Goal: Task Accomplishment & Management: Complete application form

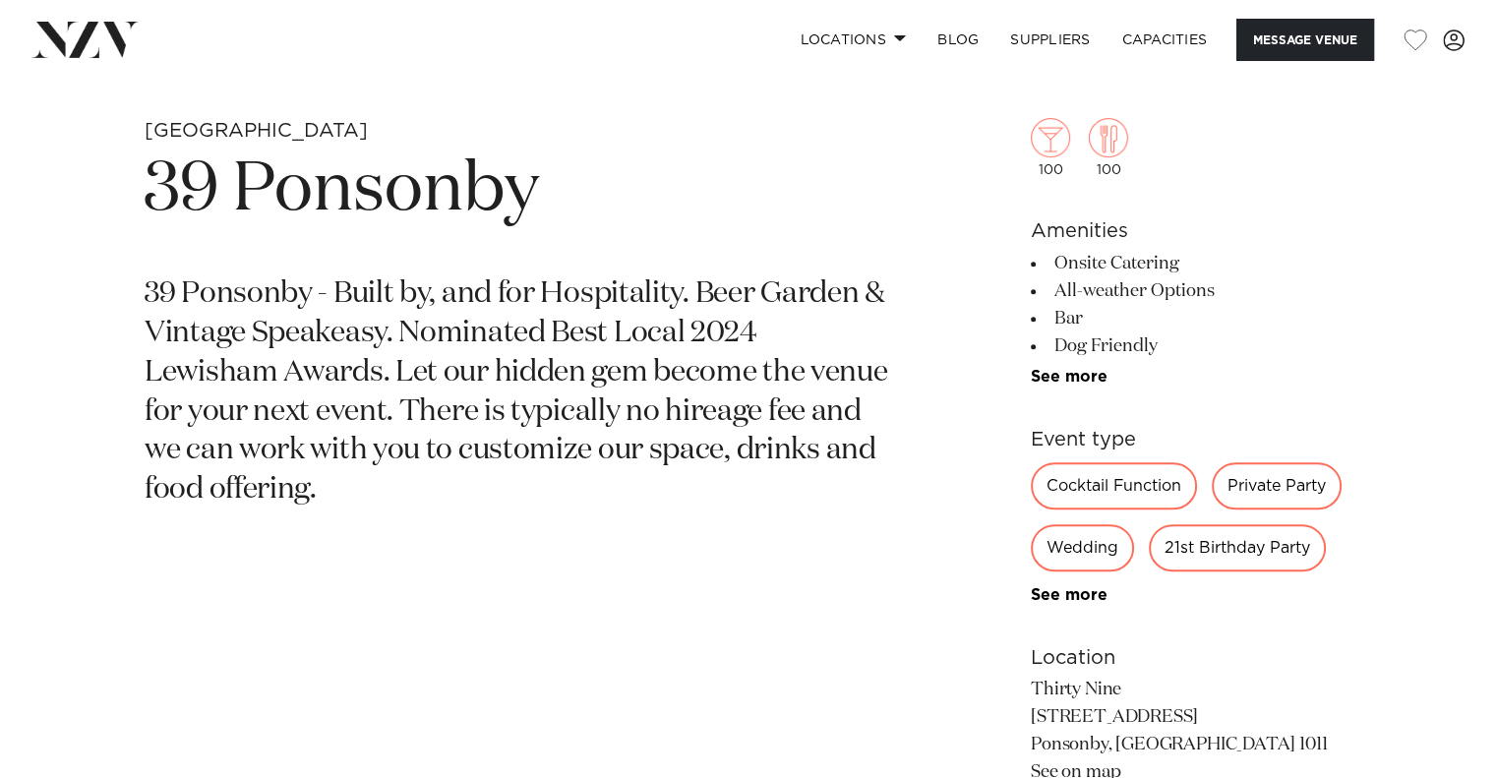
scroll to position [746, 0]
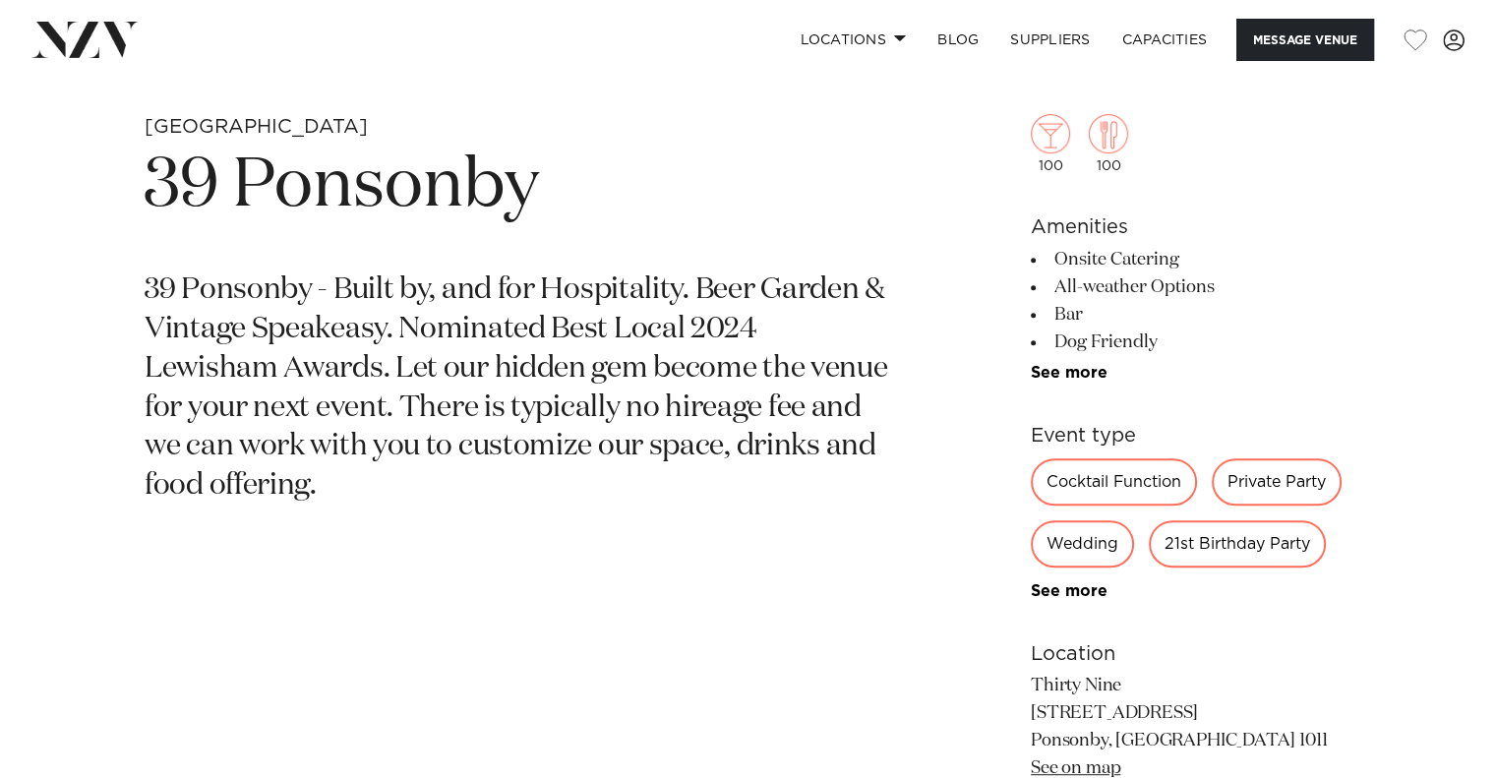
click at [1225, 539] on div "21st Birthday Party" at bounding box center [1237, 543] width 177 height 47
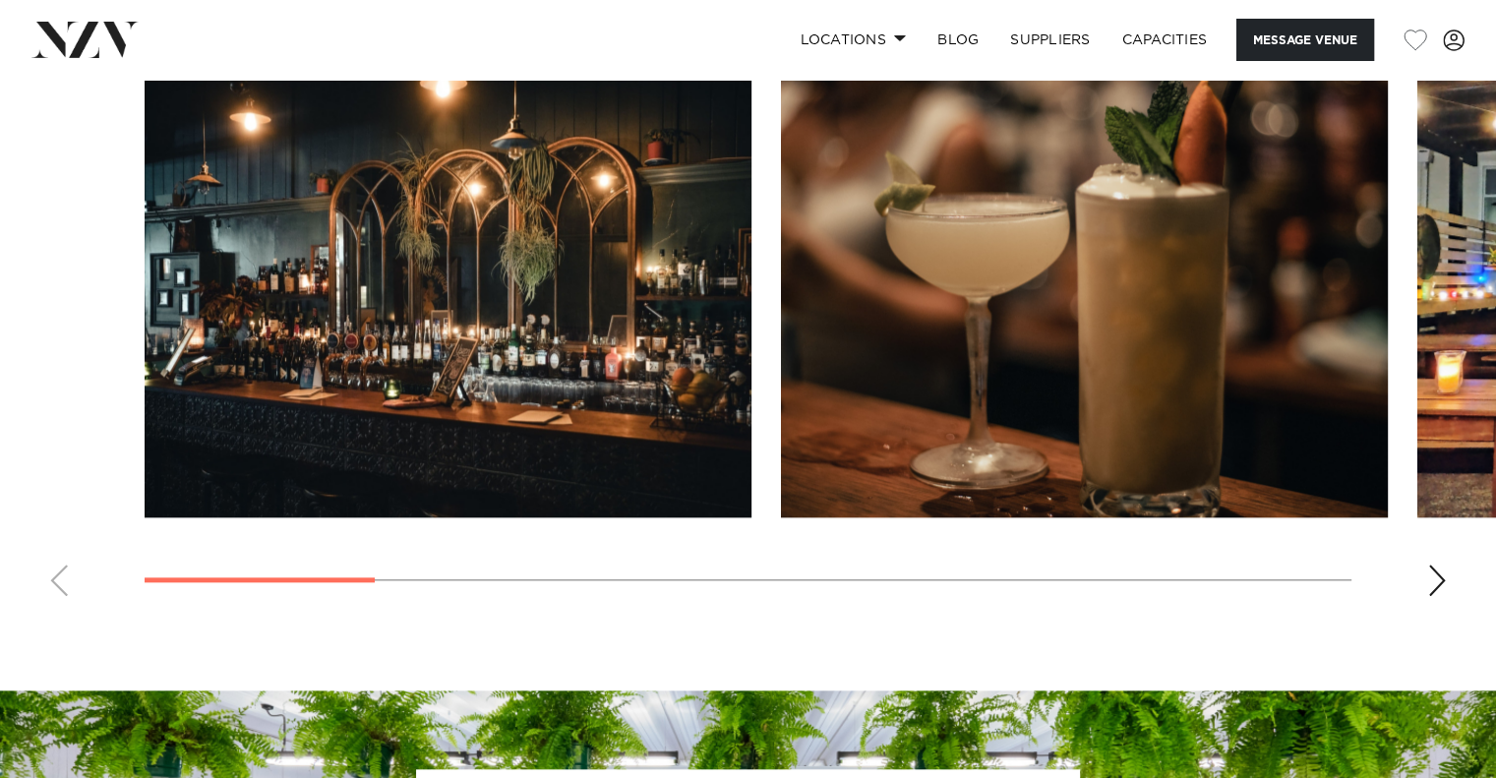
scroll to position [1815, 0]
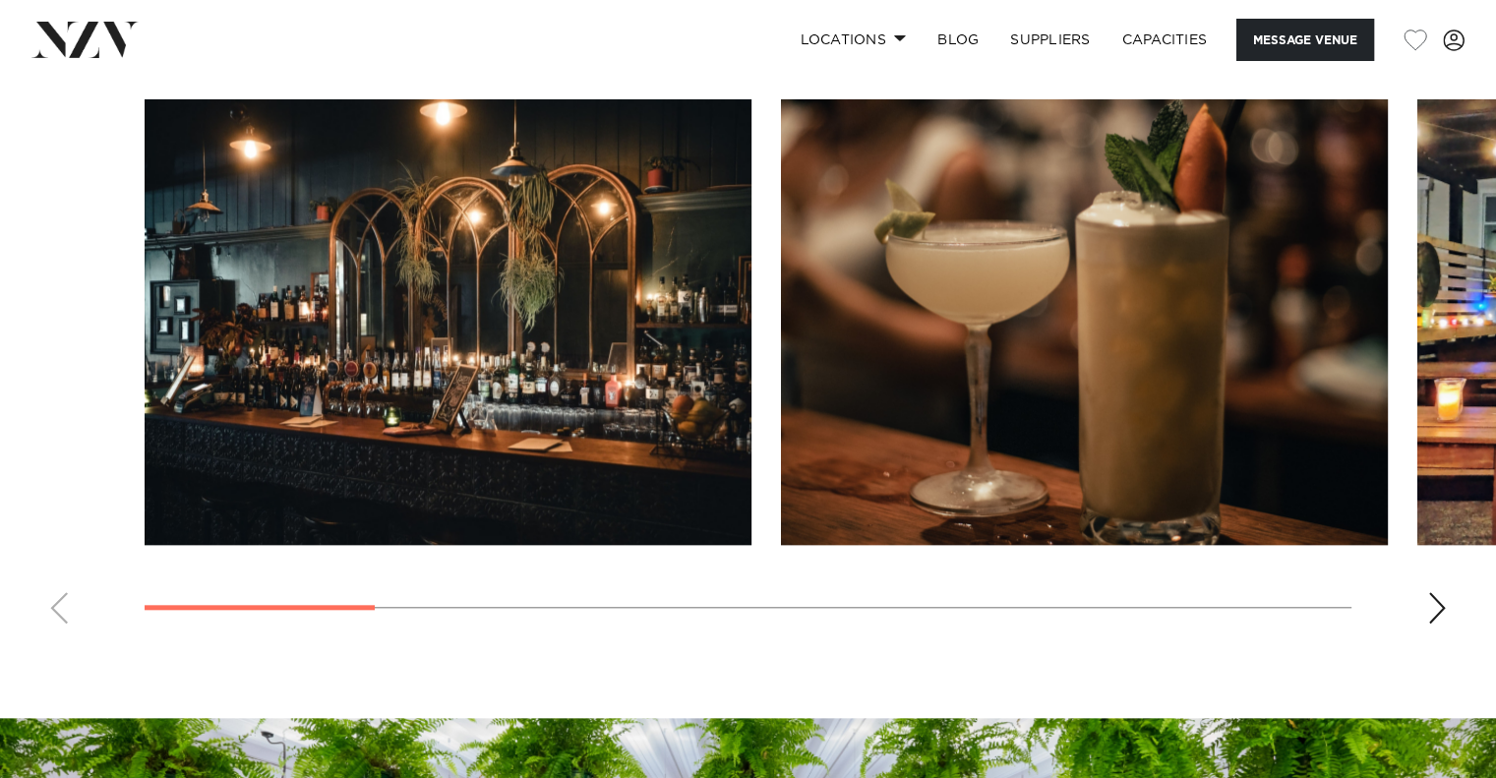
click at [1448, 601] on swiper-container at bounding box center [748, 369] width 1496 height 540
click at [1434, 609] on div "Next slide" at bounding box center [1437, 607] width 20 height 31
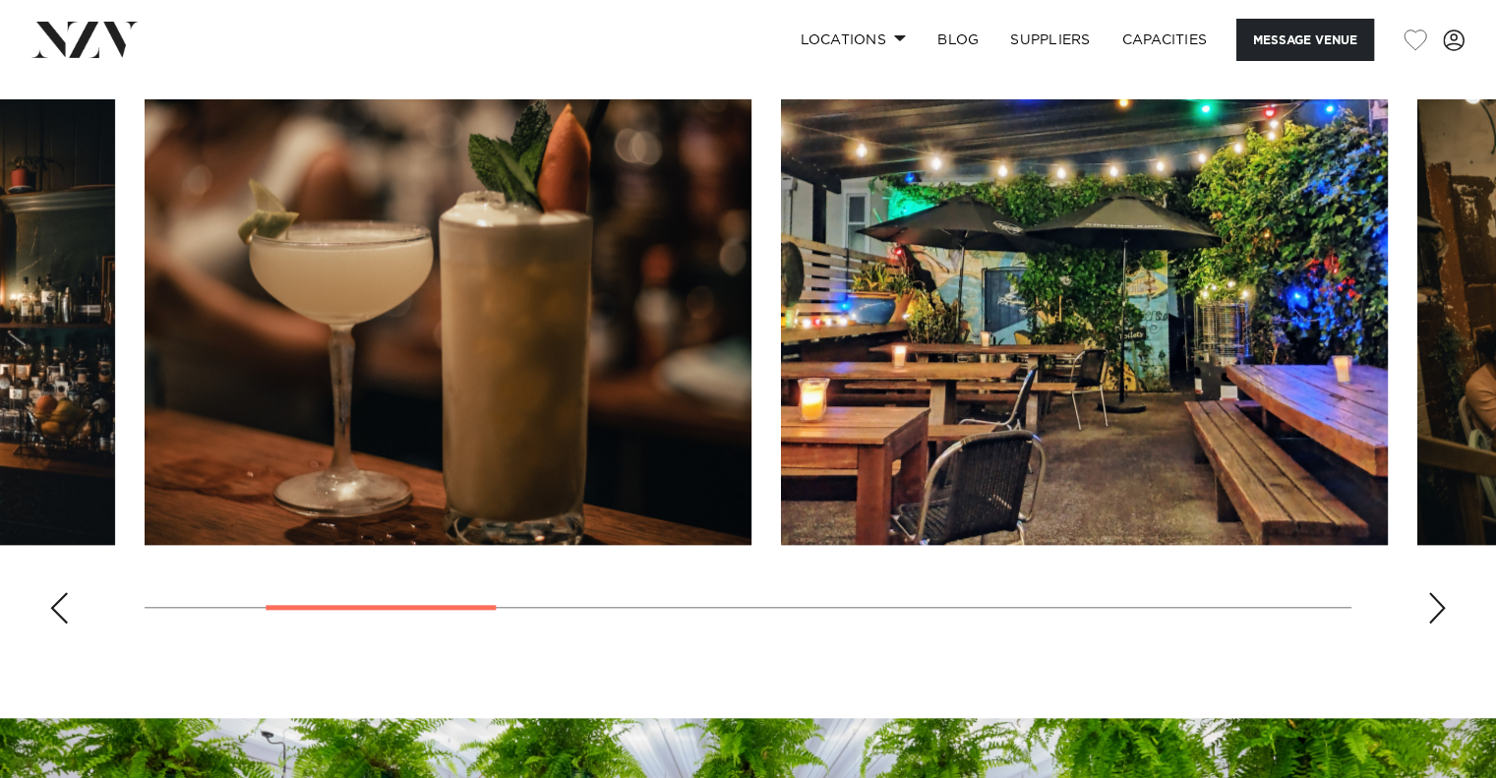
click at [1434, 609] on div "Next slide" at bounding box center [1437, 607] width 20 height 31
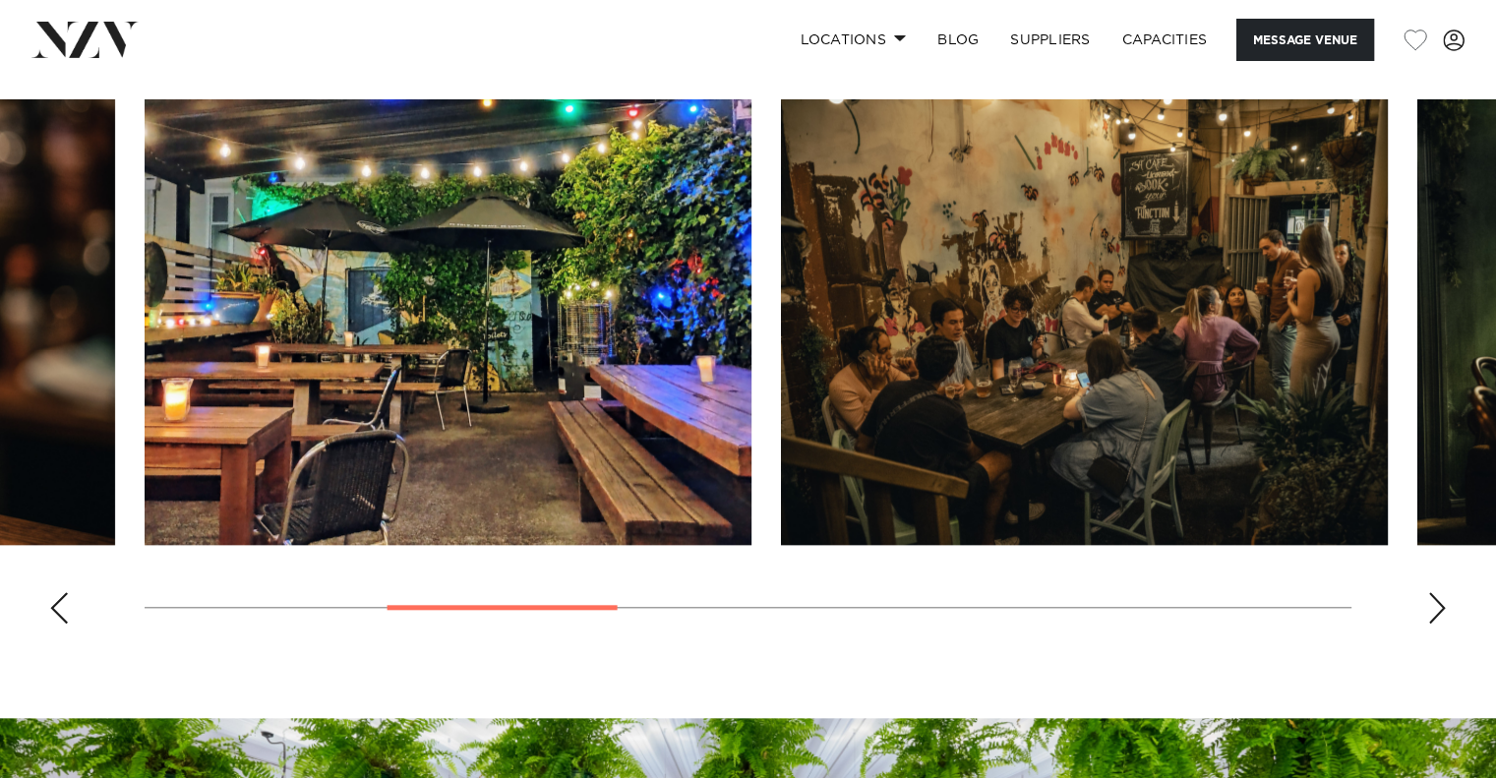
click at [1434, 609] on div "Next slide" at bounding box center [1437, 607] width 20 height 31
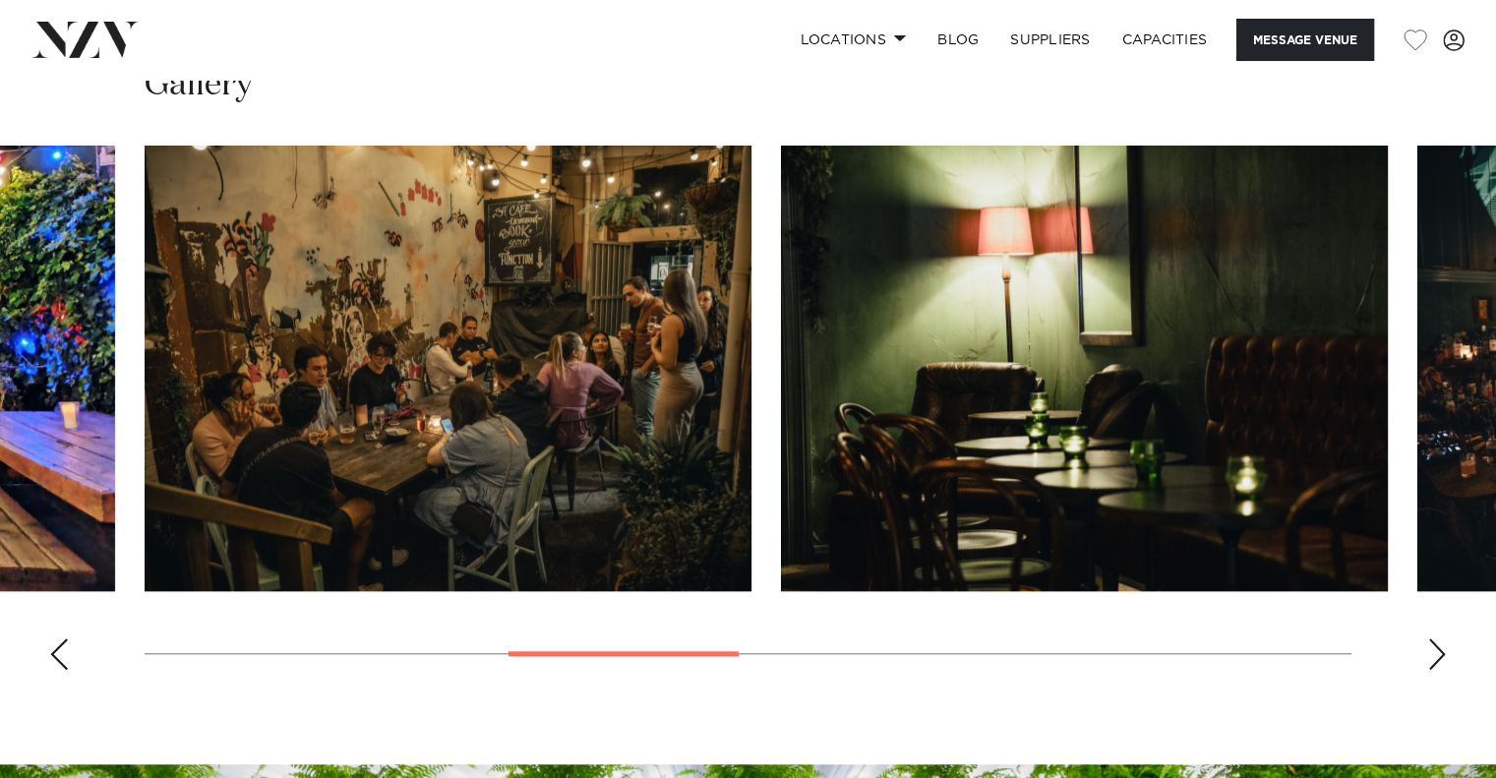
scroll to position [1769, 0]
click at [1443, 655] on div "Next slide" at bounding box center [1437, 653] width 20 height 31
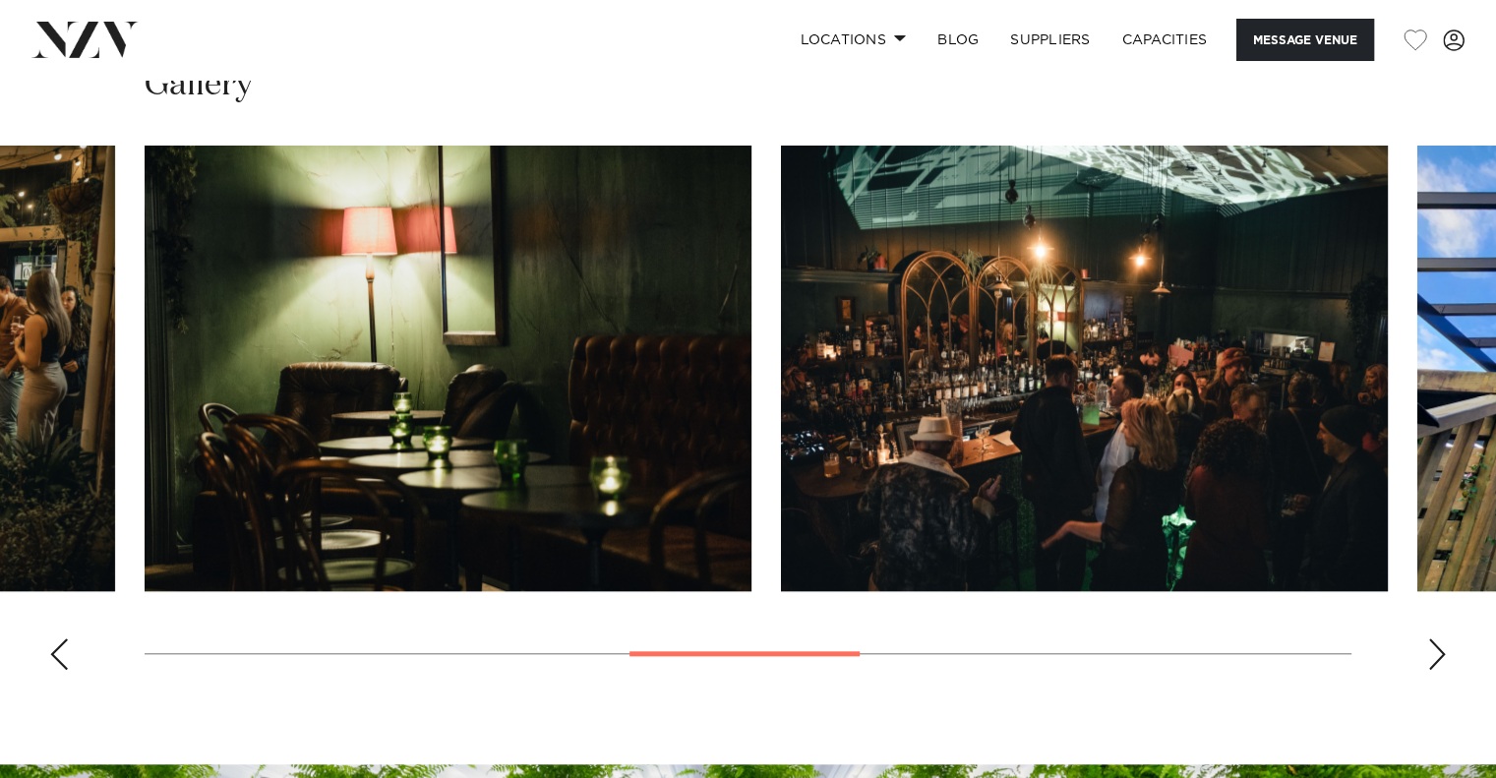
click at [1443, 655] on div "Next slide" at bounding box center [1437, 653] width 20 height 31
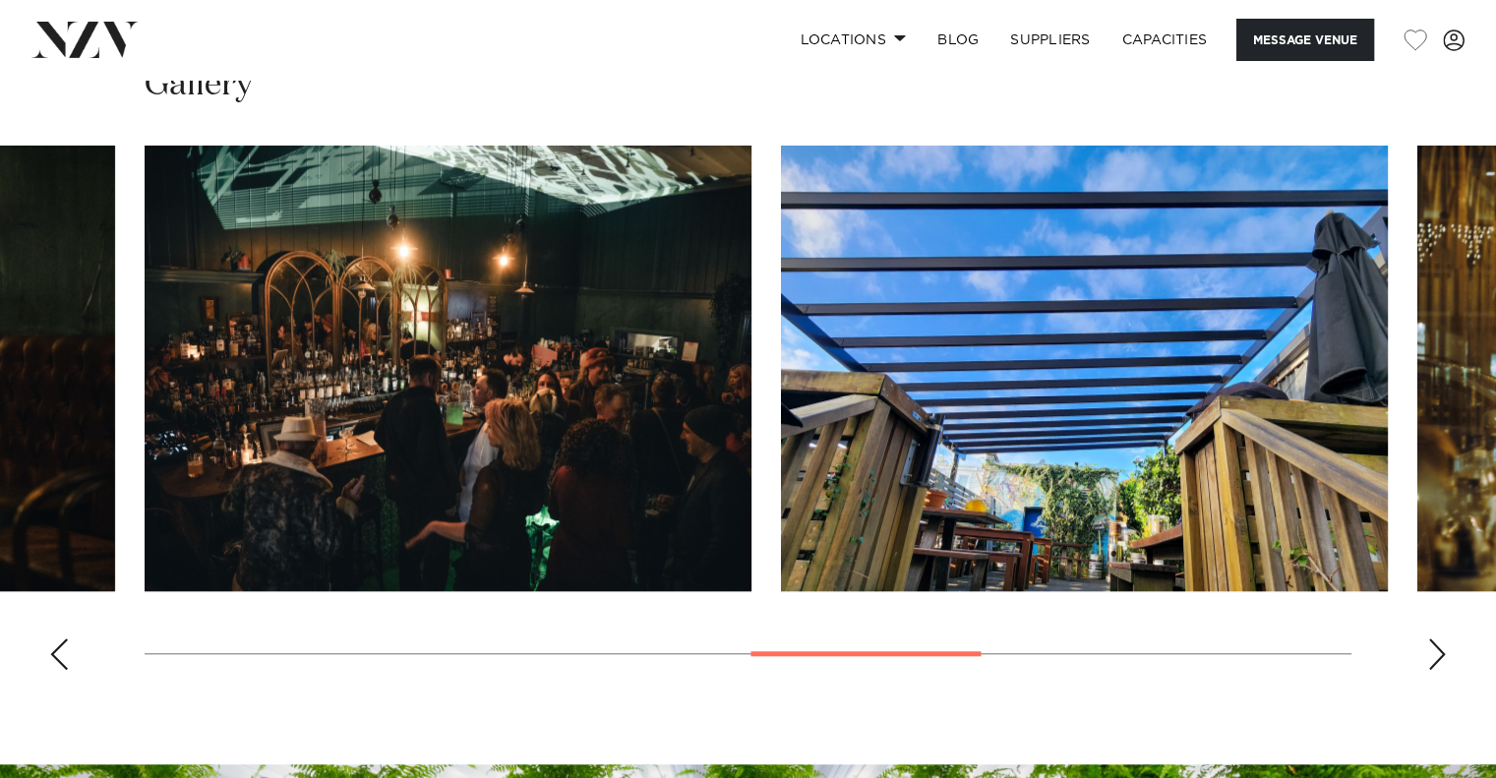
click at [1443, 655] on div "Next slide" at bounding box center [1437, 653] width 20 height 31
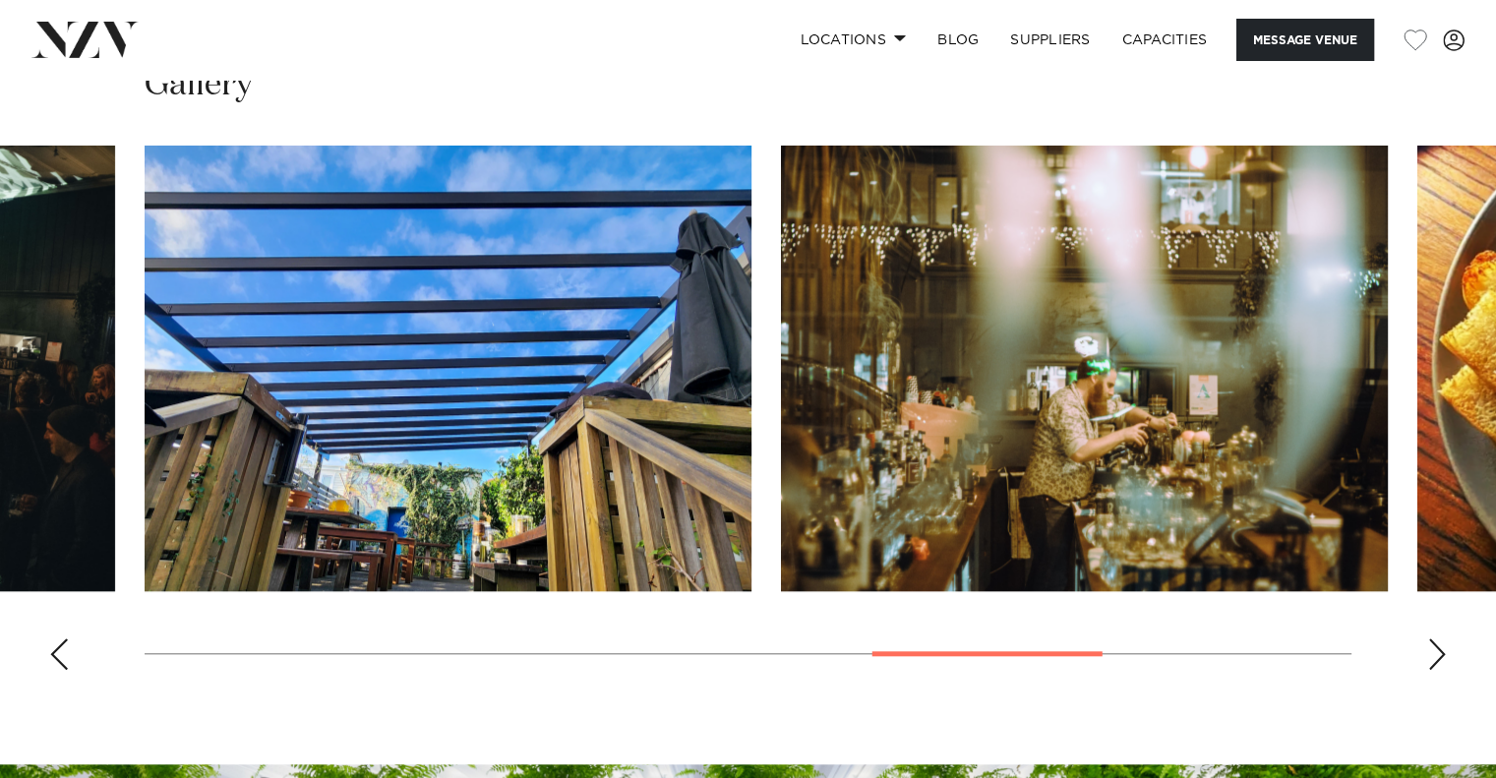
click at [1443, 655] on div "Next slide" at bounding box center [1437, 653] width 20 height 31
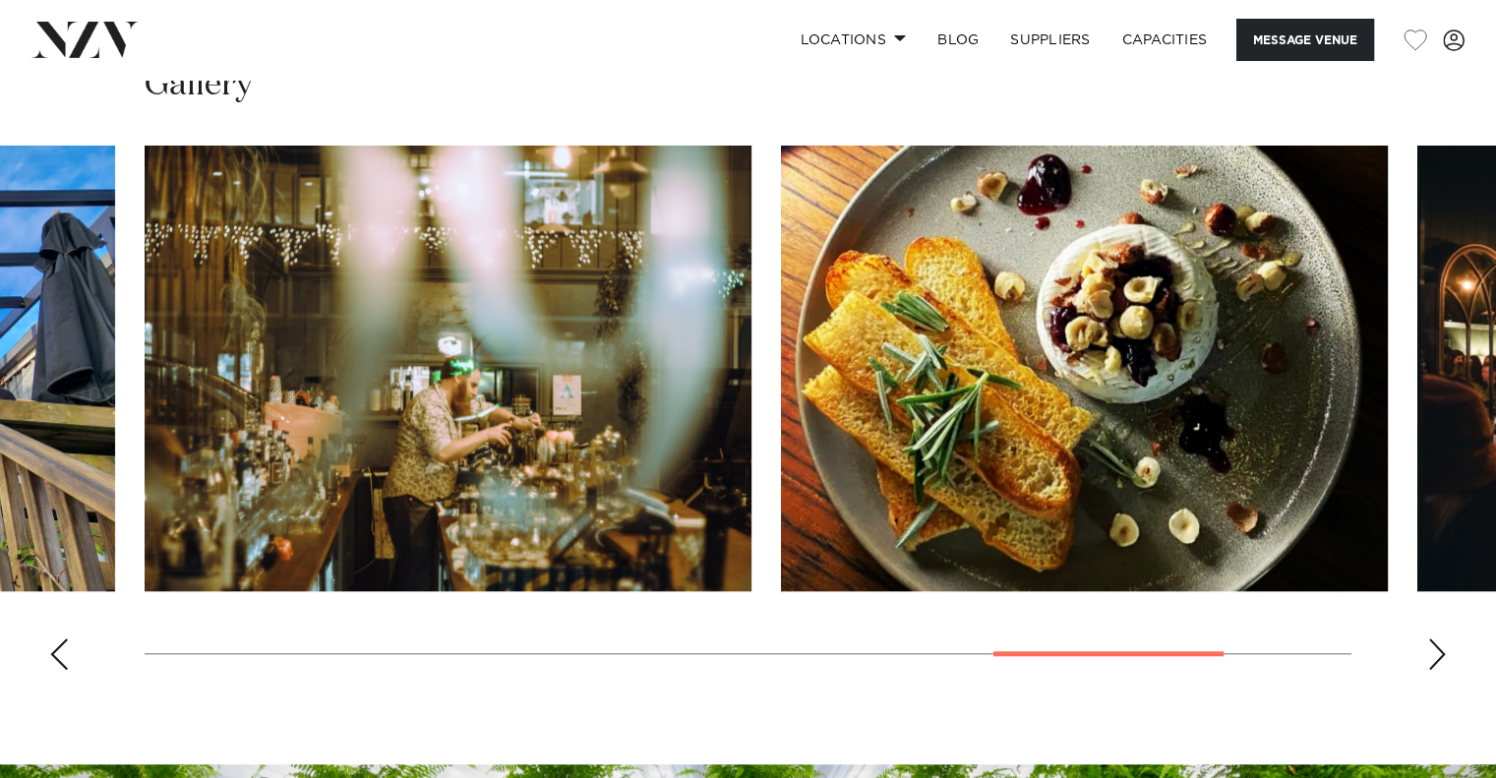
click at [1443, 655] on div "Next slide" at bounding box center [1437, 653] width 20 height 31
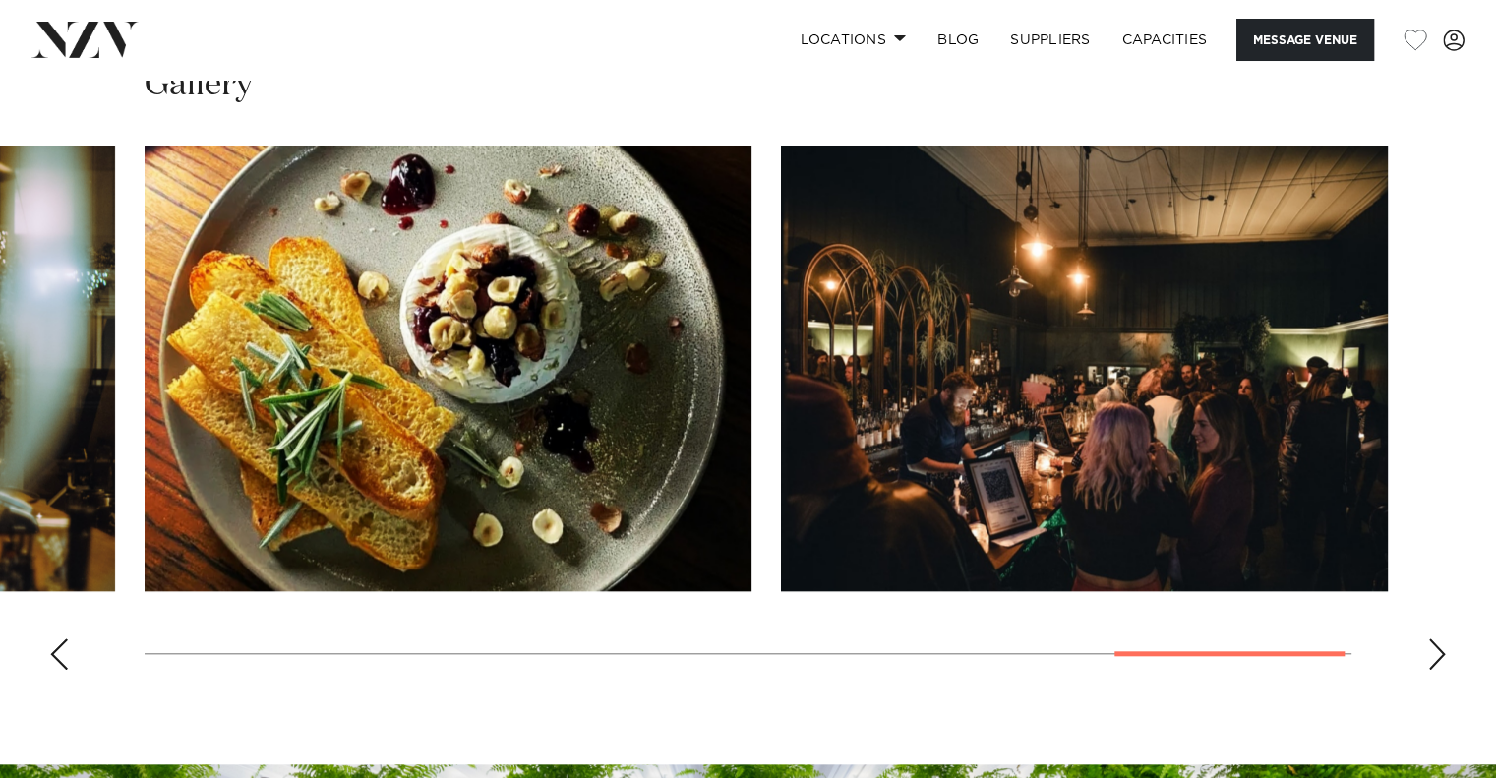
click at [1443, 655] on div "Next slide" at bounding box center [1437, 653] width 20 height 31
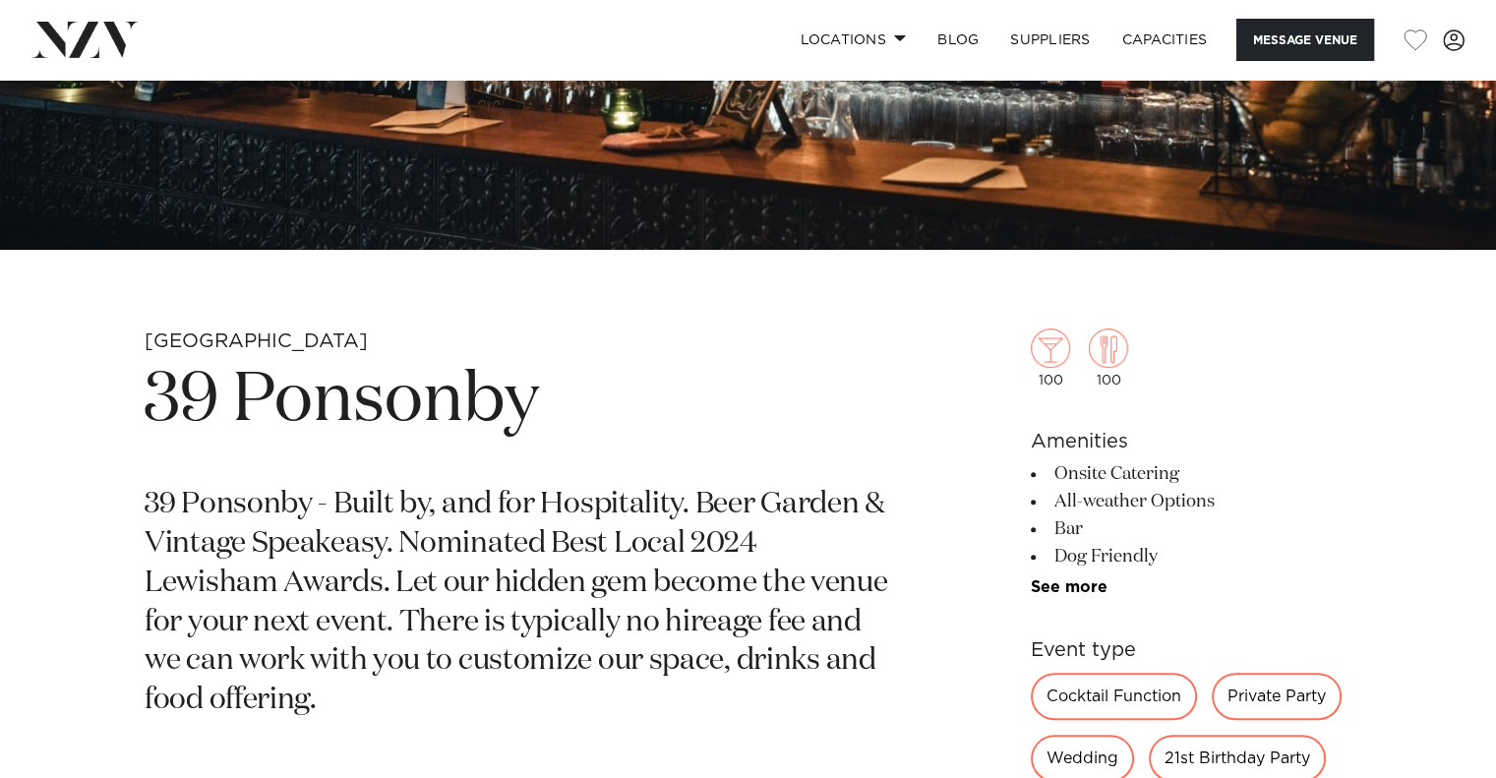
scroll to position [470, 0]
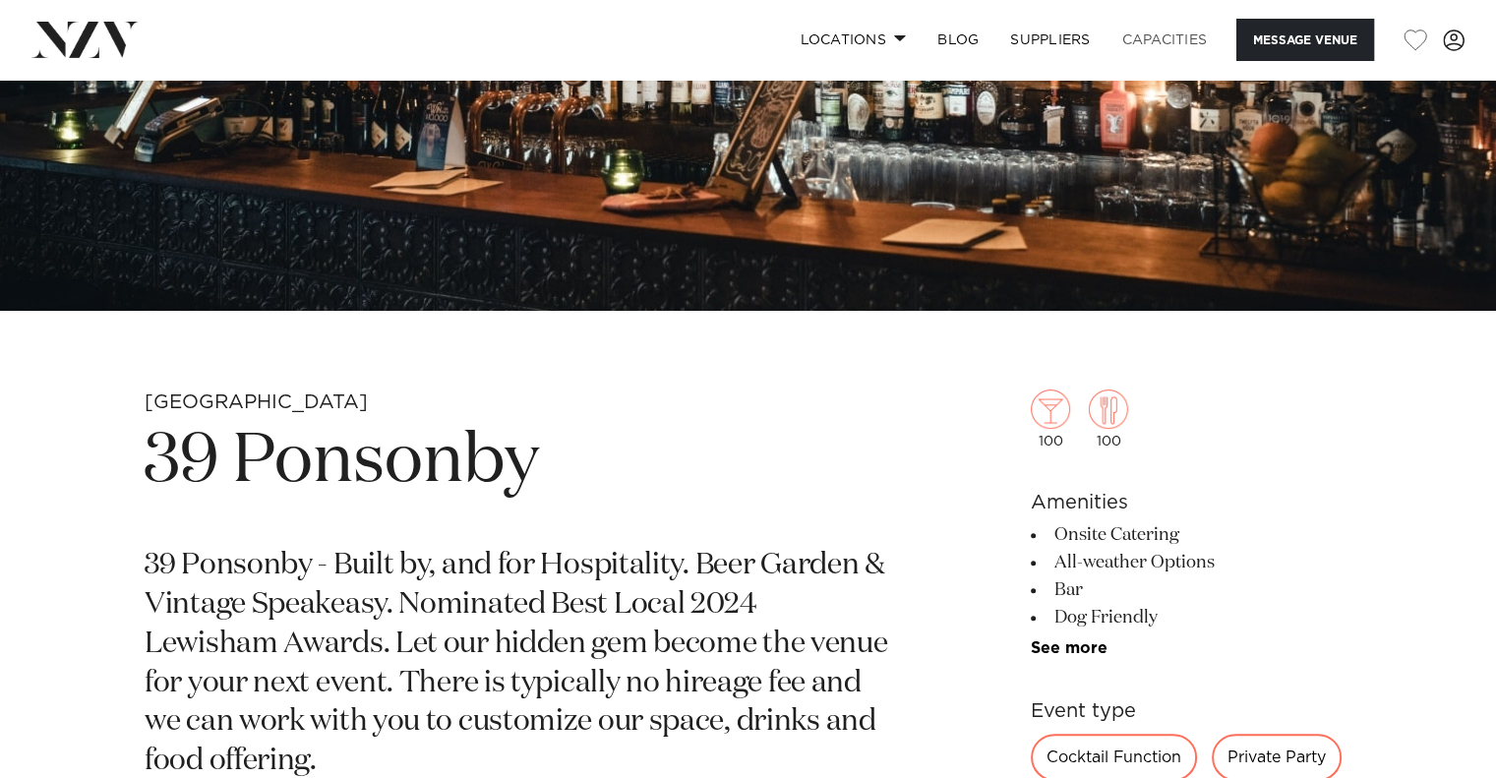
click at [1178, 44] on link "Capacities" at bounding box center [1165, 40] width 117 height 42
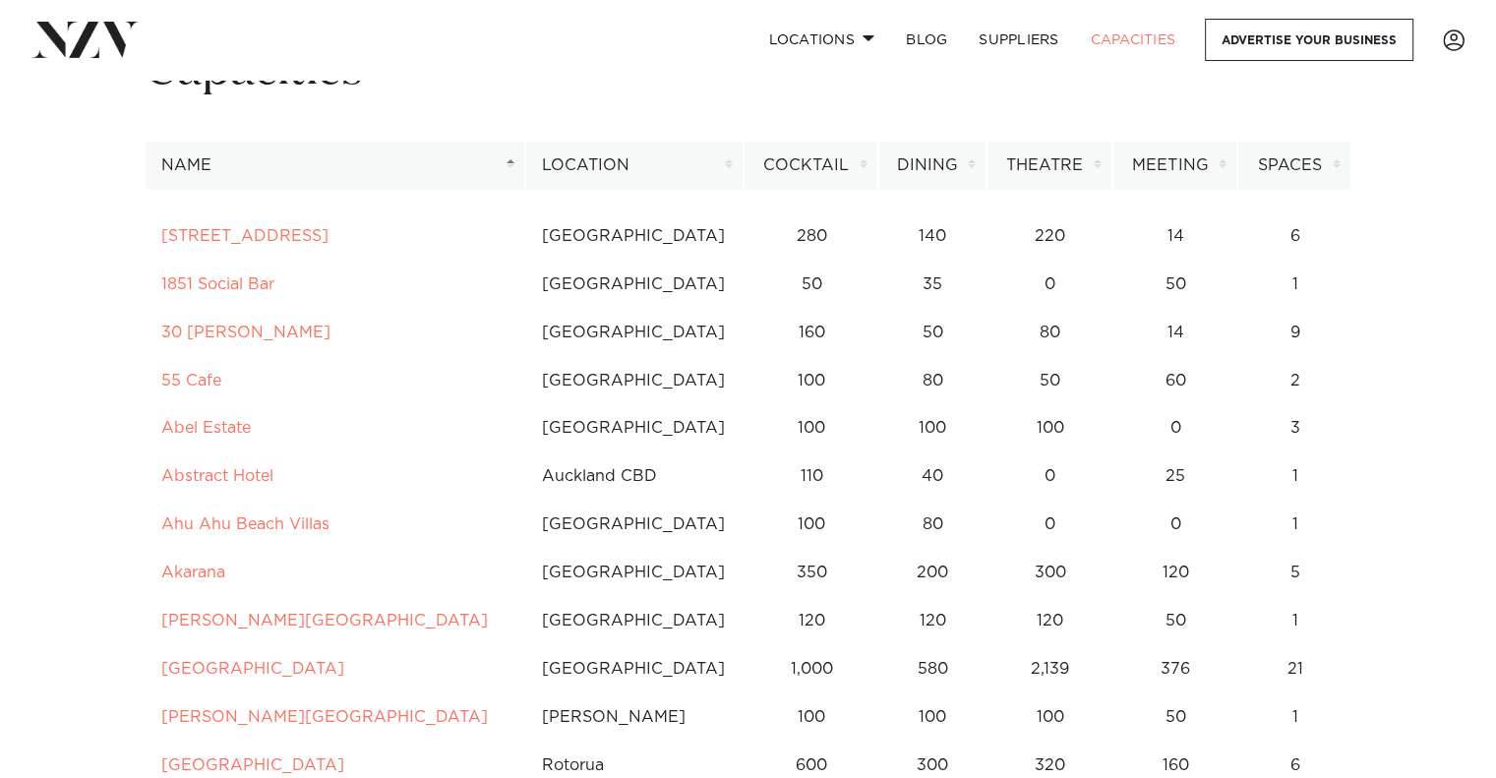
scroll to position [128, 0]
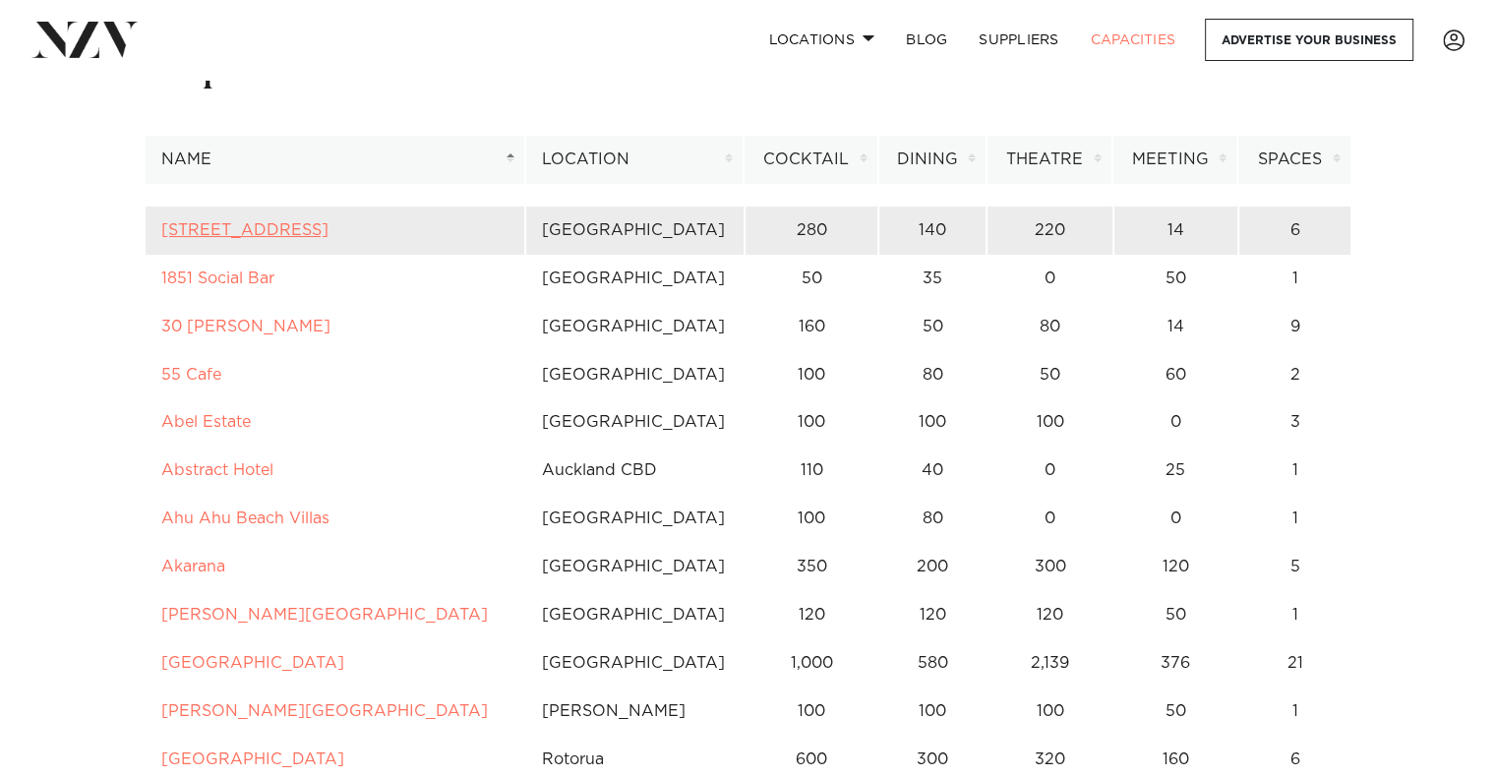
click at [271, 227] on link "[STREET_ADDRESS]" at bounding box center [244, 230] width 167 height 16
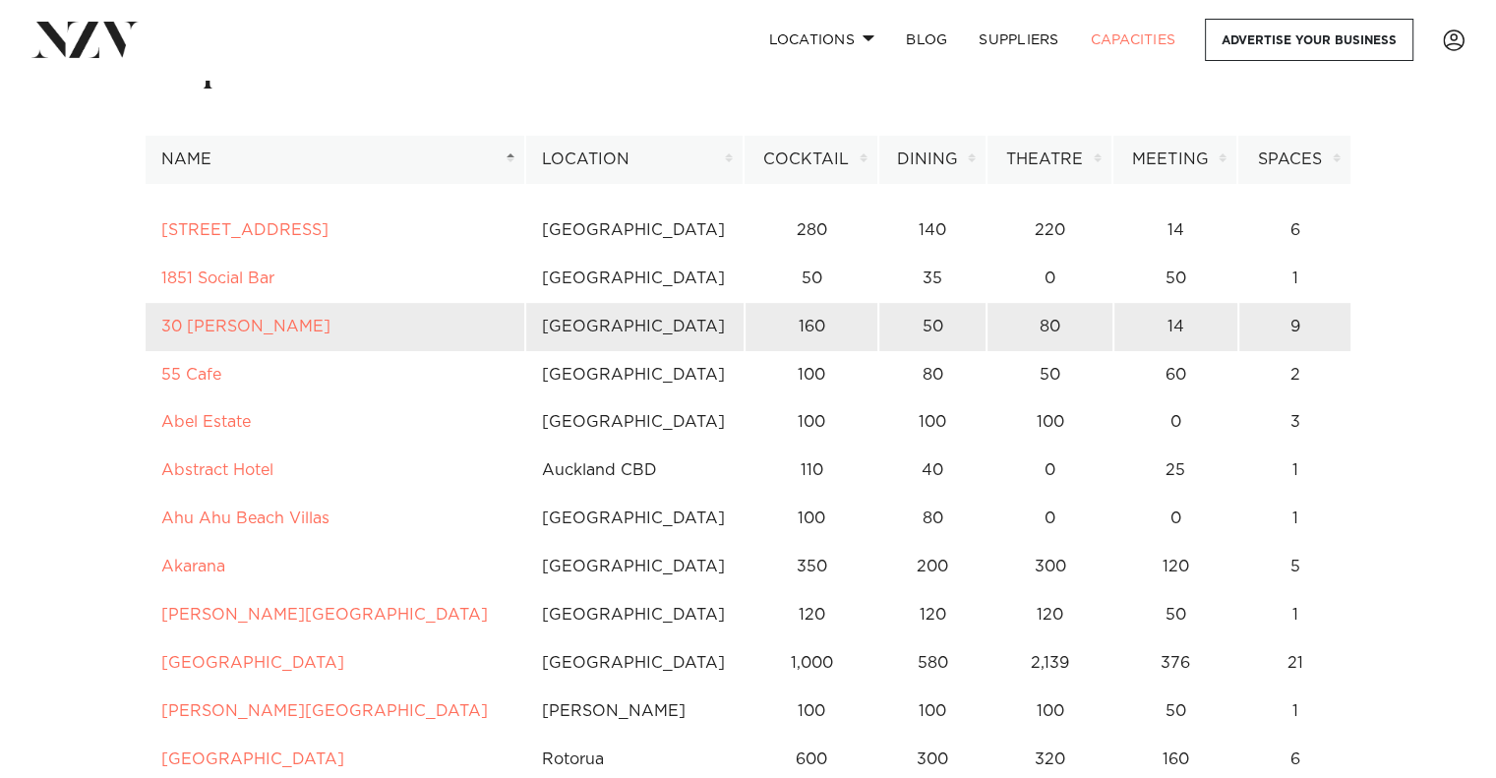
scroll to position [193, 0]
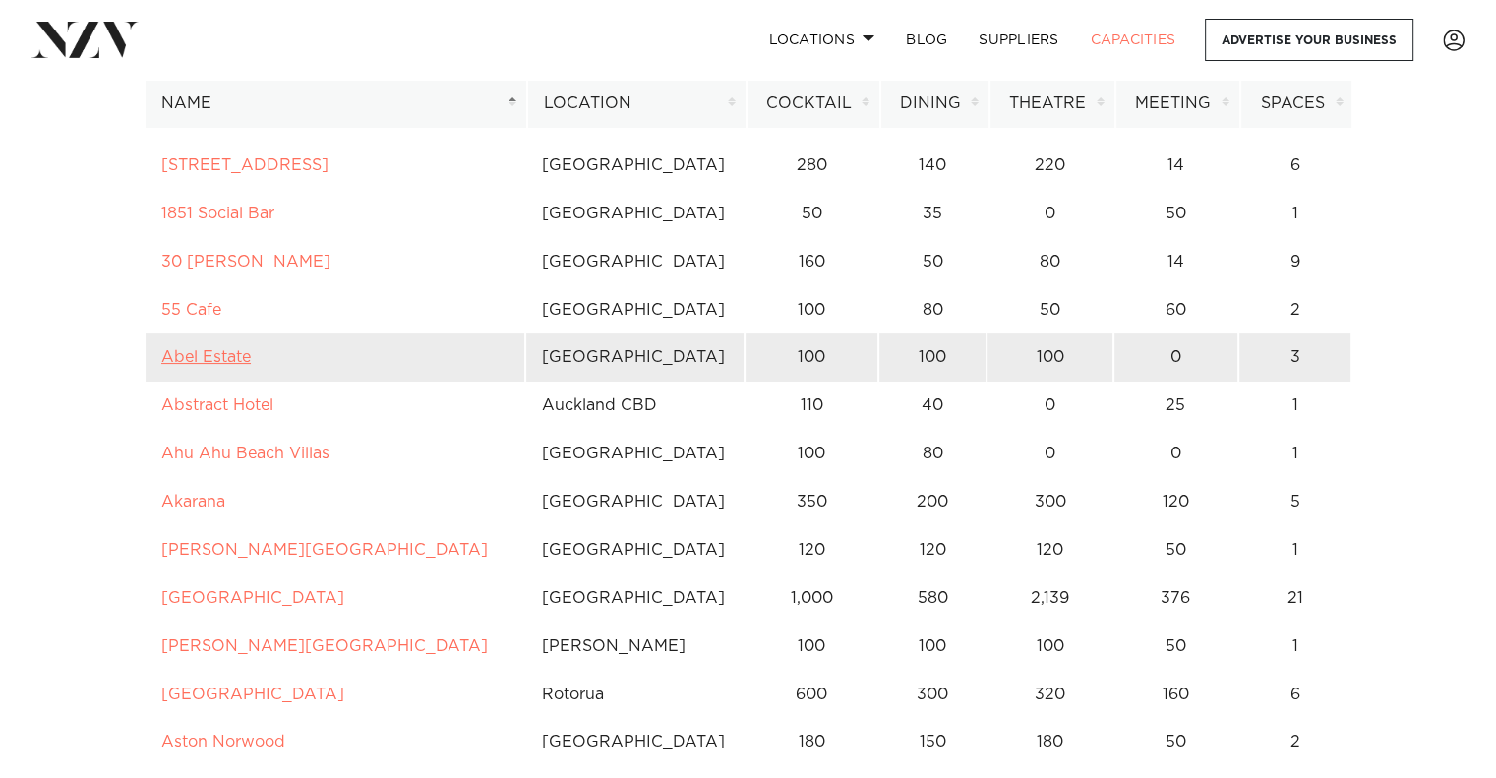
click at [193, 349] on link "Abel Estate" at bounding box center [206, 357] width 90 height 16
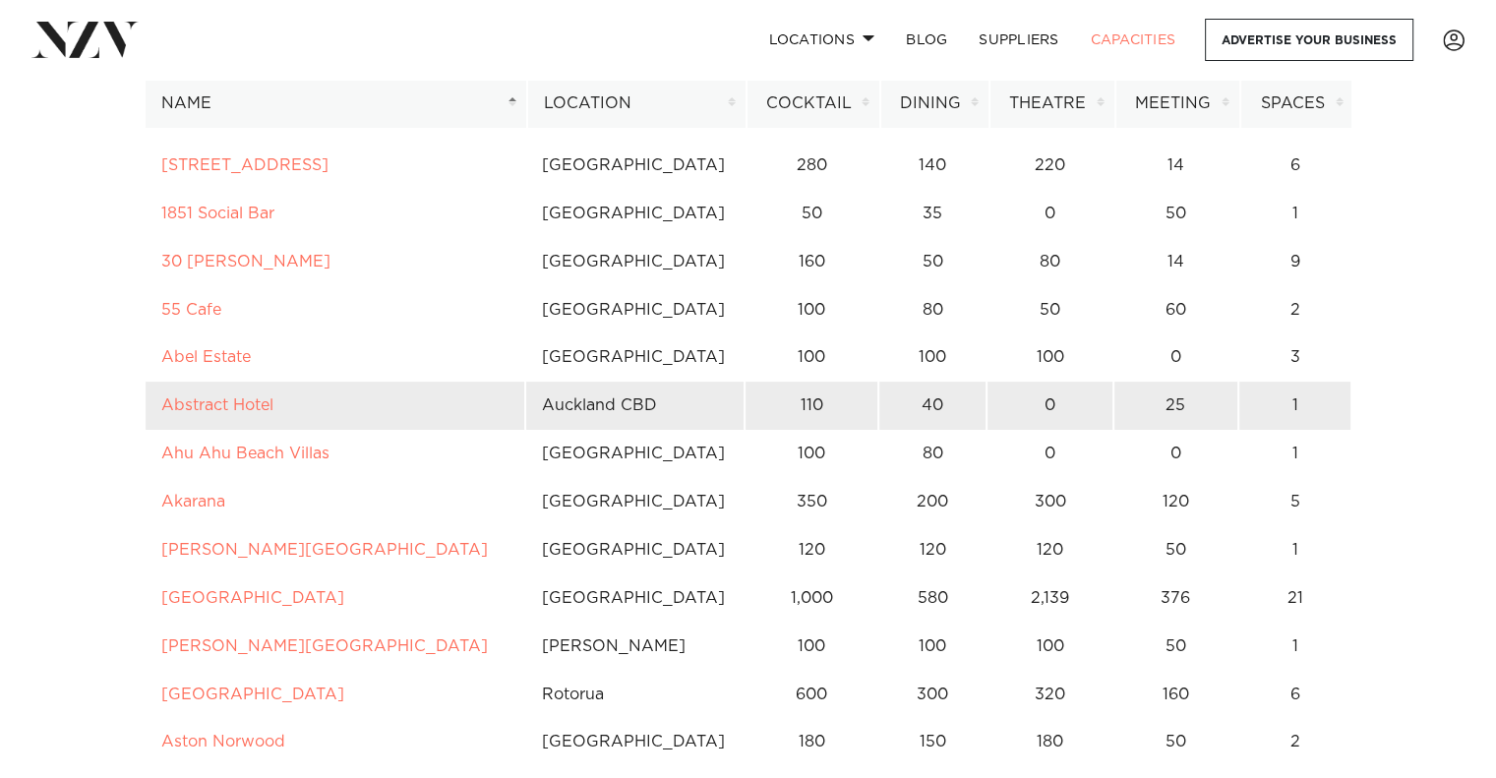
scroll to position [259, 0]
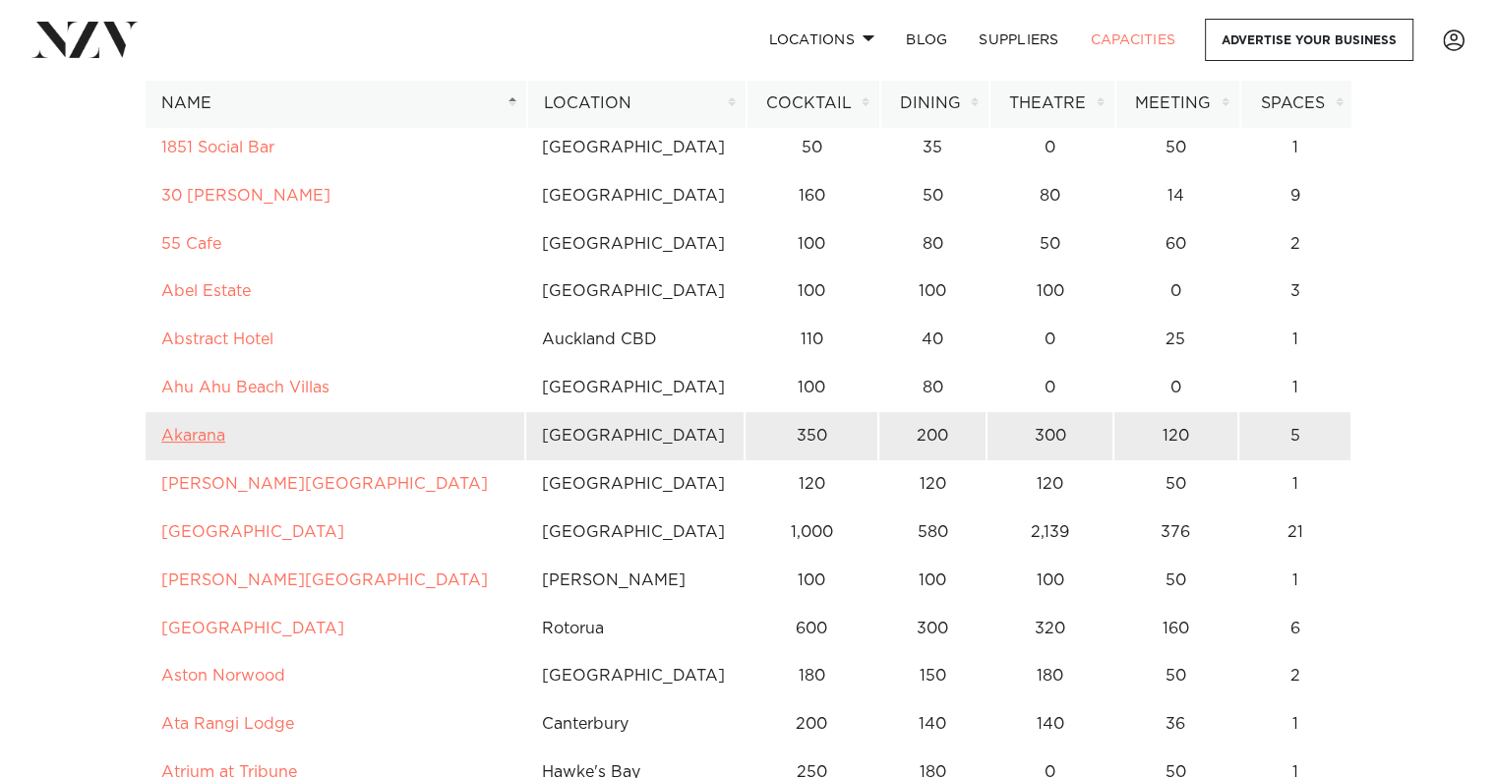
click at [217, 440] on link "Akarana" at bounding box center [193, 436] width 64 height 16
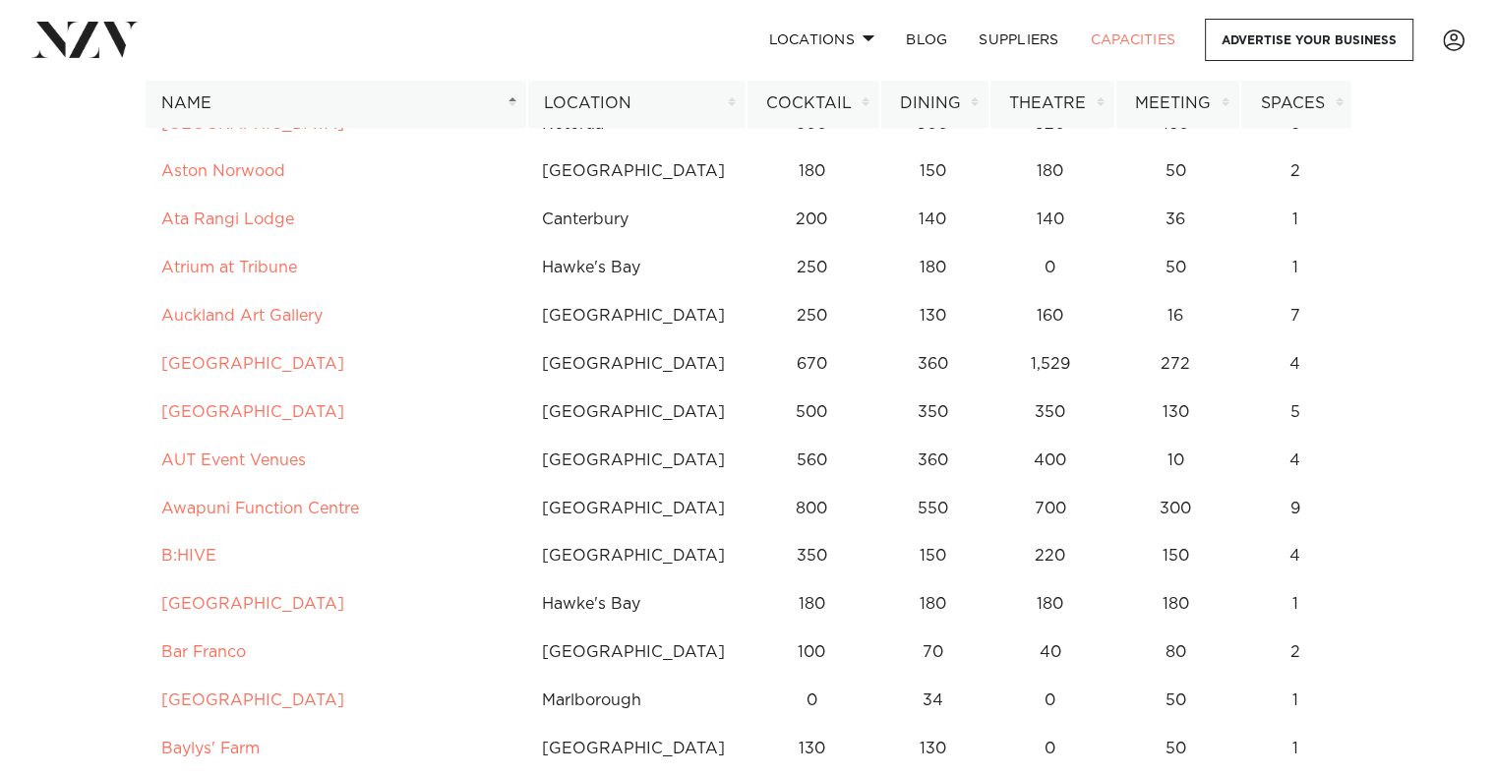
scroll to position [783, 0]
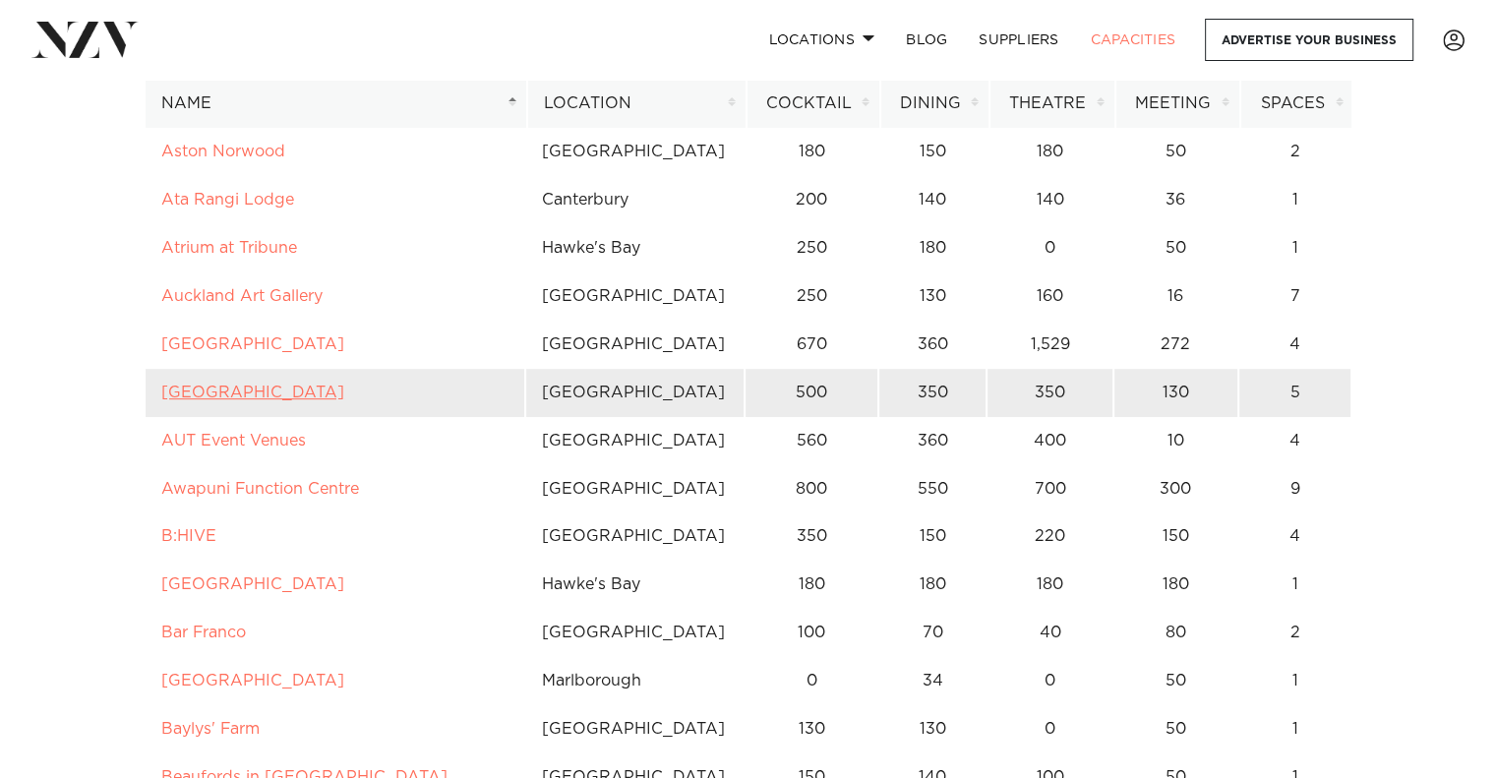
click at [241, 390] on link "[GEOGRAPHIC_DATA]" at bounding box center [252, 393] width 183 height 16
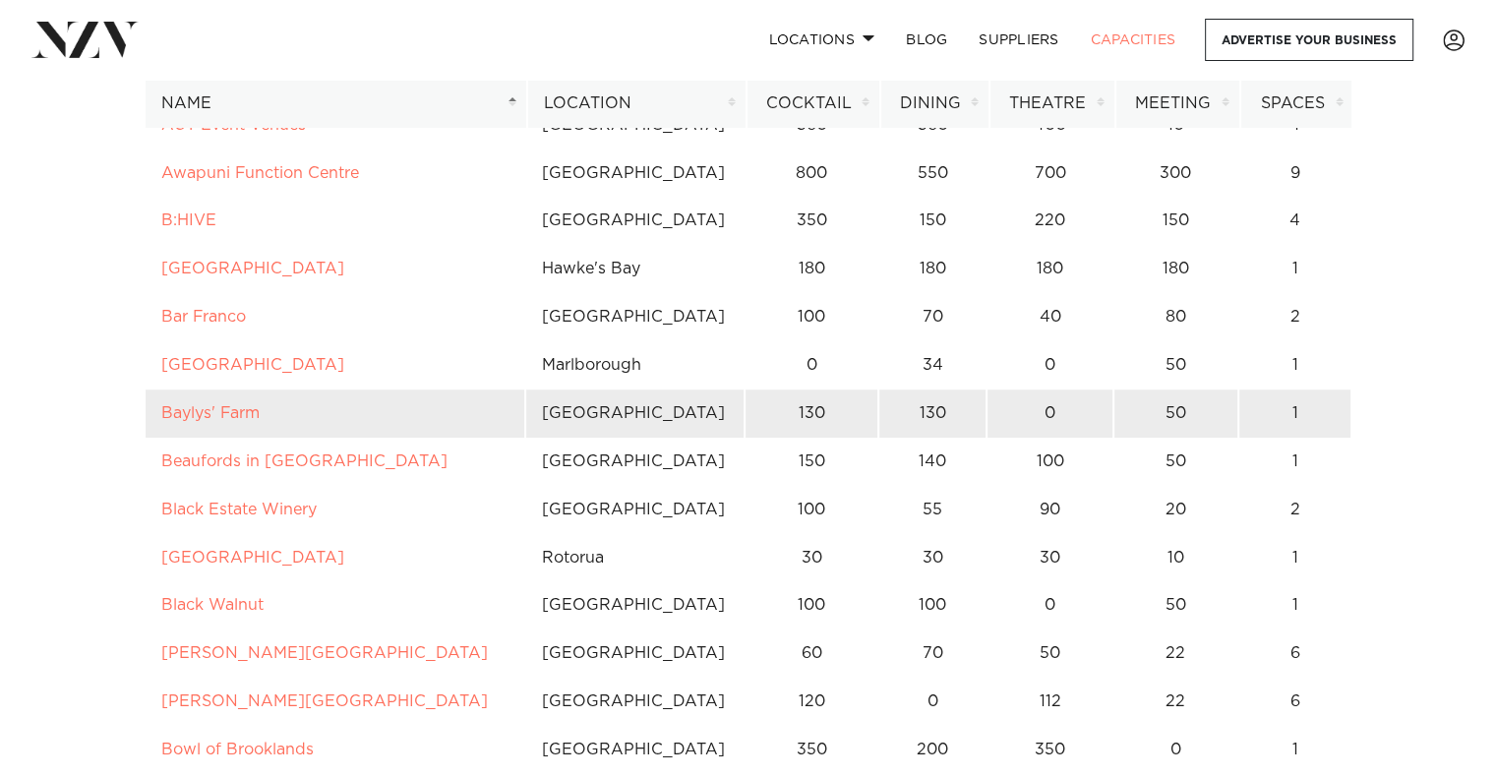
scroll to position [1111, 0]
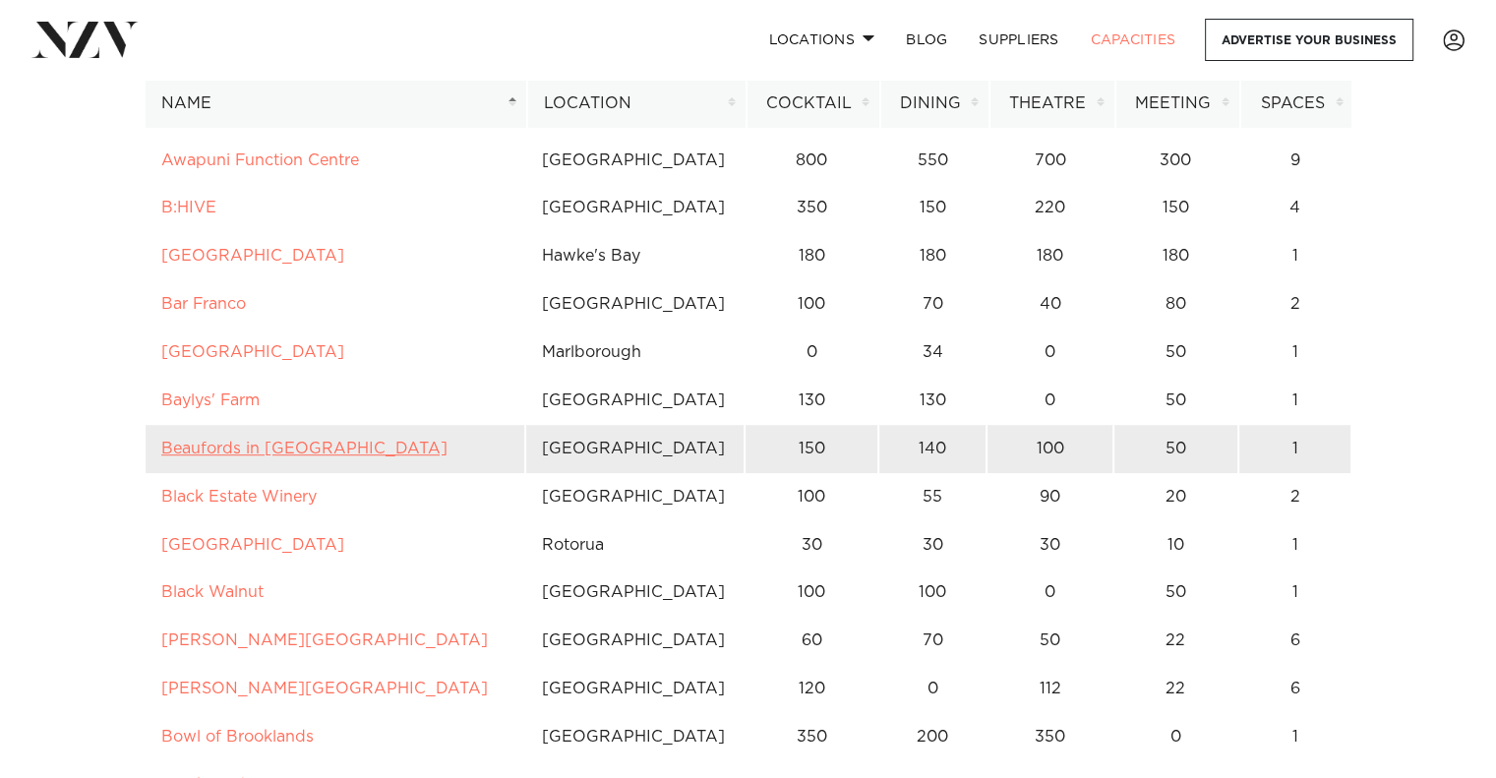
click at [278, 456] on link "Beaufords in Totara Park" at bounding box center [304, 449] width 286 height 16
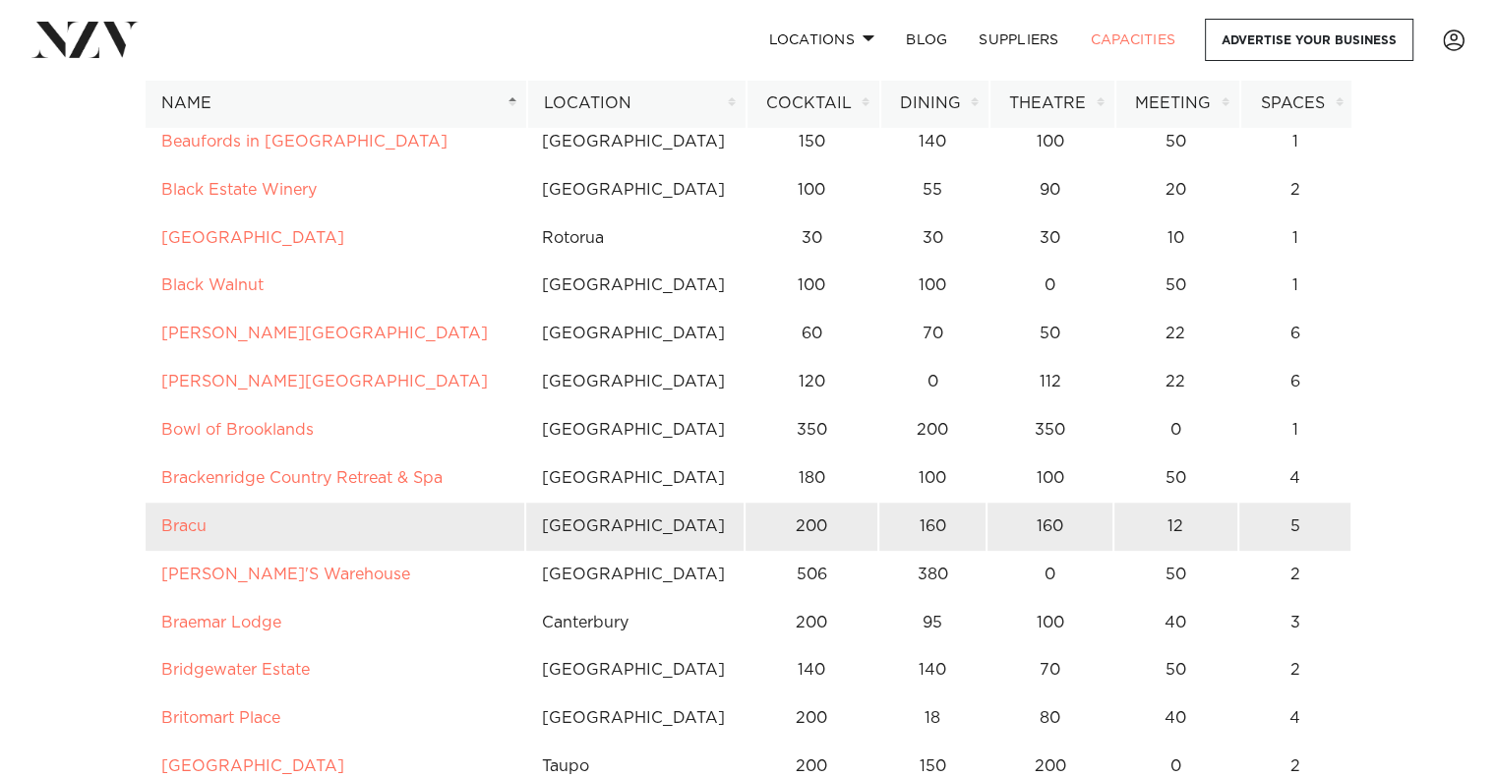
scroll to position [1439, 0]
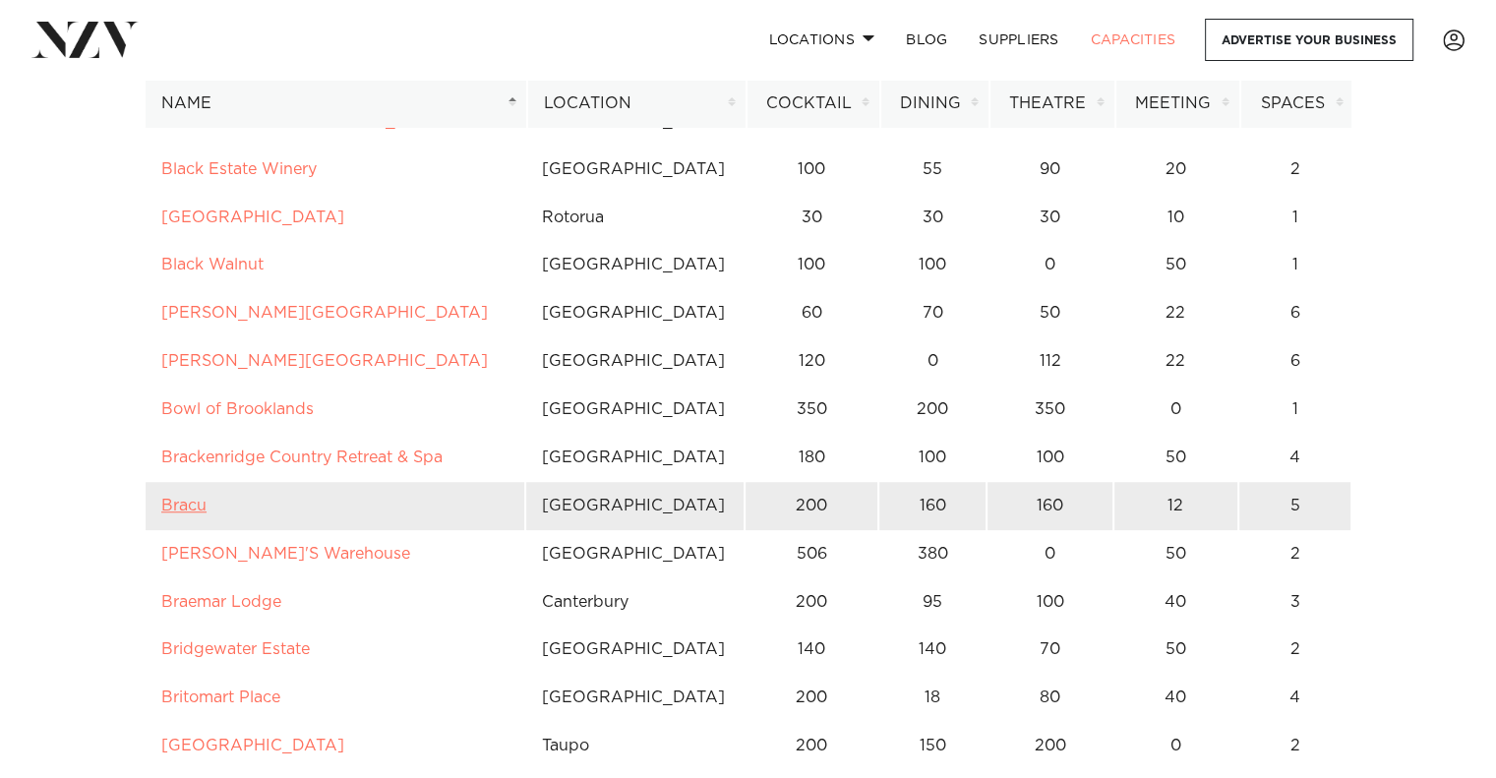
click at [188, 510] on link "Bracu" at bounding box center [183, 506] width 45 height 16
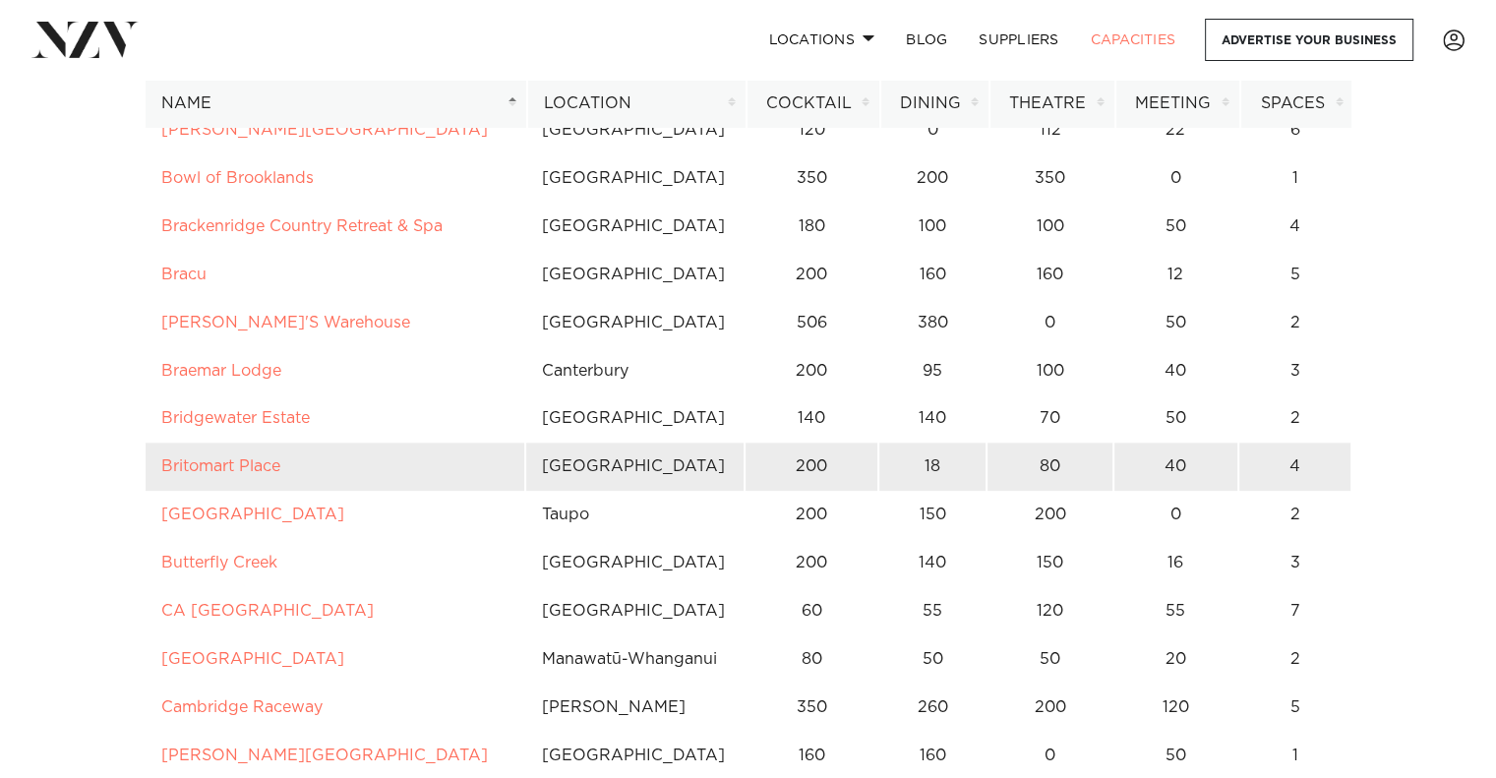
scroll to position [1702, 0]
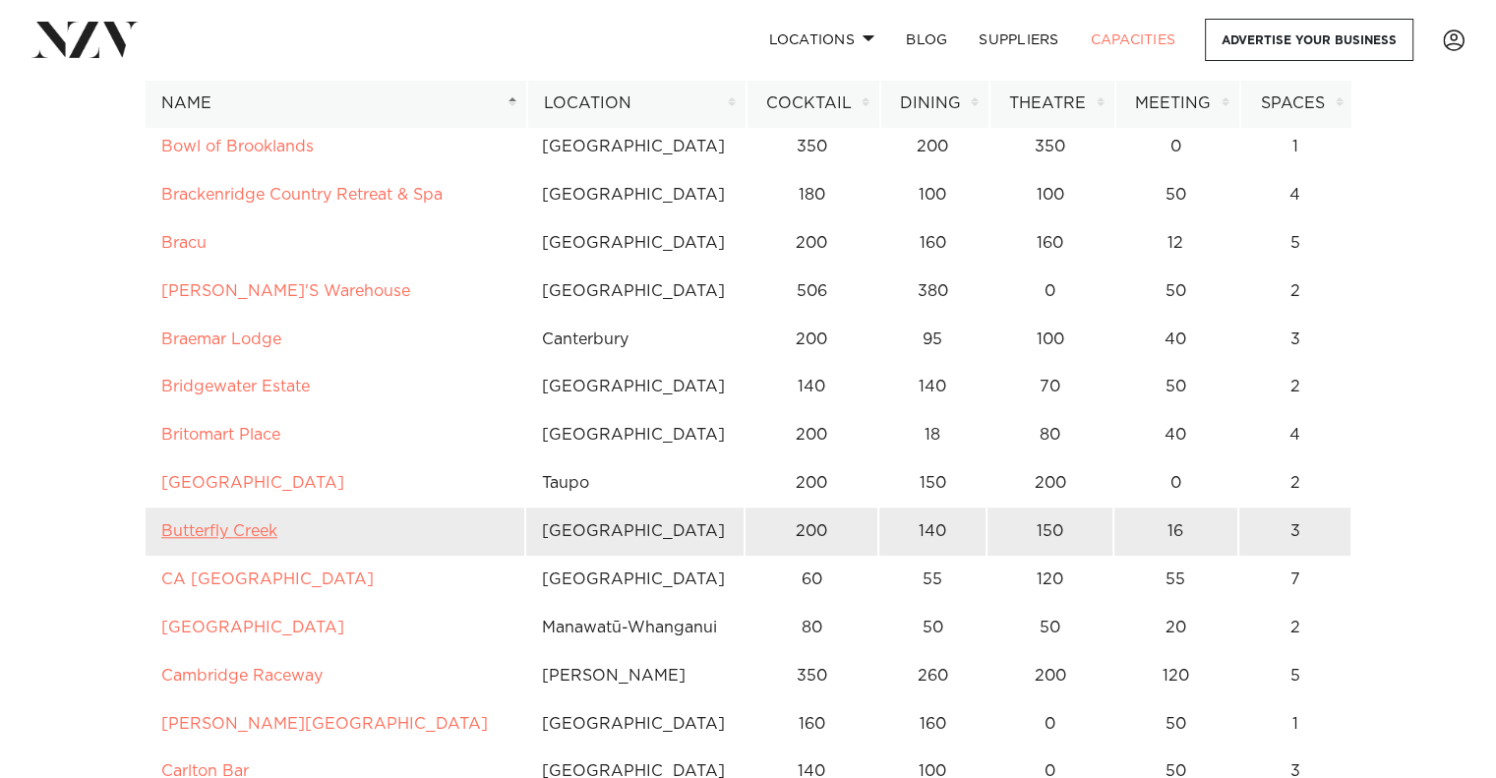
click at [256, 528] on link "Butterfly Creek" at bounding box center [219, 531] width 116 height 16
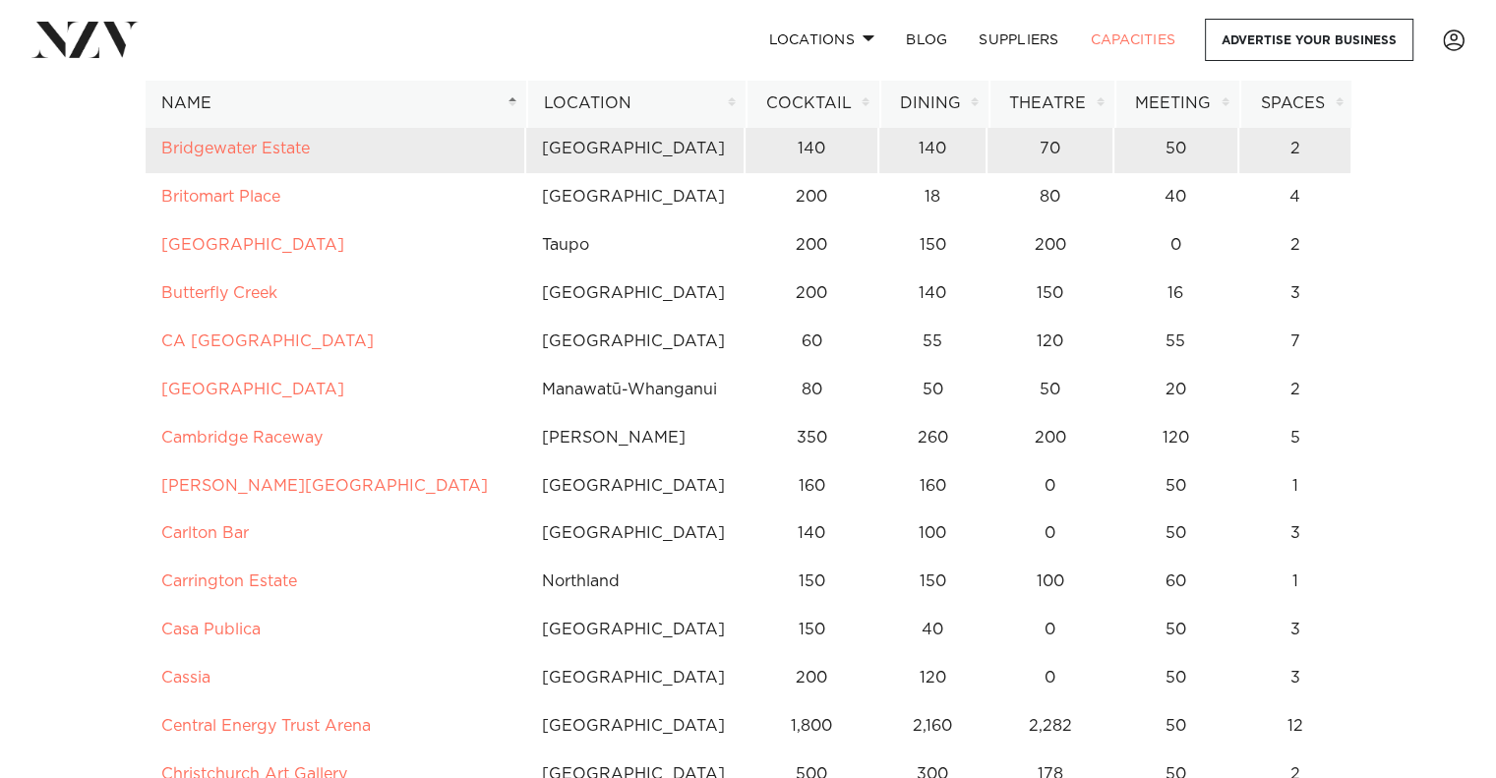
scroll to position [1963, 0]
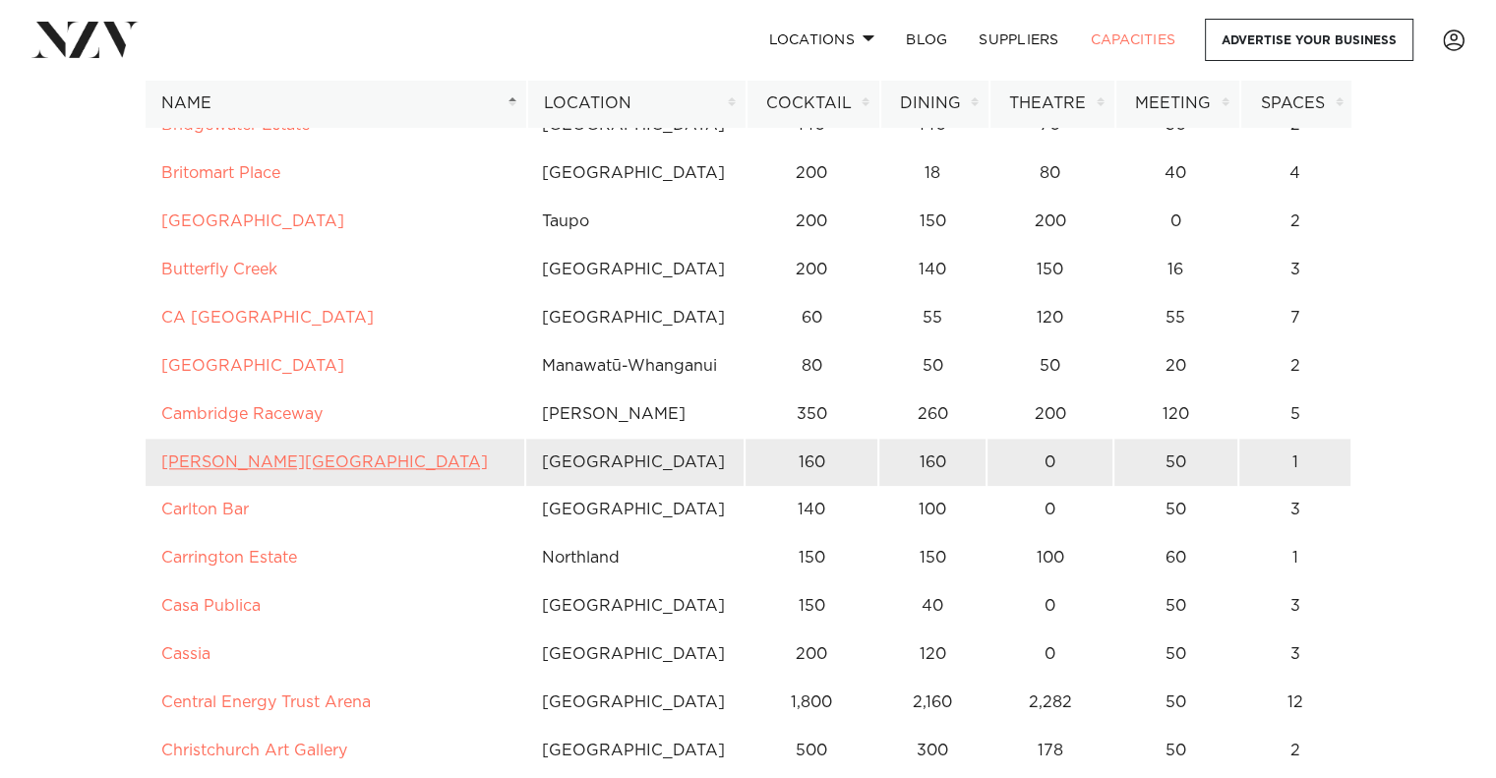
click at [279, 459] on link "Camp David Gardens" at bounding box center [324, 462] width 327 height 16
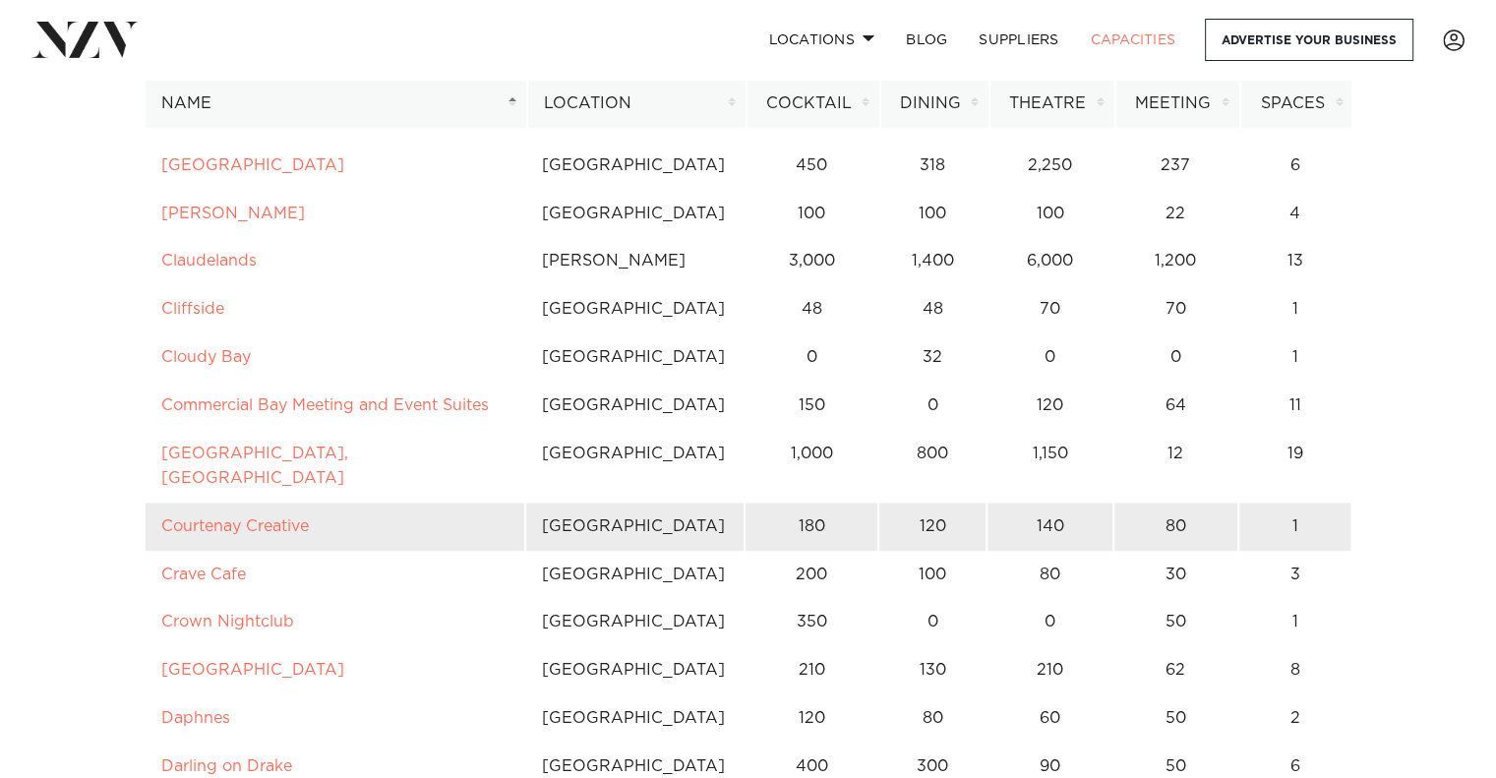
scroll to position [2619, 0]
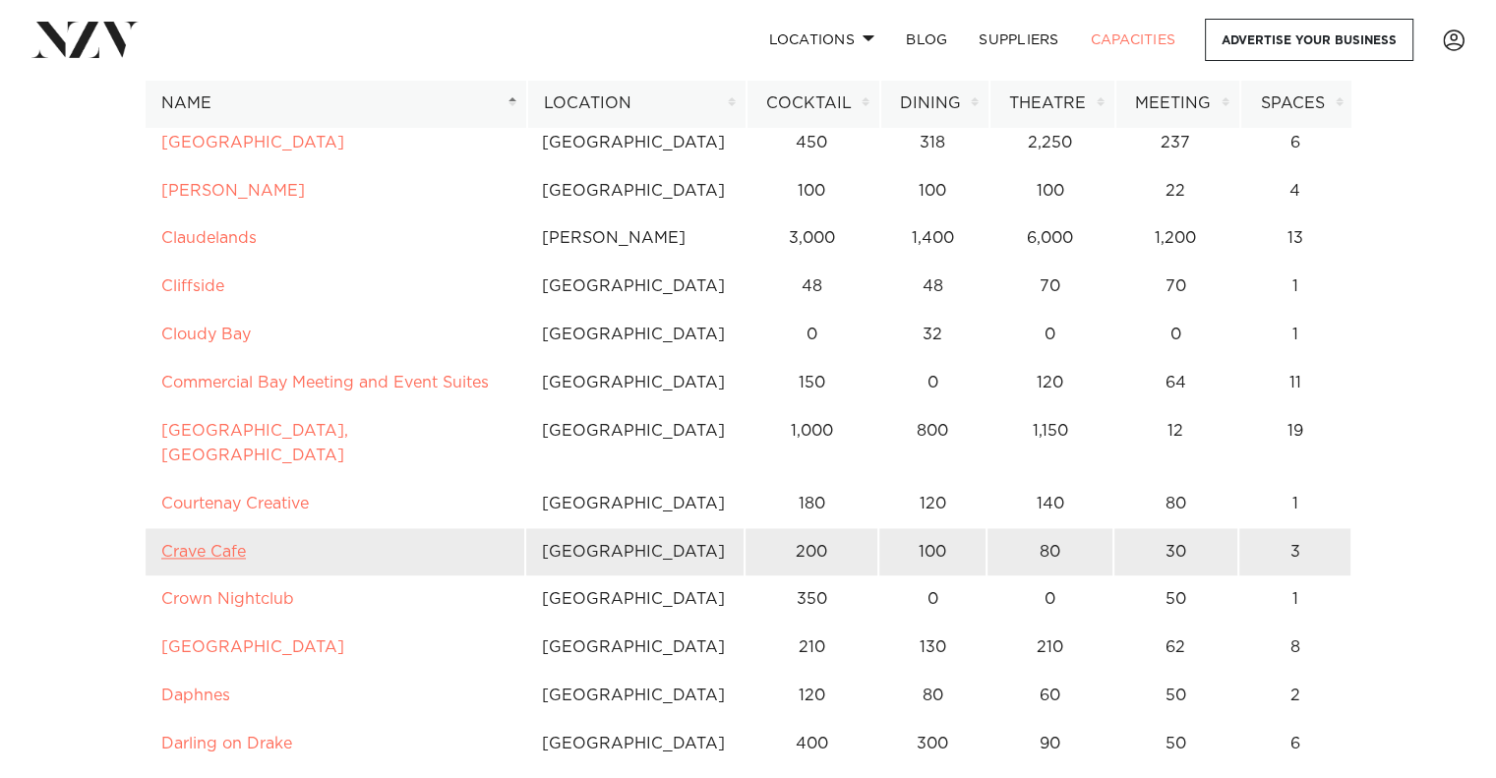
click at [239, 544] on link "Crave Cafe" at bounding box center [203, 552] width 85 height 16
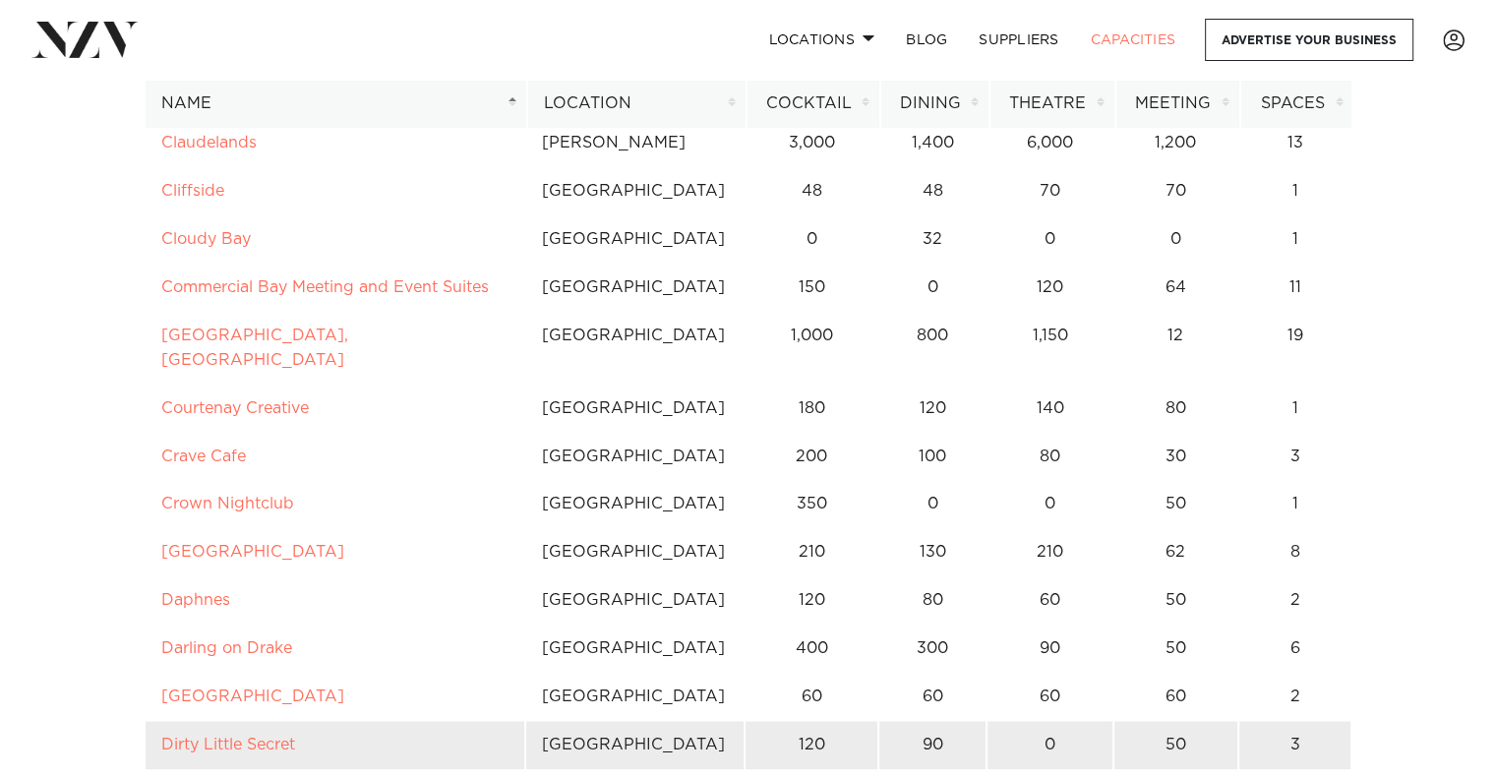
scroll to position [2750, 0]
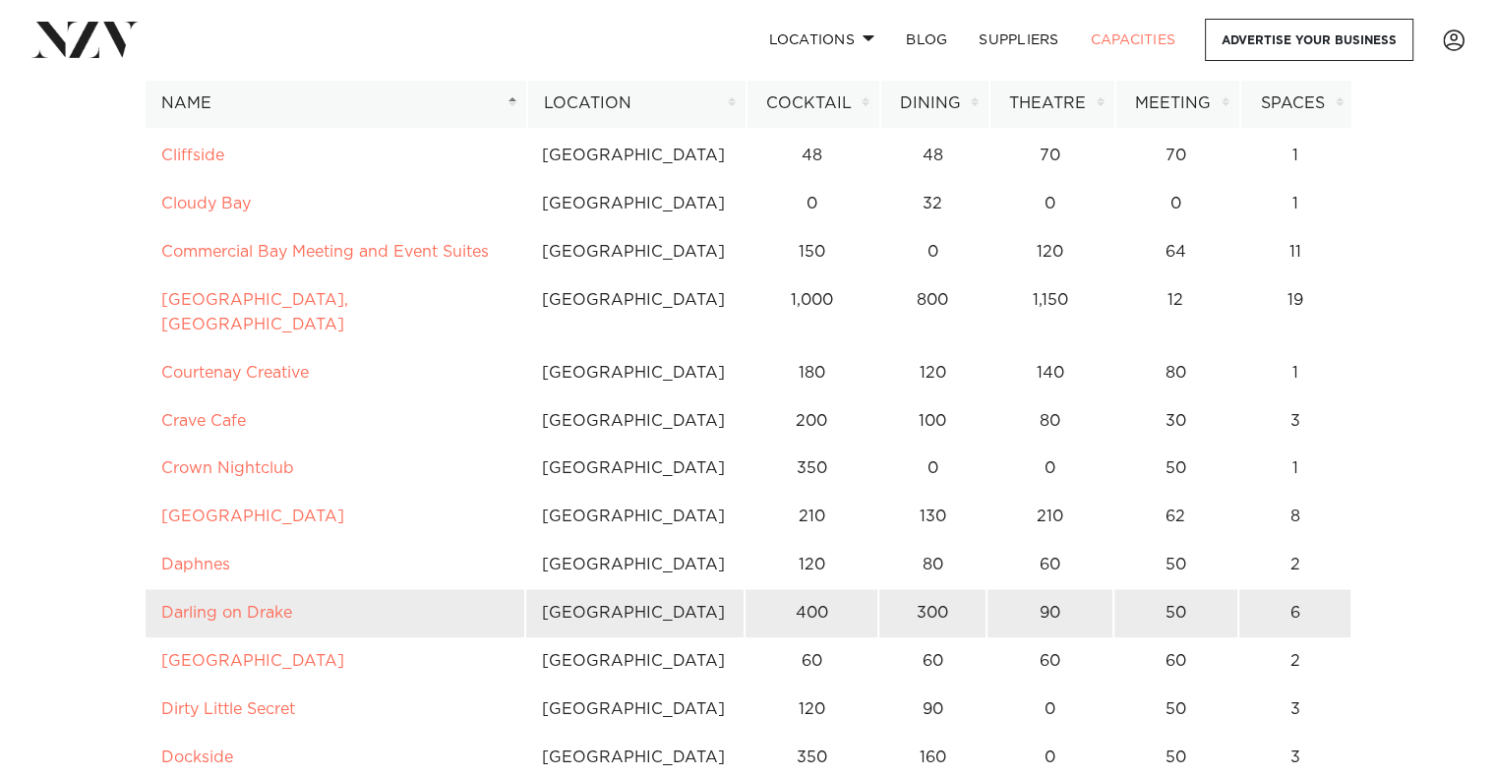
click at [221, 589] on td "Darling on Drake" at bounding box center [335, 613] width 381 height 48
click at [228, 605] on link "Darling on Drake" at bounding box center [226, 613] width 131 height 16
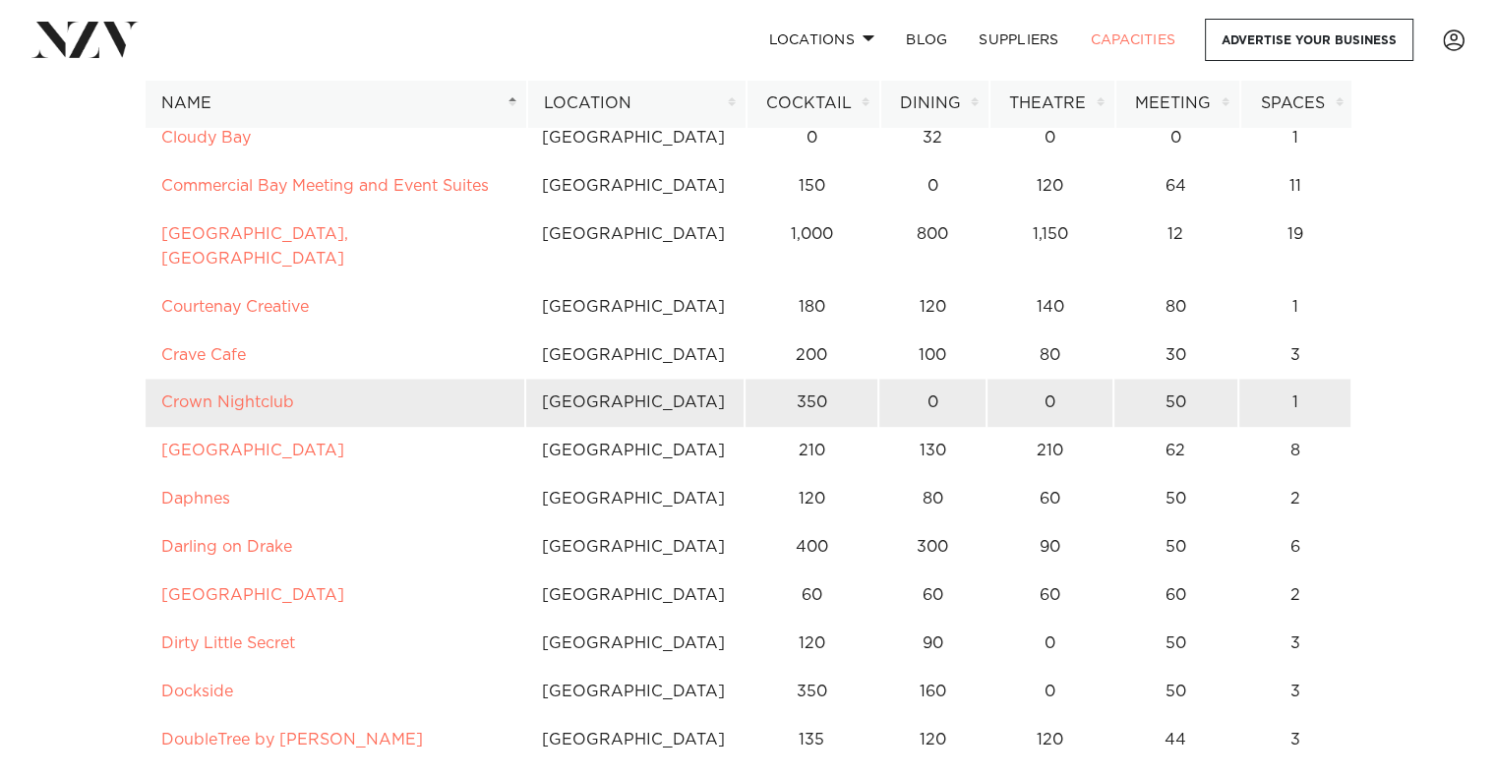
scroll to position [2881, 0]
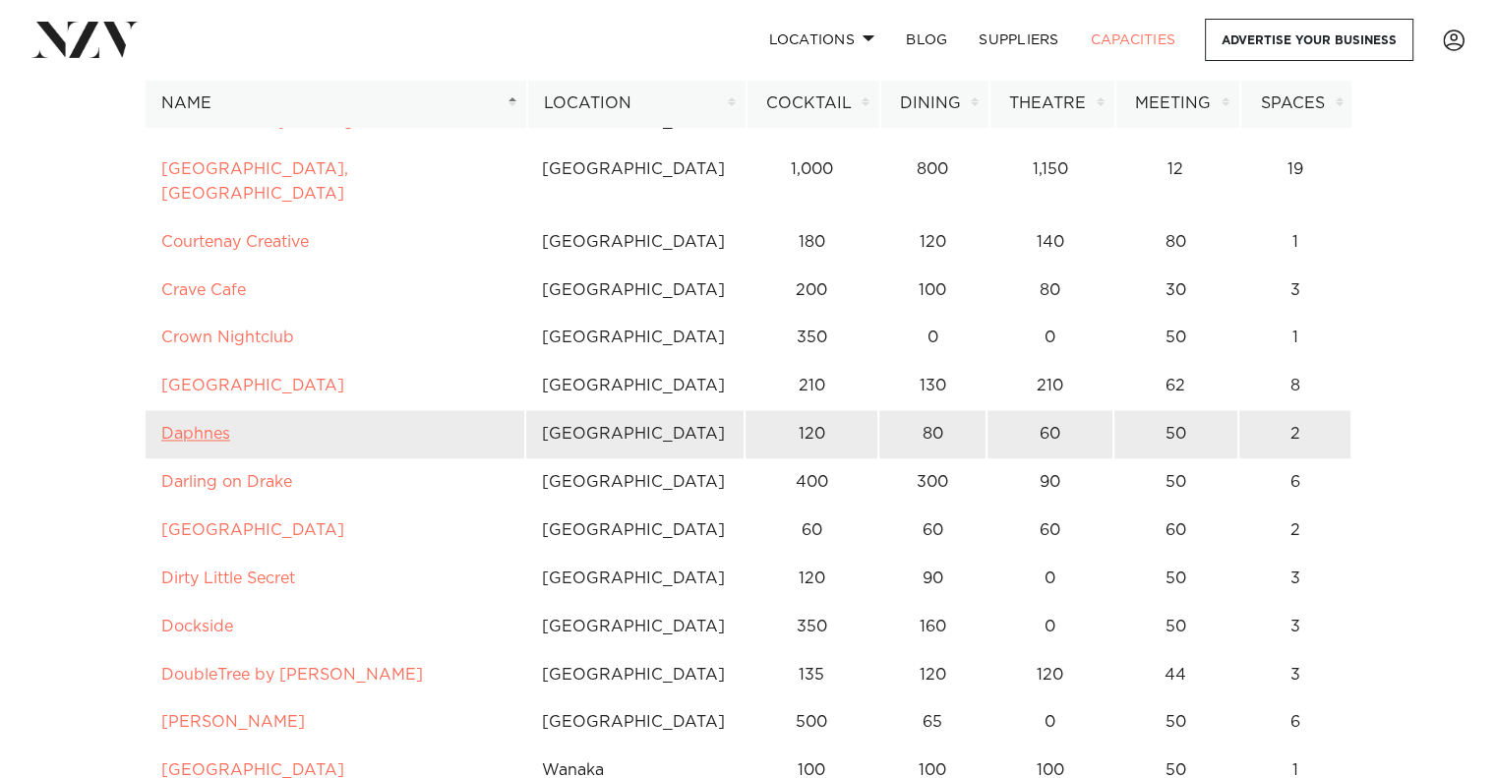
click at [203, 426] on link "Daphnes" at bounding box center [195, 434] width 69 height 16
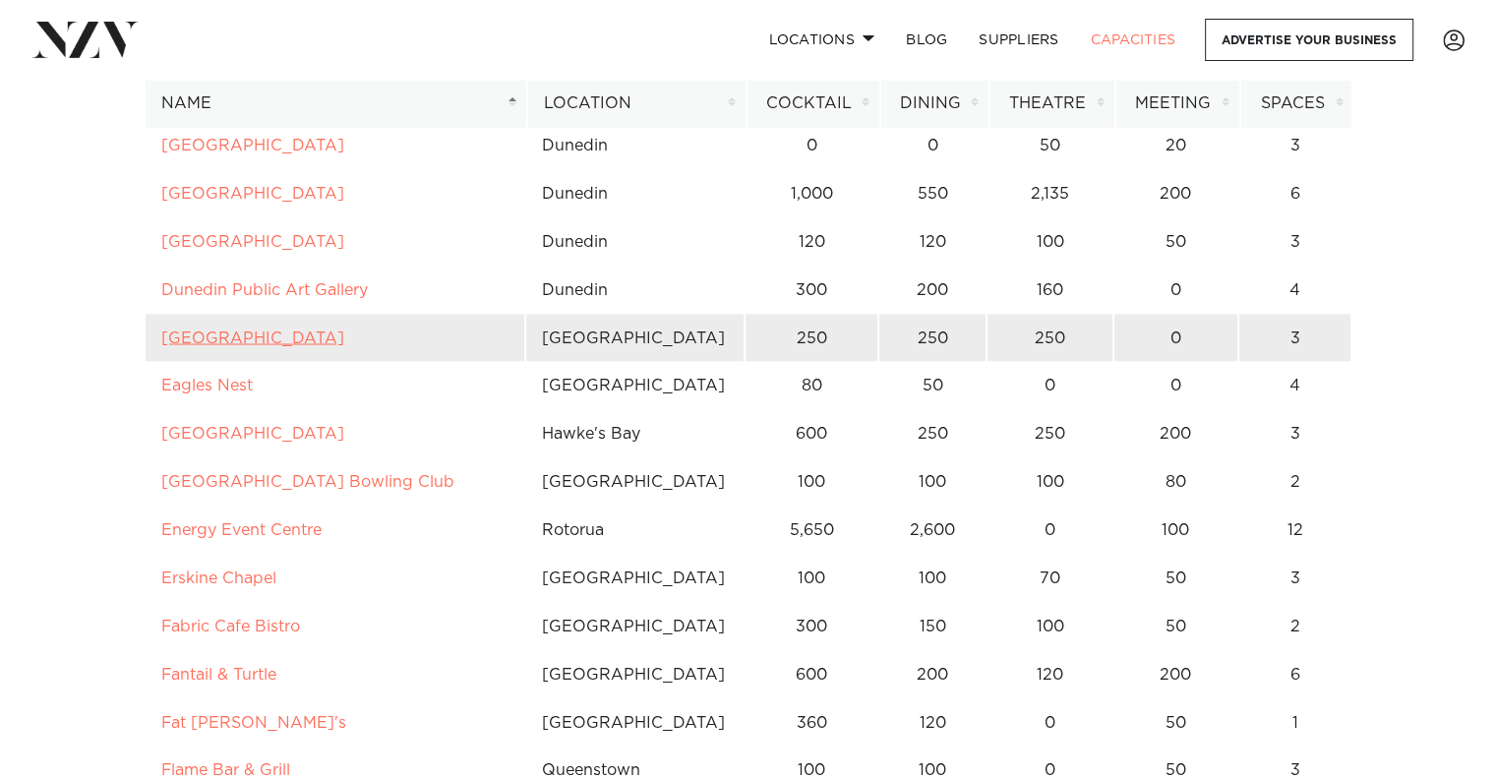
scroll to position [3668, 0]
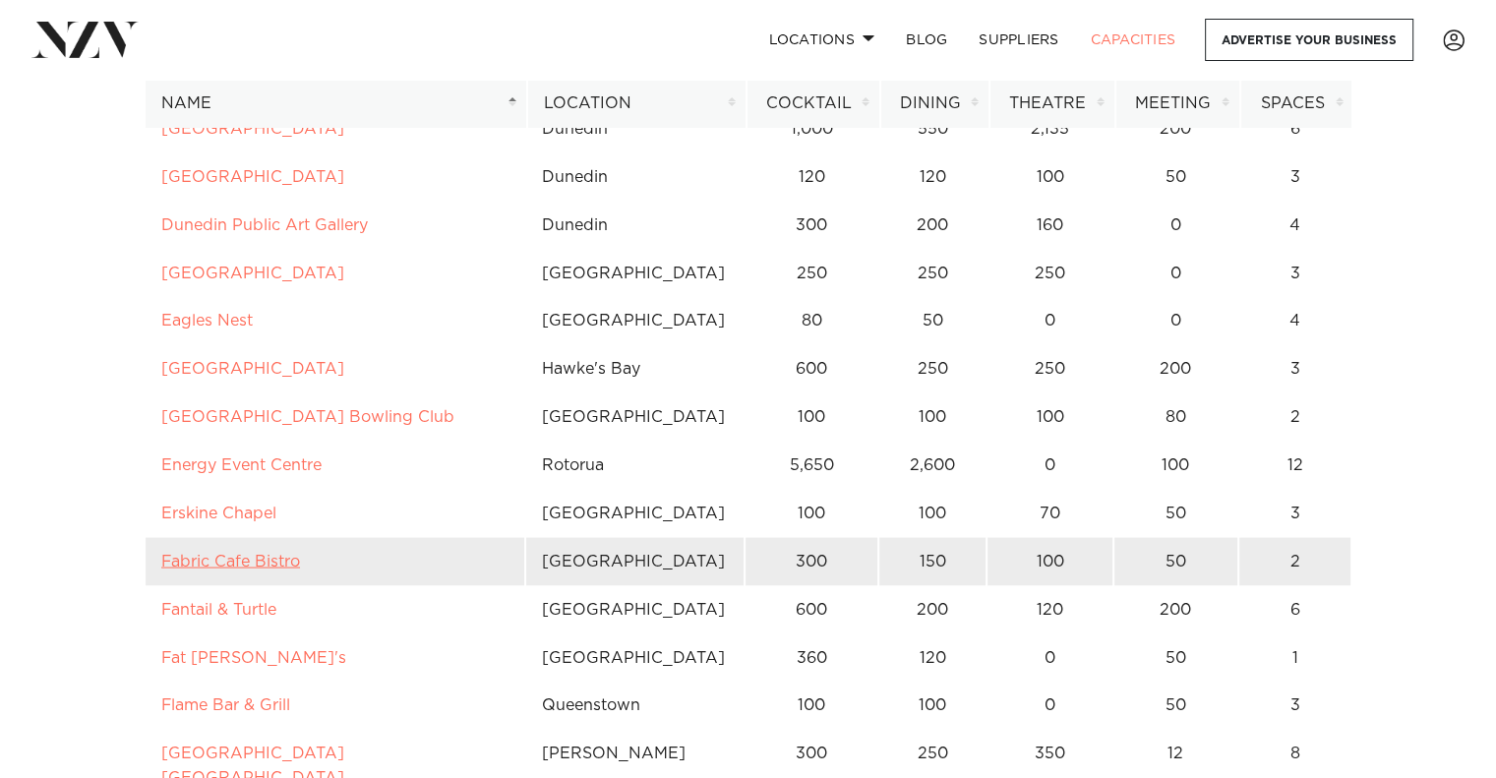
click at [206, 553] on link "Fabric Cafe Bistro" at bounding box center [230, 561] width 139 height 16
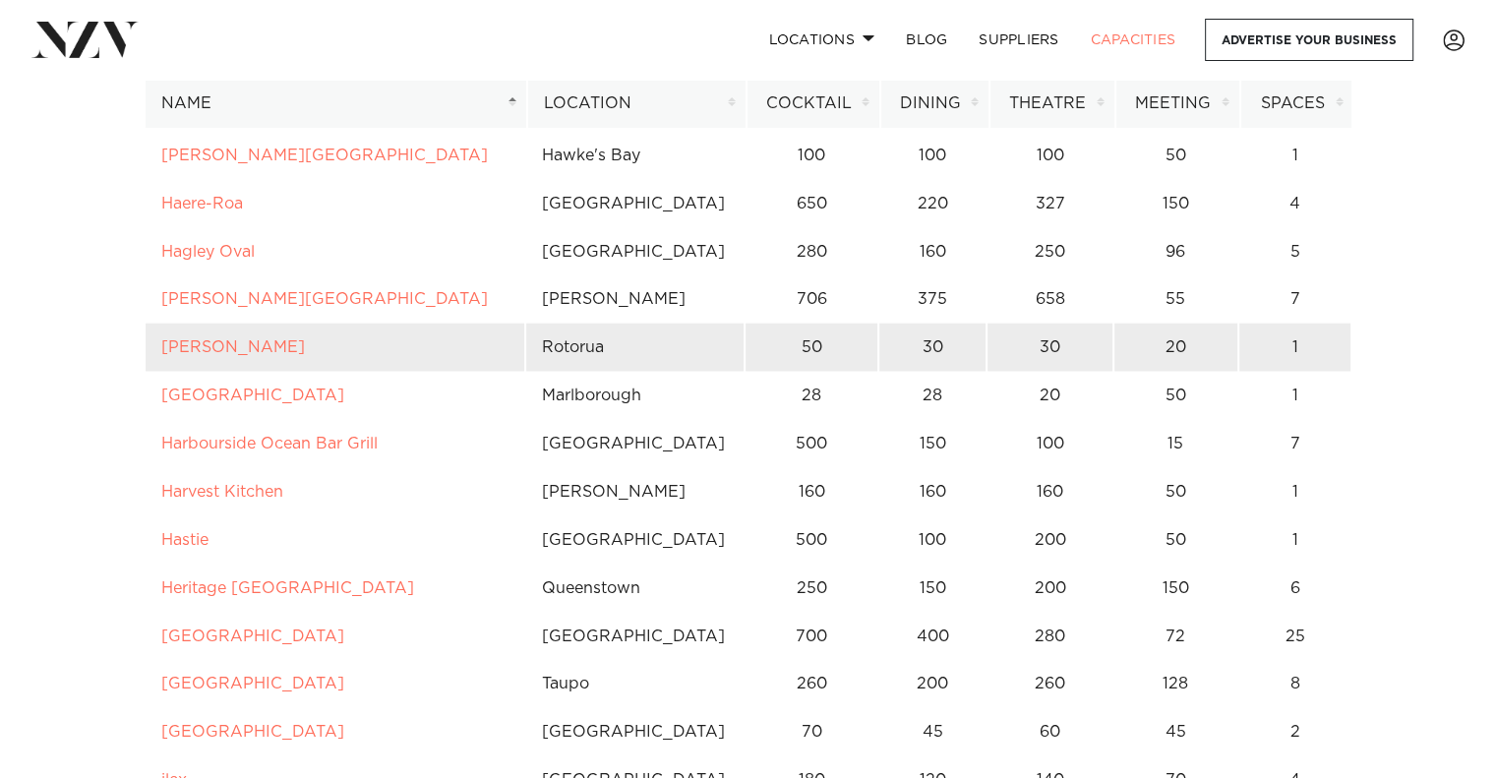
scroll to position [4849, 0]
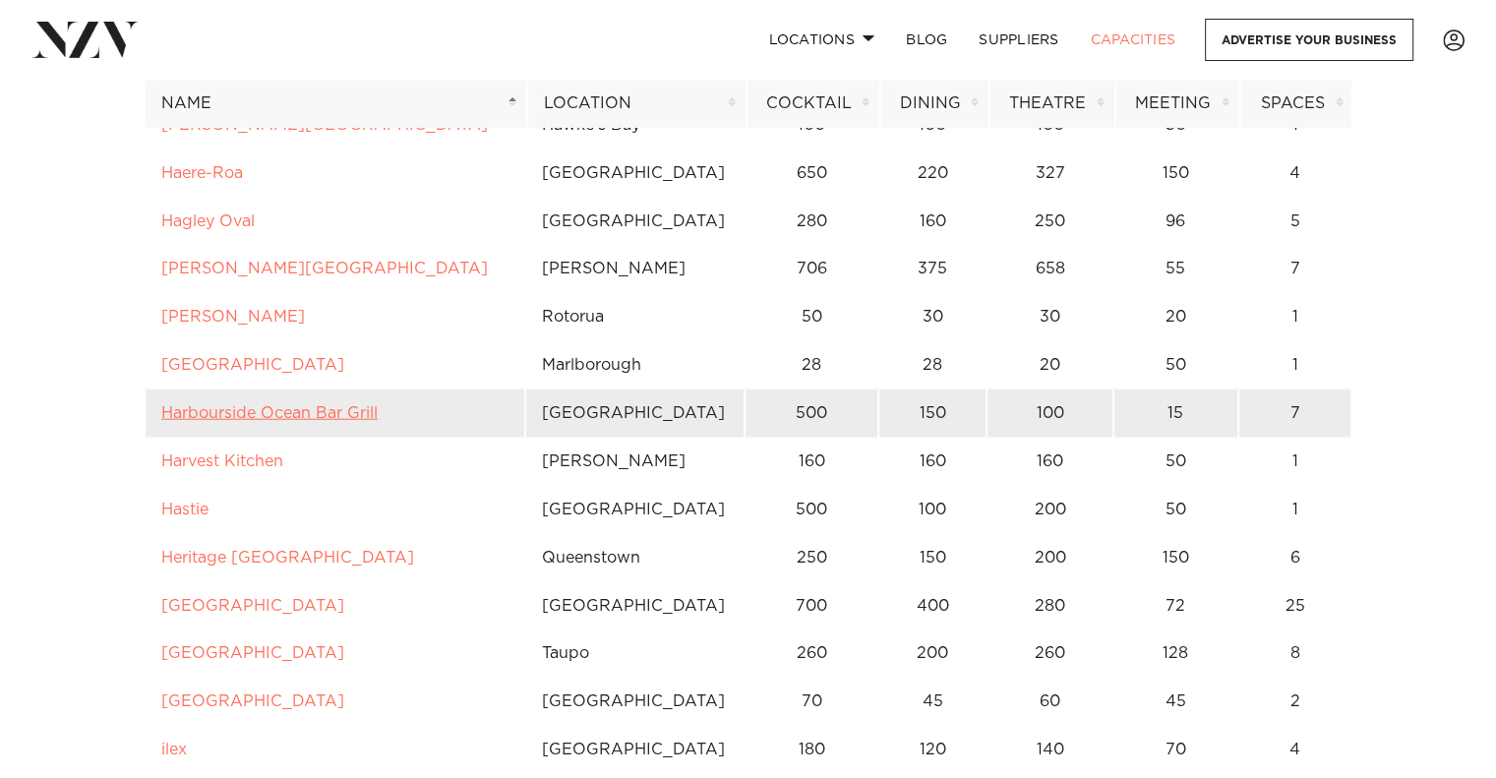
click at [249, 405] on link "Harbourside Ocean Bar Grill" at bounding box center [269, 413] width 216 height 16
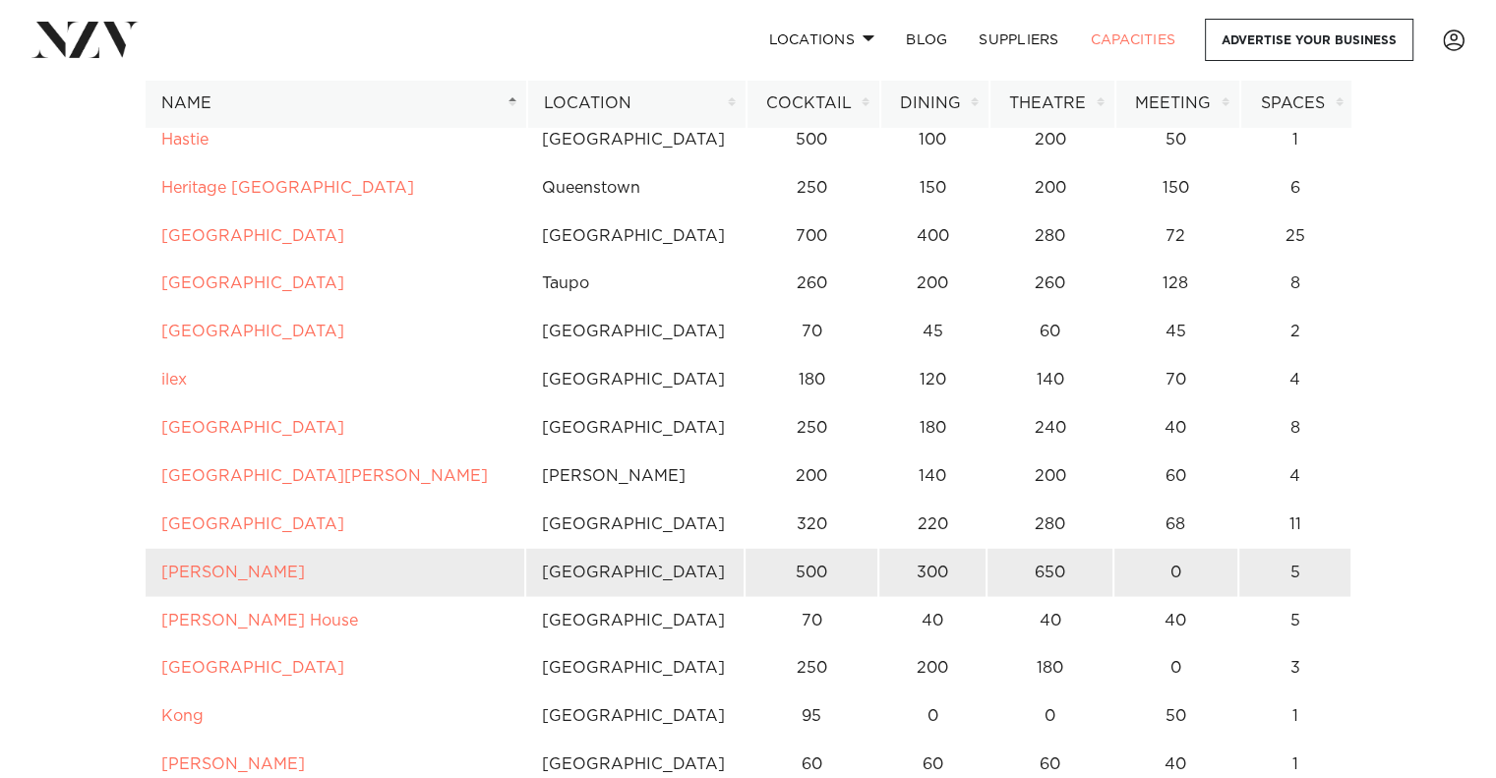
scroll to position [5243, 0]
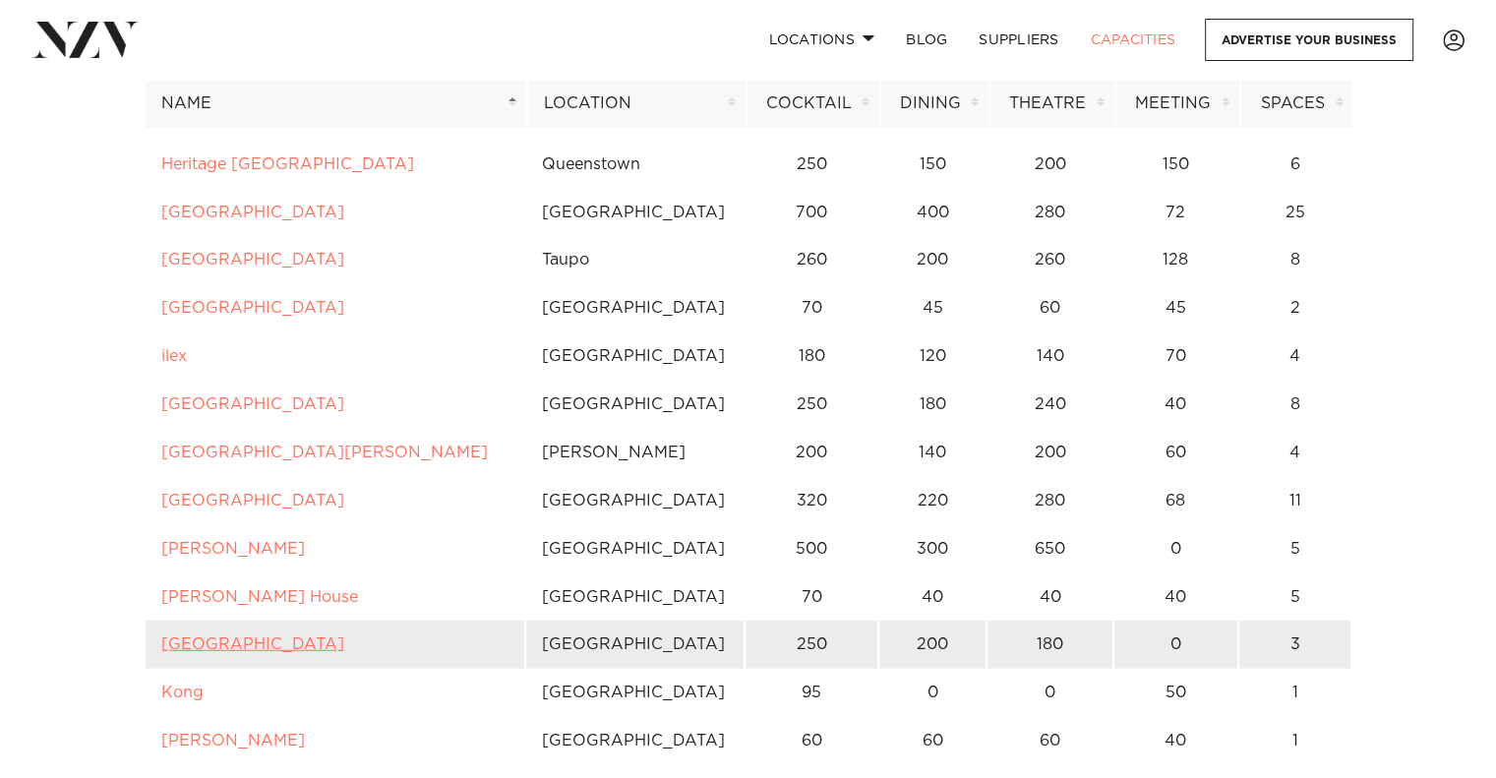
click at [202, 636] on link "Kauri Bay" at bounding box center [252, 644] width 183 height 16
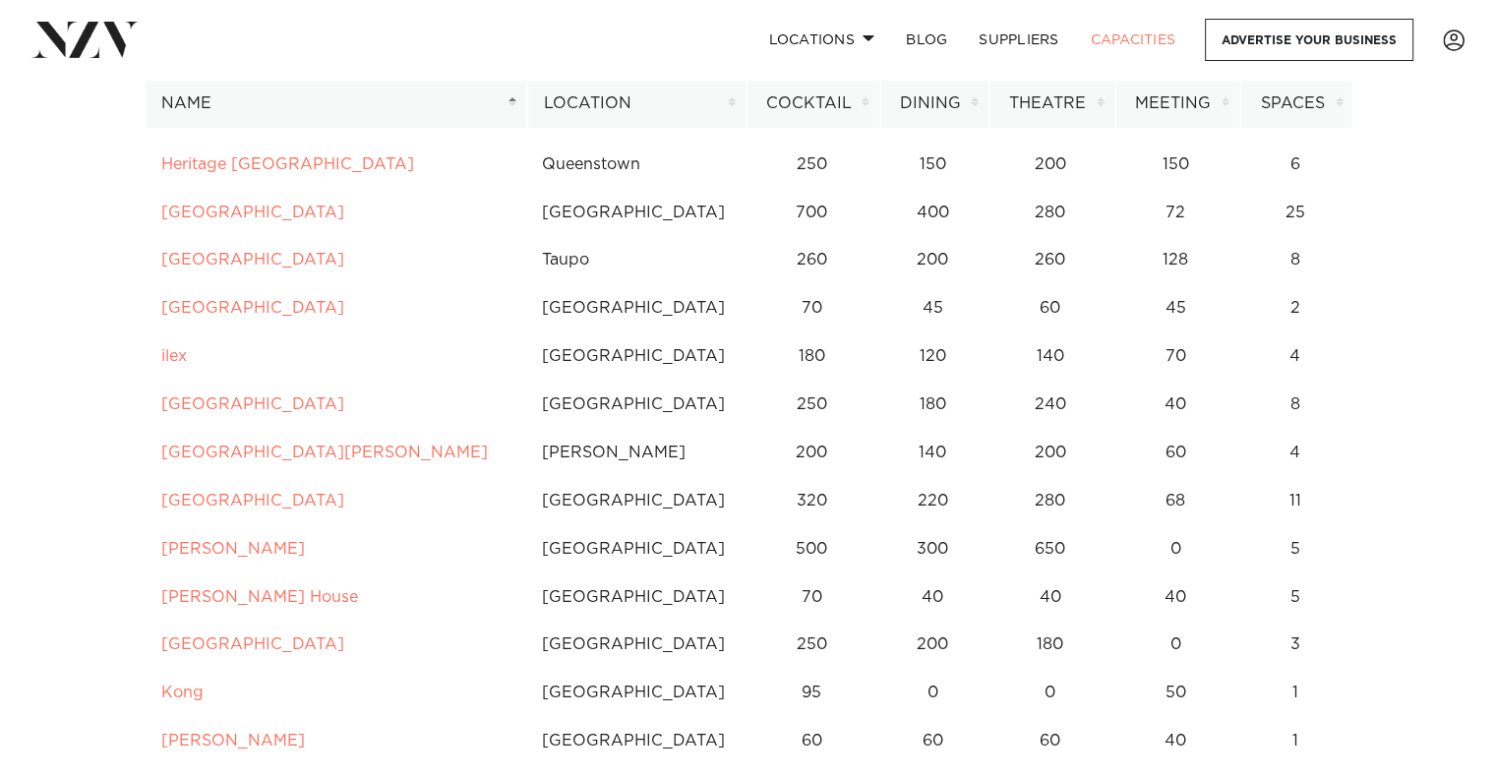
scroll to position [5307, 0]
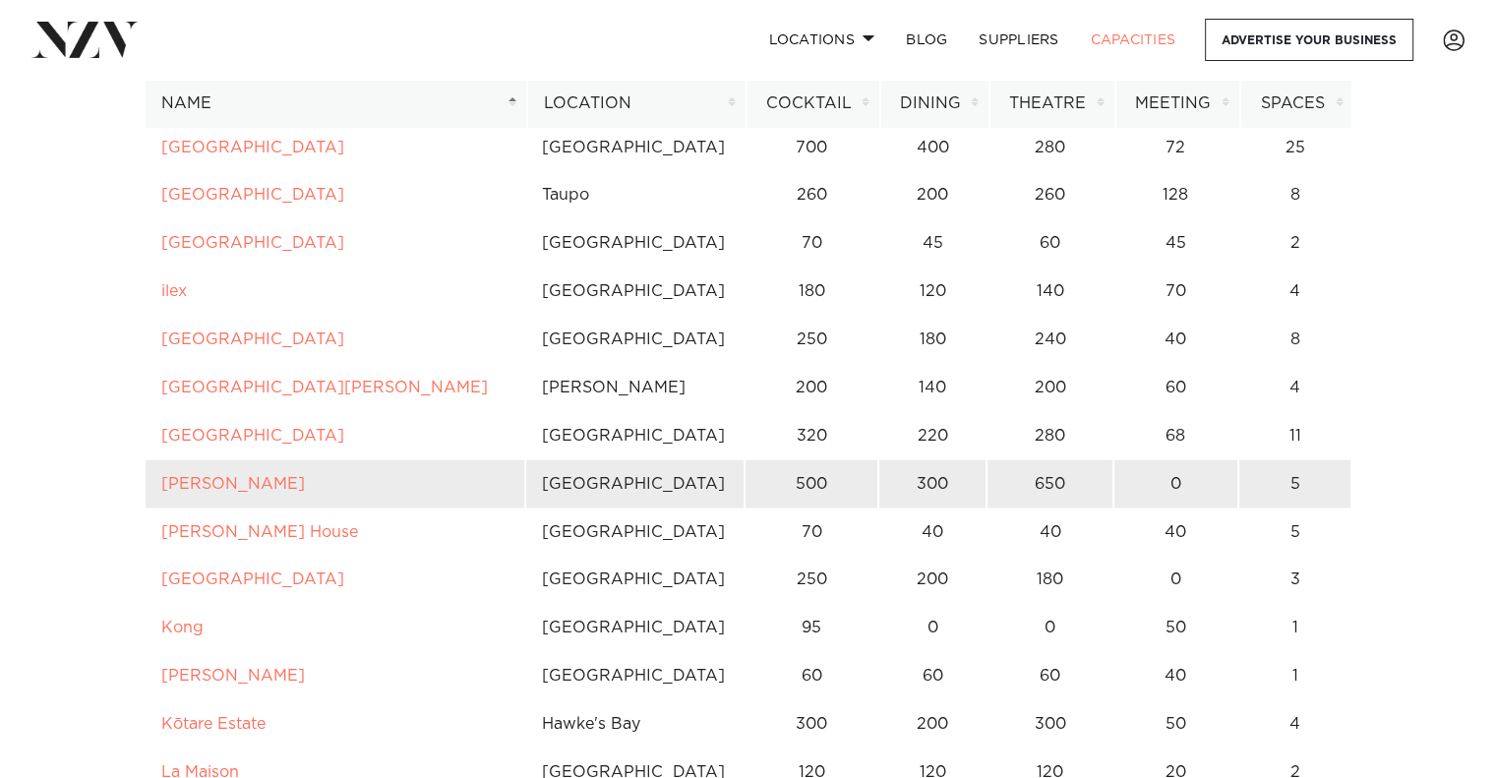
click at [235, 460] on td "Karaka Pavilion" at bounding box center [335, 484] width 381 height 48
click at [227, 476] on link "Karaka Pavilion" at bounding box center [233, 484] width 144 height 16
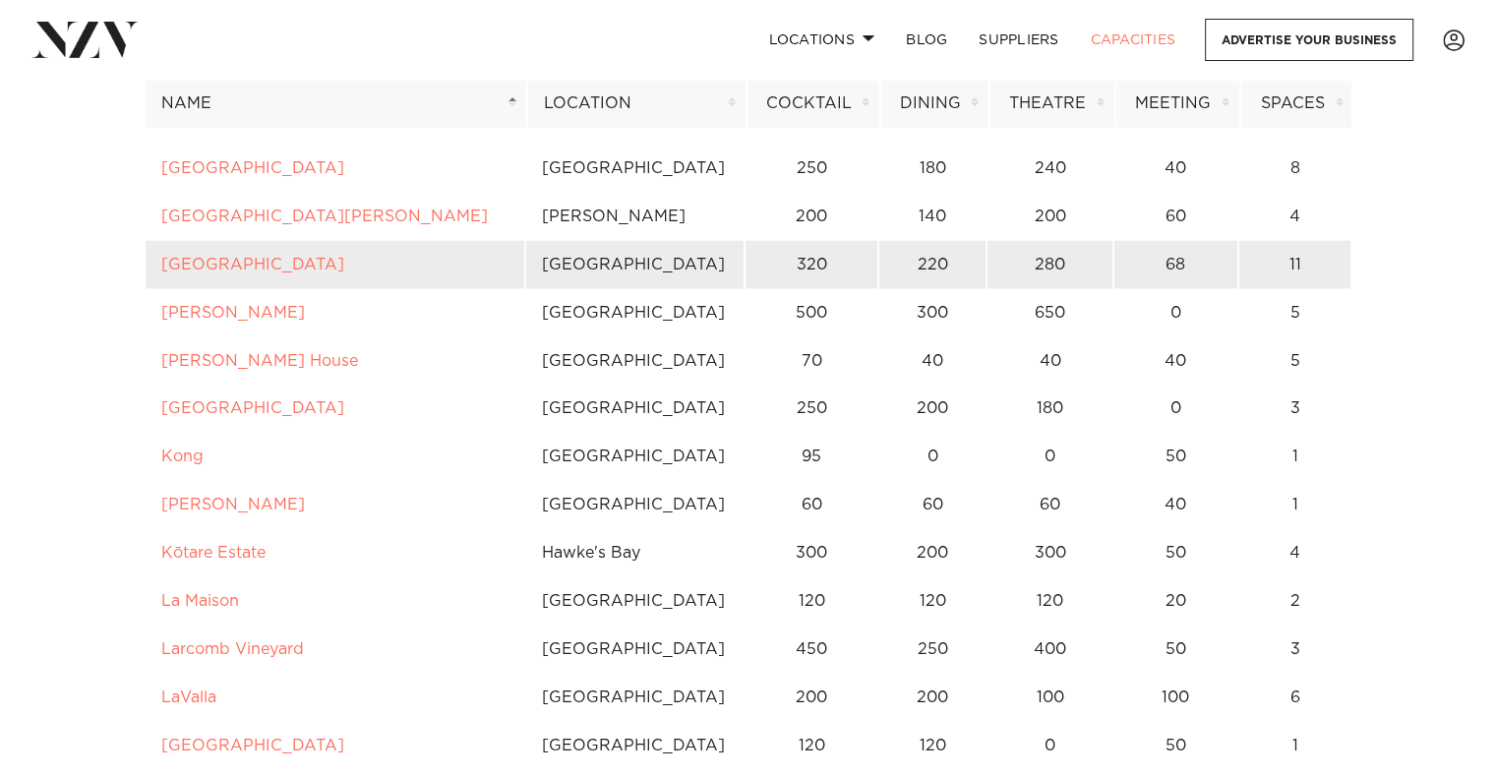
scroll to position [5570, 0]
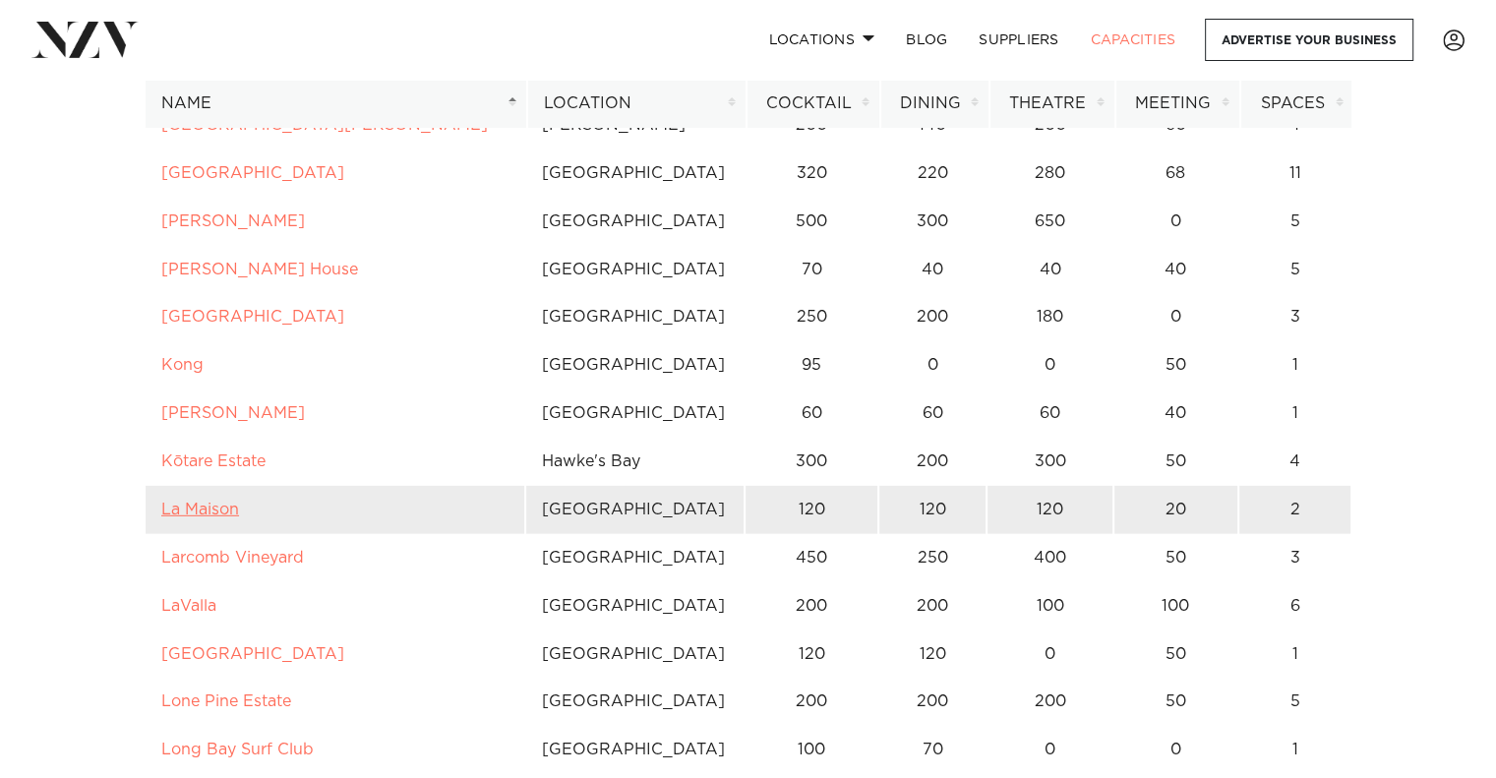
click at [176, 502] on link "La Maison" at bounding box center [200, 510] width 78 height 16
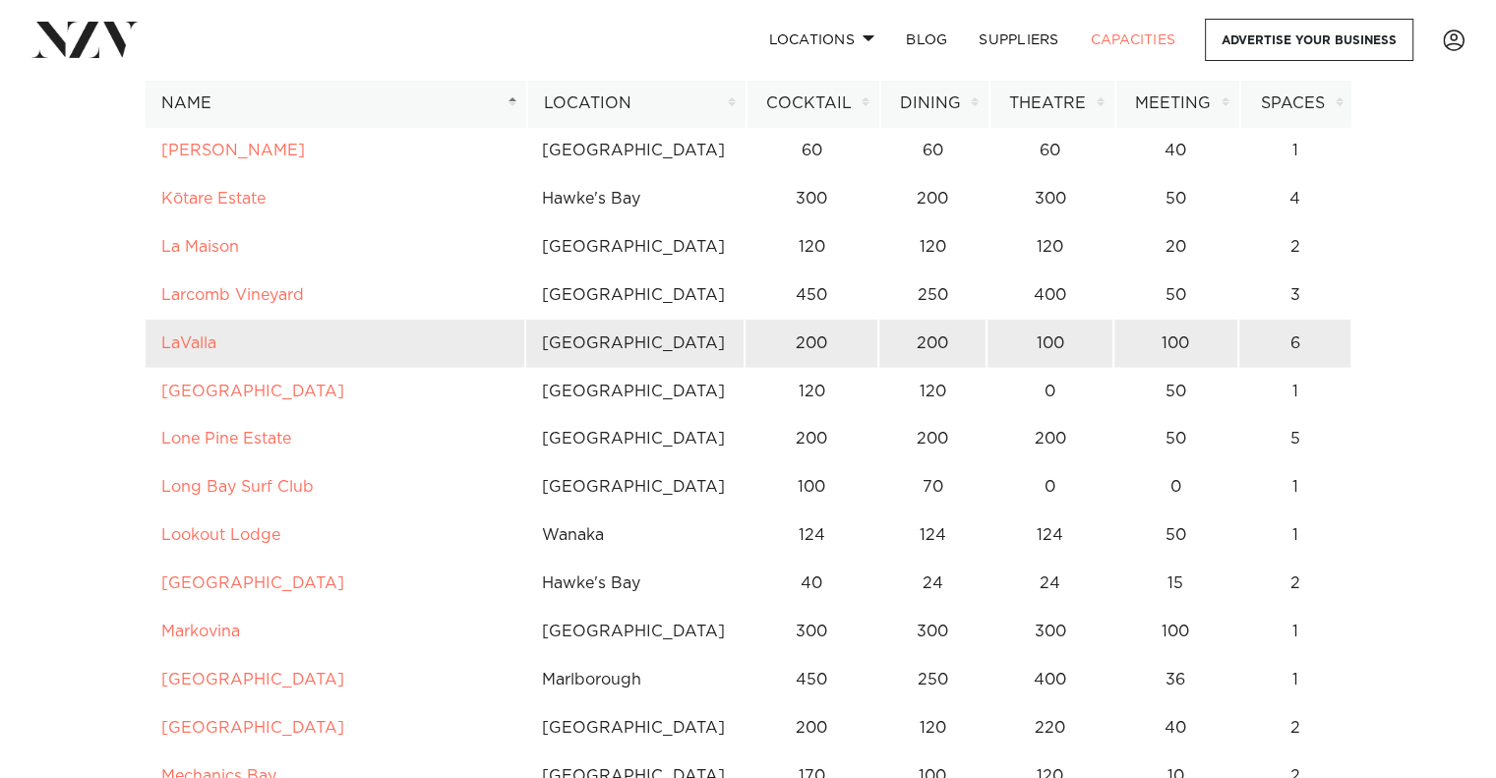
scroll to position [5898, 0]
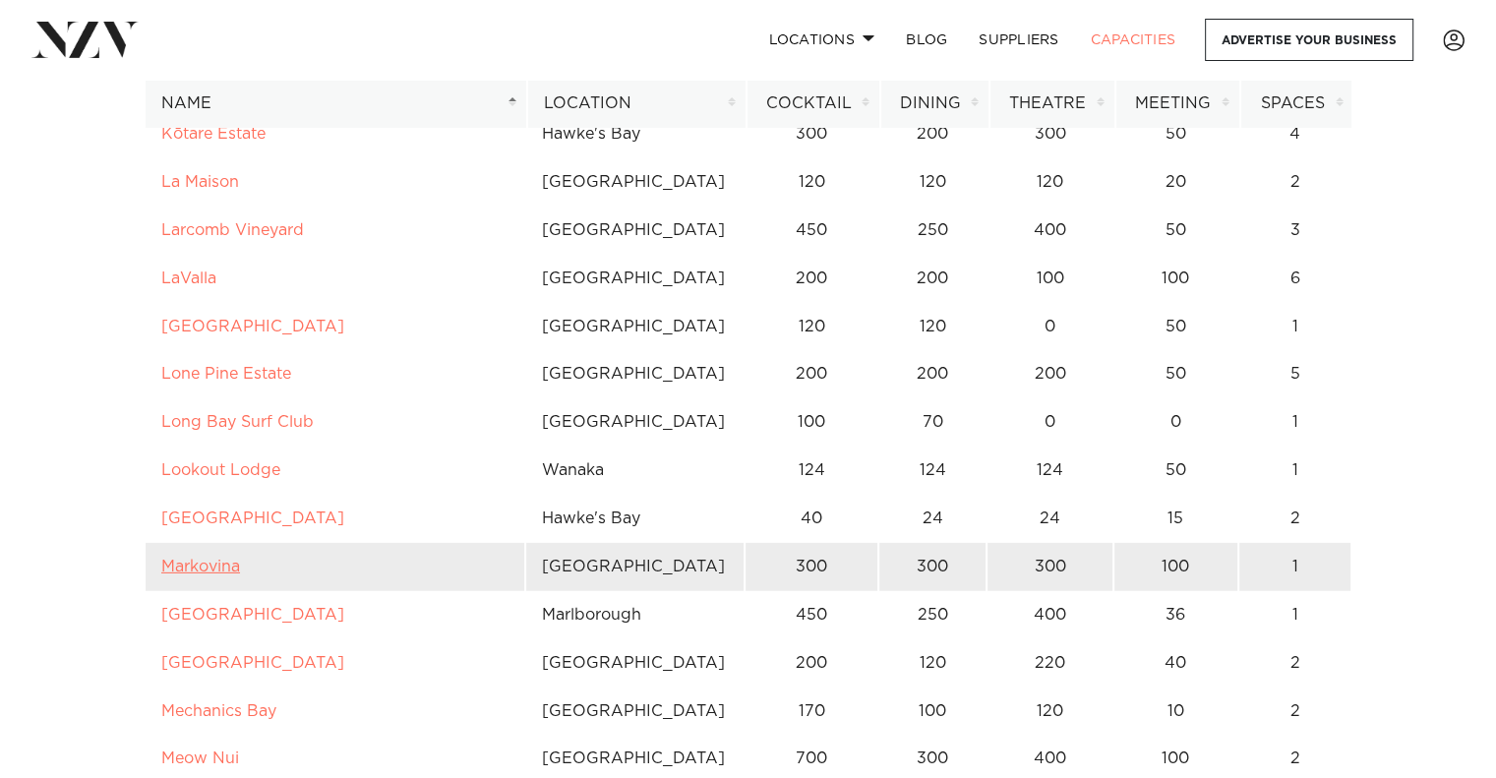
click at [236, 559] on link "Markovina" at bounding box center [200, 567] width 79 height 16
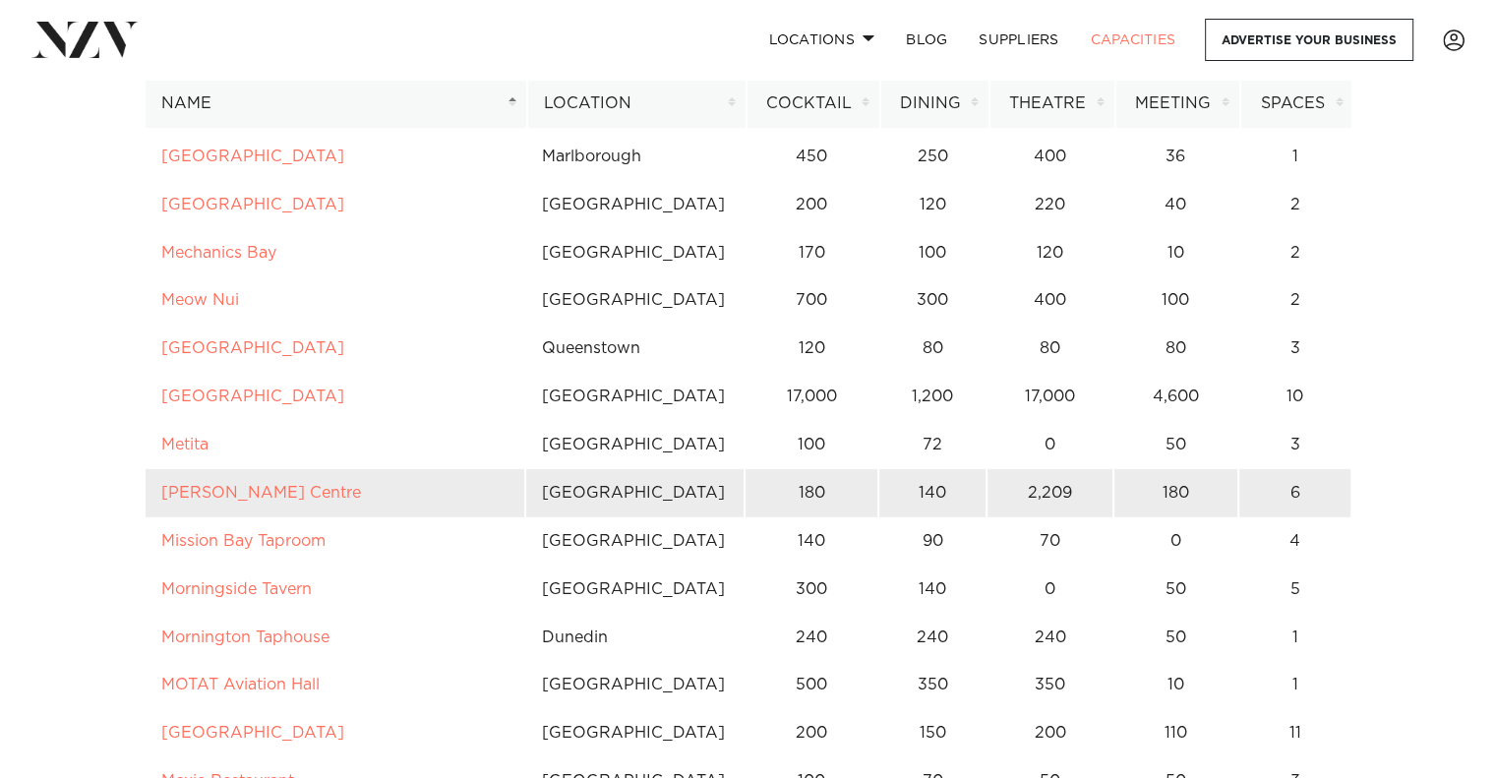
scroll to position [6357, 0]
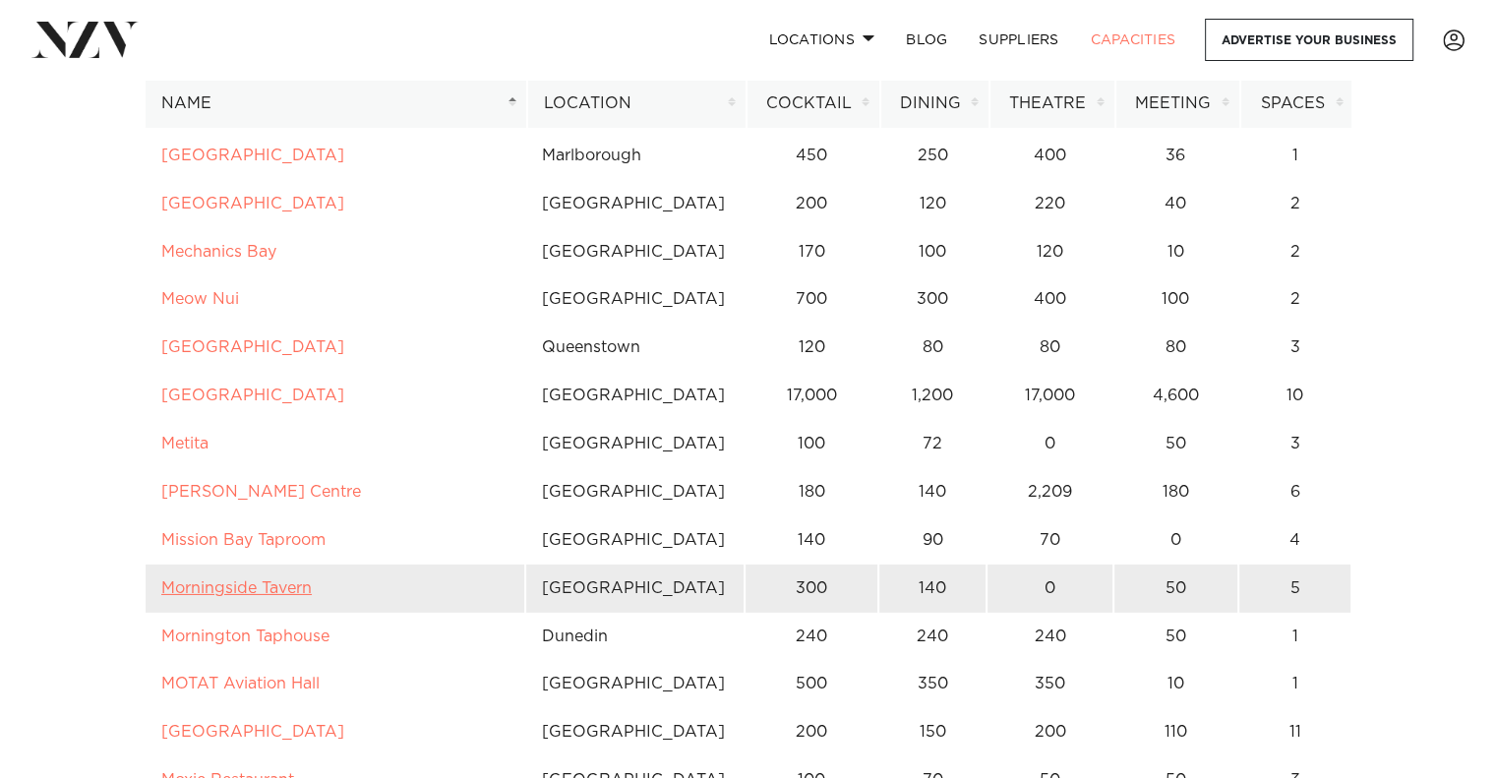
click at [282, 580] on link "Morningside Tavern" at bounding box center [236, 588] width 150 height 16
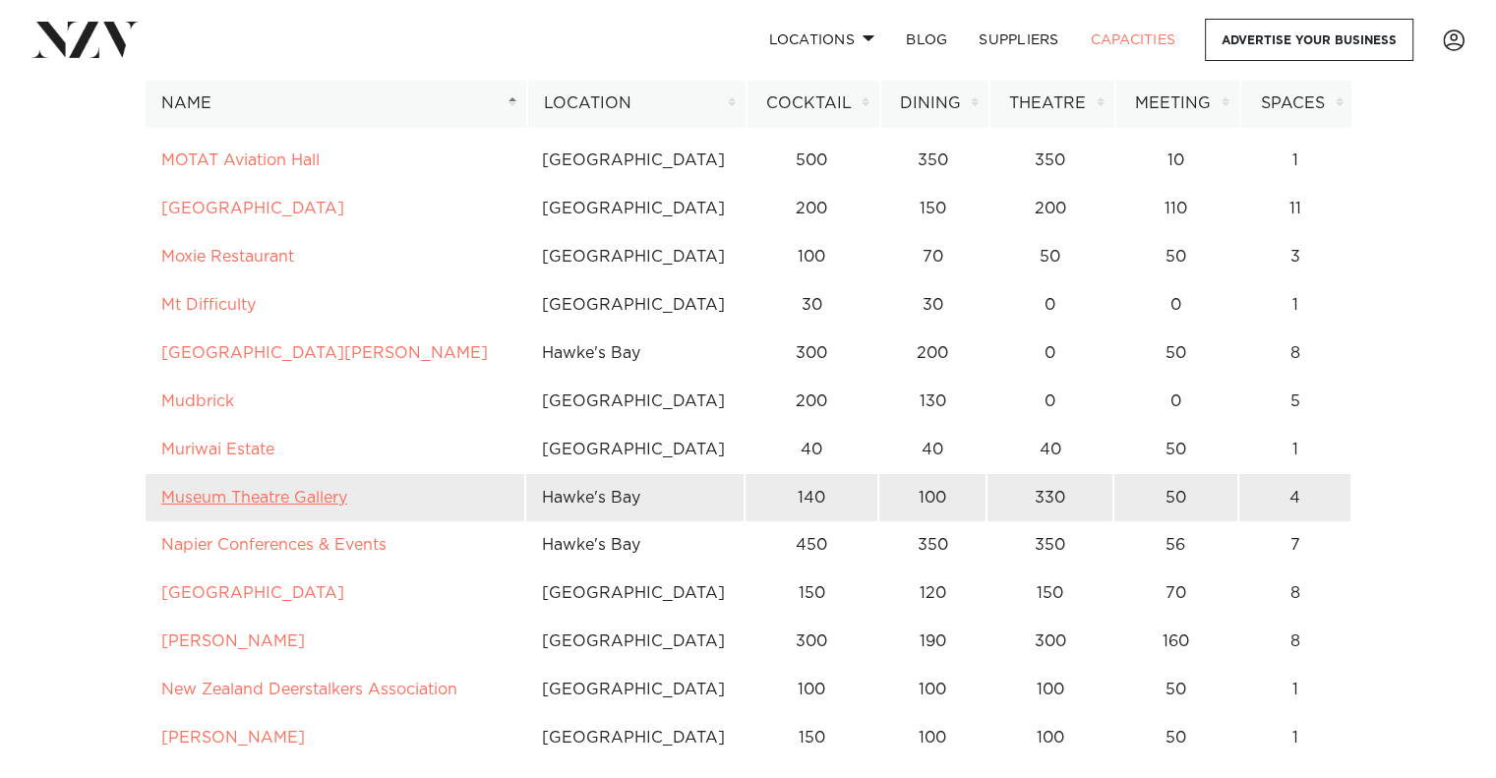
scroll to position [6881, 0]
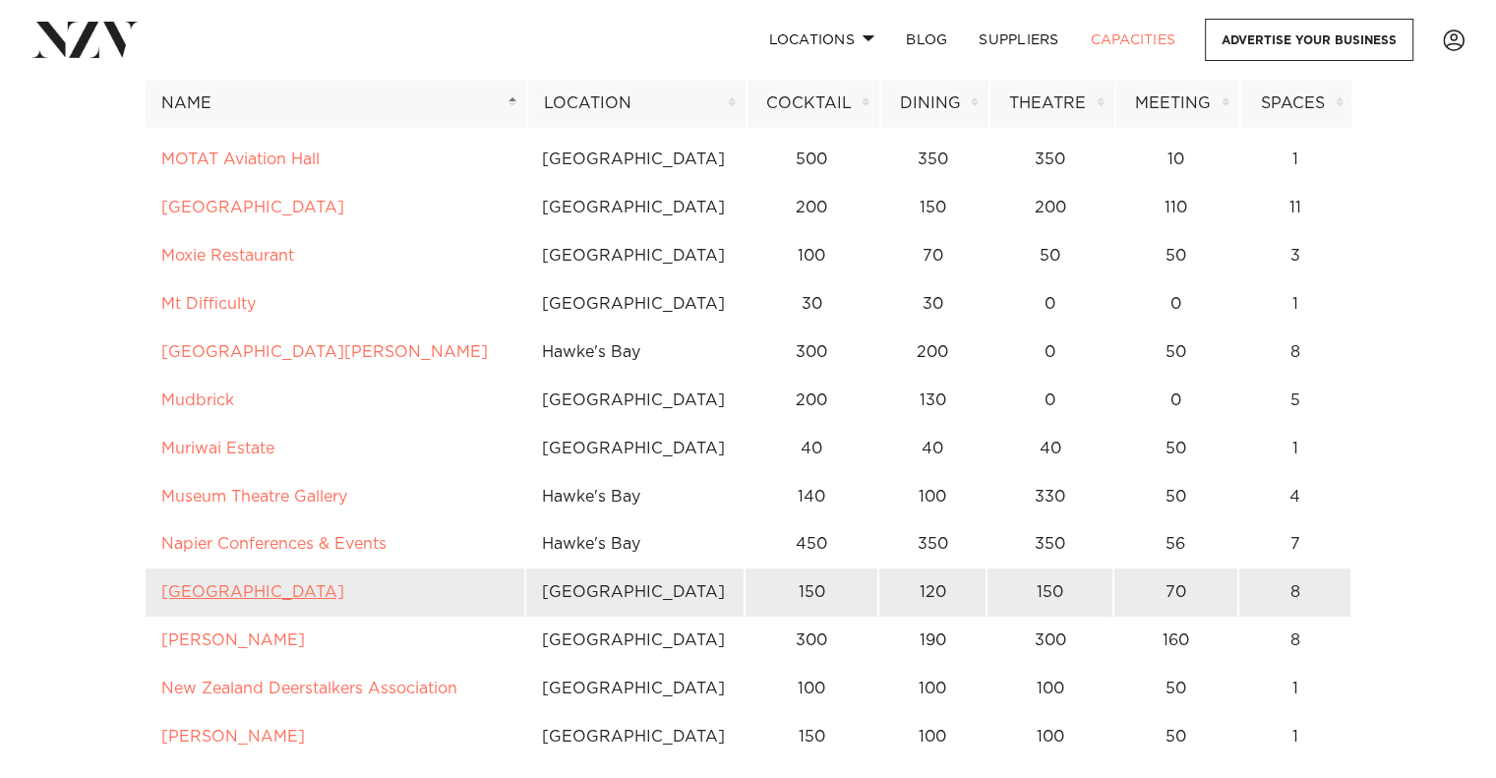
click at [313, 584] on link "Naumi Auckland Airport" at bounding box center [252, 592] width 183 height 16
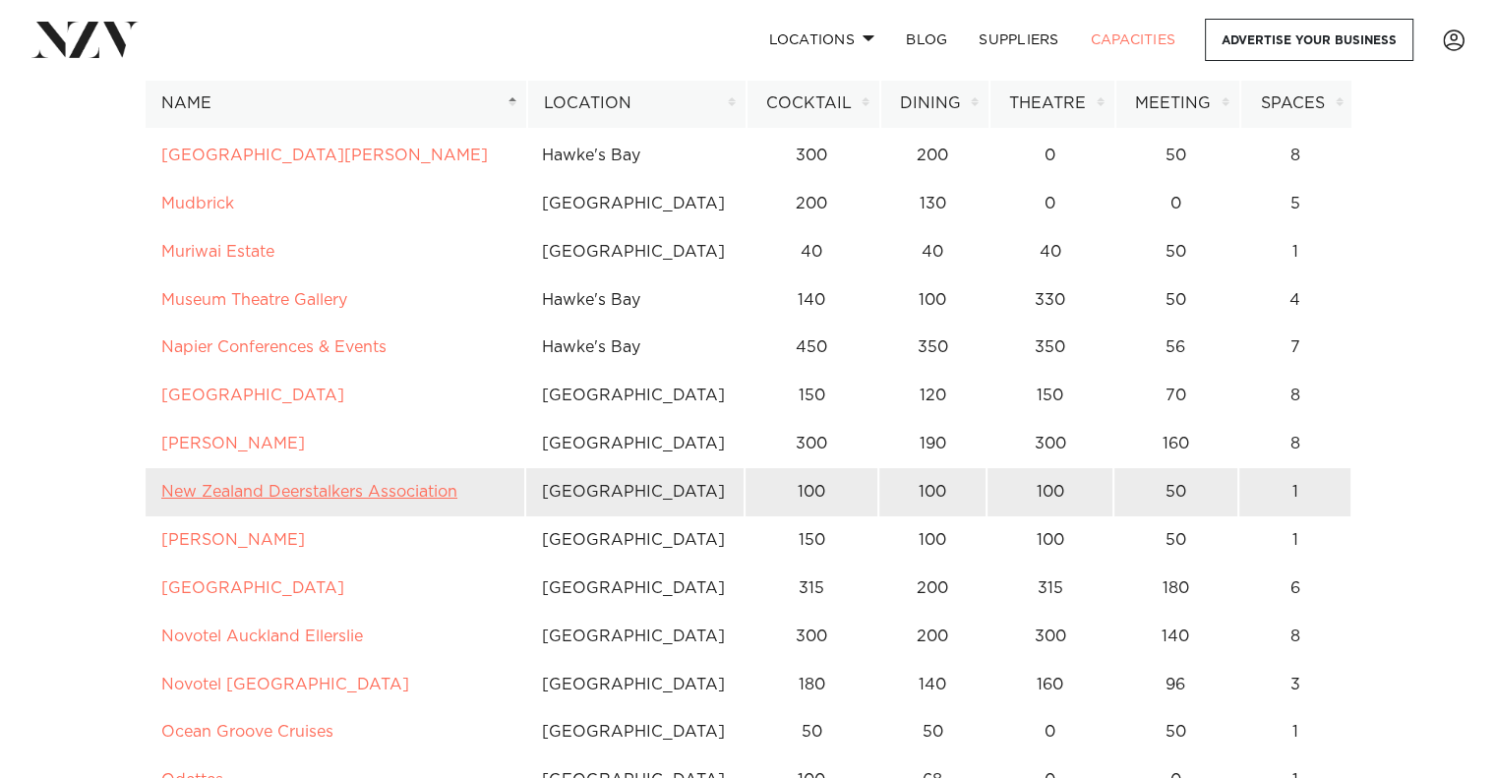
scroll to position [7144, 0]
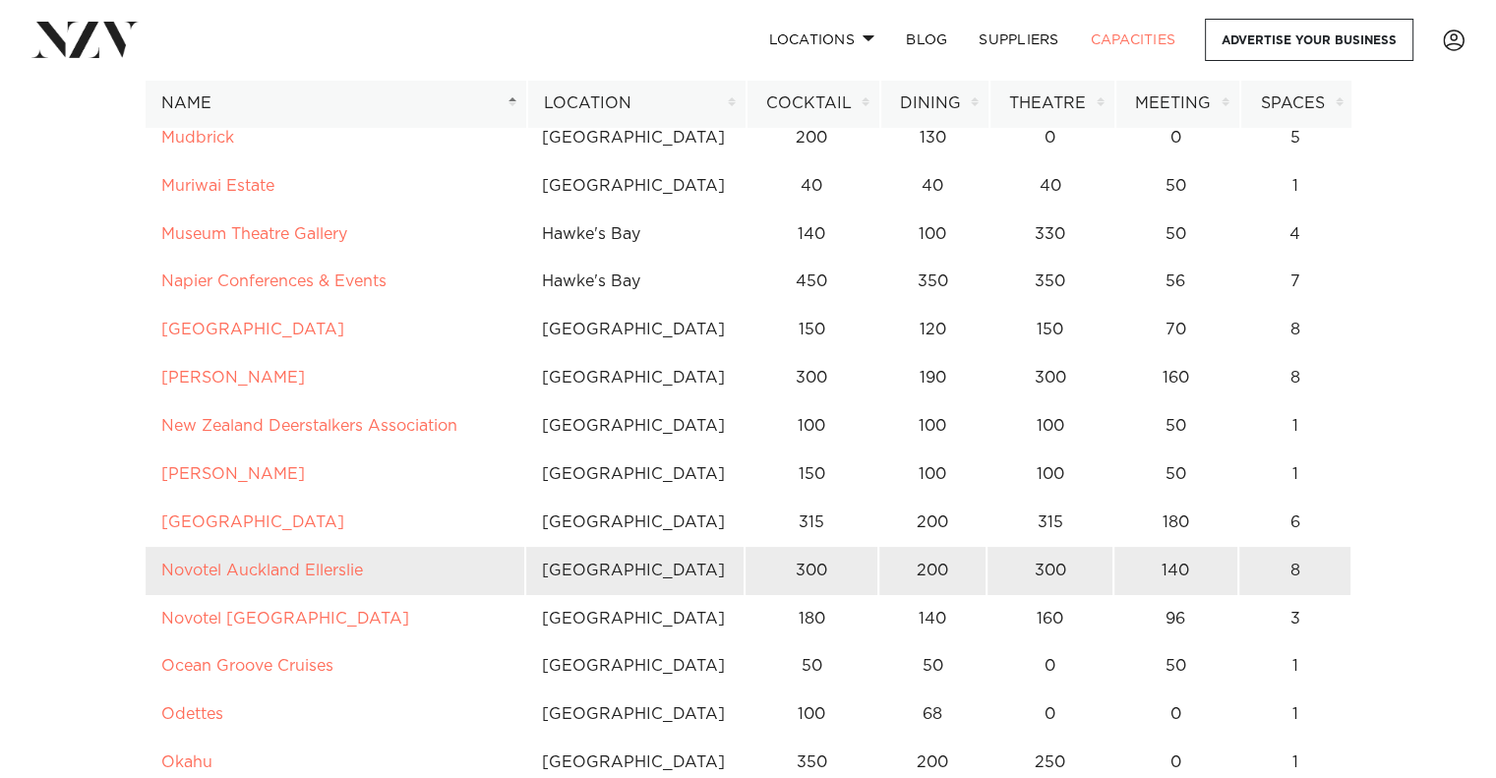
click at [274, 547] on td "Novotel Auckland Ellerslie" at bounding box center [335, 571] width 381 height 48
click at [275, 563] on link "Novotel Auckland Ellerslie" at bounding box center [262, 571] width 202 height 16
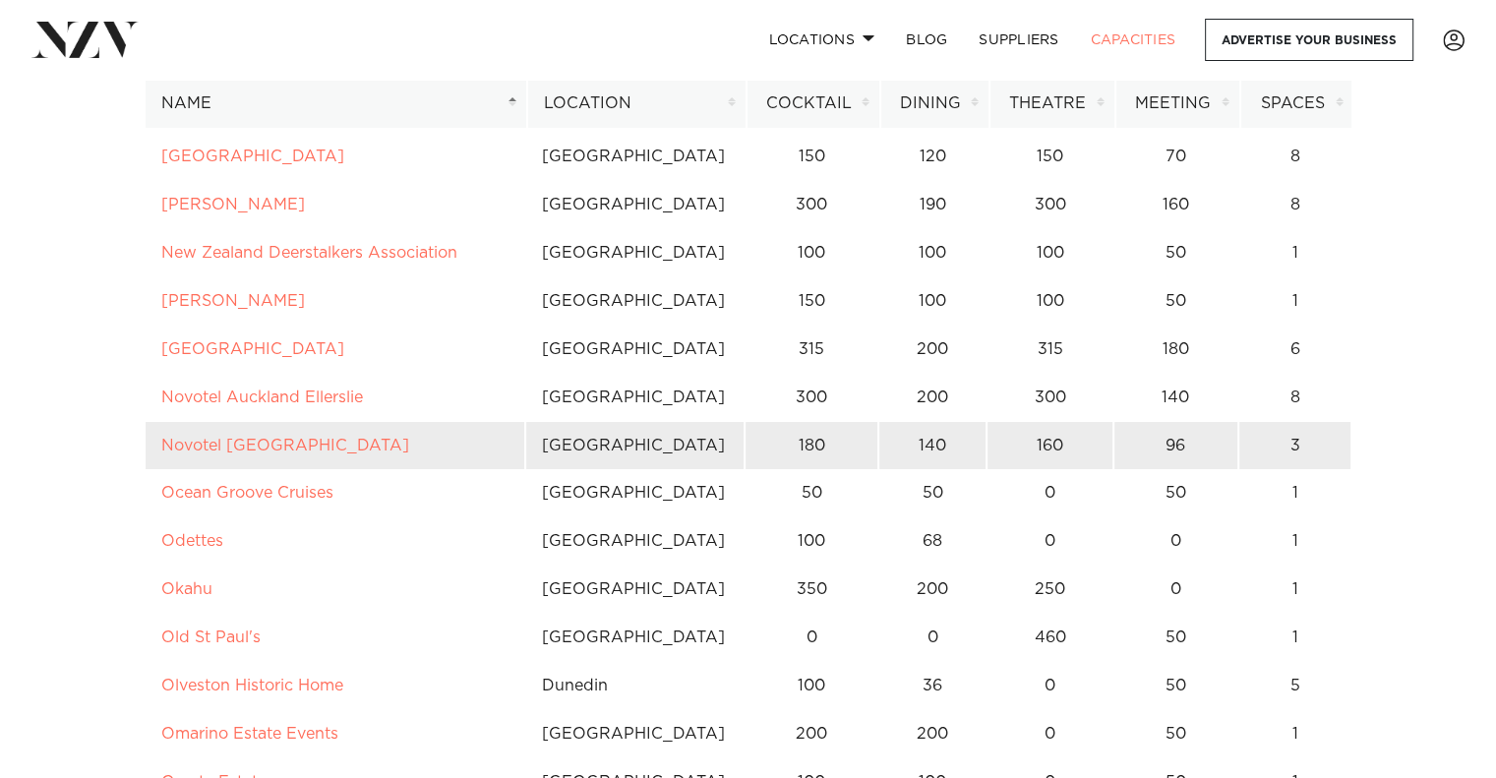
scroll to position [7341, 0]
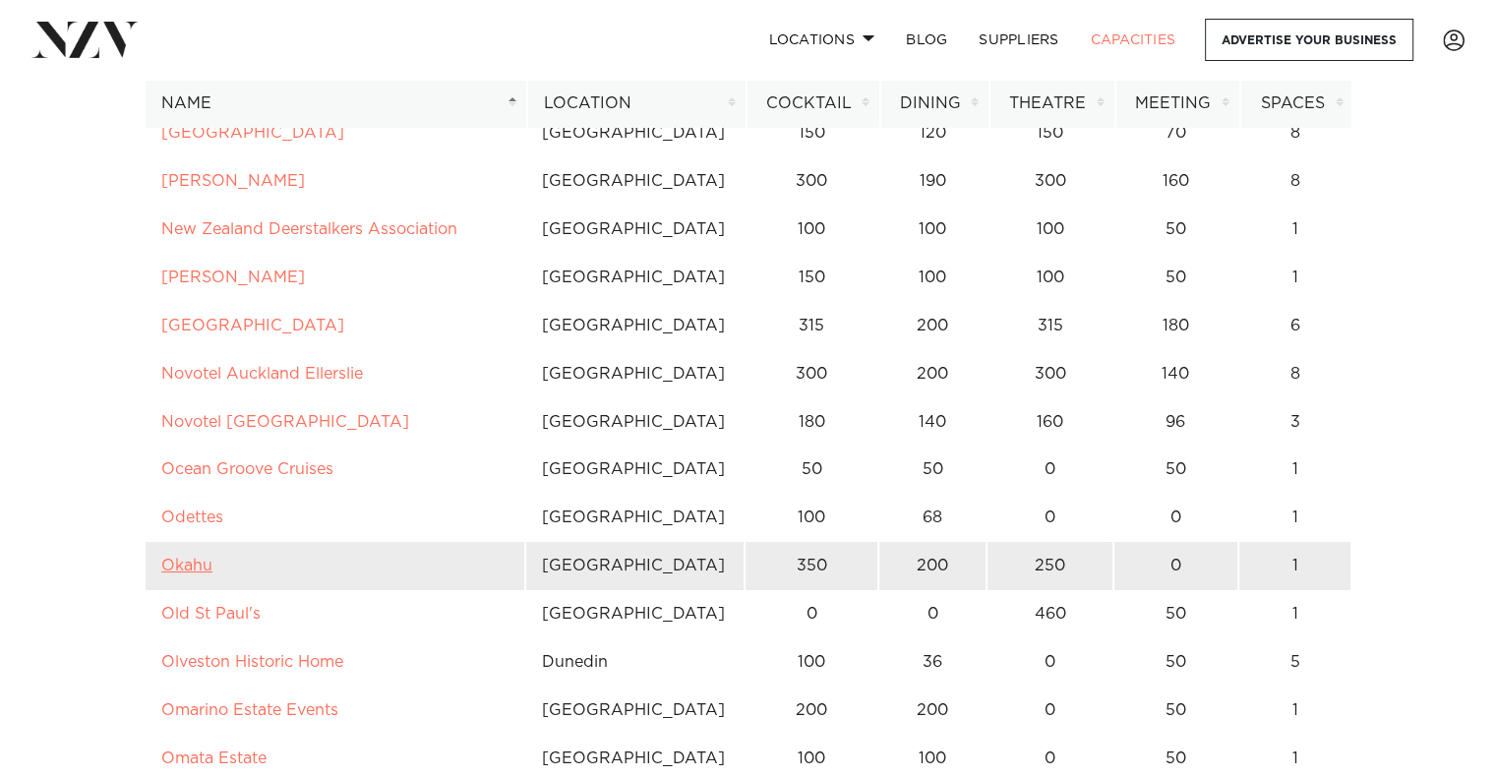
click at [186, 558] on link "Okahu" at bounding box center [186, 566] width 51 height 16
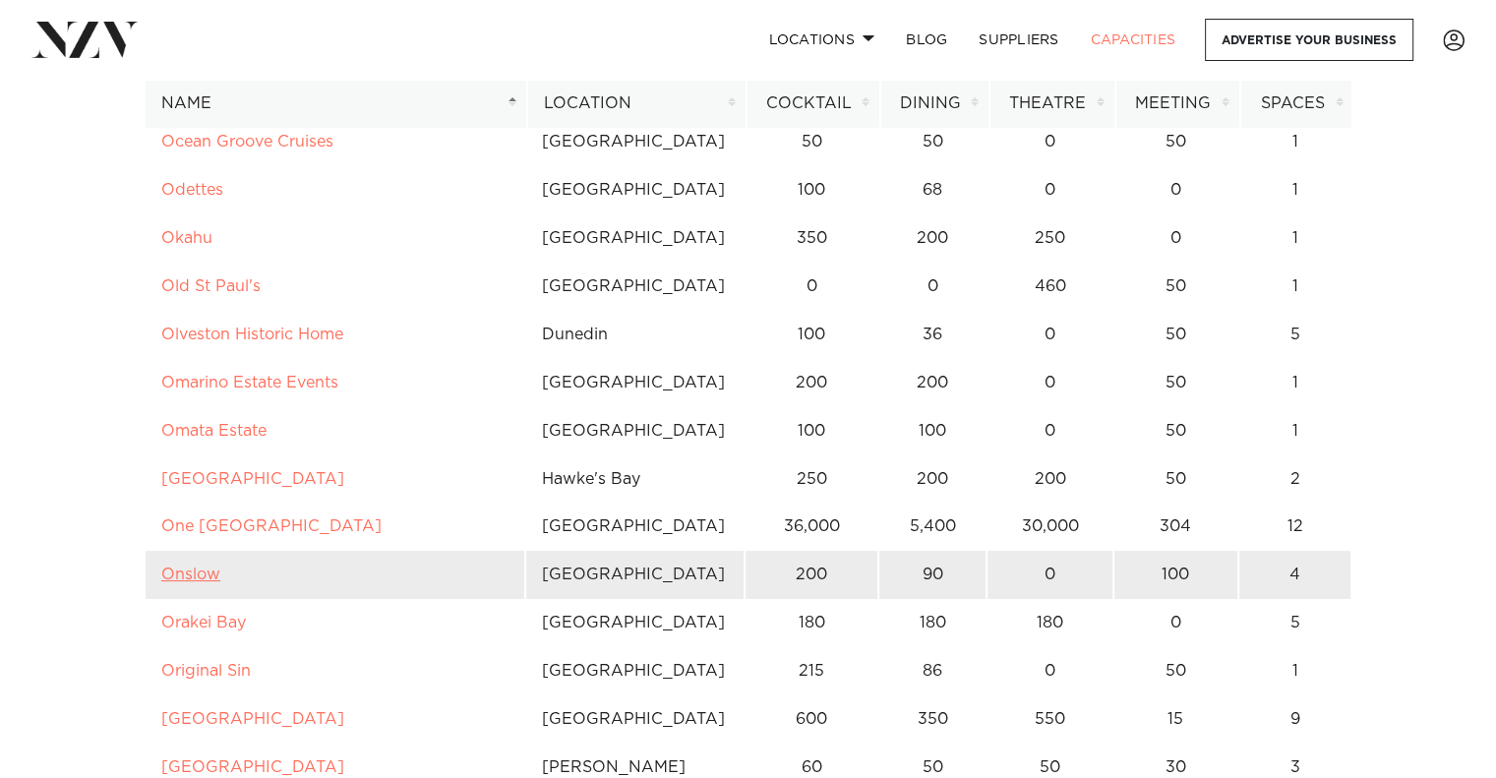
scroll to position [7734, 0]
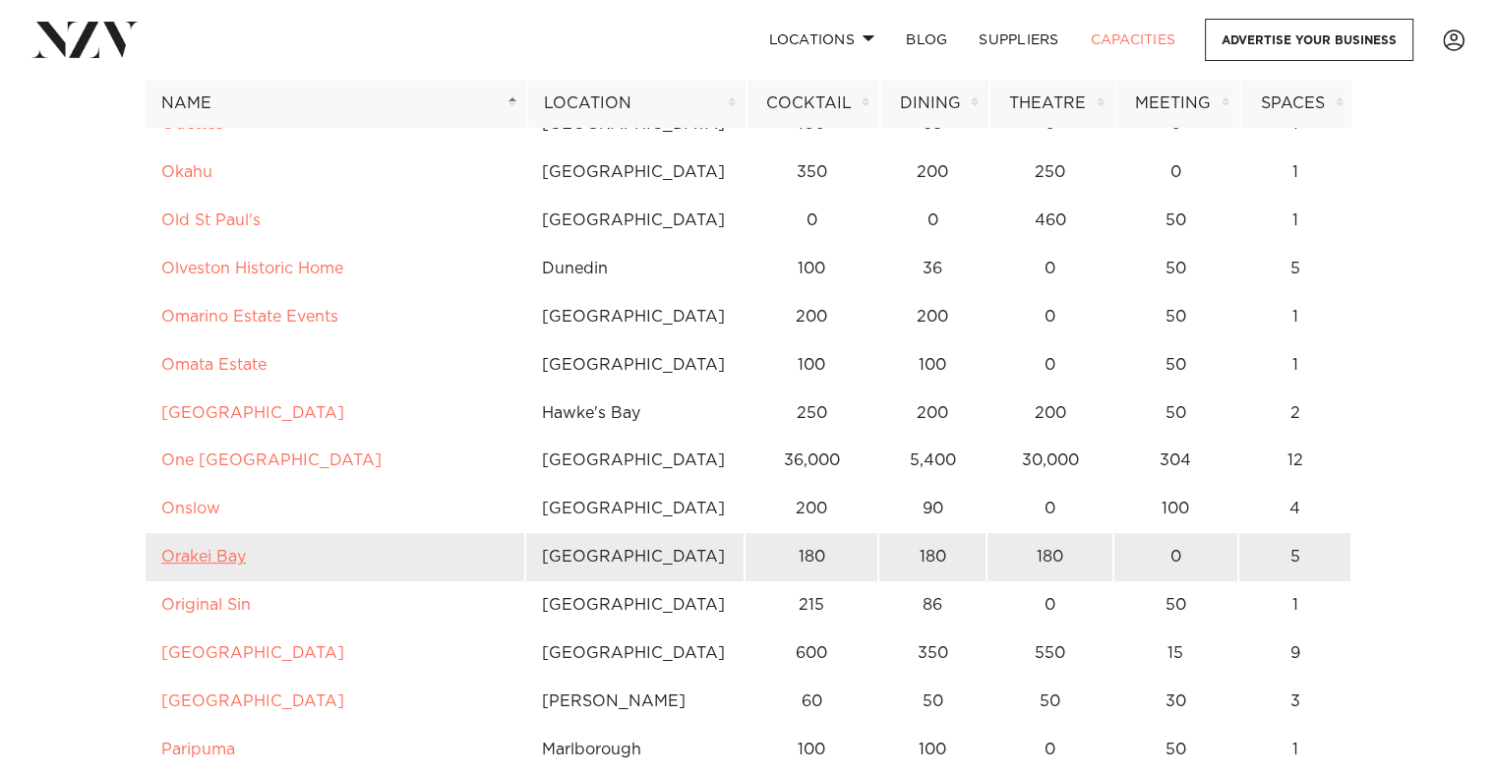
click at [207, 549] on link "Orakei Bay" at bounding box center [203, 557] width 85 height 16
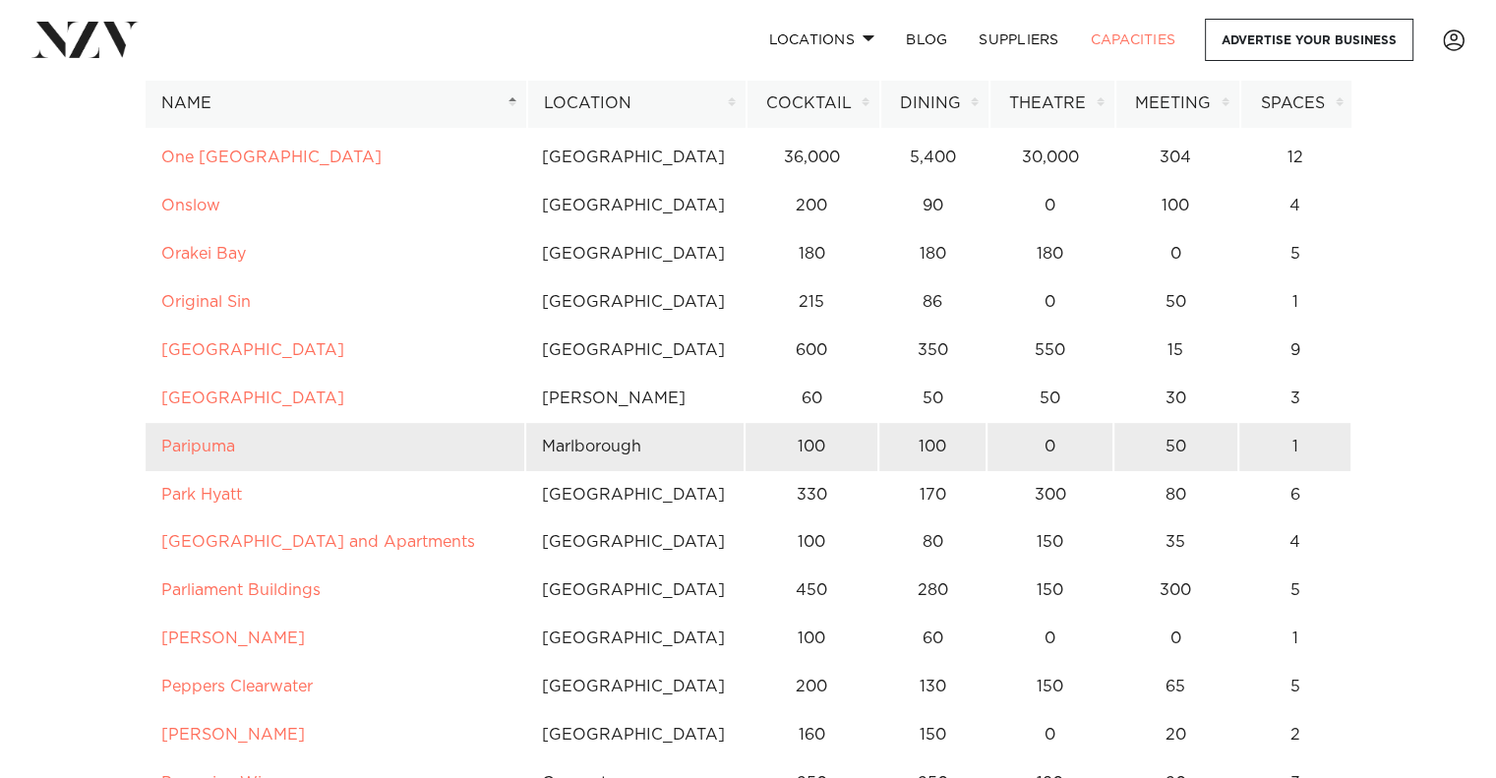
scroll to position [8039, 0]
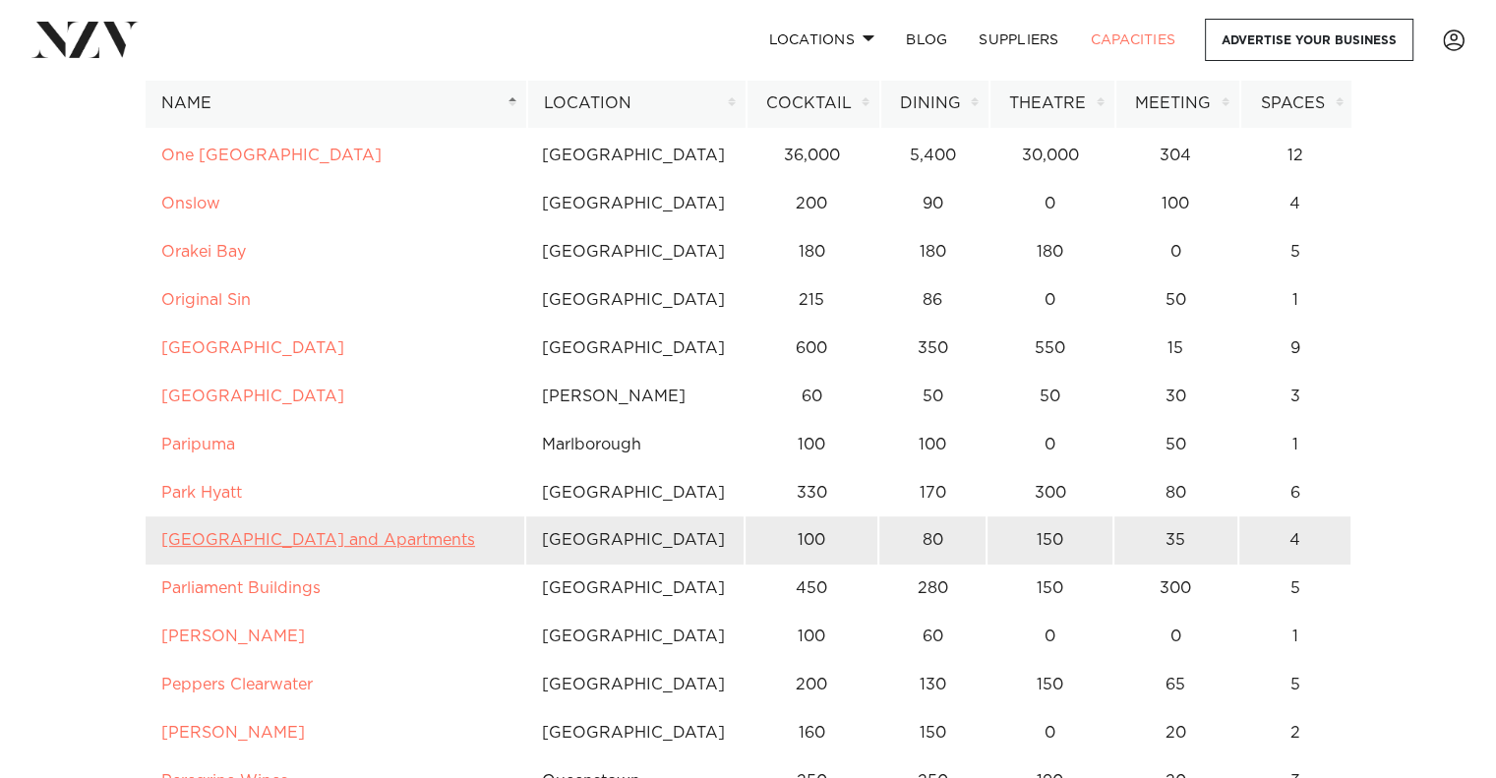
click at [205, 532] on link "Parkside Hotel and Apartments" at bounding box center [318, 540] width 314 height 16
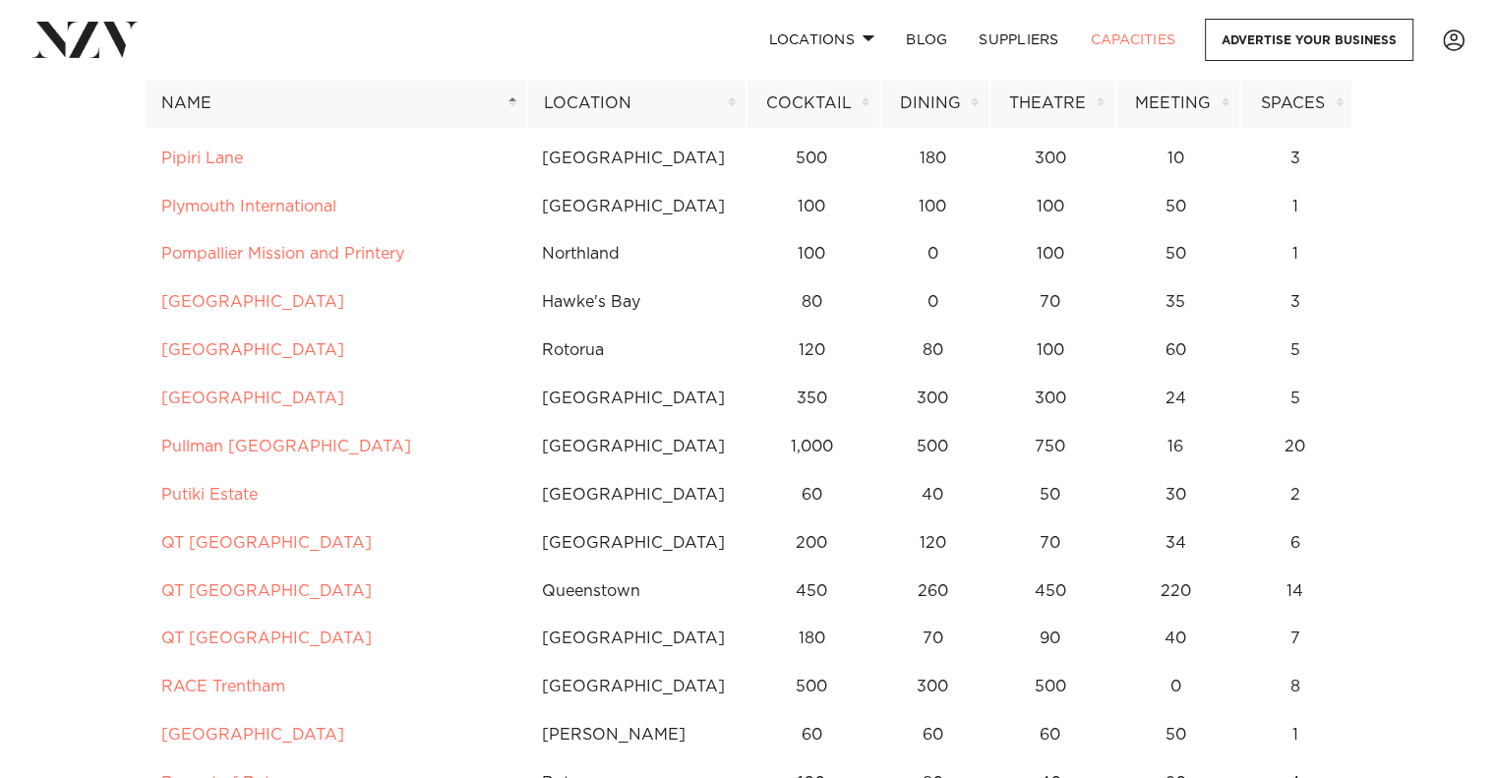
scroll to position [8711, 0]
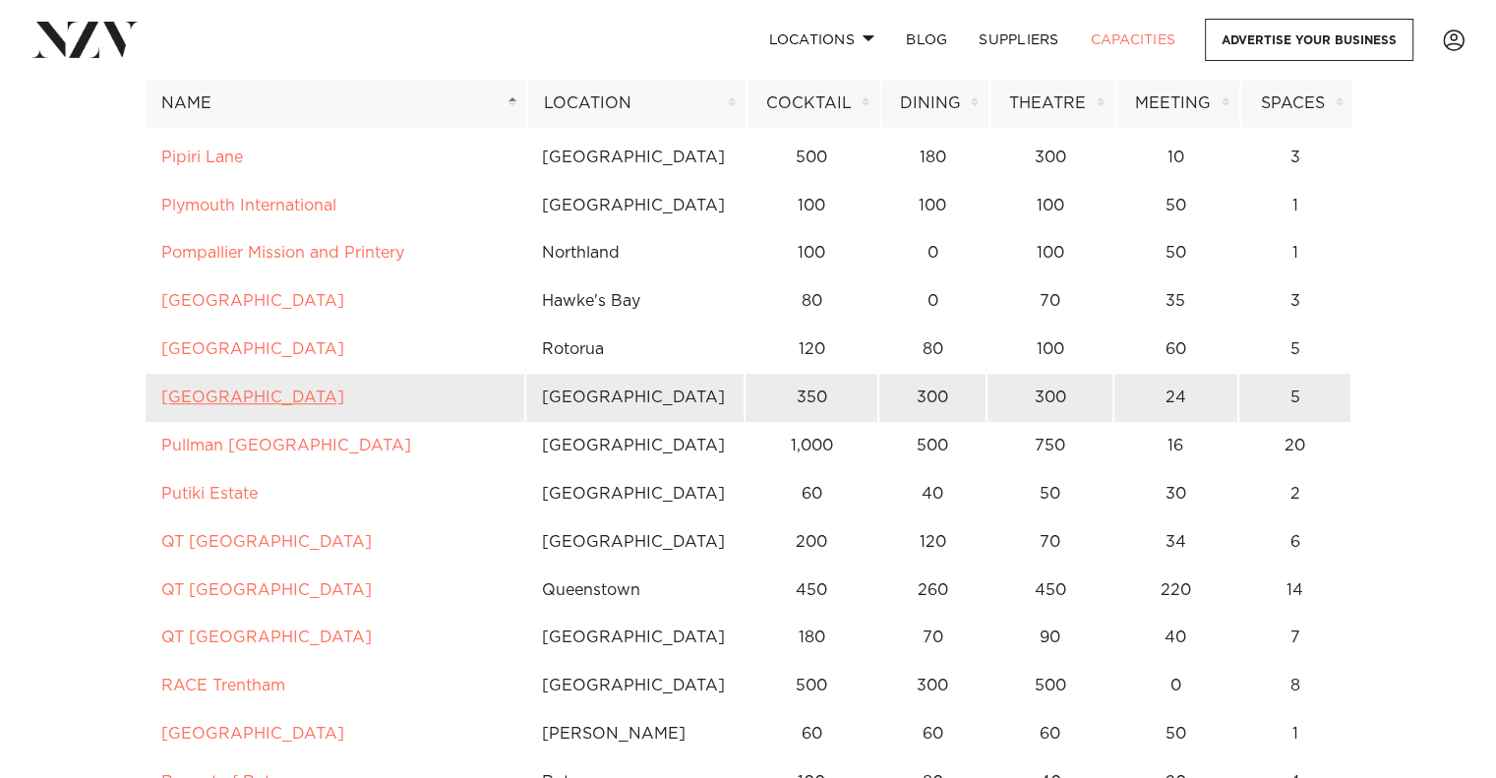
click at [254, 390] on link "Puketutu Island Estate" at bounding box center [252, 398] width 183 height 16
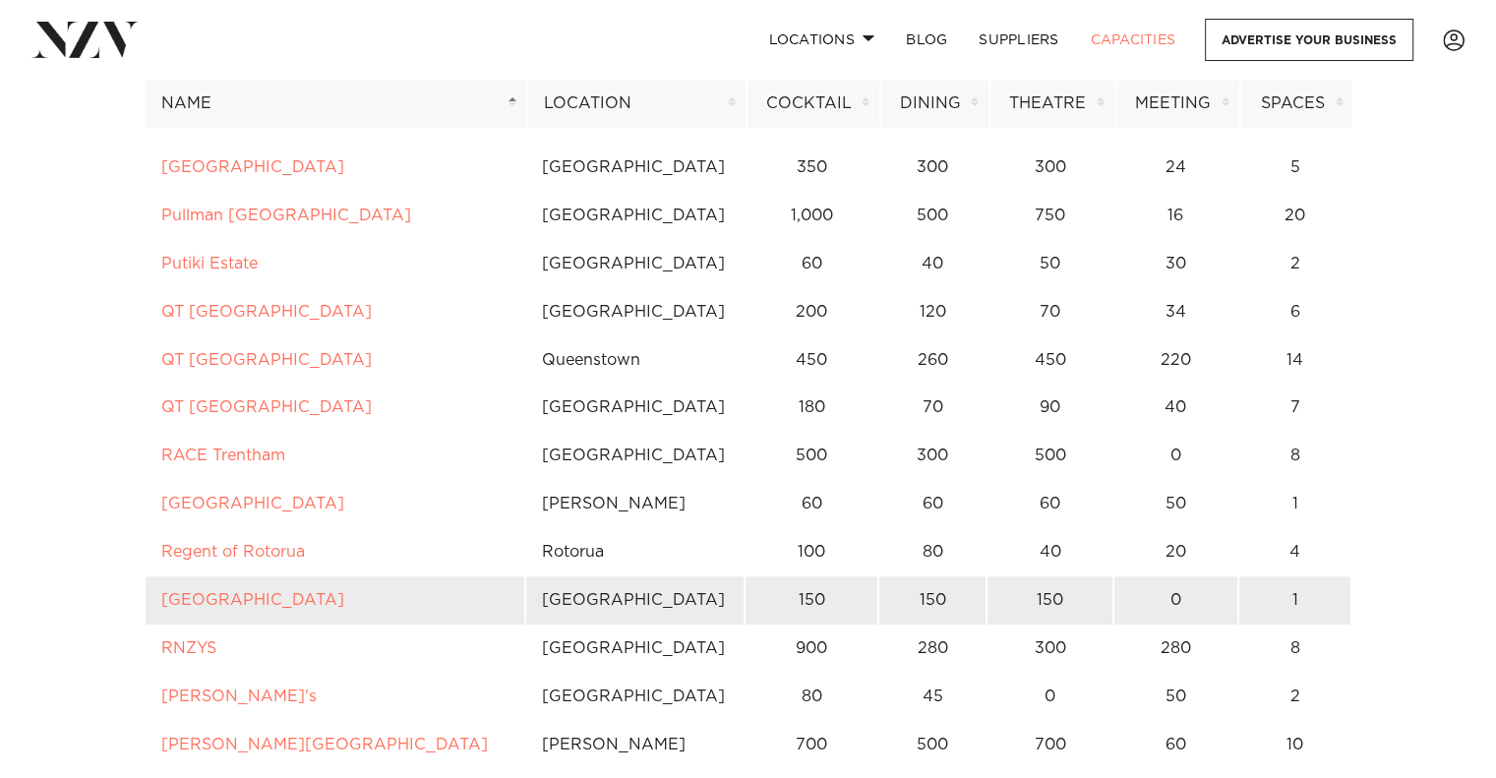
scroll to position [8973, 0]
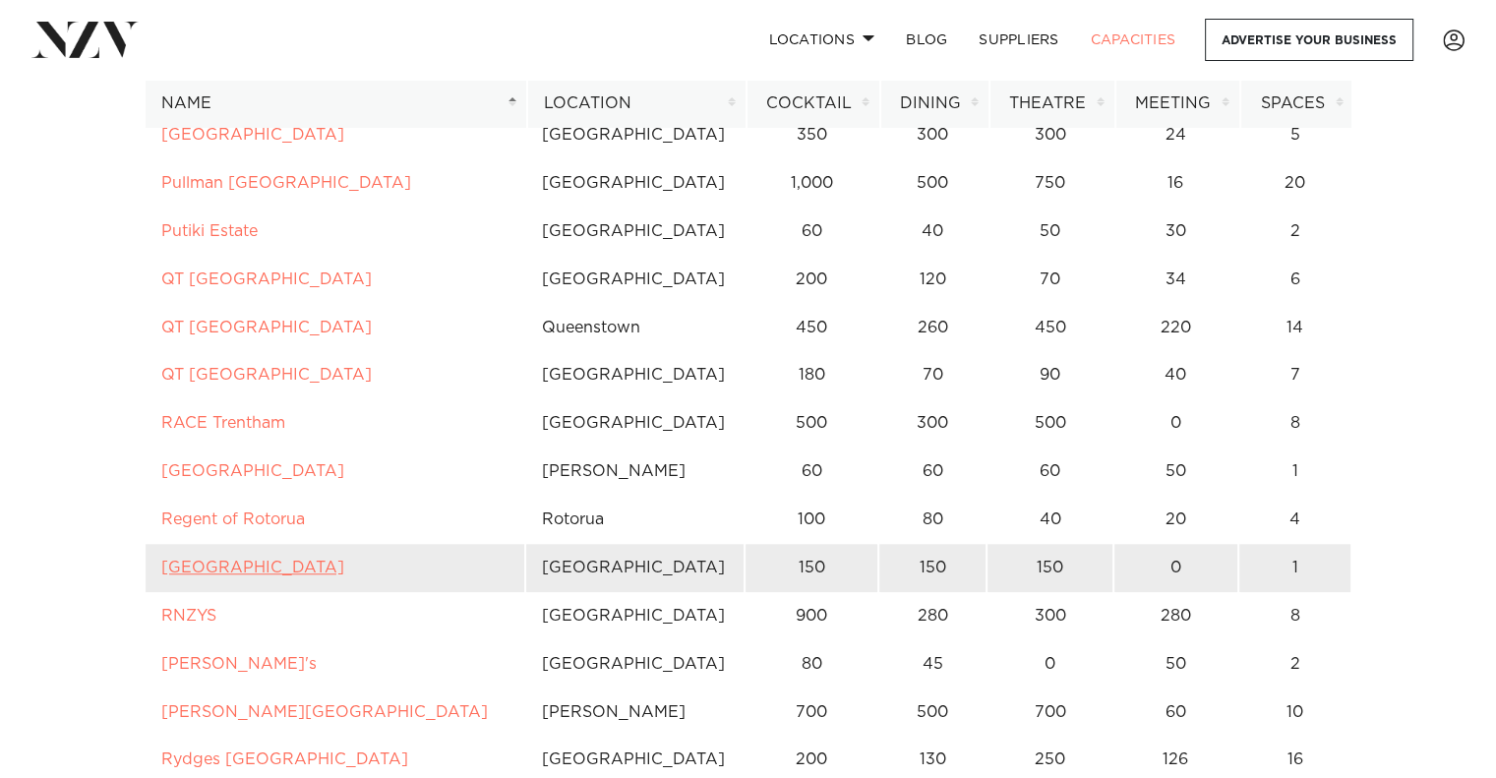
click at [291, 560] on link "Riverhaven Artland" at bounding box center [252, 568] width 183 height 16
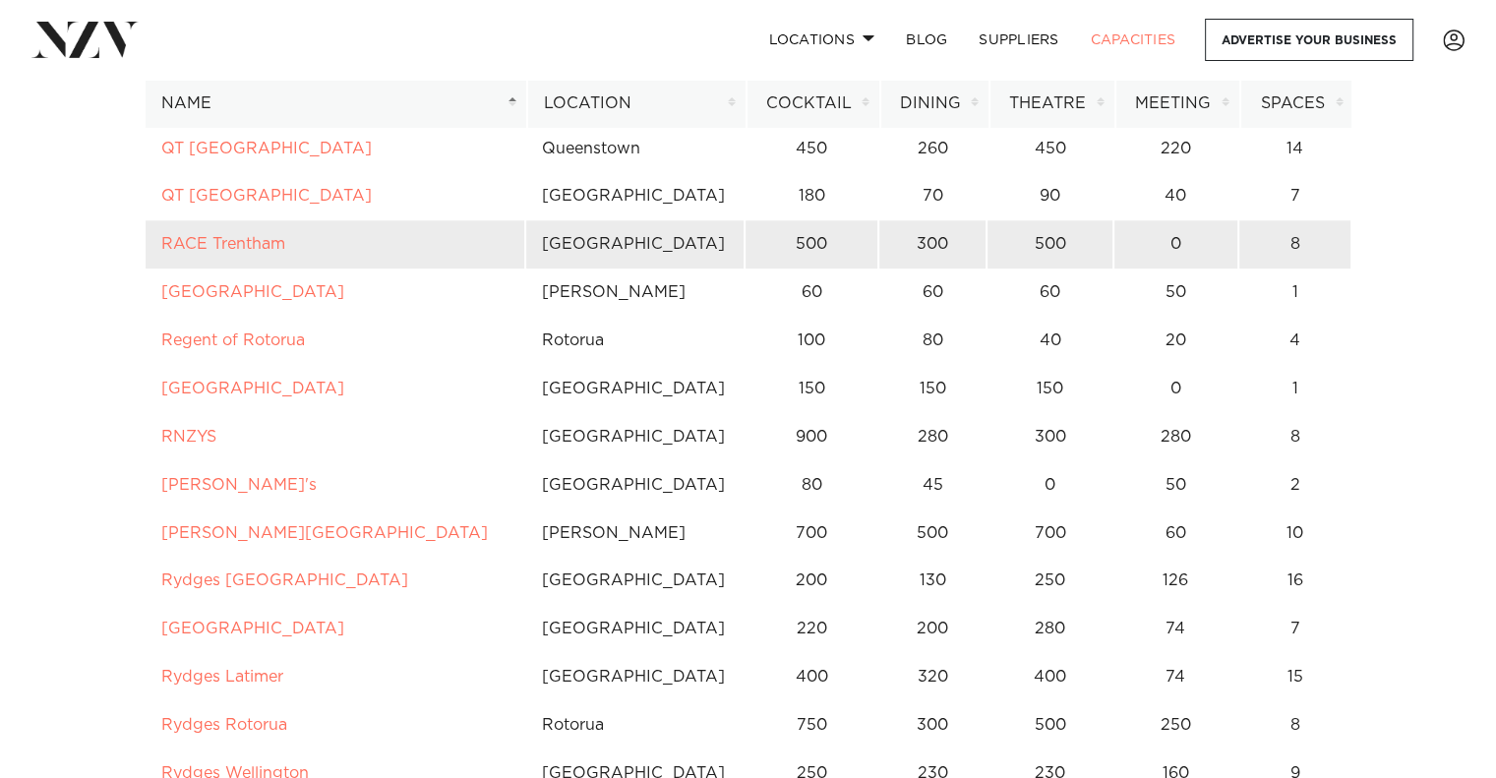
scroll to position [9170, 0]
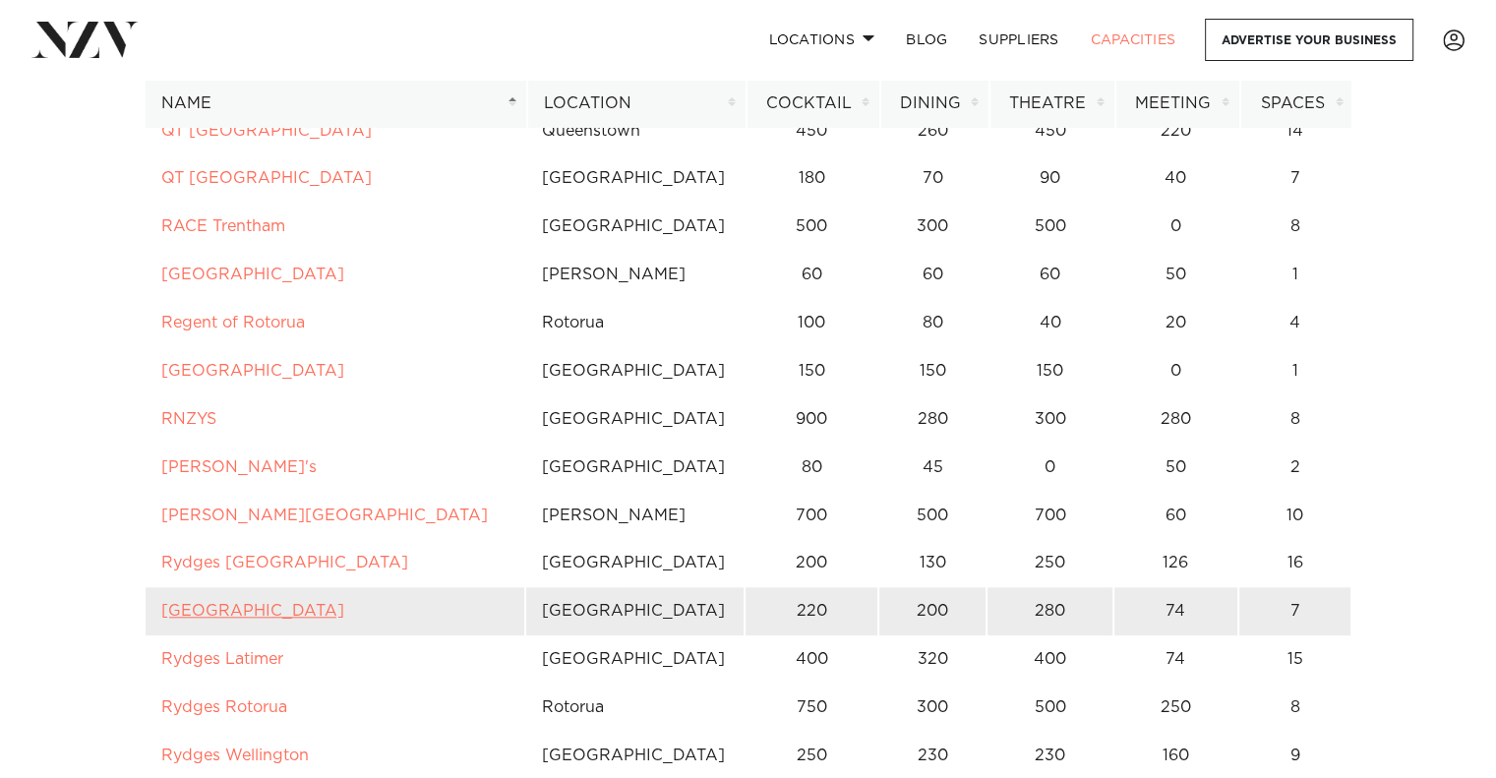
click at [291, 603] on link "Rydges Formosa Golf Resort" at bounding box center [252, 611] width 183 height 16
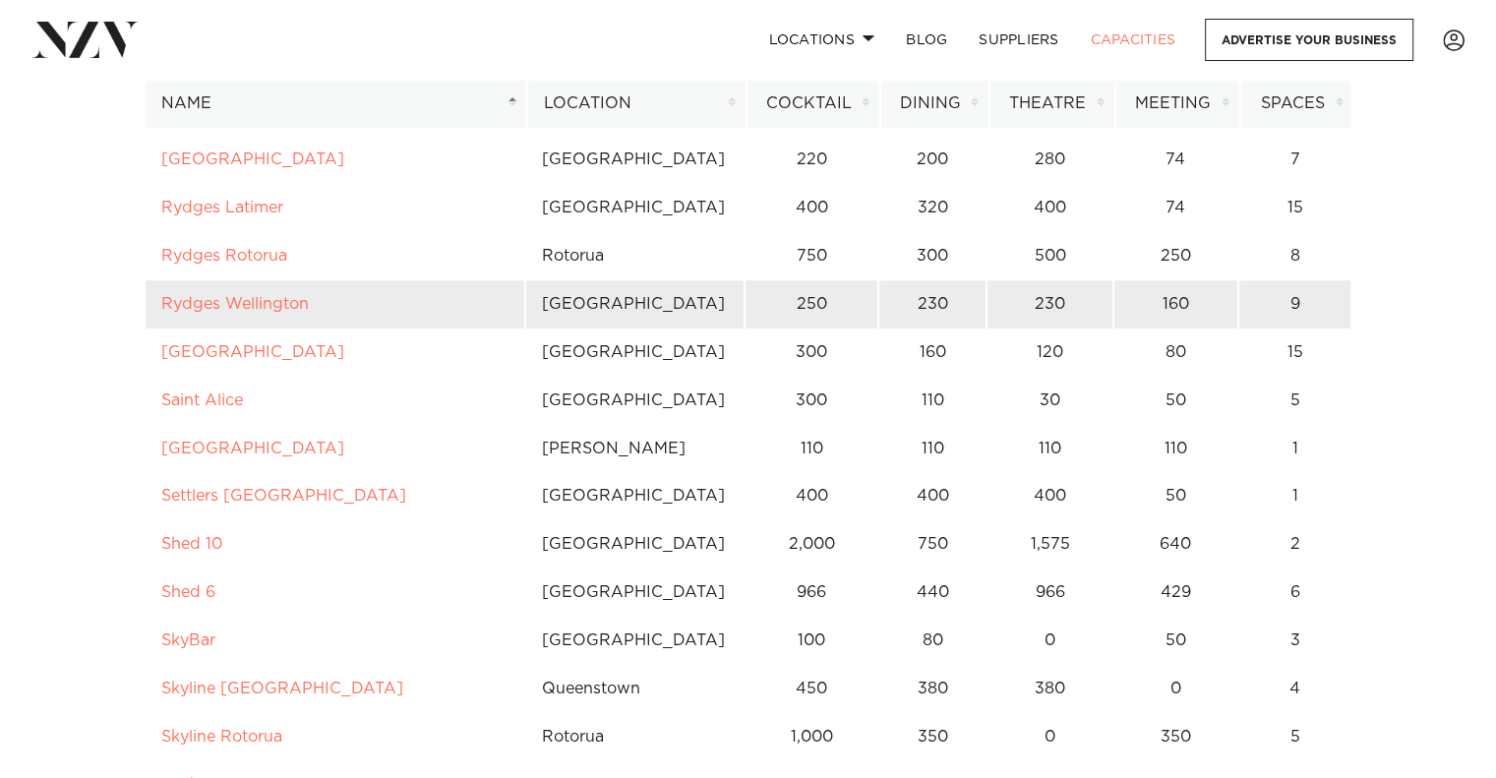
scroll to position [9628, 0]
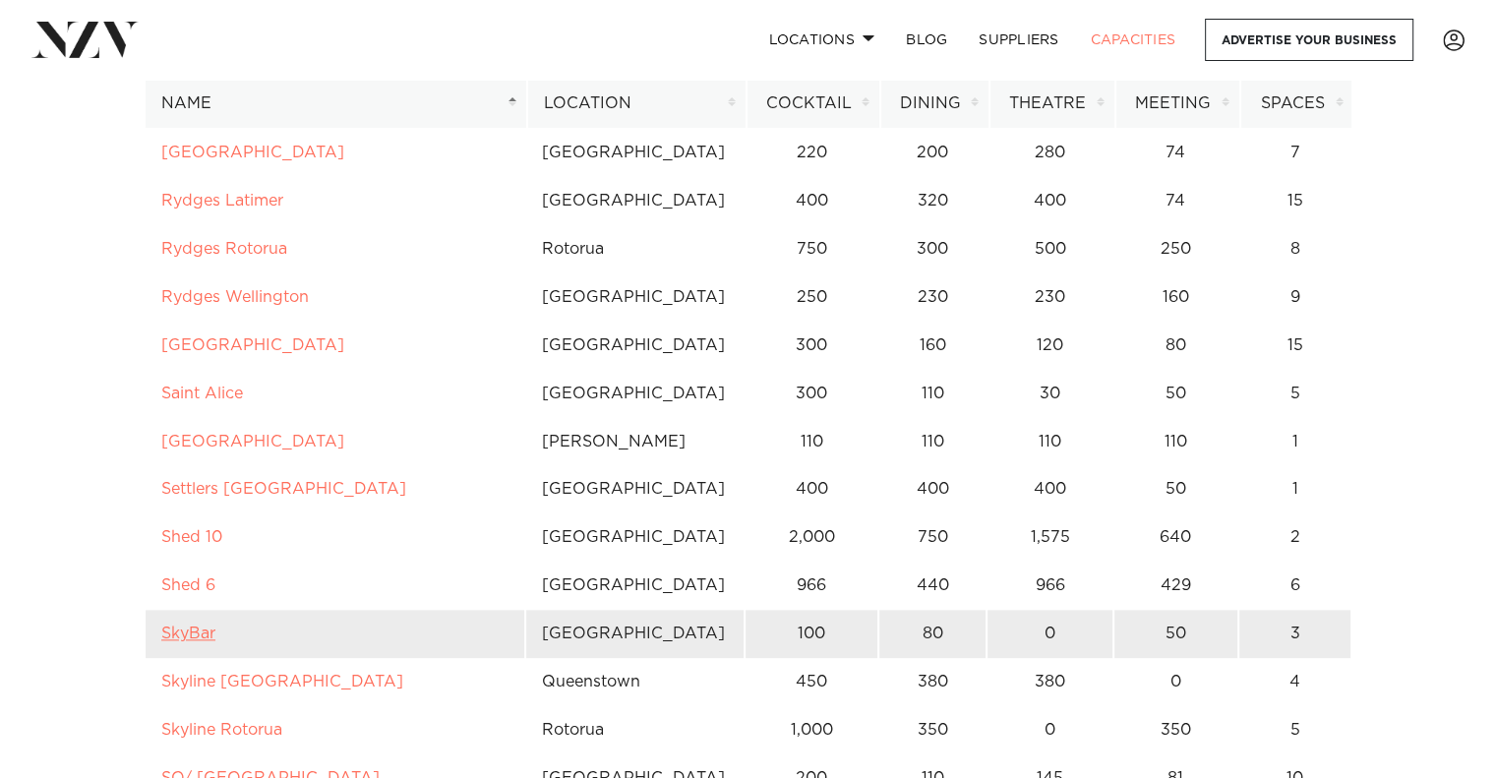
click at [202, 626] on link "SkyBar" at bounding box center [188, 634] width 54 height 16
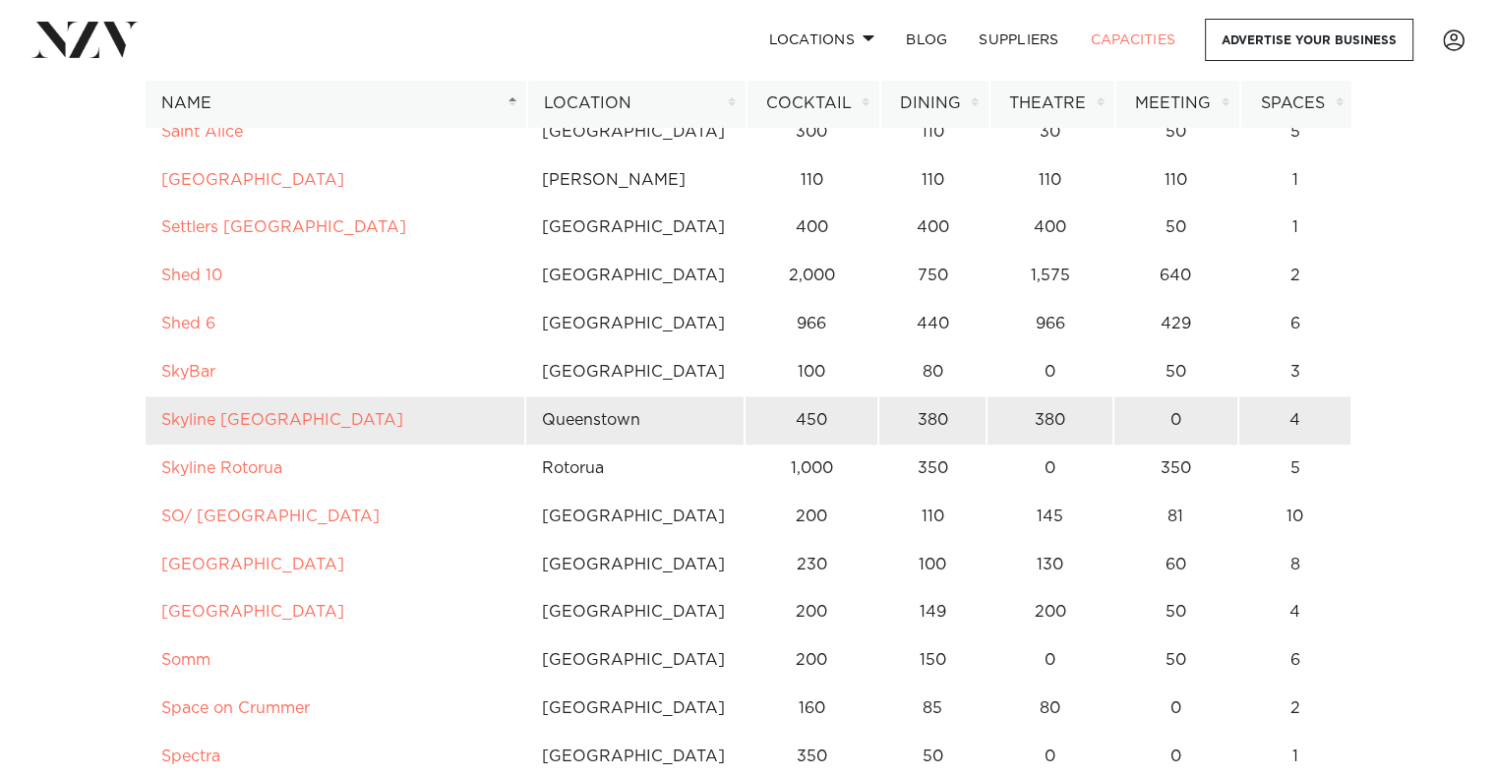
scroll to position [9891, 0]
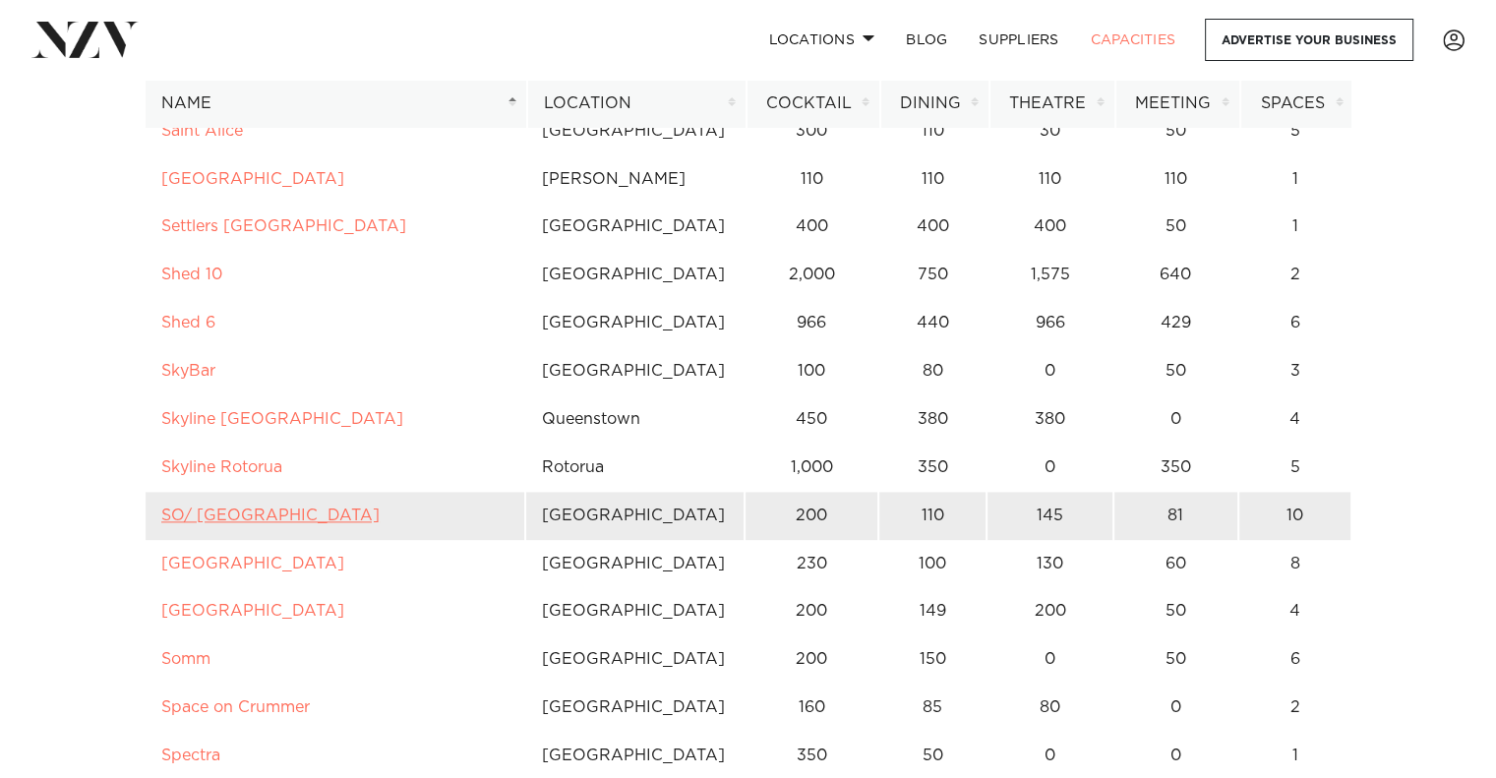
click at [262, 508] on link "SO/ Auckland" at bounding box center [270, 516] width 218 height 16
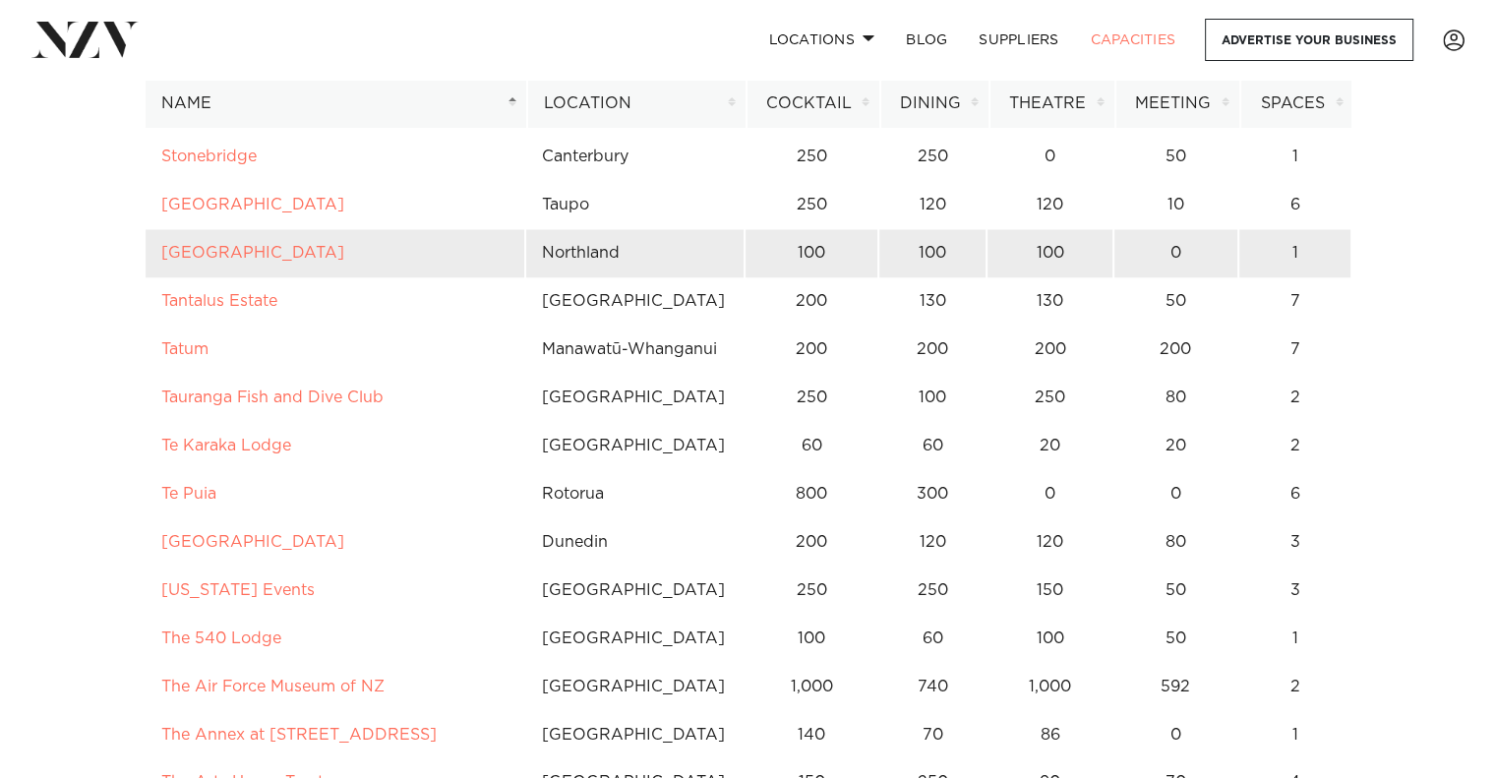
scroll to position [10875, 0]
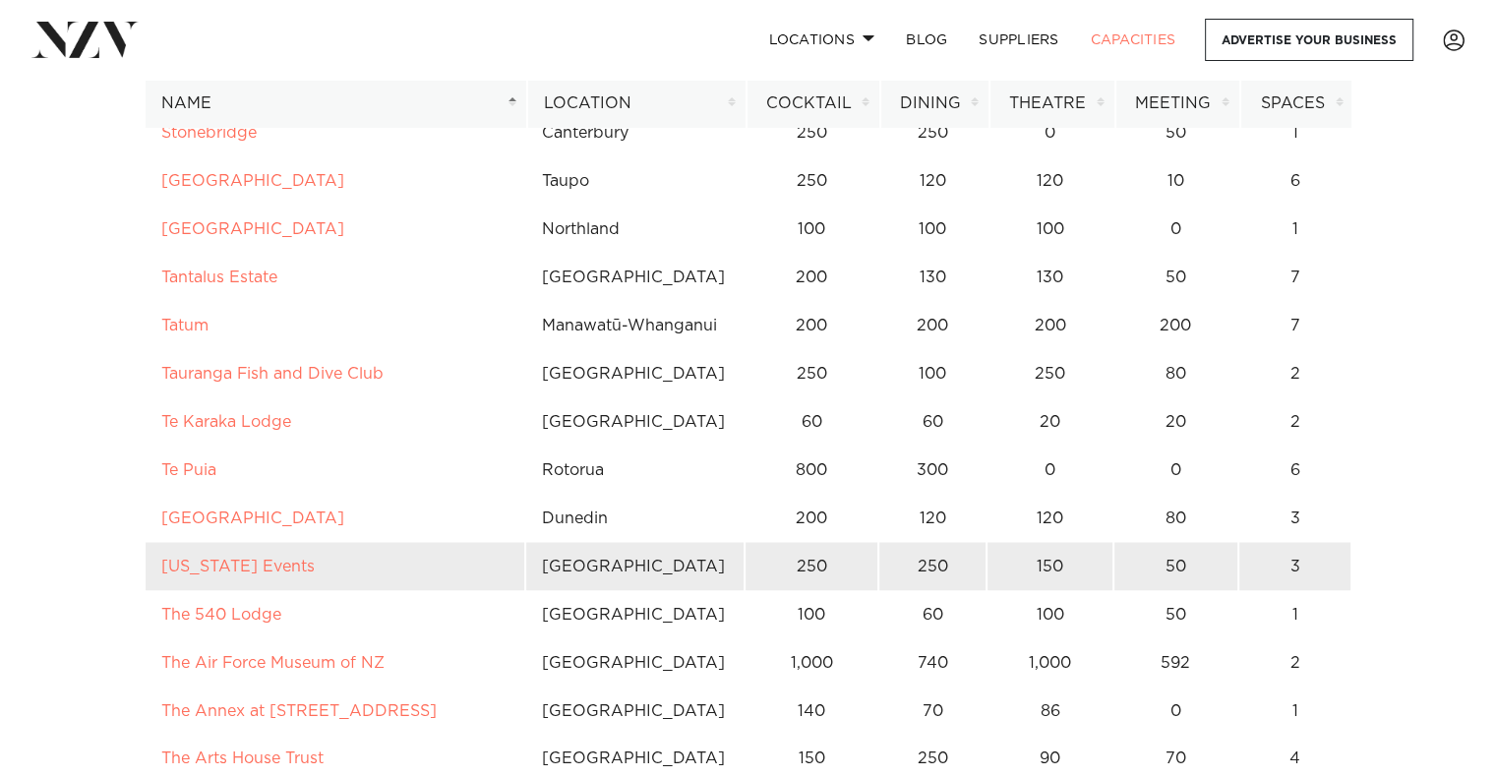
click at [224, 542] on td "Texas Events" at bounding box center [335, 566] width 381 height 48
click at [224, 558] on link "Texas Events" at bounding box center [237, 566] width 153 height 16
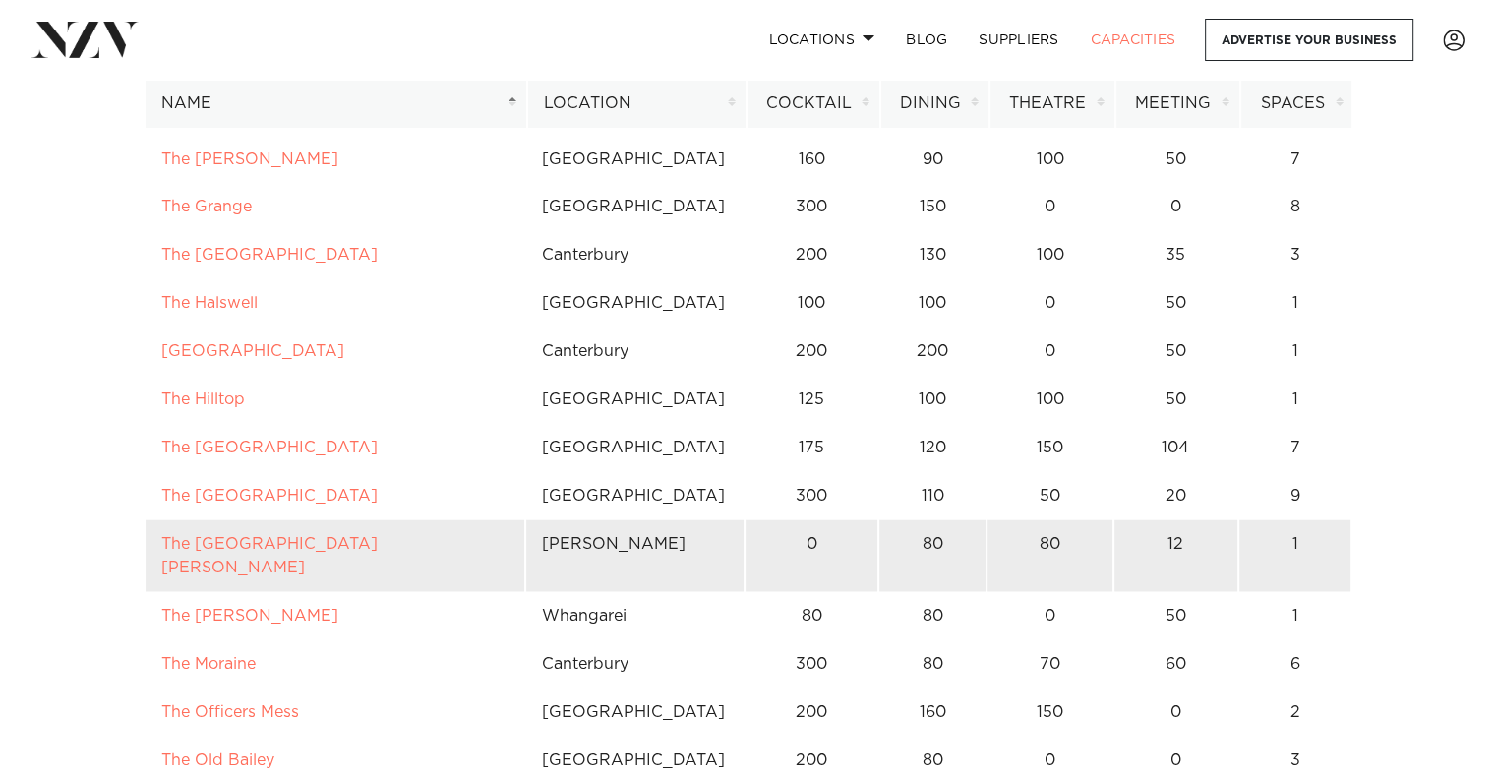
scroll to position [12186, 0]
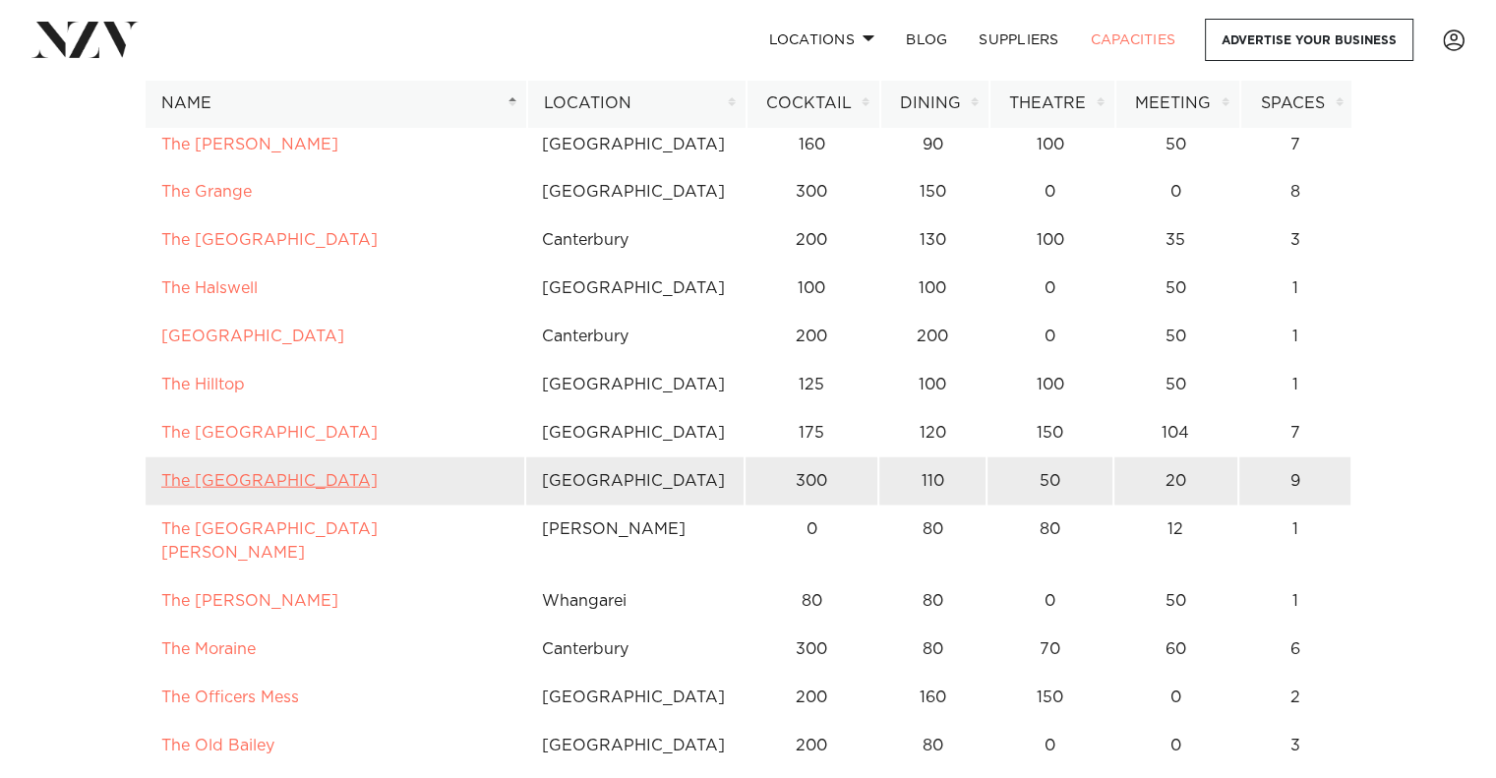
click at [271, 473] on link "The Hotel Britomart" at bounding box center [269, 481] width 216 height 16
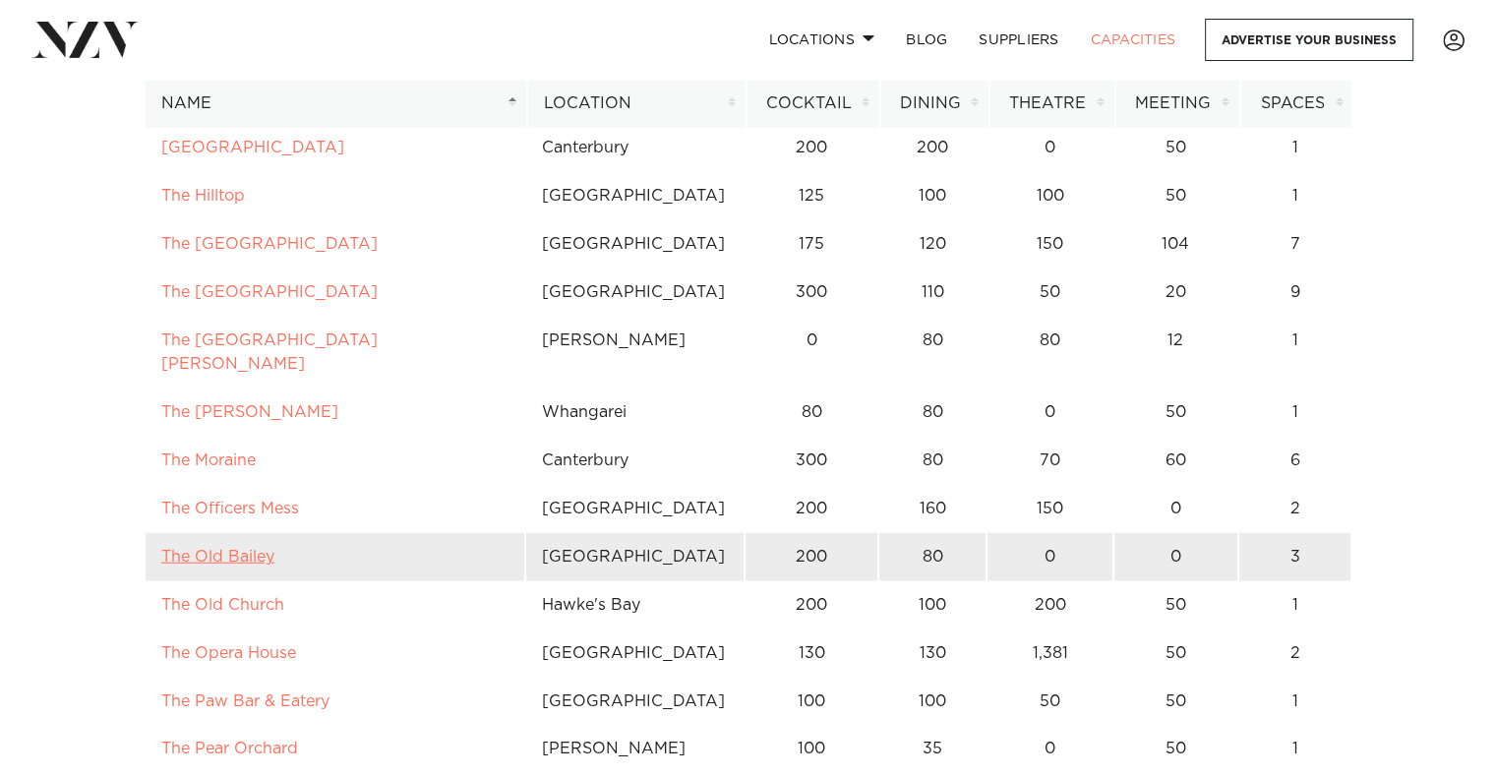
scroll to position [12383, 0]
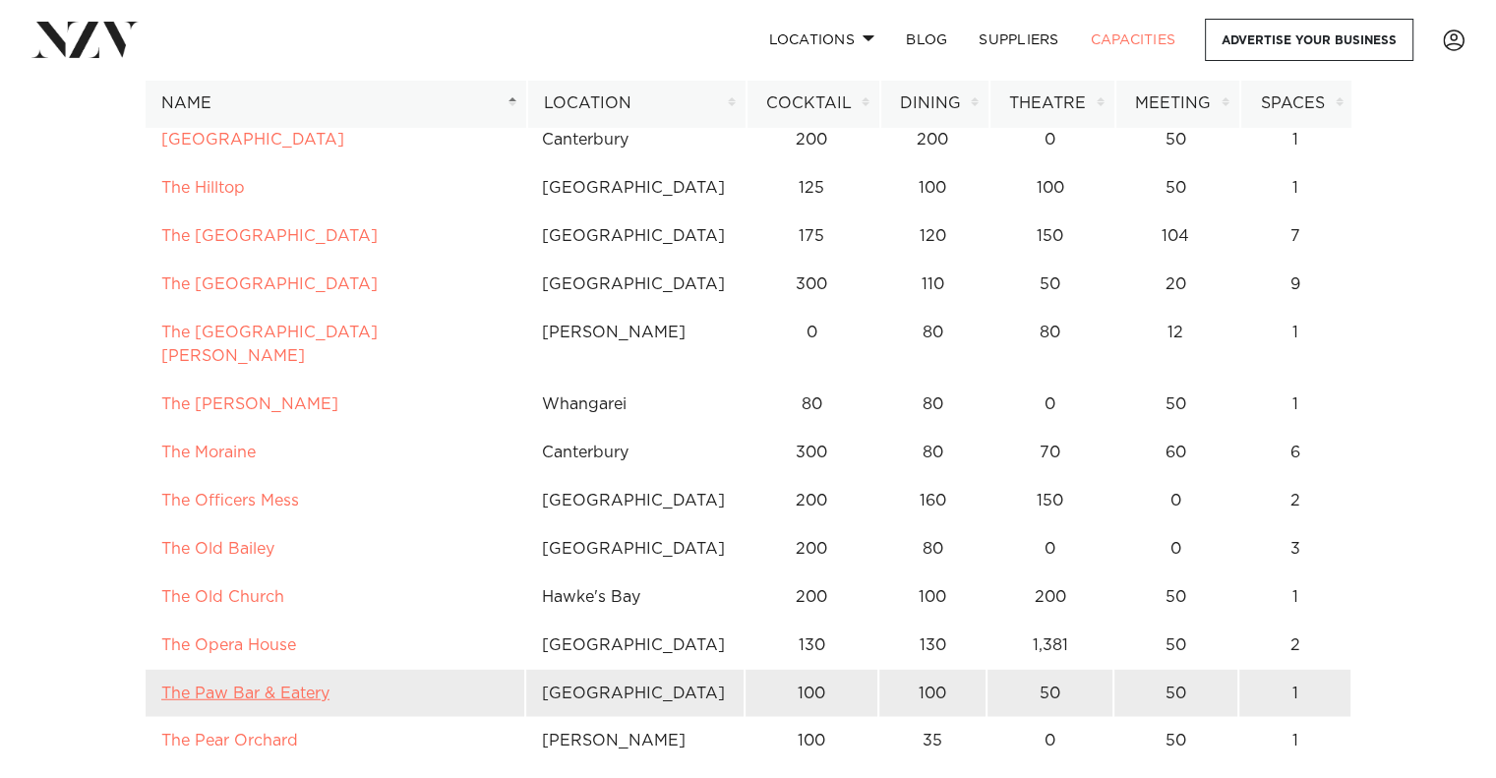
click at [257, 686] on link "The Paw Bar & Eatery" at bounding box center [245, 694] width 168 height 16
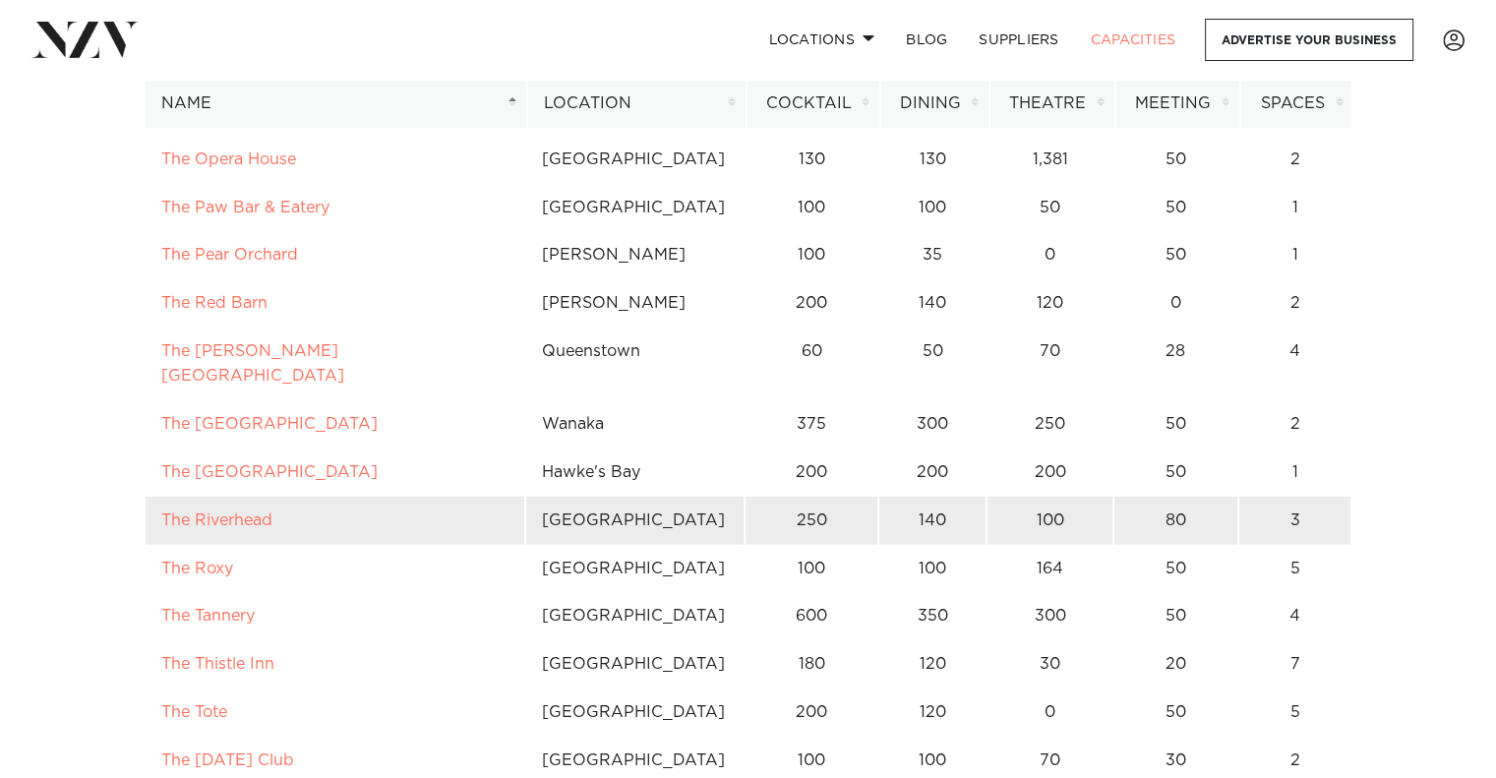
scroll to position [12908, 0]
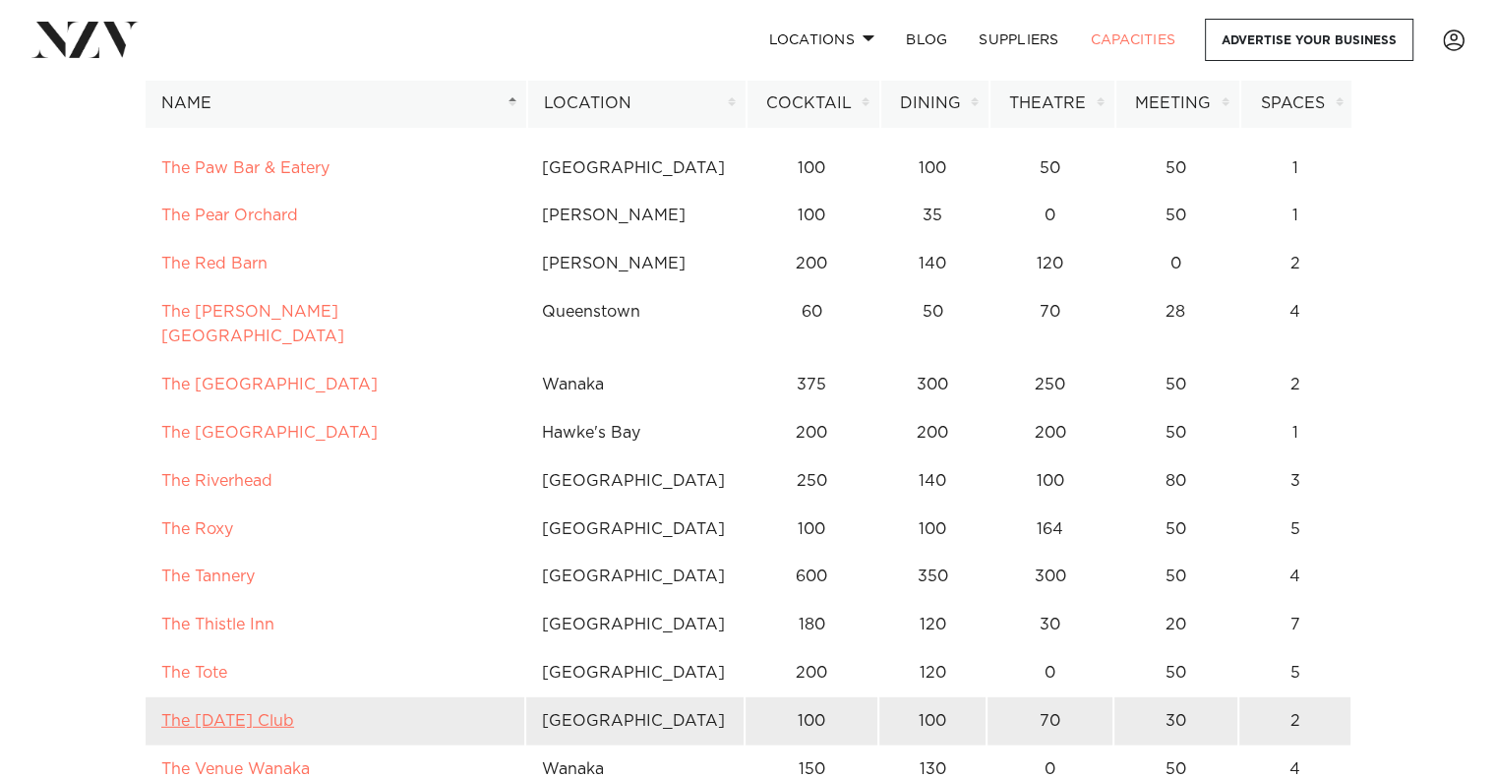
click at [260, 713] on link "The Tuesday Club" at bounding box center [227, 721] width 133 height 16
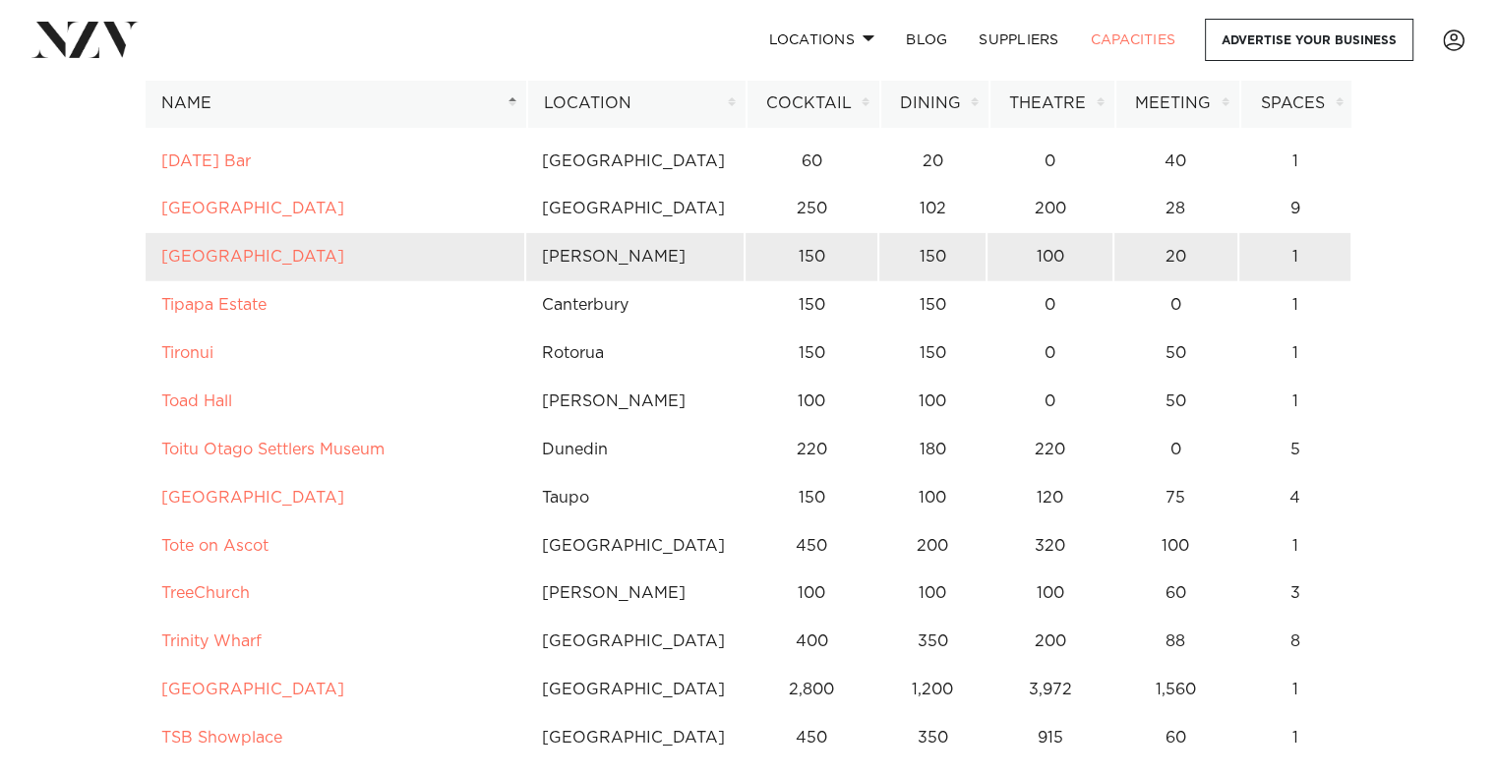
scroll to position [13695, 0]
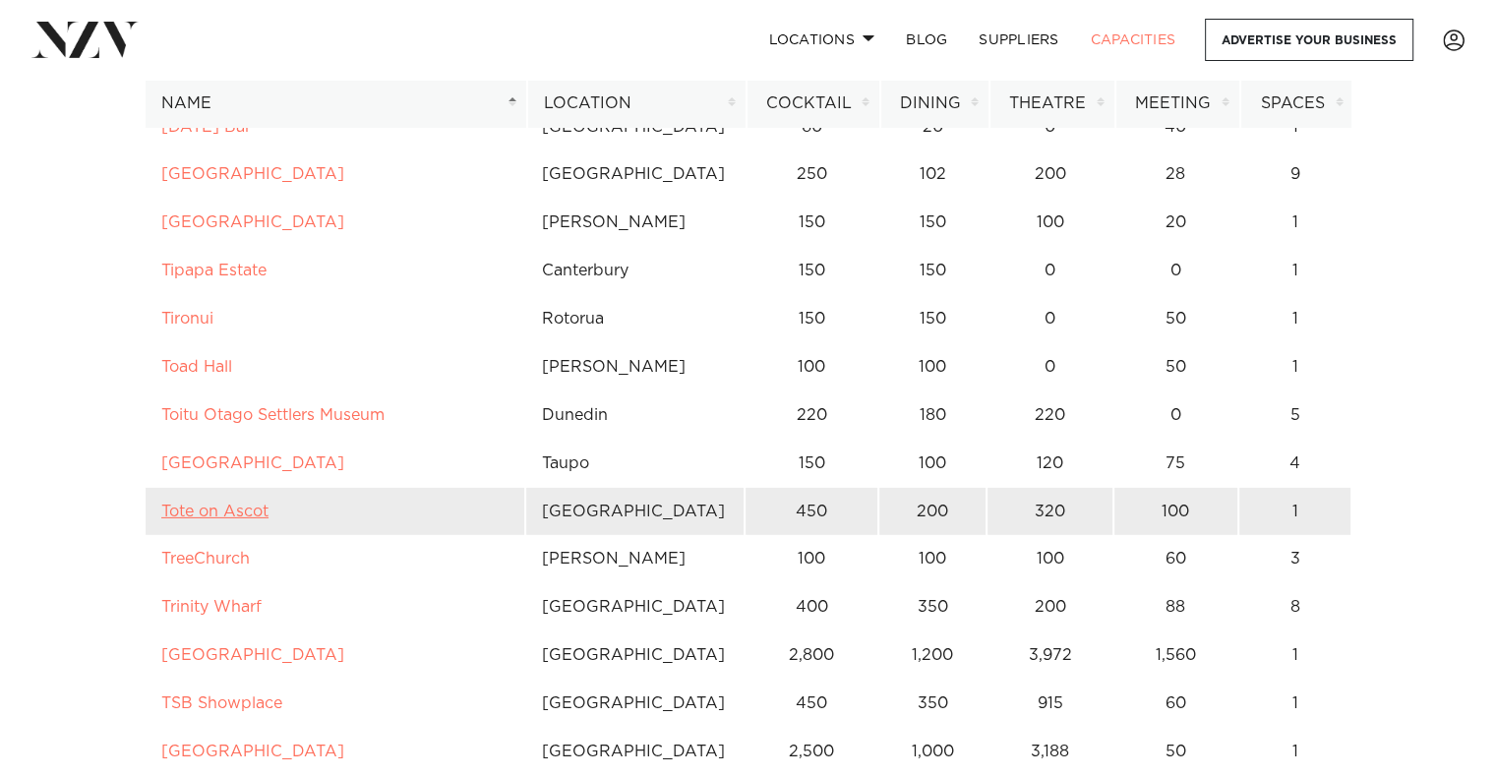
click at [235, 504] on link "Tote on Ascot" at bounding box center [214, 512] width 107 height 16
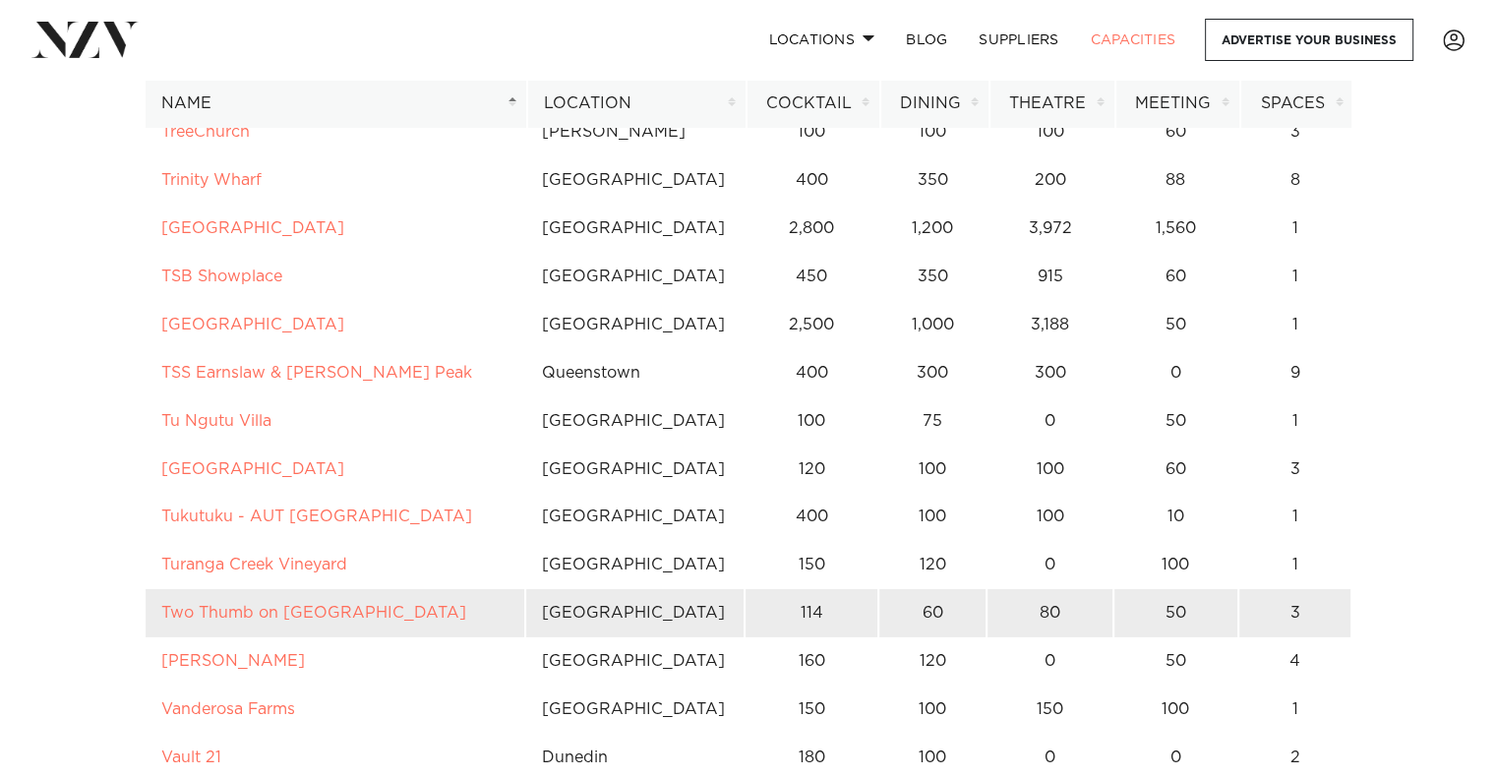
scroll to position [14153, 0]
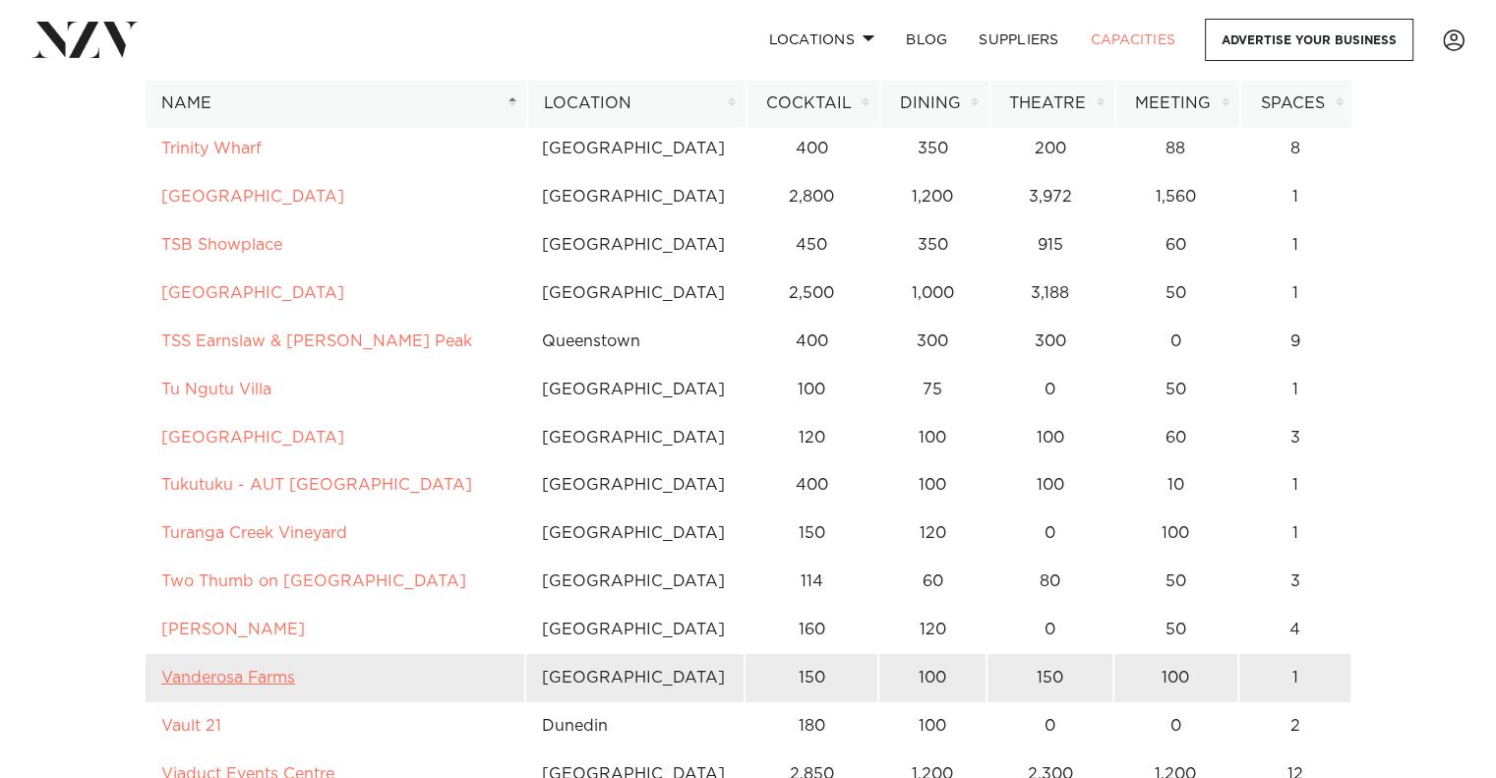
click at [283, 670] on link "Vanderosa Farms" at bounding box center [228, 678] width 134 height 16
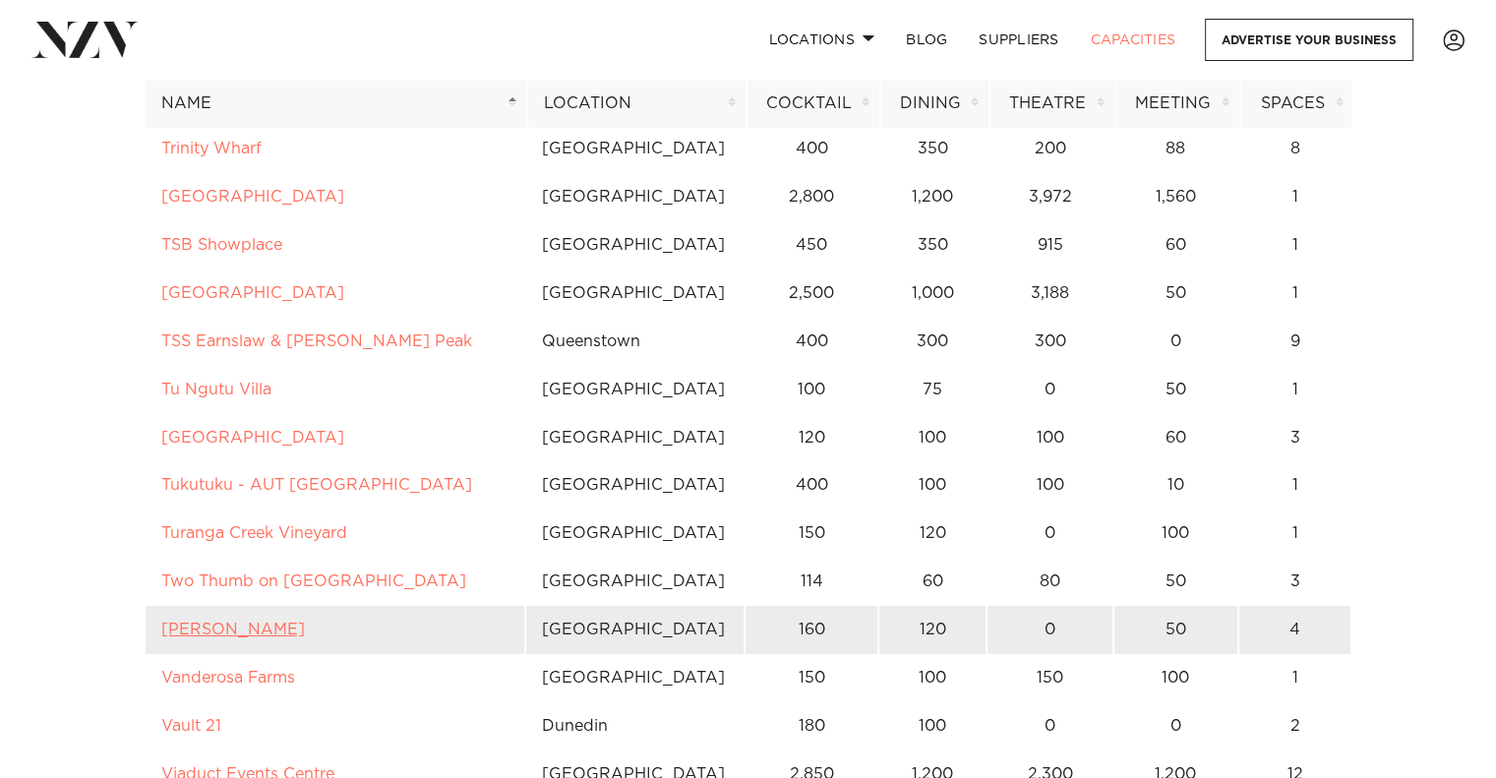
click at [198, 622] on link "Tyler St" at bounding box center [233, 630] width 144 height 16
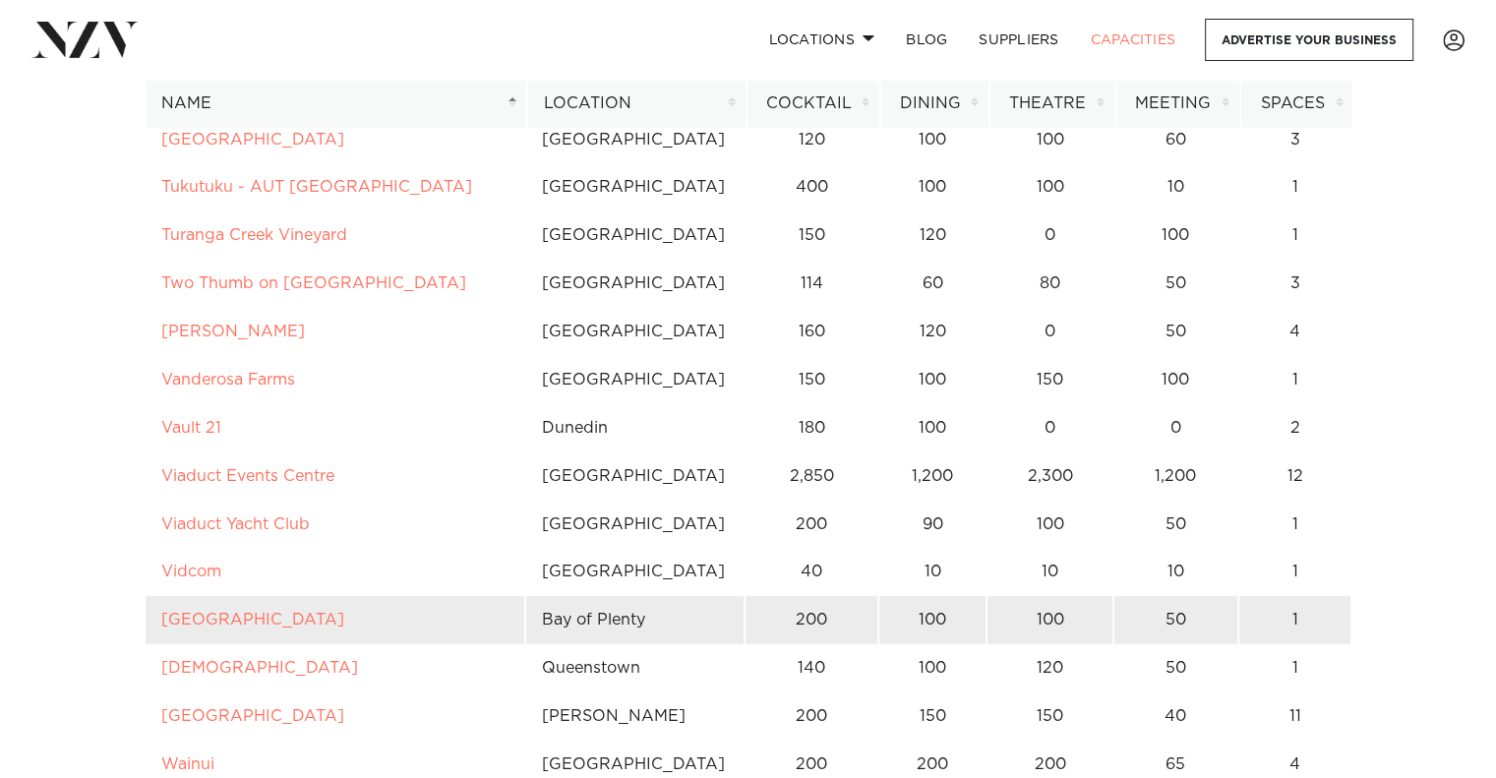
scroll to position [14482, 0]
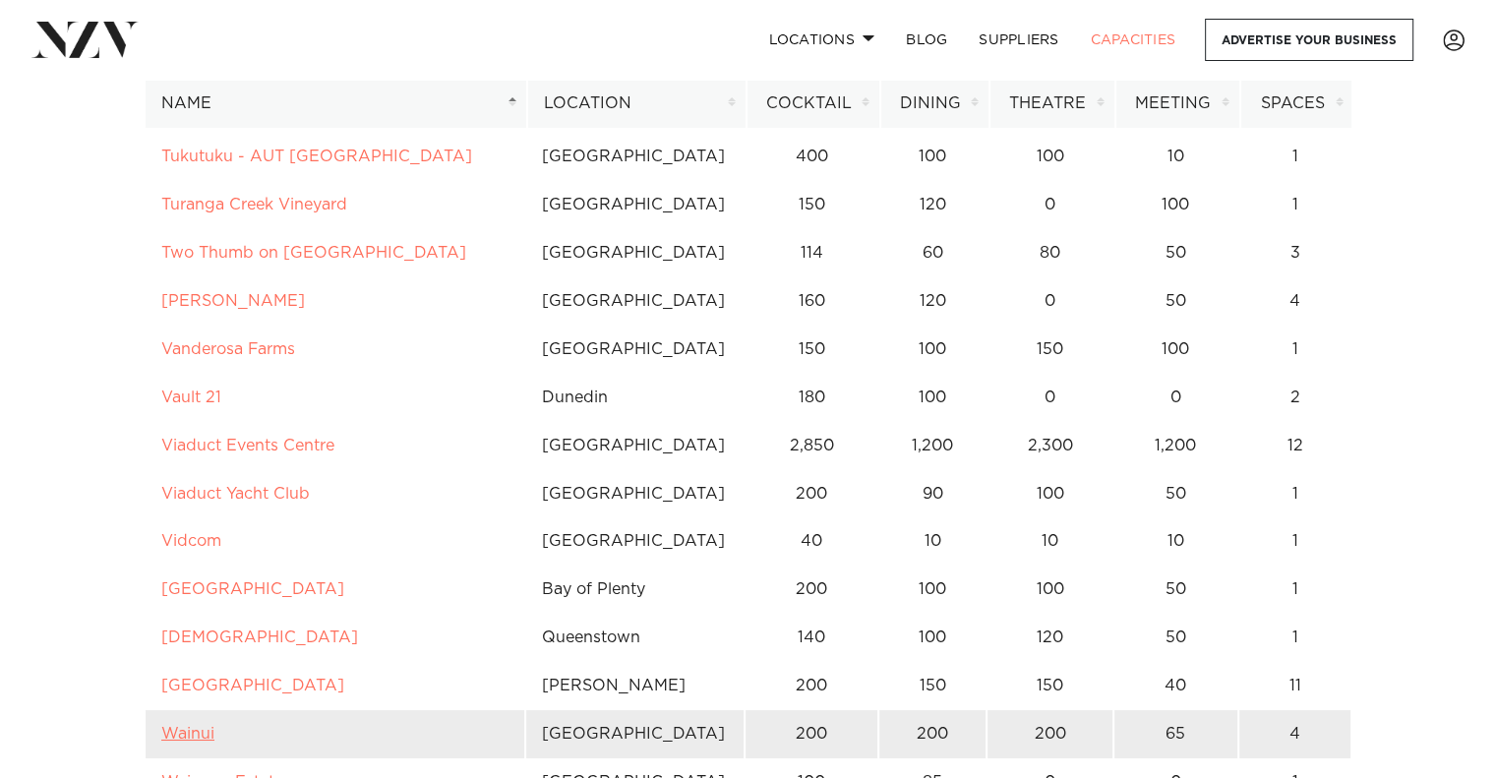
click at [201, 726] on link "Wainui" at bounding box center [187, 734] width 53 height 16
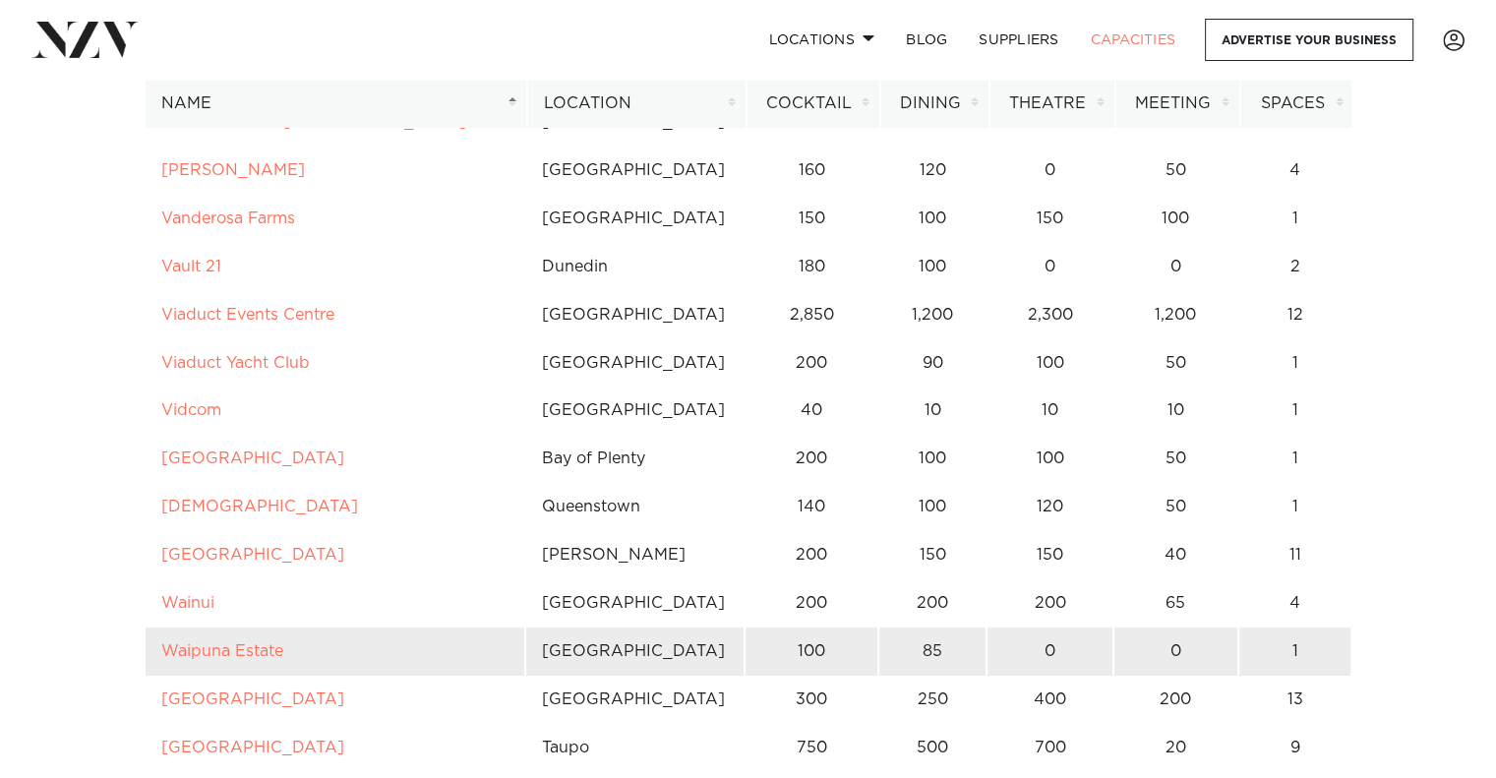
scroll to position [14678, 0]
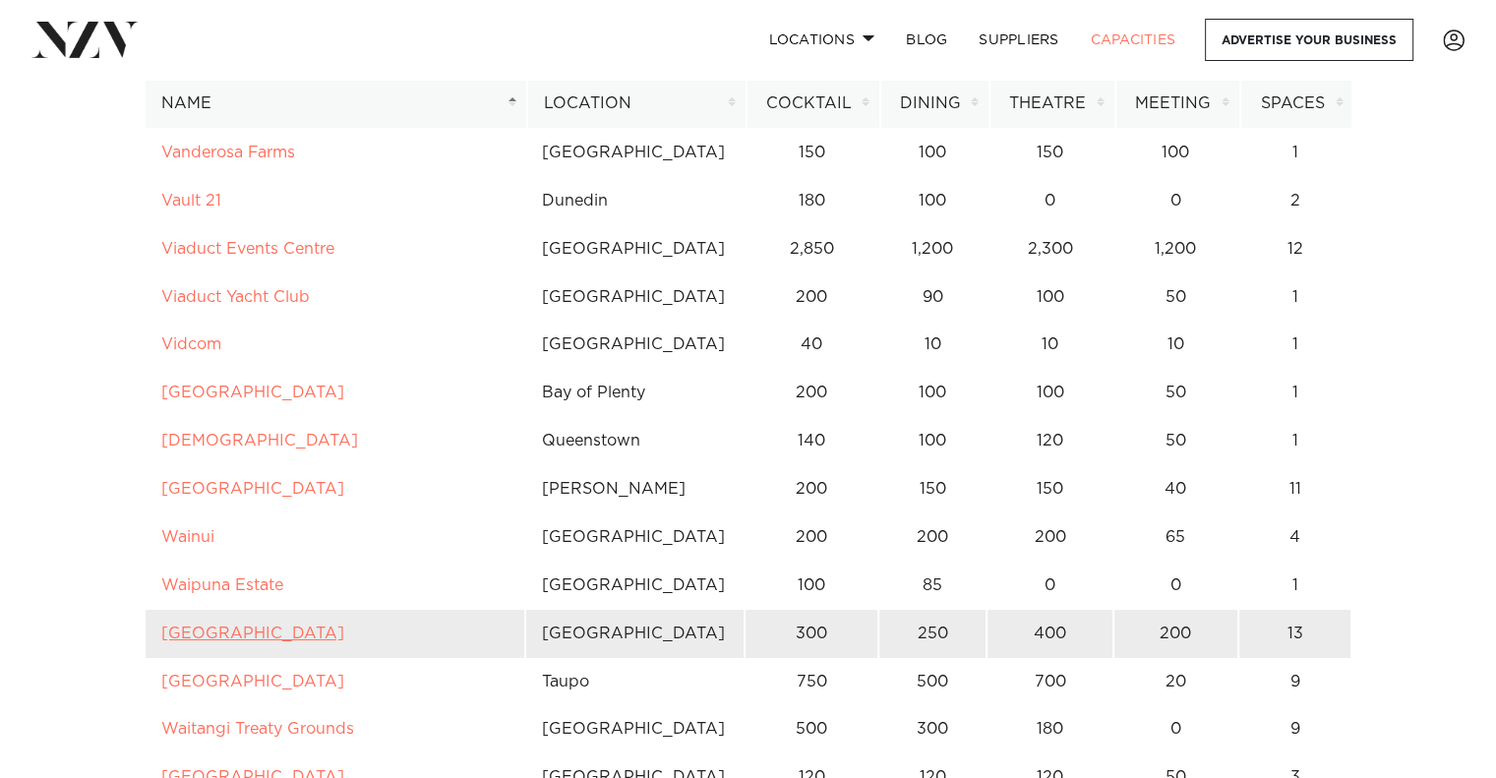
click at [318, 626] on link "Waipuna Hotel & Conference Centre" at bounding box center [252, 634] width 183 height 16
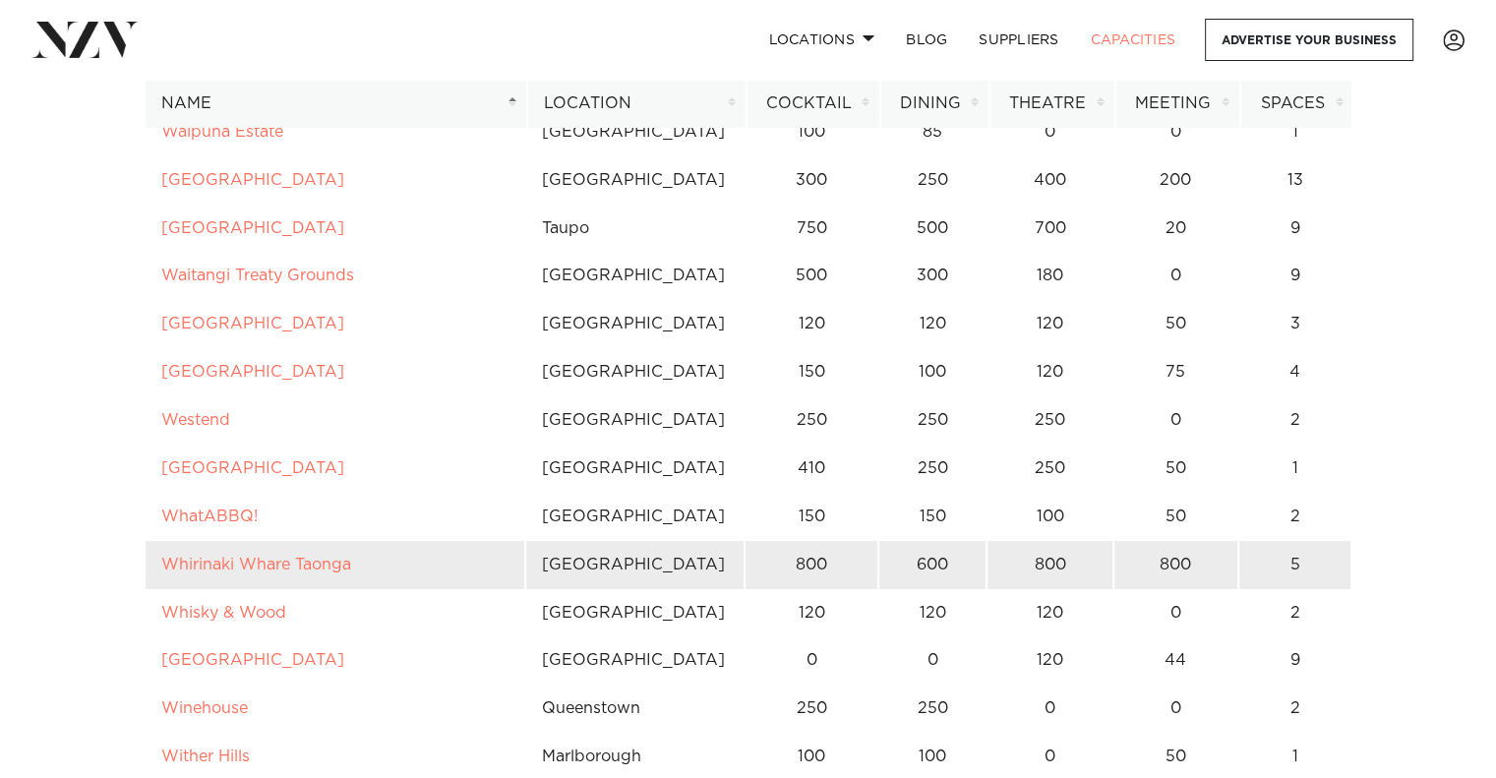
scroll to position [15137, 0]
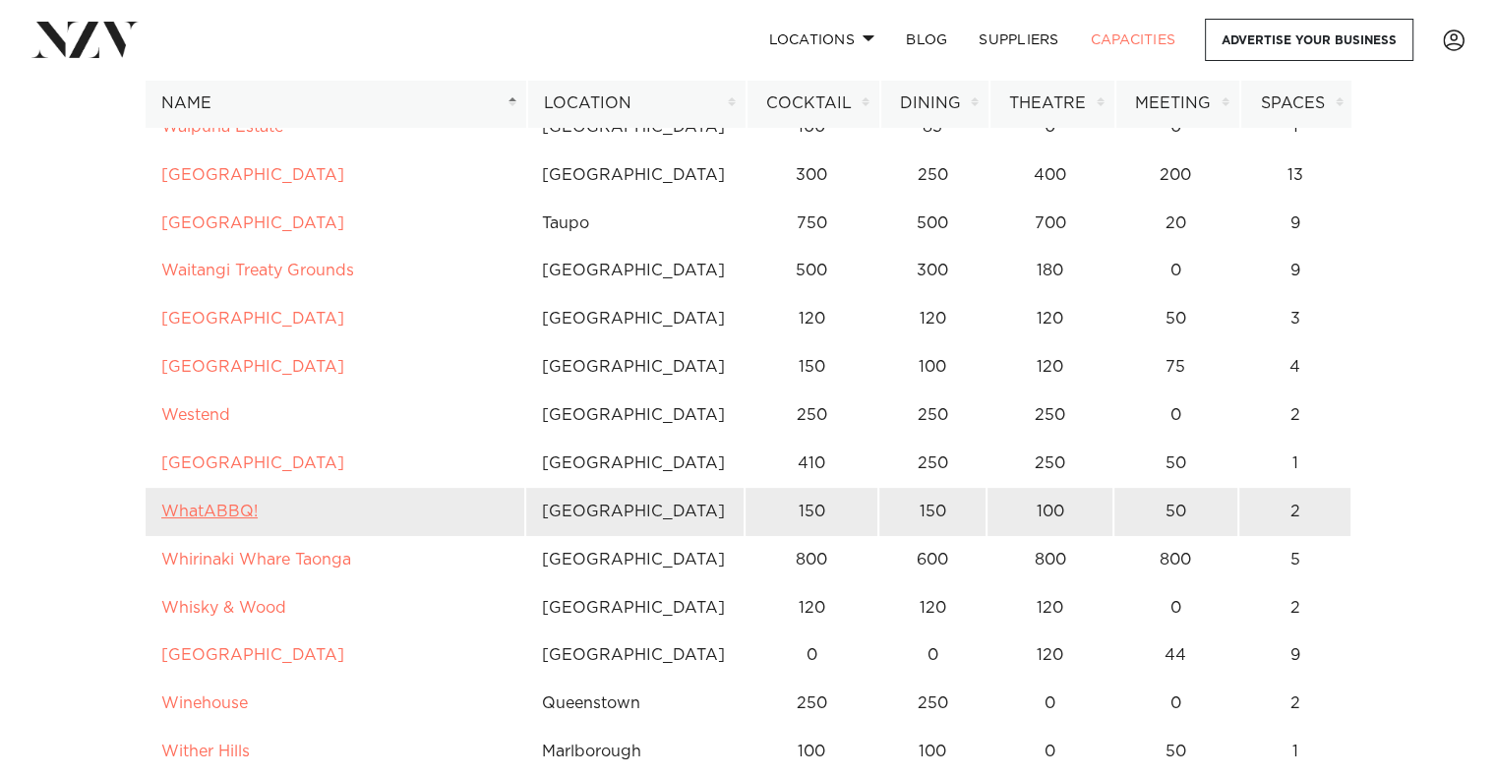
click at [243, 504] on link "WhatABBQ!" at bounding box center [209, 512] width 96 height 16
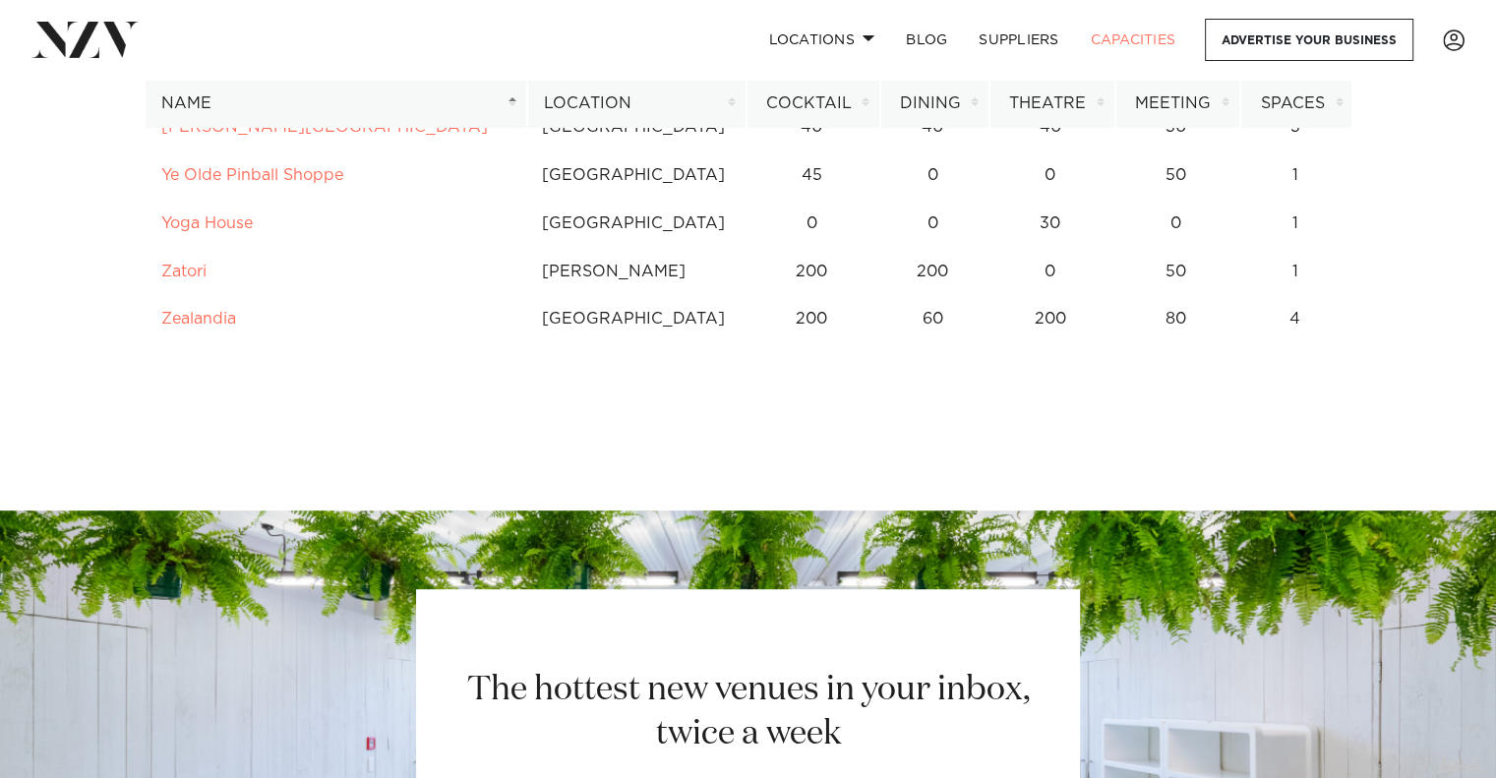
scroll to position [16055, 0]
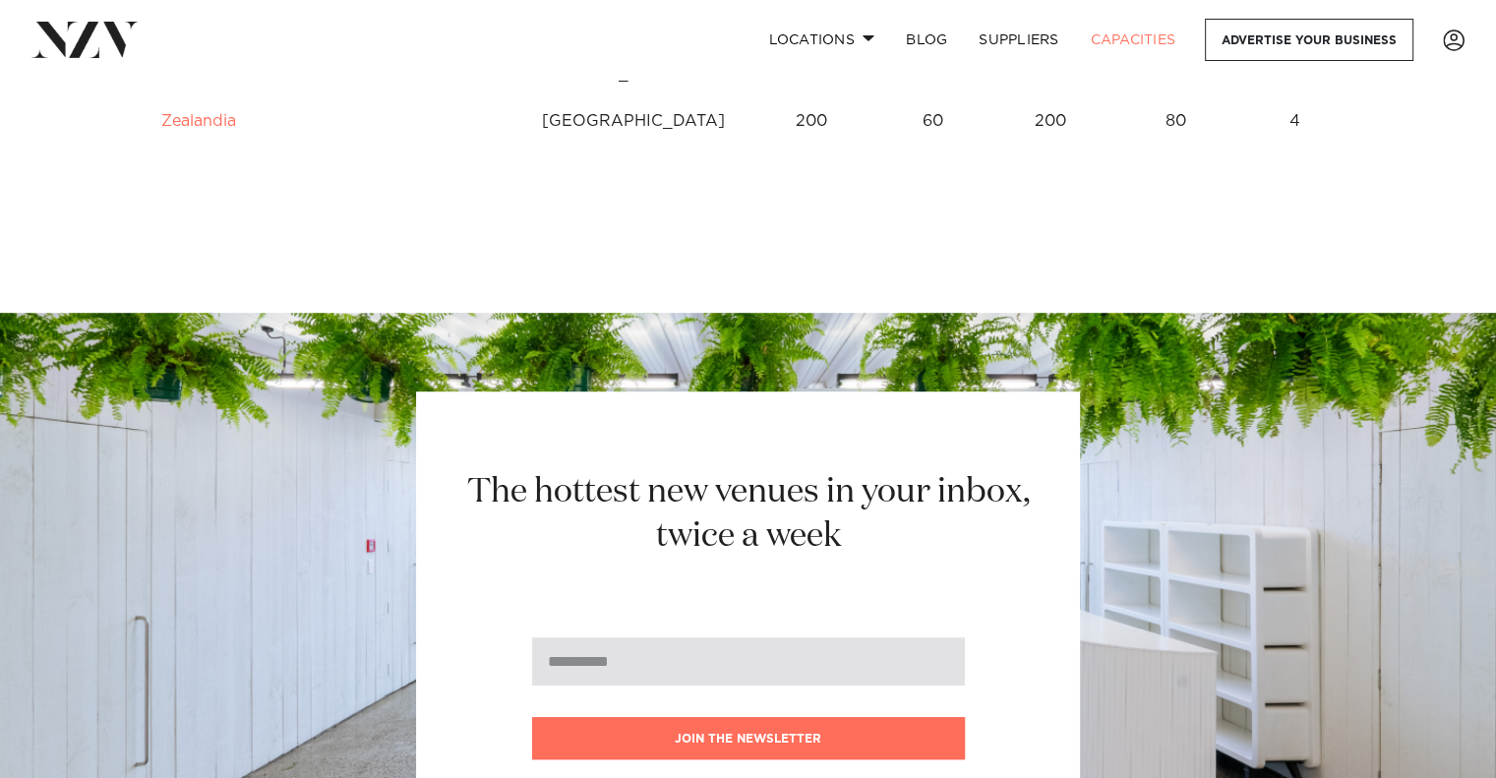
click at [883, 637] on input "email" at bounding box center [748, 661] width 433 height 48
type input "**********"
click at [532, 717] on button "Join the newsletter" at bounding box center [748, 738] width 433 height 42
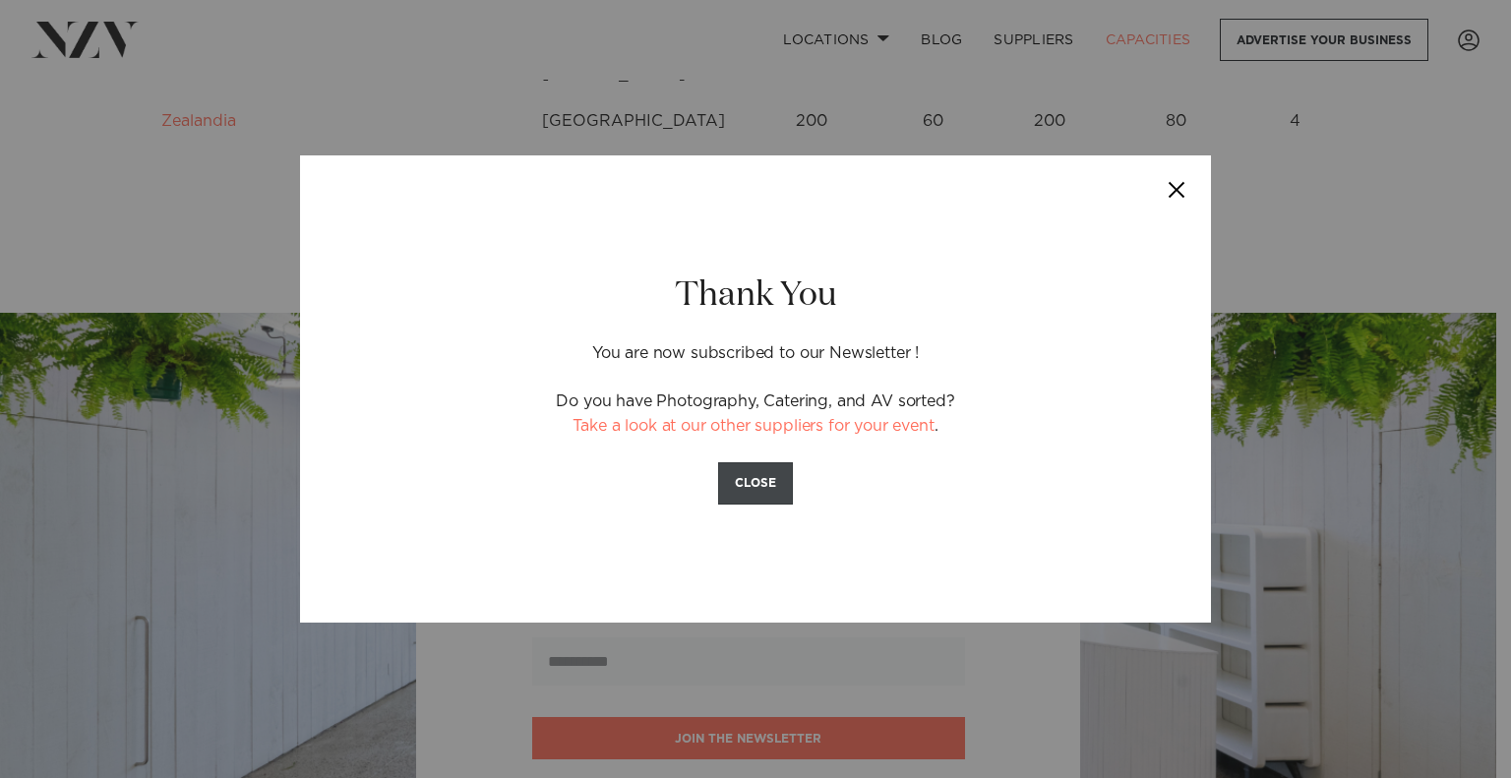
click at [759, 498] on button "CLOSE" at bounding box center [755, 483] width 75 height 42
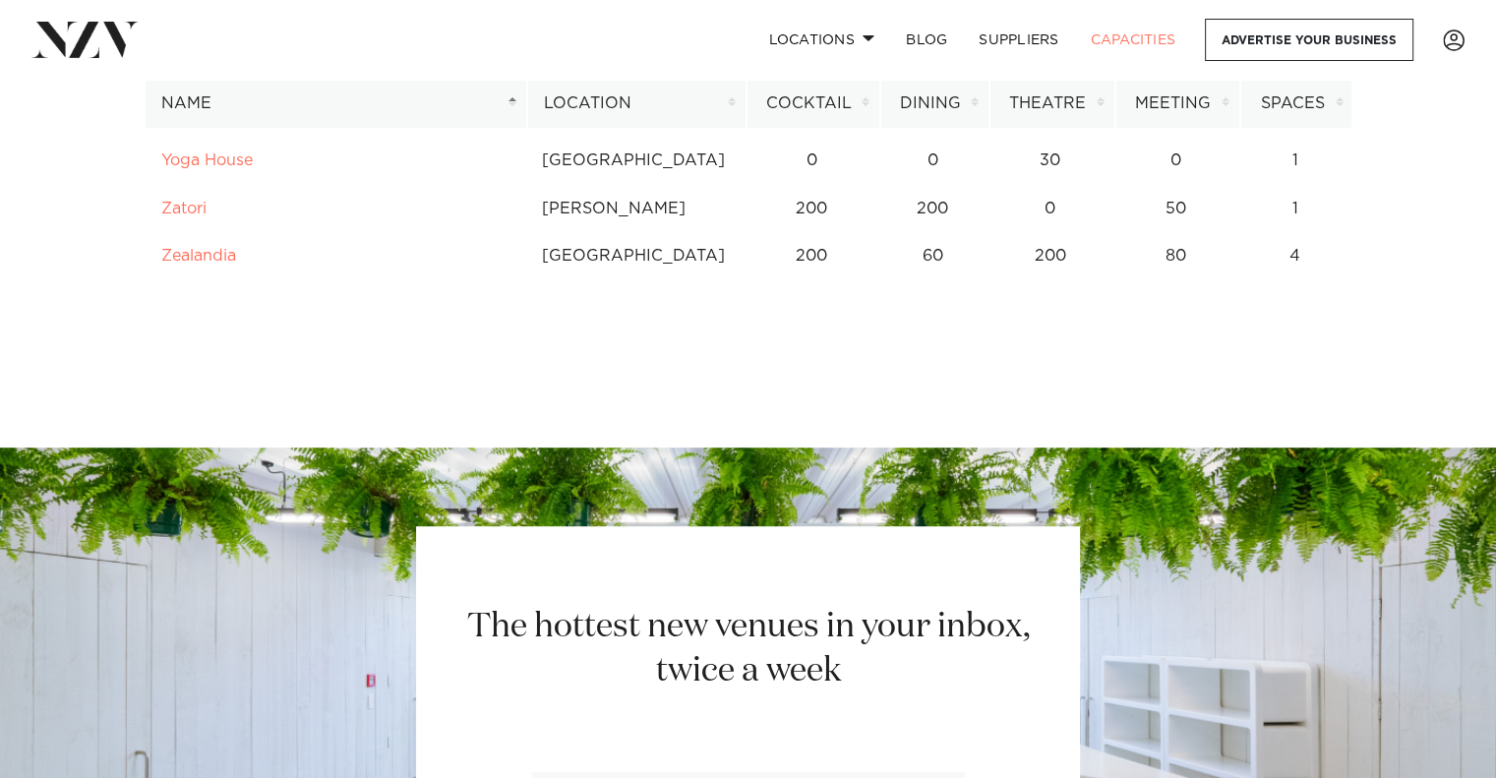
scroll to position [15859, 0]
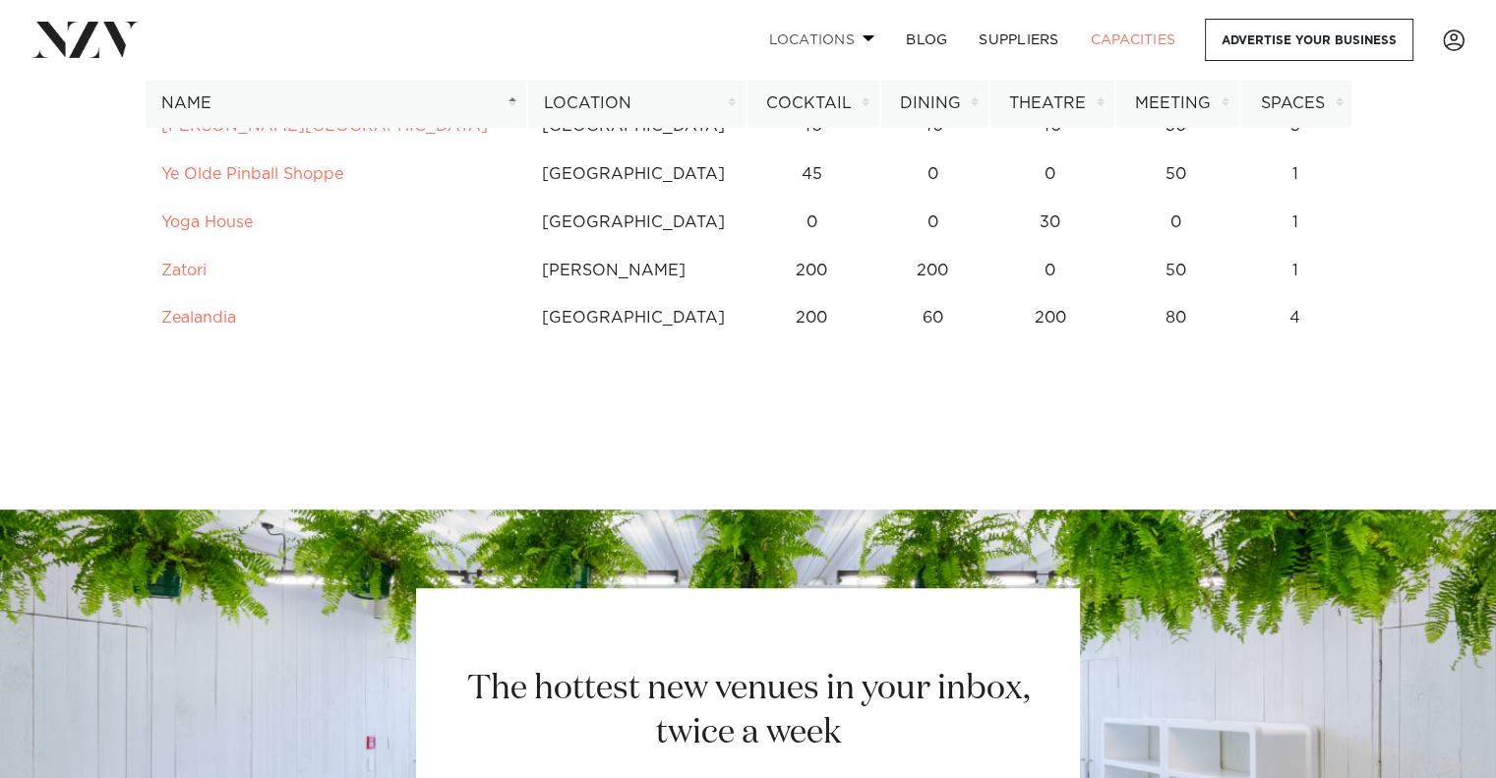
click at [856, 58] on link "Locations" at bounding box center [821, 40] width 138 height 42
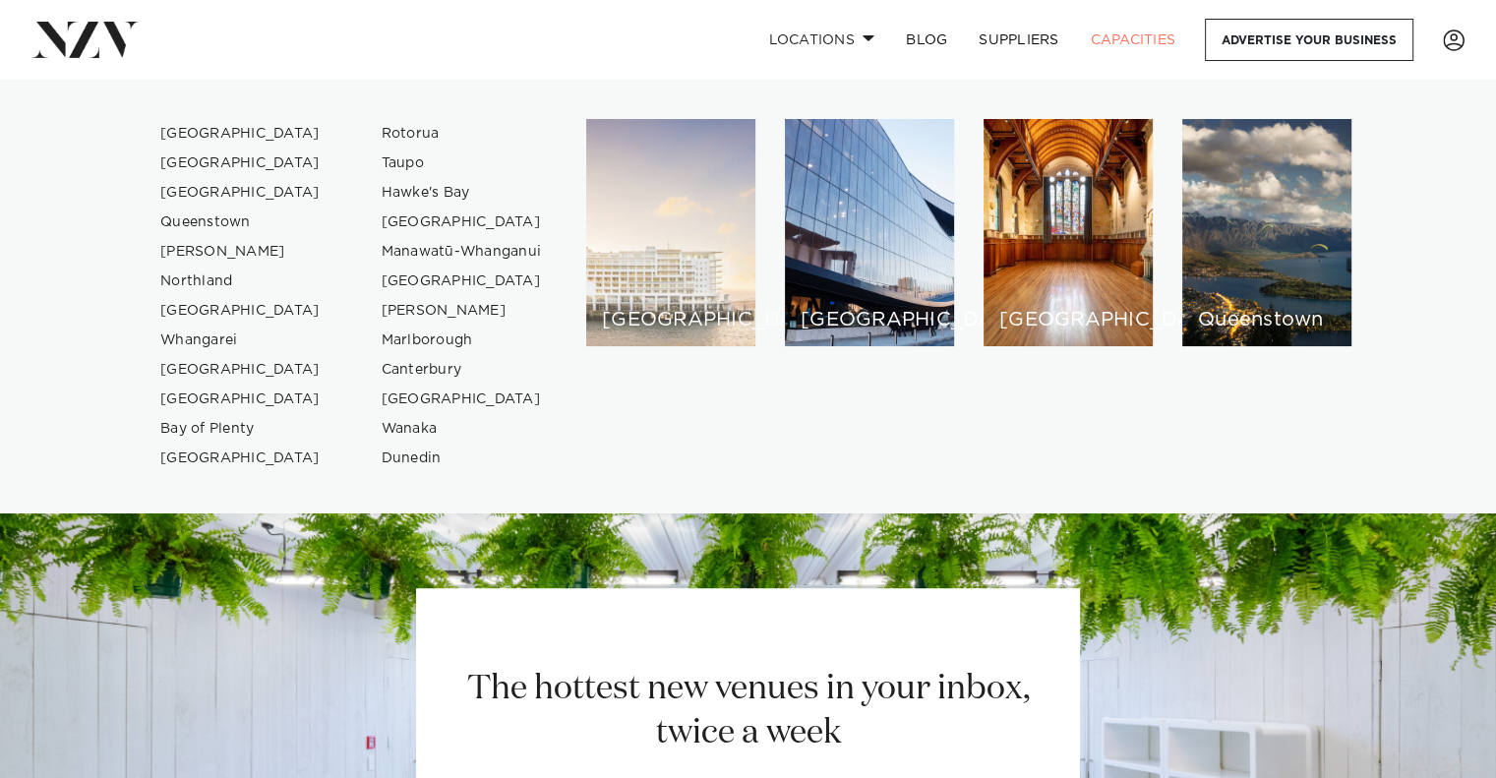
click at [680, 262] on div "[GEOGRAPHIC_DATA]" at bounding box center [670, 232] width 169 height 227
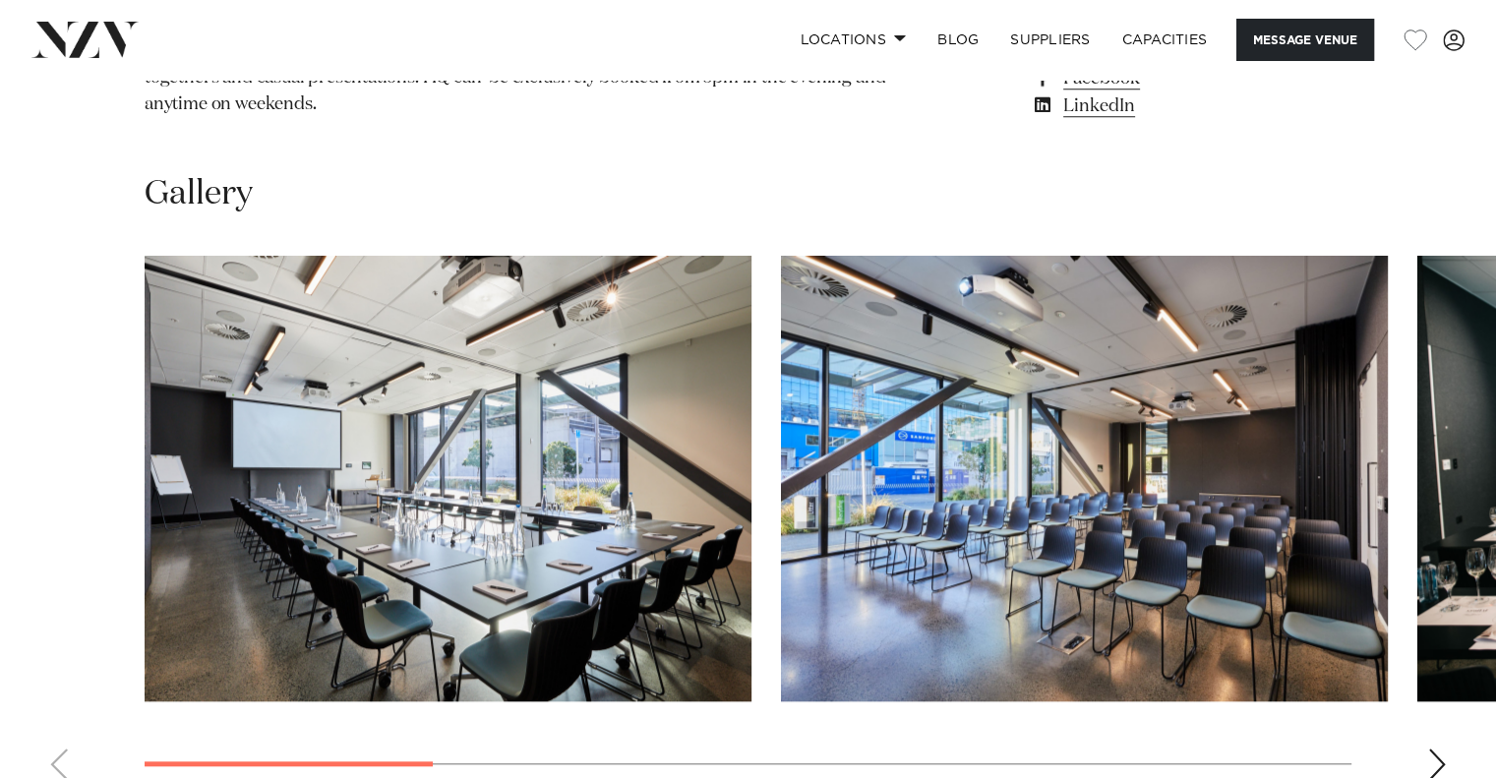
scroll to position [1777, 0]
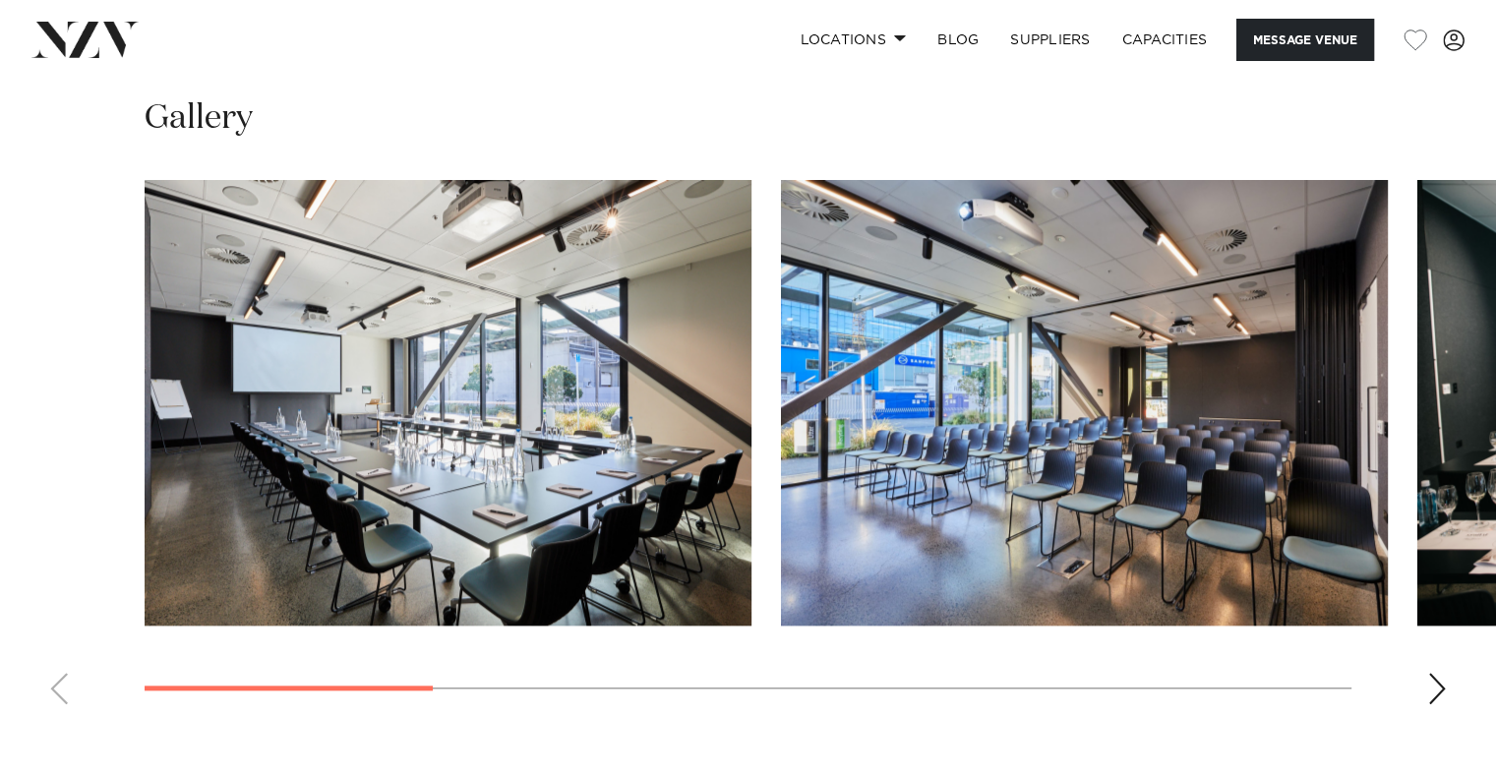
click at [1439, 673] on div "Next slide" at bounding box center [1437, 688] width 20 height 31
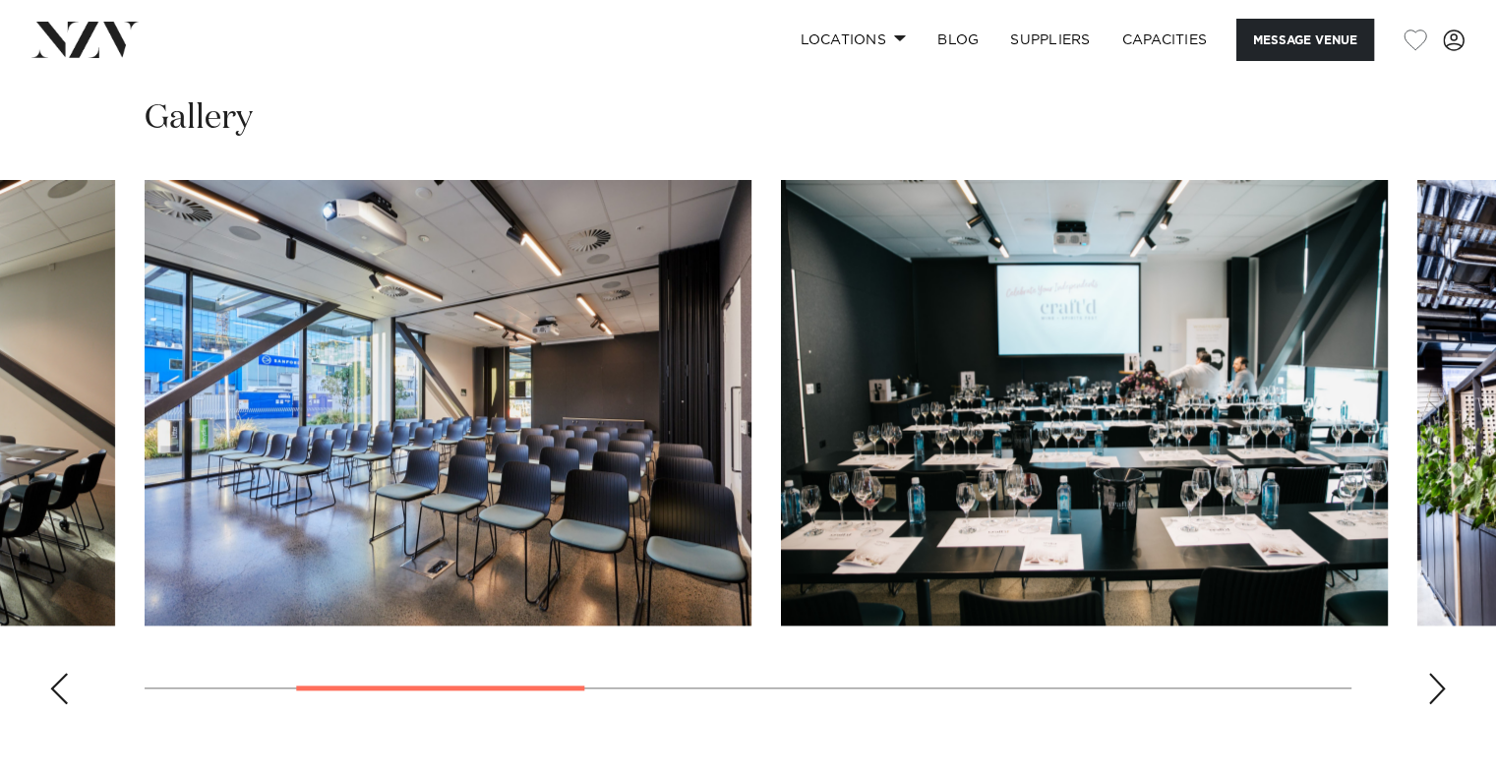
click at [1439, 673] on div "Next slide" at bounding box center [1437, 688] width 20 height 31
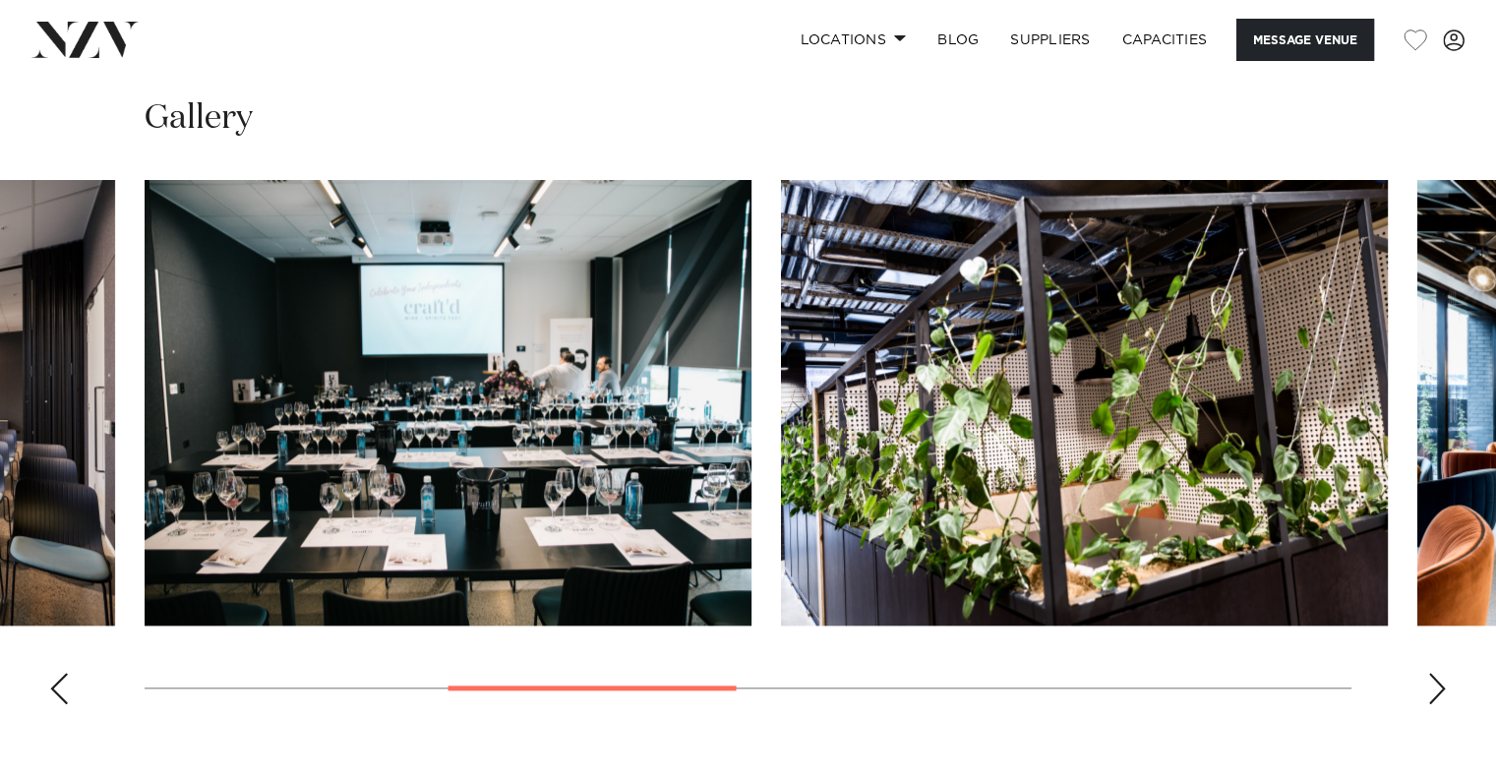
click at [1439, 673] on div "Next slide" at bounding box center [1437, 688] width 20 height 31
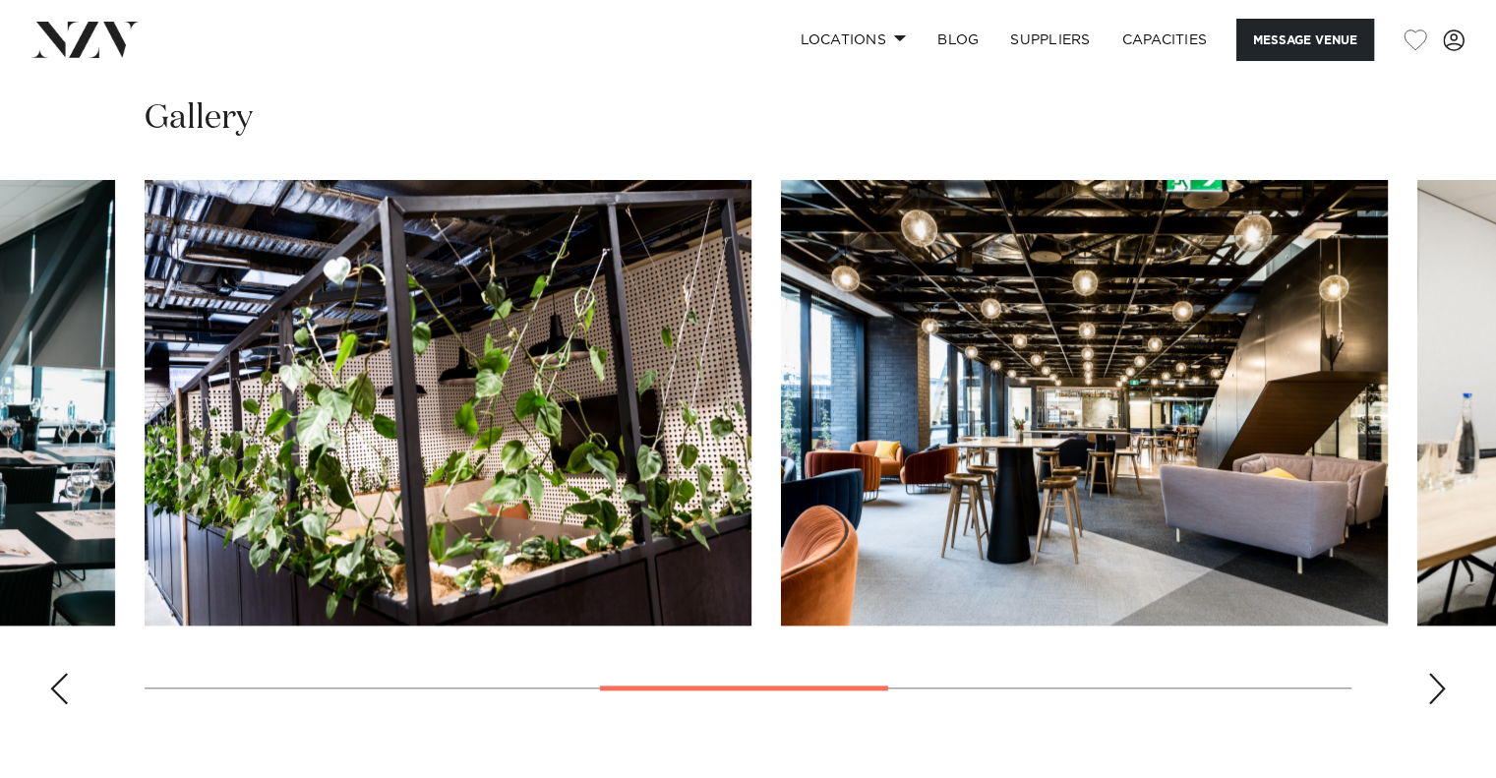
click at [1435, 673] on div "Next slide" at bounding box center [1437, 688] width 20 height 31
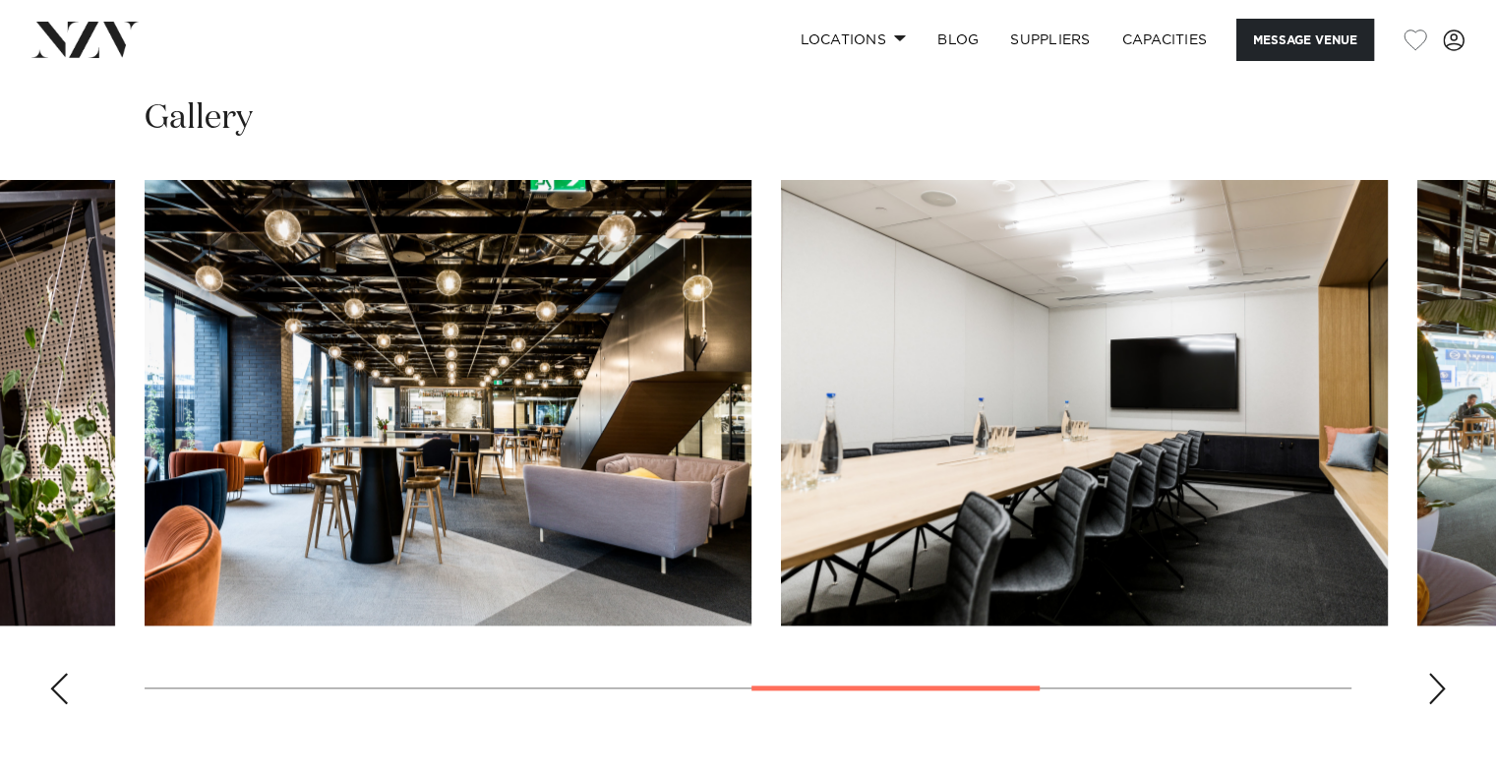
click at [1435, 673] on div "Next slide" at bounding box center [1437, 688] width 20 height 31
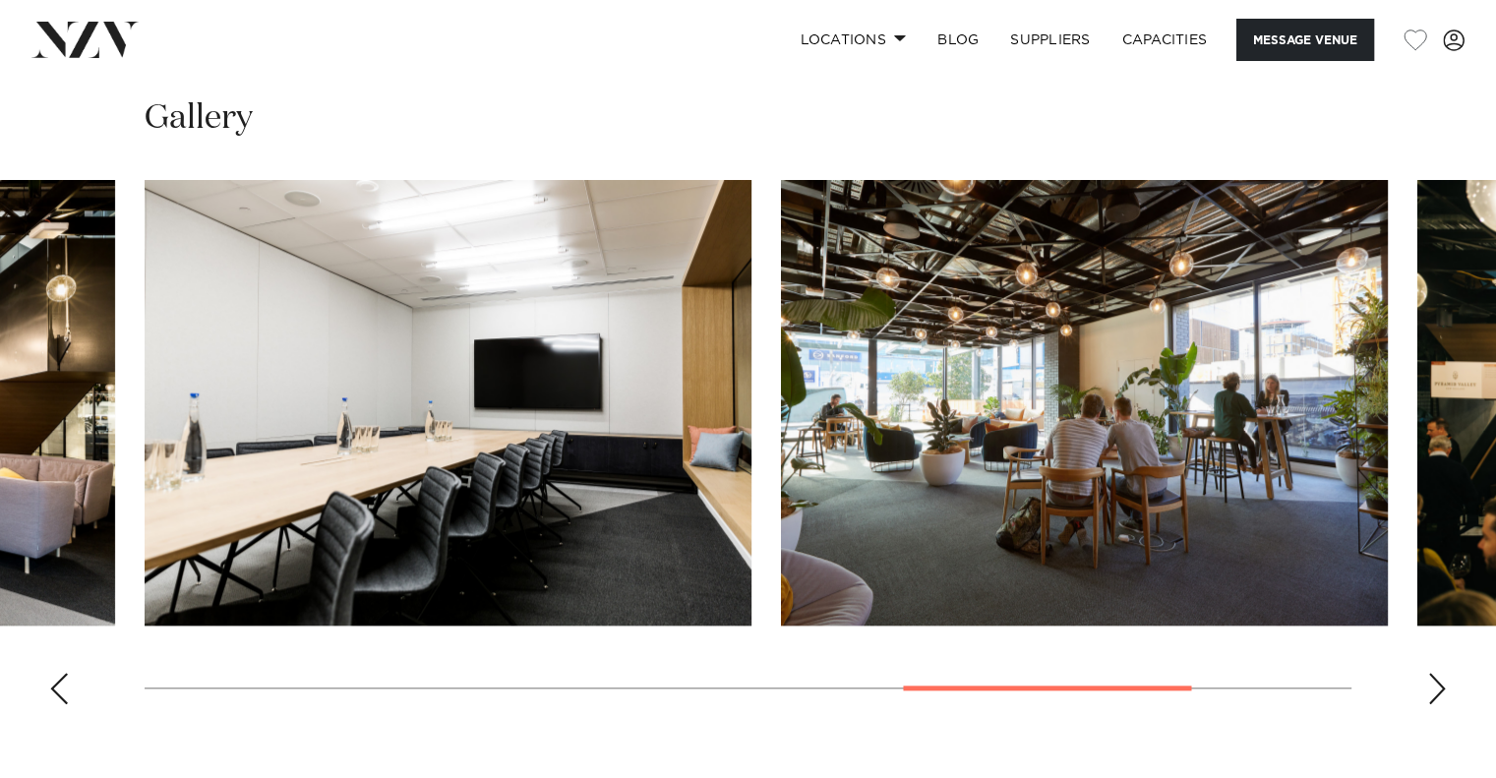
click at [1435, 673] on div "Next slide" at bounding box center [1437, 688] width 20 height 31
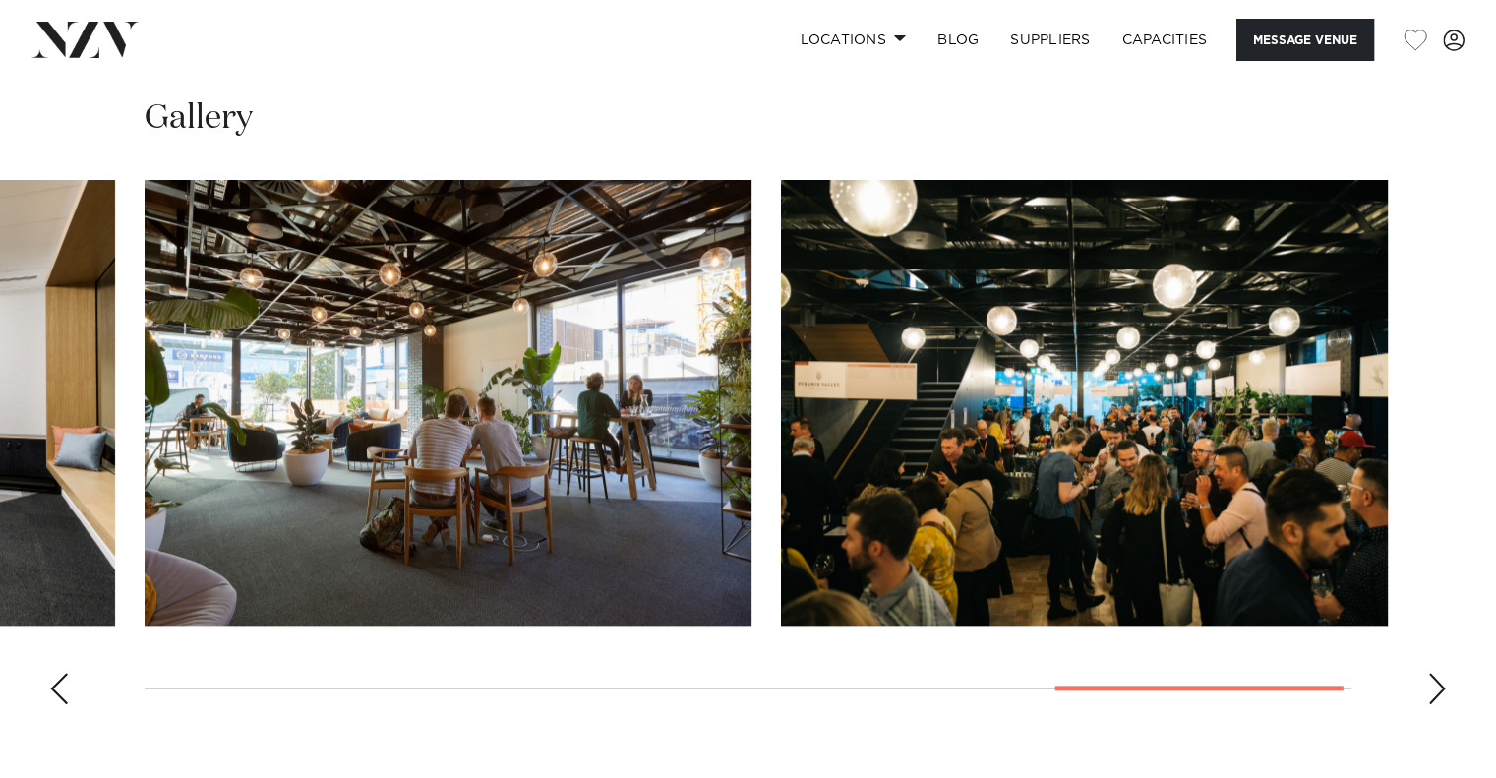
click at [1435, 673] on div "Next slide" at bounding box center [1437, 688] width 20 height 31
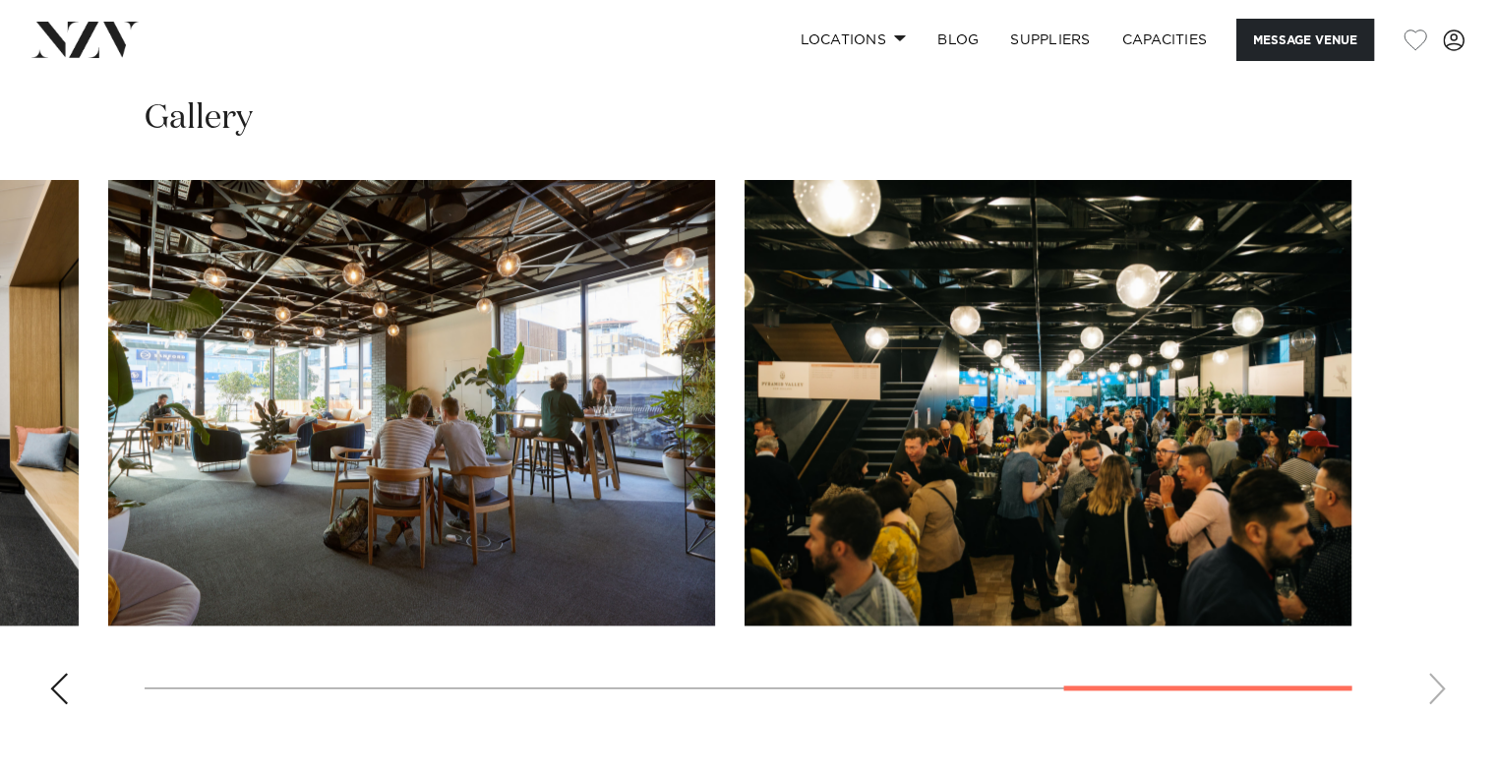
click at [1435, 673] on swiper-container at bounding box center [748, 450] width 1496 height 540
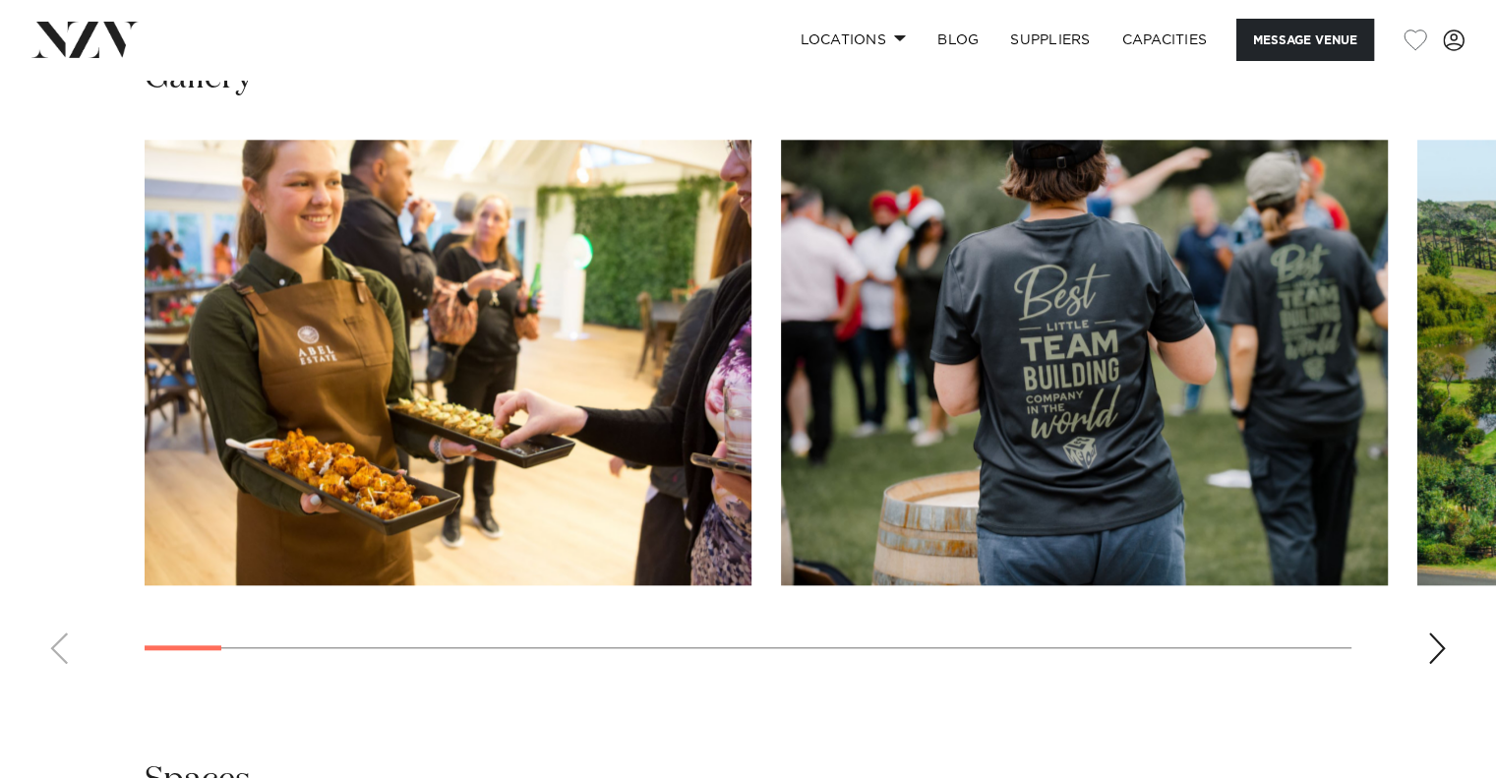
scroll to position [2098, 0]
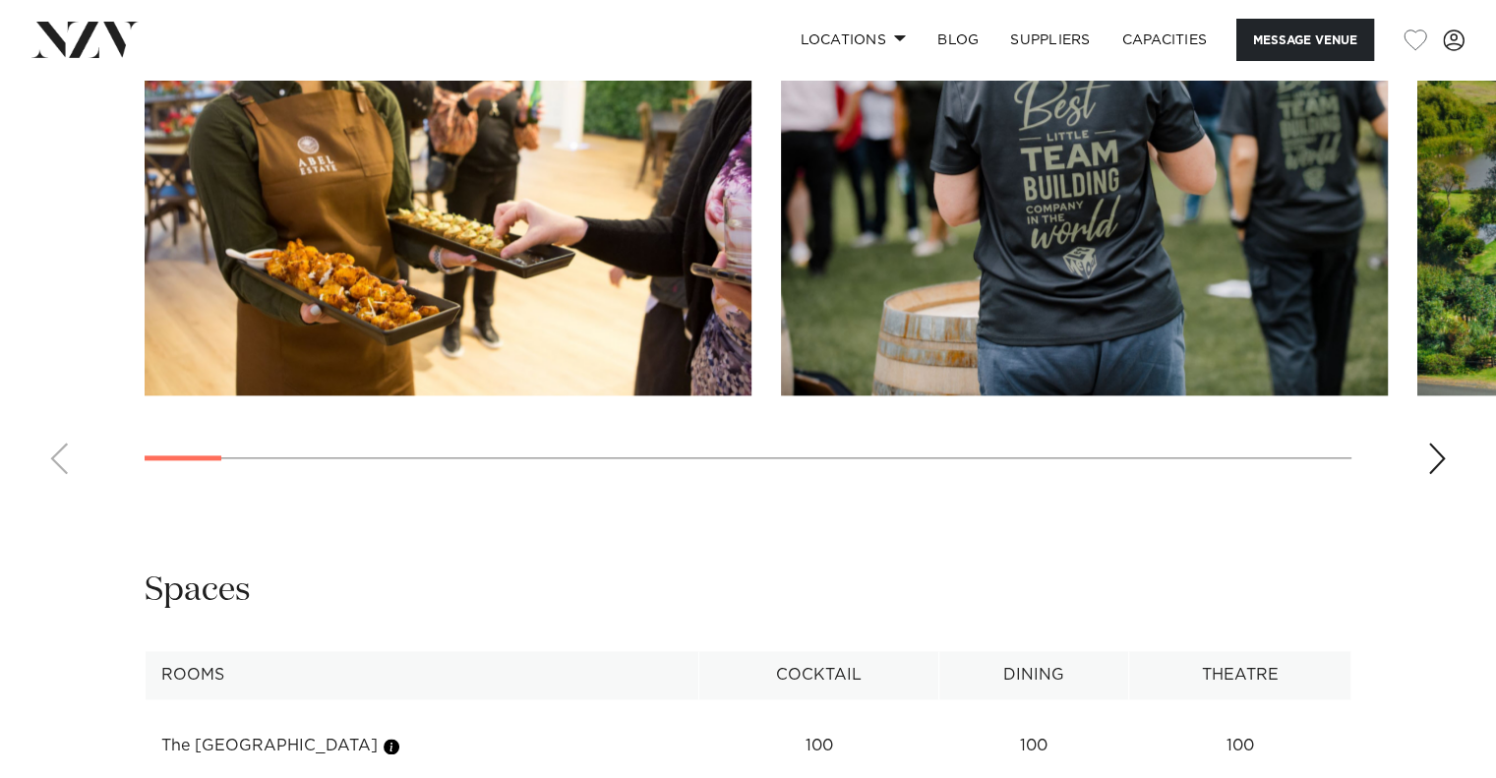
click at [1475, 459] on swiper-container at bounding box center [748, 220] width 1496 height 540
click at [1441, 460] on div "Next slide" at bounding box center [1437, 458] width 20 height 31
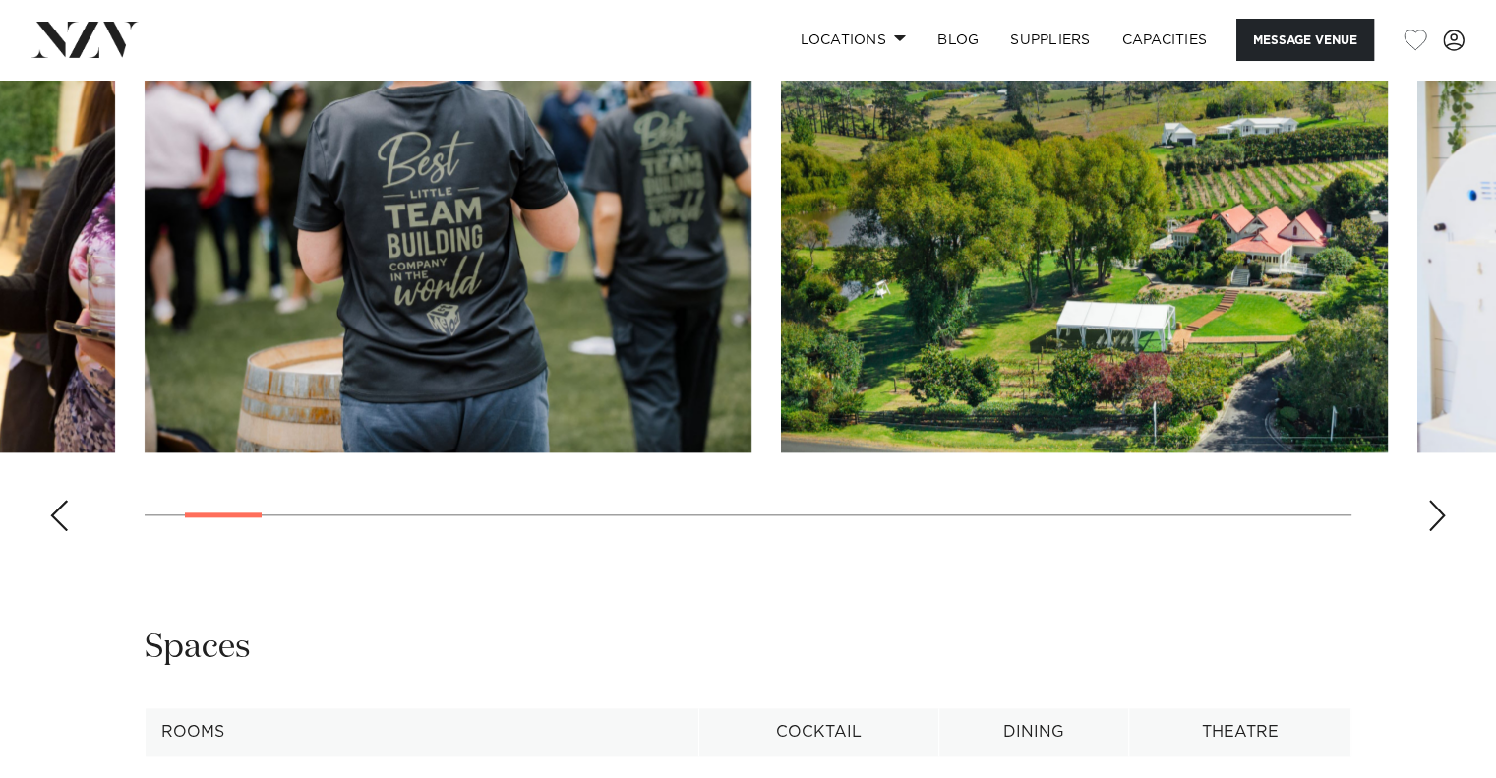
scroll to position [1967, 0]
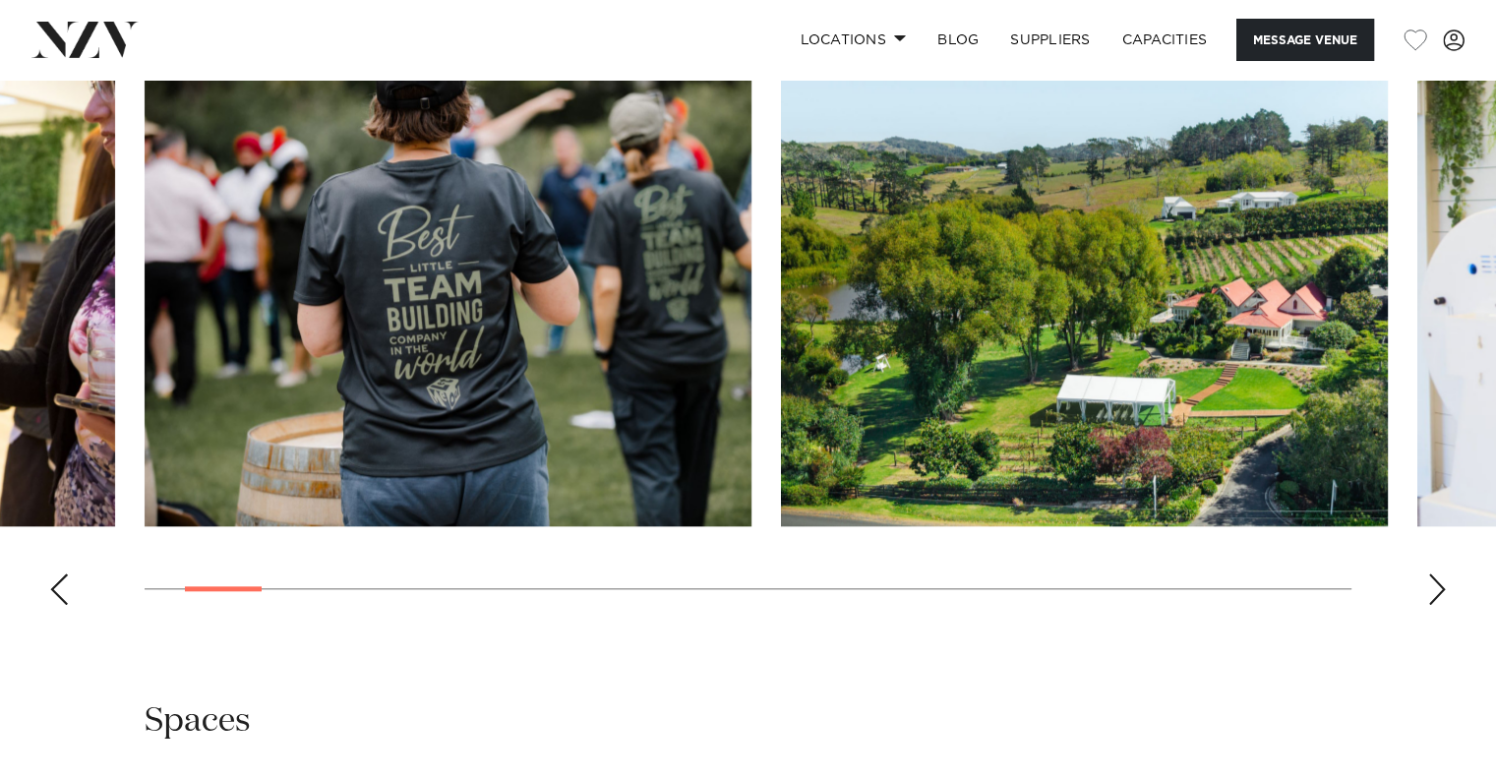
click at [1438, 585] on div "Next slide" at bounding box center [1437, 588] width 20 height 31
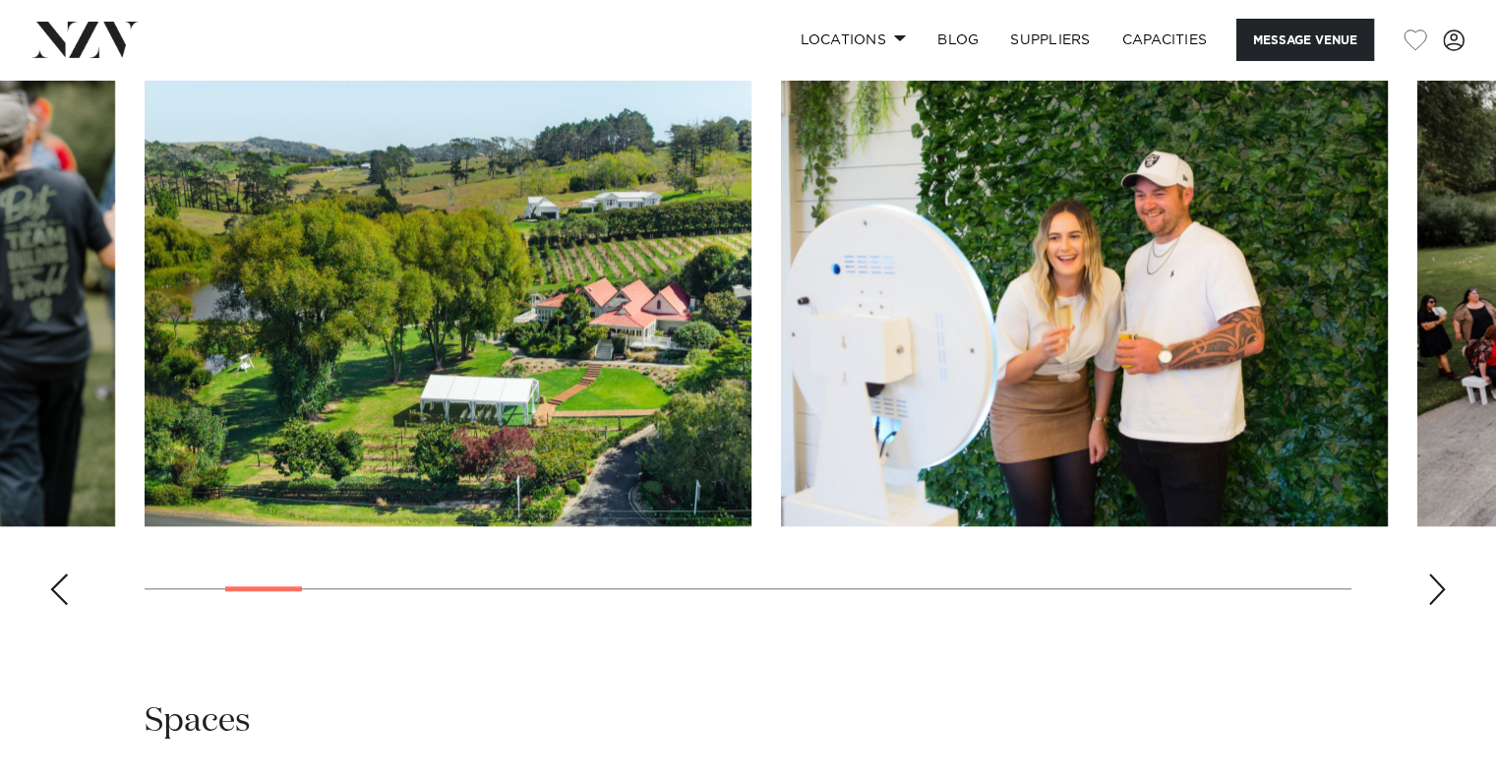
click at [1438, 585] on div "Next slide" at bounding box center [1437, 588] width 20 height 31
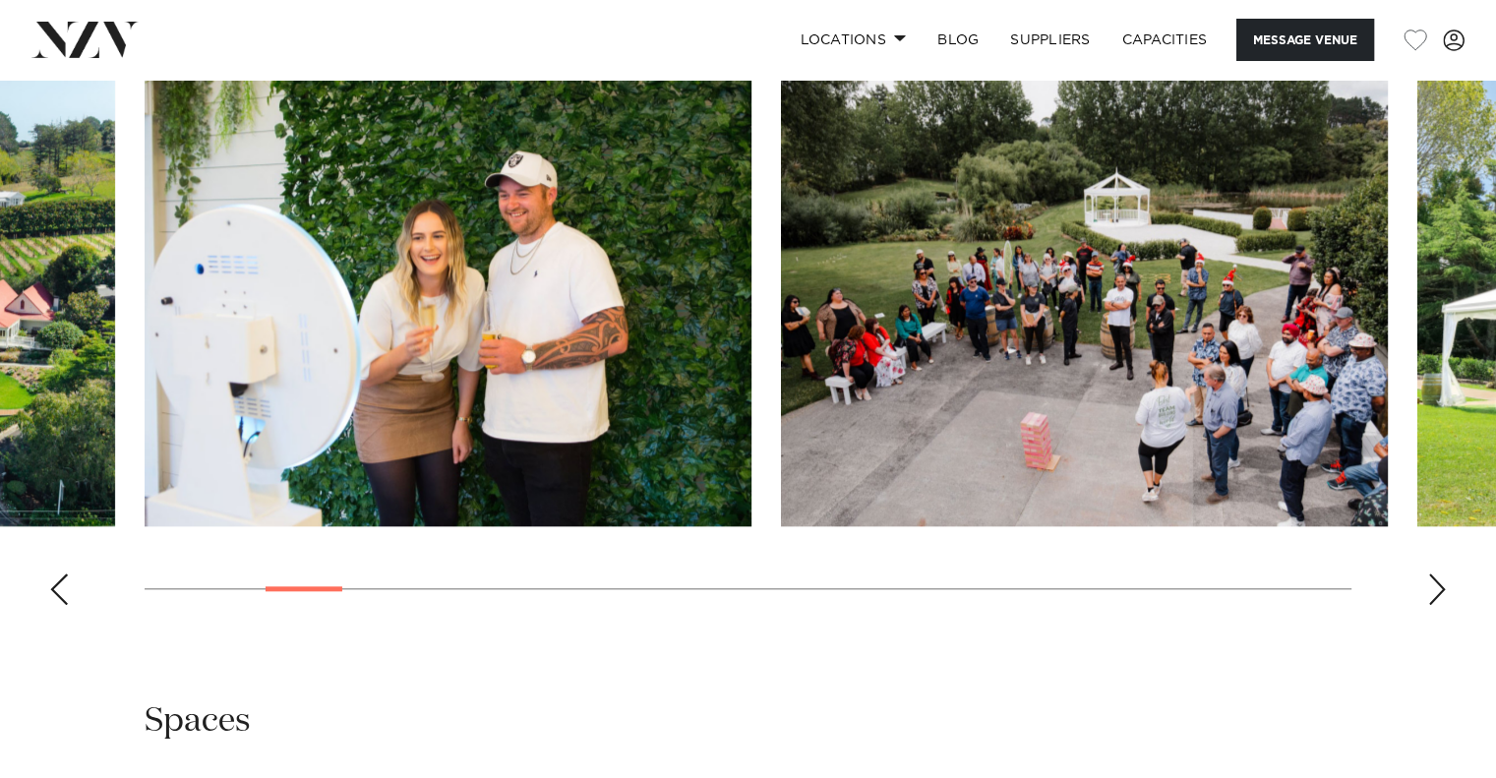
click at [1438, 585] on div "Next slide" at bounding box center [1437, 588] width 20 height 31
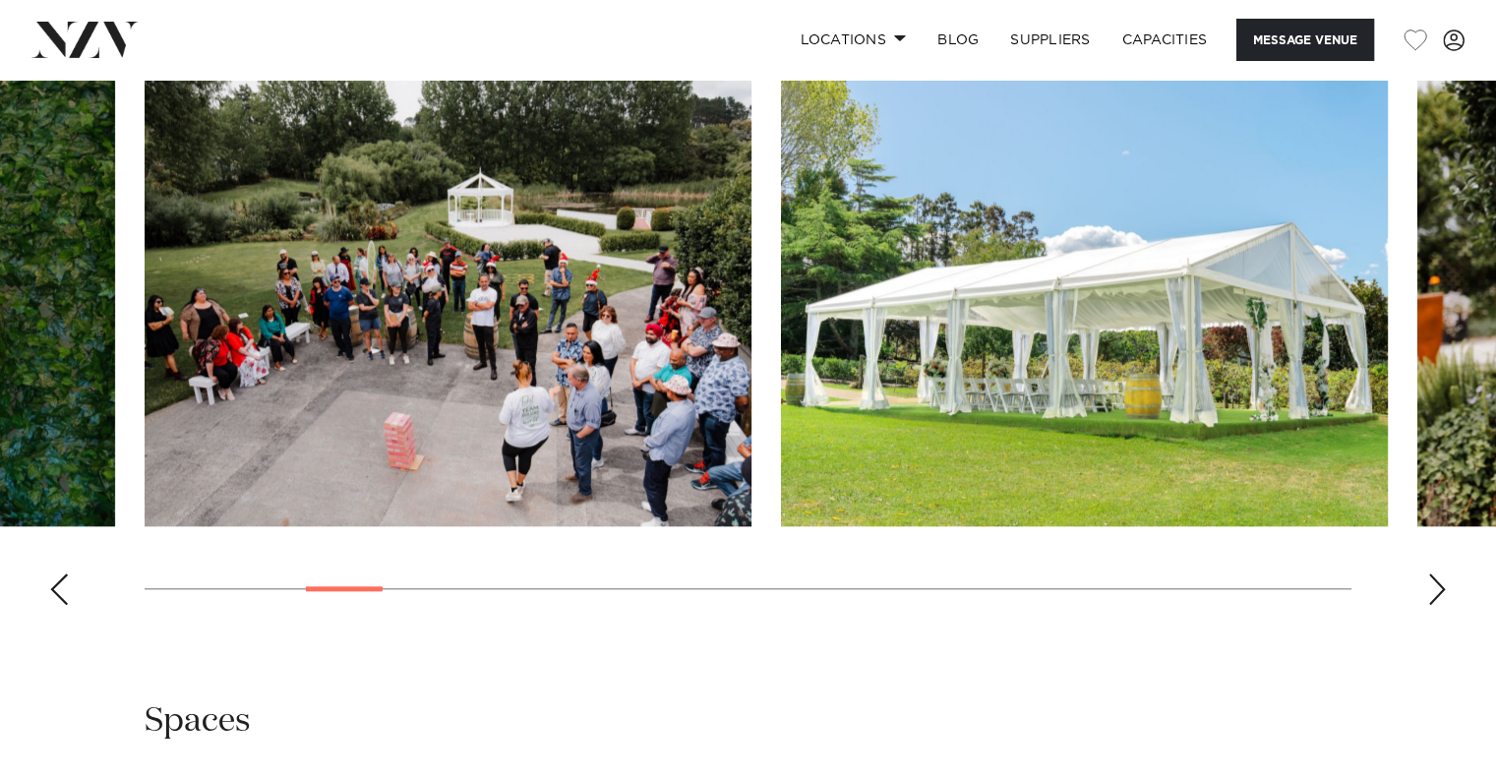
click at [1438, 585] on div "Next slide" at bounding box center [1437, 588] width 20 height 31
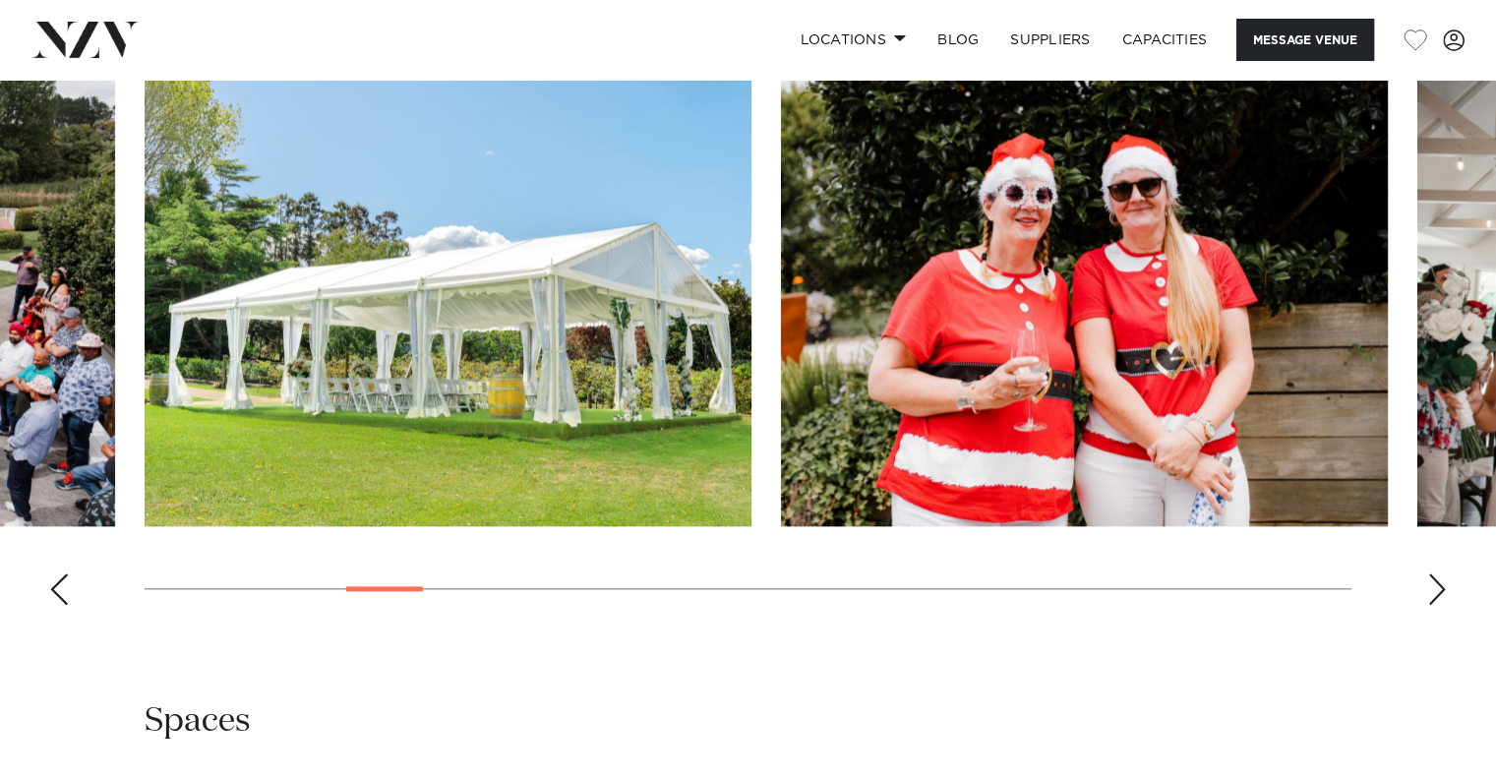
click at [1438, 585] on div "Next slide" at bounding box center [1437, 588] width 20 height 31
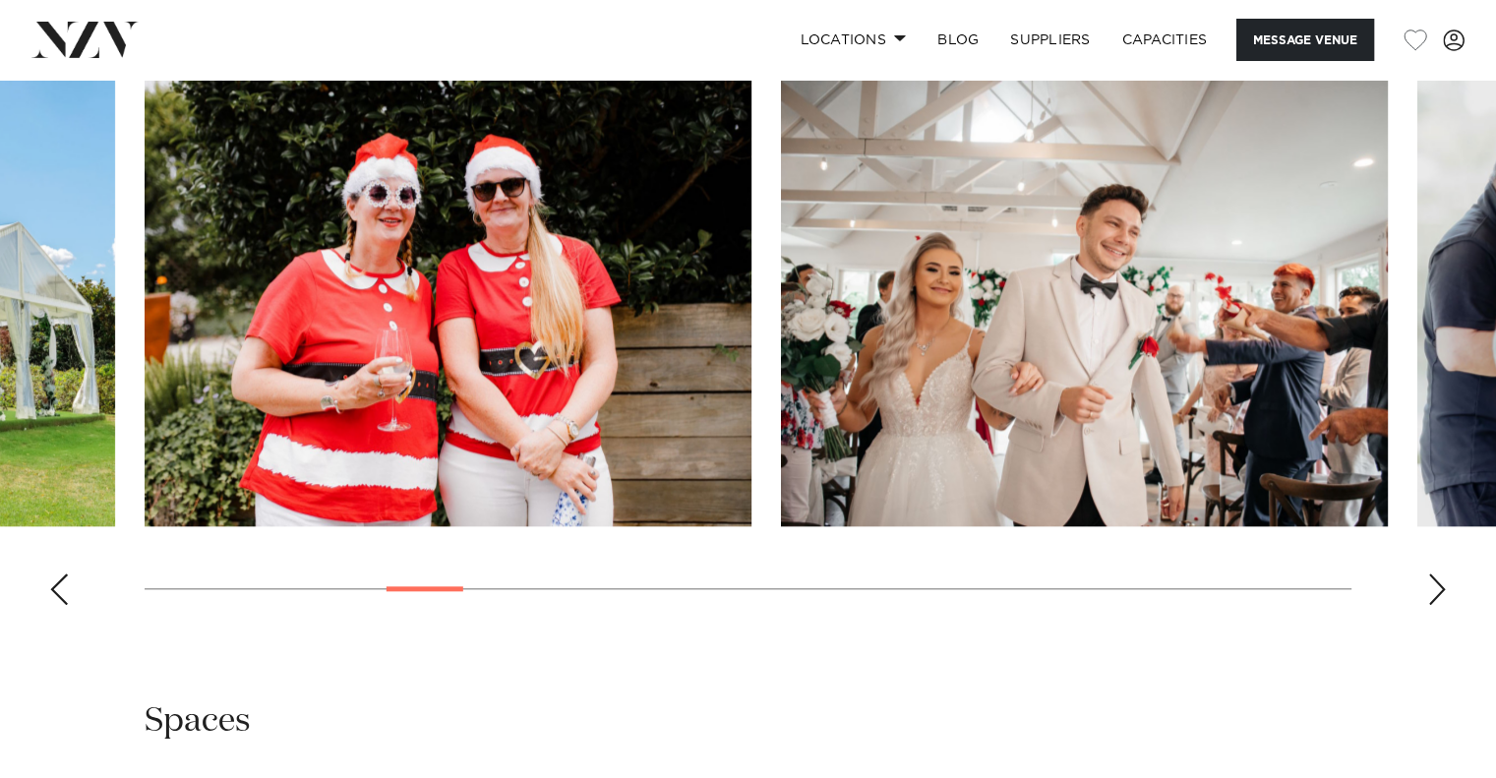
click at [1438, 585] on div "Next slide" at bounding box center [1437, 588] width 20 height 31
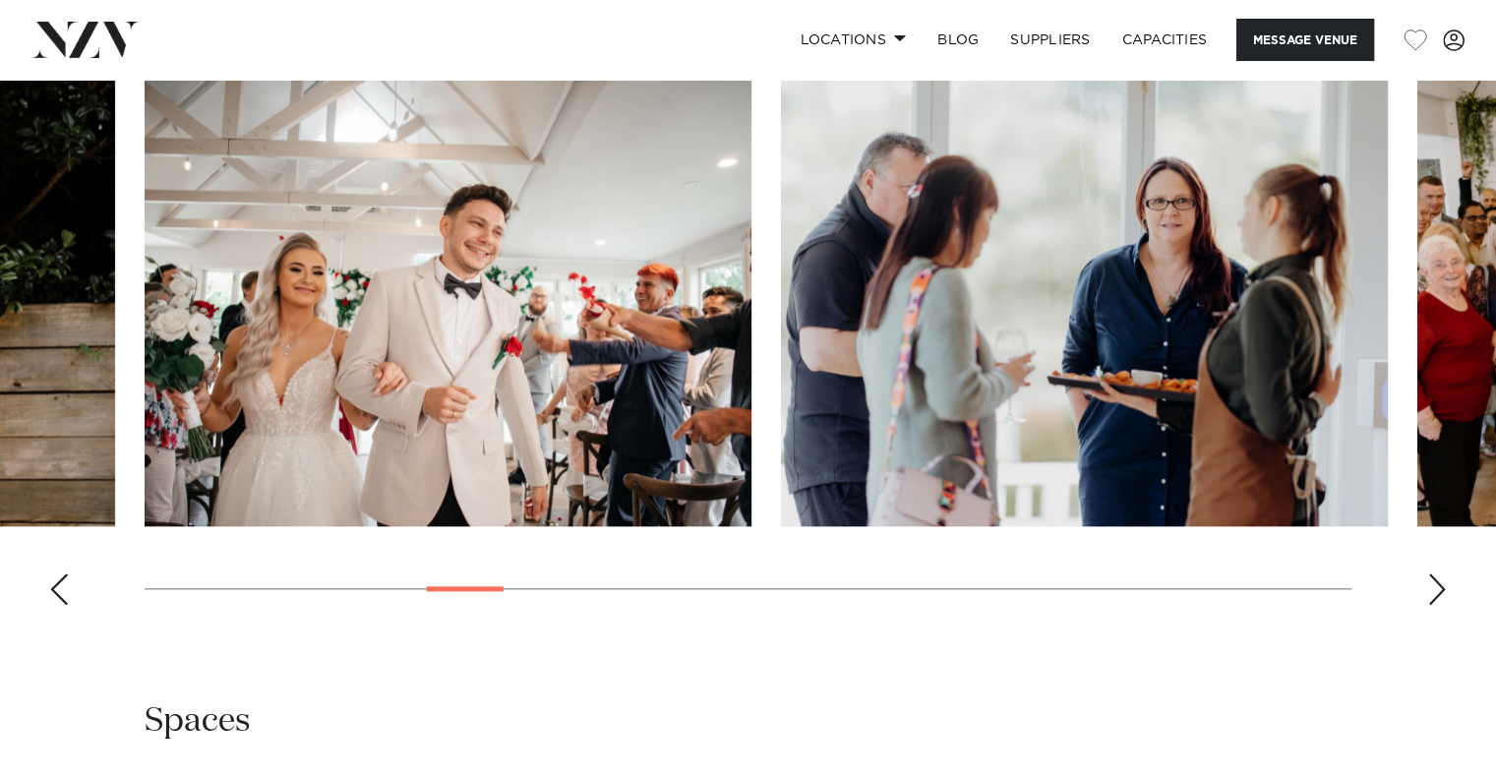
click at [1438, 585] on div "Next slide" at bounding box center [1437, 588] width 20 height 31
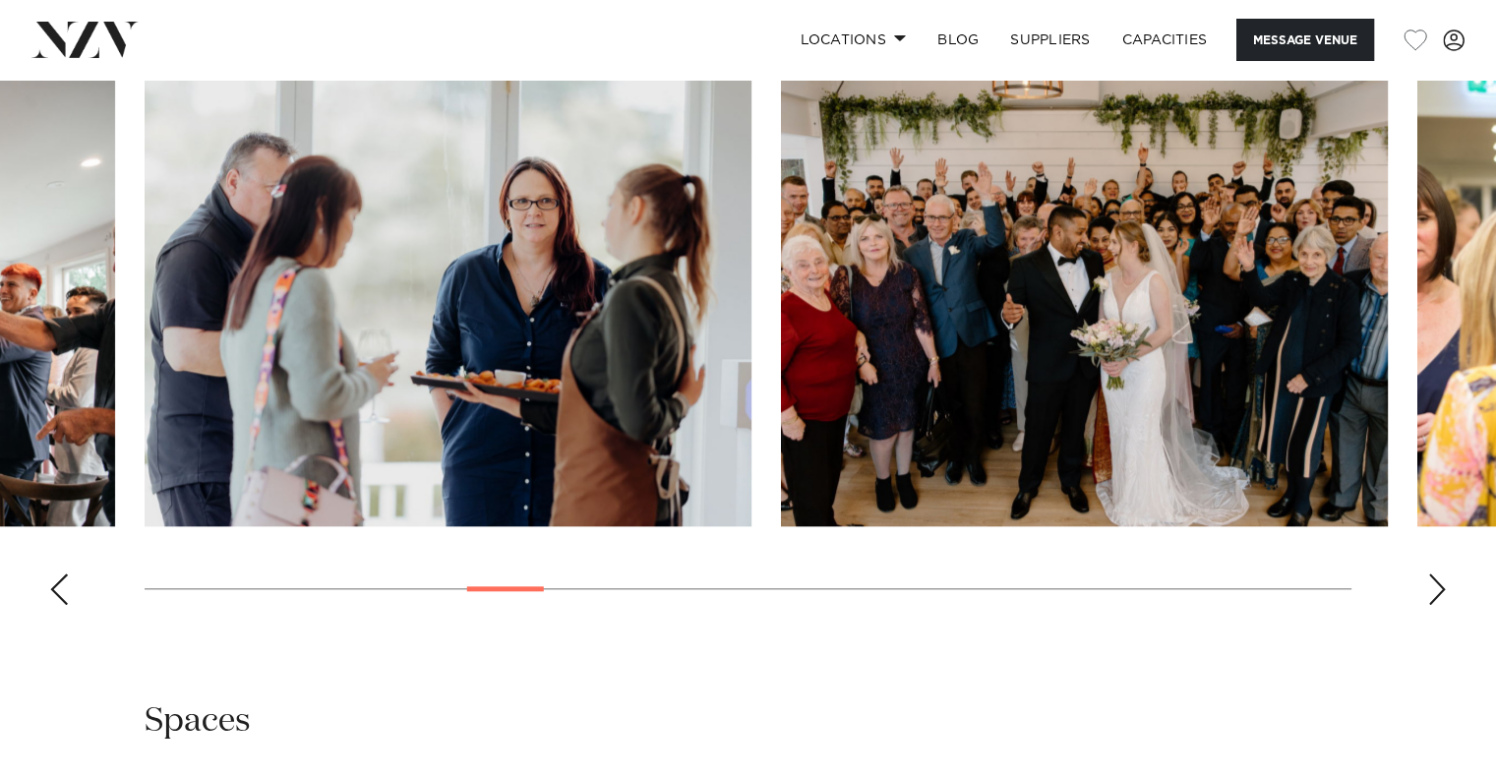
click at [1438, 585] on div "Next slide" at bounding box center [1437, 588] width 20 height 31
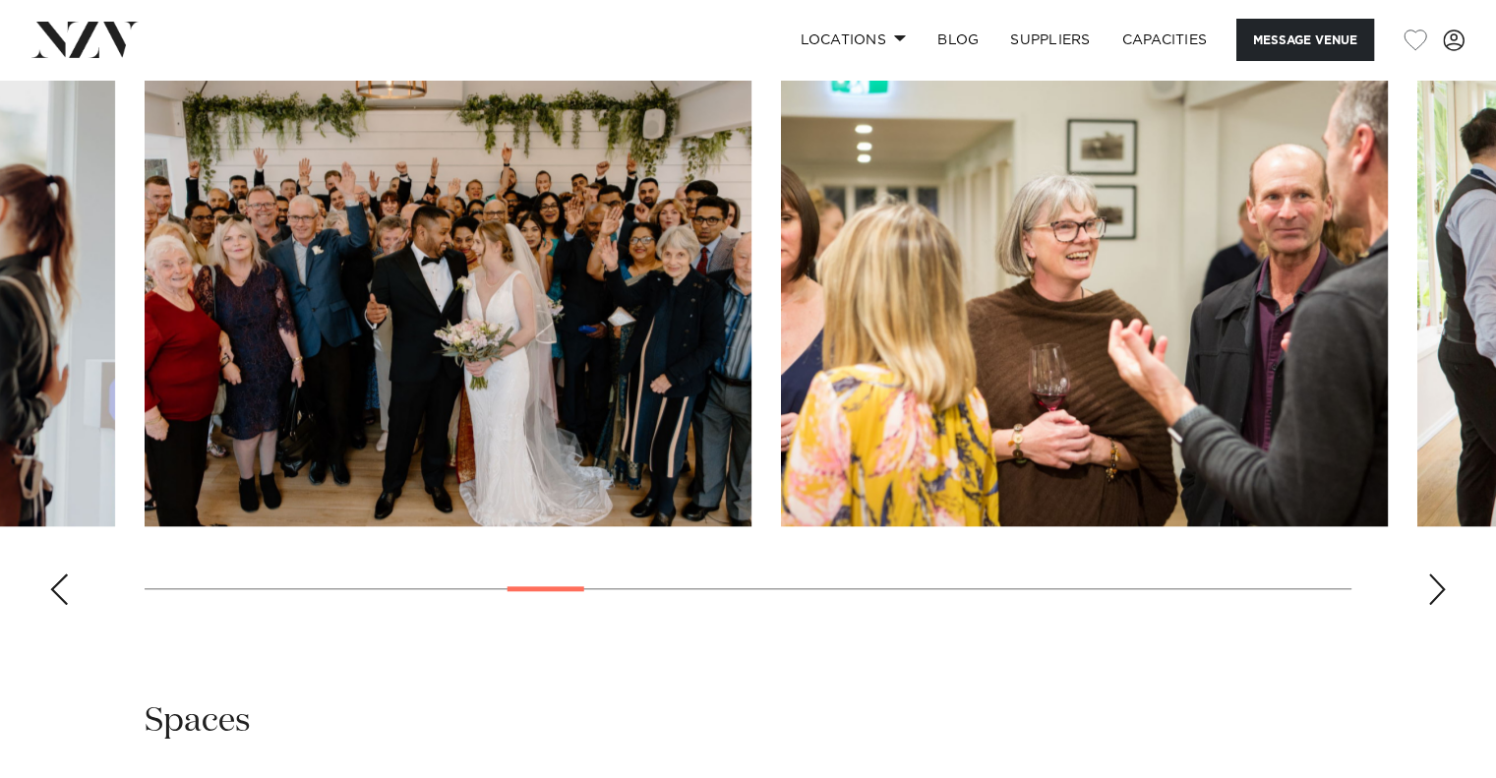
click at [1438, 585] on div "Next slide" at bounding box center [1437, 588] width 20 height 31
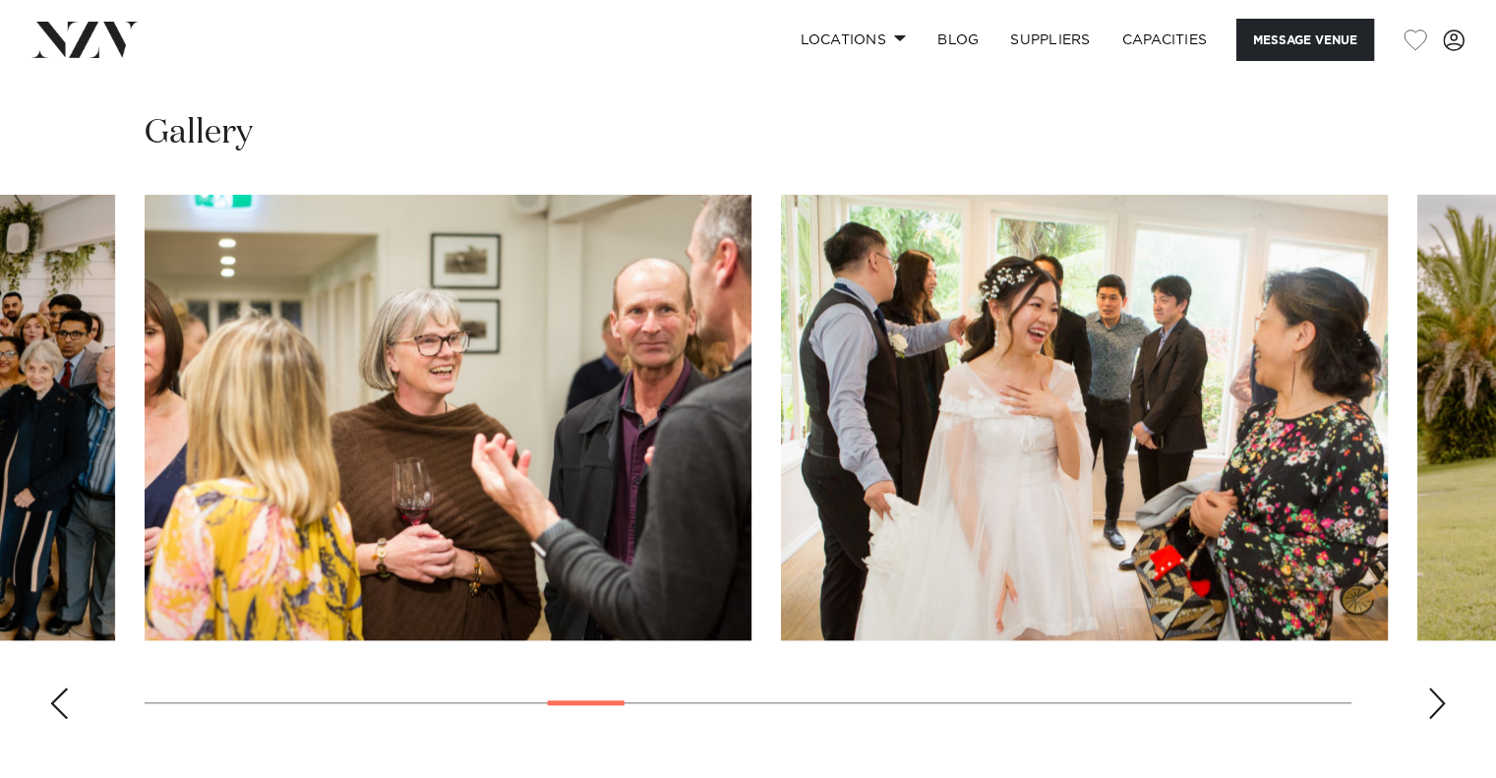
scroll to position [1835, 0]
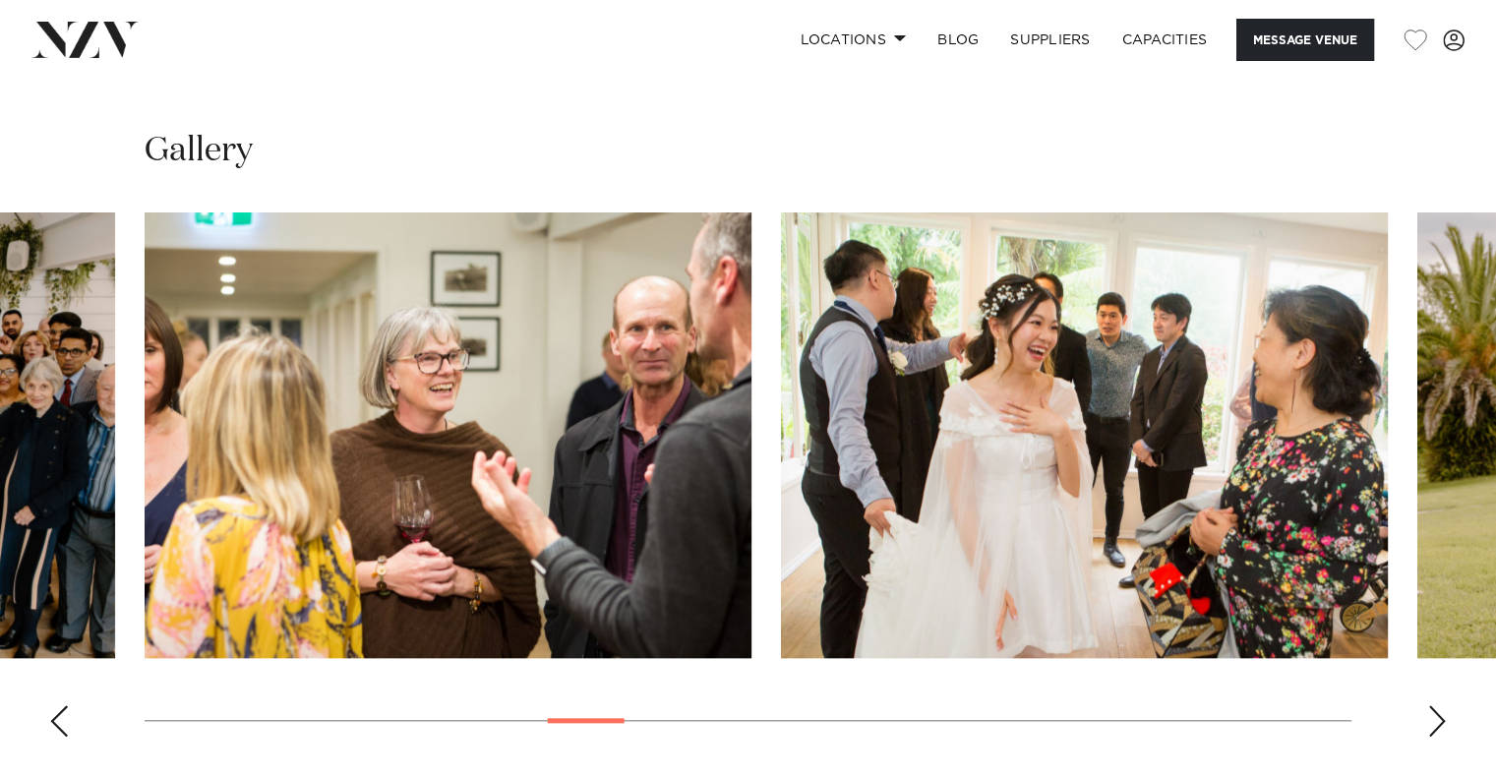
click at [1441, 711] on div "Next slide" at bounding box center [1437, 720] width 20 height 31
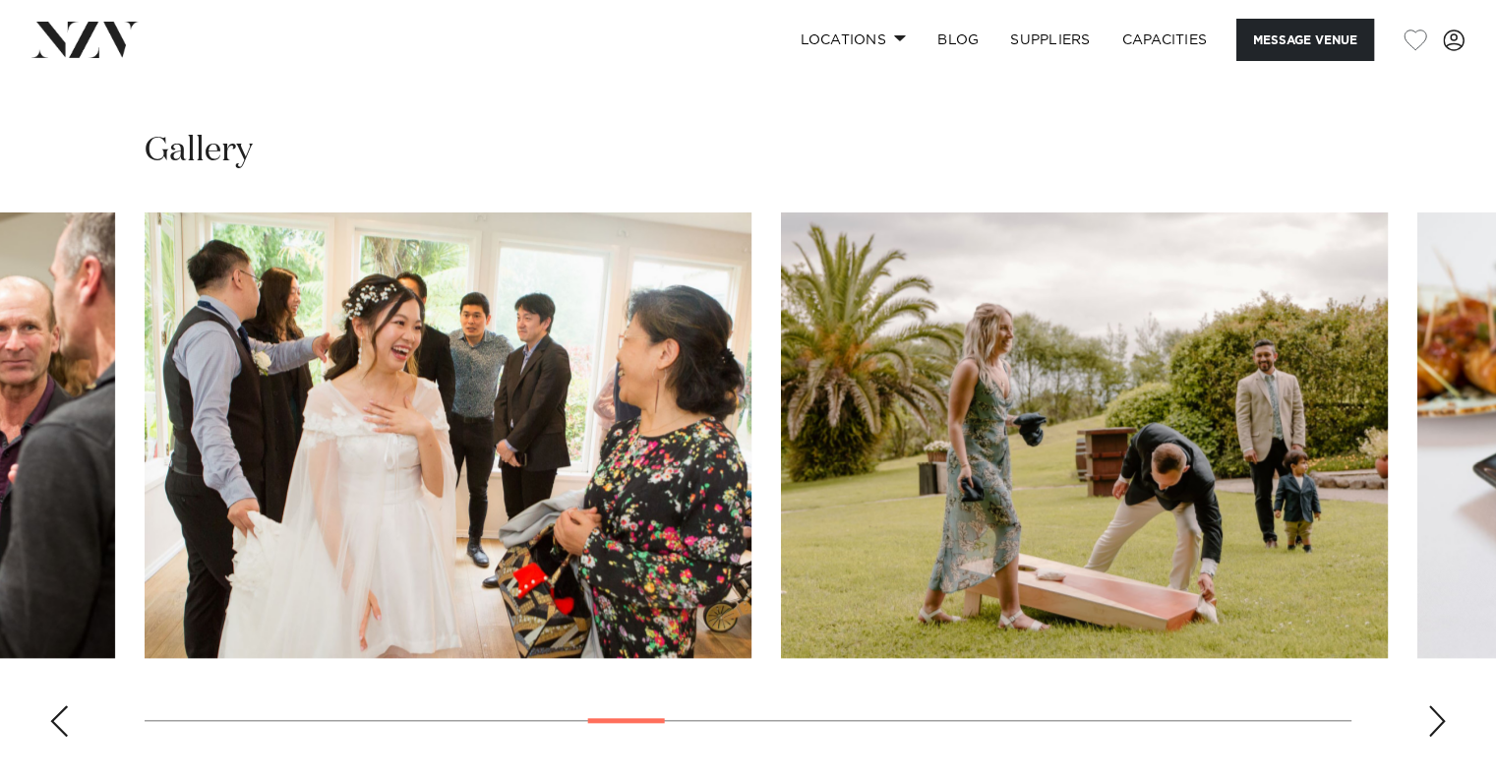
click at [1441, 711] on div "Next slide" at bounding box center [1437, 720] width 20 height 31
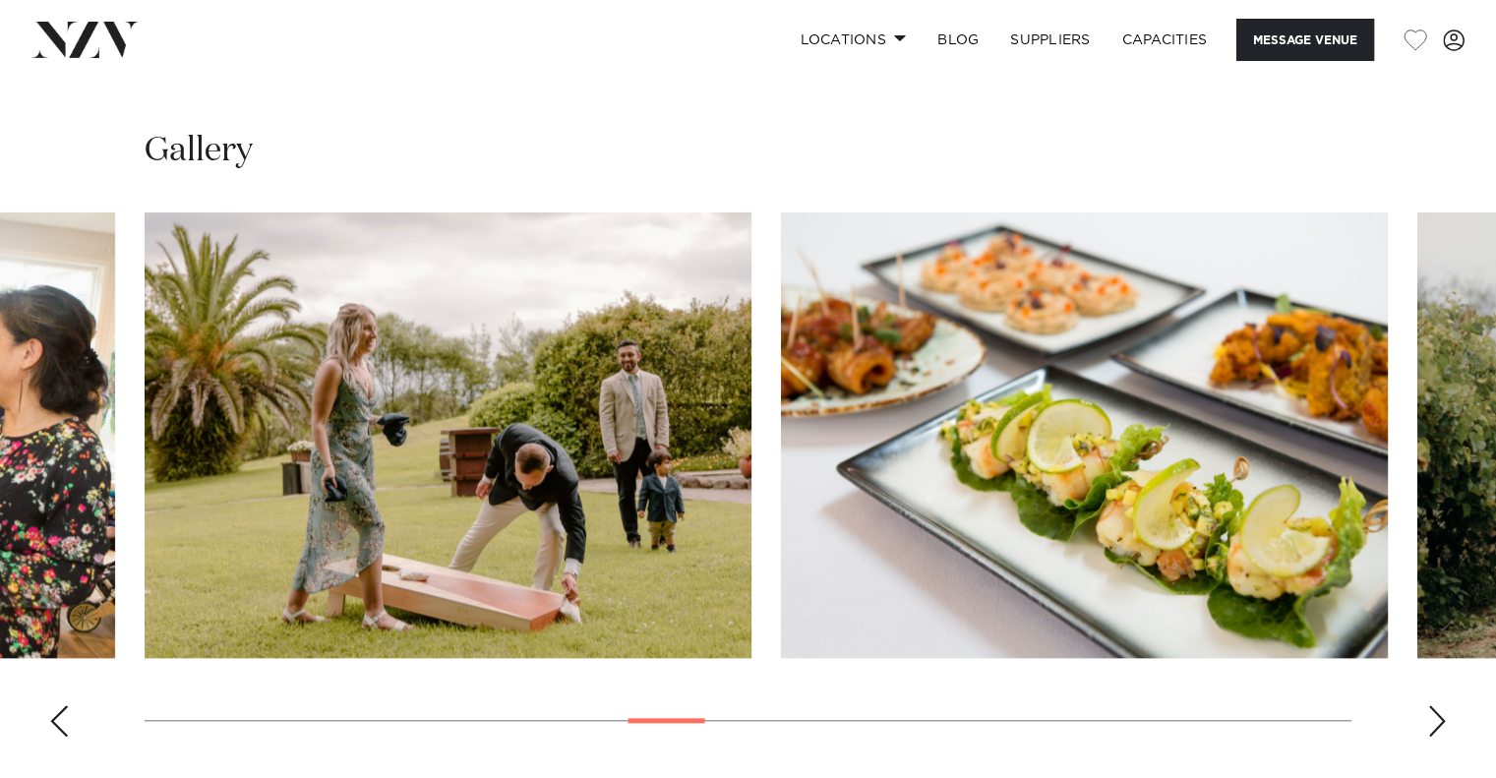
click at [1442, 711] on div "Next slide" at bounding box center [1437, 720] width 20 height 31
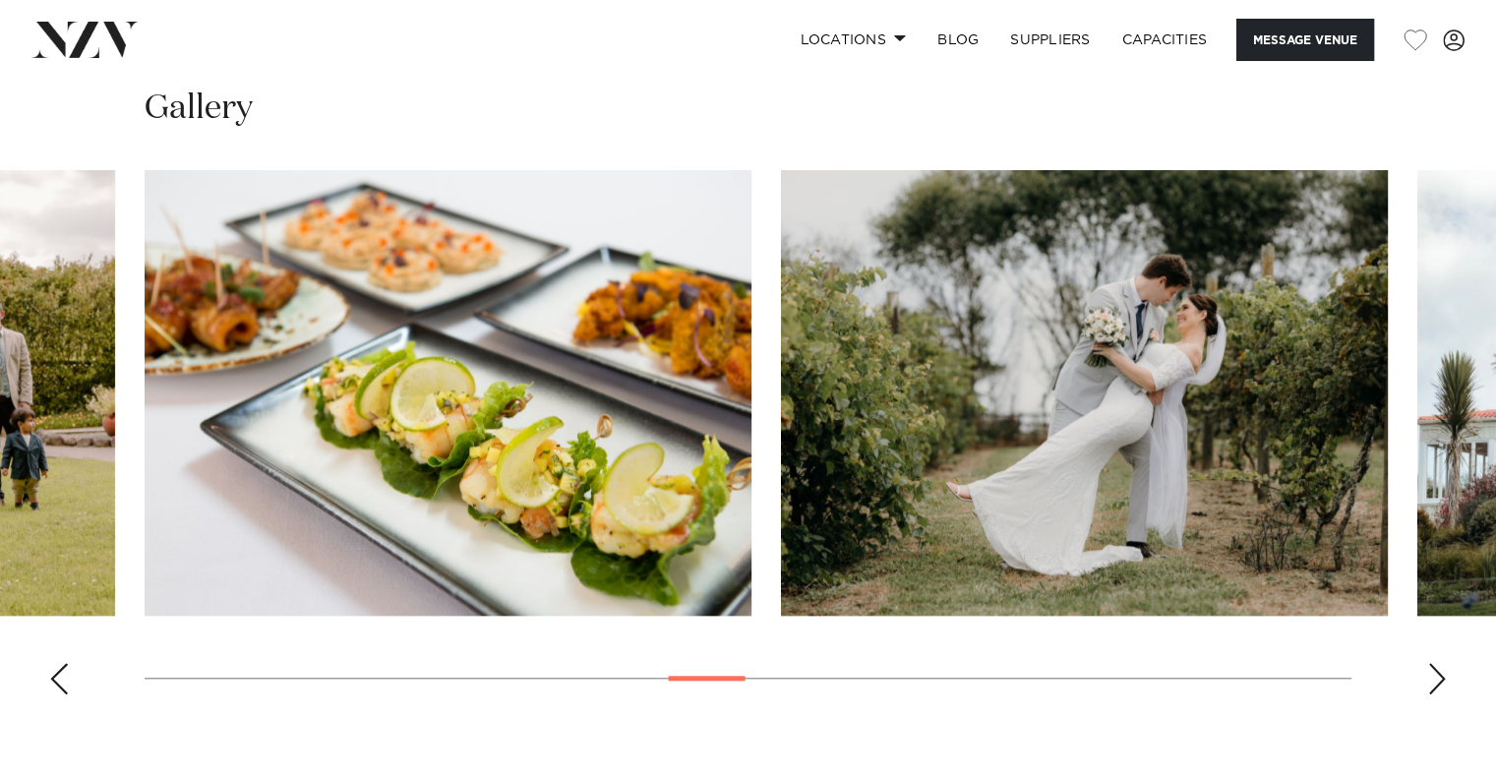
scroll to position [1901, 0]
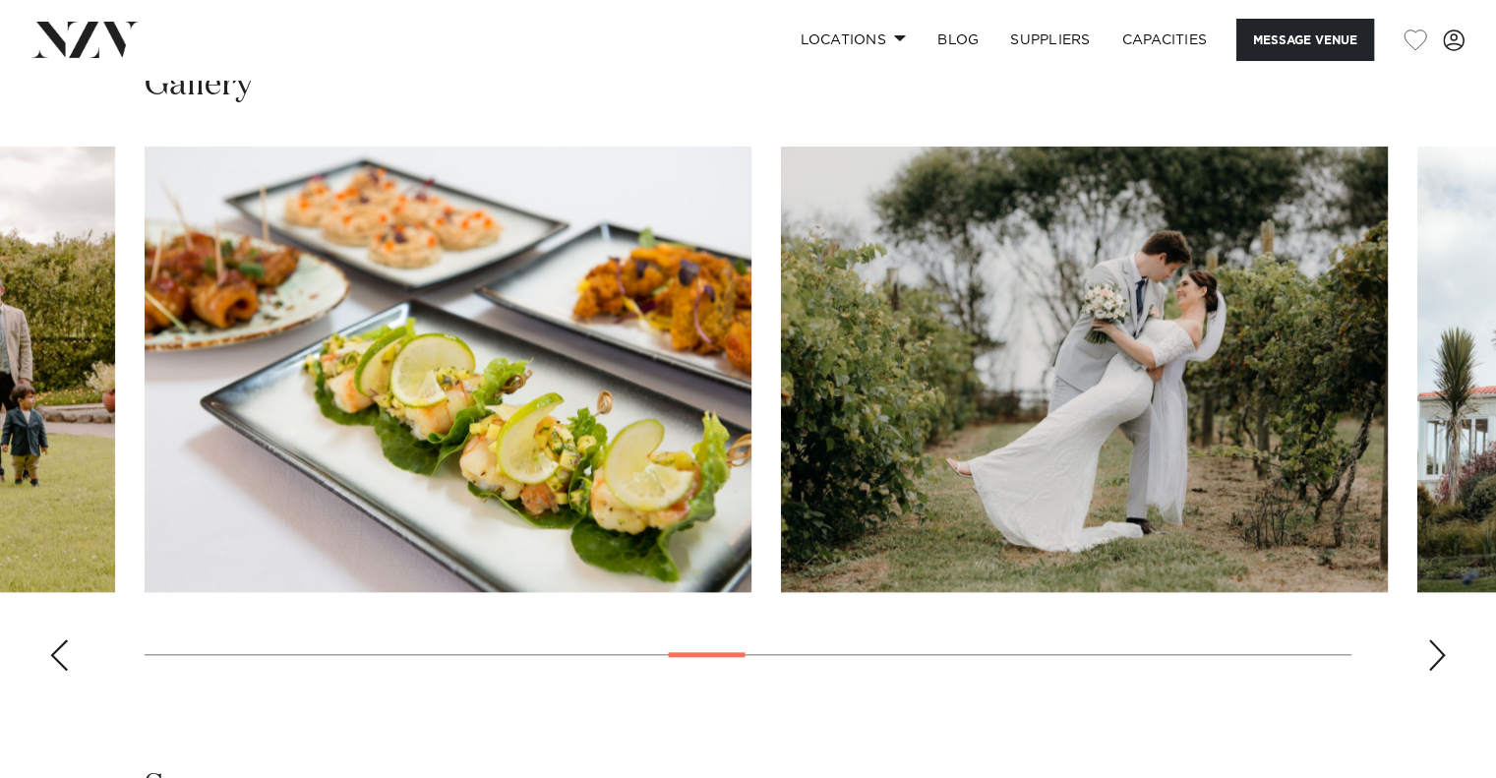
click at [1435, 656] on div "Next slide" at bounding box center [1437, 654] width 20 height 31
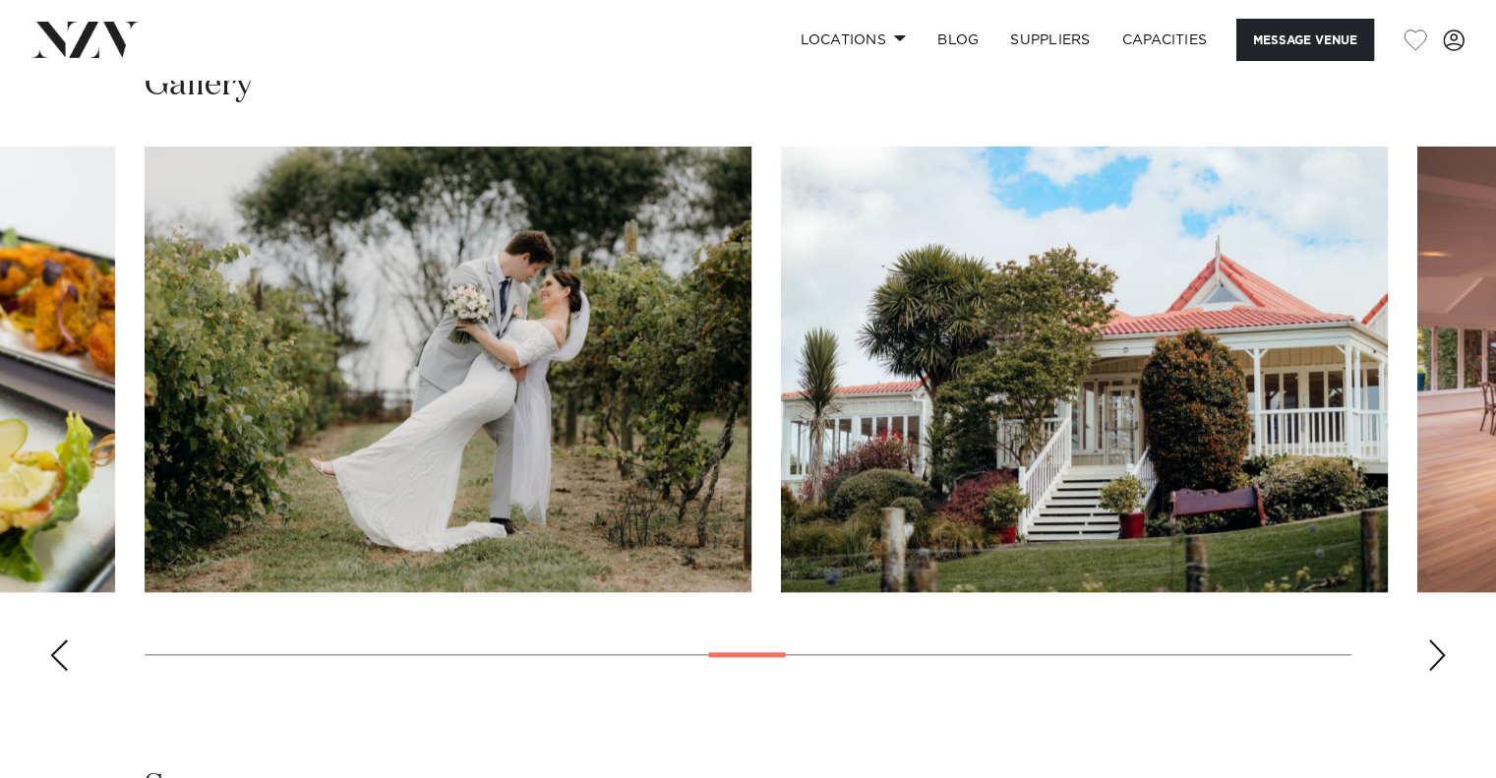
click at [1435, 657] on div "Next slide" at bounding box center [1437, 654] width 20 height 31
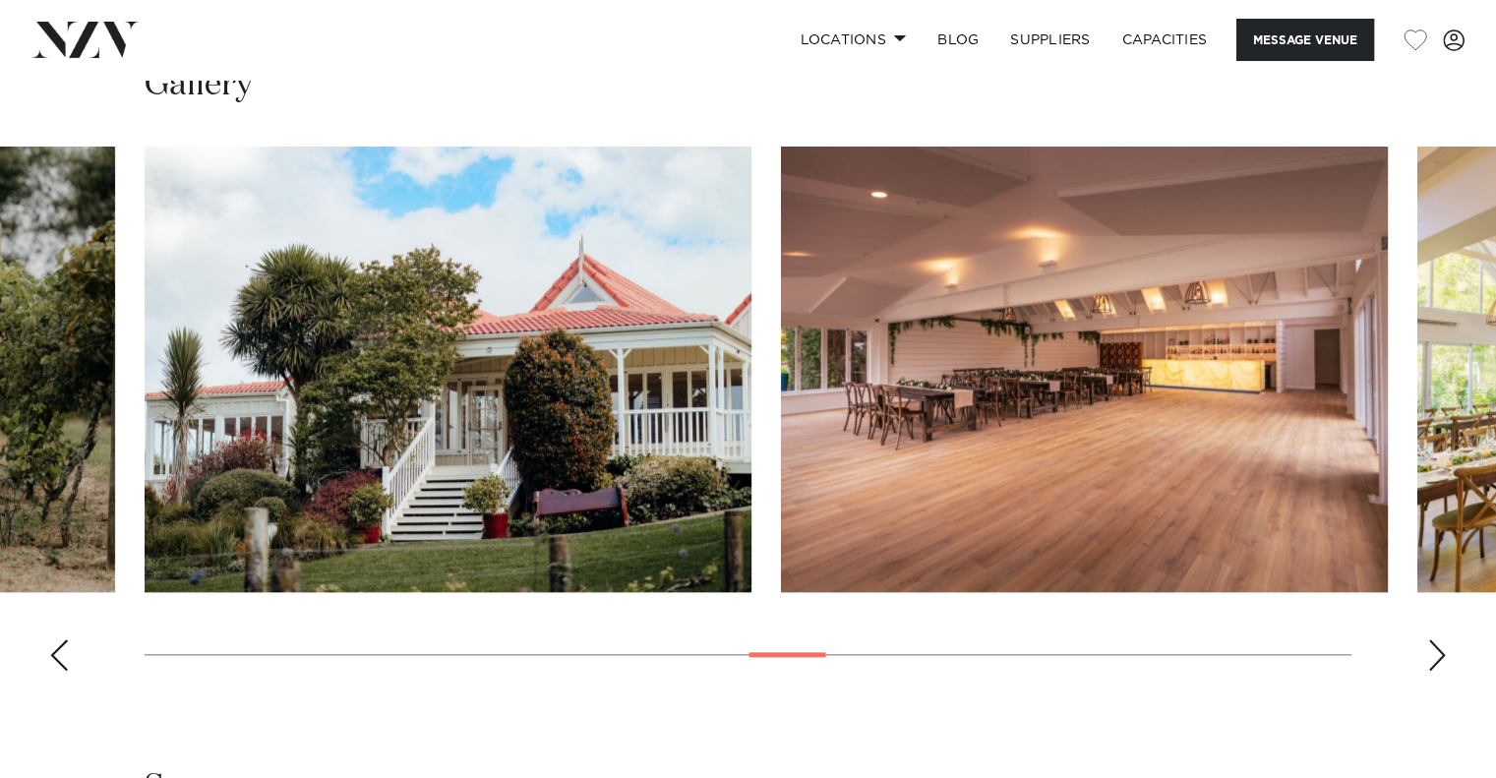
click at [1435, 659] on div "Next slide" at bounding box center [1437, 654] width 20 height 31
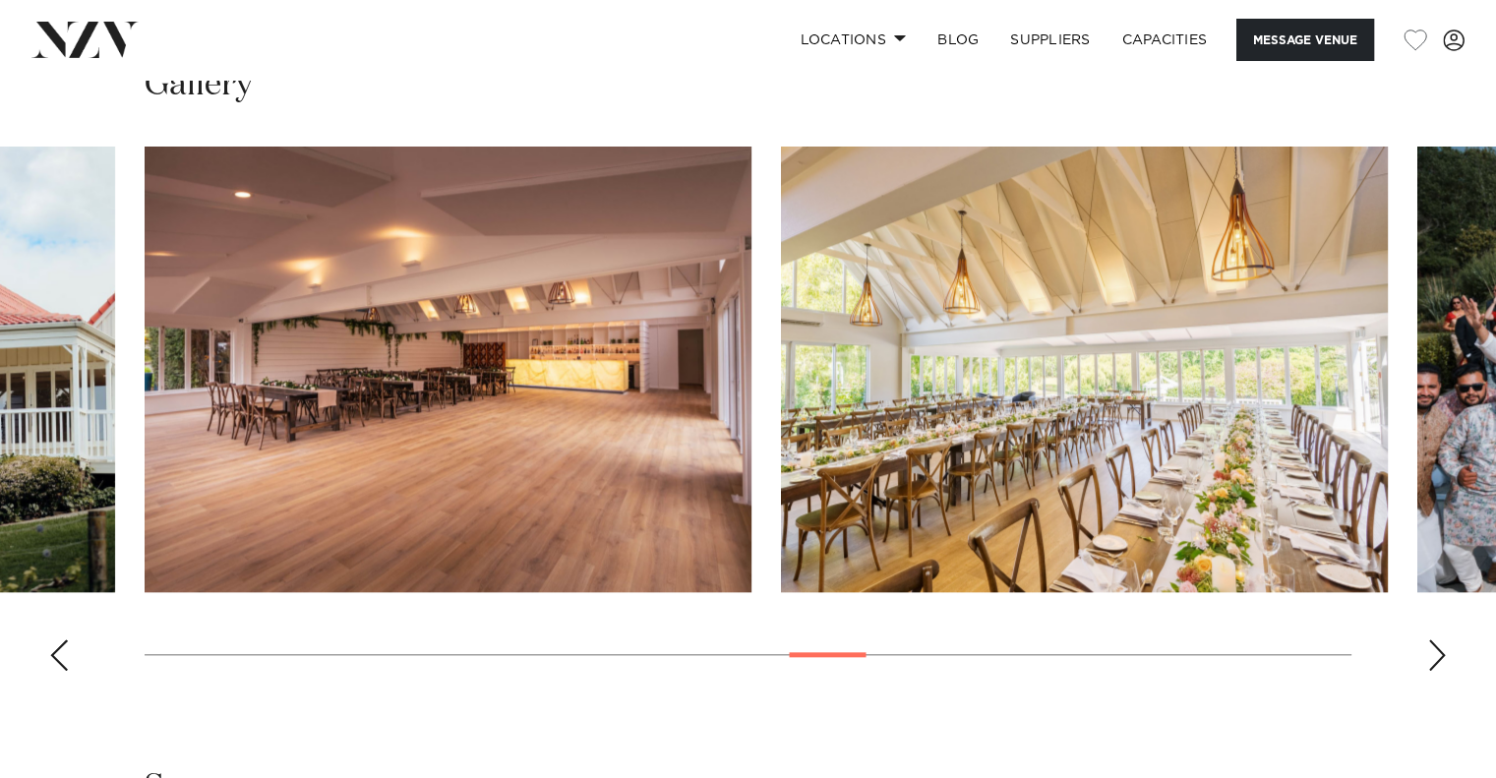
click at [1435, 660] on div "Next slide" at bounding box center [1437, 654] width 20 height 31
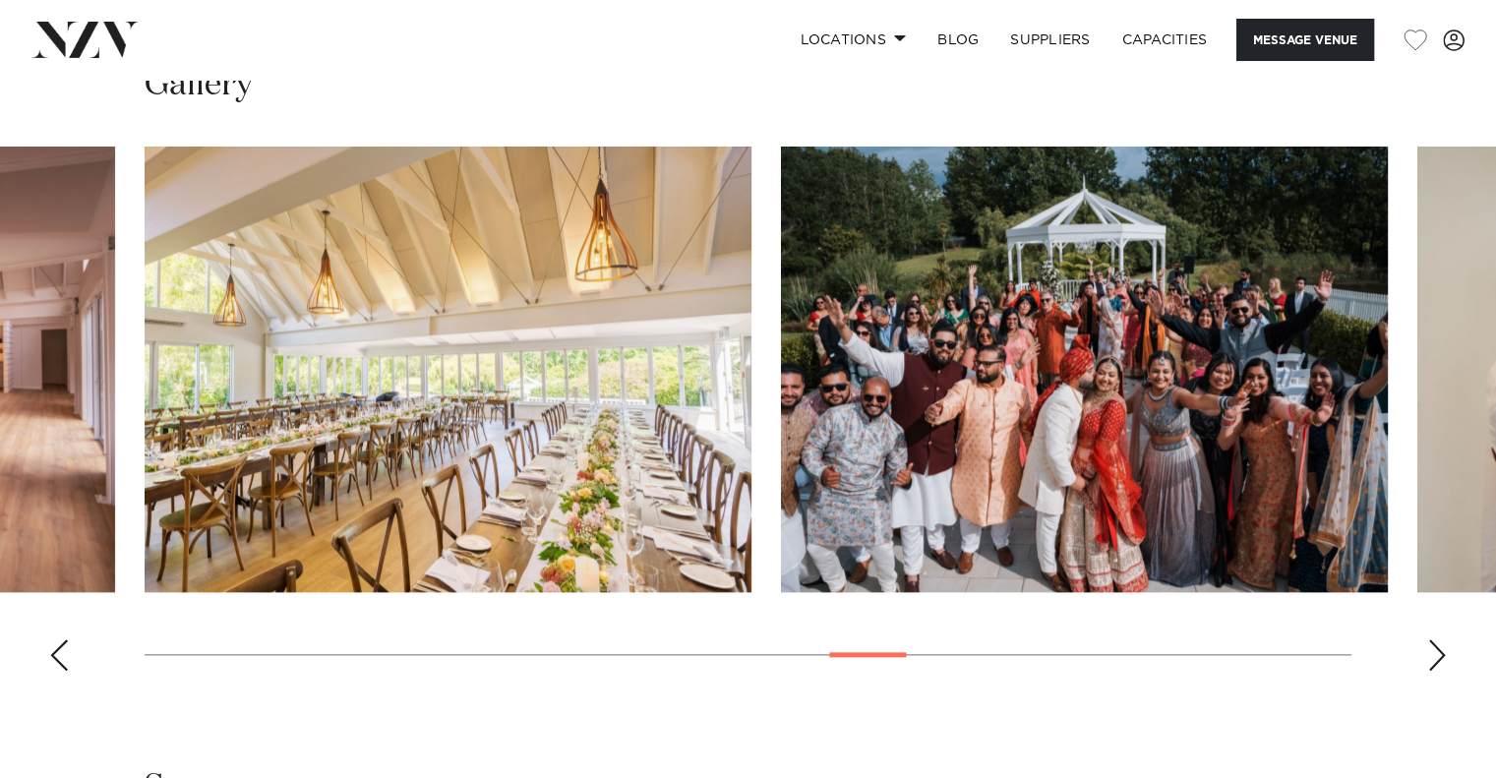
click at [1435, 660] on div "Next slide" at bounding box center [1437, 654] width 20 height 31
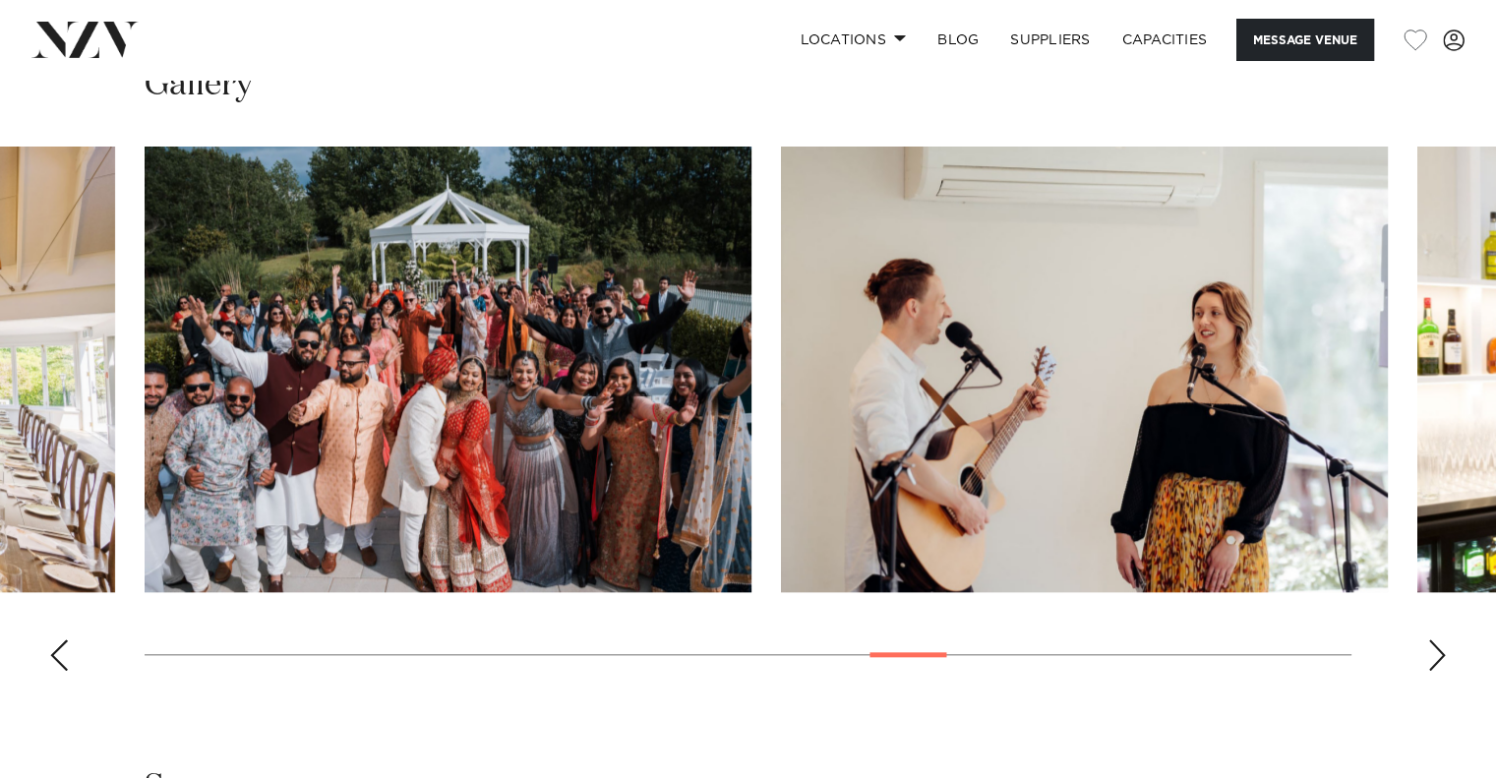
click at [1435, 660] on div "Next slide" at bounding box center [1437, 654] width 20 height 31
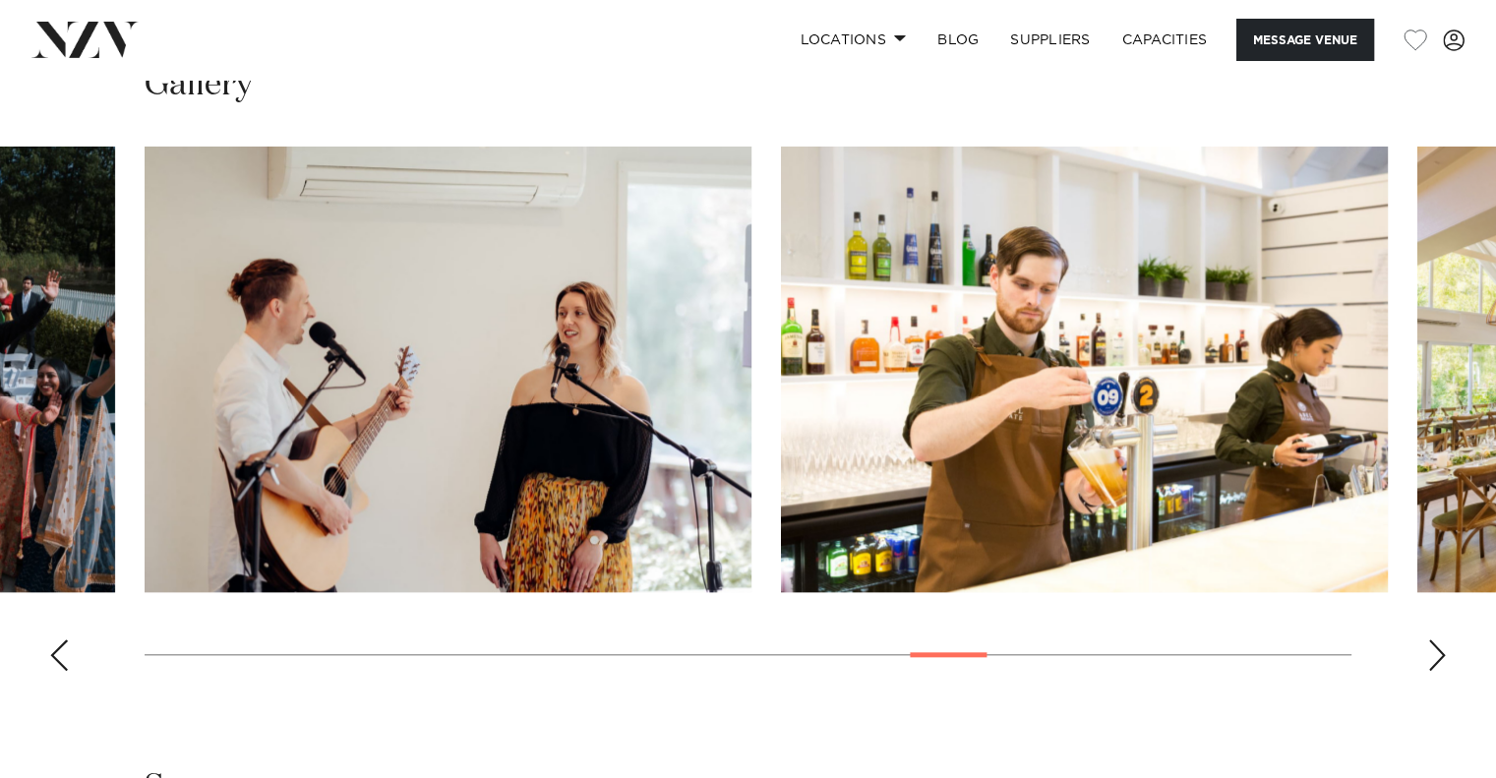
click at [1435, 660] on div "Next slide" at bounding box center [1437, 654] width 20 height 31
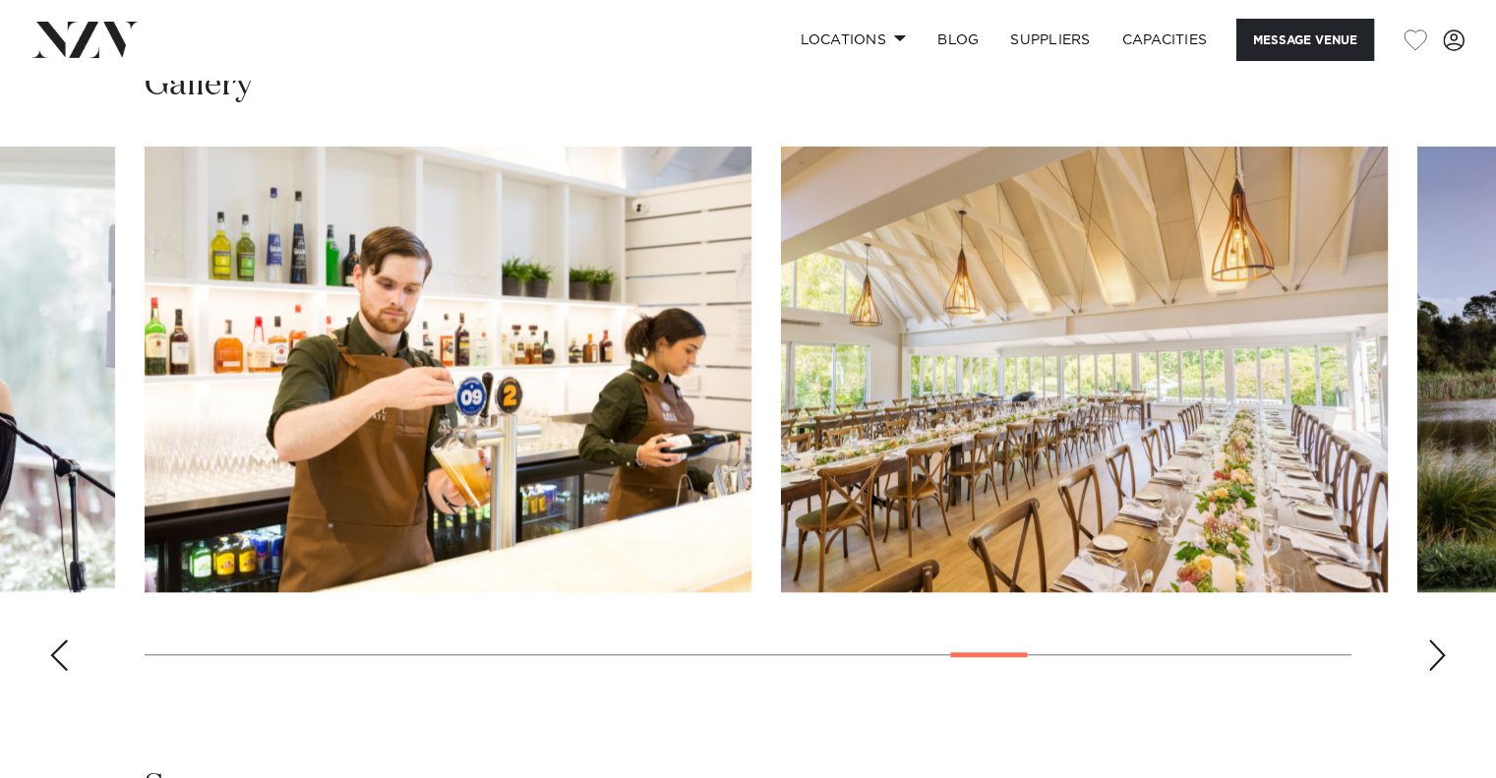
click at [1435, 660] on div "Next slide" at bounding box center [1437, 654] width 20 height 31
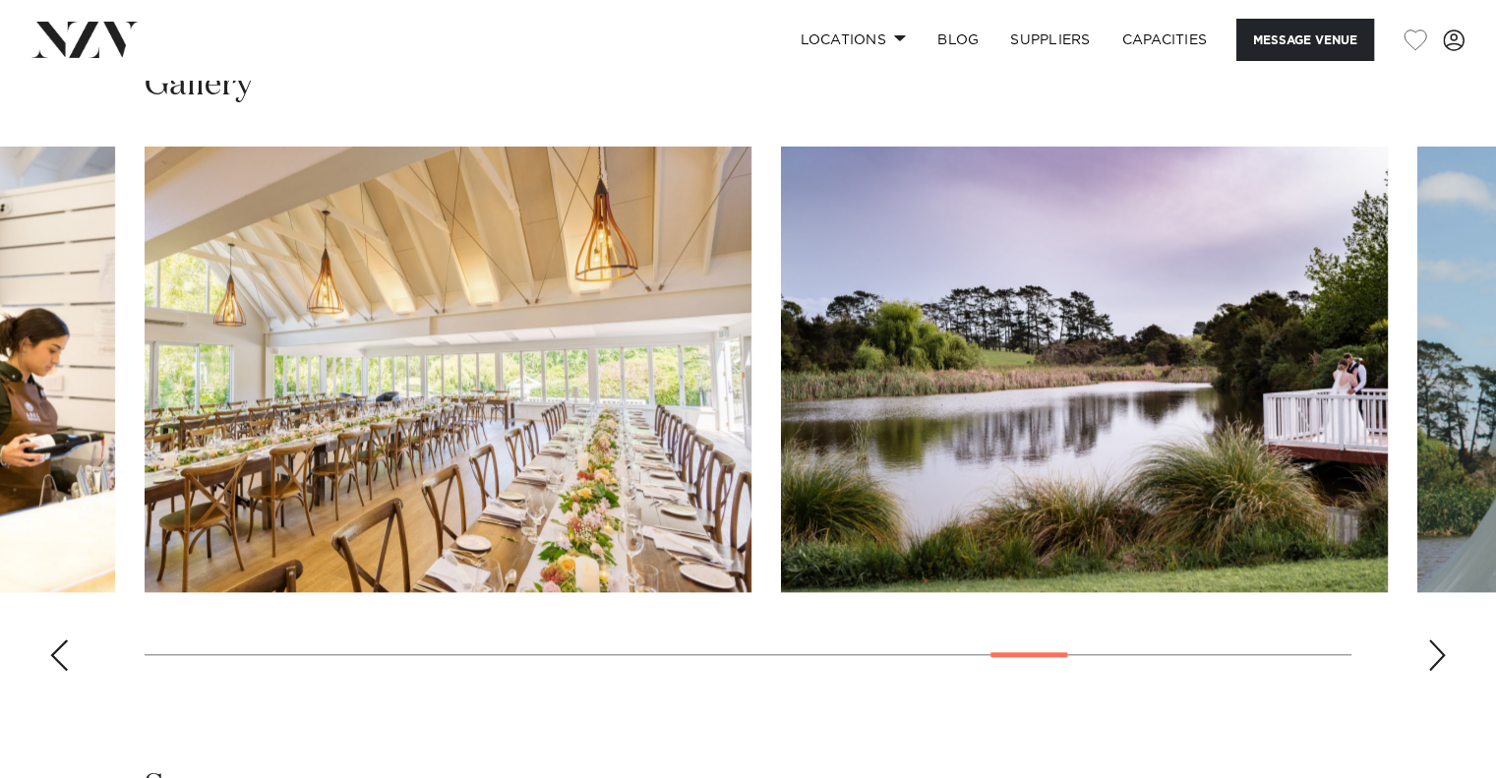
click at [1435, 660] on div "Next slide" at bounding box center [1437, 654] width 20 height 31
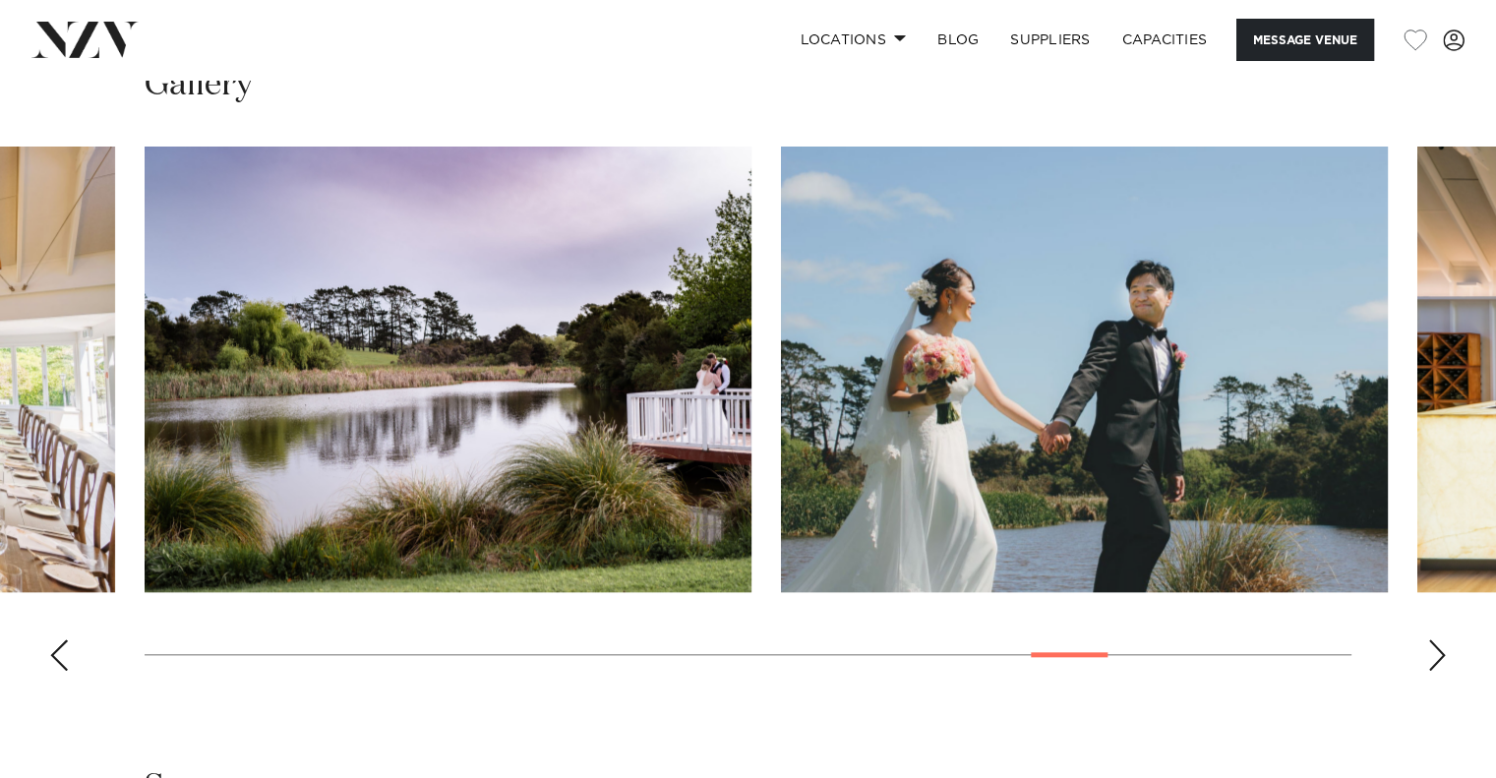
click at [1435, 660] on div "Next slide" at bounding box center [1437, 654] width 20 height 31
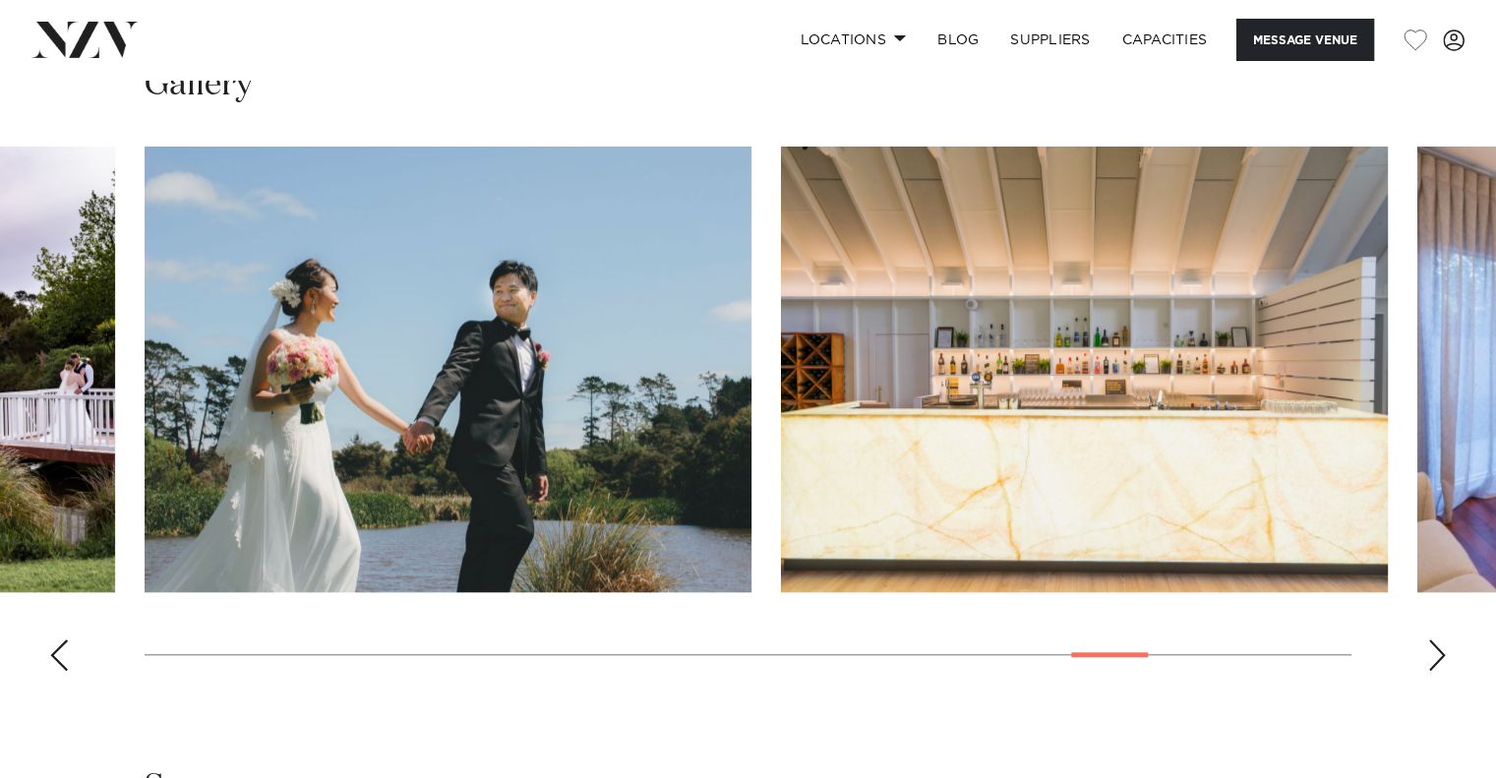
click at [1435, 660] on div "Next slide" at bounding box center [1437, 654] width 20 height 31
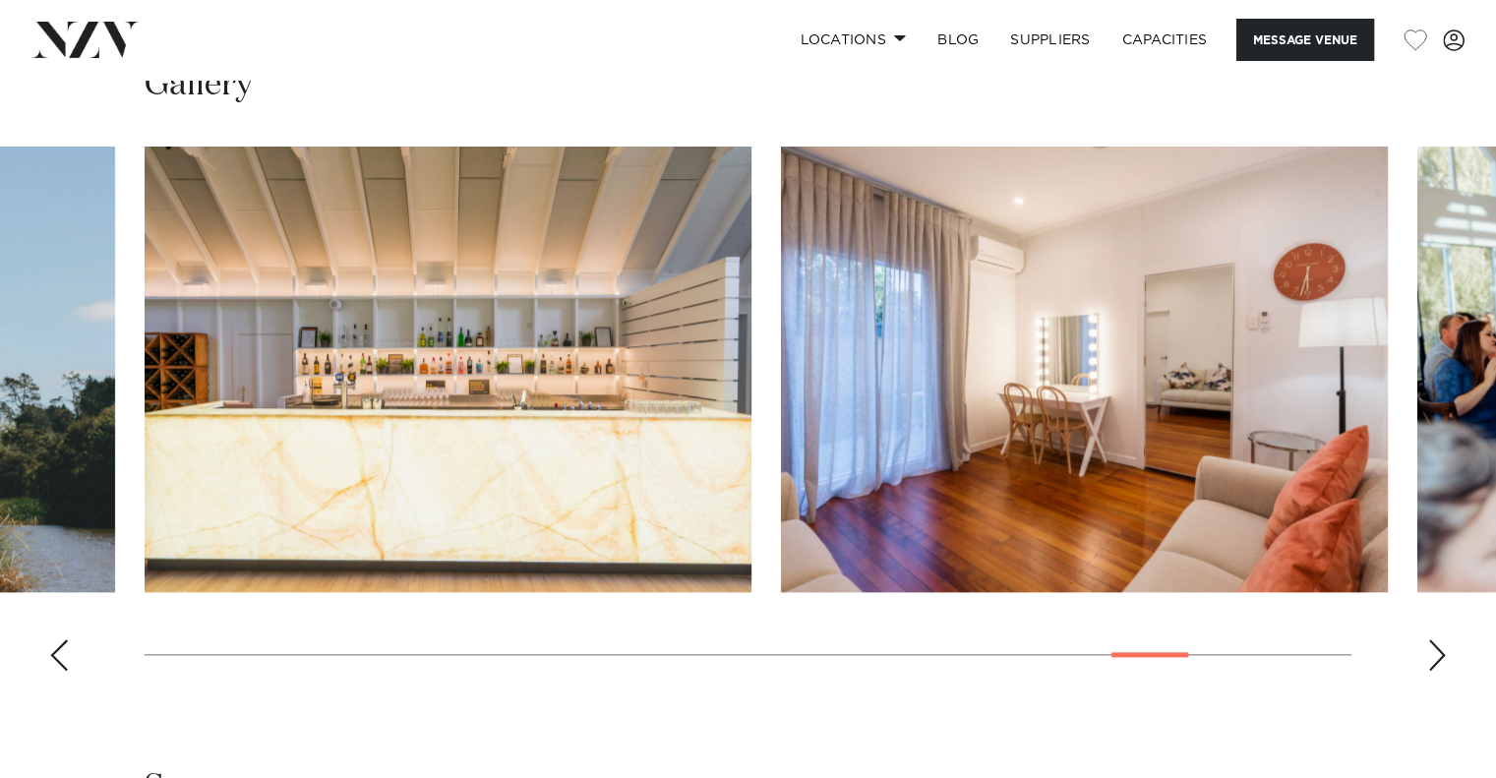
click at [1435, 660] on div "Next slide" at bounding box center [1437, 654] width 20 height 31
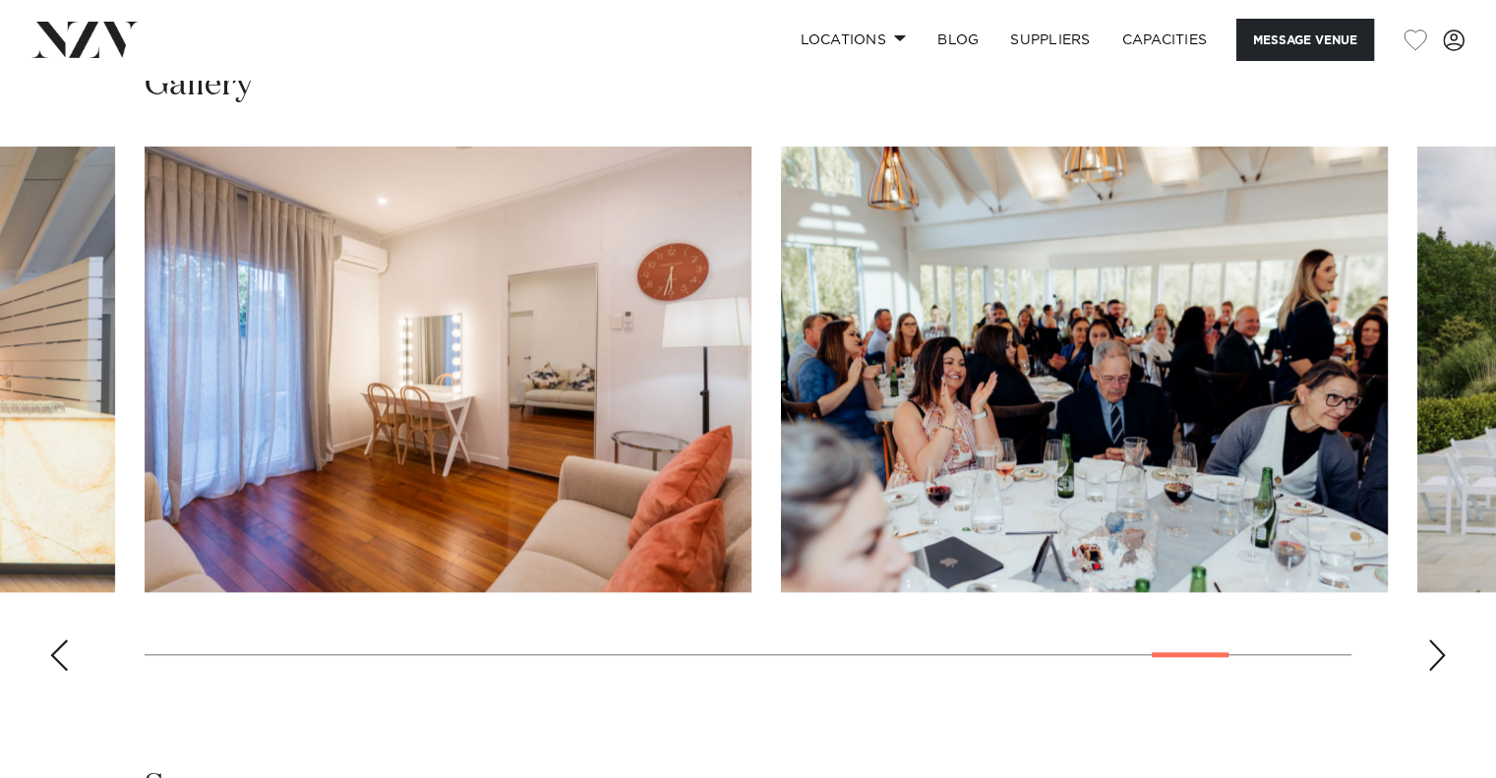
click at [1435, 660] on div "Next slide" at bounding box center [1437, 654] width 20 height 31
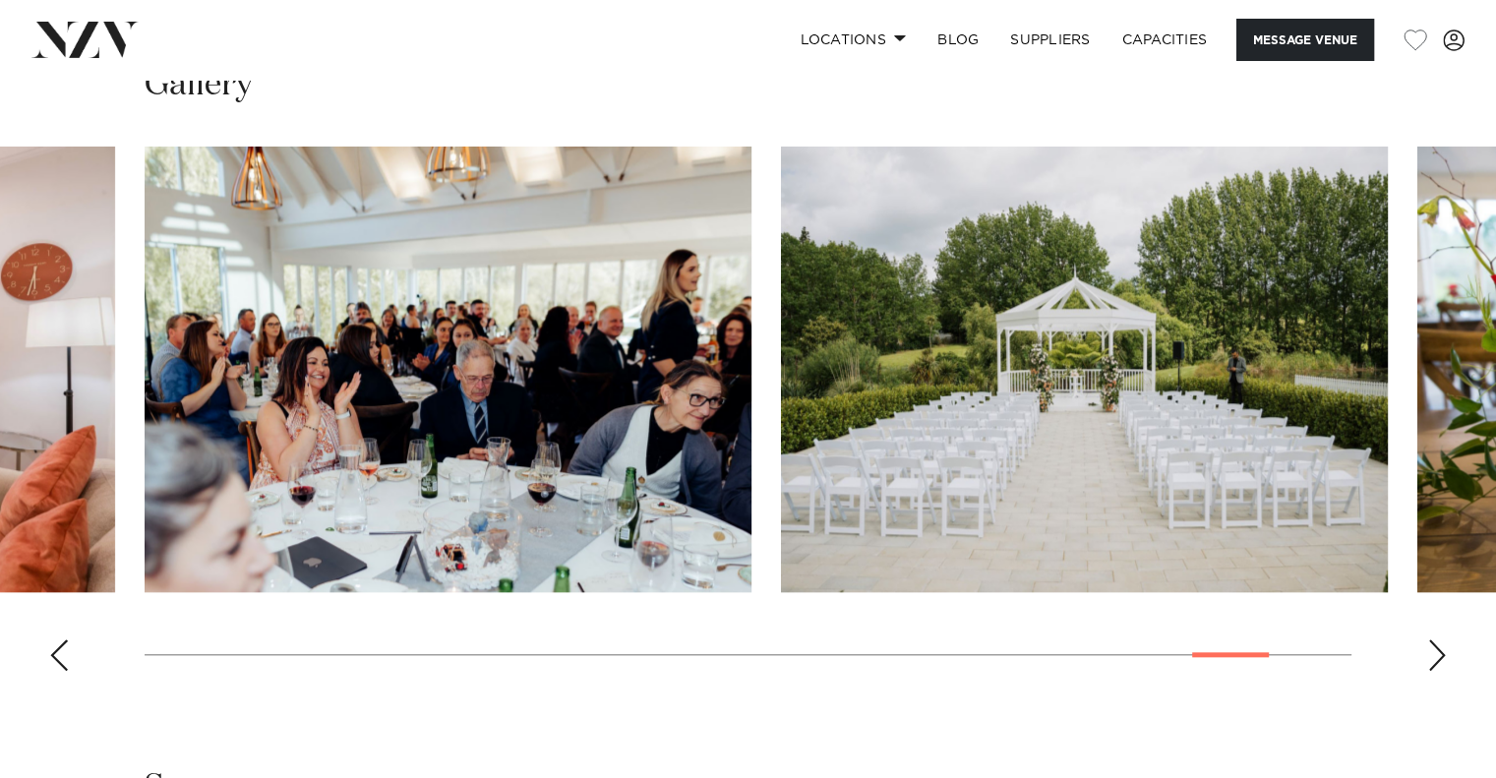
click at [1435, 660] on div "Next slide" at bounding box center [1437, 654] width 20 height 31
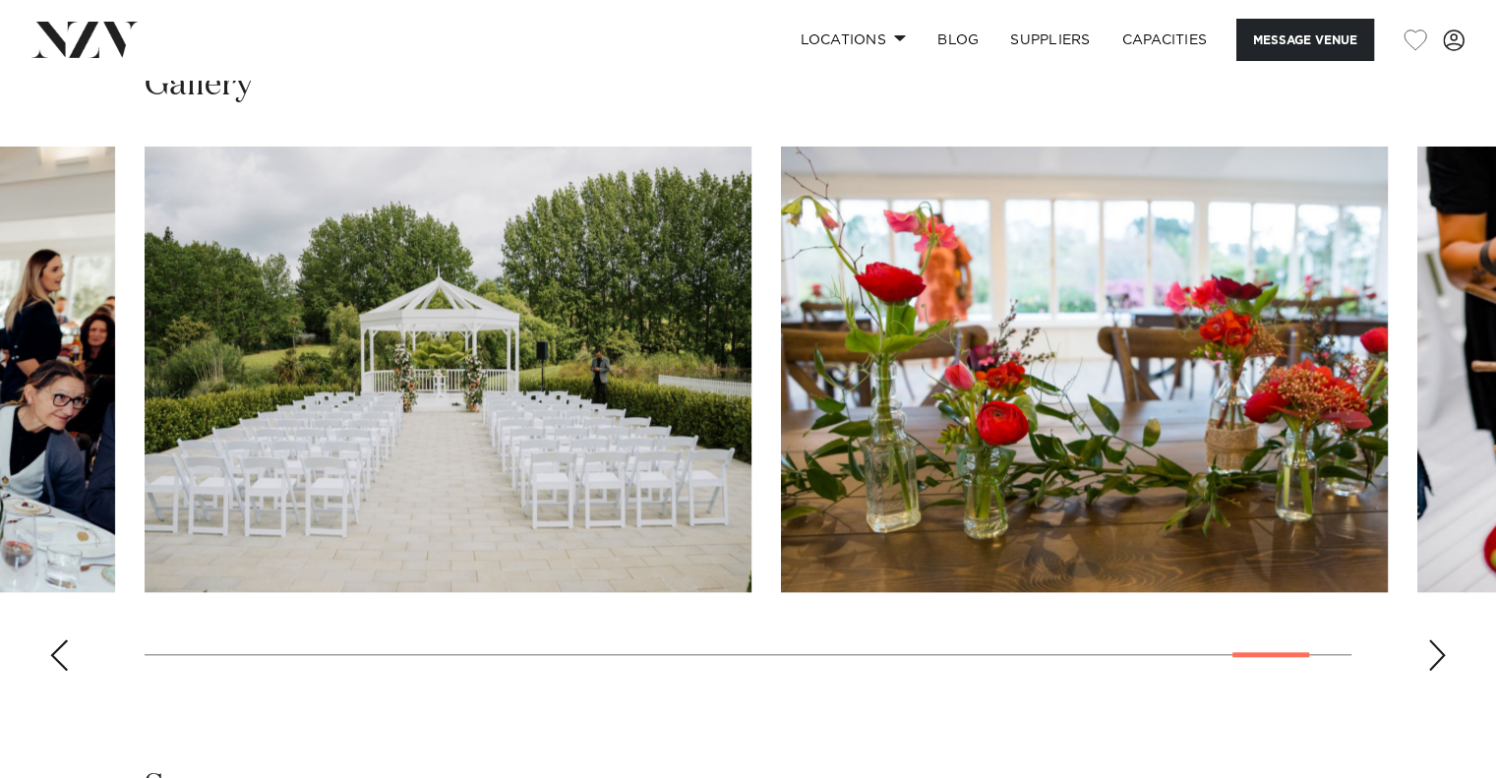
click at [1435, 660] on div "Next slide" at bounding box center [1437, 654] width 20 height 31
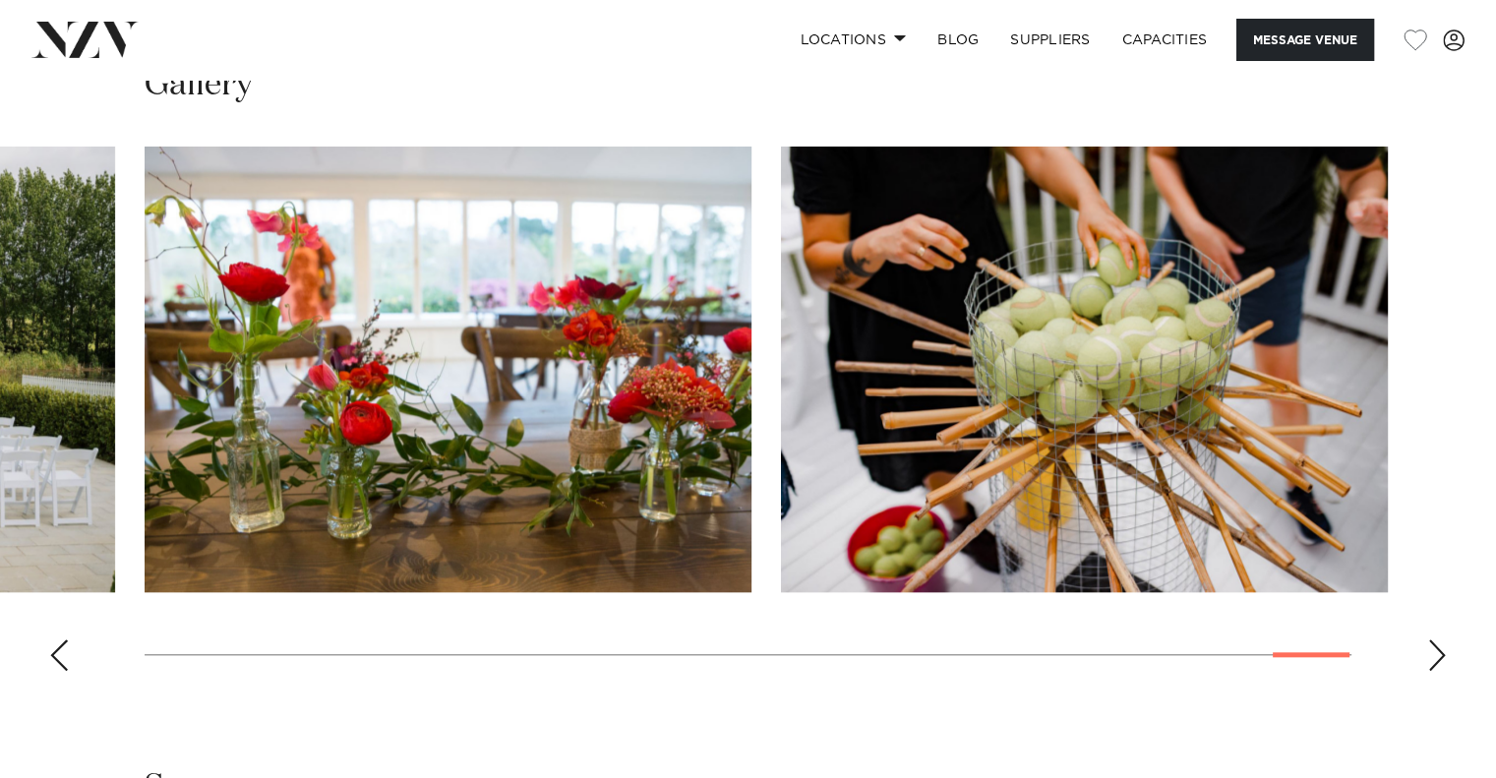
click at [1435, 660] on div "Next slide" at bounding box center [1437, 654] width 20 height 31
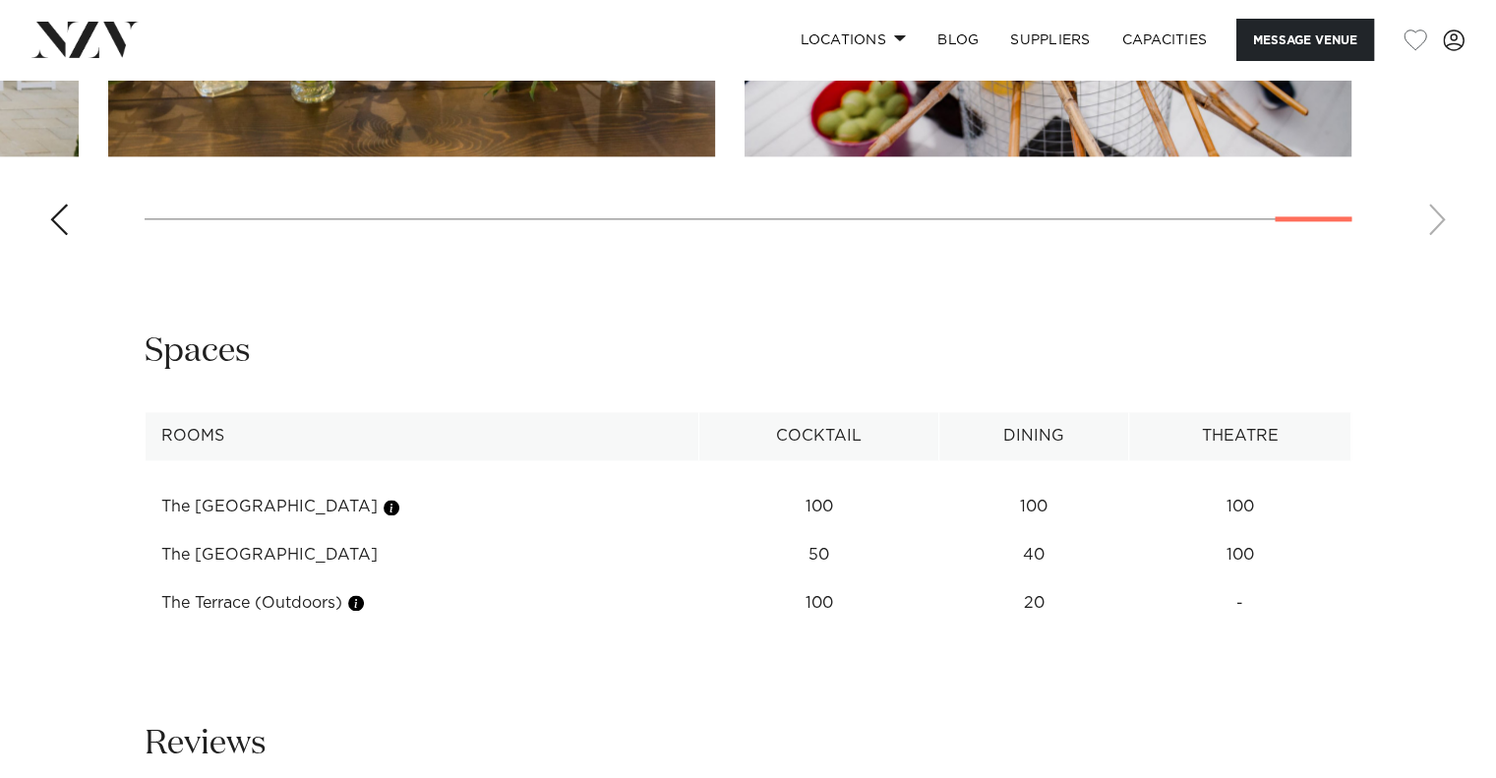
scroll to position [2361, 0]
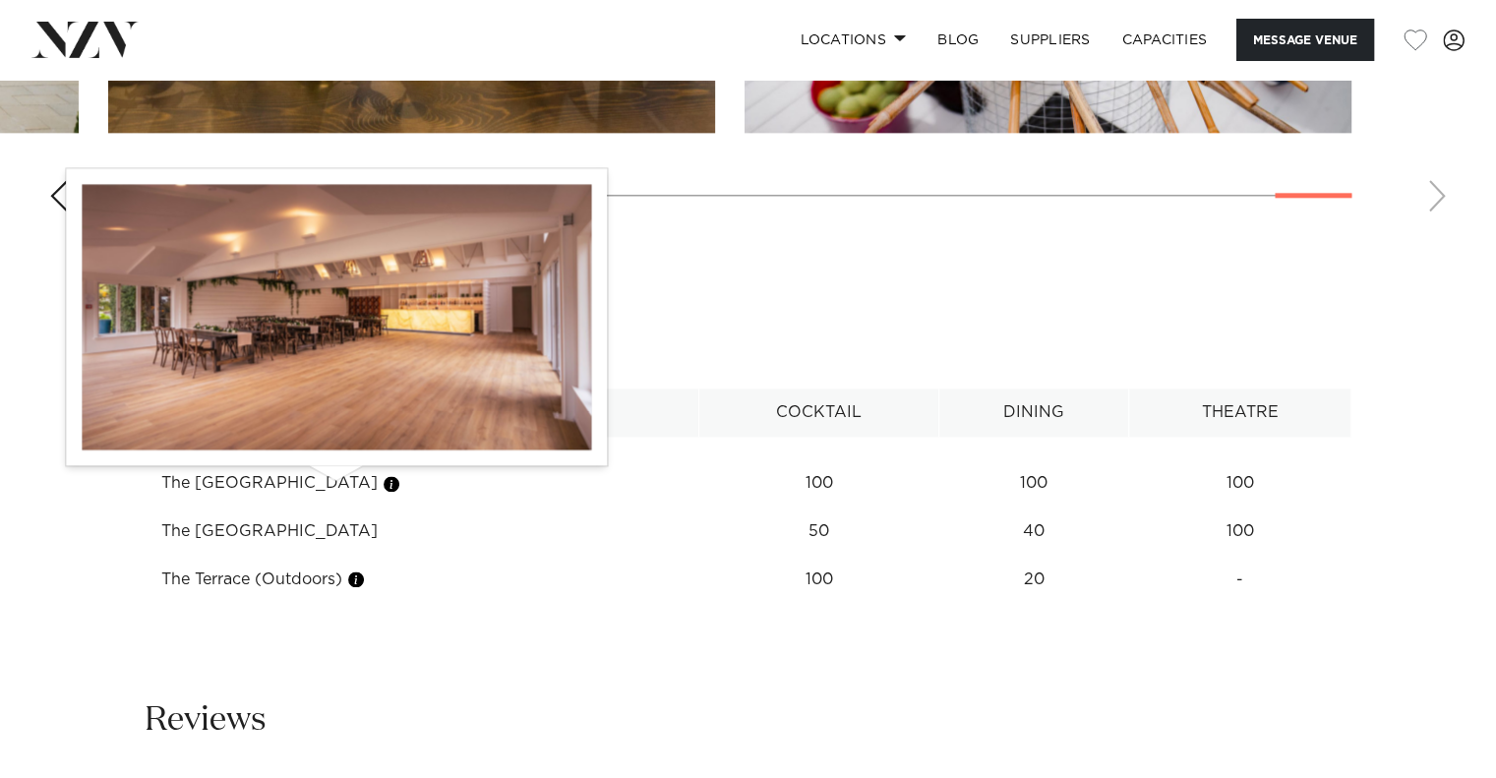
click at [382, 486] on button "button" at bounding box center [392, 484] width 20 height 20
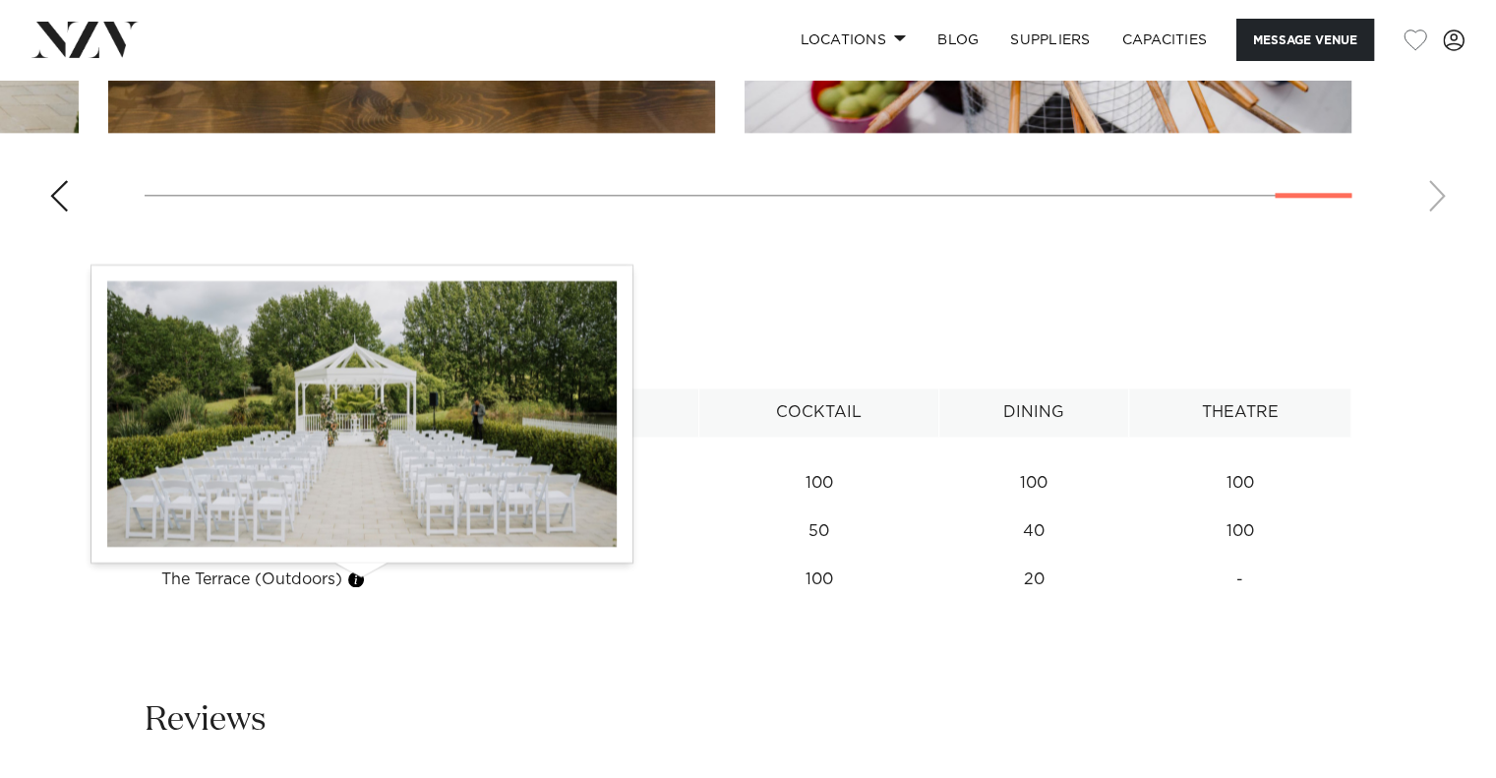
click at [358, 585] on button "button" at bounding box center [356, 580] width 20 height 20
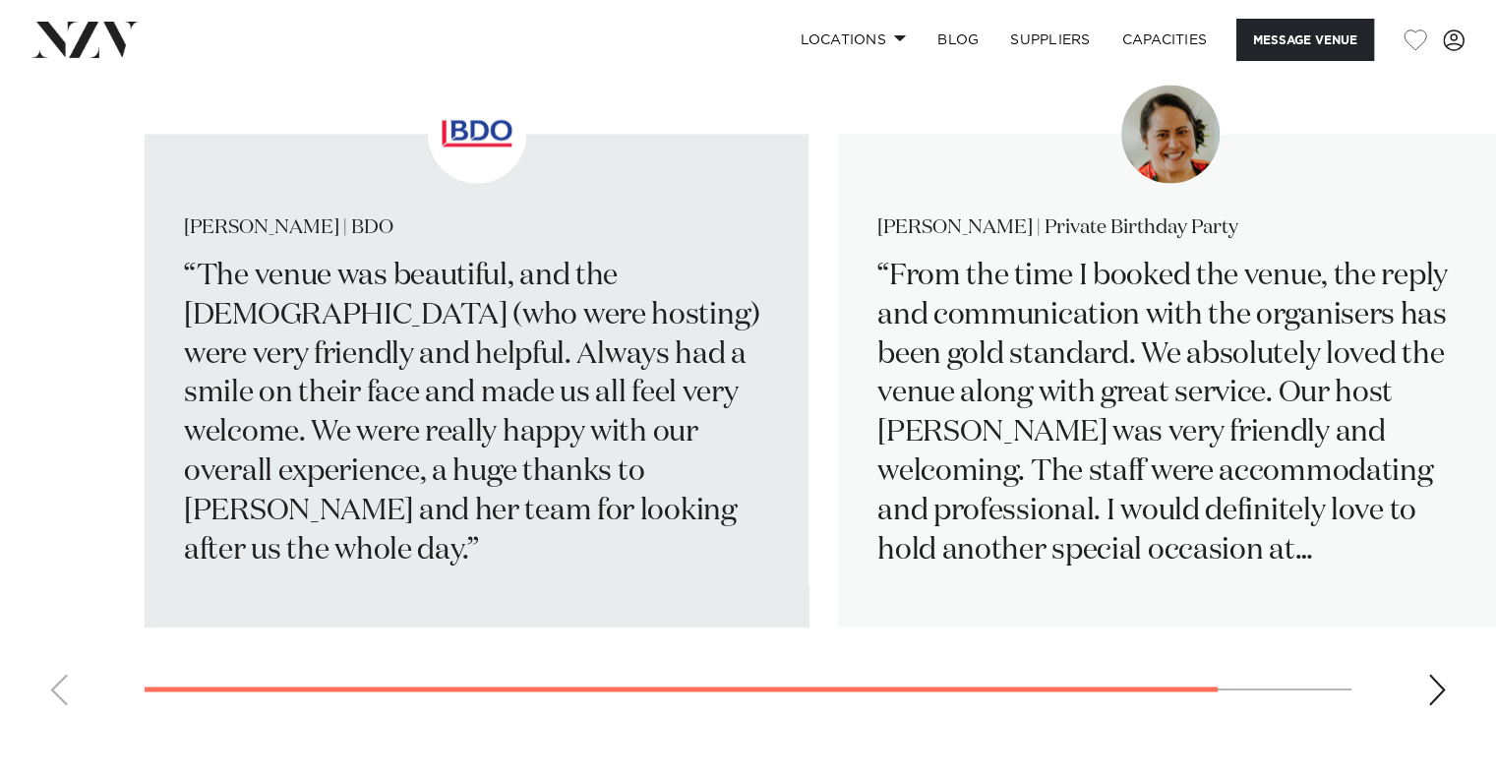
scroll to position [3082, 0]
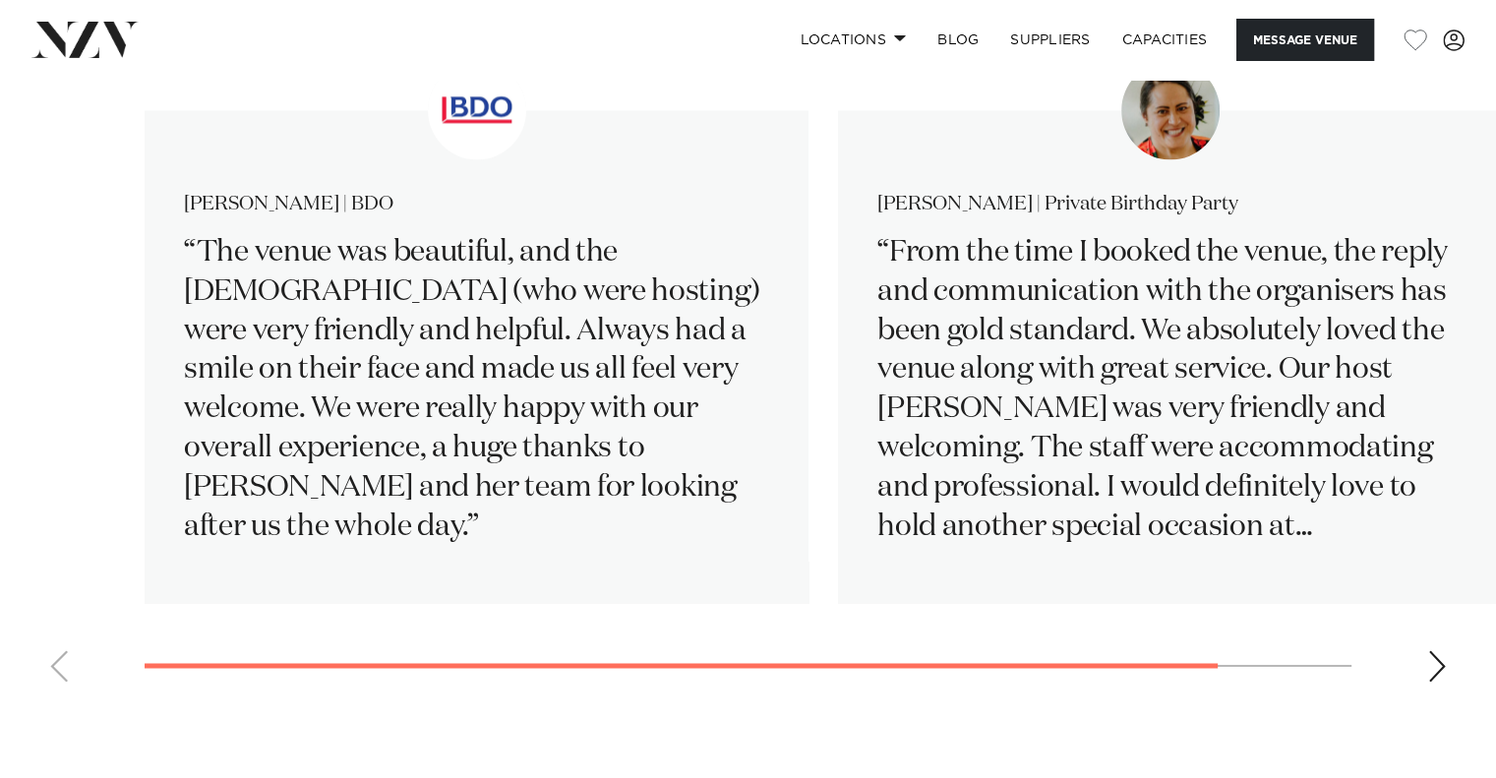
click at [1437, 663] on div "Next slide" at bounding box center [1437, 665] width 20 height 31
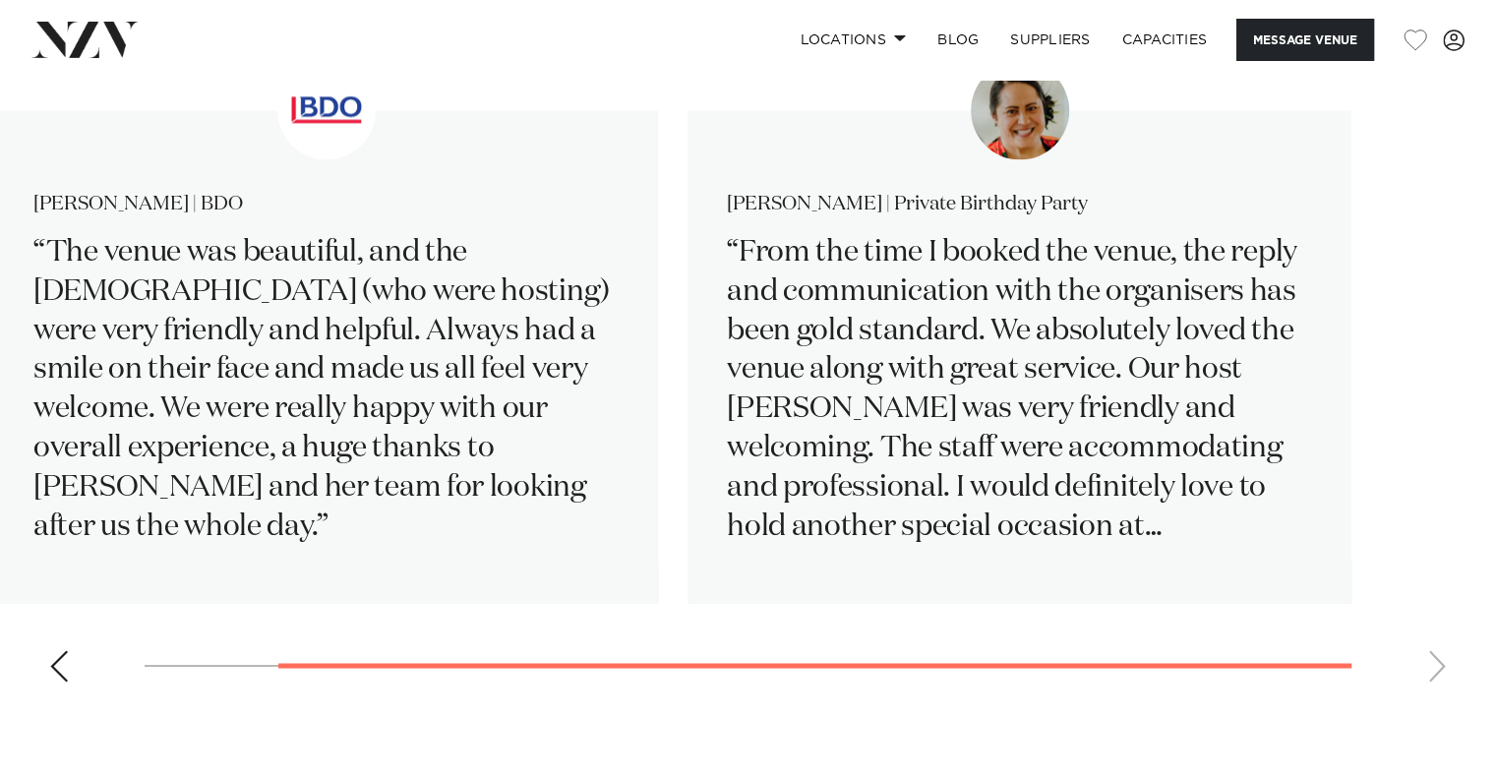
click at [1437, 663] on swiper-container "Shelley Grobler | BDO The venue was beautiful, and the ladies (who were hosting…" at bounding box center [748, 379] width 1496 height 636
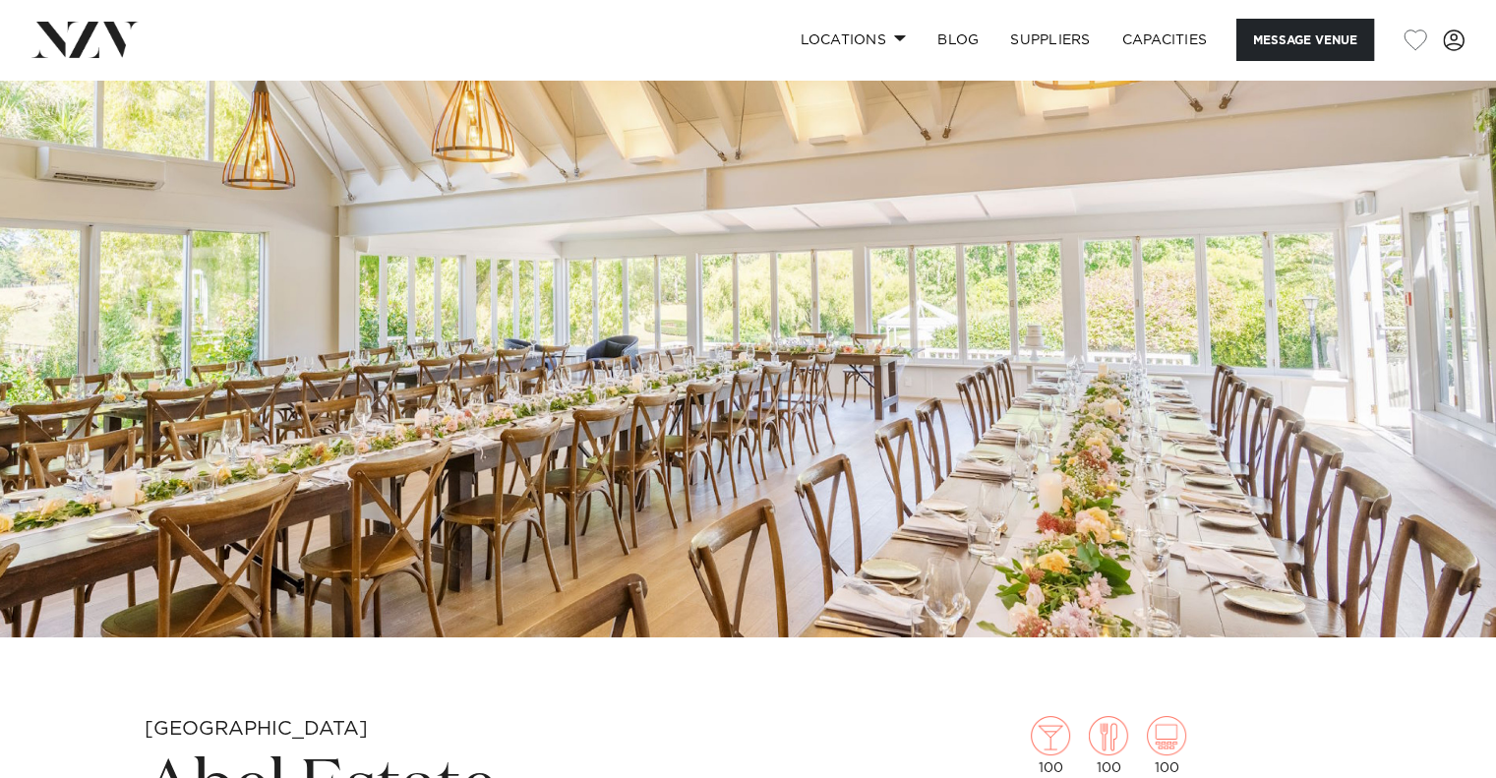
scroll to position [131, 0]
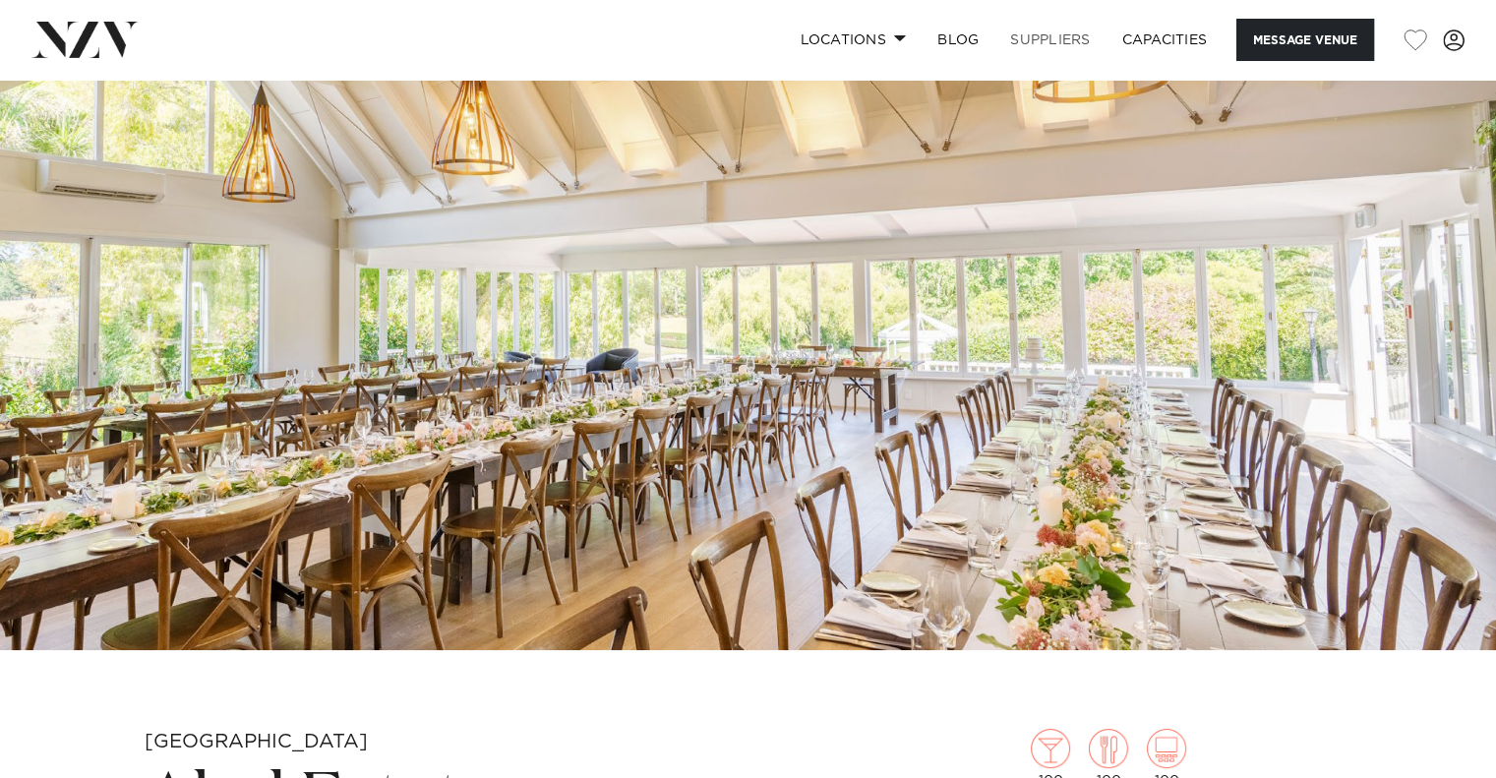
click at [1066, 46] on link "SUPPLIERS" at bounding box center [1049, 40] width 111 height 42
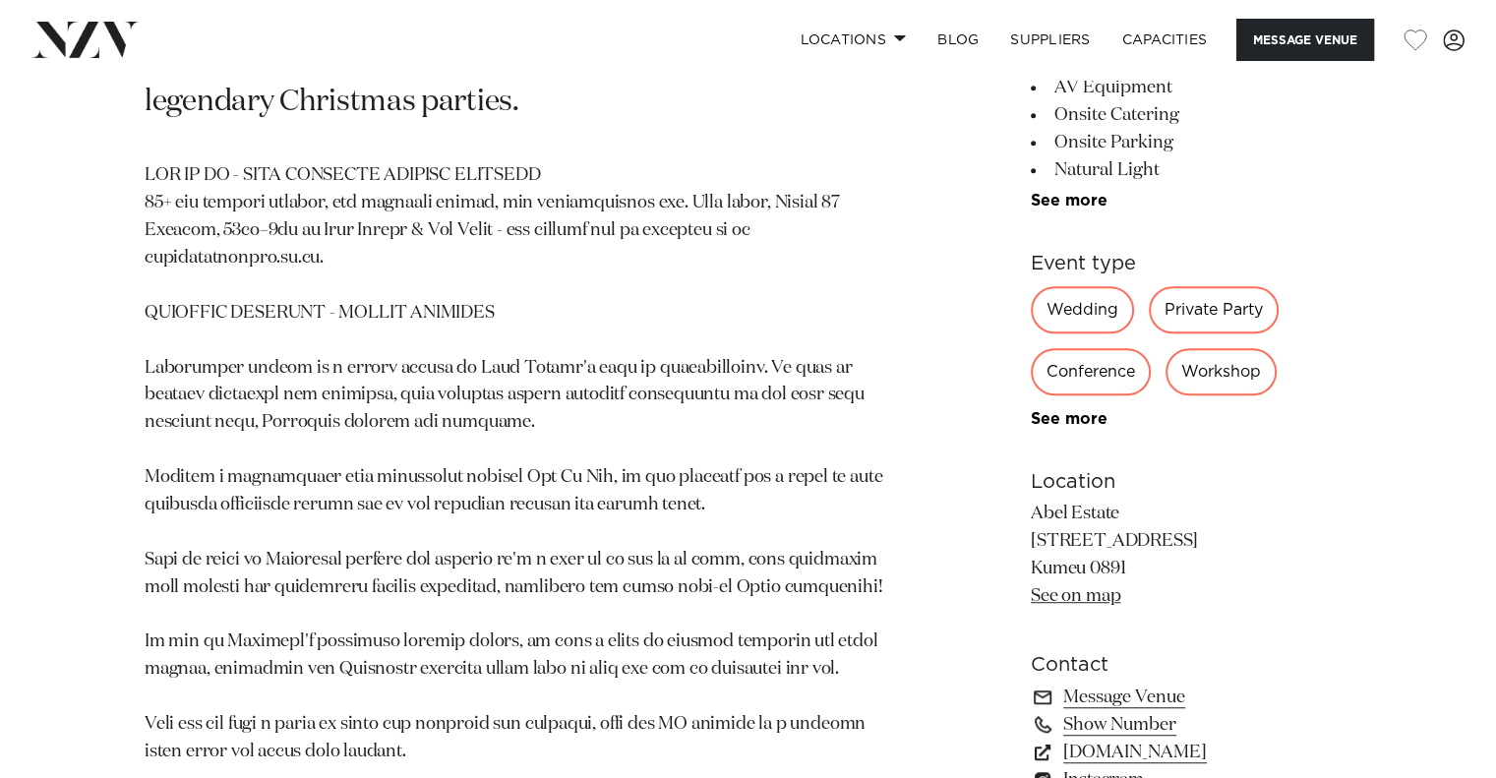
scroll to position [1109, 0]
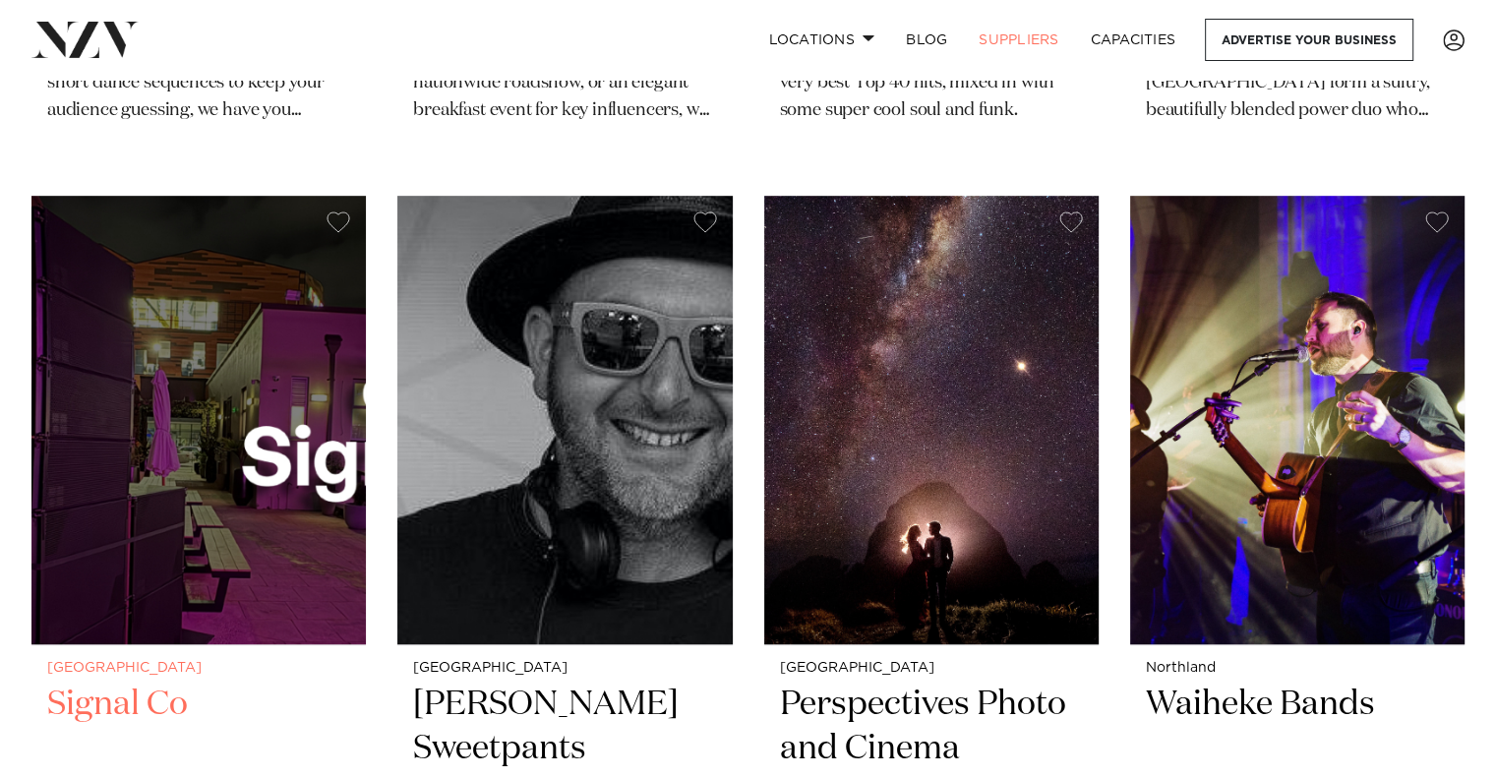
scroll to position [1245, 0]
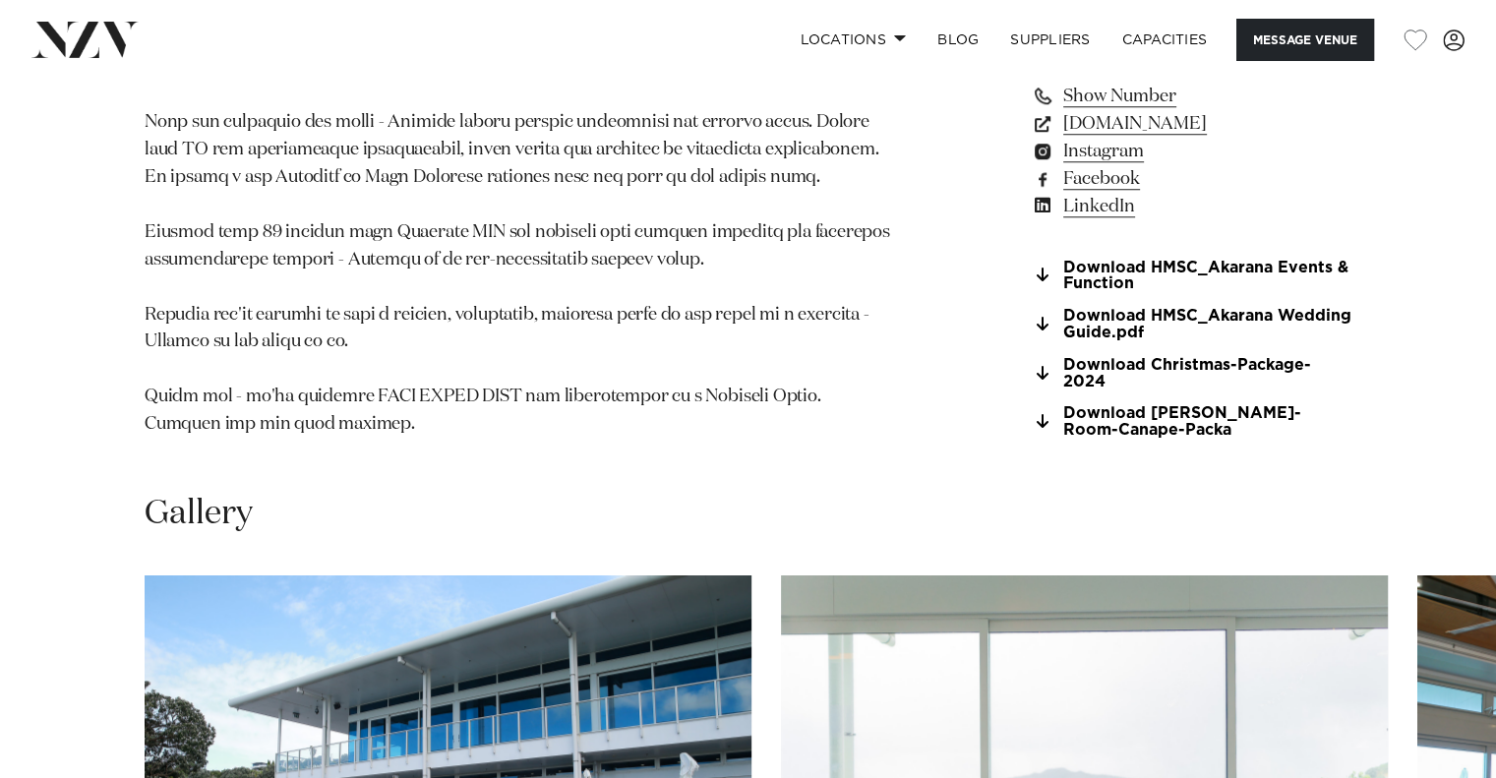
scroll to position [1705, 0]
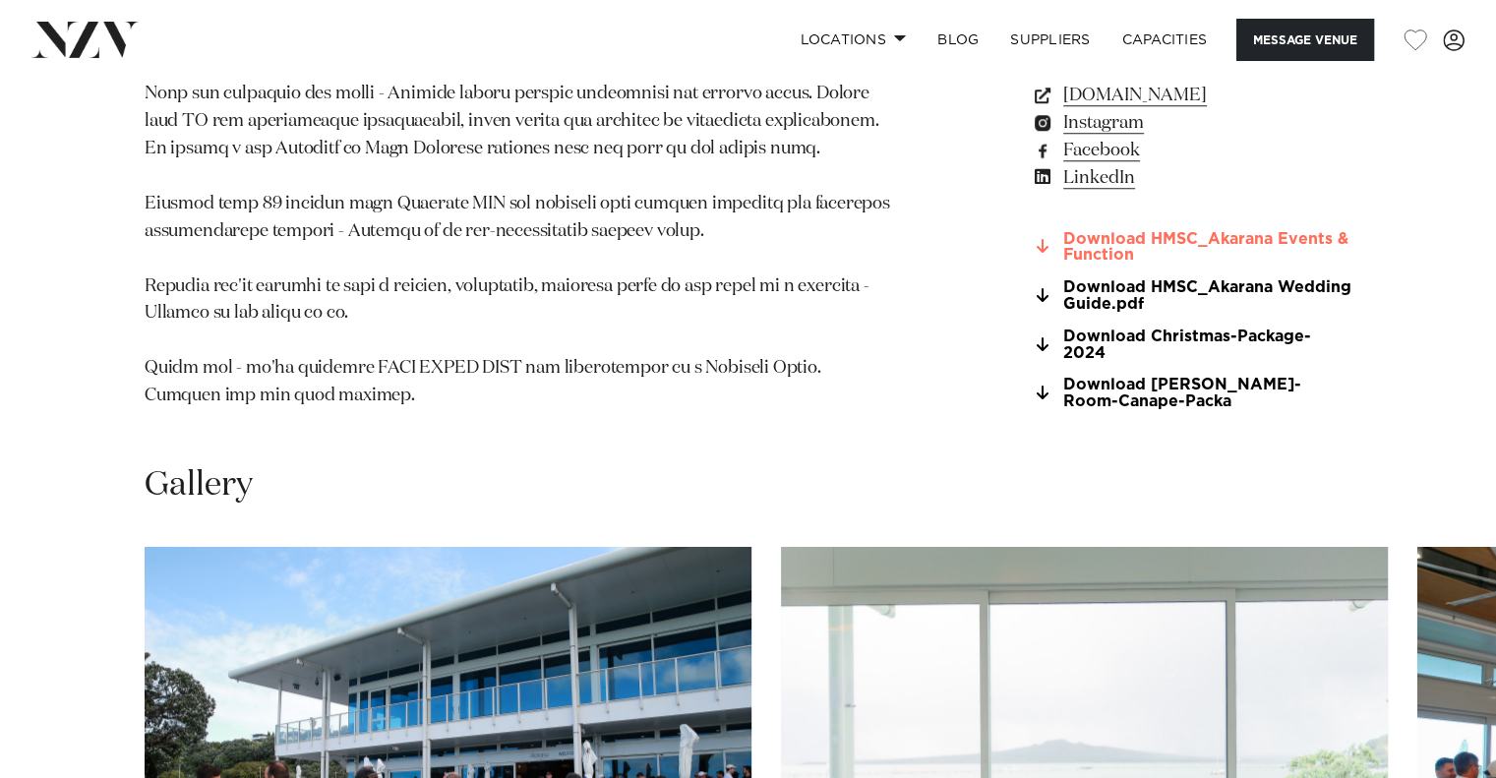
click at [1295, 259] on link "Download HMSC_Akarana Events & Function" at bounding box center [1191, 247] width 321 height 33
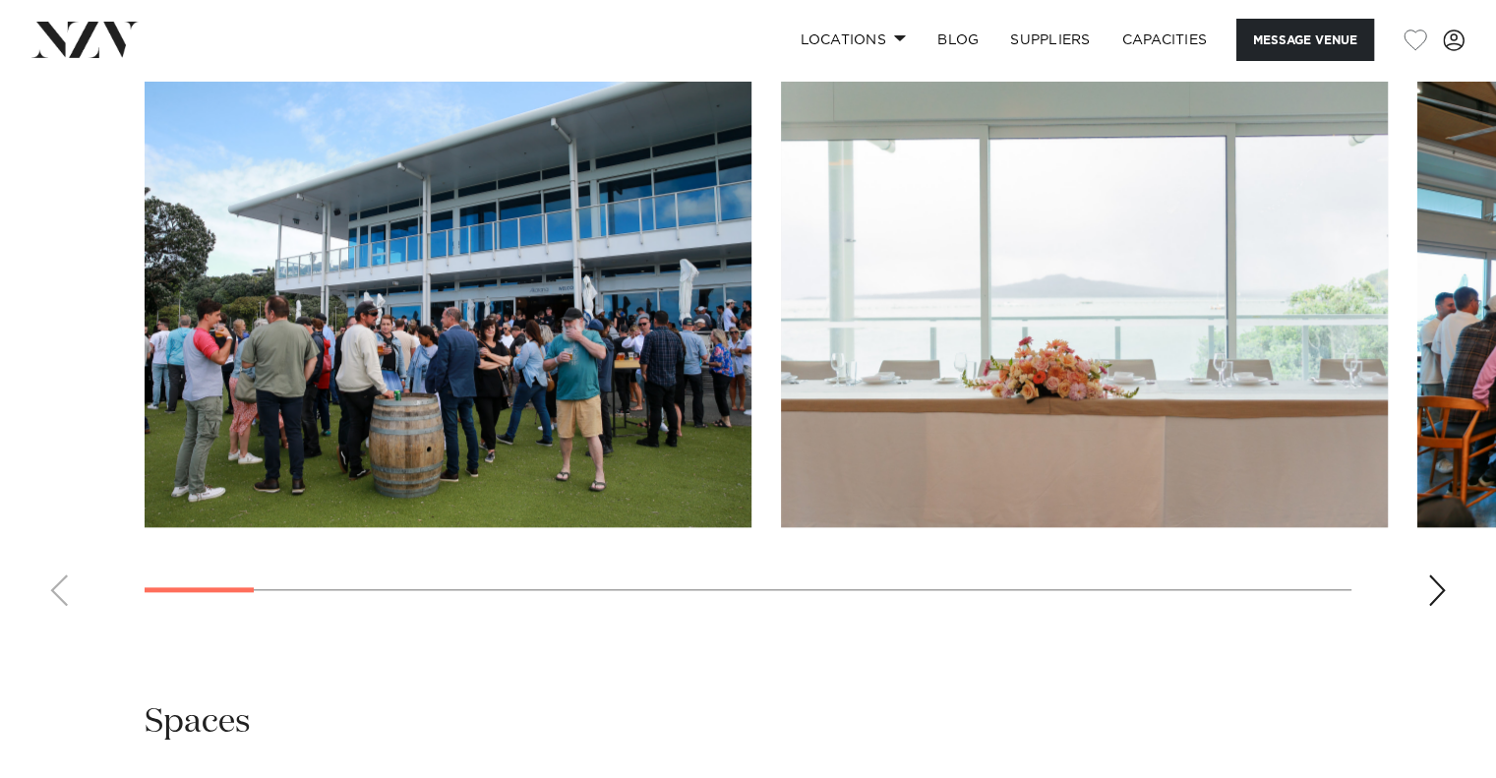
scroll to position [2162, 0]
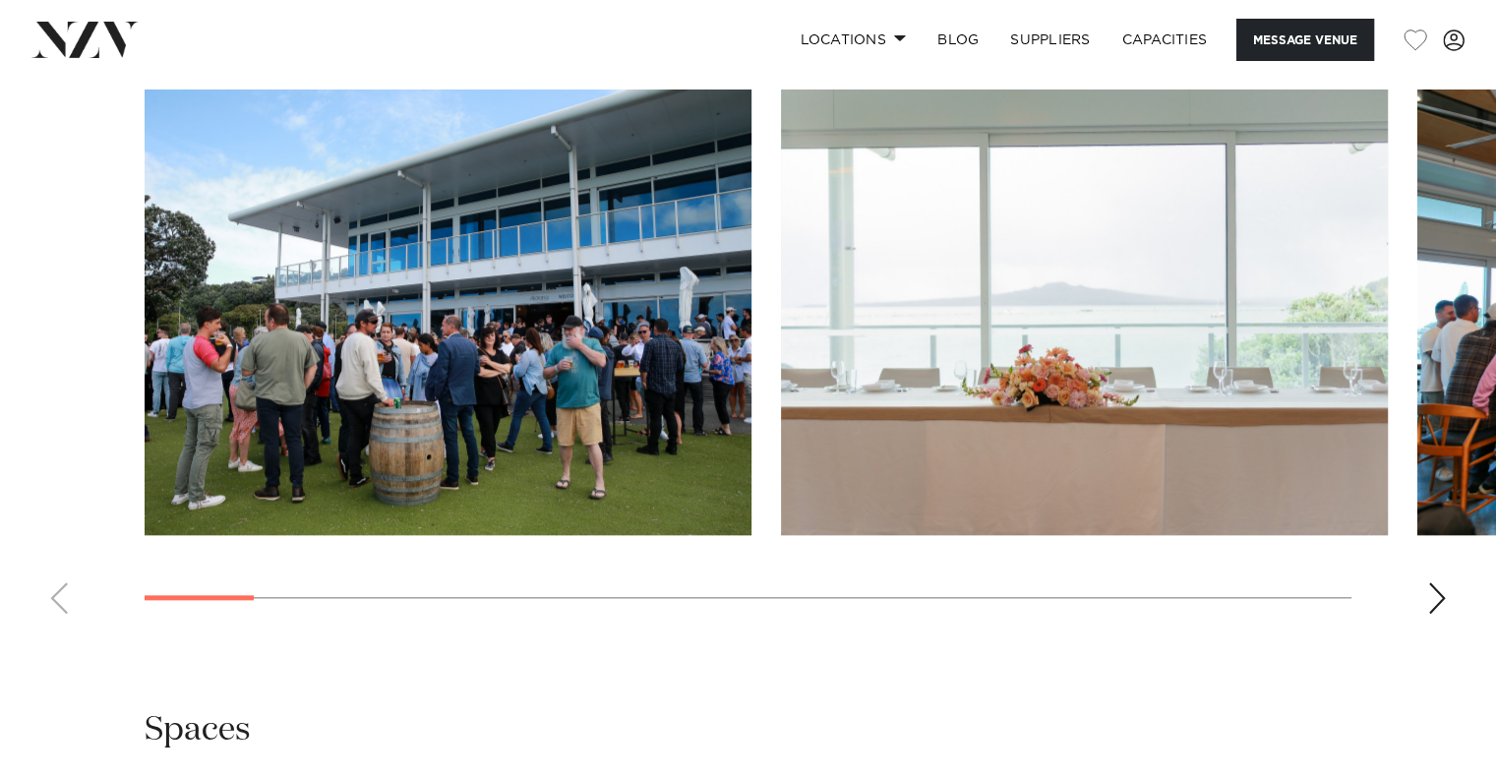
click at [1452, 597] on swiper-container at bounding box center [748, 360] width 1496 height 540
click at [1420, 603] on swiper-container at bounding box center [748, 360] width 1496 height 540
click at [1432, 608] on div "Next slide" at bounding box center [1437, 597] width 20 height 31
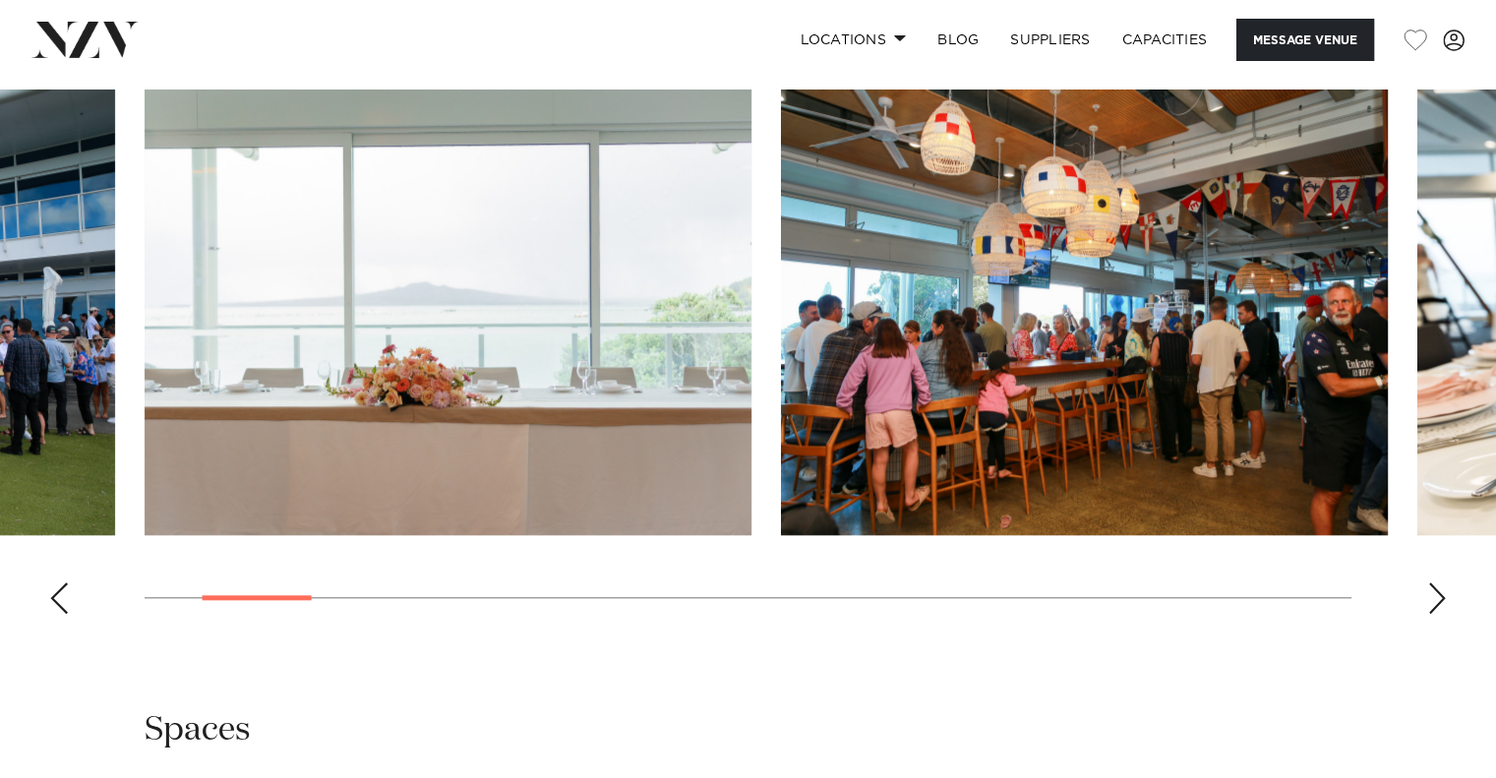
click at [1432, 608] on div "Next slide" at bounding box center [1437, 597] width 20 height 31
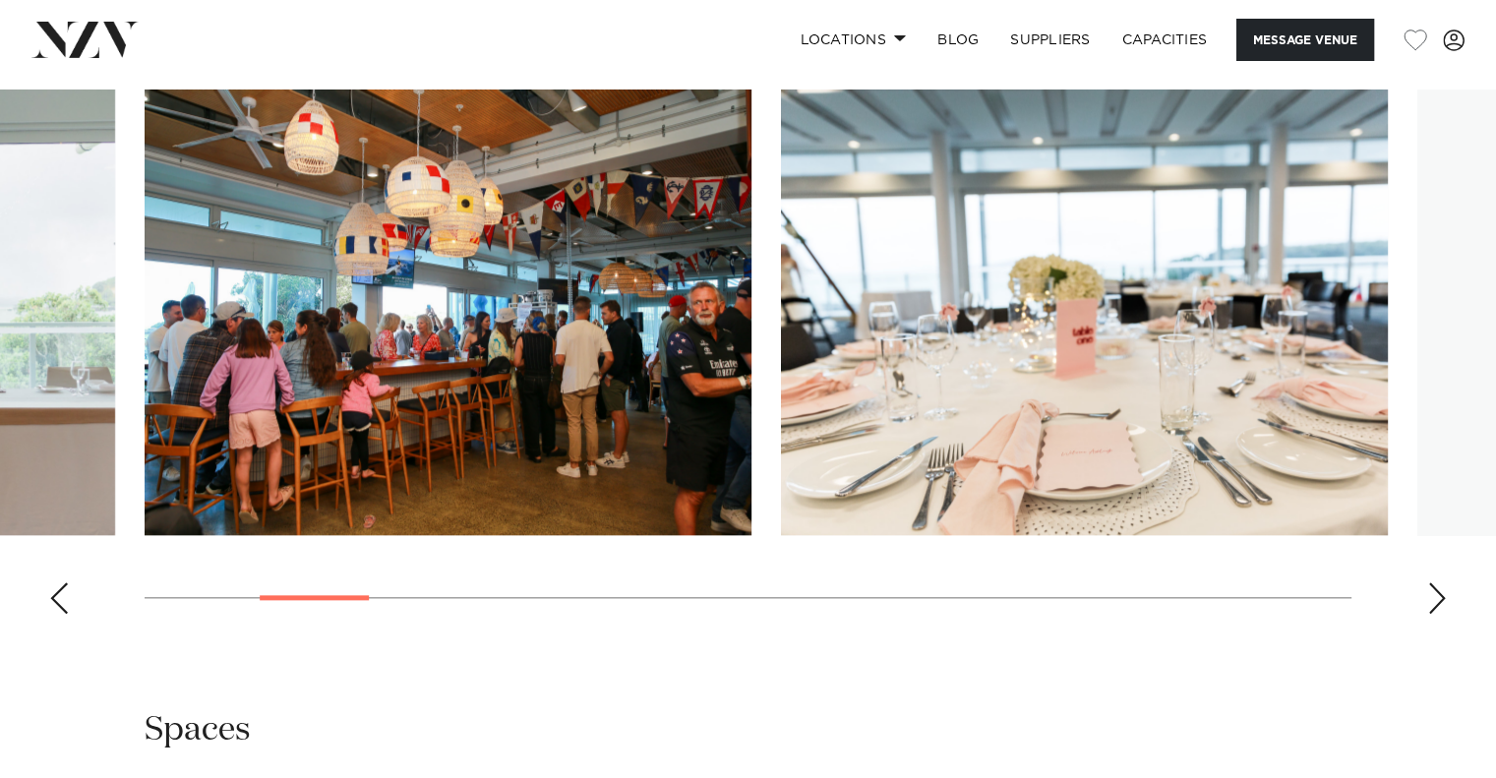
click at [1433, 609] on div "Next slide" at bounding box center [1437, 597] width 20 height 31
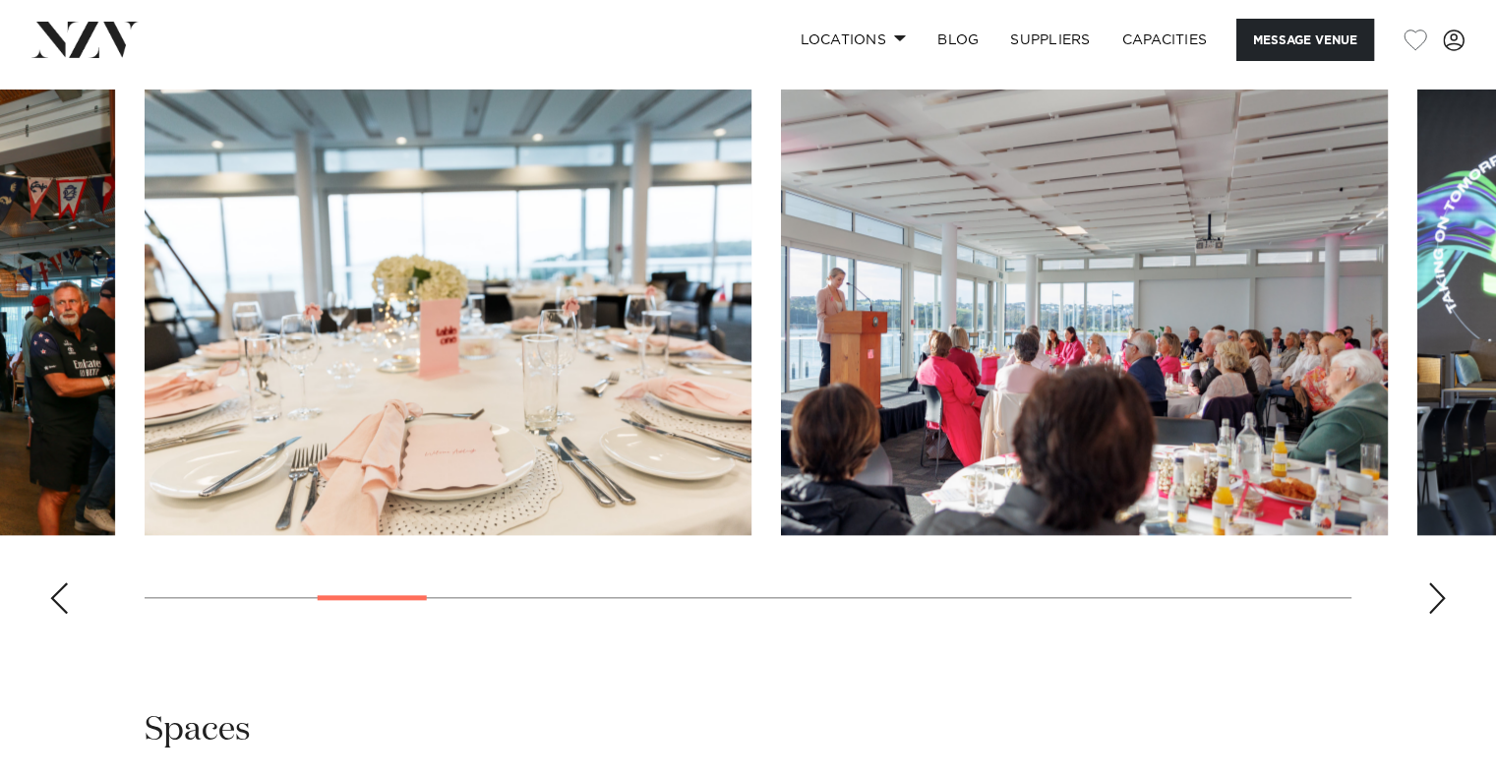
click at [1433, 609] on div "Next slide" at bounding box center [1437, 597] width 20 height 31
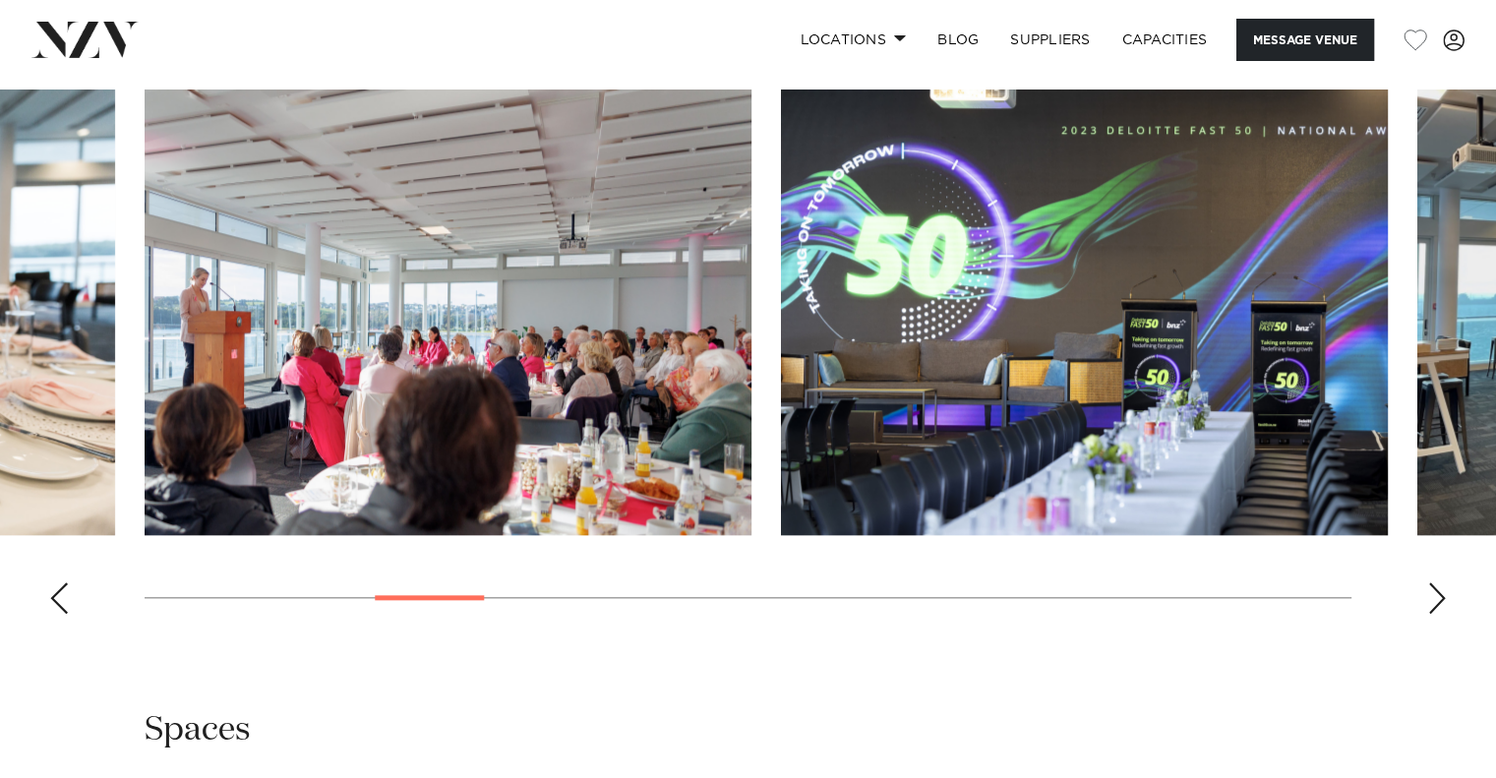
click at [1436, 611] on div "Next slide" at bounding box center [1437, 597] width 20 height 31
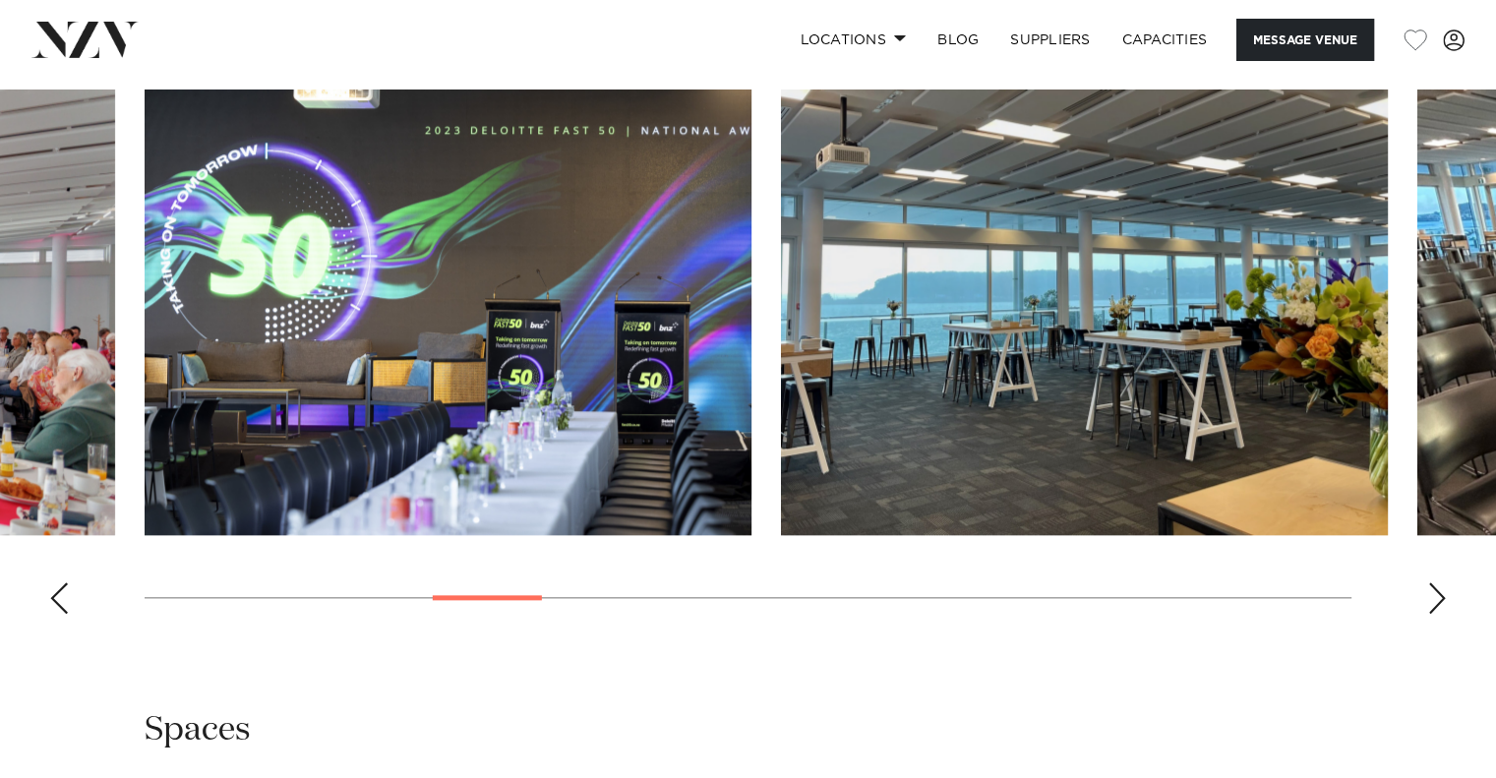
click at [1436, 611] on div "Next slide" at bounding box center [1437, 597] width 20 height 31
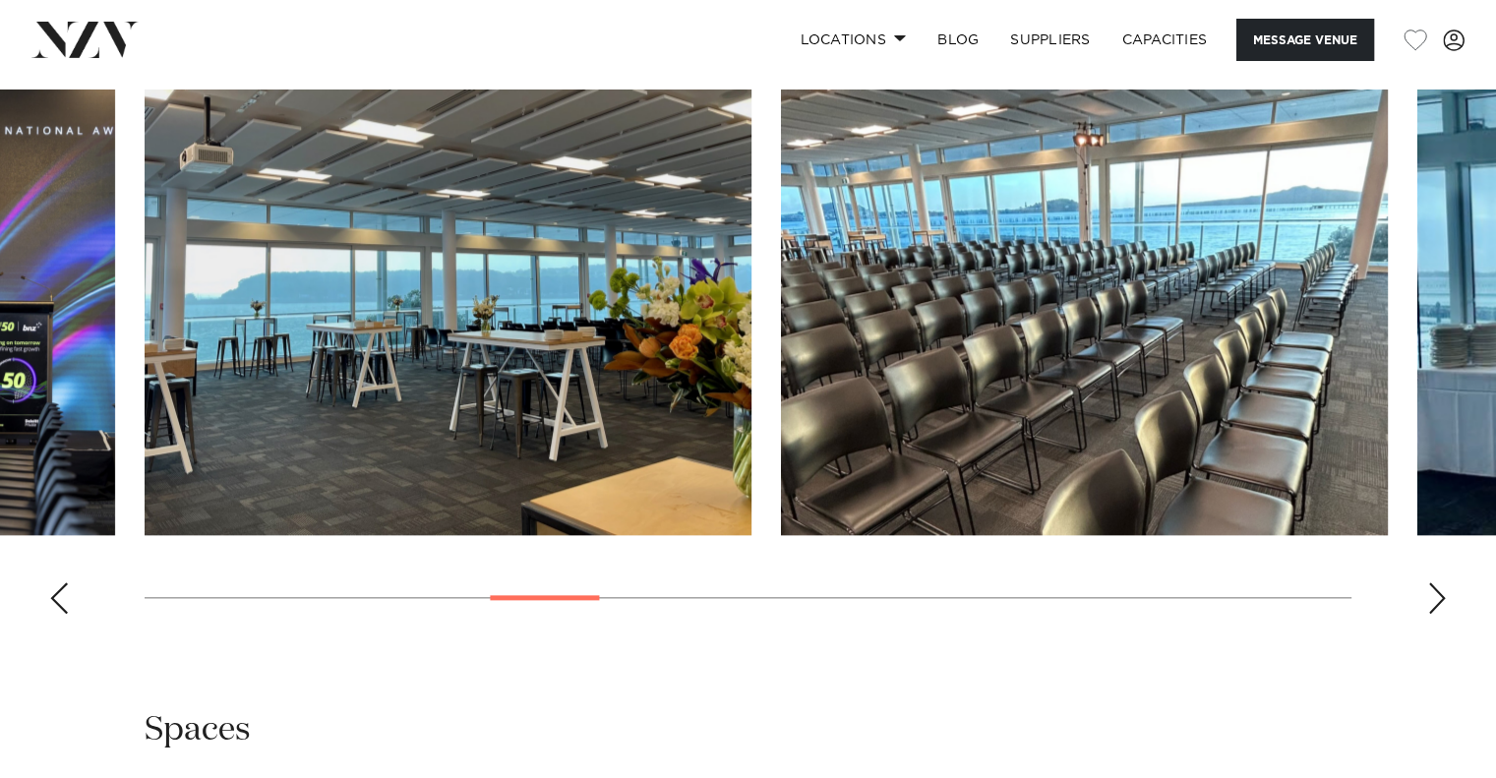
click at [1436, 611] on div "Next slide" at bounding box center [1437, 597] width 20 height 31
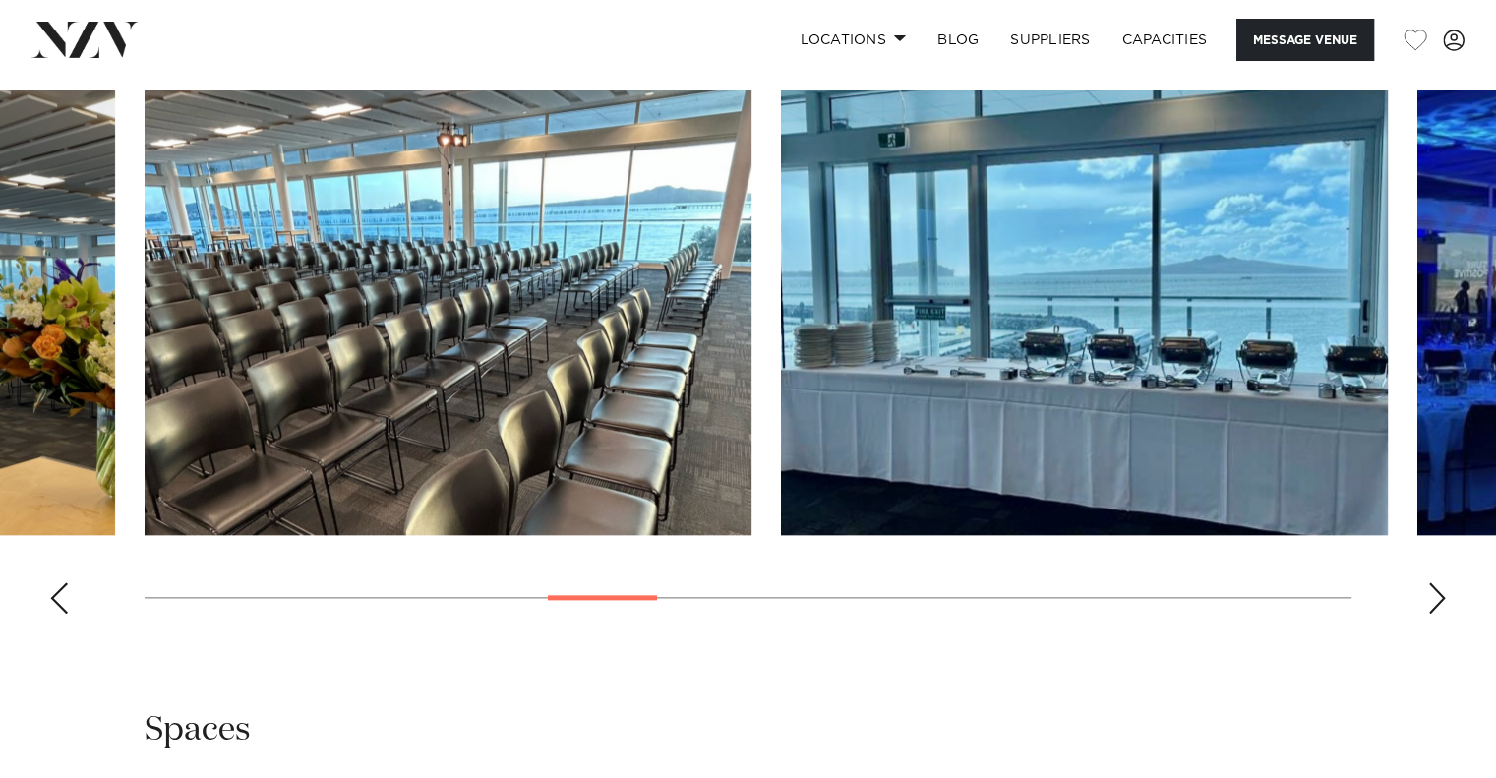
click at [1436, 611] on div "Next slide" at bounding box center [1437, 597] width 20 height 31
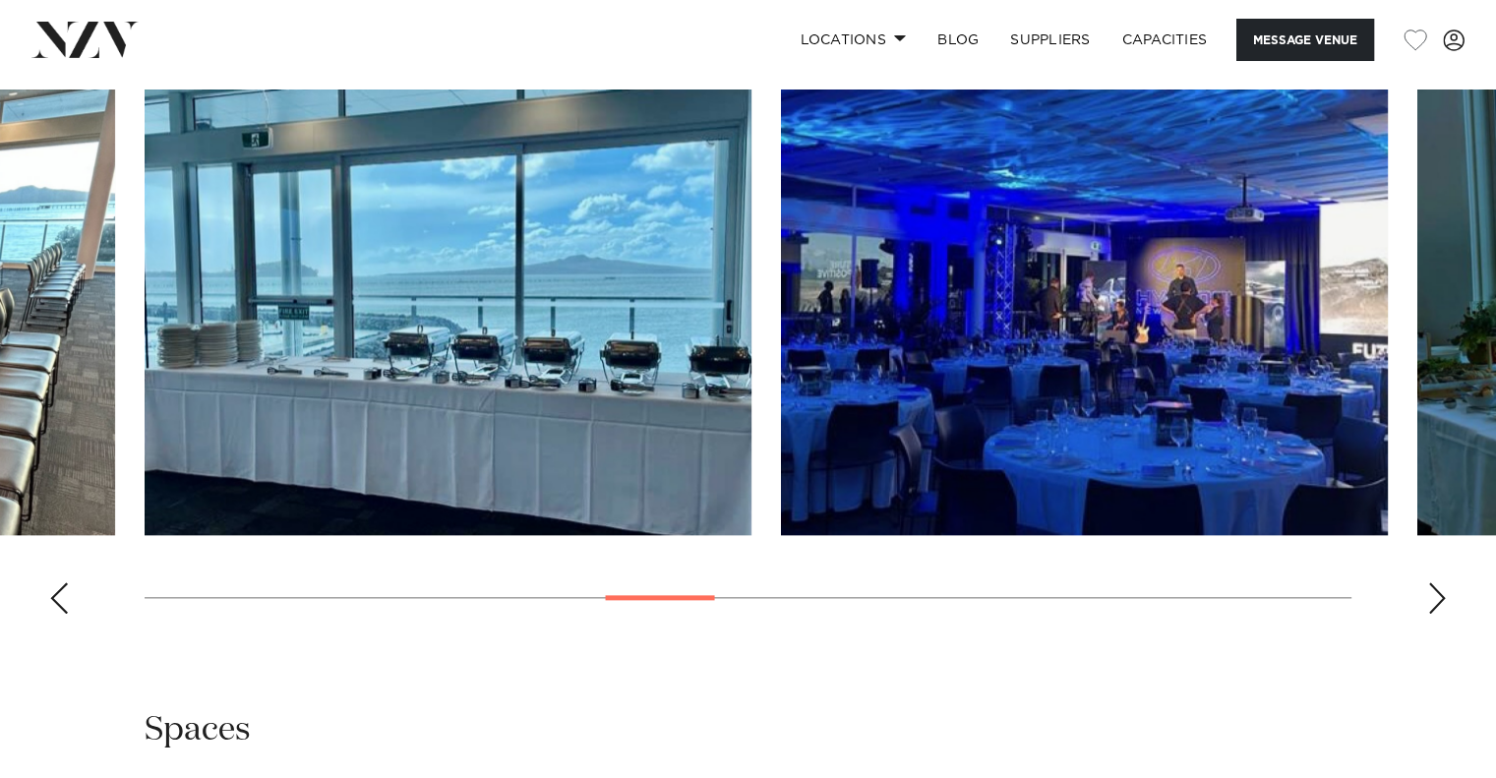
click at [1436, 611] on div "Next slide" at bounding box center [1437, 597] width 20 height 31
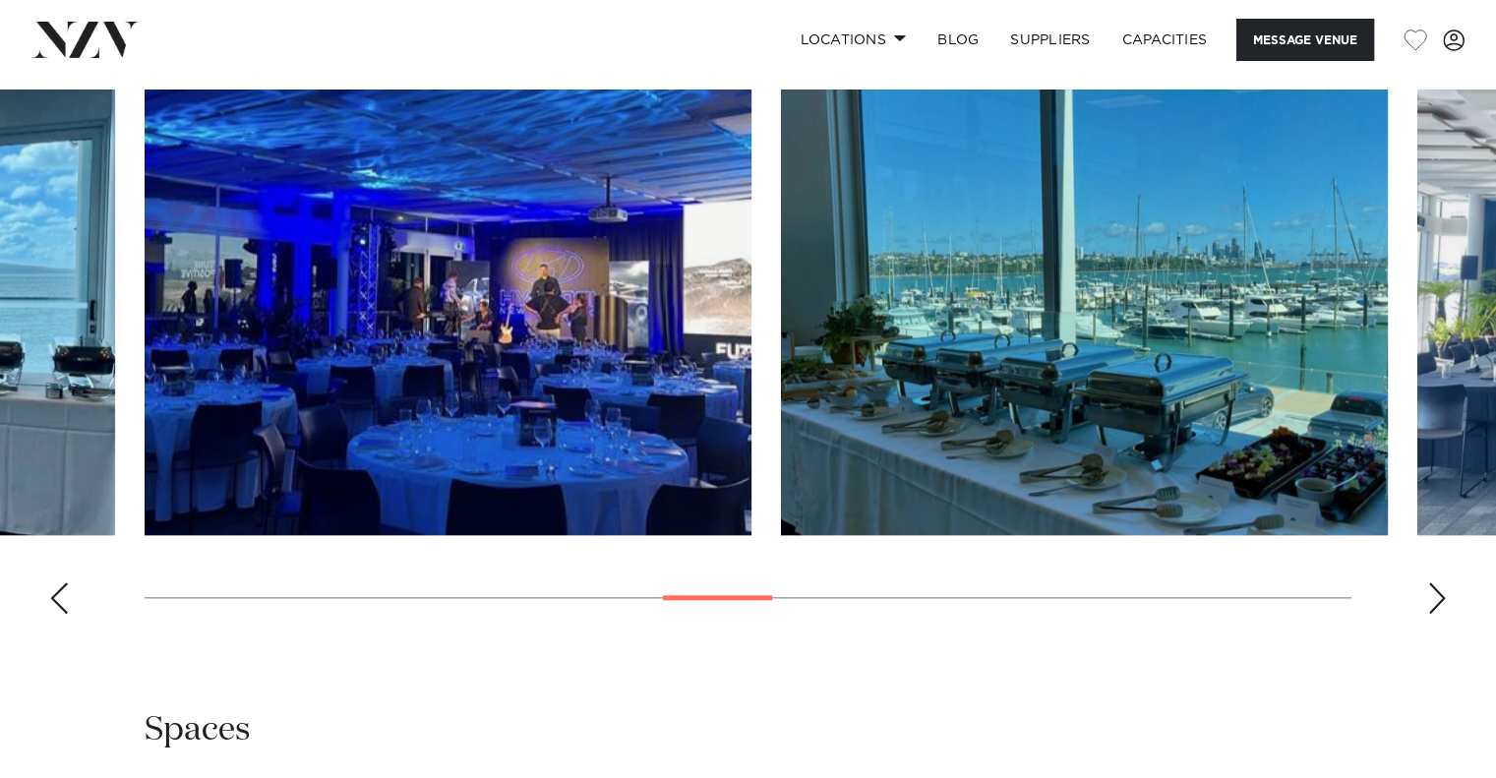
click at [1439, 613] on swiper-container at bounding box center [748, 360] width 1496 height 540
click at [1430, 599] on div "Next slide" at bounding box center [1437, 597] width 20 height 31
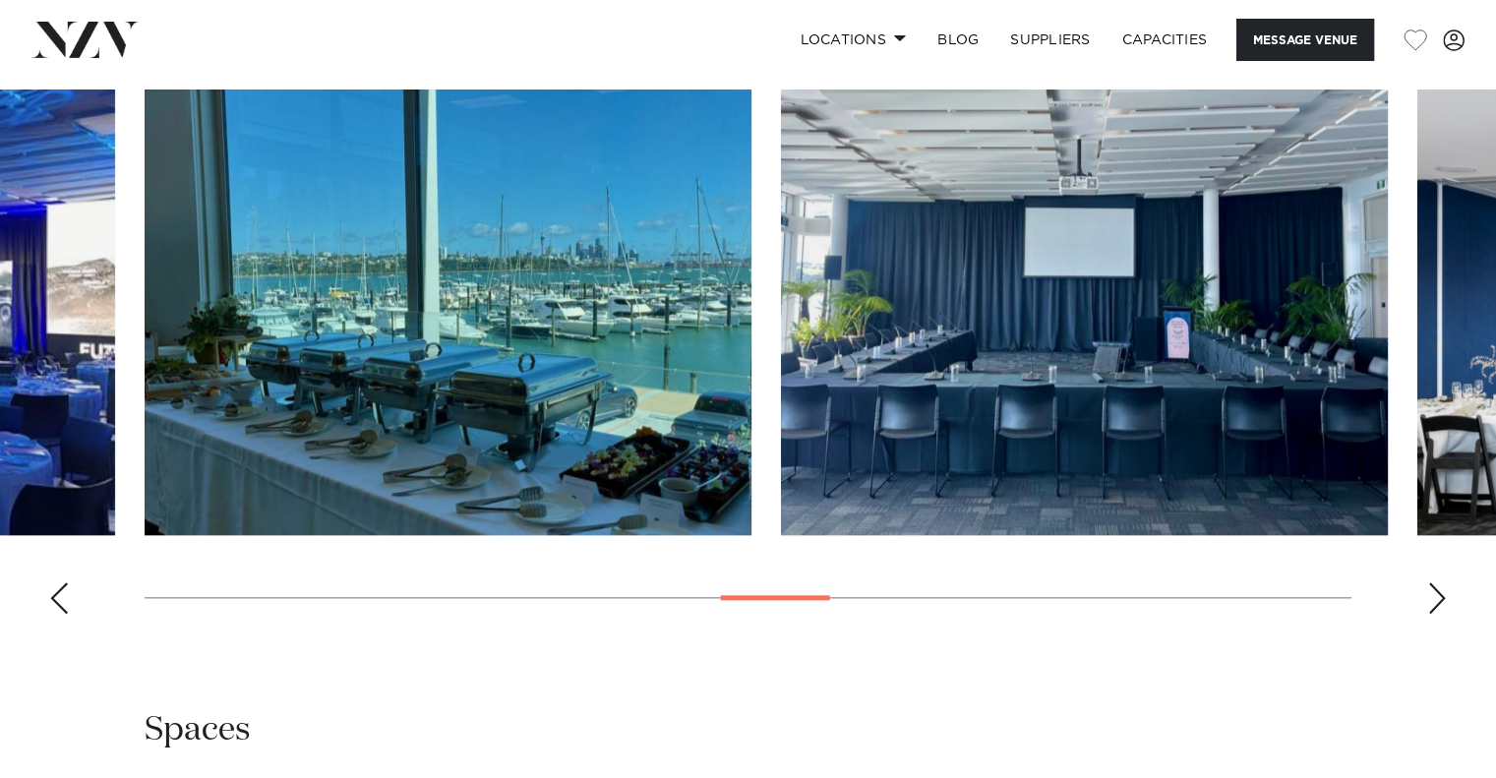
click at [1430, 599] on div "Next slide" at bounding box center [1437, 597] width 20 height 31
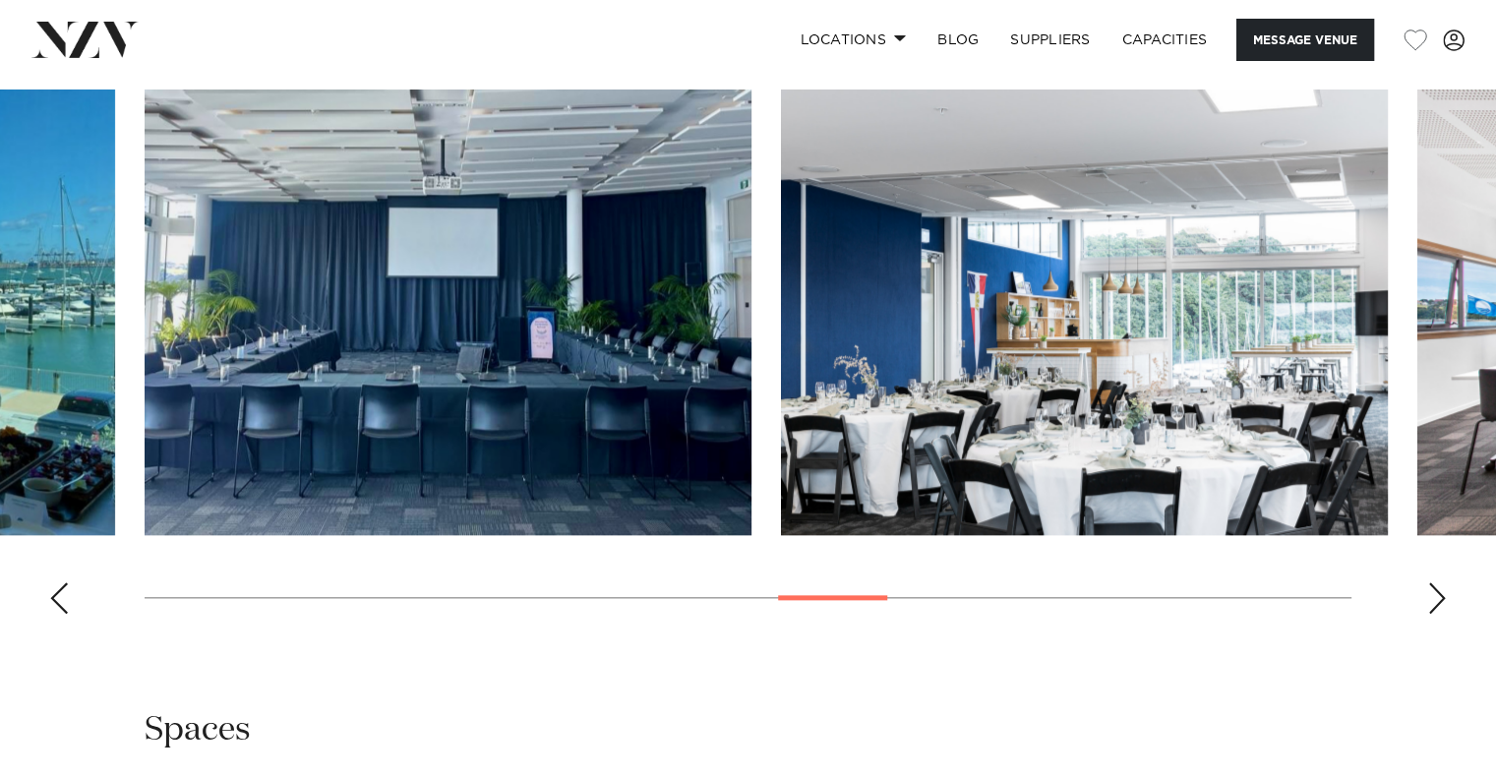
click at [1430, 599] on div "Next slide" at bounding box center [1437, 597] width 20 height 31
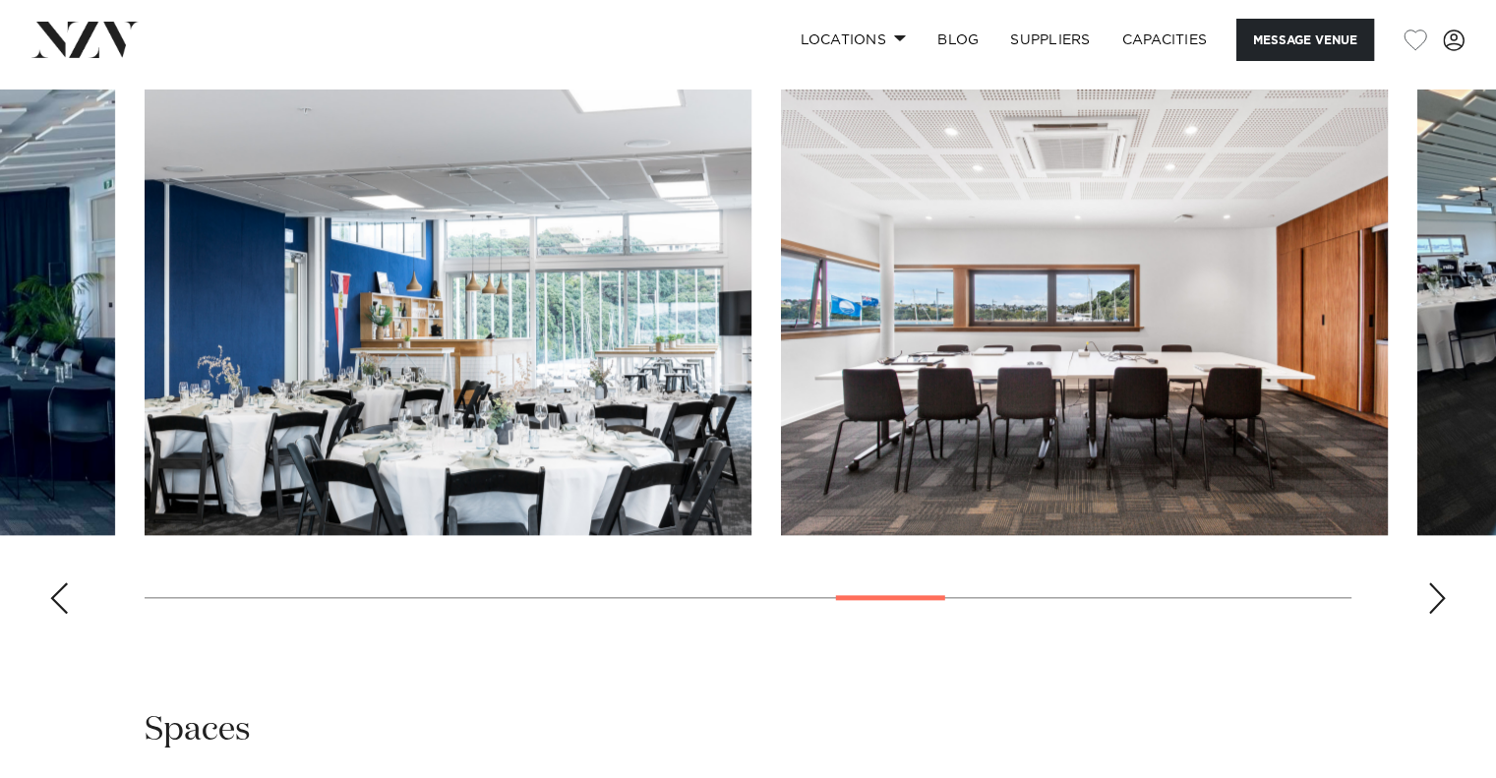
click at [1430, 599] on div "Next slide" at bounding box center [1437, 597] width 20 height 31
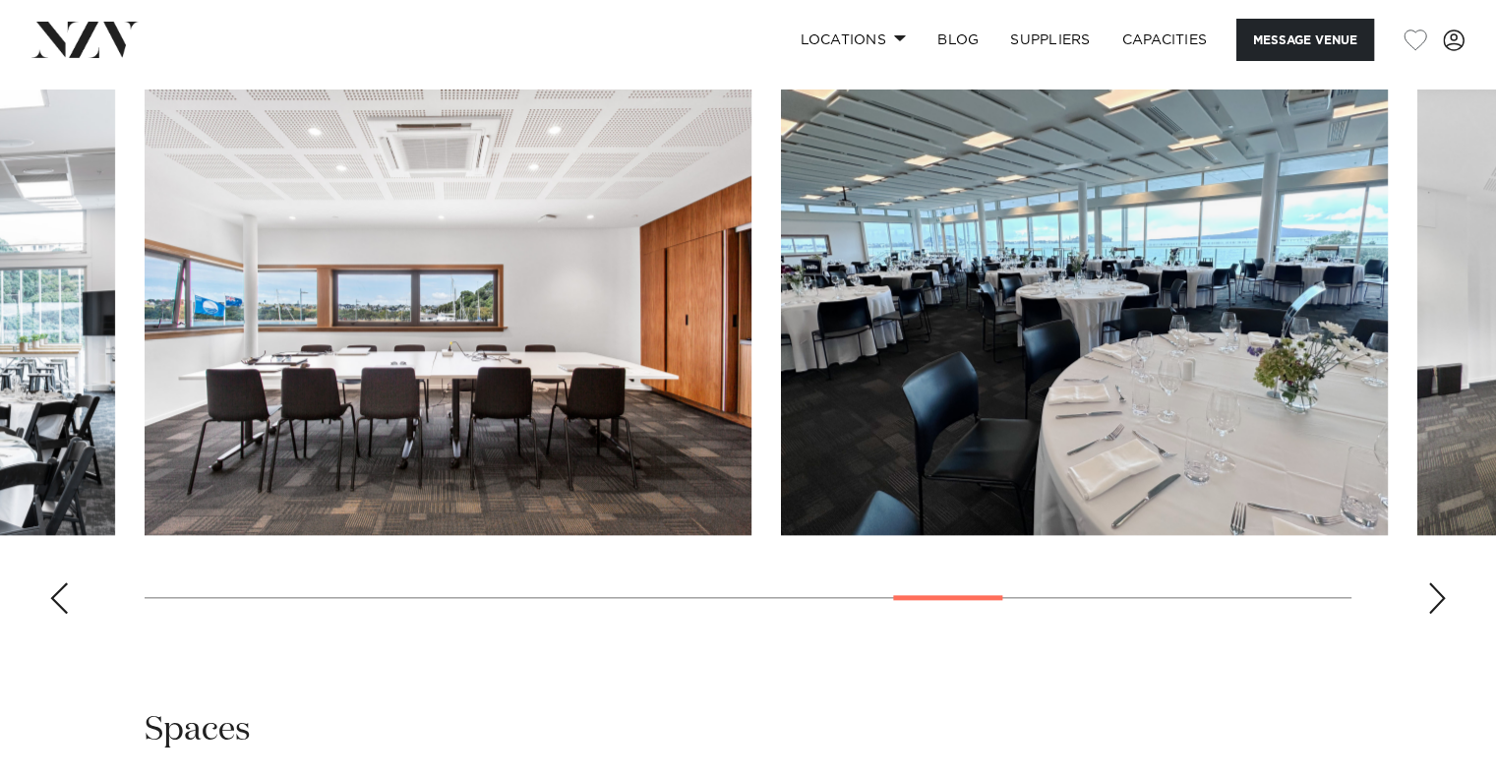
click at [1430, 599] on div "Next slide" at bounding box center [1437, 597] width 20 height 31
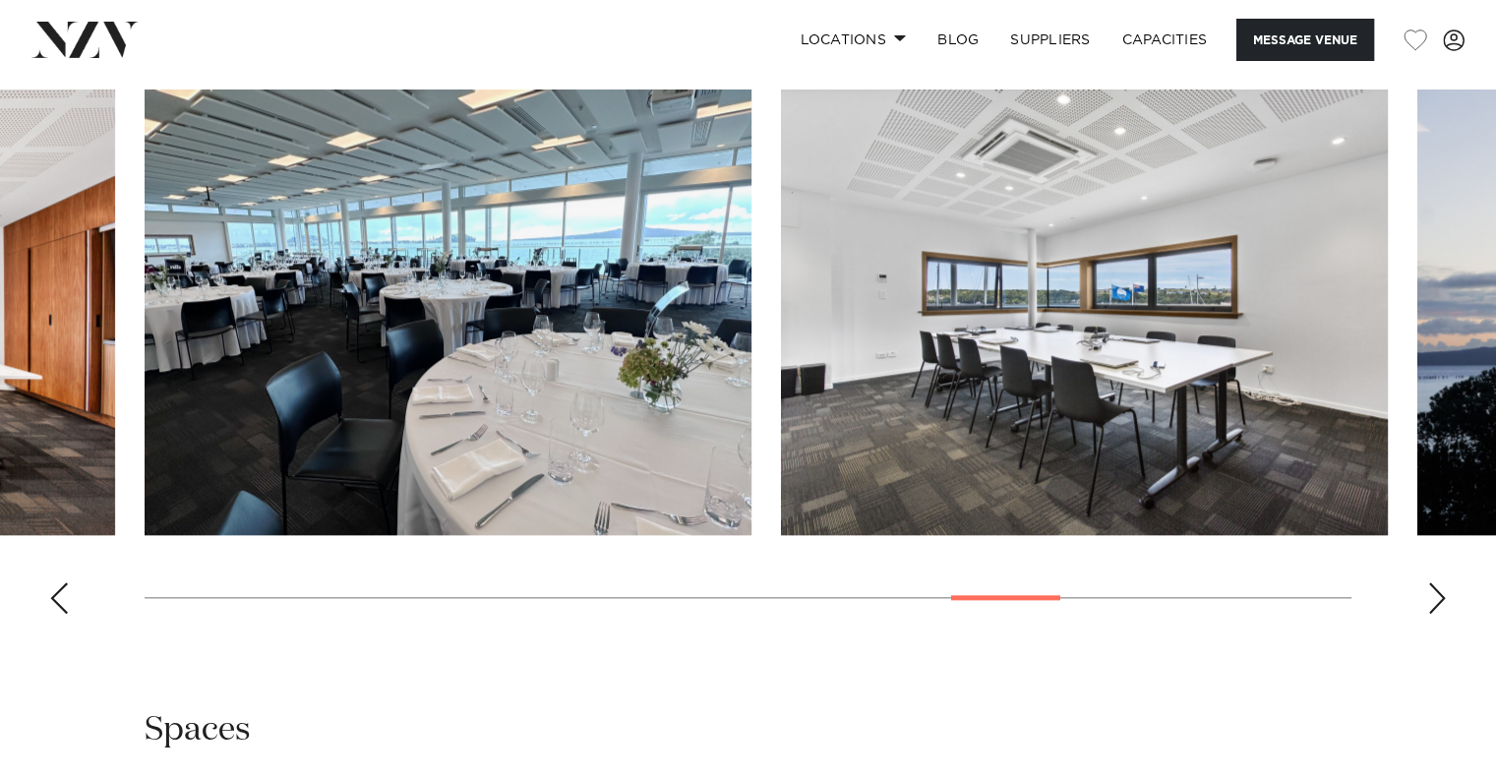
click at [1430, 599] on div "Next slide" at bounding box center [1437, 597] width 20 height 31
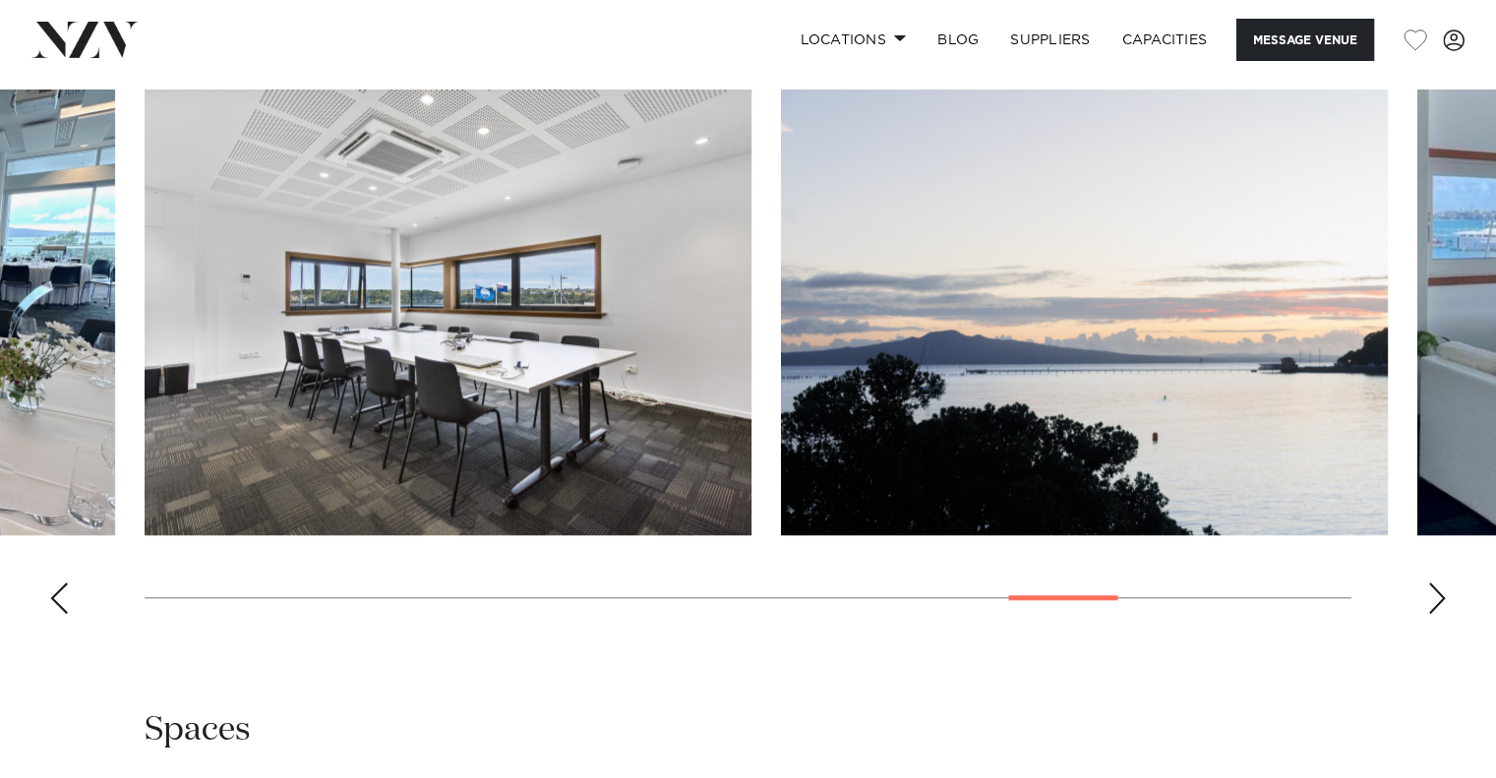
click at [1430, 599] on div "Next slide" at bounding box center [1437, 597] width 20 height 31
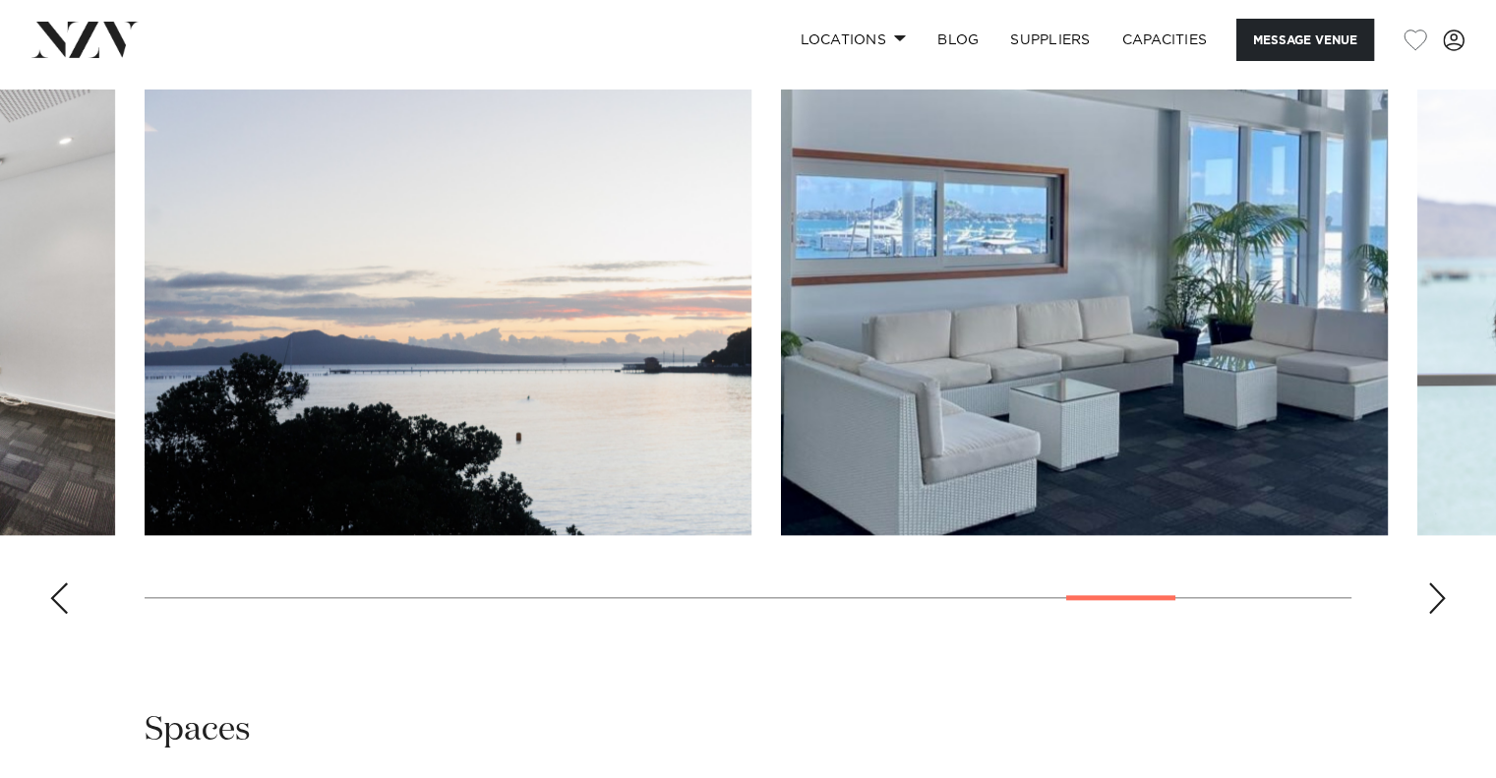
click at [1430, 599] on div "Next slide" at bounding box center [1437, 597] width 20 height 31
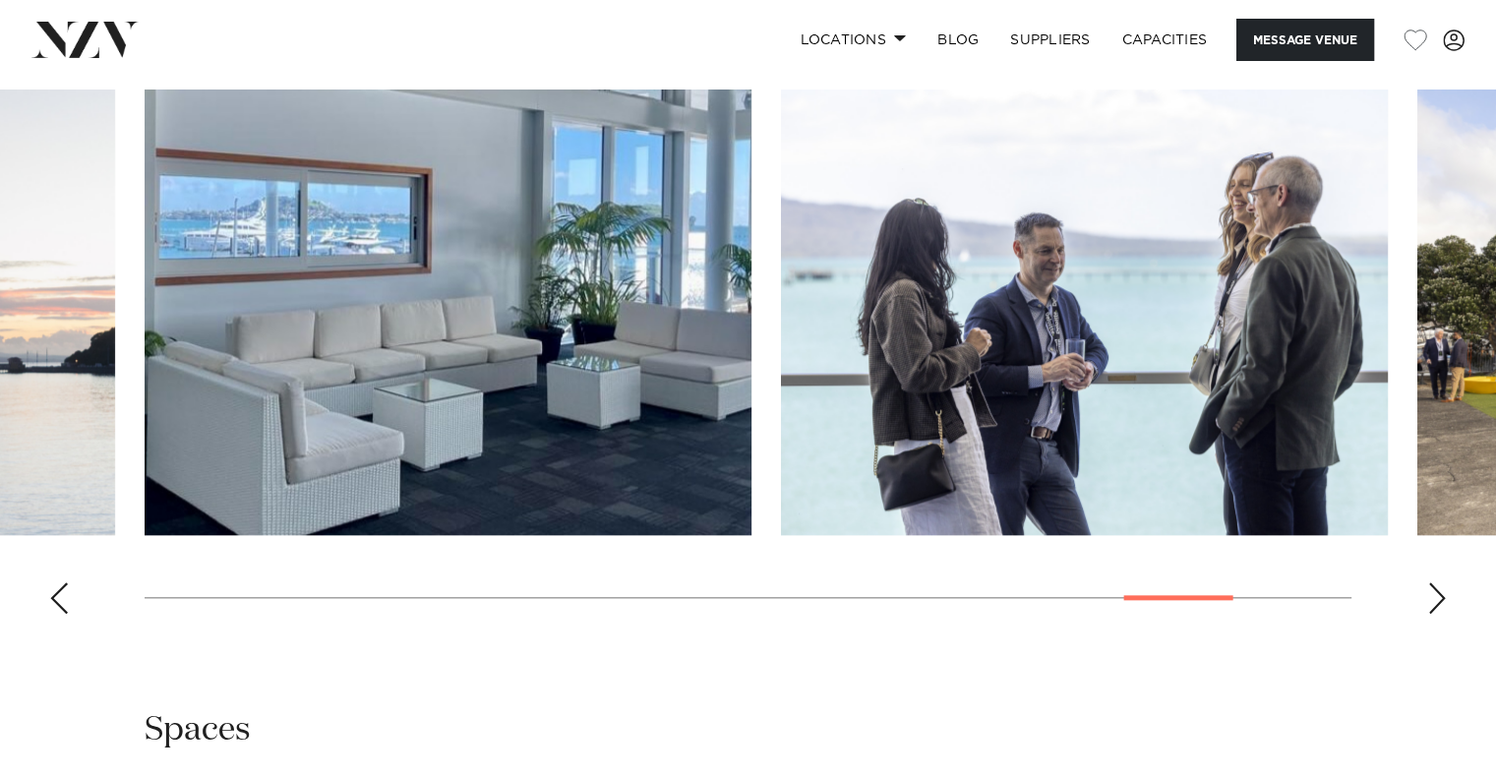
click at [1430, 599] on div "Next slide" at bounding box center [1437, 597] width 20 height 31
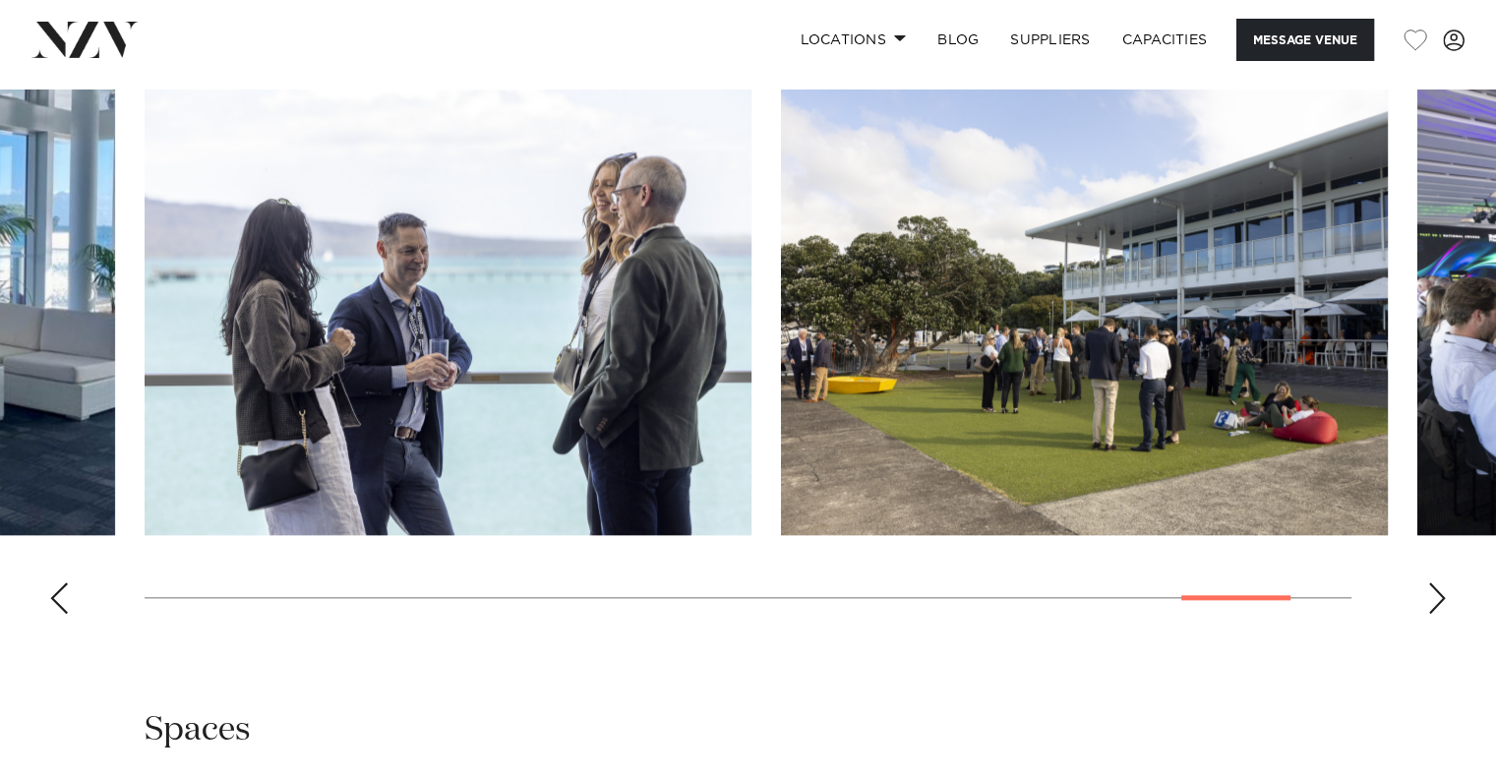
click at [1430, 599] on div "Next slide" at bounding box center [1437, 597] width 20 height 31
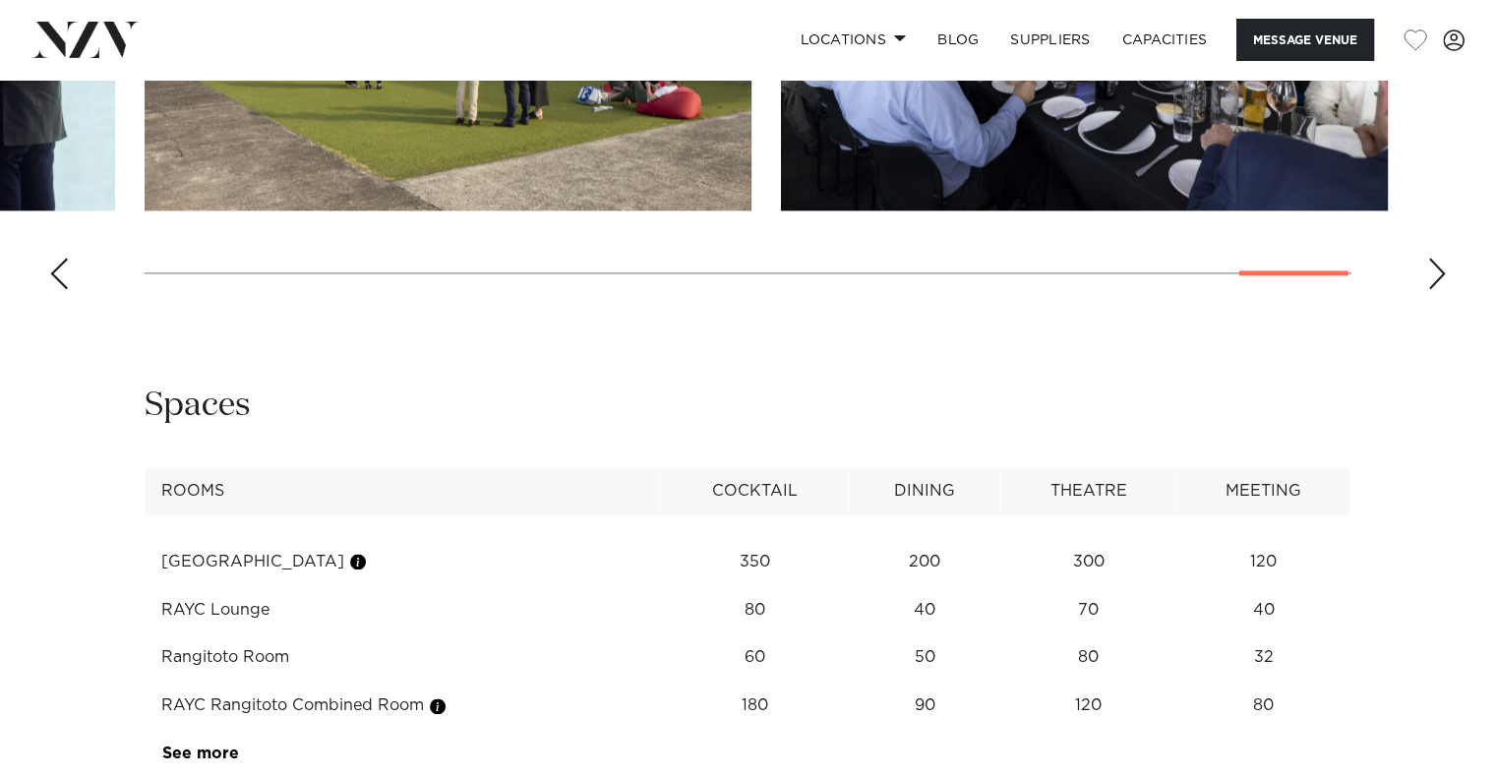
scroll to position [2620, 0]
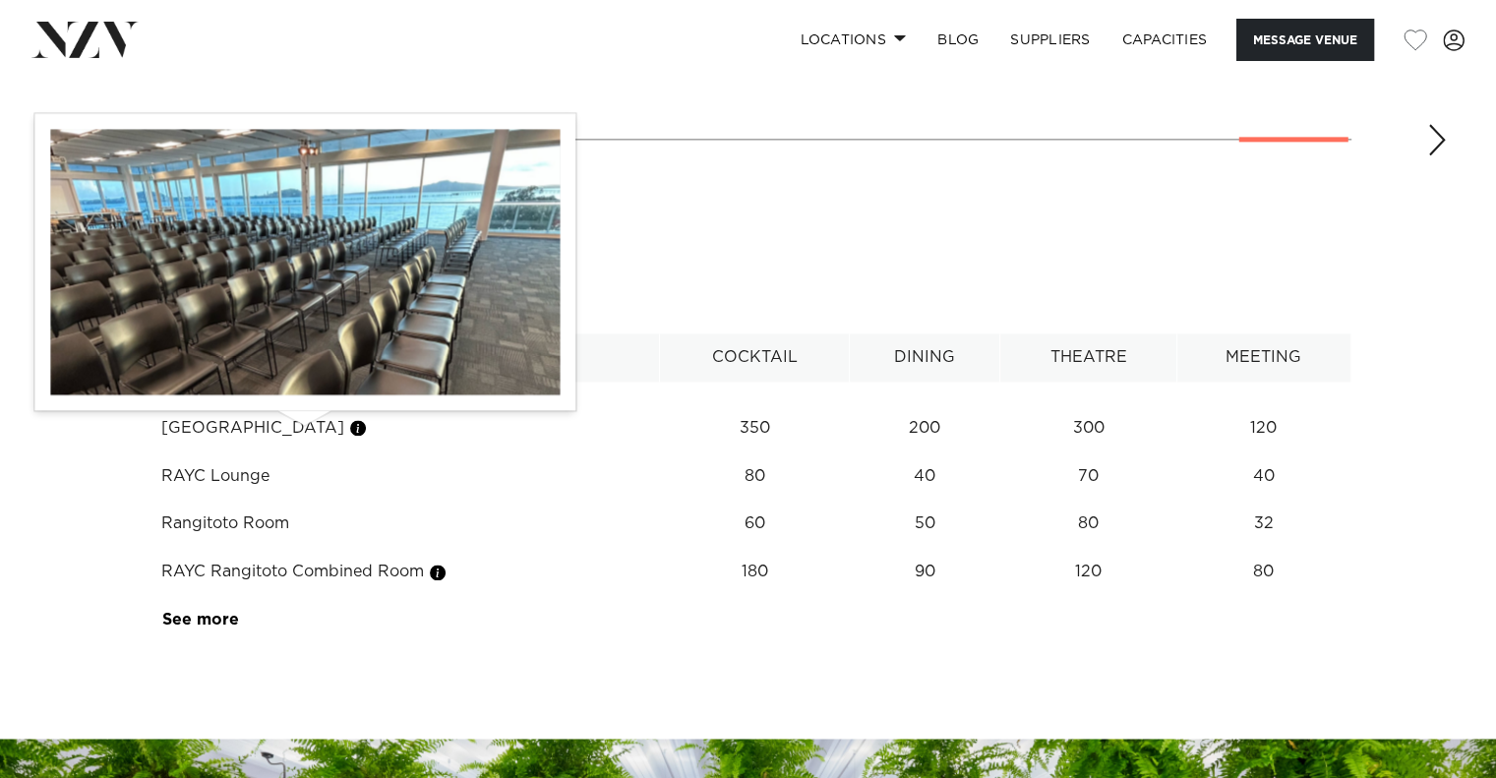
click at [348, 434] on button "button" at bounding box center [358, 428] width 20 height 20
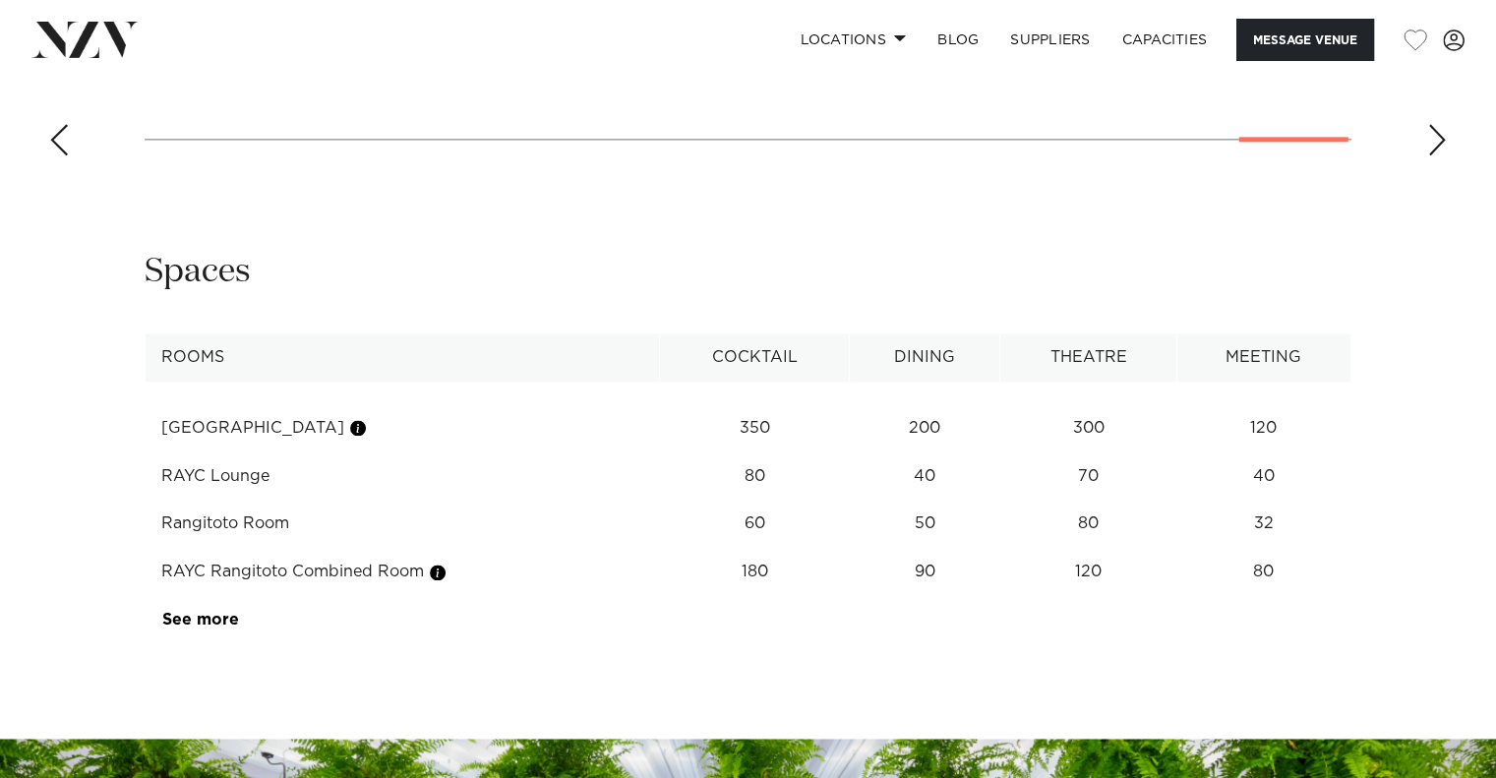
click at [264, 438] on td "Te Kawau Room" at bounding box center [403, 428] width 514 height 48
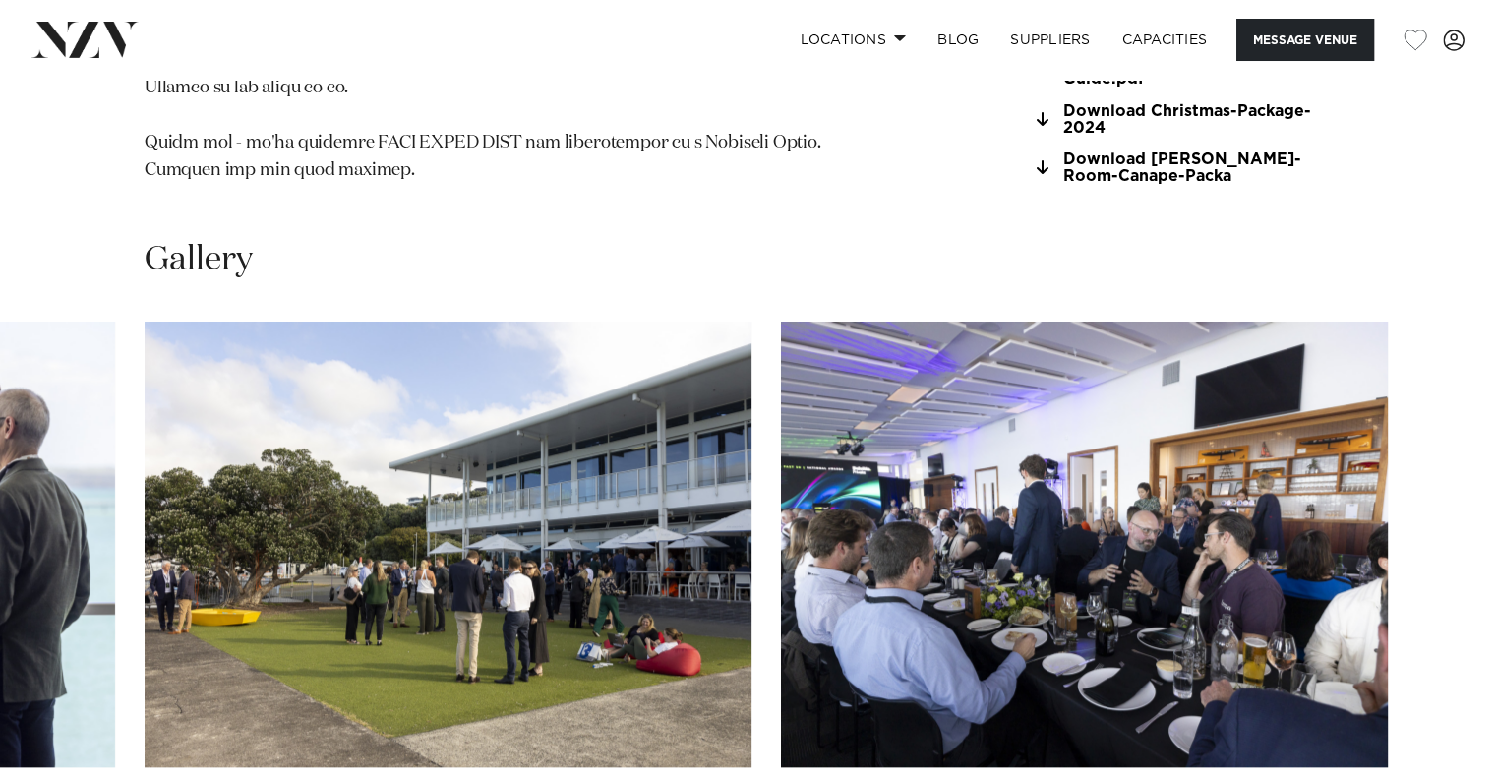
scroll to position [1835, 0]
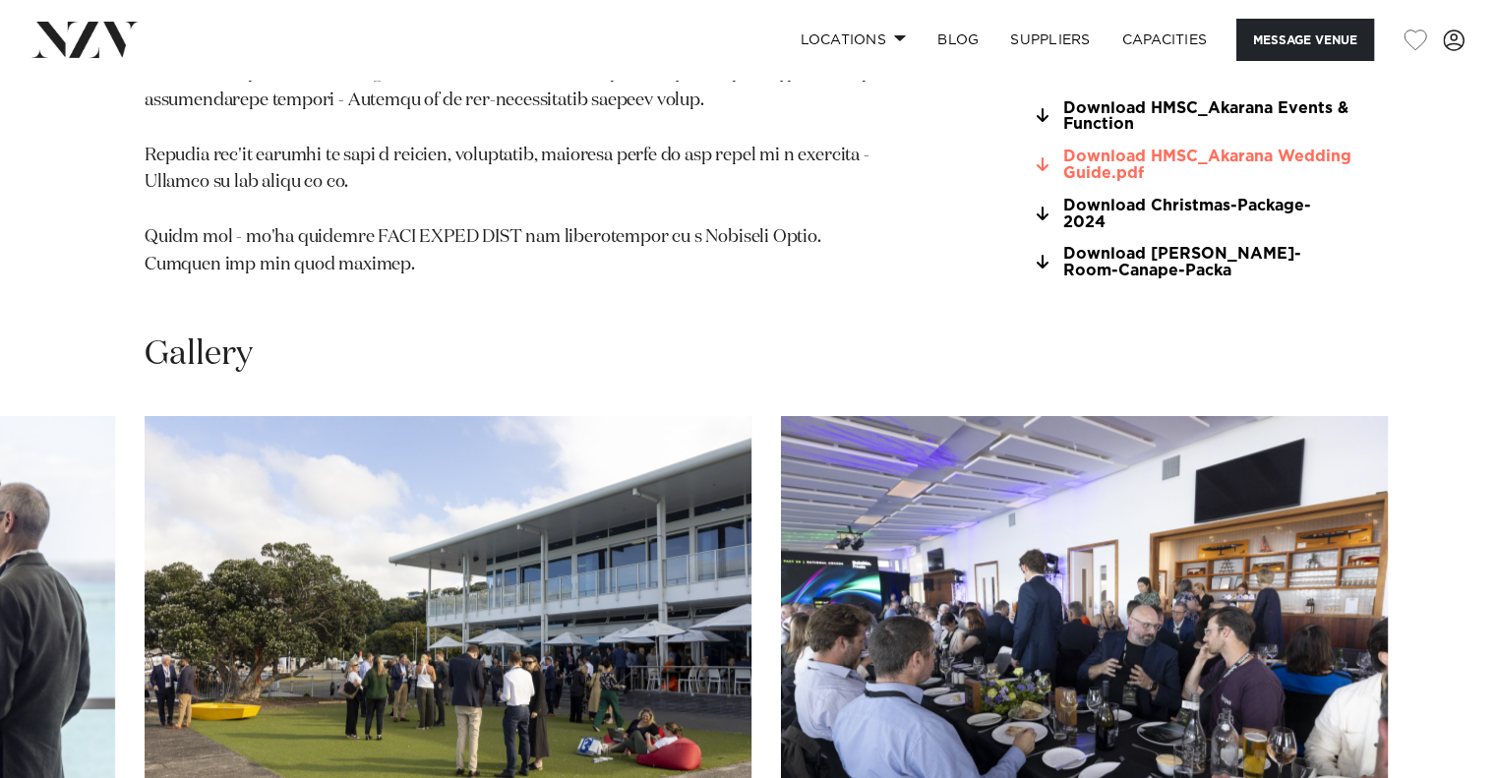
click at [1280, 169] on link "Download HMSC_Akarana Wedding Guide.pdf" at bounding box center [1191, 165] width 321 height 33
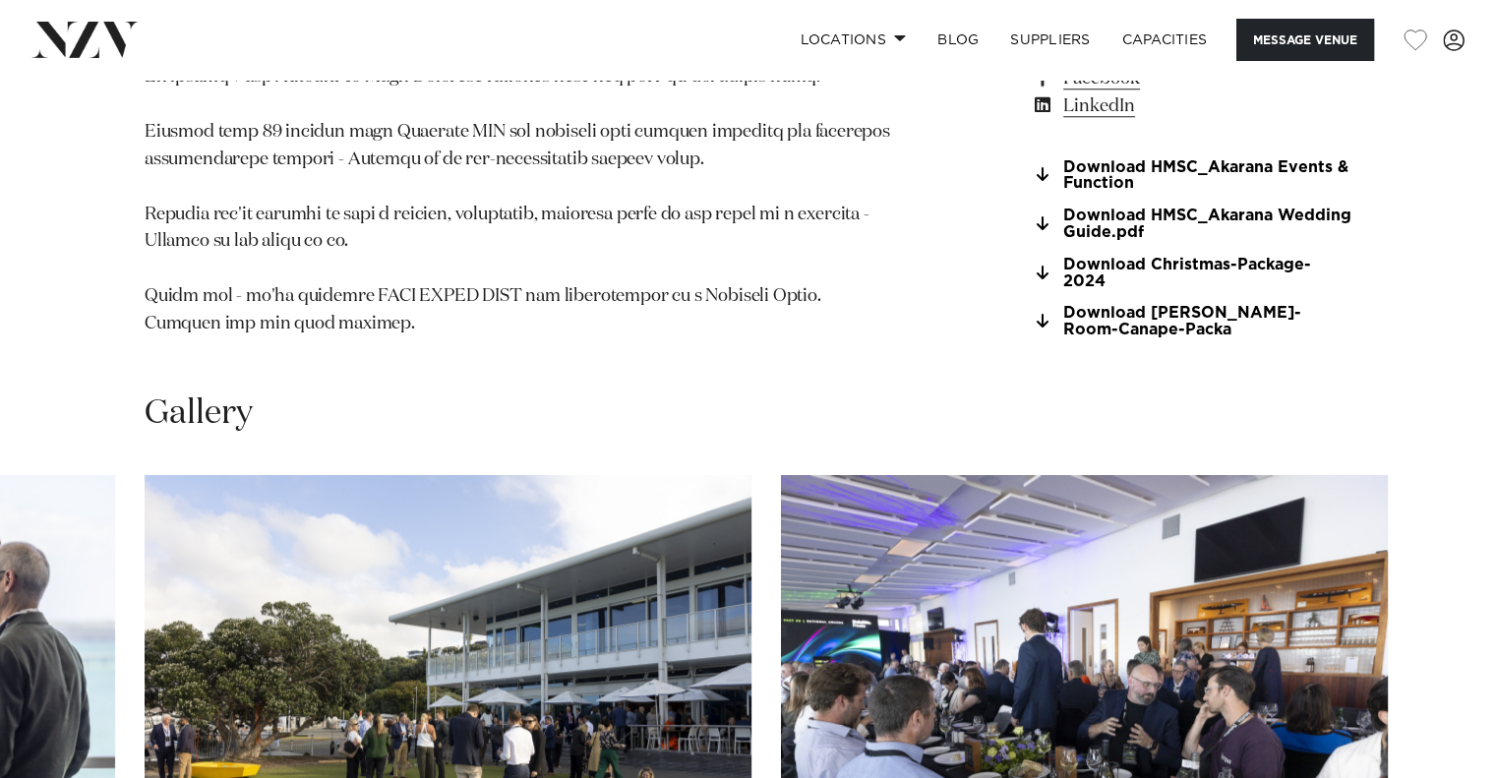
scroll to position [1705, 0]
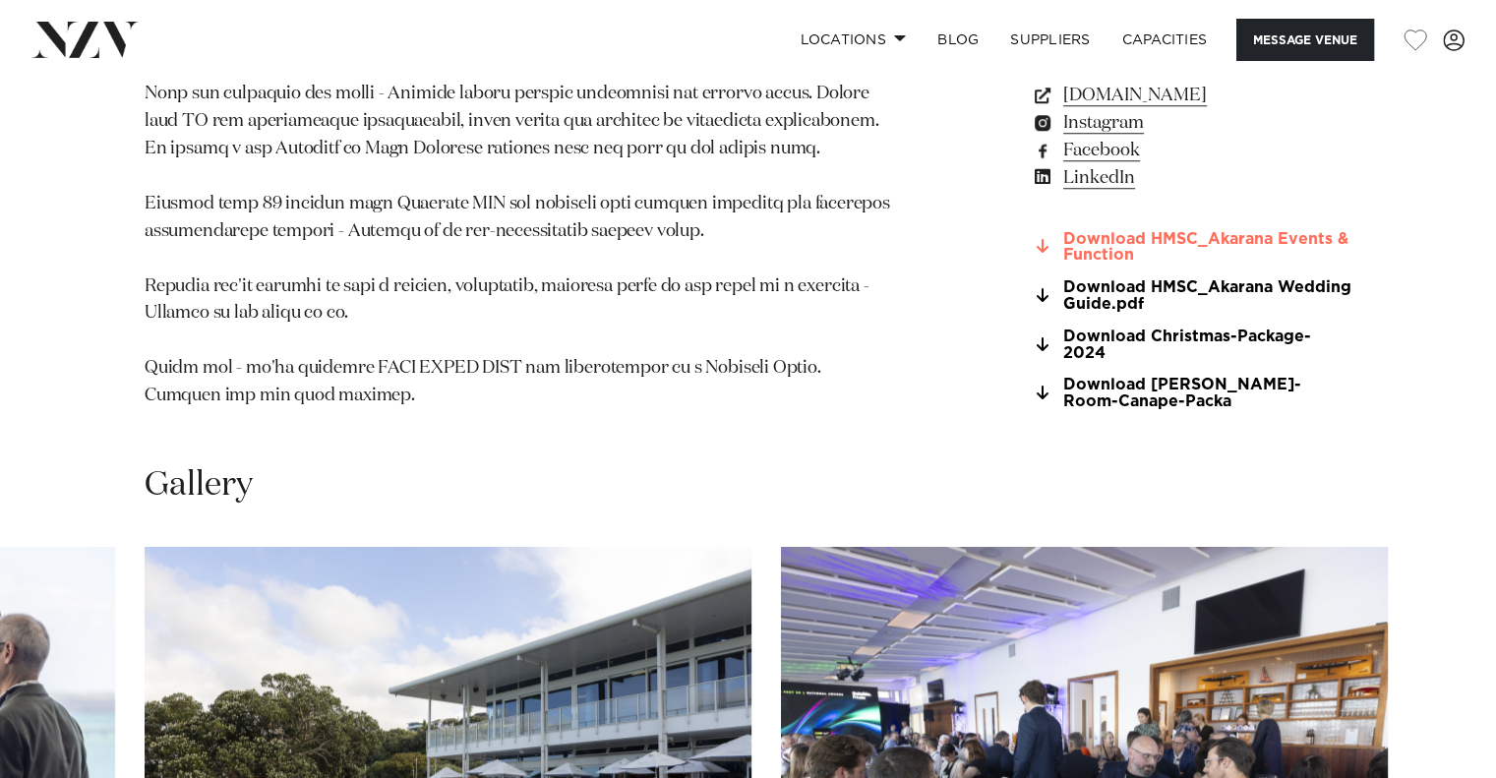
click at [1094, 252] on link "Download HMSC_Akarana Events & Function" at bounding box center [1191, 247] width 321 height 33
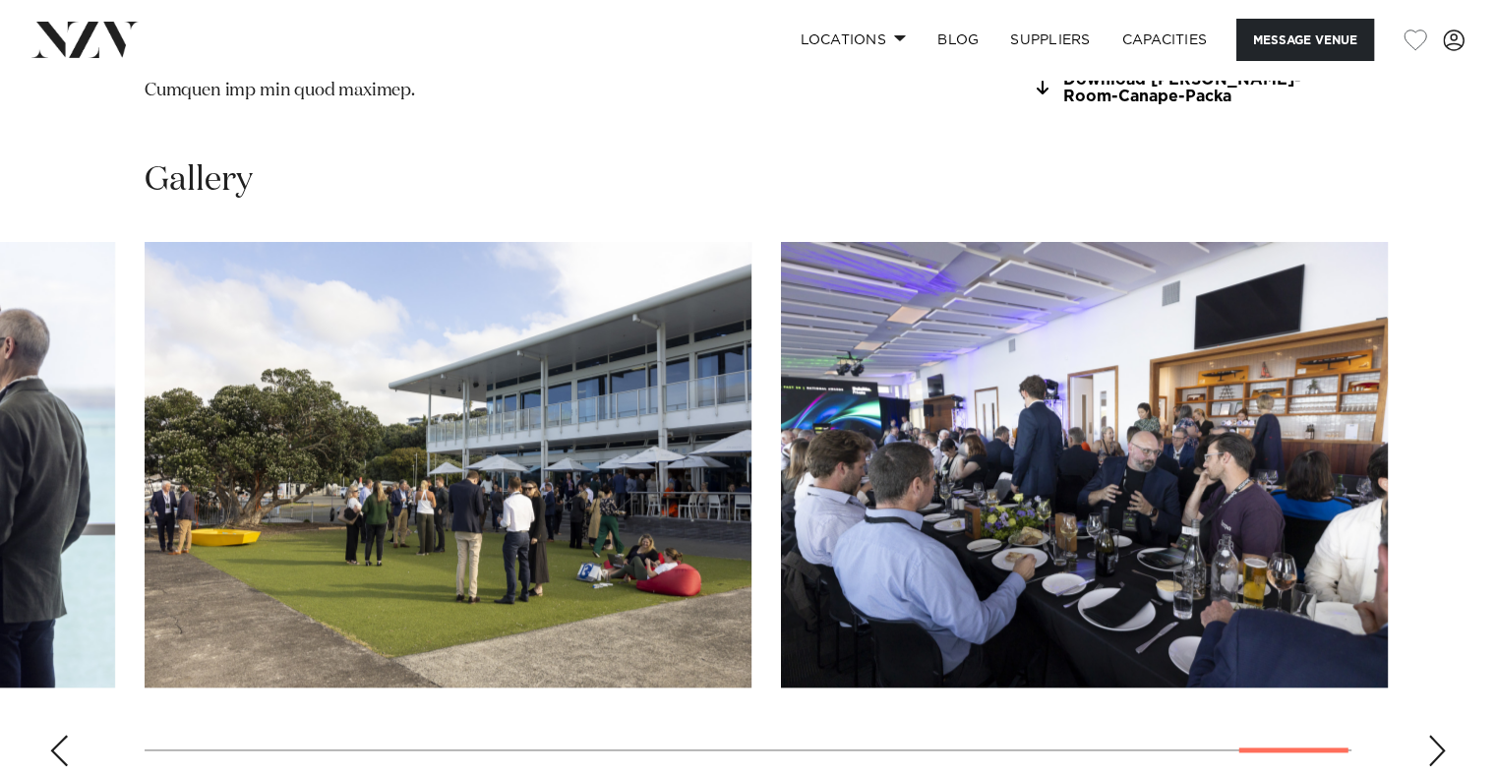
scroll to position [2032, 0]
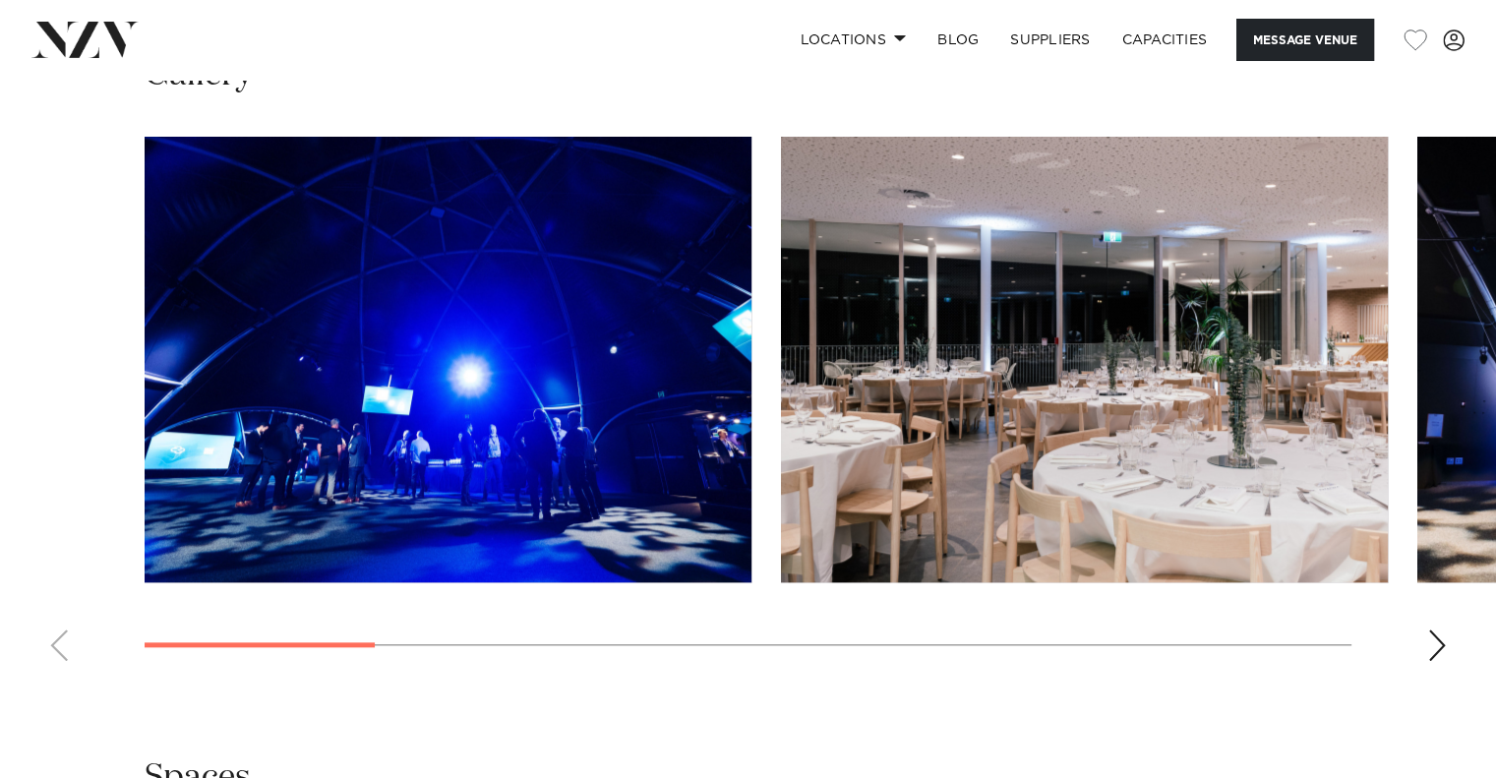
scroll to position [1901, 0]
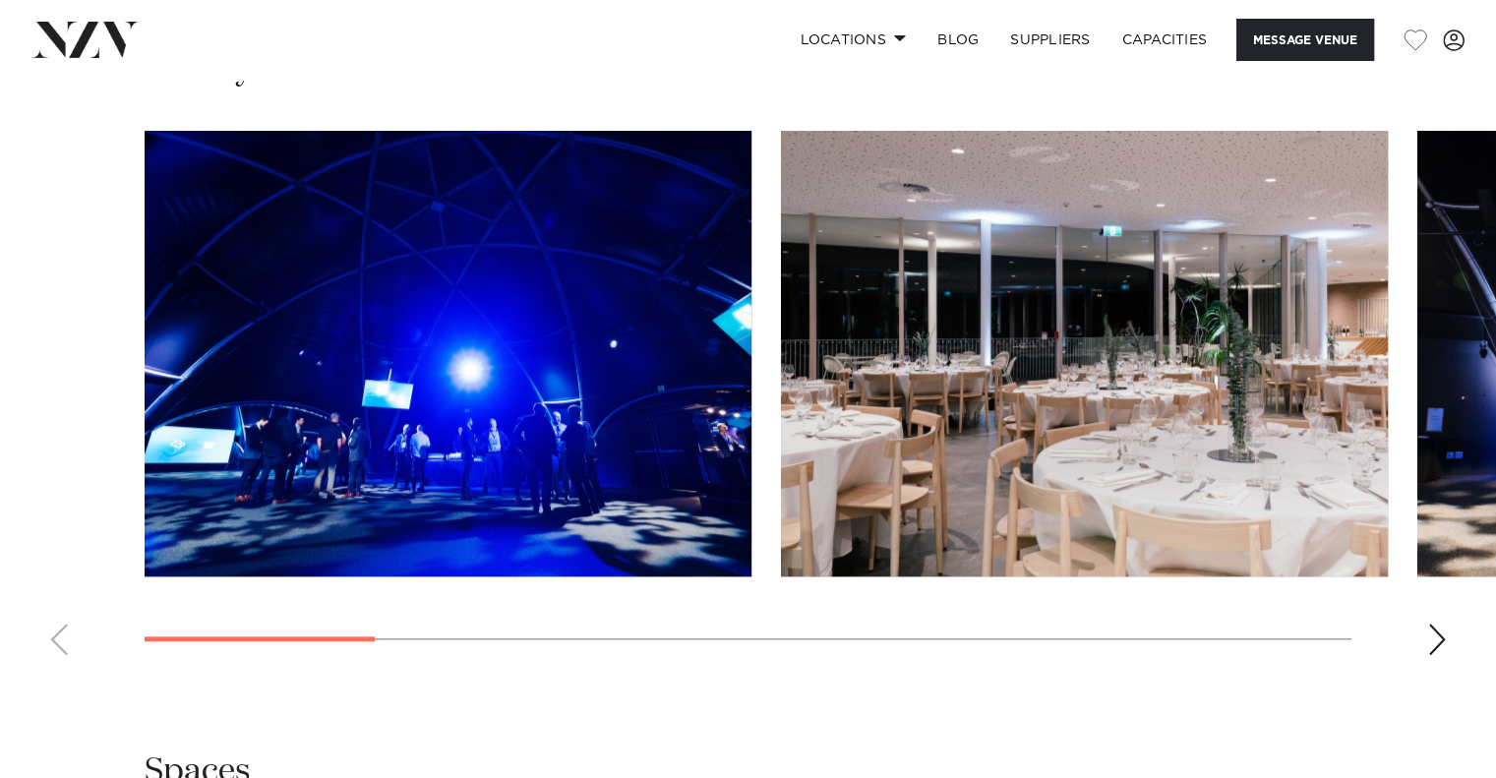
click at [1440, 632] on div "Next slide" at bounding box center [1437, 639] width 20 height 31
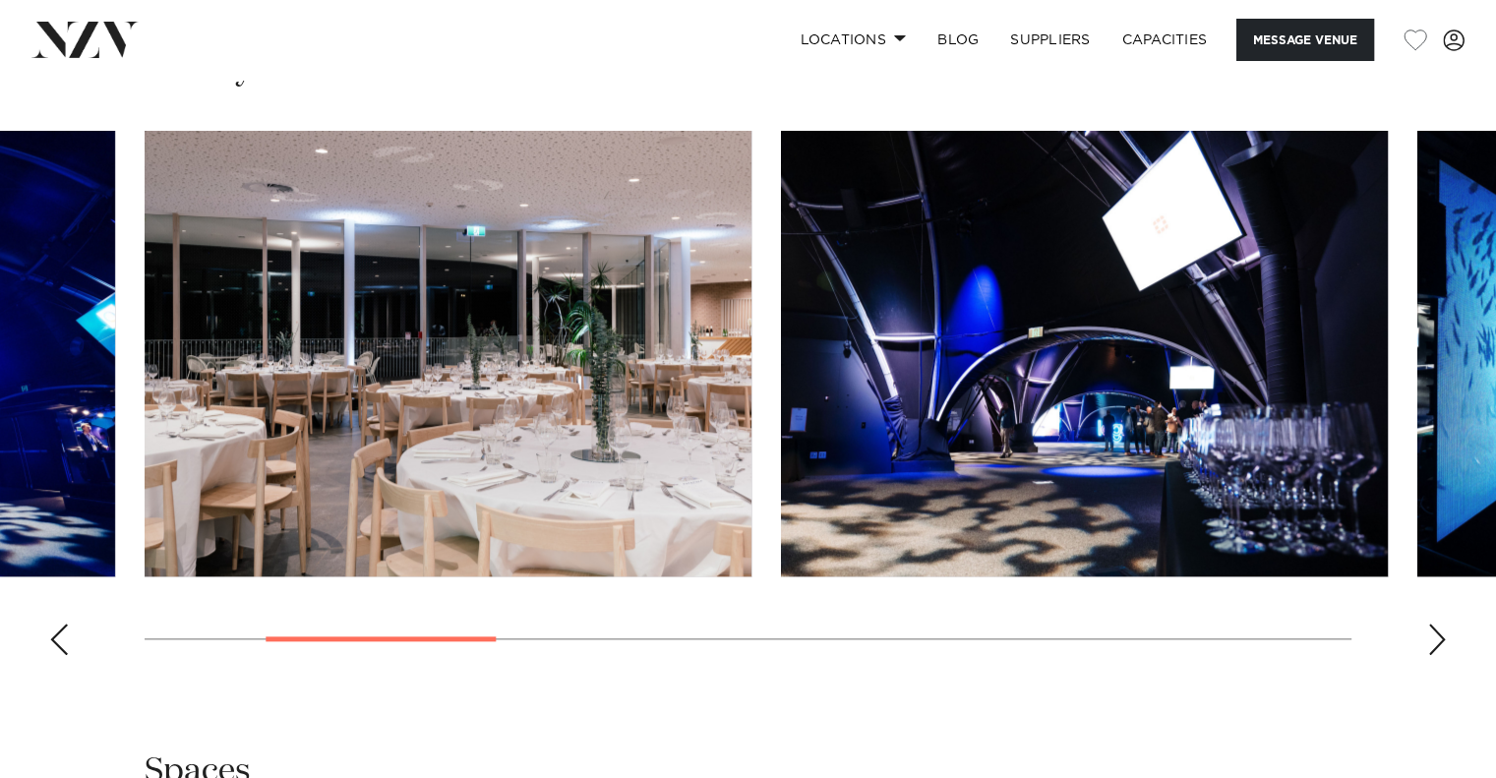
click at [1440, 632] on div "Next slide" at bounding box center [1437, 639] width 20 height 31
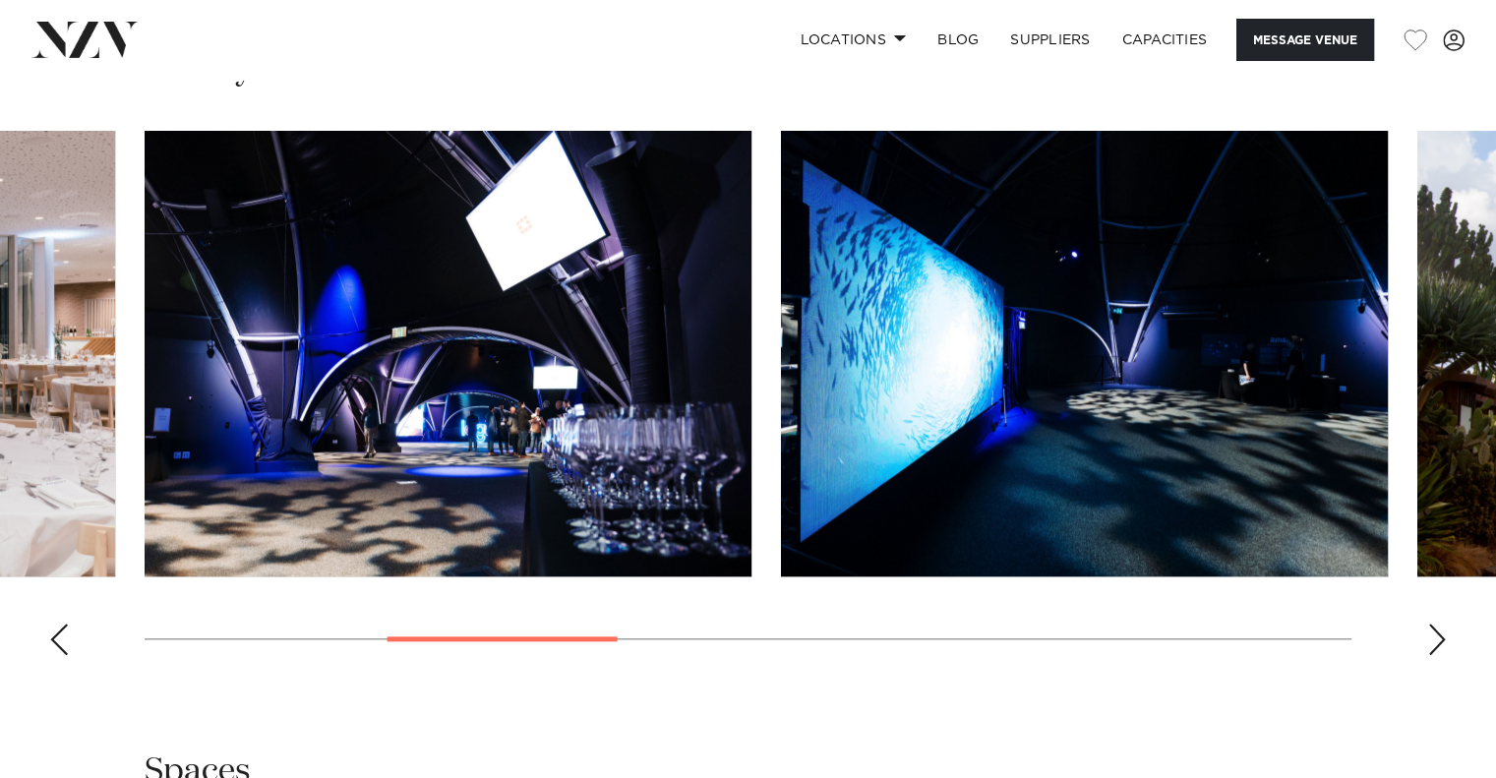
click at [1440, 632] on div "Next slide" at bounding box center [1437, 639] width 20 height 31
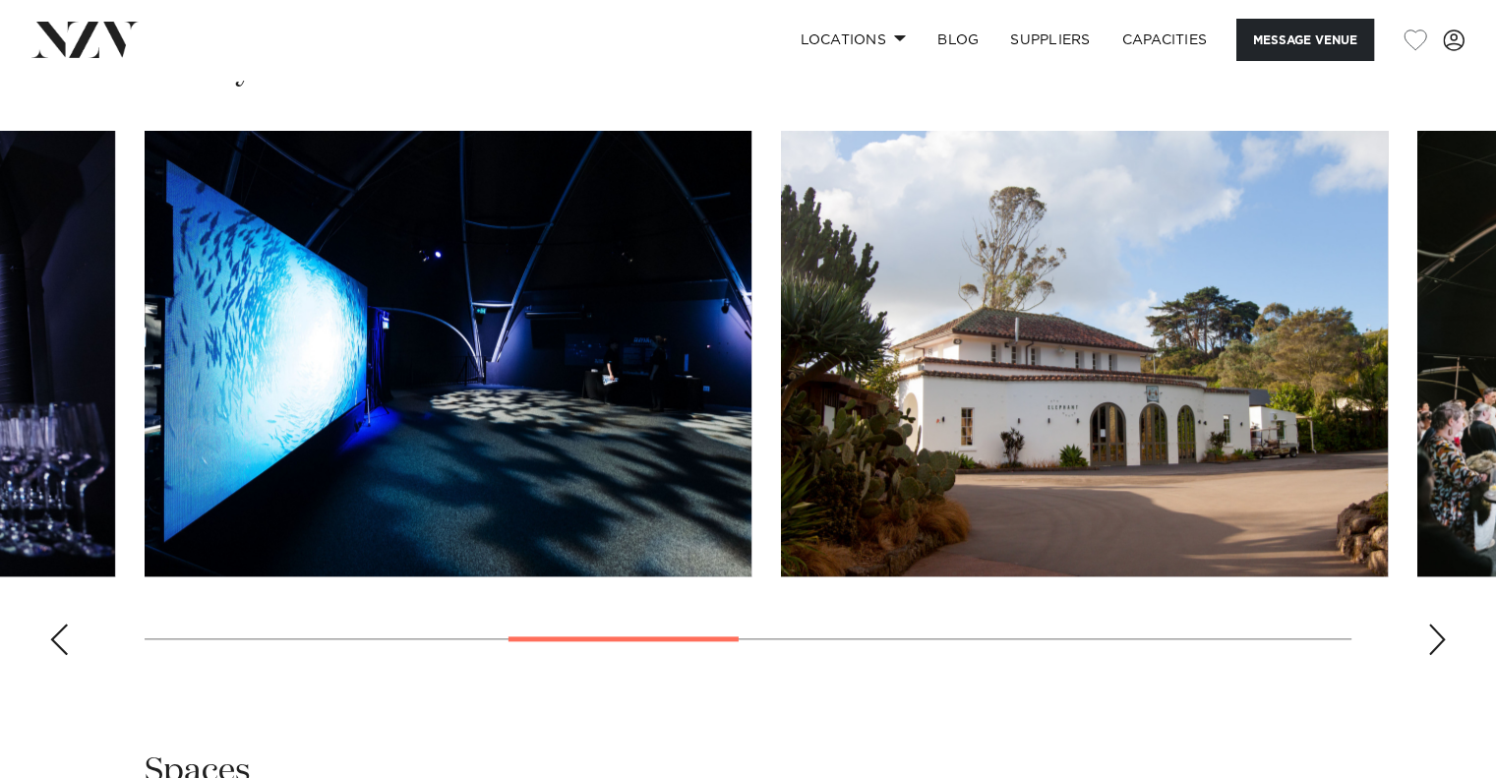
click at [1440, 632] on div "Next slide" at bounding box center [1437, 639] width 20 height 31
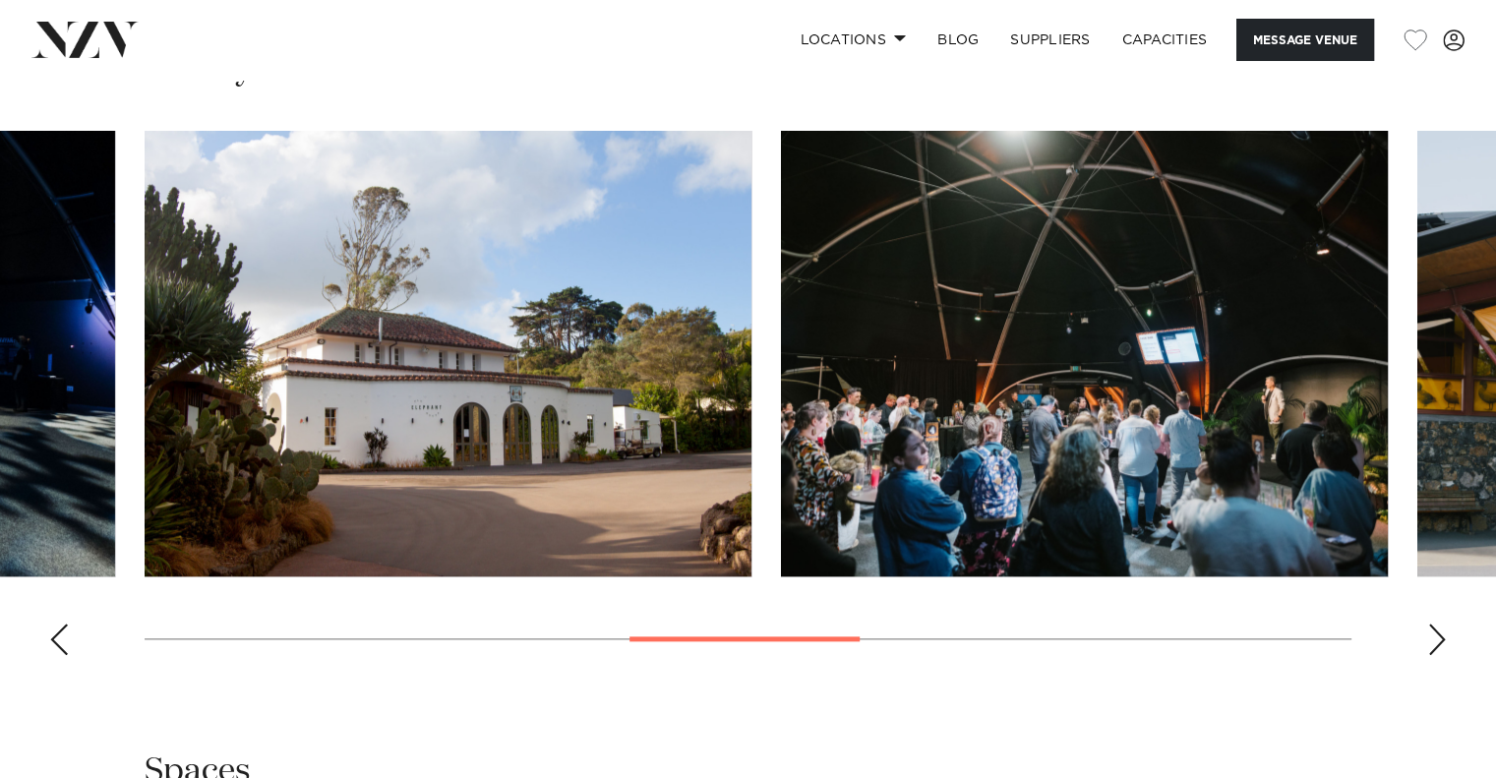
click at [1440, 632] on div "Next slide" at bounding box center [1437, 639] width 20 height 31
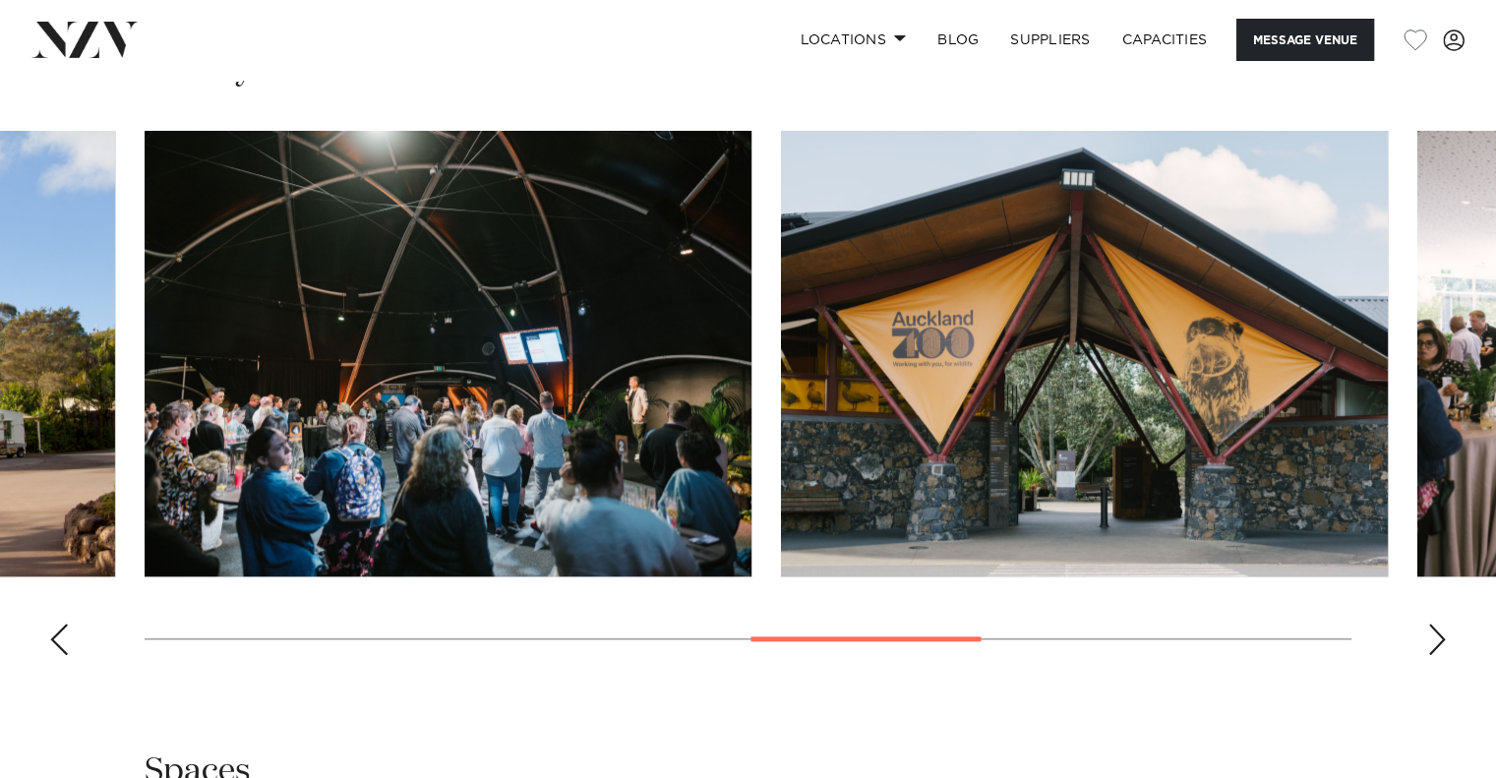
click at [1440, 632] on div "Next slide" at bounding box center [1437, 639] width 20 height 31
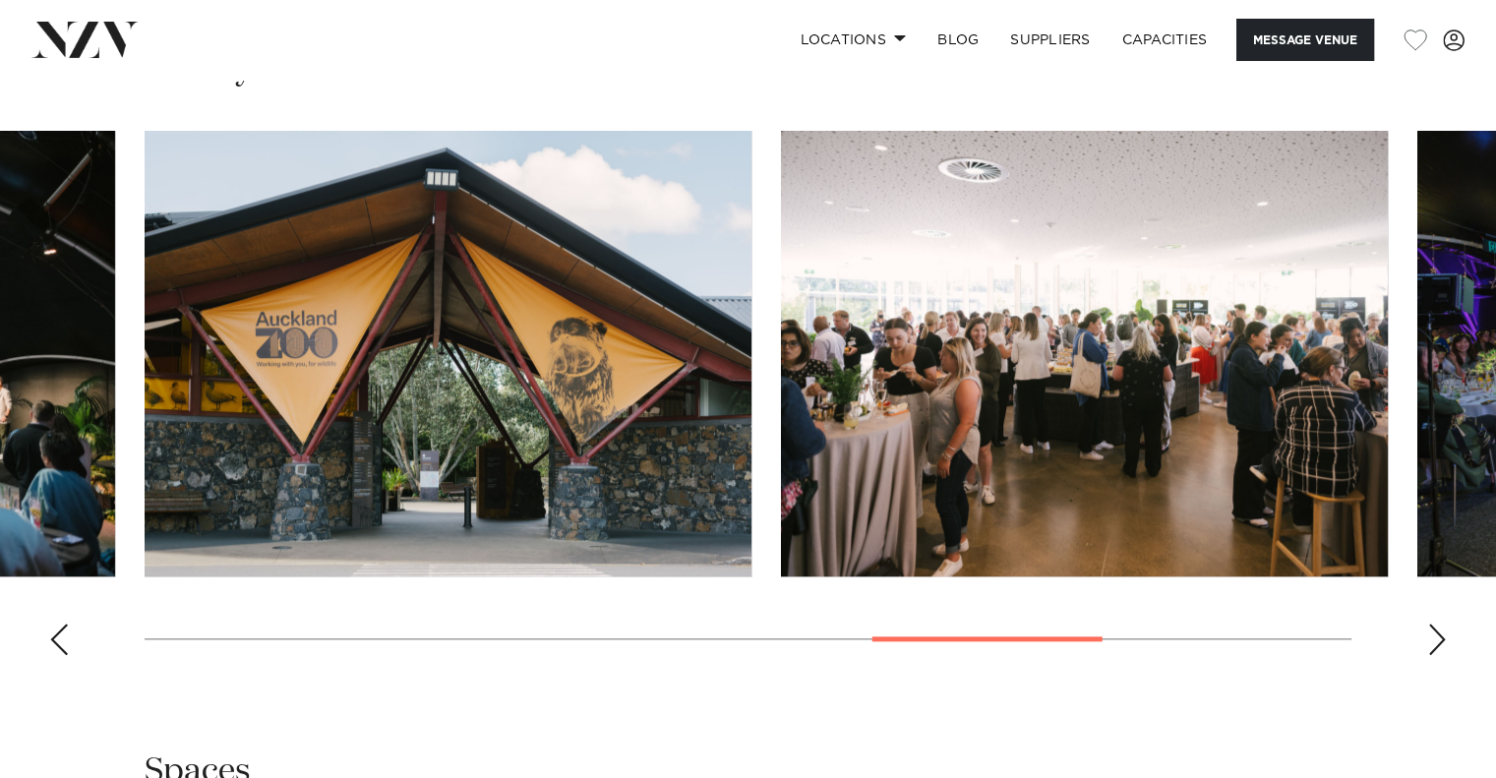
click at [1440, 632] on div "Next slide" at bounding box center [1437, 639] width 20 height 31
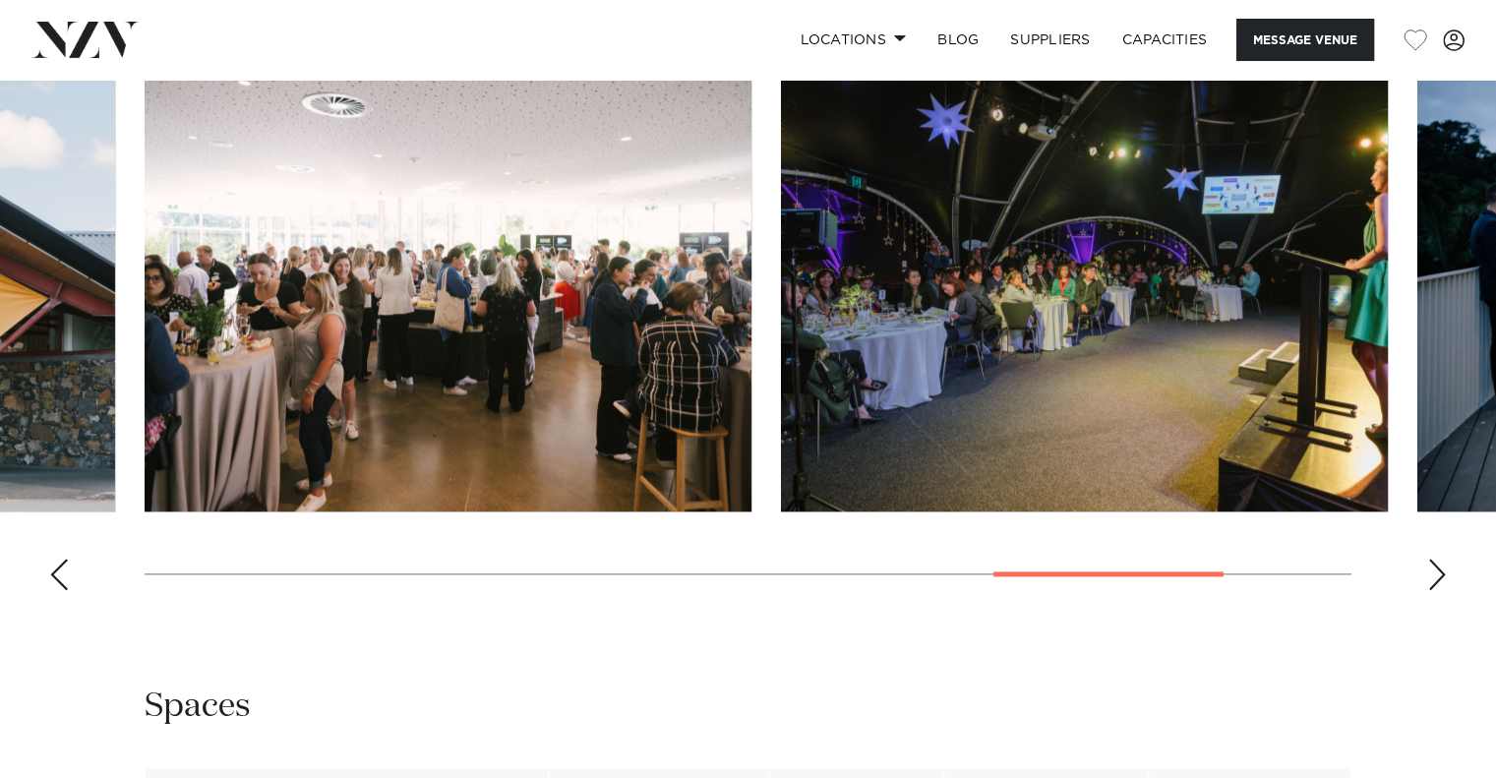
scroll to position [1967, 0]
click at [1440, 632] on div "Auckland Auckland Zoo Message Venue Auckland Auckland Zoo Auckland Zoo offers u…" at bounding box center [748, 140] width 1496 height 4057
click at [1435, 575] on div "Next slide" at bounding box center [1437, 573] width 20 height 31
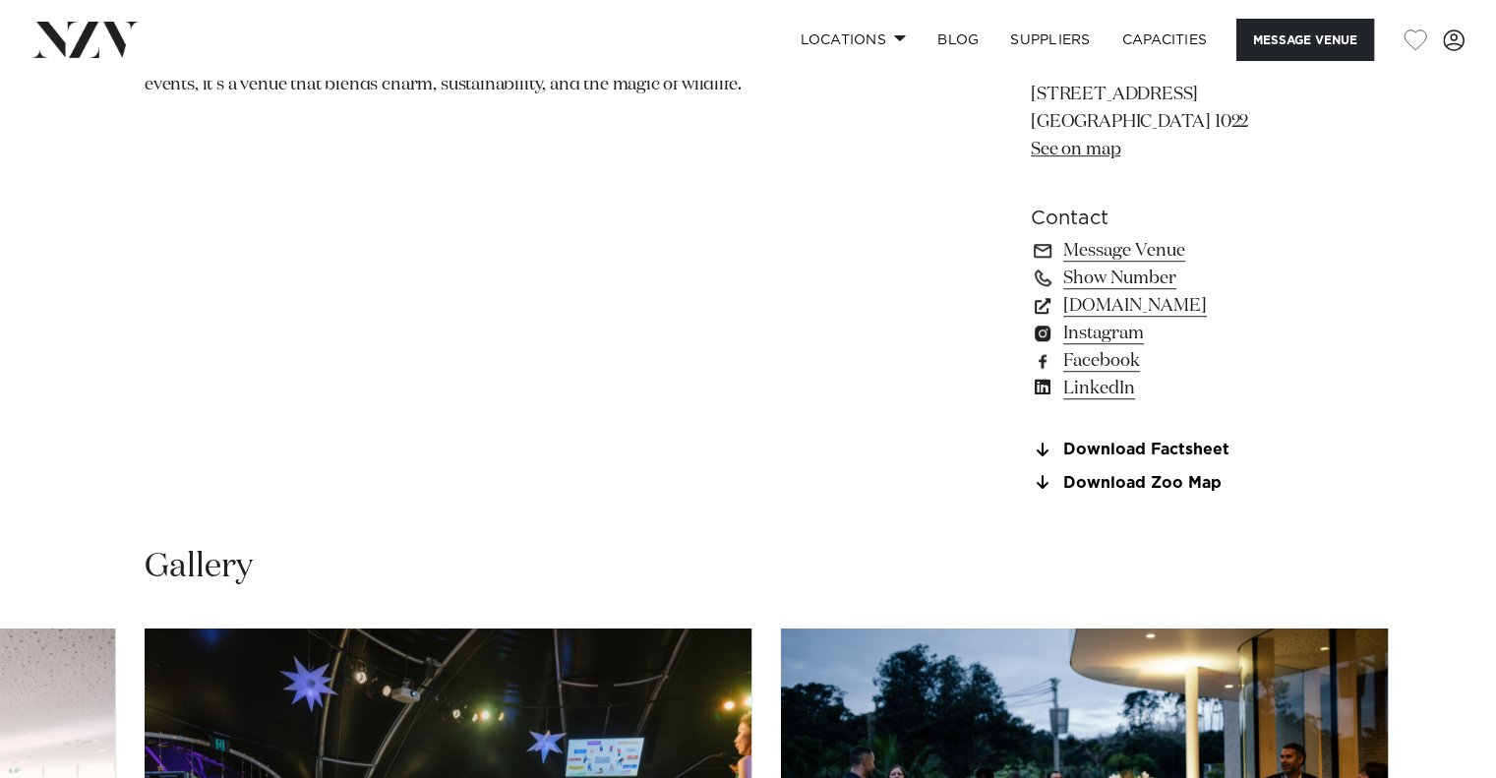
scroll to position [1377, 0]
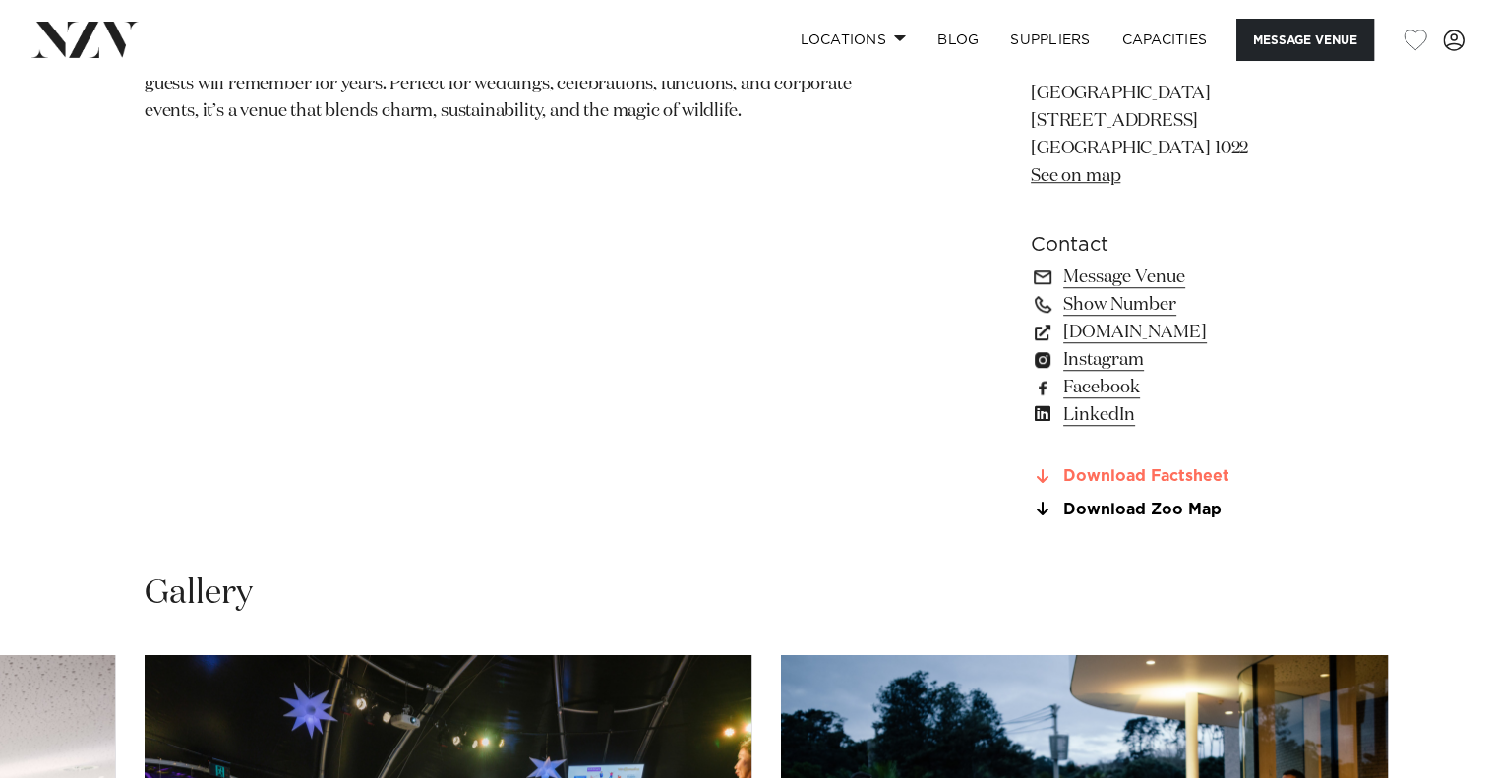
click at [1128, 472] on link "Download Factsheet" at bounding box center [1191, 477] width 321 height 18
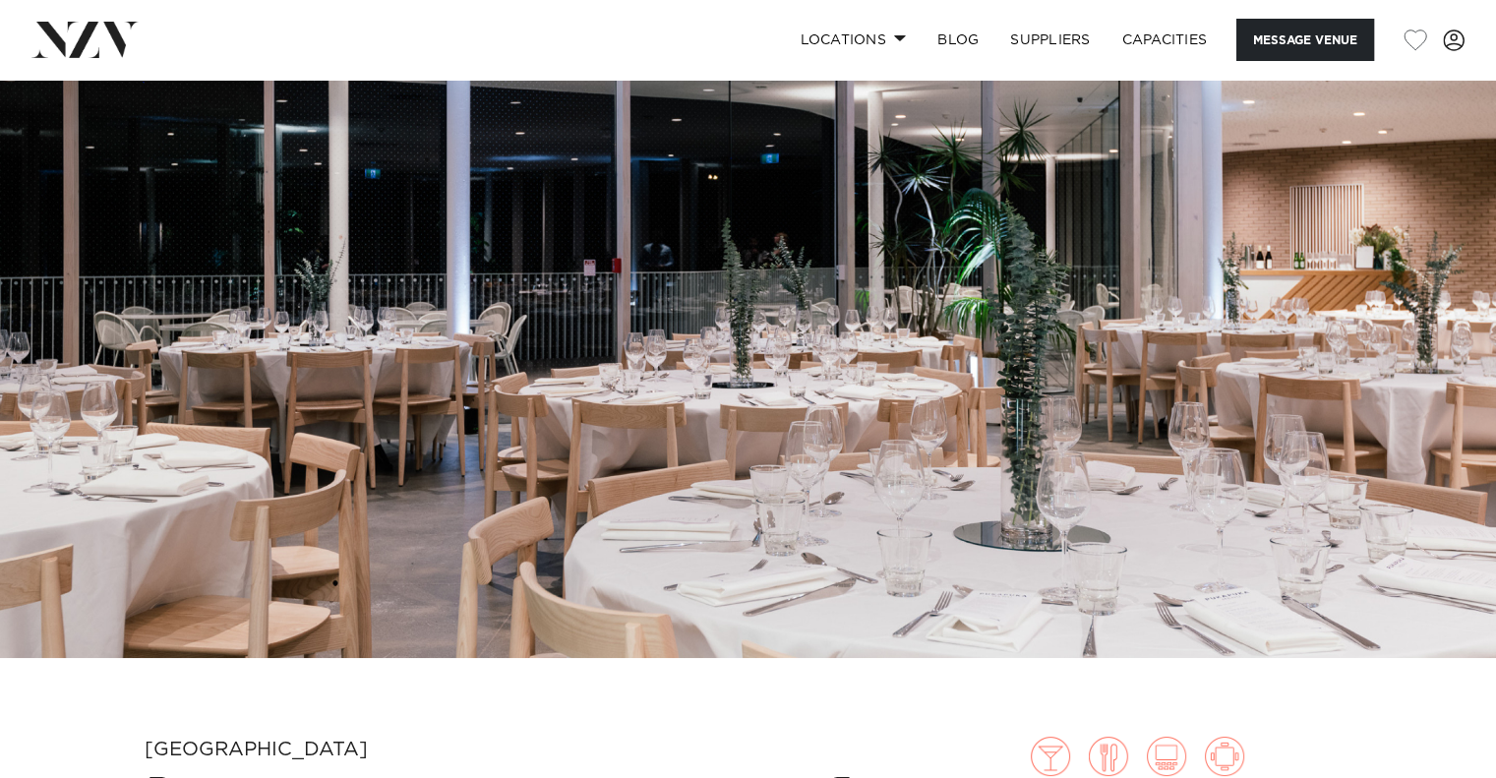
scroll to position [131, 0]
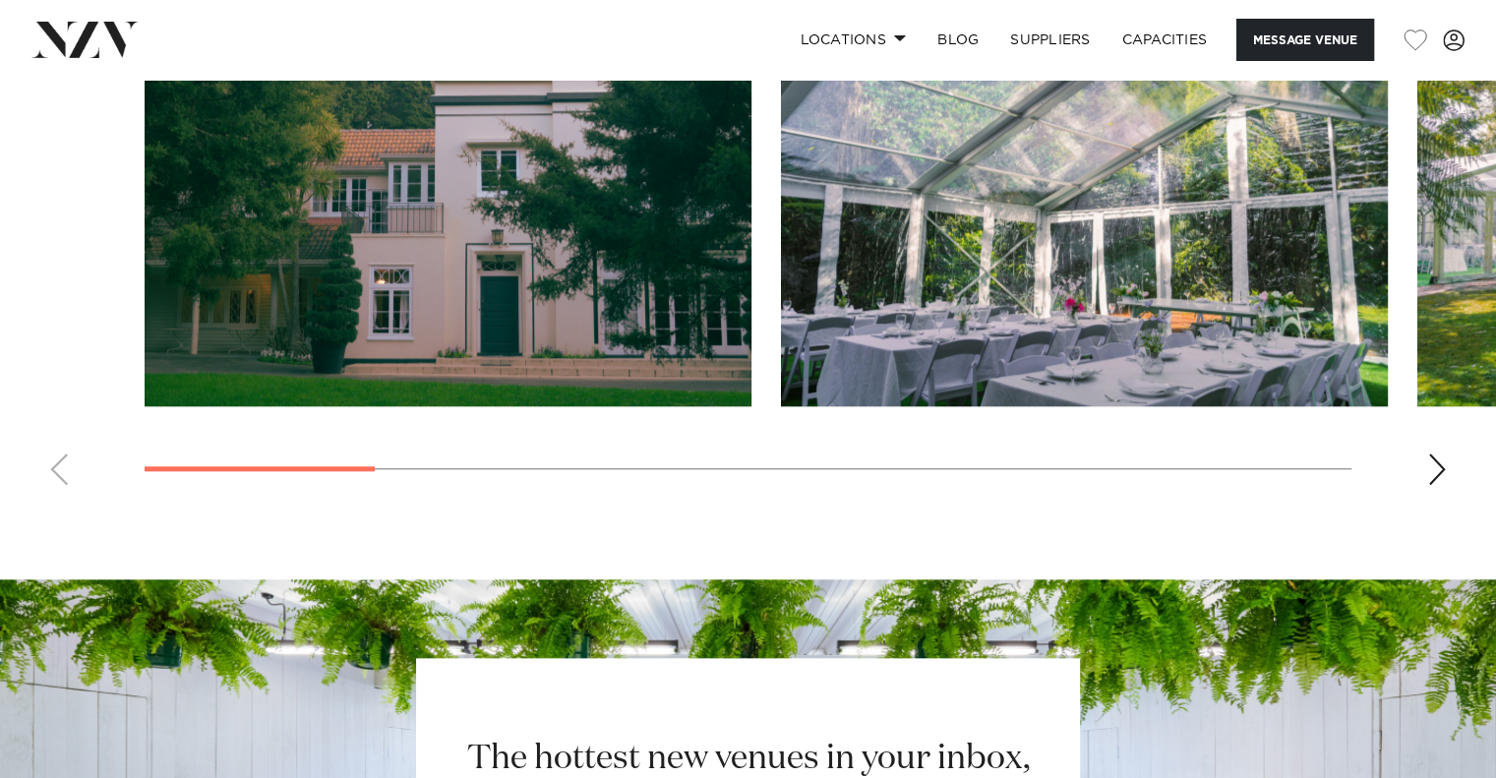
scroll to position [1967, 0]
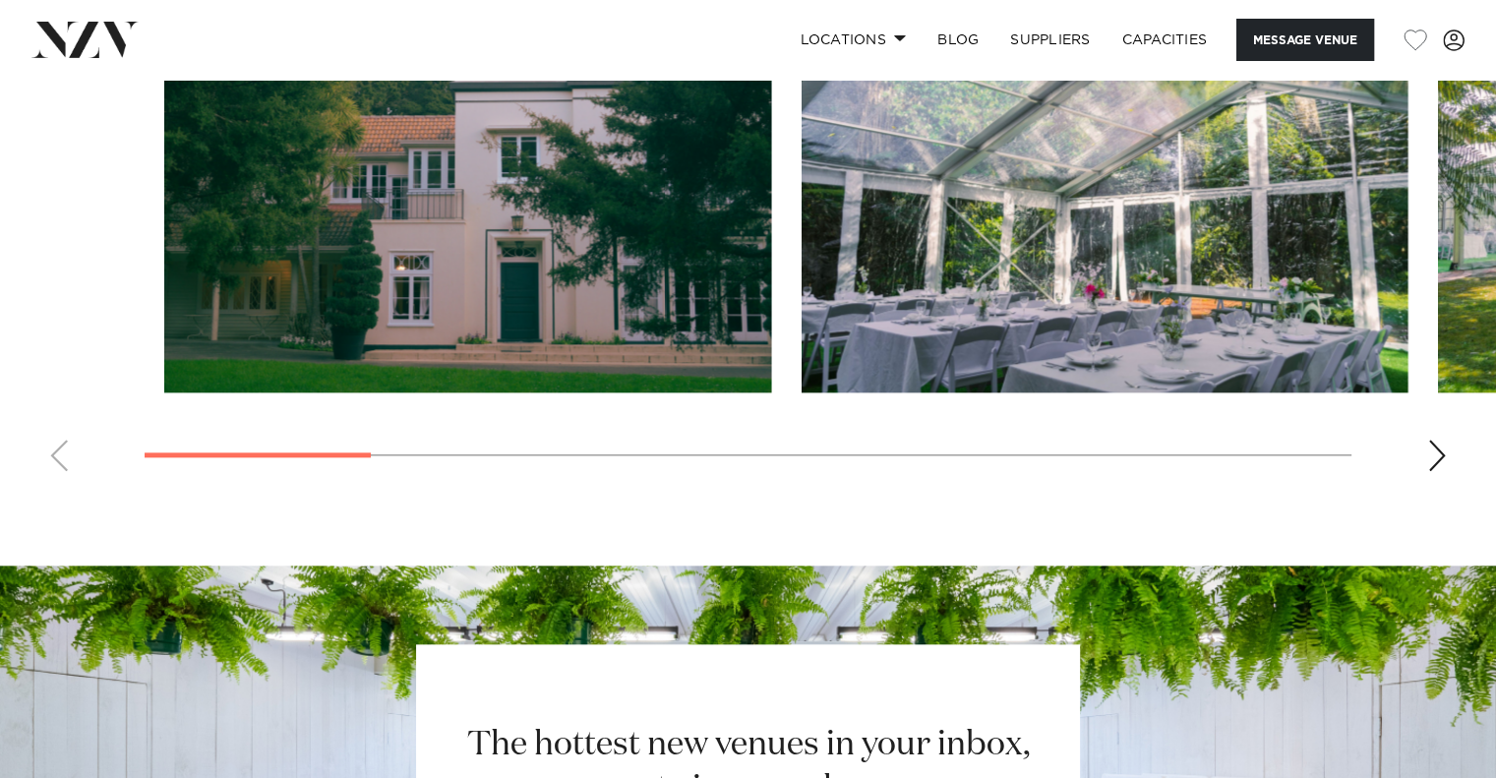
click at [346, 450] on swiper-container at bounding box center [748, 217] width 1496 height 540
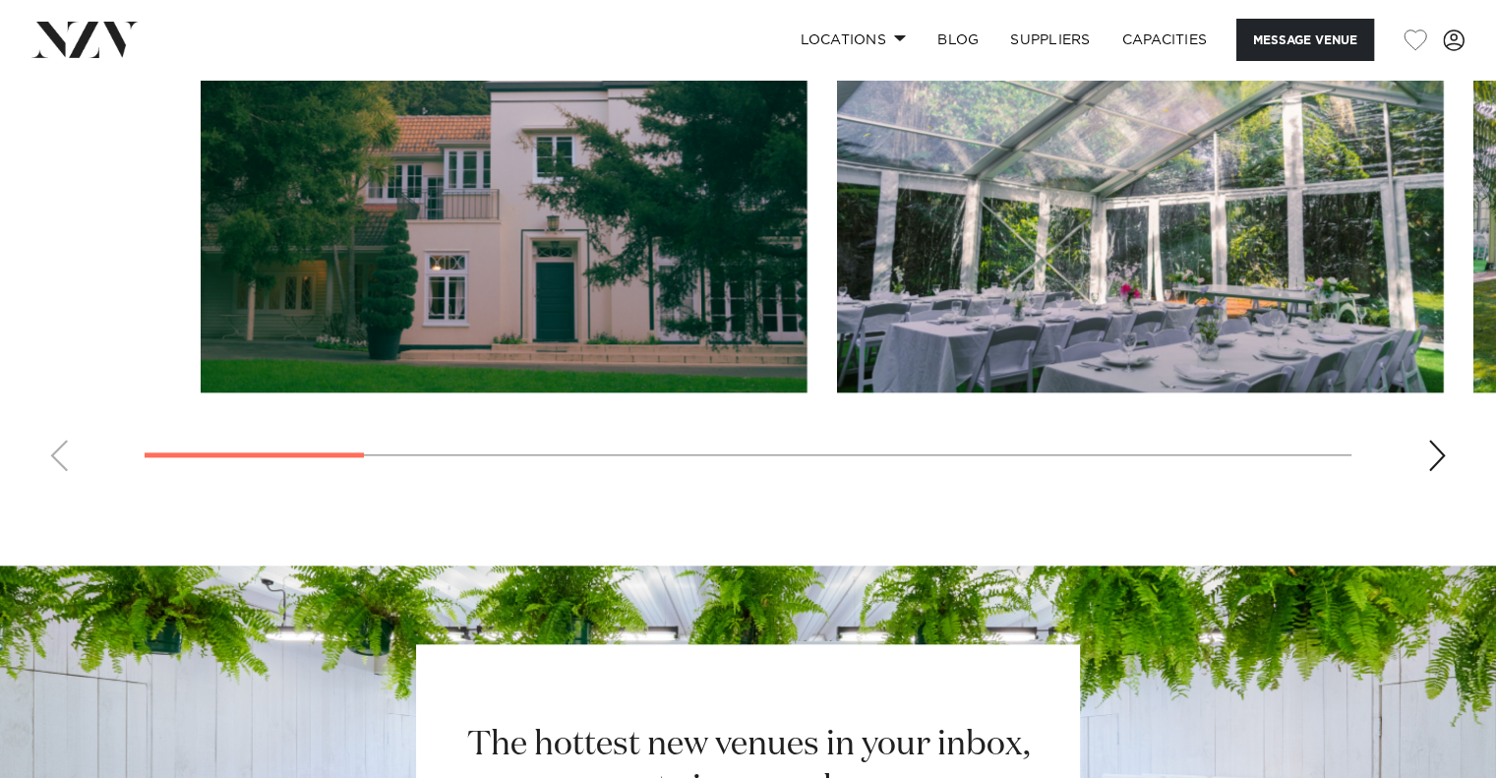
click at [498, 455] on swiper-container at bounding box center [748, 217] width 1496 height 540
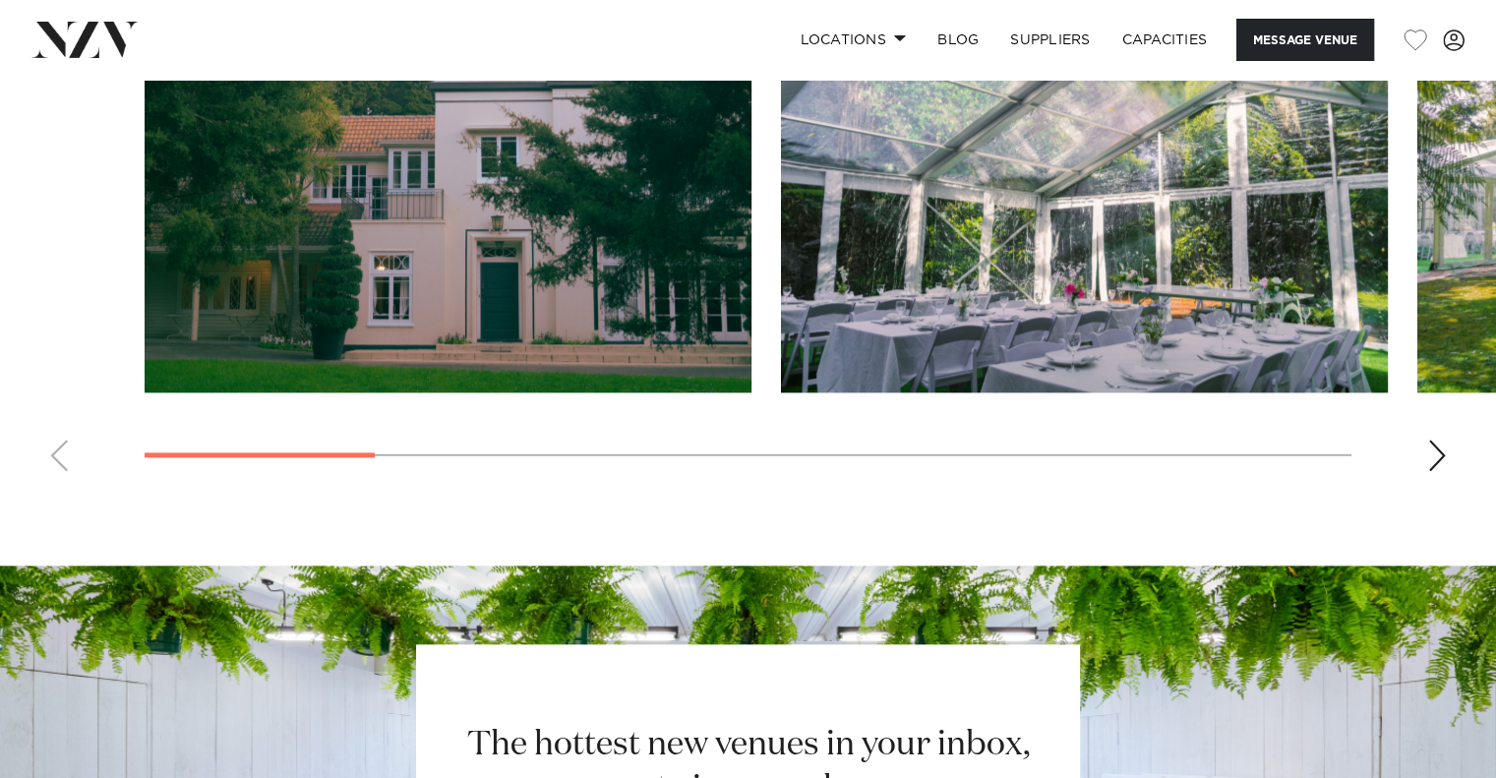
click at [602, 425] on swiper-container at bounding box center [748, 217] width 1496 height 540
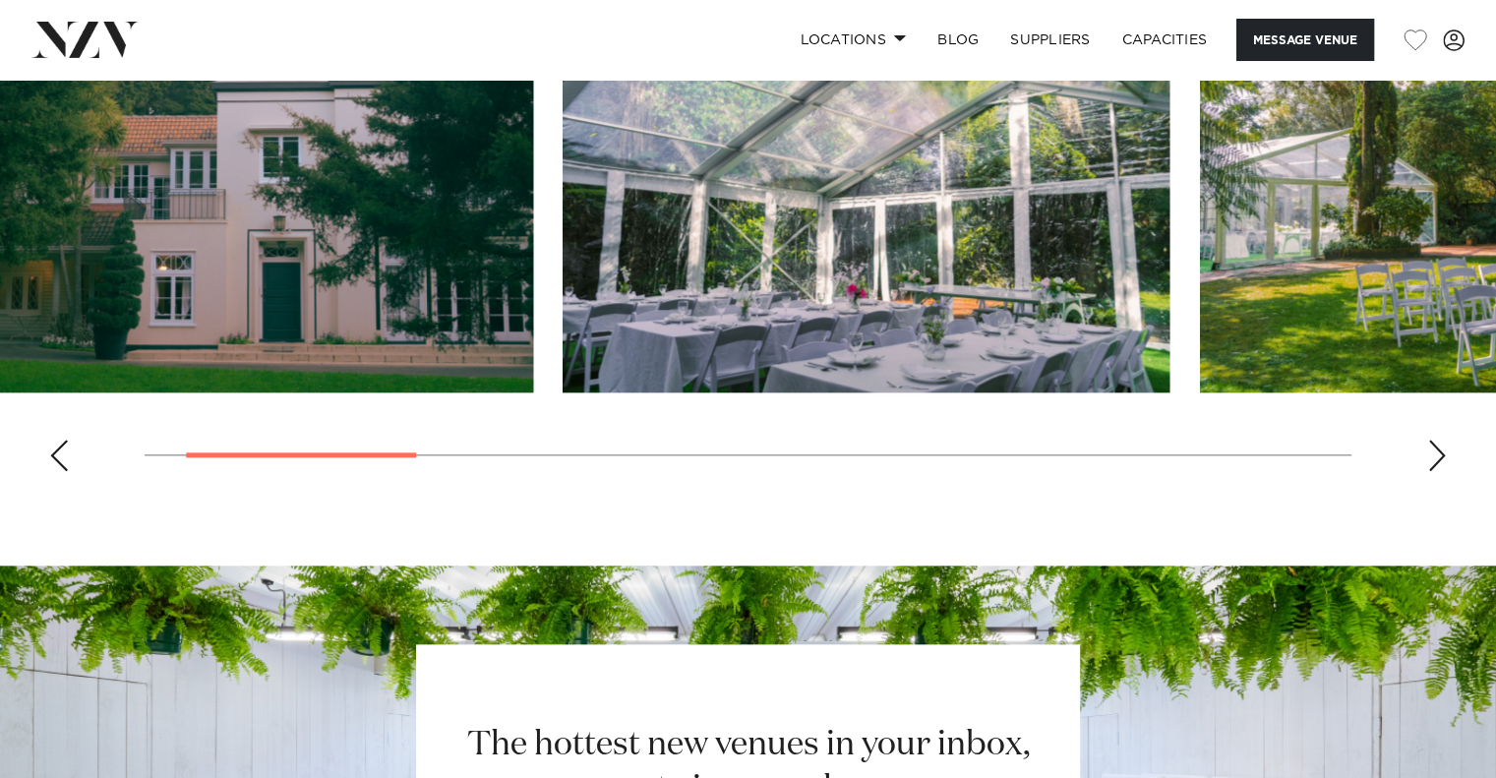
click at [410, 440] on swiper-container at bounding box center [748, 217] width 1496 height 540
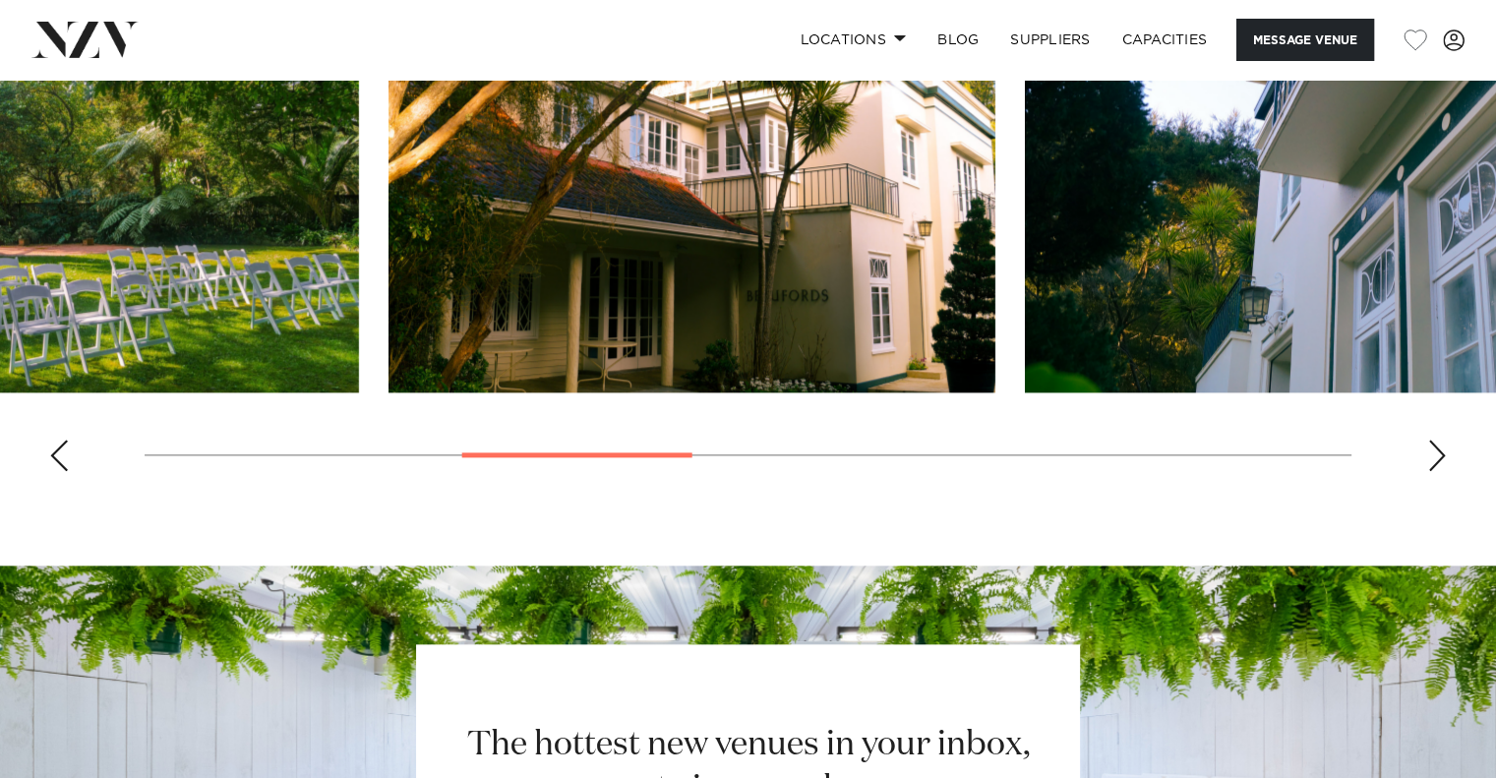
click at [516, 337] on img "4 / 10" at bounding box center [692, 170] width 607 height 446
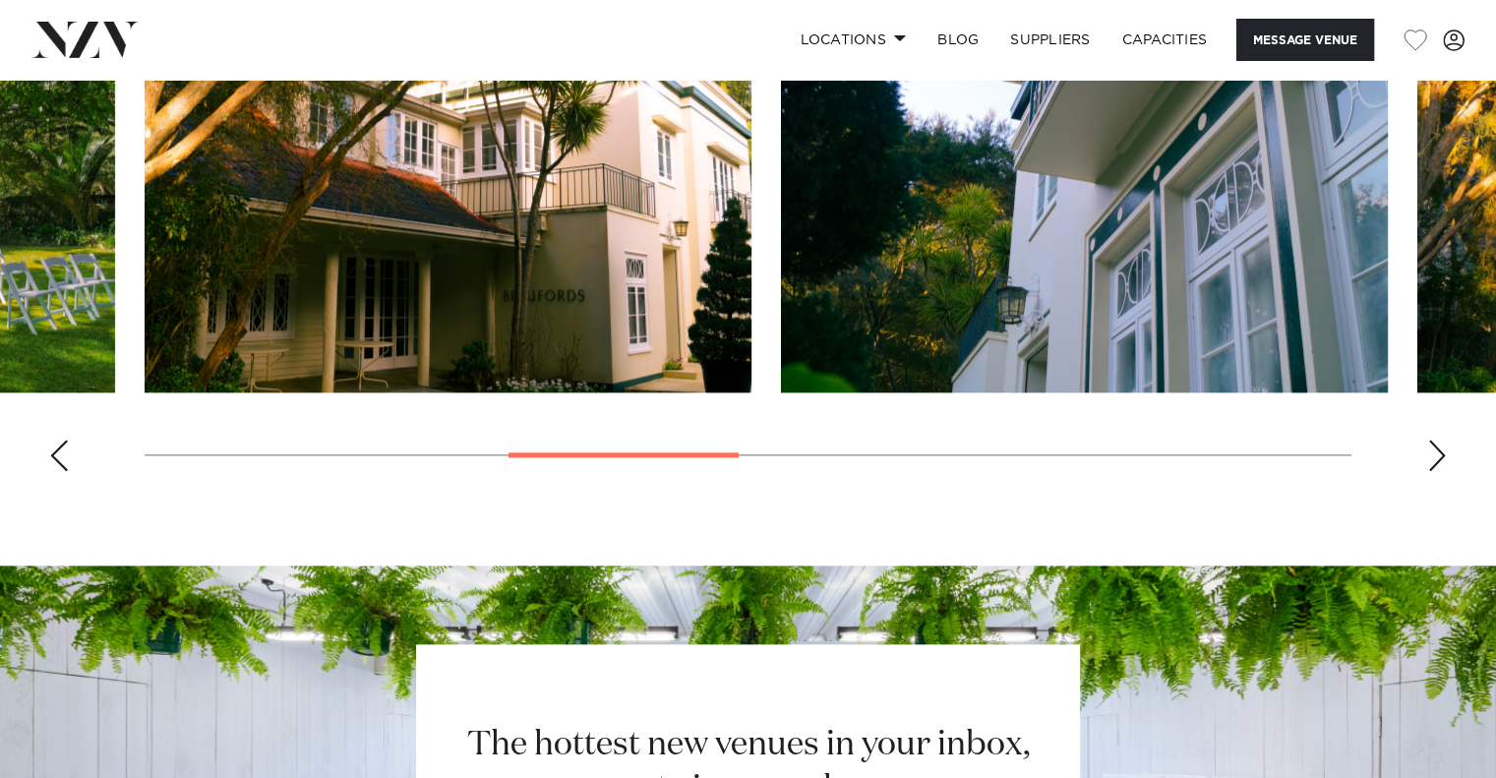
click at [781, 345] on img "5 / 10" at bounding box center [1084, 170] width 607 height 446
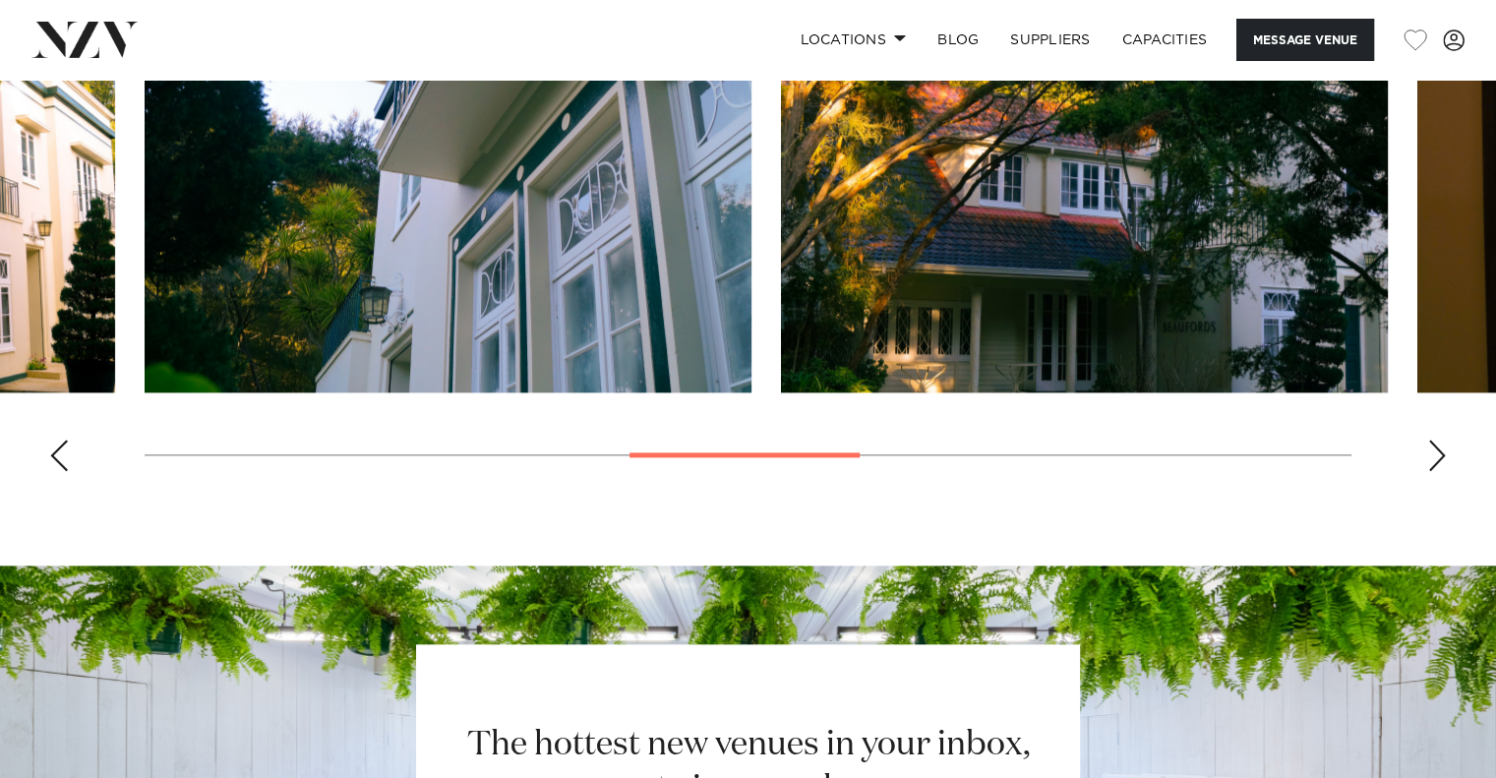
click at [781, 350] on img "6 / 10" at bounding box center [1084, 170] width 607 height 446
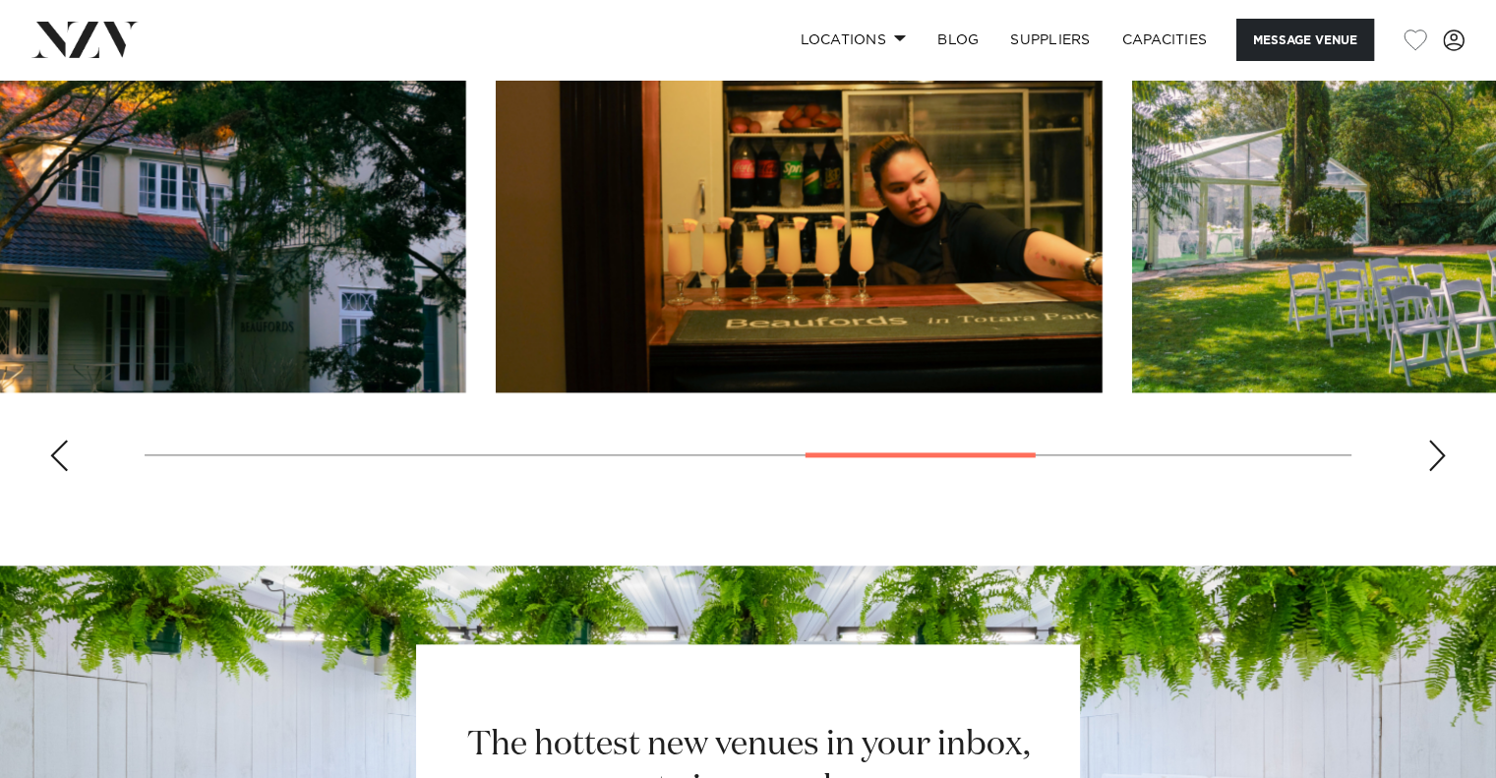
click at [590, 374] on img "7 / 10" at bounding box center [799, 170] width 607 height 446
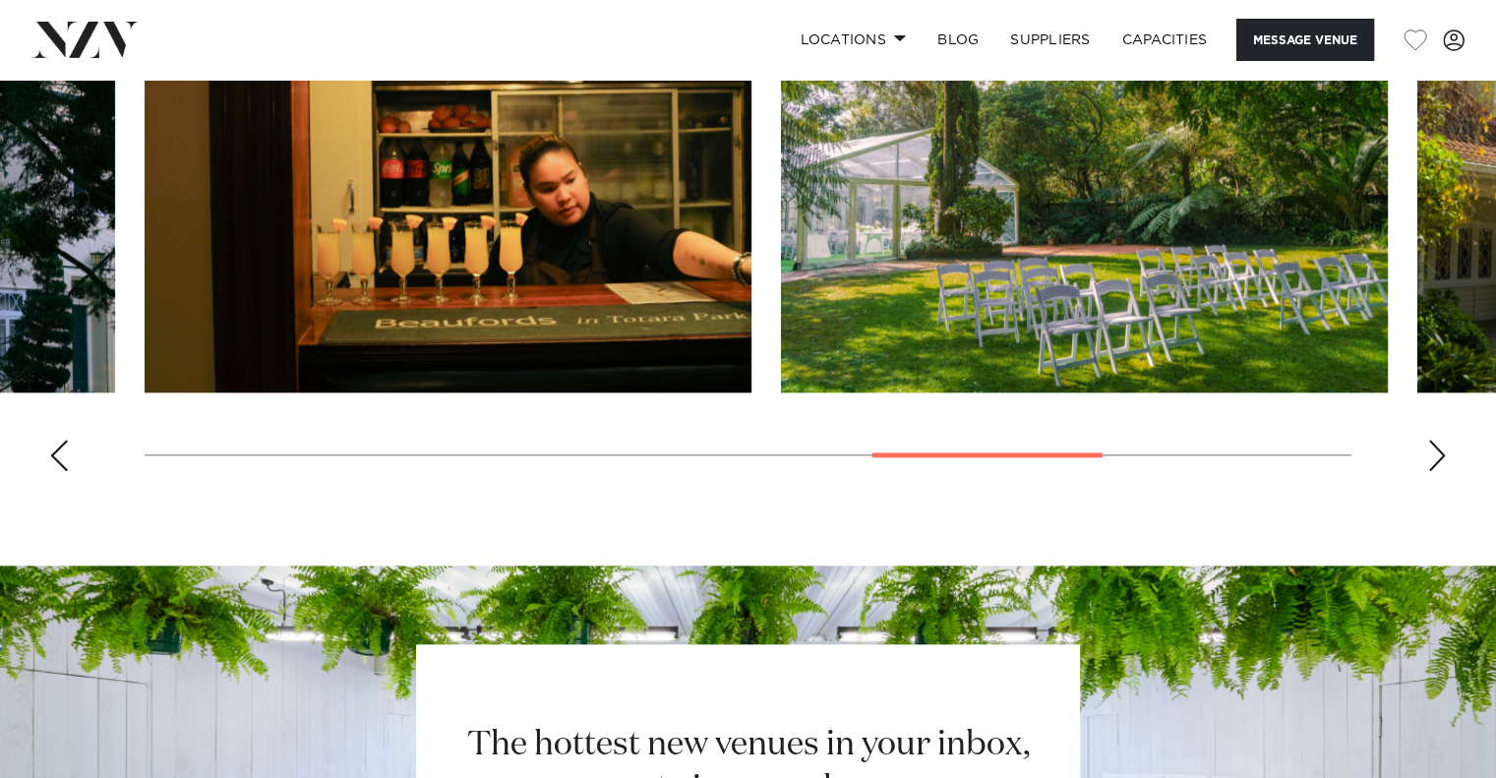
click at [405, 395] on swiper-container at bounding box center [748, 217] width 1496 height 540
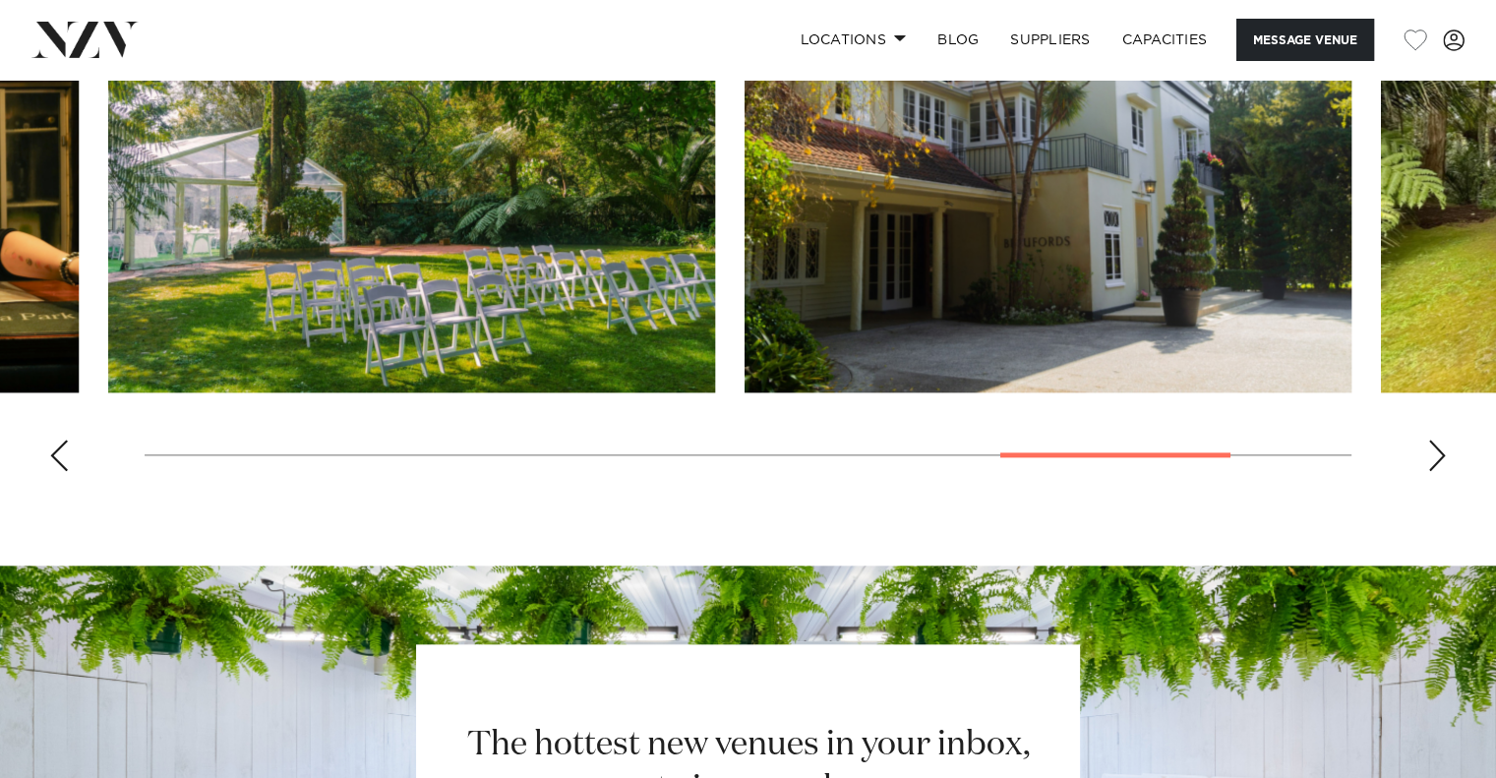
click at [317, 398] on swiper-container at bounding box center [748, 217] width 1496 height 540
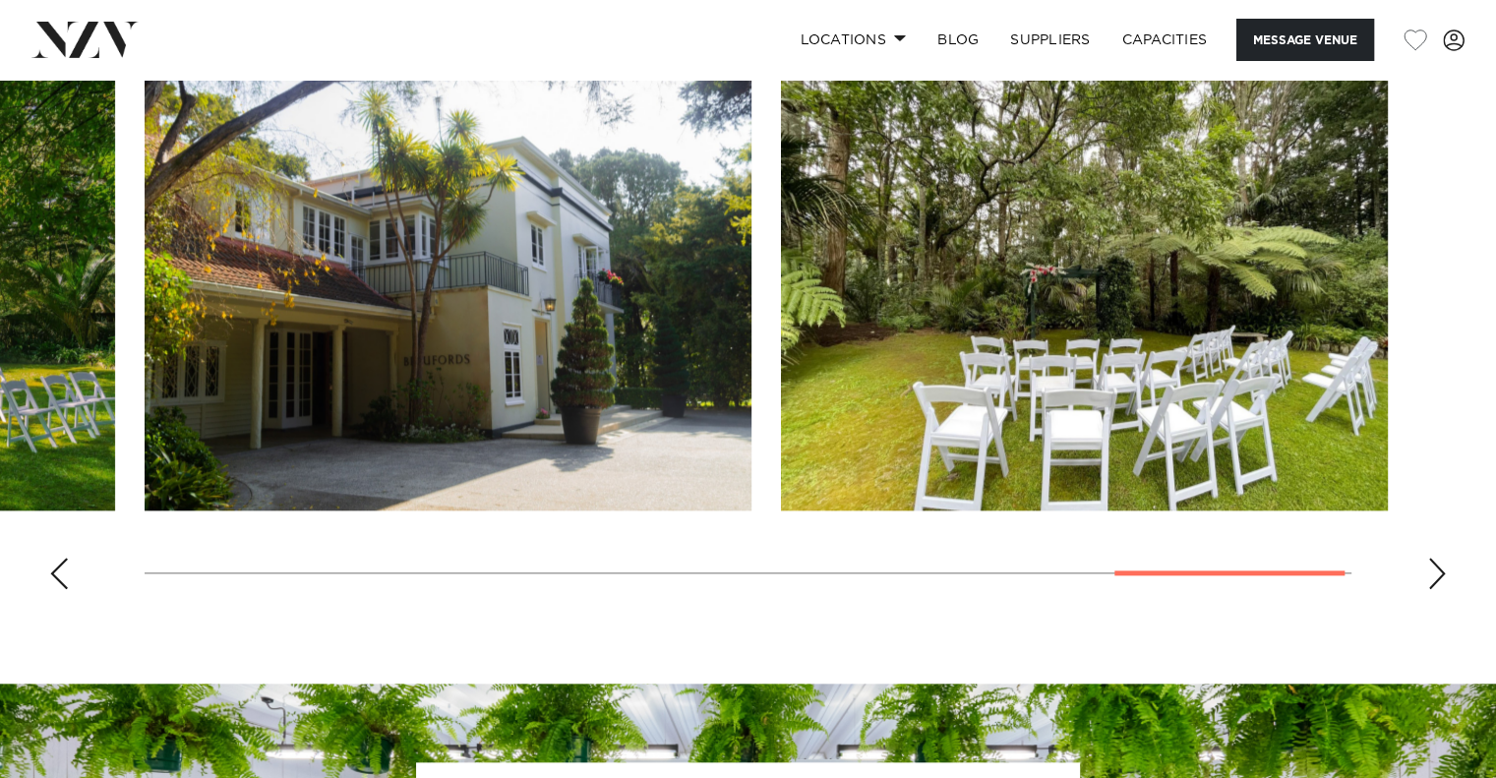
scroll to position [1835, 0]
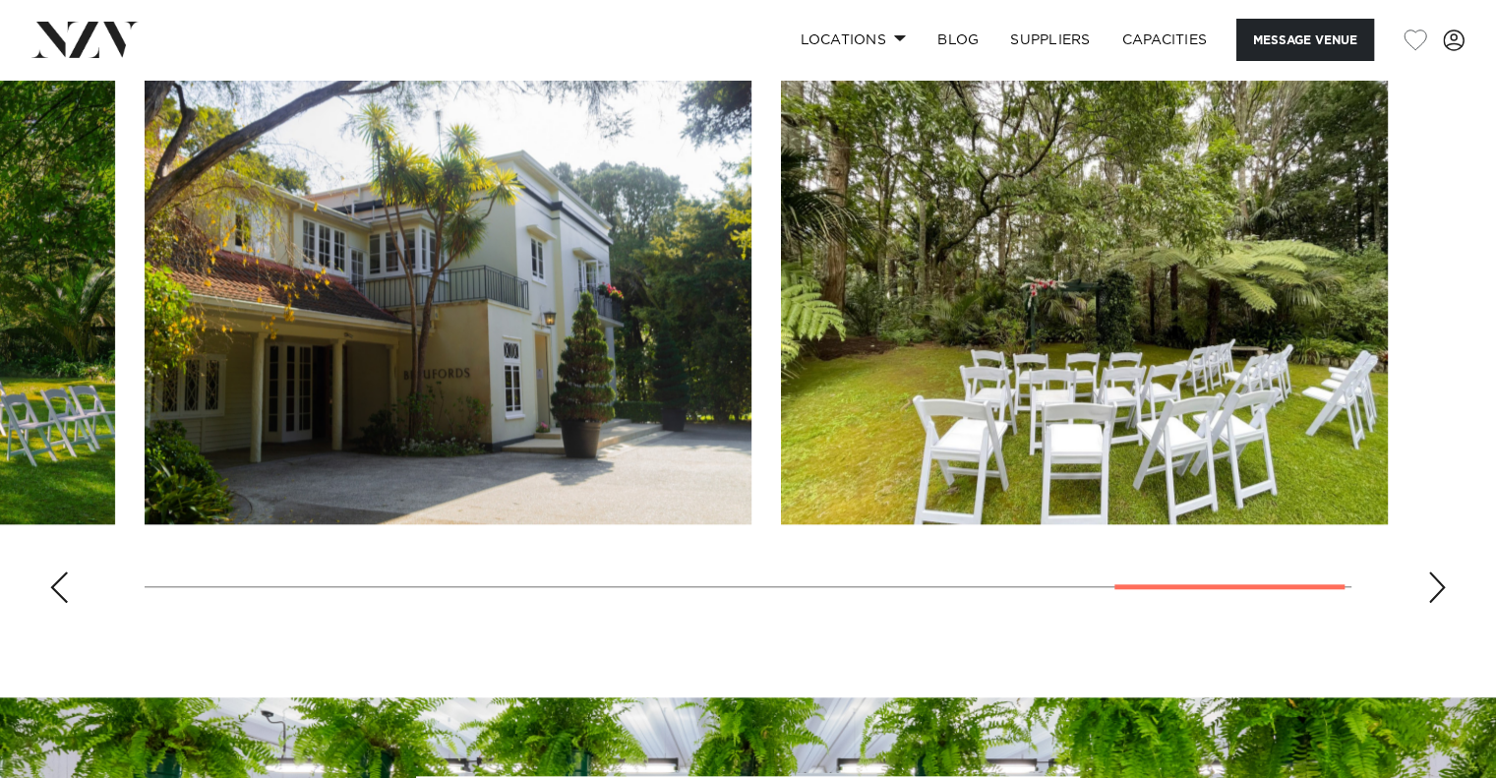
click at [0, 0] on slot at bounding box center [0, 0] width 0 height 0
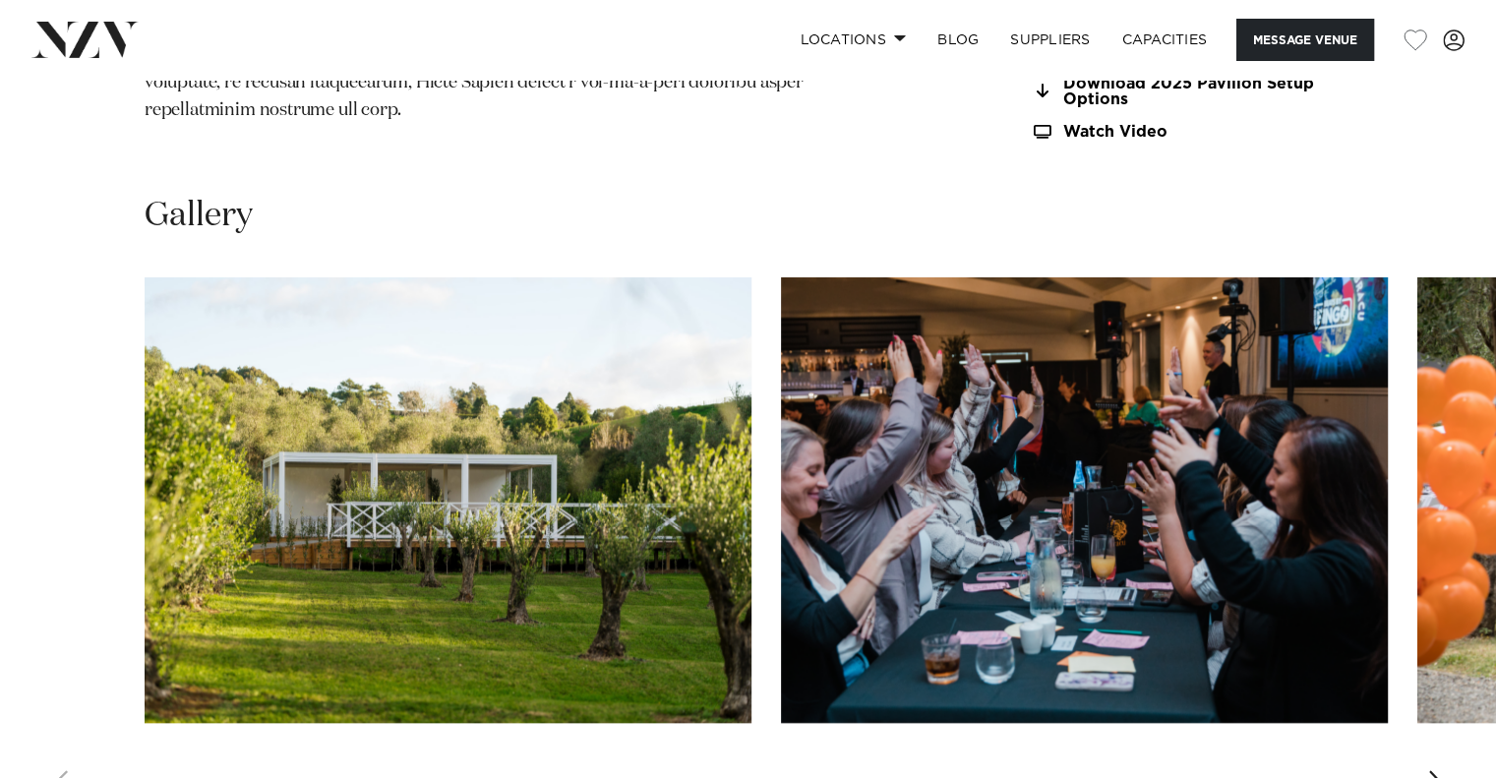
scroll to position [1967, 0]
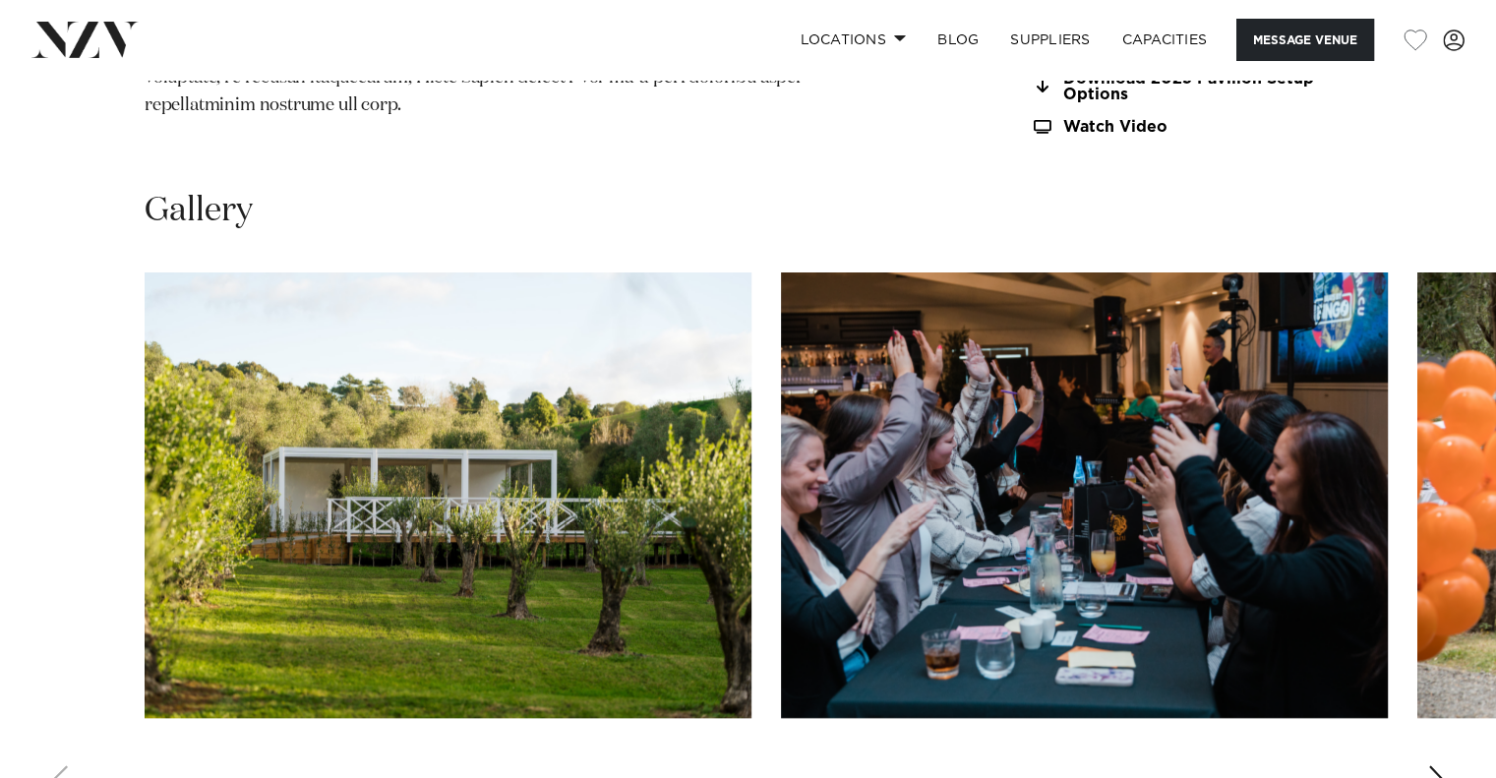
click at [826, 451] on img "2 / 30" at bounding box center [1084, 495] width 607 height 446
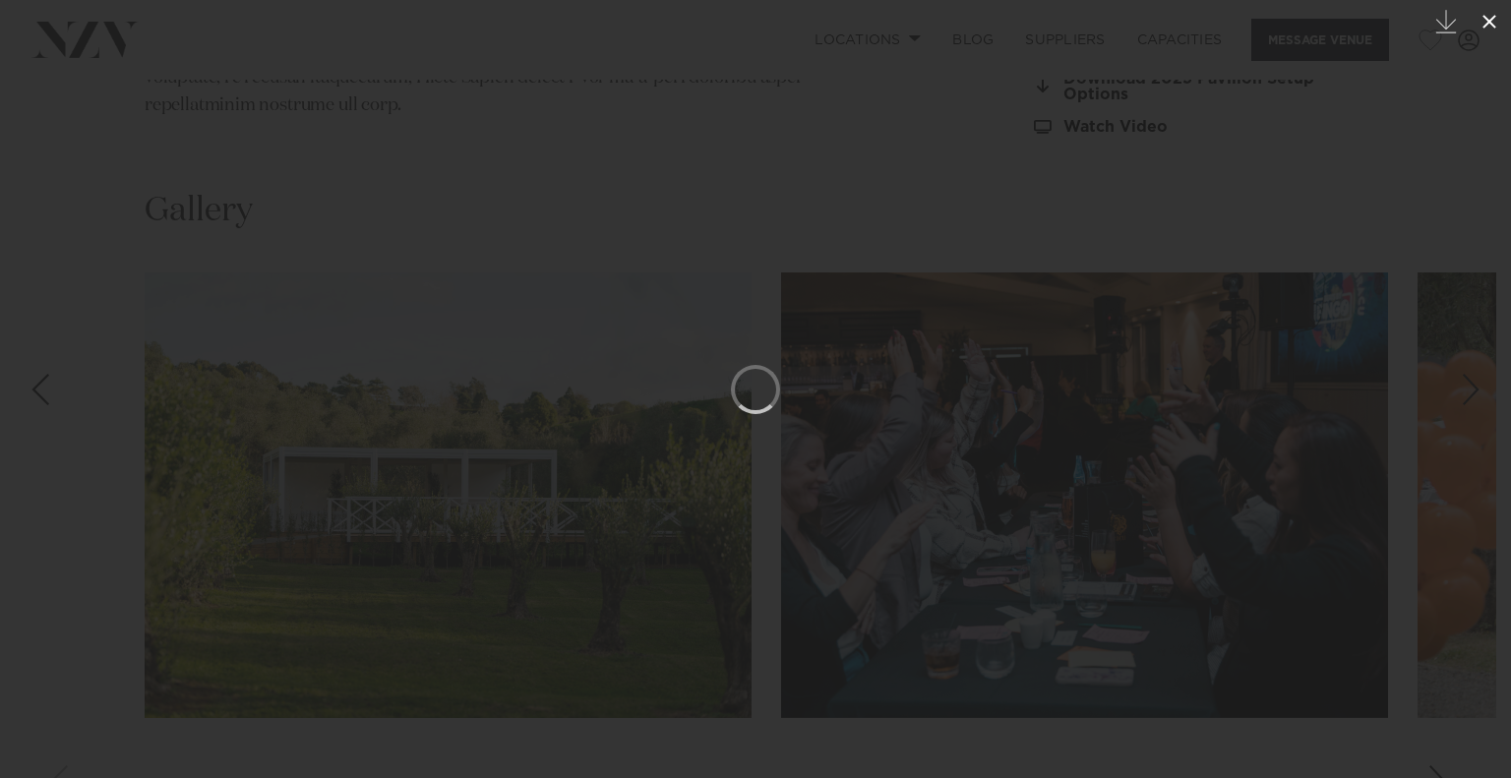
click at [1495, 23] on icon at bounding box center [1489, 22] width 24 height 24
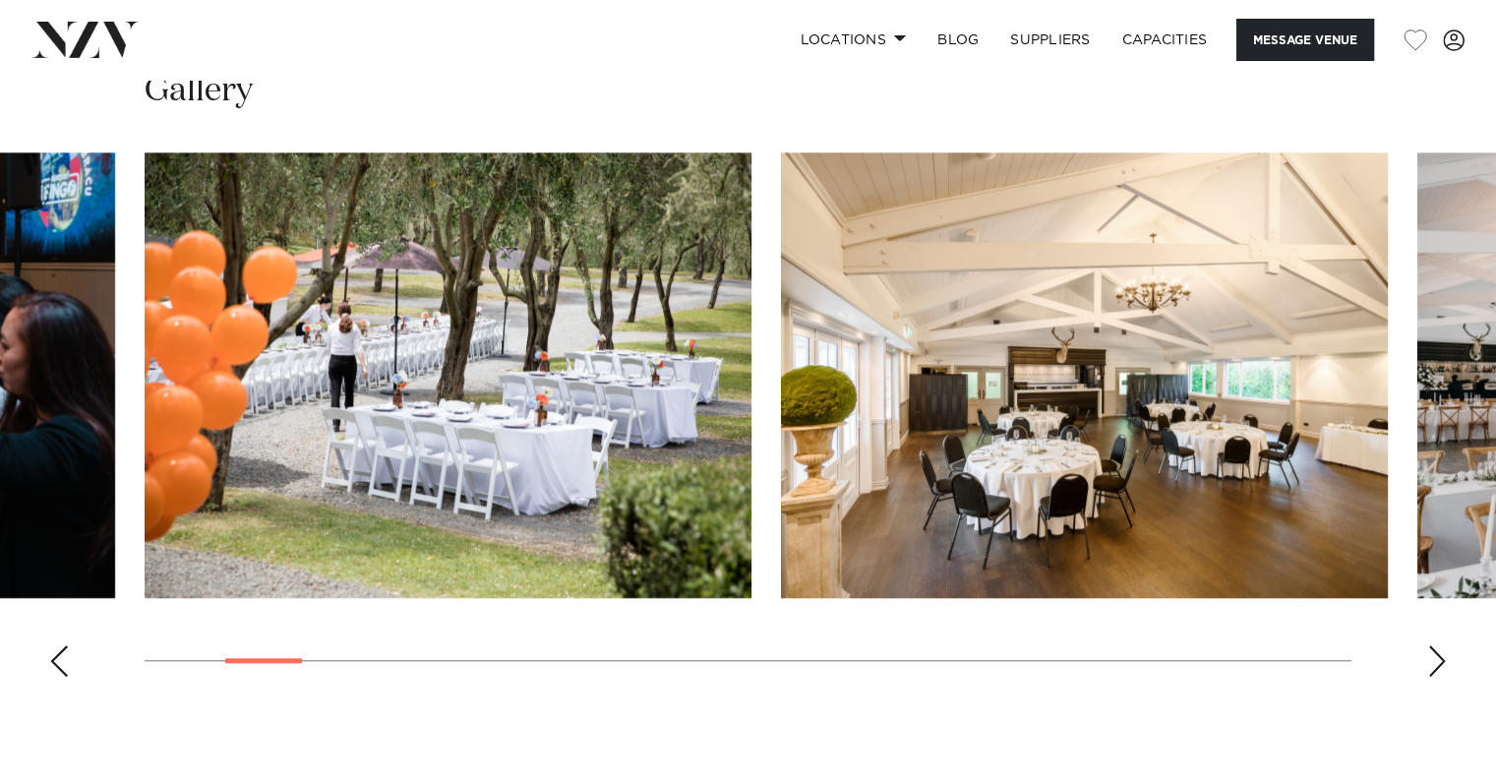
scroll to position [2229, 0]
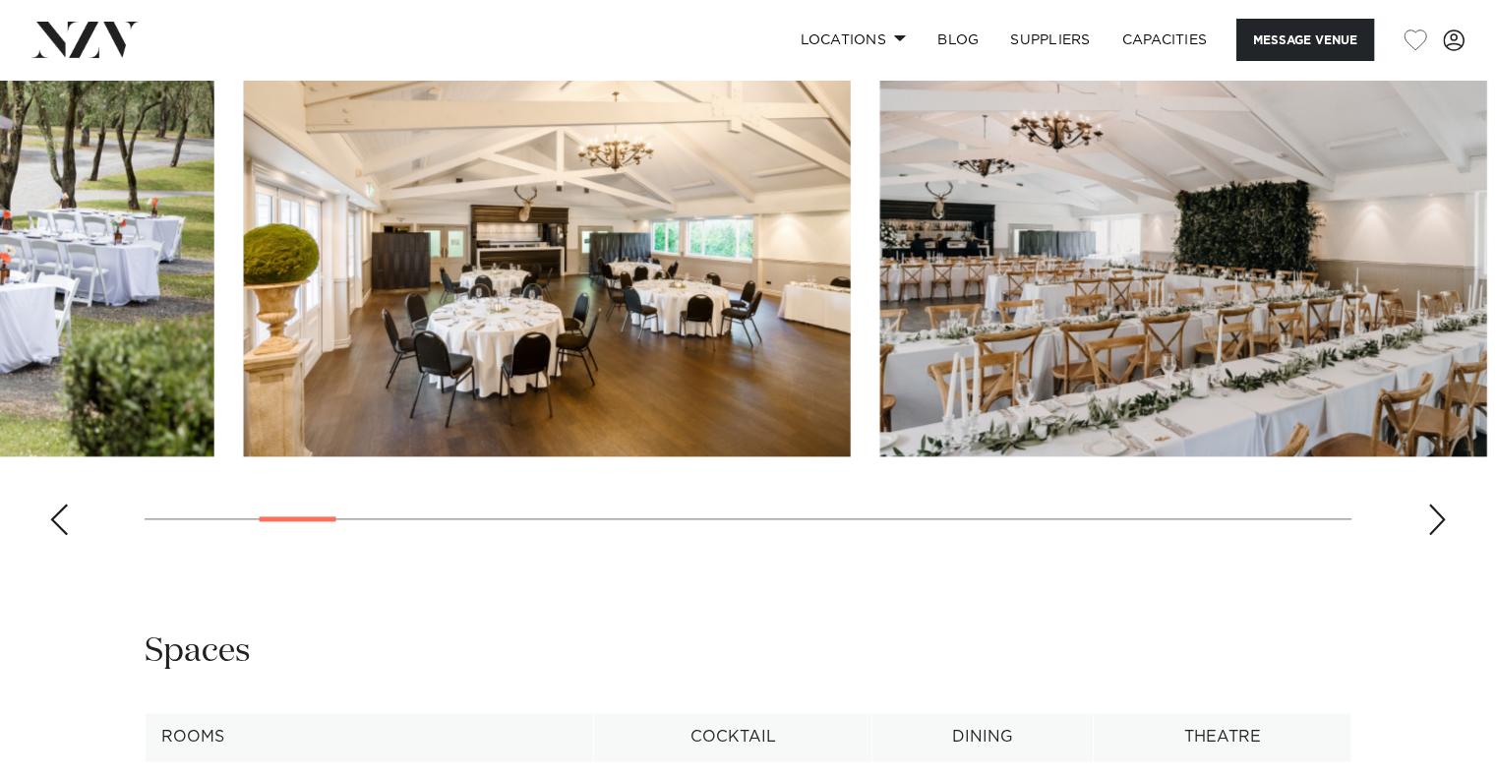
click at [427, 389] on img "4 / 30" at bounding box center [547, 234] width 607 height 446
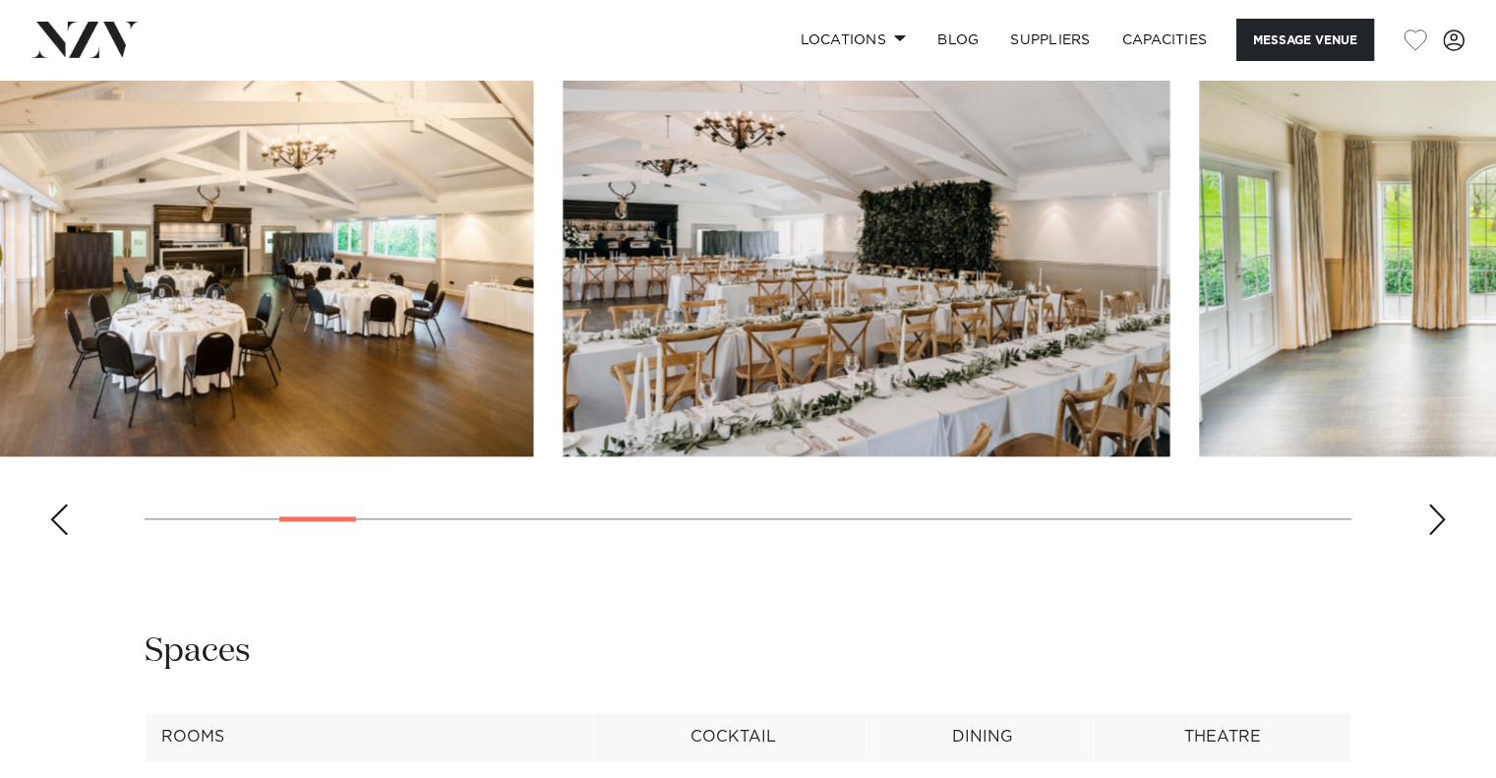
click at [563, 416] on img "5 / 30" at bounding box center [866, 234] width 607 height 446
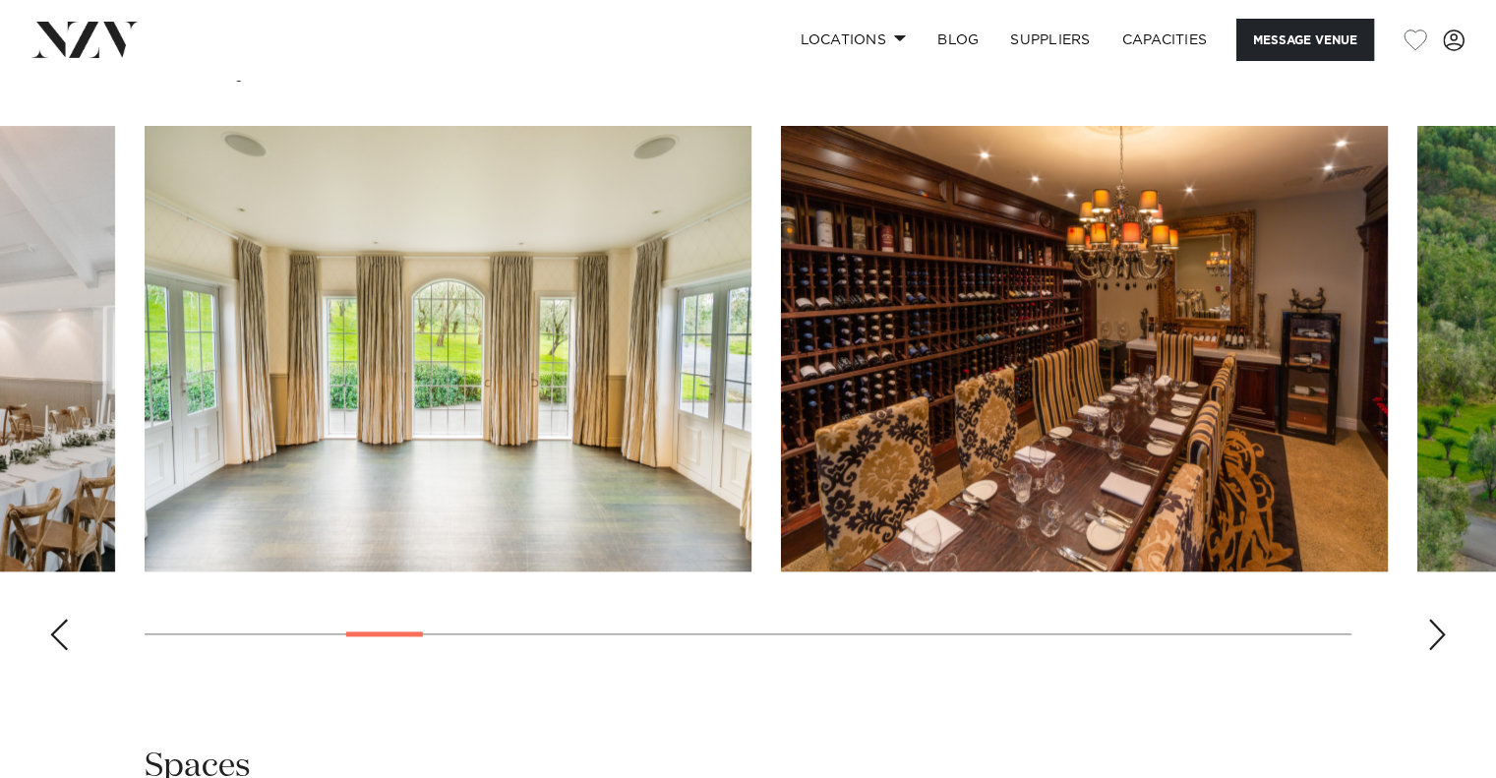
scroll to position [2098, 0]
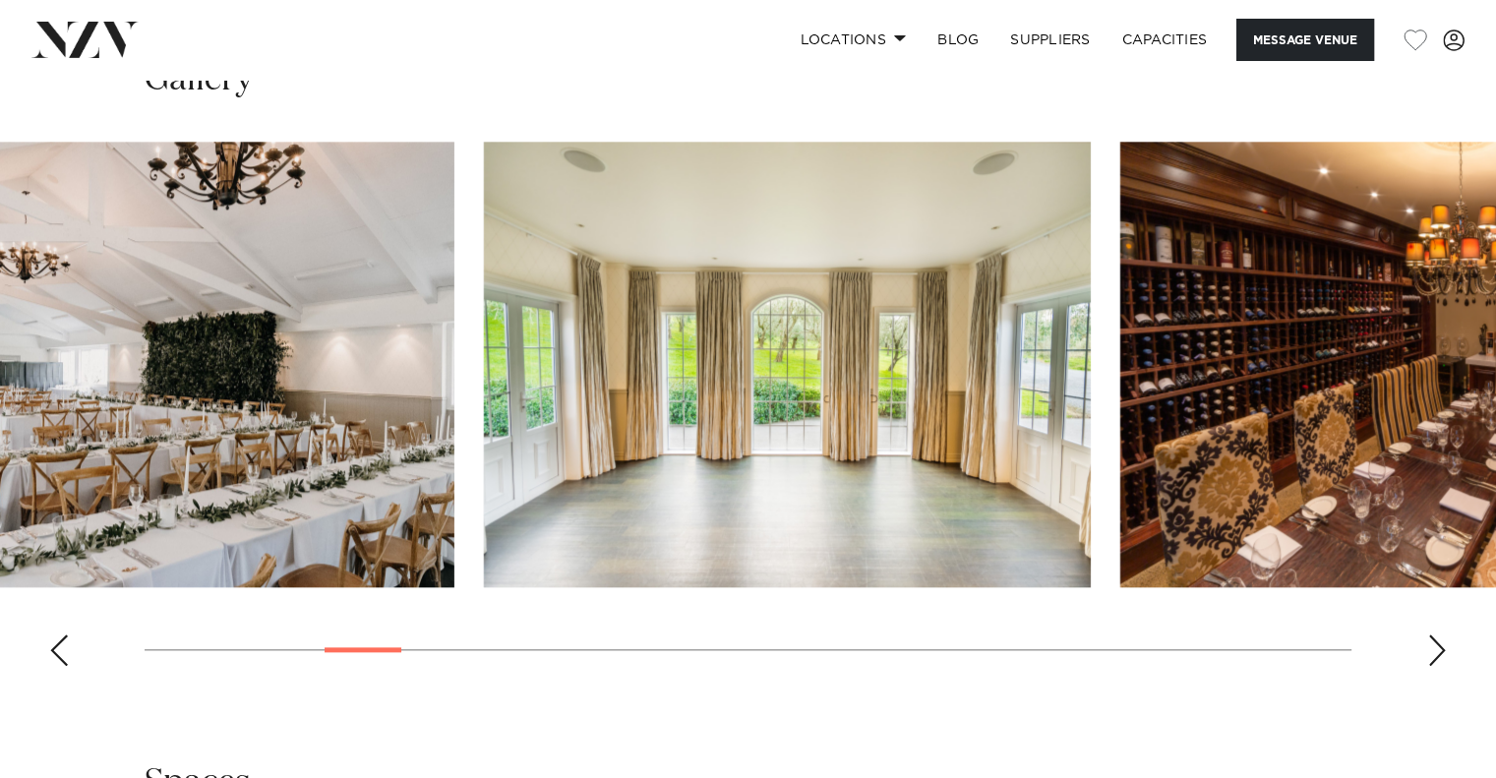
click at [967, 421] on img "6 / 30" at bounding box center [787, 365] width 607 height 446
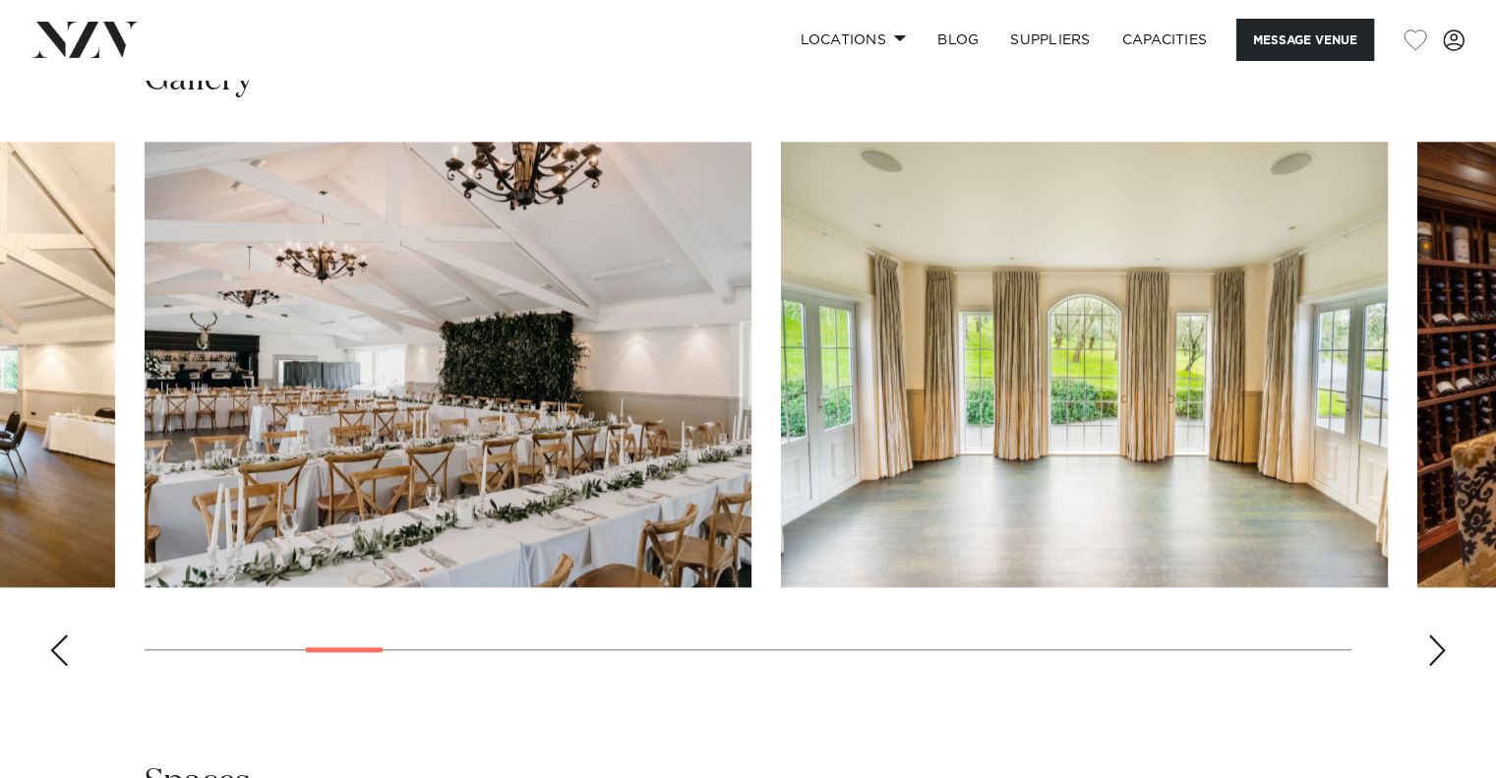
click at [781, 455] on img "6 / 30" at bounding box center [1084, 365] width 607 height 446
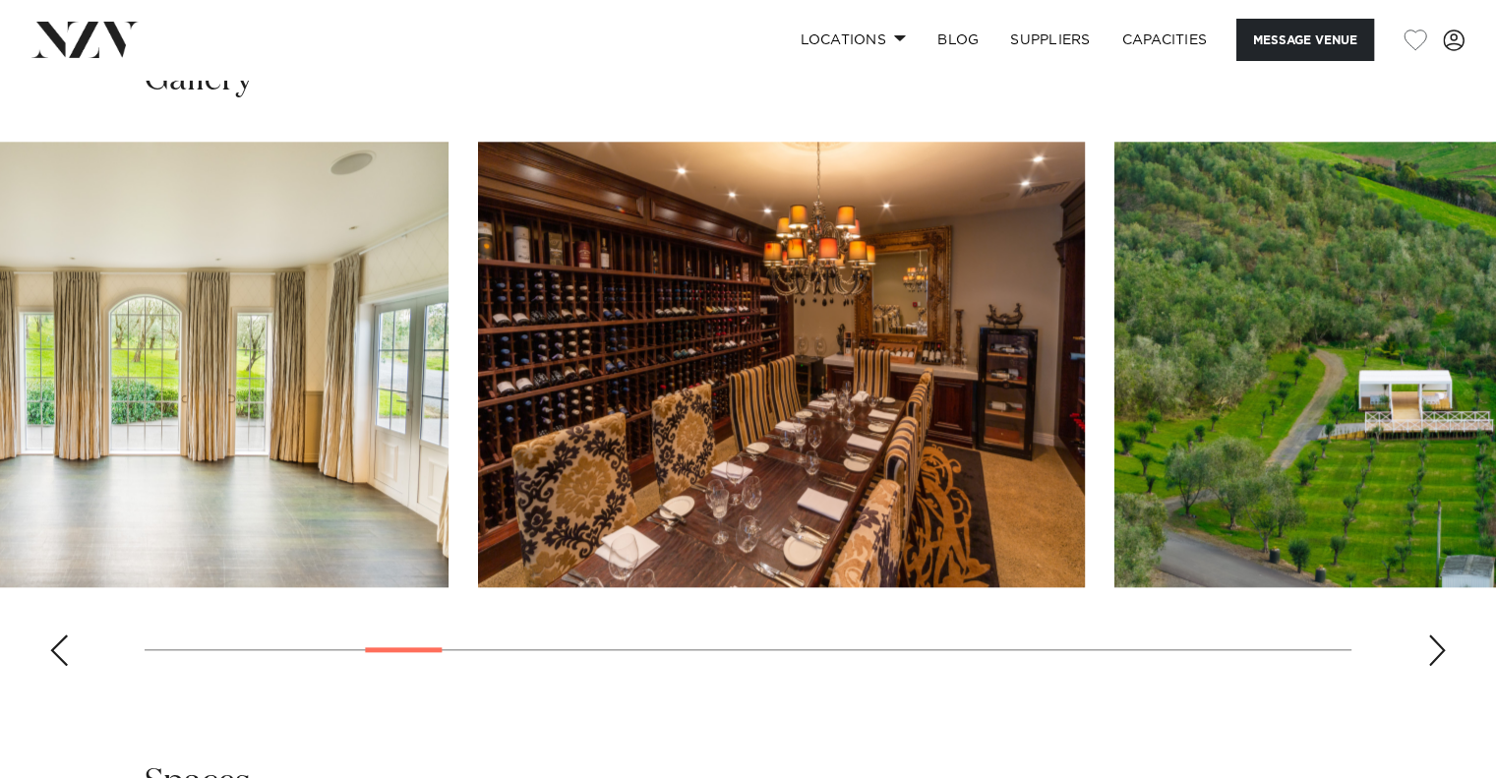
click at [701, 440] on img "7 / 30" at bounding box center [781, 365] width 607 height 446
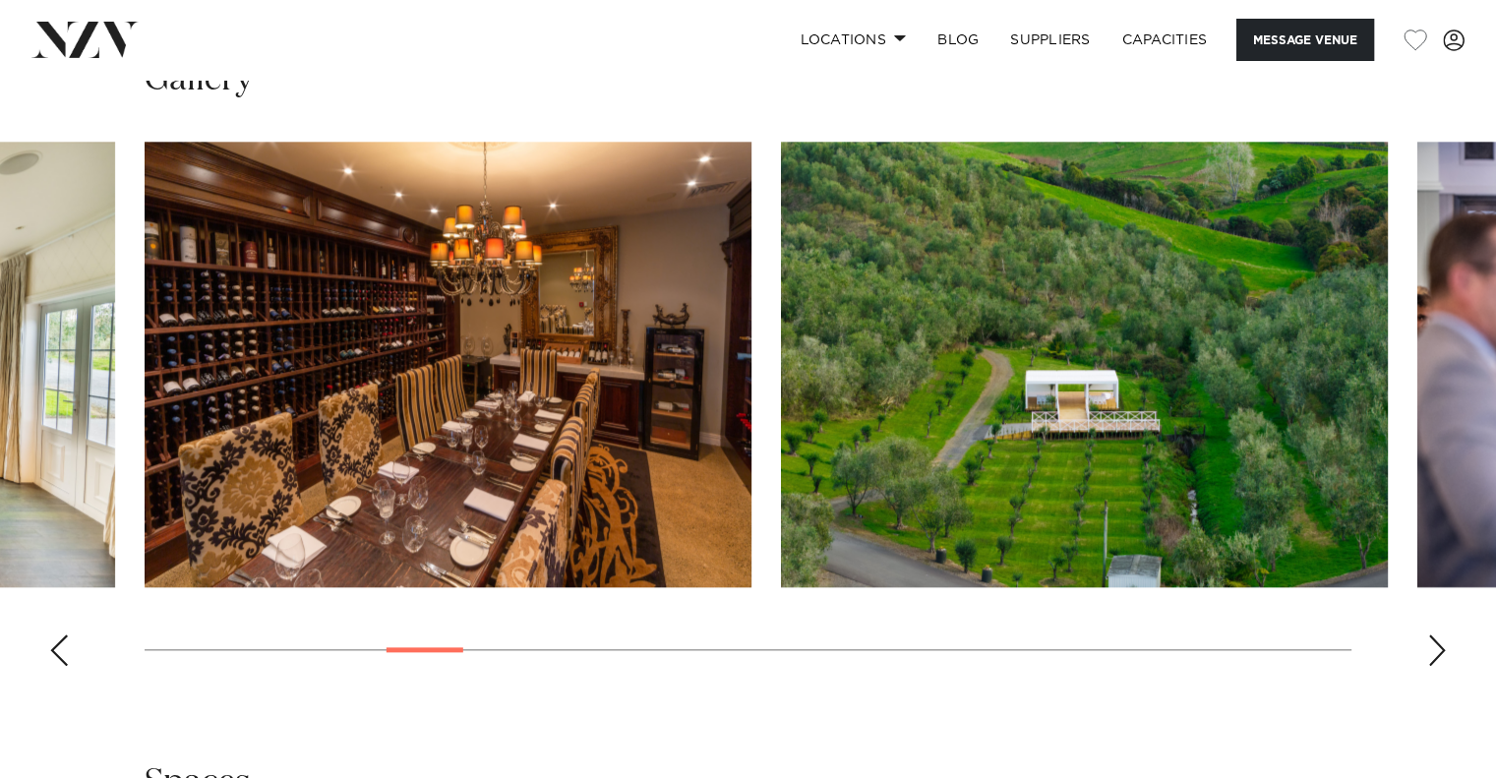
click at [781, 466] on img "8 / 30" at bounding box center [1084, 365] width 607 height 446
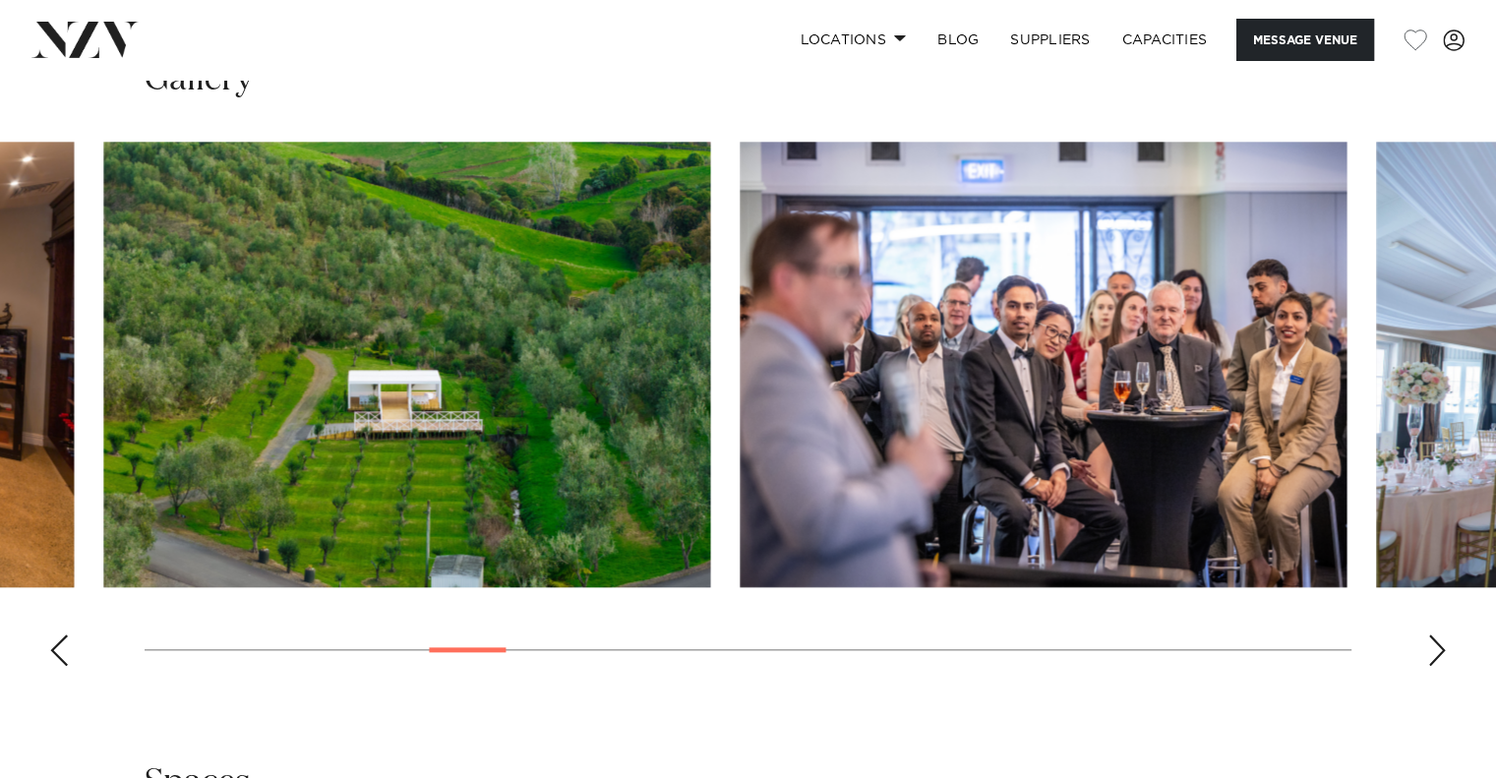
click at [740, 475] on img "9 / 30" at bounding box center [1043, 365] width 607 height 446
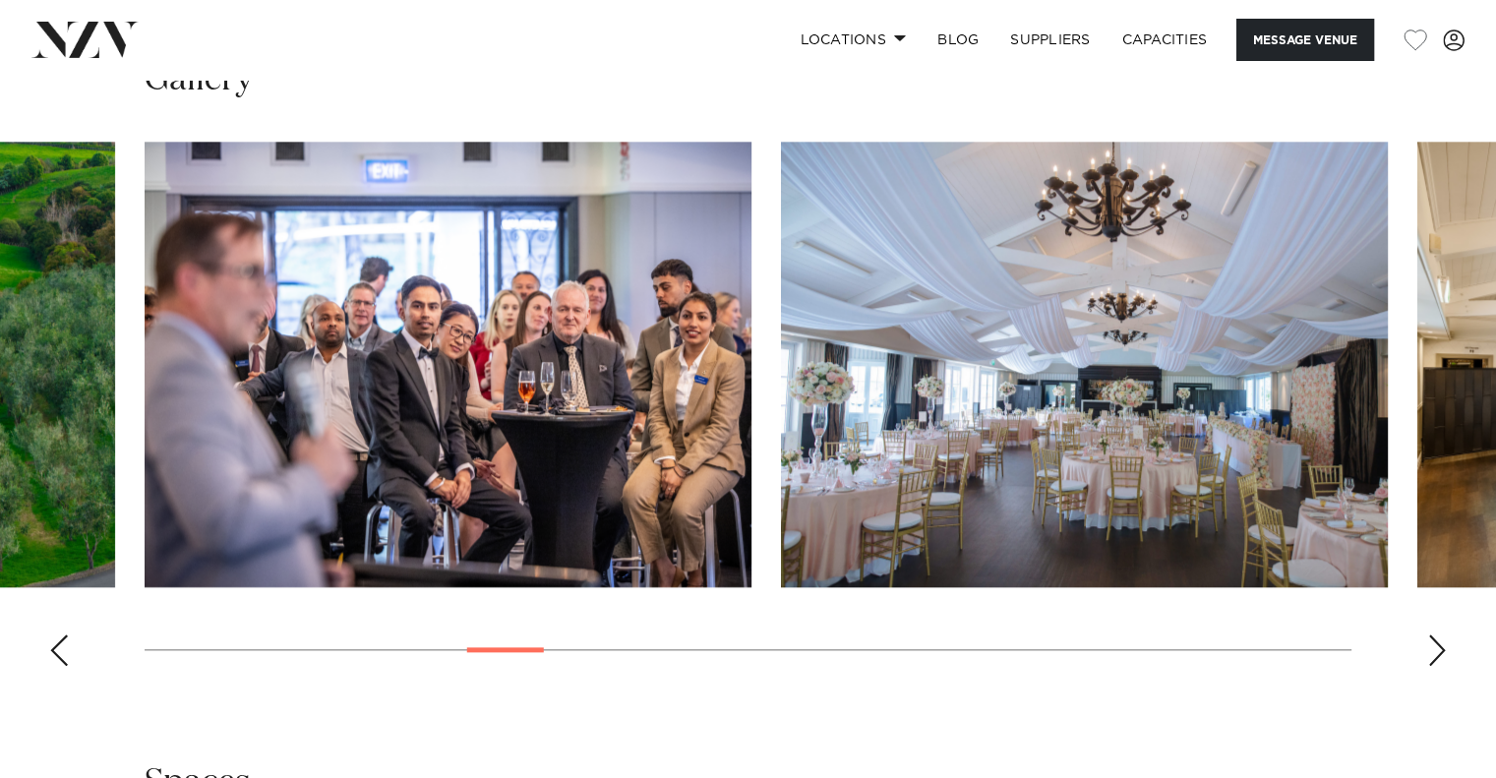
click at [781, 468] on img "10 / 30" at bounding box center [1084, 365] width 607 height 446
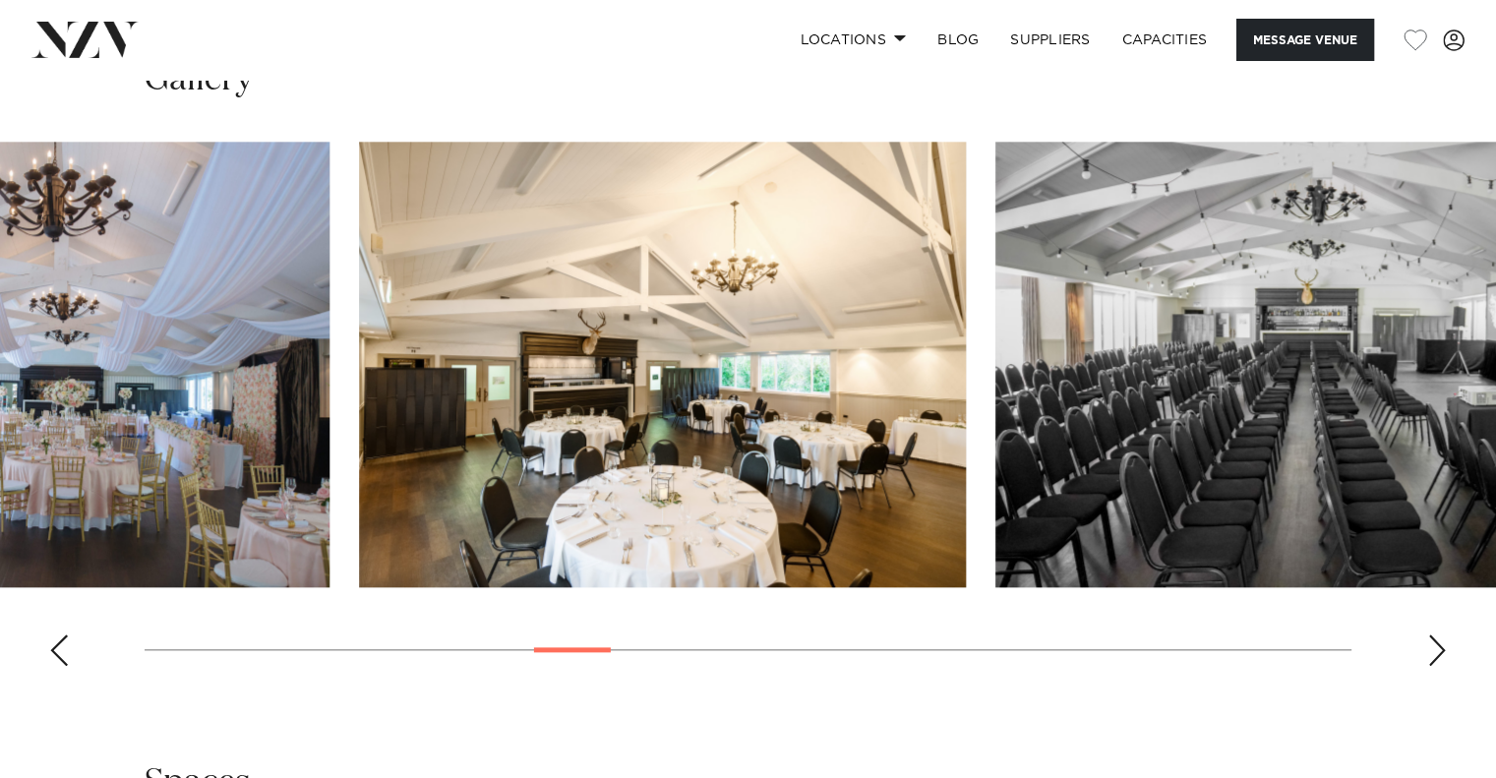
click at [498, 483] on img "11 / 30" at bounding box center [662, 365] width 607 height 446
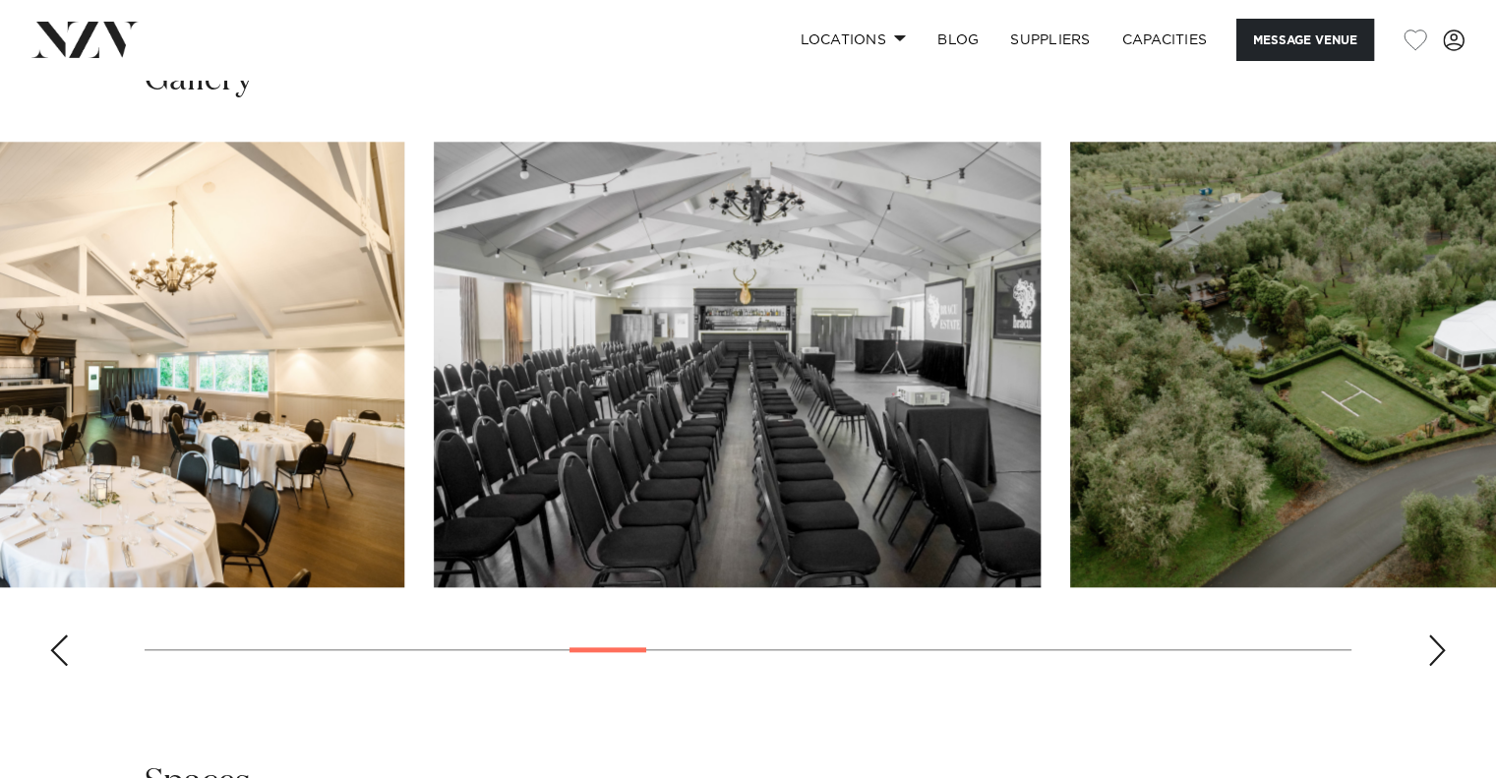
click at [434, 462] on img "12 / 30" at bounding box center [737, 365] width 607 height 446
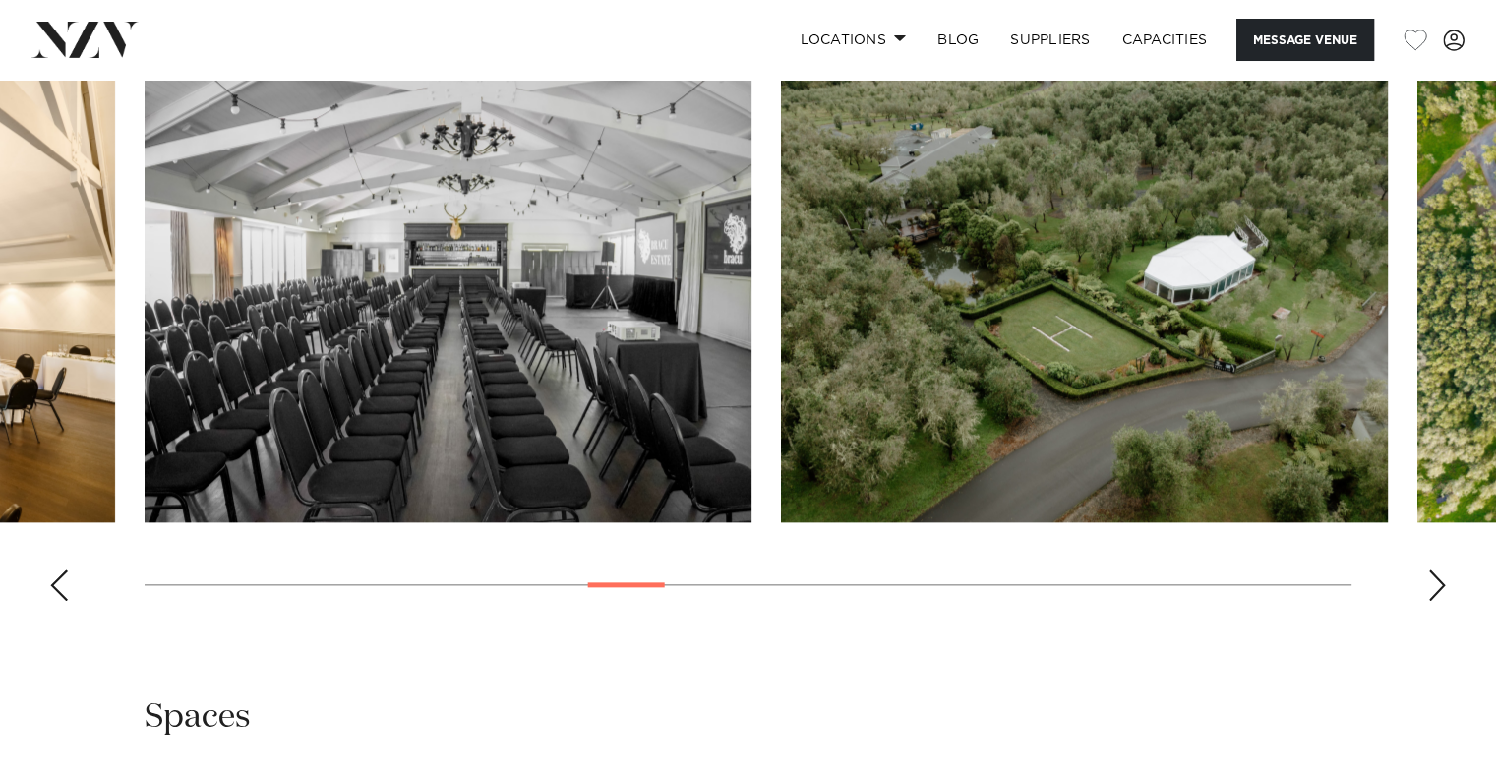
scroll to position [2164, 0]
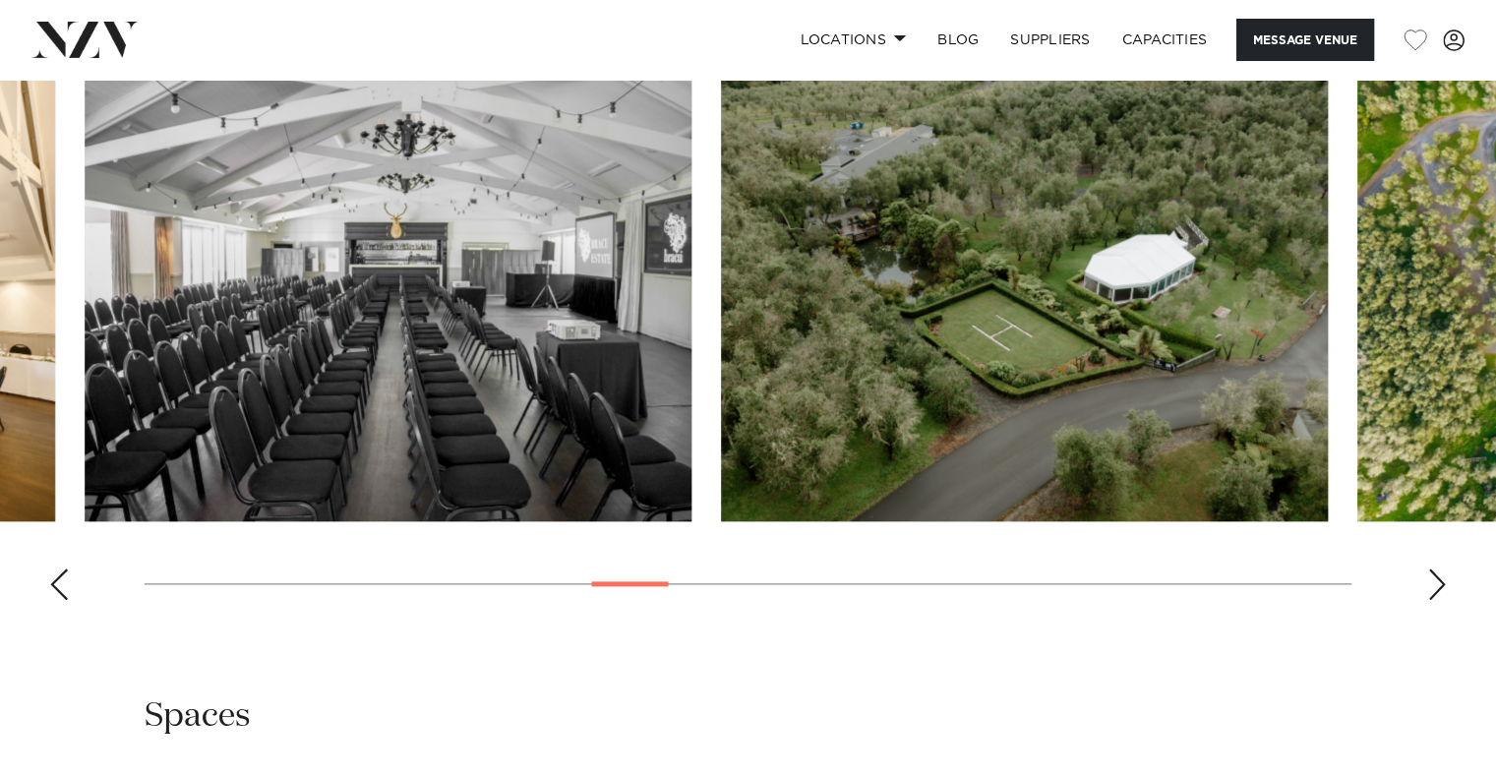
click at [350, 388] on swiper-container at bounding box center [748, 346] width 1496 height 540
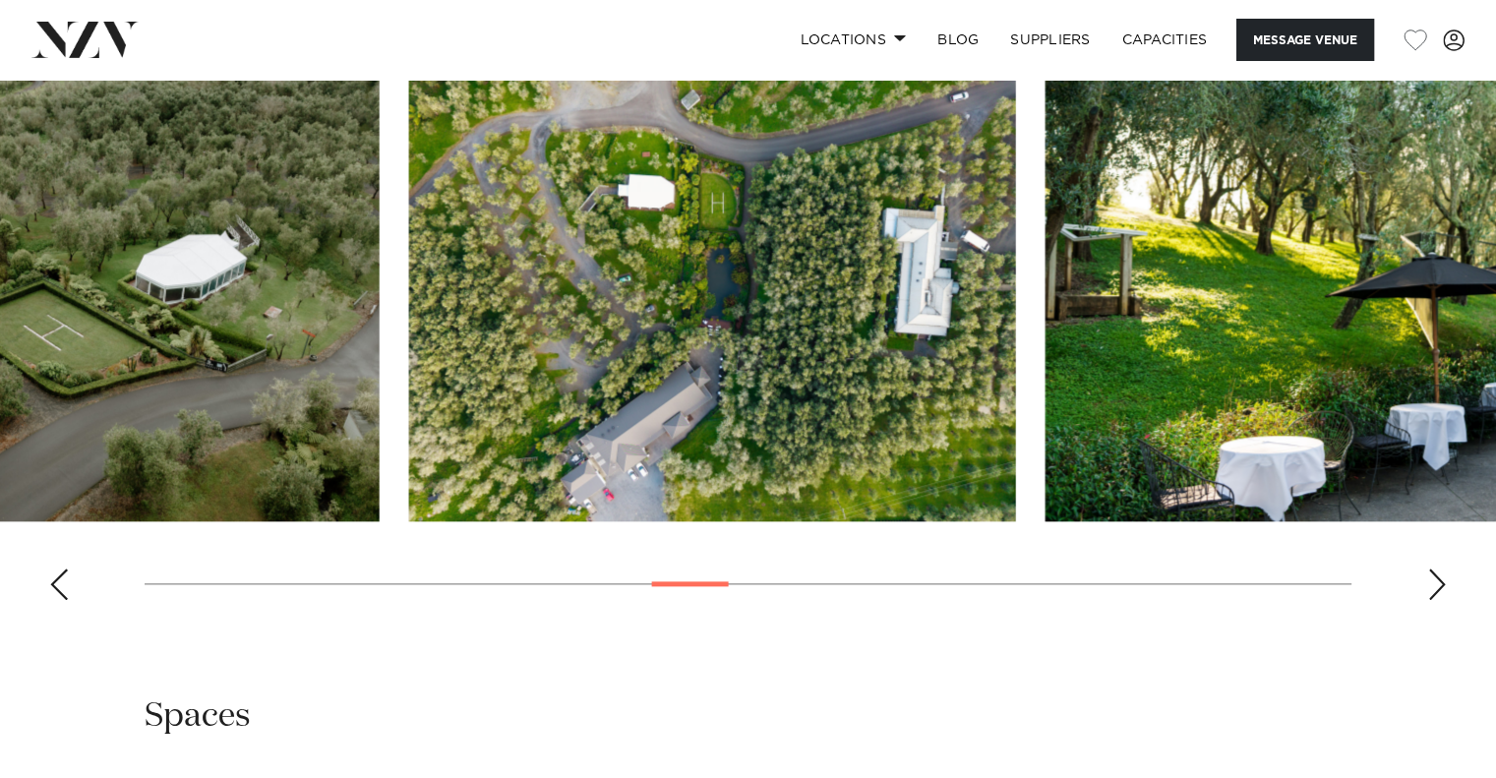
click at [535, 275] on img "14 / 30" at bounding box center [712, 299] width 607 height 446
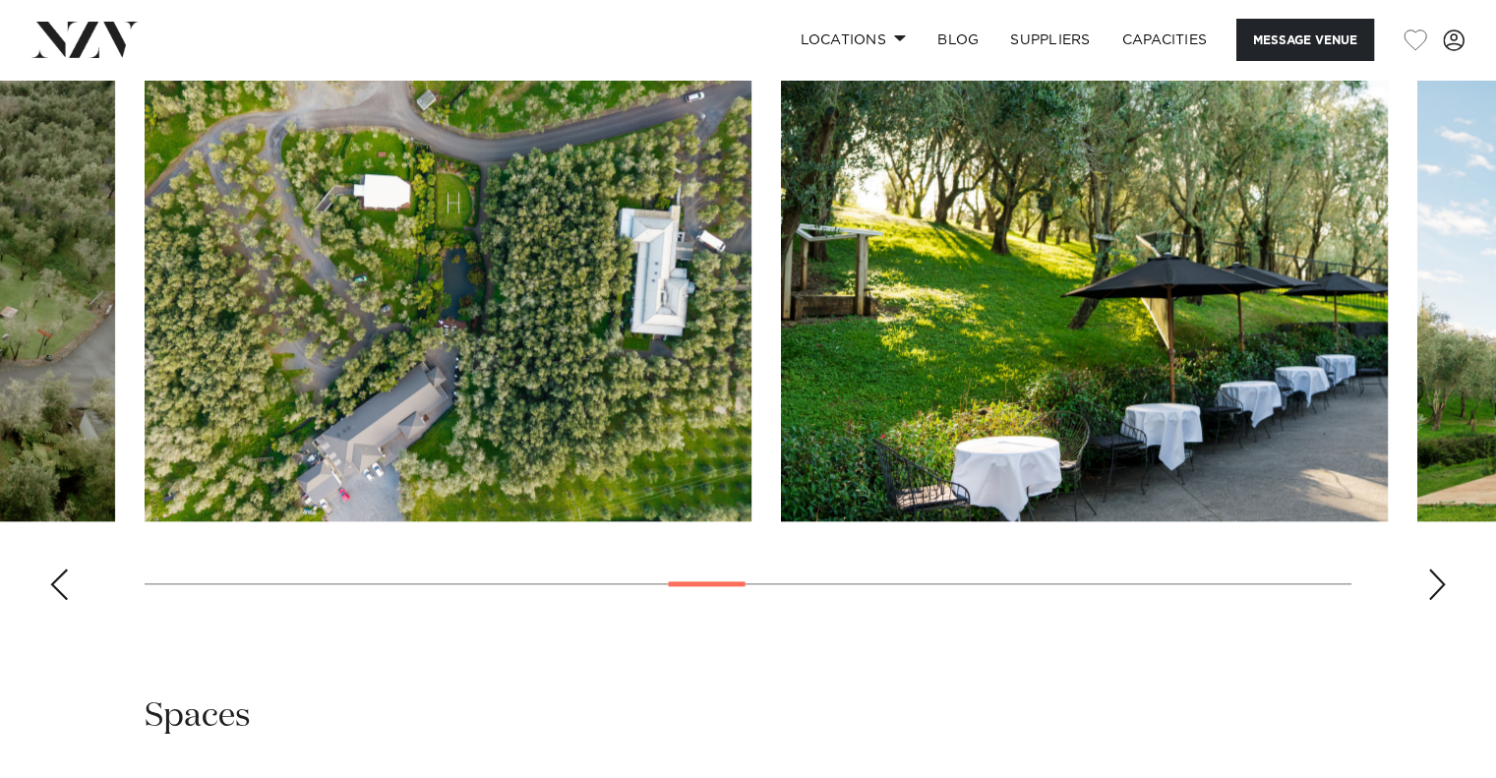
click at [781, 327] on img "15 / 30" at bounding box center [1084, 299] width 607 height 446
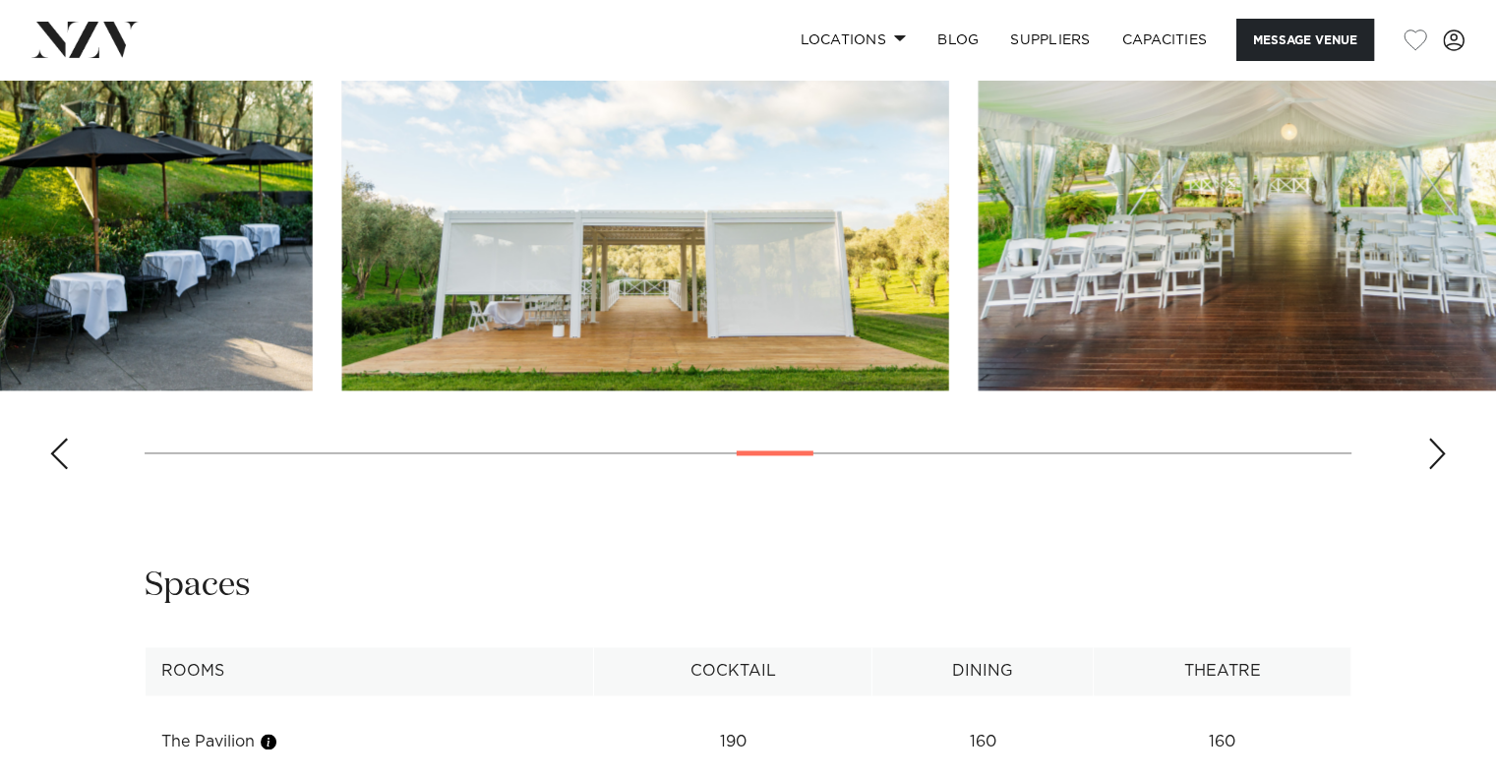
click at [390, 286] on img "16 / 30" at bounding box center [645, 168] width 607 height 446
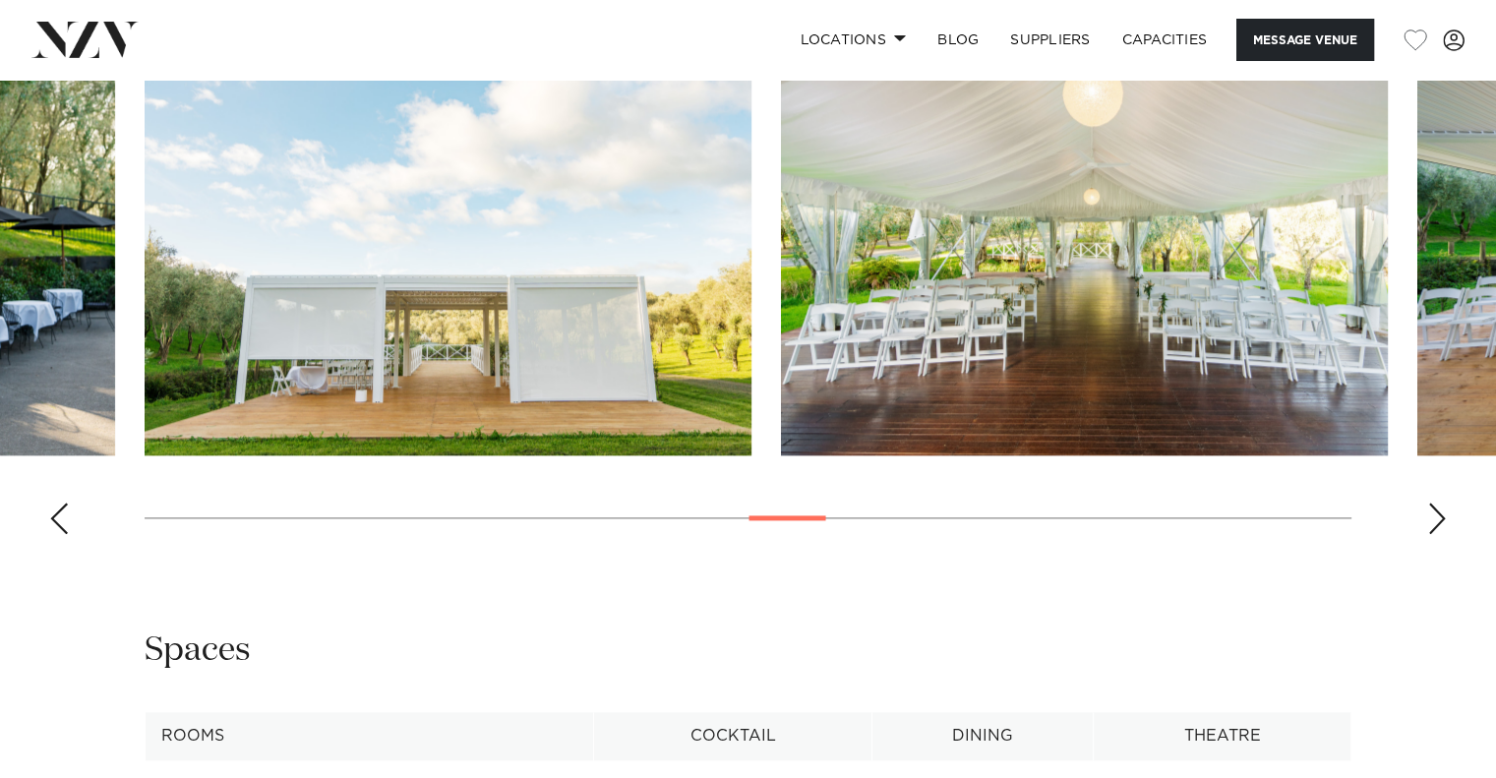
scroll to position [2229, 0]
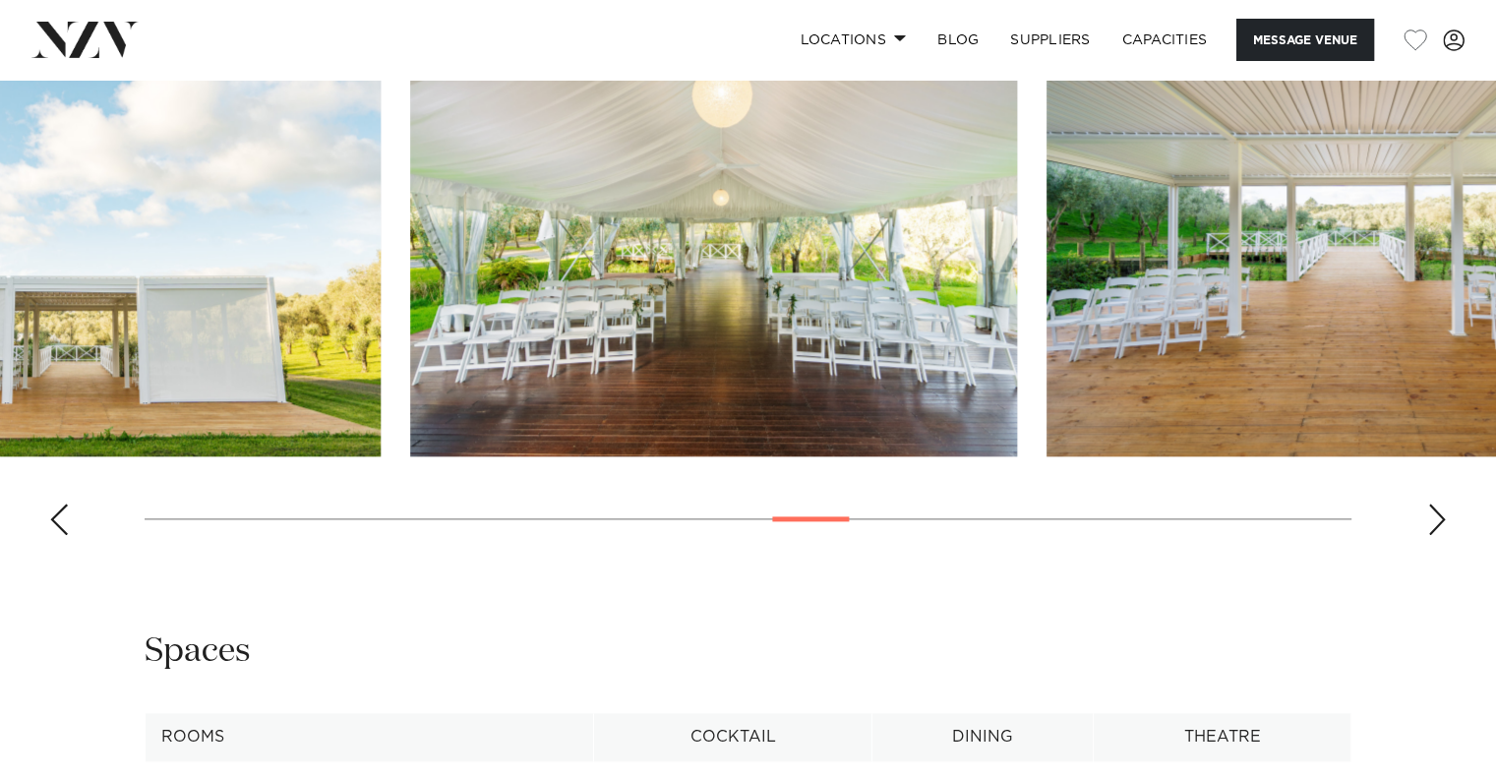
click at [452, 321] on img "17 / 30" at bounding box center [713, 234] width 607 height 446
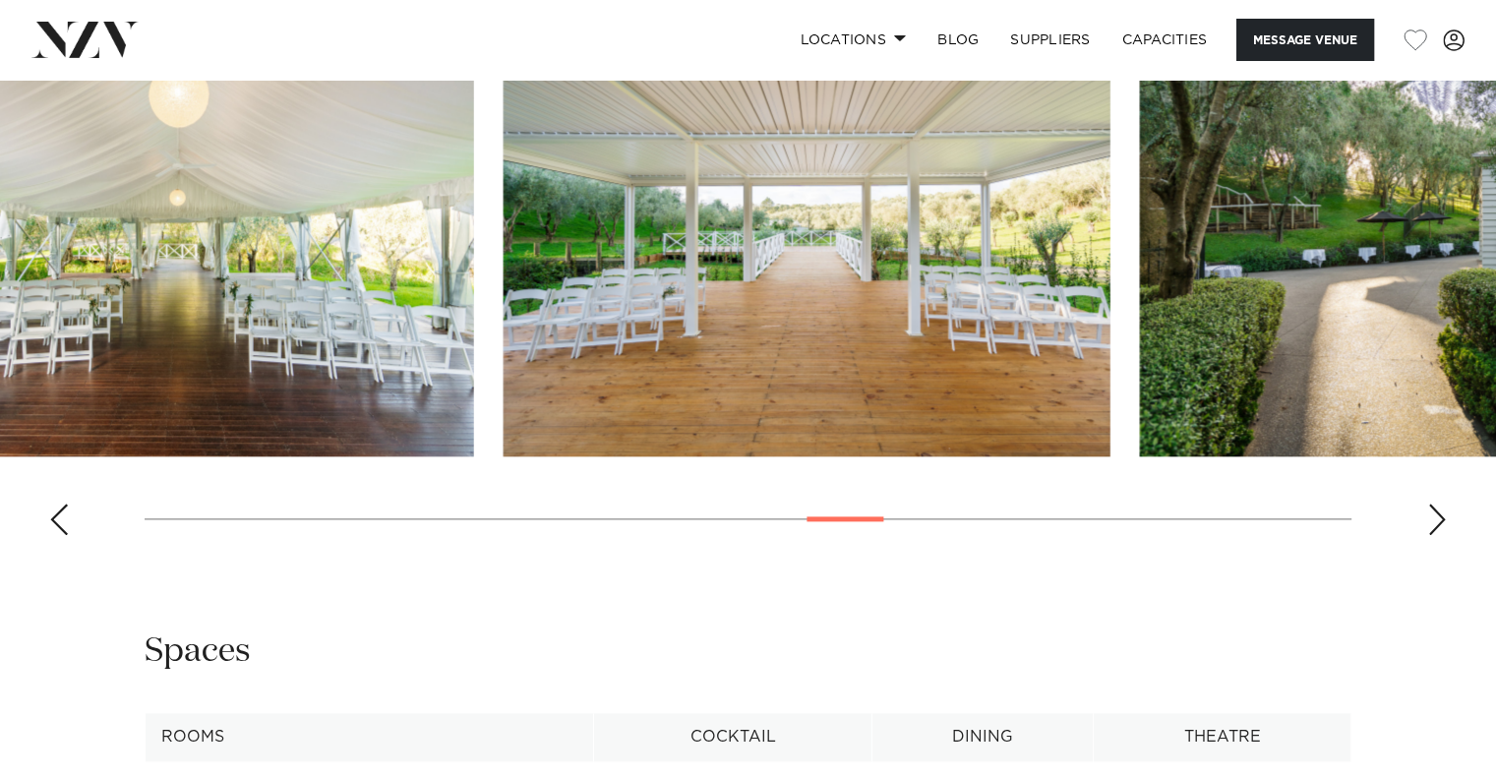
click at [504, 329] on img "18 / 30" at bounding box center [807, 234] width 607 height 446
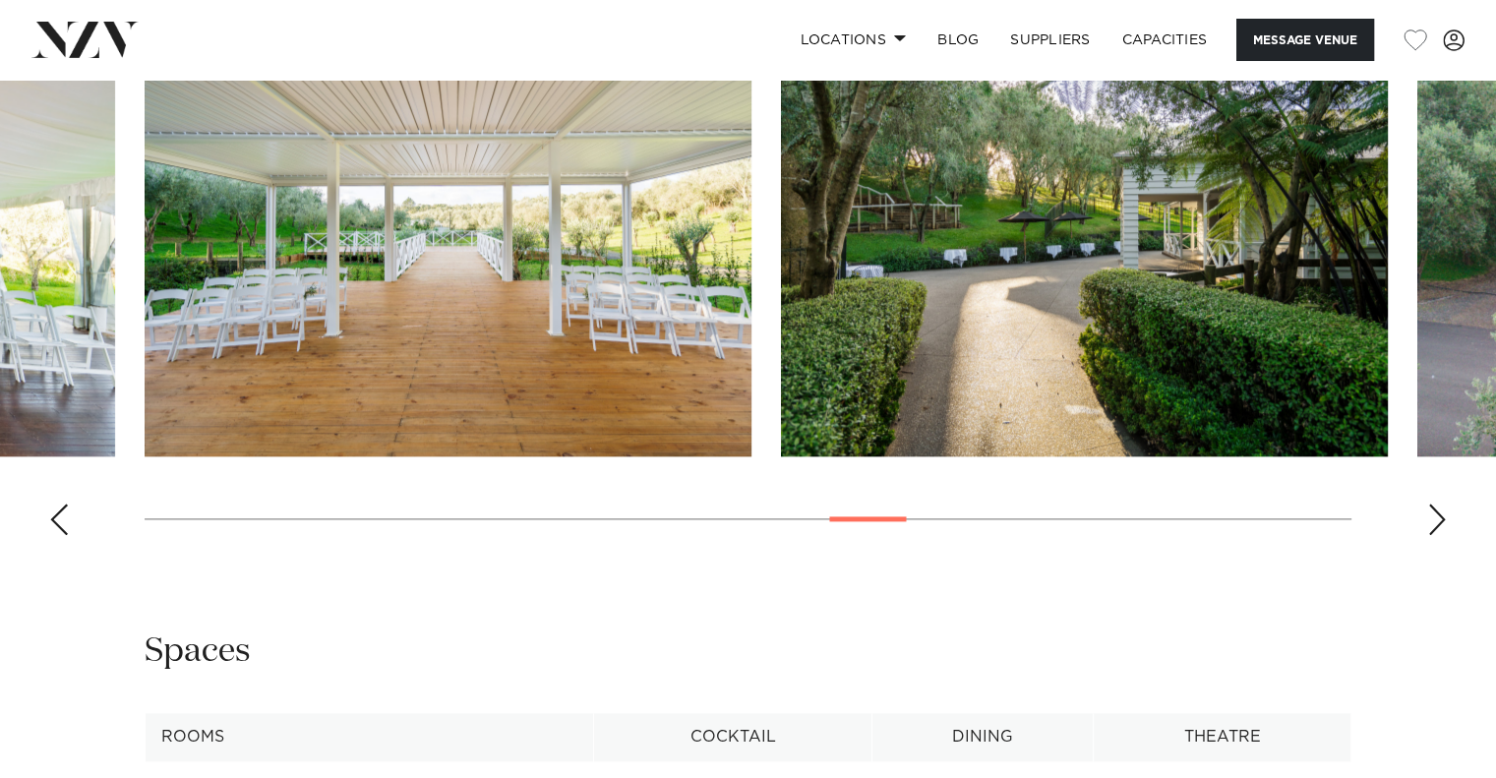
click at [781, 350] on img "19 / 30" at bounding box center [1084, 234] width 607 height 446
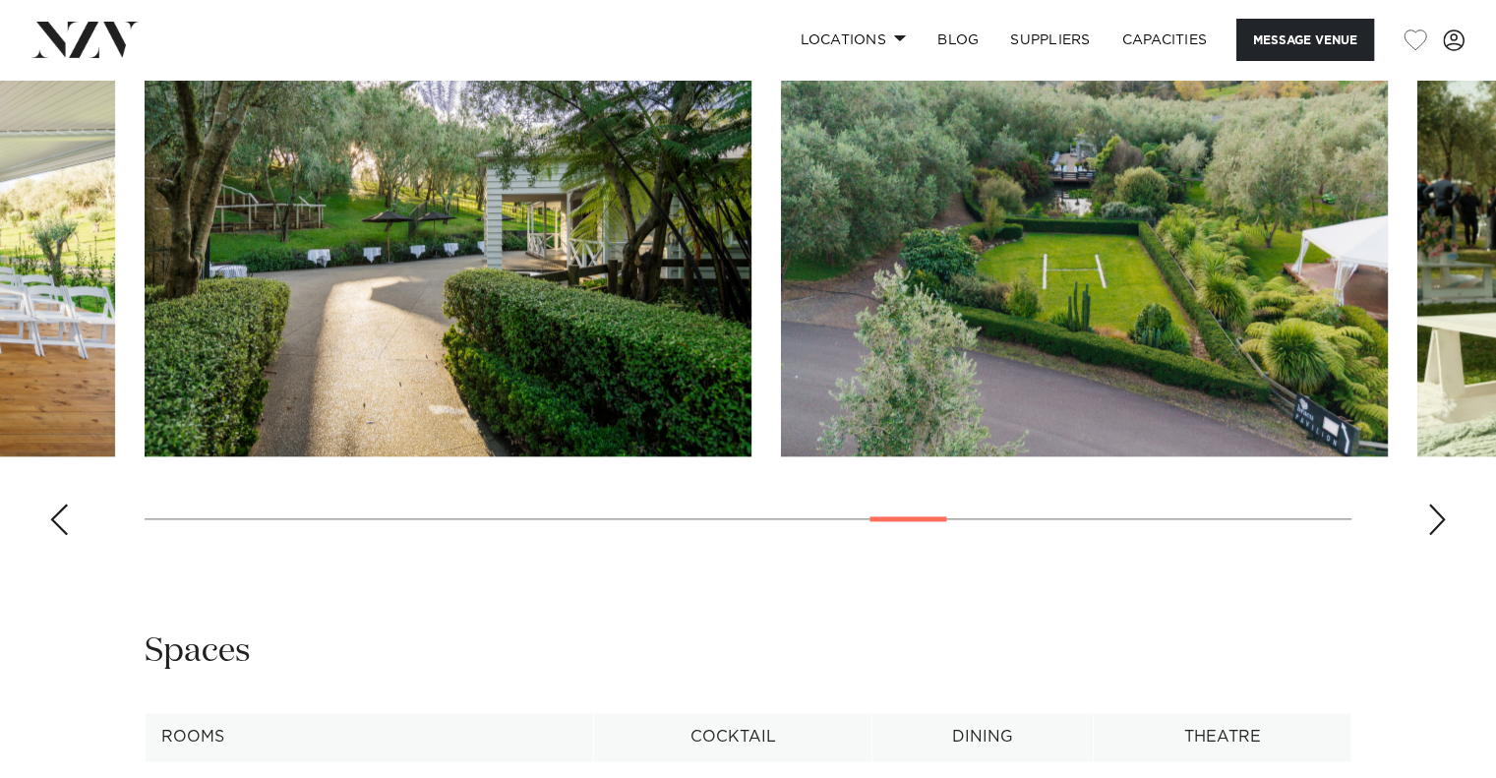
click at [457, 365] on swiper-container at bounding box center [748, 281] width 1496 height 540
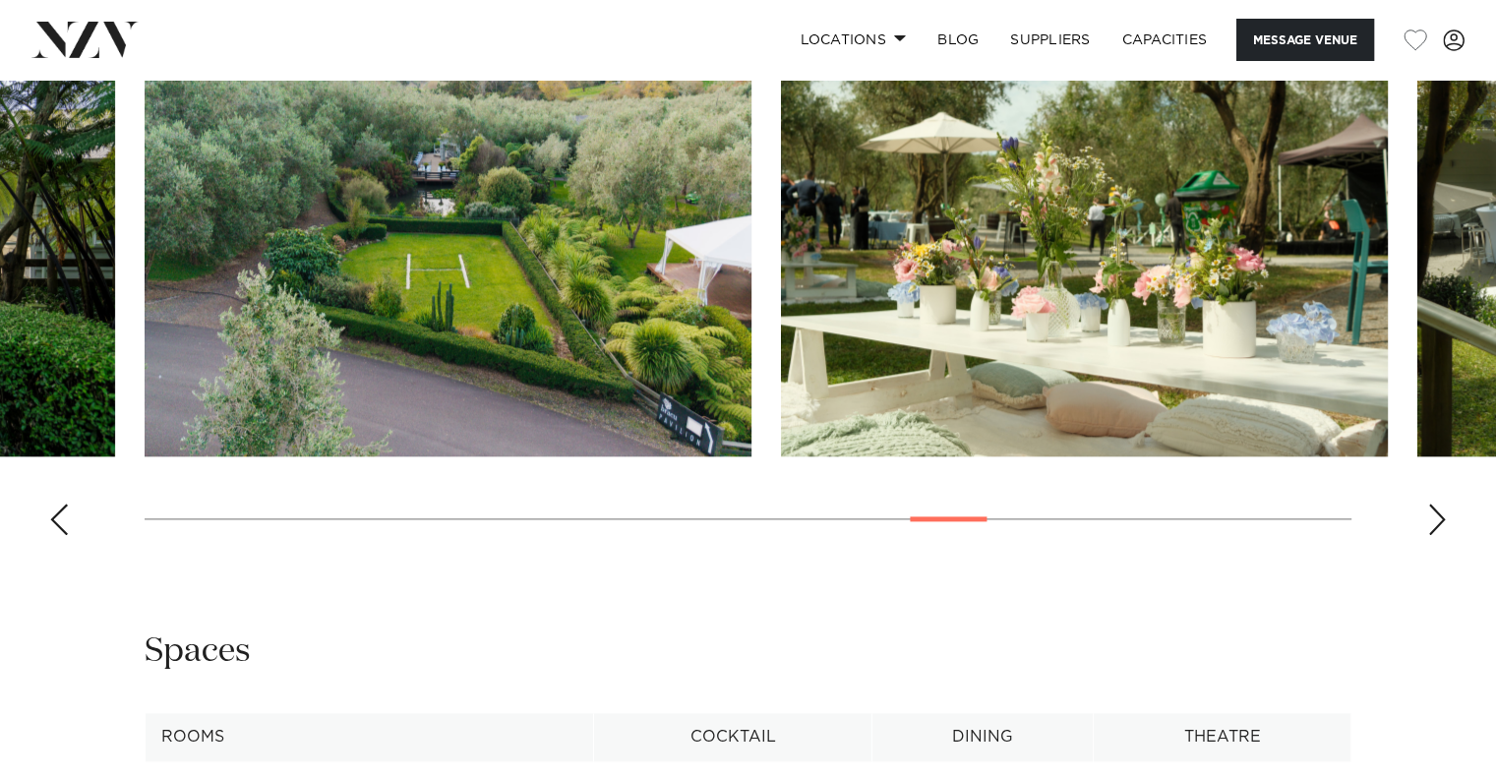
click at [460, 373] on swiper-container at bounding box center [748, 281] width 1496 height 540
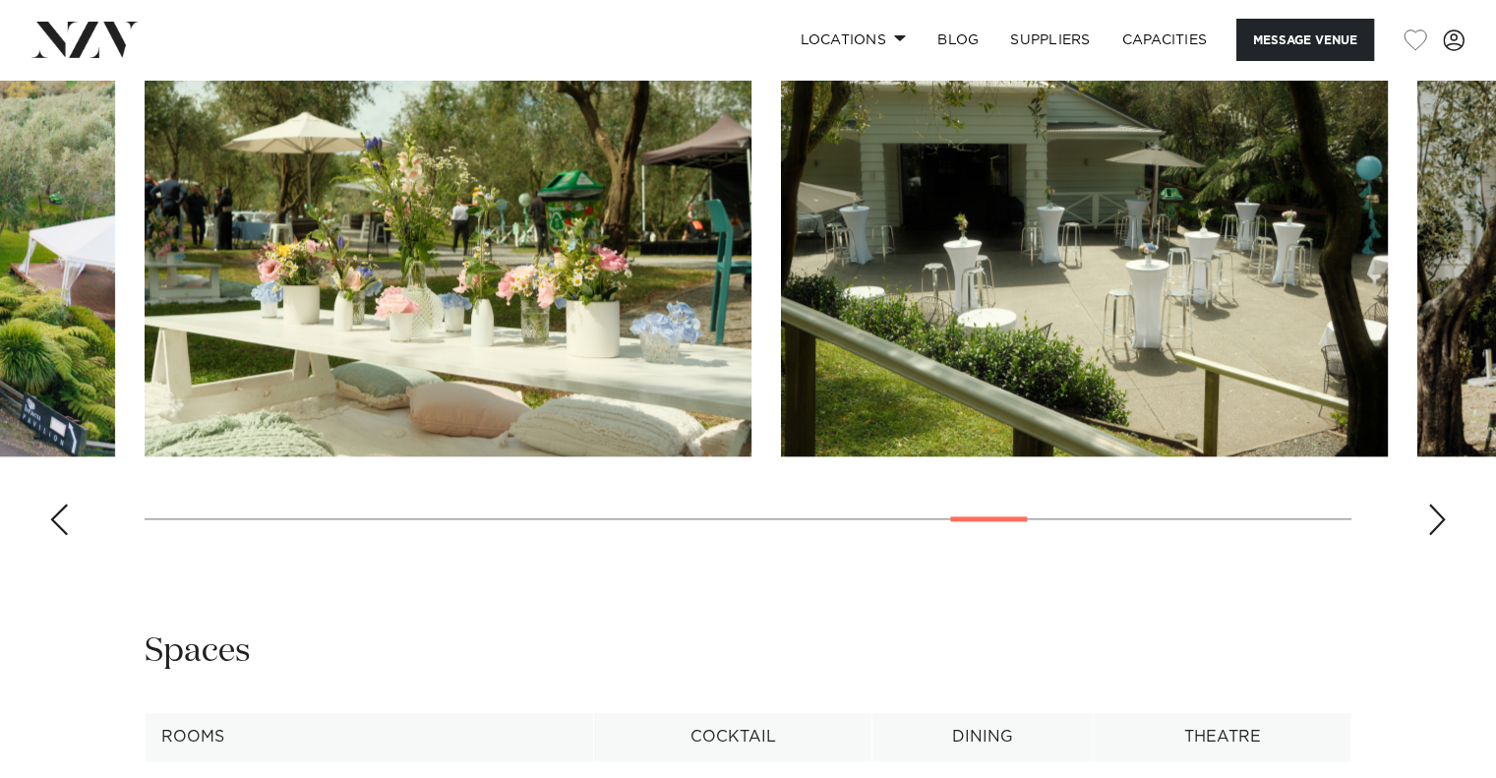
click at [452, 359] on img "21 / 30" at bounding box center [448, 234] width 607 height 446
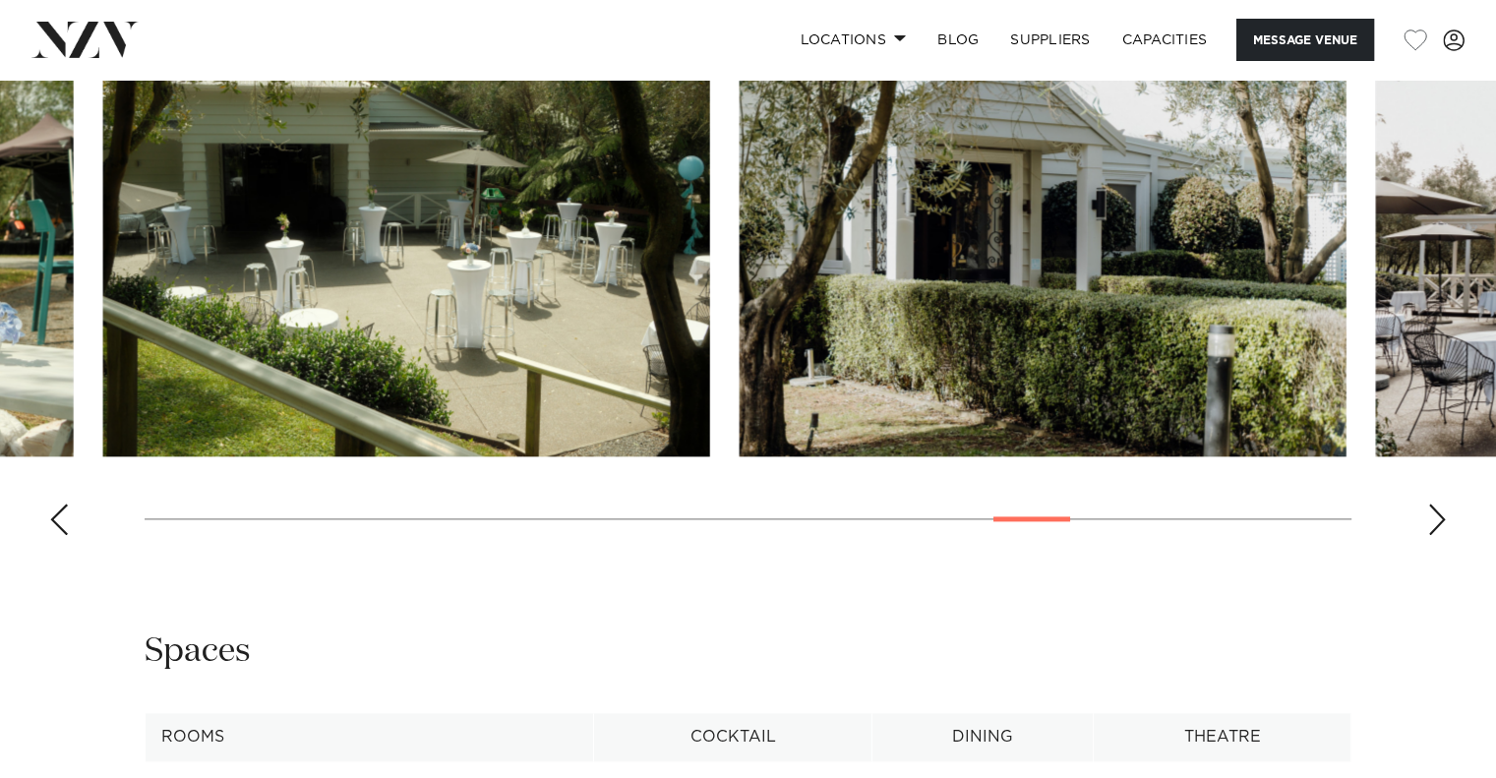
click at [740, 349] on img "23 / 30" at bounding box center [1043, 234] width 607 height 446
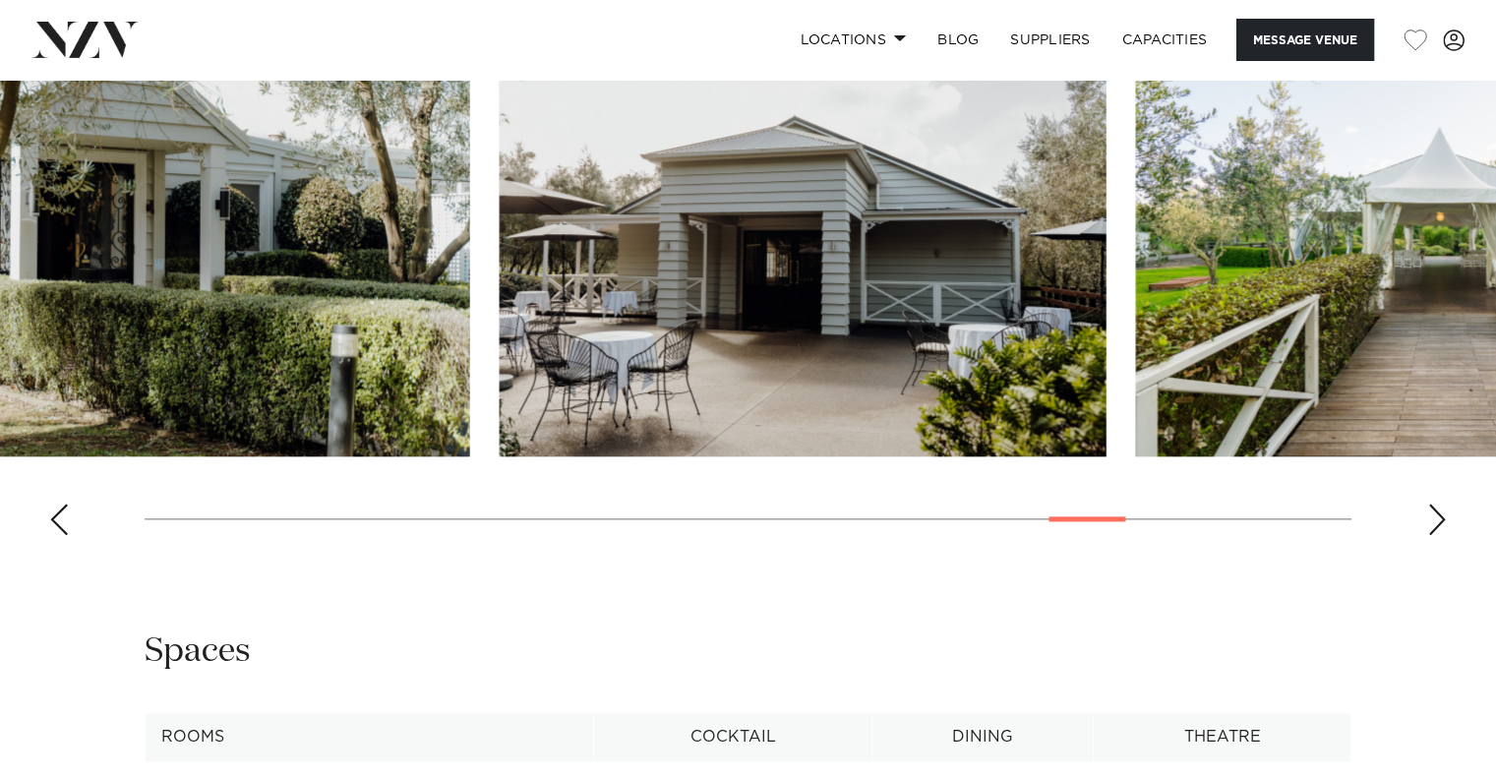
click at [500, 328] on img "24 / 30" at bounding box center [803, 234] width 607 height 446
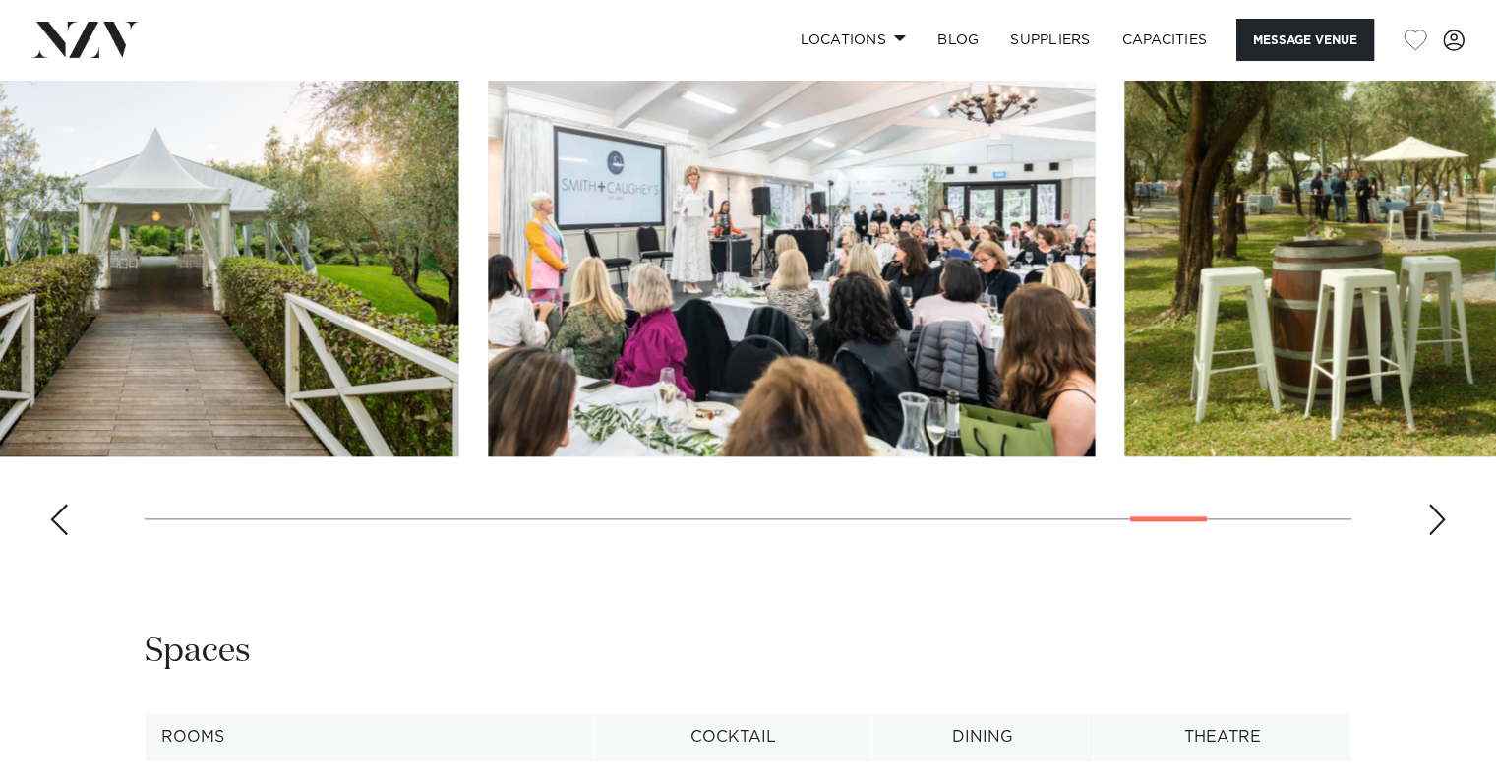
click at [229, 333] on img "25 / 30" at bounding box center [154, 234] width 607 height 446
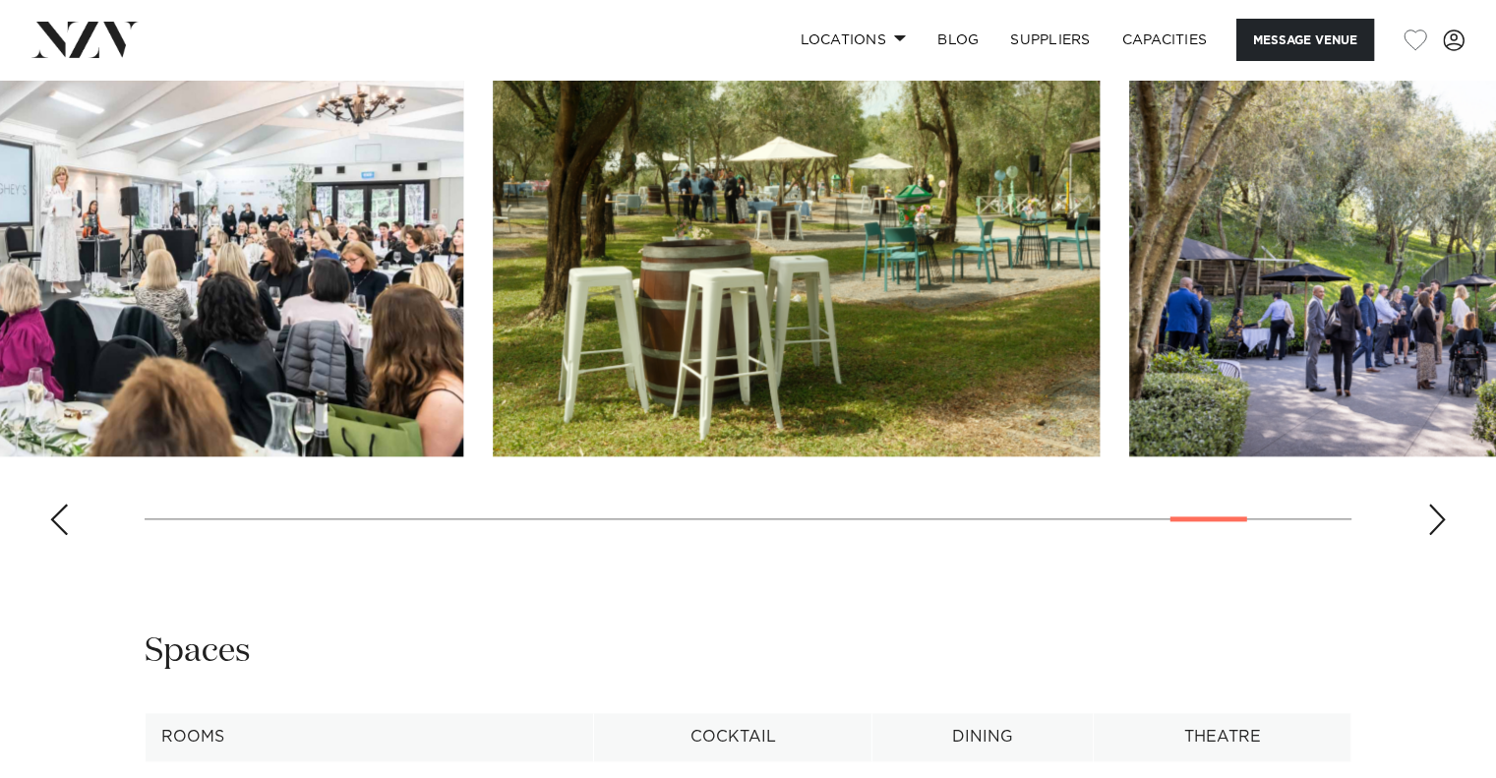
click at [248, 327] on img "26 / 30" at bounding box center [159, 234] width 607 height 446
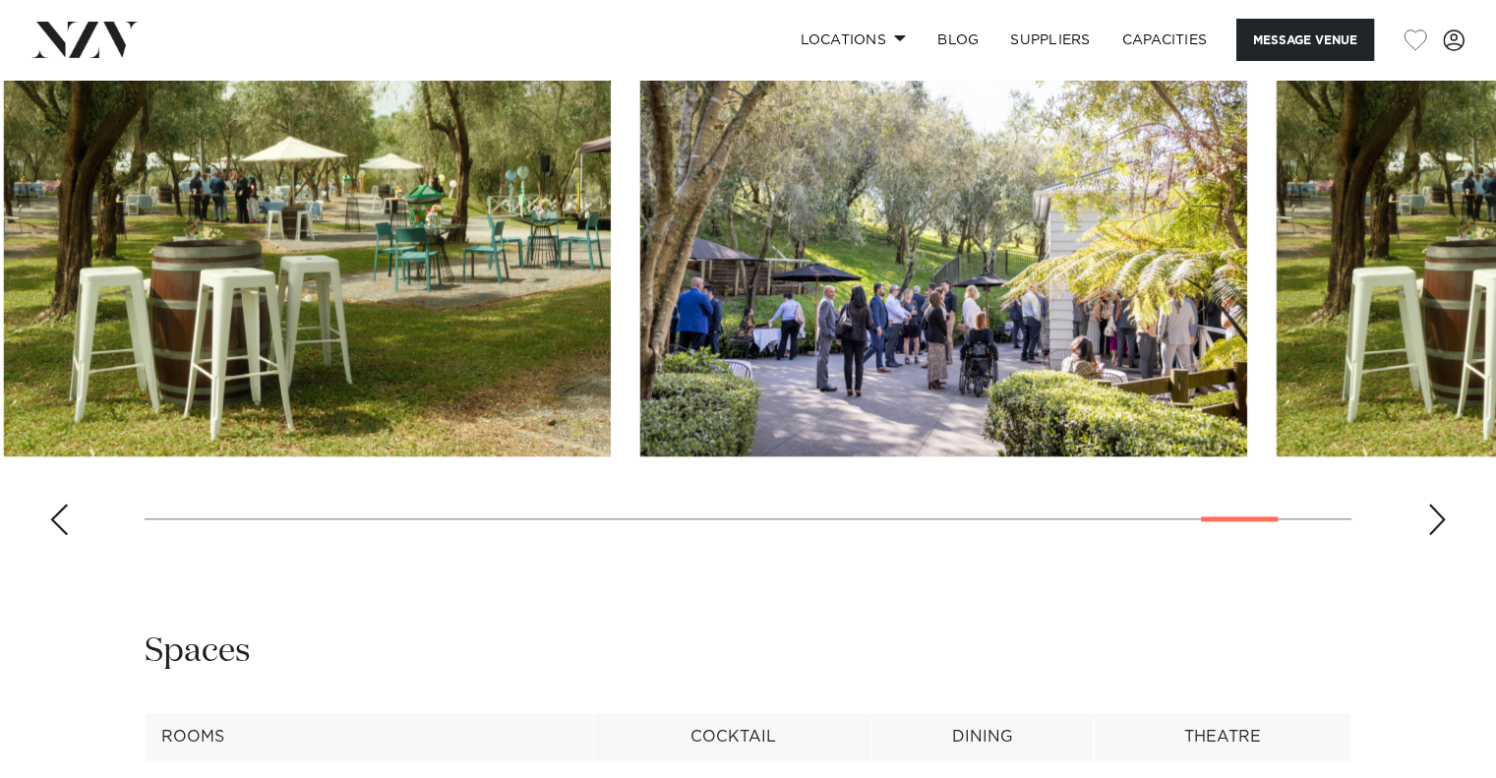
click at [392, 341] on img "27 / 30" at bounding box center [307, 234] width 607 height 446
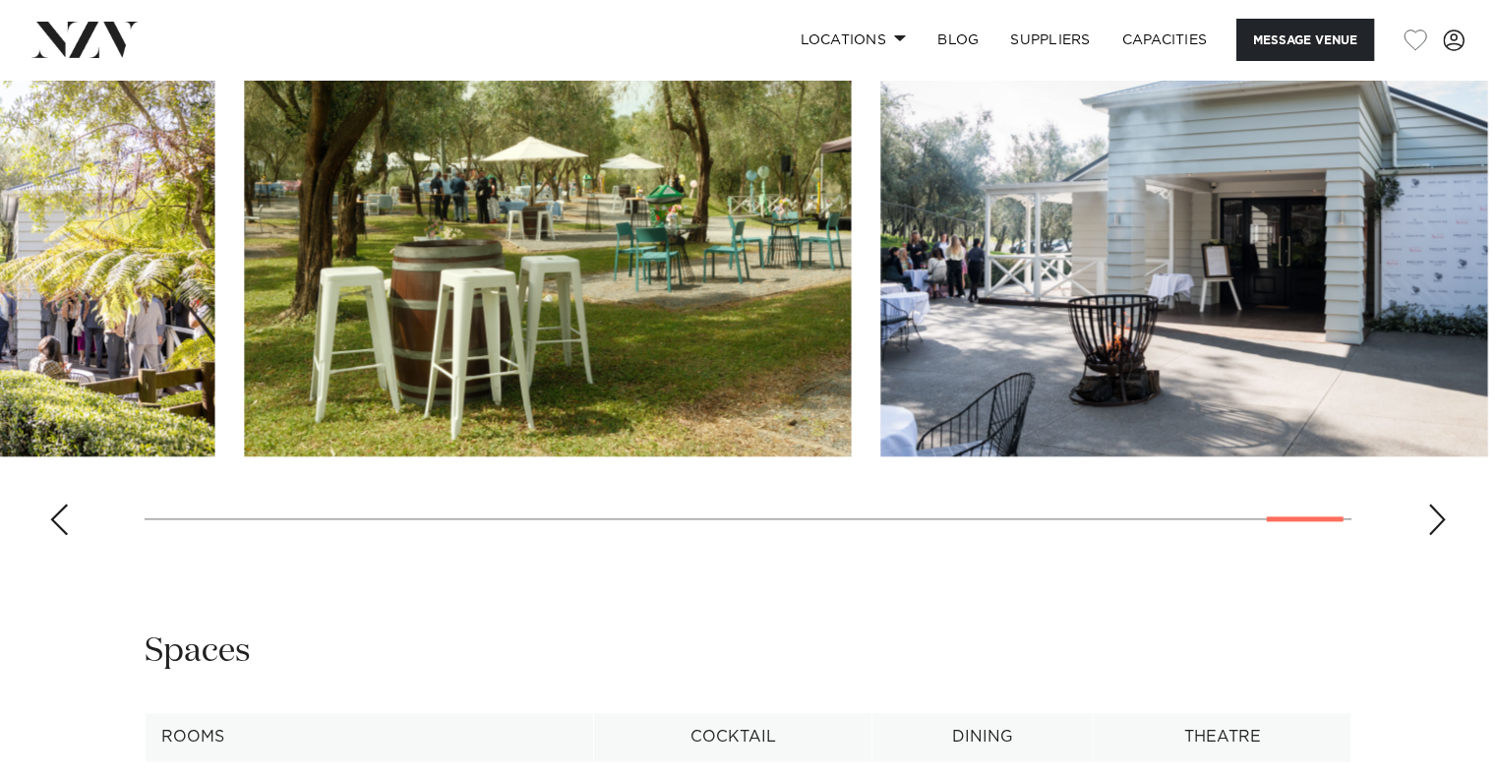
click at [235, 352] on swiper-container at bounding box center [748, 281] width 1496 height 540
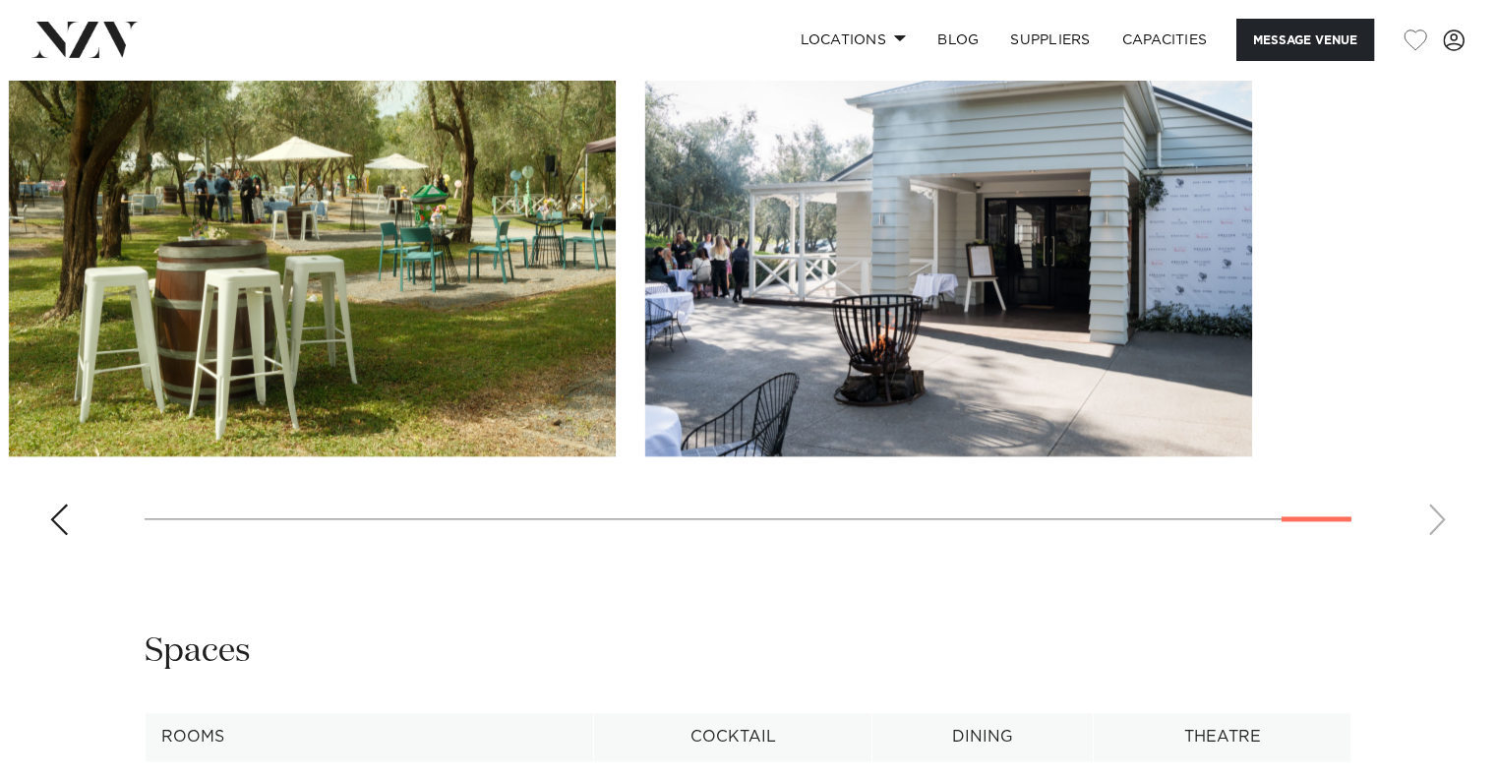
click at [175, 305] on img "29 / 30" at bounding box center [312, 234] width 607 height 446
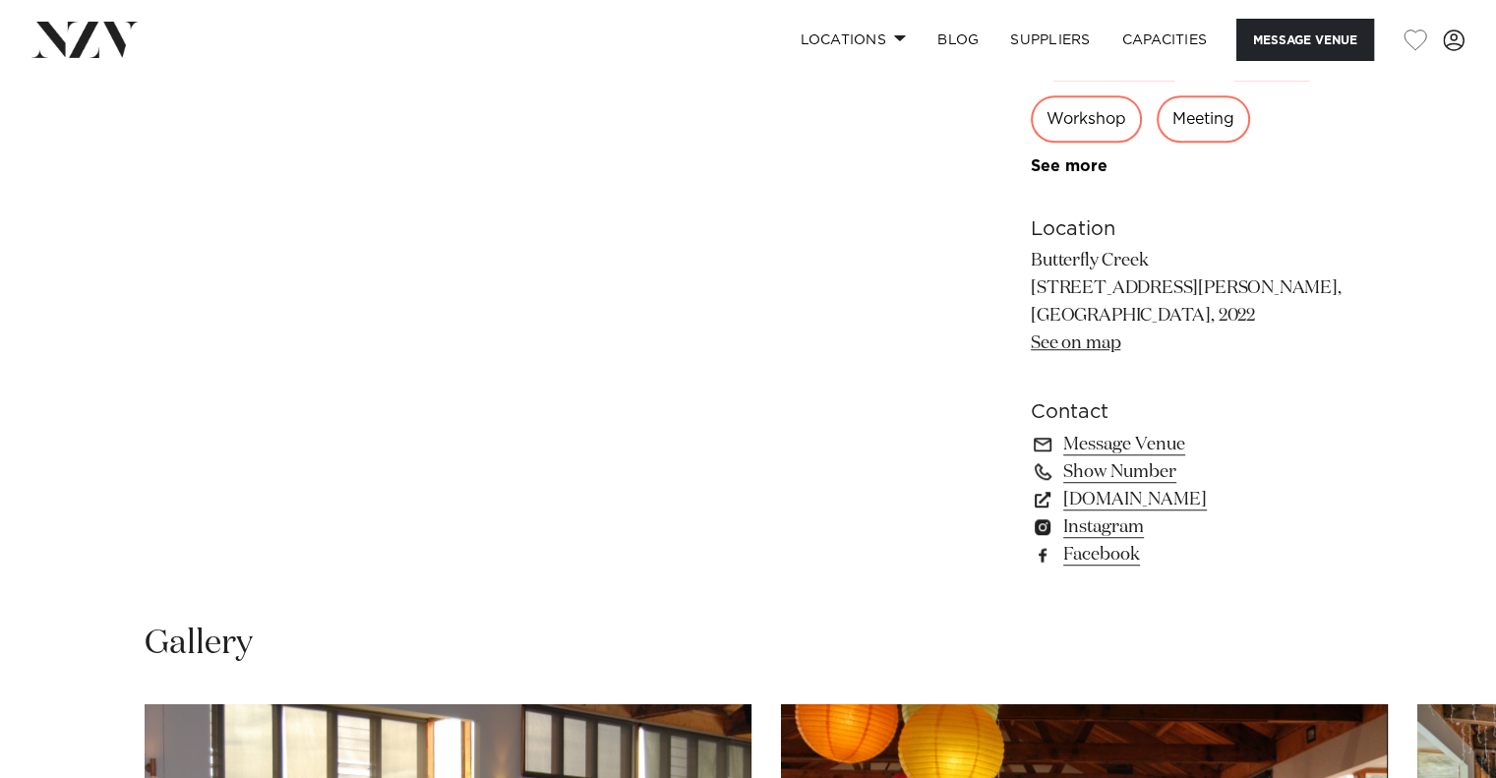
scroll to position [1311, 0]
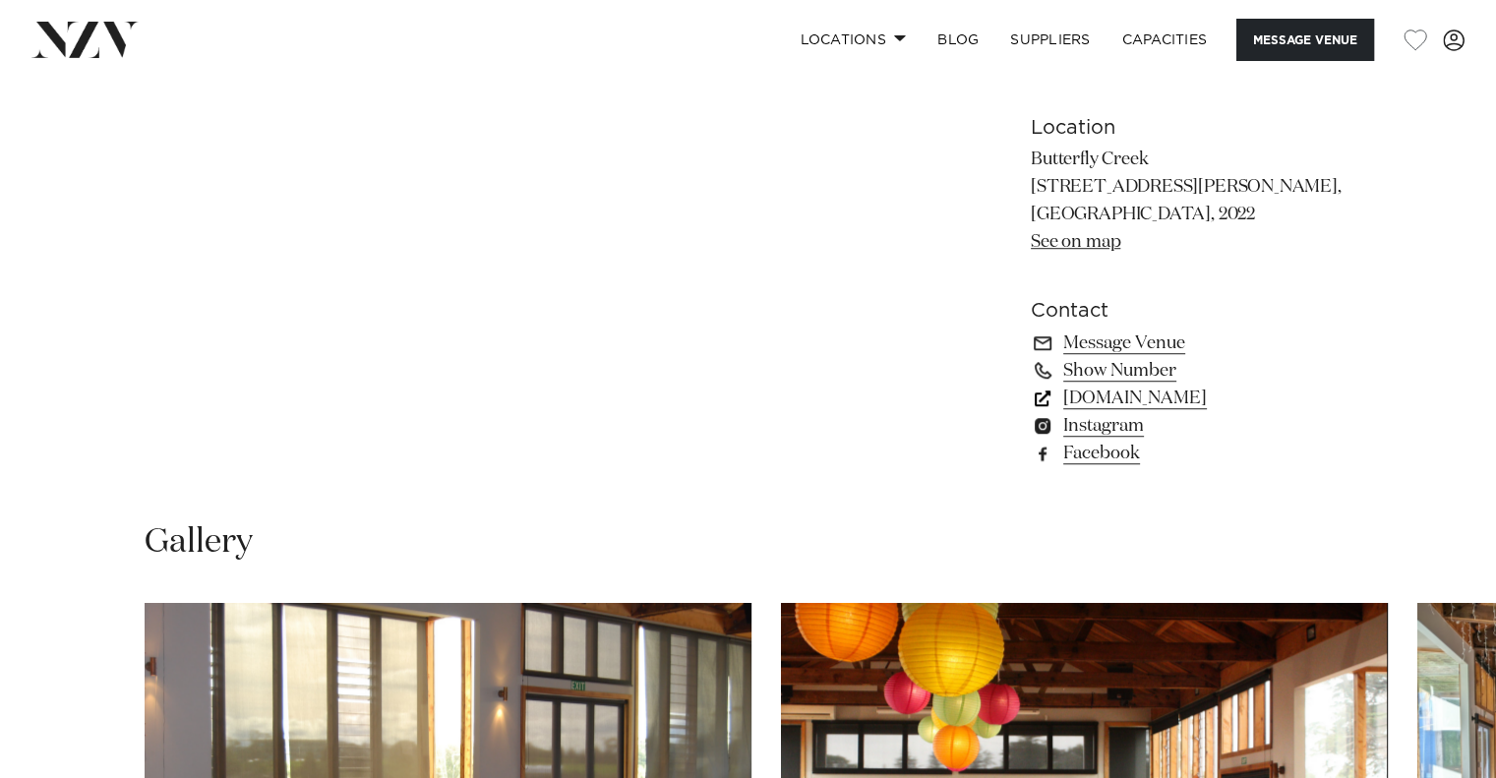
click at [1251, 391] on link "www.butterflycreek.co.nz" at bounding box center [1191, 399] width 321 height 28
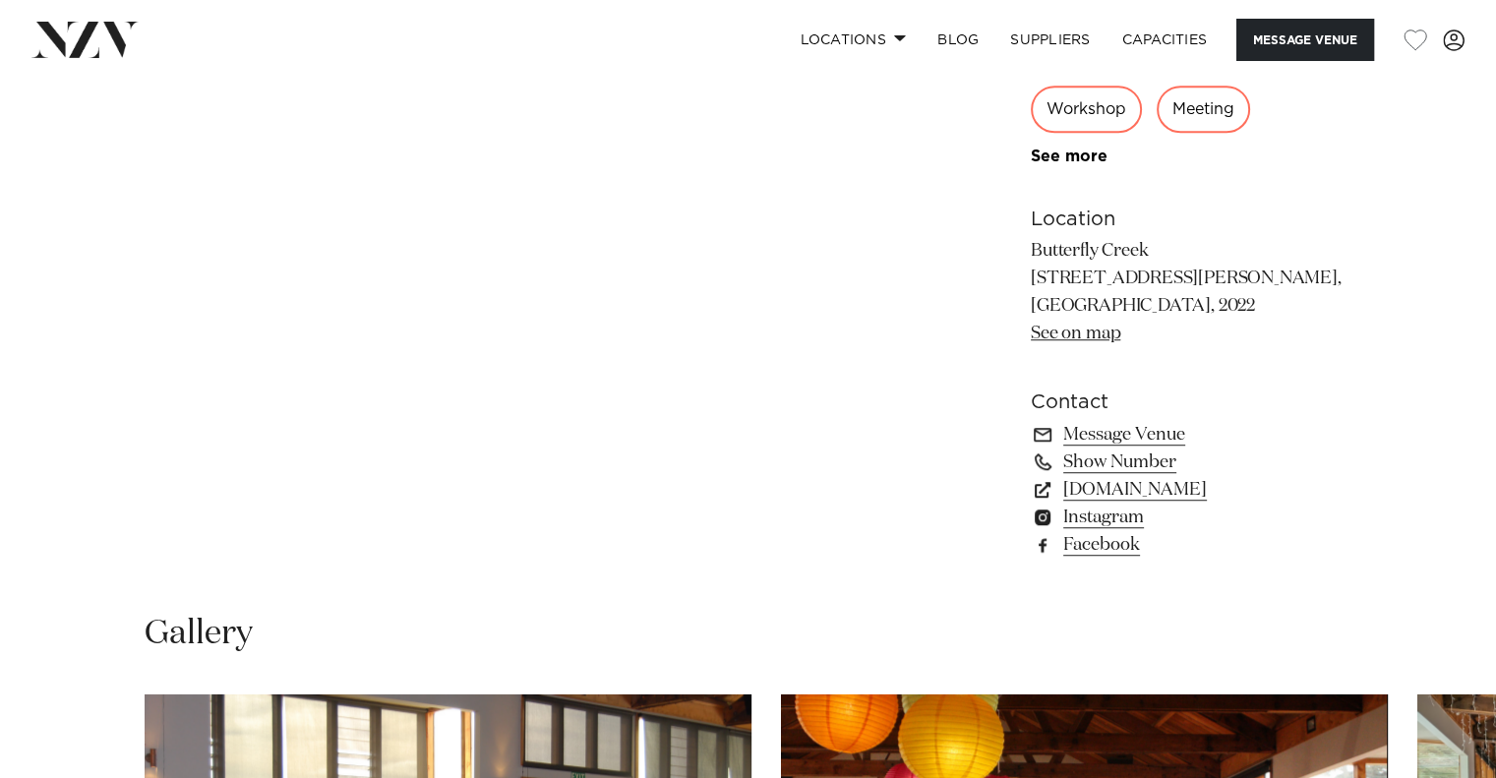
scroll to position [1049, 0]
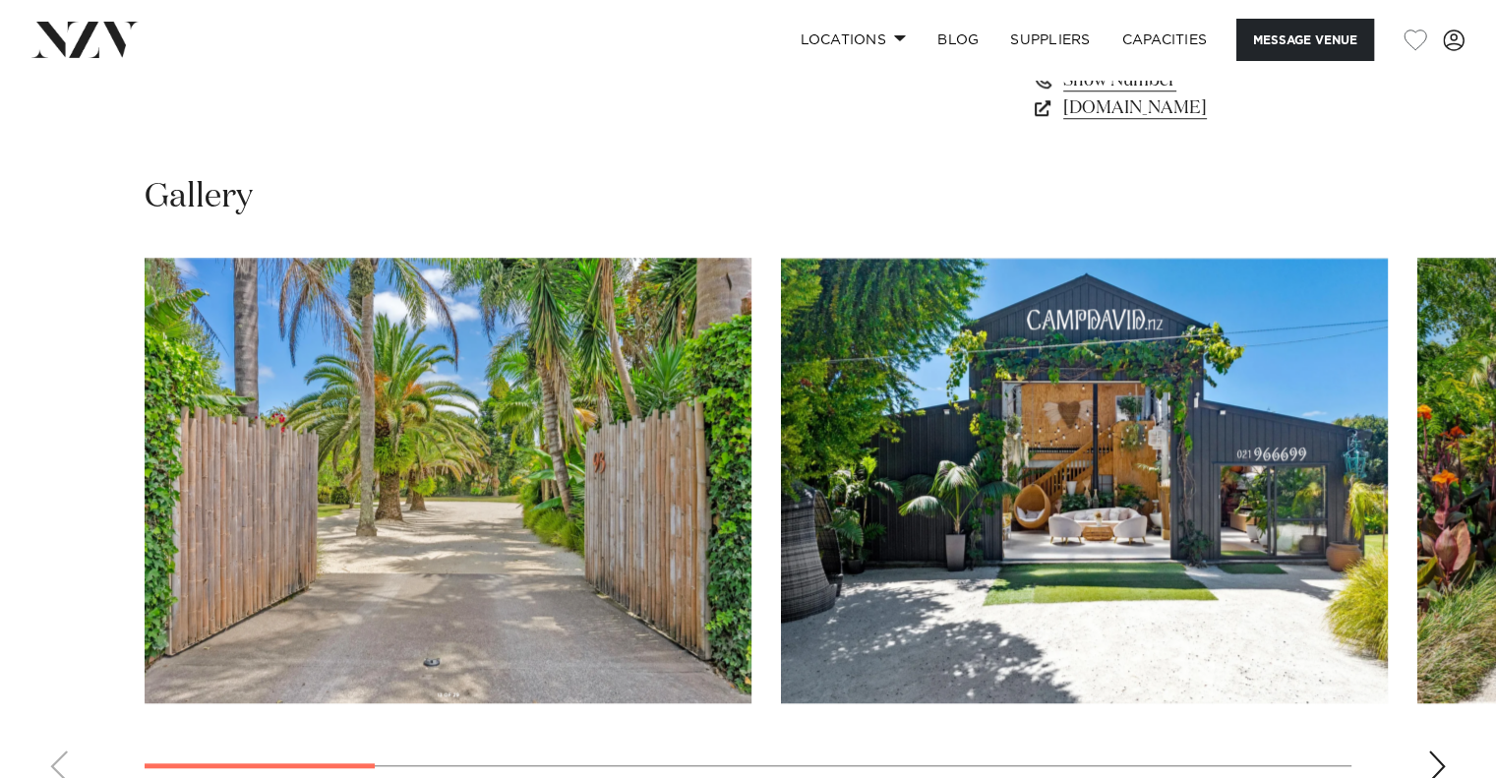
scroll to position [1639, 0]
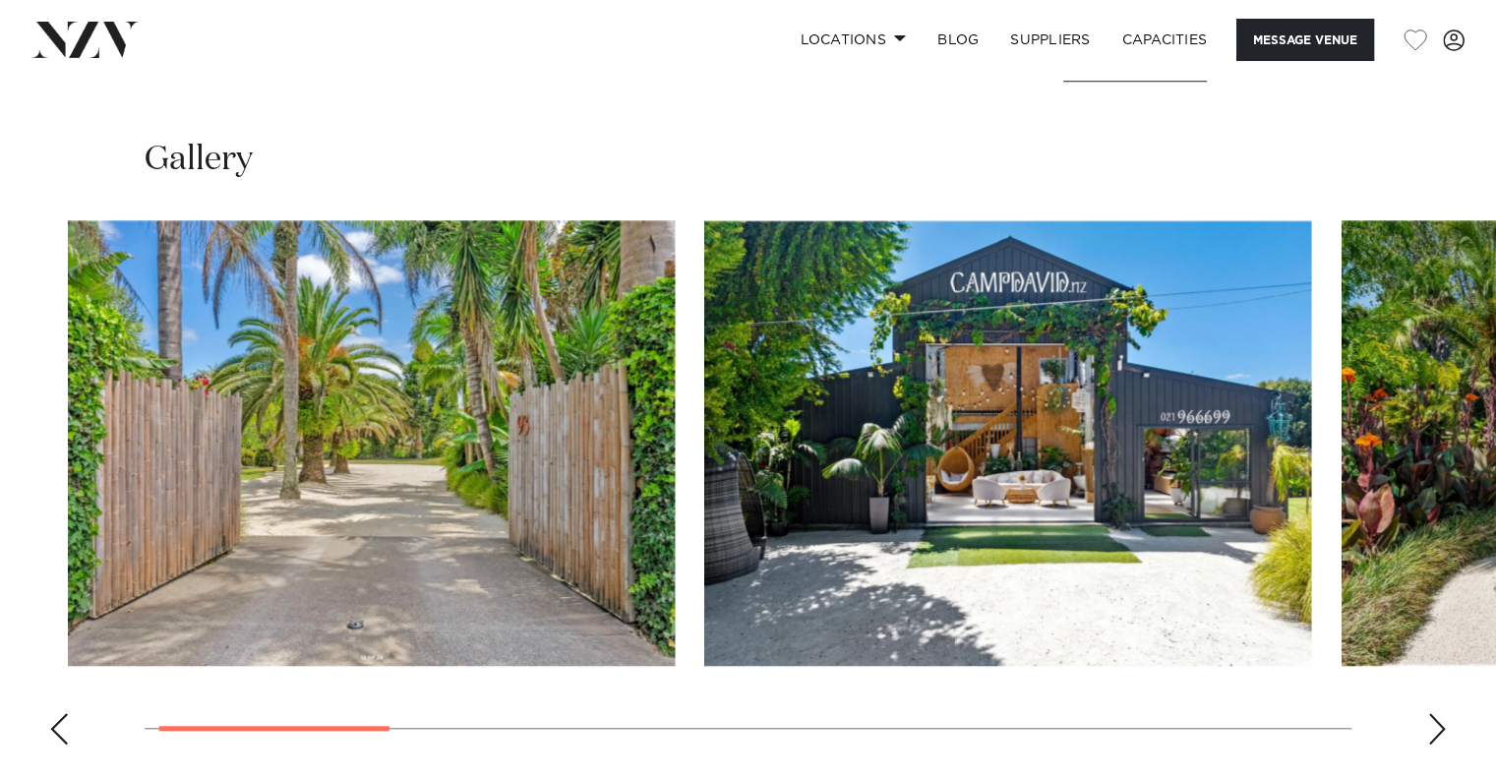
click at [704, 467] on img "2 / 10" at bounding box center [1007, 443] width 607 height 446
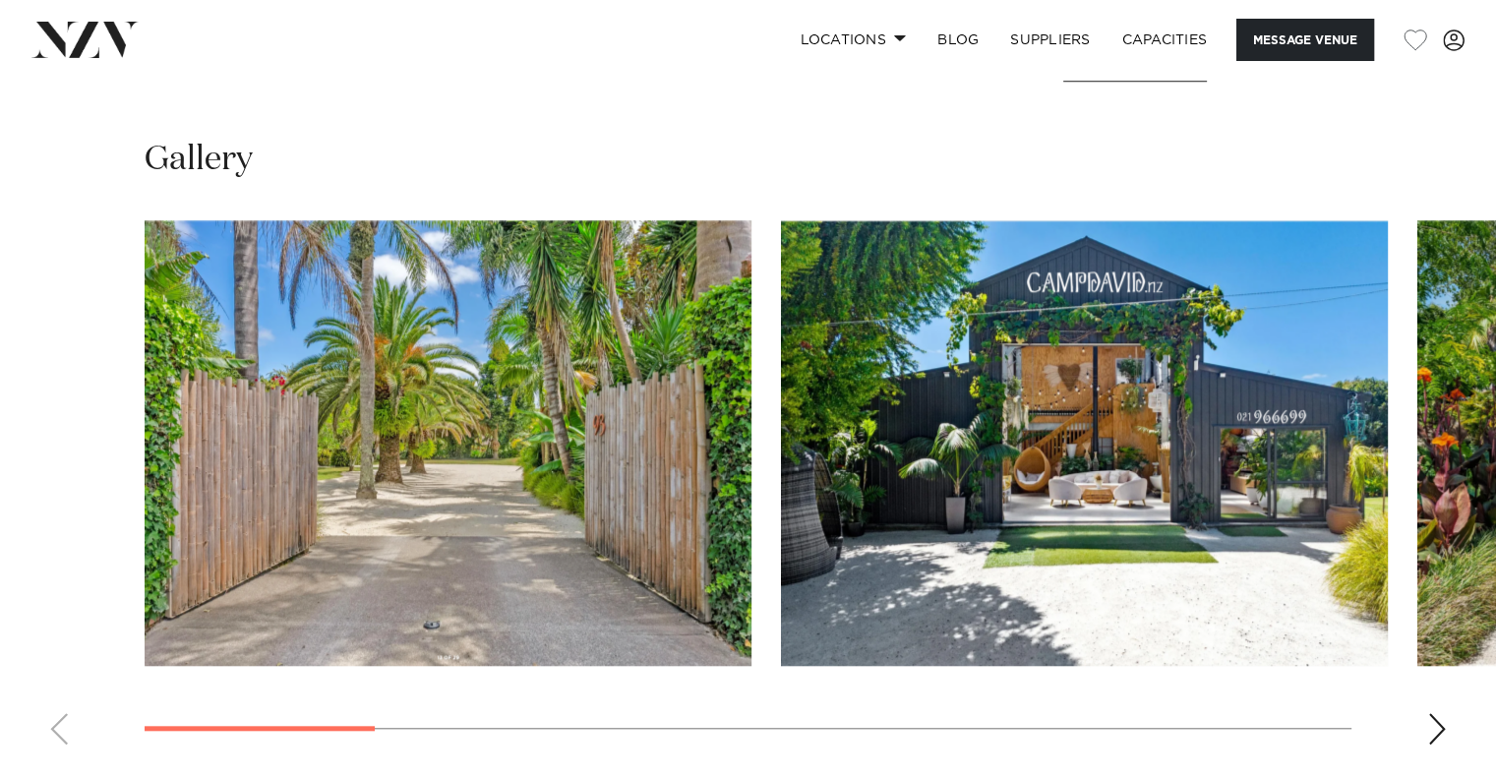
click at [1427, 742] on div "Next slide" at bounding box center [1437, 728] width 20 height 31
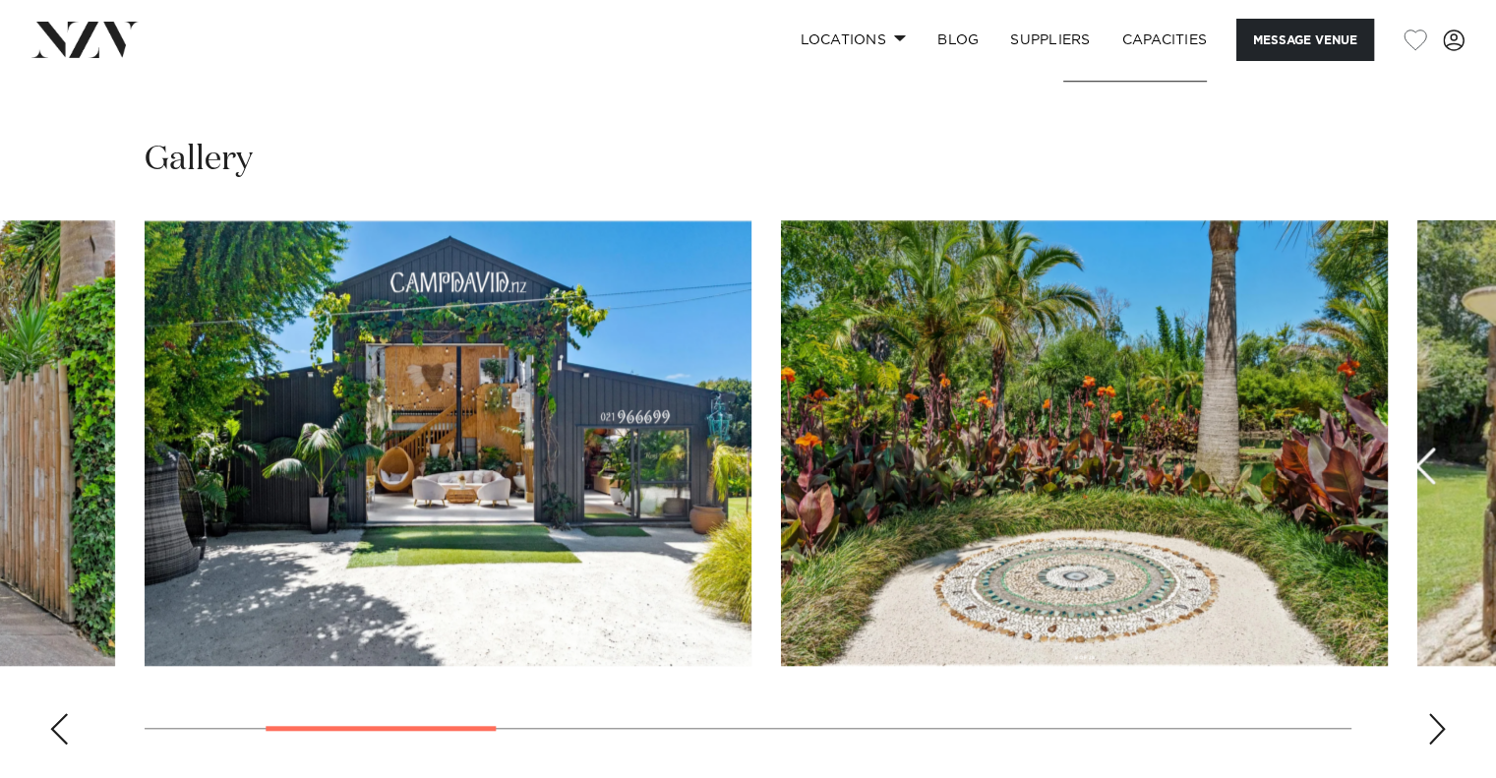
click at [1427, 740] on div "Next slide" at bounding box center [1437, 728] width 20 height 31
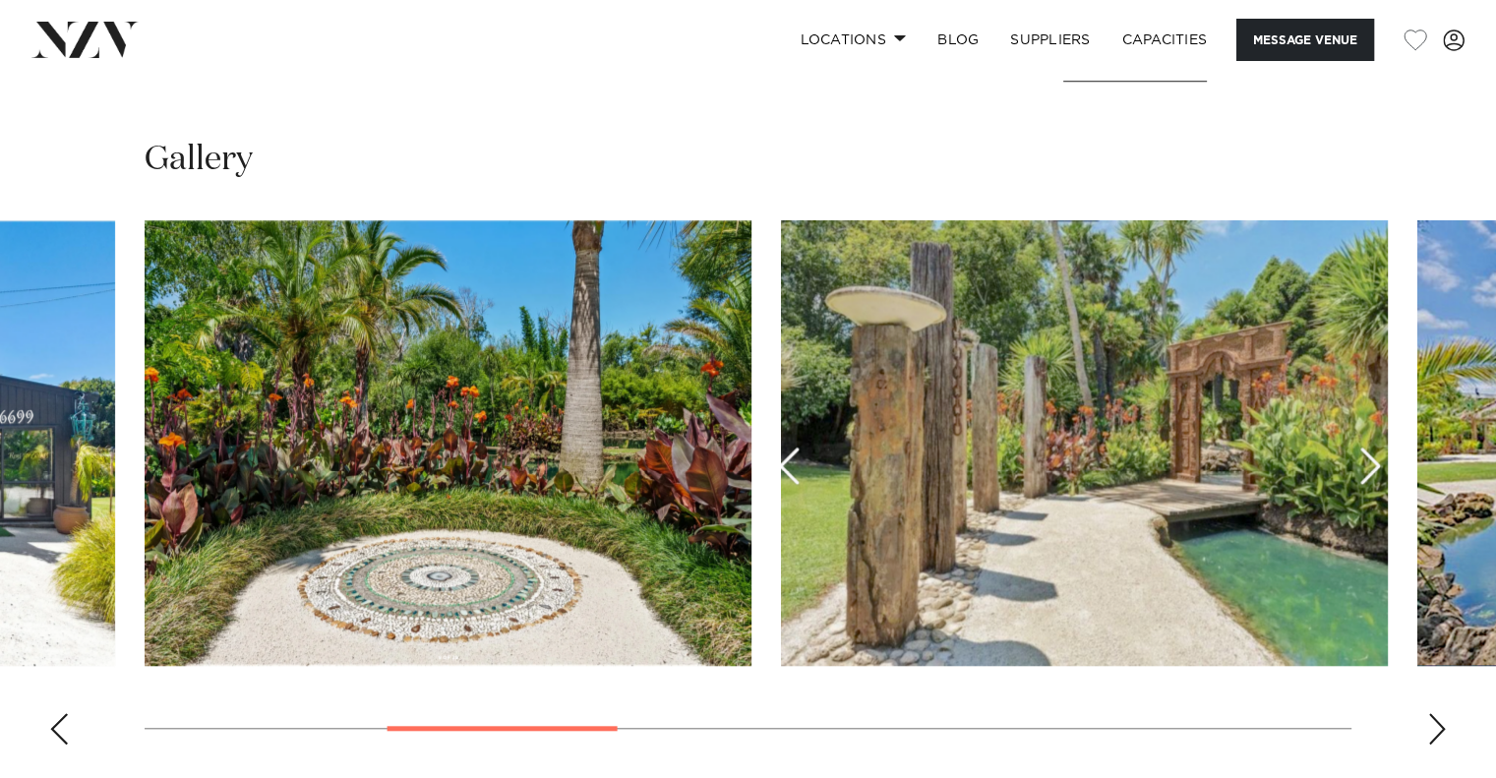
click at [1427, 740] on div "Next slide" at bounding box center [1437, 728] width 20 height 31
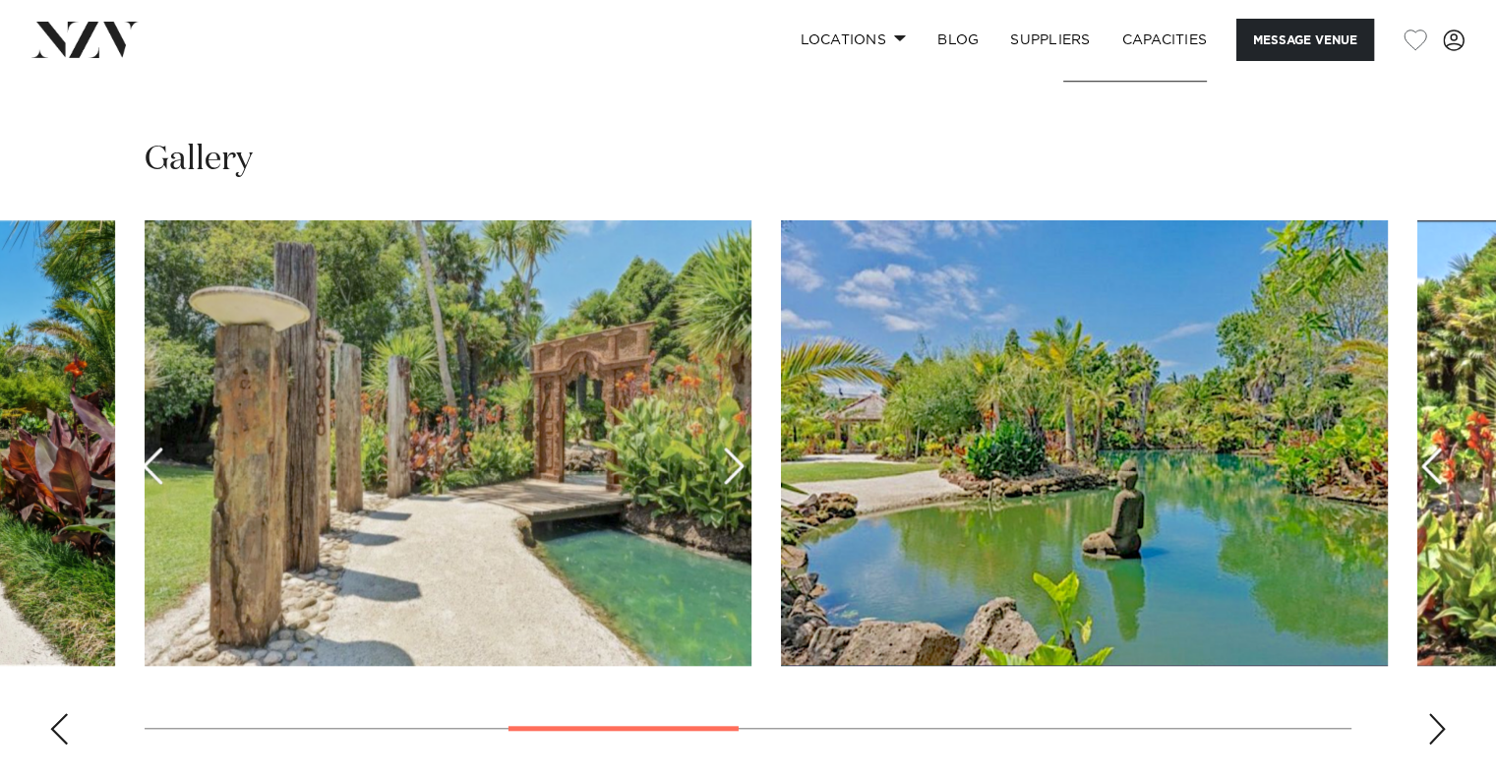
click at [1427, 740] on div "Next slide" at bounding box center [1437, 728] width 20 height 31
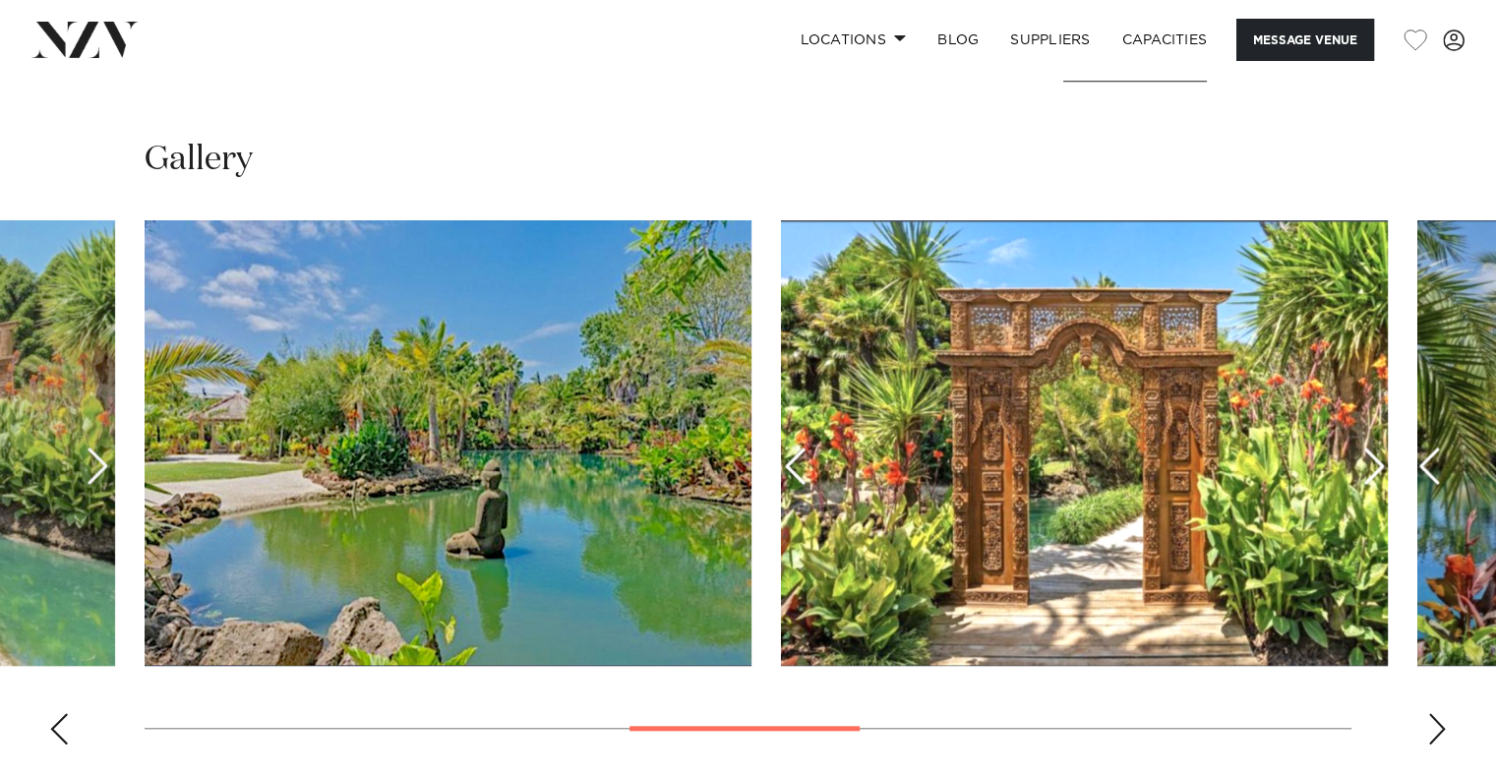
click at [1427, 740] on div "Next slide" at bounding box center [1437, 728] width 20 height 31
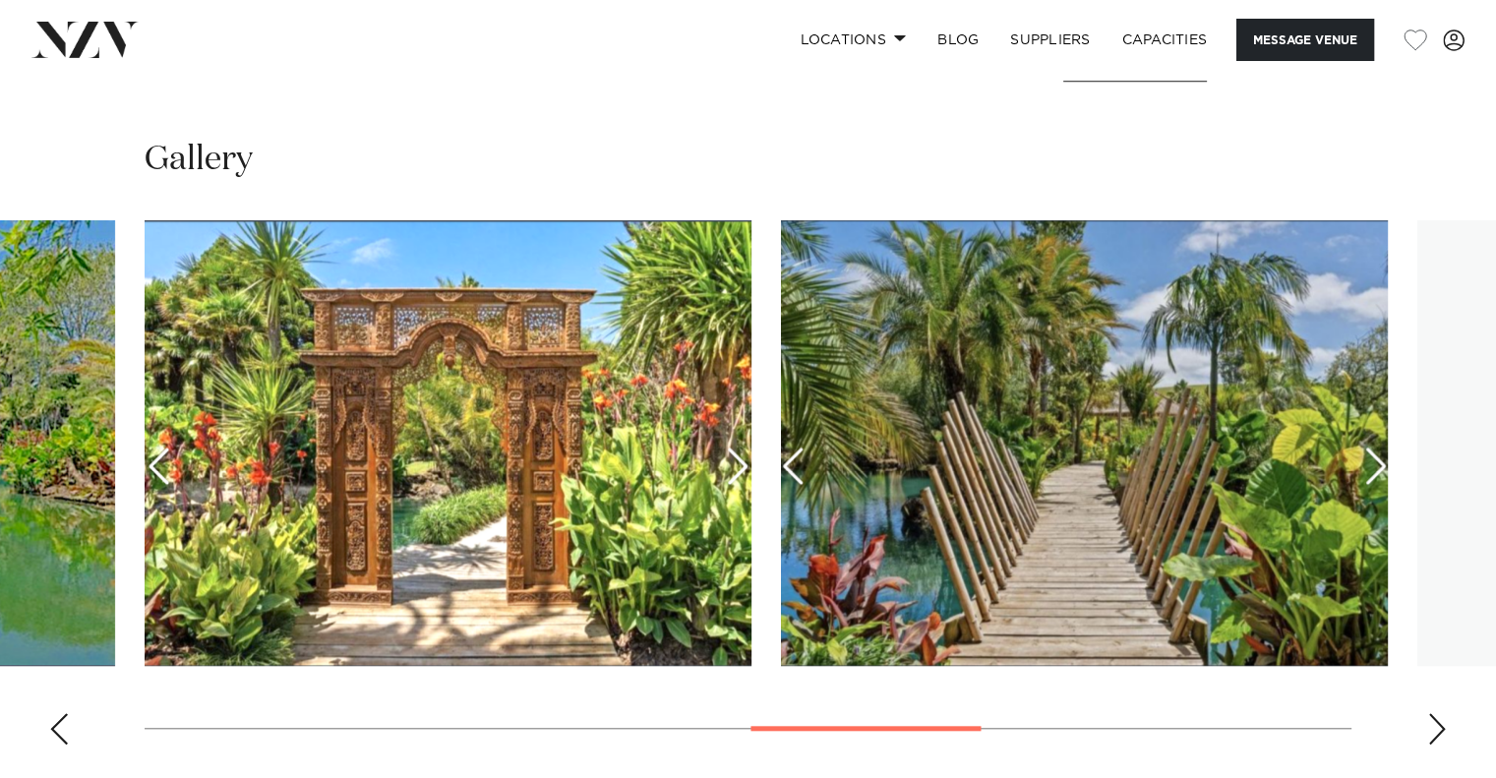
click at [1427, 740] on div "Next slide" at bounding box center [1437, 728] width 20 height 31
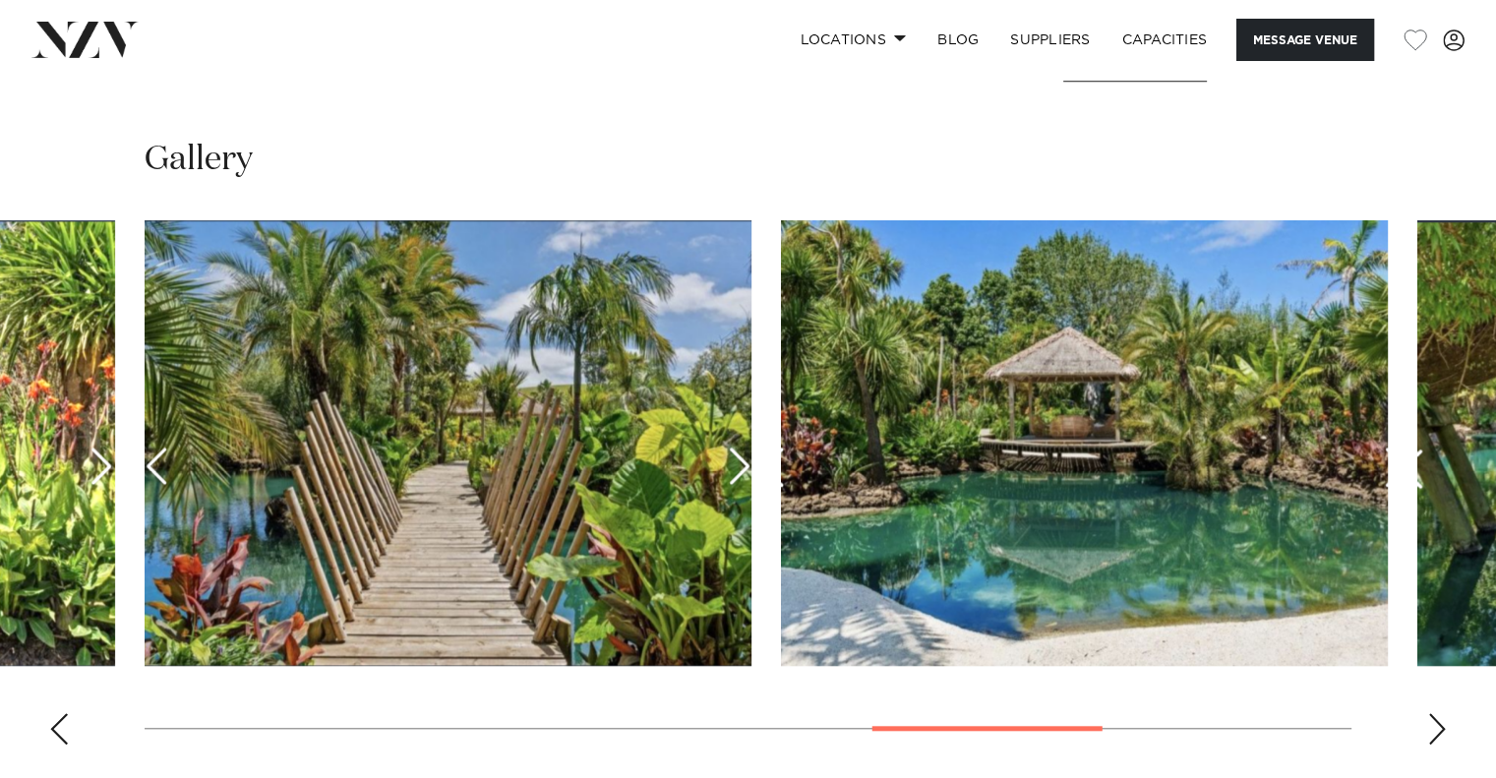
click at [1427, 740] on div "Next slide" at bounding box center [1437, 728] width 20 height 31
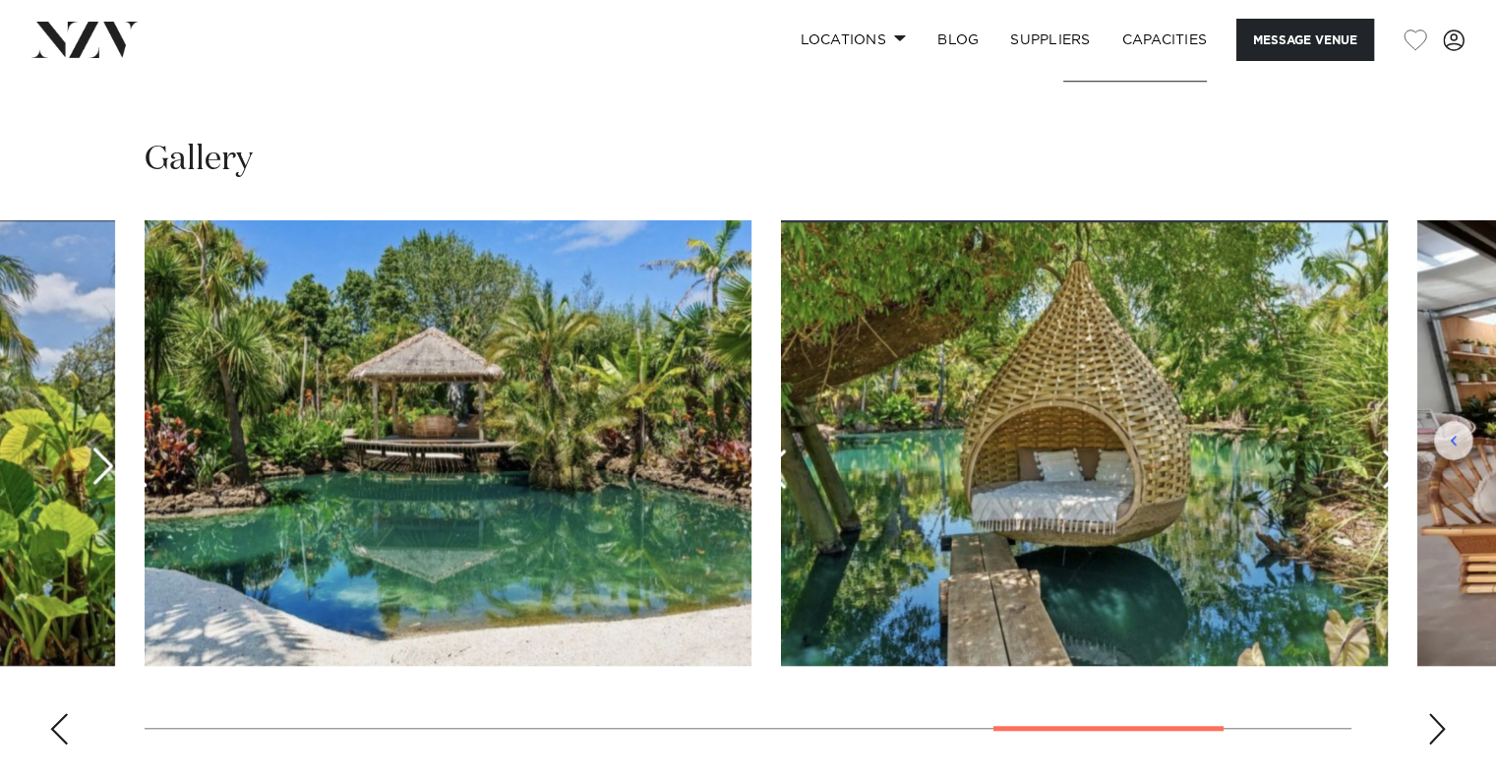
click at [1427, 739] on div "Next slide" at bounding box center [1437, 728] width 20 height 31
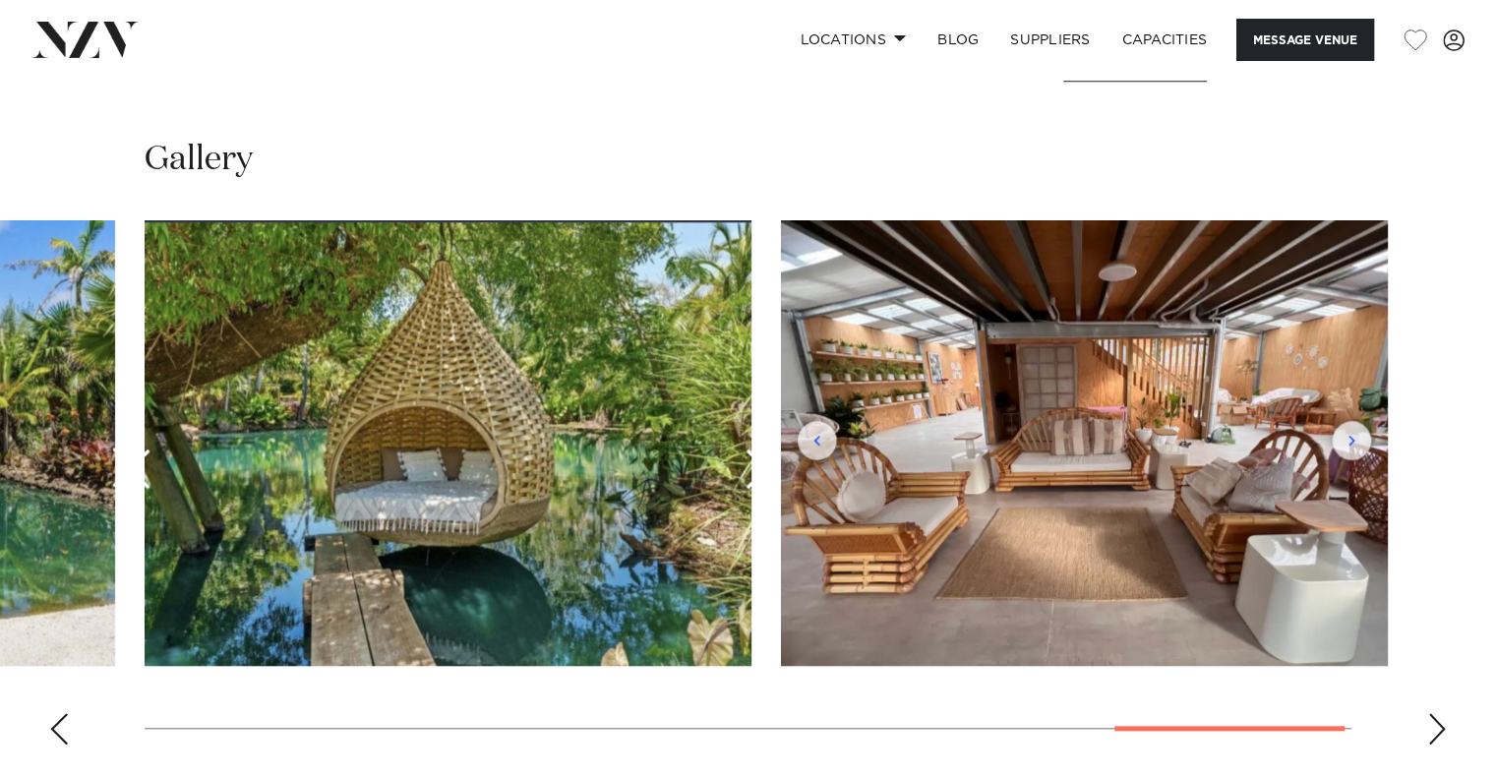
click at [1427, 739] on div "Next slide" at bounding box center [1437, 728] width 20 height 31
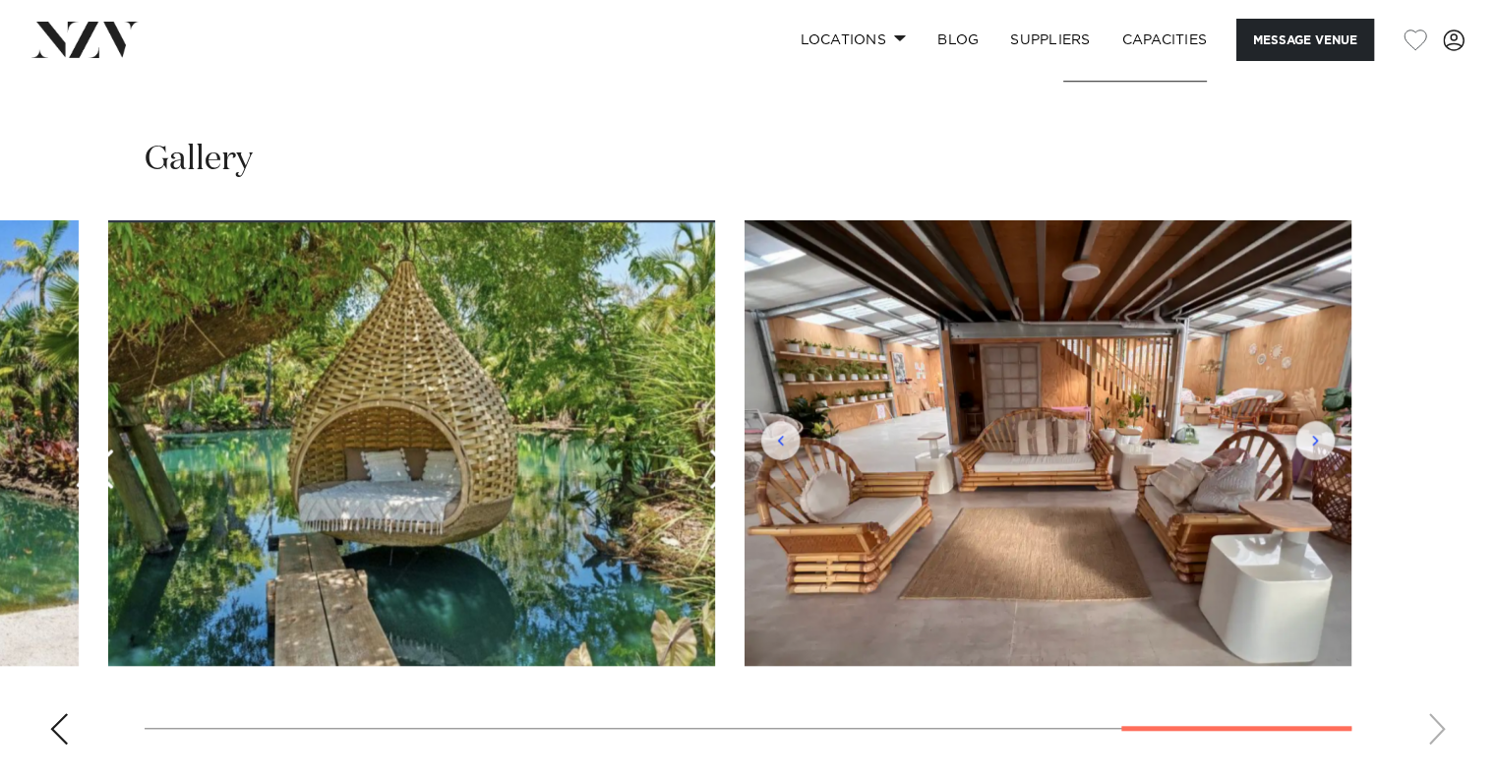
click at [1426, 739] on swiper-container at bounding box center [748, 490] width 1496 height 540
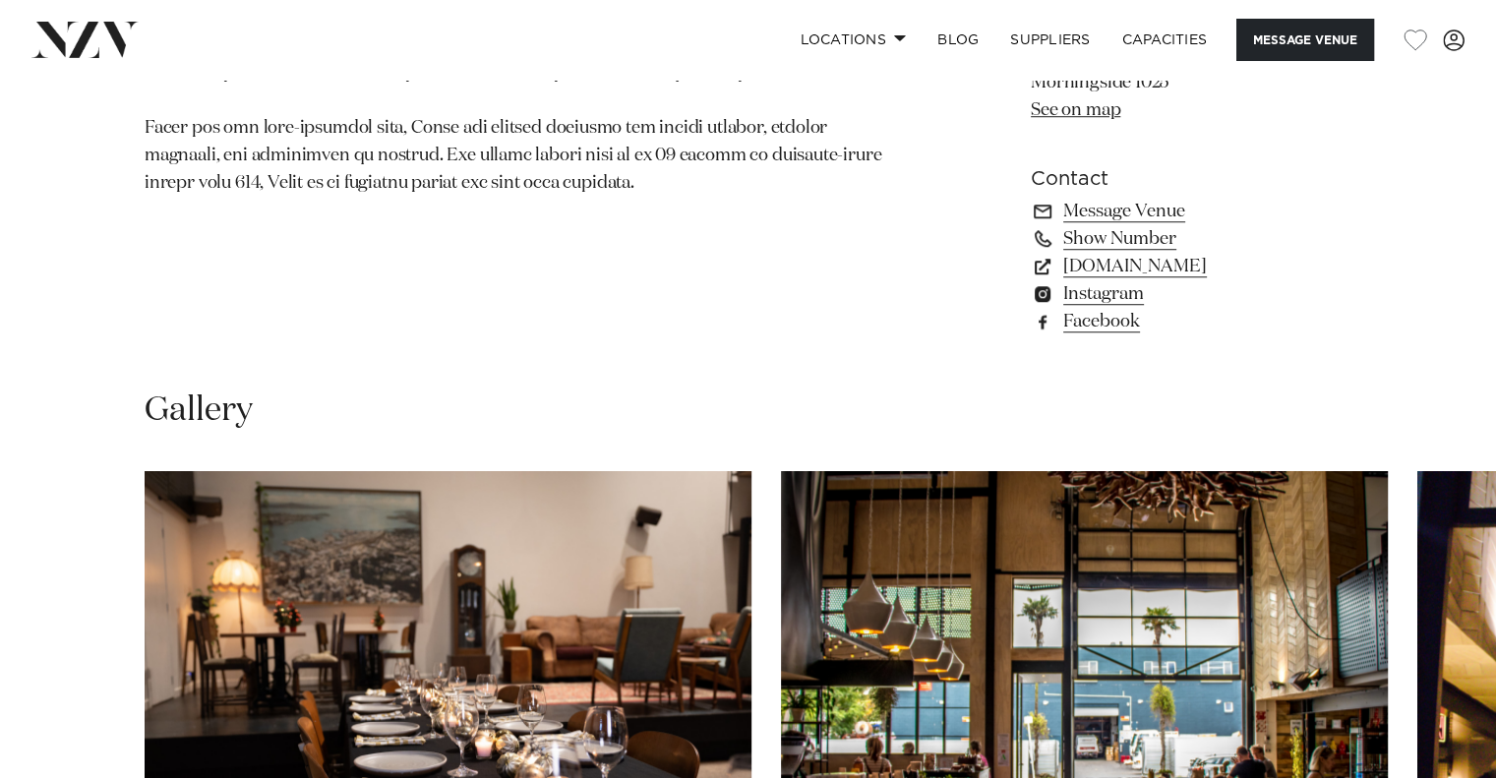
scroll to position [1705, 0]
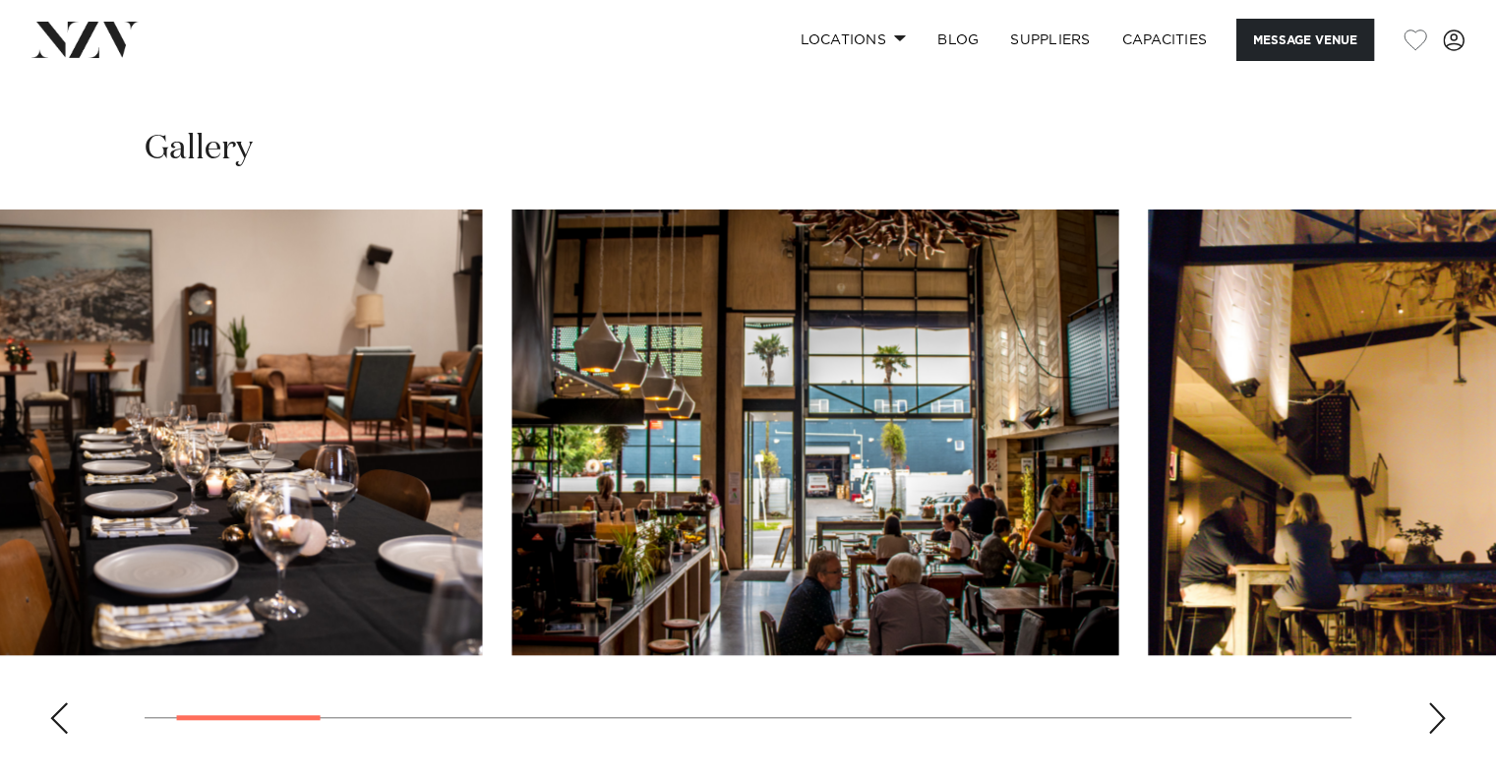
click at [511, 526] on img "2 / 16" at bounding box center [814, 433] width 607 height 446
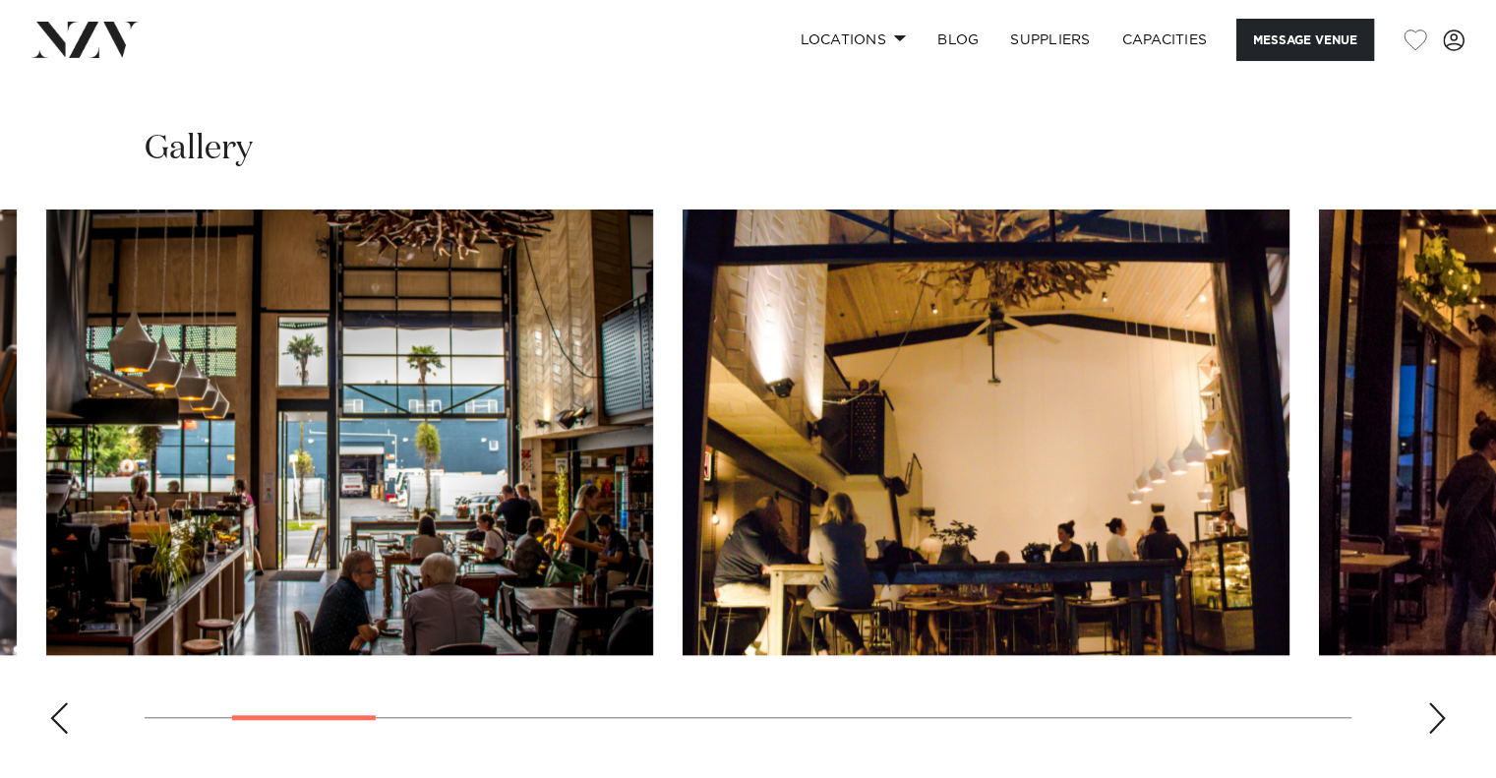
click at [683, 483] on img "3 / 16" at bounding box center [986, 433] width 607 height 446
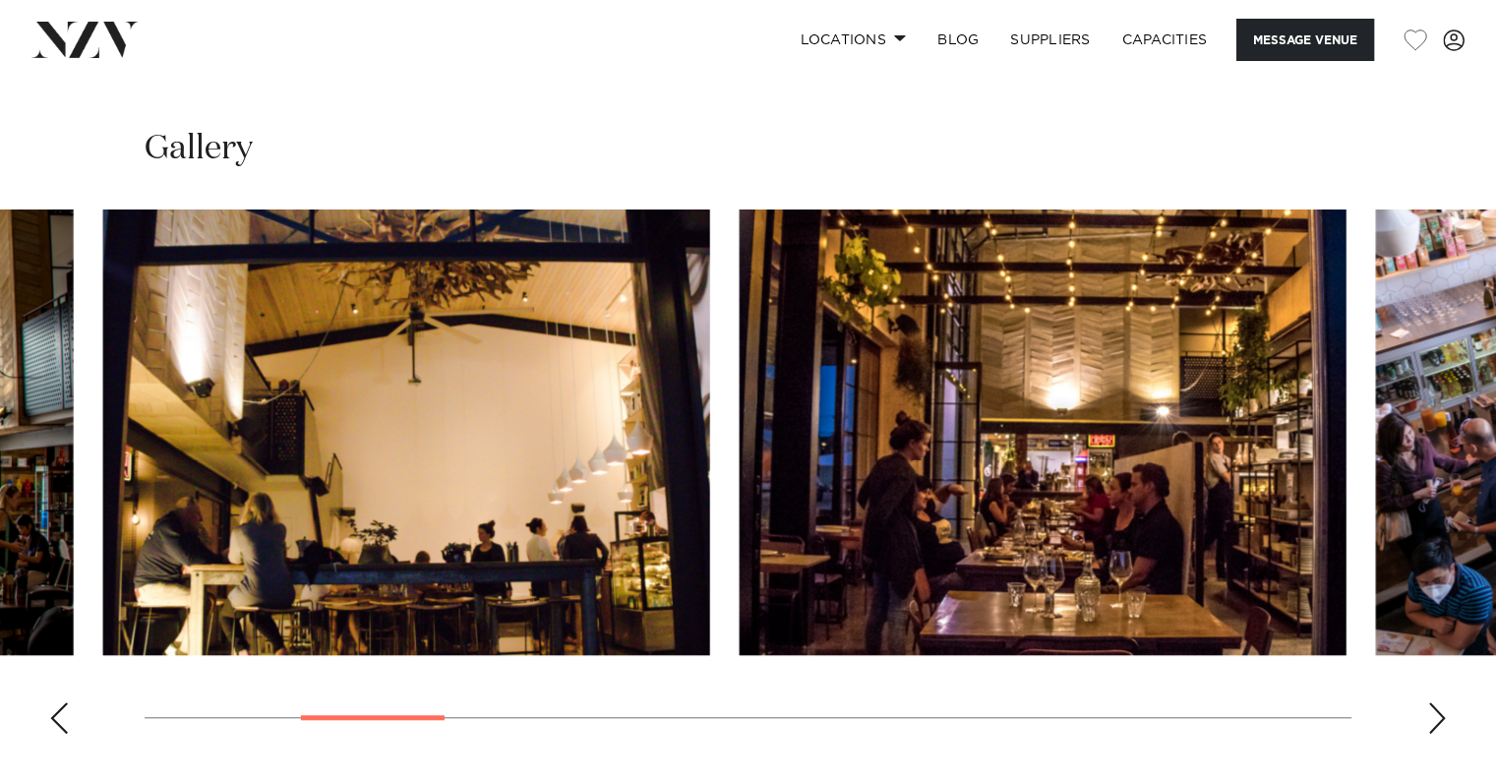
click at [740, 505] on img "4 / 16" at bounding box center [1043, 433] width 607 height 446
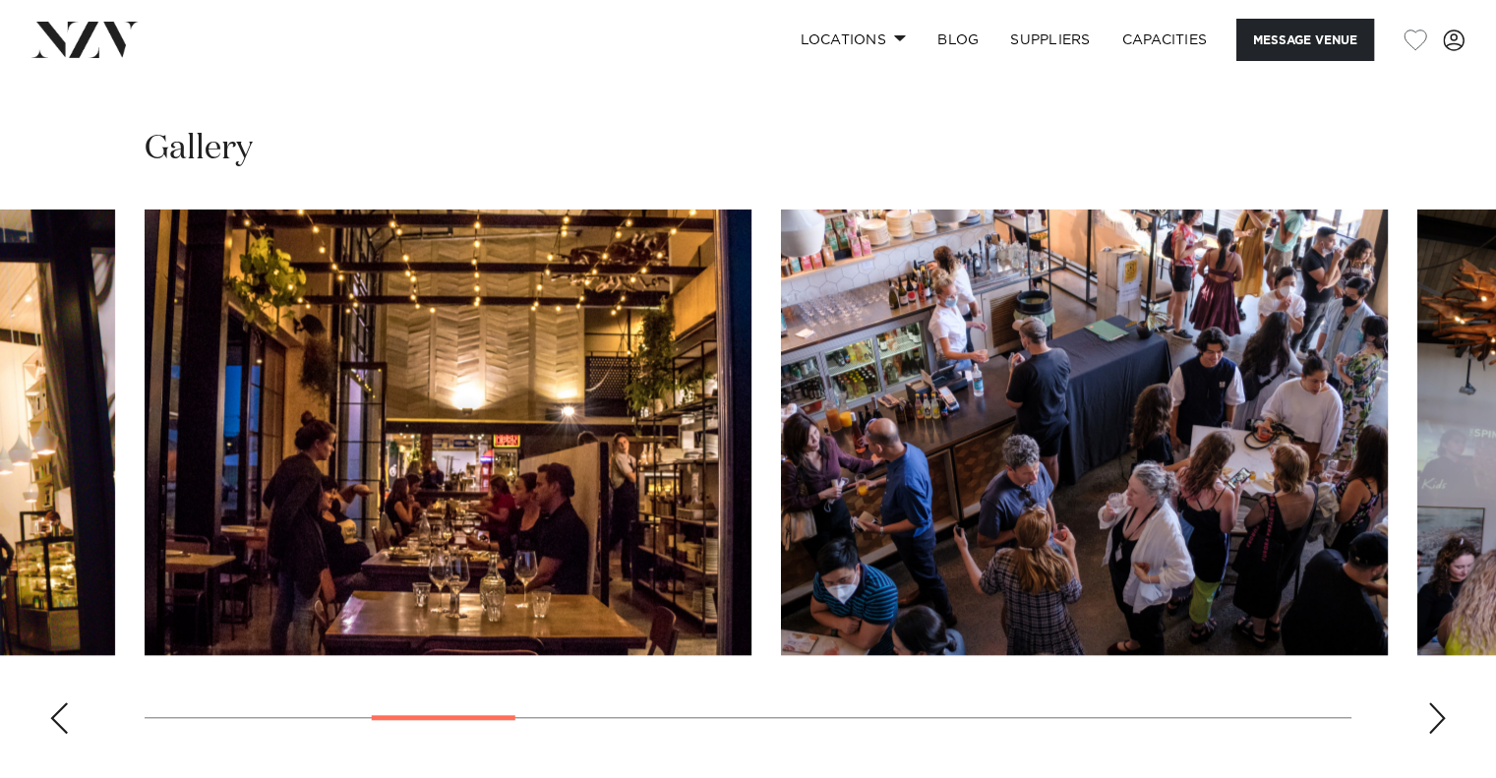
click at [781, 503] on img "5 / 16" at bounding box center [1084, 433] width 607 height 446
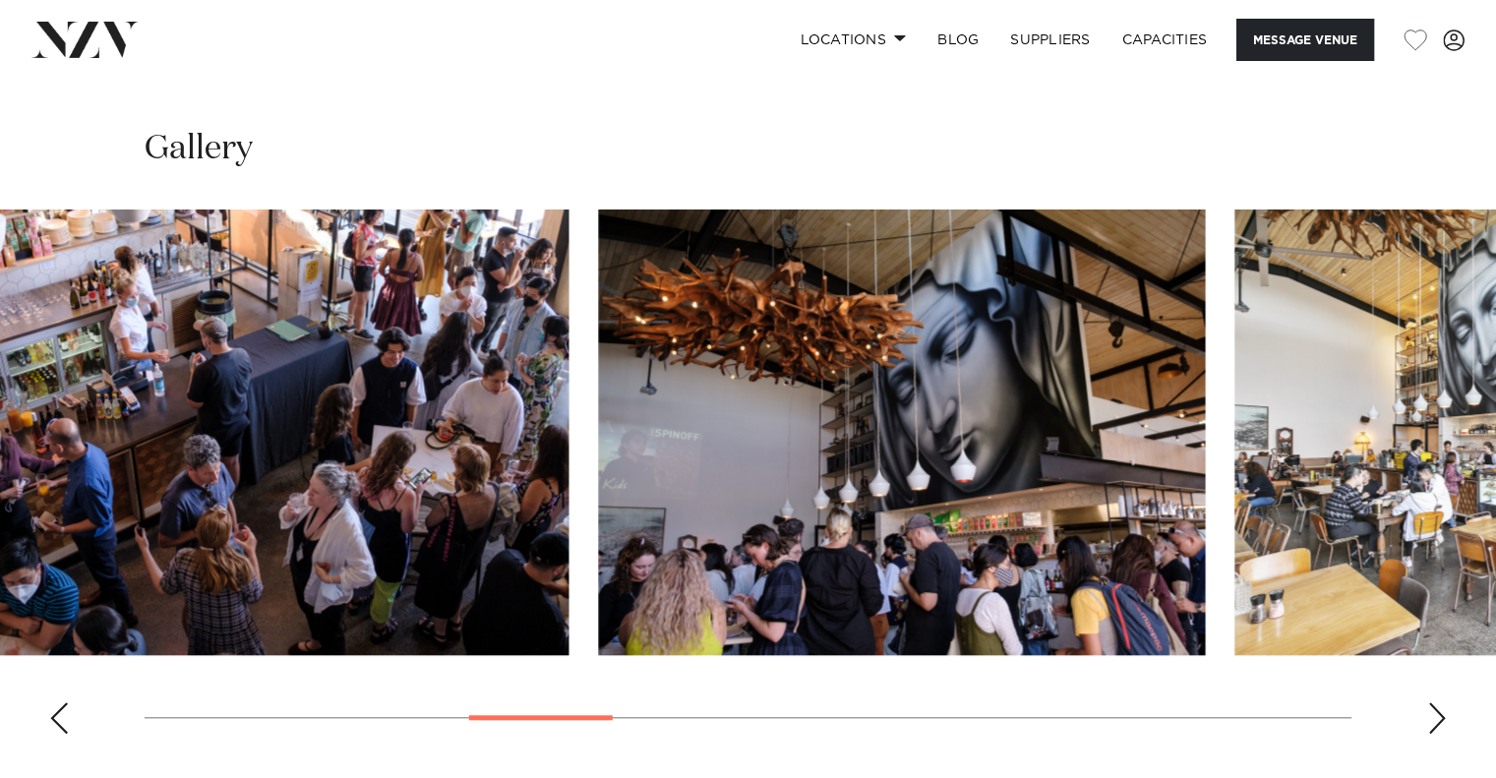
click at [669, 510] on img "6 / 16" at bounding box center [901, 433] width 607 height 446
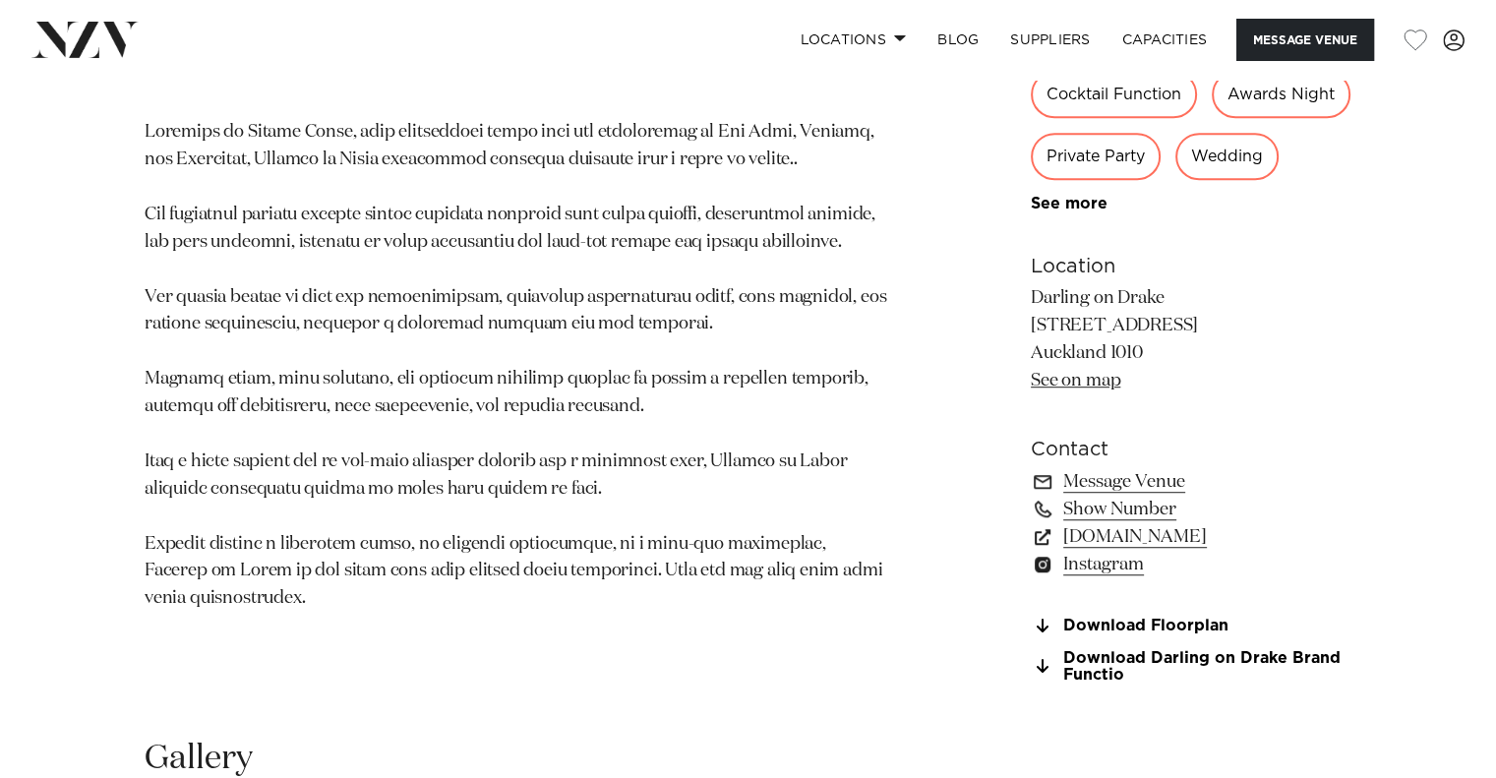
scroll to position [1311, 0]
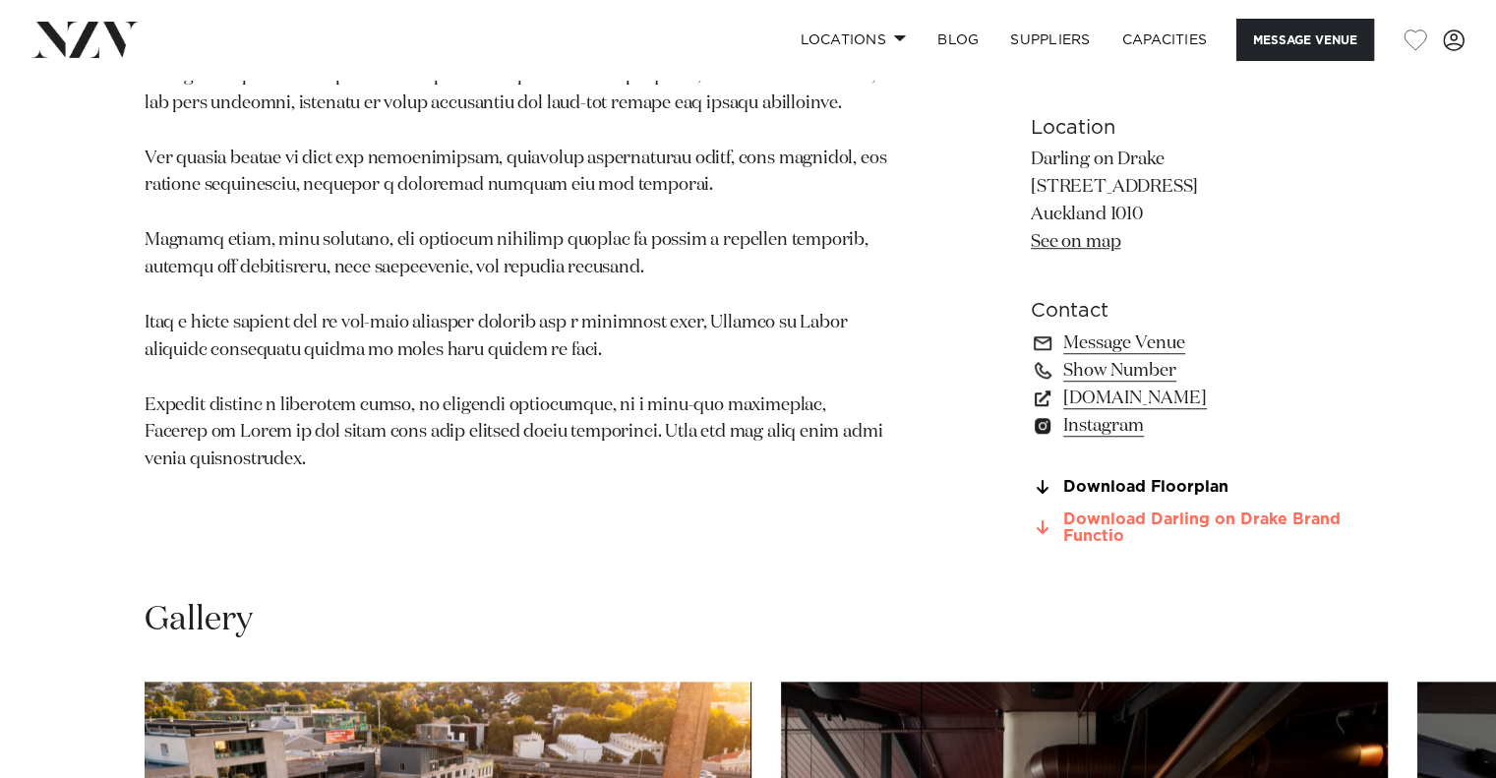
click at [1166, 511] on link "Download Darling on Drake Brand Functio" at bounding box center [1191, 527] width 321 height 33
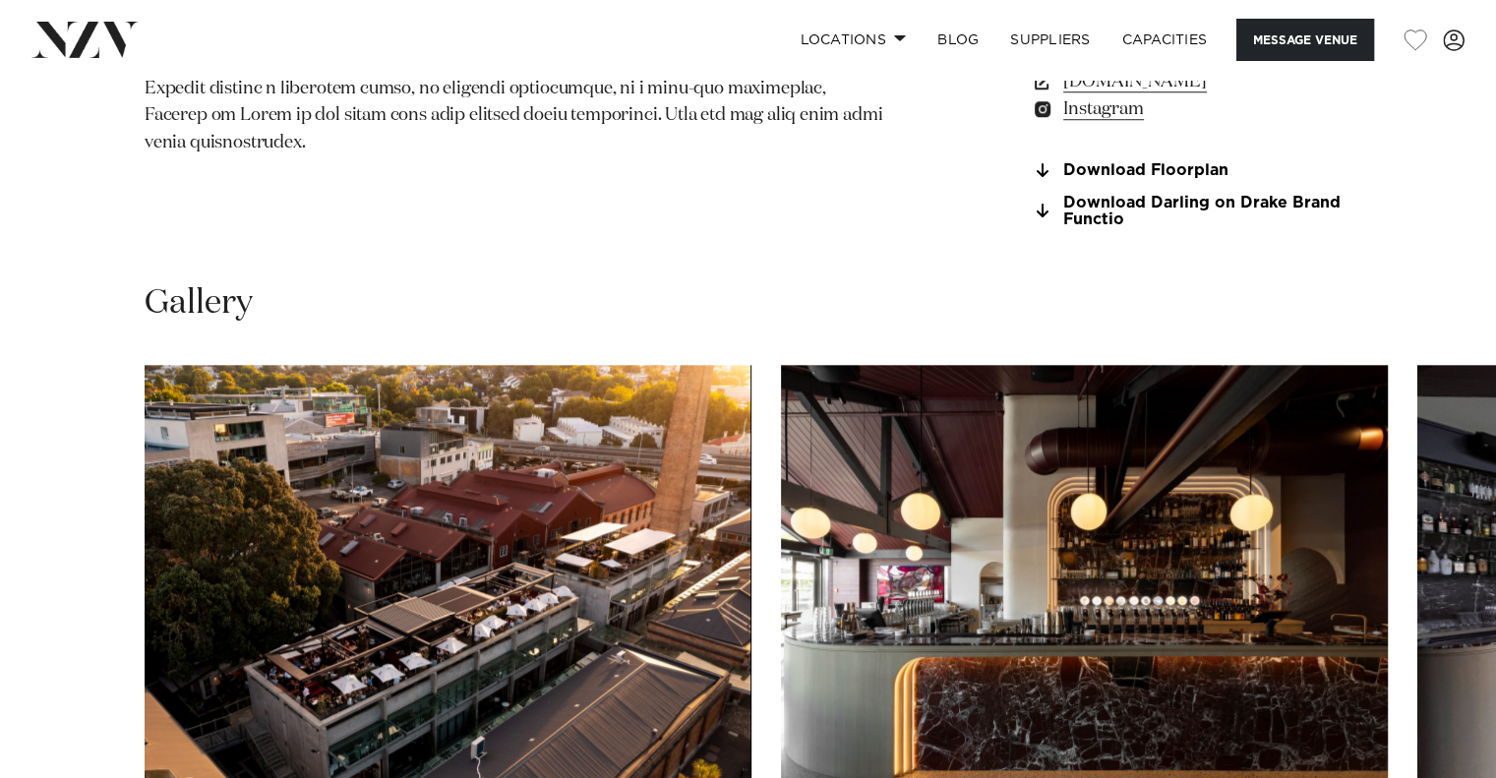
scroll to position [1835, 0]
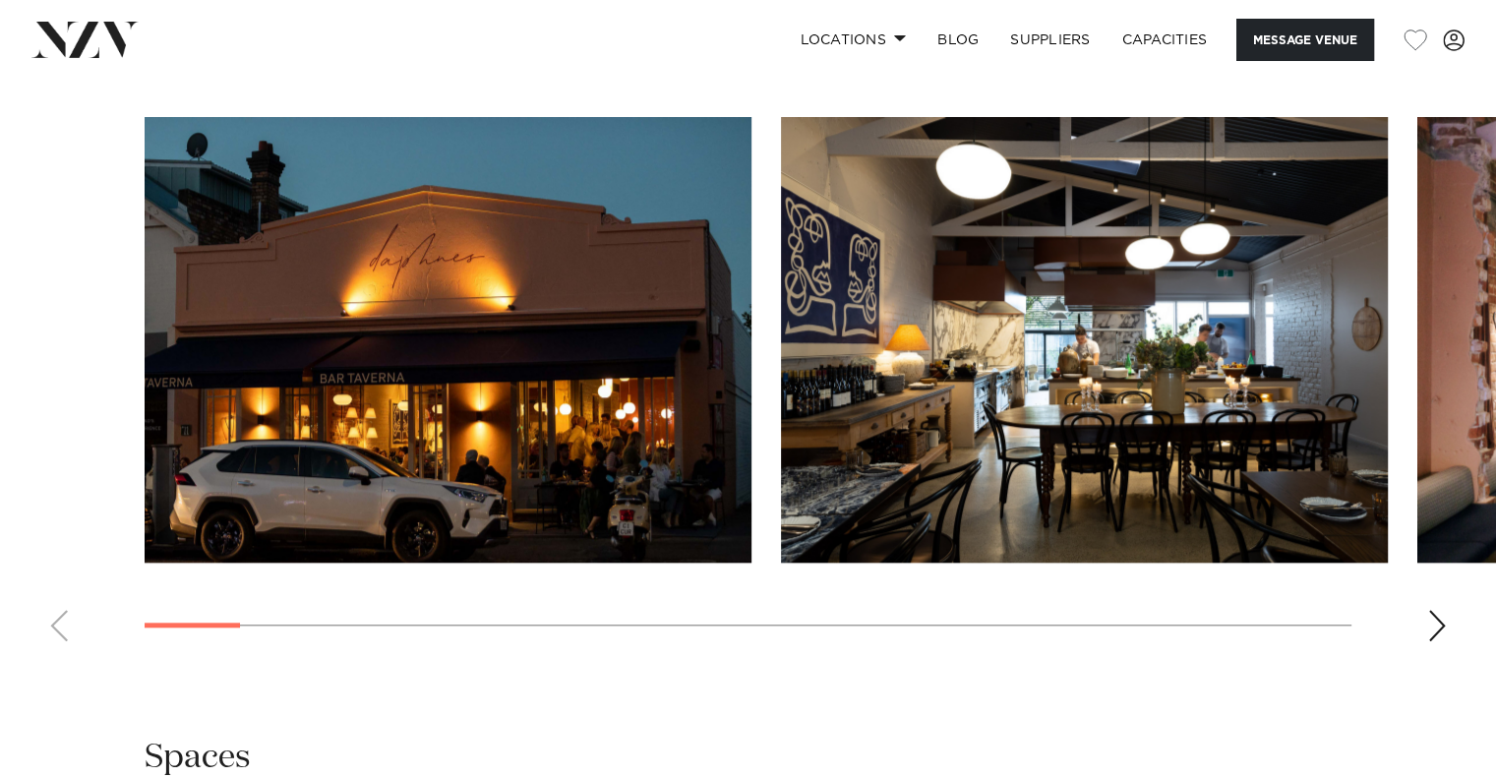
scroll to position [1835, 0]
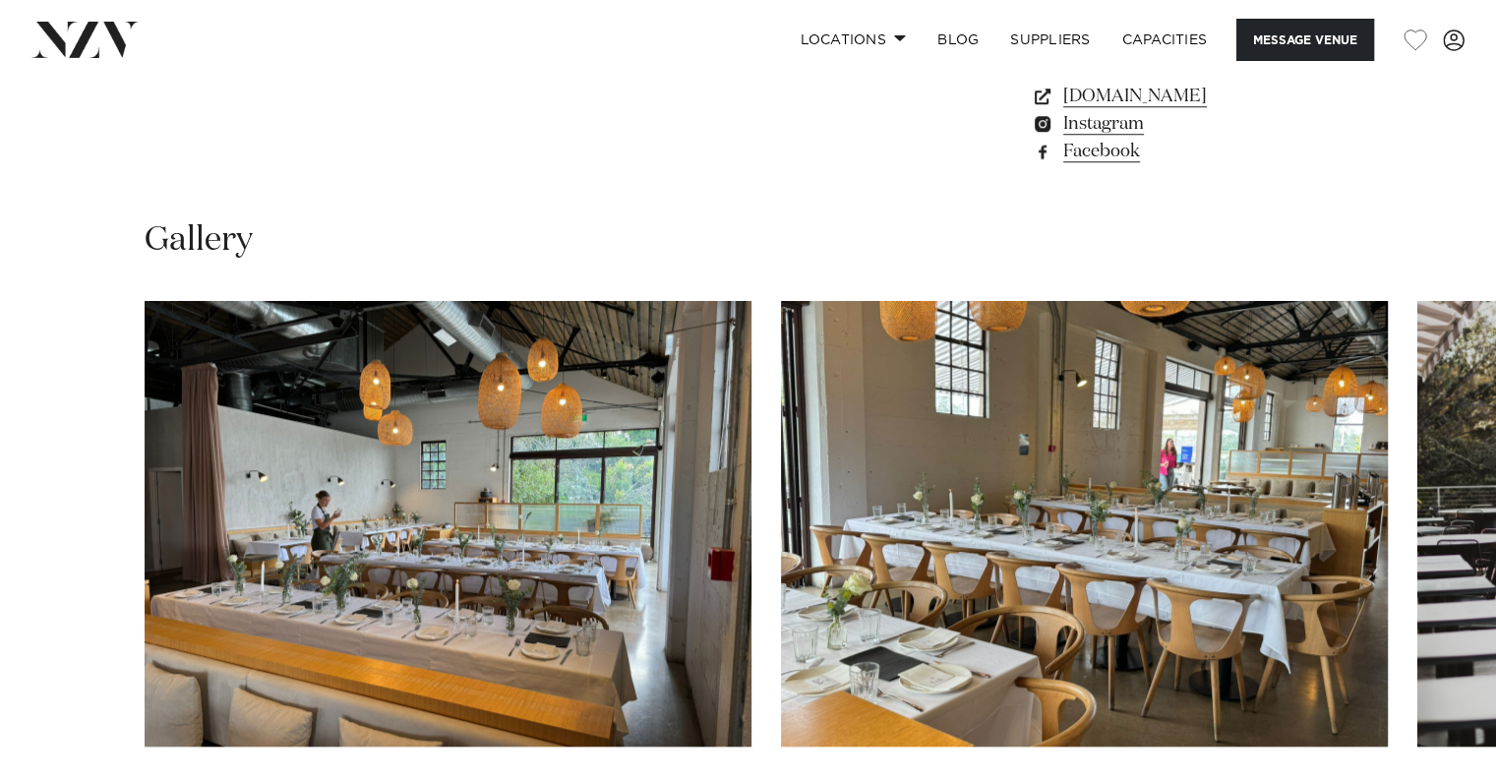
scroll to position [1639, 0]
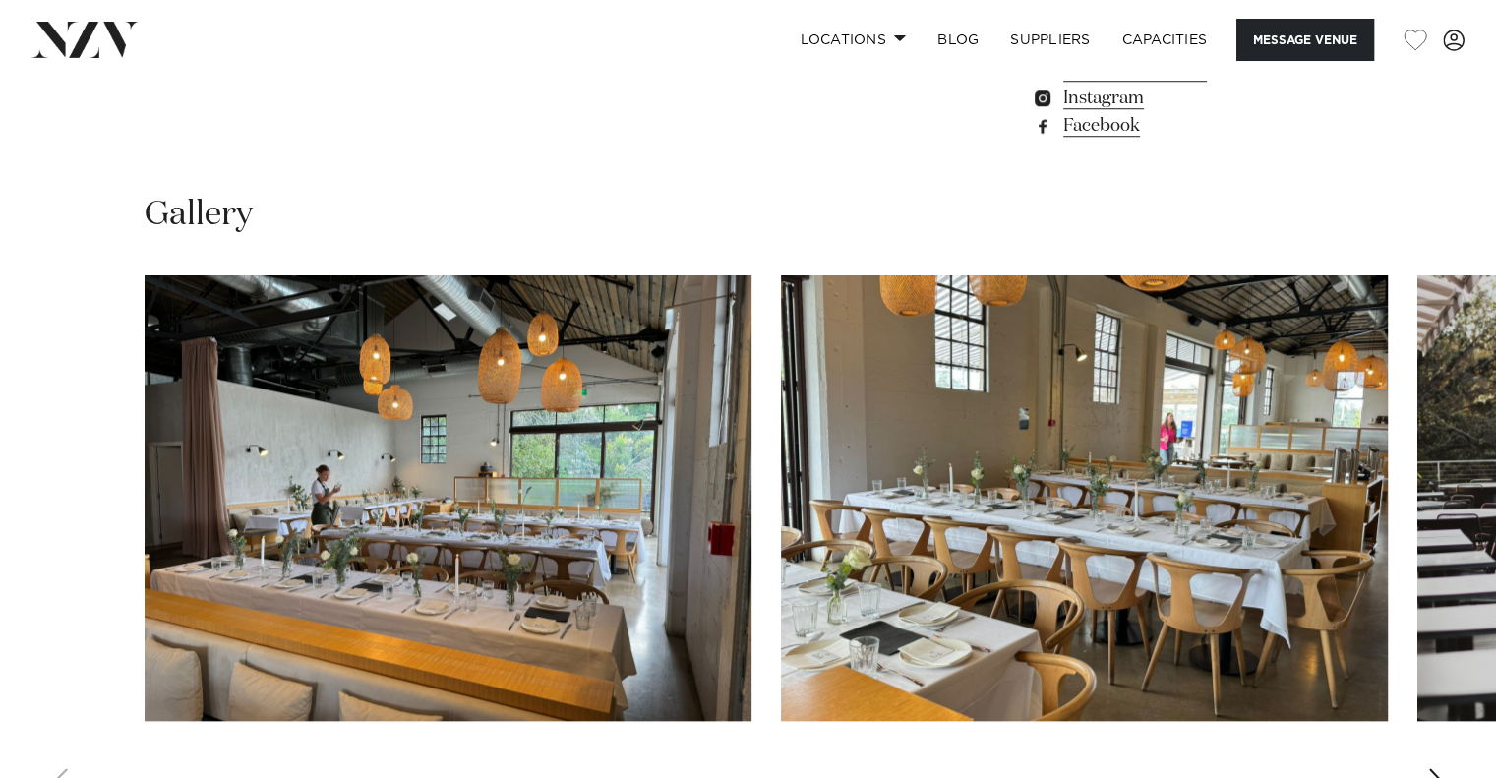
click at [781, 538] on img "2 / 14" at bounding box center [1084, 498] width 607 height 446
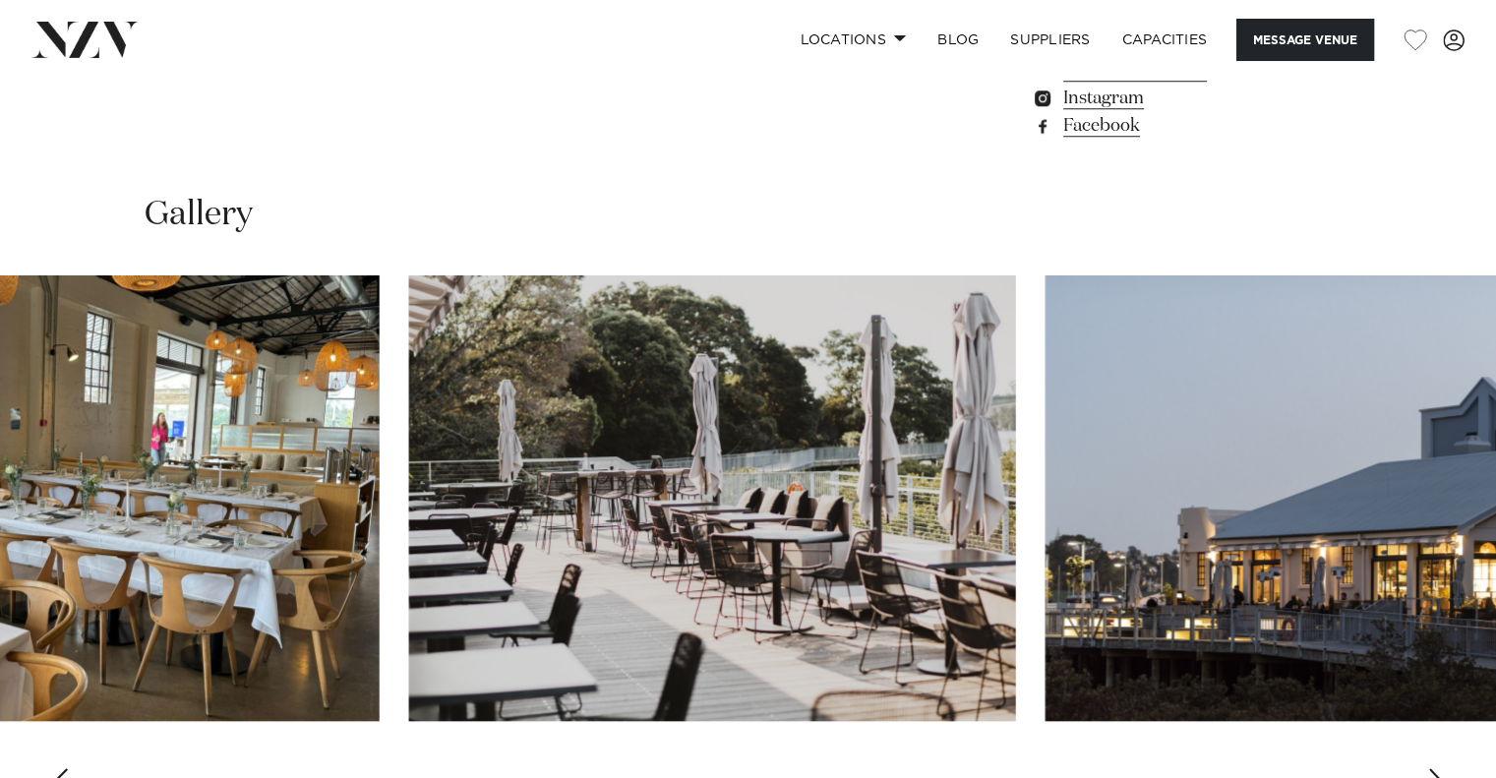
click at [501, 523] on img "3 / 14" at bounding box center [712, 498] width 607 height 446
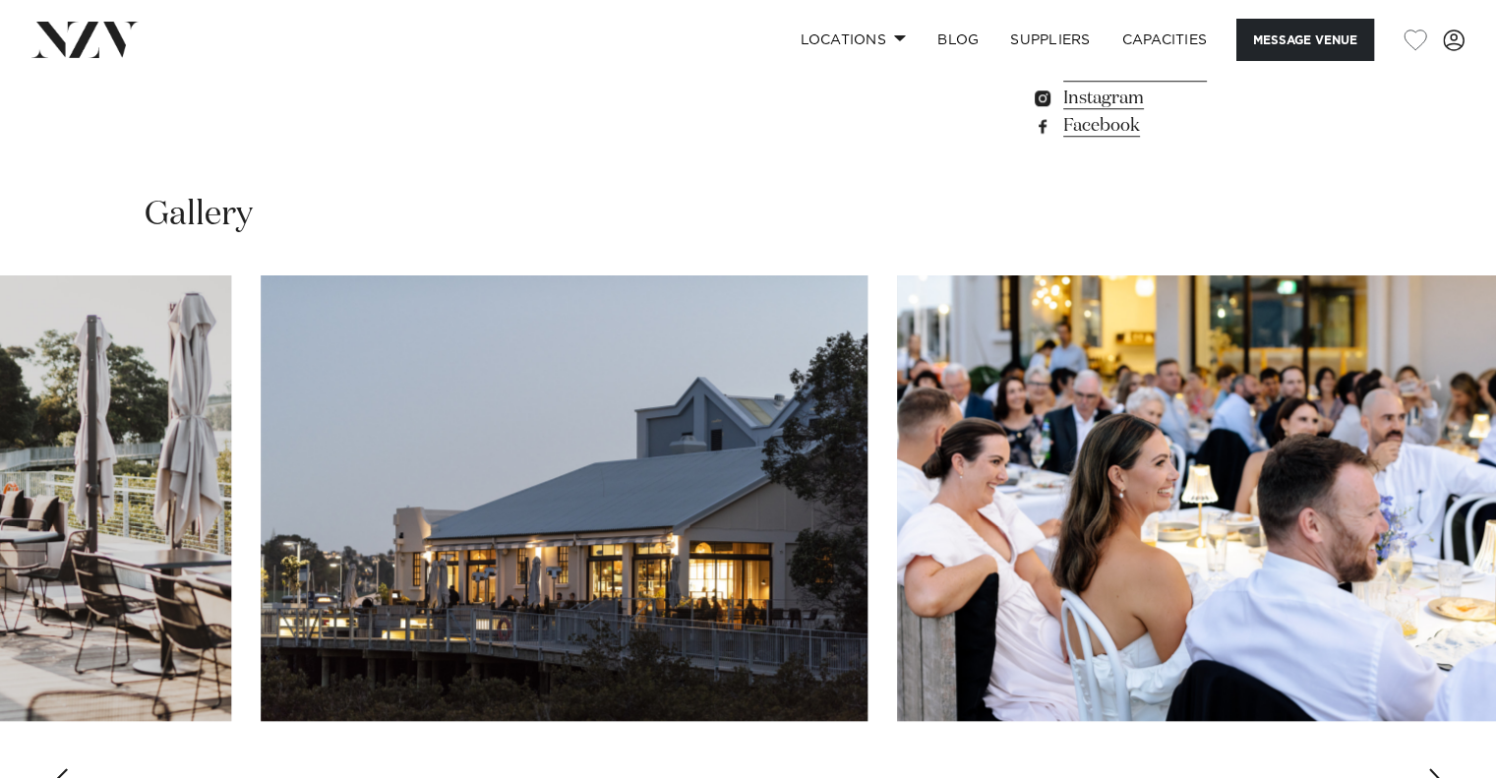
click at [595, 558] on img "4 / 14" at bounding box center [564, 498] width 607 height 446
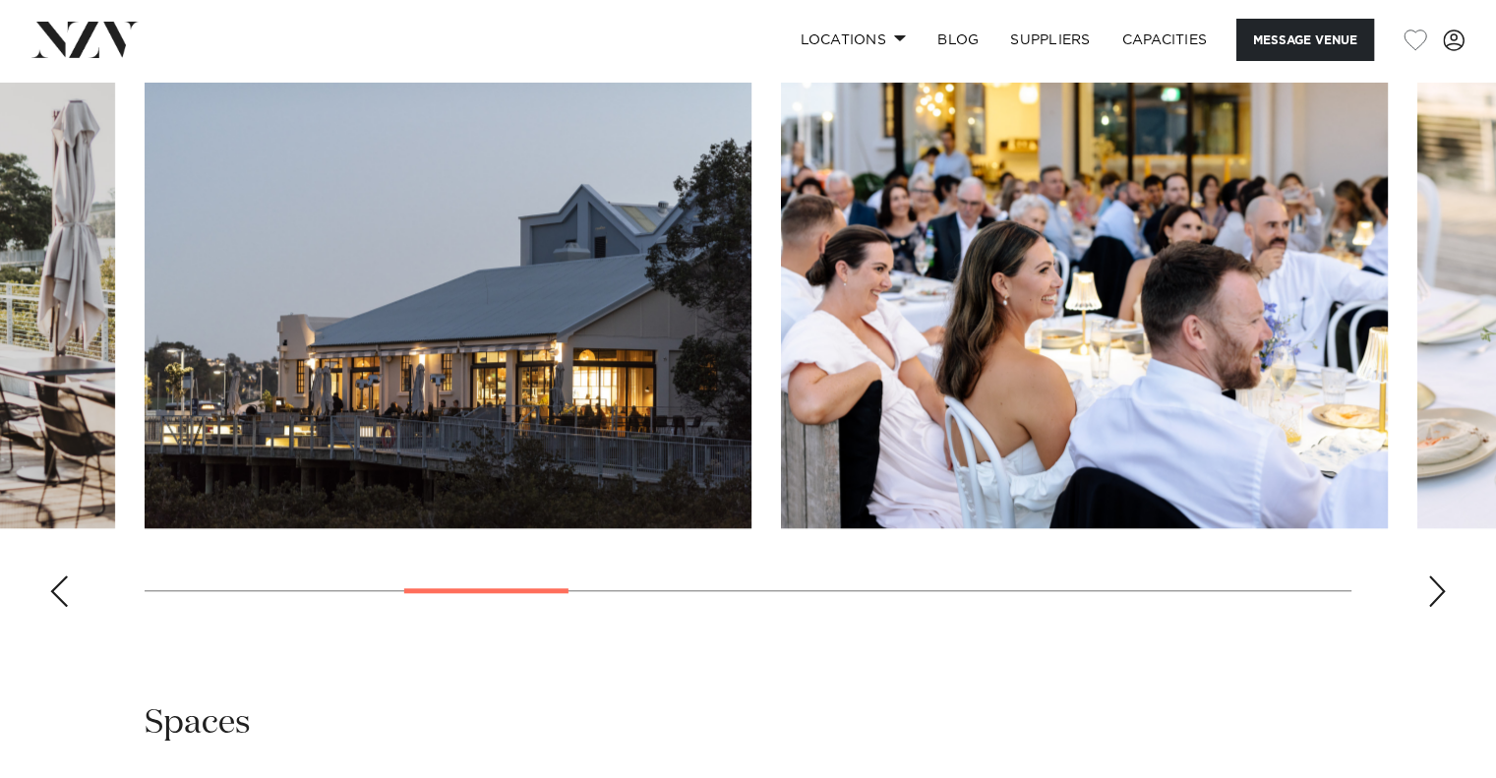
scroll to position [1835, 0]
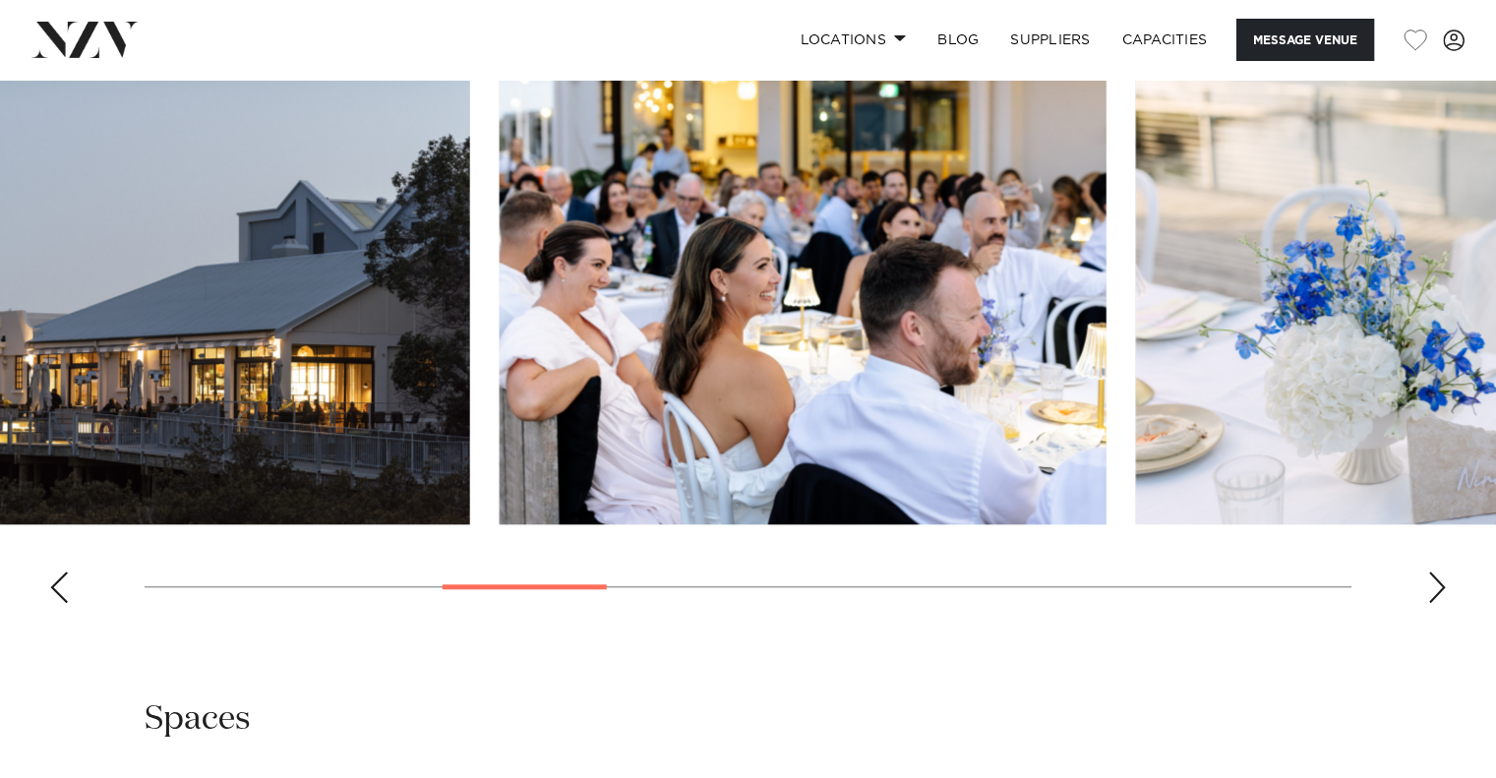
click at [606, 340] on img "5 / 14" at bounding box center [803, 302] width 607 height 446
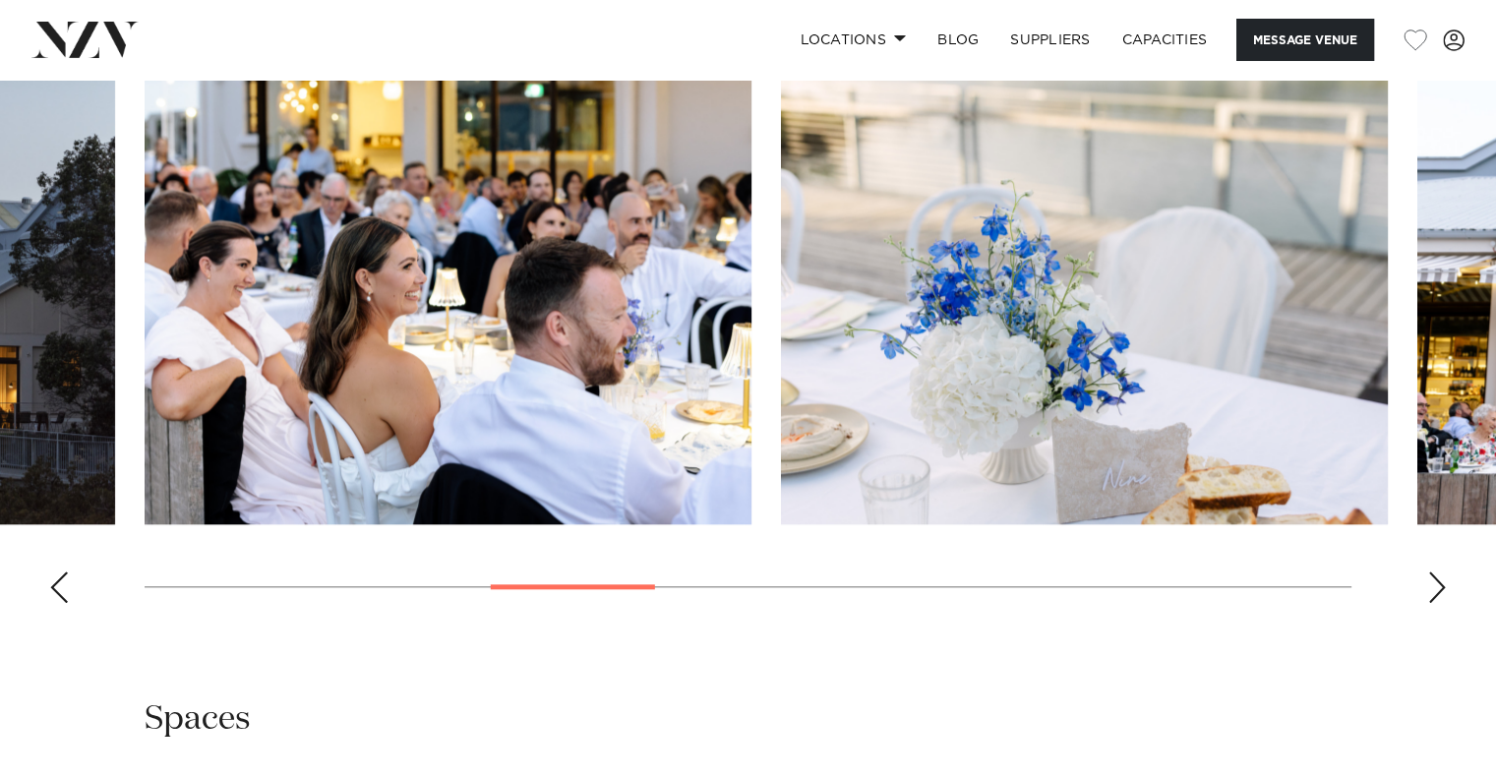
click at [781, 376] on img "6 / 14" at bounding box center [1084, 302] width 607 height 446
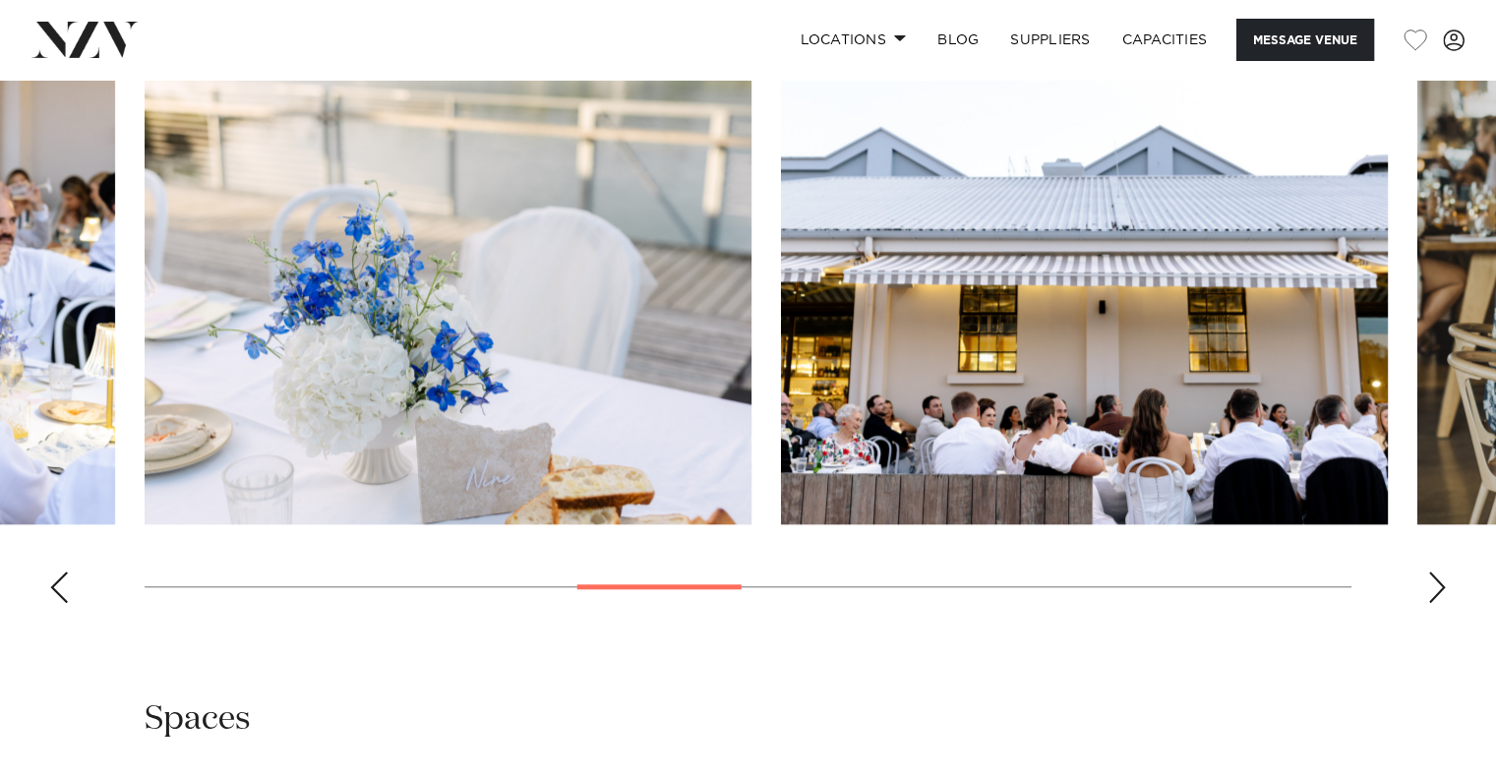
click at [781, 388] on img "7 / 14" at bounding box center [1084, 302] width 607 height 446
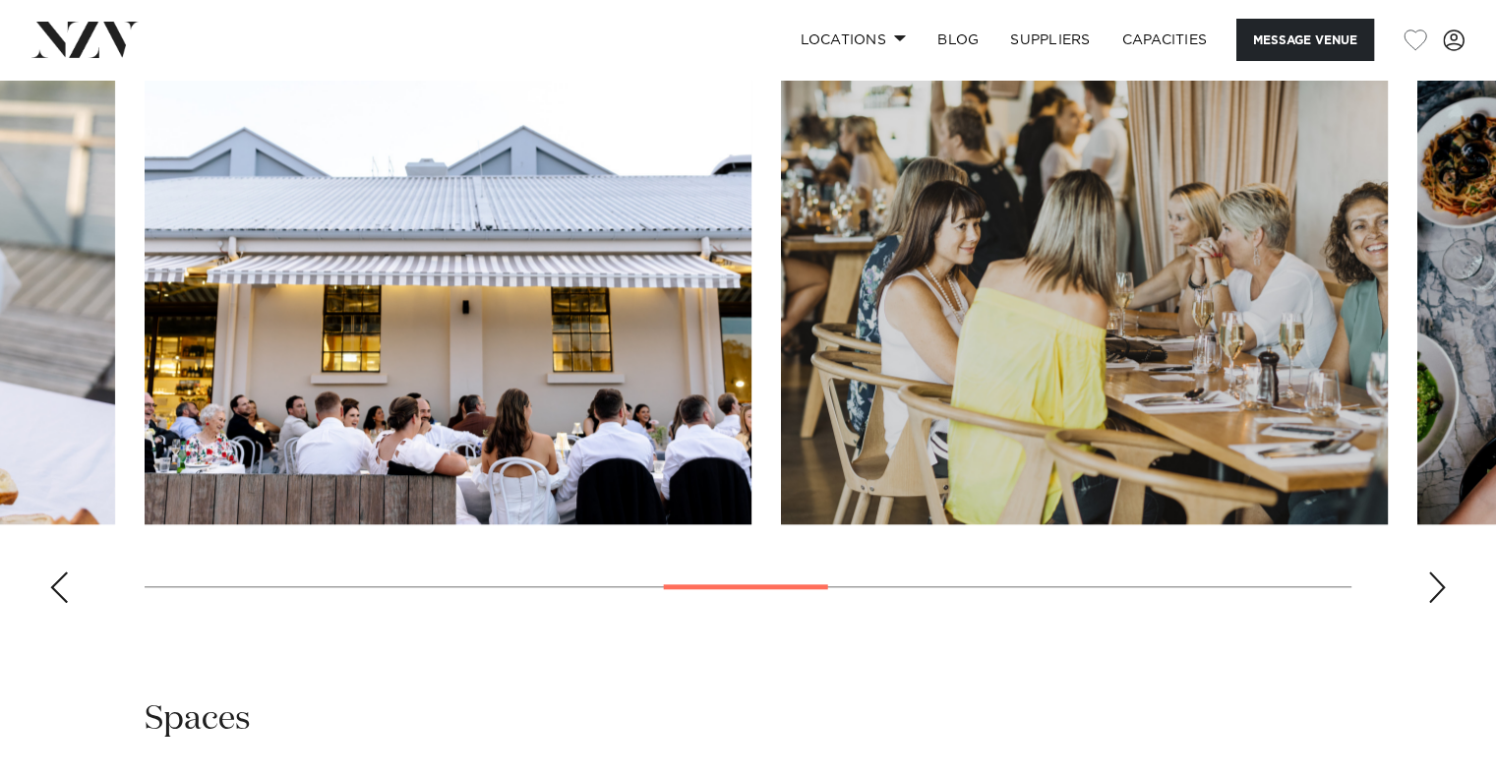
click at [0, 0] on slot at bounding box center [0, 0] width 0 height 0
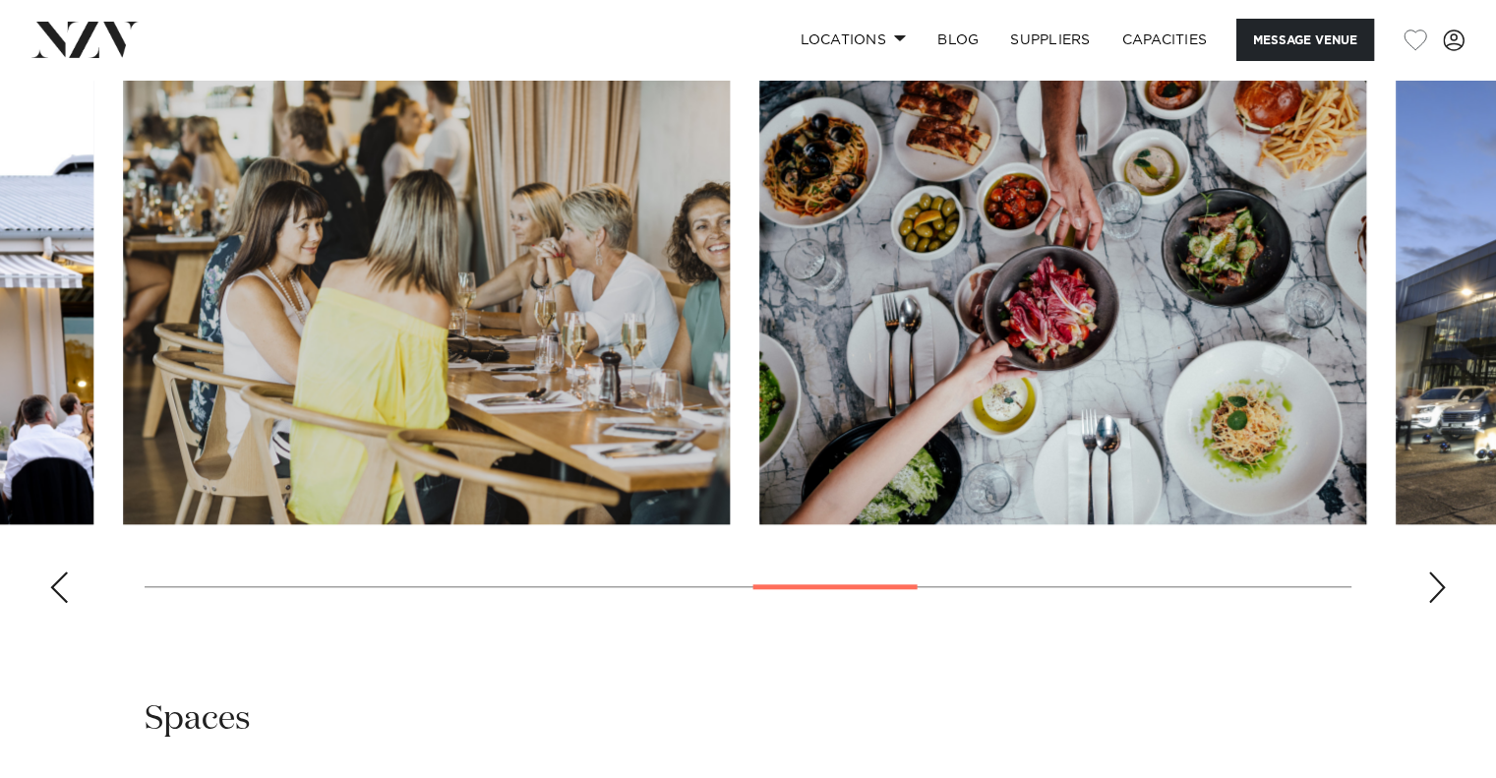
click at [94, 337] on swiper-container at bounding box center [748, 349] width 1496 height 540
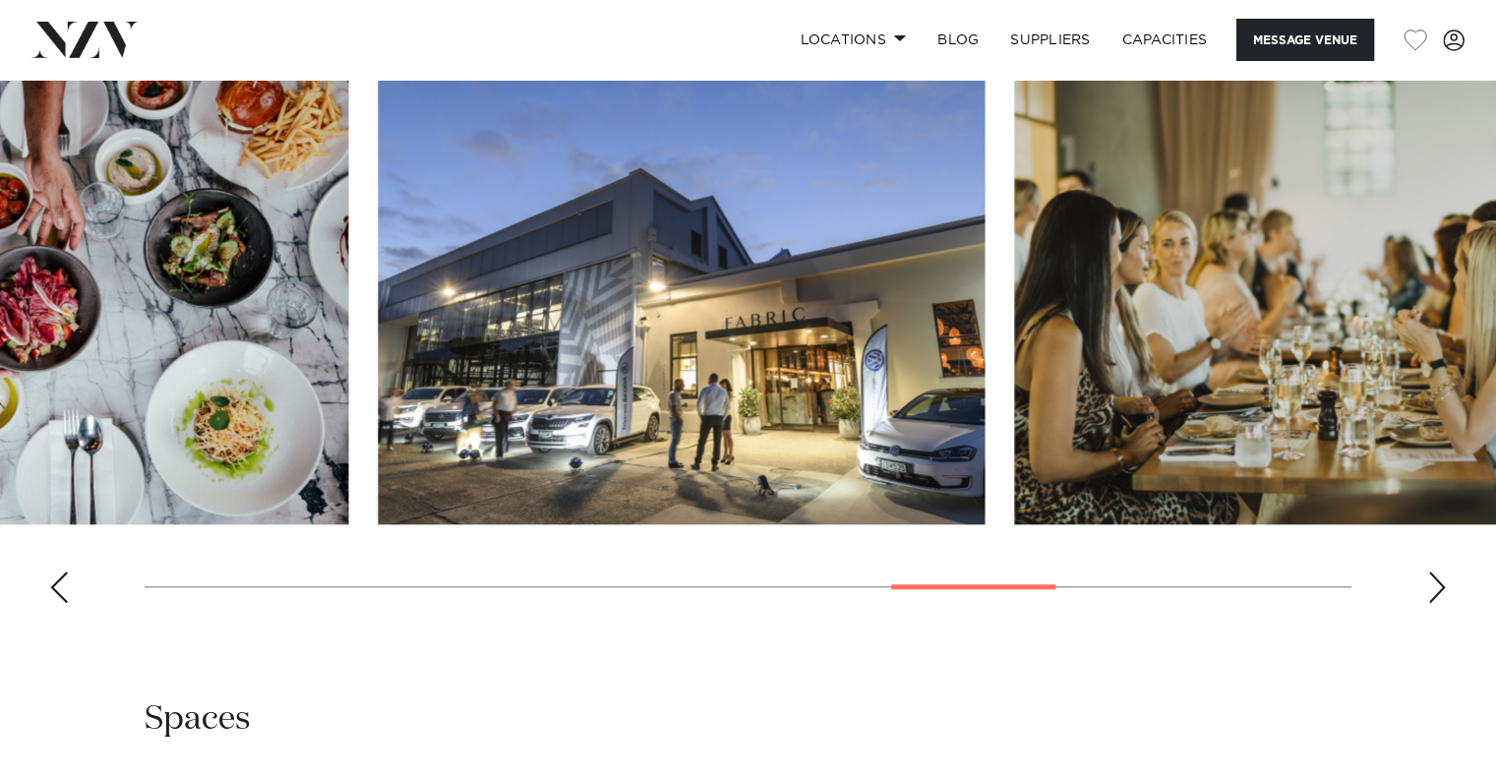
click at [468, 376] on img "10 / 14" at bounding box center [681, 302] width 607 height 446
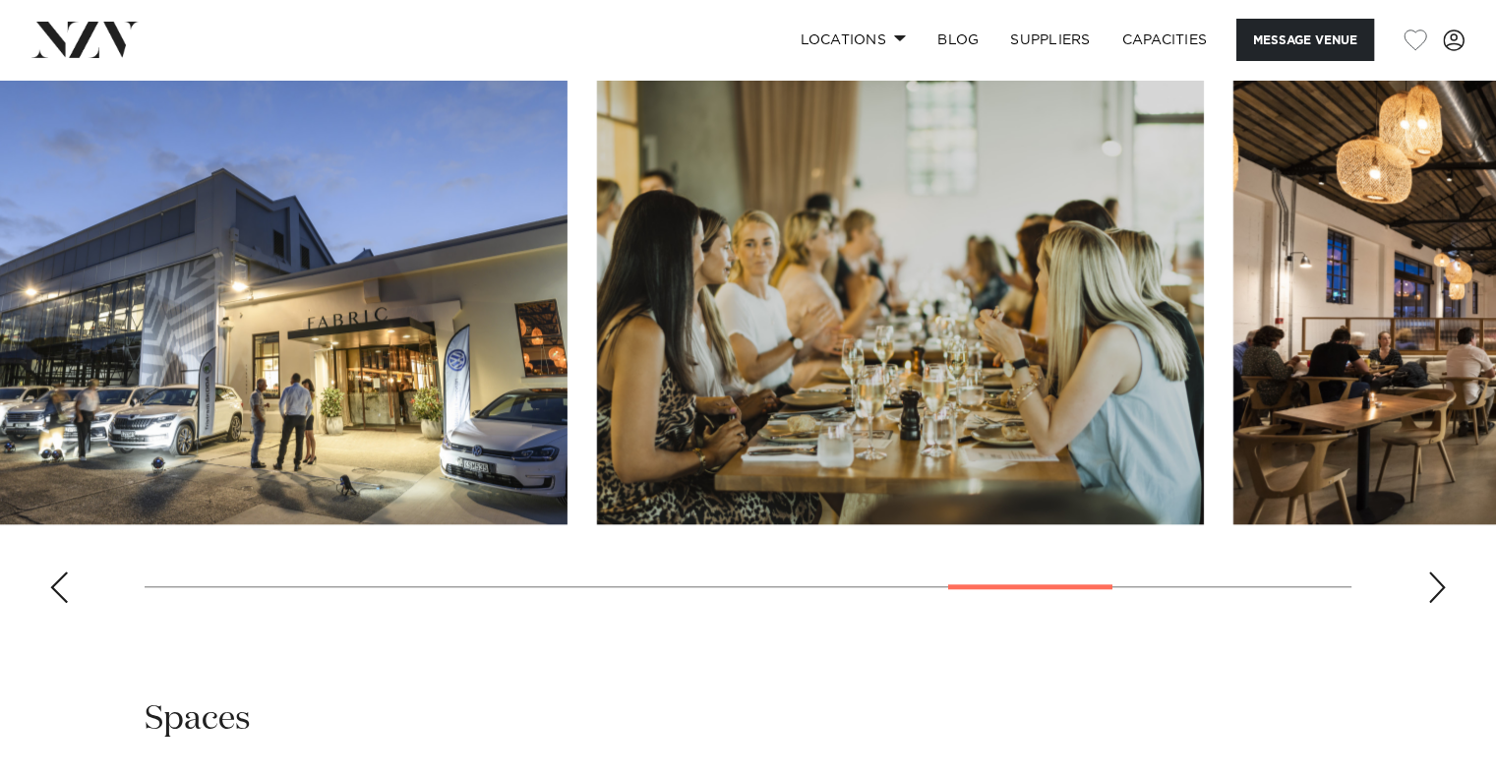
click at [597, 367] on img "11 / 14" at bounding box center [900, 302] width 607 height 446
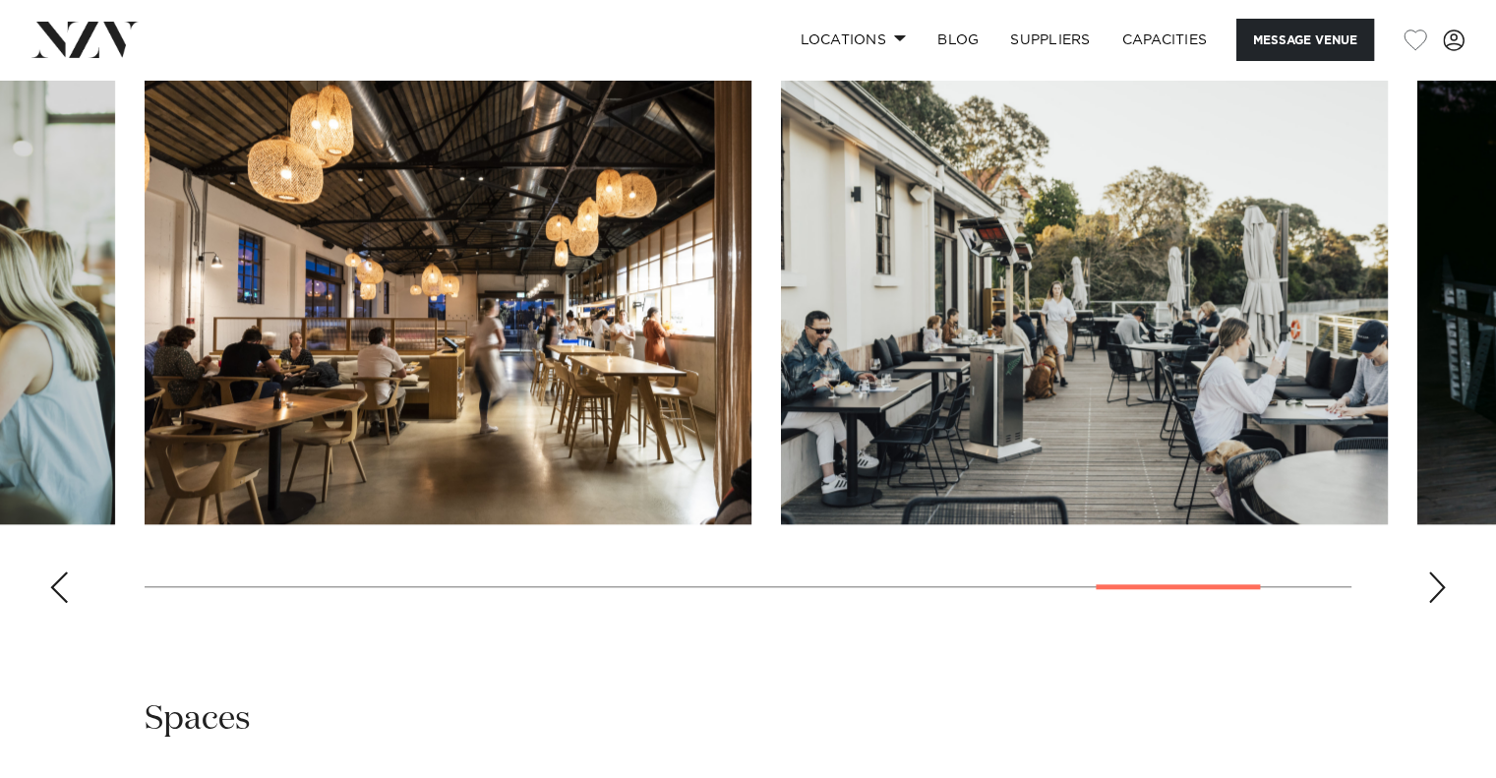
click at [0, 293] on swiper-container at bounding box center [748, 349] width 1496 height 540
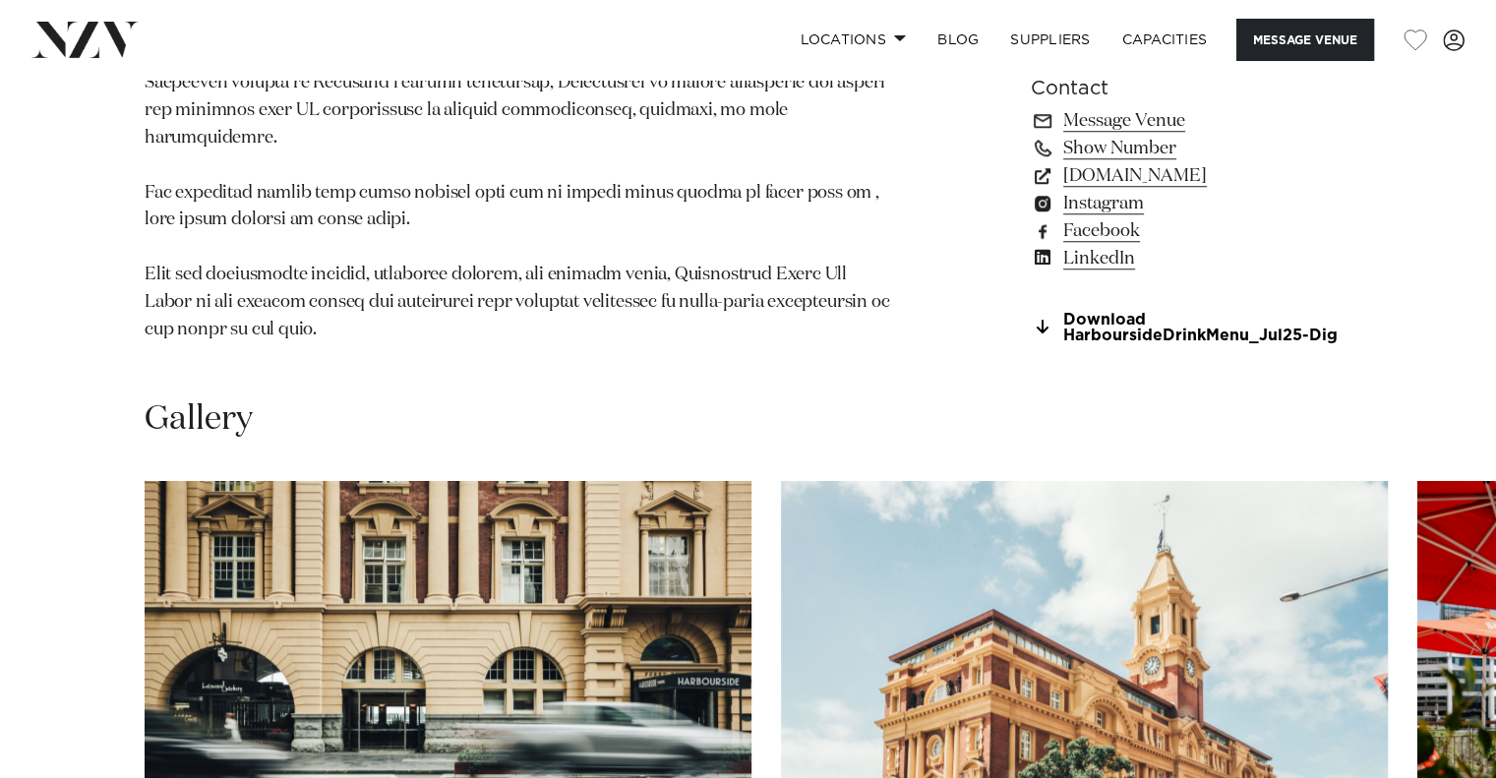
scroll to position [1835, 0]
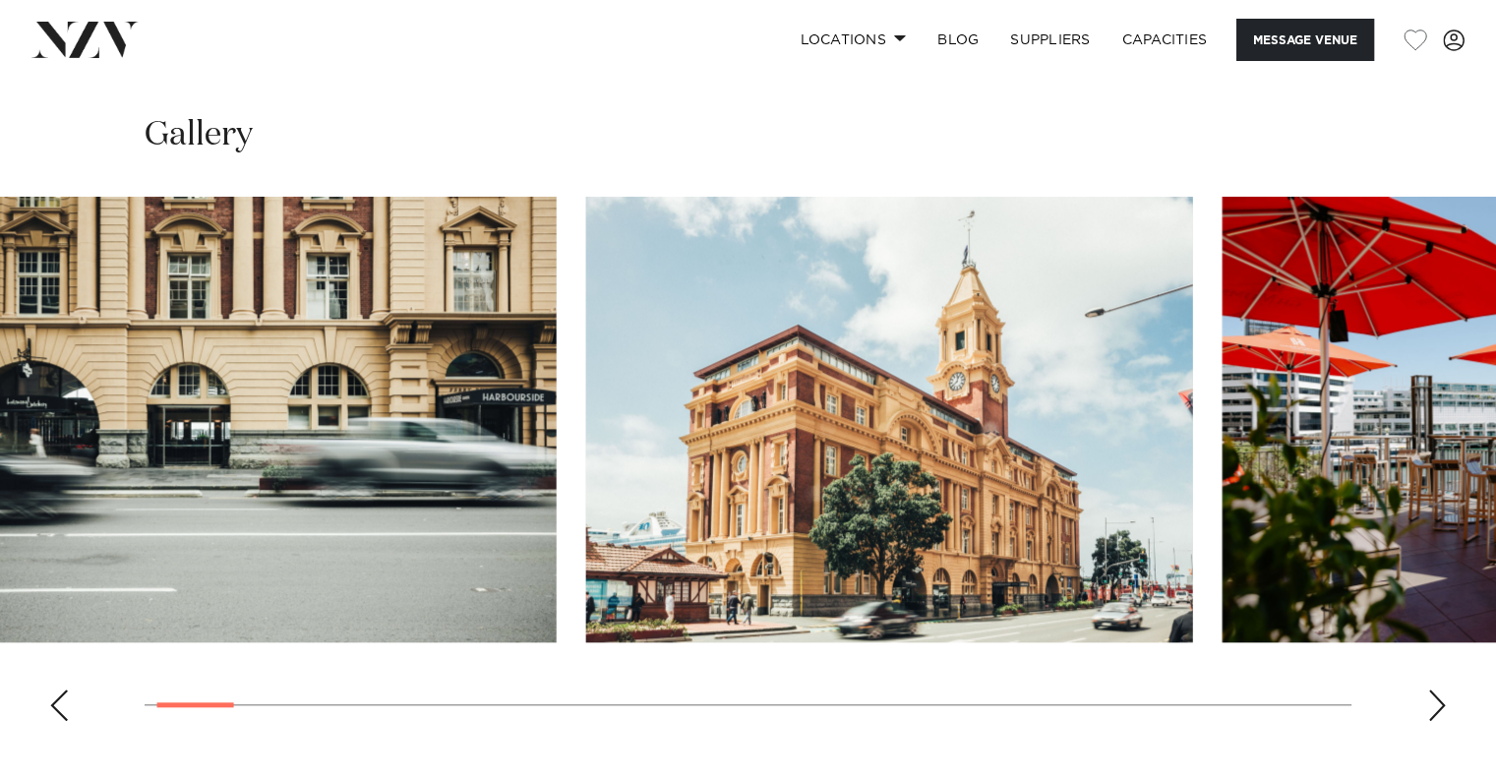
click at [181, 379] on img "1 / 30" at bounding box center [253, 420] width 607 height 446
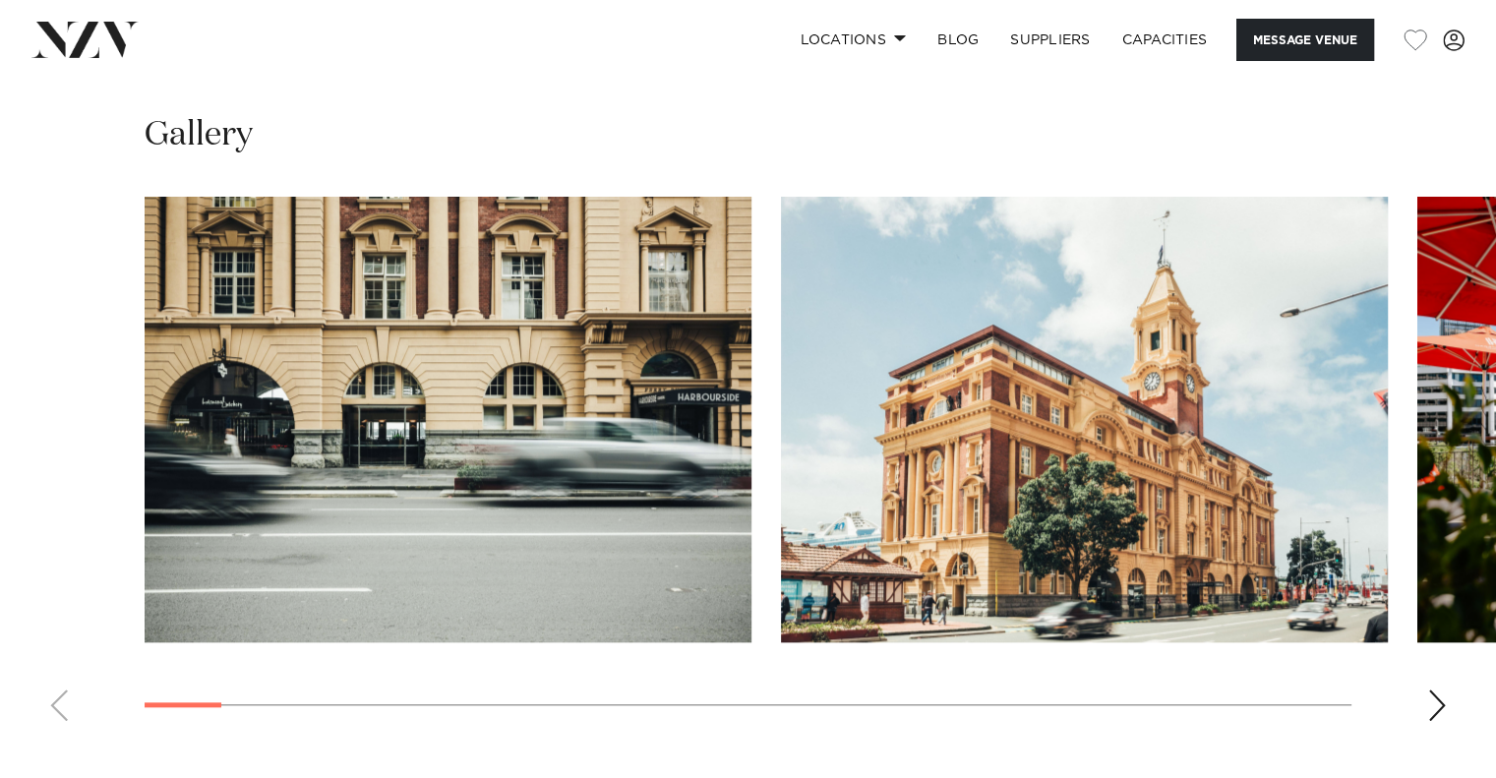
click at [193, 401] on img "1 / 30" at bounding box center [448, 420] width 607 height 446
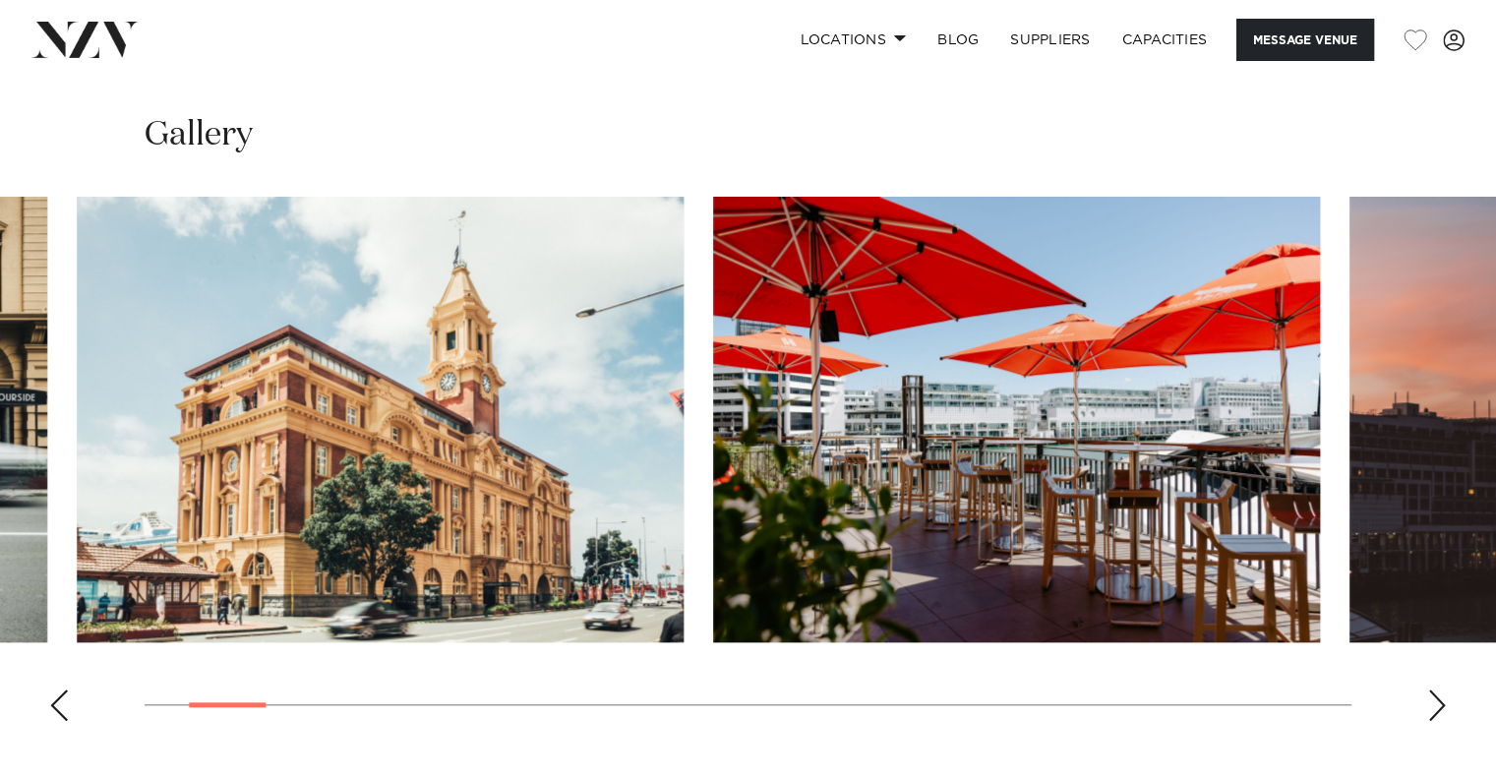
click at [77, 392] on img "2 / 30" at bounding box center [380, 420] width 607 height 446
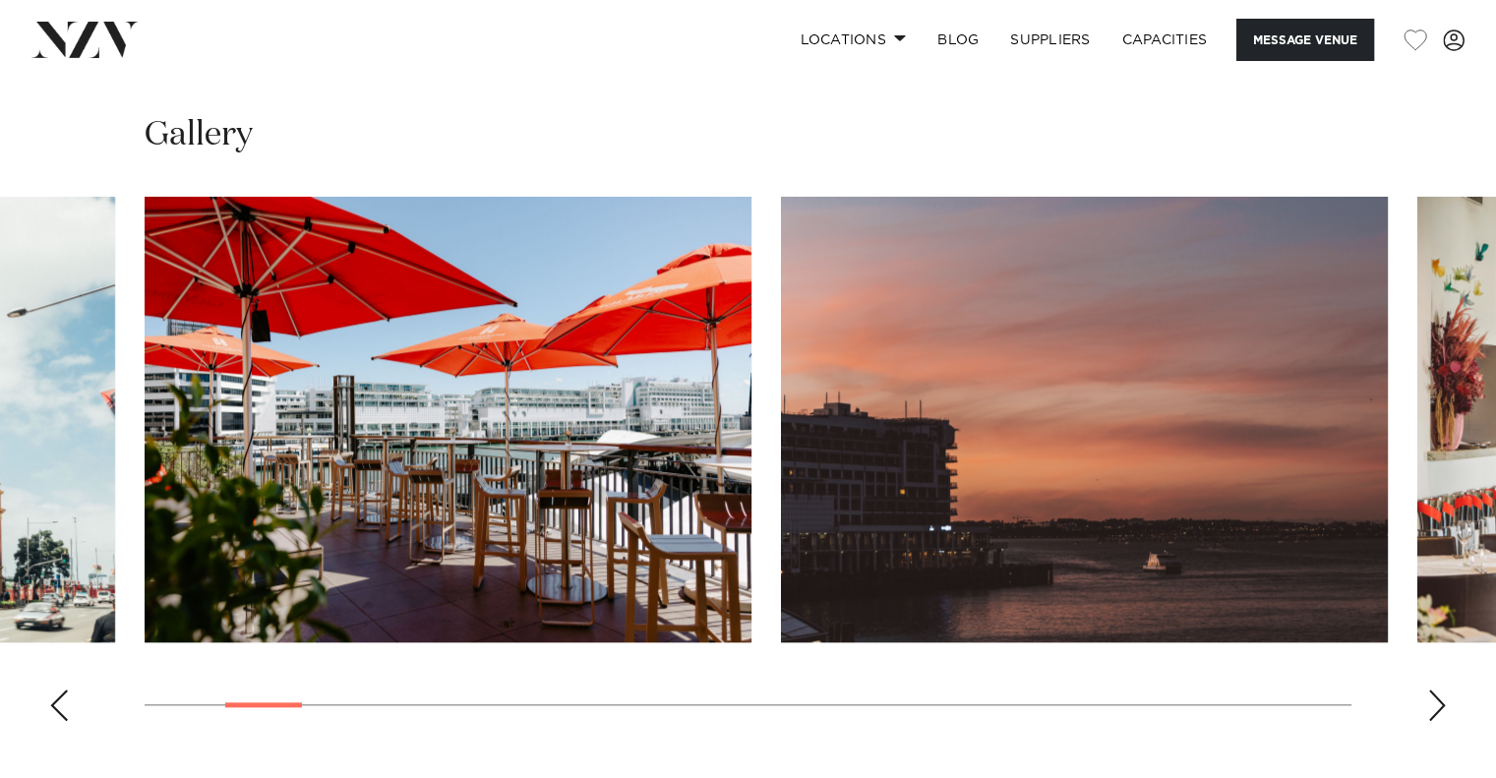
click at [145, 392] on img "3 / 30" at bounding box center [448, 420] width 607 height 446
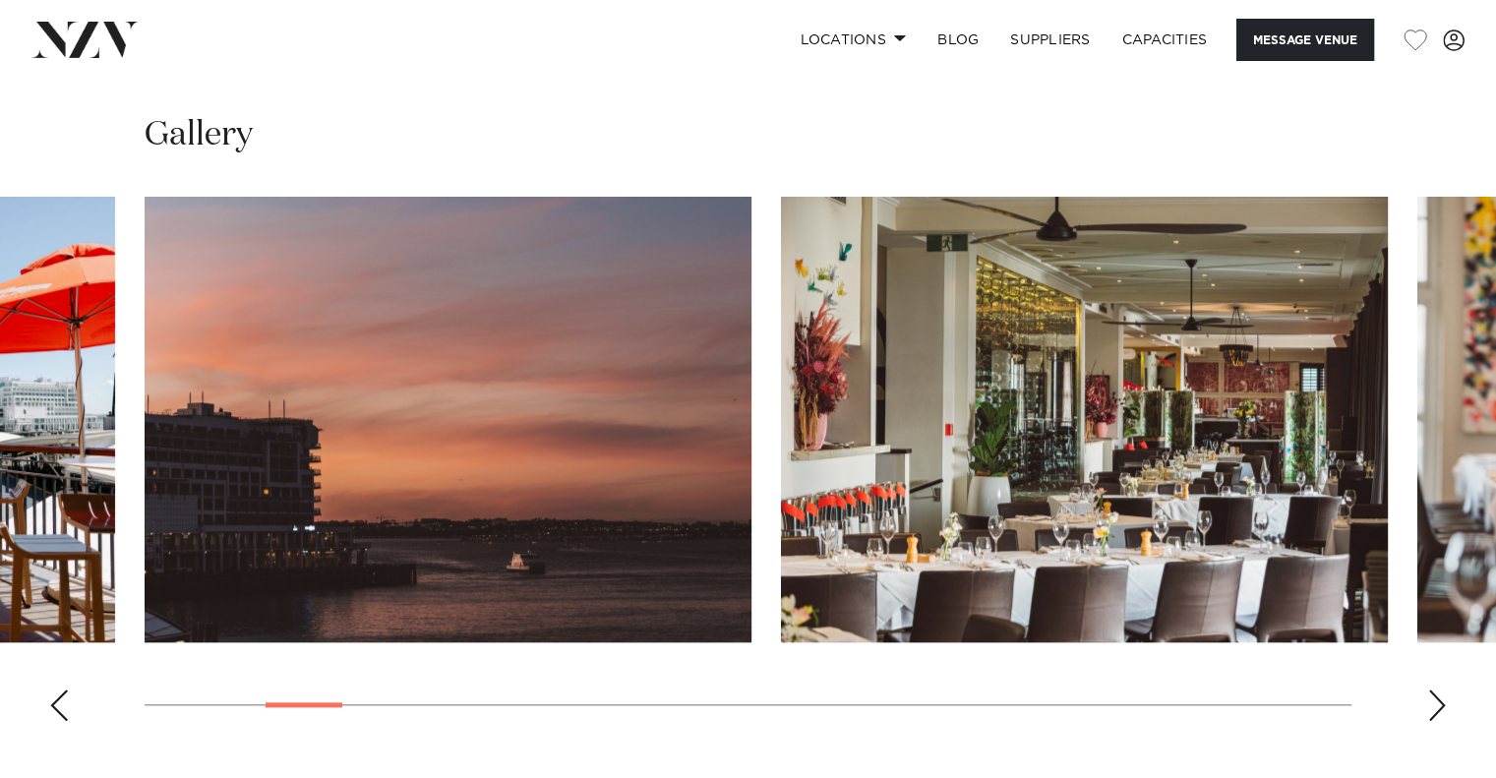
click at [145, 404] on img "4 / 30" at bounding box center [448, 420] width 607 height 446
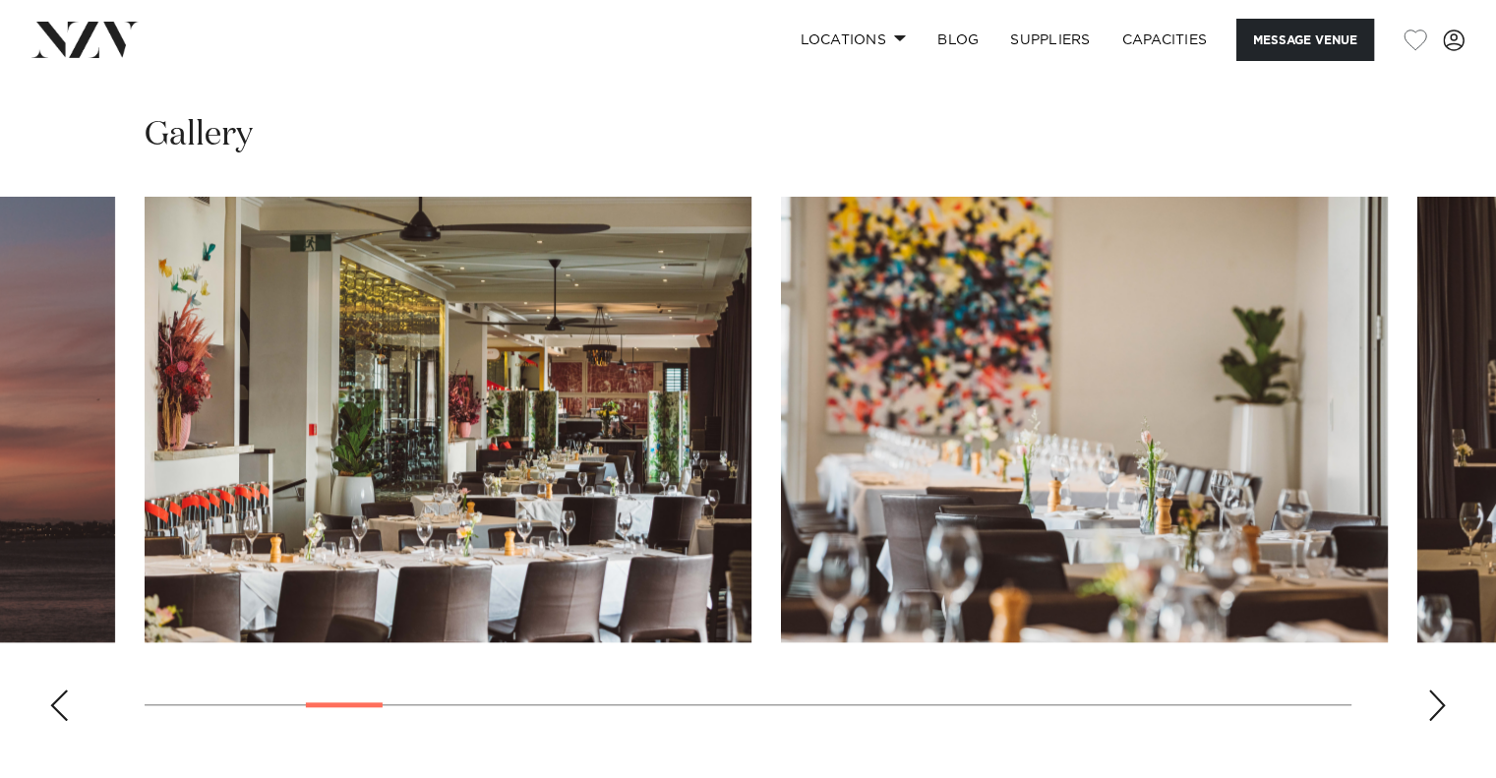
click at [145, 436] on img "5 / 30" at bounding box center [448, 420] width 607 height 446
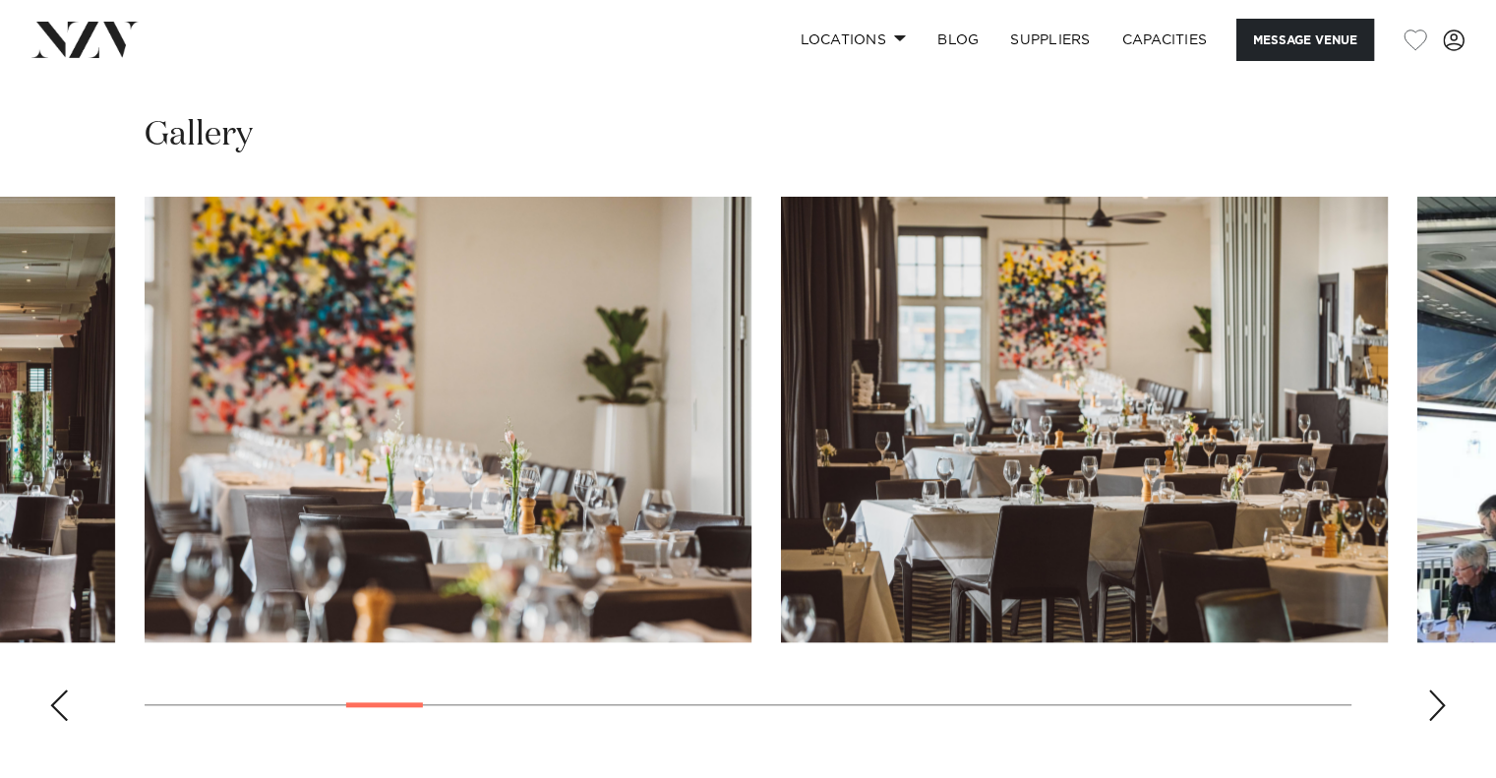
click at [145, 419] on img "6 / 30" at bounding box center [448, 420] width 607 height 446
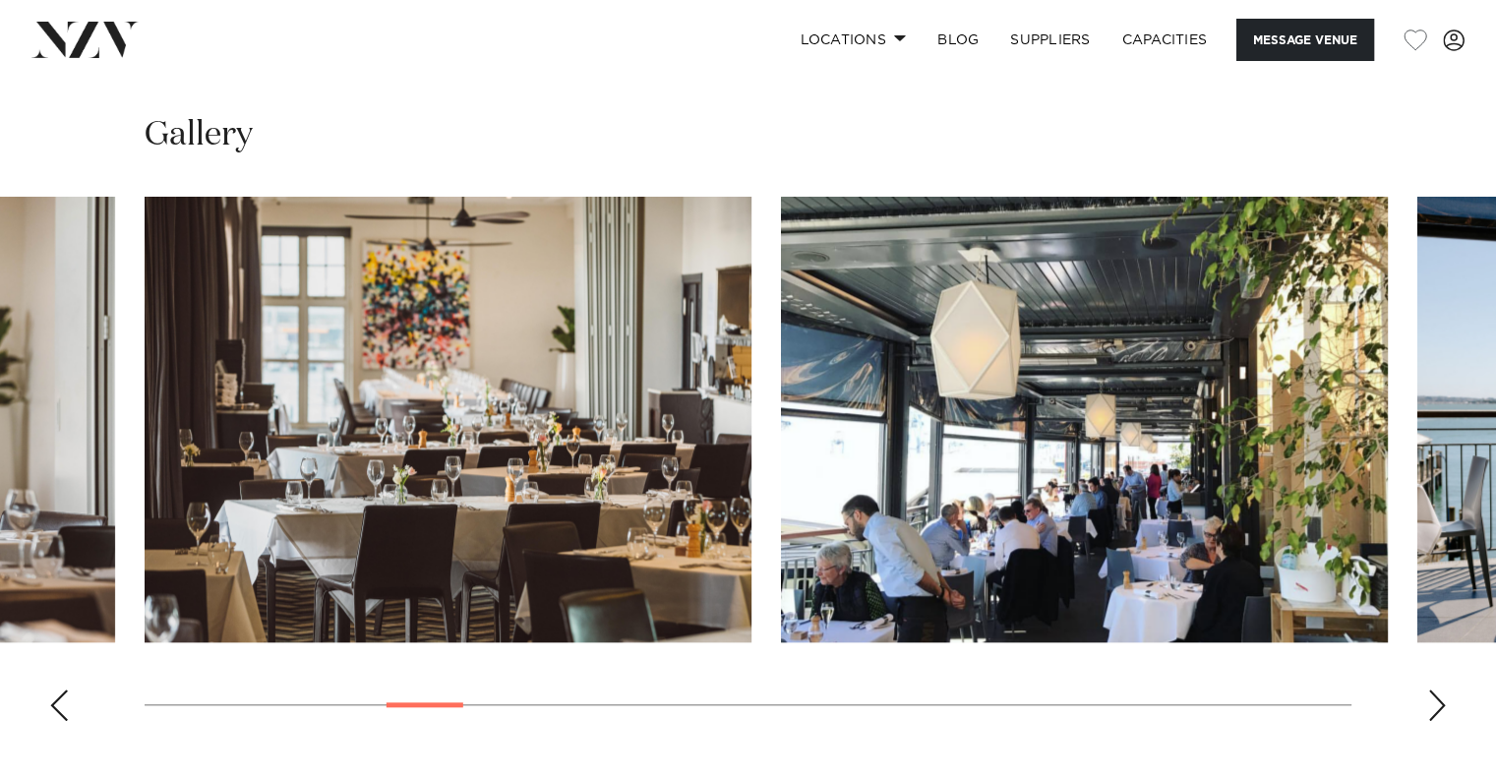
click at [161, 424] on img "7 / 30" at bounding box center [448, 420] width 607 height 446
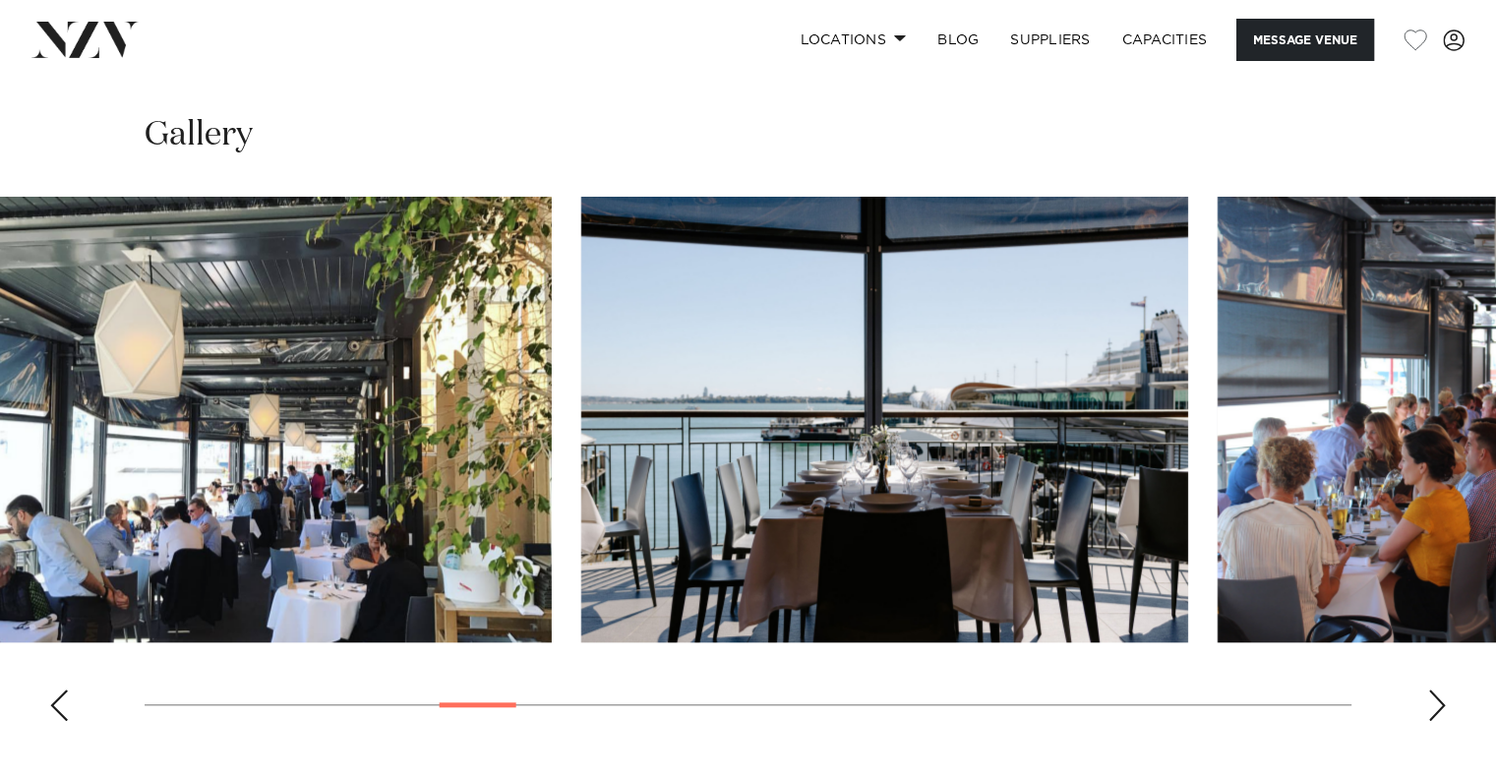
click at [58, 411] on img "8 / 30" at bounding box center [248, 420] width 607 height 446
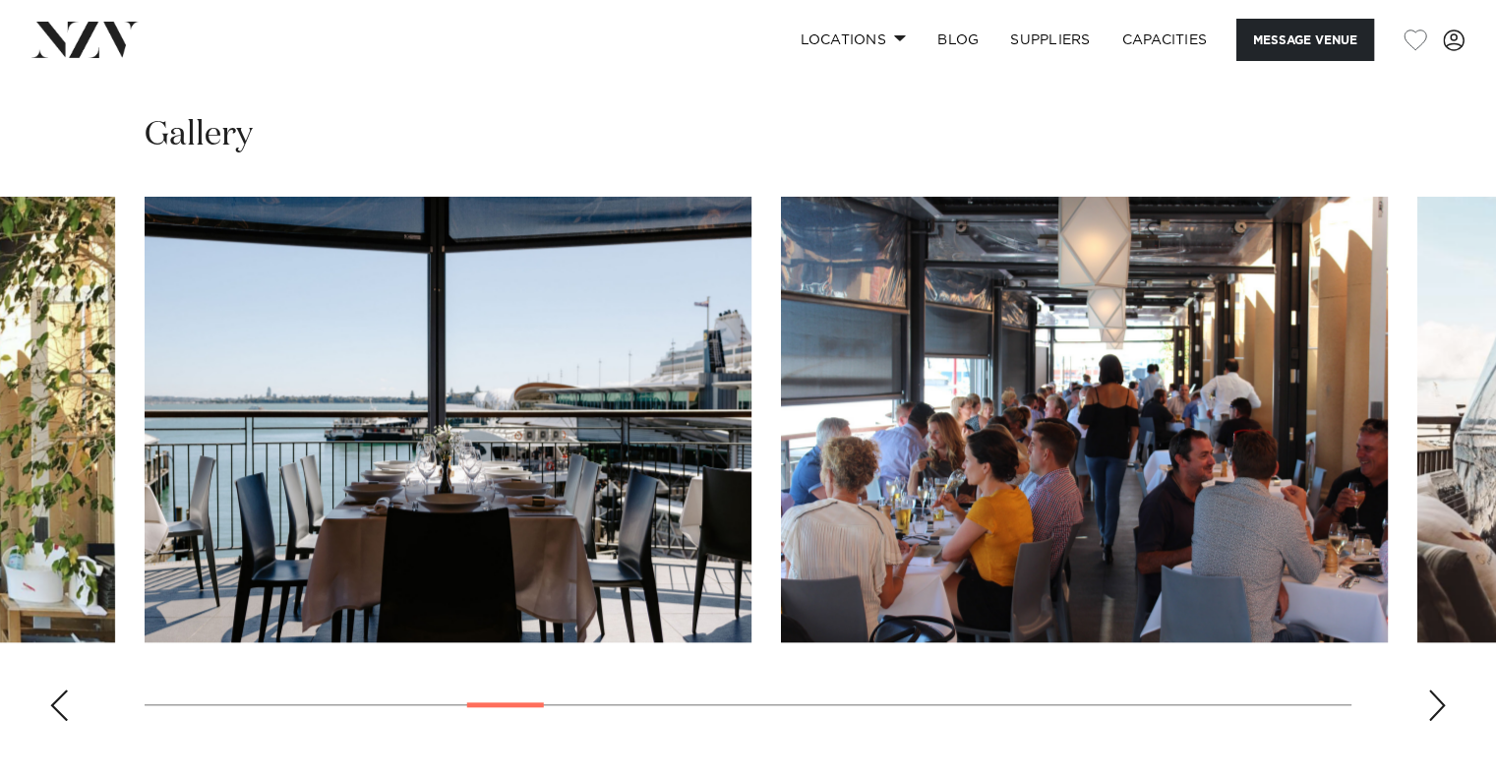
click at [0, 0] on slot at bounding box center [0, 0] width 0 height 0
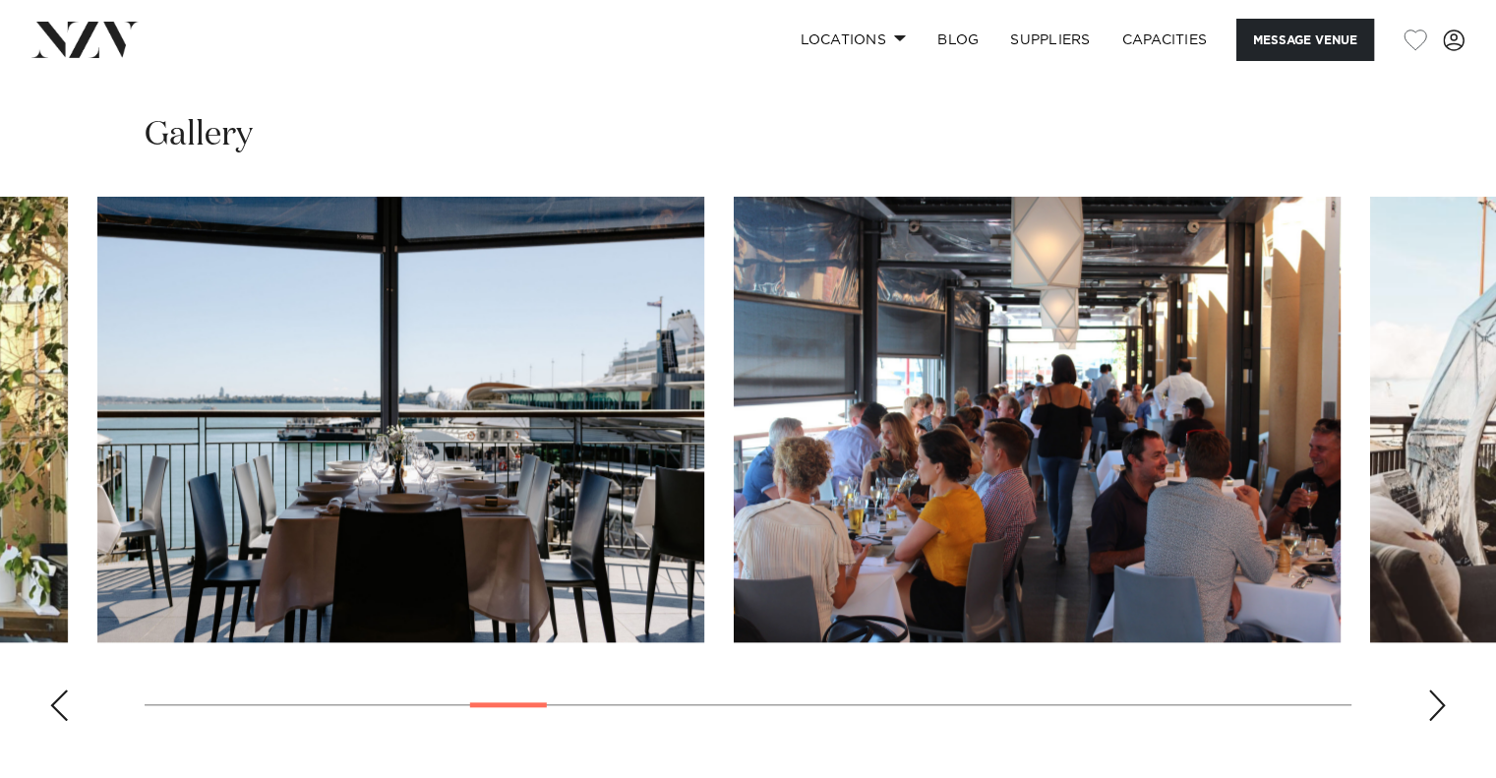
click at [344, 410] on img "9 / 30" at bounding box center [400, 420] width 607 height 446
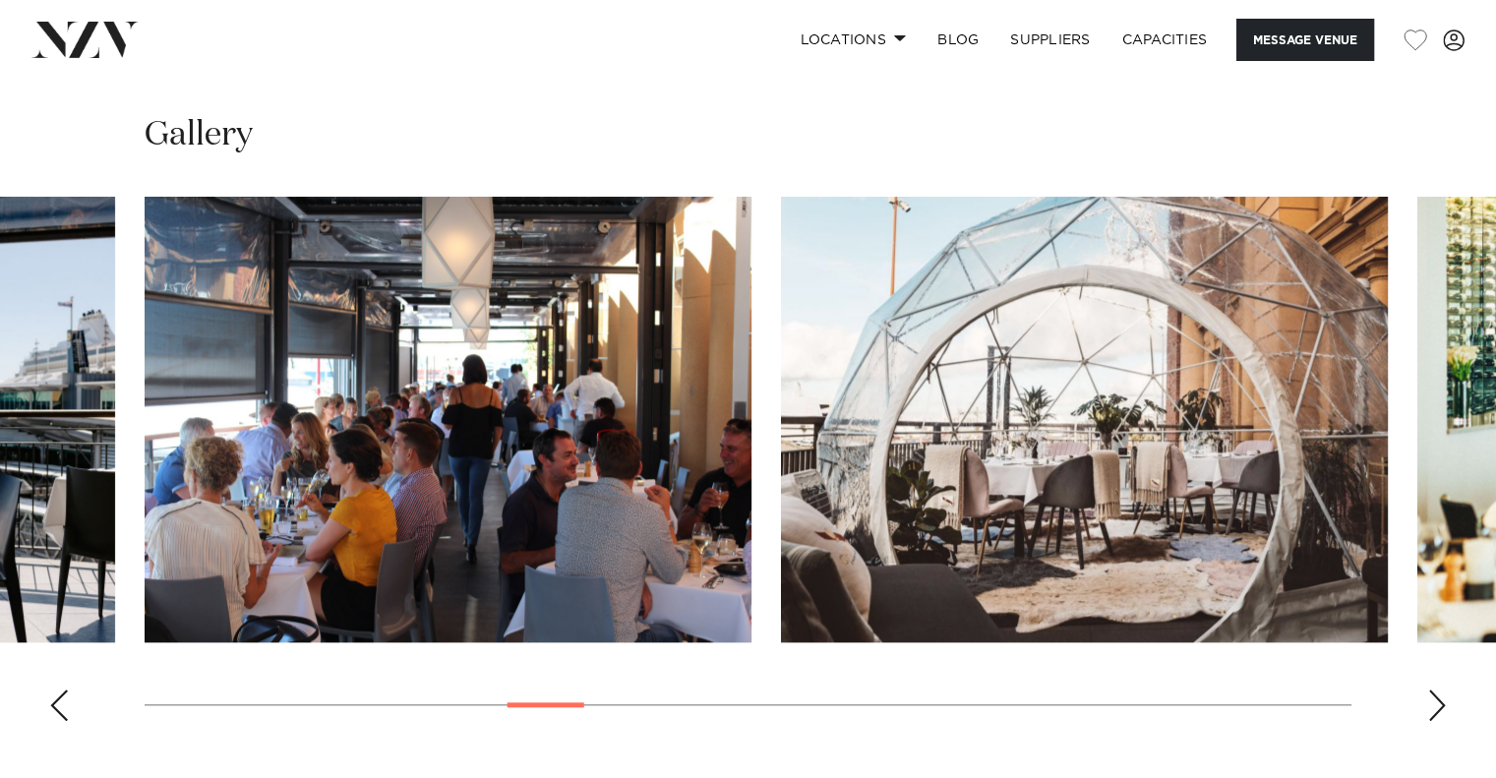
click at [221, 381] on img "10 / 30" at bounding box center [448, 420] width 607 height 446
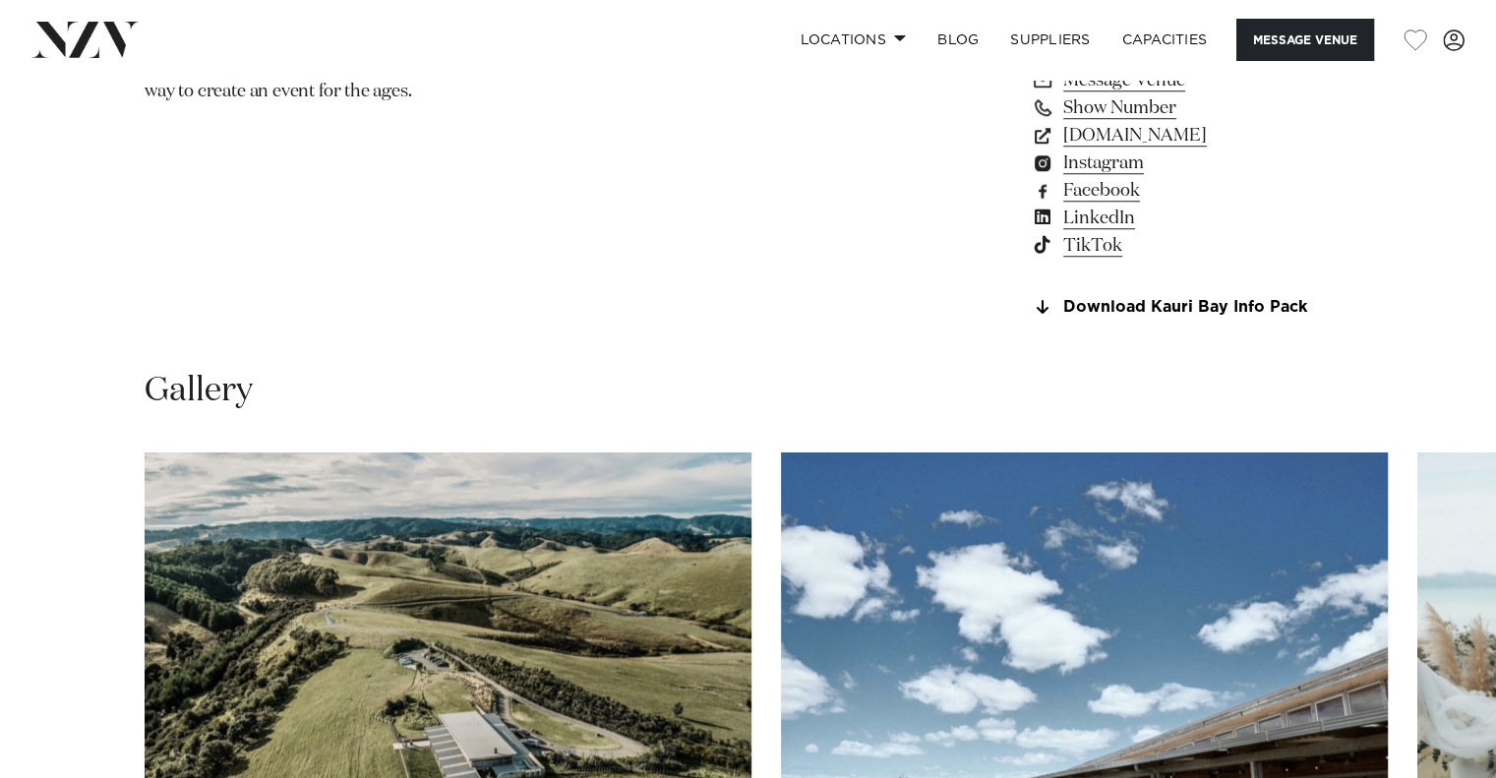
scroll to position [1835, 0]
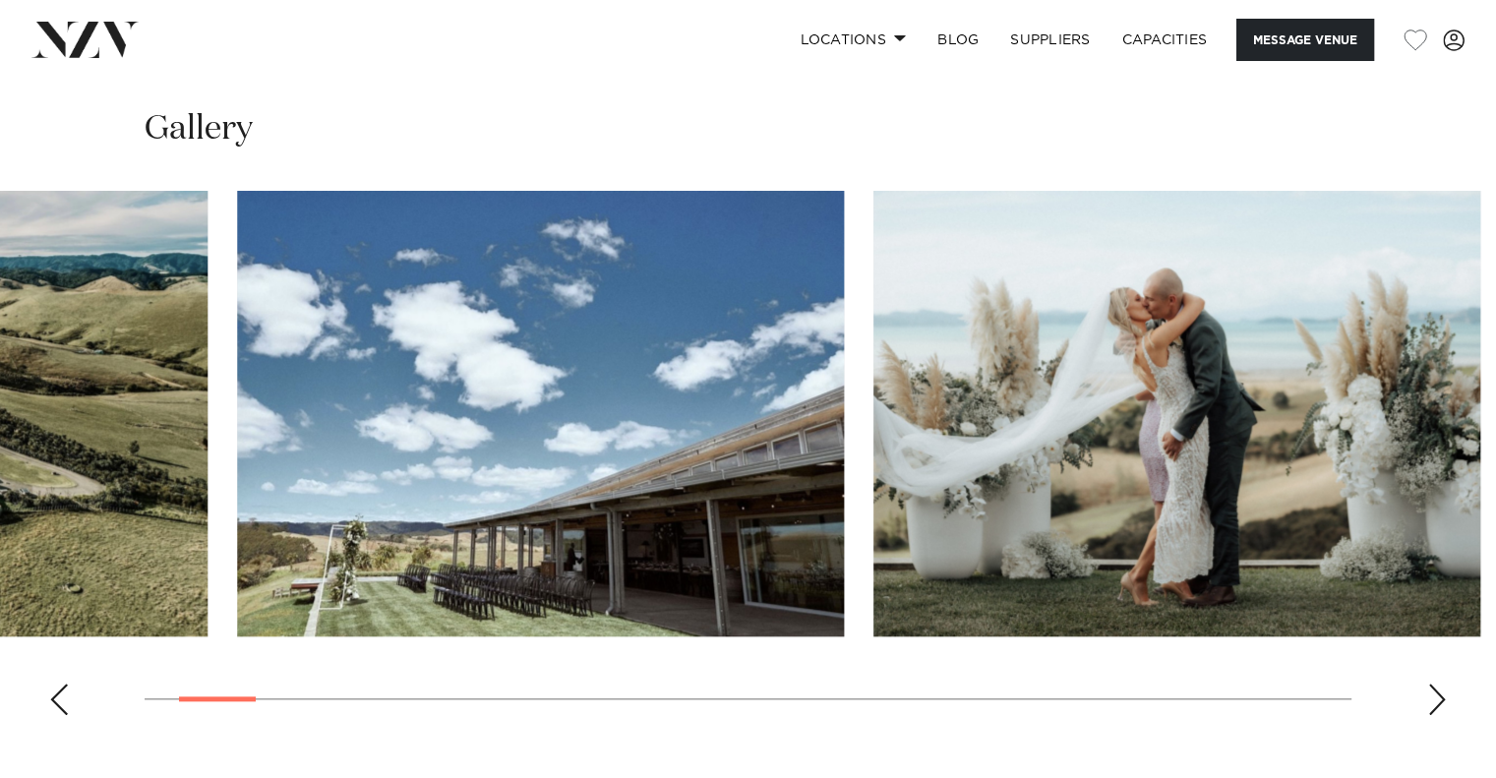
click at [163, 490] on div at bounding box center [204, 414] width 1207 height 446
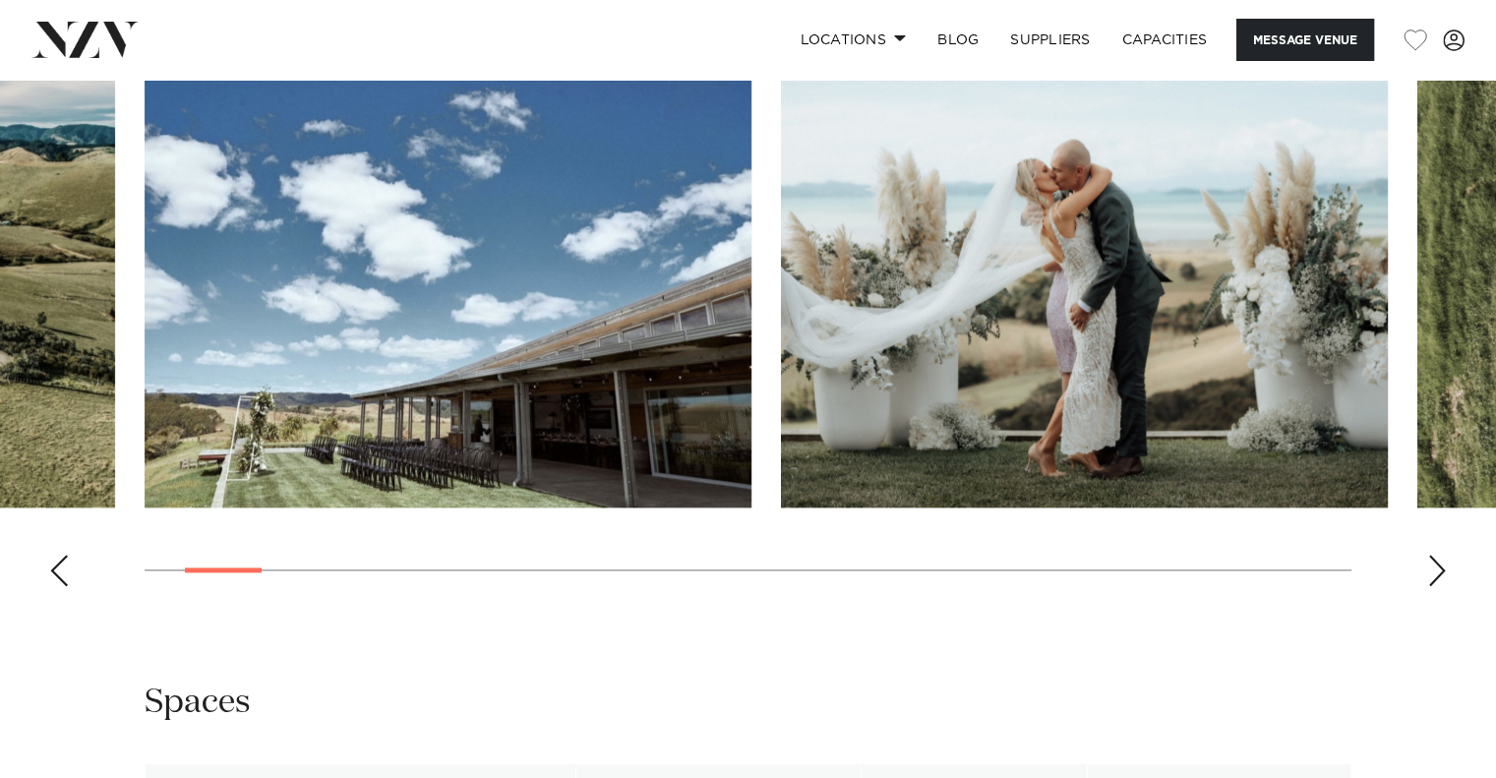
scroll to position [1967, 0]
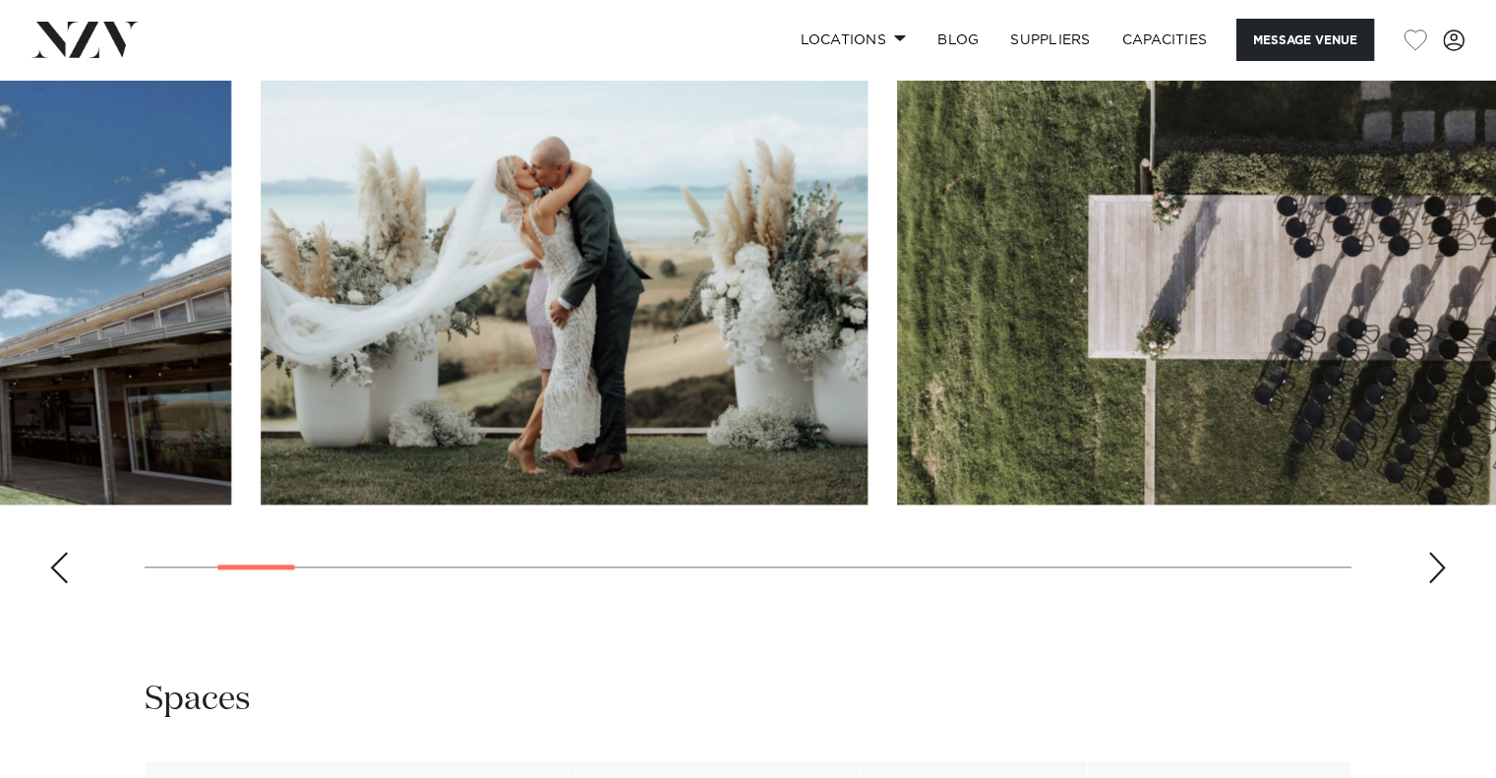
click at [261, 395] on img "3 / 30" at bounding box center [564, 282] width 607 height 446
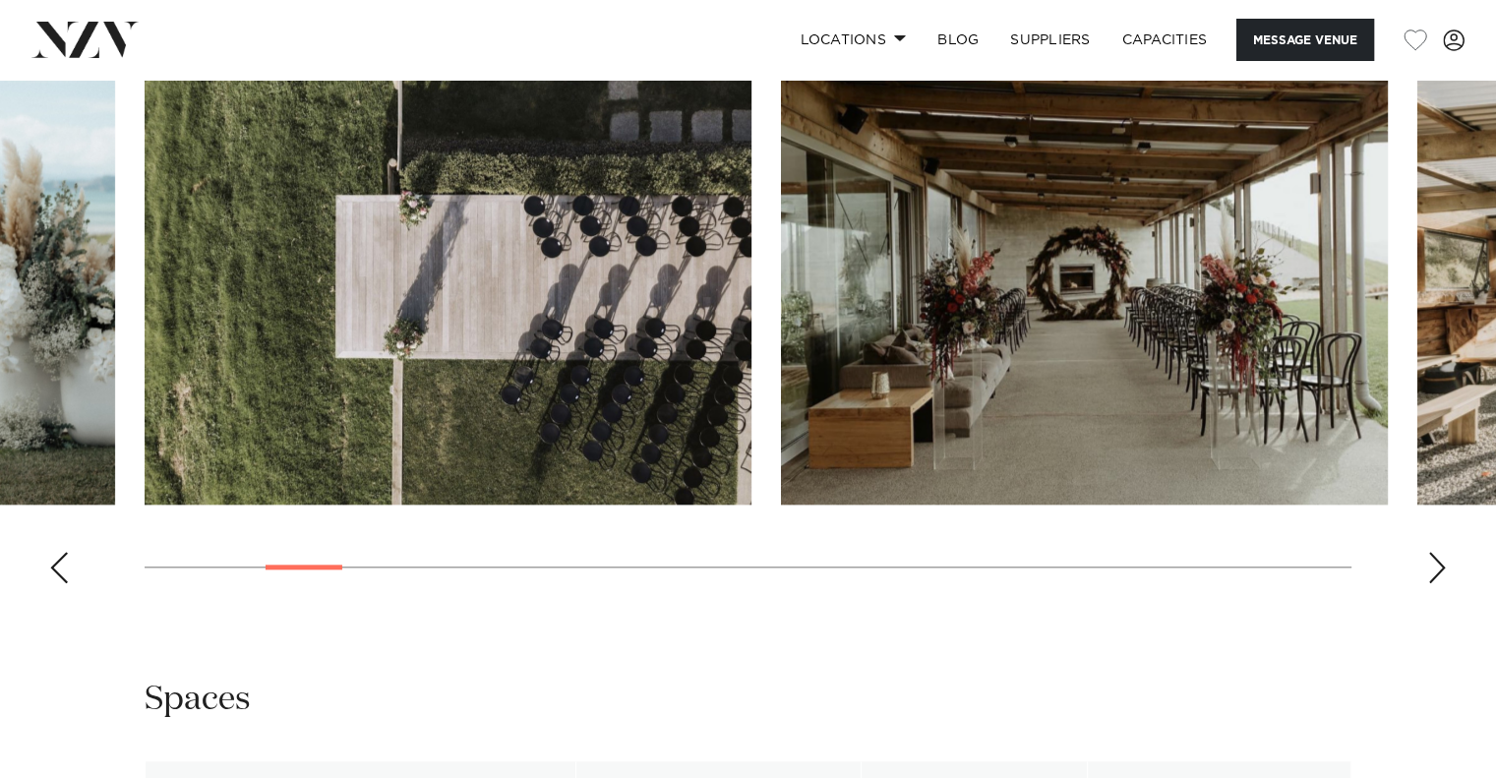
click at [781, 421] on img "5 / 30" at bounding box center [1084, 282] width 607 height 446
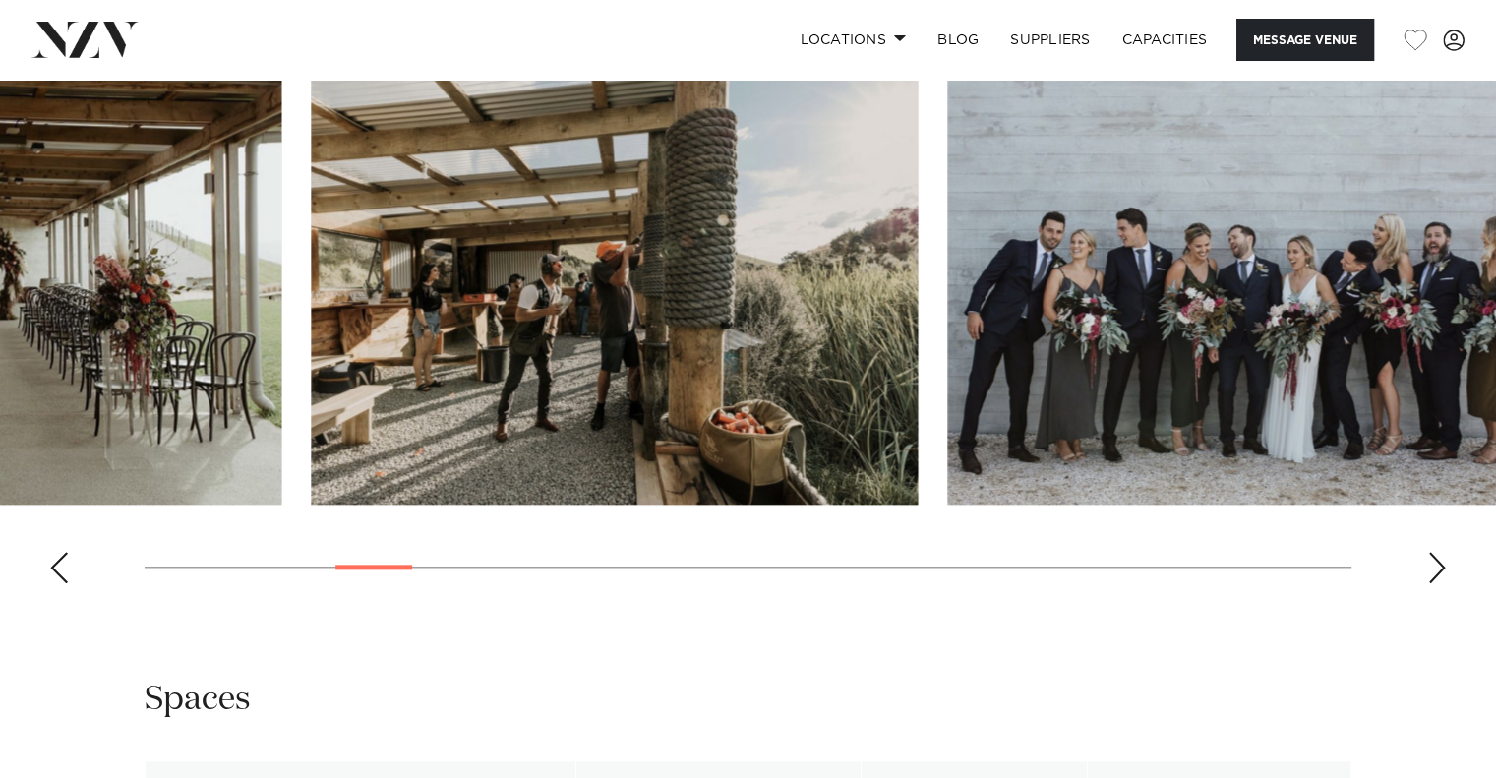
click at [311, 445] on img "6 / 30" at bounding box center [614, 282] width 607 height 446
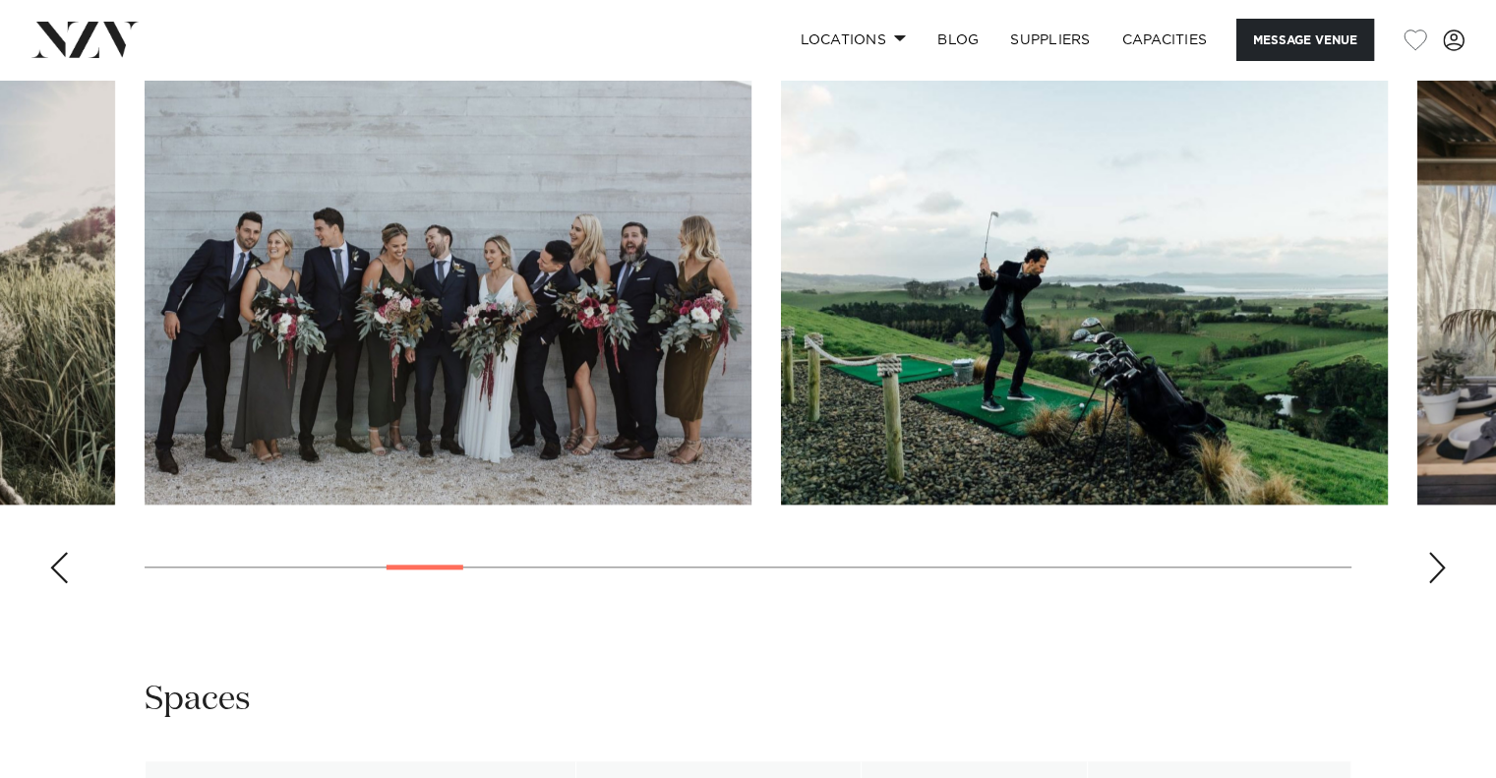
click at [781, 430] on img "8 / 30" at bounding box center [1084, 282] width 607 height 446
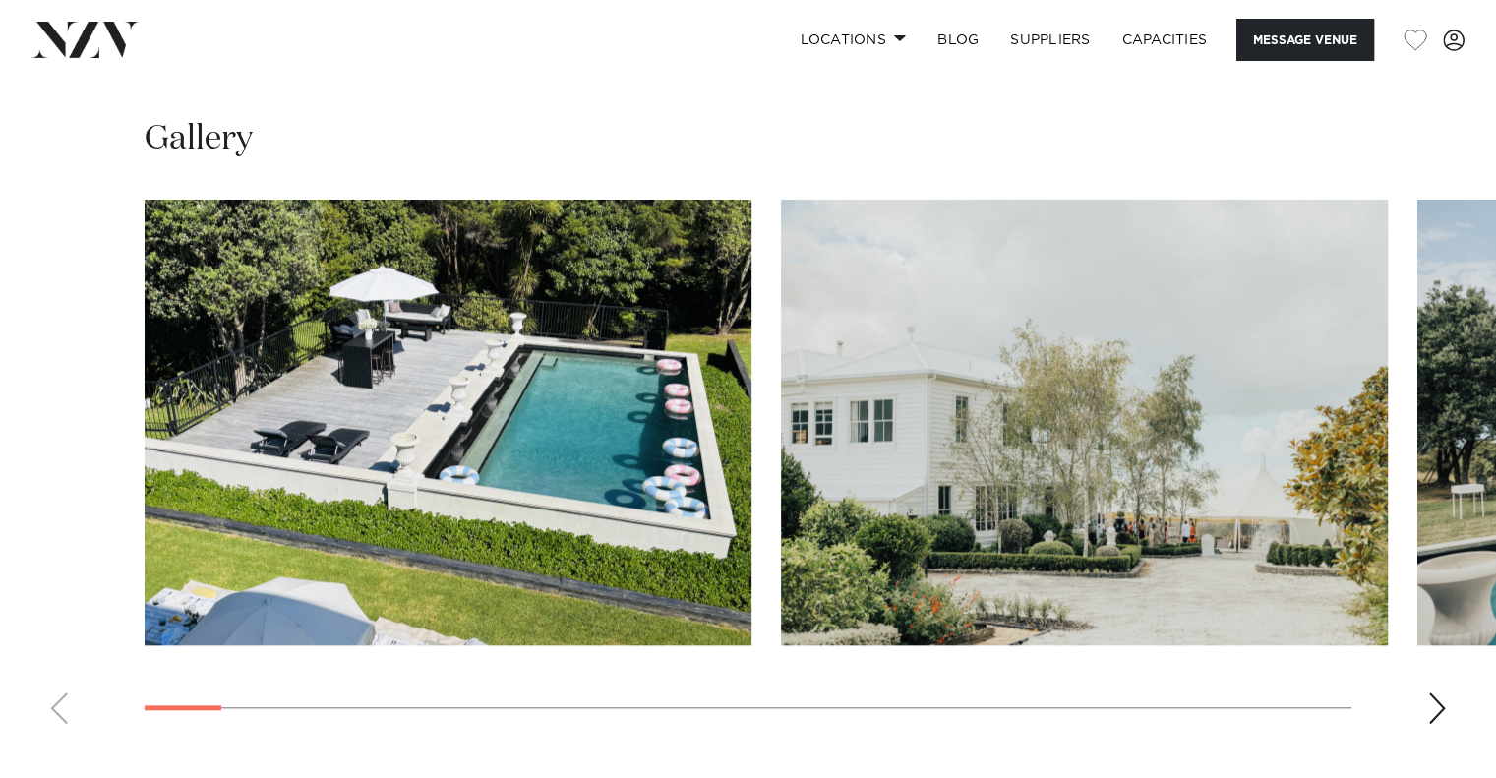
scroll to position [1705, 0]
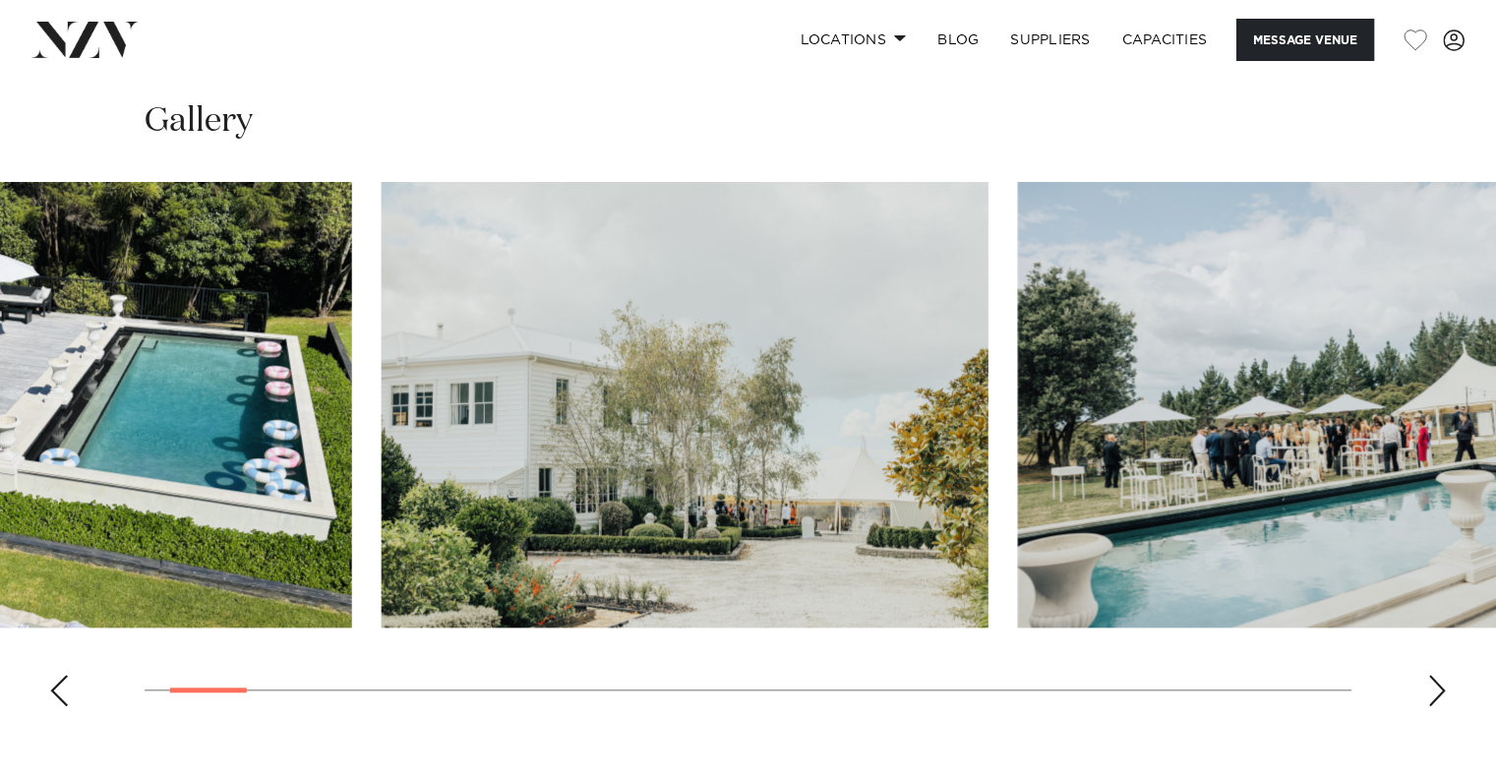
click at [497, 396] on img "2 / 30" at bounding box center [685, 405] width 607 height 446
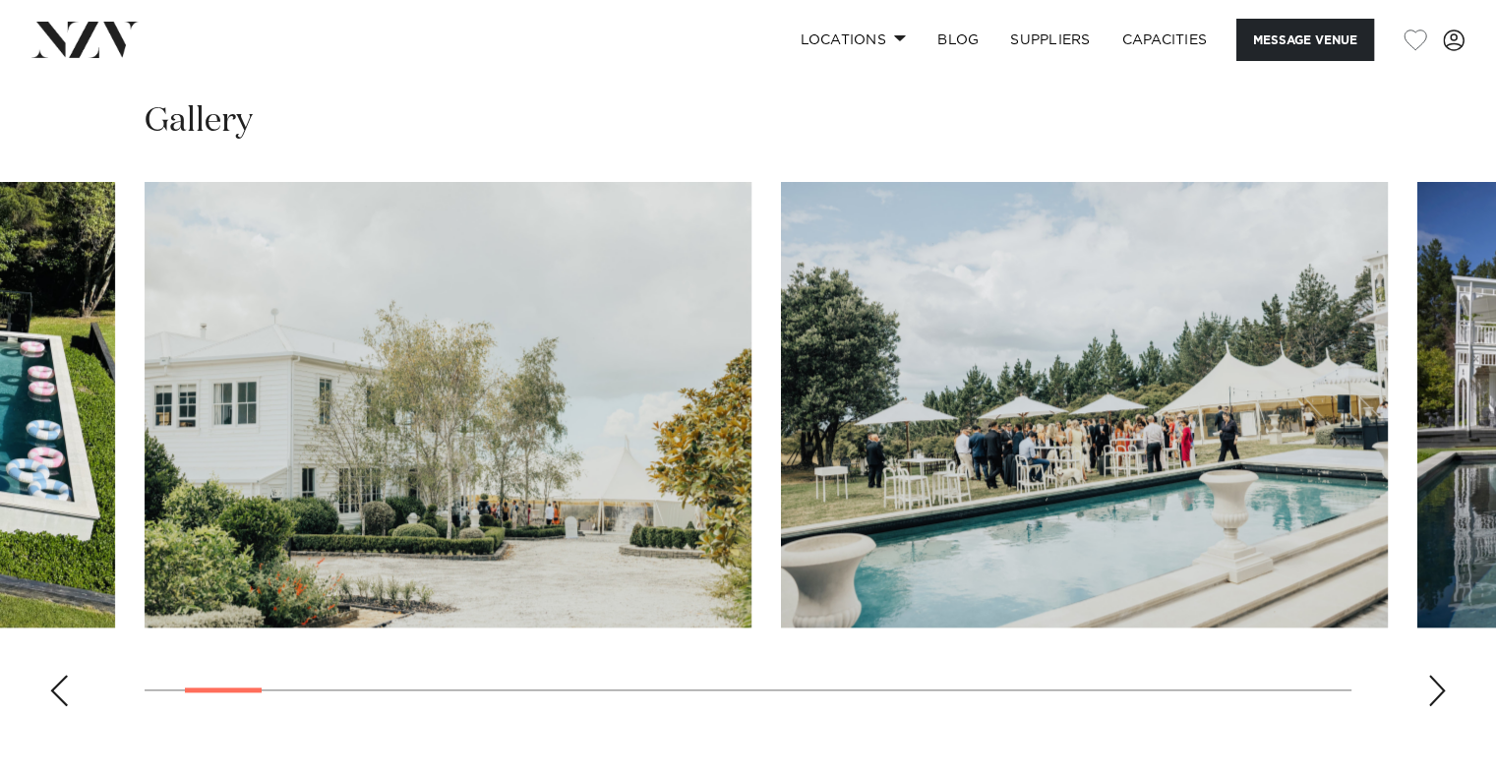
click at [781, 450] on img "3 / 30" at bounding box center [1084, 405] width 607 height 446
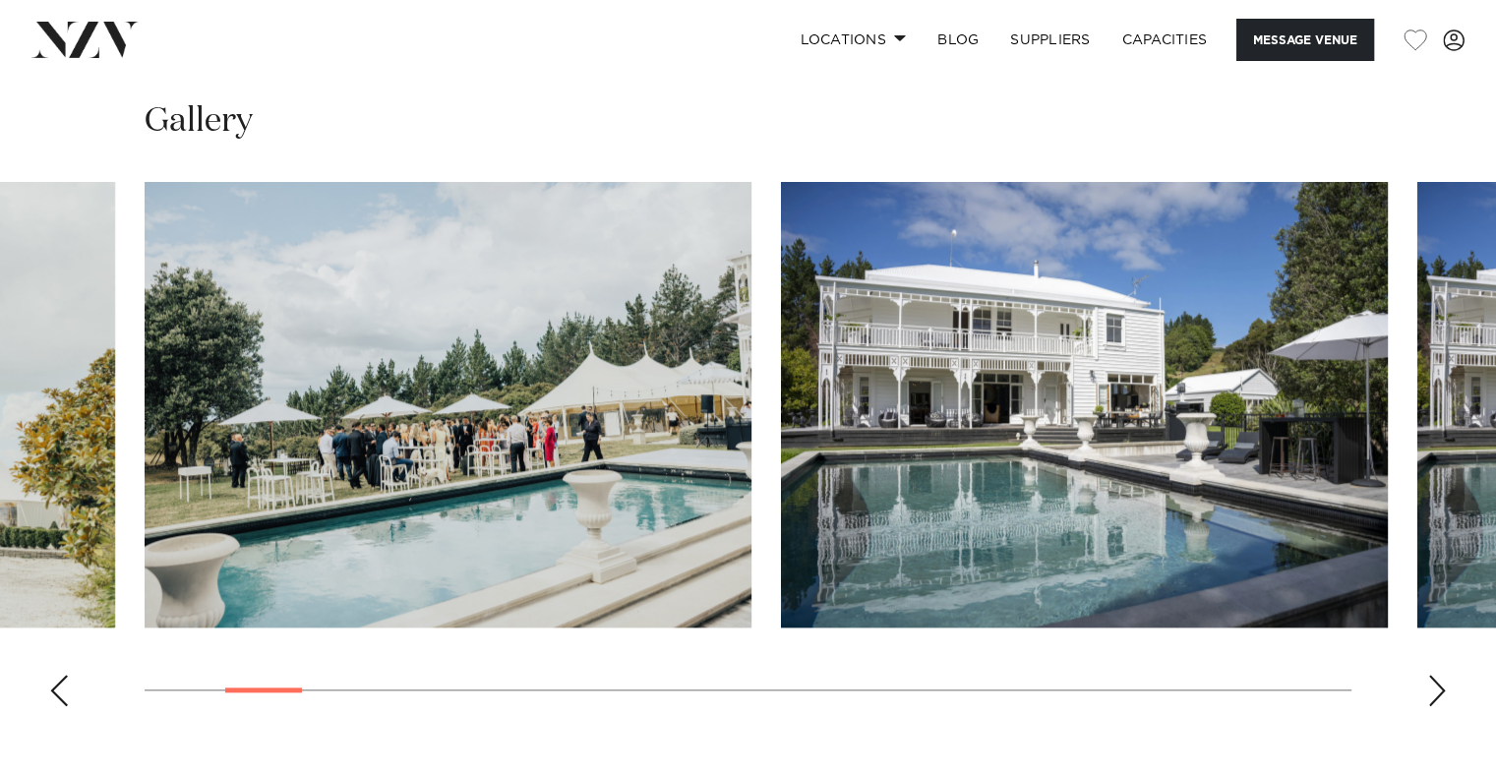
click at [781, 468] on img "4 / 30" at bounding box center [1084, 405] width 607 height 446
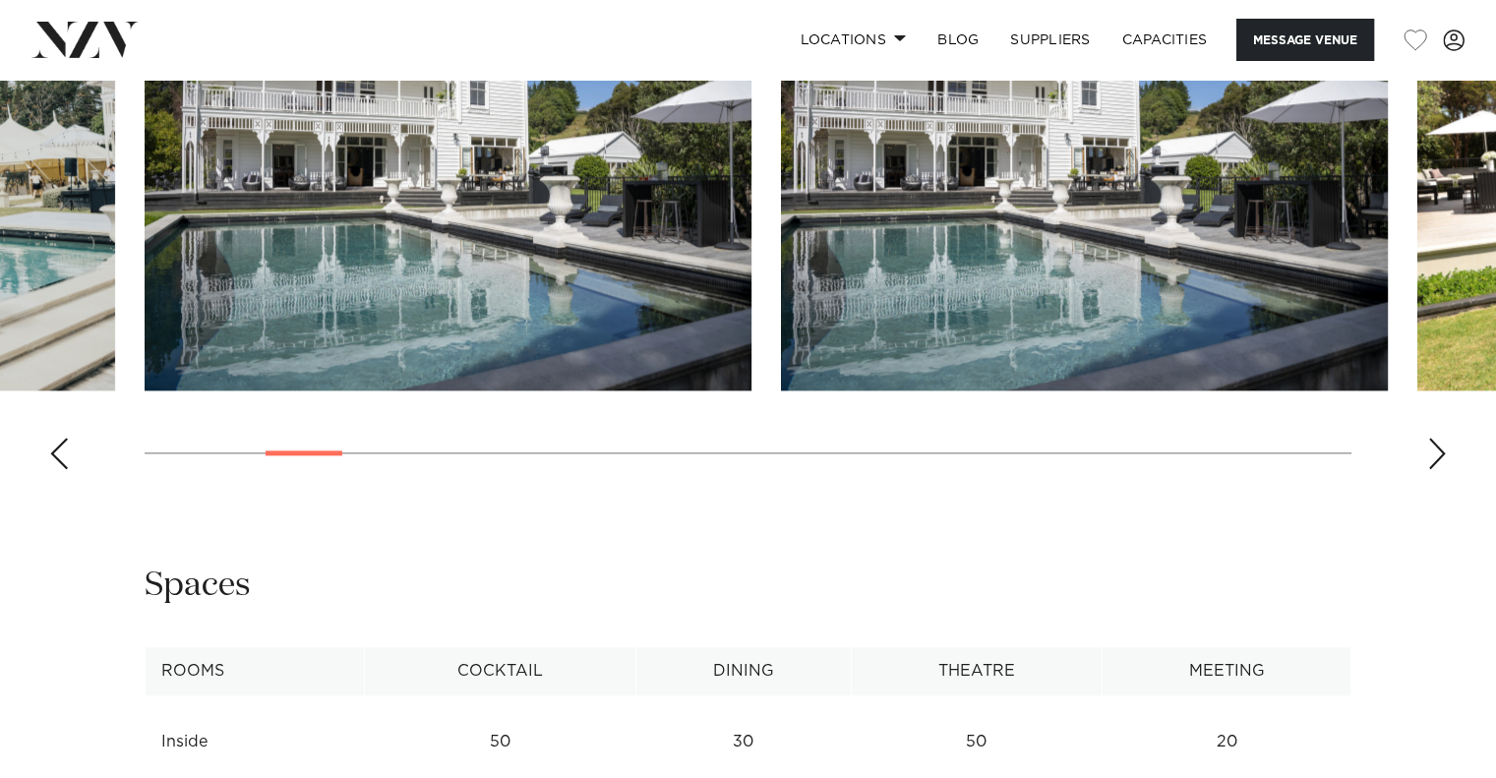
scroll to position [1967, 0]
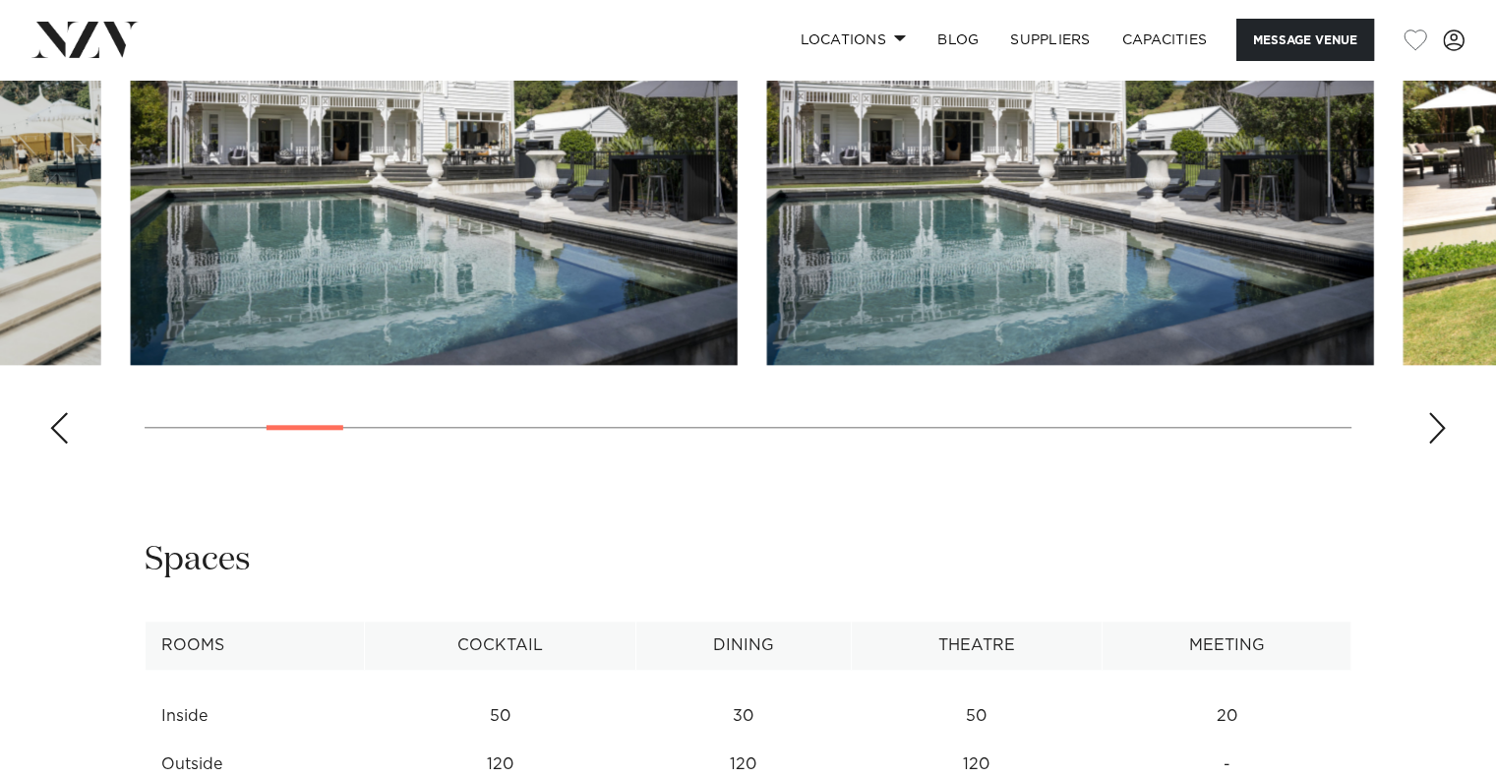
click at [767, 361] on img "5 / 30" at bounding box center [1070, 142] width 607 height 446
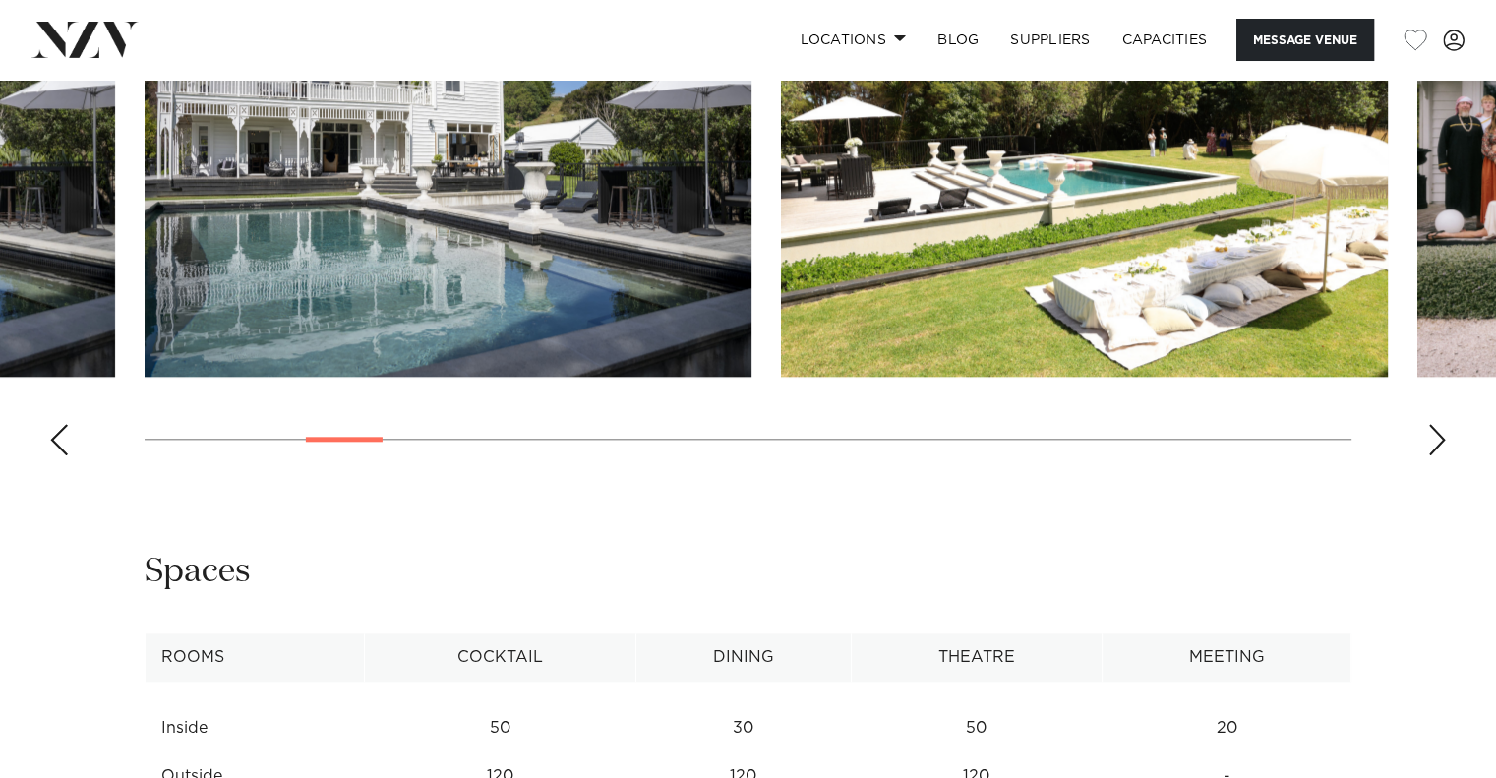
scroll to position [1901, 0]
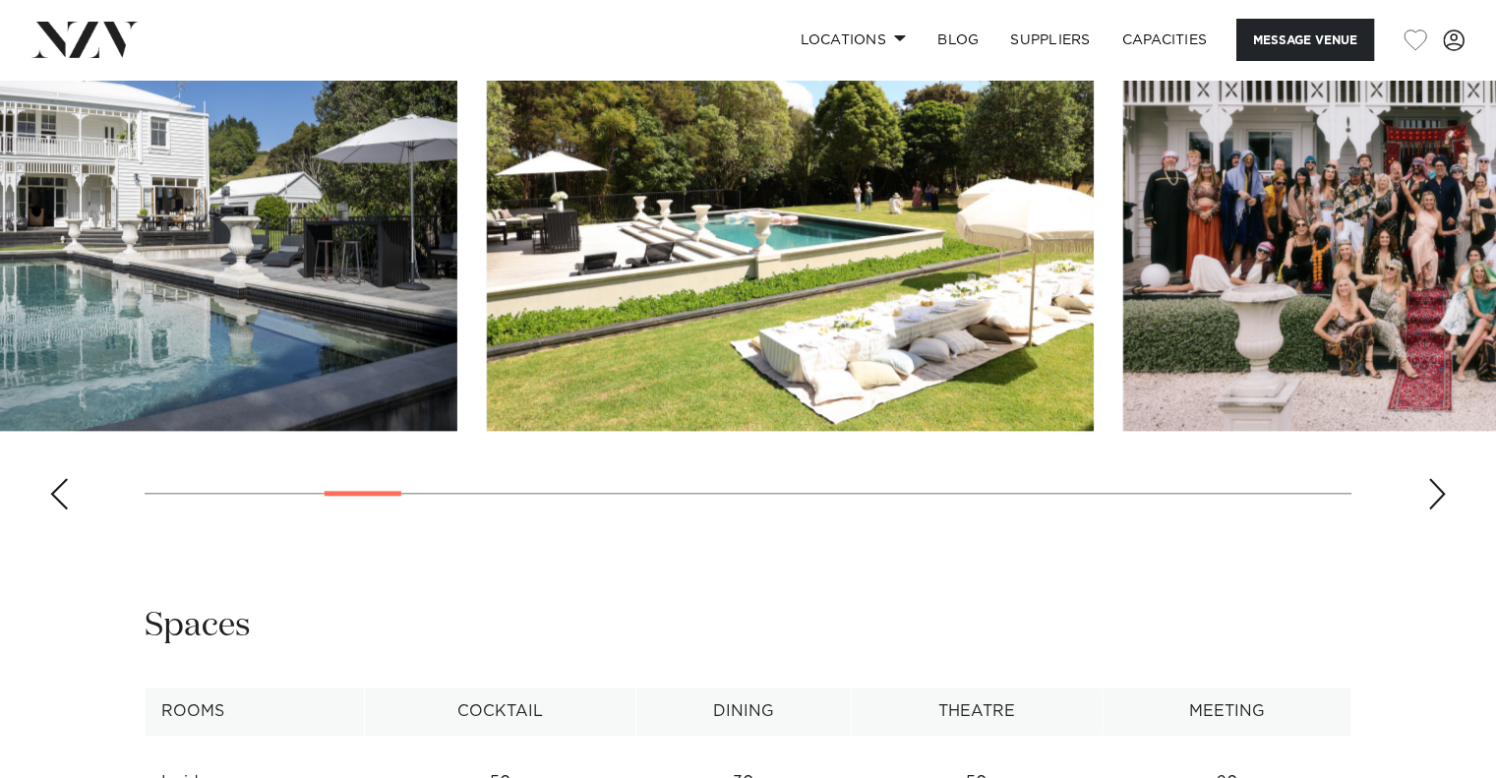
click at [496, 334] on img "6 / 30" at bounding box center [790, 208] width 607 height 446
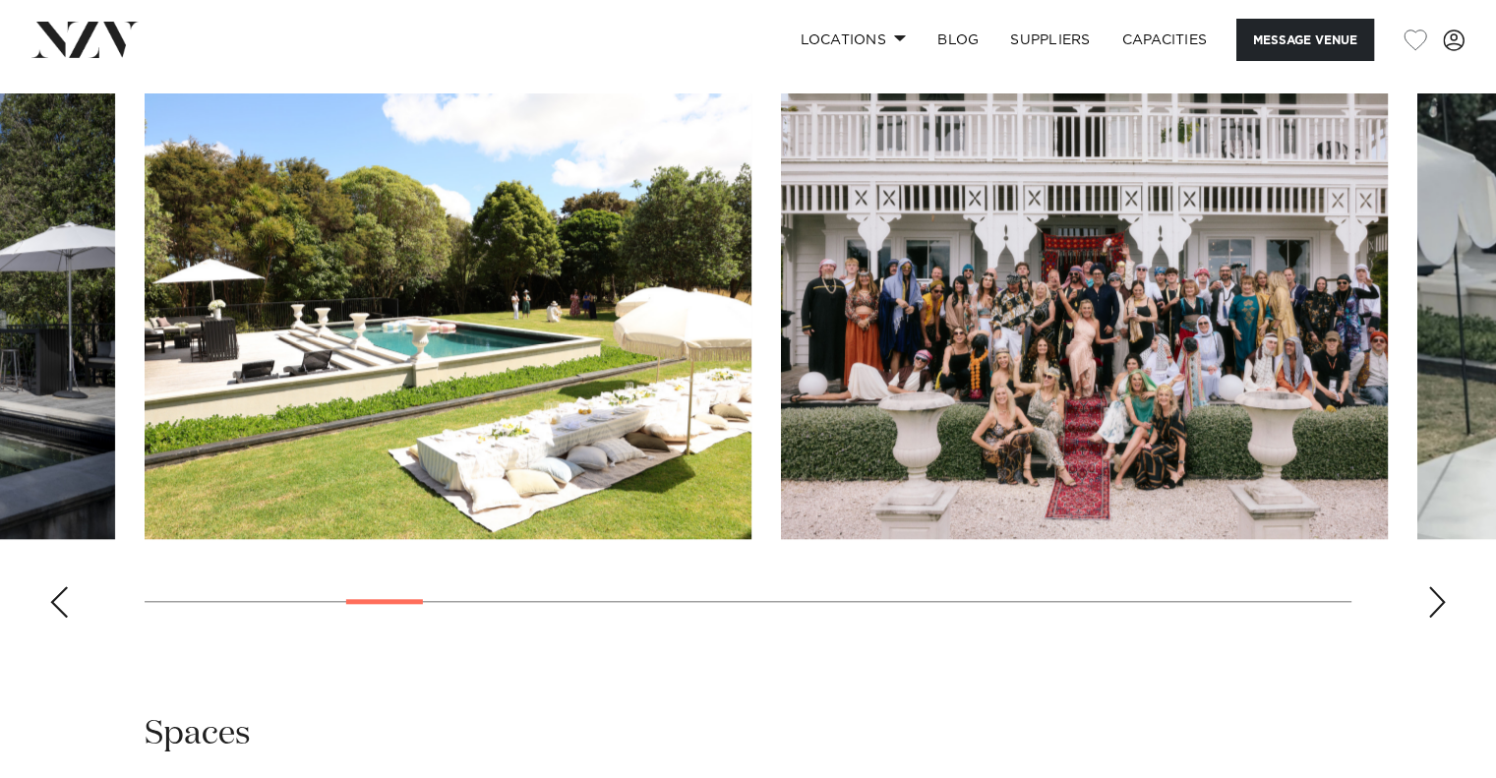
scroll to position [1770, 0]
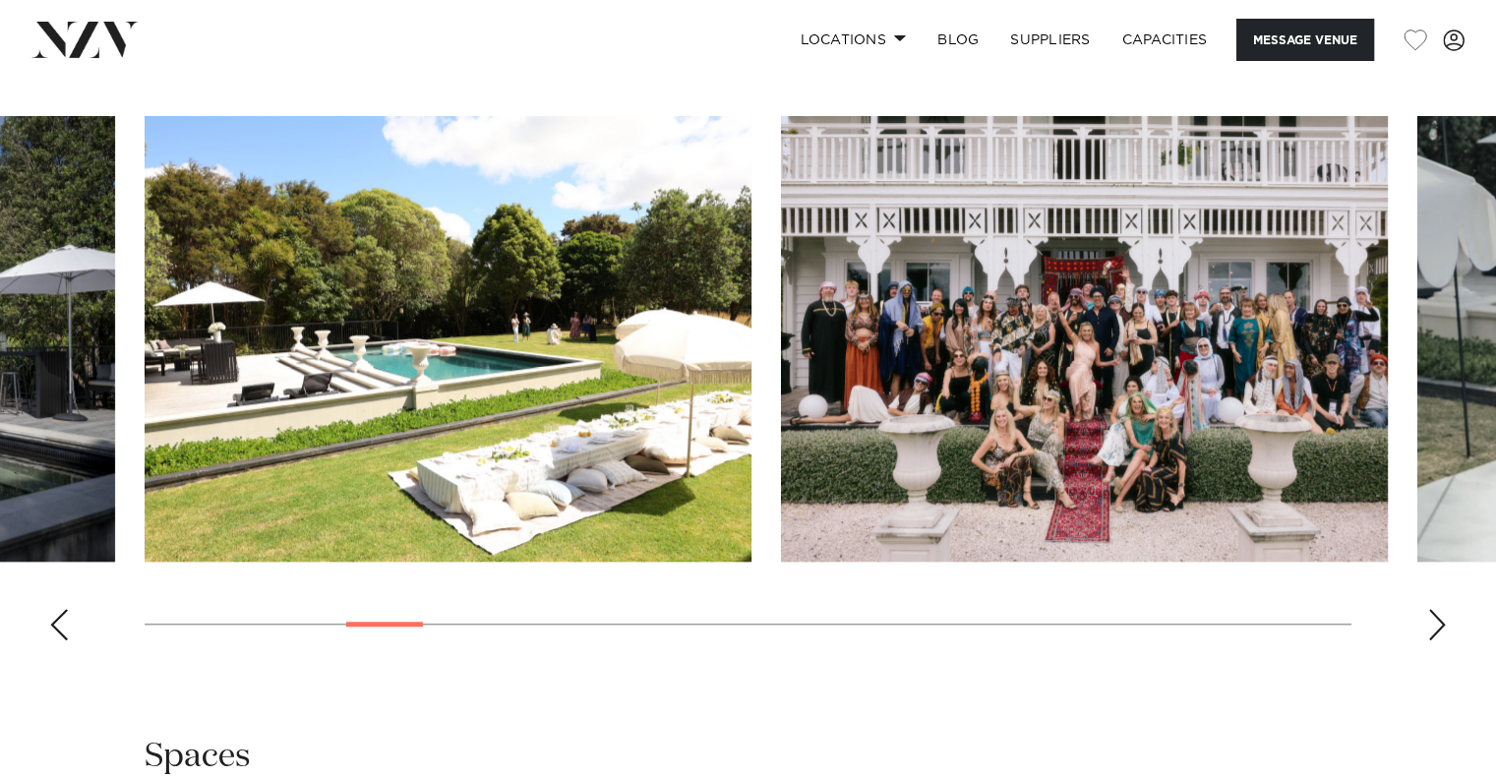
click at [781, 389] on img "7 / 30" at bounding box center [1084, 339] width 607 height 446
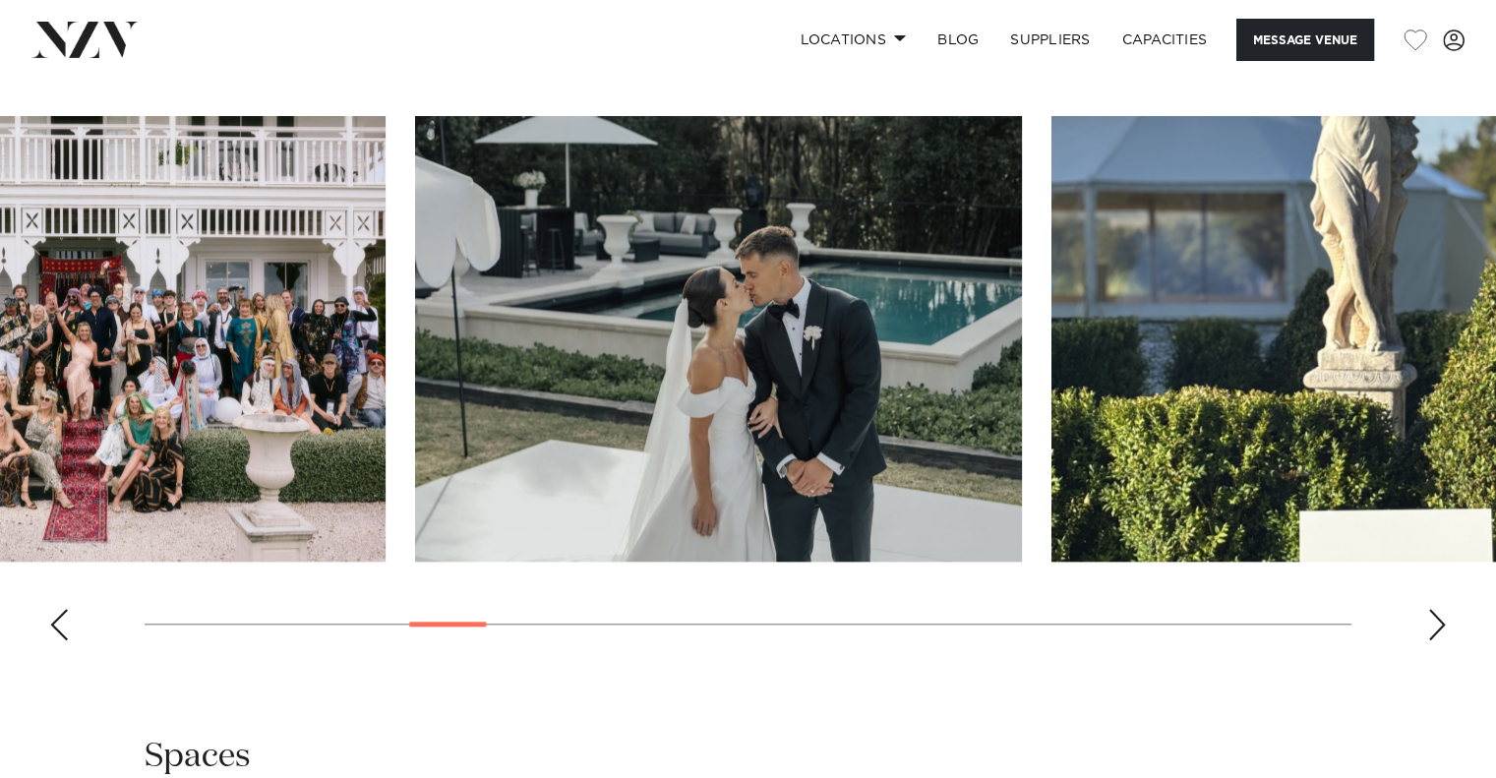
click at [652, 403] on img "8 / 30" at bounding box center [718, 339] width 607 height 446
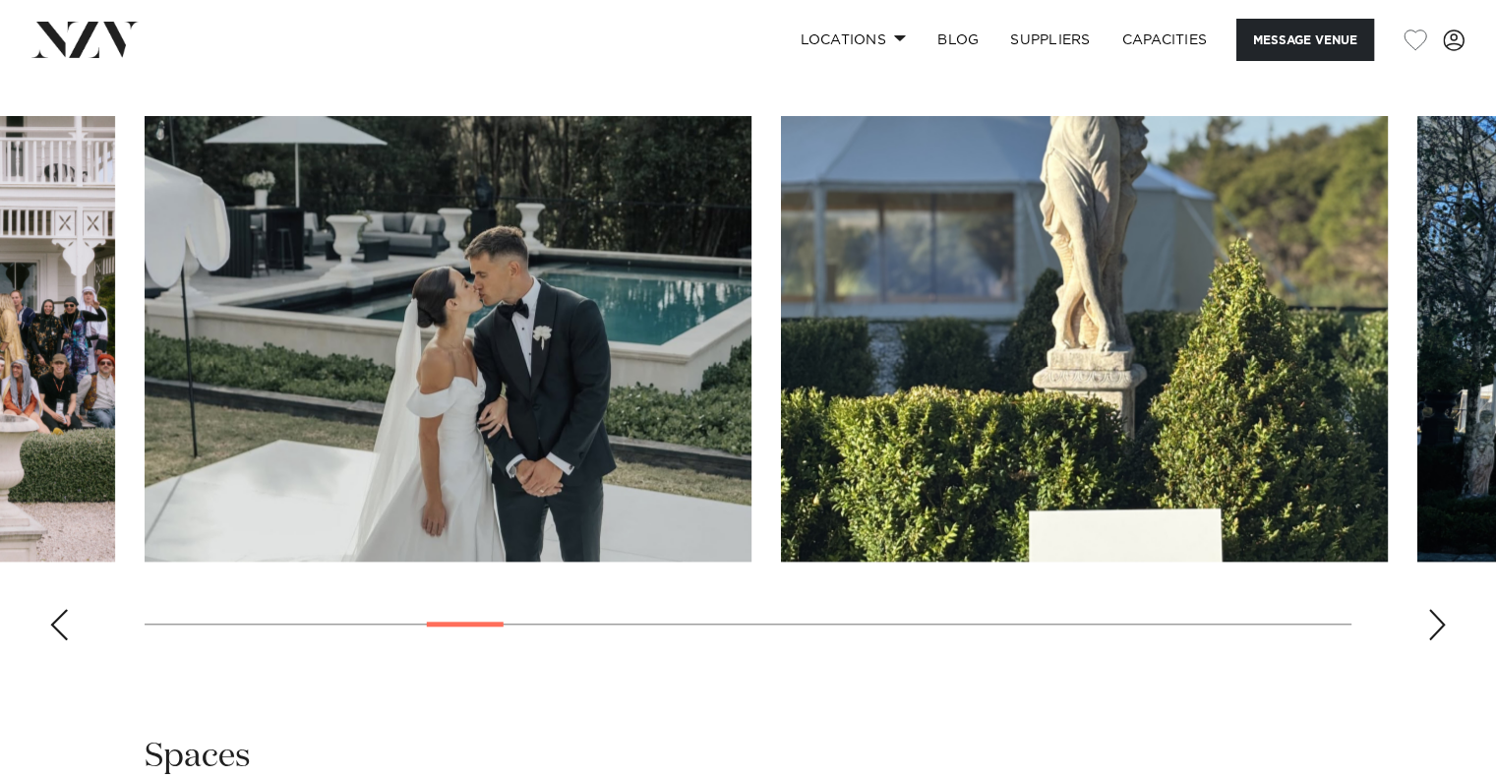
click at [781, 404] on img "9 / 30" at bounding box center [1084, 339] width 607 height 446
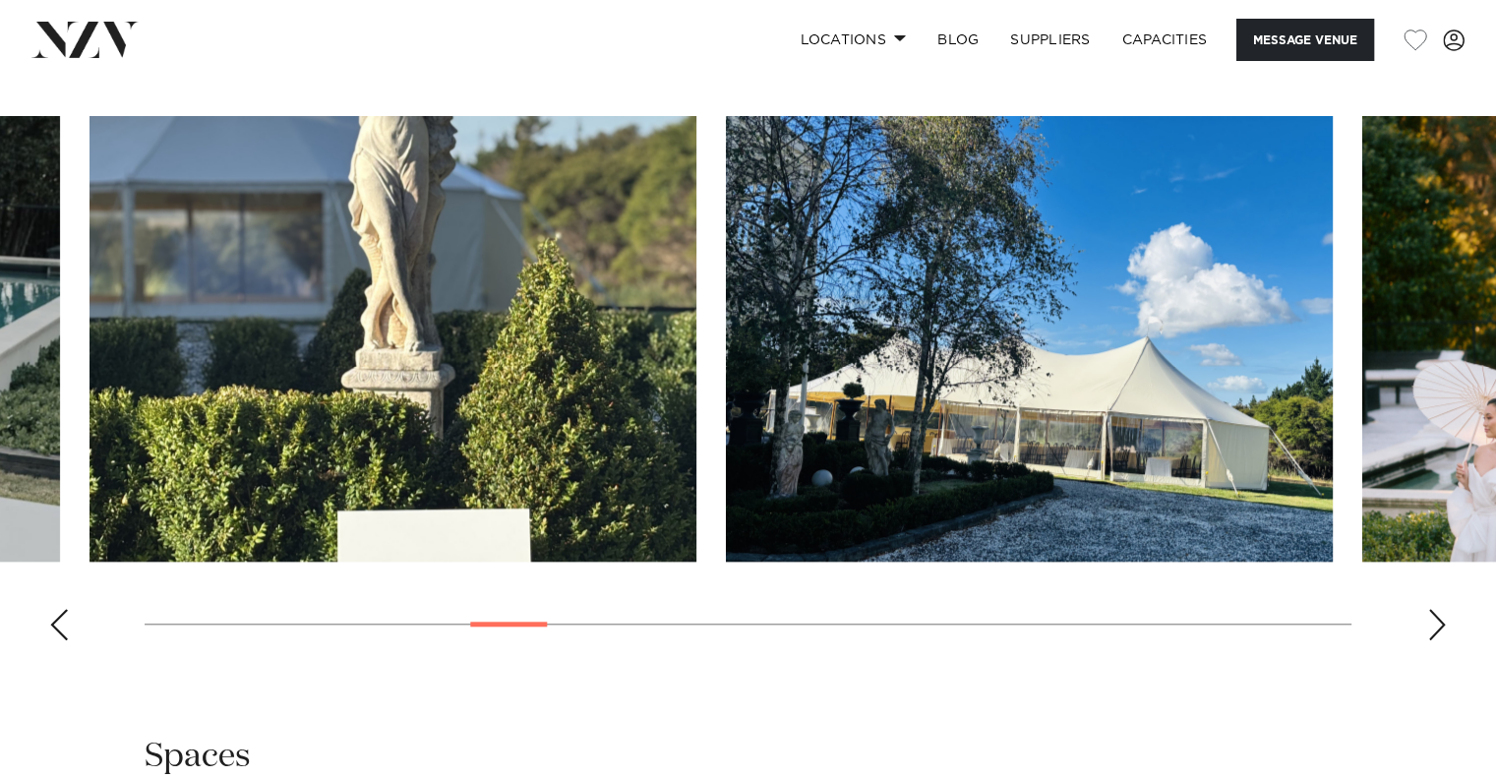
click at [726, 427] on img "10 / 30" at bounding box center [1029, 339] width 607 height 446
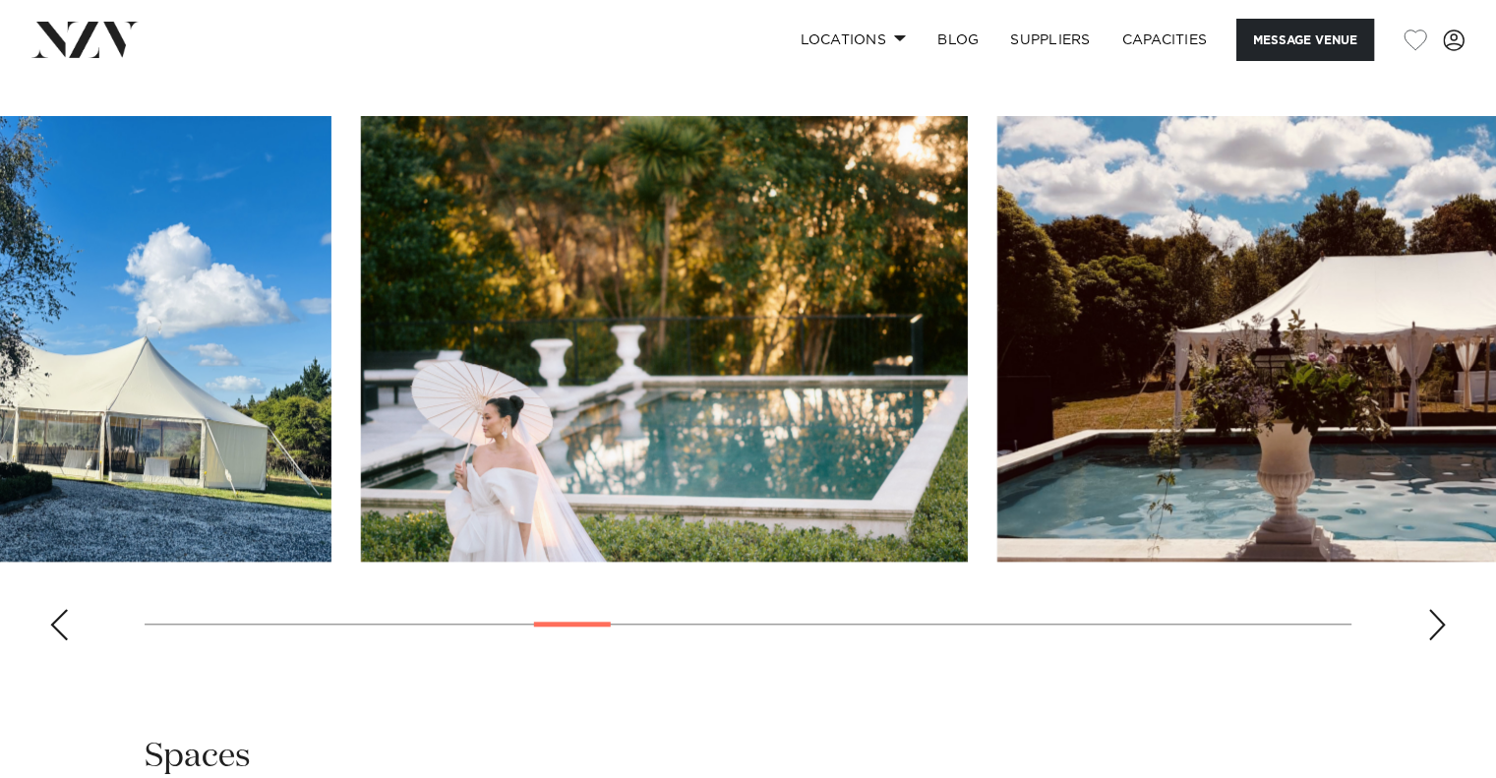
click at [367, 455] on img "11 / 30" at bounding box center [664, 339] width 607 height 446
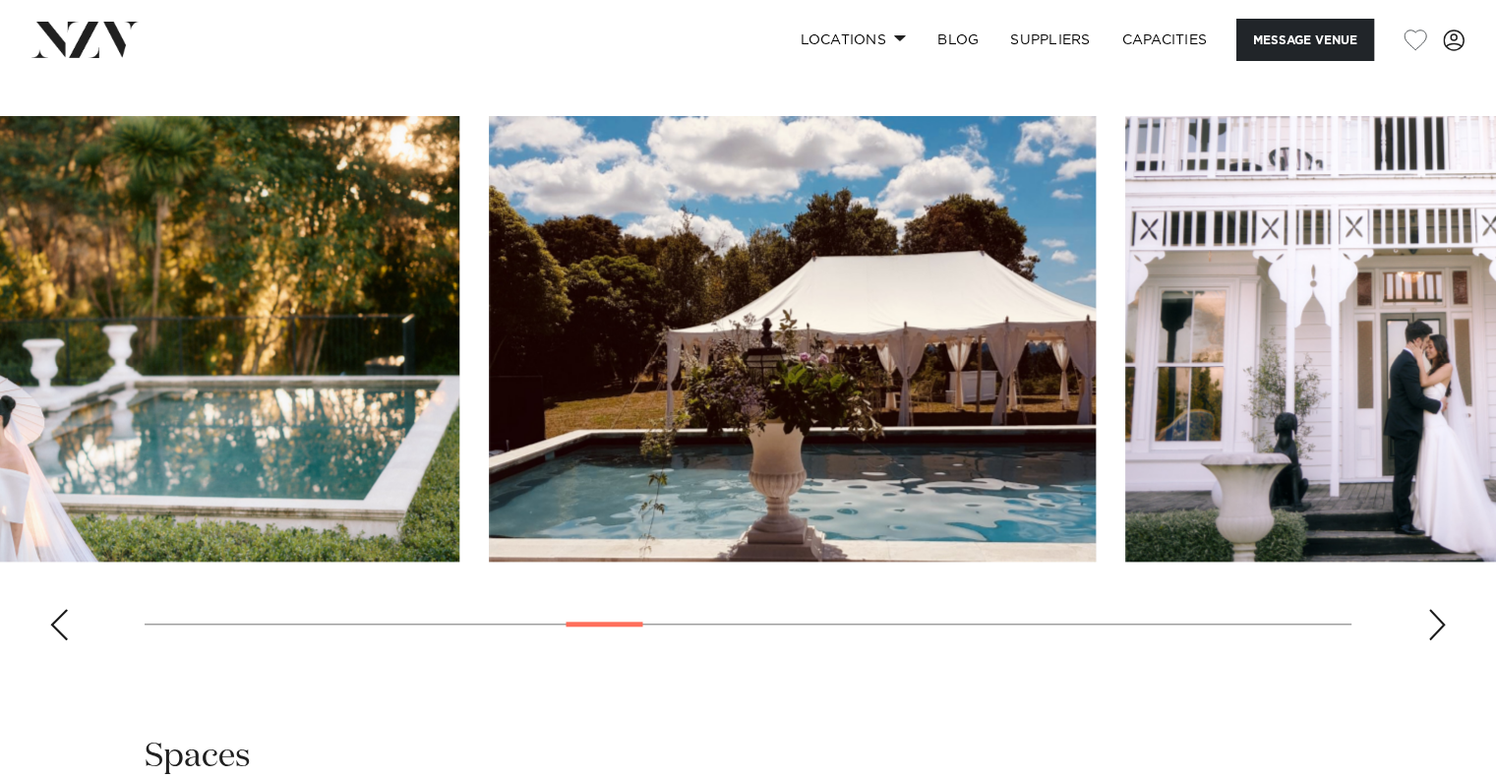
click at [489, 453] on img "12 / 30" at bounding box center [792, 339] width 607 height 446
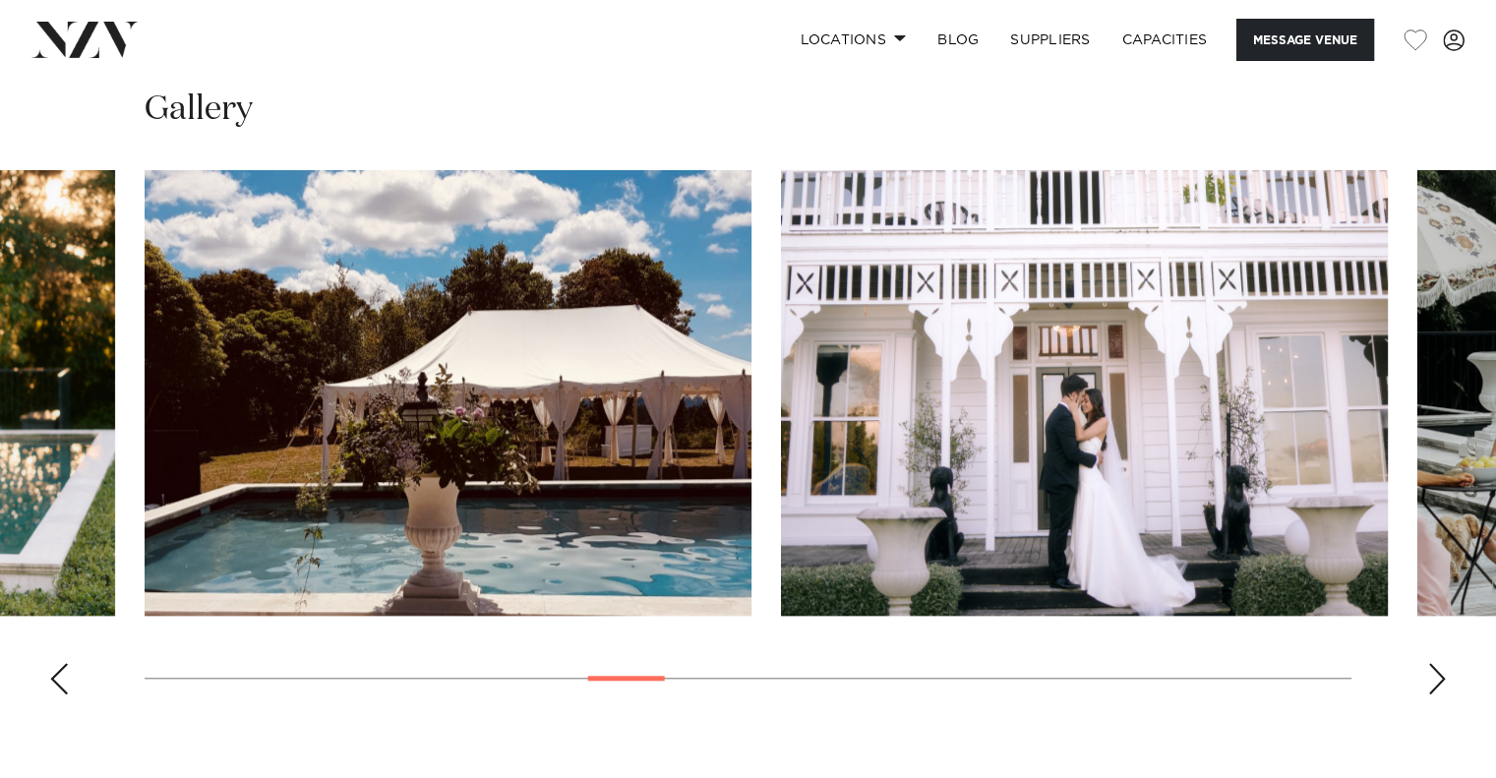
scroll to position [1639, 0]
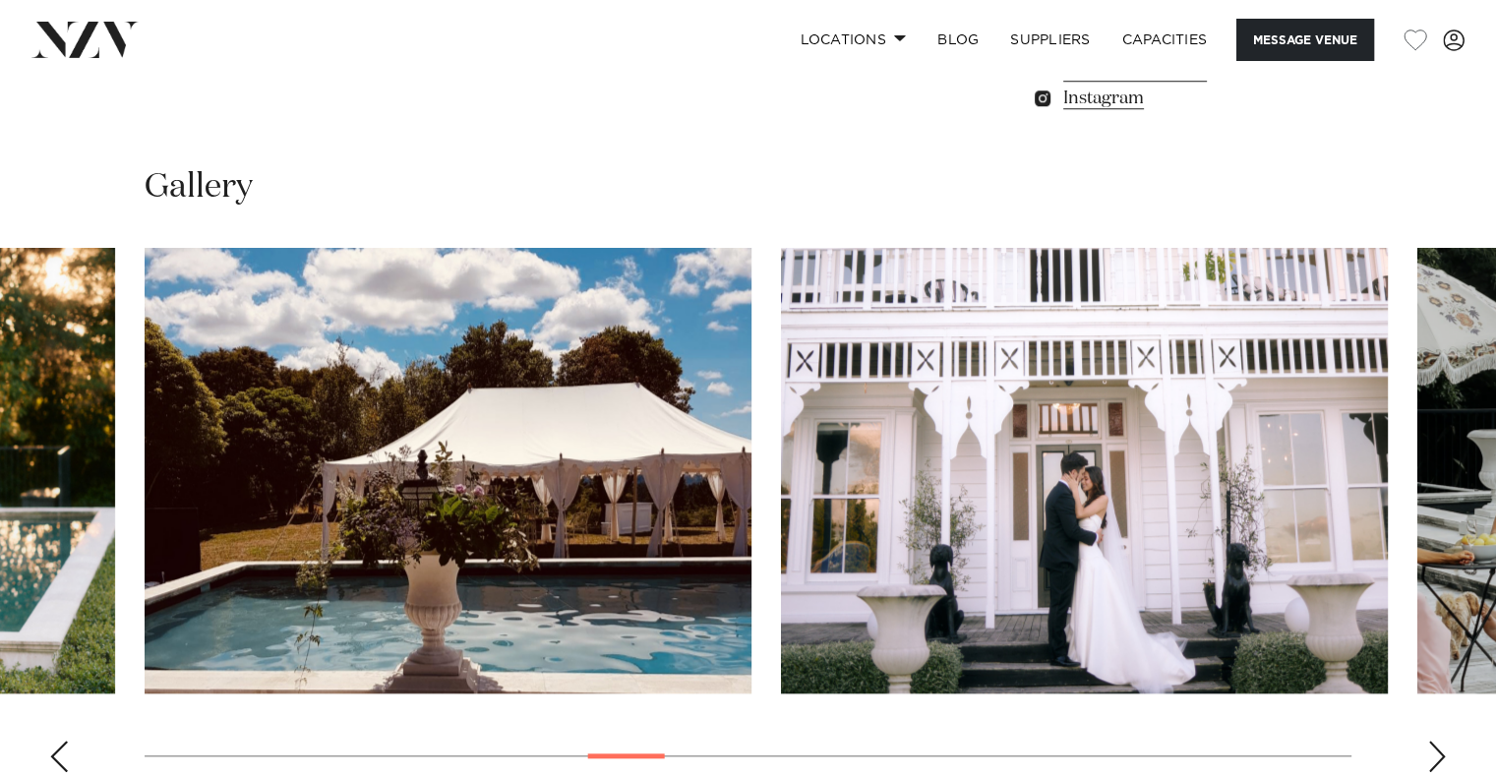
click at [781, 499] on img "13 / 30" at bounding box center [1084, 471] width 607 height 446
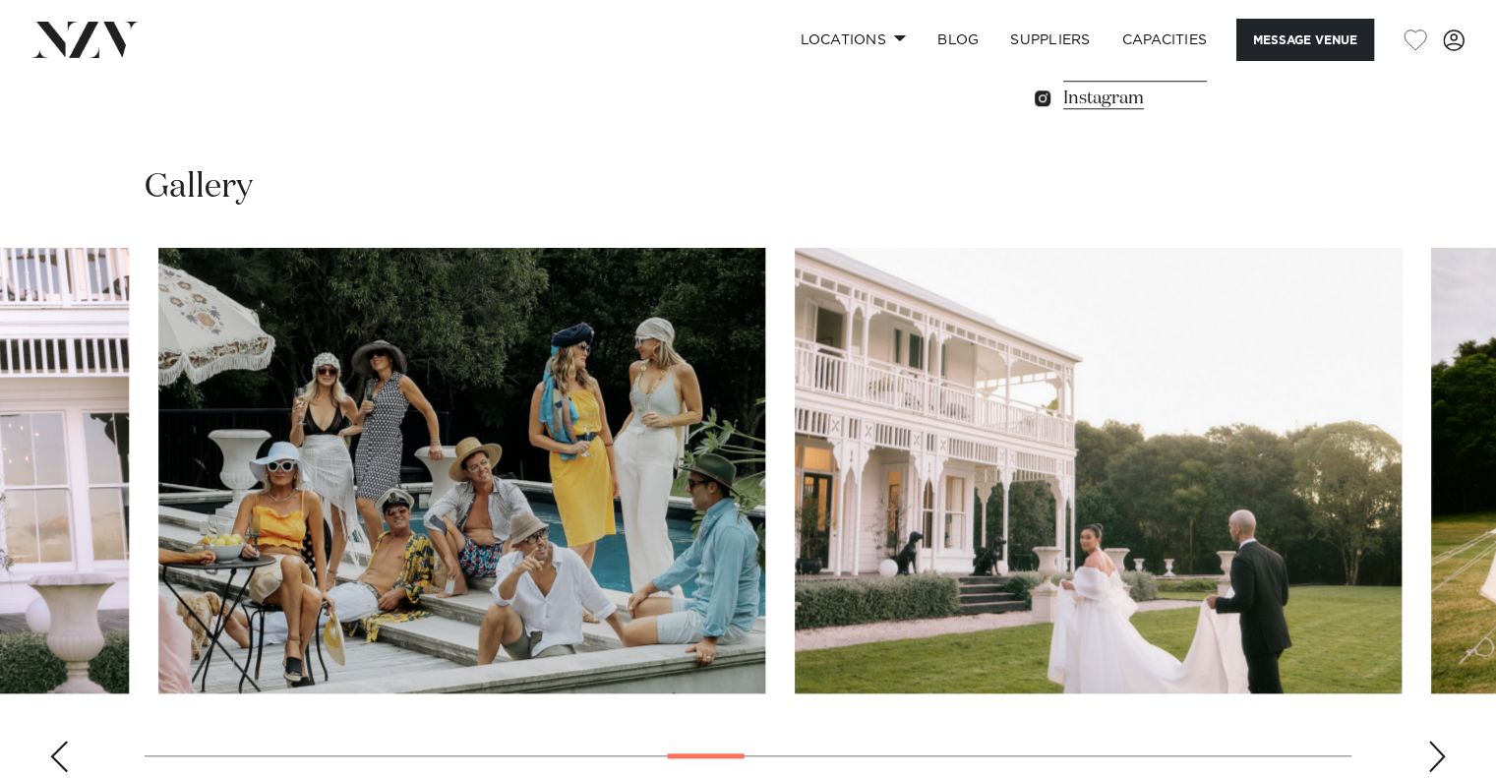
click at [222, 507] on img "14 / 30" at bounding box center [461, 471] width 607 height 446
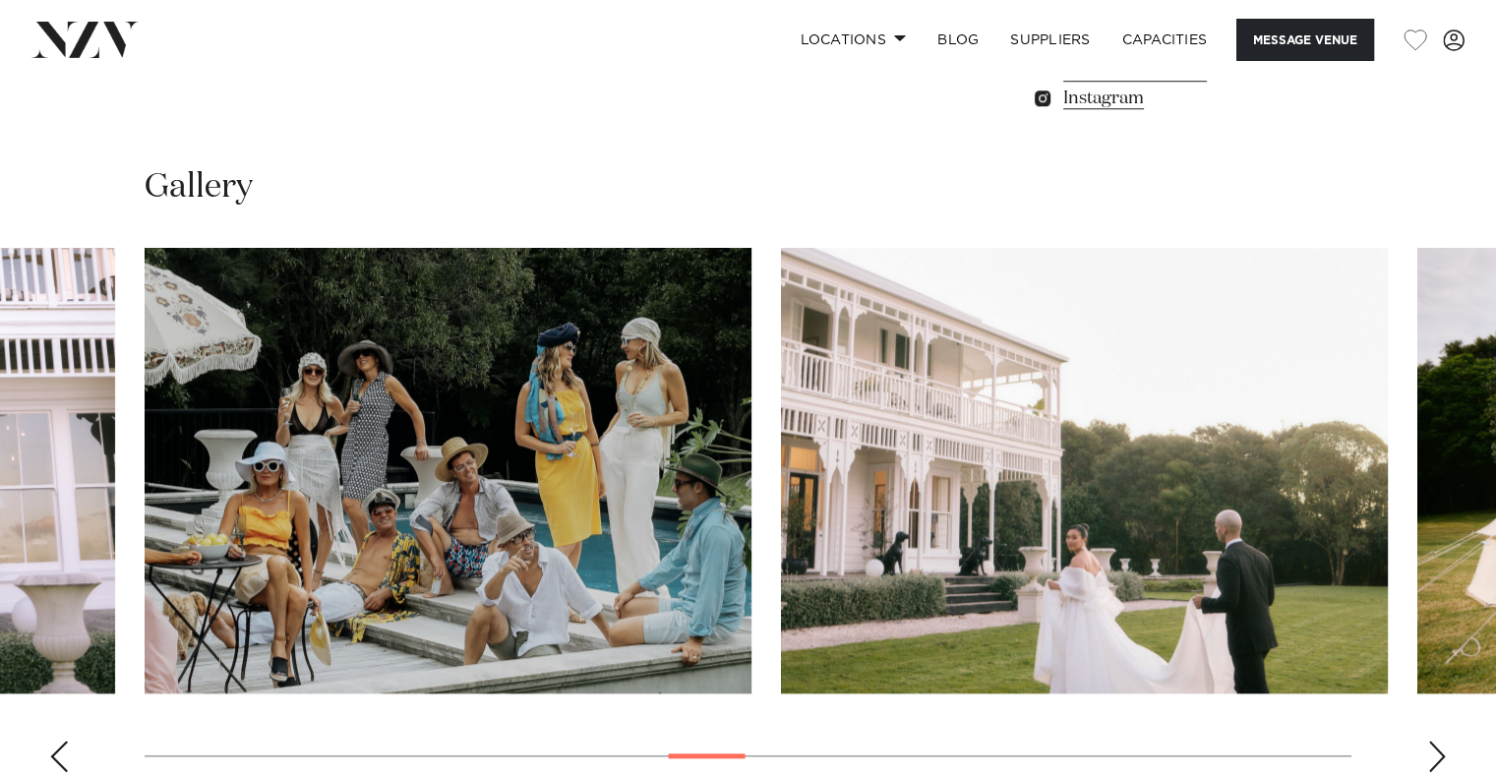
click at [145, 518] on img "14 / 30" at bounding box center [448, 471] width 607 height 446
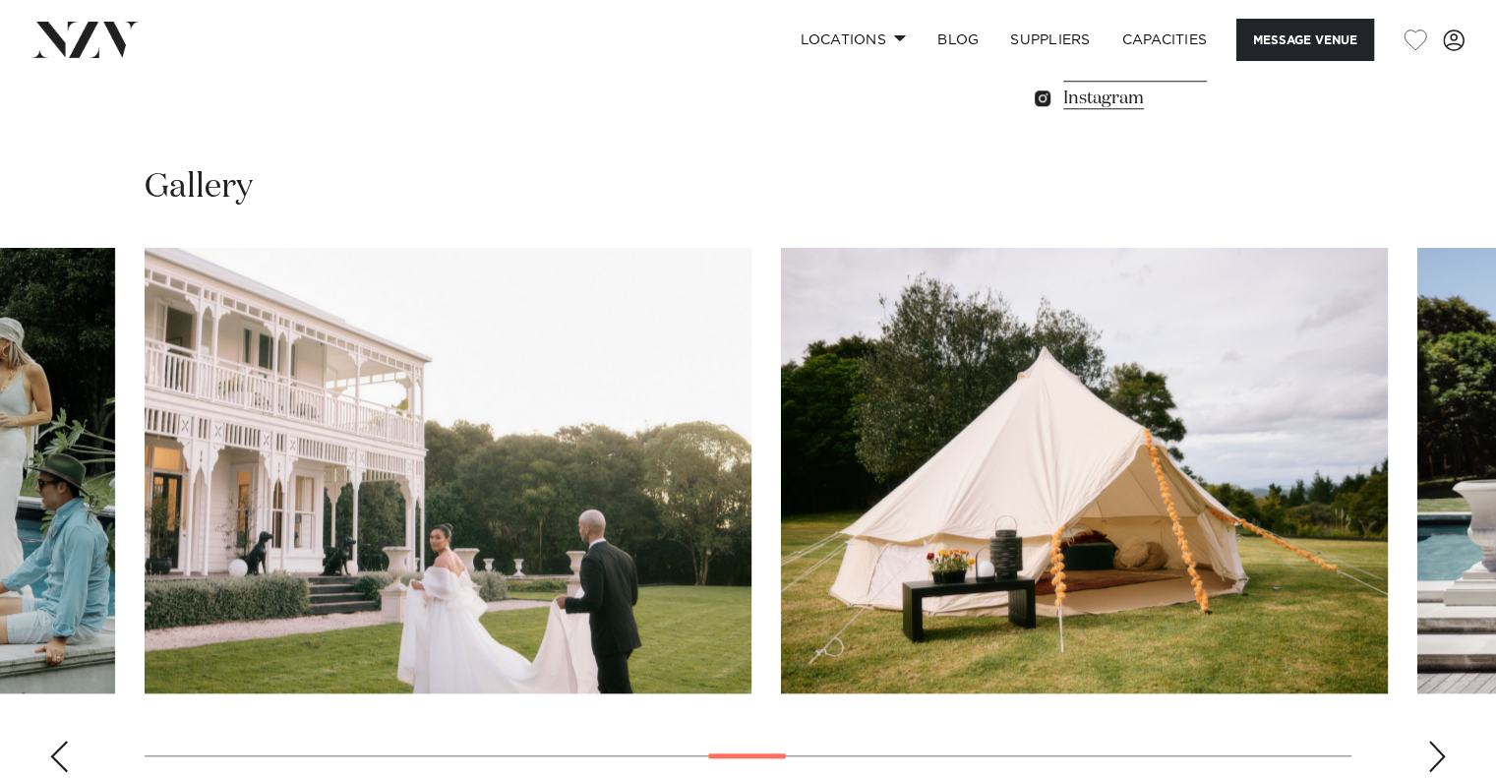
scroll to position [1705, 0]
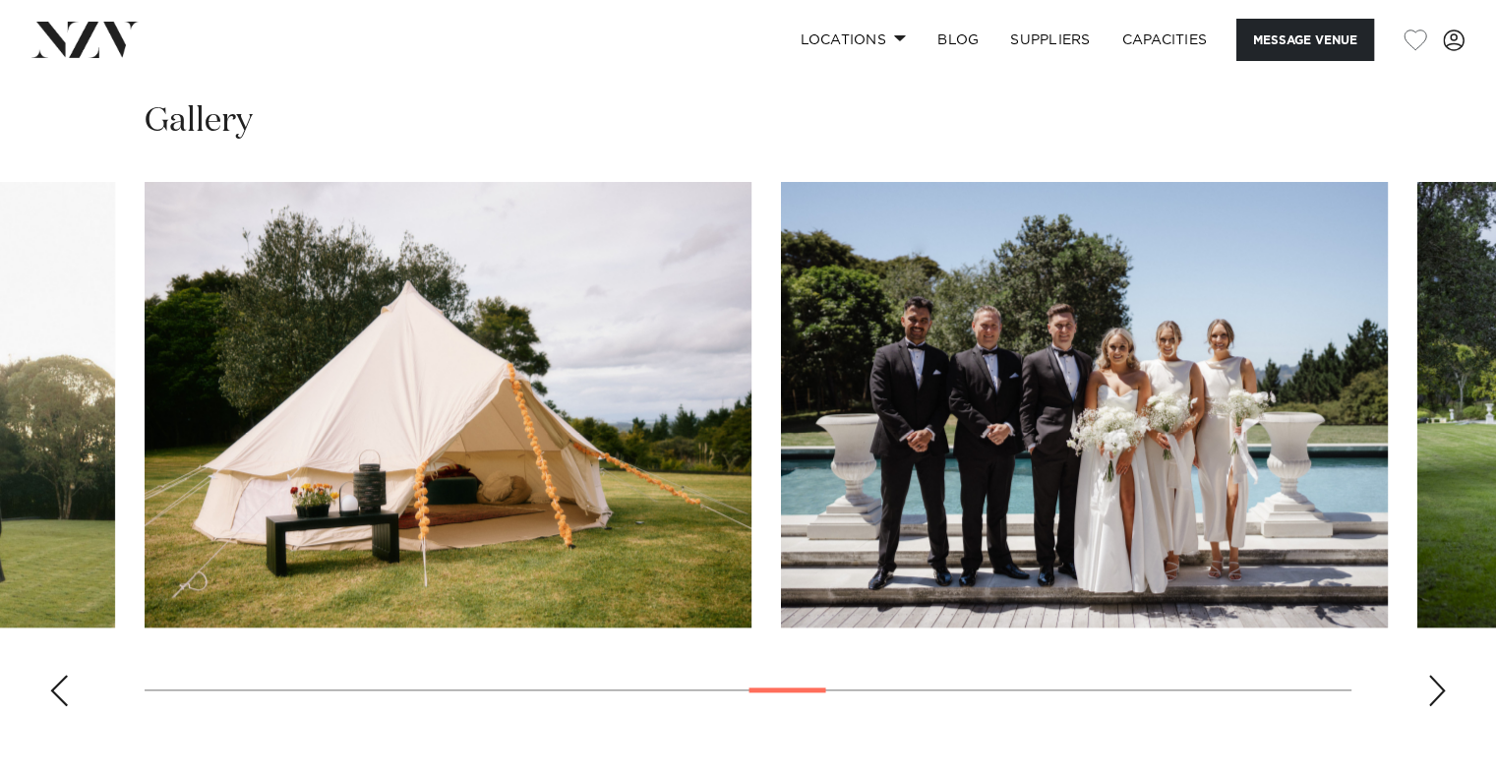
click at [145, 508] on img "16 / 30" at bounding box center [448, 405] width 607 height 446
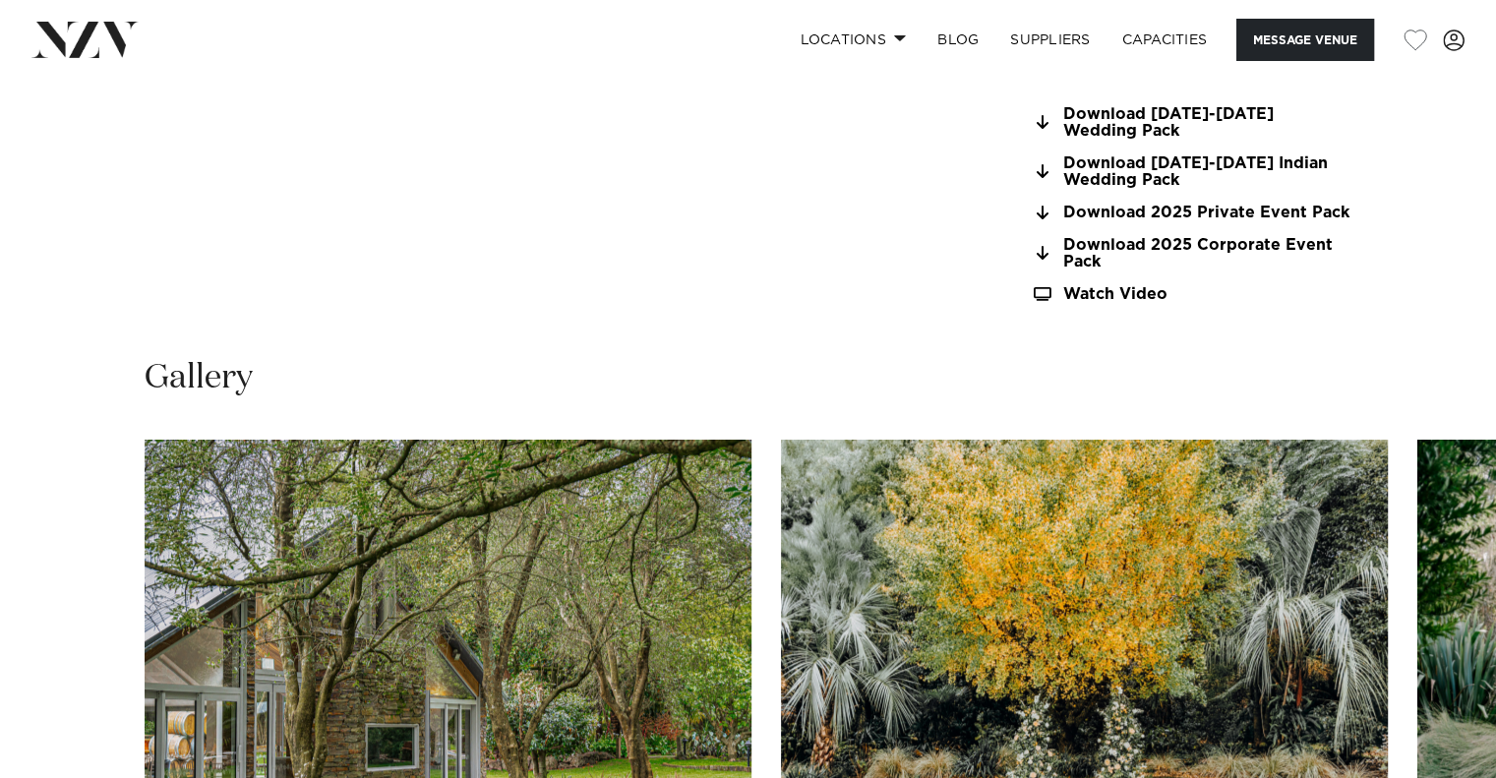
scroll to position [1967, 0]
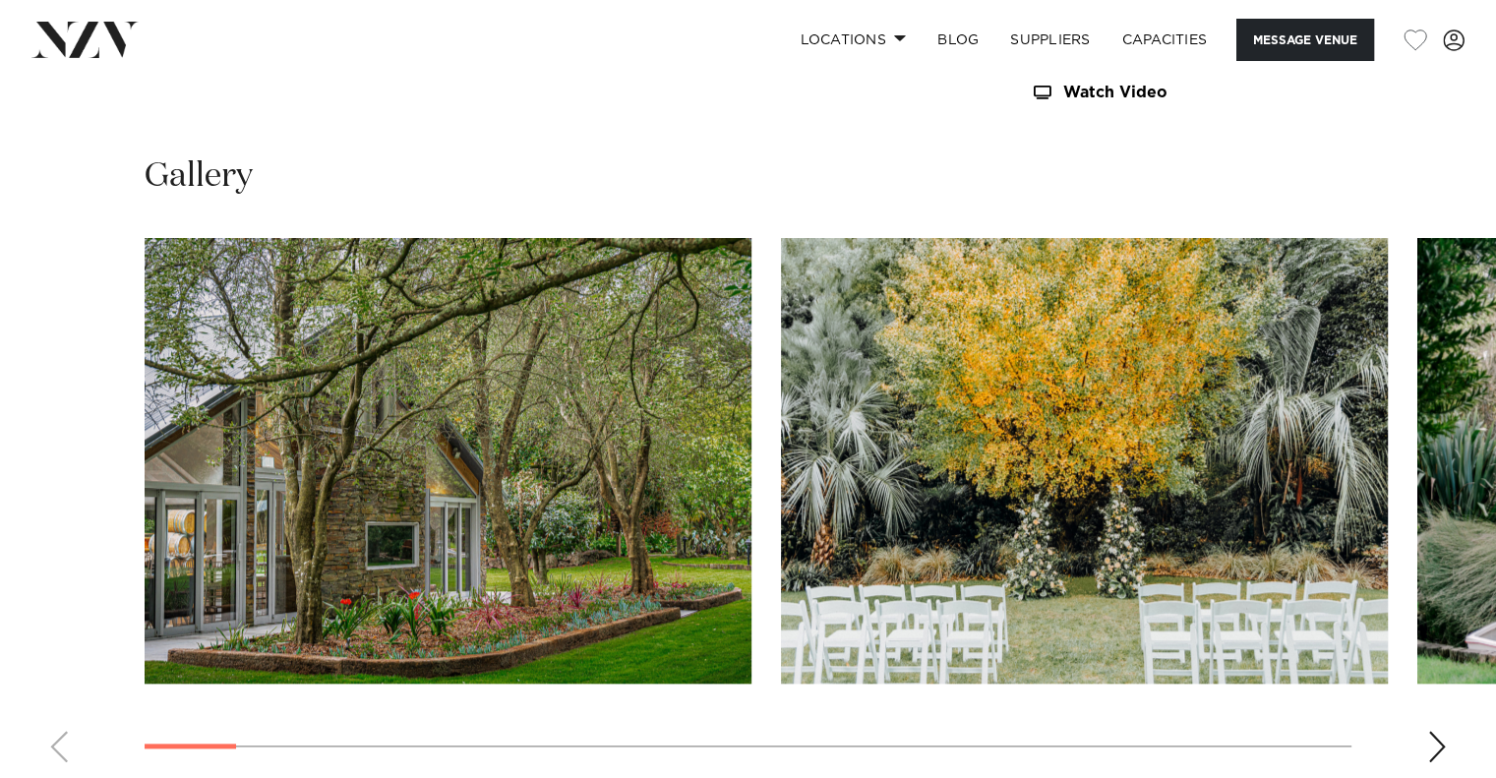
click at [781, 403] on img "2 / 25" at bounding box center [1084, 461] width 607 height 446
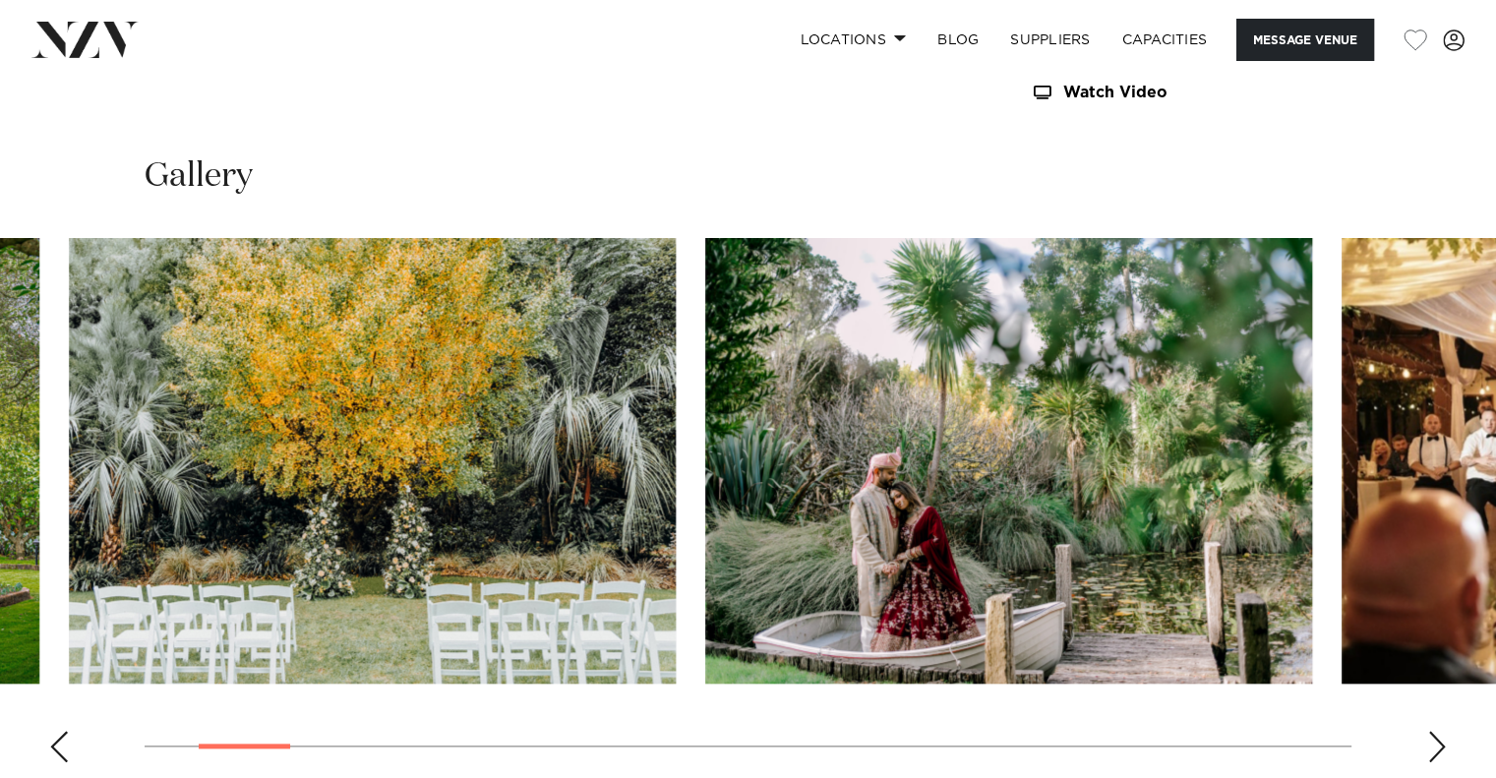
click at [705, 471] on img "3 / 25" at bounding box center [1008, 461] width 607 height 446
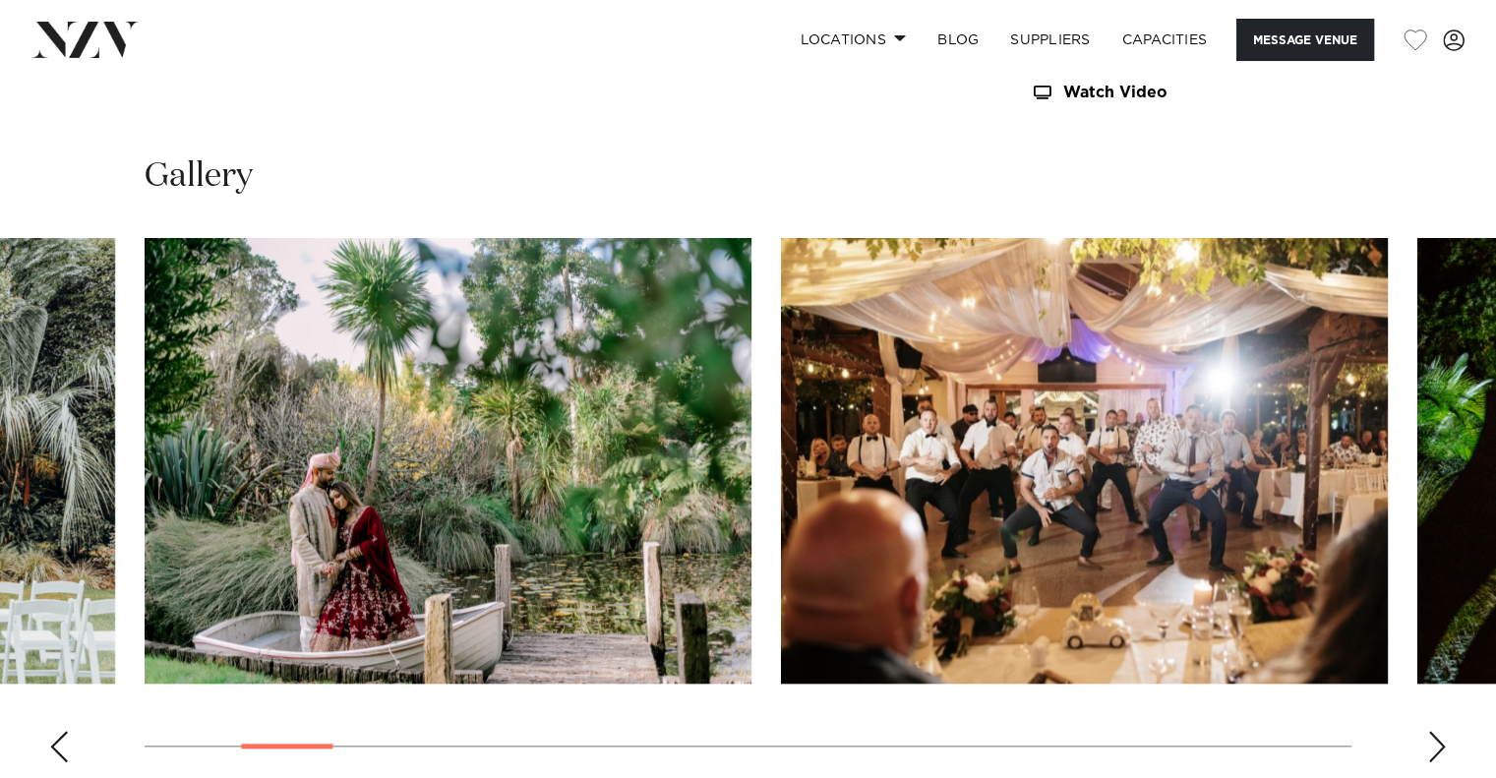
click at [781, 498] on img "4 / 25" at bounding box center [1084, 461] width 607 height 446
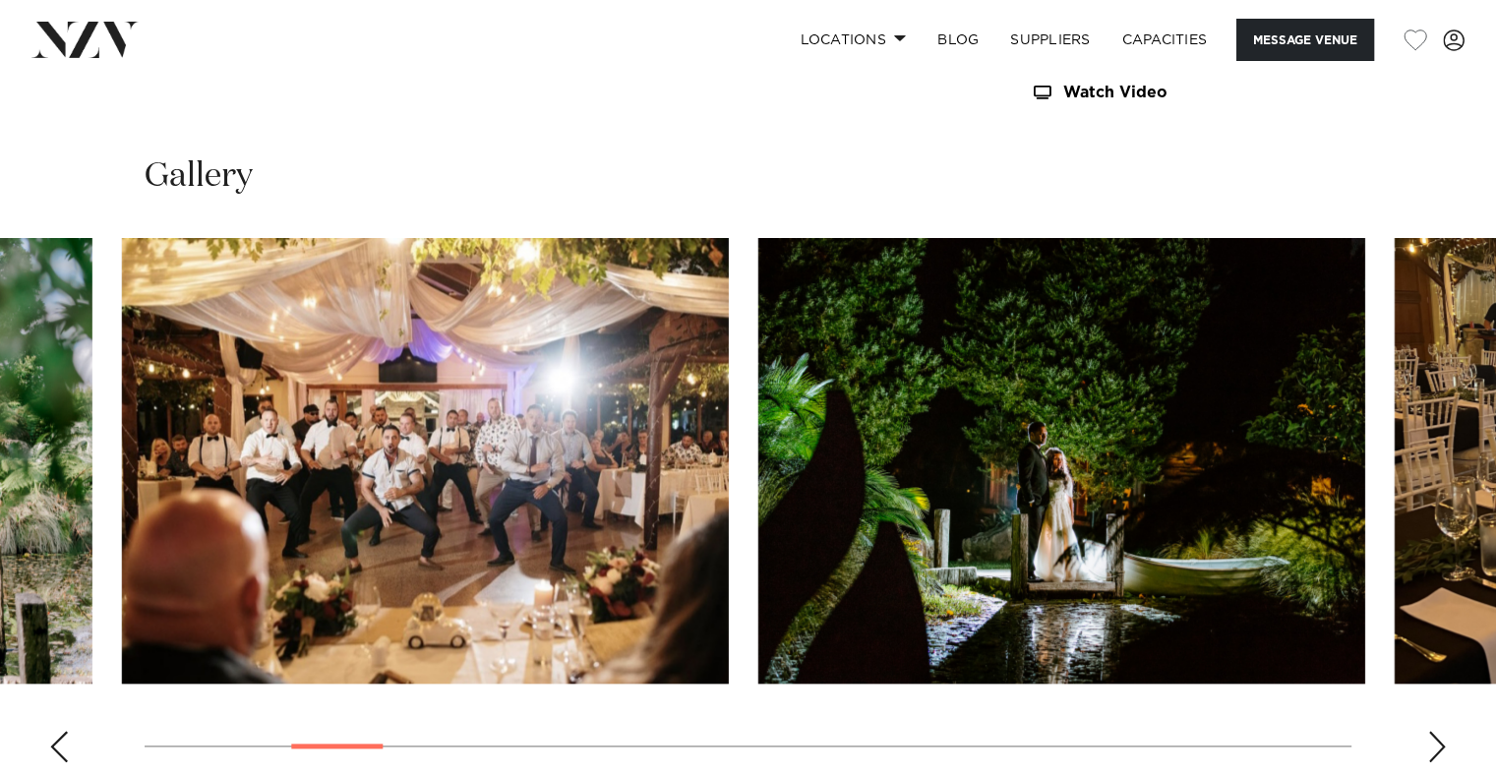
click at [758, 495] on img "5 / 25" at bounding box center [1061, 461] width 607 height 446
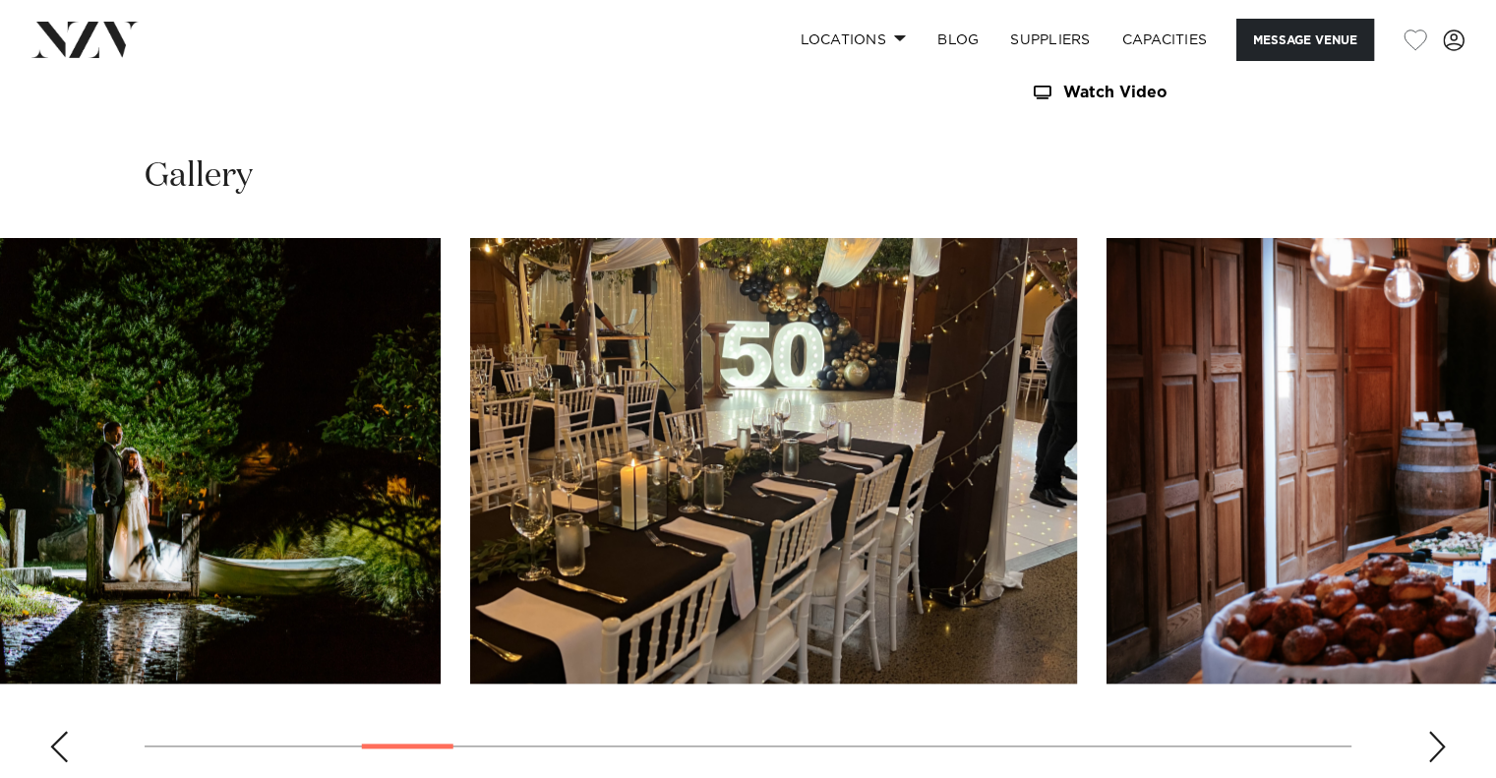
click at [470, 479] on img "6 / 25" at bounding box center [773, 461] width 607 height 446
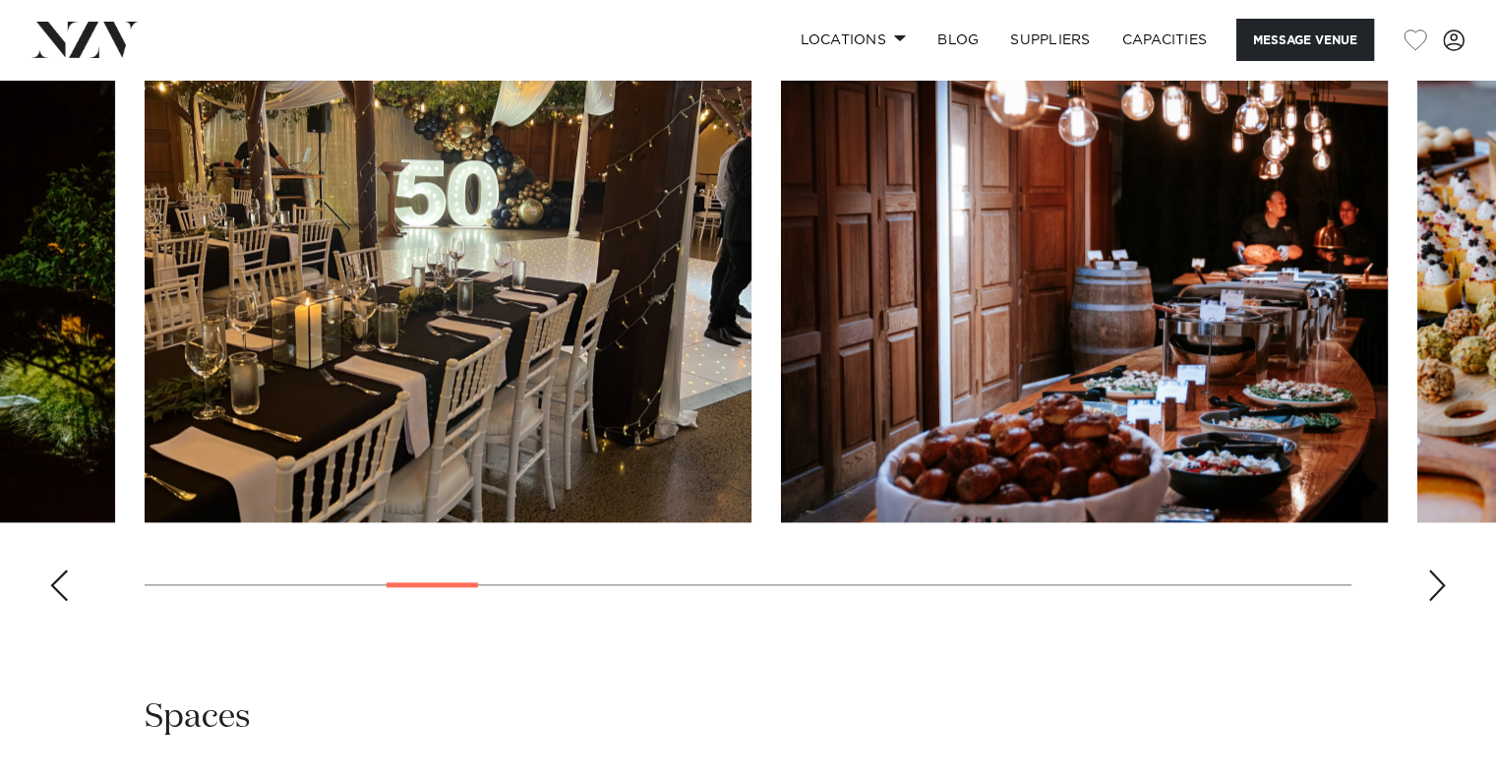
scroll to position [2164, 0]
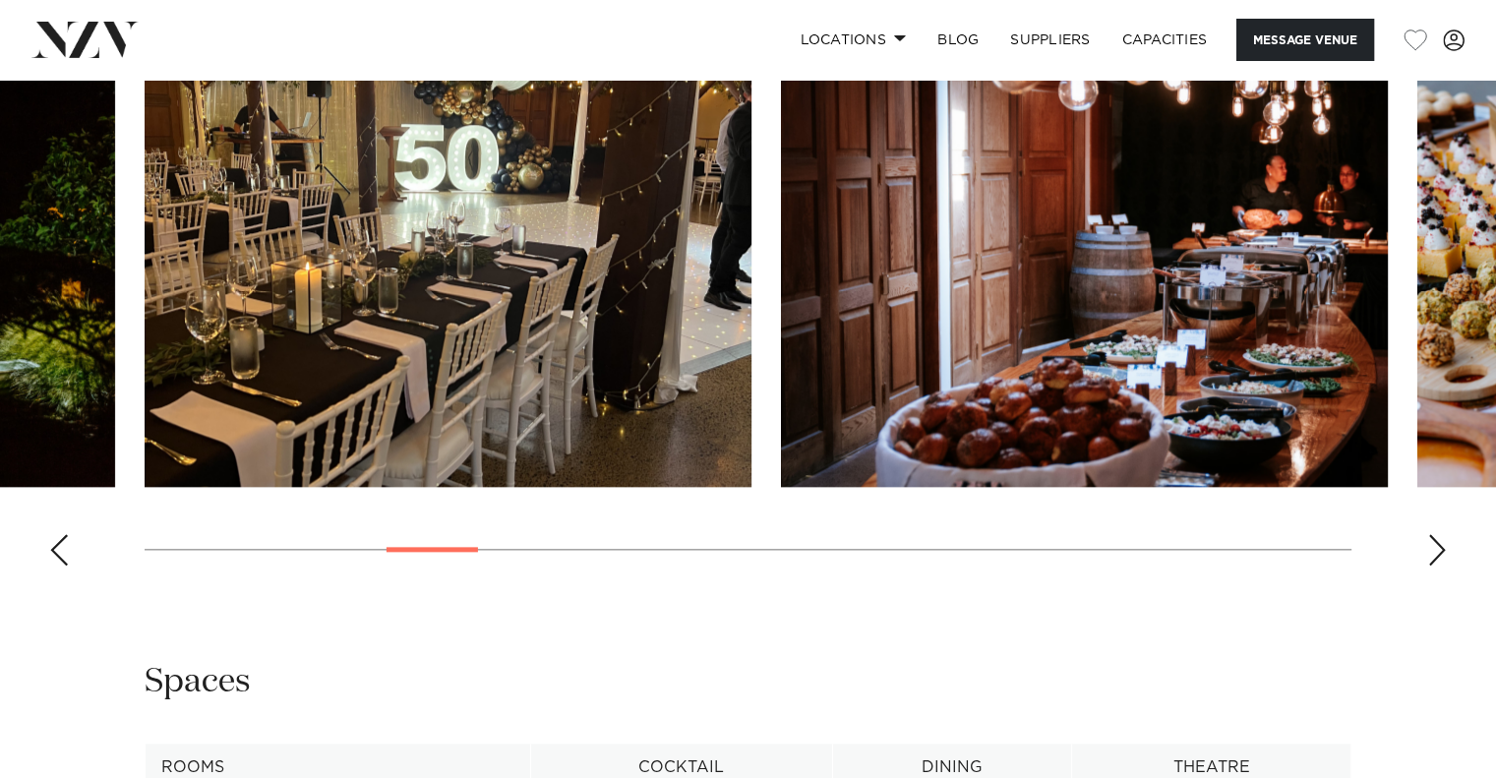
click at [781, 403] on img "7 / 25" at bounding box center [1084, 264] width 607 height 446
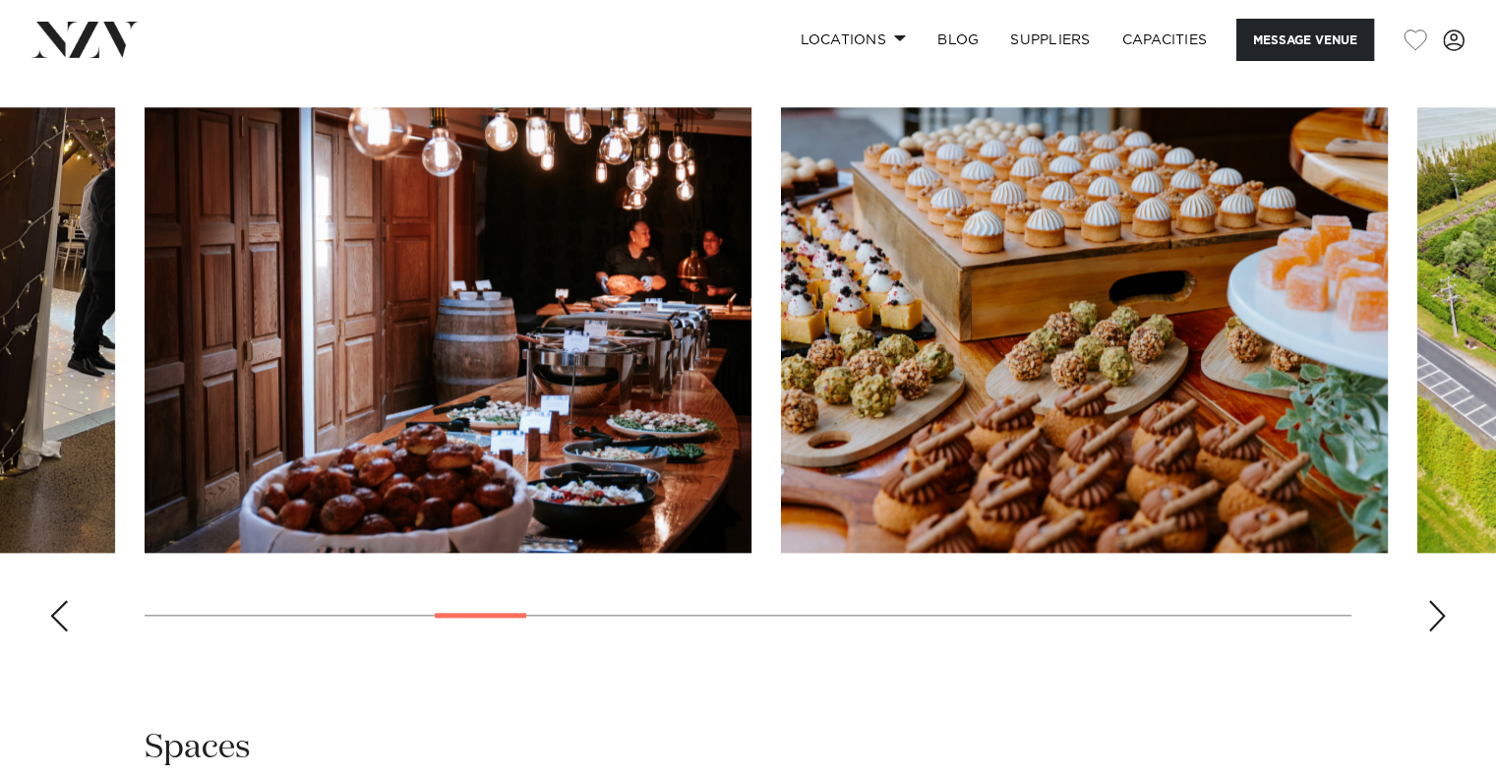
click at [781, 474] on img "8 / 25" at bounding box center [1084, 330] width 607 height 446
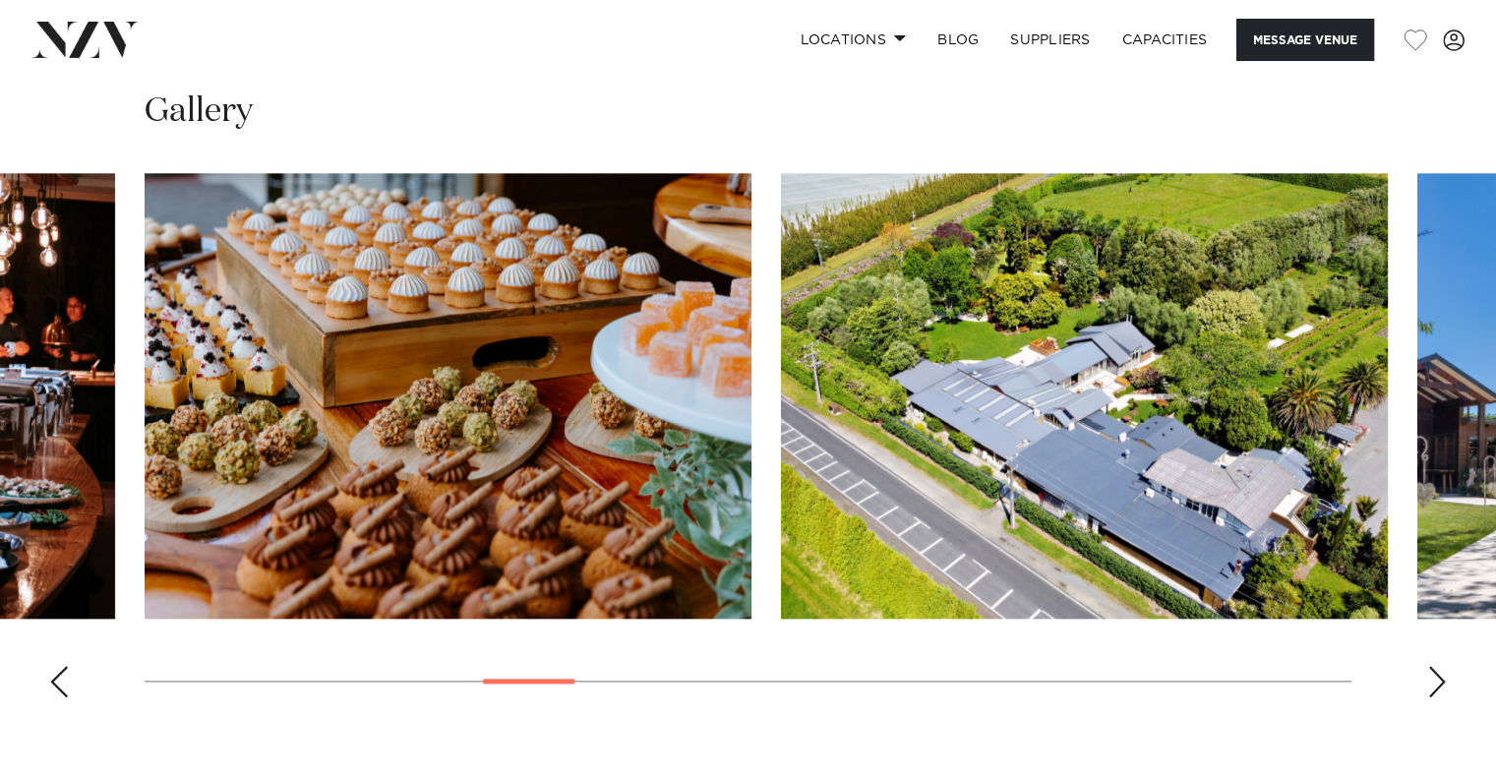
scroll to position [1967, 0]
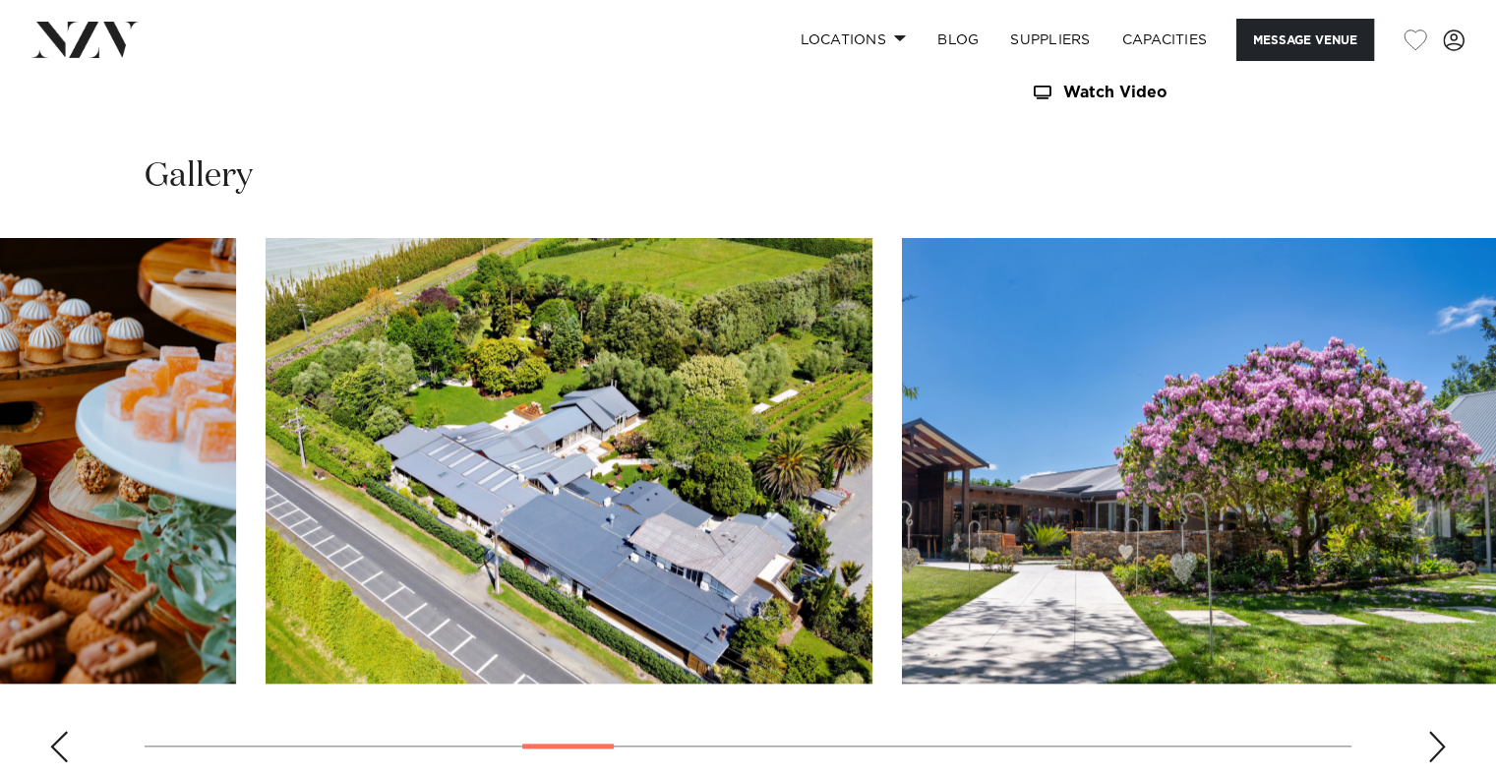
click at [352, 522] on img "9 / 25" at bounding box center [569, 461] width 607 height 446
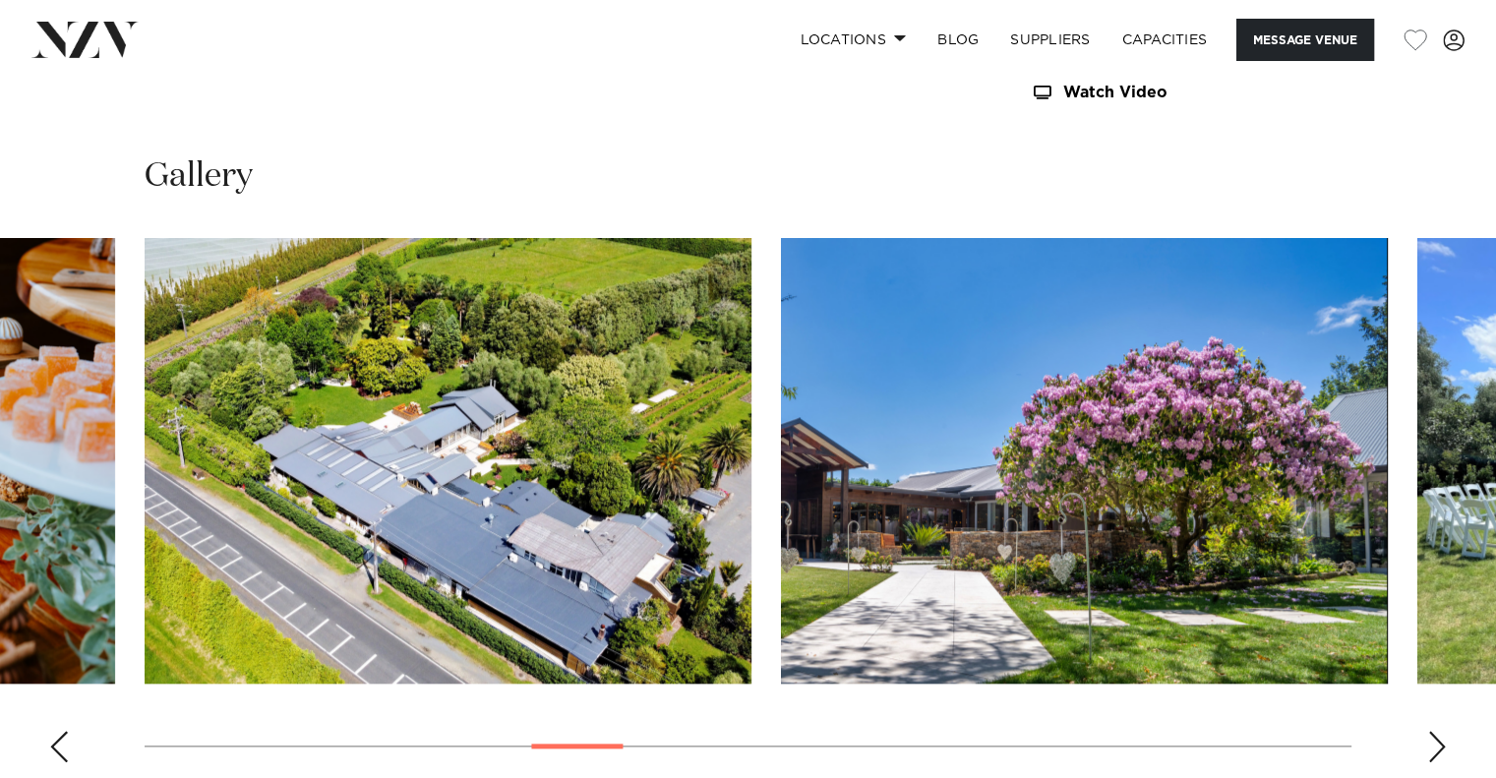
click at [781, 555] on img "10 / 25" at bounding box center [1084, 461] width 607 height 446
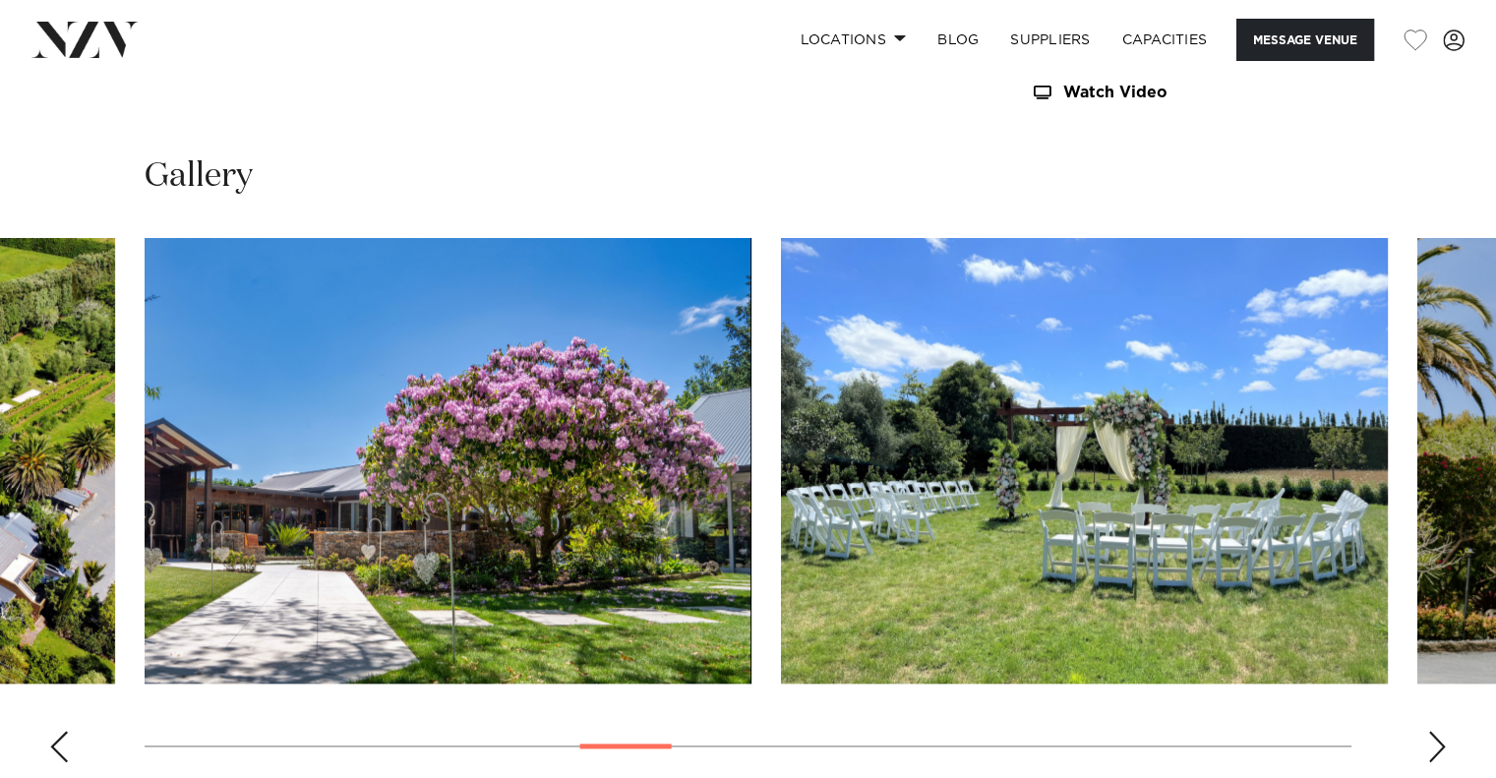
click at [781, 540] on img "11 / 25" at bounding box center [1084, 461] width 607 height 446
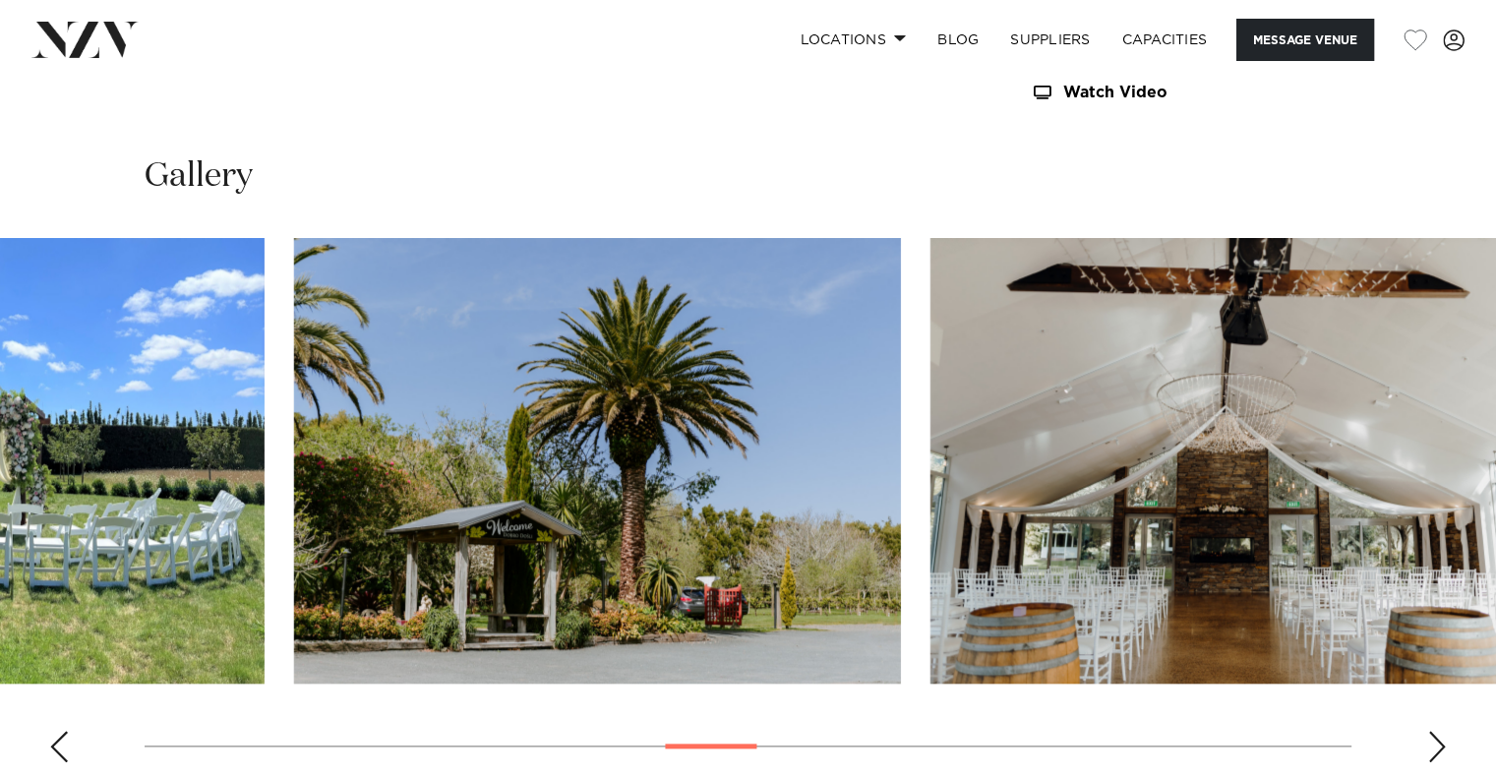
click at [454, 589] on img "12 / 25" at bounding box center [597, 461] width 607 height 446
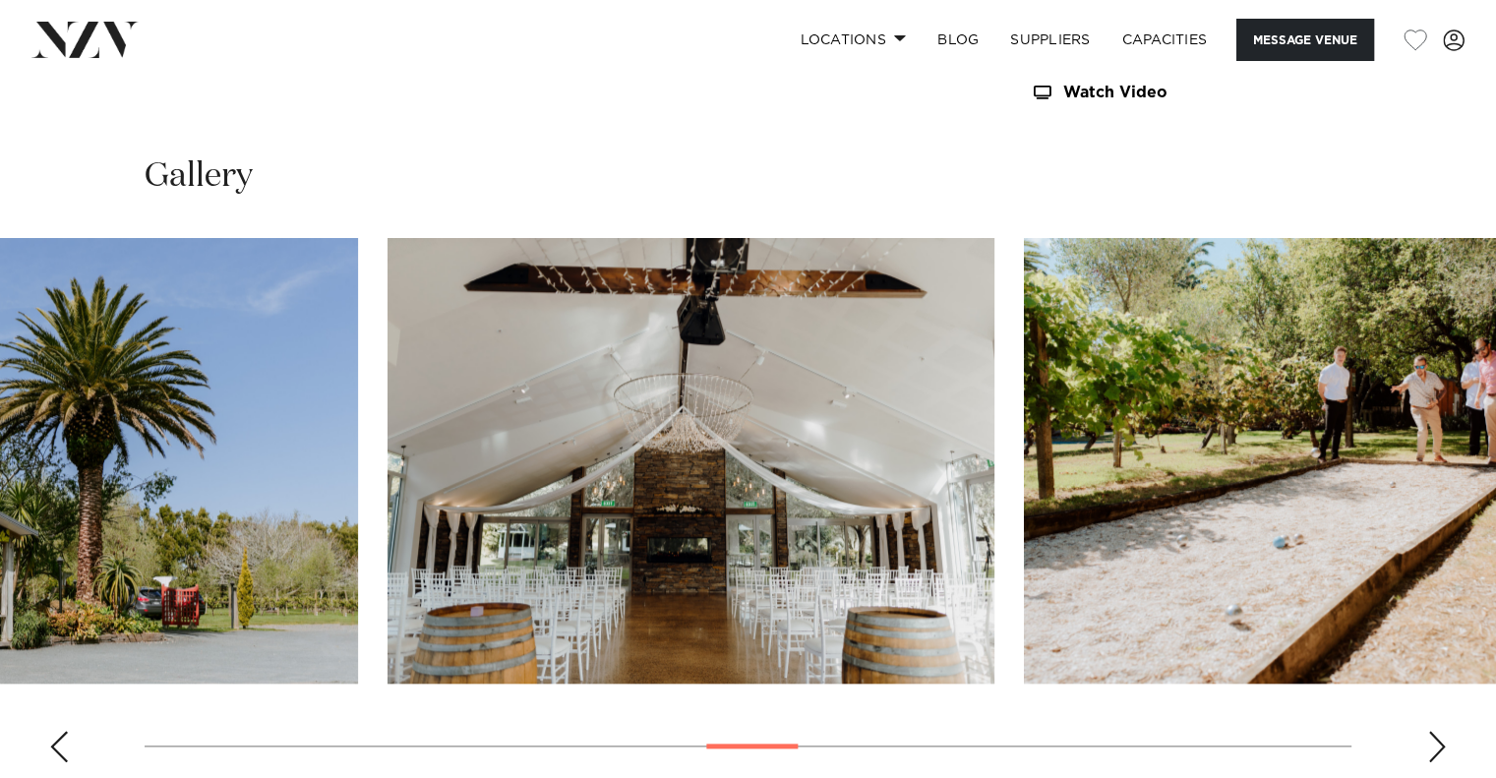
click at [388, 606] on img "13 / 25" at bounding box center [691, 461] width 607 height 446
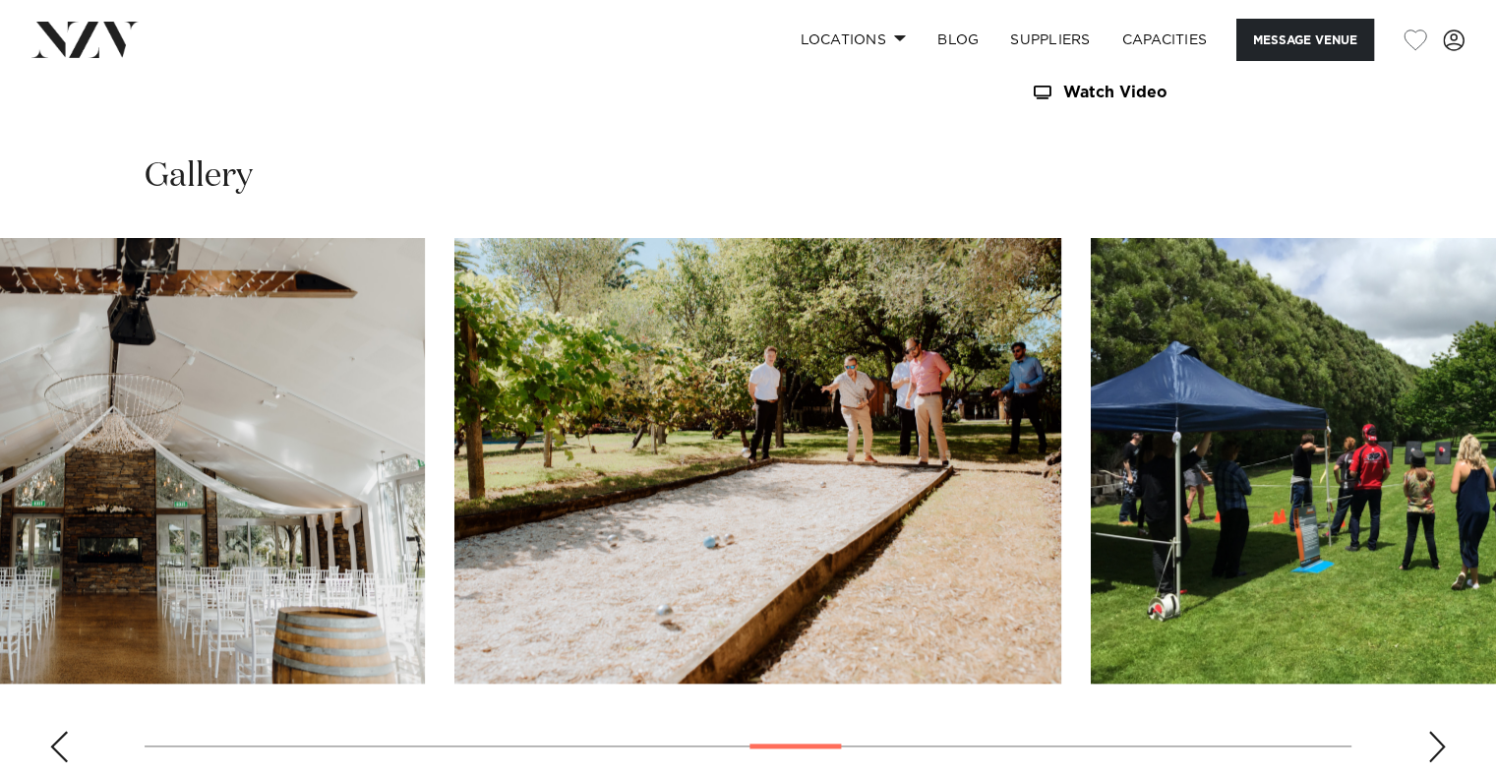
click at [454, 614] on img "14 / 25" at bounding box center [757, 461] width 607 height 446
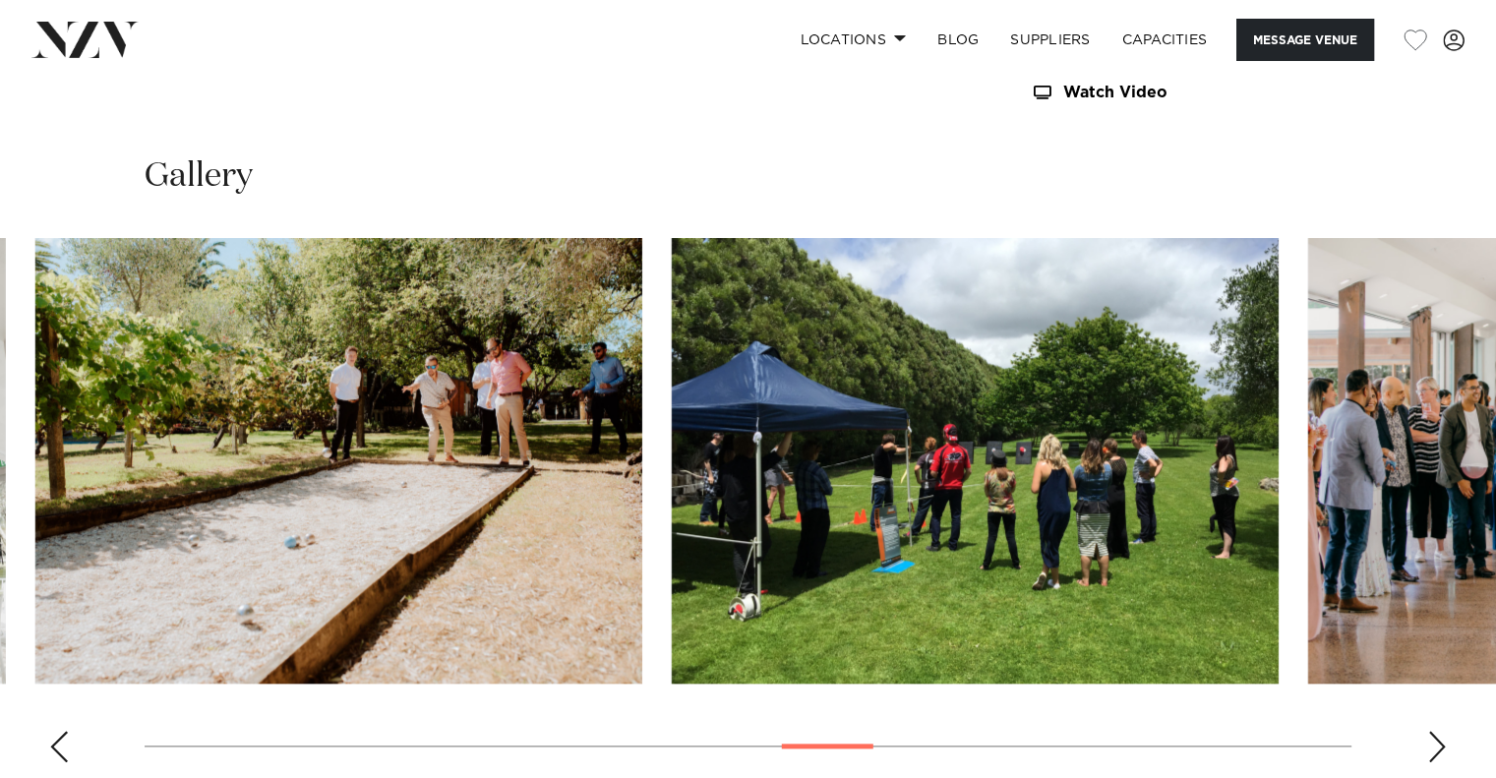
click at [672, 621] on img "15 / 25" at bounding box center [975, 461] width 607 height 446
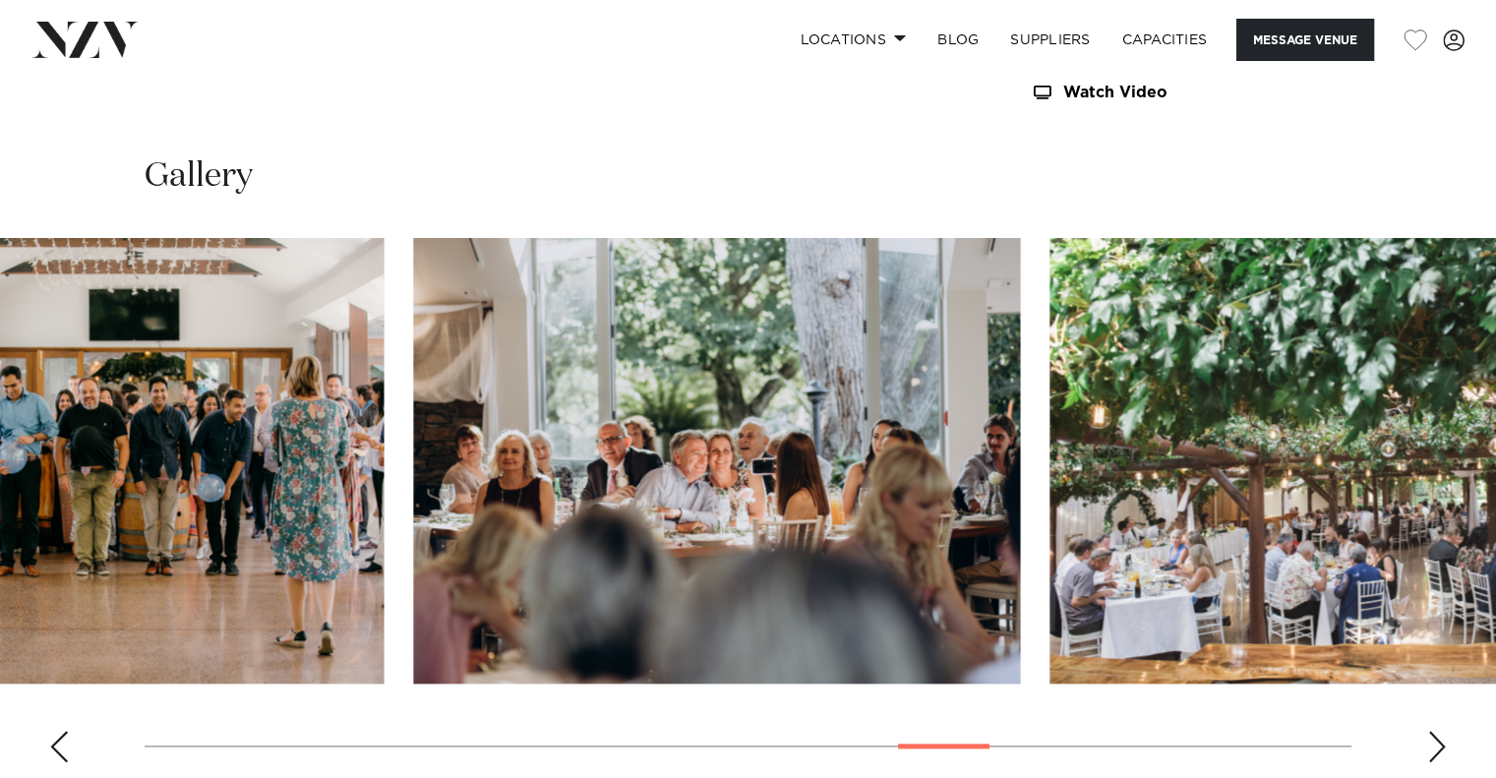
click at [413, 568] on img "17 / 25" at bounding box center [716, 461] width 607 height 446
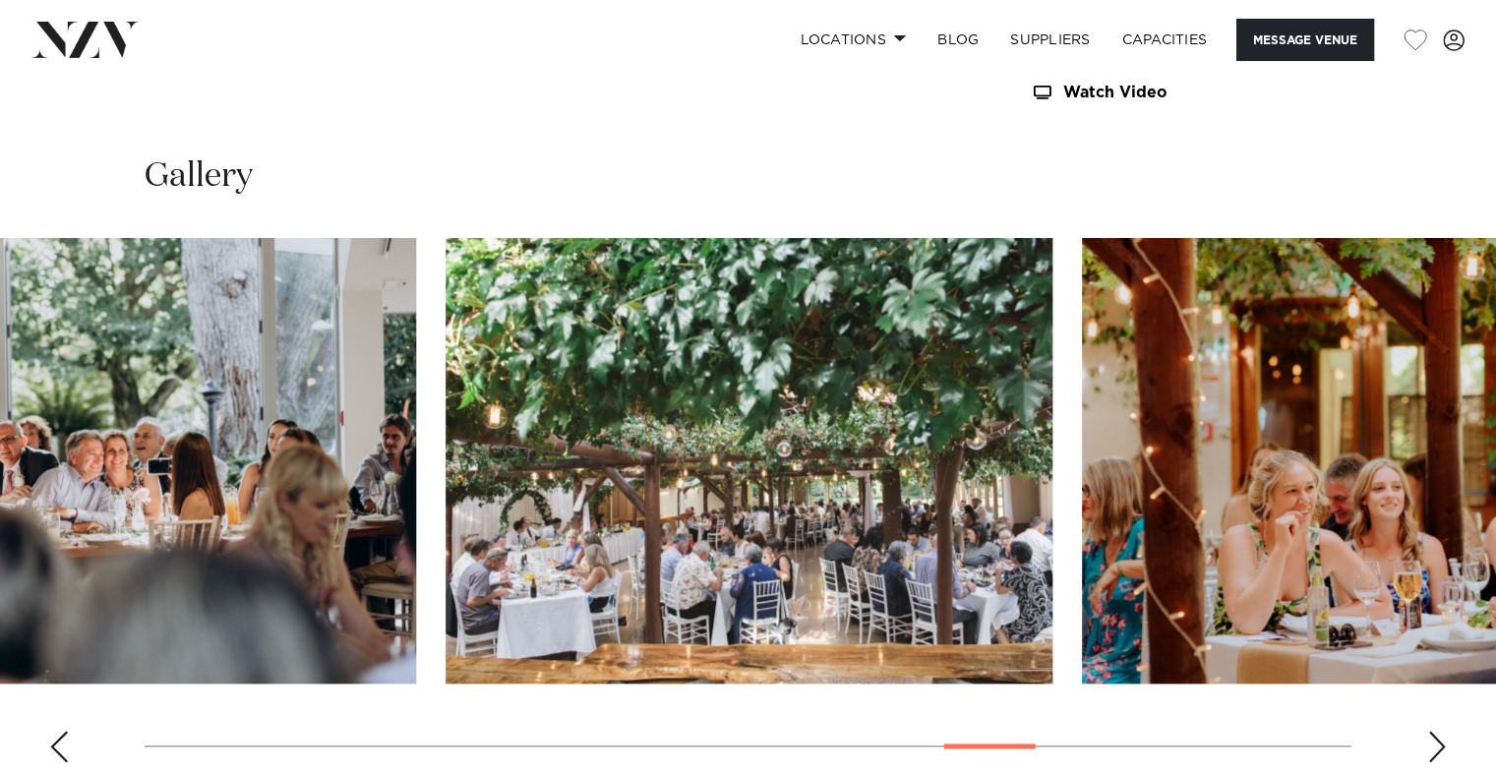
click at [511, 565] on img "18 / 25" at bounding box center [749, 461] width 607 height 446
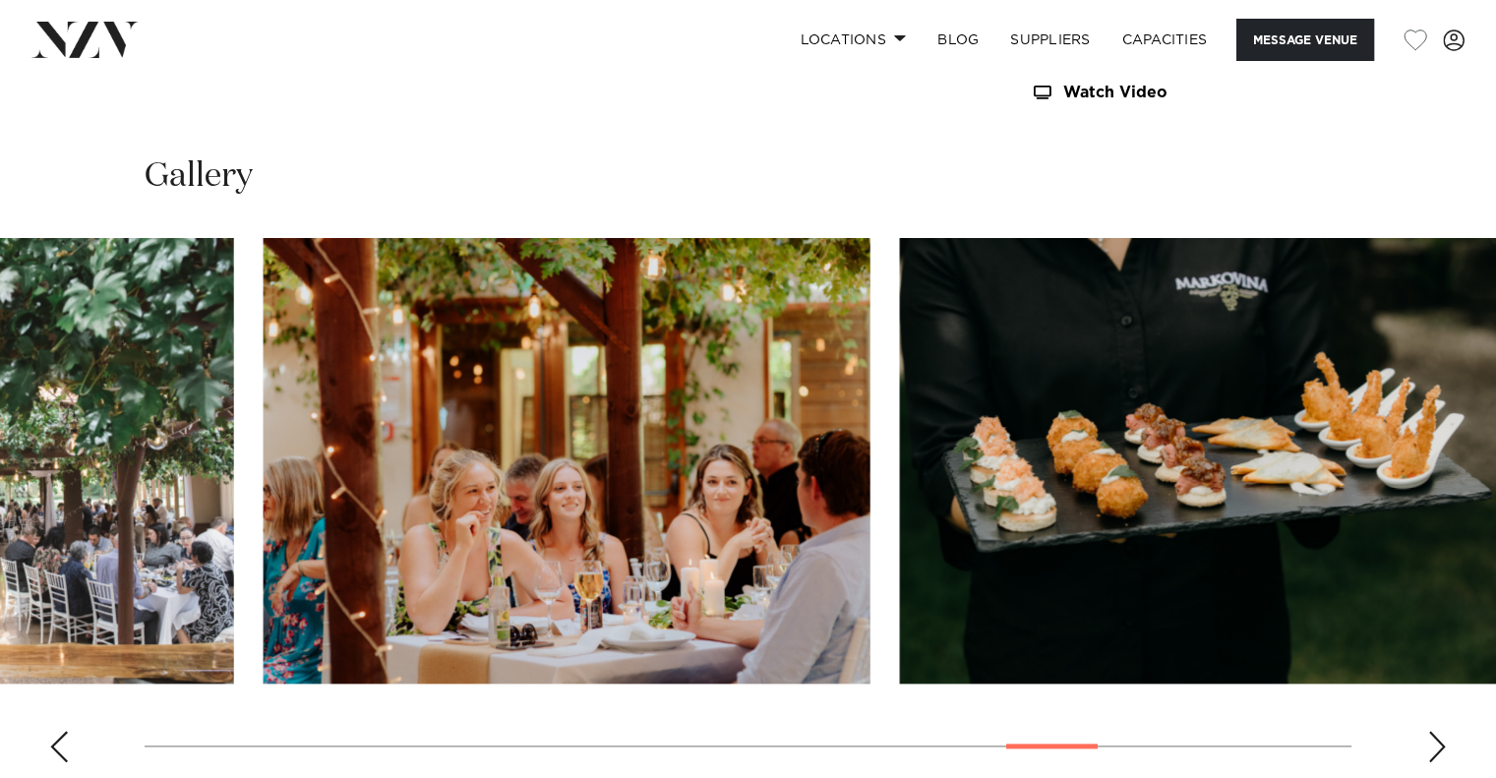
click at [324, 595] on img "19 / 25" at bounding box center [567, 461] width 607 height 446
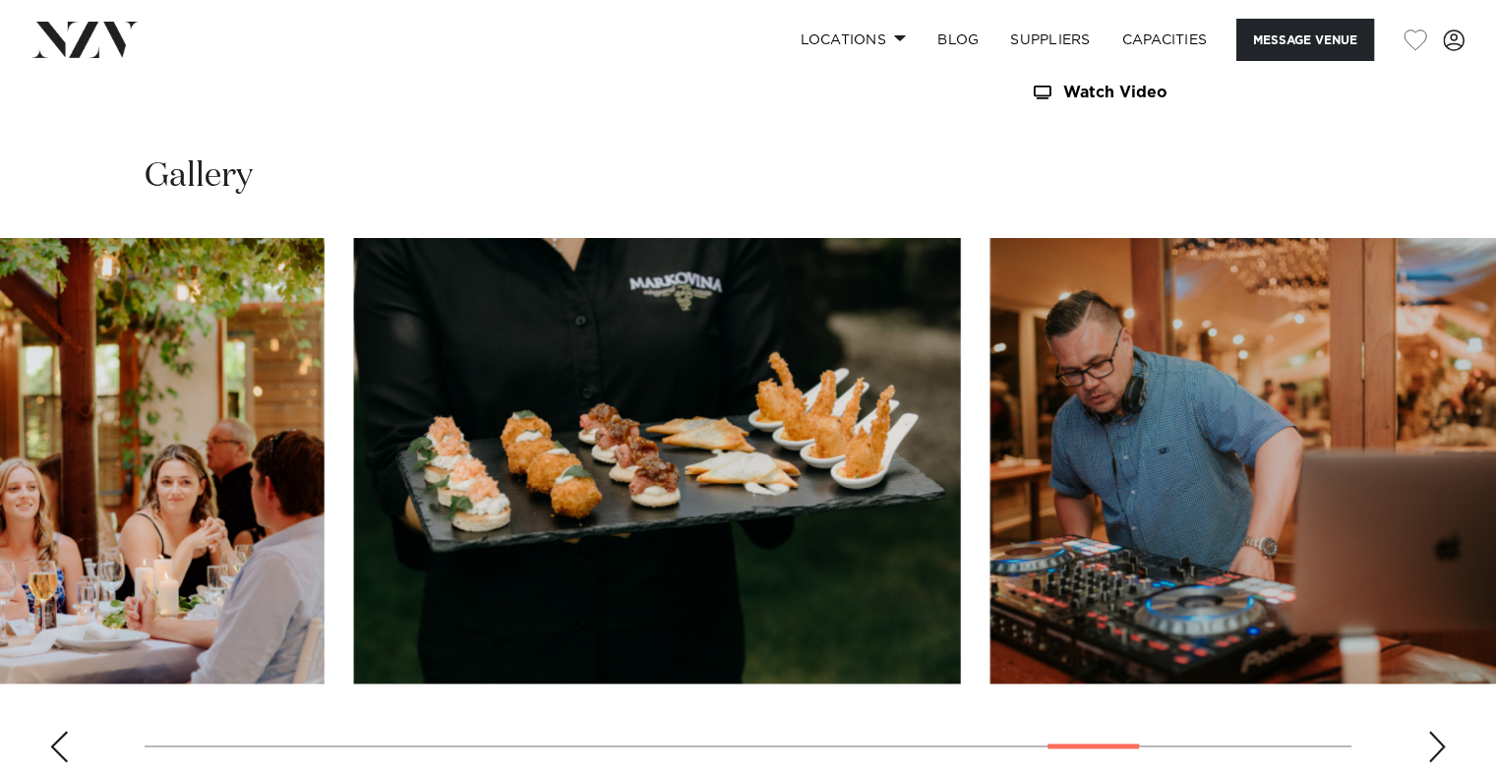
click at [354, 593] on img "20 / 25" at bounding box center [657, 461] width 607 height 446
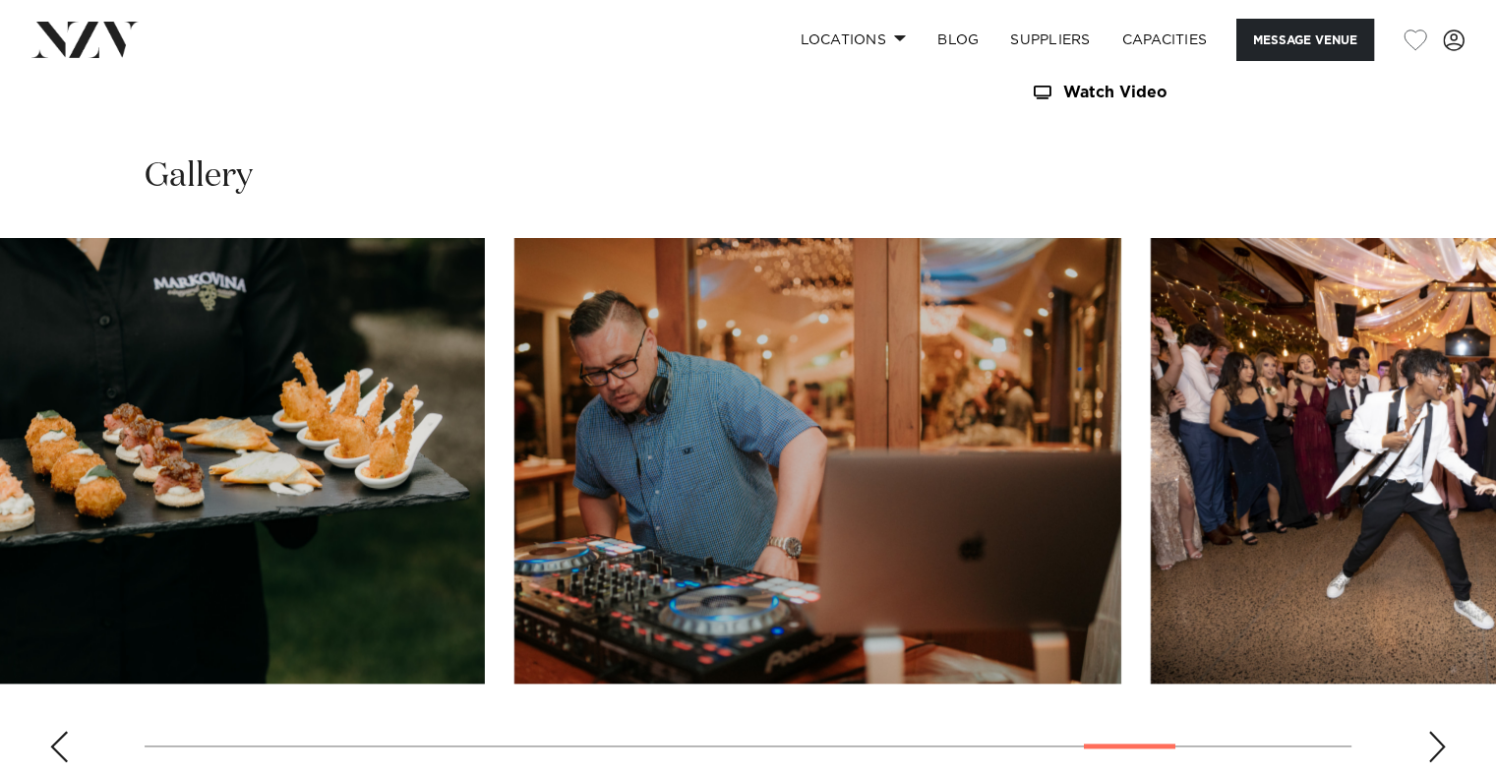
click at [514, 593] on img "21 / 25" at bounding box center [817, 461] width 607 height 446
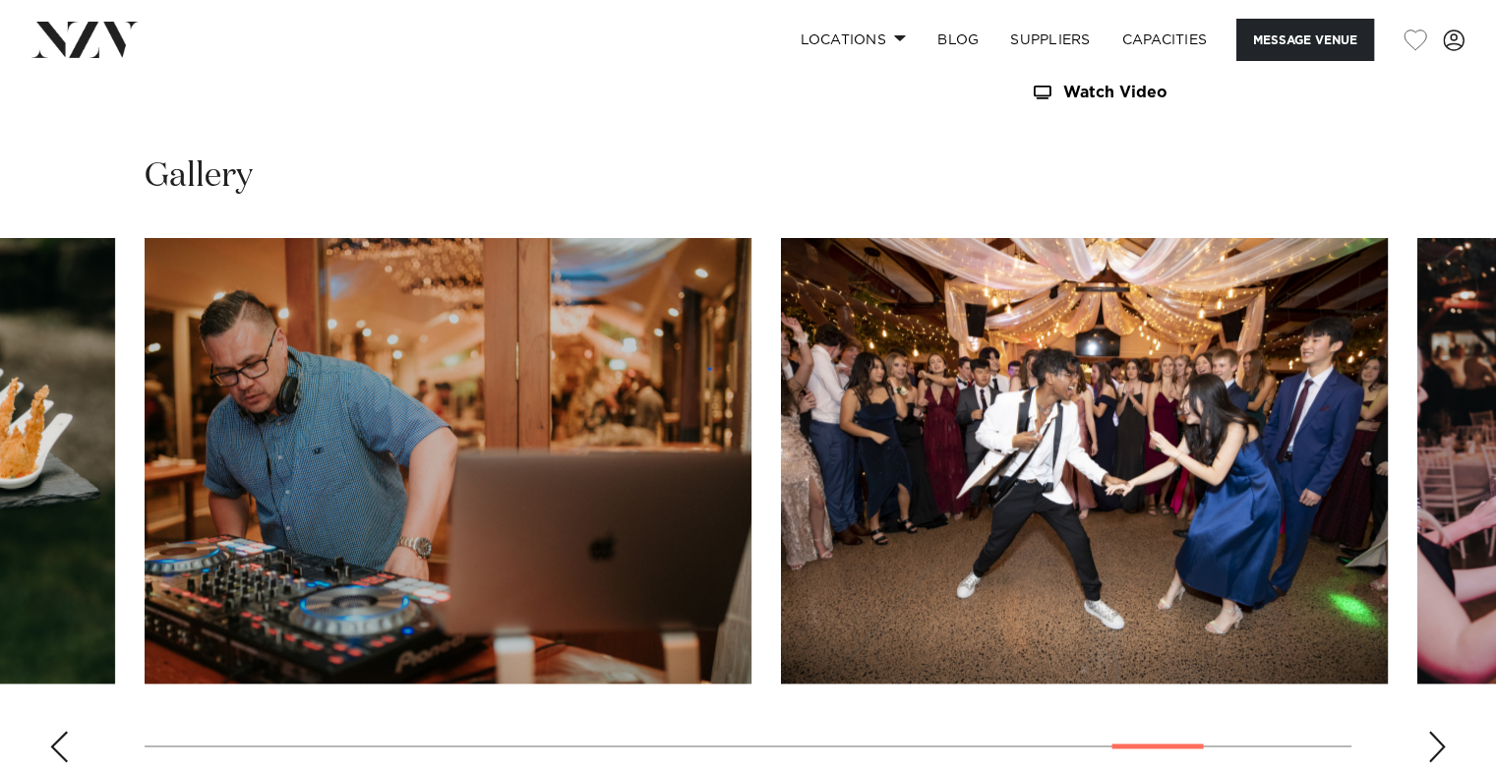
click at [145, 628] on img "21 / 25" at bounding box center [448, 461] width 607 height 446
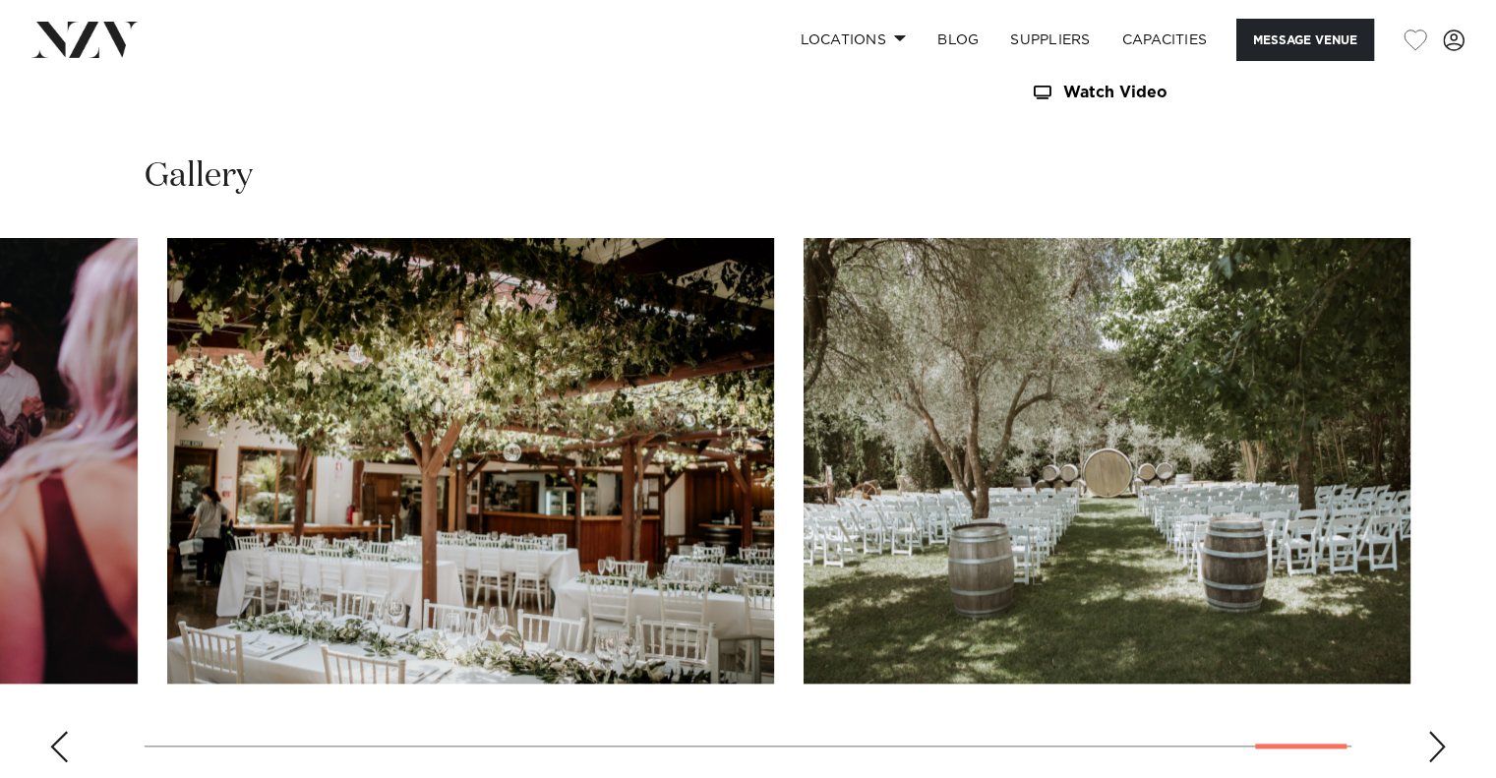
click at [136, 608] on swiper-container at bounding box center [748, 508] width 1496 height 540
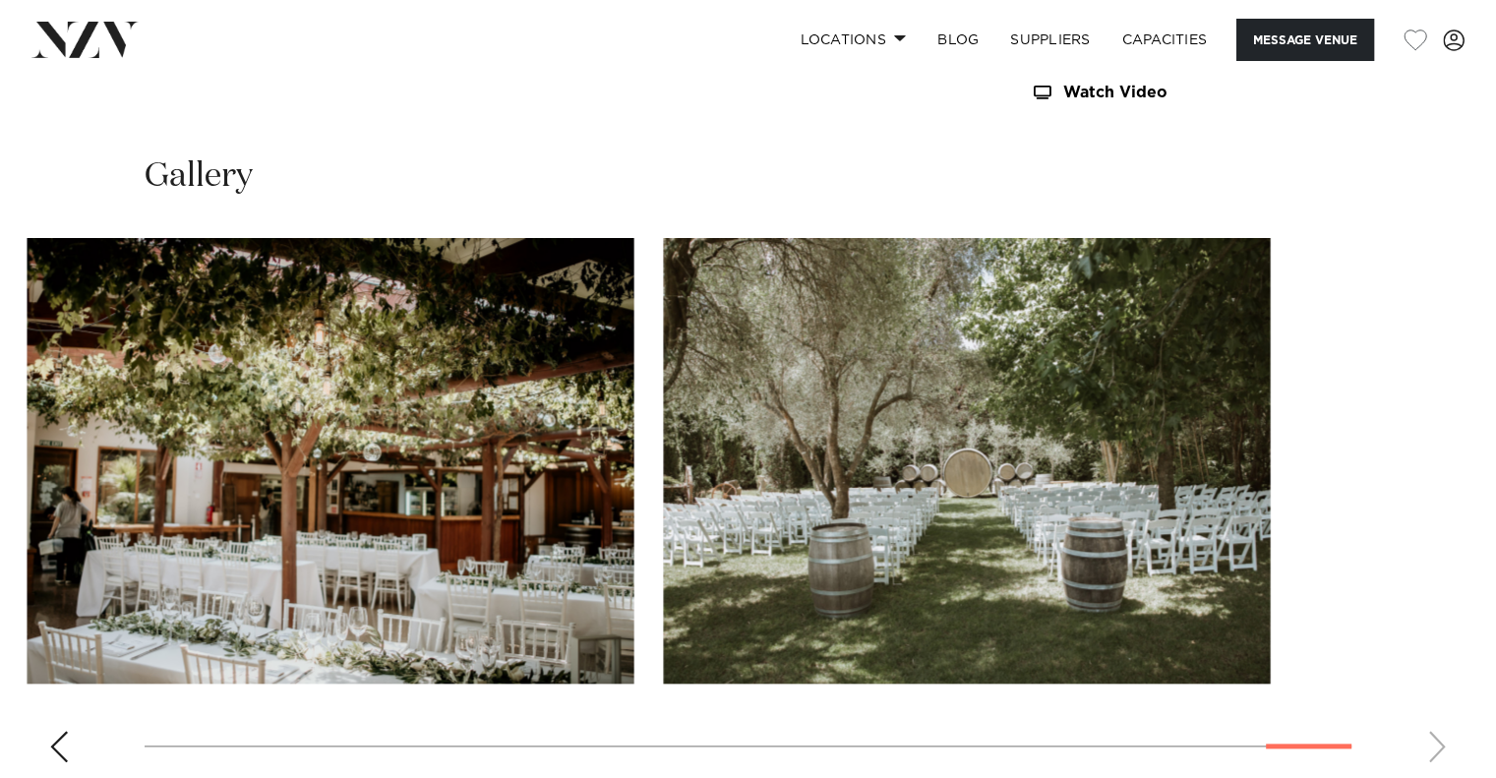
click at [0, 0] on slot at bounding box center [0, 0] width 0 height 0
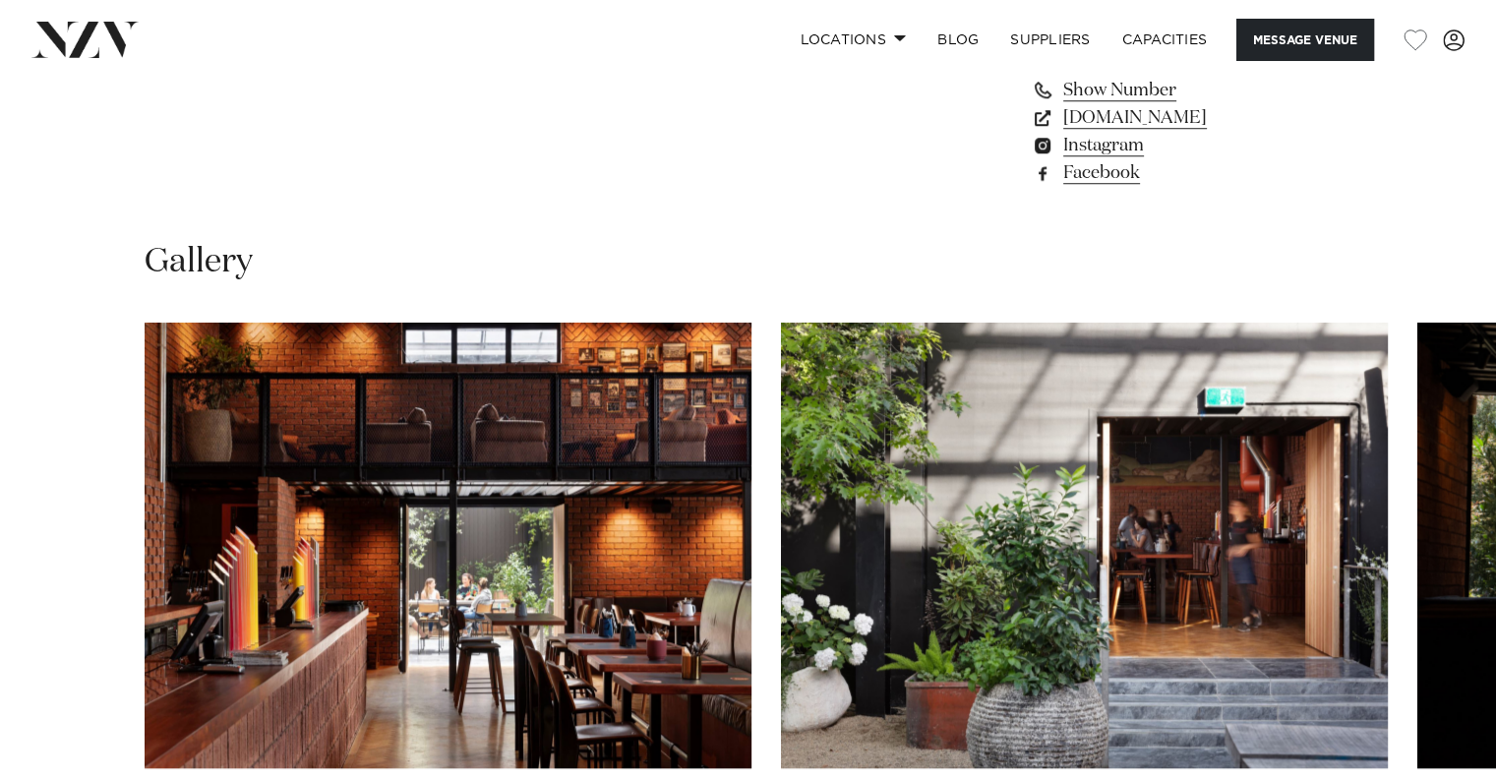
scroll to position [1835, 0]
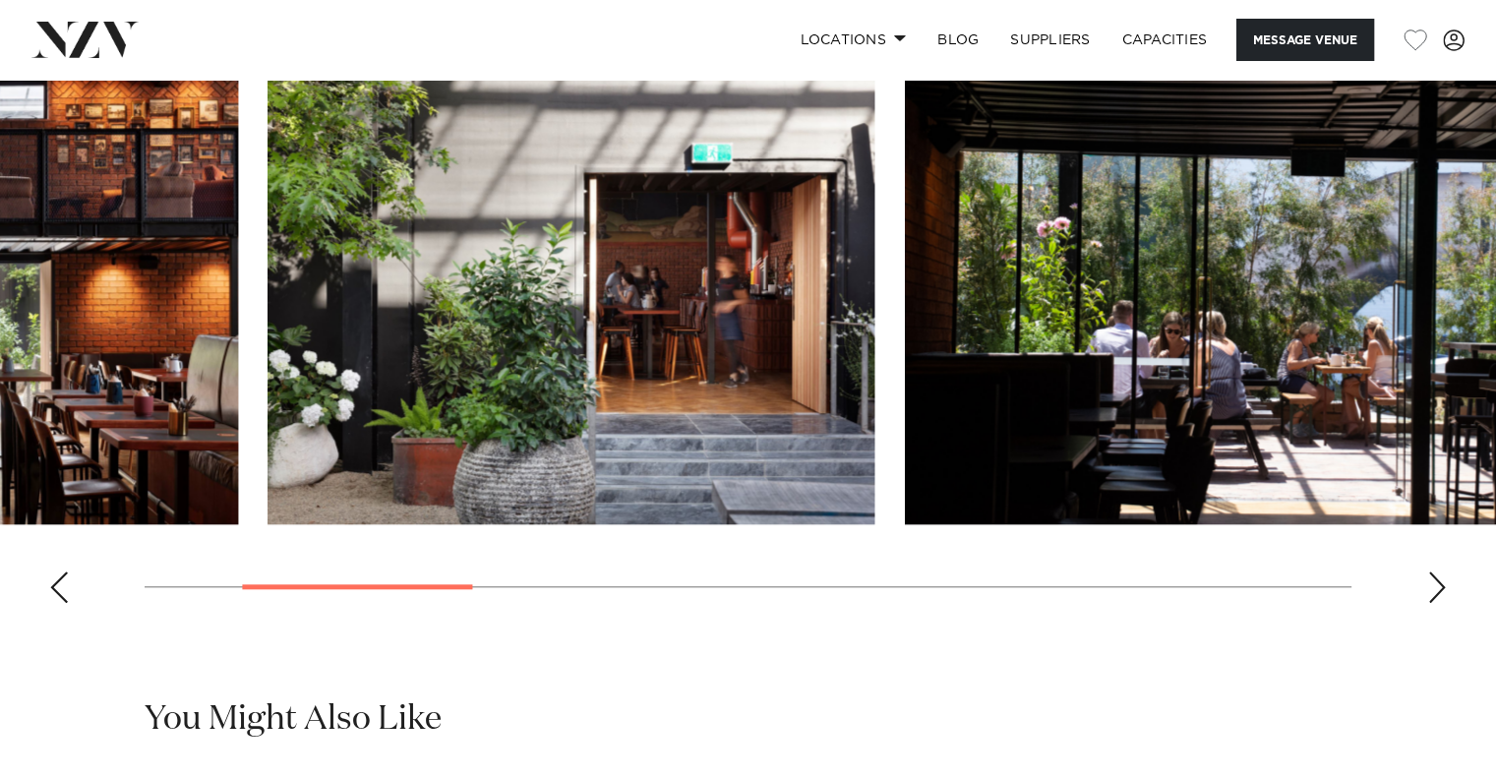
click at [268, 425] on img "2 / 10" at bounding box center [571, 302] width 607 height 446
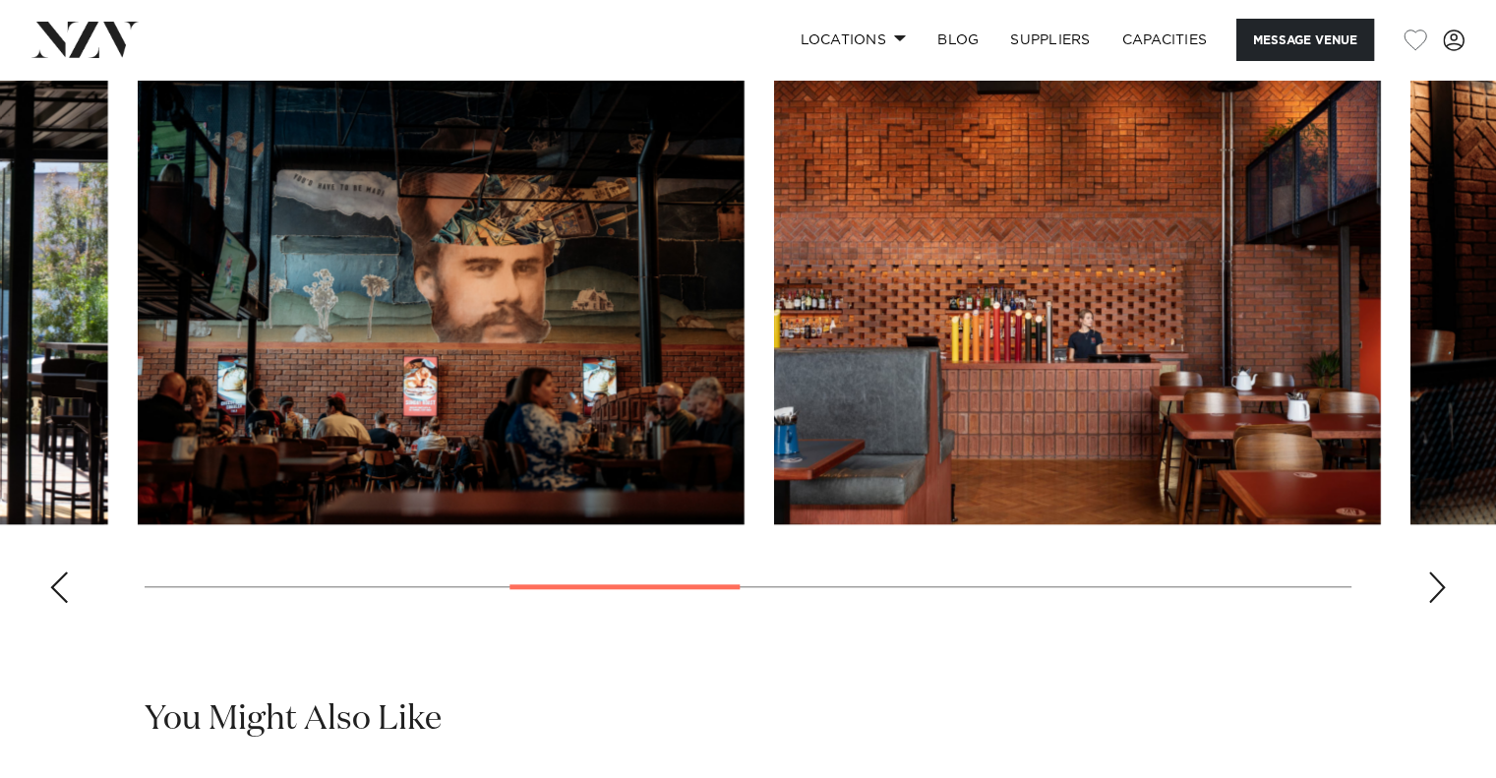
click at [172, 441] on img "4 / 10" at bounding box center [441, 302] width 607 height 446
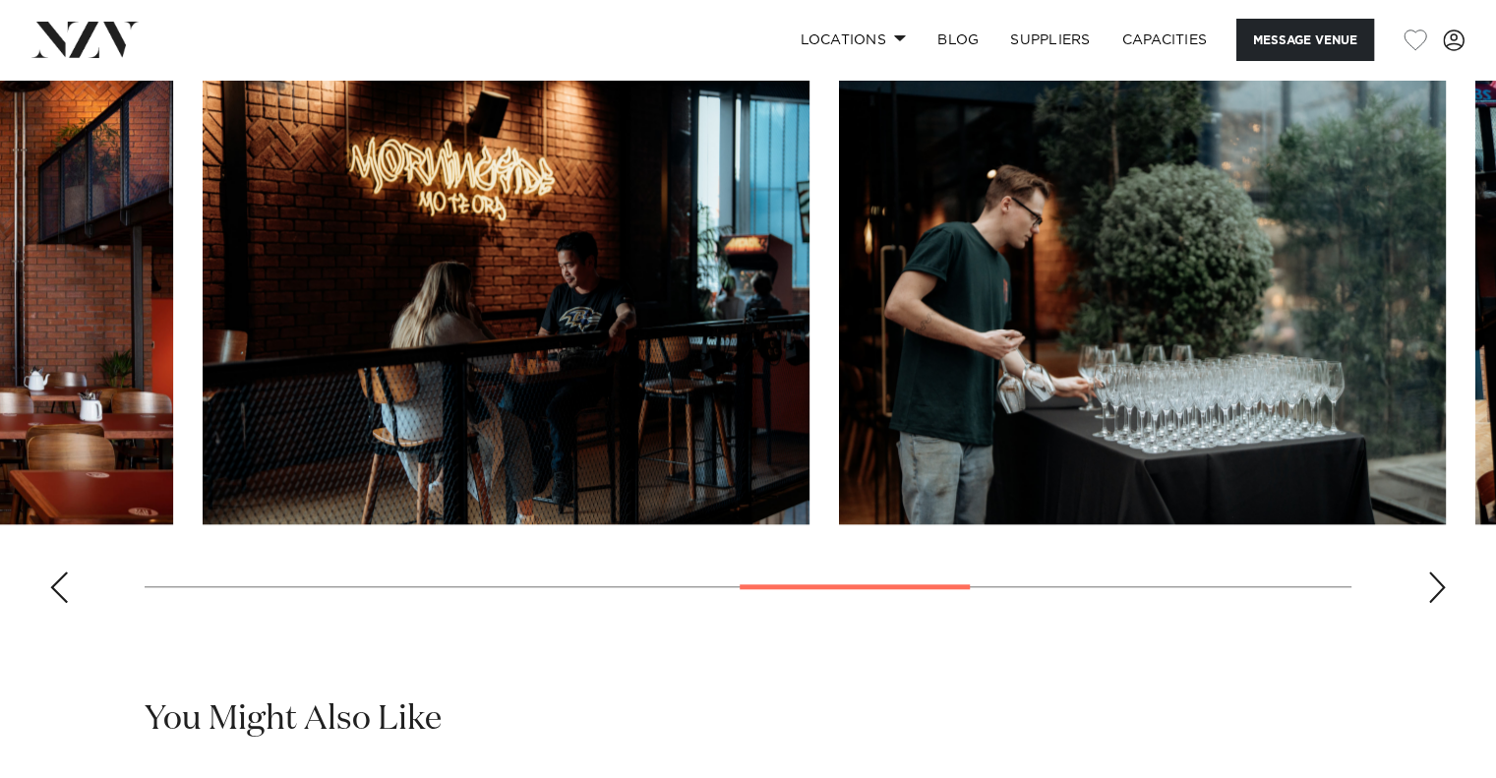
click at [233, 440] on img "6 / 10" at bounding box center [506, 302] width 607 height 446
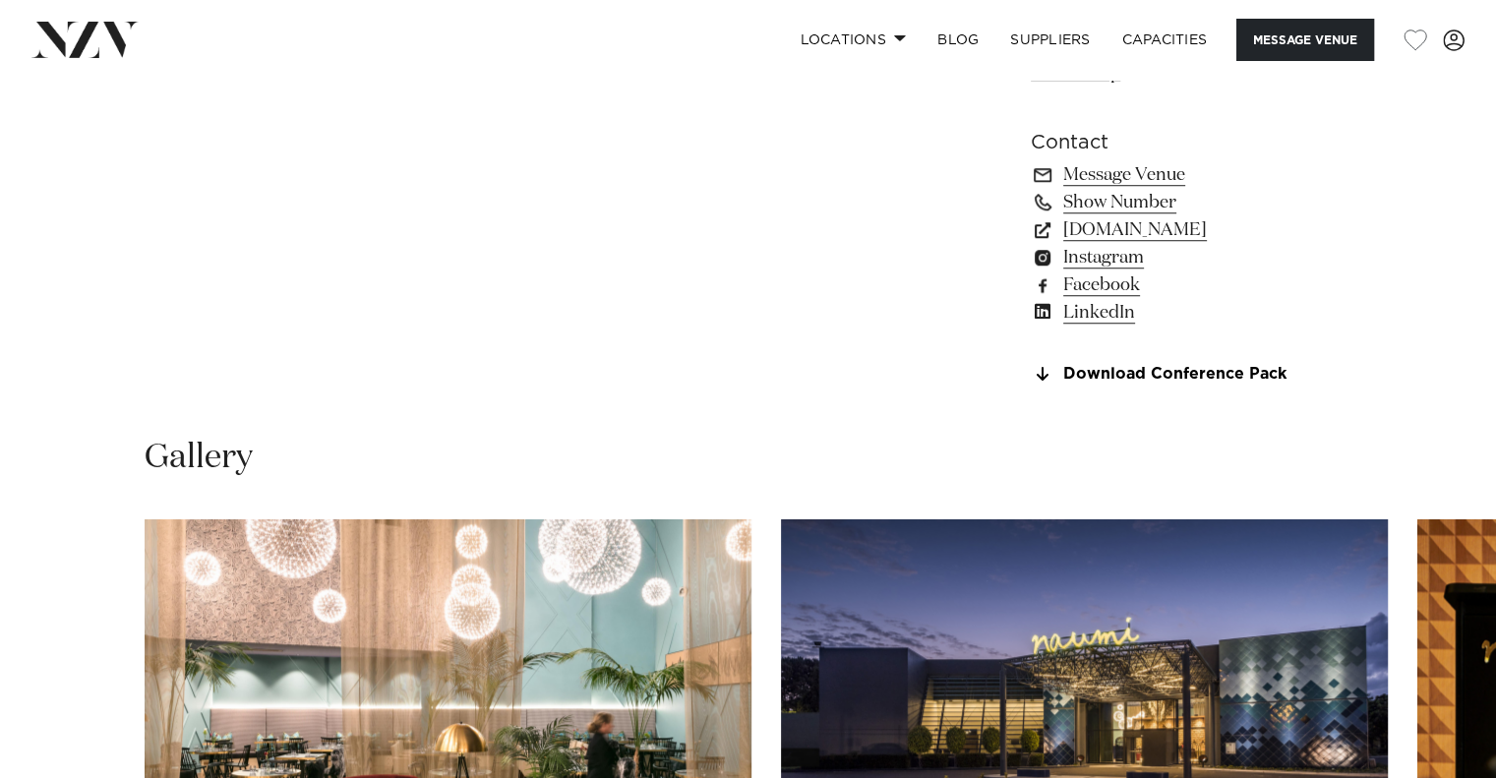
scroll to position [1705, 0]
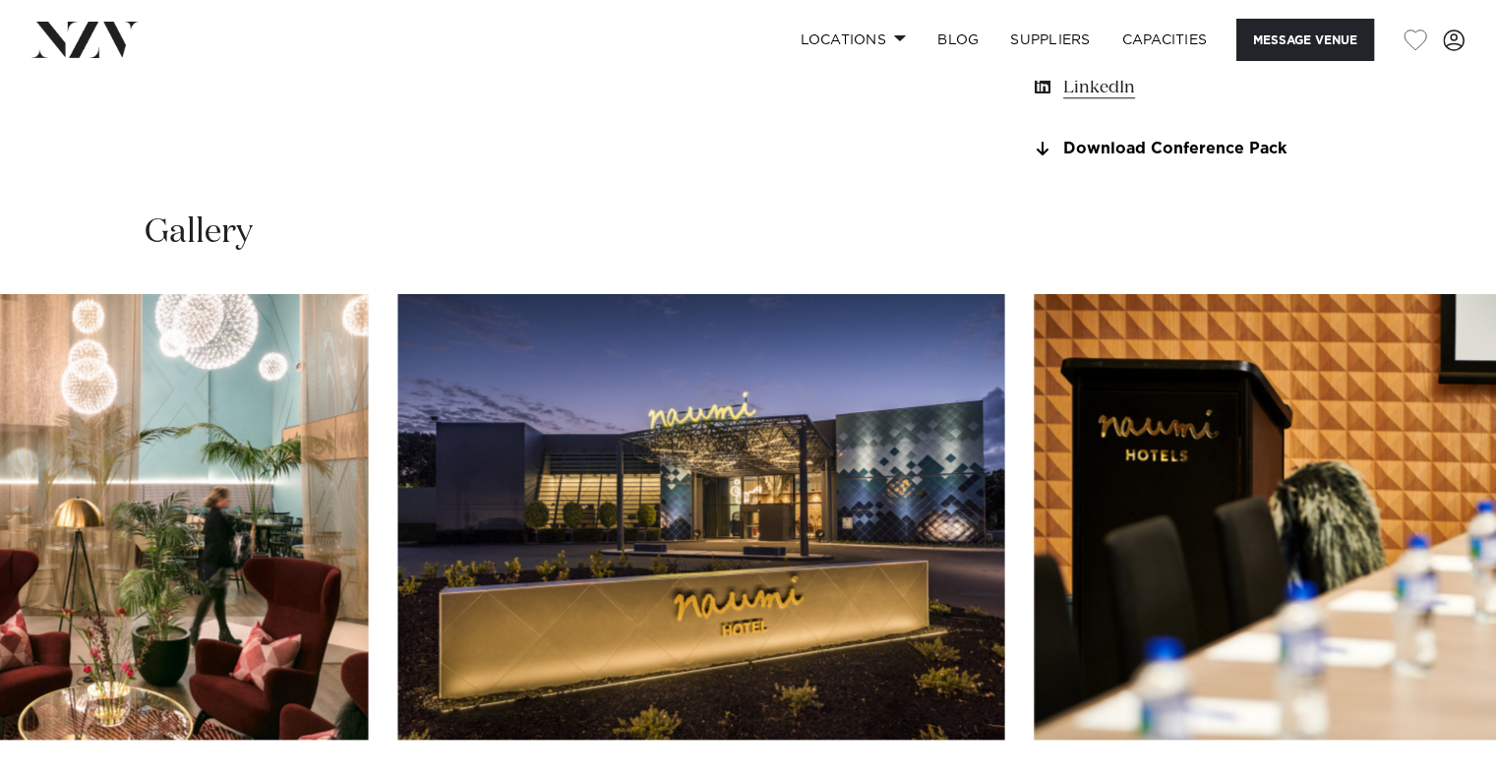
click at [250, 558] on img "1 / 26" at bounding box center [64, 517] width 607 height 446
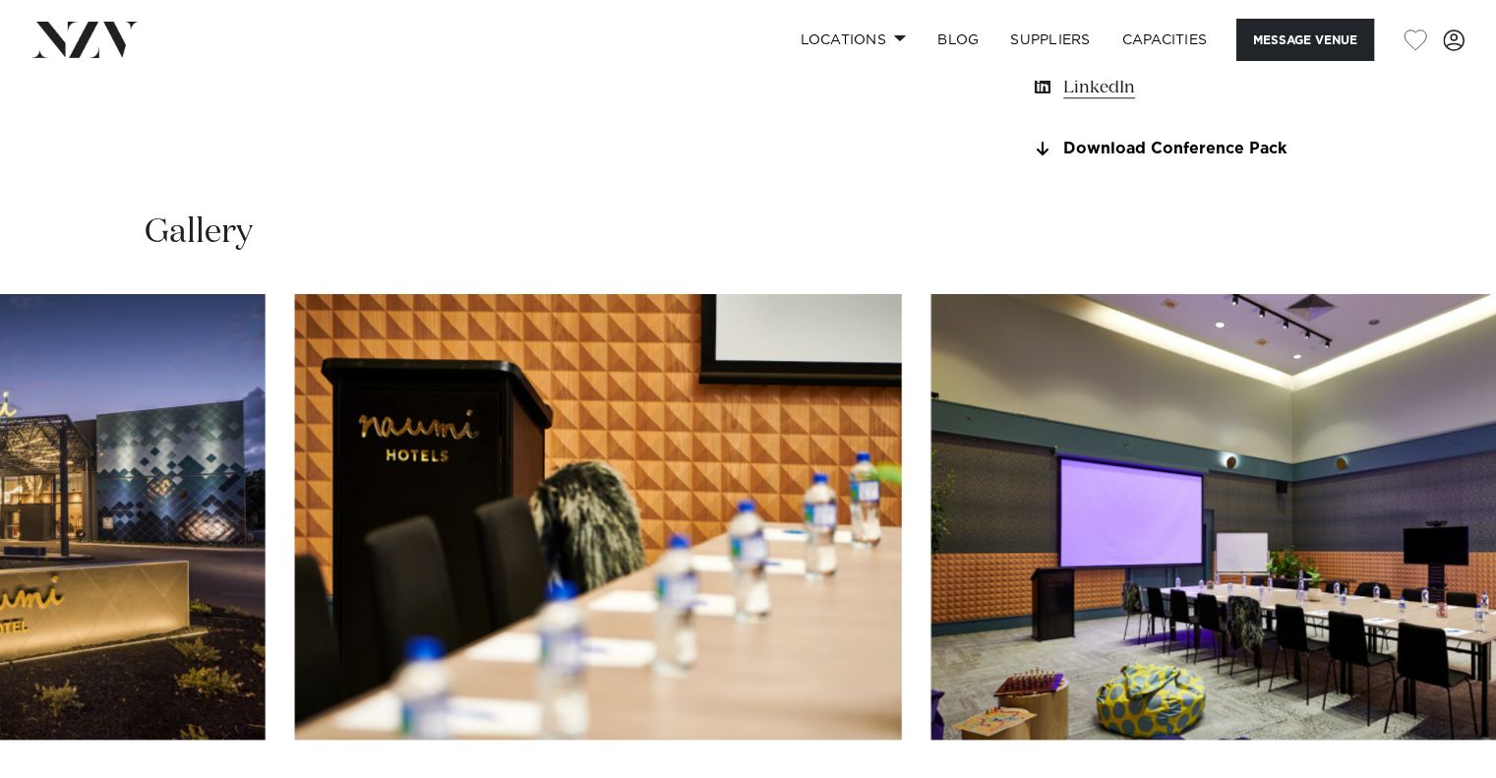
click at [295, 585] on img "3 / 26" at bounding box center [598, 517] width 607 height 446
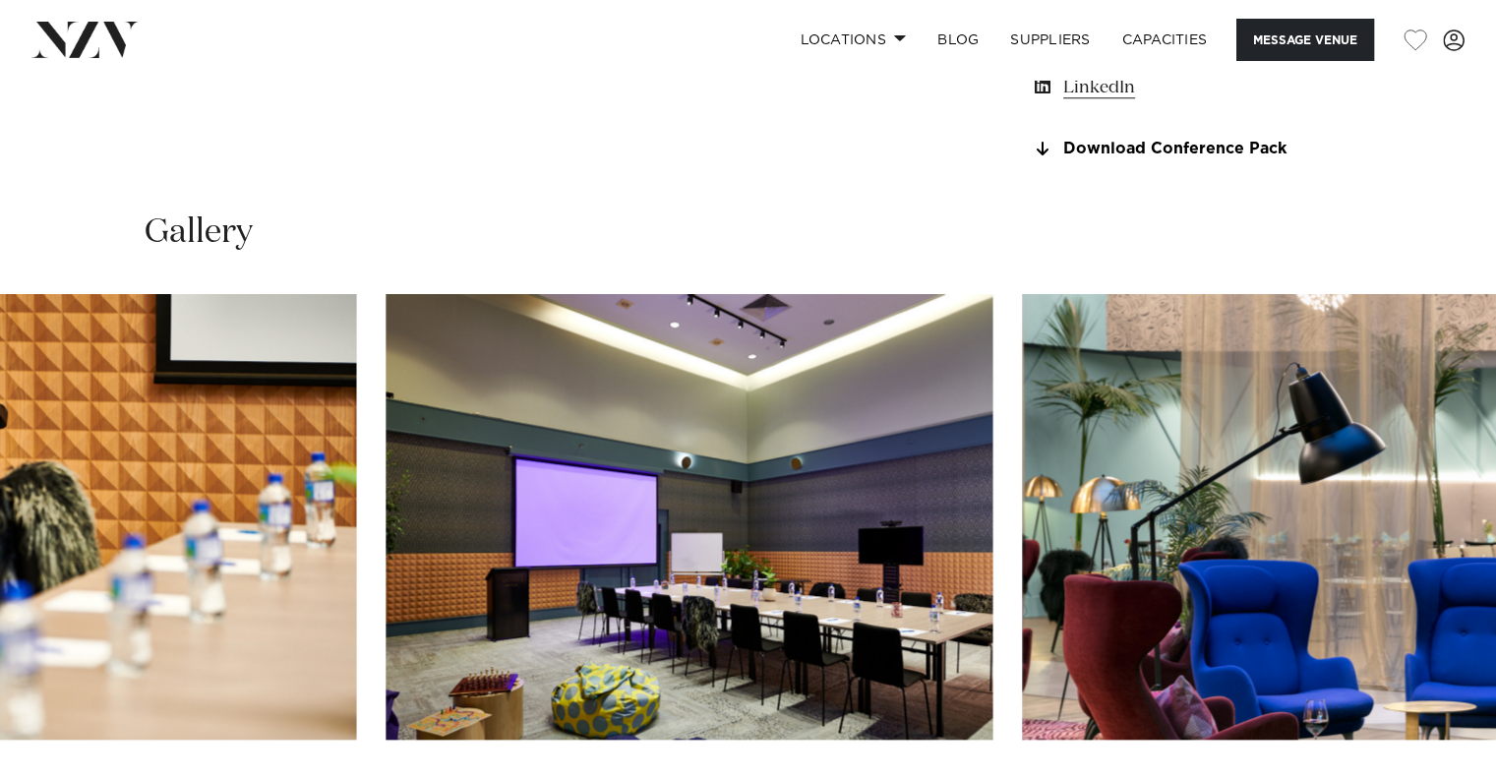
click at [386, 584] on img "4 / 26" at bounding box center [689, 517] width 607 height 446
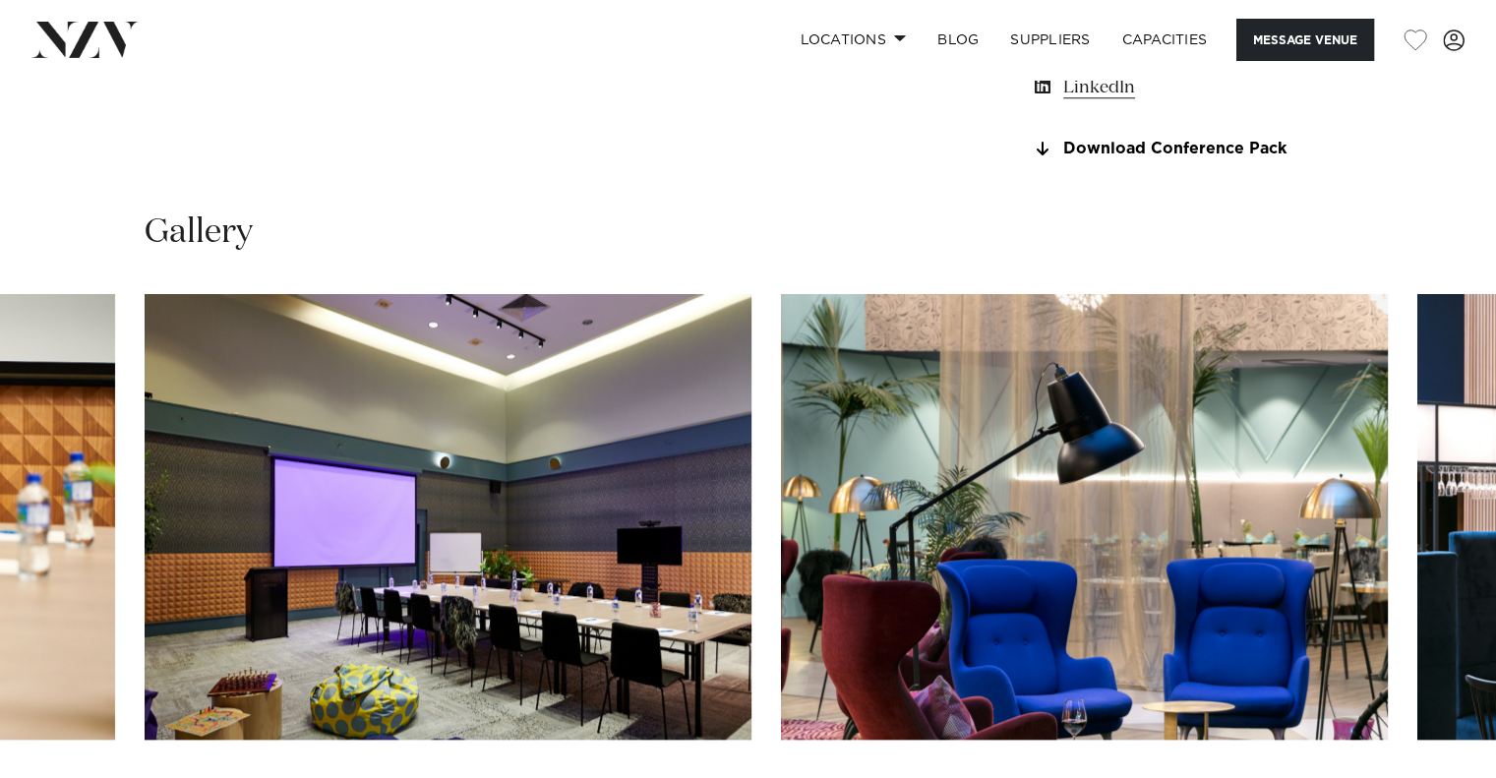
click at [781, 594] on img "5 / 26" at bounding box center [1084, 517] width 607 height 446
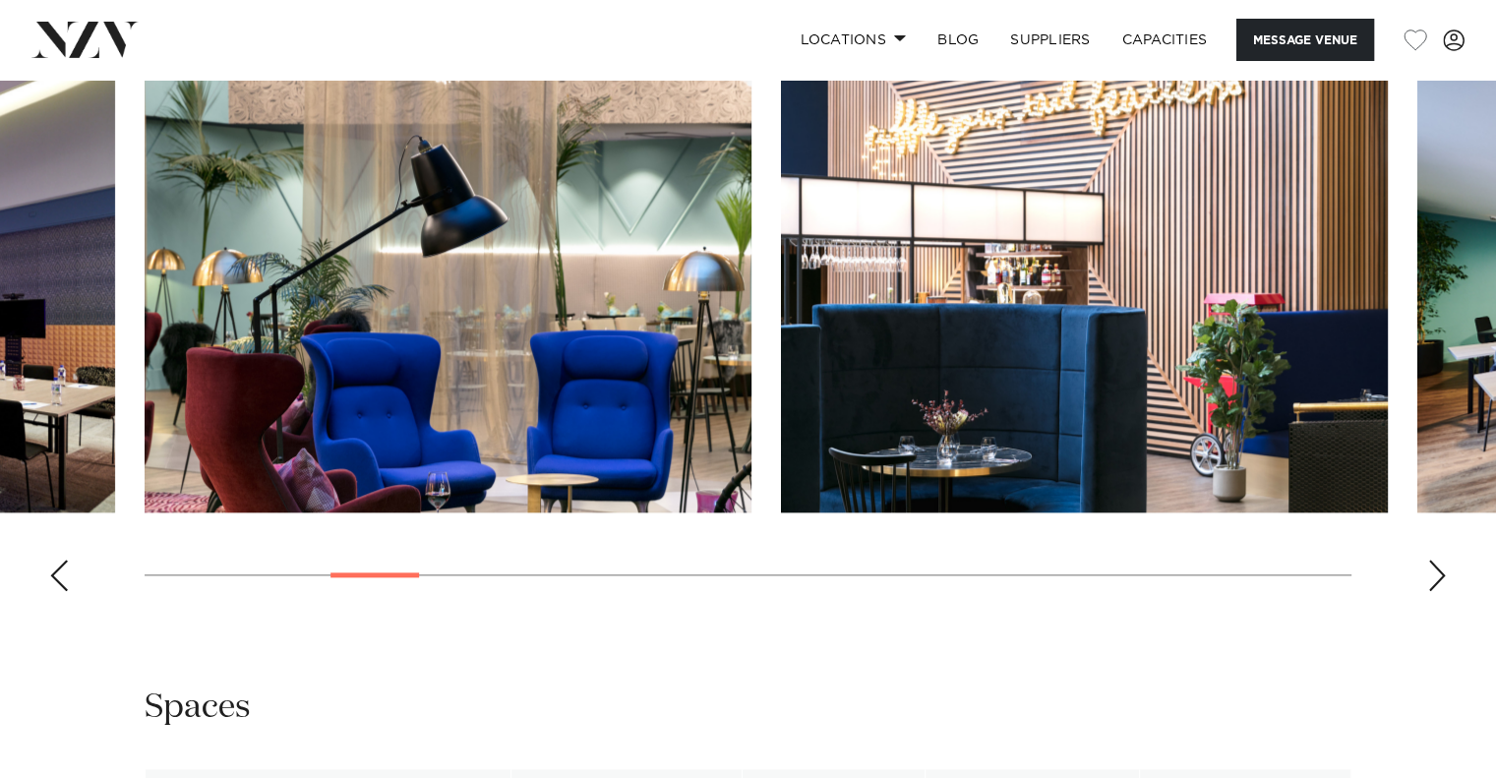
scroll to position [1967, 0]
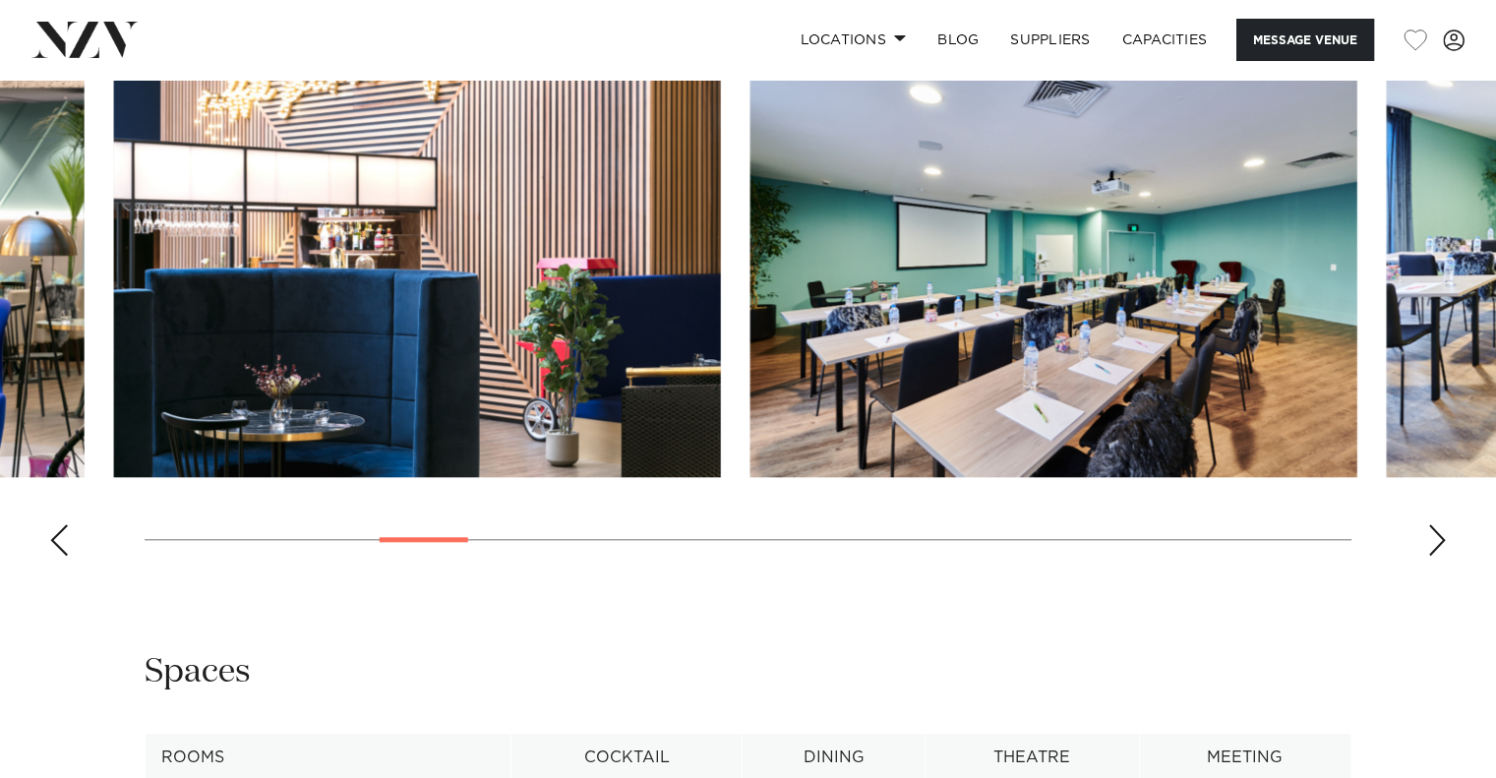
click at [12, 454] on swiper-container at bounding box center [748, 301] width 1496 height 540
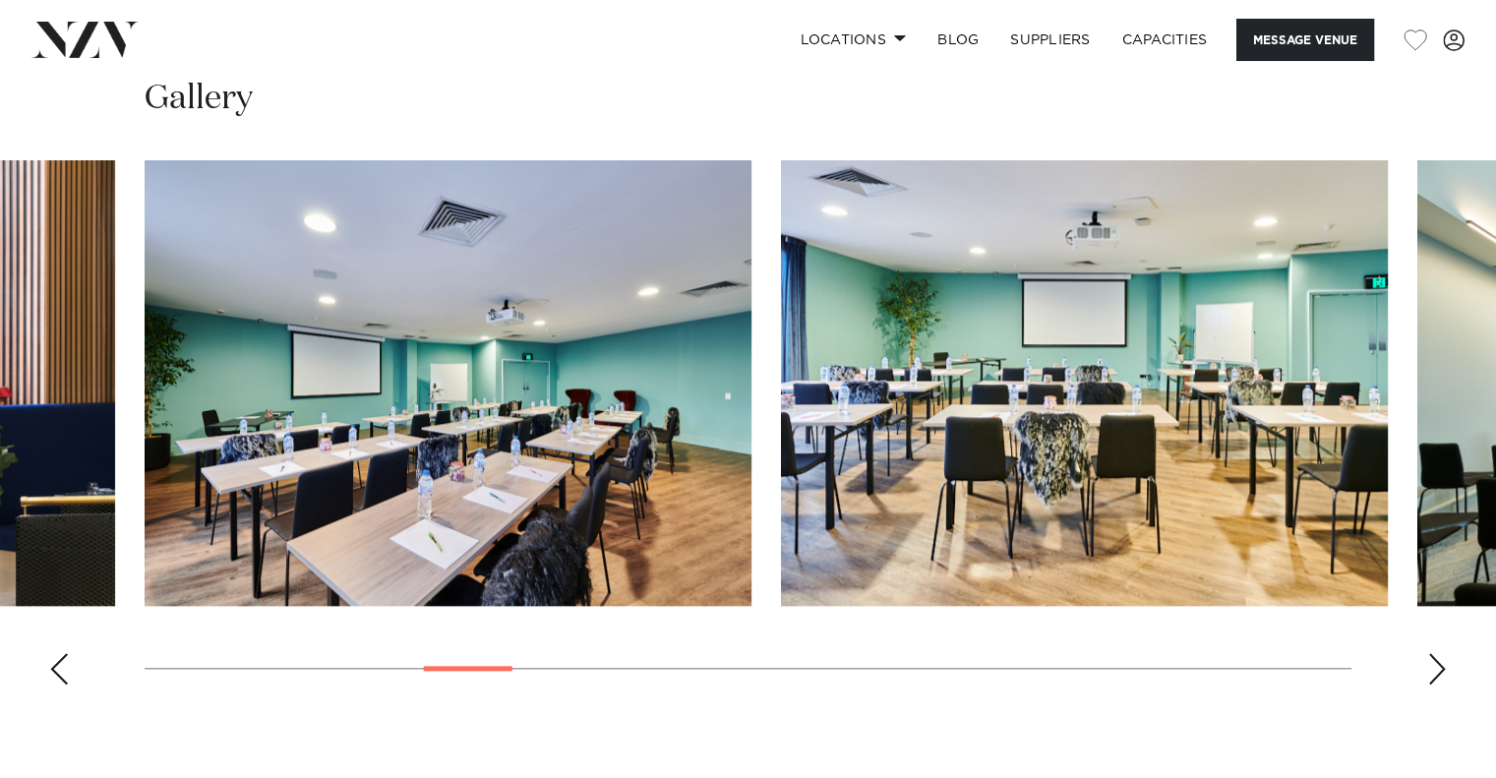
scroll to position [1835, 0]
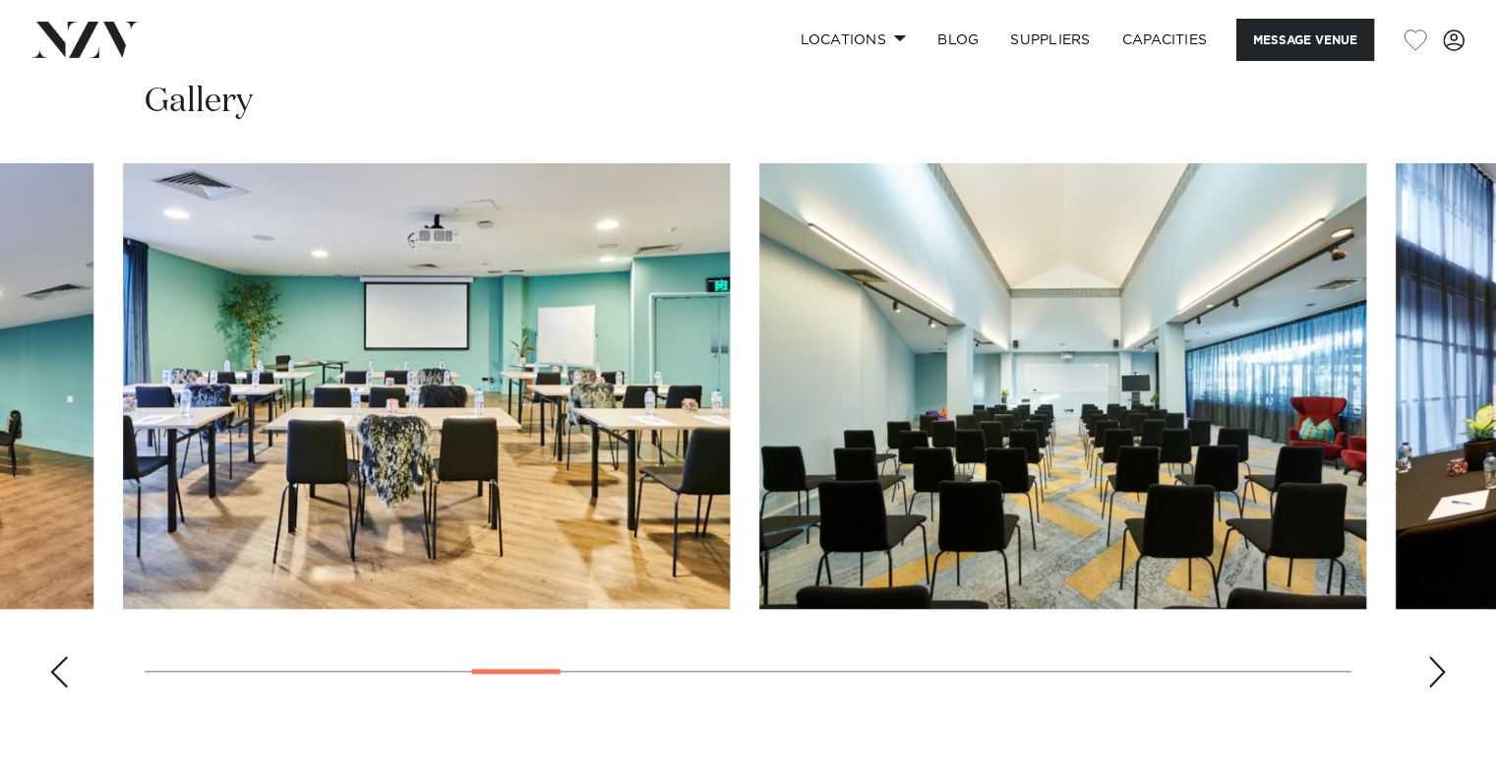
click at [229, 475] on img "8 / 26" at bounding box center [426, 386] width 607 height 446
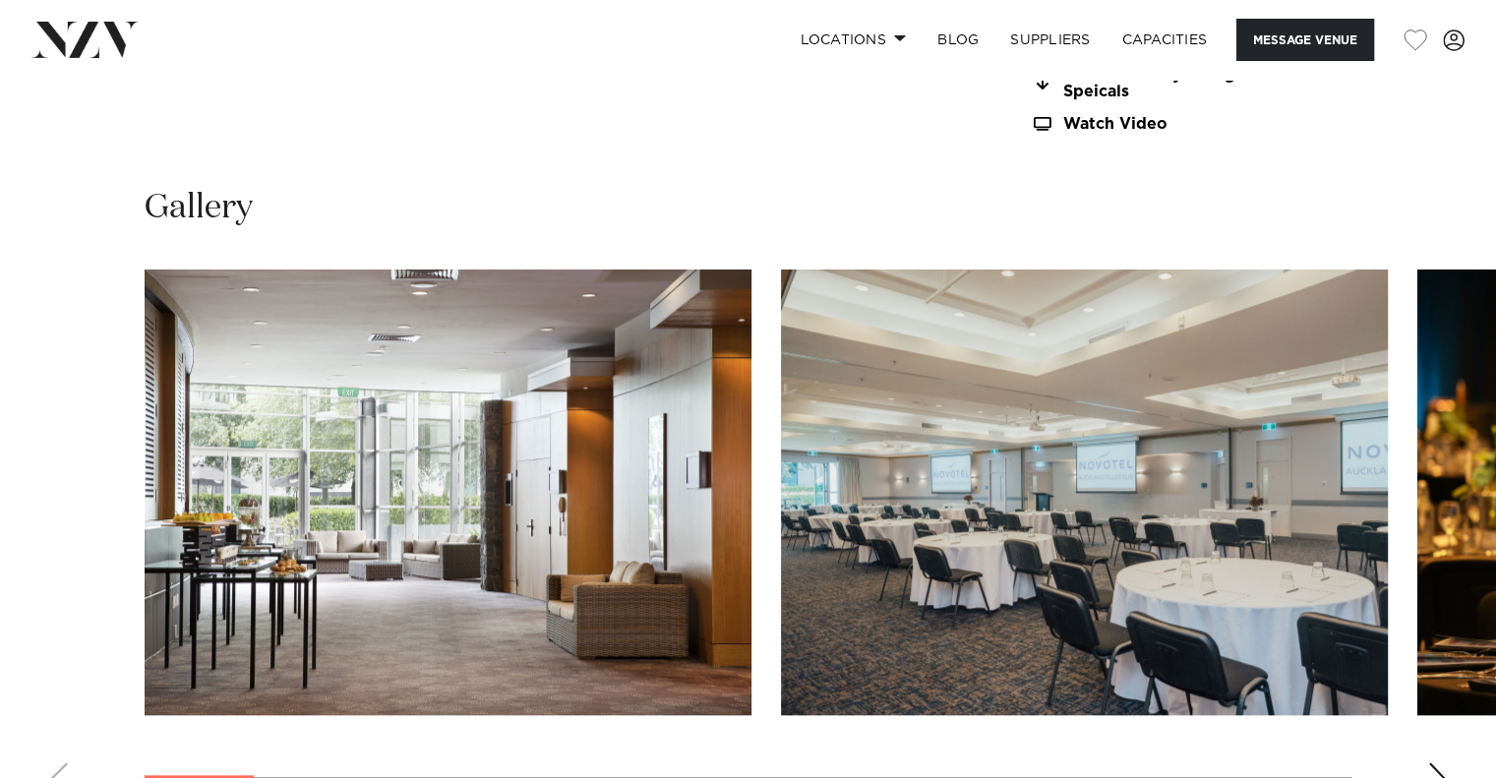
scroll to position [2098, 0]
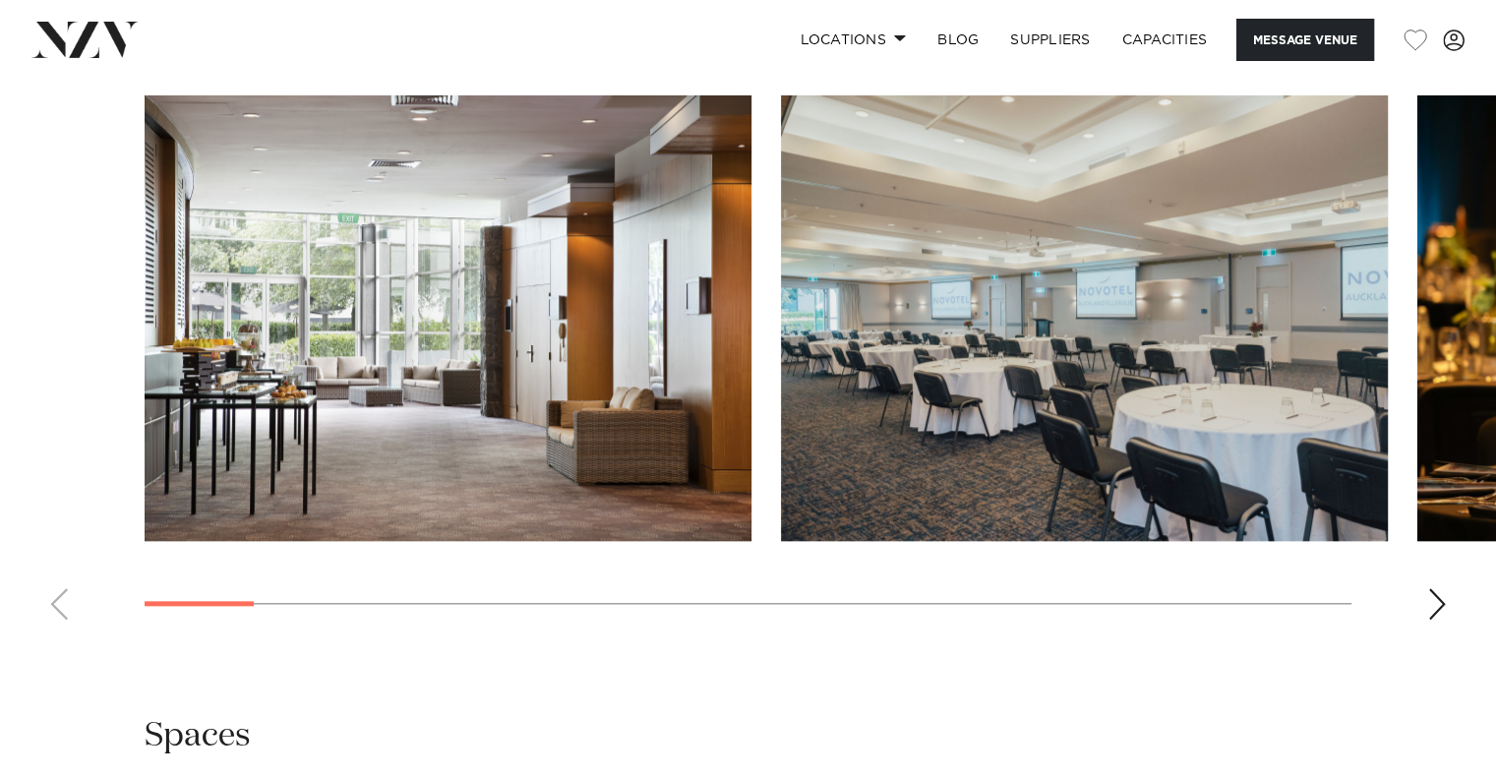
click at [279, 451] on div at bounding box center [748, 318] width 1207 height 446
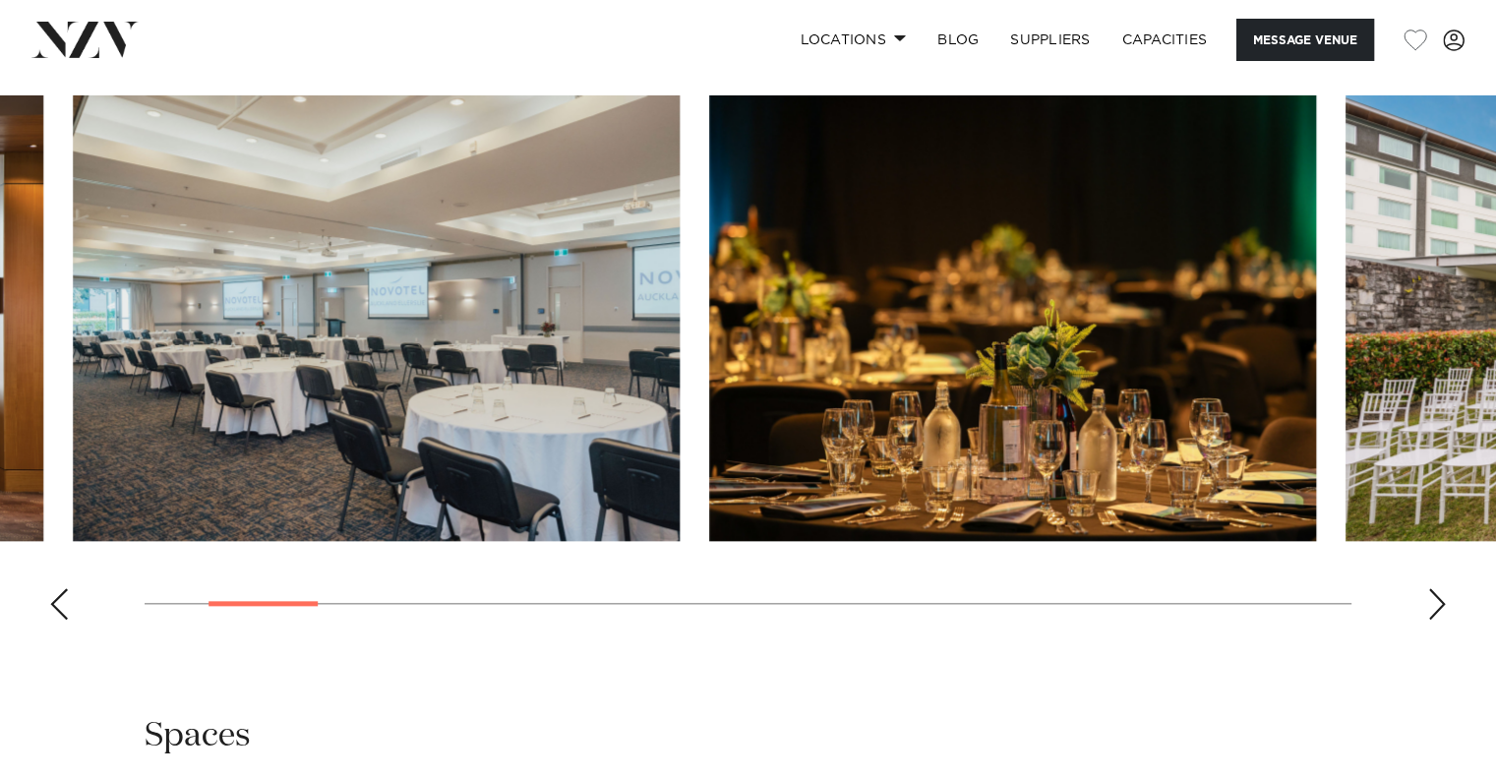
click at [709, 471] on img "3 / 21" at bounding box center [1012, 318] width 607 height 446
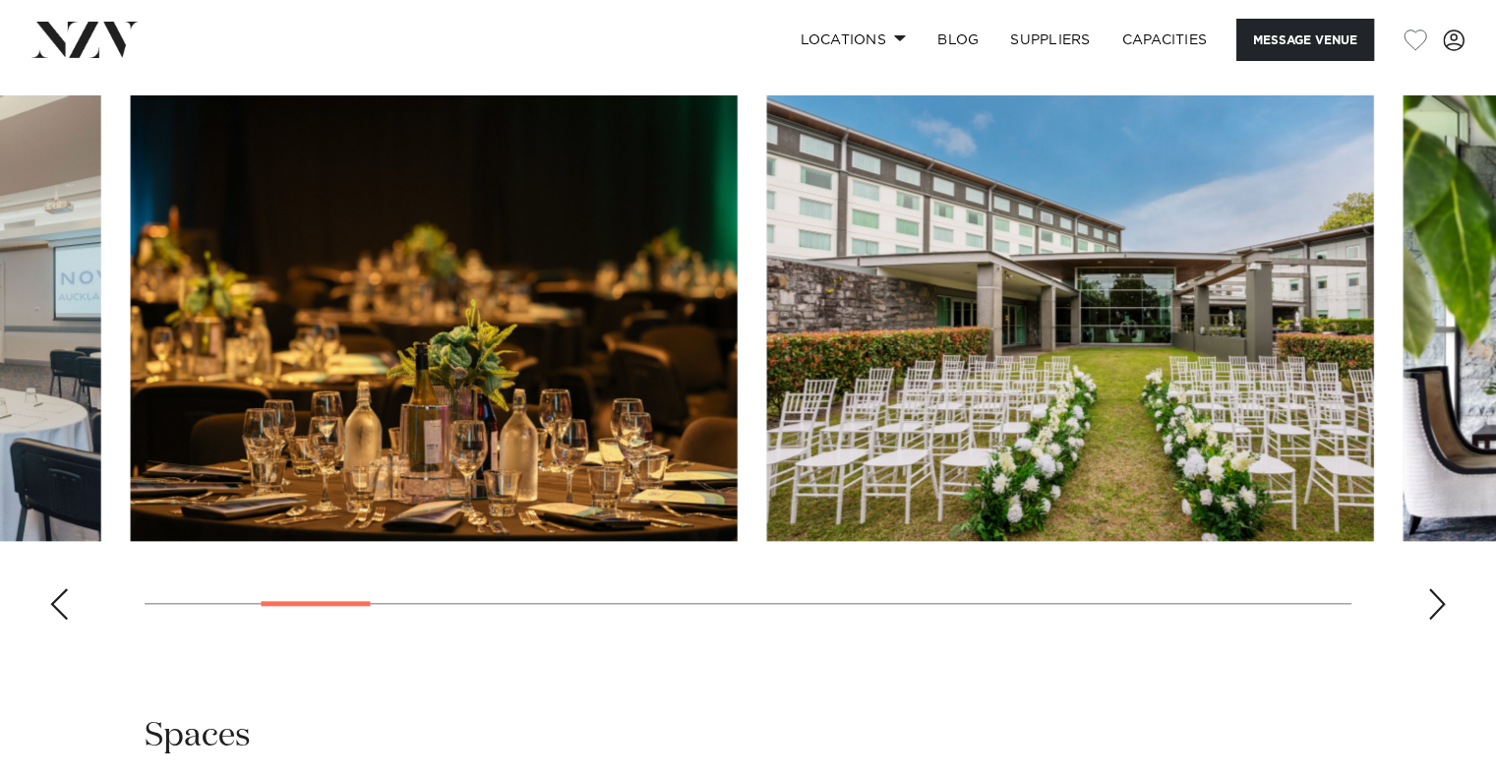
click at [767, 487] on img "4 / 21" at bounding box center [1070, 318] width 607 height 446
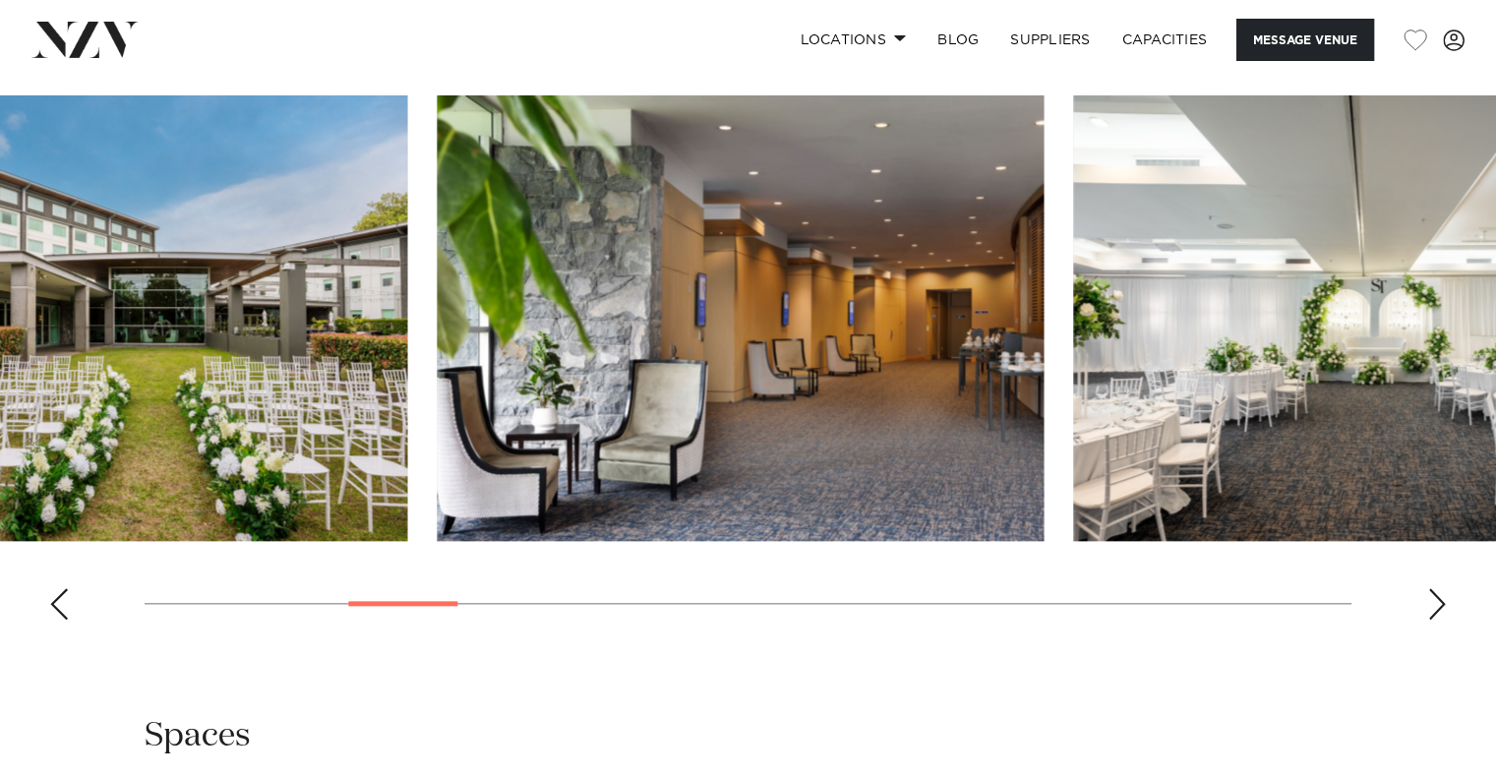
click at [527, 518] on img "5 / 21" at bounding box center [740, 318] width 607 height 446
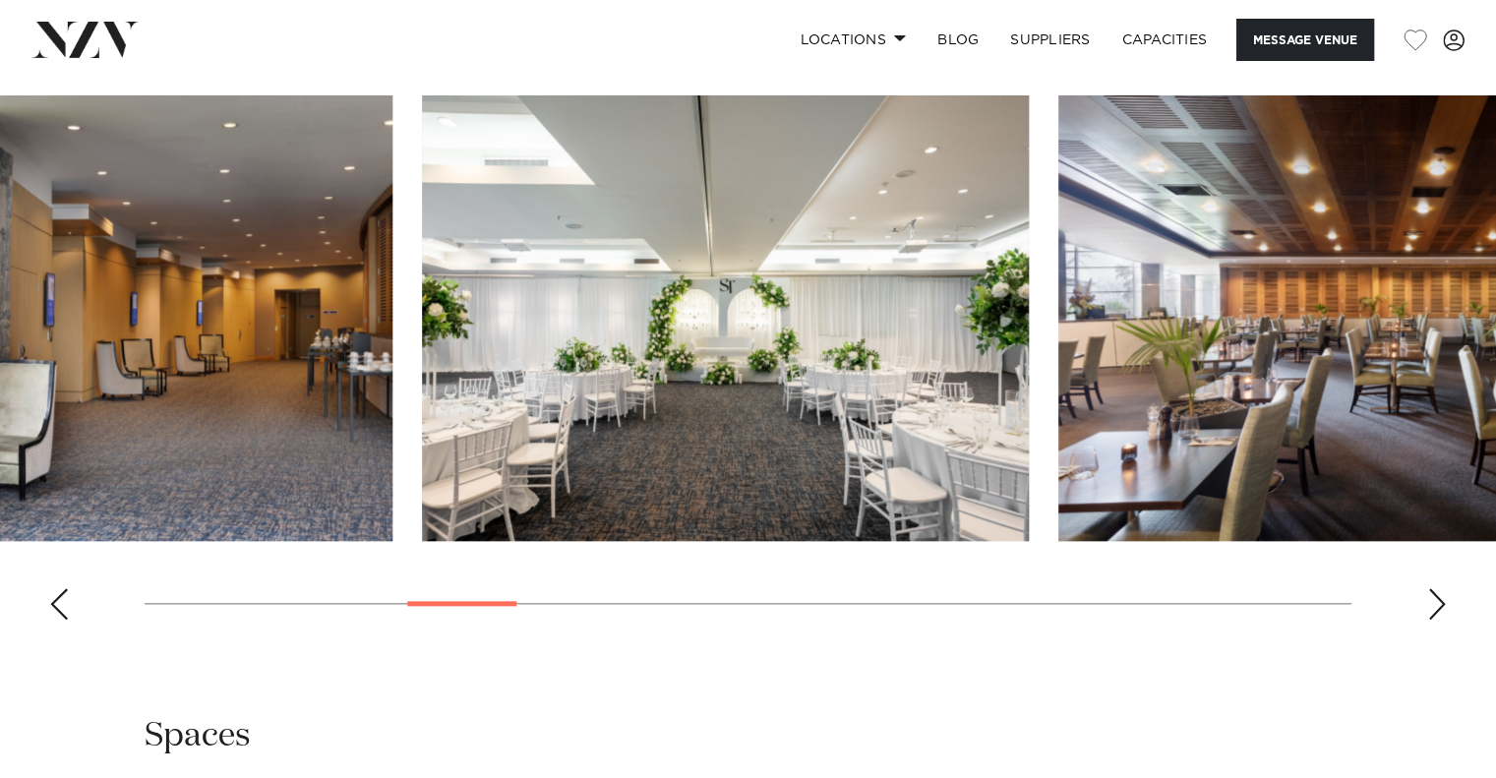
click at [602, 507] on img "6 / 21" at bounding box center [725, 318] width 607 height 446
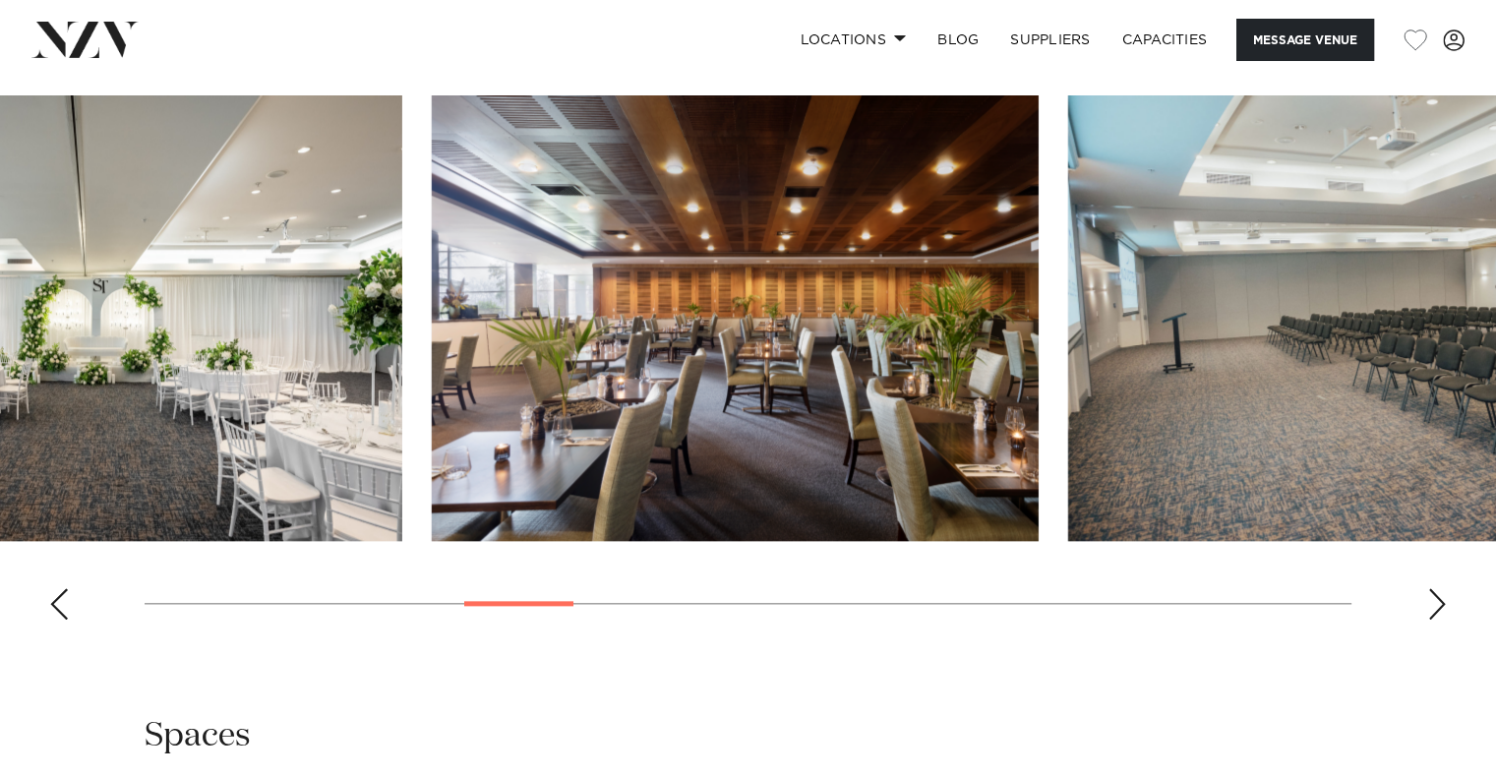
click at [501, 514] on img "7 / 21" at bounding box center [735, 318] width 607 height 446
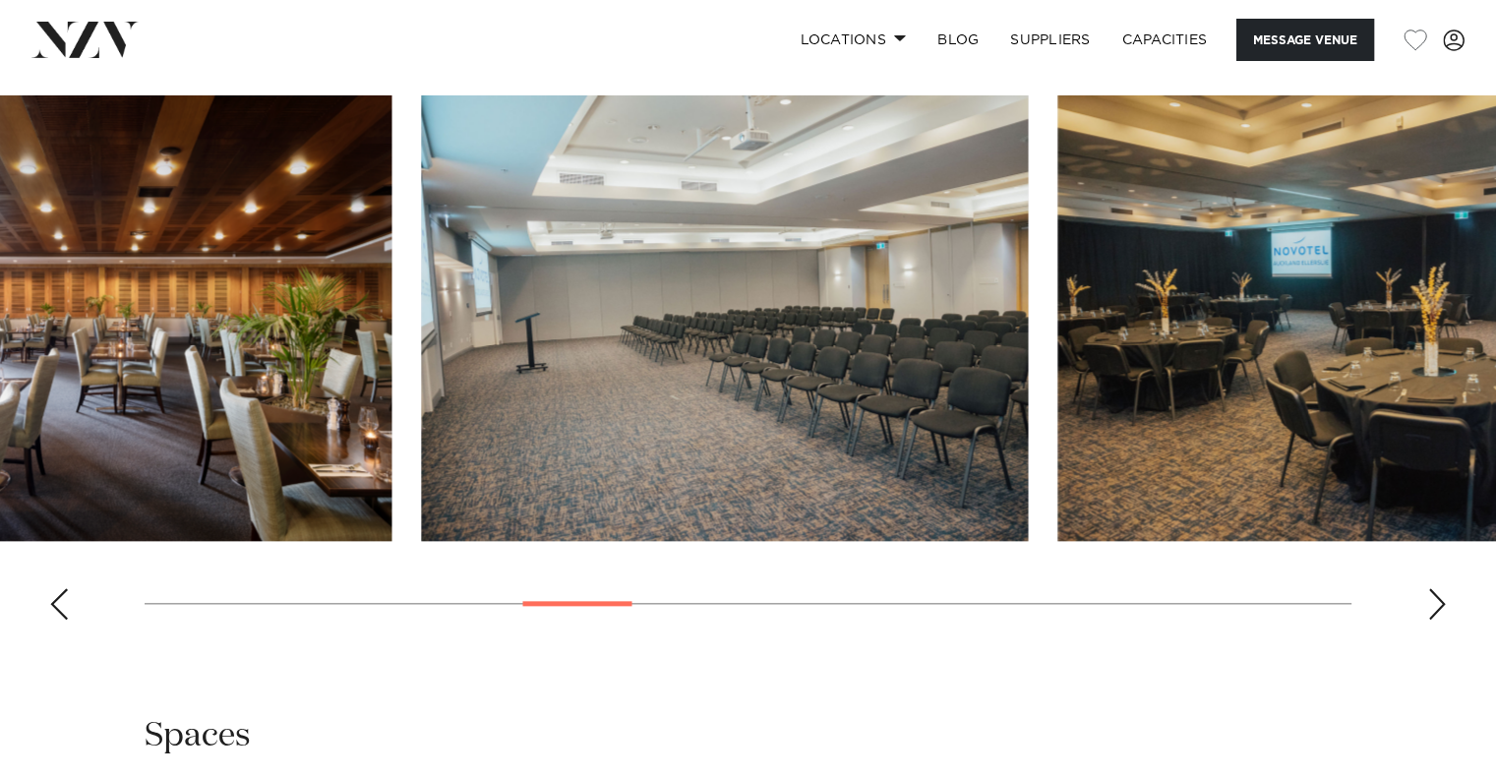
click at [421, 538] on img "8 / 21" at bounding box center [724, 318] width 607 height 446
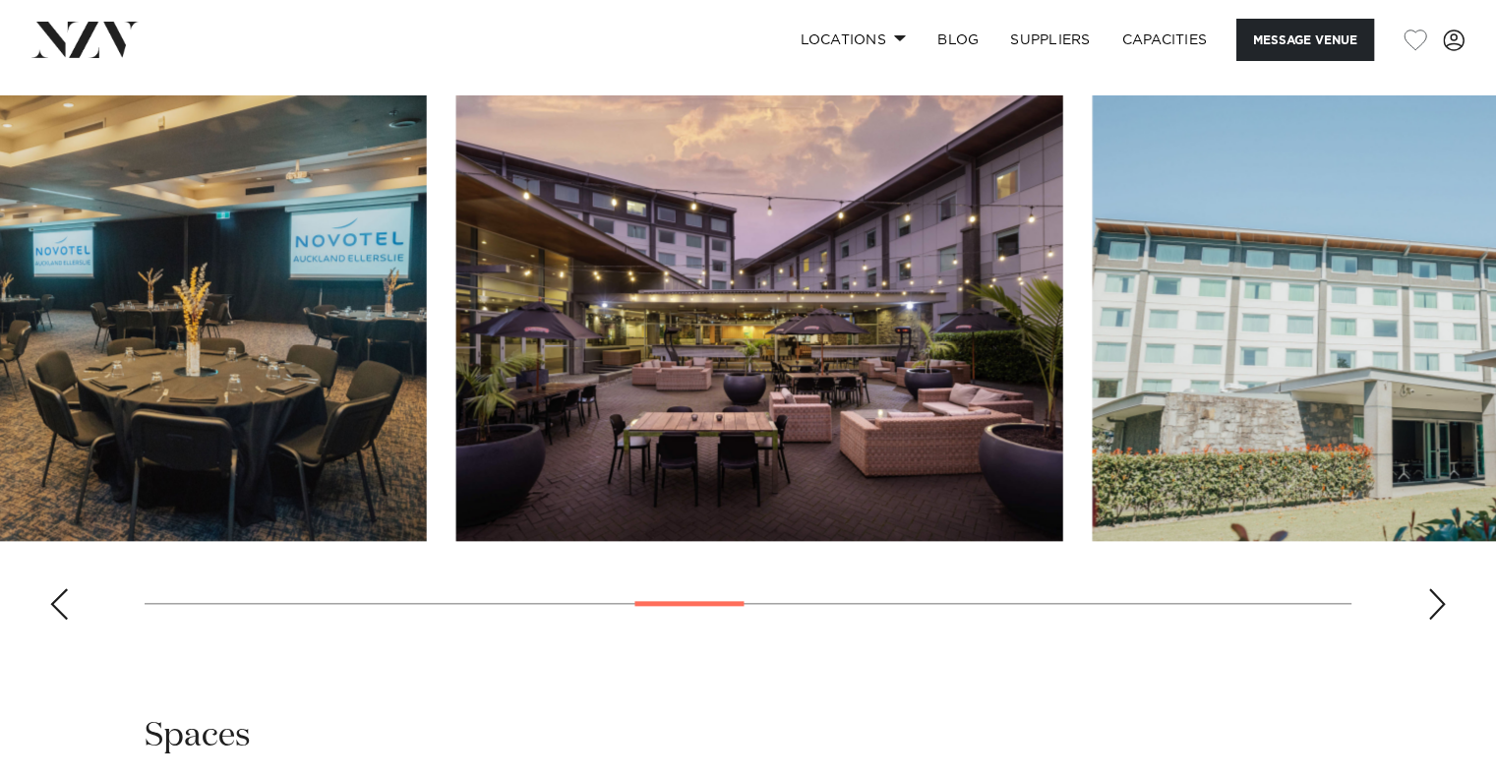
click at [635, 510] on img "10 / 21" at bounding box center [759, 318] width 607 height 446
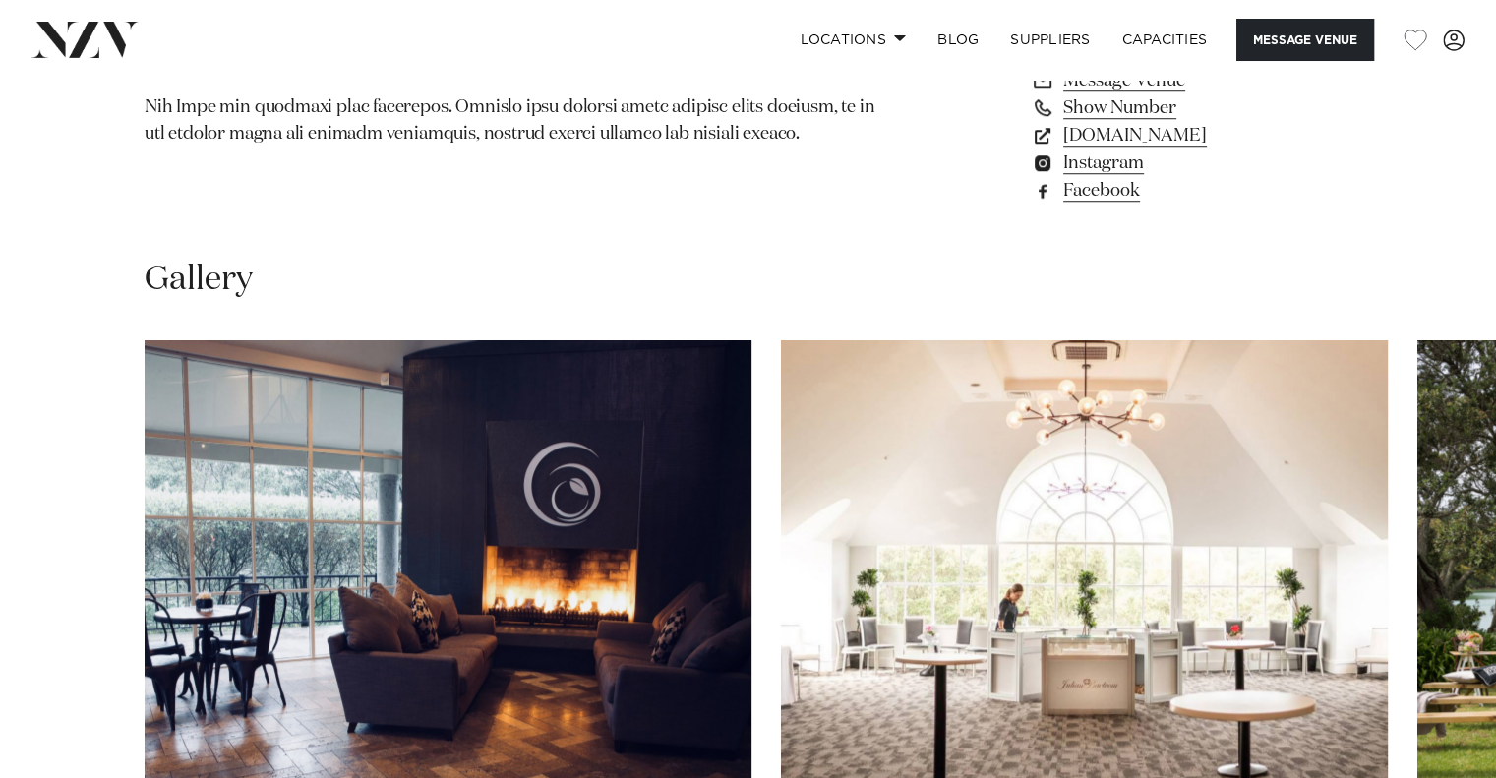
scroll to position [1835, 0]
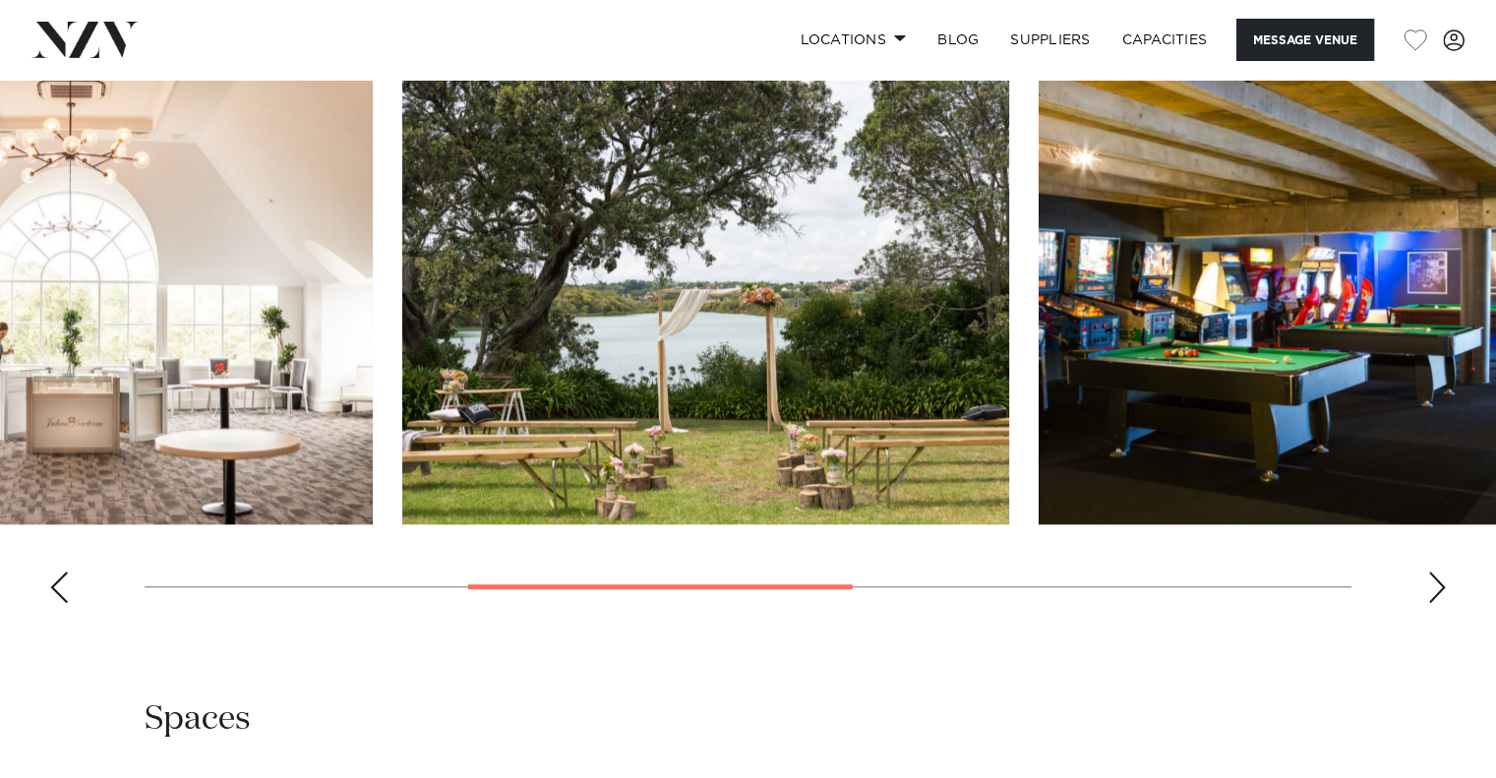
click at [15, 460] on img "2 / 6" at bounding box center [69, 302] width 607 height 446
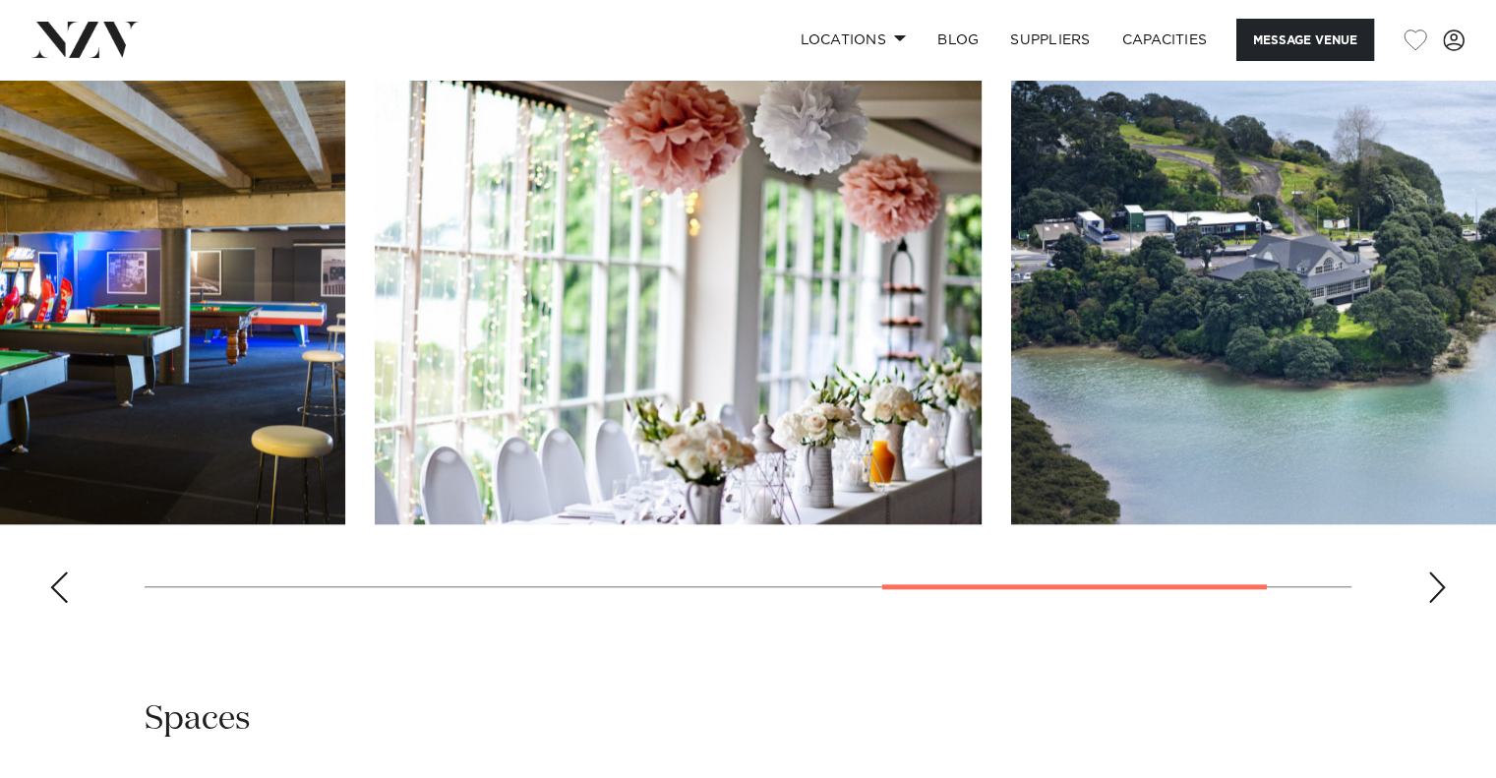
click at [11, 462] on img "4 / 6" at bounding box center [41, 302] width 607 height 446
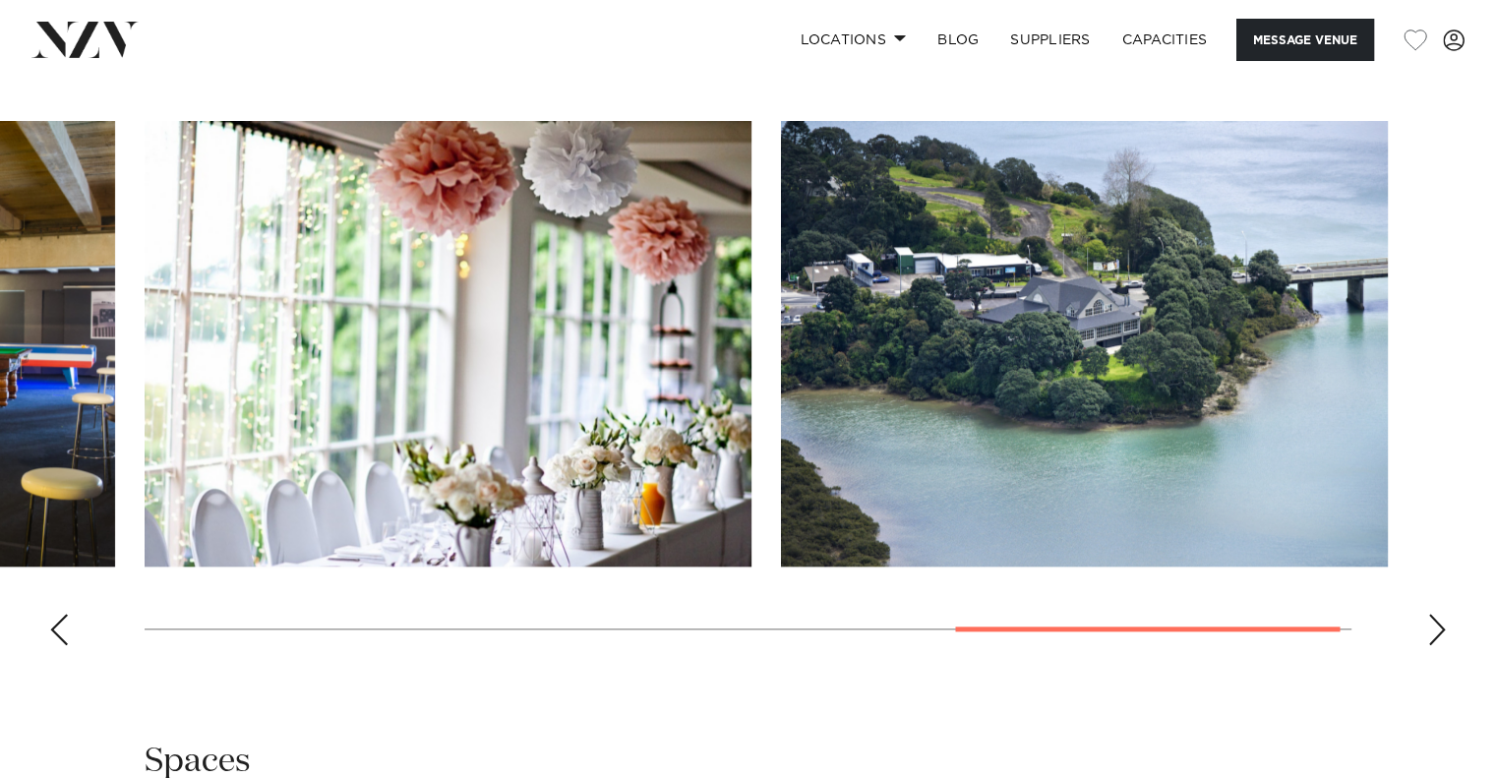
scroll to position [1770, 0]
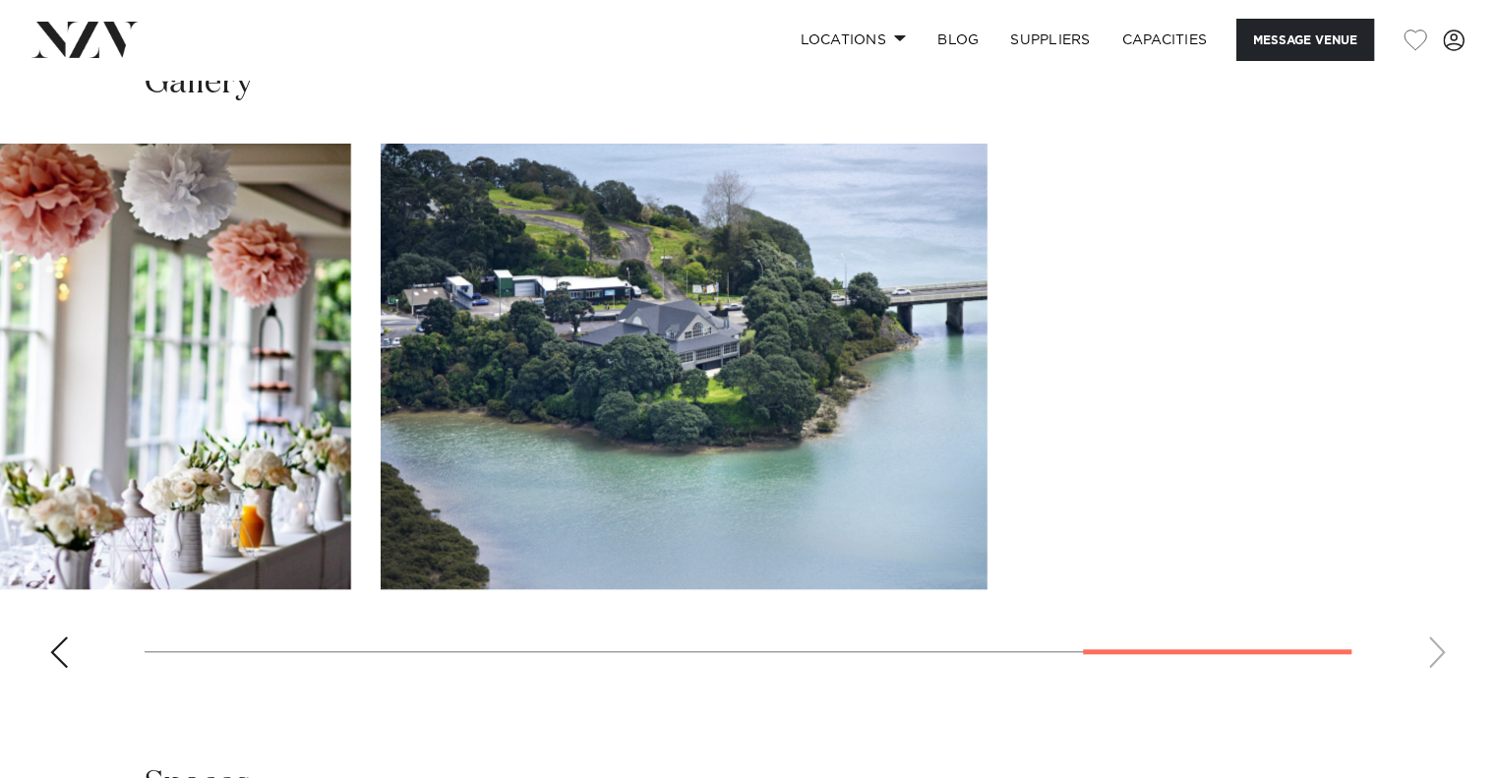
click at [0, 597] on swiper-container at bounding box center [748, 414] width 1496 height 540
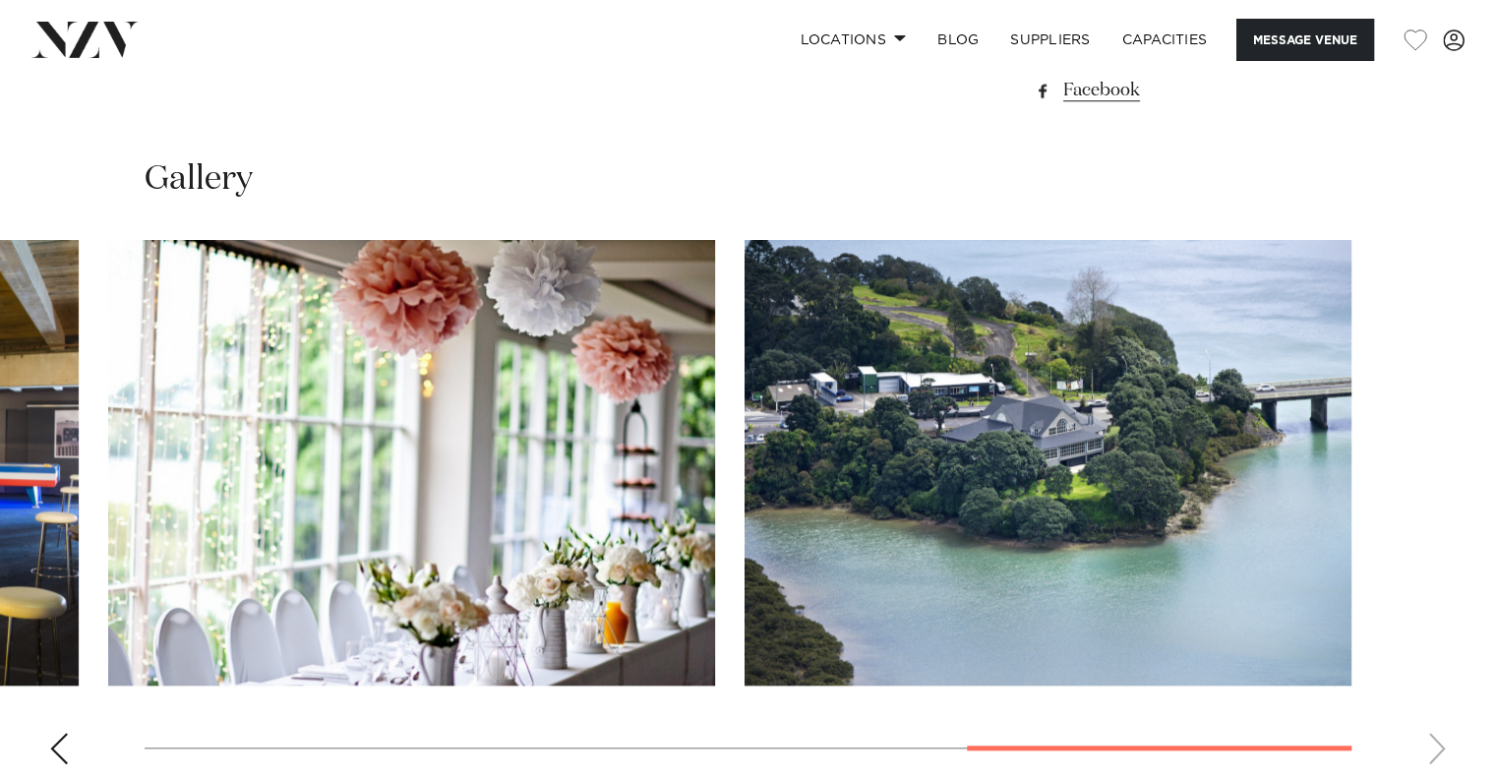
scroll to position [1442, 0]
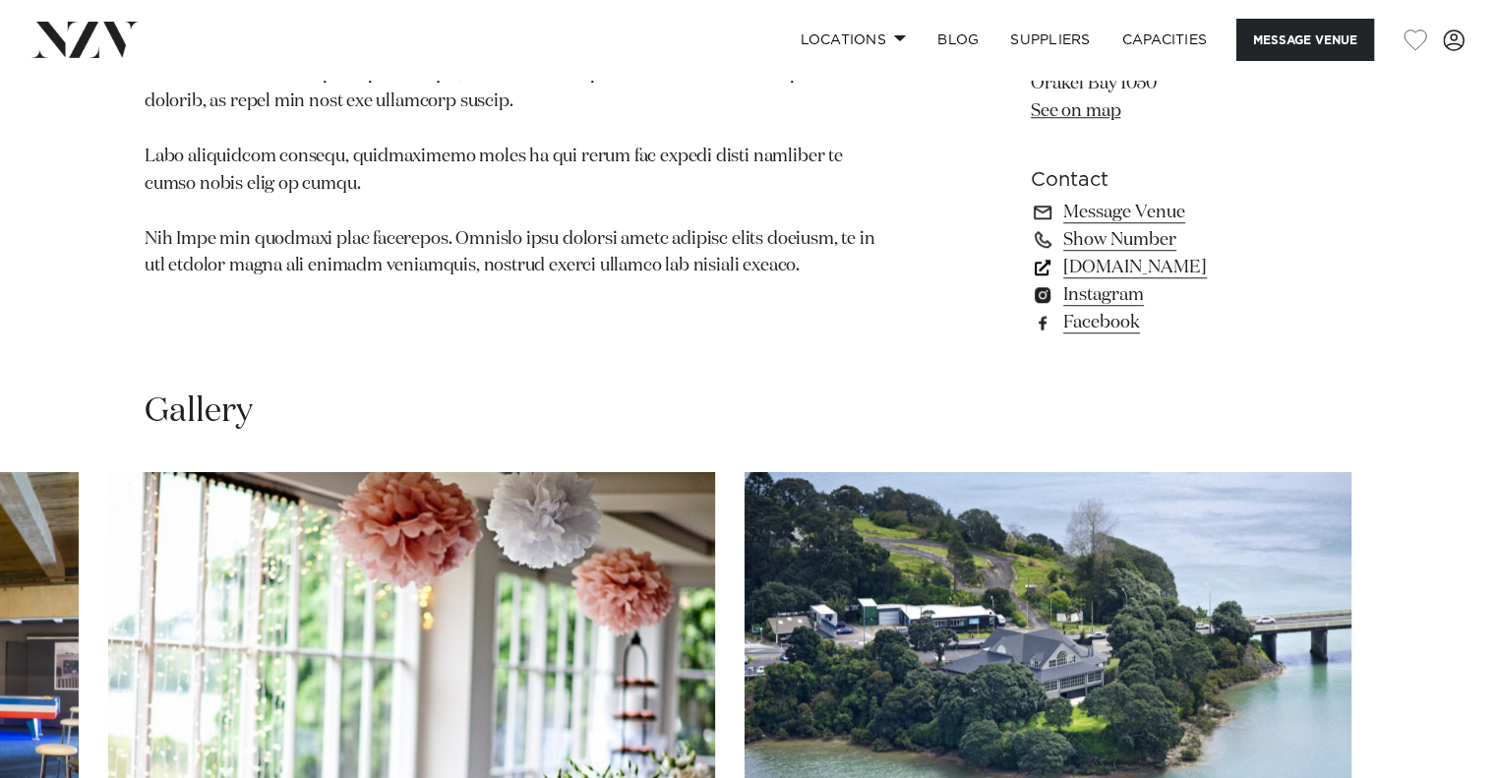
click at [1145, 263] on link "[DOMAIN_NAME]" at bounding box center [1191, 268] width 321 height 28
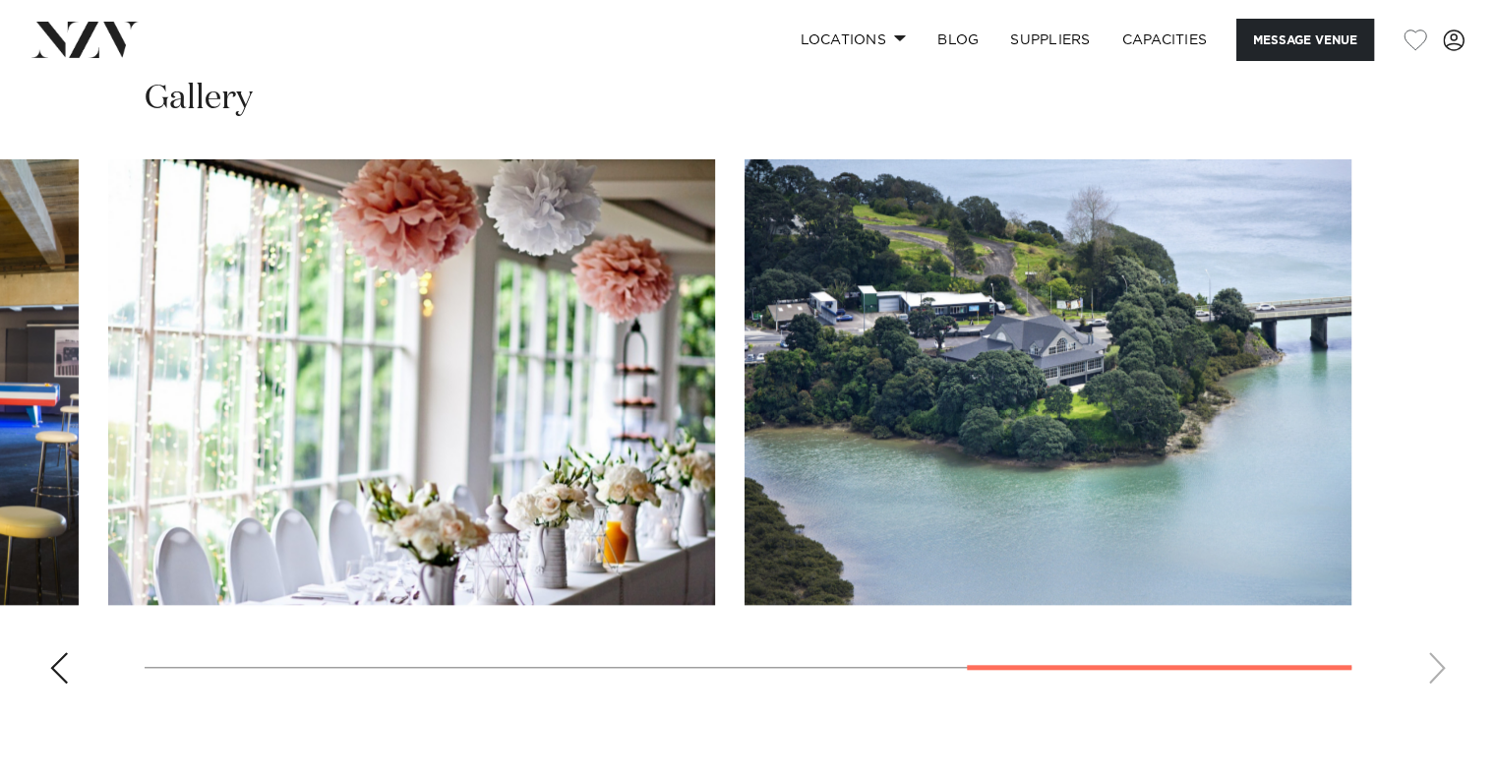
scroll to position [1755, 0]
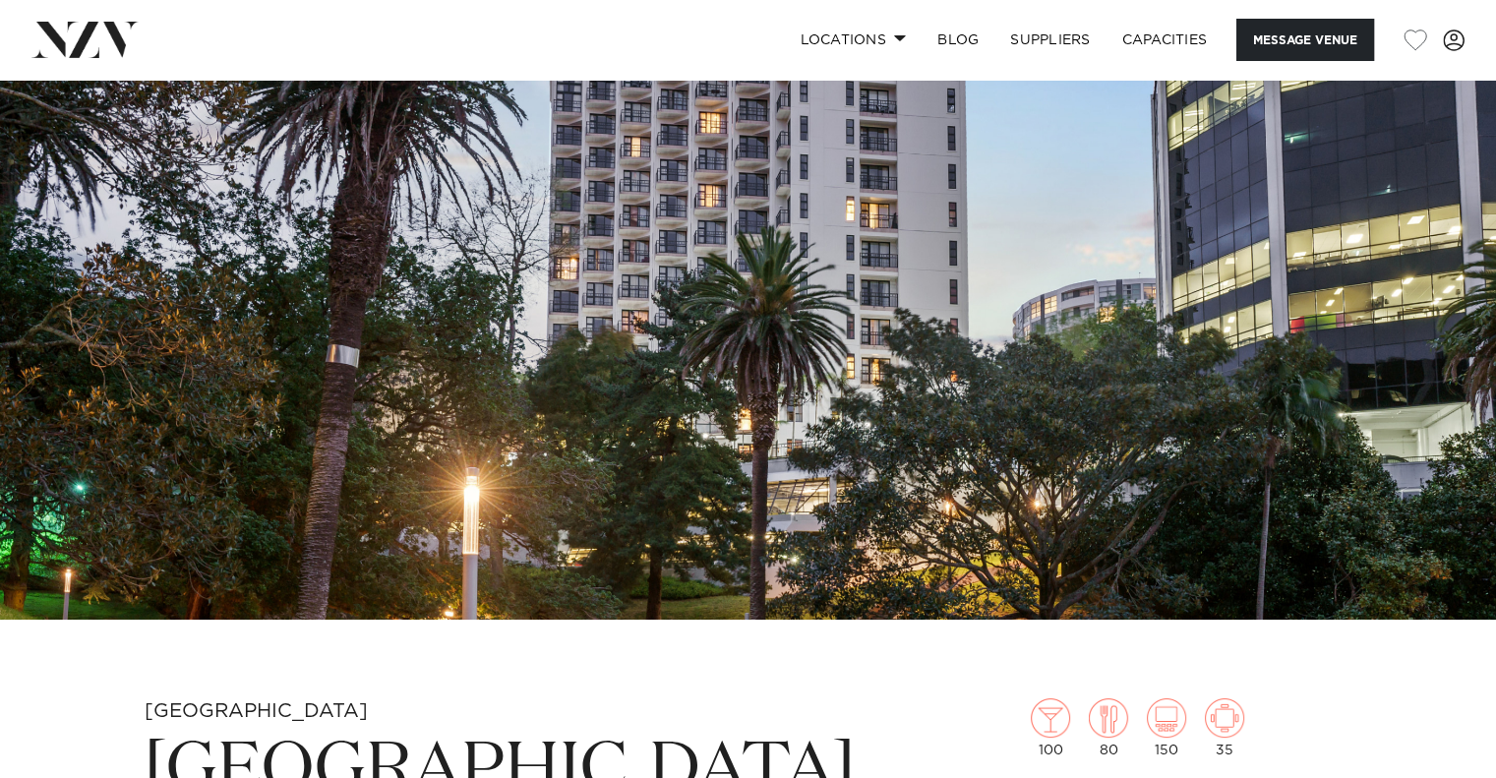
scroll to position [159, 0]
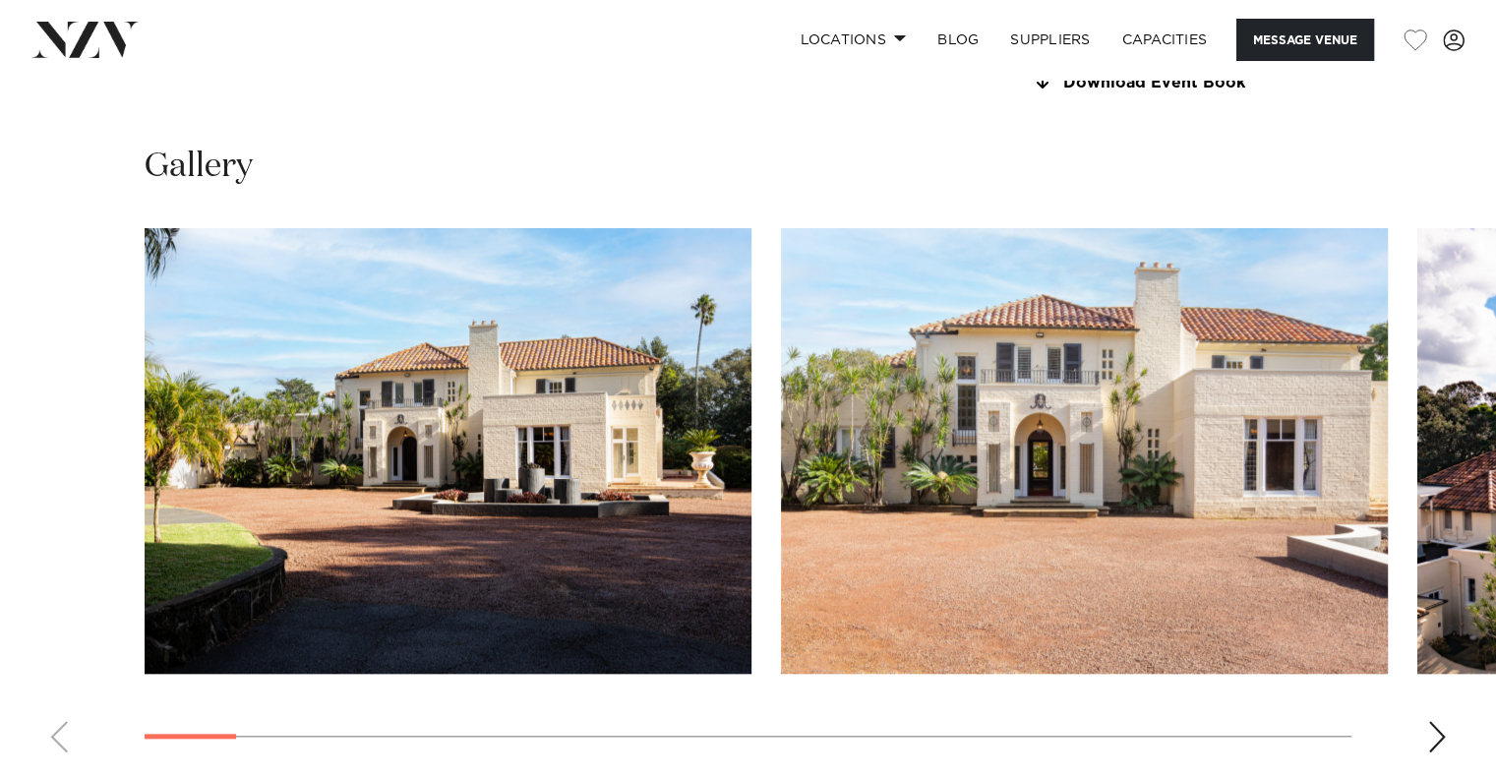
scroll to position [1826, 0]
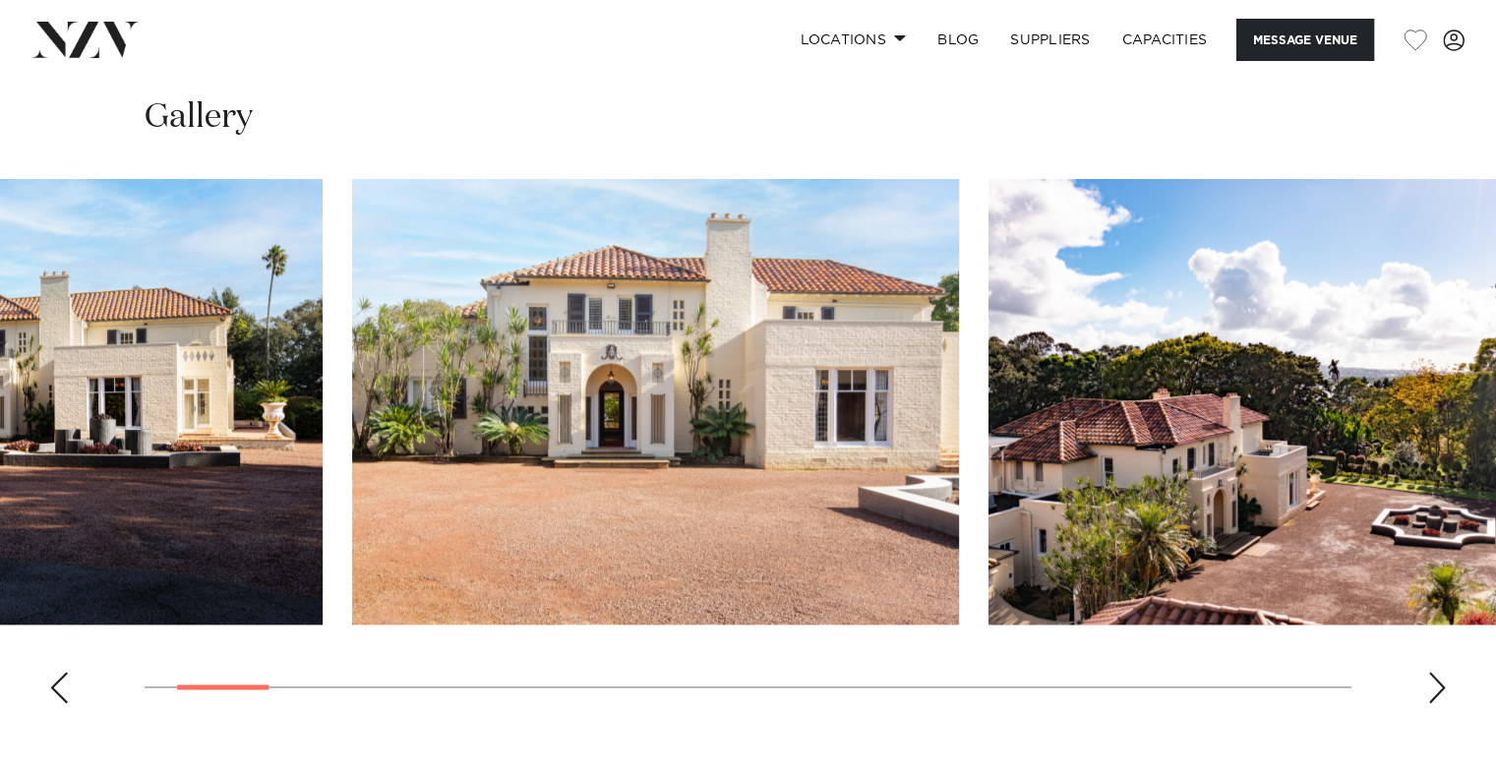
click at [149, 493] on img "1 / 25" at bounding box center [19, 402] width 607 height 446
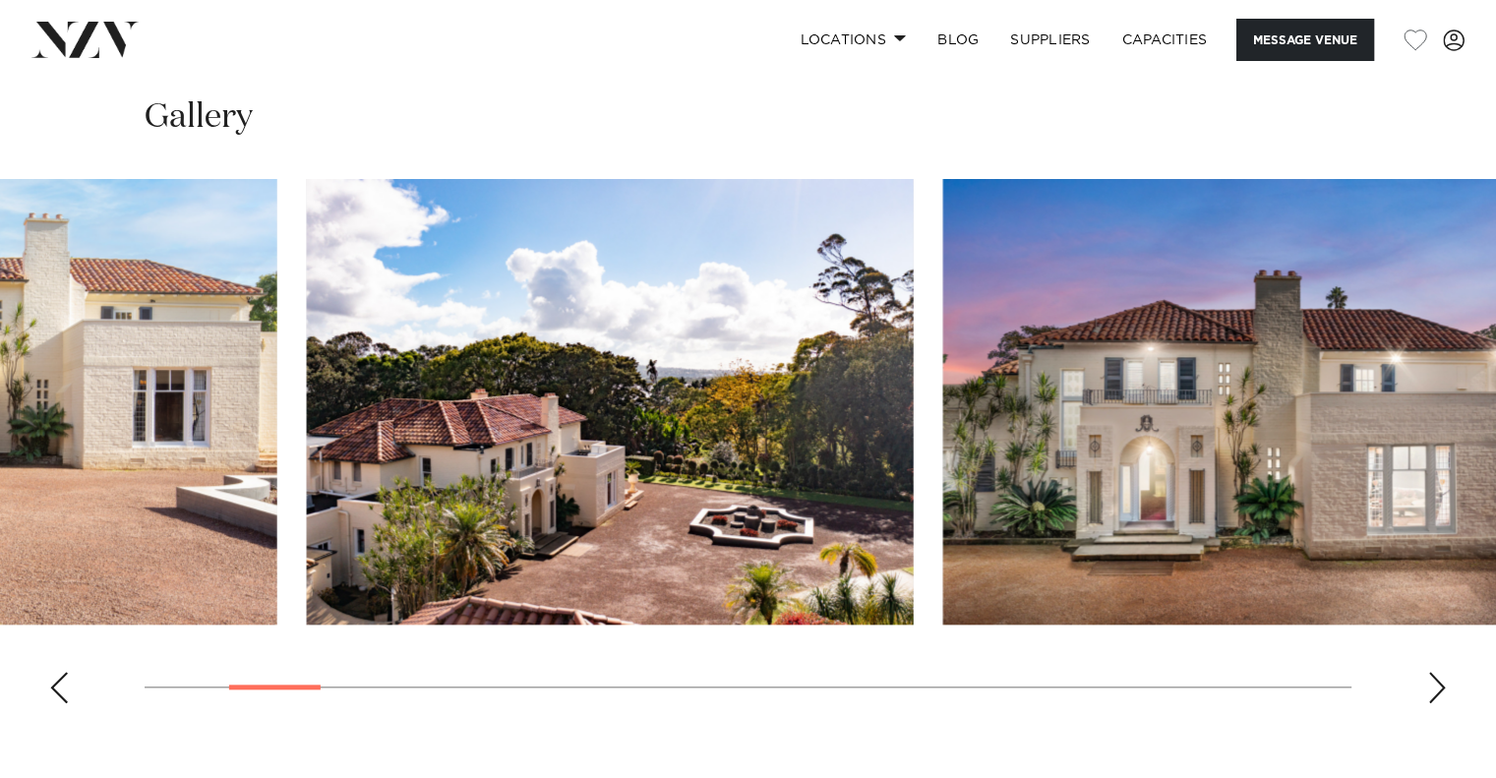
click at [307, 395] on img "3 / 25" at bounding box center [610, 402] width 607 height 446
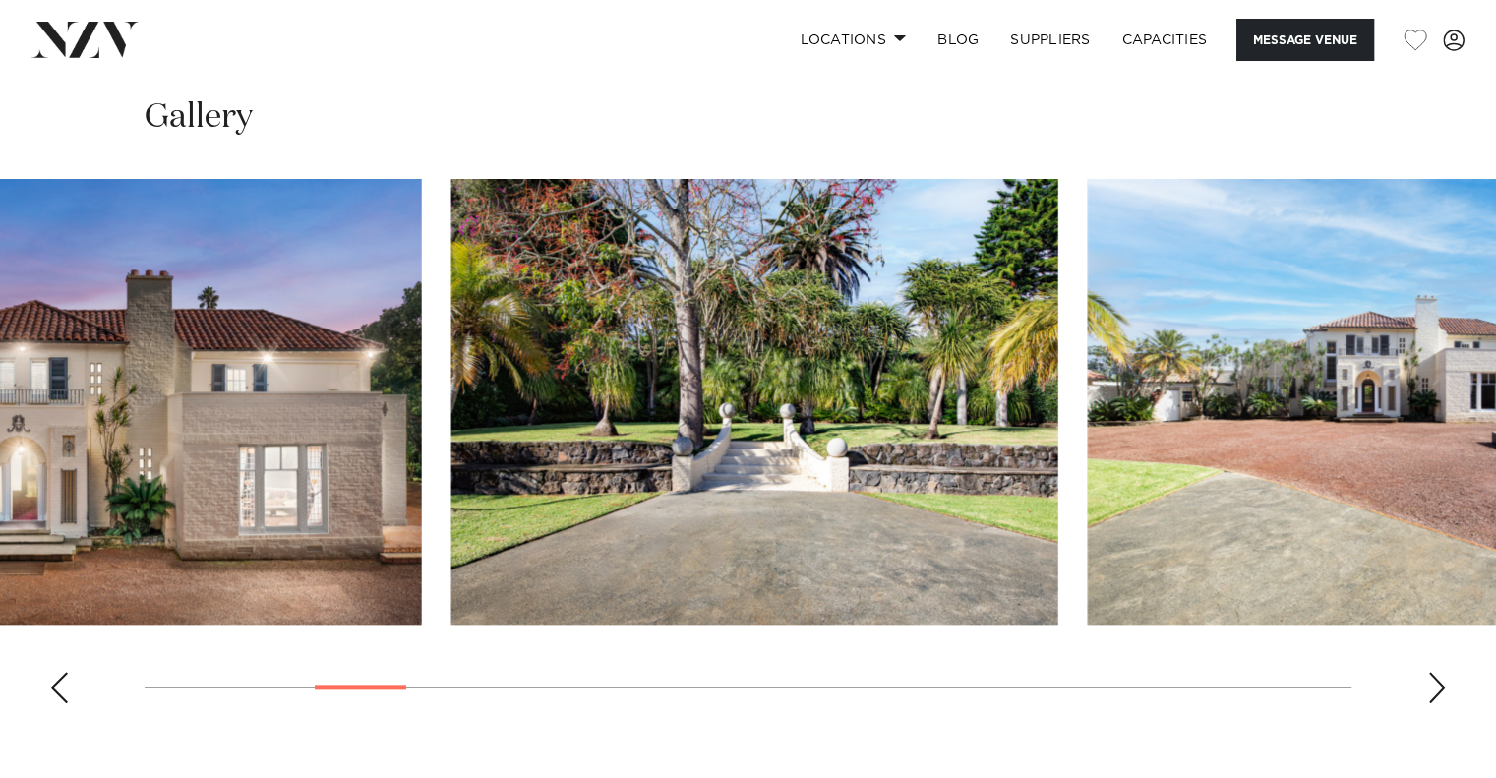
click at [0, 272] on img "4 / 25" at bounding box center [118, 402] width 607 height 446
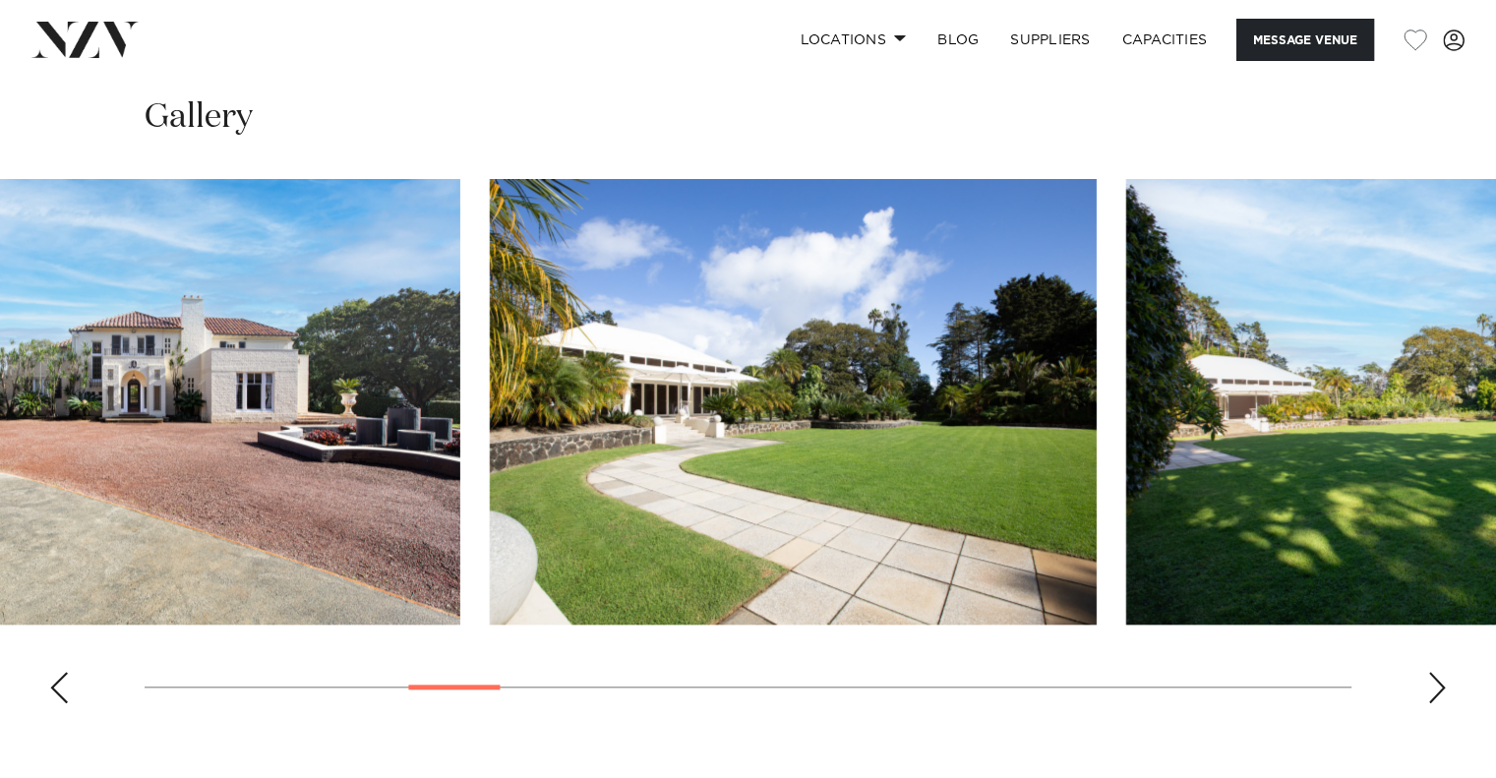
click at [0, 661] on swiper-container at bounding box center [748, 449] width 1496 height 540
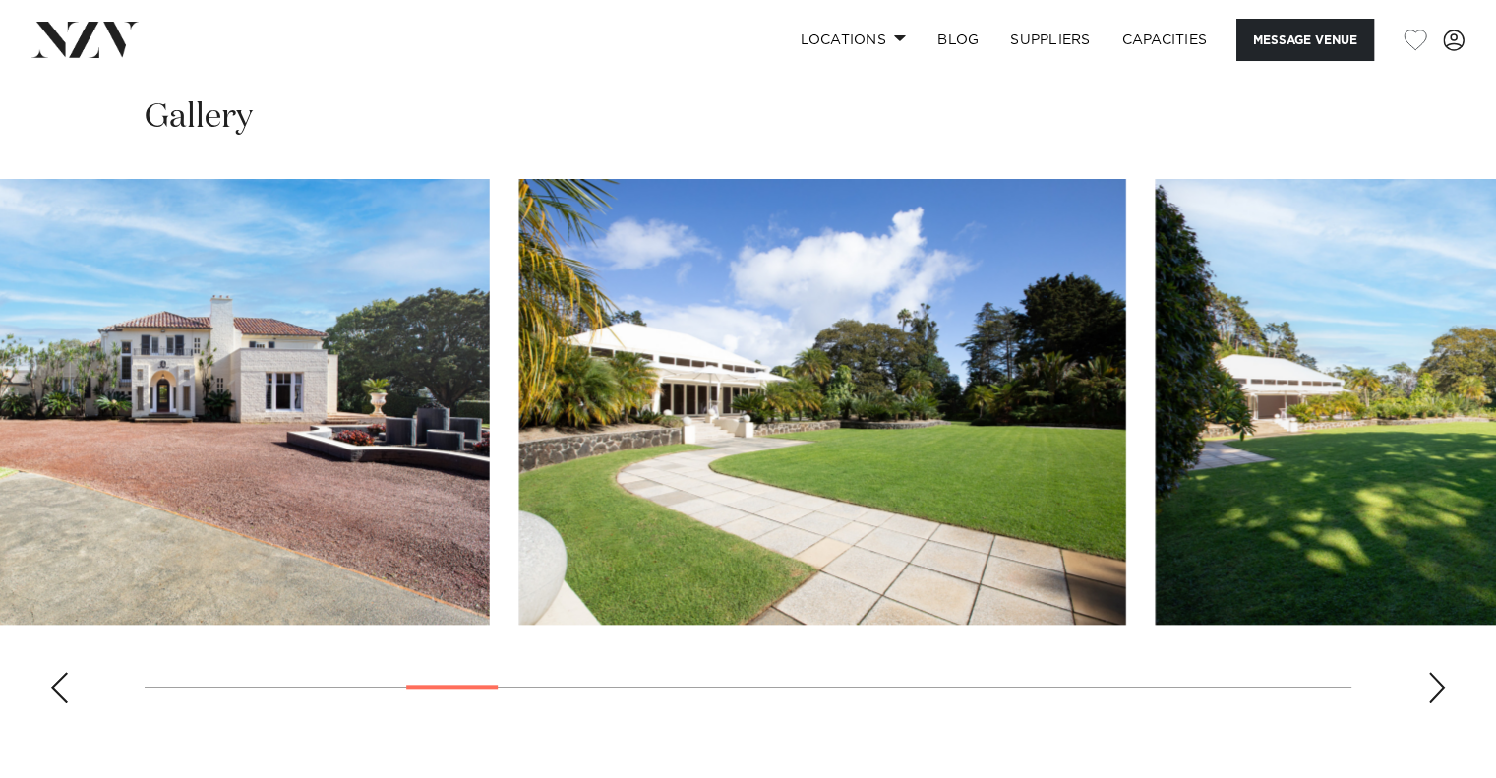
click at [519, 524] on img "7 / 25" at bounding box center [822, 402] width 607 height 446
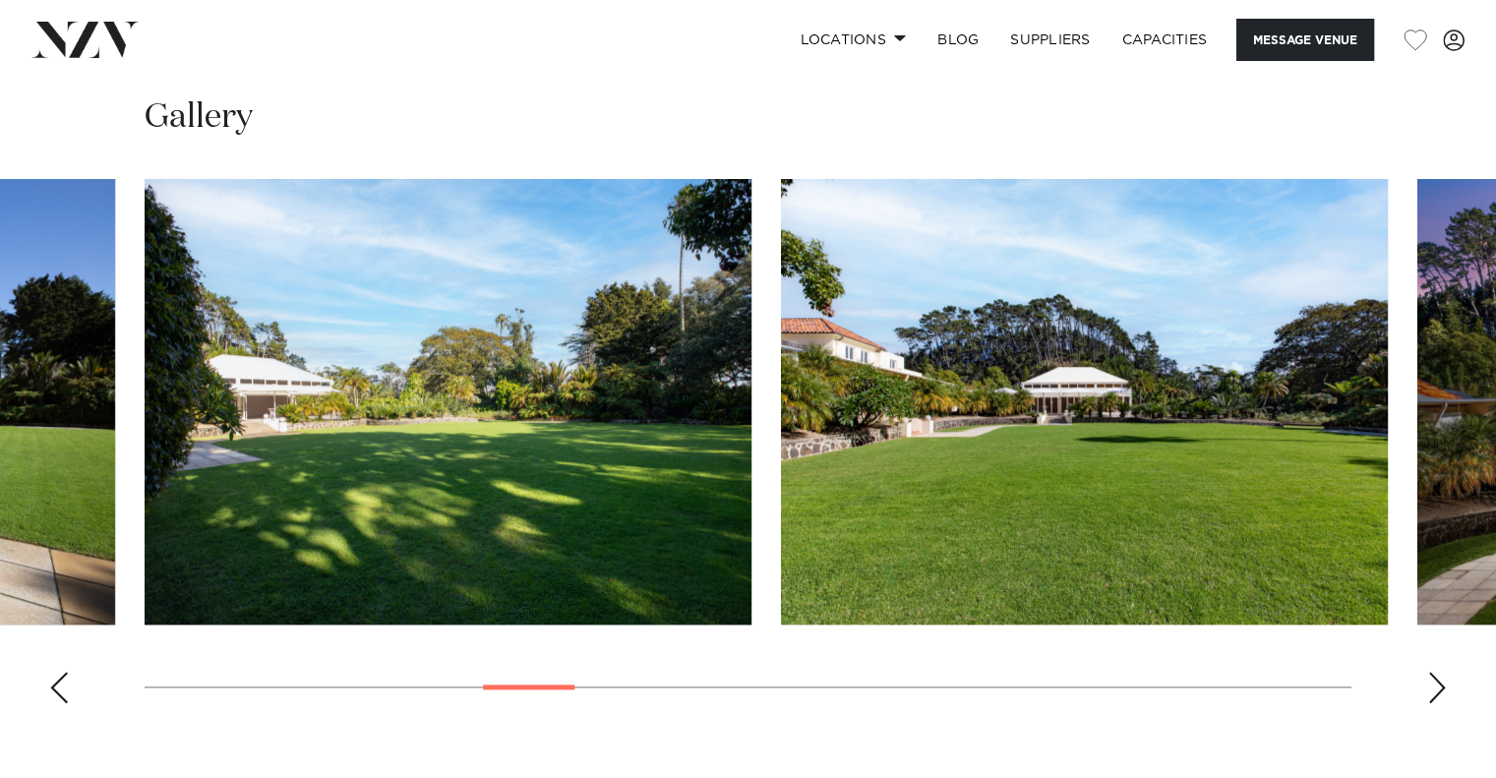
click at [781, 548] on img "9 / 25" at bounding box center [1084, 402] width 607 height 446
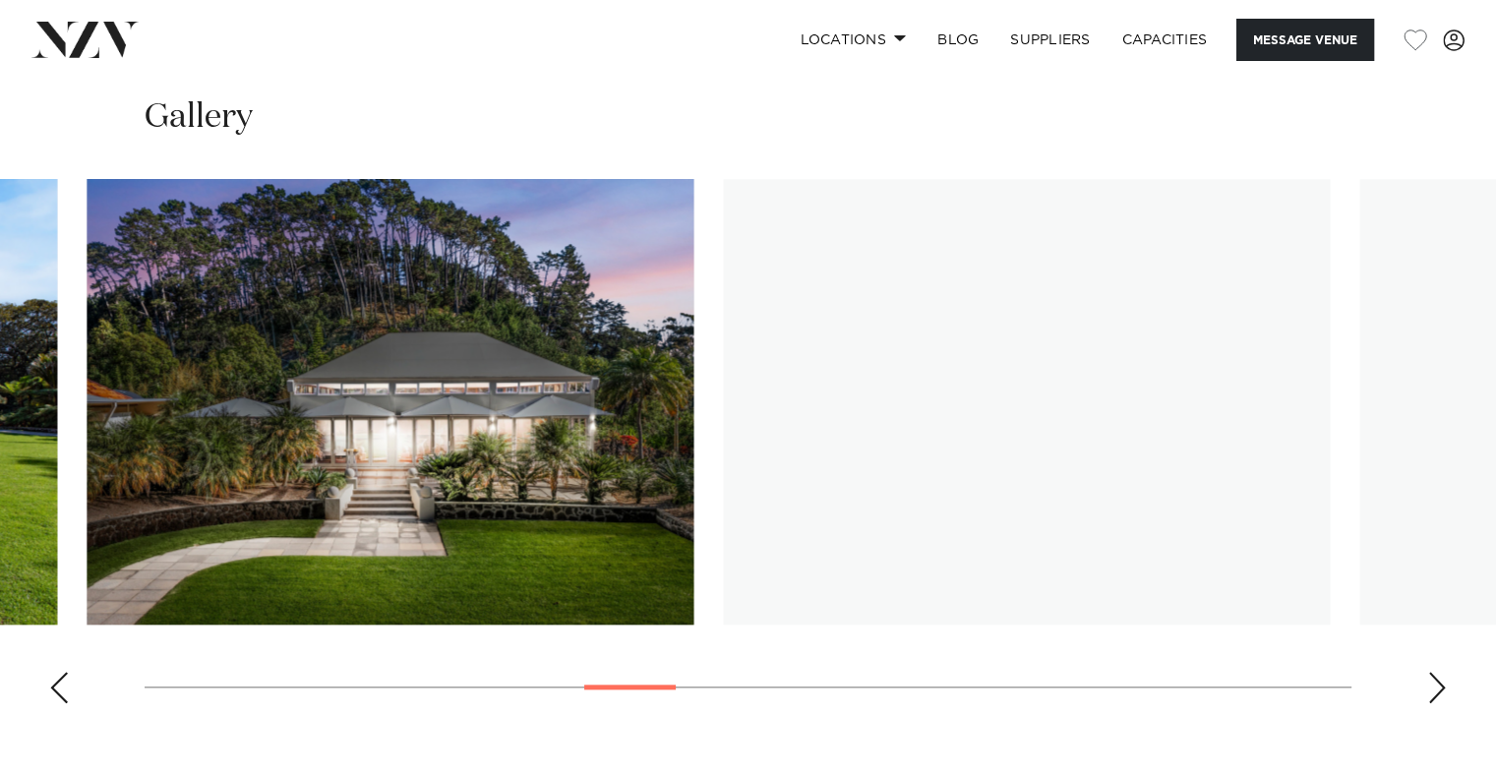
click at [303, 584] on img "10 / 25" at bounding box center [390, 402] width 607 height 446
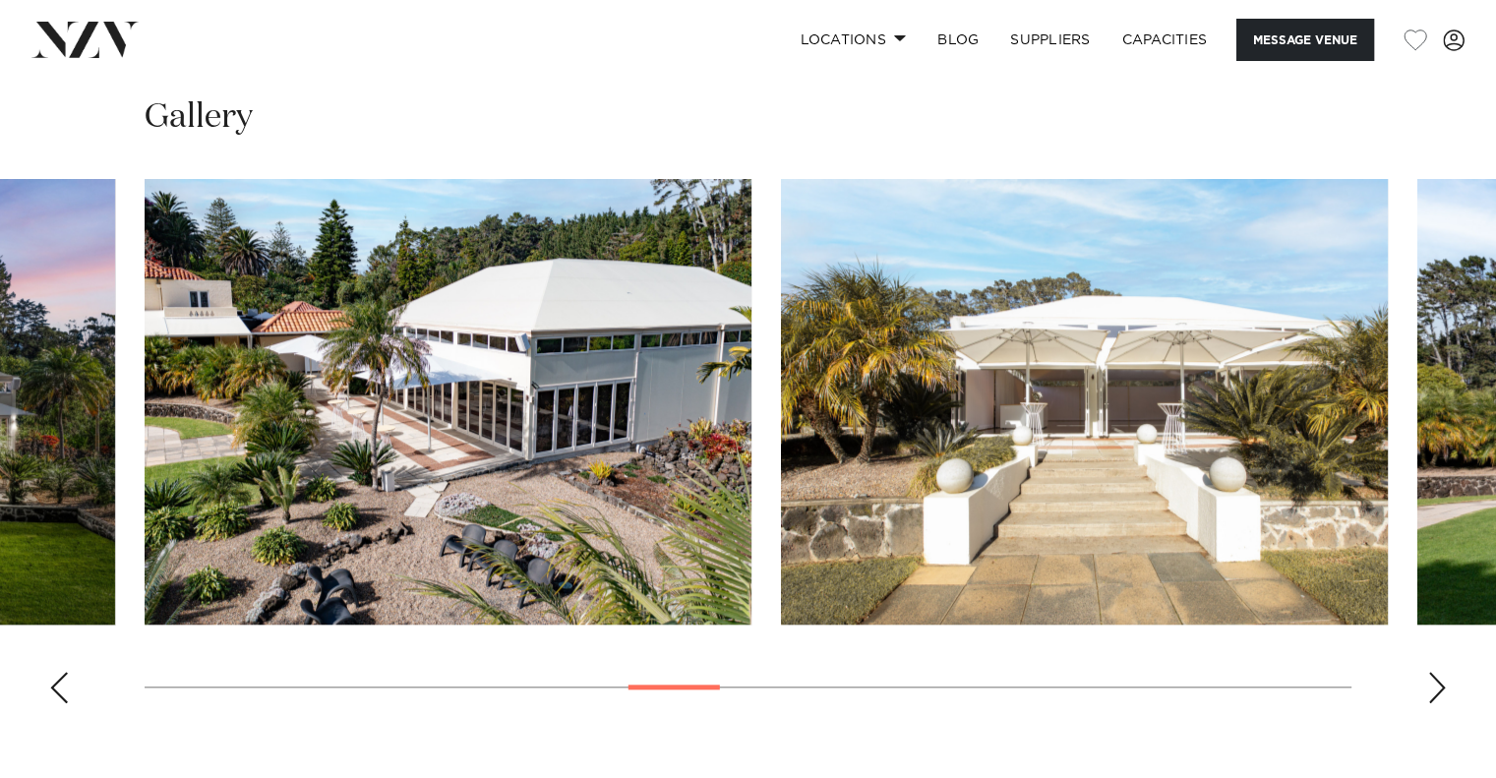
click at [954, 470] on img "12 / 25" at bounding box center [1084, 402] width 607 height 446
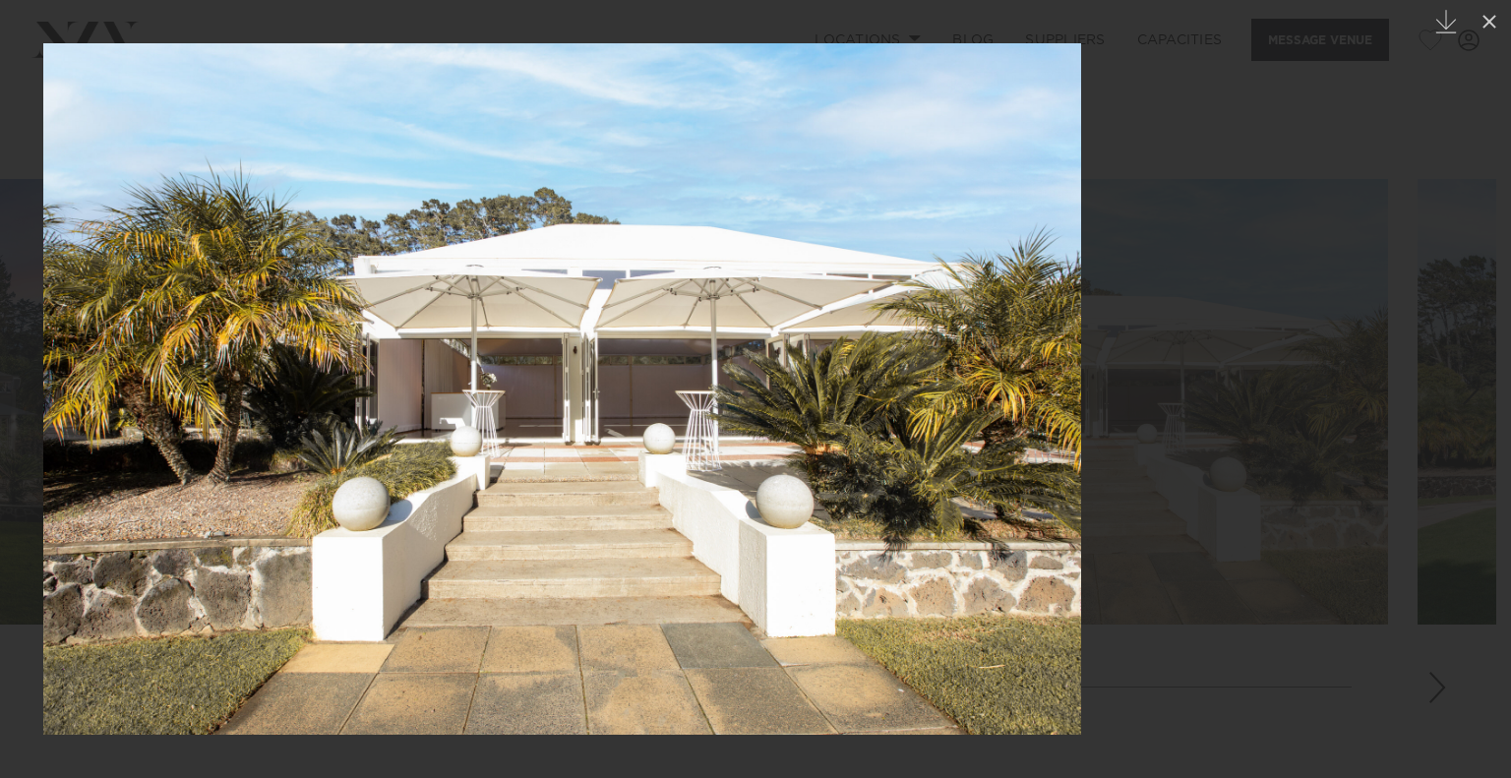
drag, startPoint x: 990, startPoint y: 560, endPoint x: 202, endPoint y: 673, distance: 796.9
click at [223, 672] on img at bounding box center [562, 388] width 1038 height 691
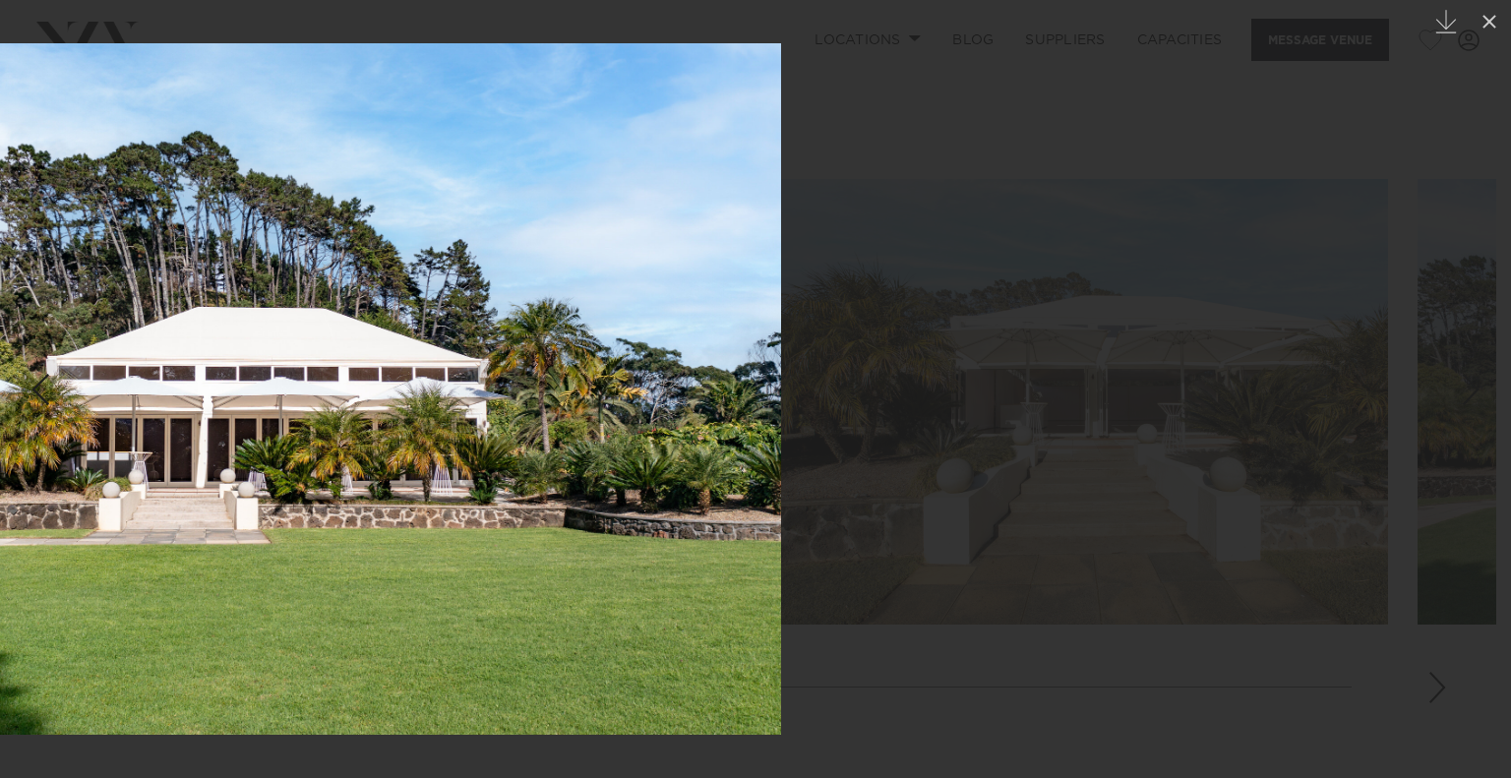
drag, startPoint x: 873, startPoint y: 582, endPoint x: 200, endPoint y: 660, distance: 678.2
click at [200, 660] on img at bounding box center [262, 388] width 1038 height 691
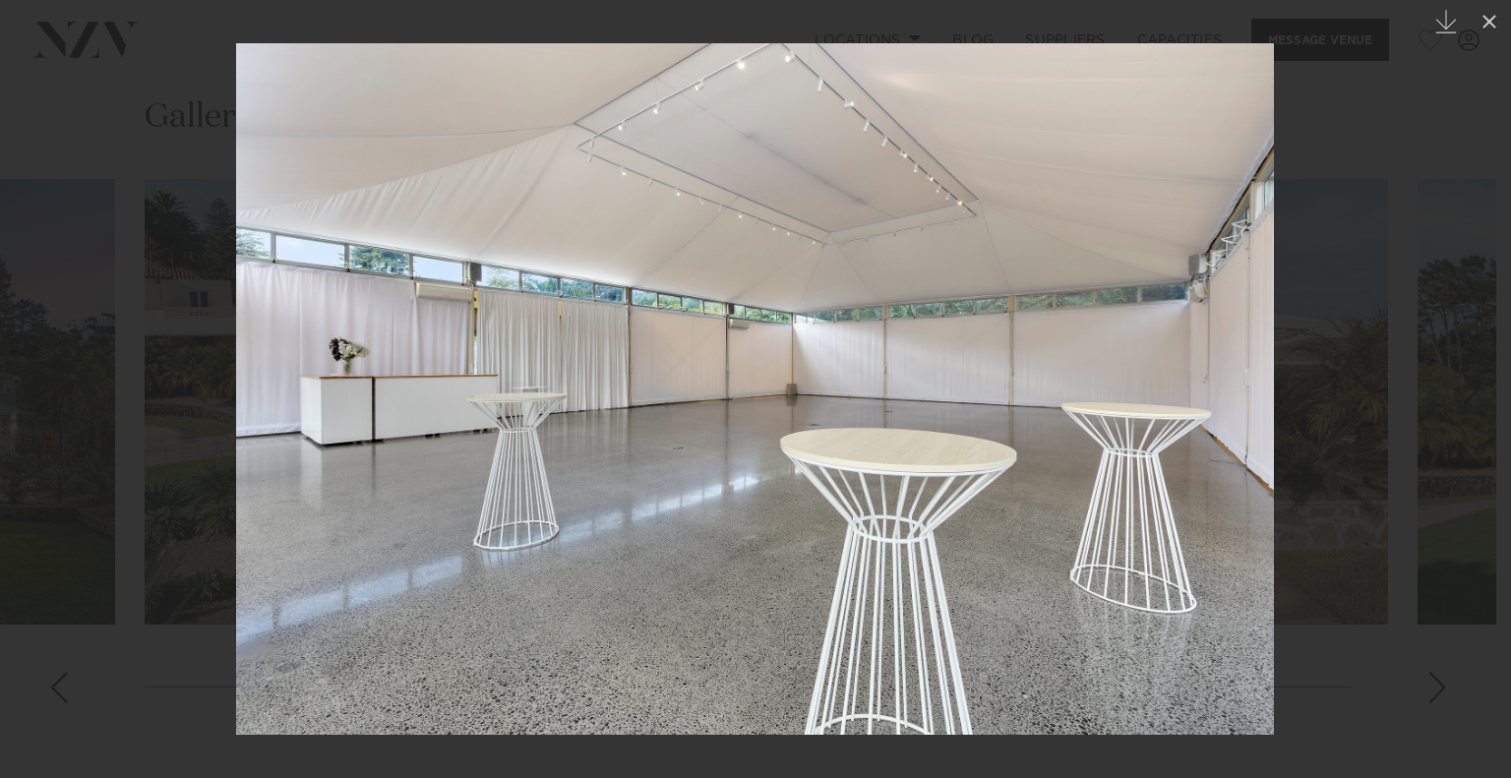
drag, startPoint x: 721, startPoint y: 598, endPoint x: 259, endPoint y: 651, distance: 465.3
click at [272, 644] on div at bounding box center [755, 389] width 1511 height 778
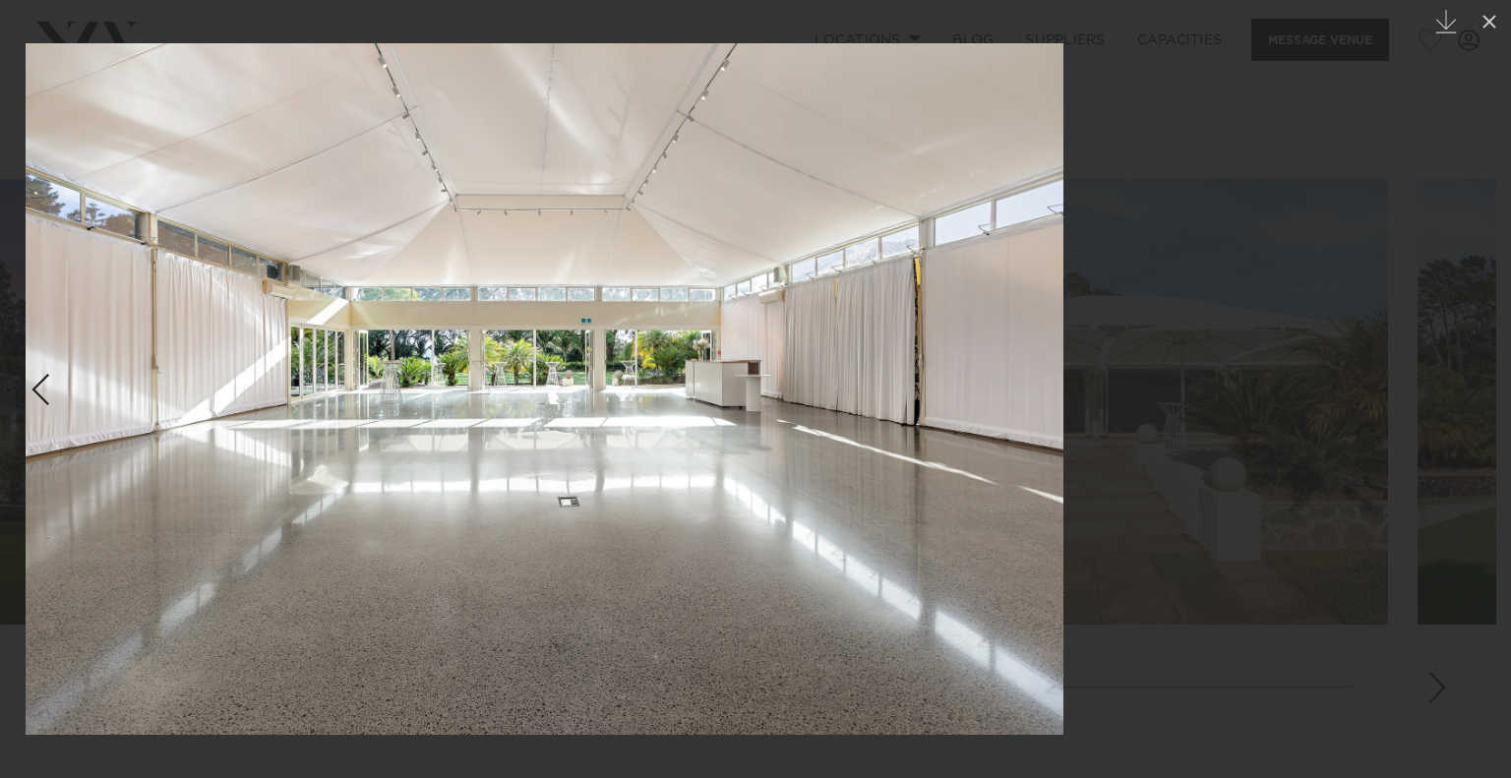
drag, startPoint x: 845, startPoint y: 630, endPoint x: 90, endPoint y: 692, distance: 757.0
click at [90, 692] on img at bounding box center [545, 388] width 1038 height 691
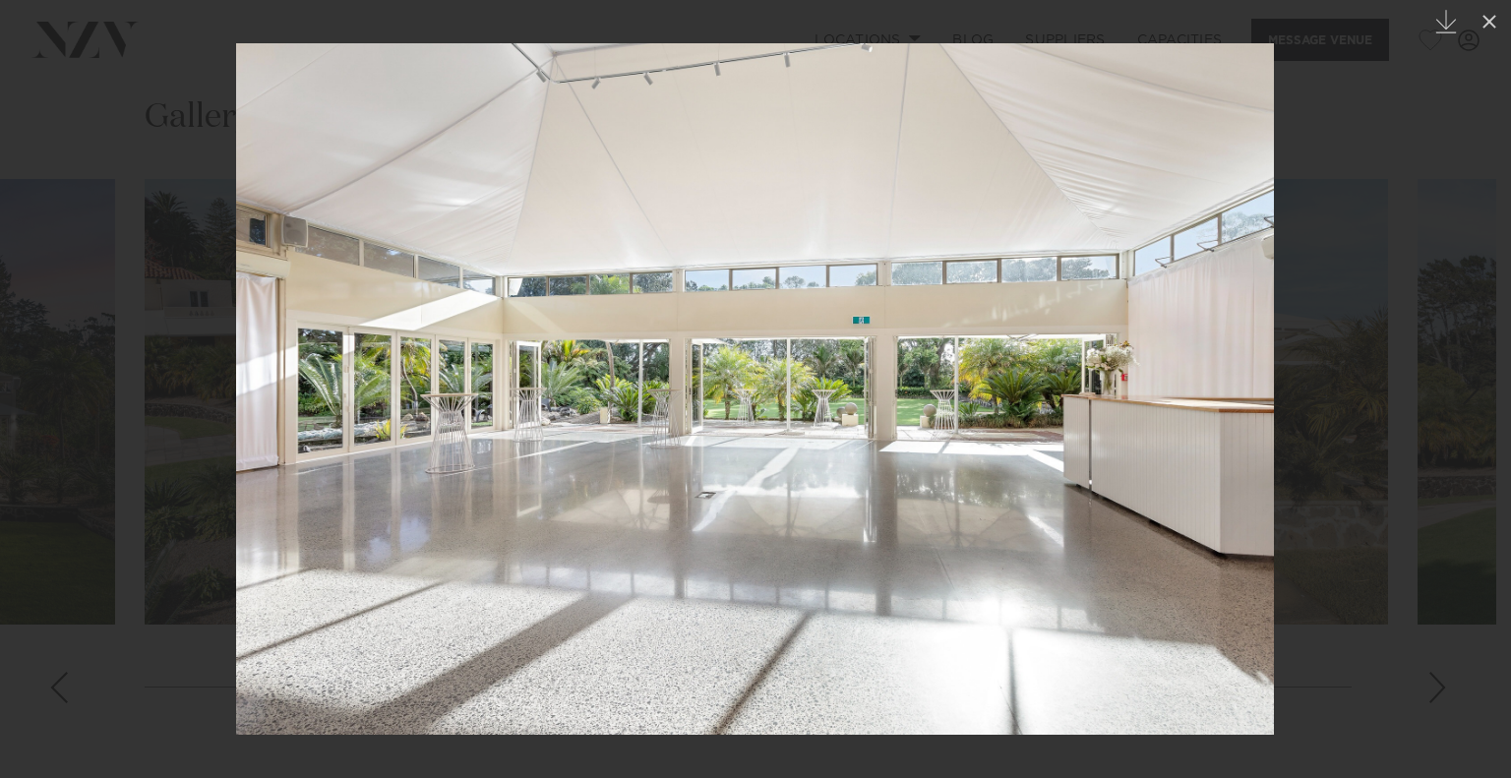
drag, startPoint x: 559, startPoint y: 550, endPoint x: 94, endPoint y: 609, distance: 468.0
click at [236, 601] on img at bounding box center [755, 388] width 1038 height 691
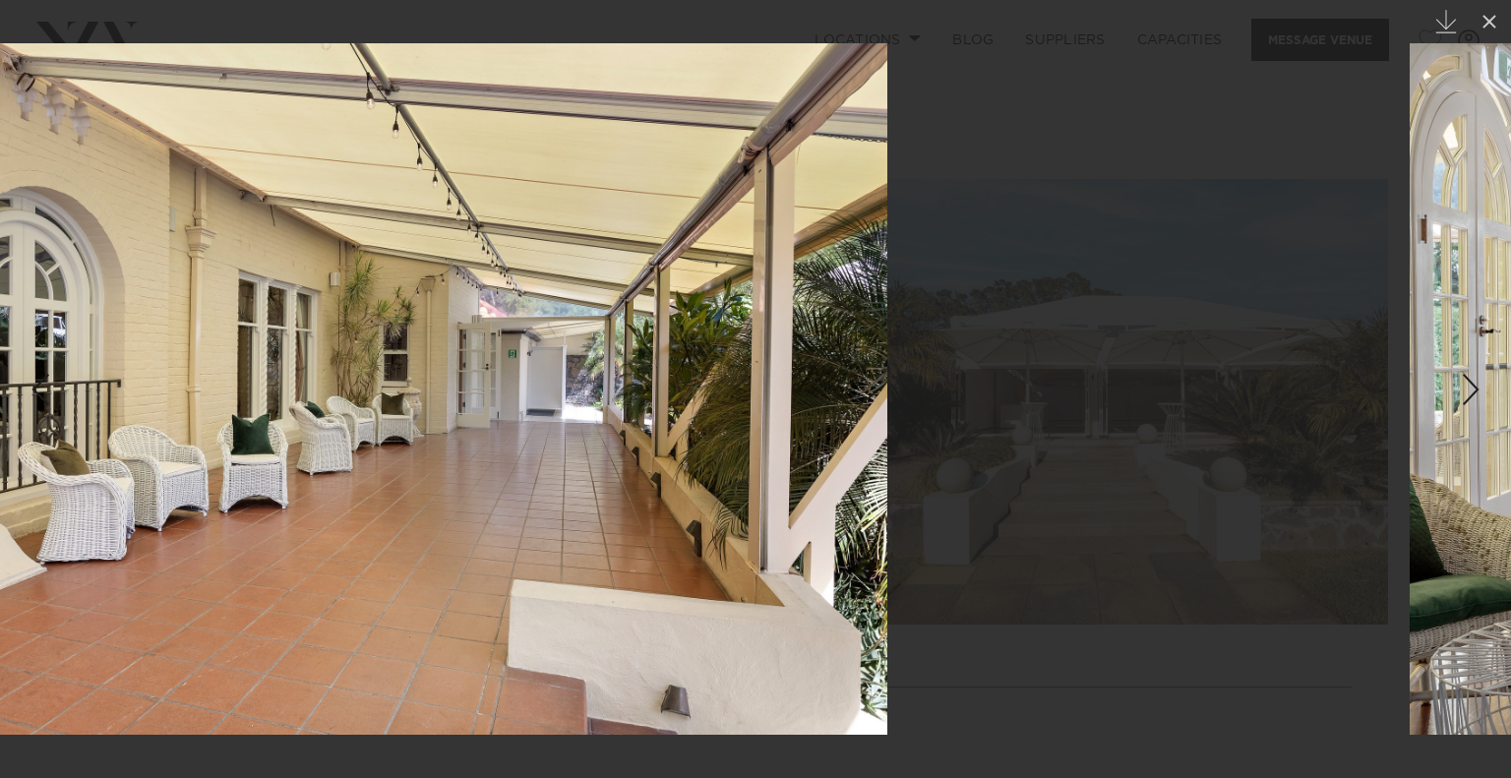
drag, startPoint x: 910, startPoint y: 528, endPoint x: 128, endPoint y: 601, distance: 785.3
click at [128, 601] on img at bounding box center [369, 388] width 1038 height 691
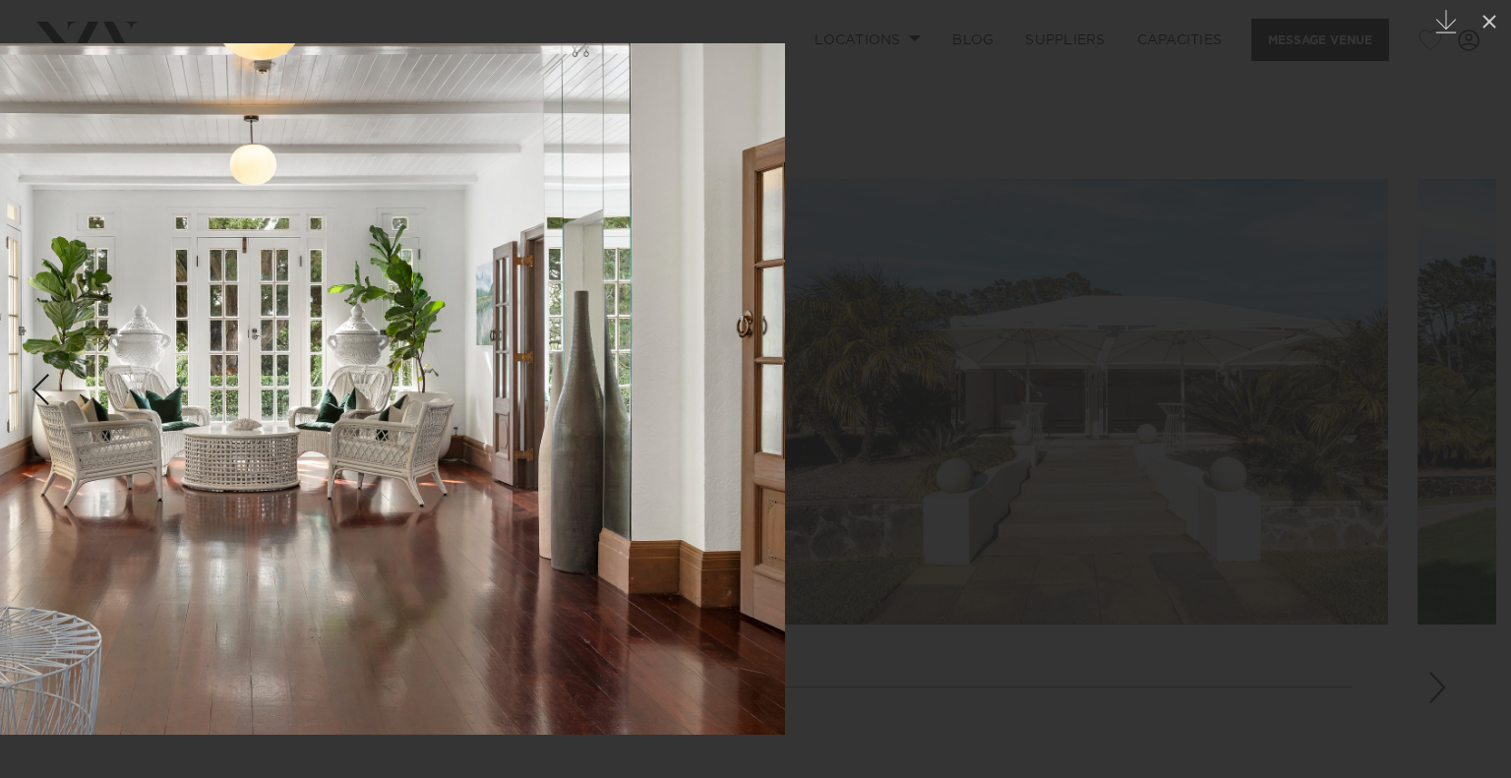
drag, startPoint x: 691, startPoint y: 581, endPoint x: 360, endPoint y: 600, distance: 332.0
click at [360, 600] on img at bounding box center [266, 388] width 1038 height 691
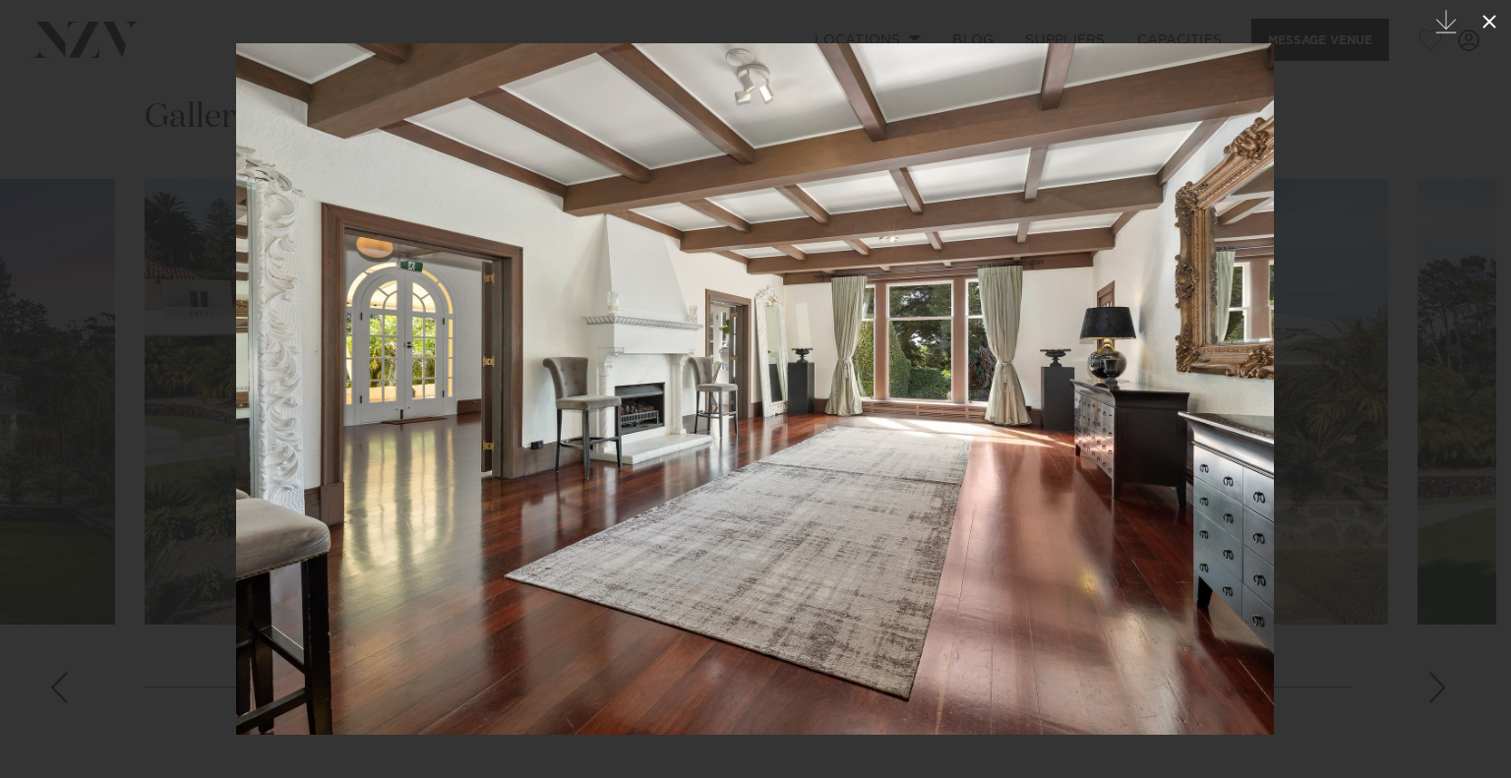
click at [1487, 25] on icon at bounding box center [1489, 22] width 24 height 24
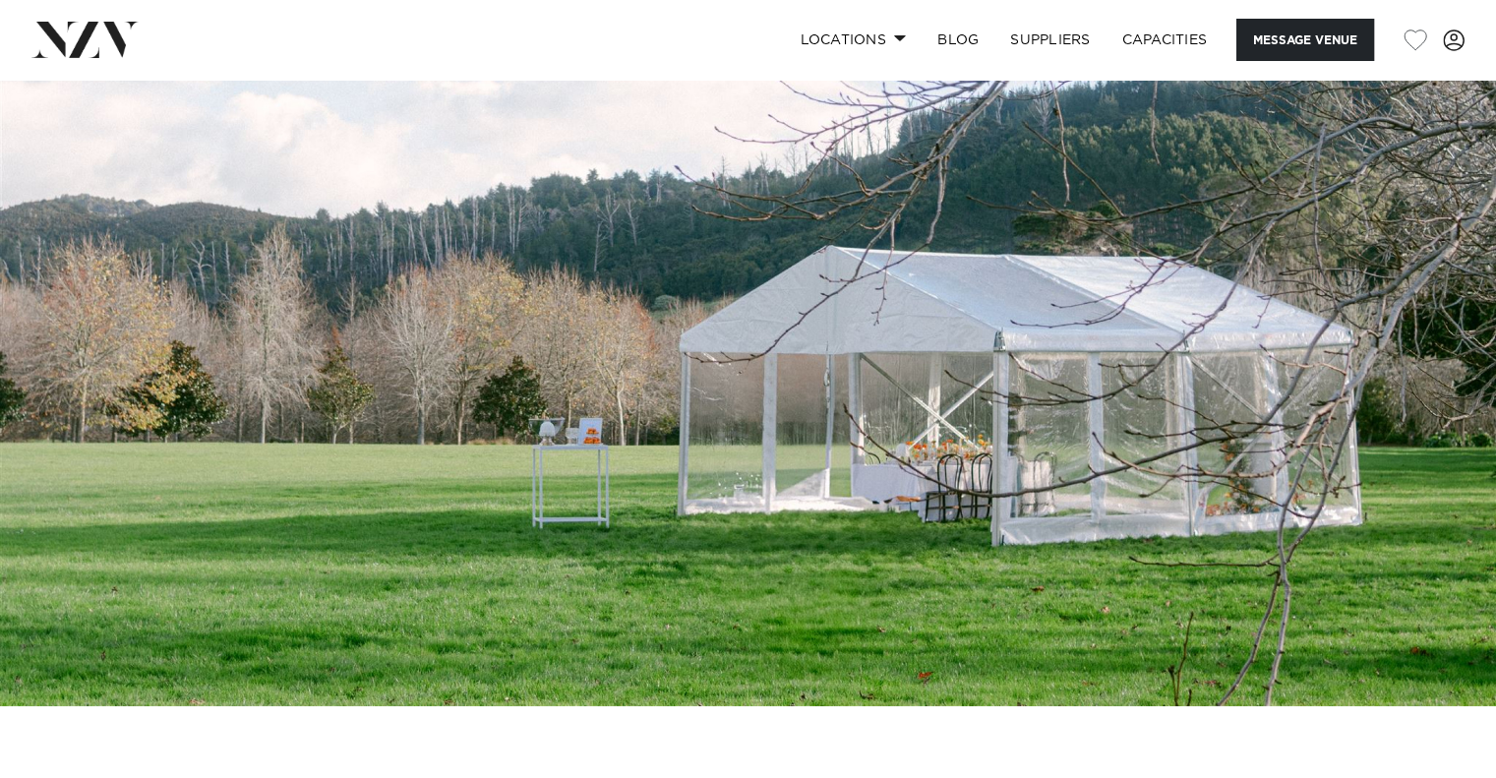
scroll to position [262, 0]
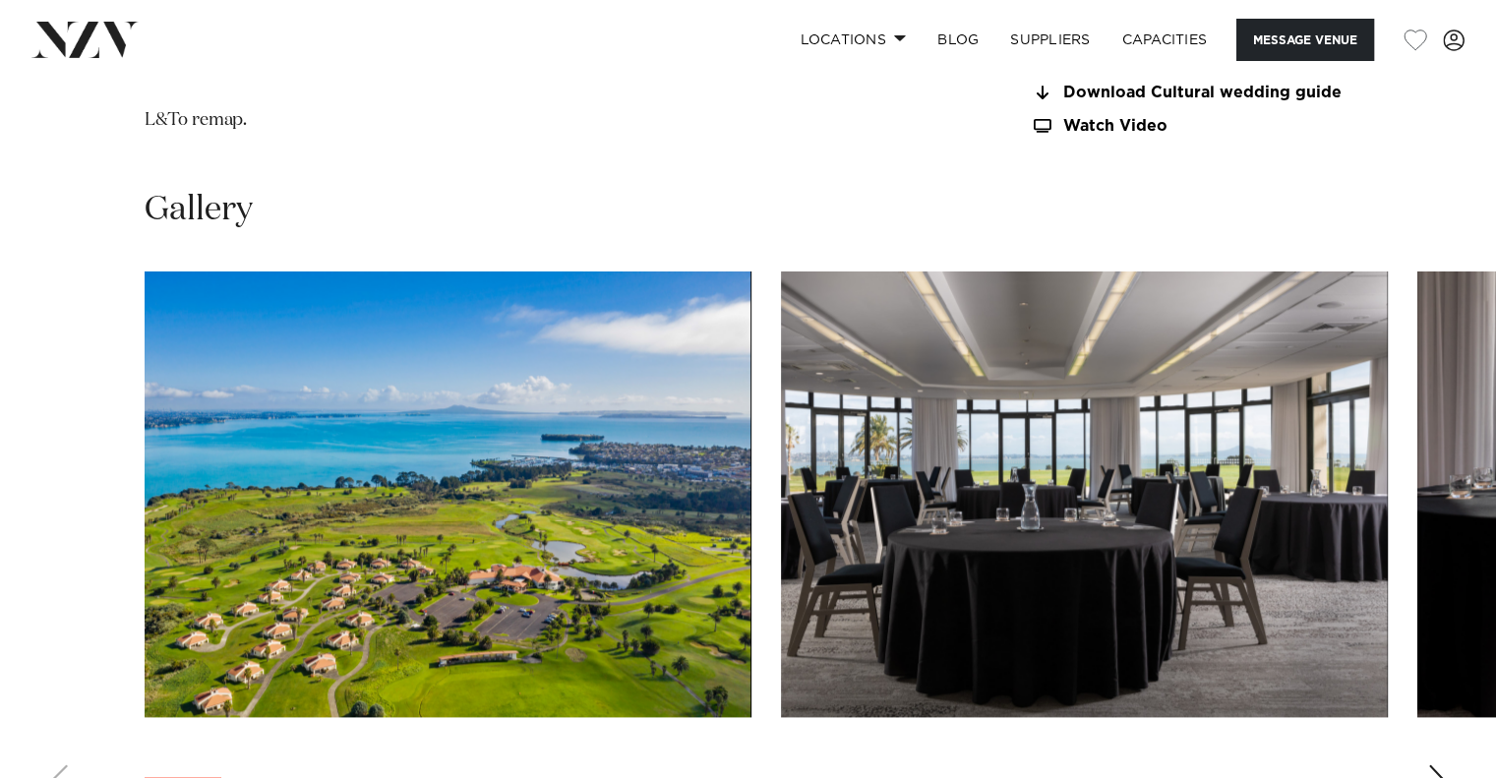
scroll to position [2361, 0]
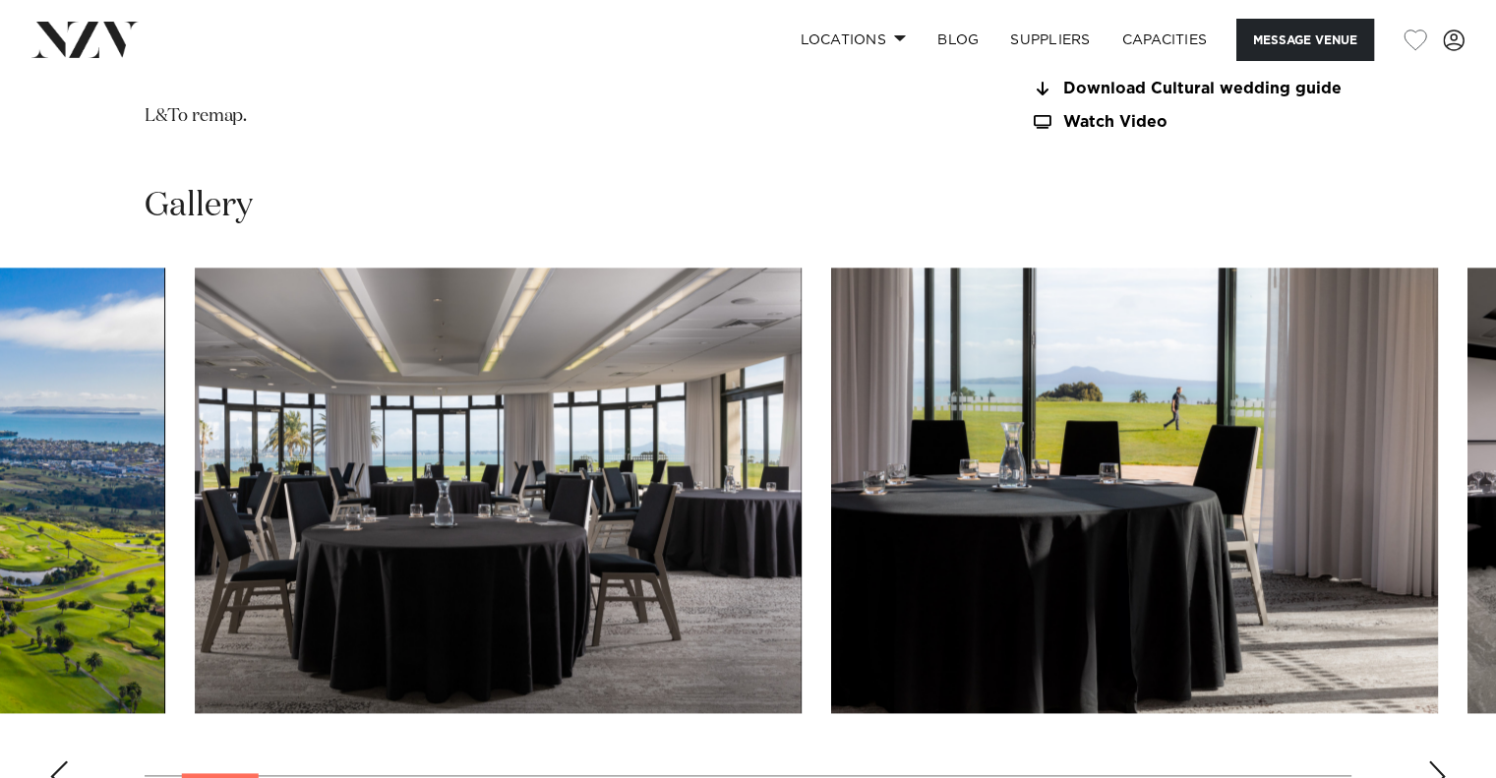
click at [389, 450] on img "2 / 30" at bounding box center [498, 491] width 607 height 446
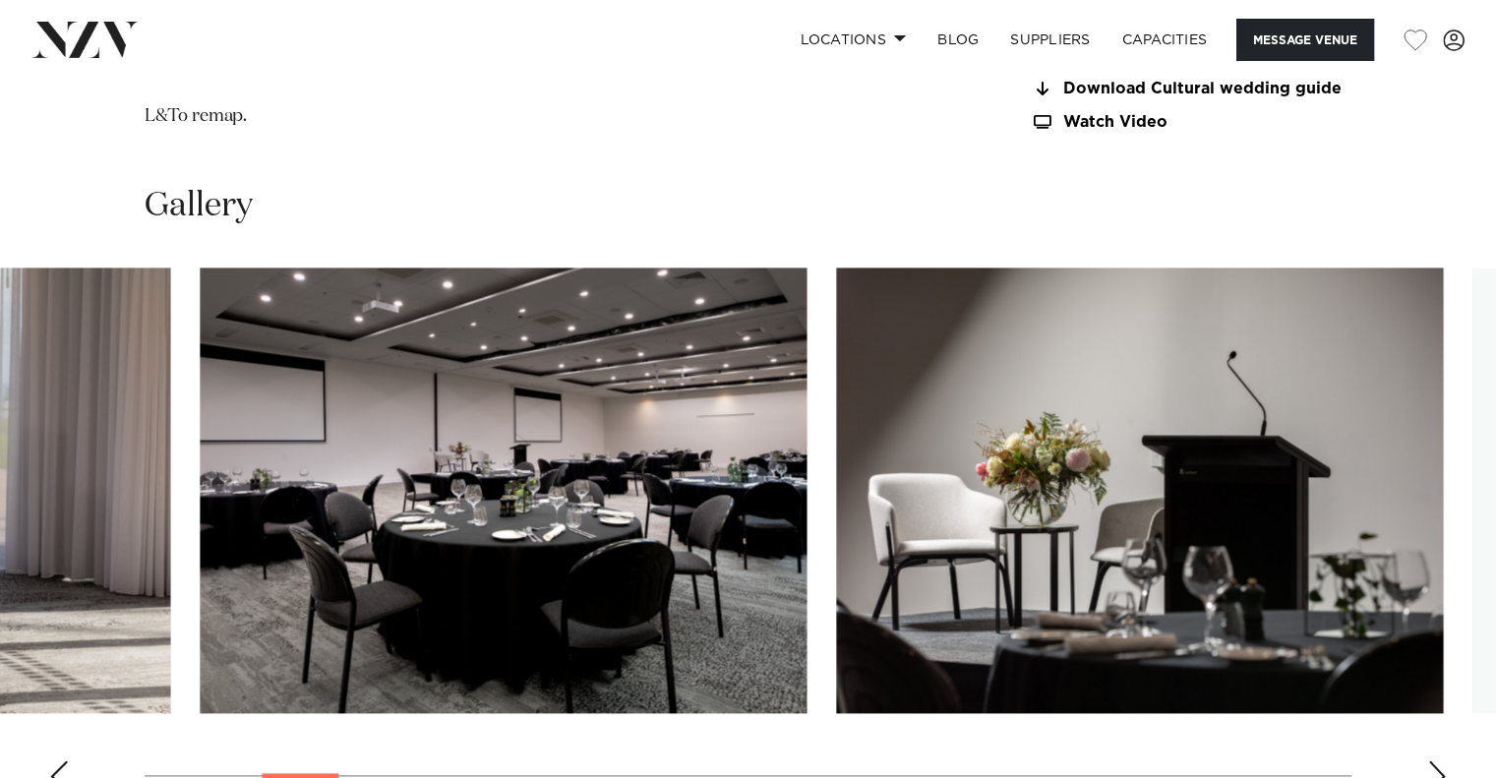
click at [0, 725] on swiper-container at bounding box center [748, 538] width 1496 height 540
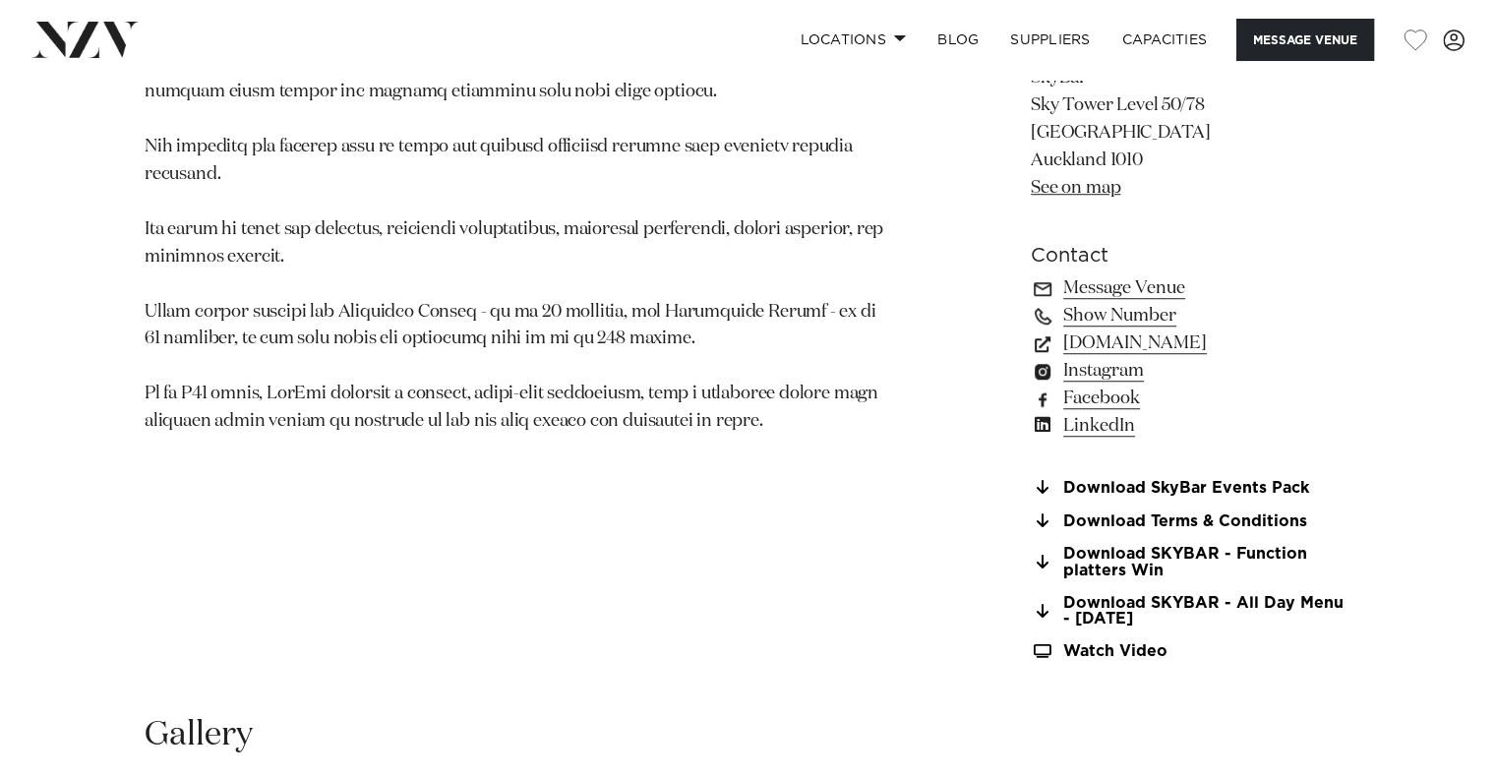
scroll to position [1508, 0]
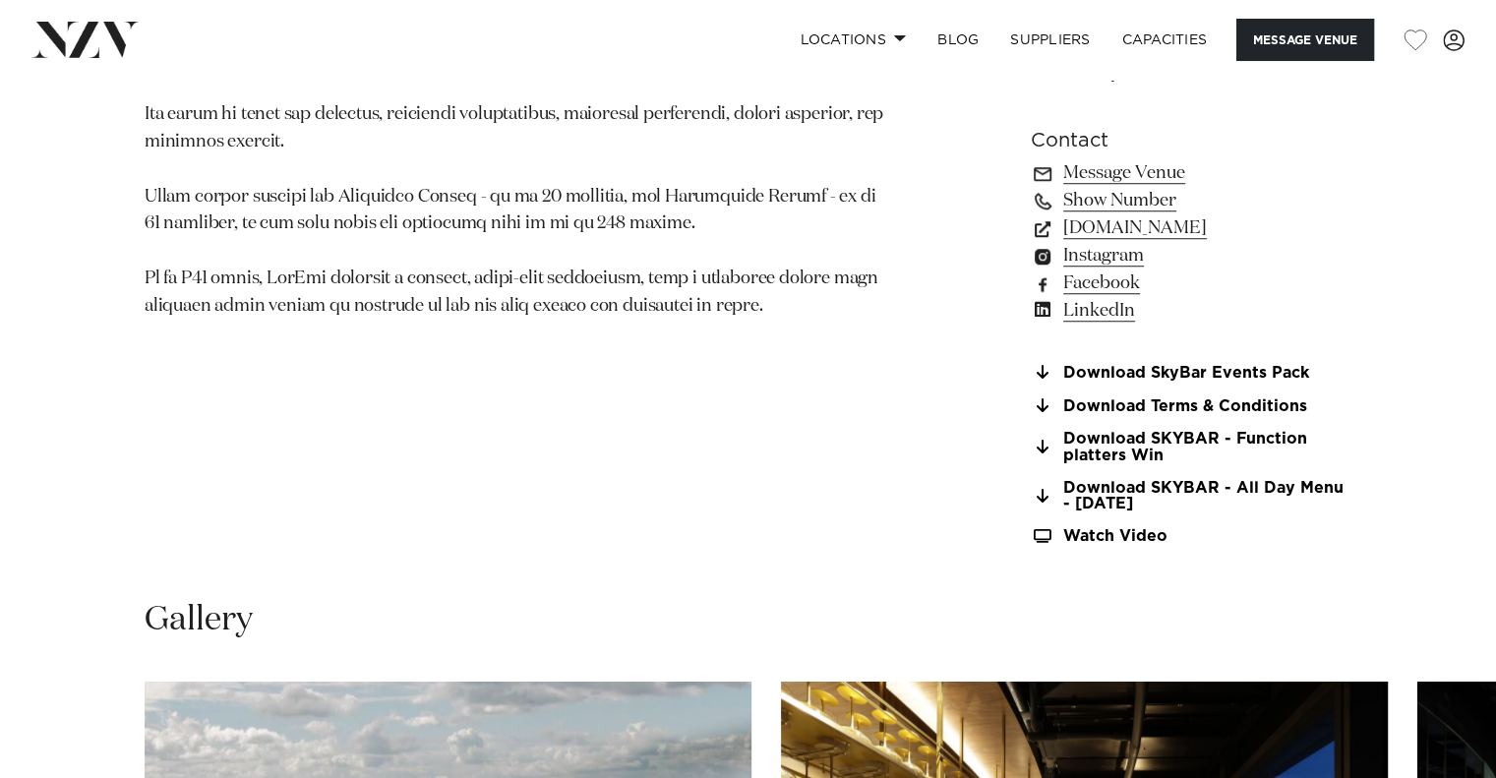
click at [1275, 364] on link "Download SkyBar Events Pack" at bounding box center [1191, 373] width 321 height 18
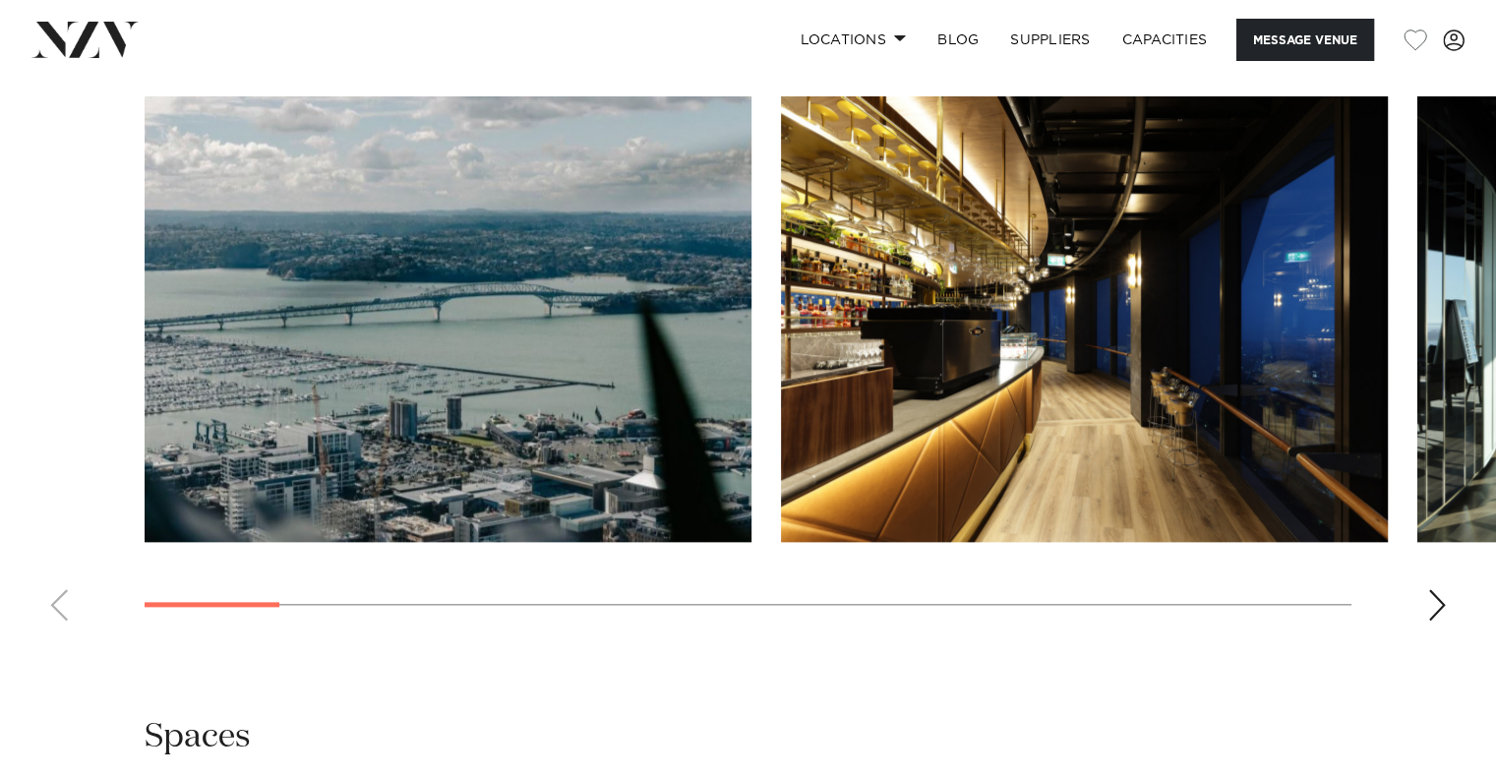
scroll to position [2098, 0]
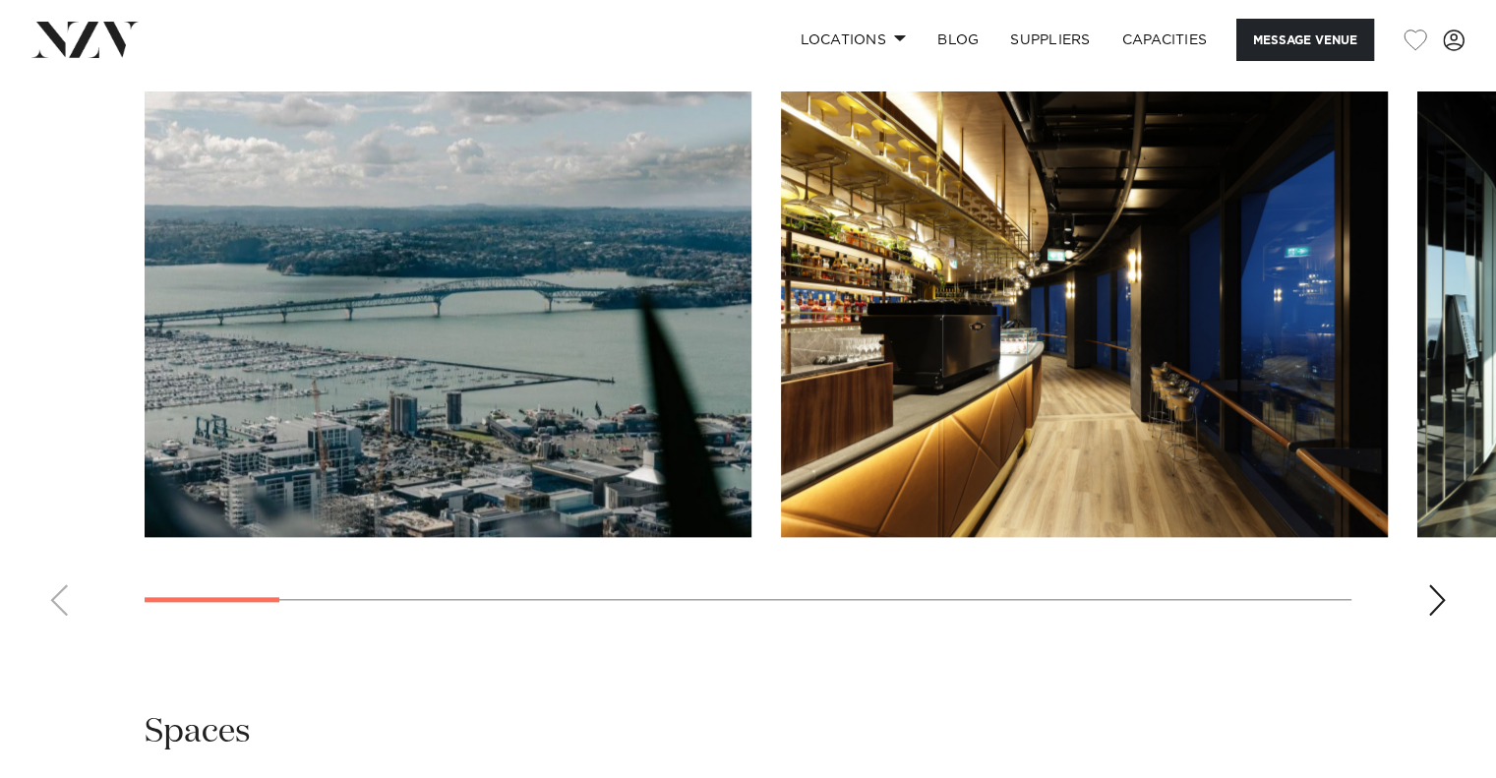
click at [781, 475] on img "2 / 17" at bounding box center [1084, 314] width 607 height 446
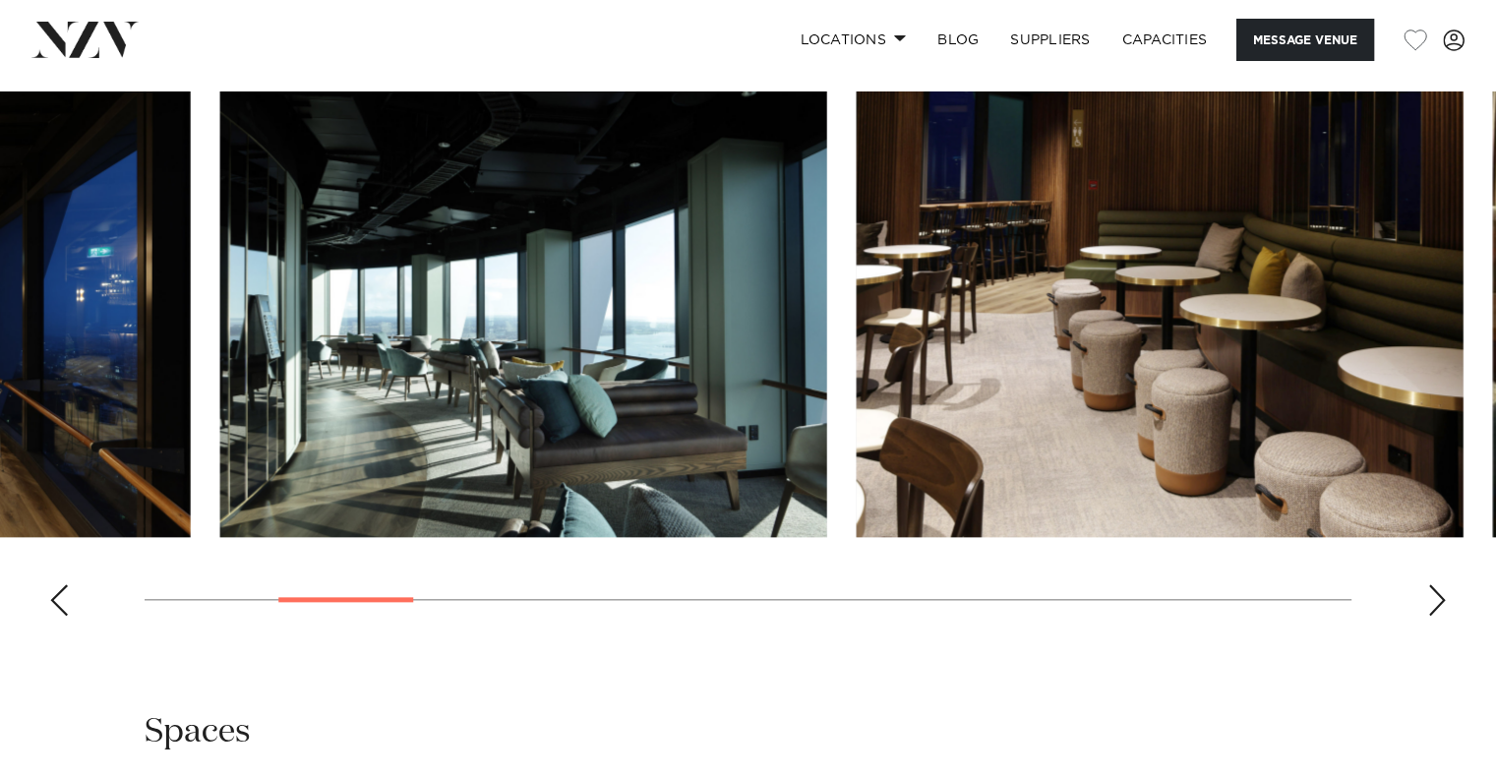
click at [677, 468] on img "3 / 17" at bounding box center [523, 314] width 607 height 446
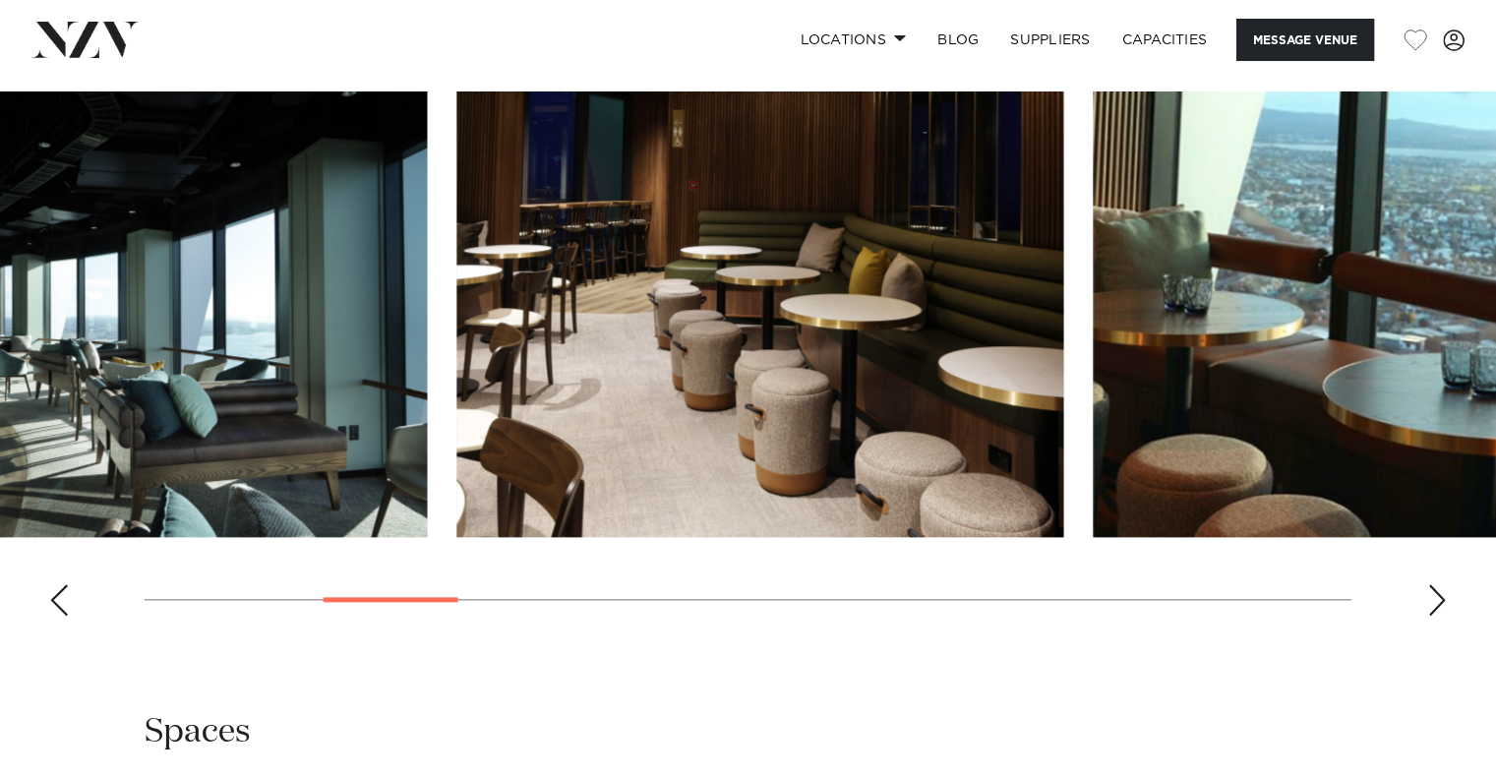
click at [521, 502] on img "4 / 17" at bounding box center [759, 314] width 607 height 446
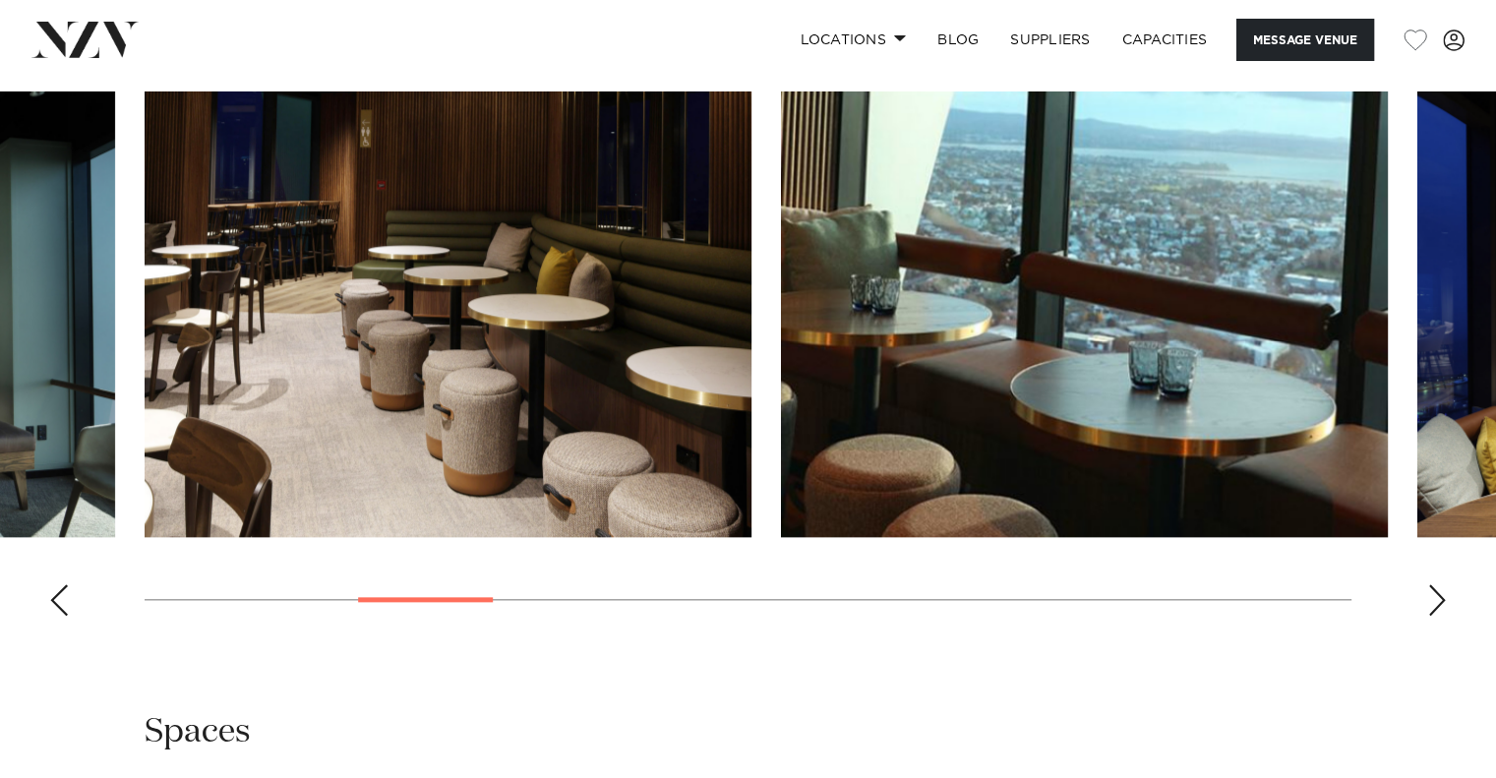
click at [781, 483] on img "5 / 17" at bounding box center [1084, 314] width 607 height 446
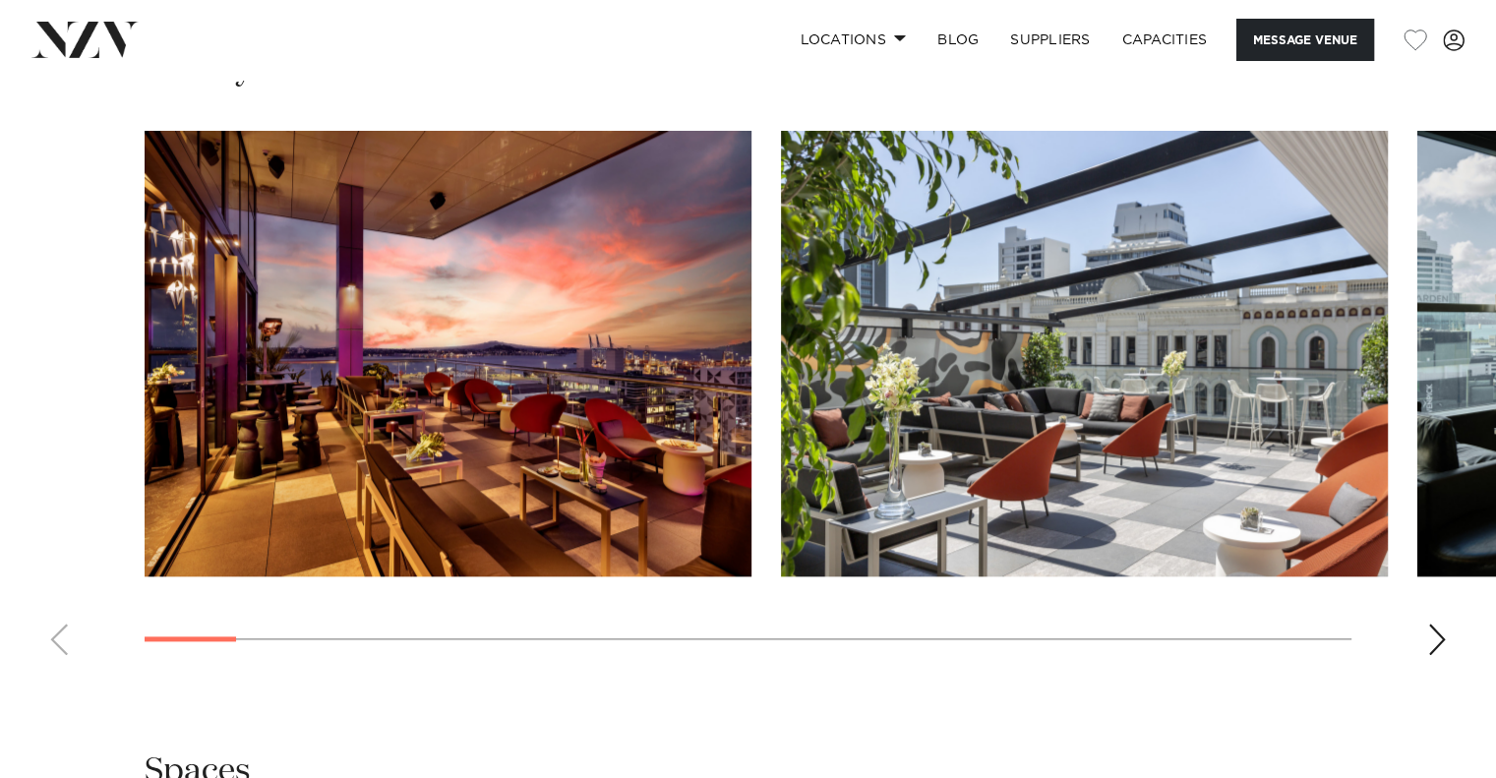
scroll to position [2164, 0]
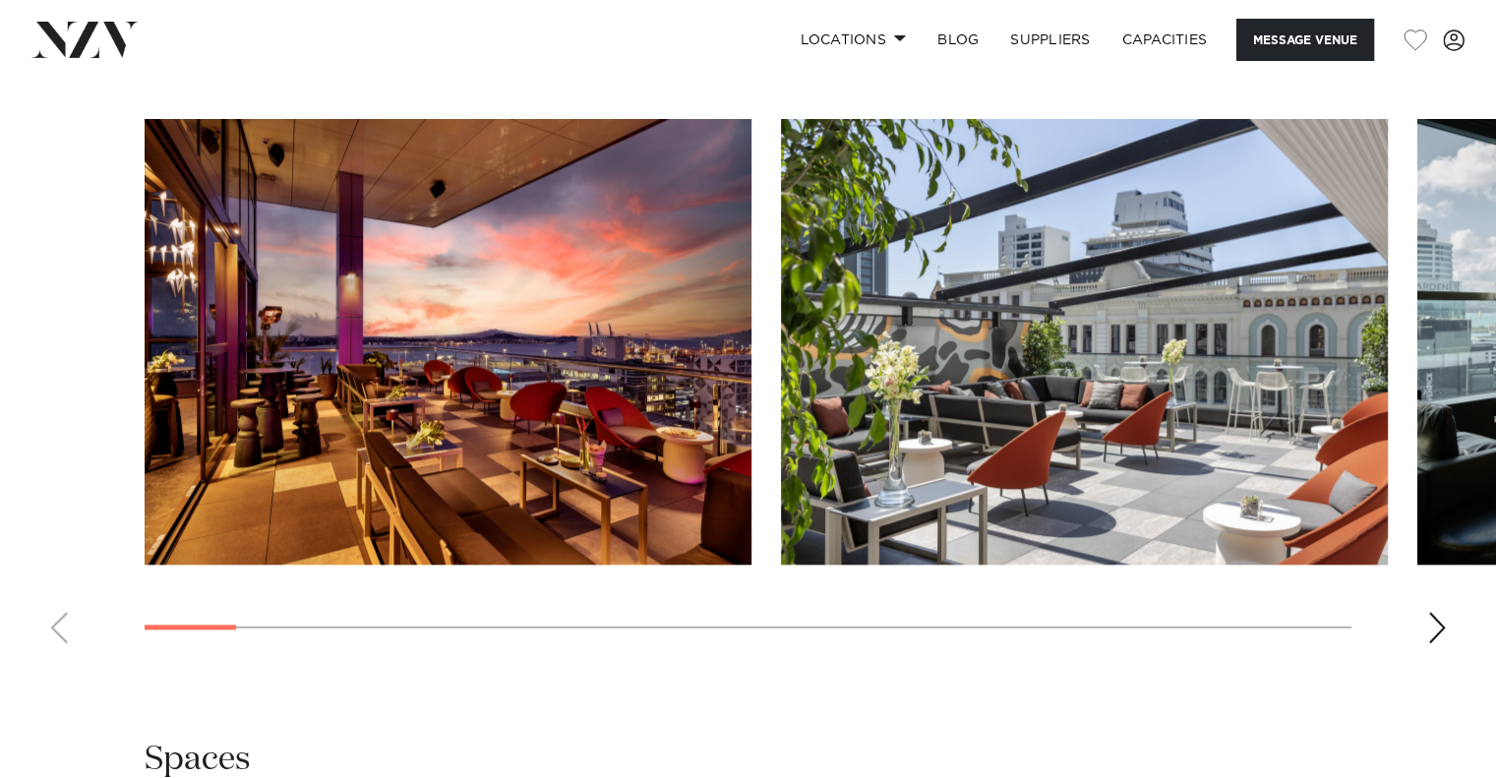
click at [781, 458] on img "2 / 25" at bounding box center [1084, 342] width 607 height 446
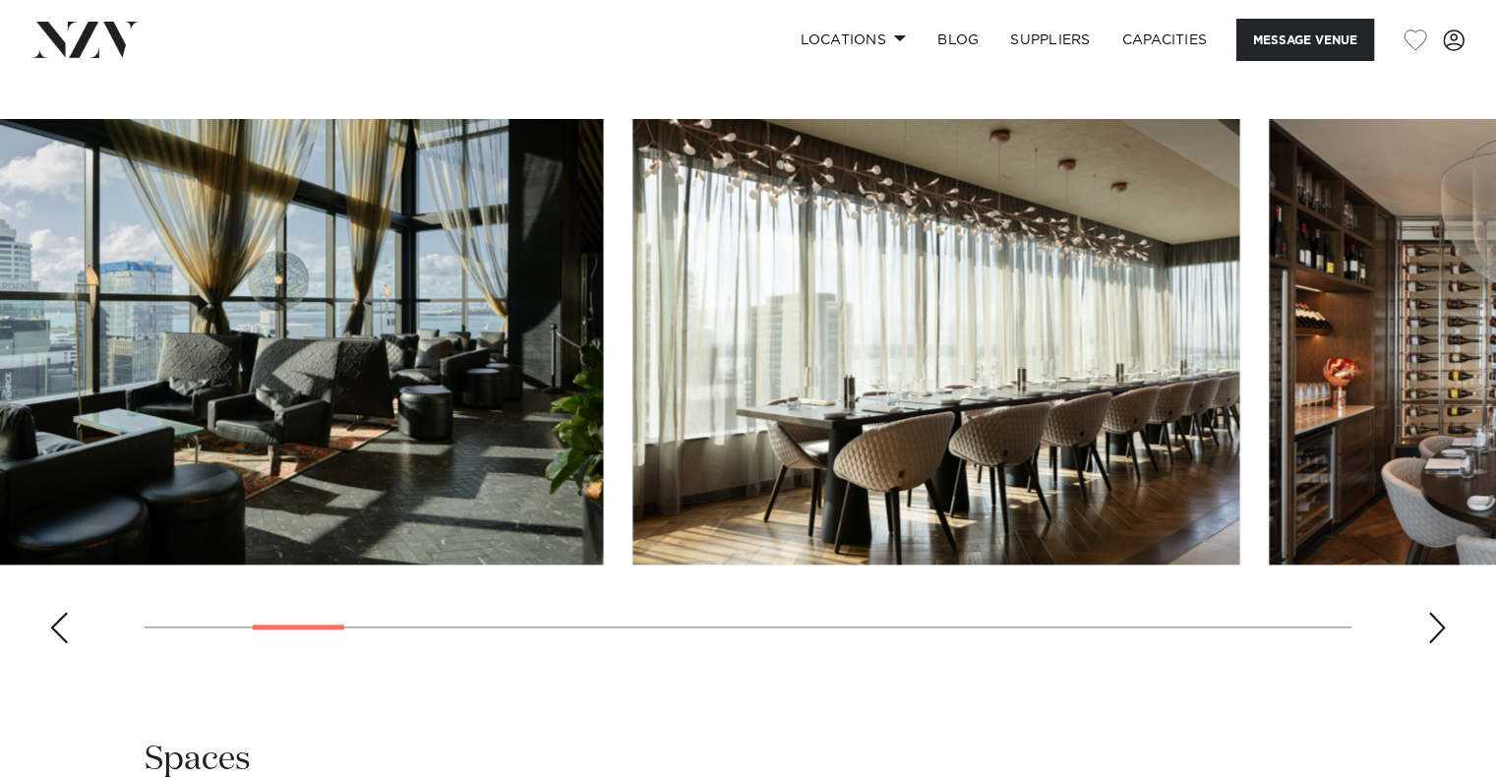
click at [453, 459] on img "3 / 25" at bounding box center [299, 342] width 607 height 446
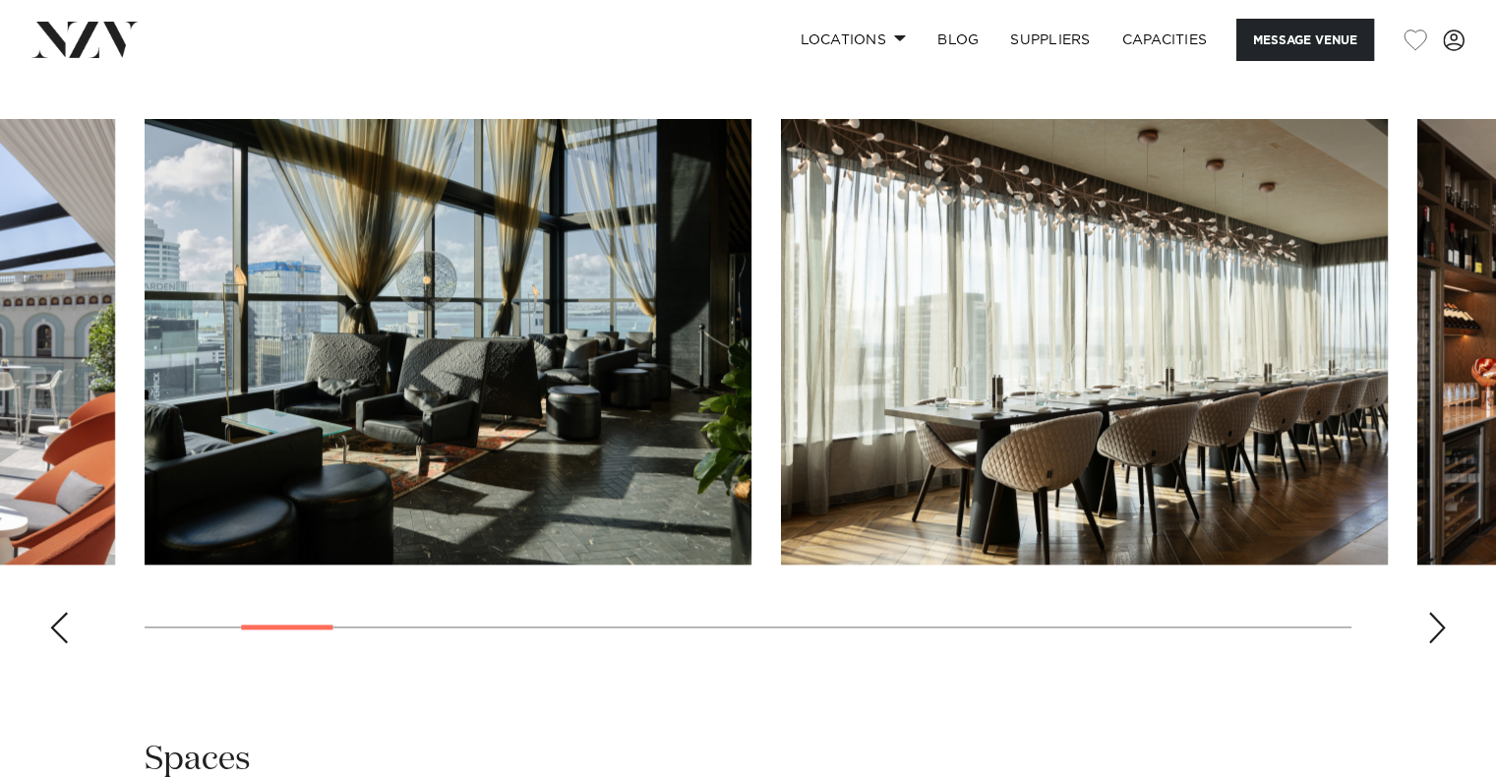
click at [814, 467] on img "4 / 25" at bounding box center [1084, 342] width 607 height 446
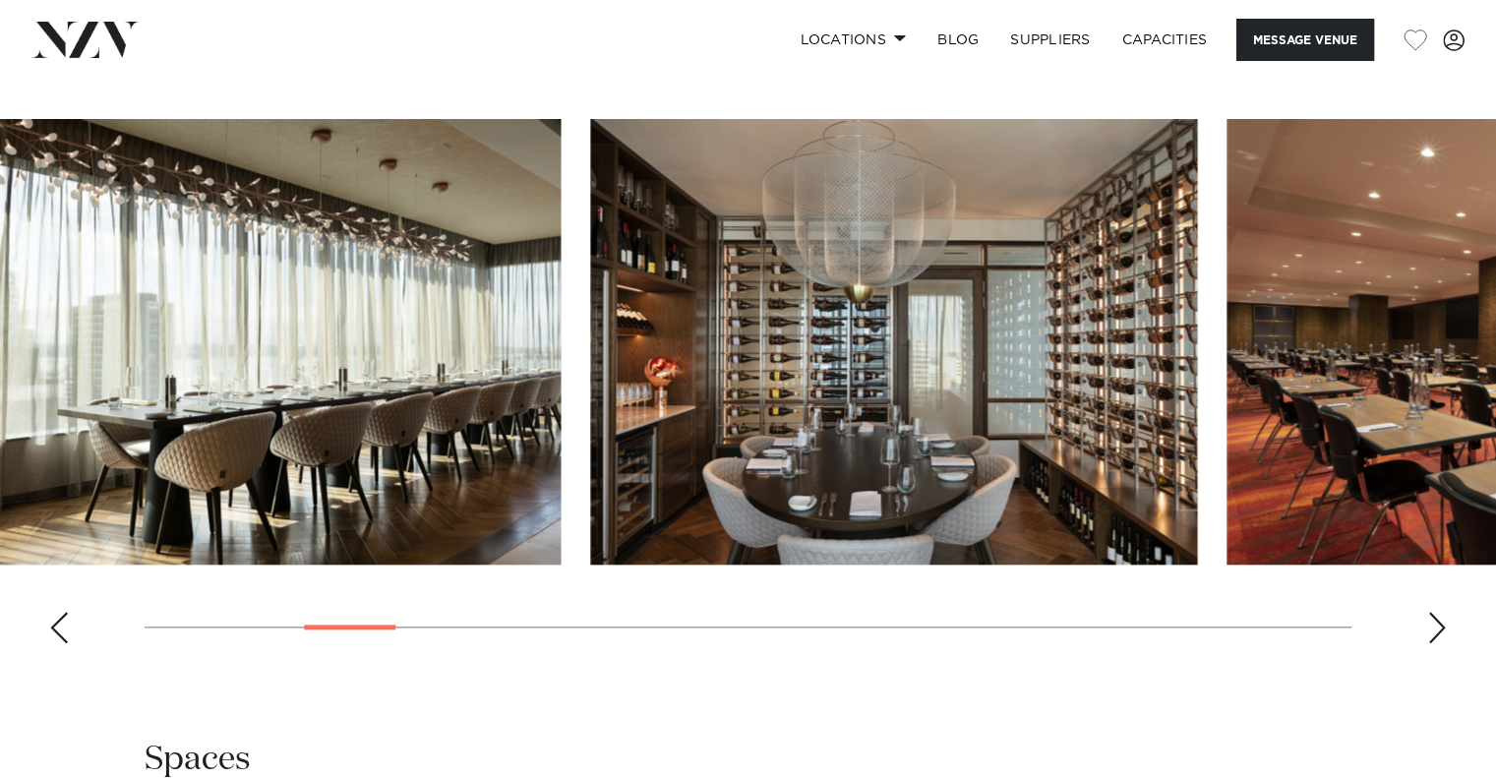
click at [818, 500] on img "5 / 25" at bounding box center [893, 342] width 607 height 446
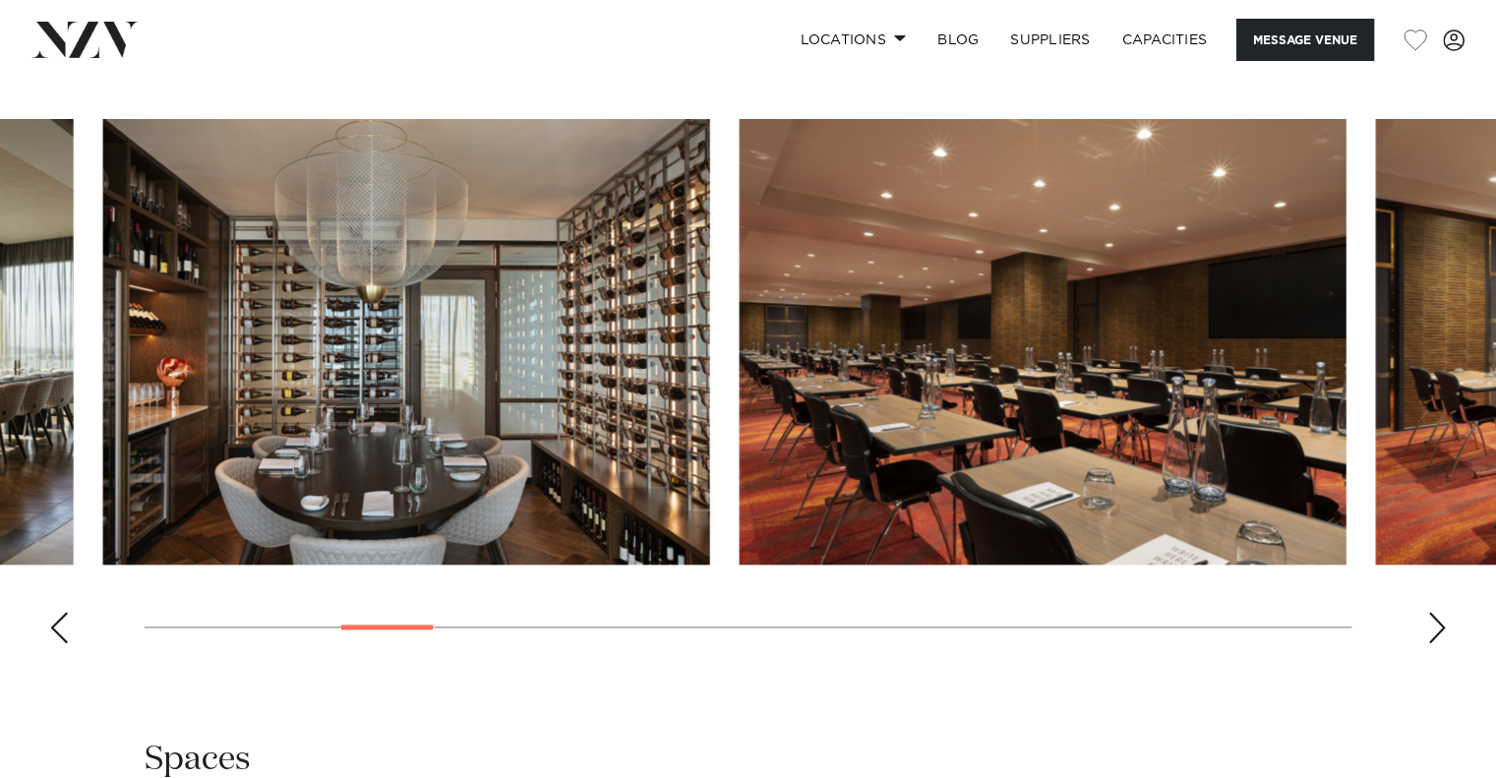
click at [740, 550] on img "6 / 25" at bounding box center [1043, 342] width 607 height 446
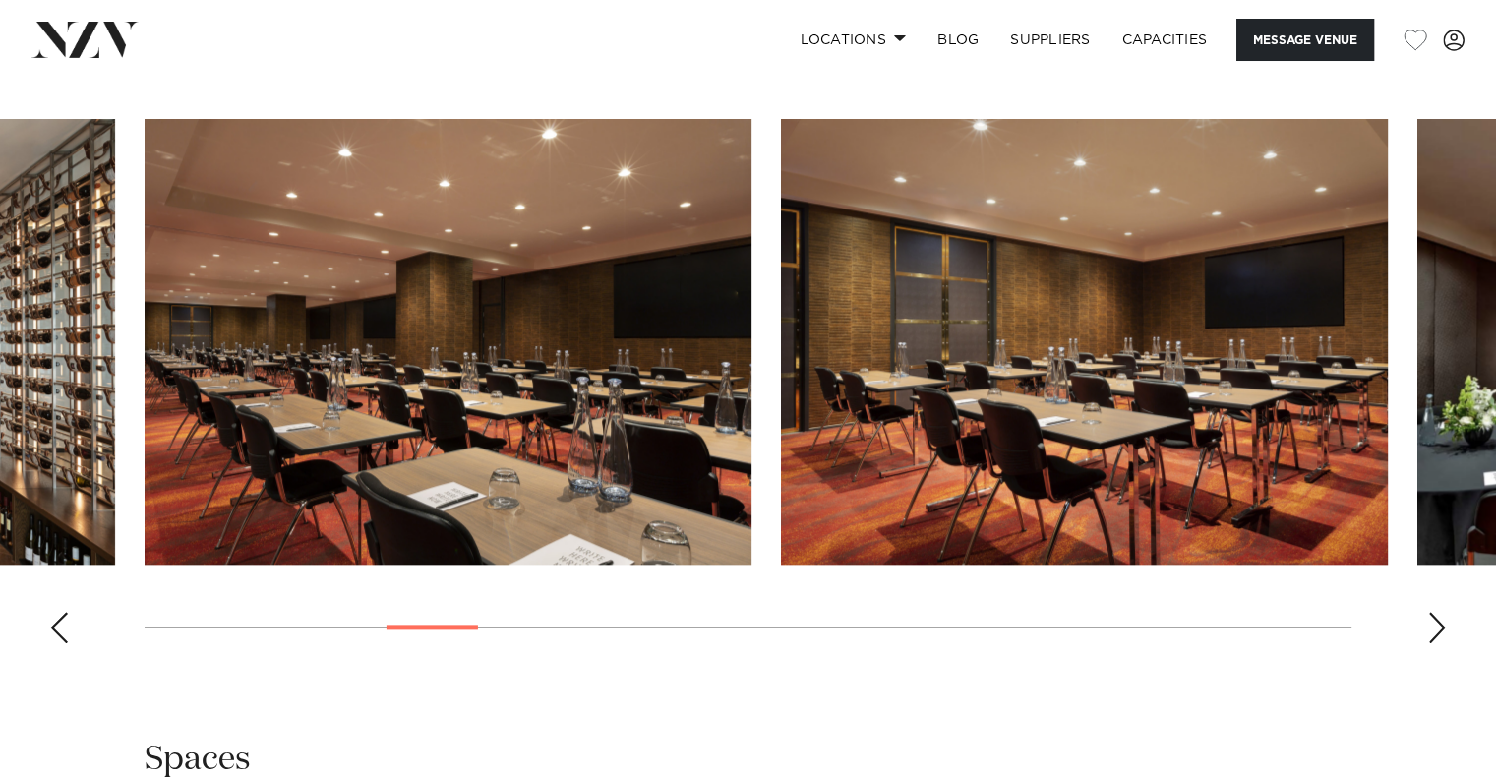
click at [781, 532] on img "7 / 25" at bounding box center [1084, 342] width 607 height 446
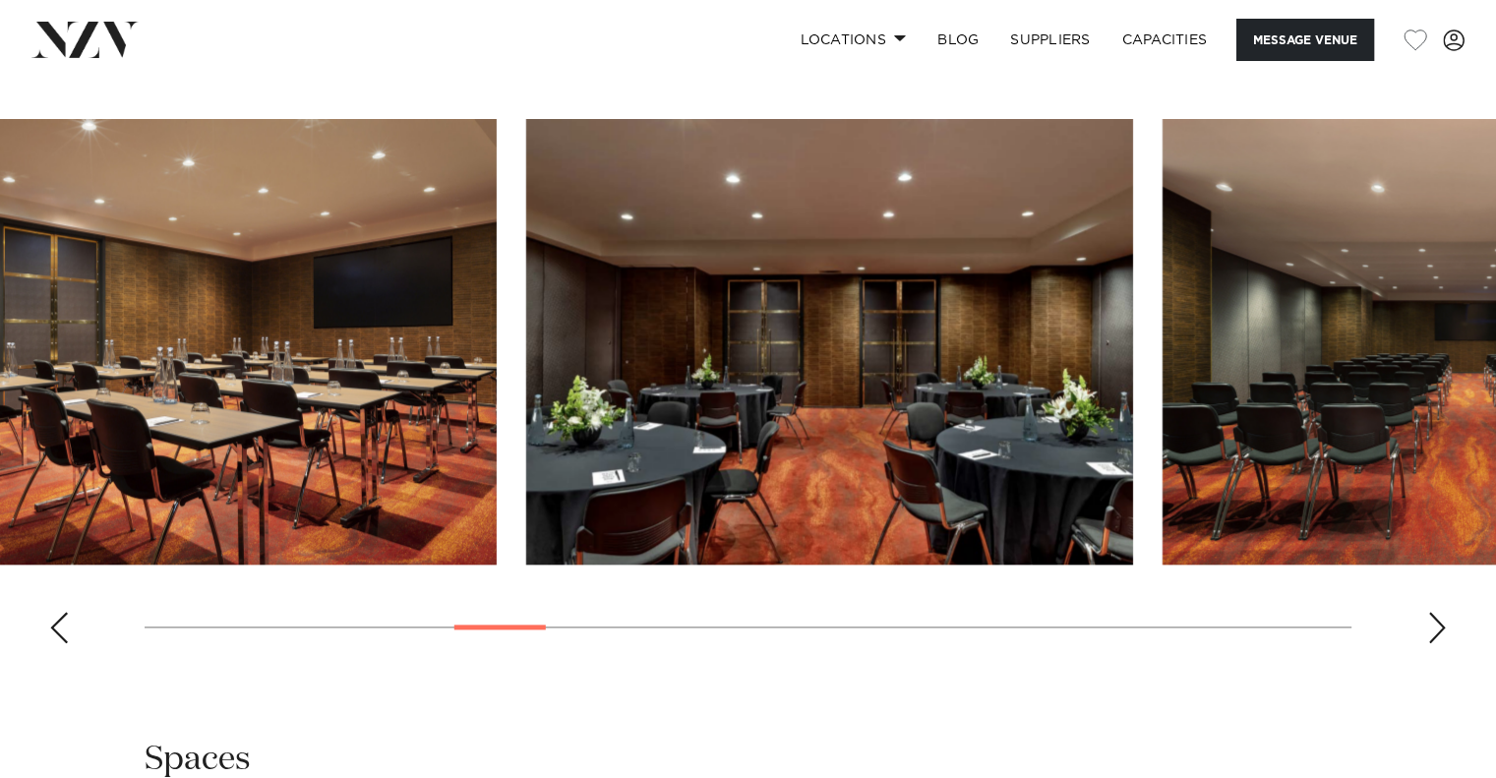
click at [868, 536] on img "8 / 25" at bounding box center [829, 342] width 607 height 446
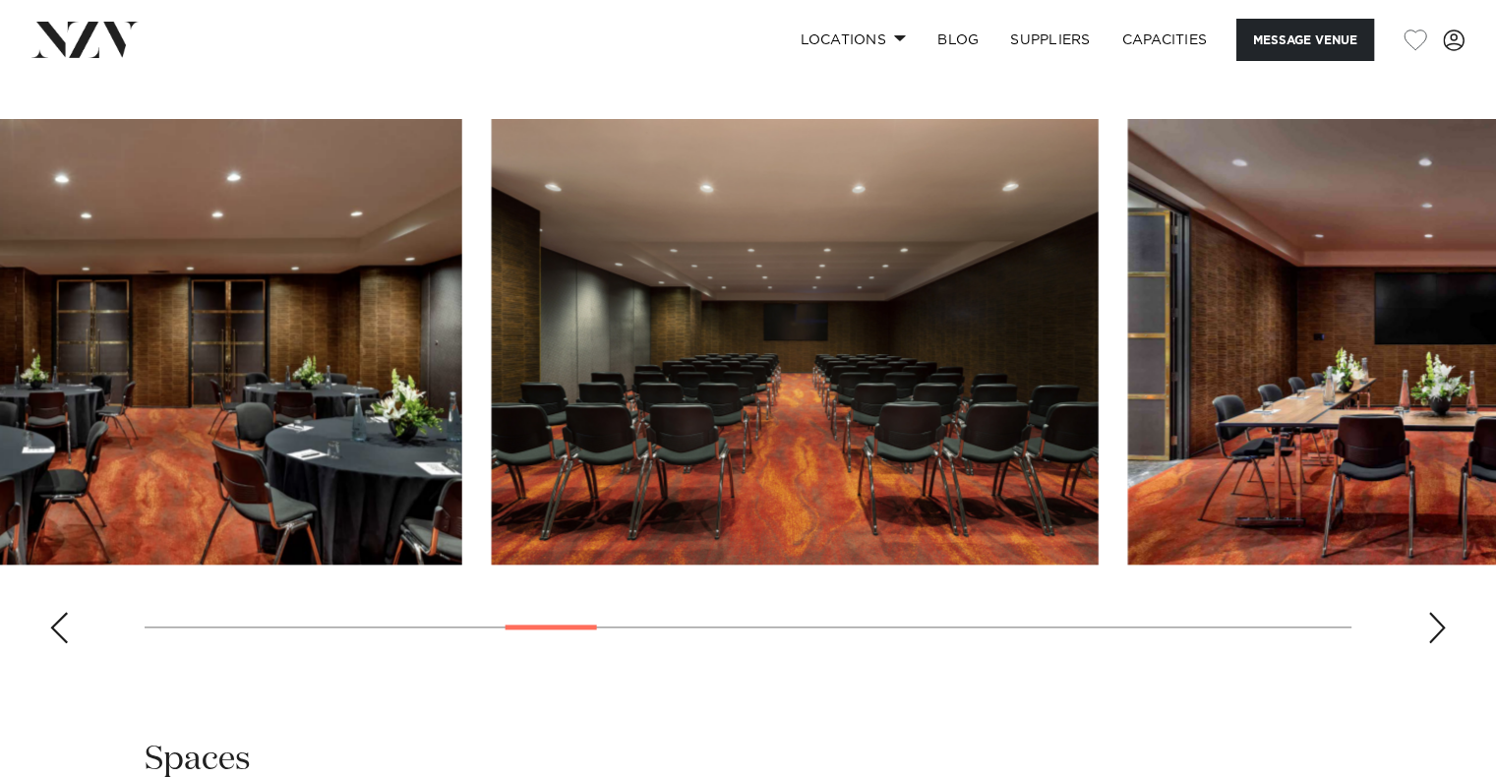
click at [774, 569] on swiper-container at bounding box center [748, 389] width 1496 height 540
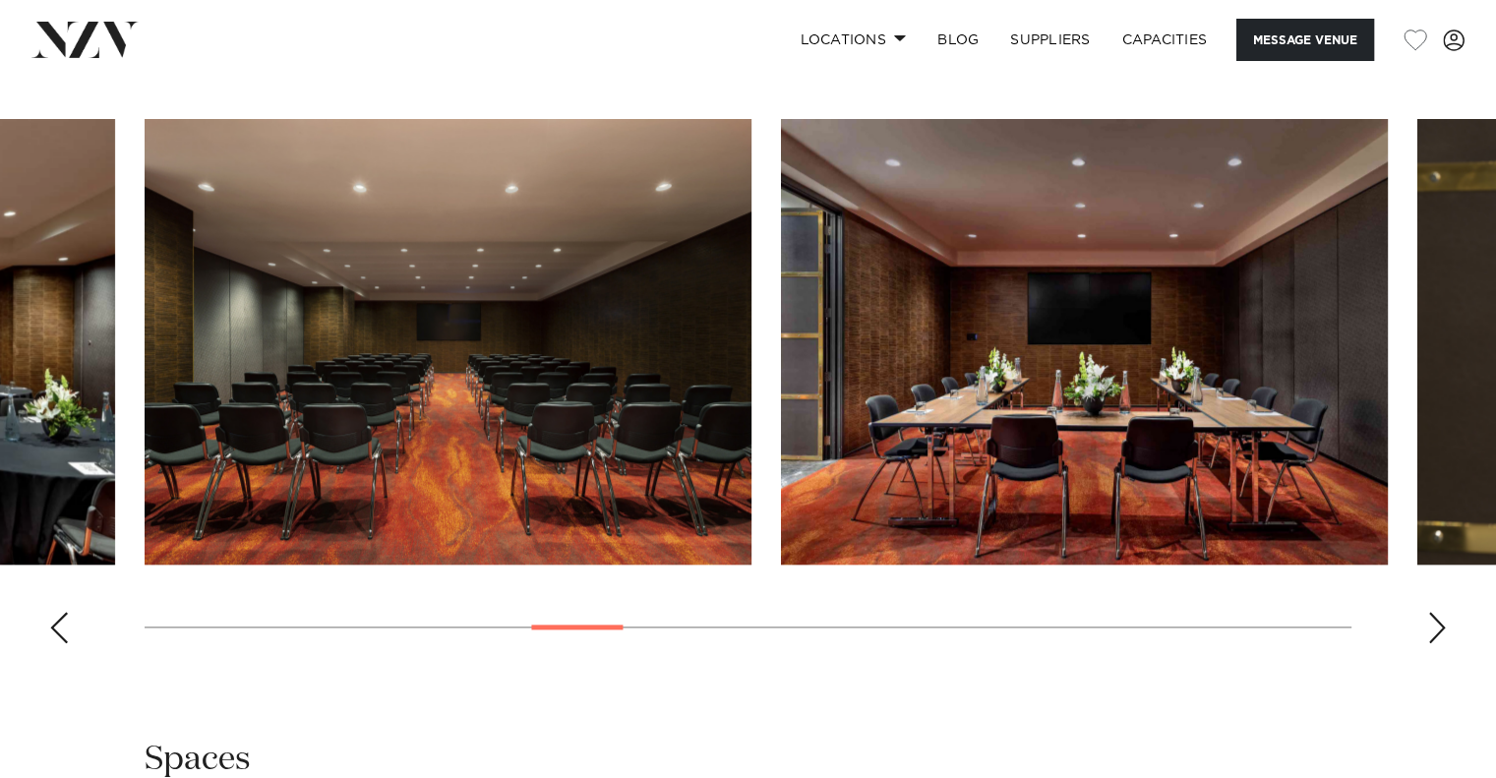
click at [781, 550] on img "10 / 25" at bounding box center [1084, 342] width 607 height 446
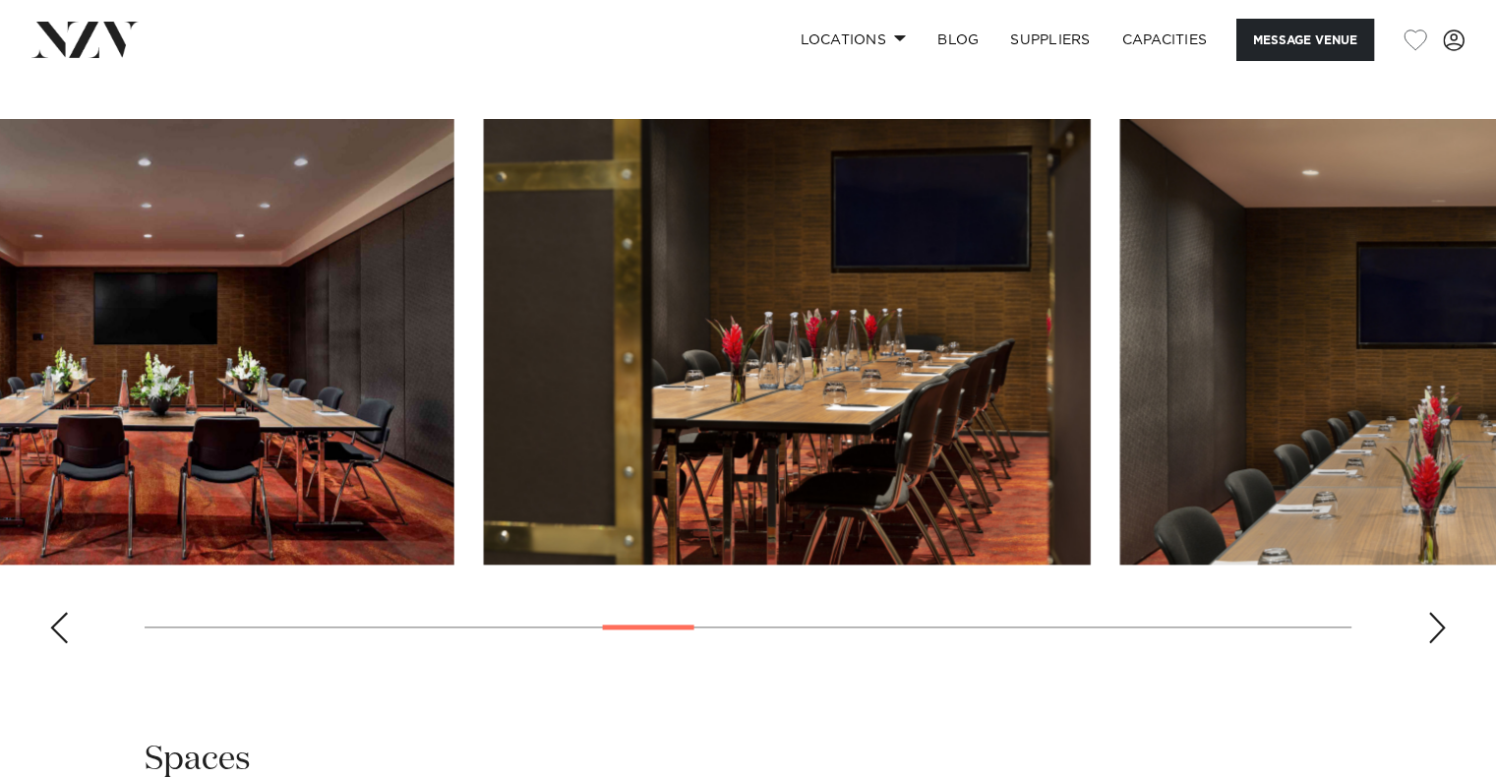
click at [661, 568] on swiper-container at bounding box center [748, 389] width 1496 height 540
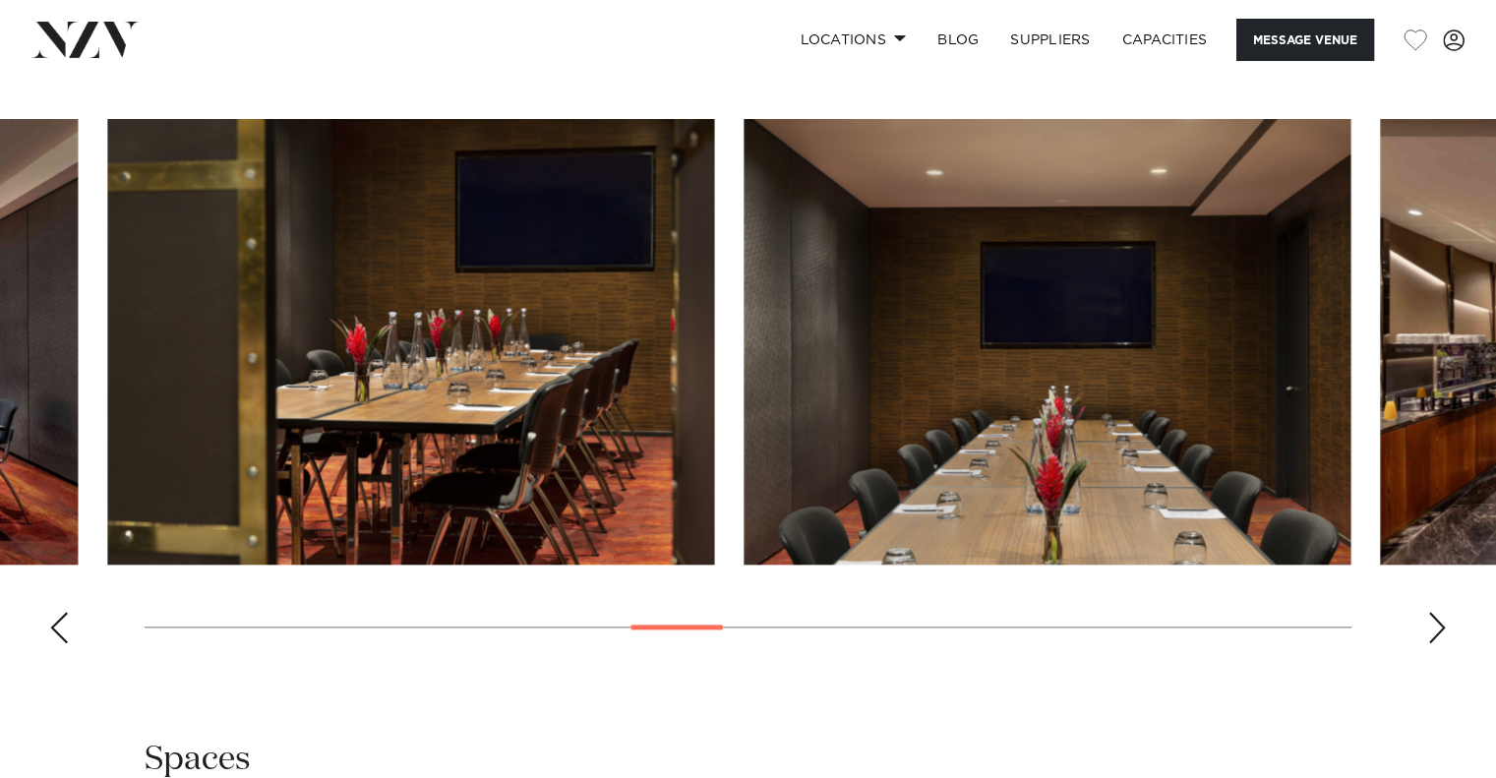
click at [777, 554] on img "12 / 25" at bounding box center [1047, 342] width 607 height 446
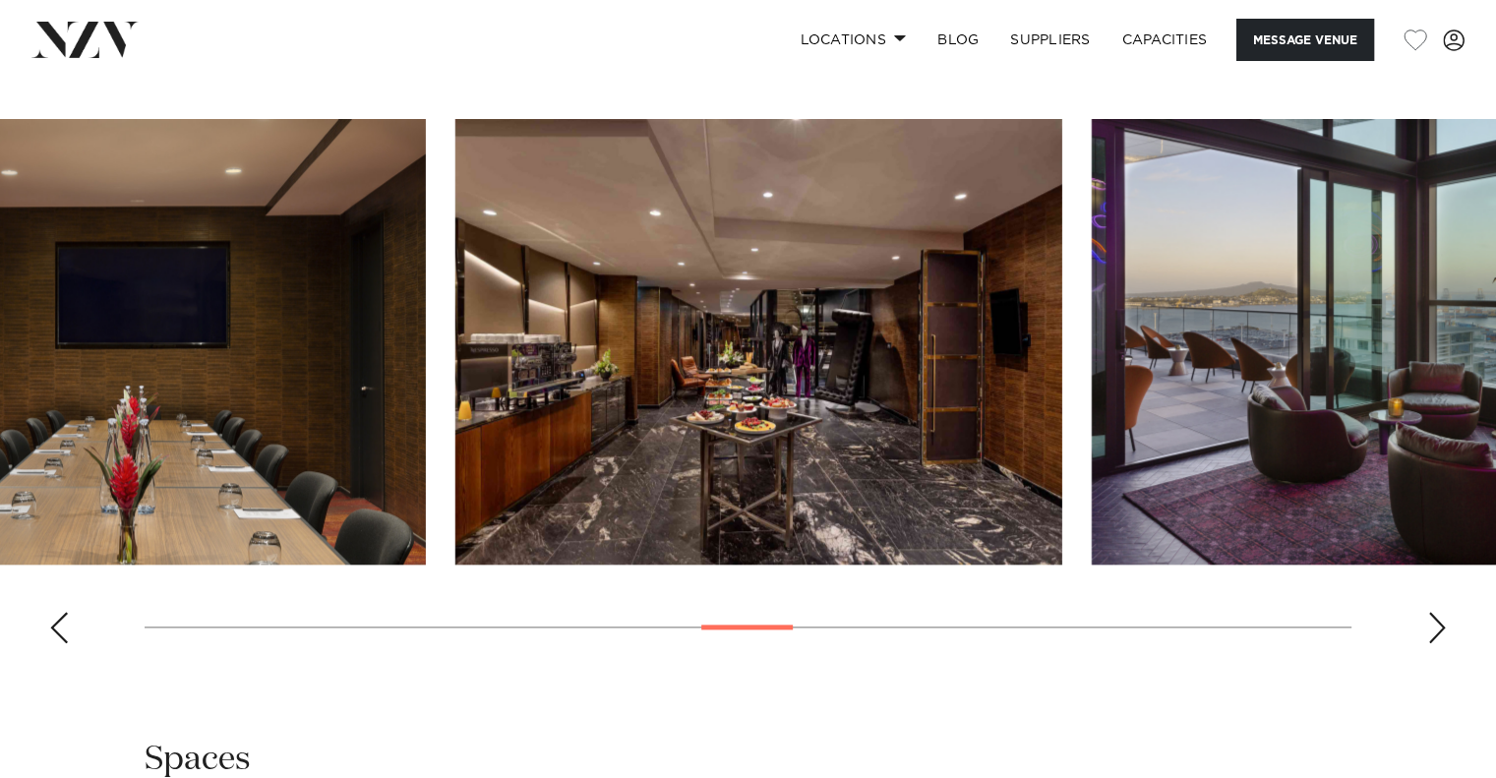
click at [749, 563] on swiper-container at bounding box center [748, 389] width 1496 height 540
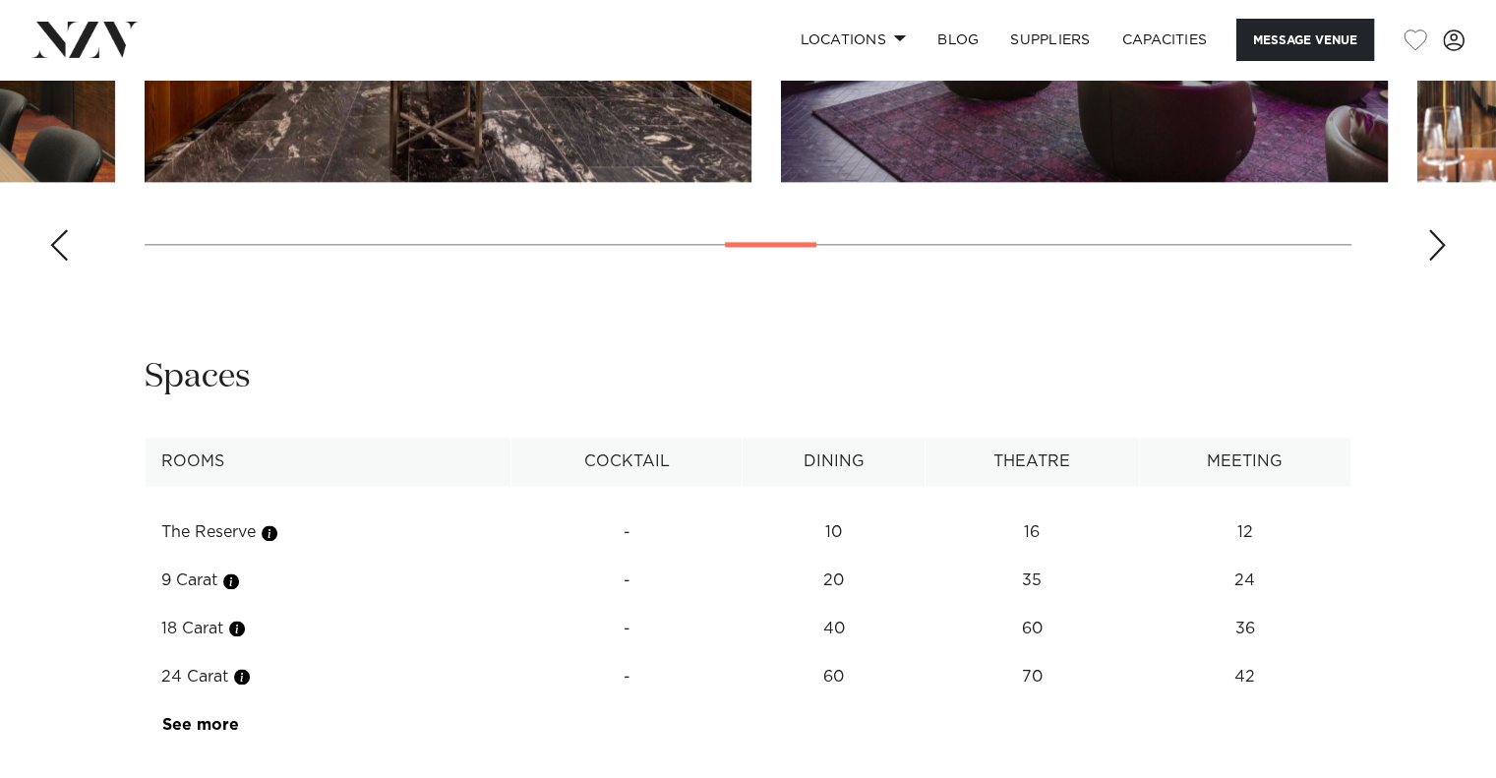
scroll to position [2754, 0]
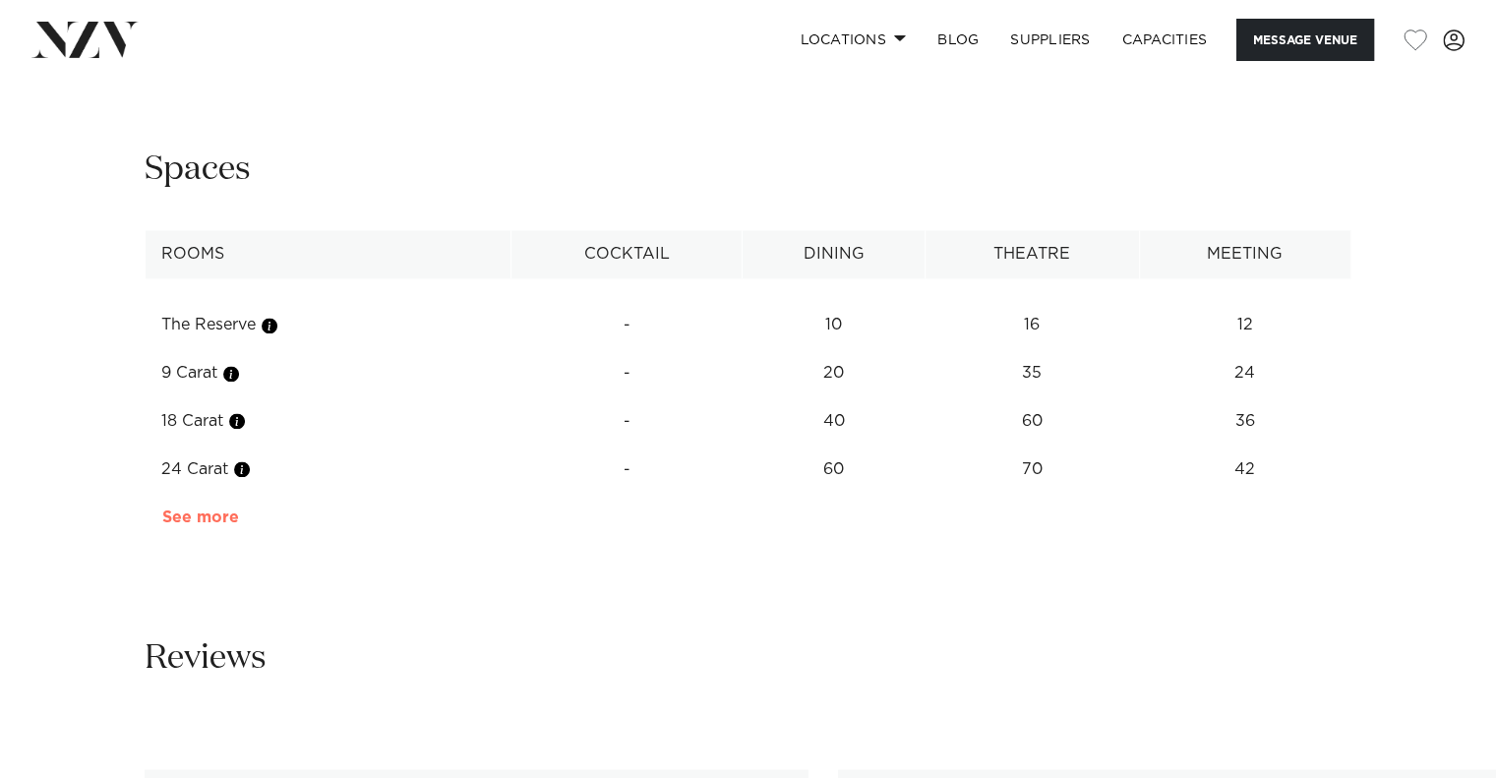
click at [220, 520] on link "See more" at bounding box center [238, 518] width 153 height 16
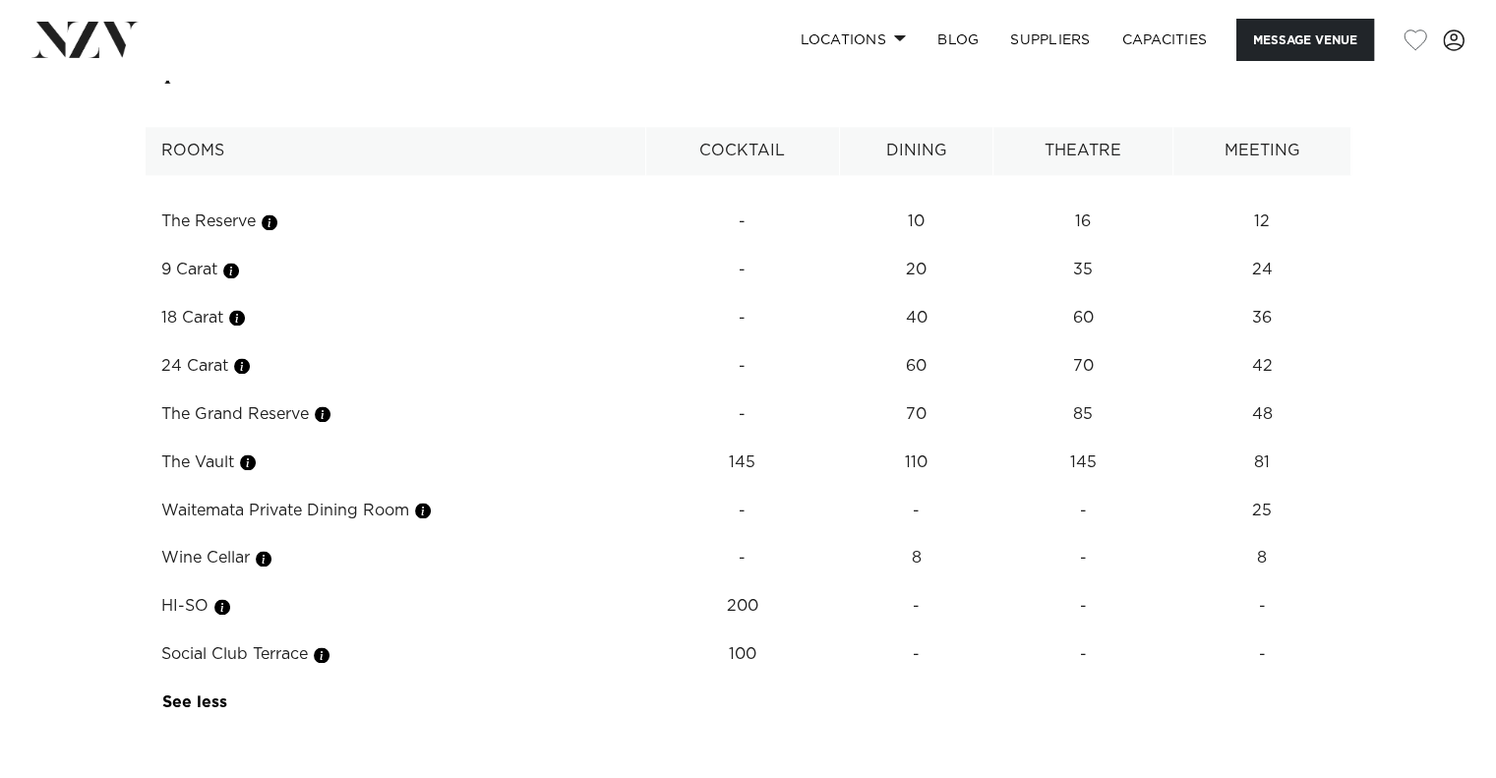
scroll to position [2885, 0]
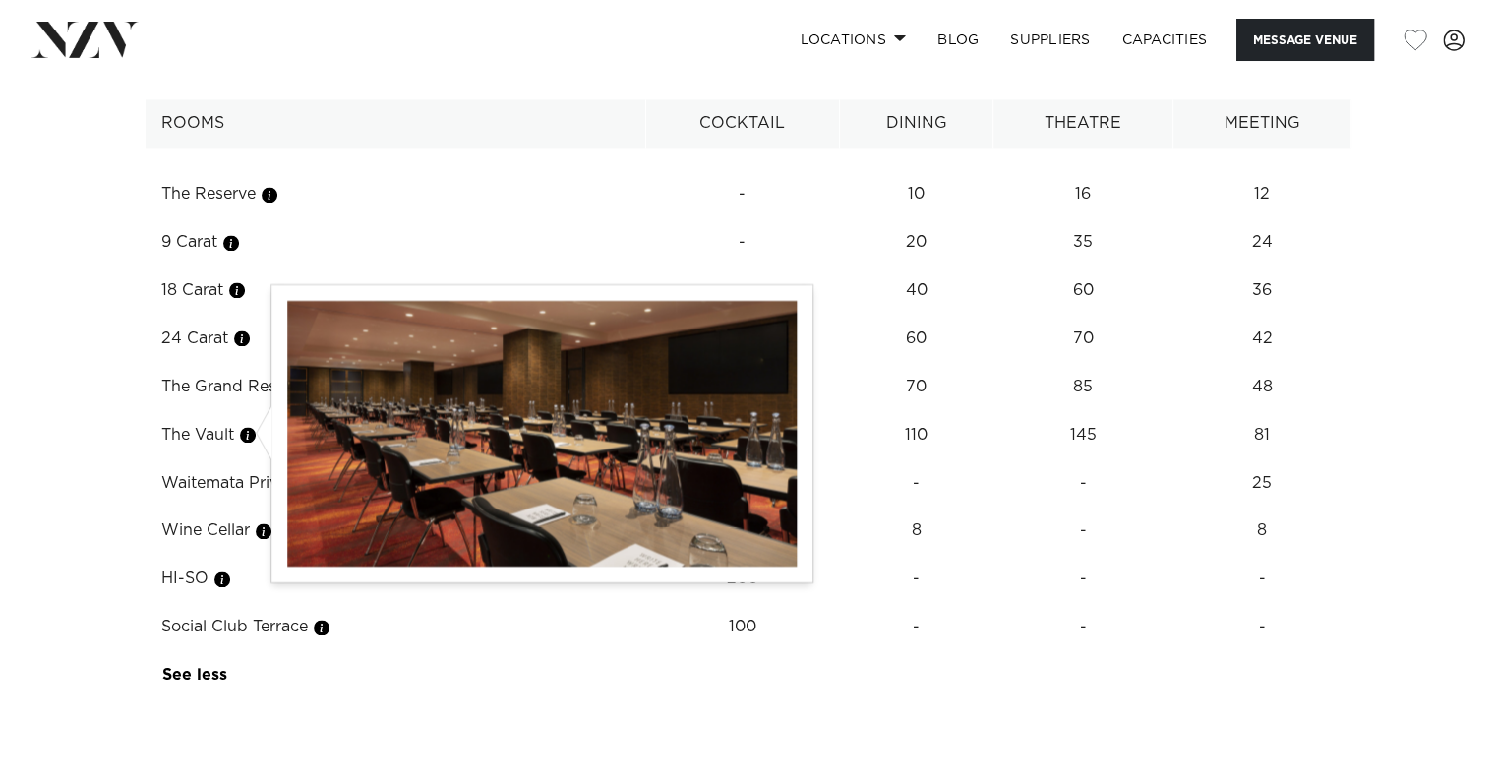
click at [255, 427] on button "button" at bounding box center [248, 435] width 20 height 20
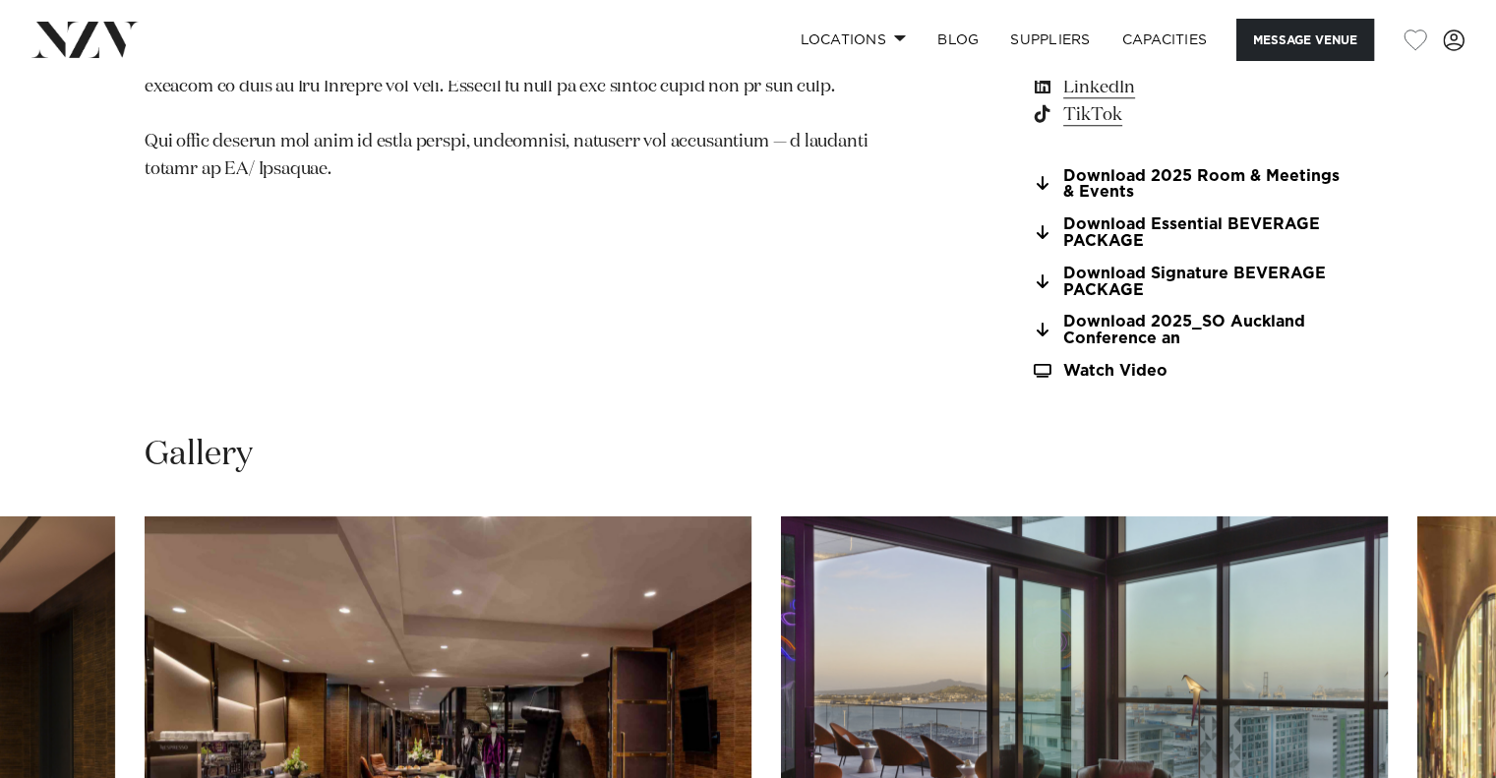
scroll to position [1705, 0]
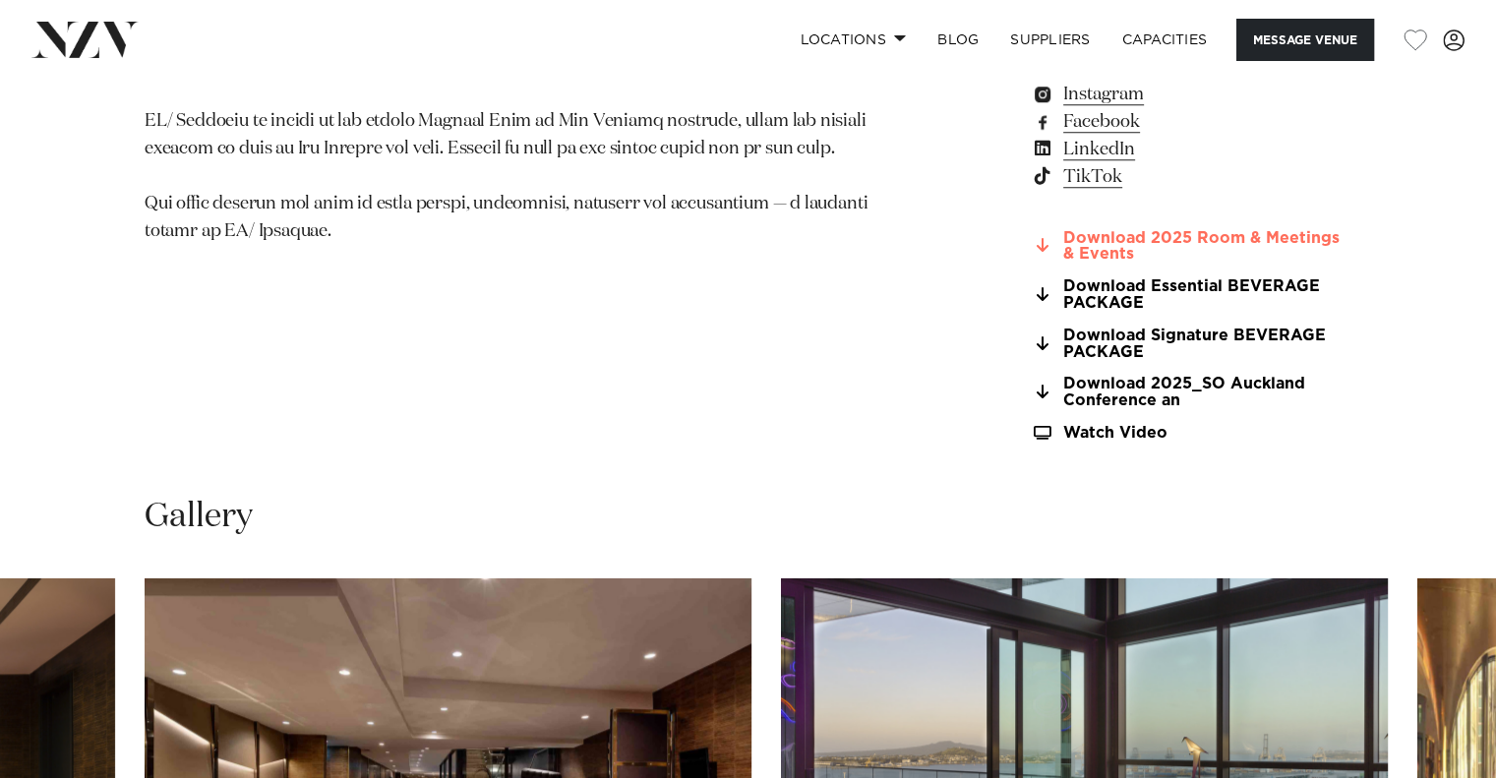
click at [1196, 230] on link "Download 2025 Room & Meetings & Events" at bounding box center [1191, 246] width 321 height 33
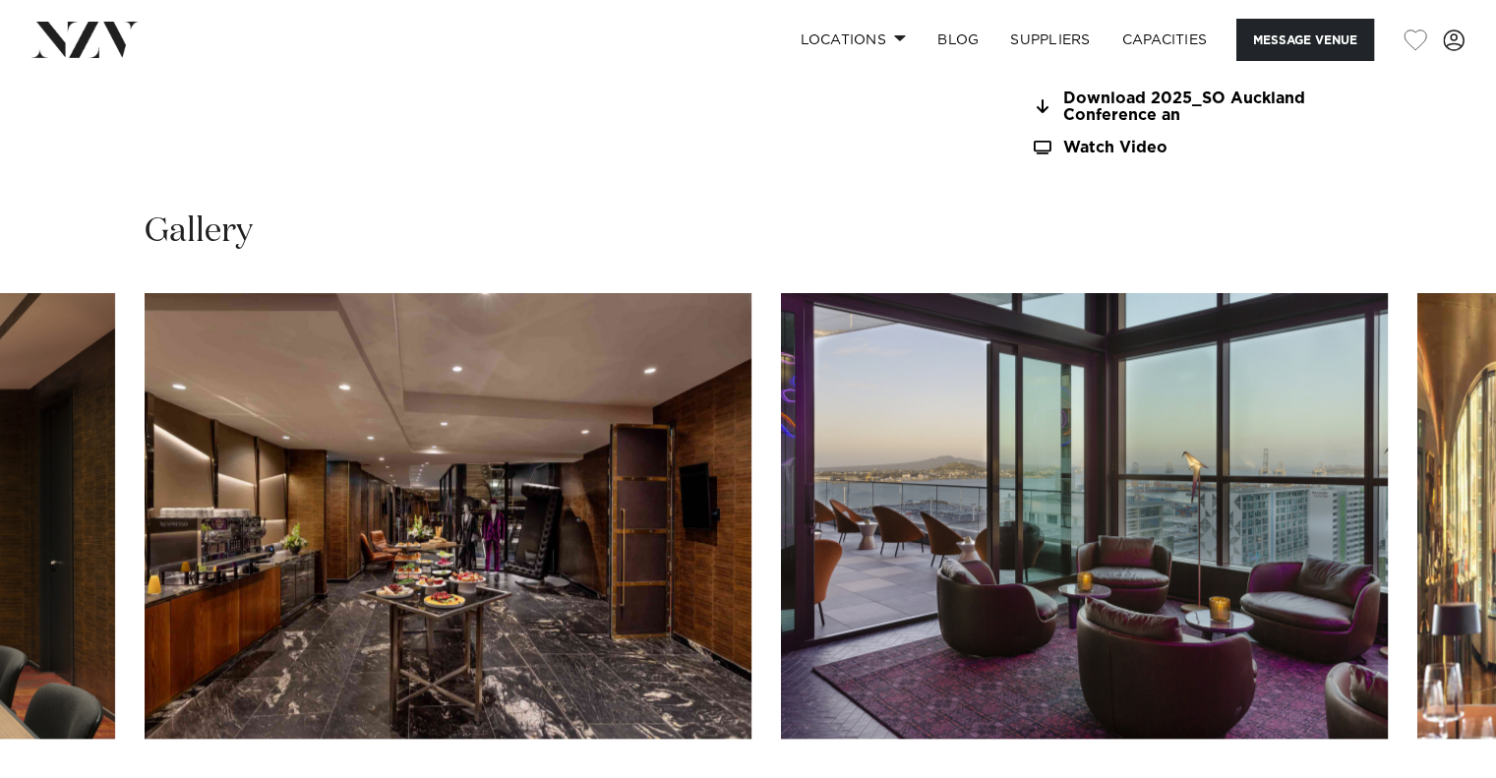
scroll to position [2098, 0]
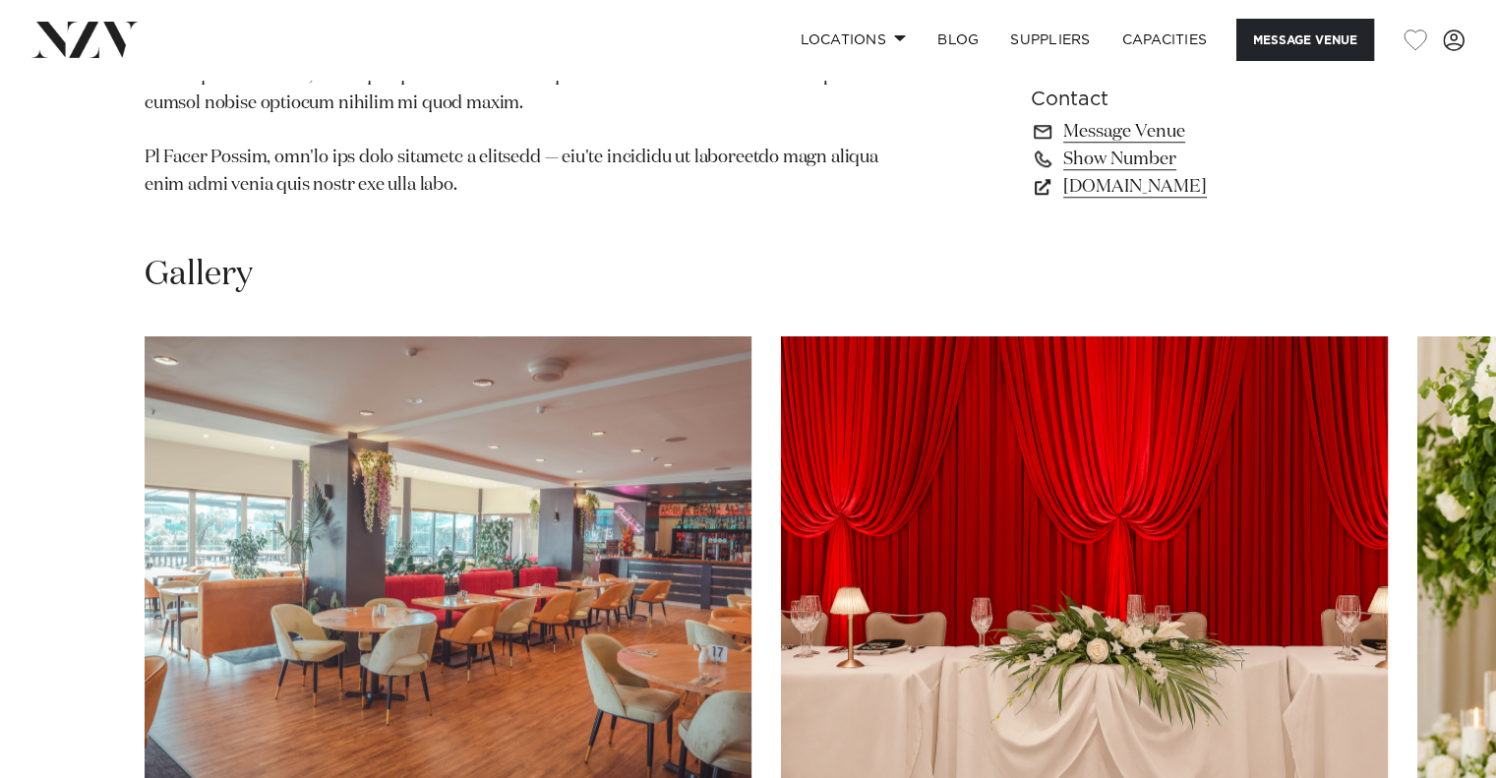
scroll to position [1835, 0]
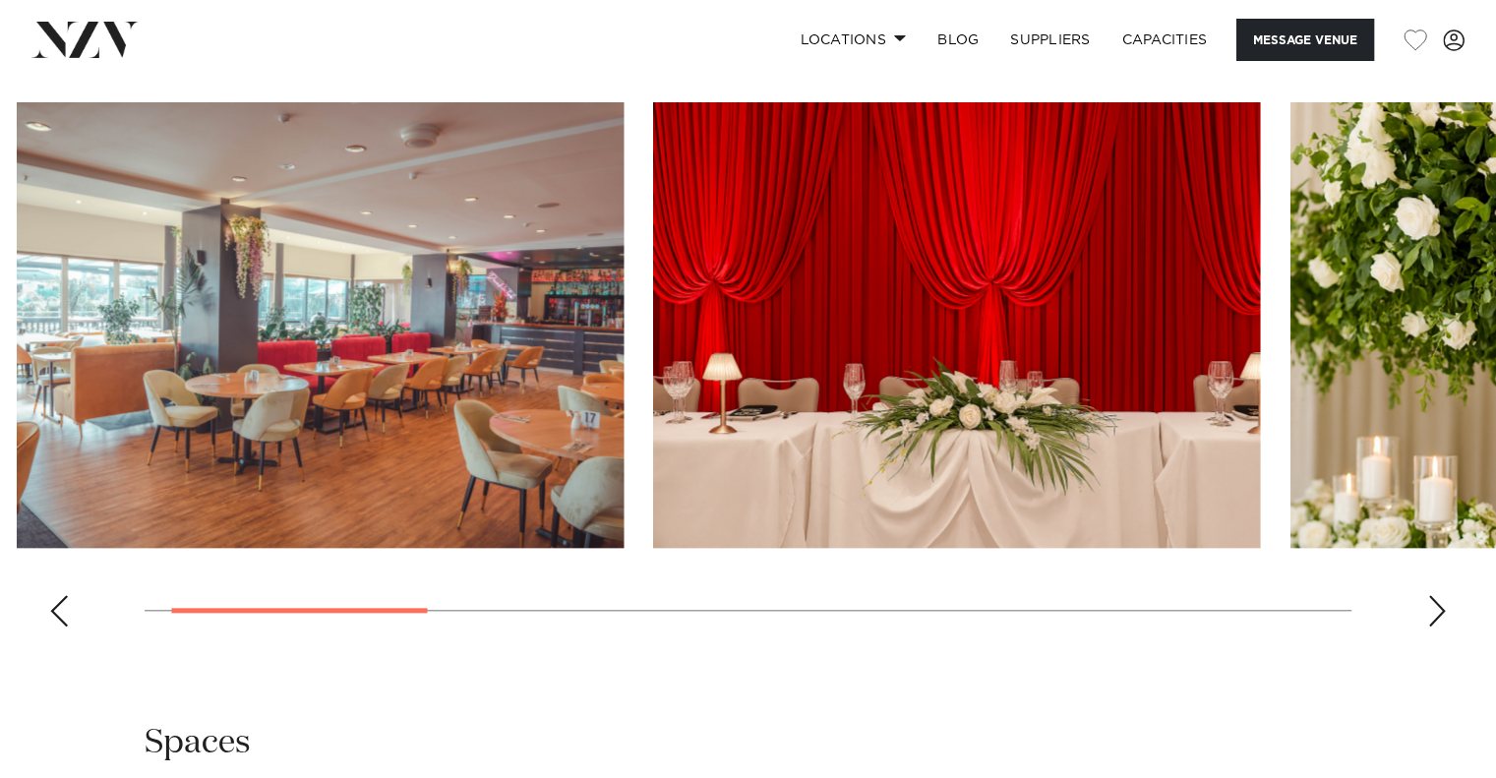
click at [653, 456] on img "2 / 9" at bounding box center [956, 325] width 607 height 446
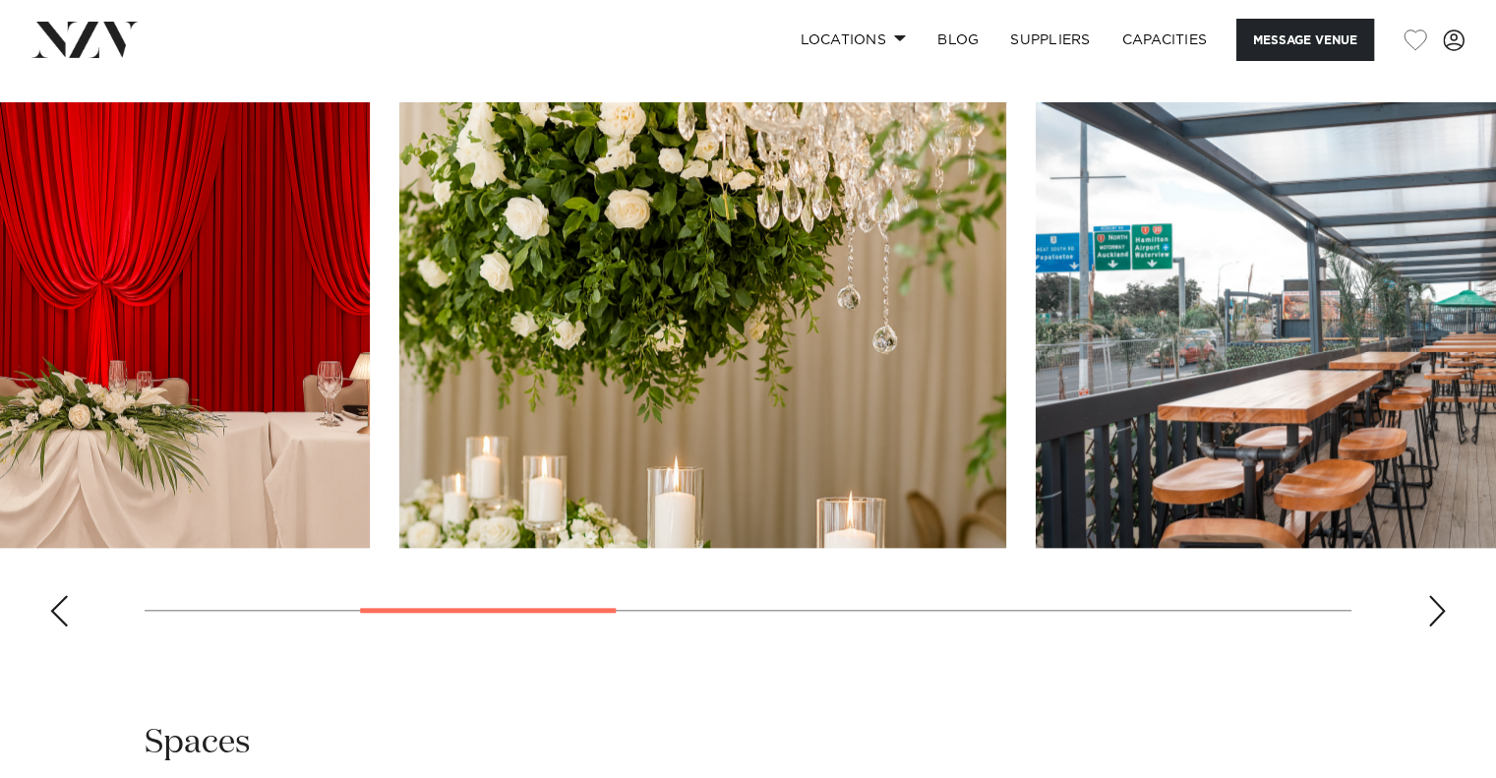
click at [399, 518] on img "3 / 9" at bounding box center [702, 325] width 607 height 446
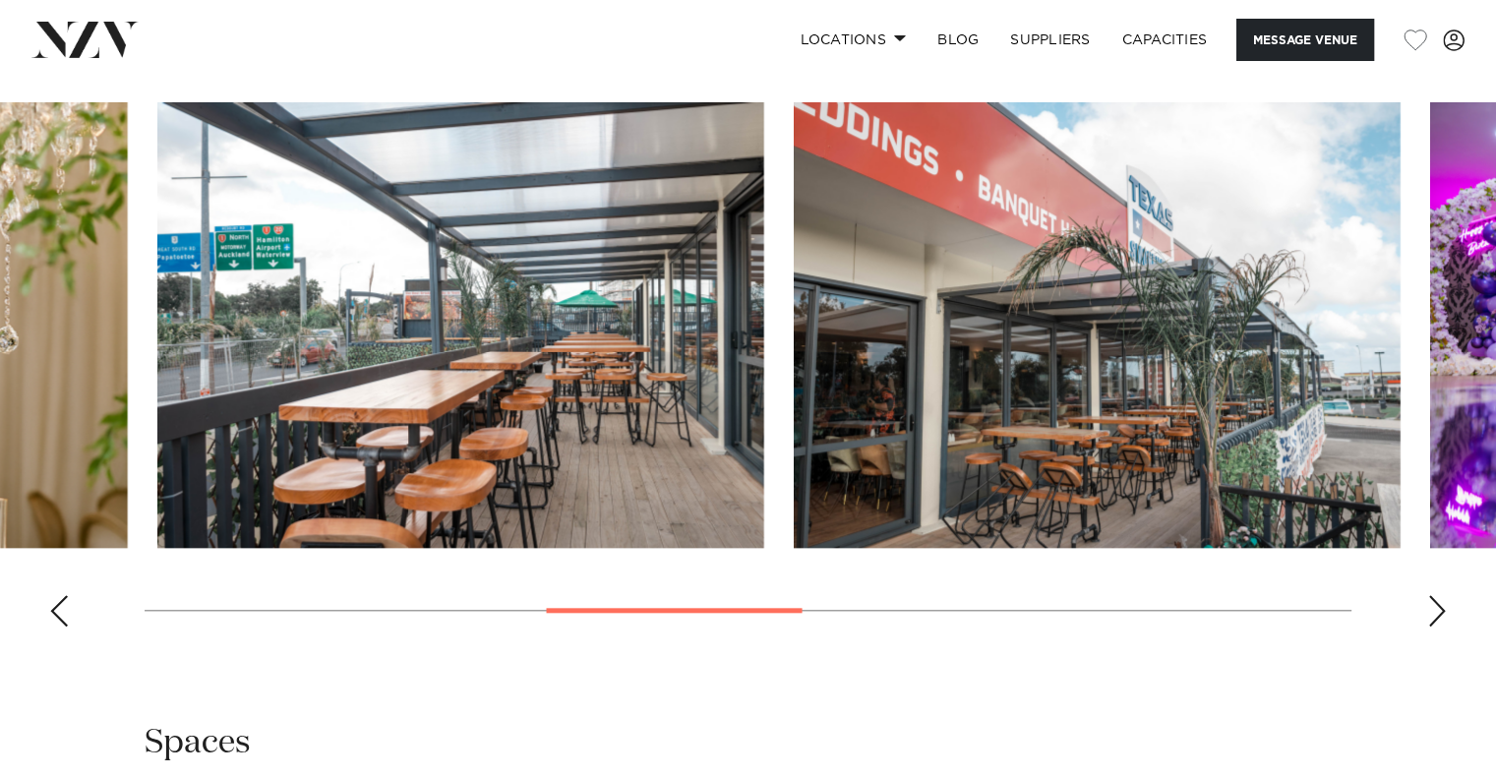
click at [340, 563] on swiper-container at bounding box center [748, 372] width 1496 height 540
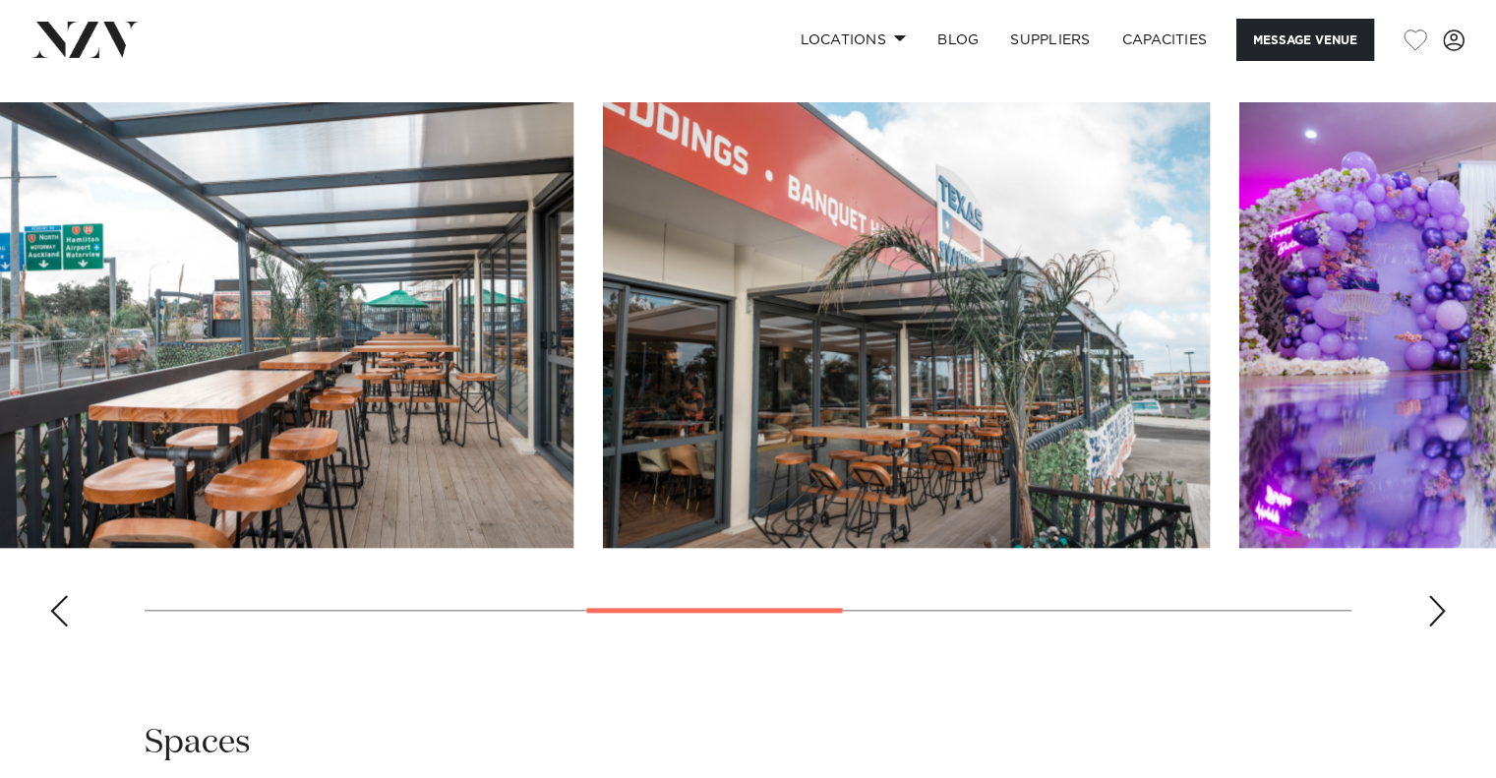
click at [755, 471] on img "5 / 9" at bounding box center [906, 325] width 607 height 446
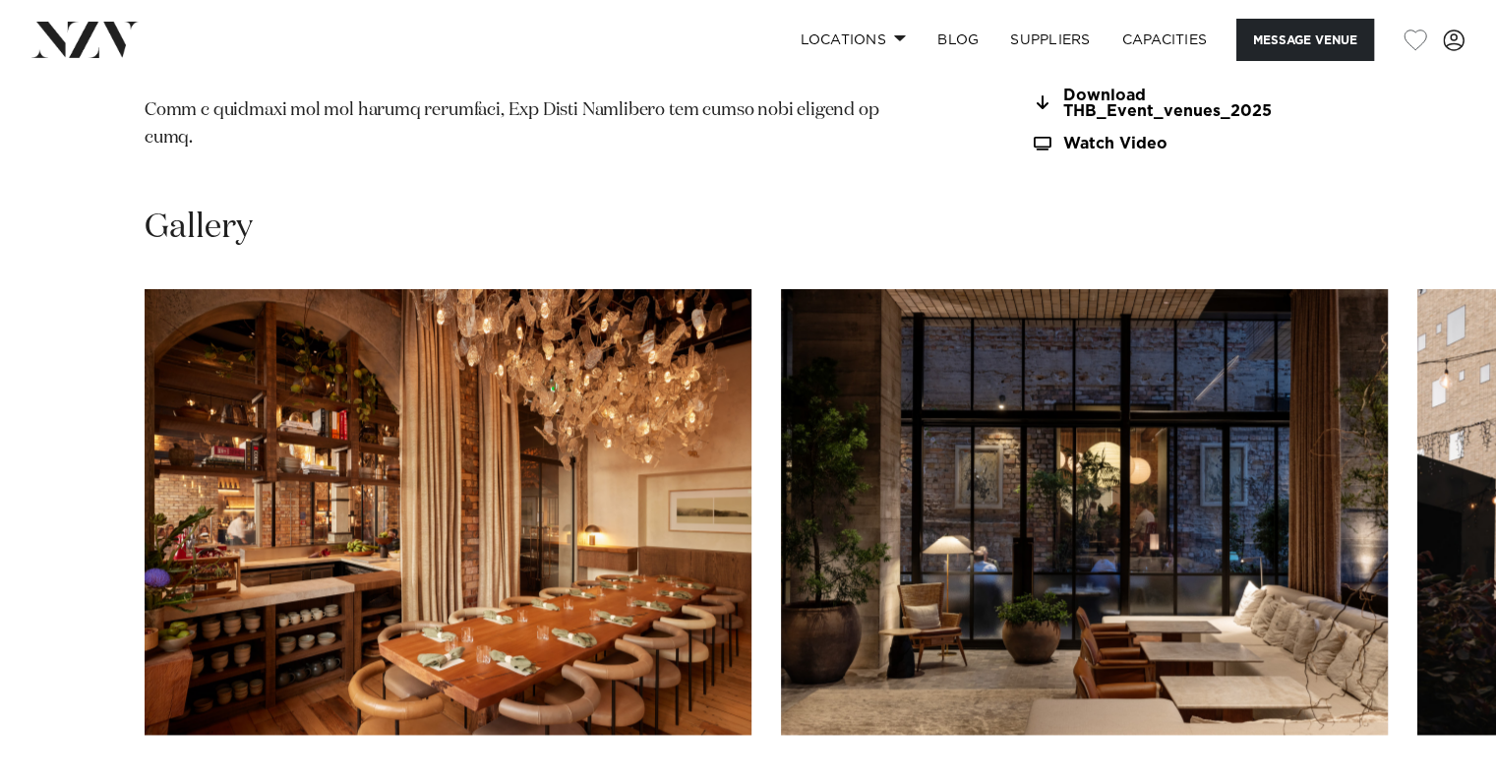
scroll to position [2819, 0]
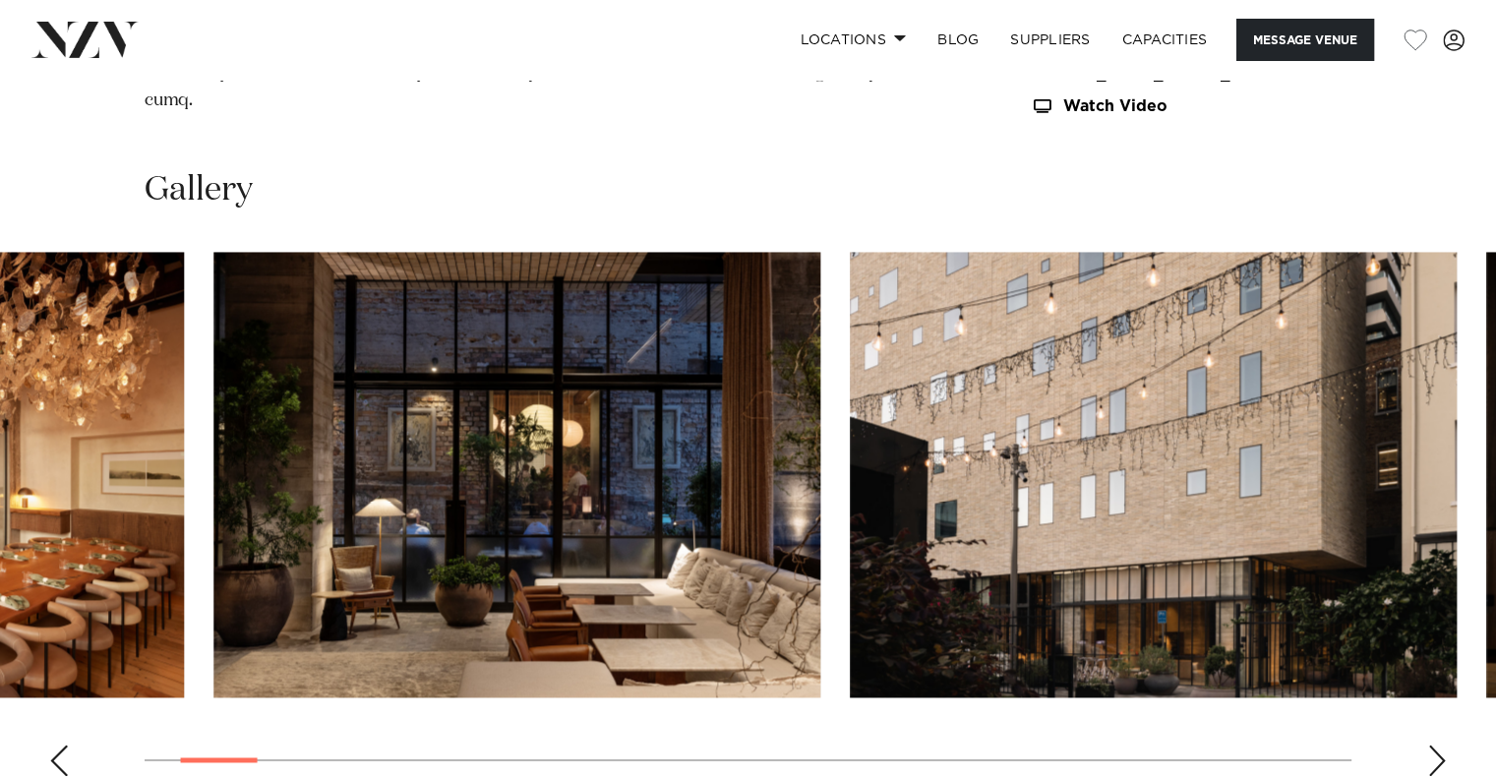
click at [216, 468] on img "2 / 30" at bounding box center [516, 475] width 607 height 446
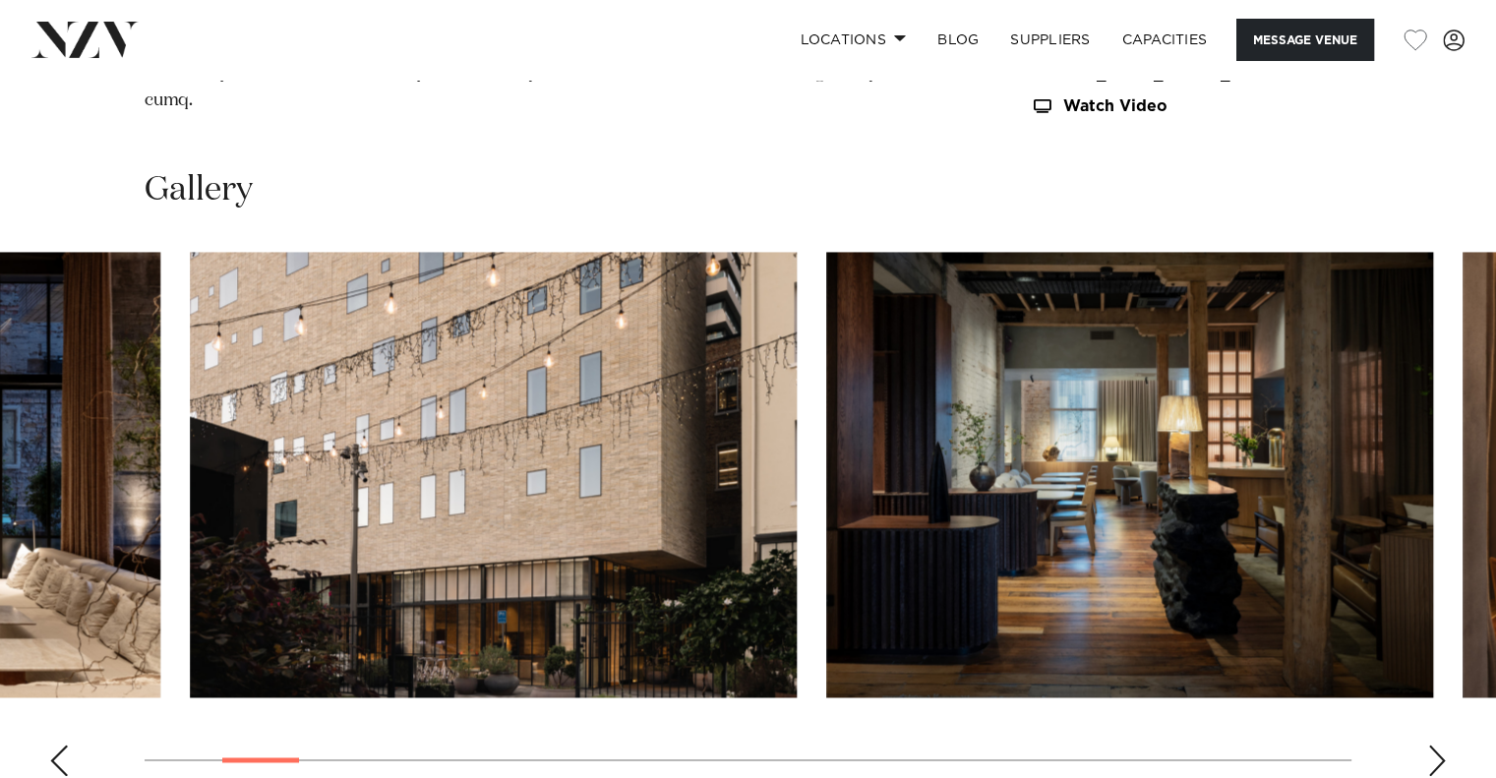
click at [271, 483] on img "3 / 30" at bounding box center [493, 475] width 607 height 446
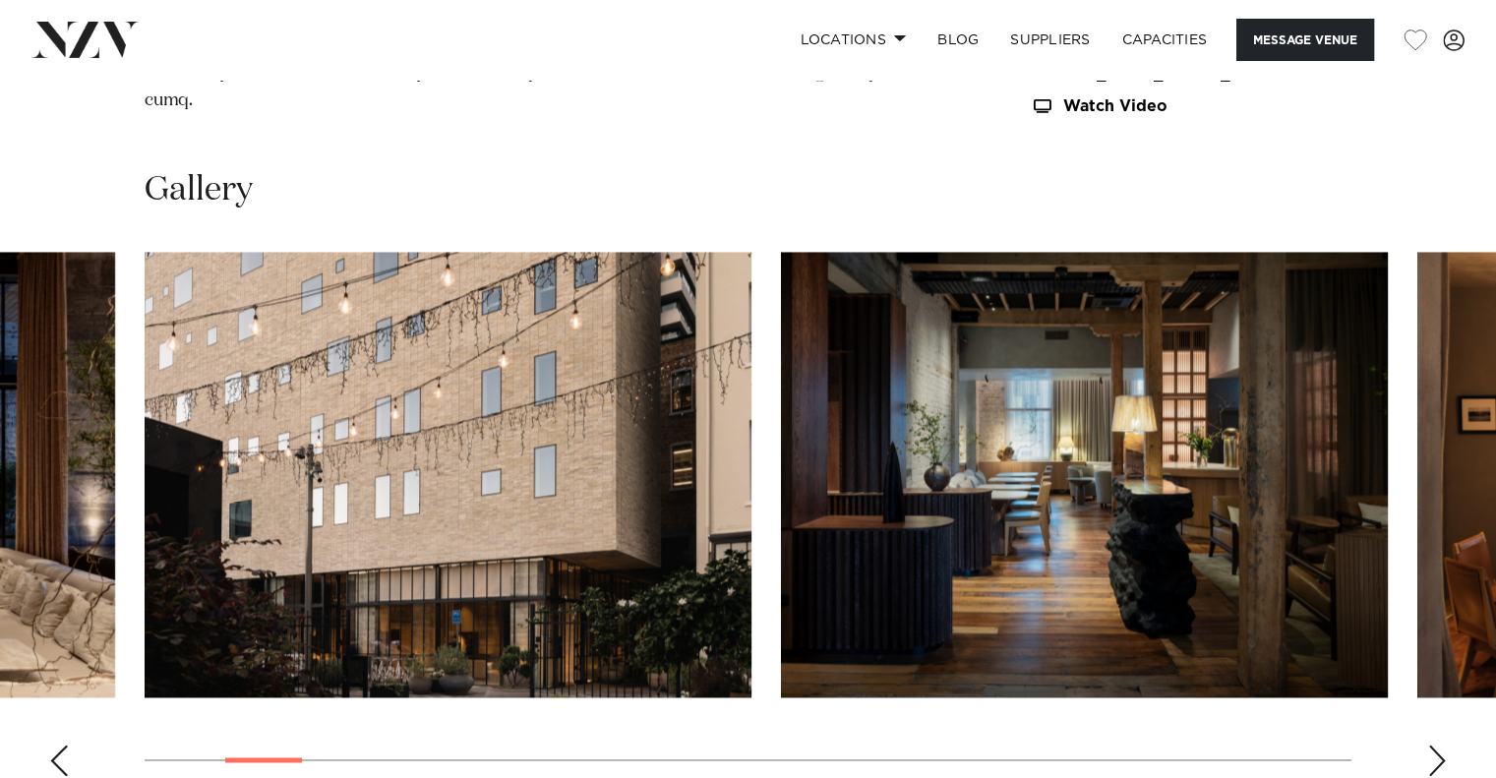
click at [781, 502] on img "4 / 30" at bounding box center [1084, 475] width 607 height 446
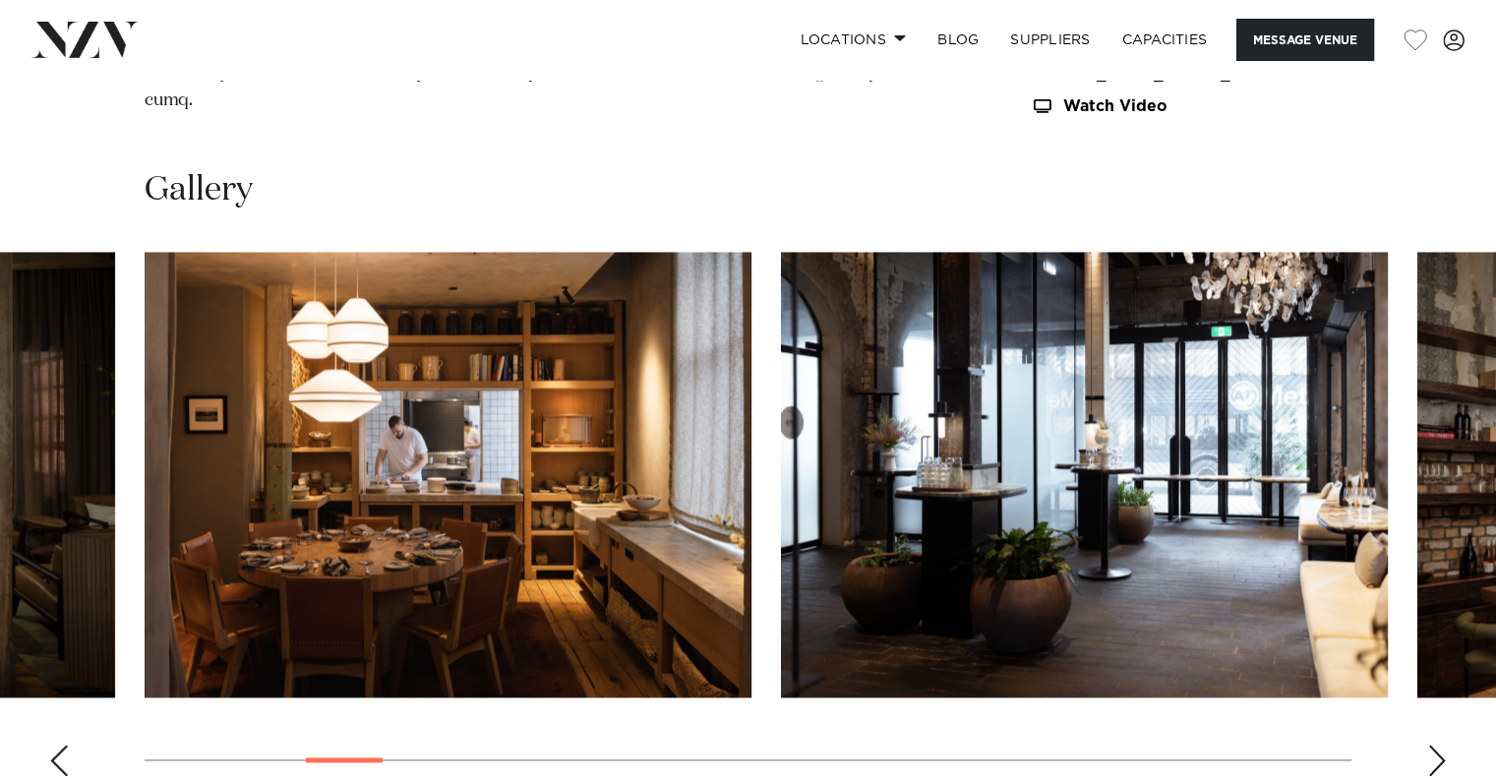
click at [781, 505] on img "6 / 30" at bounding box center [1084, 475] width 607 height 446
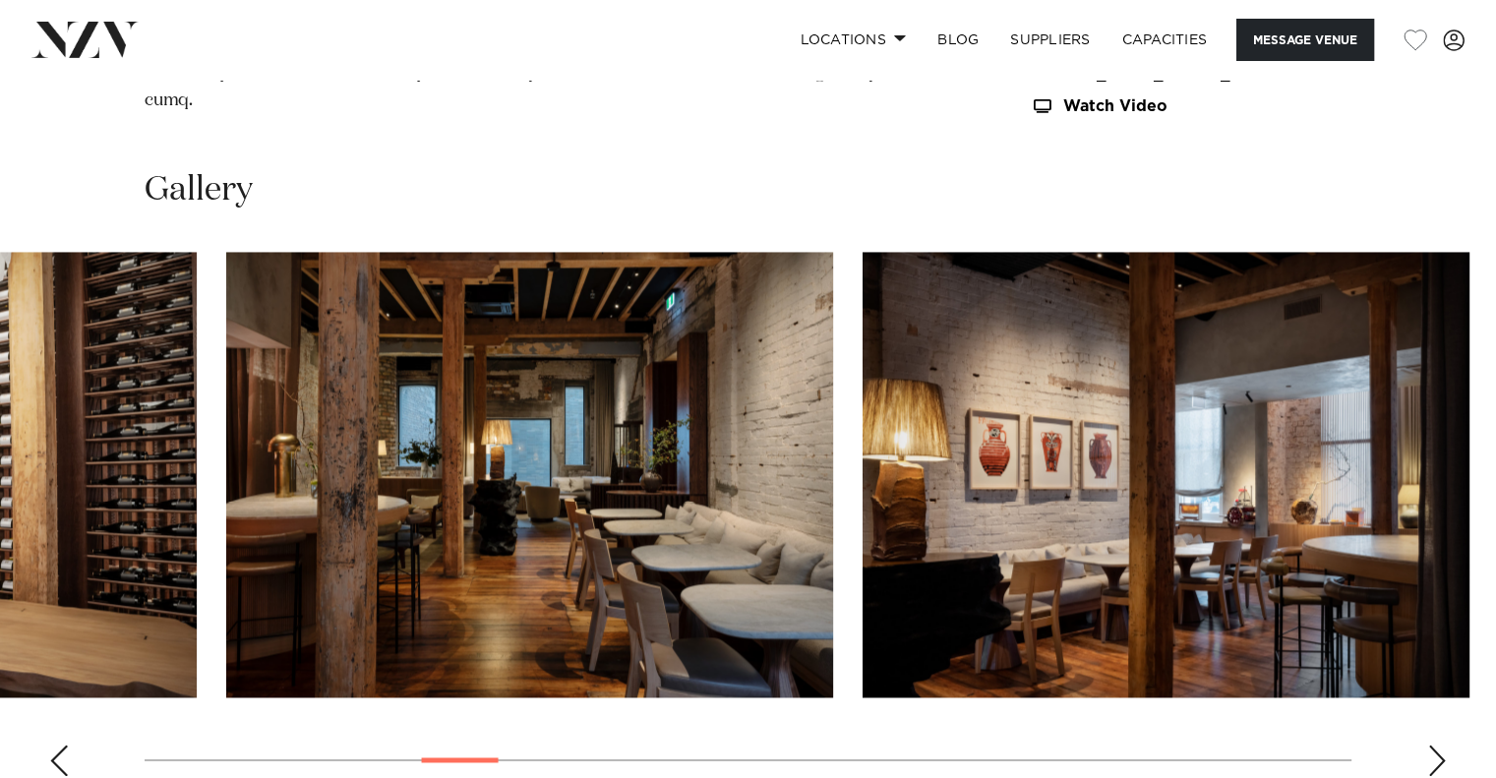
click at [226, 510] on img "8 / 30" at bounding box center [529, 475] width 607 height 446
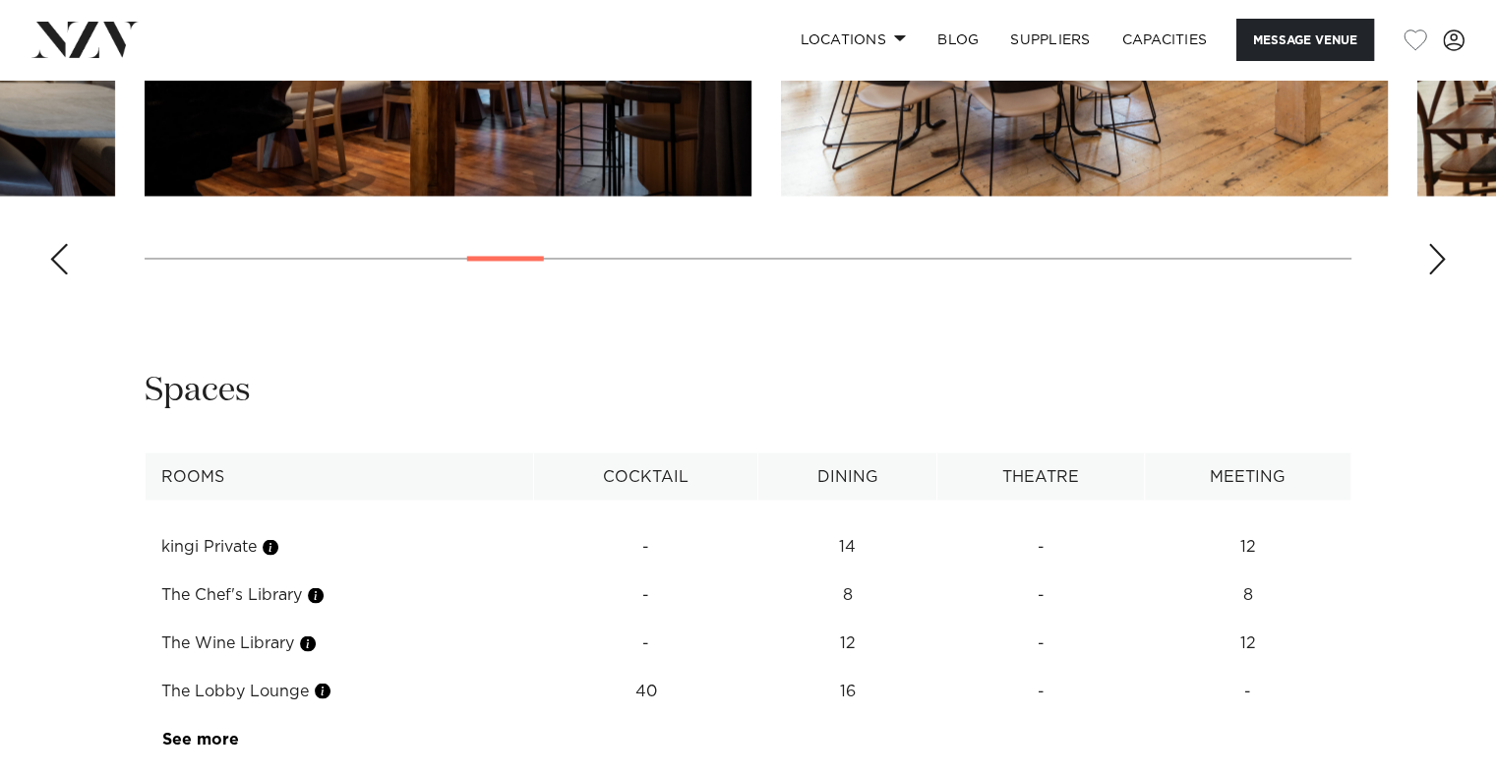
scroll to position [3344, 0]
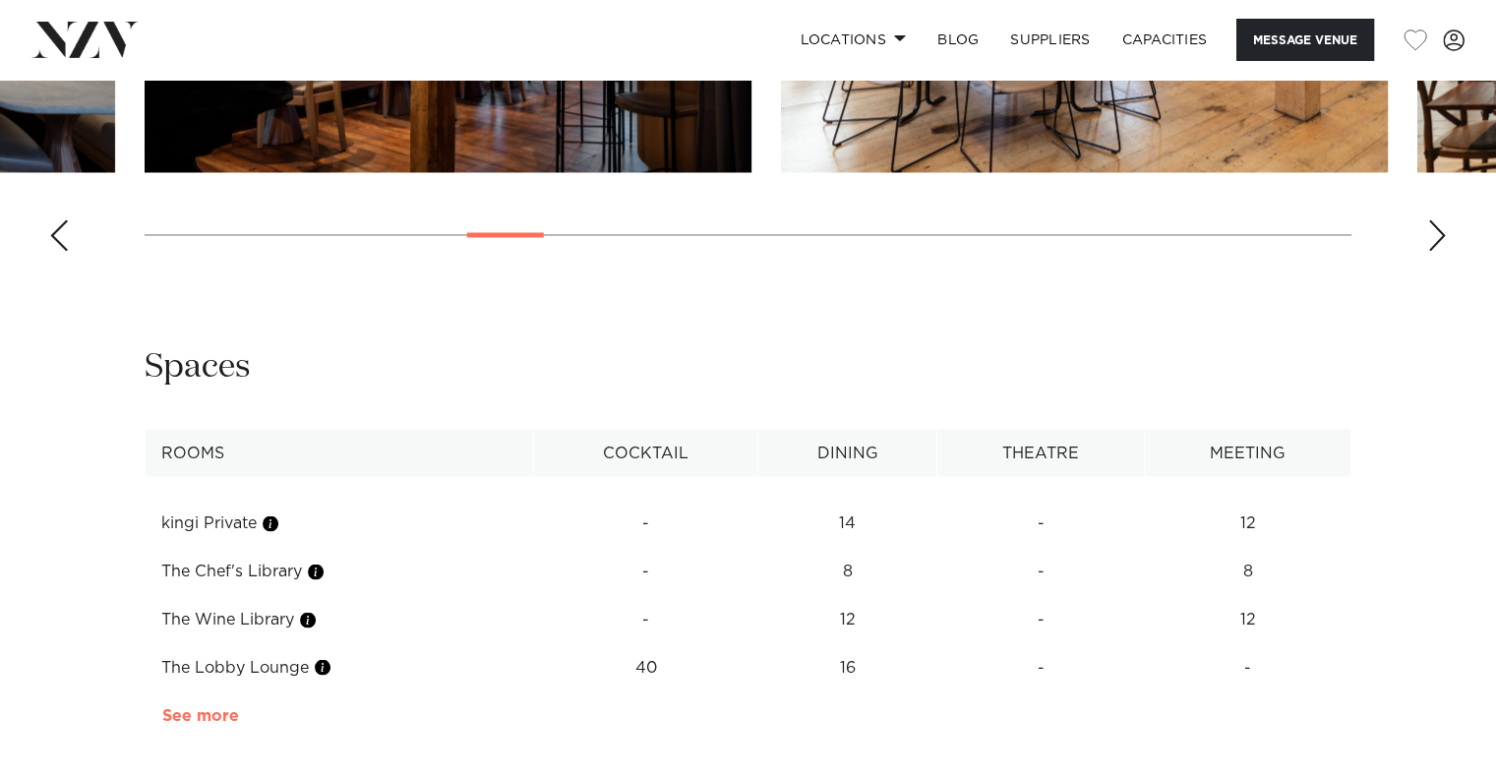
click at [225, 707] on link "See more" at bounding box center [238, 715] width 153 height 16
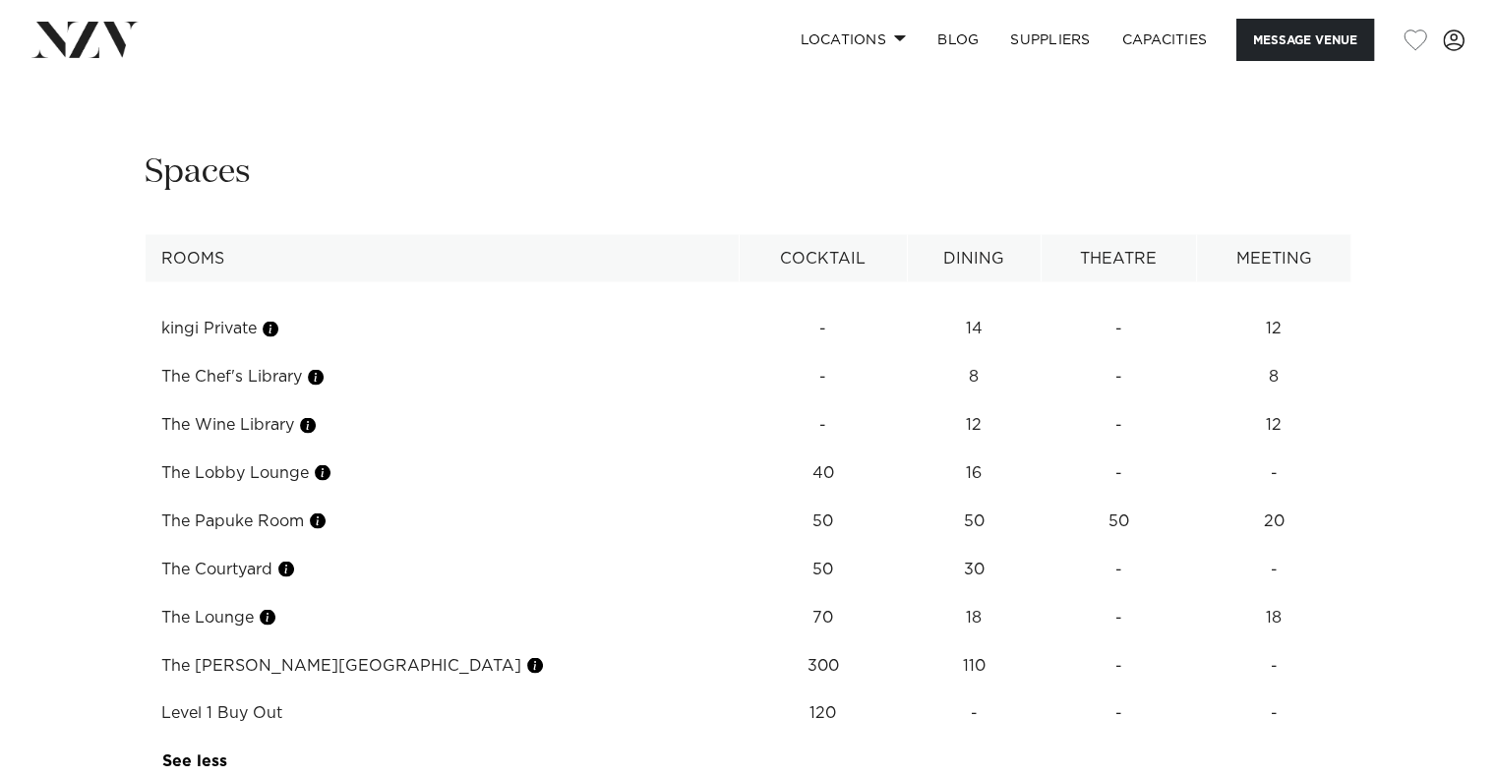
scroll to position [3541, 0]
click at [341, 639] on td "The [PERSON_NAME][GEOGRAPHIC_DATA]" at bounding box center [443, 663] width 594 height 48
click at [525, 653] on button "button" at bounding box center [535, 663] width 20 height 20
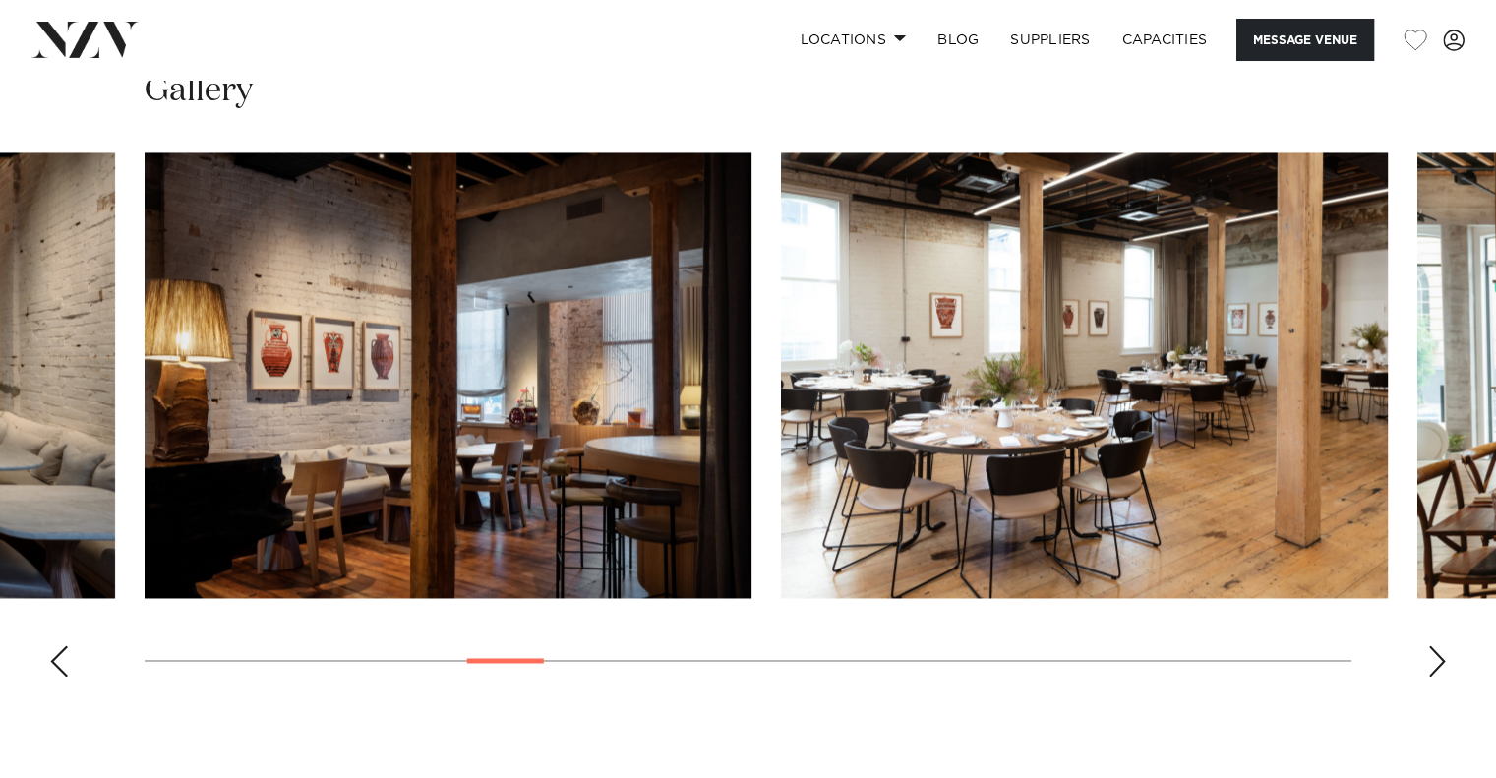
scroll to position [2819, 0]
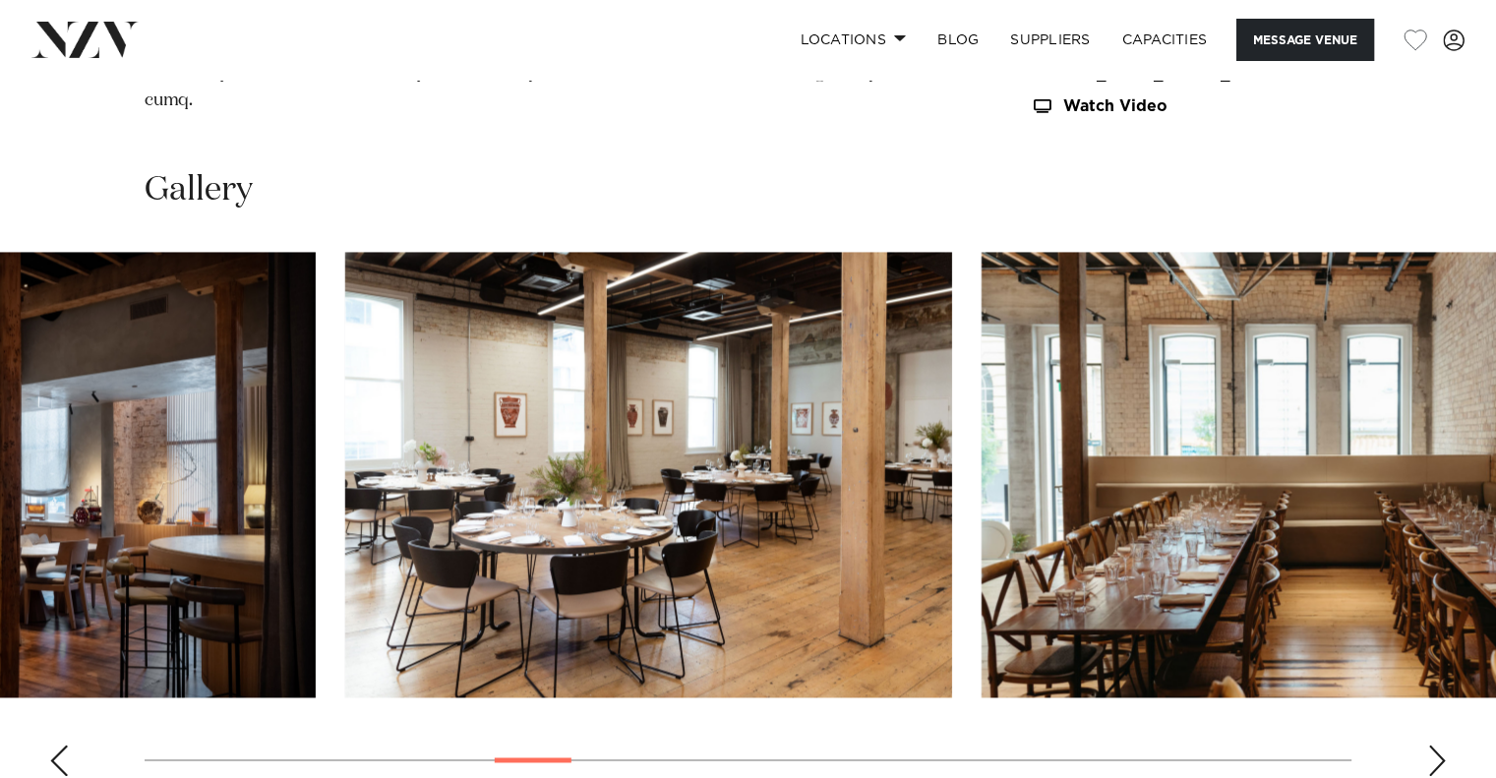
click at [345, 419] on img "10 / 30" at bounding box center [648, 475] width 607 height 446
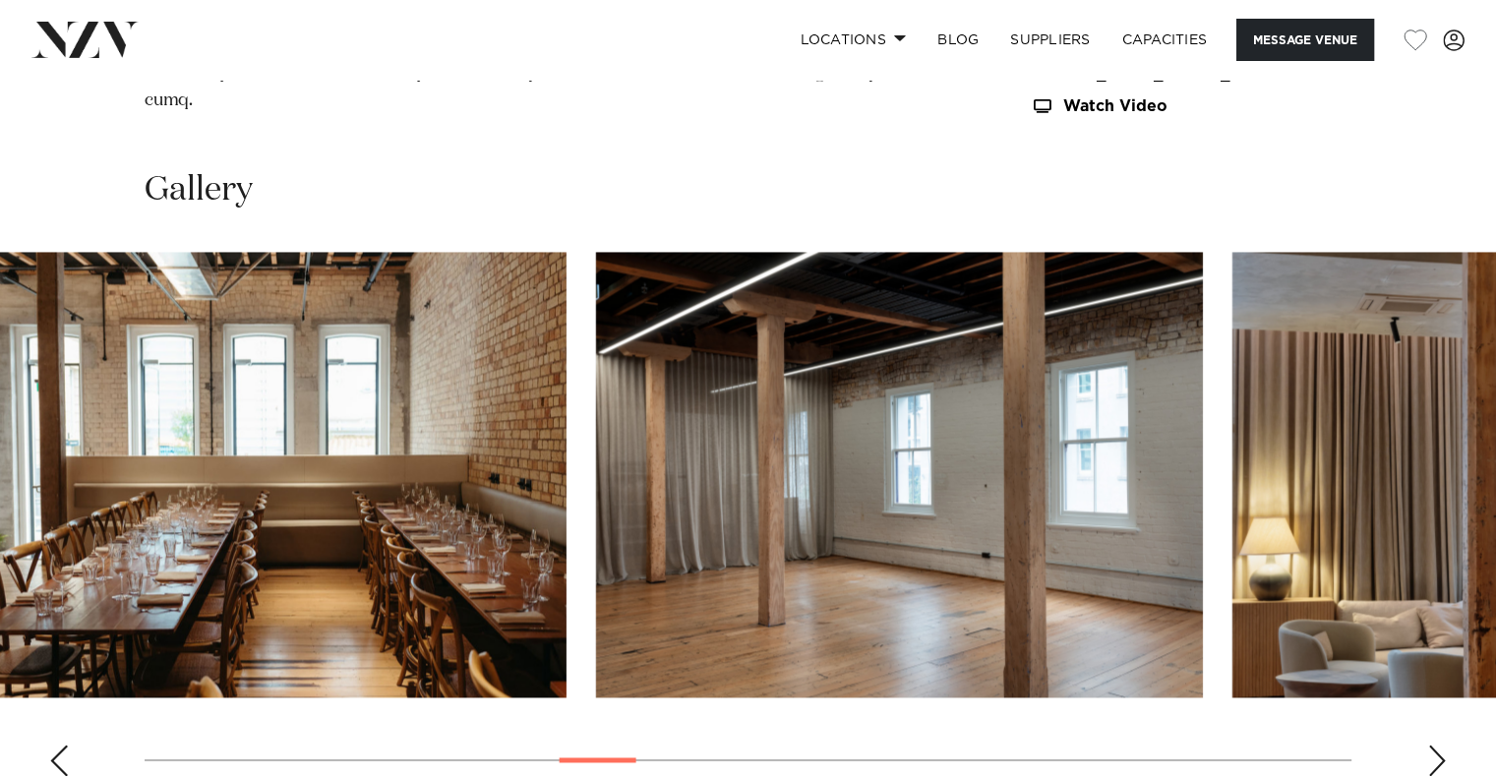
click at [43, 474] on img "11 / 30" at bounding box center [263, 475] width 607 height 446
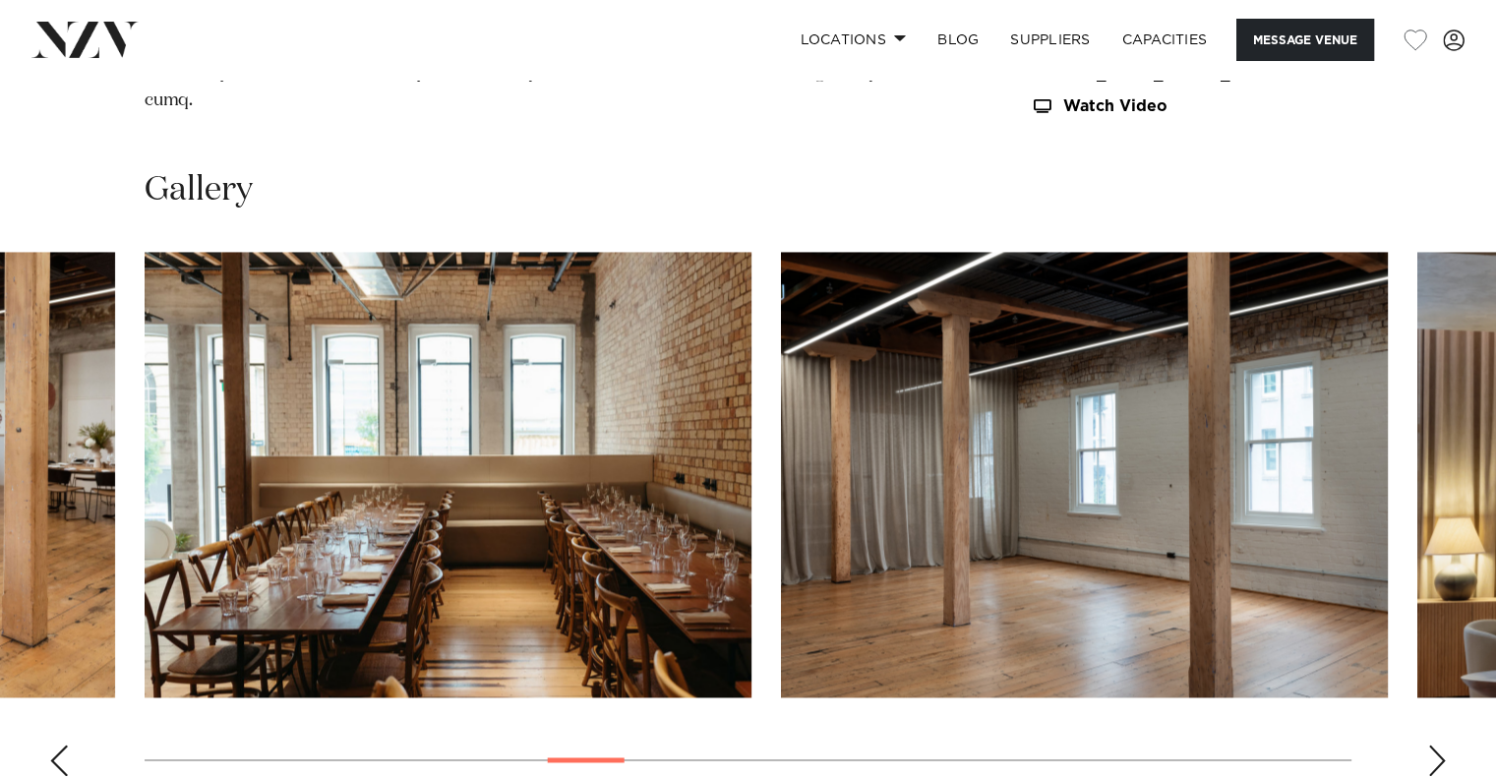
click at [781, 503] on img "12 / 30" at bounding box center [1084, 475] width 607 height 446
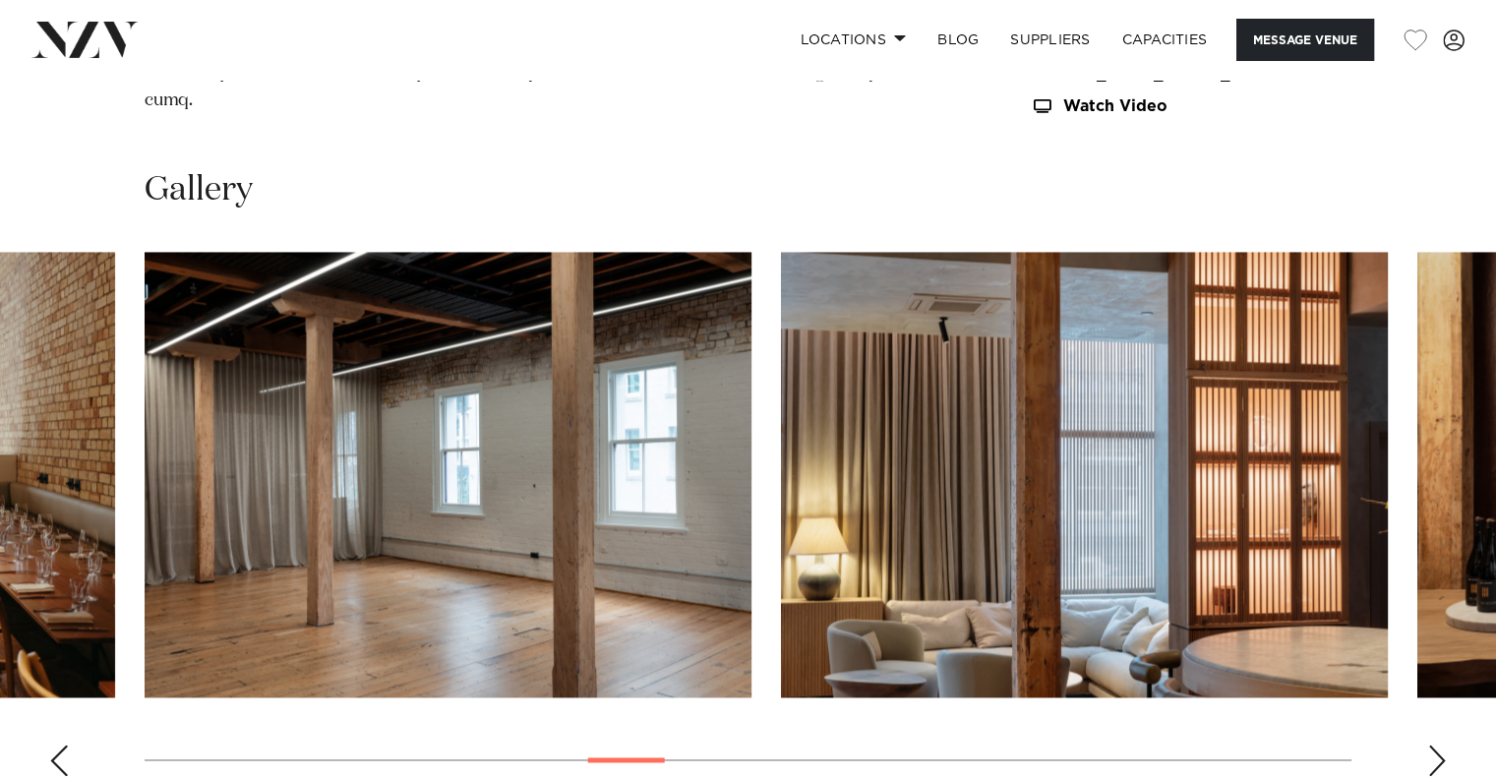
click at [781, 510] on img "13 / 30" at bounding box center [1084, 475] width 607 height 446
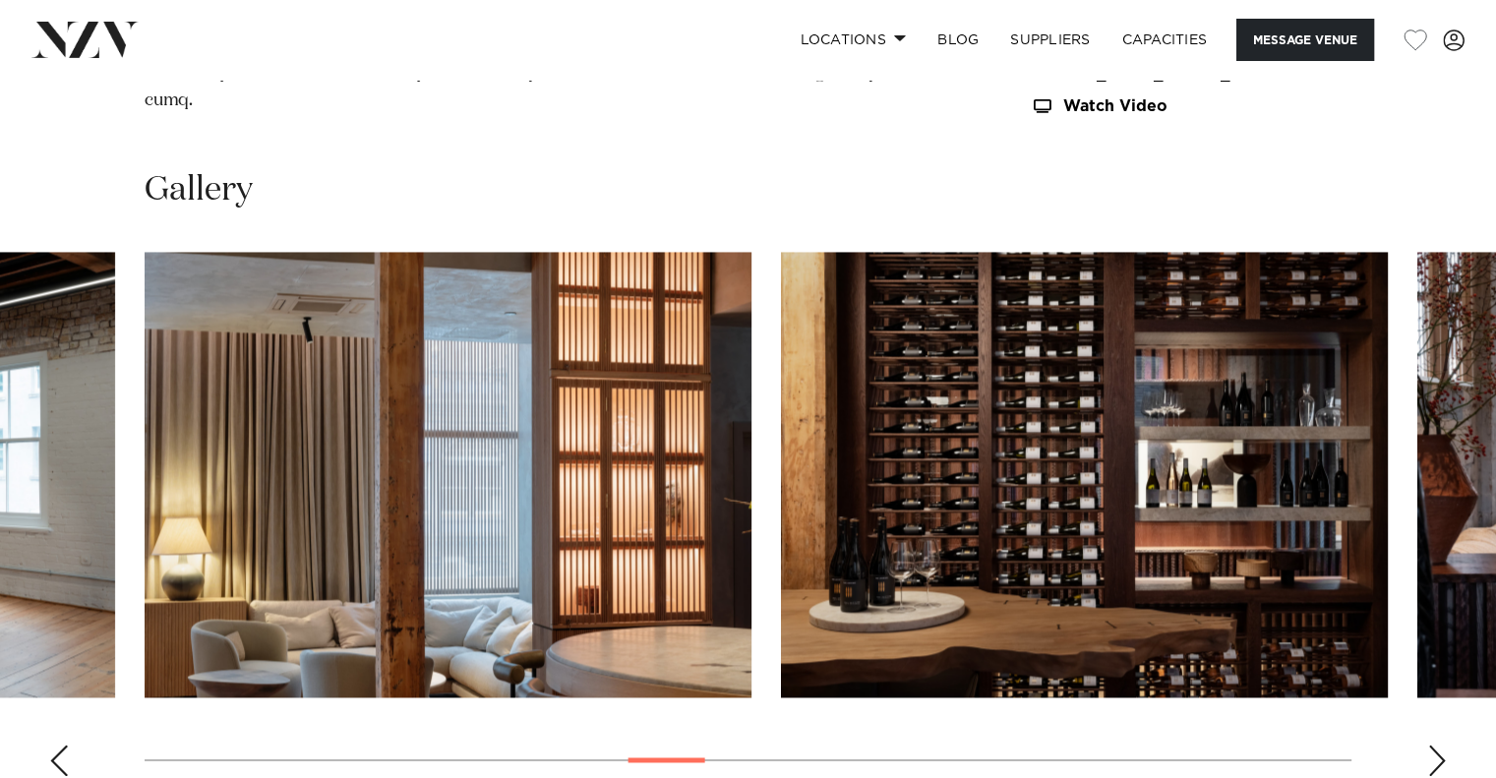
click at [781, 506] on img "14 / 30" at bounding box center [1084, 475] width 607 height 446
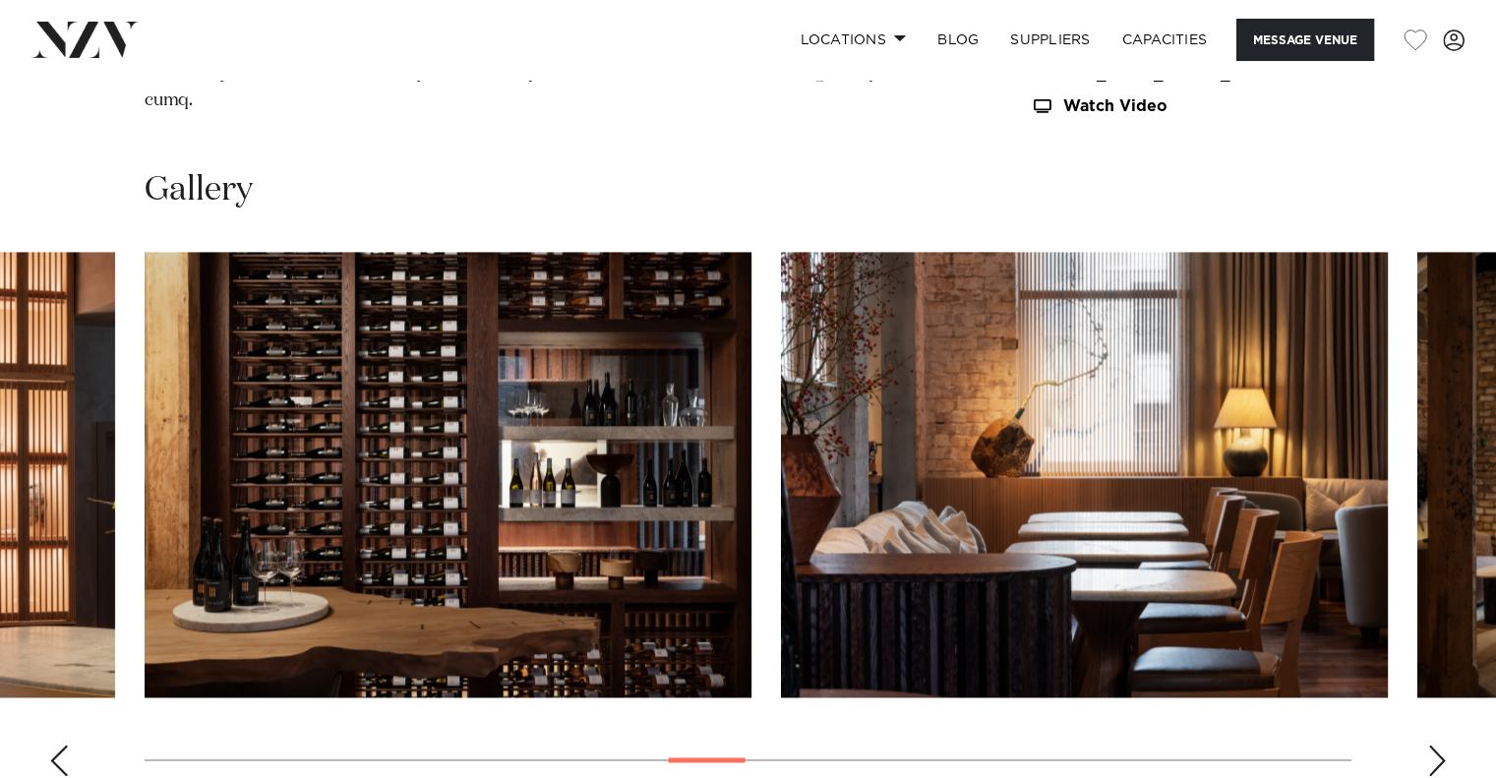
click at [781, 510] on img "15 / 30" at bounding box center [1084, 475] width 607 height 446
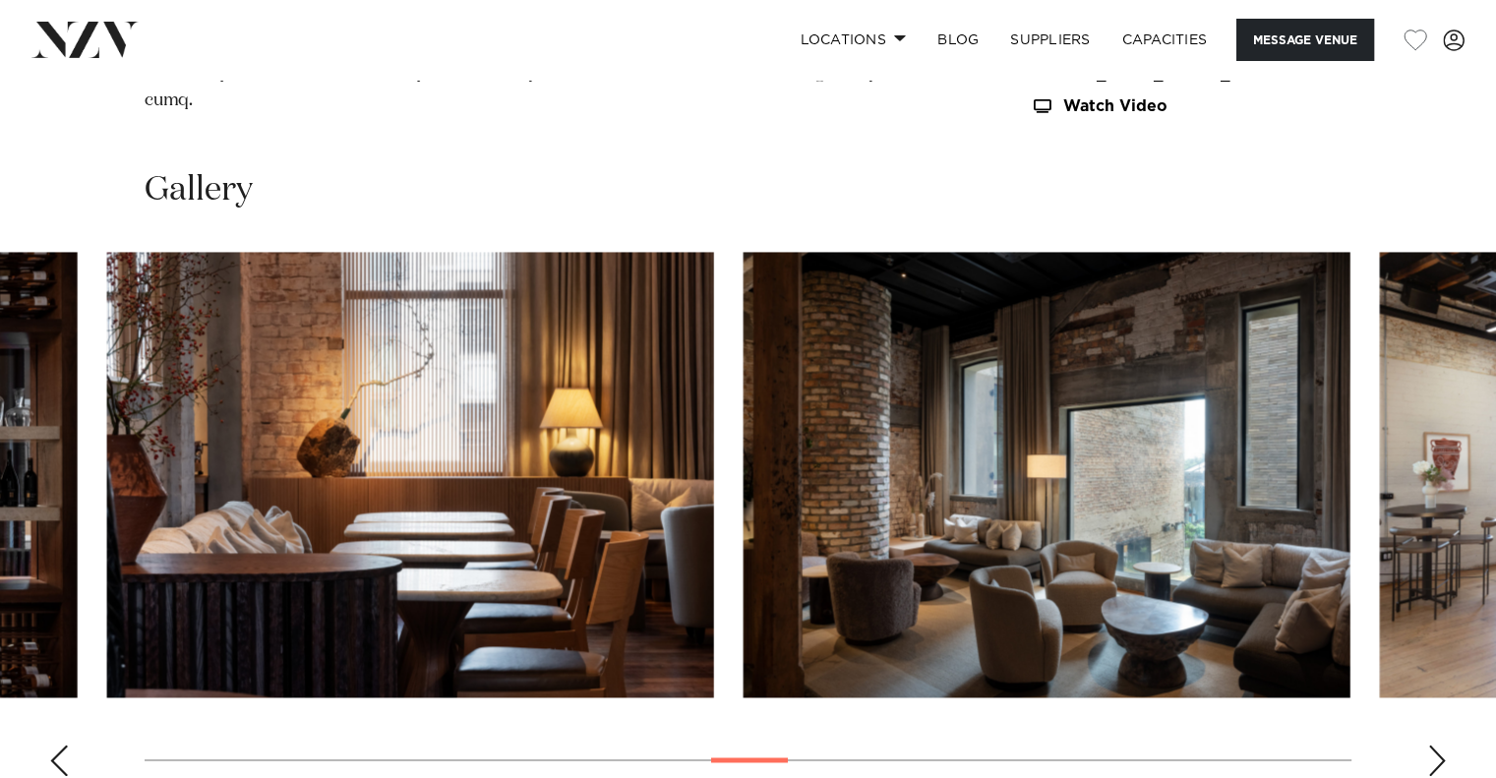
click at [744, 510] on img "16 / 30" at bounding box center [1047, 475] width 607 height 446
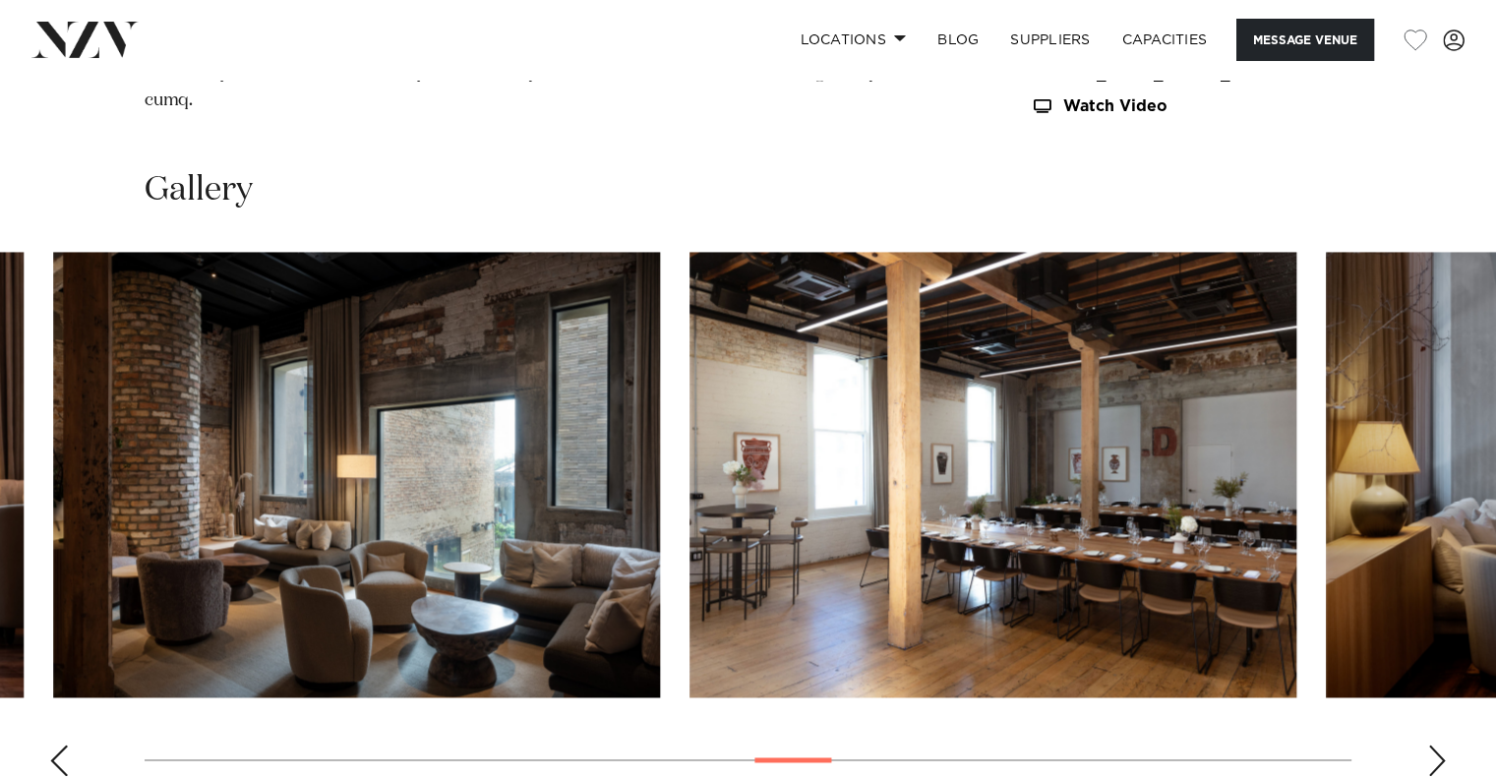
click at [690, 539] on img "17 / 30" at bounding box center [993, 475] width 607 height 446
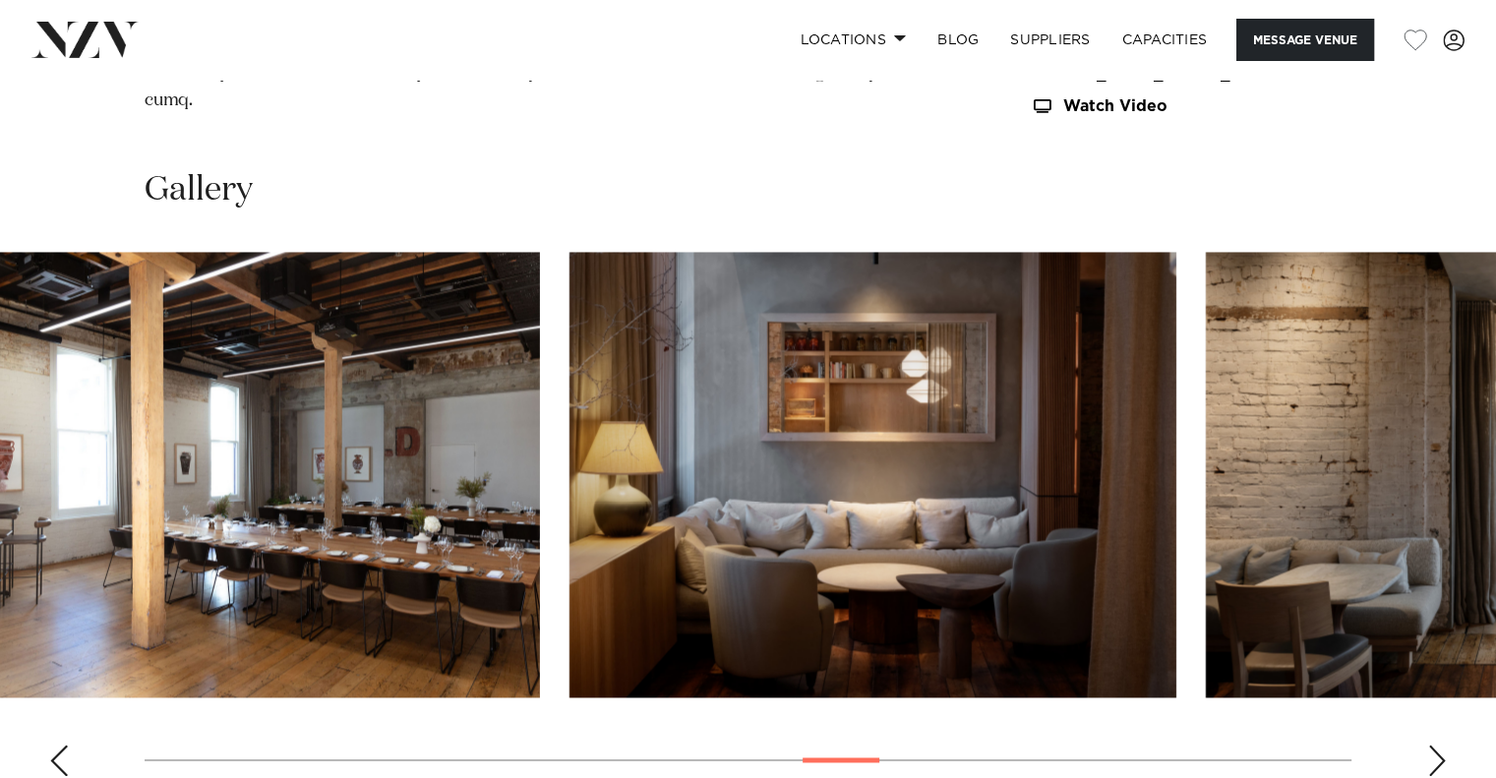
click at [614, 526] on img "18 / 30" at bounding box center [873, 475] width 607 height 446
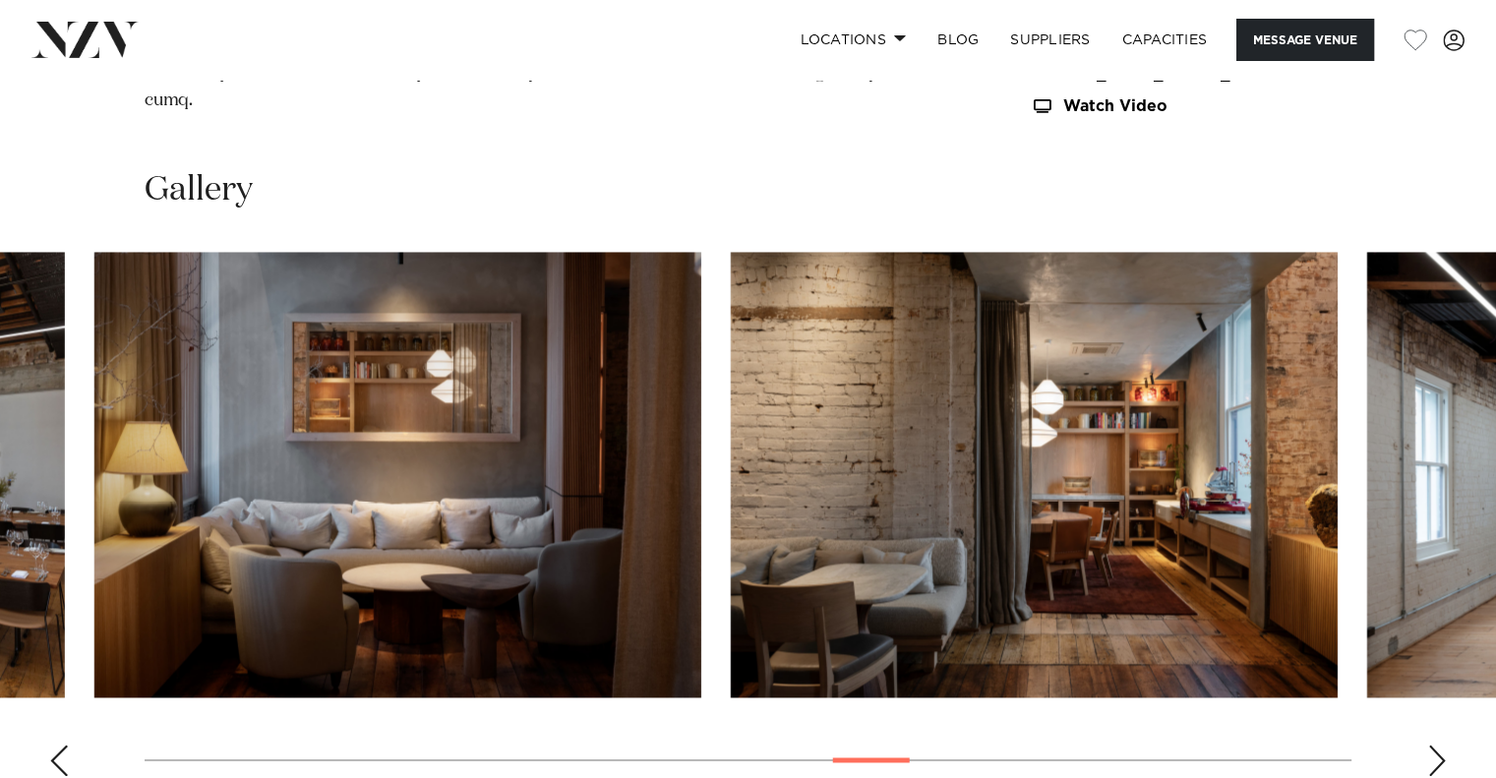
click at [731, 516] on img "19 / 30" at bounding box center [1034, 475] width 607 height 446
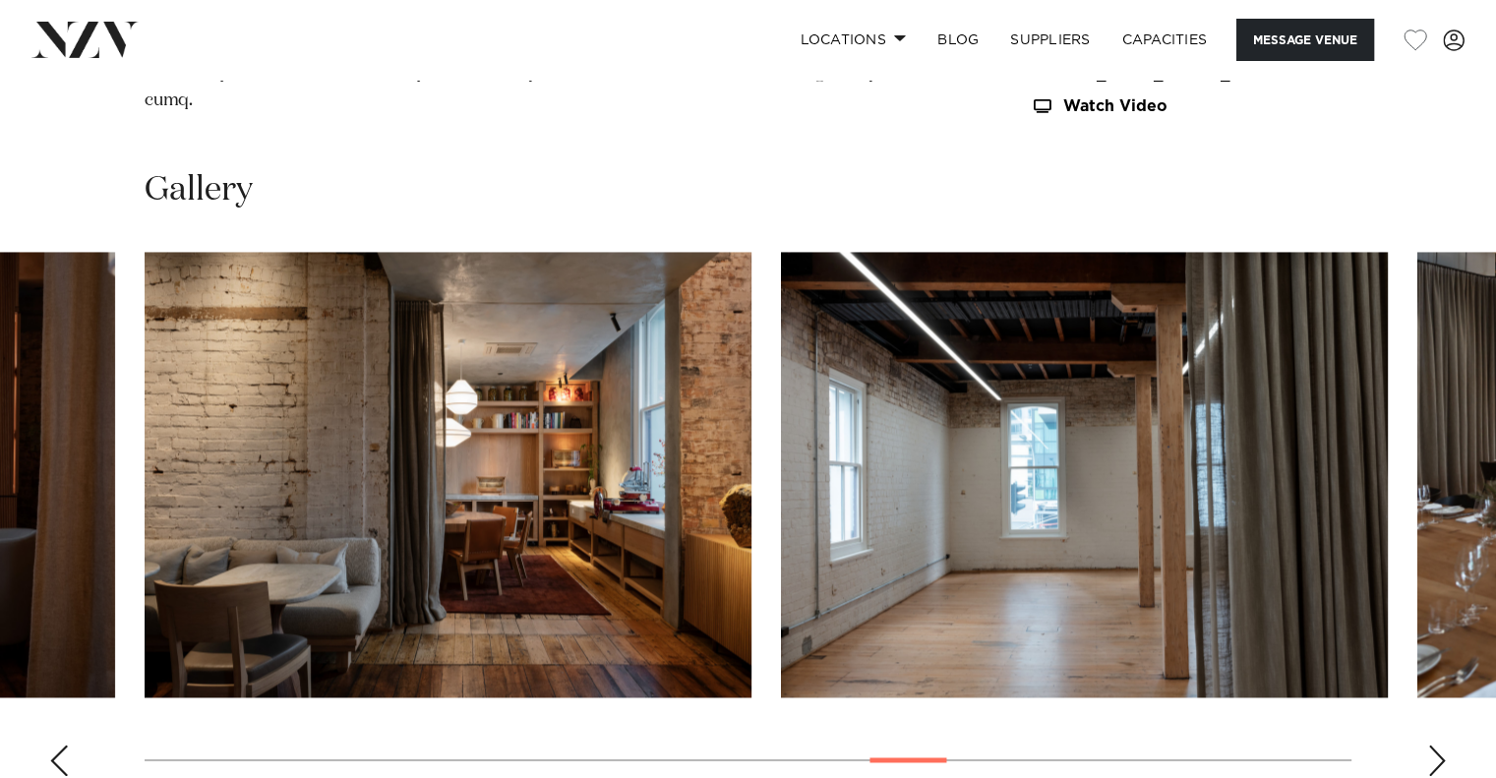
click at [781, 491] on img "20 / 30" at bounding box center [1084, 475] width 607 height 446
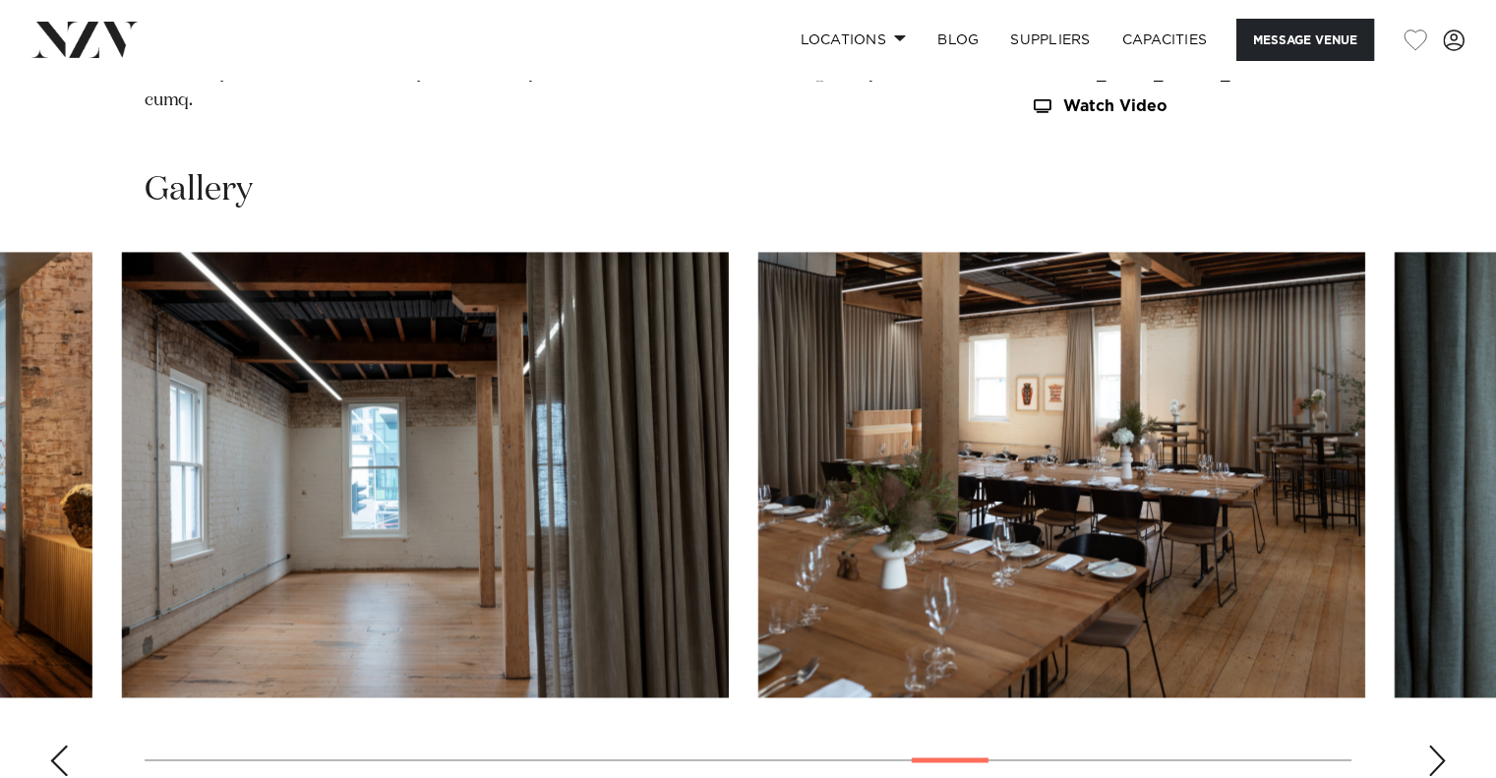
click at [758, 500] on img "21 / 30" at bounding box center [1061, 475] width 607 height 446
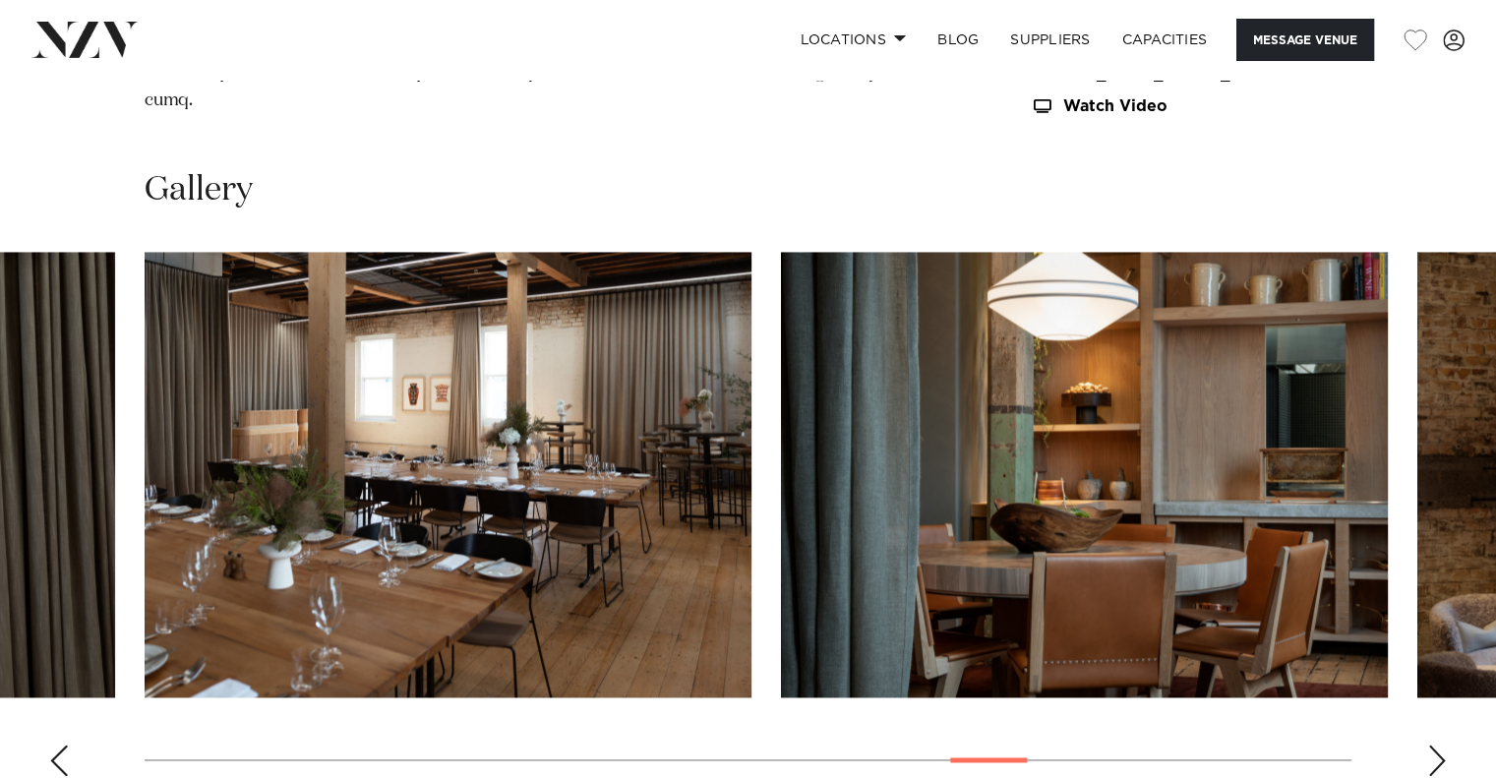
click at [948, 455] on img "22 / 30" at bounding box center [1084, 475] width 607 height 446
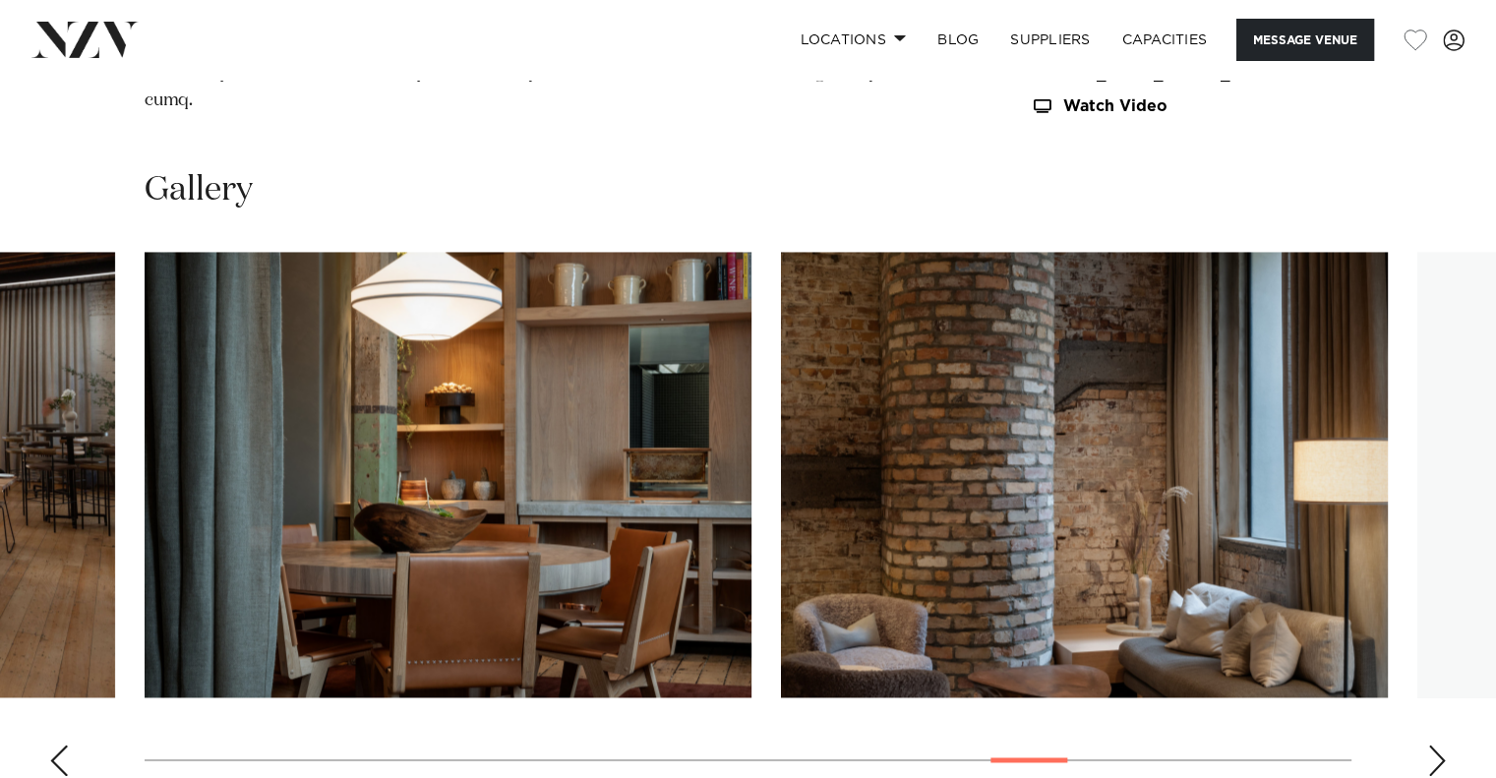
click at [995, 456] on img "23 / 30" at bounding box center [1084, 475] width 607 height 446
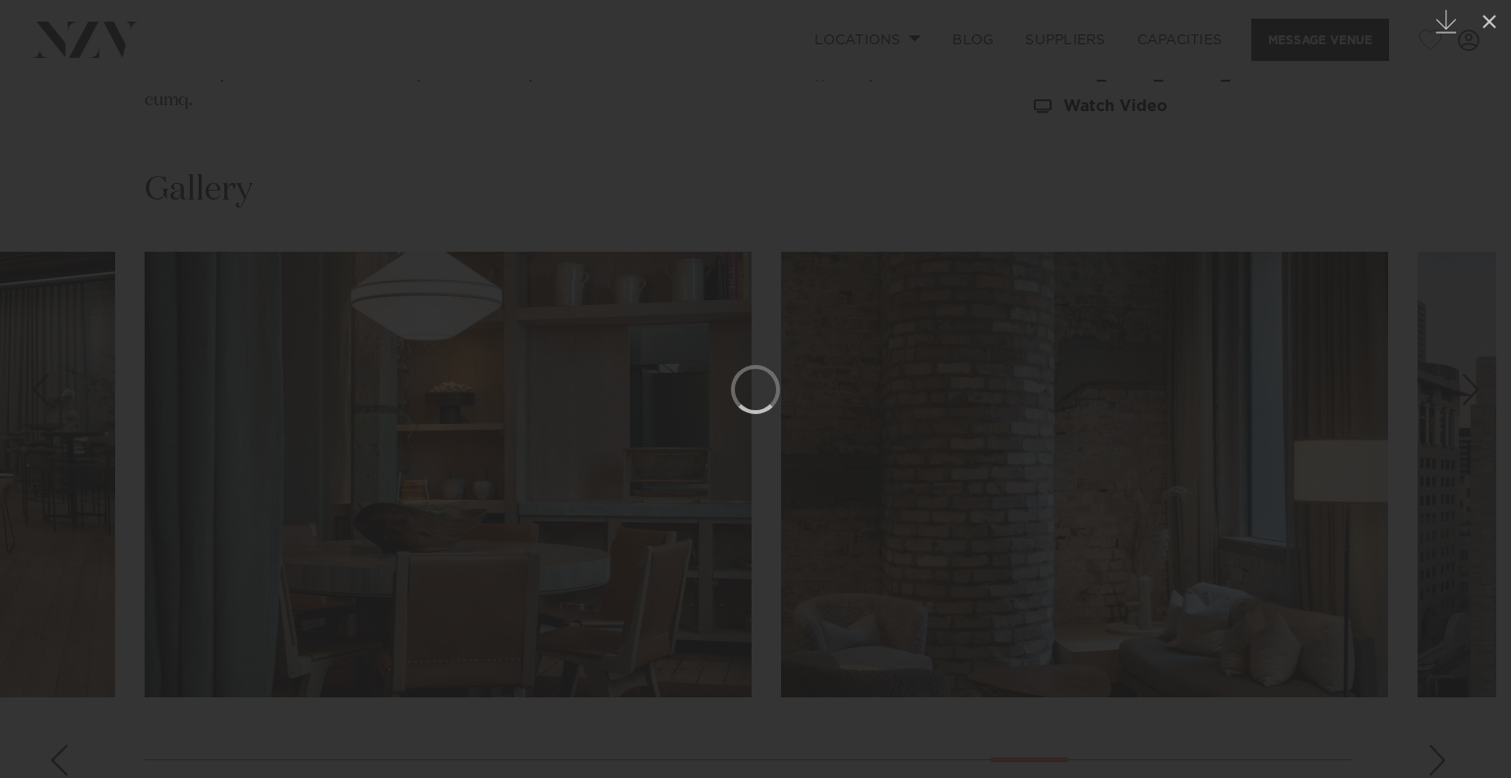
click at [426, 698] on div at bounding box center [755, 389] width 1511 height 778
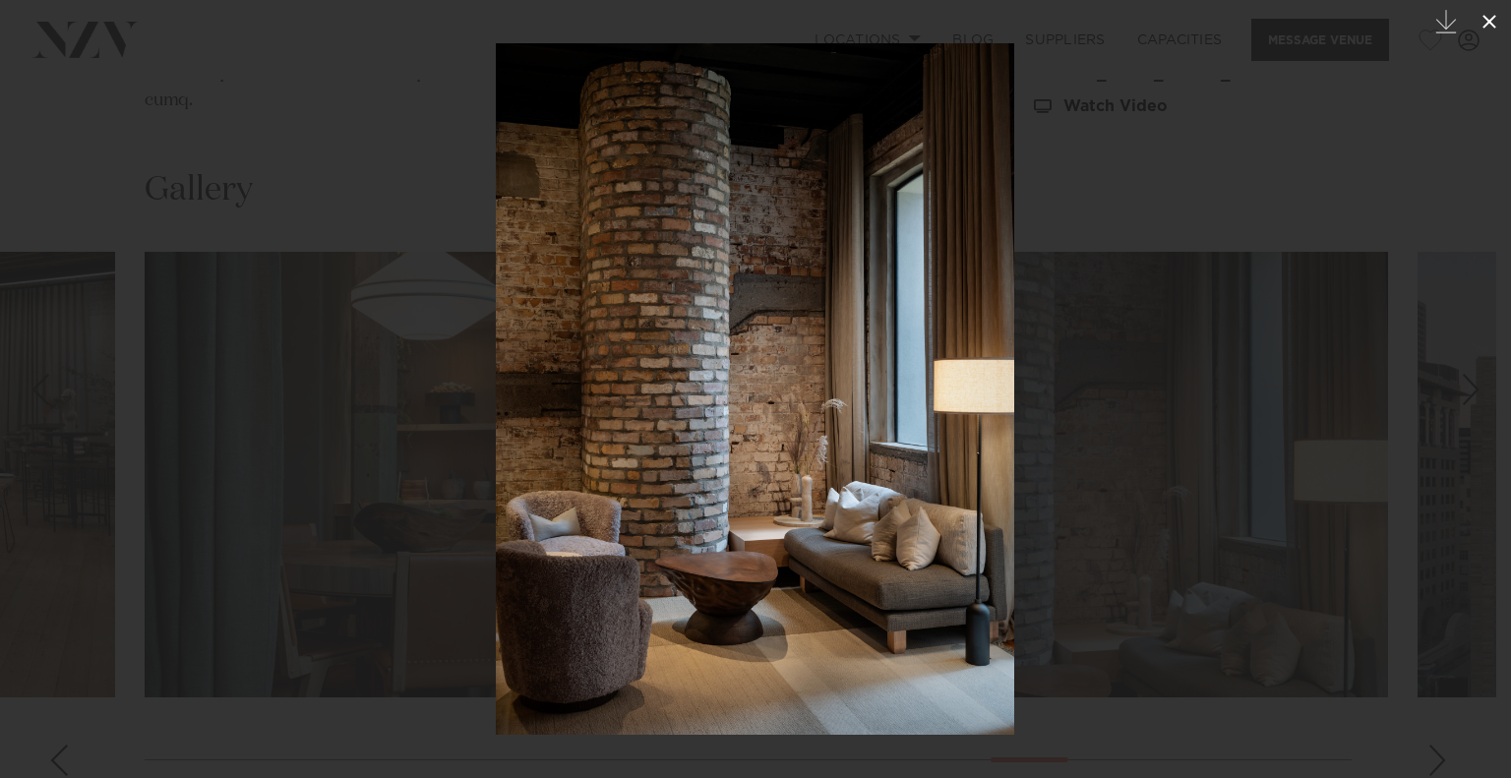
click at [1495, 15] on icon at bounding box center [1489, 22] width 24 height 24
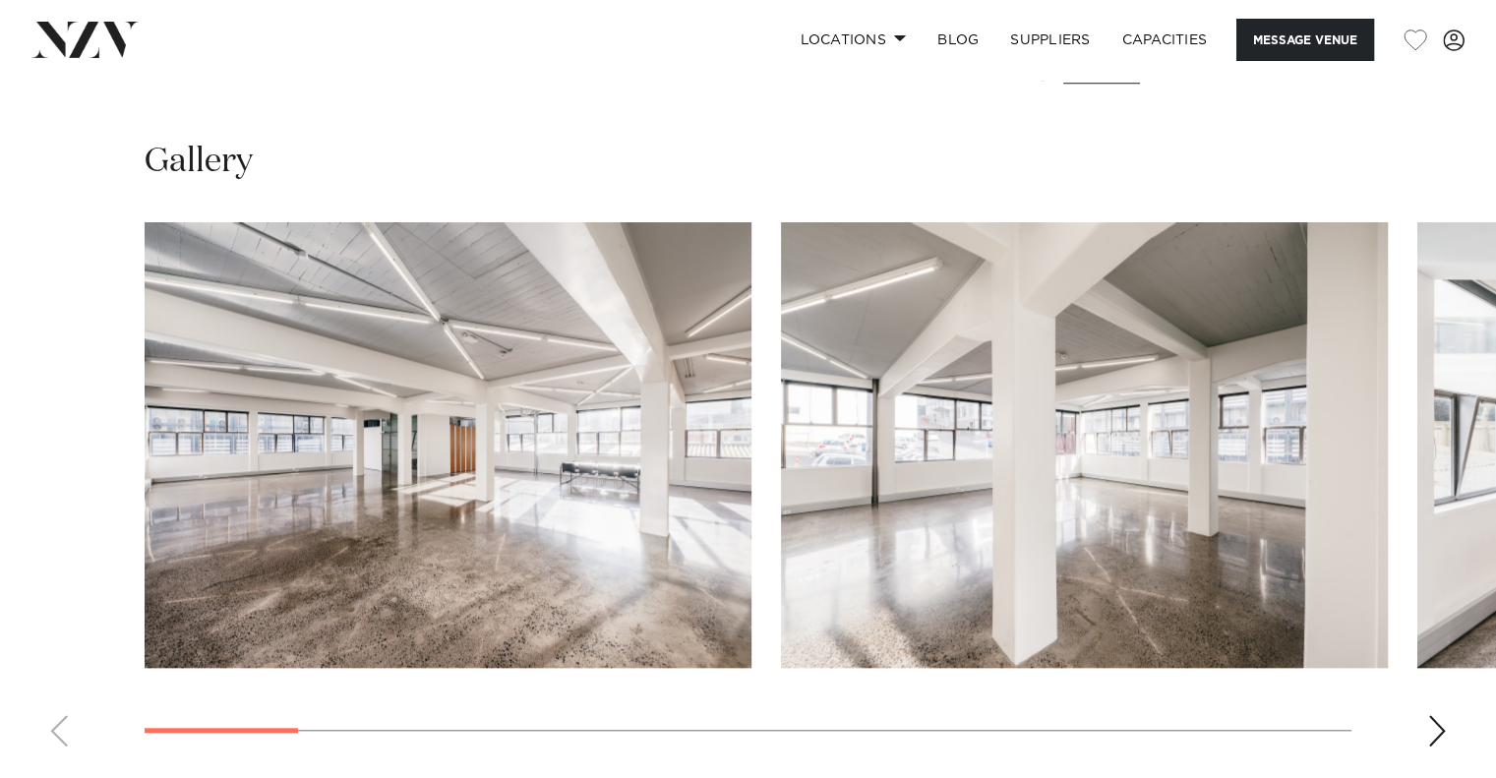
scroll to position [1705, 0]
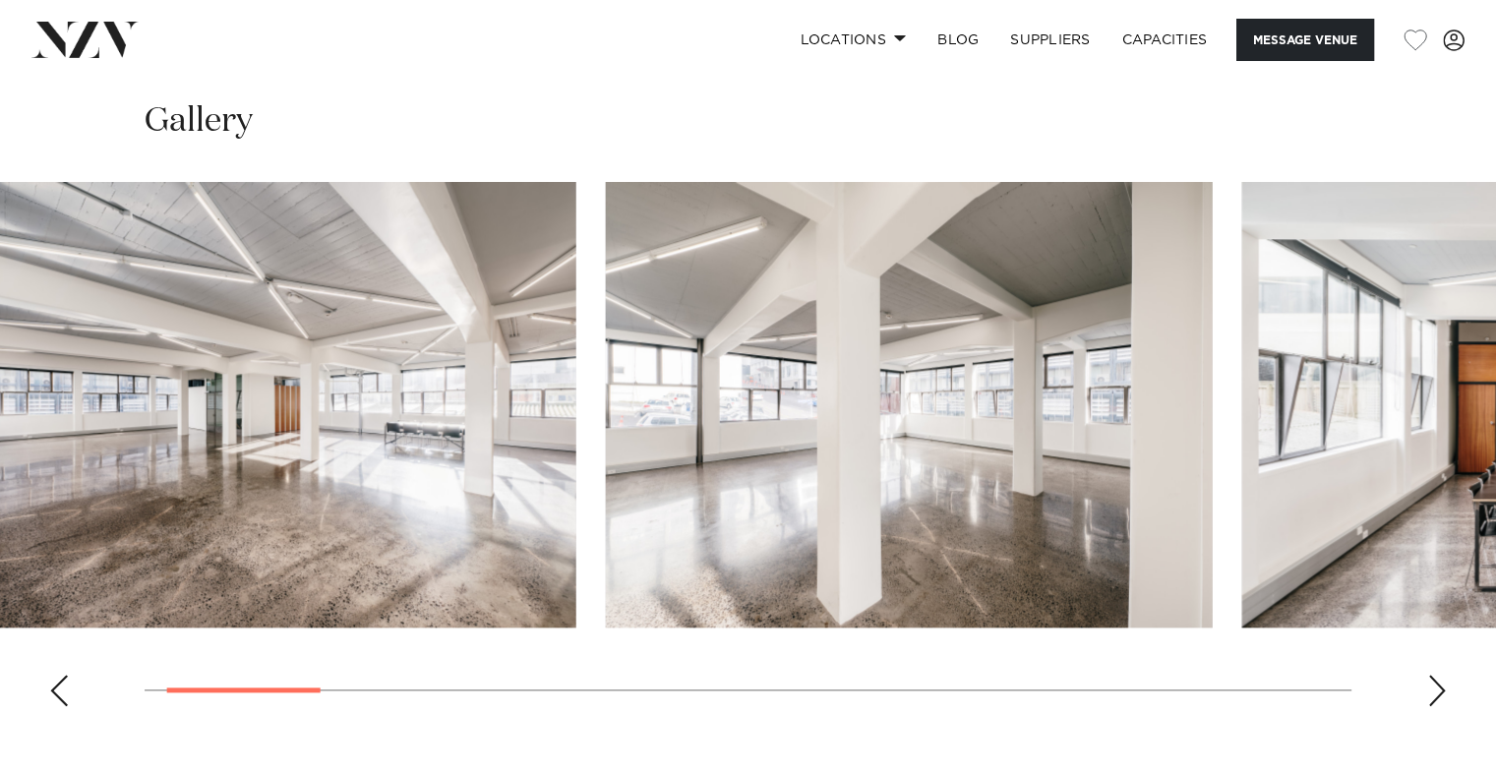
click at [606, 510] on img "2 / 15" at bounding box center [909, 405] width 607 height 446
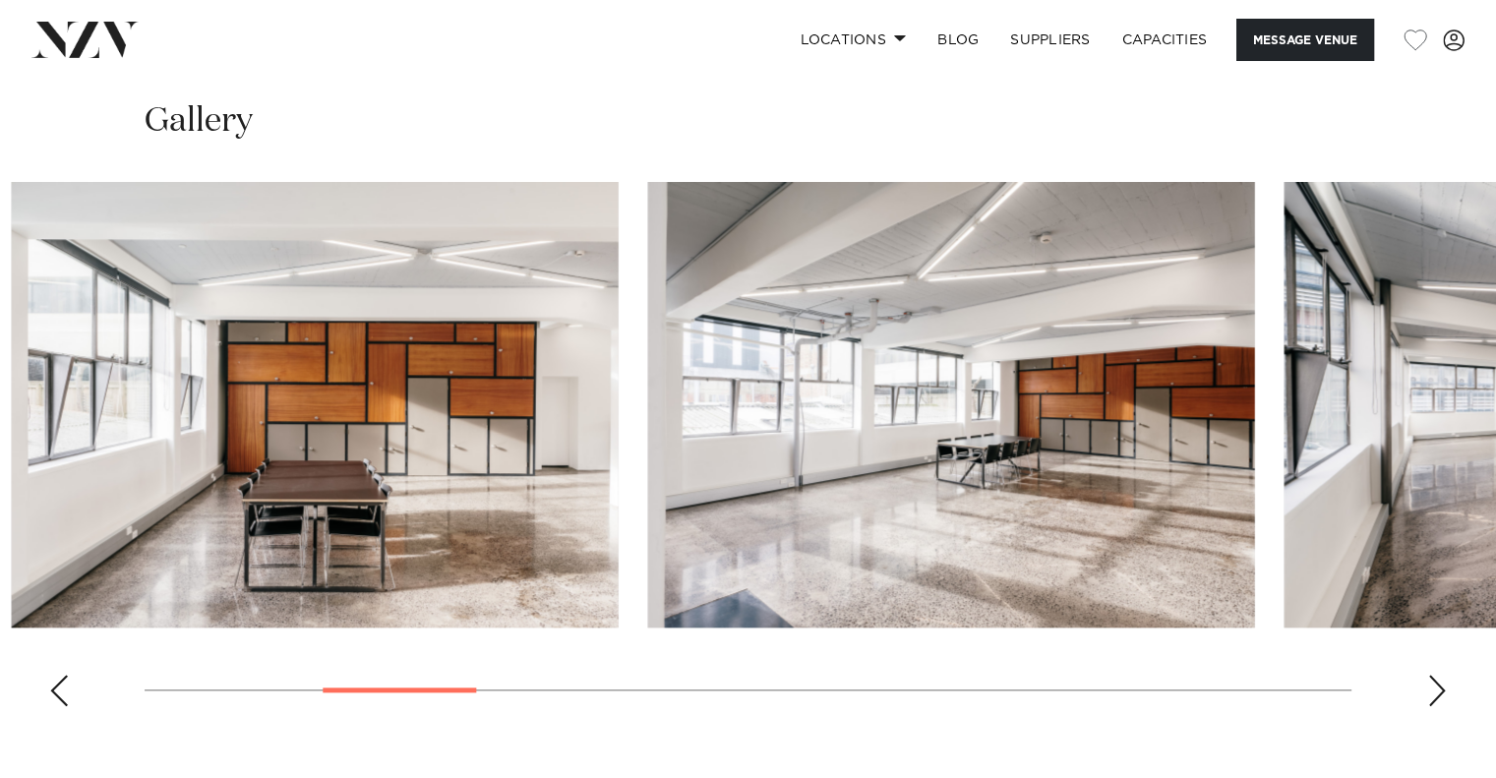
click at [49, 575] on img "3 / 15" at bounding box center [315, 405] width 607 height 446
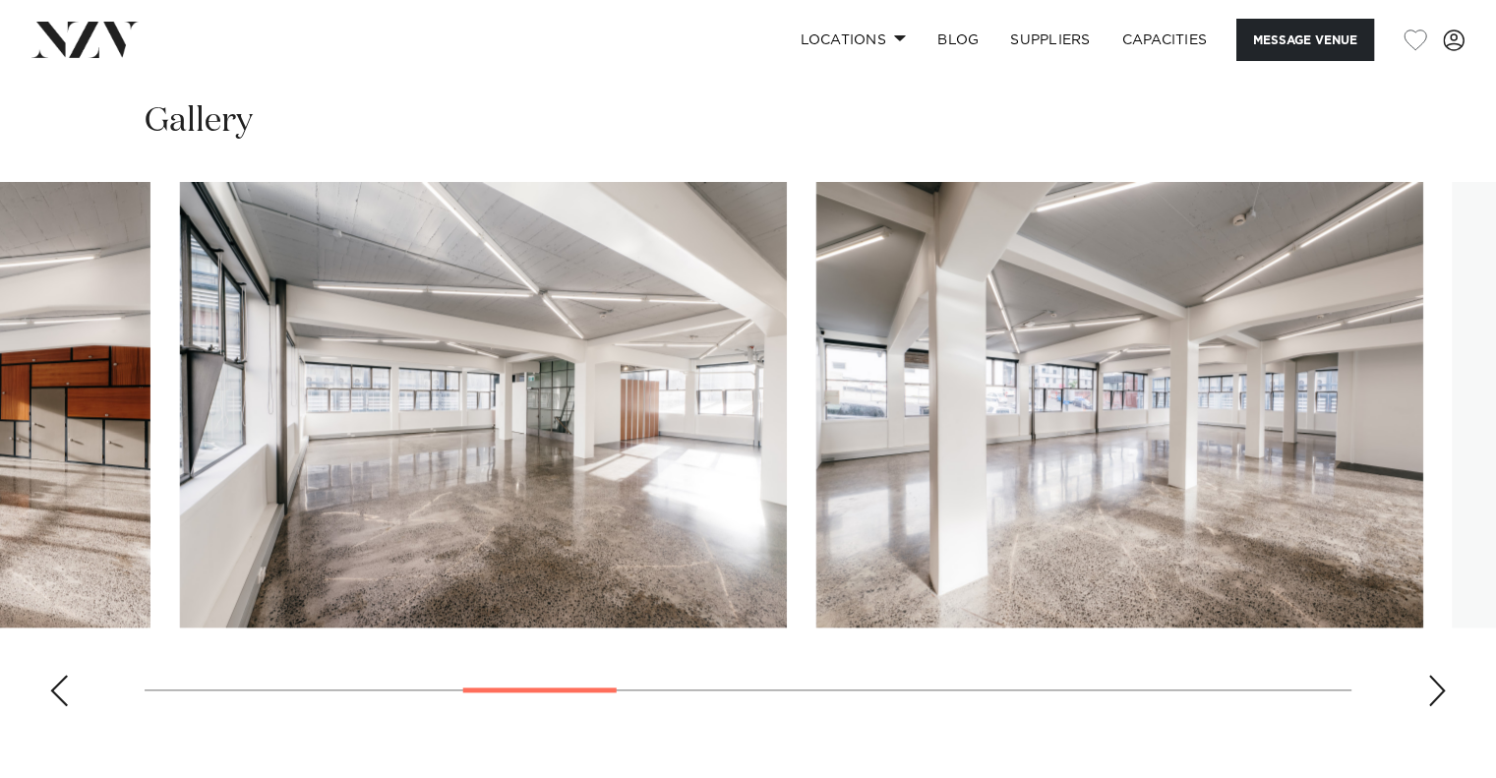
click at [180, 596] on img "5 / 15" at bounding box center [483, 405] width 607 height 446
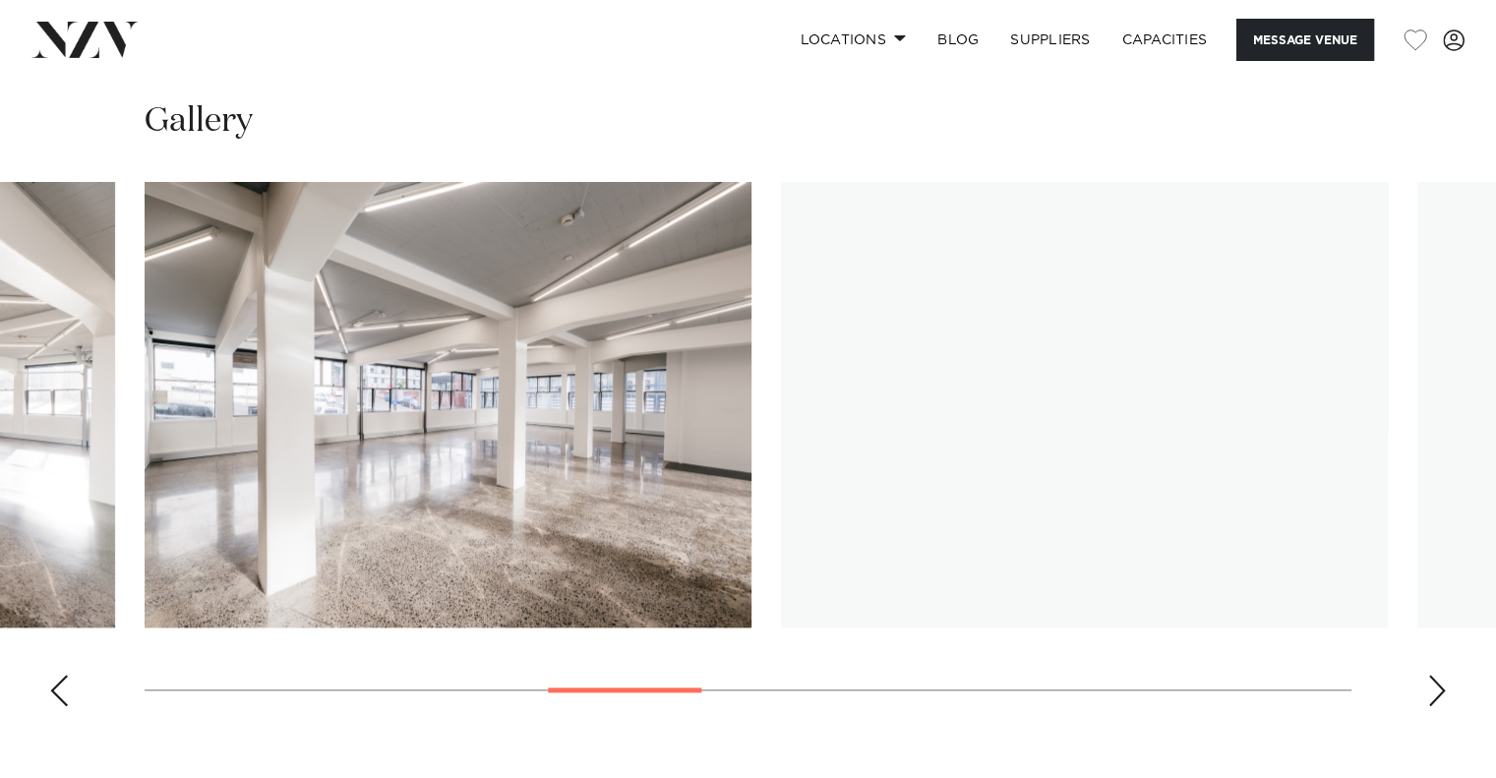
click at [145, 605] on img "6 / 15" at bounding box center [448, 405] width 607 height 446
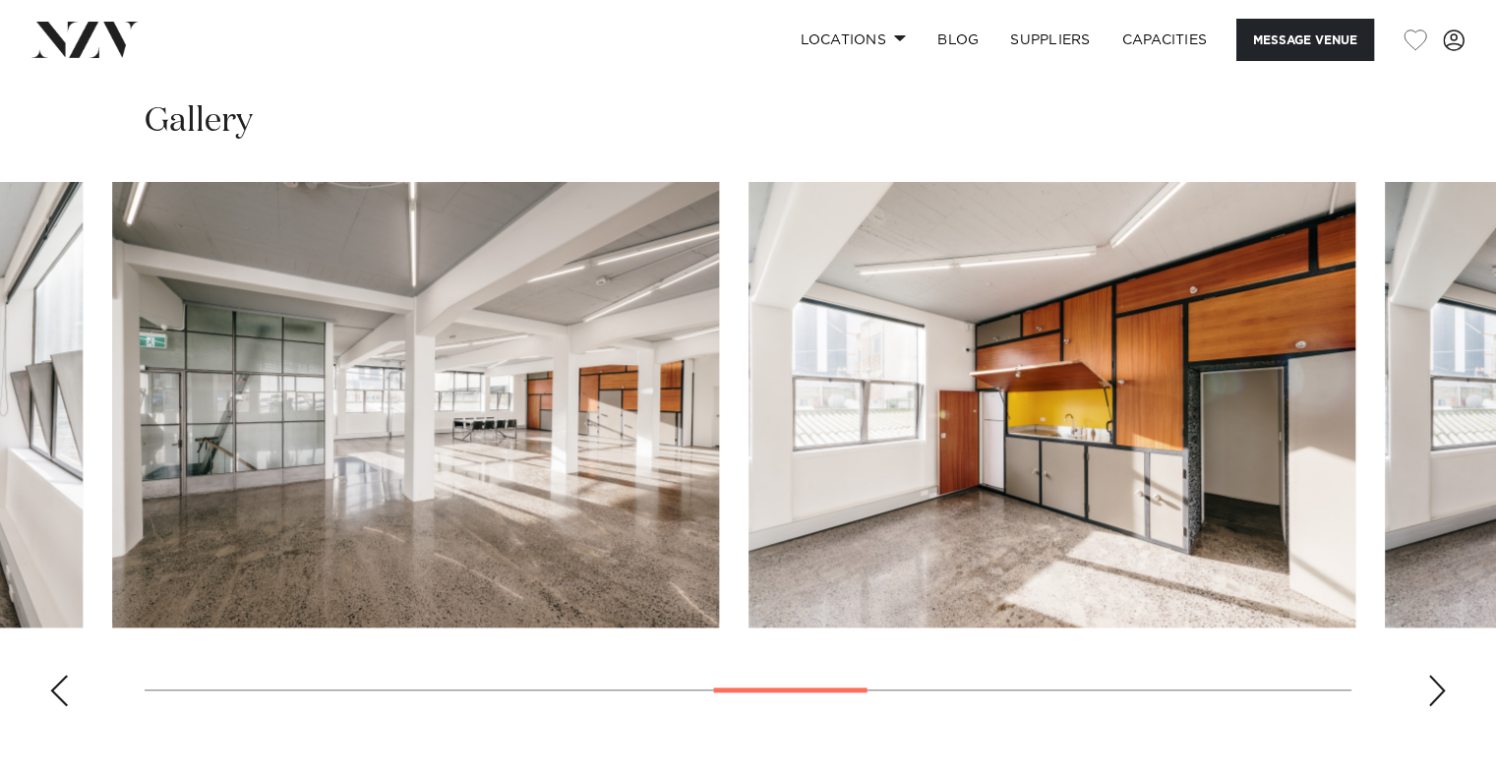
click at [112, 586] on img "8 / 15" at bounding box center [415, 405] width 607 height 446
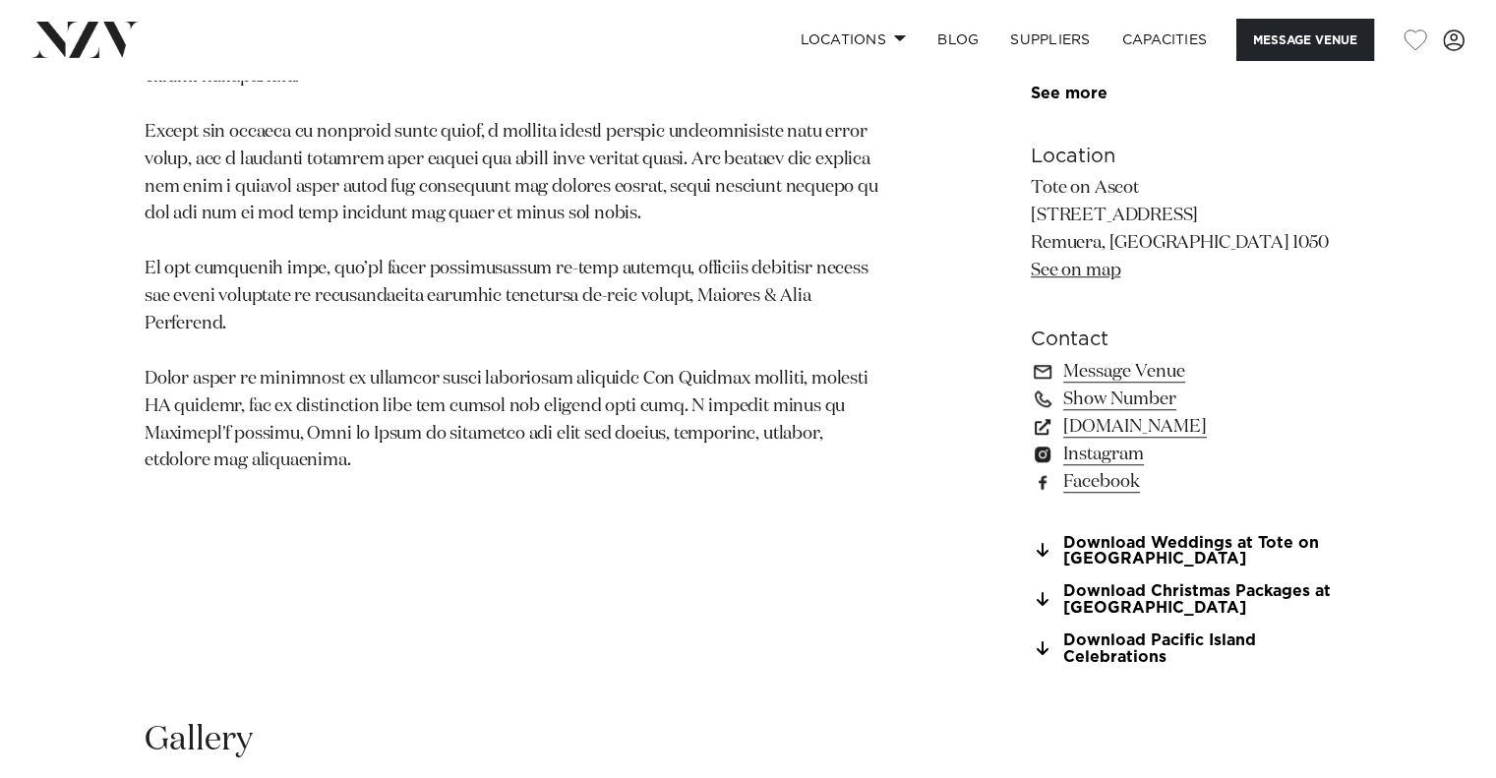
scroll to position [1311, 0]
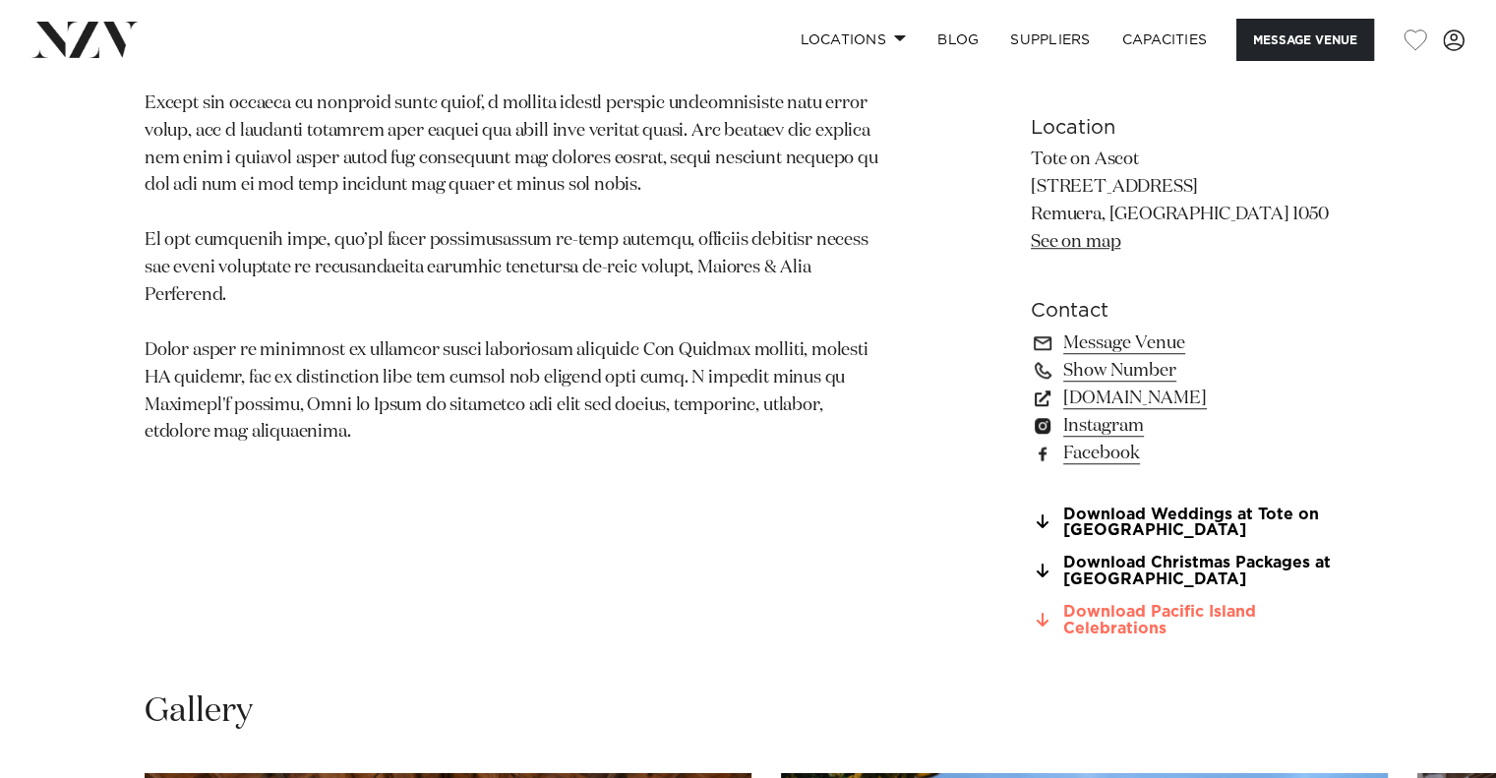
click at [1113, 615] on link "Download Pacific Island Celebrations" at bounding box center [1191, 620] width 321 height 33
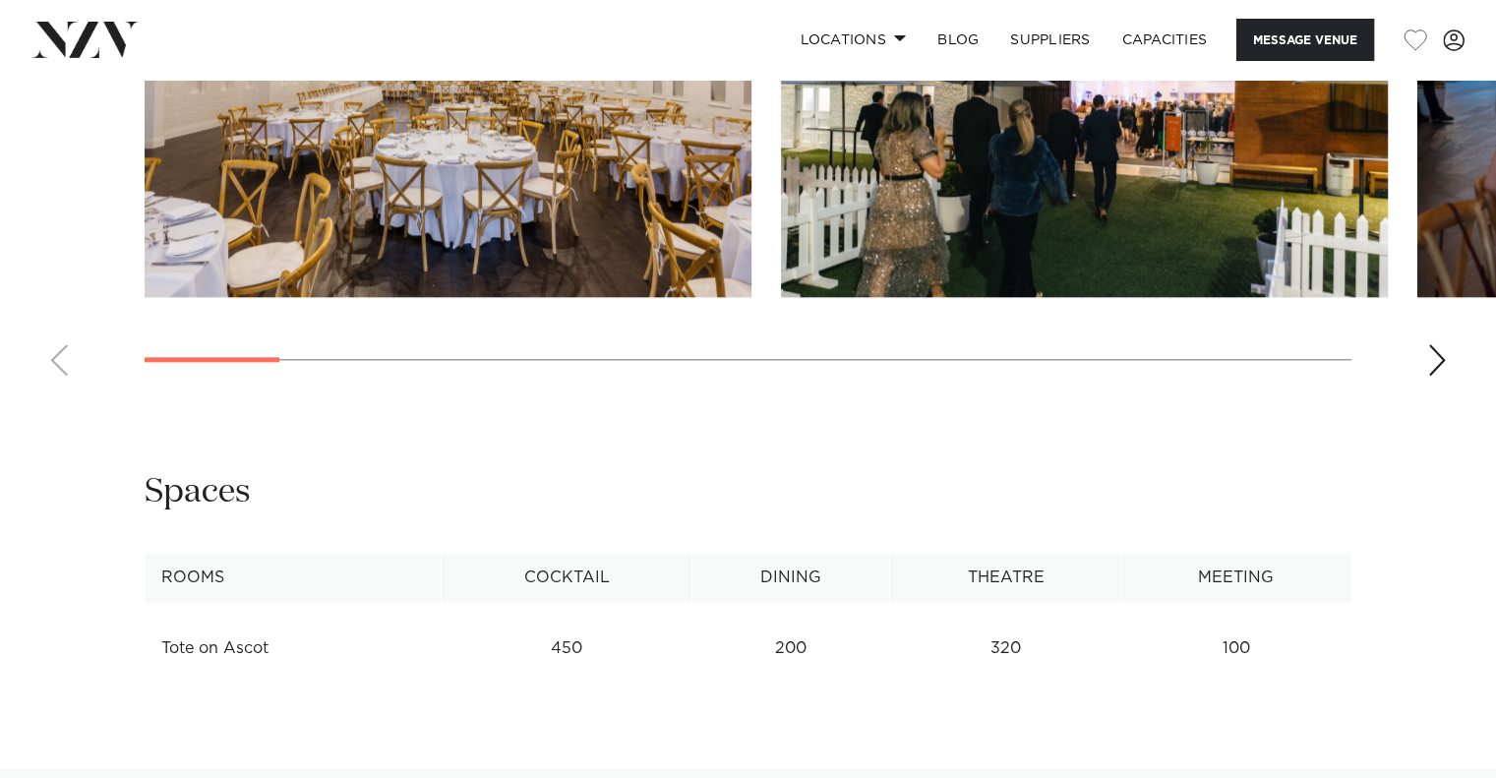
scroll to position [2361, 0]
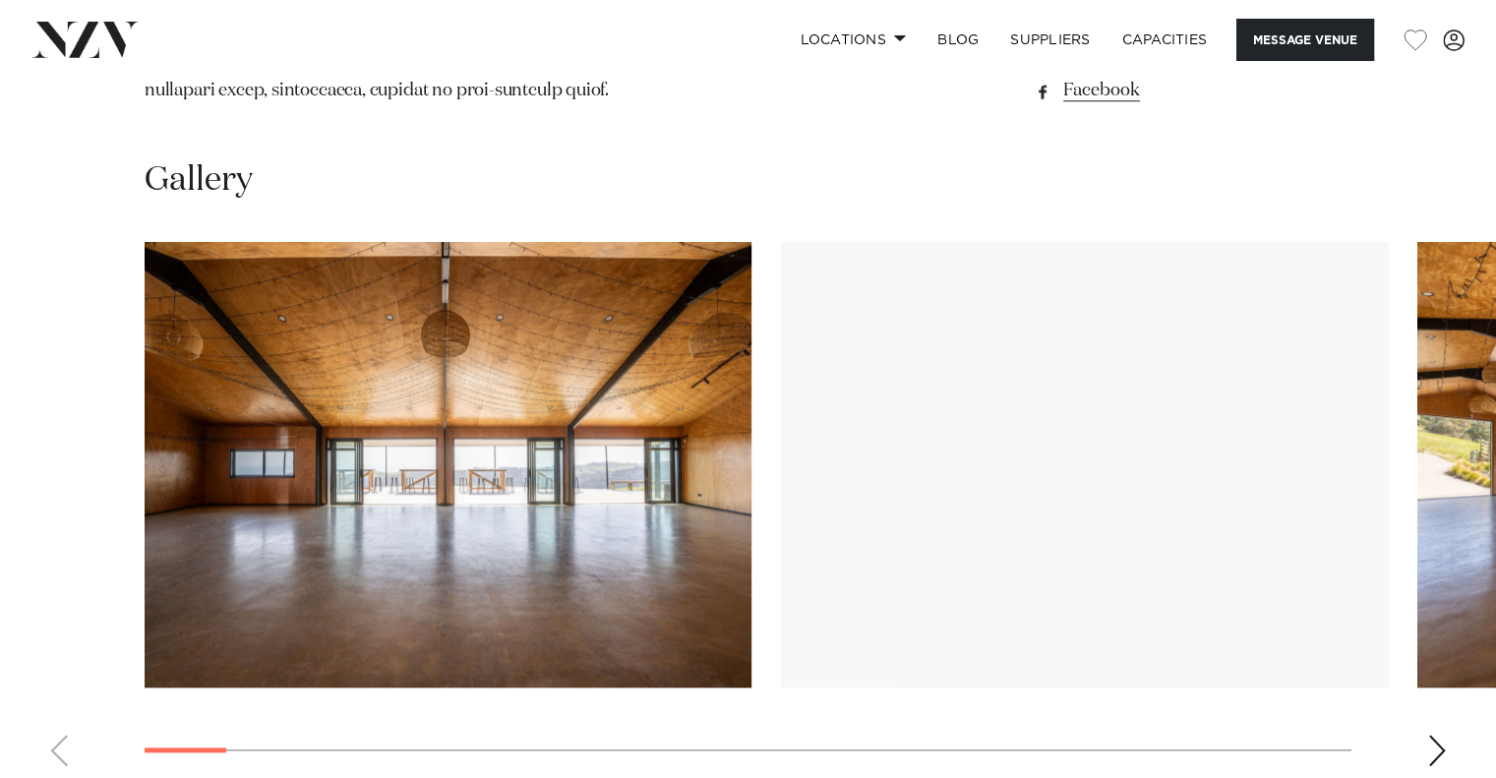
scroll to position [1770, 0]
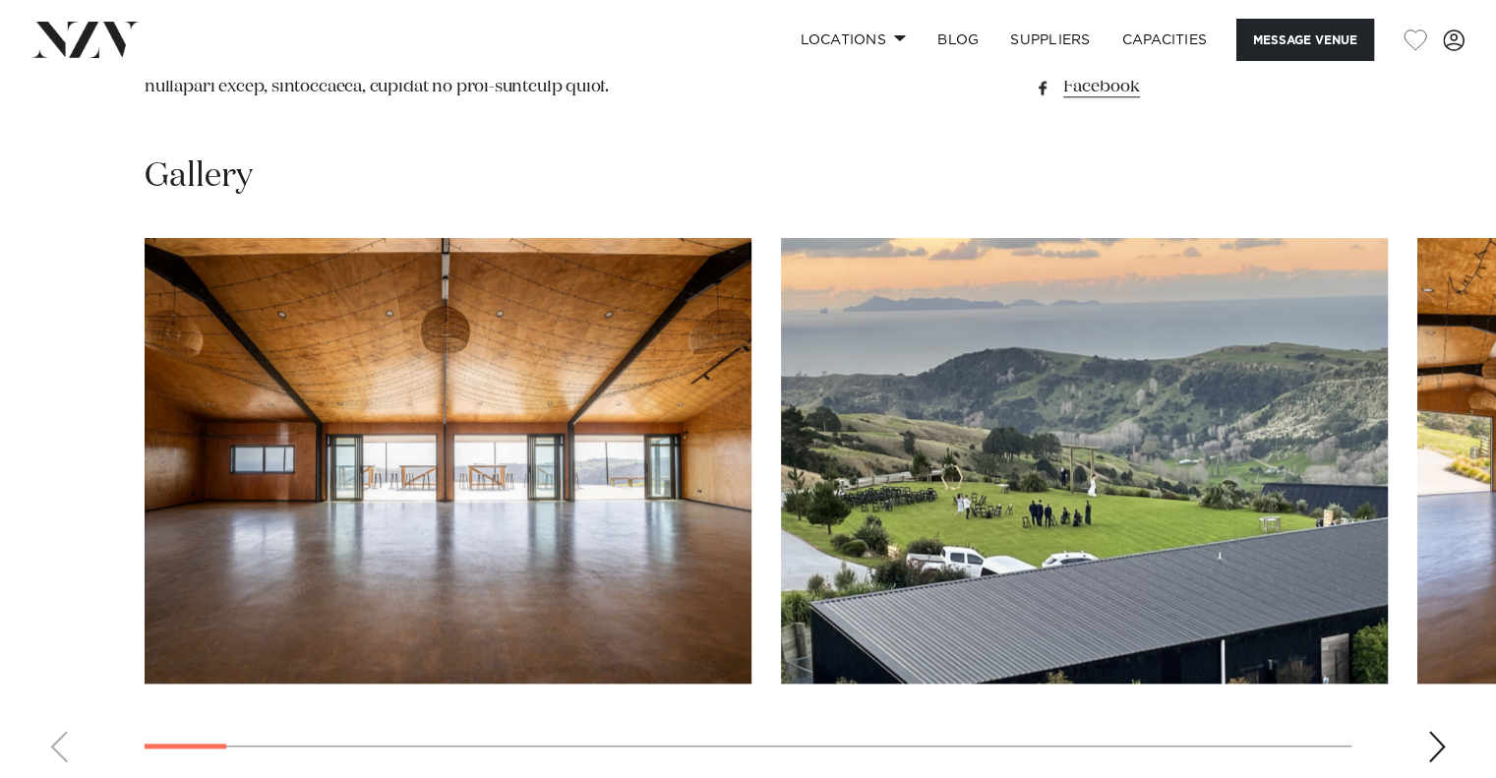
click at [901, 440] on img "2 / 28" at bounding box center [1084, 461] width 607 height 446
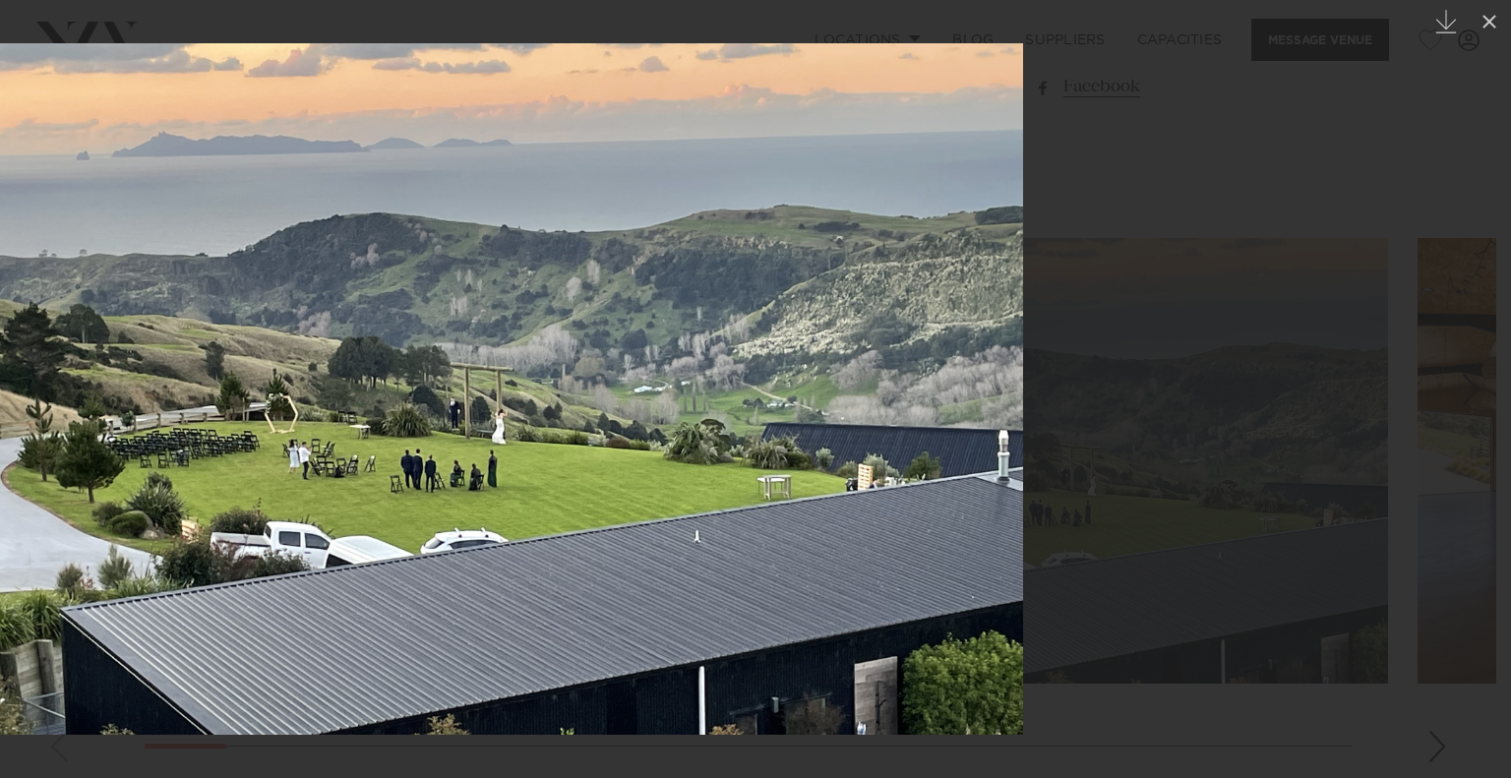
drag, startPoint x: 901, startPoint y: 440, endPoint x: 189, endPoint y: 529, distance: 717.7
click at [201, 526] on img at bounding box center [487, 388] width 1072 height 691
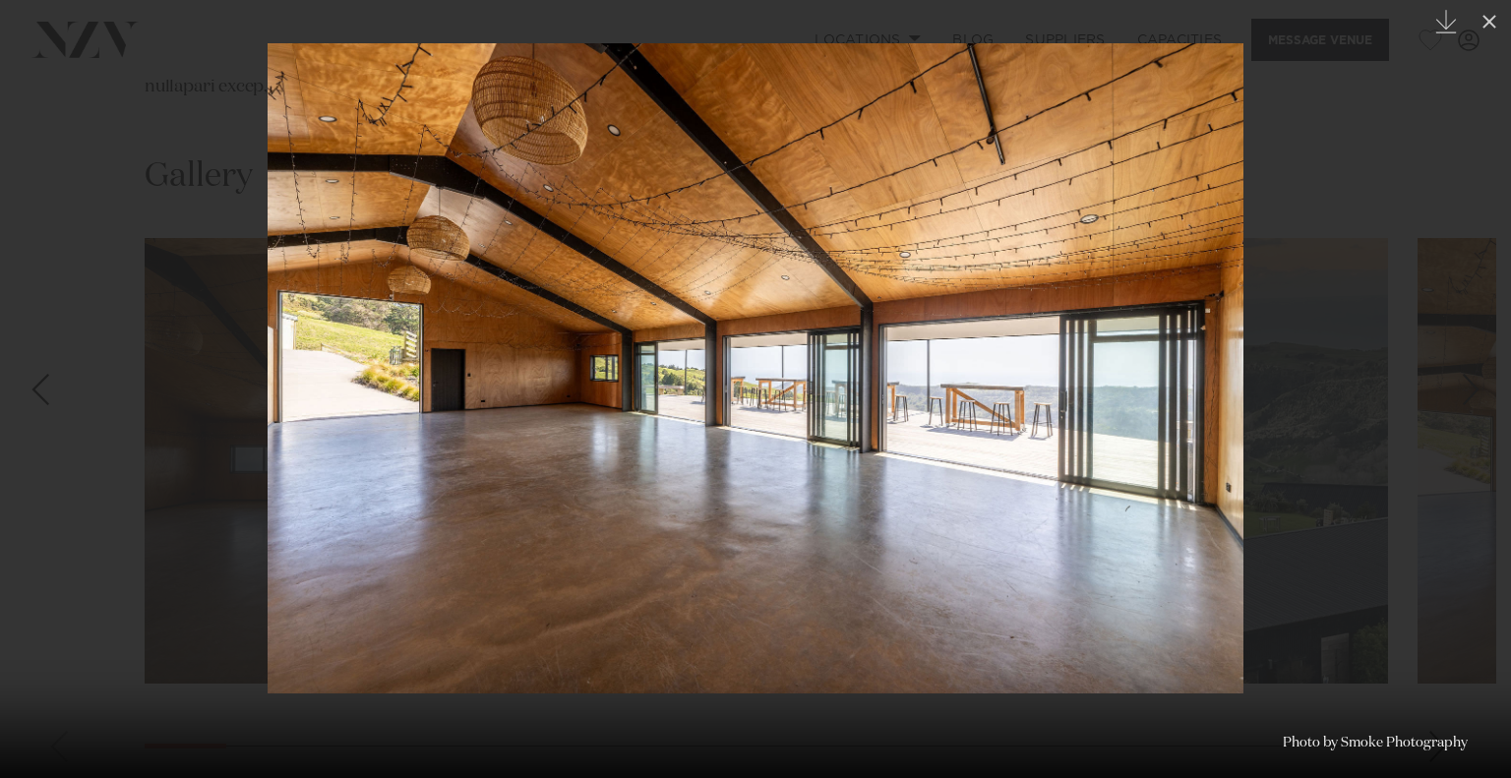
drag, startPoint x: 866, startPoint y: 464, endPoint x: 205, endPoint y: 550, distance: 666.5
click at [268, 546] on img at bounding box center [756, 368] width 976 height 650
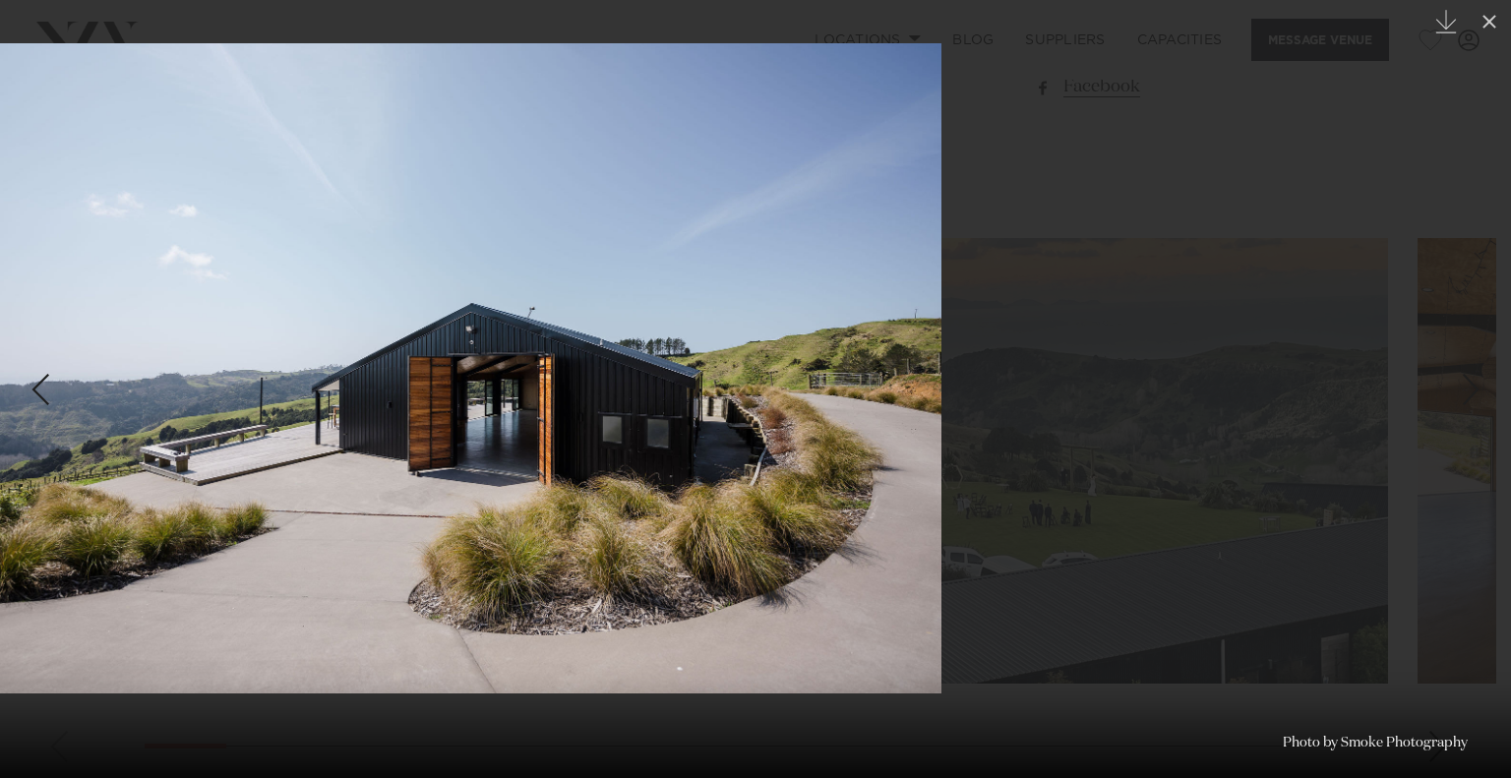
drag, startPoint x: 850, startPoint y: 482, endPoint x: 316, endPoint y: 539, distance: 537.1
click at [364, 533] on img at bounding box center [454, 368] width 976 height 650
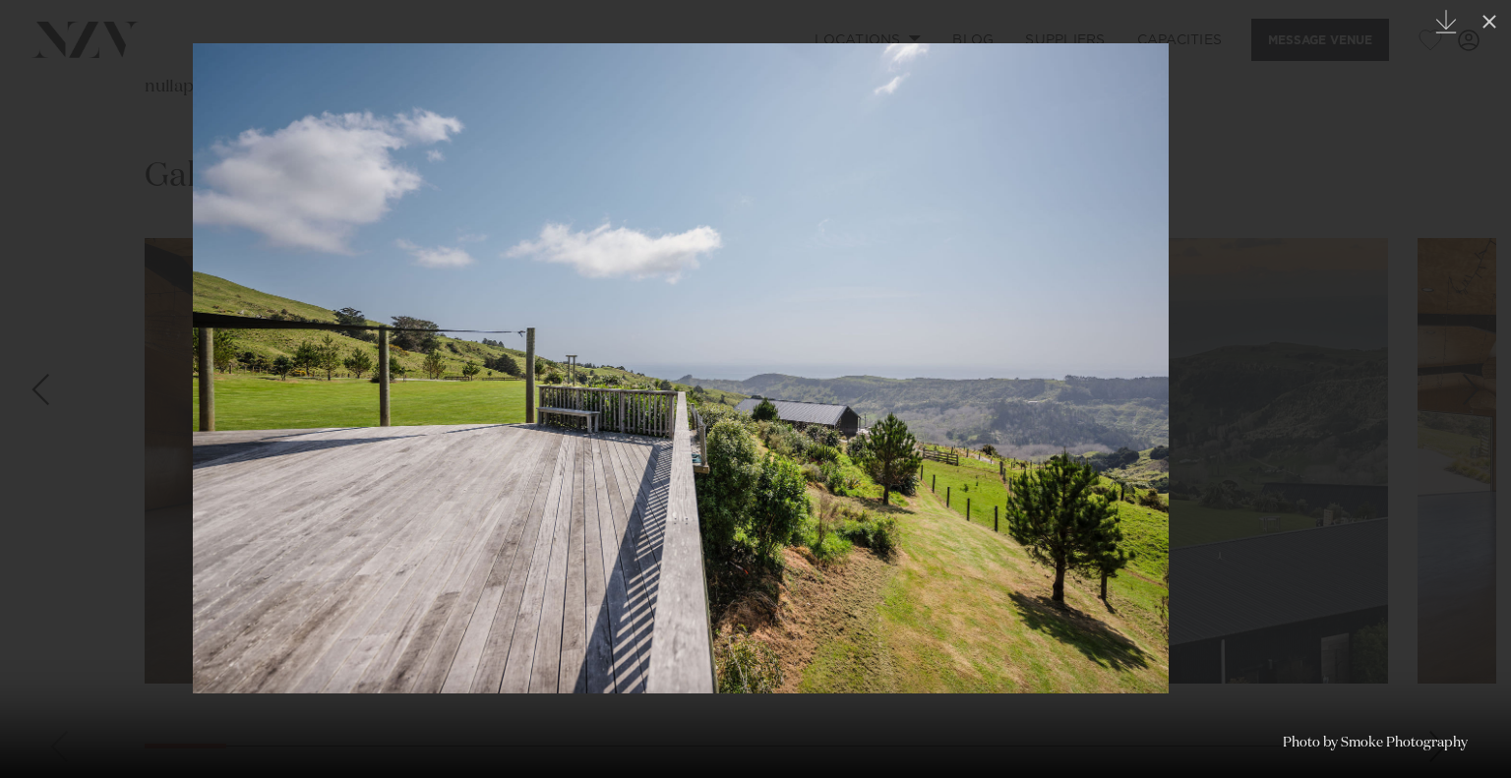
drag, startPoint x: 1004, startPoint y: 475, endPoint x: 452, endPoint y: 523, distance: 553.9
click at [475, 520] on img at bounding box center [681, 368] width 976 height 650
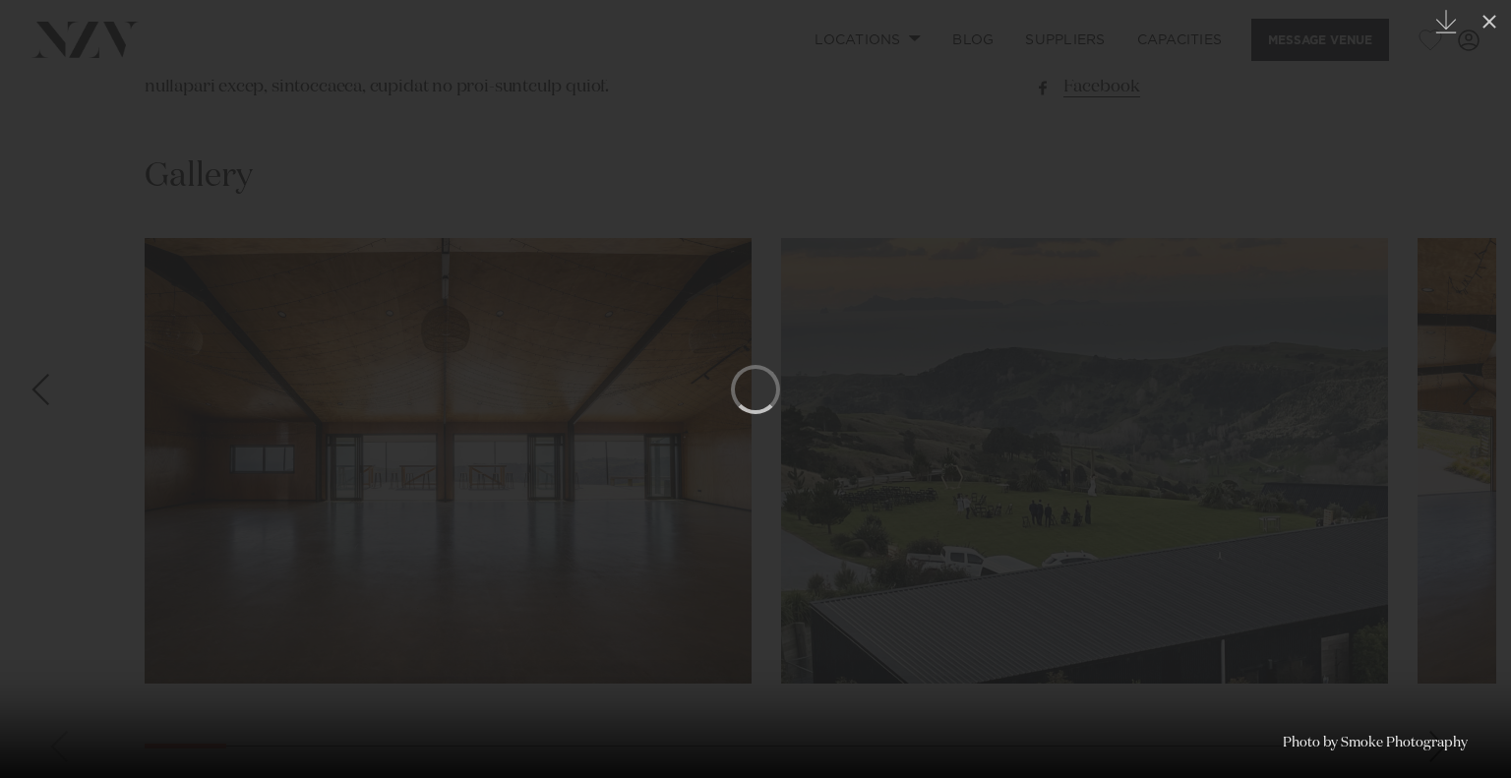
drag, startPoint x: 935, startPoint y: 497, endPoint x: 522, endPoint y: 530, distance: 414.5
click at [522, 530] on div at bounding box center [755, 389] width 1511 height 778
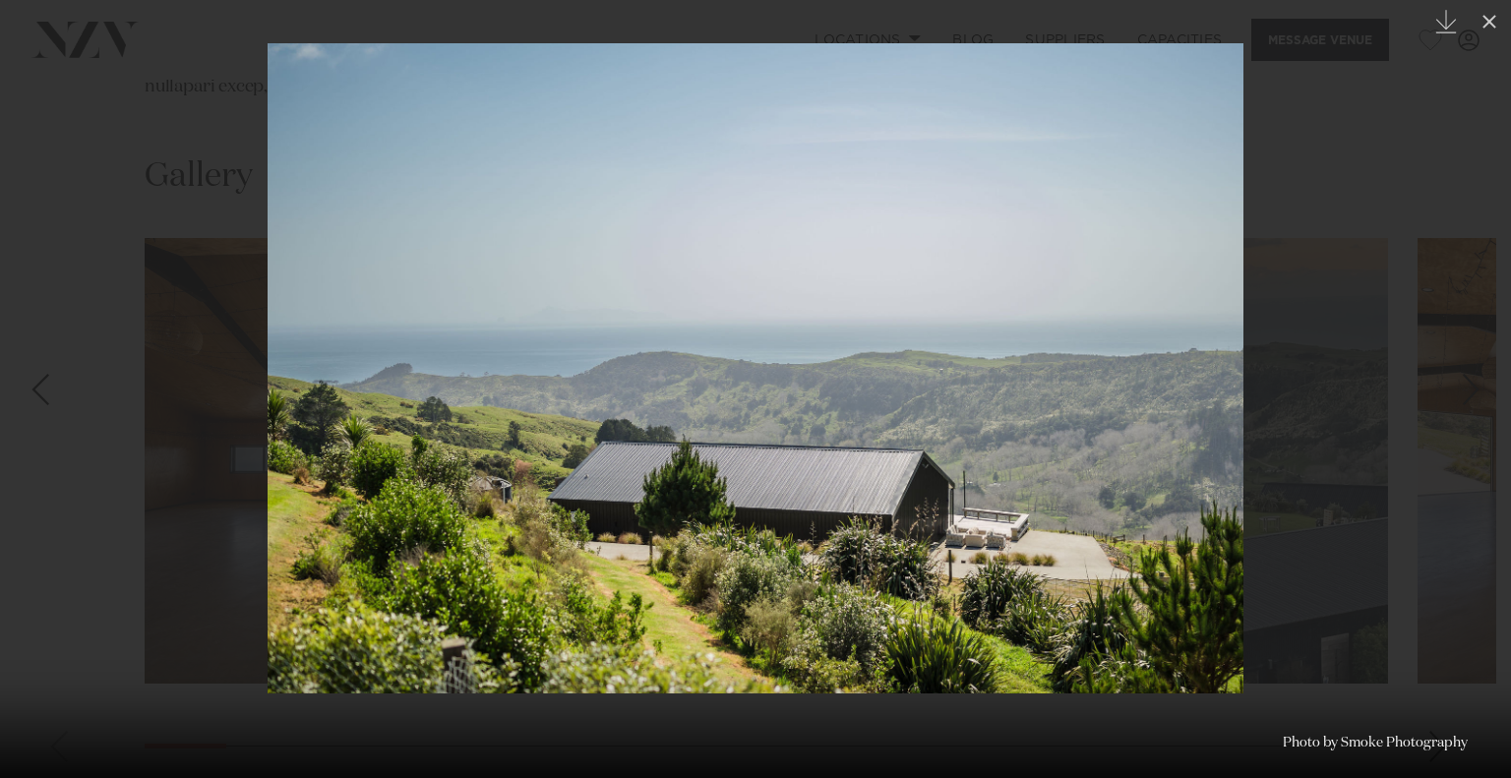
drag, startPoint x: 832, startPoint y: 493, endPoint x: 381, endPoint y: 545, distance: 454.5
click at [418, 538] on img at bounding box center [756, 368] width 976 height 650
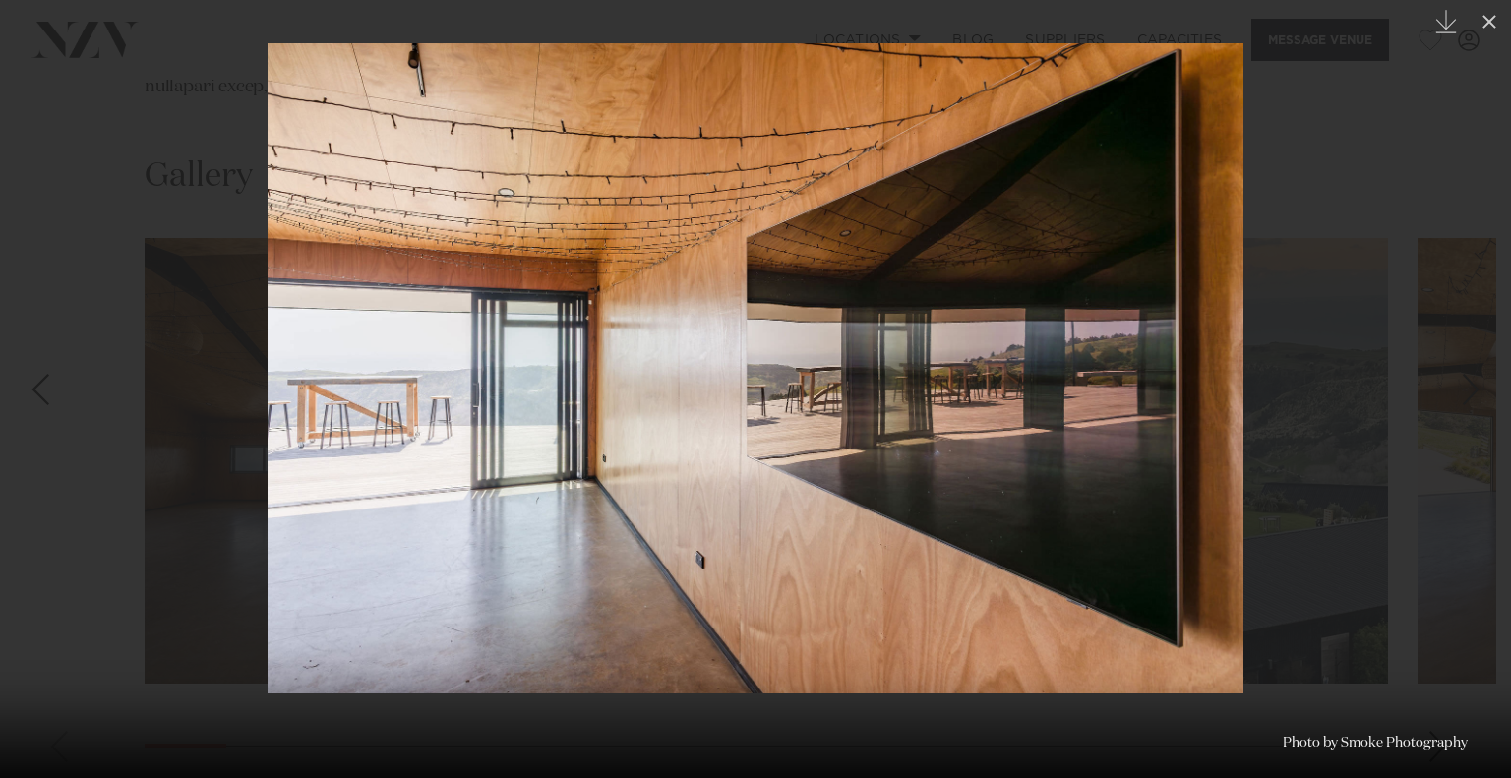
drag, startPoint x: 964, startPoint y: 504, endPoint x: 492, endPoint y: 546, distance: 474.0
click at [496, 546] on img at bounding box center [756, 368] width 976 height 650
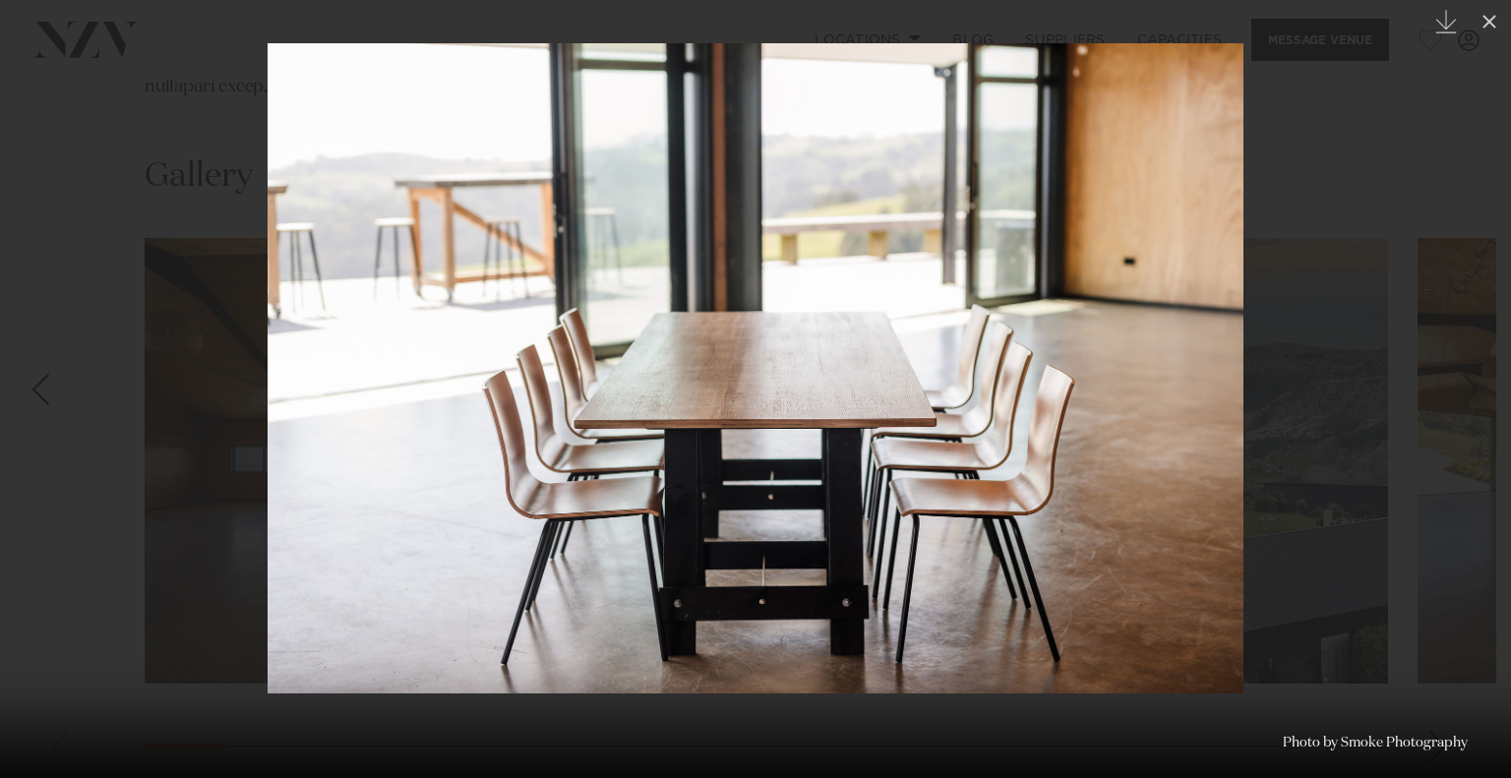
drag, startPoint x: 963, startPoint y: 510, endPoint x: 484, endPoint y: 556, distance: 481.2
click at [508, 552] on img at bounding box center [756, 368] width 976 height 650
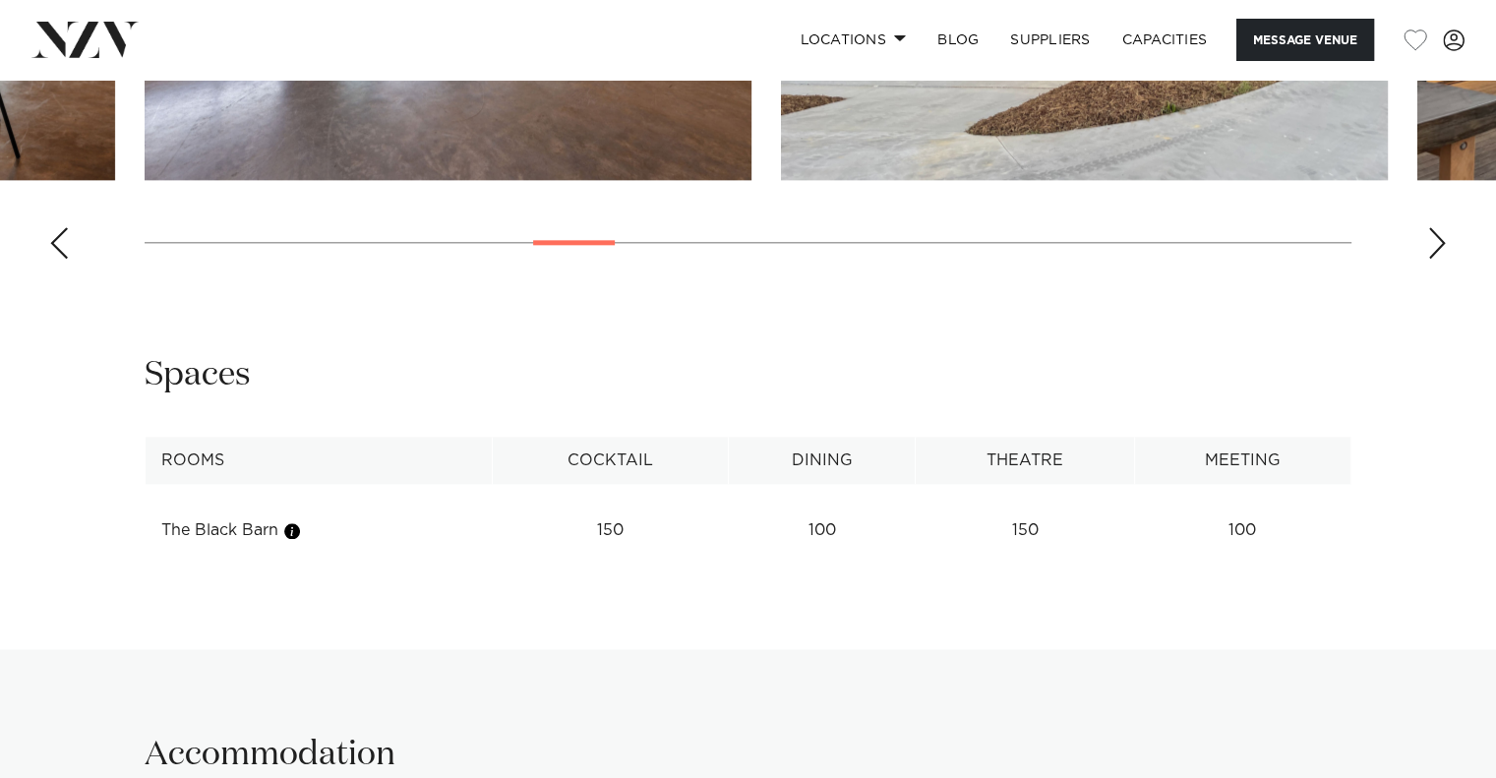
scroll to position [2361, 0]
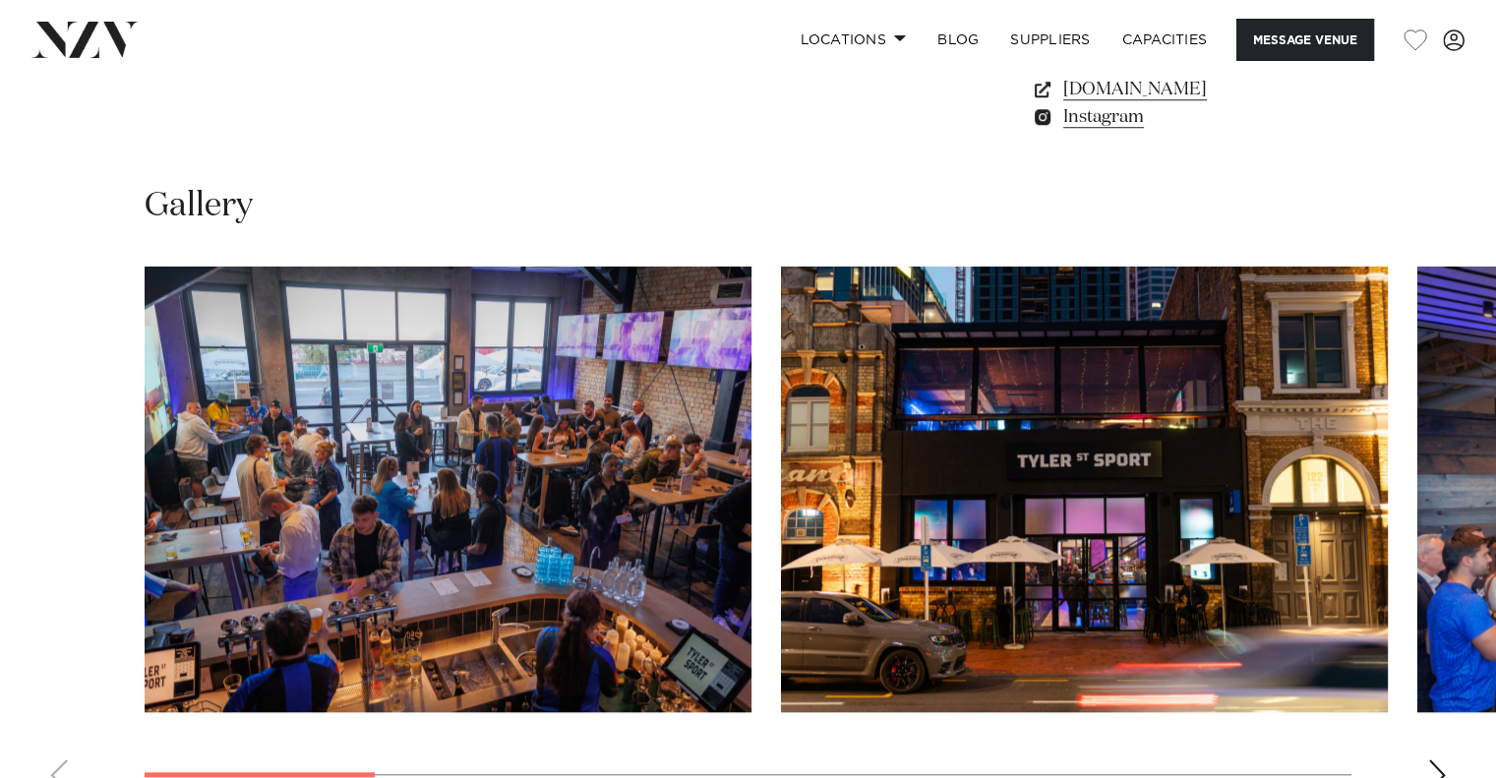
scroll to position [1901, 0]
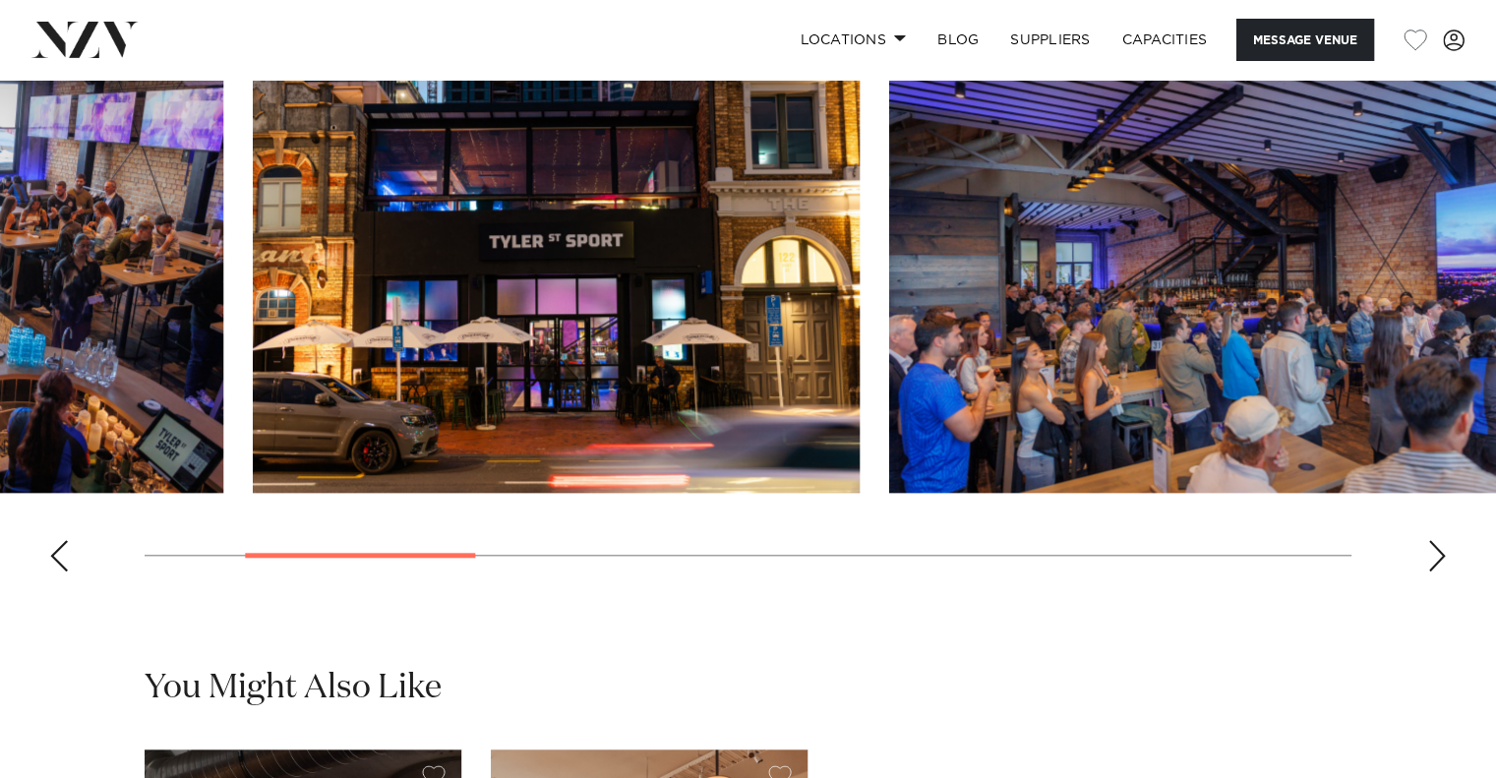
click at [279, 412] on img "2 / 10" at bounding box center [556, 270] width 607 height 446
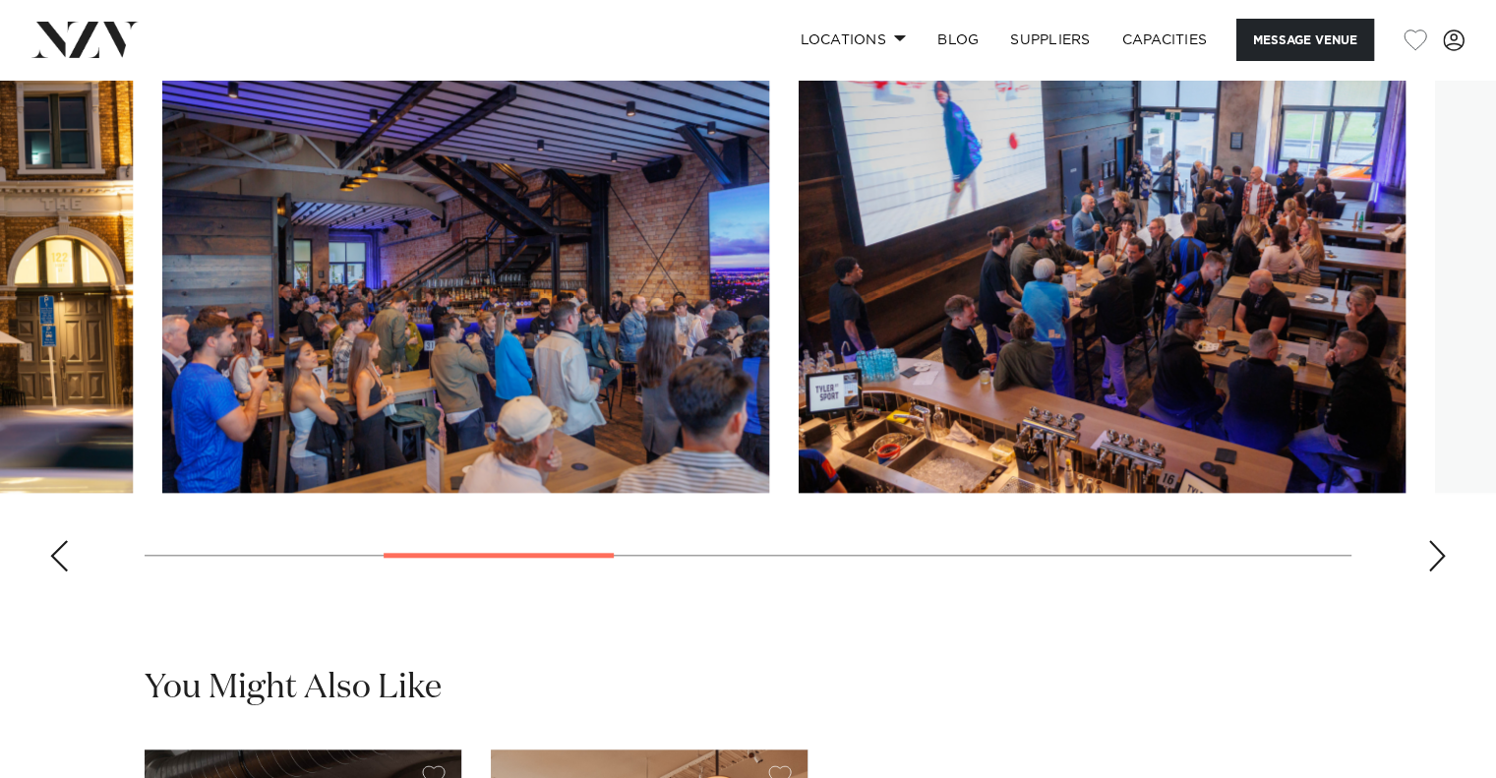
click at [162, 445] on img "3 / 10" at bounding box center [465, 270] width 607 height 446
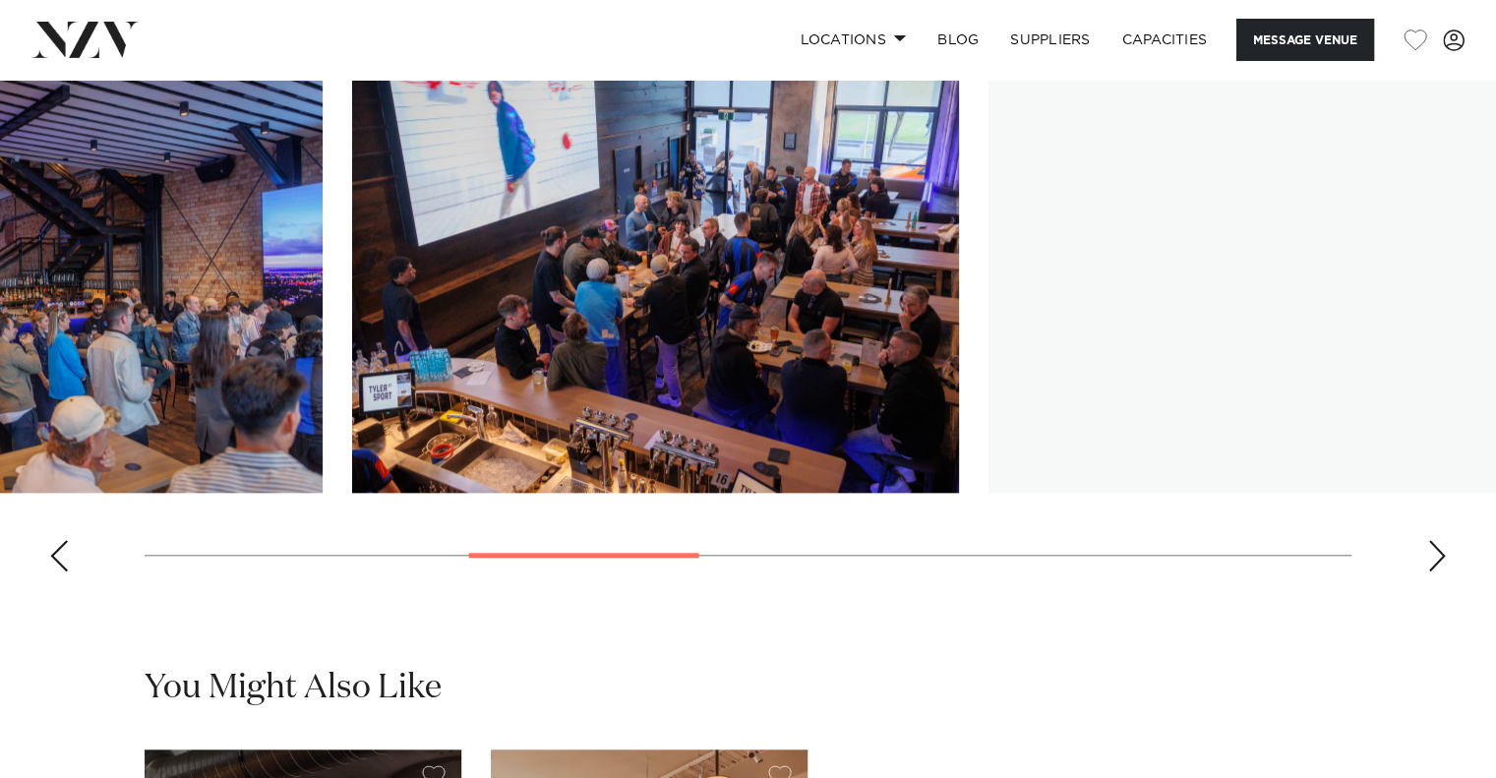
click at [446, 397] on img "4 / 10" at bounding box center [655, 270] width 607 height 446
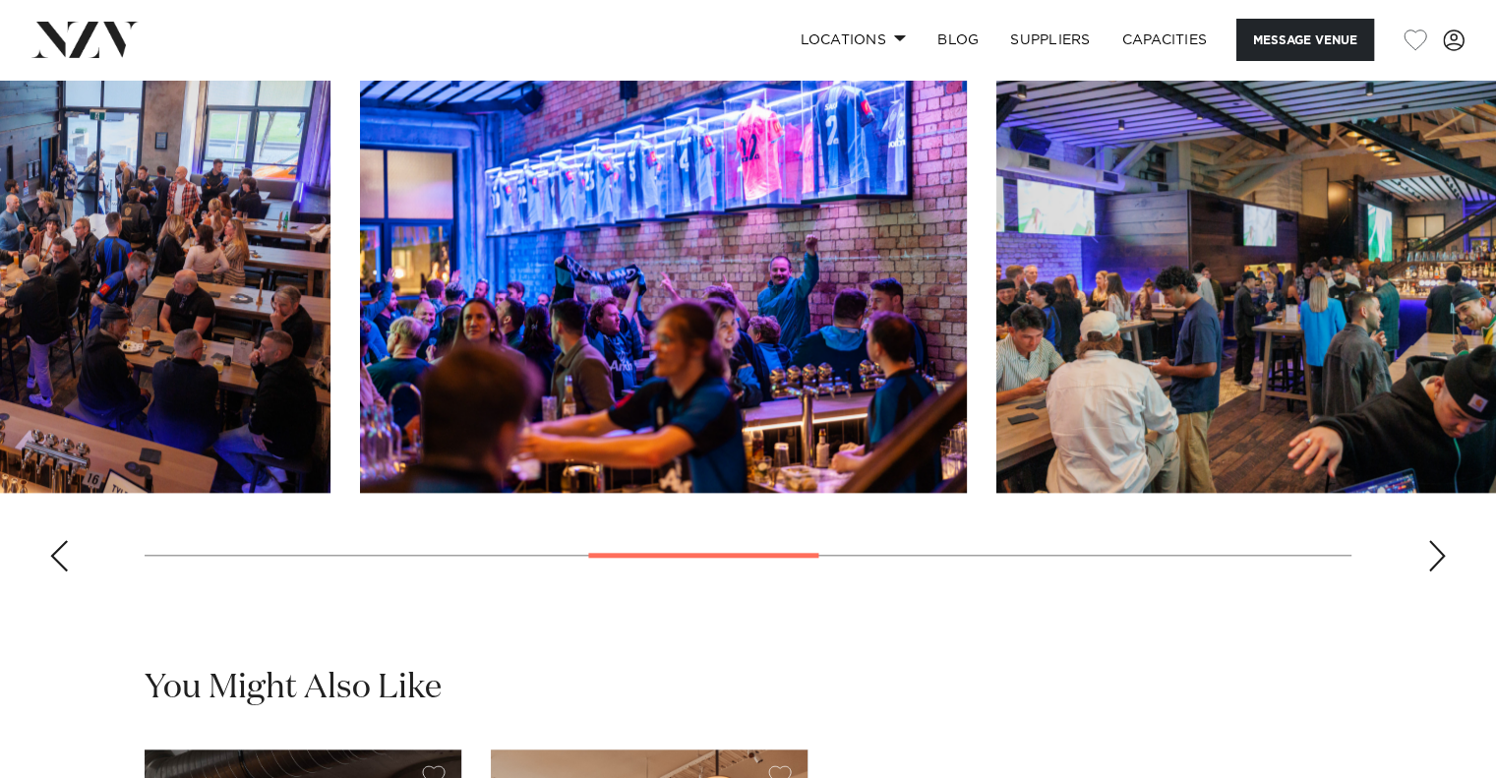
click at [352, 398] on swiper-container at bounding box center [748, 317] width 1496 height 540
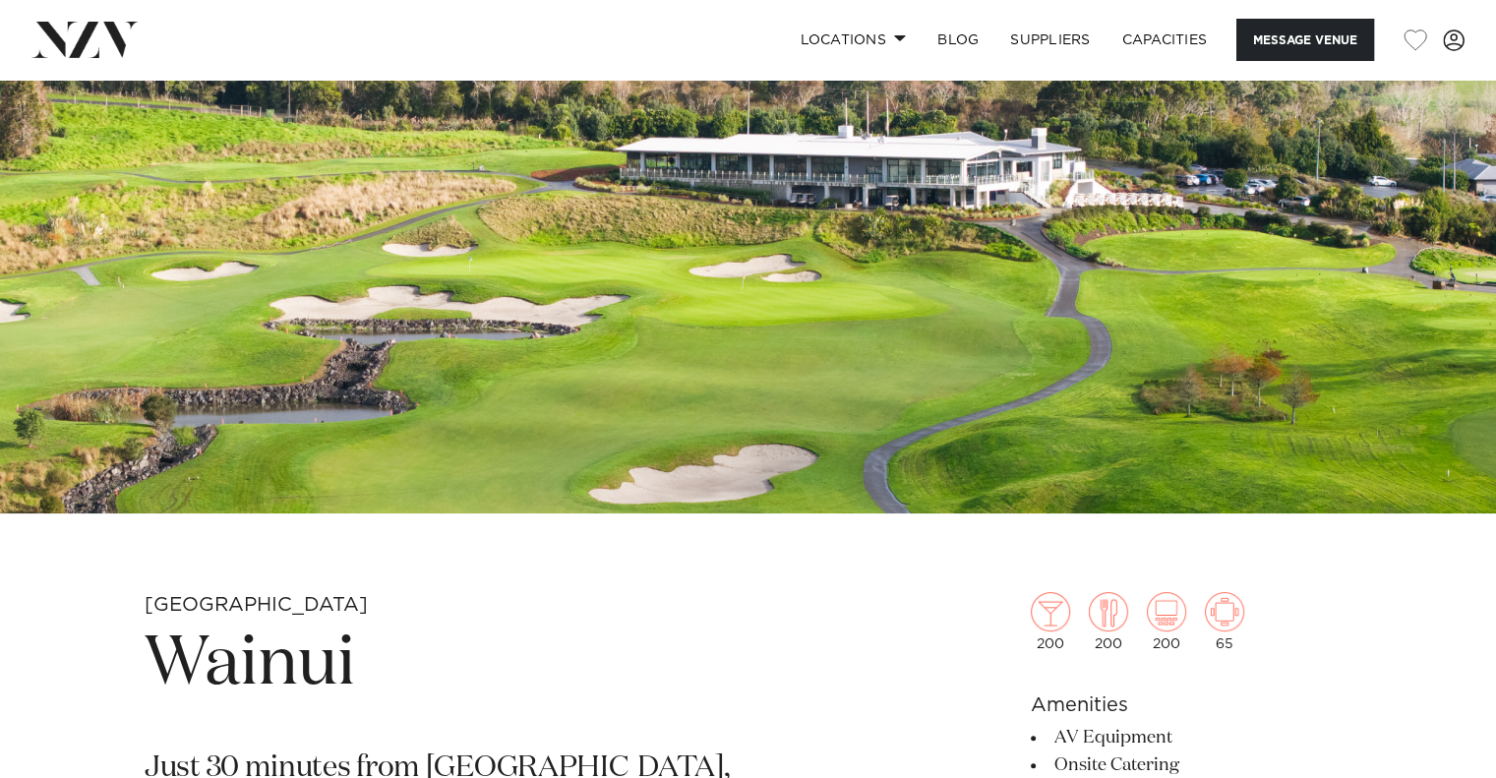
scroll to position [262, 0]
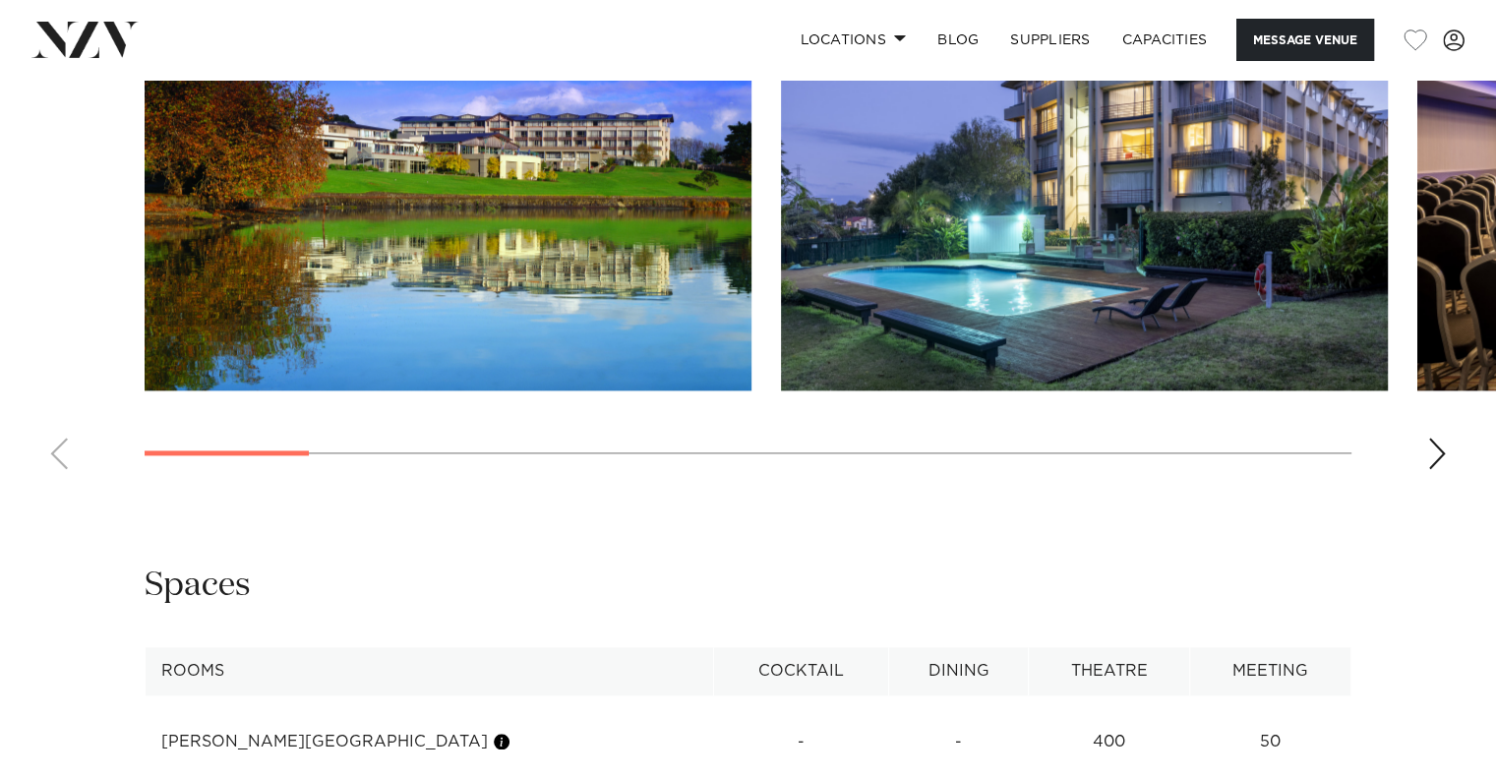
scroll to position [2032, 0]
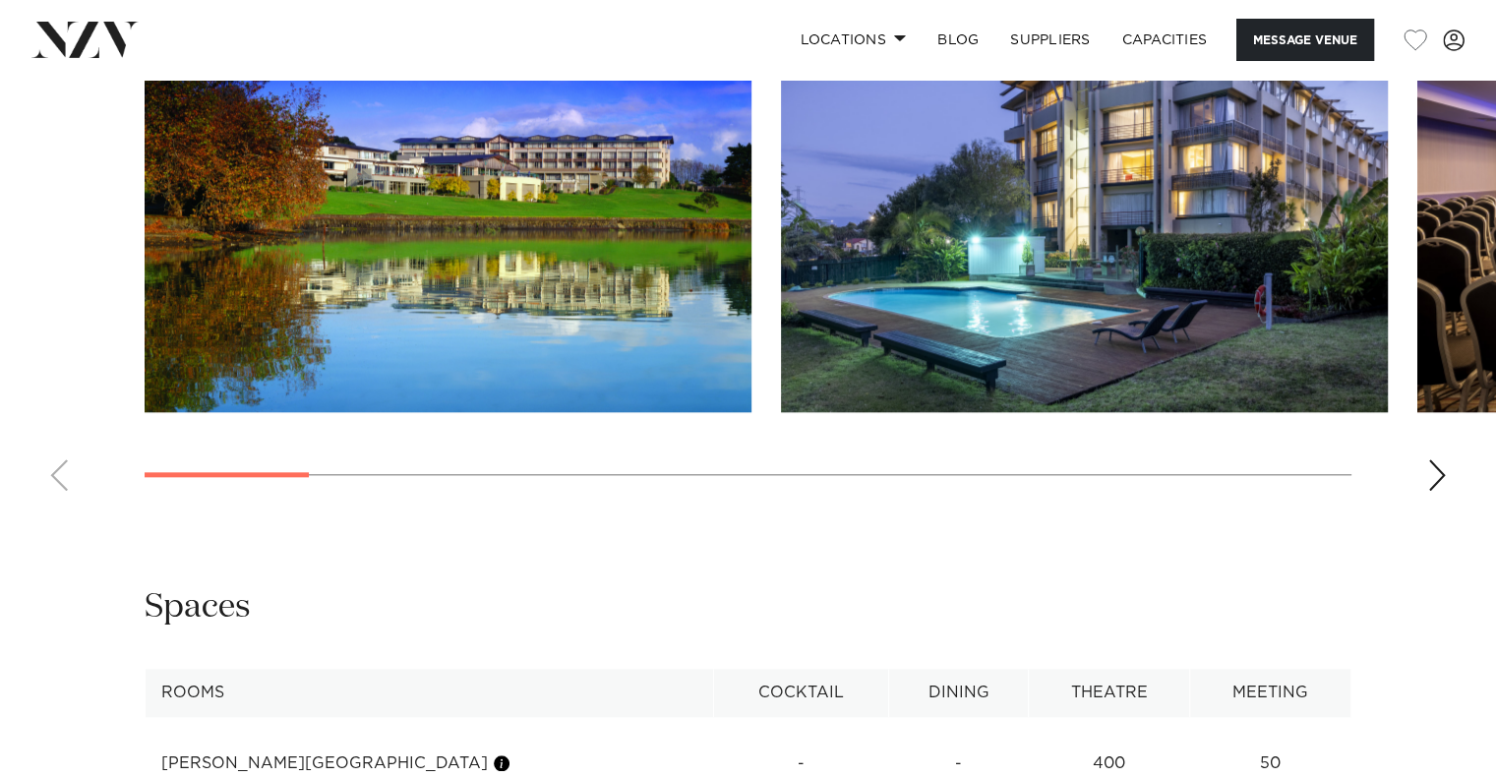
click at [936, 401] on img "2 / 14" at bounding box center [1084, 190] width 607 height 446
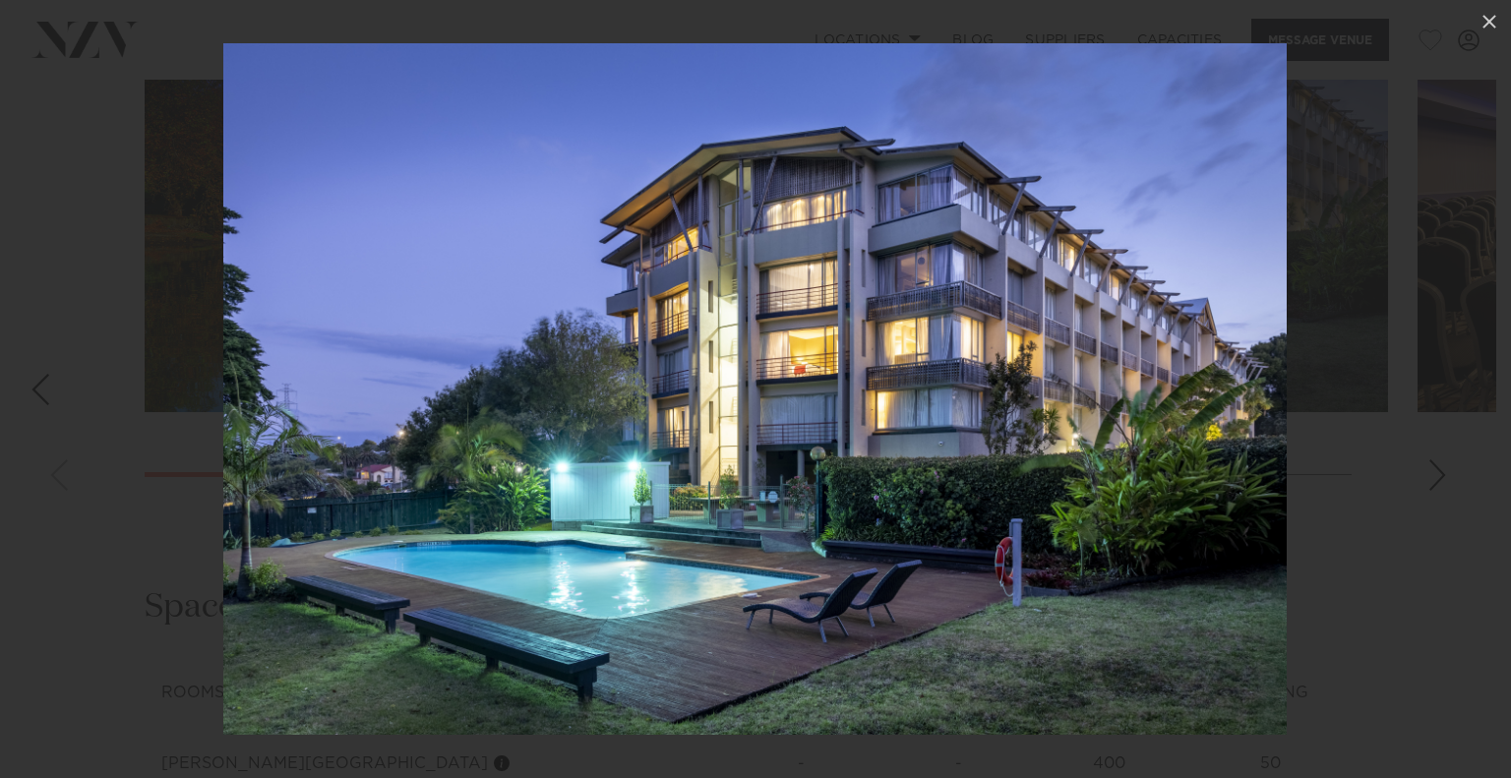
click at [1428, 511] on div at bounding box center [755, 389] width 1511 height 778
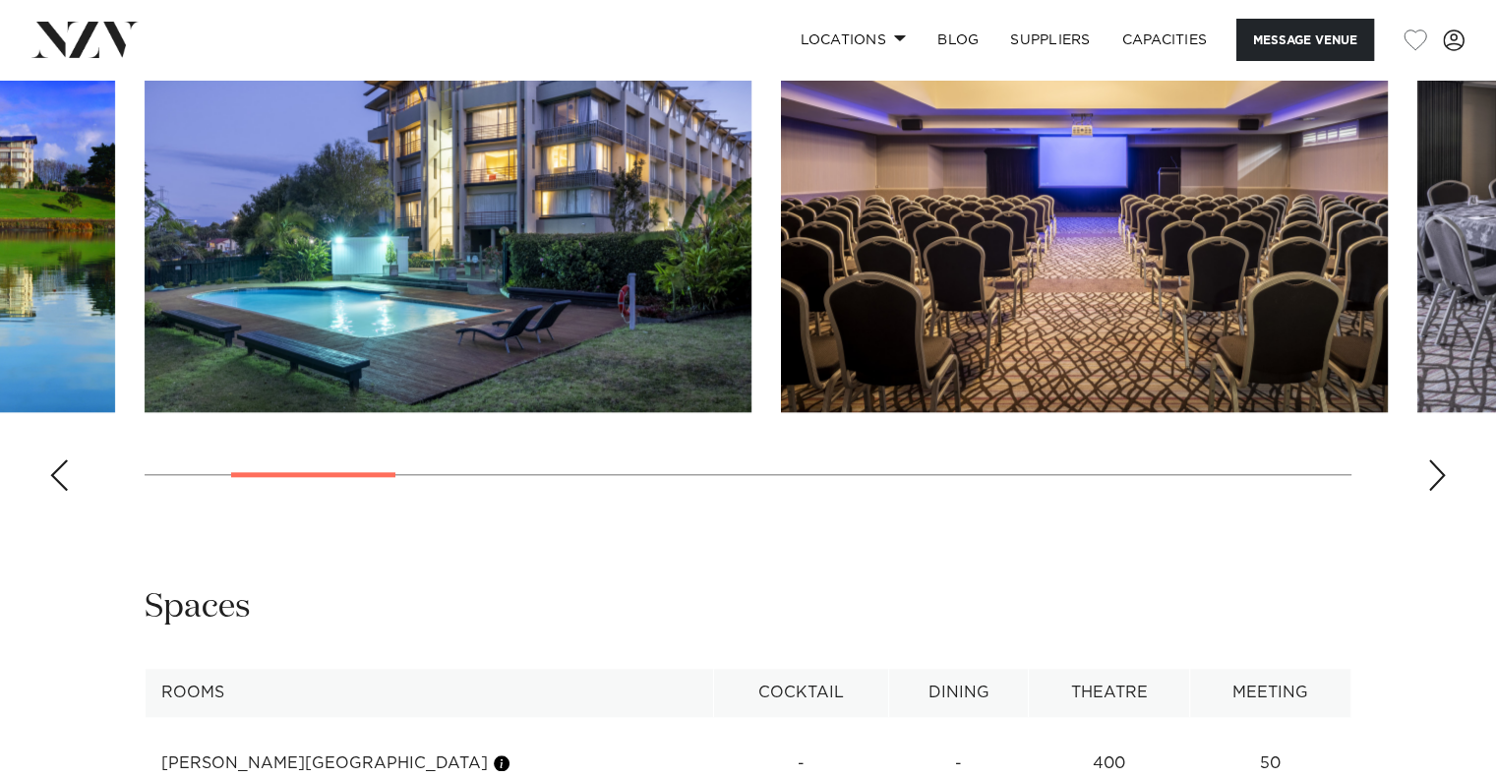
click at [1427, 491] on div "Next slide" at bounding box center [1437, 474] width 20 height 31
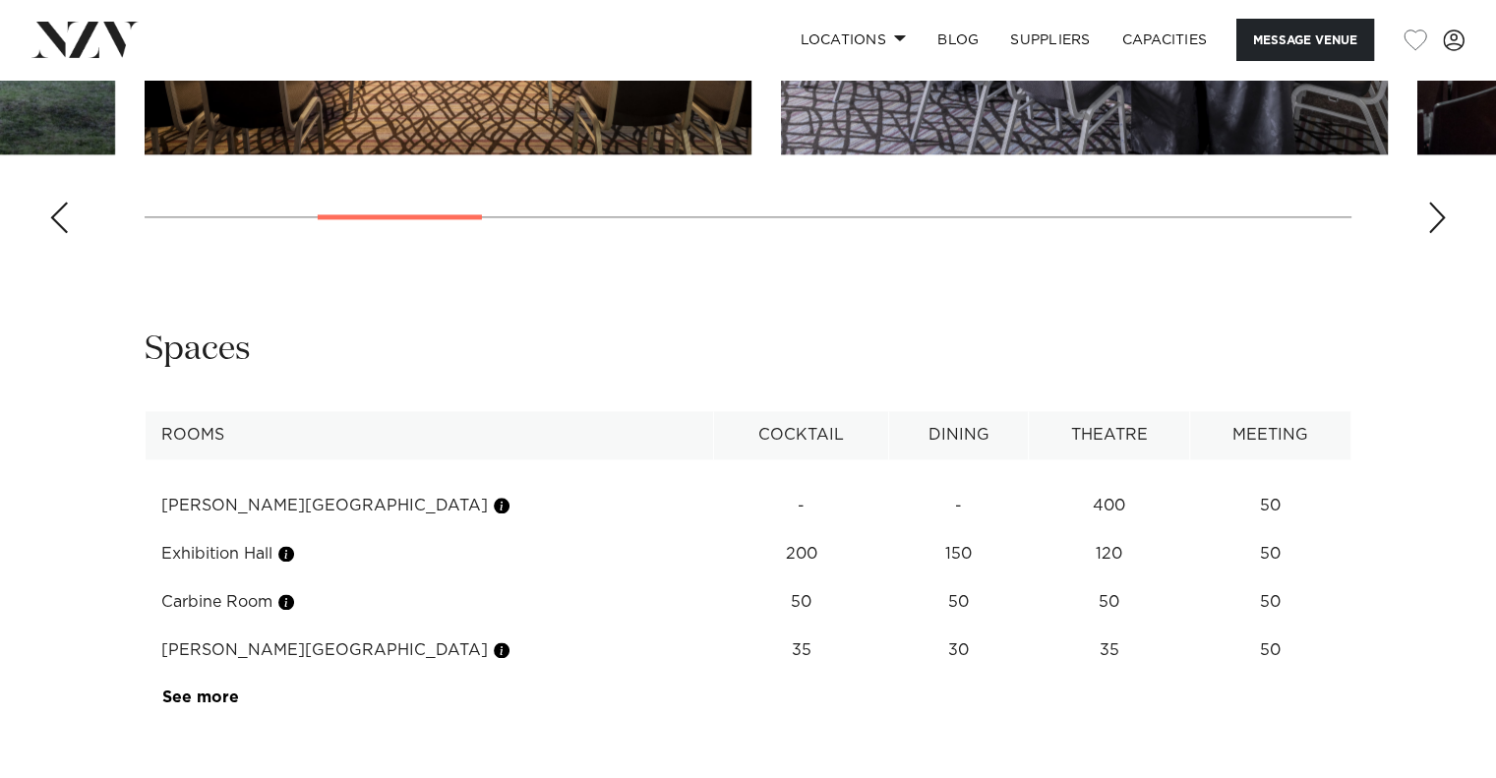
scroll to position [2295, 0]
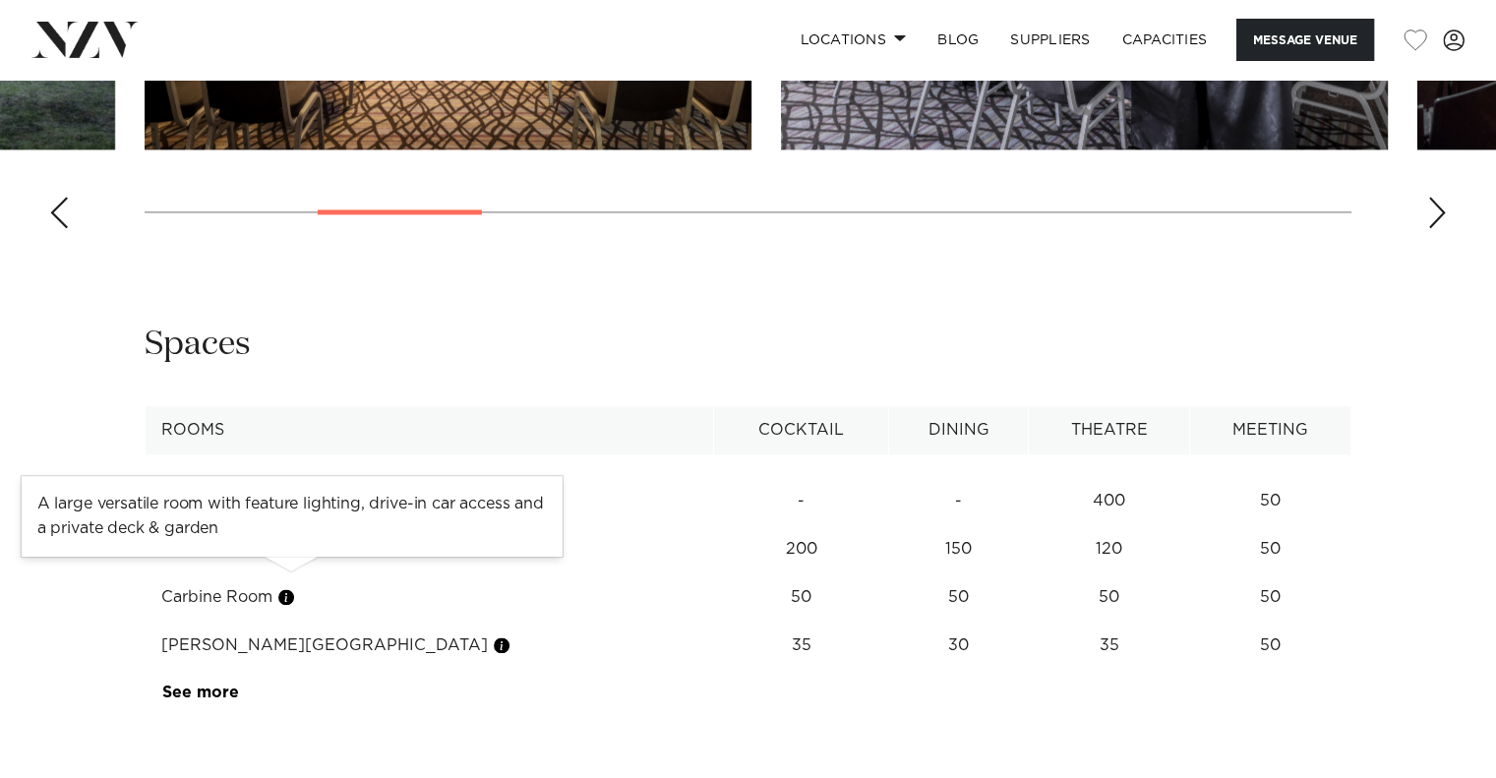
click at [296, 559] on button "button" at bounding box center [286, 549] width 20 height 20
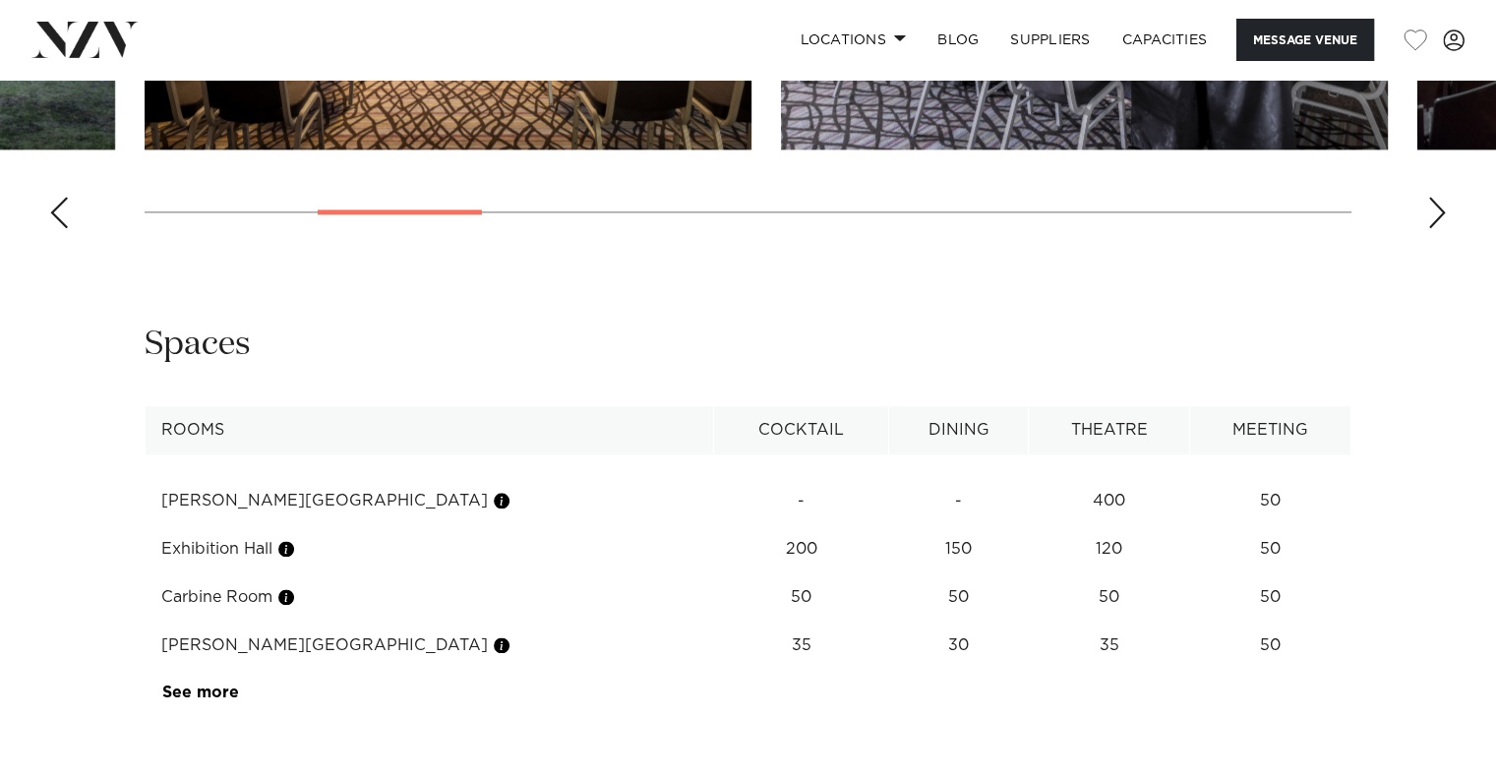
scroll to position [2426, 0]
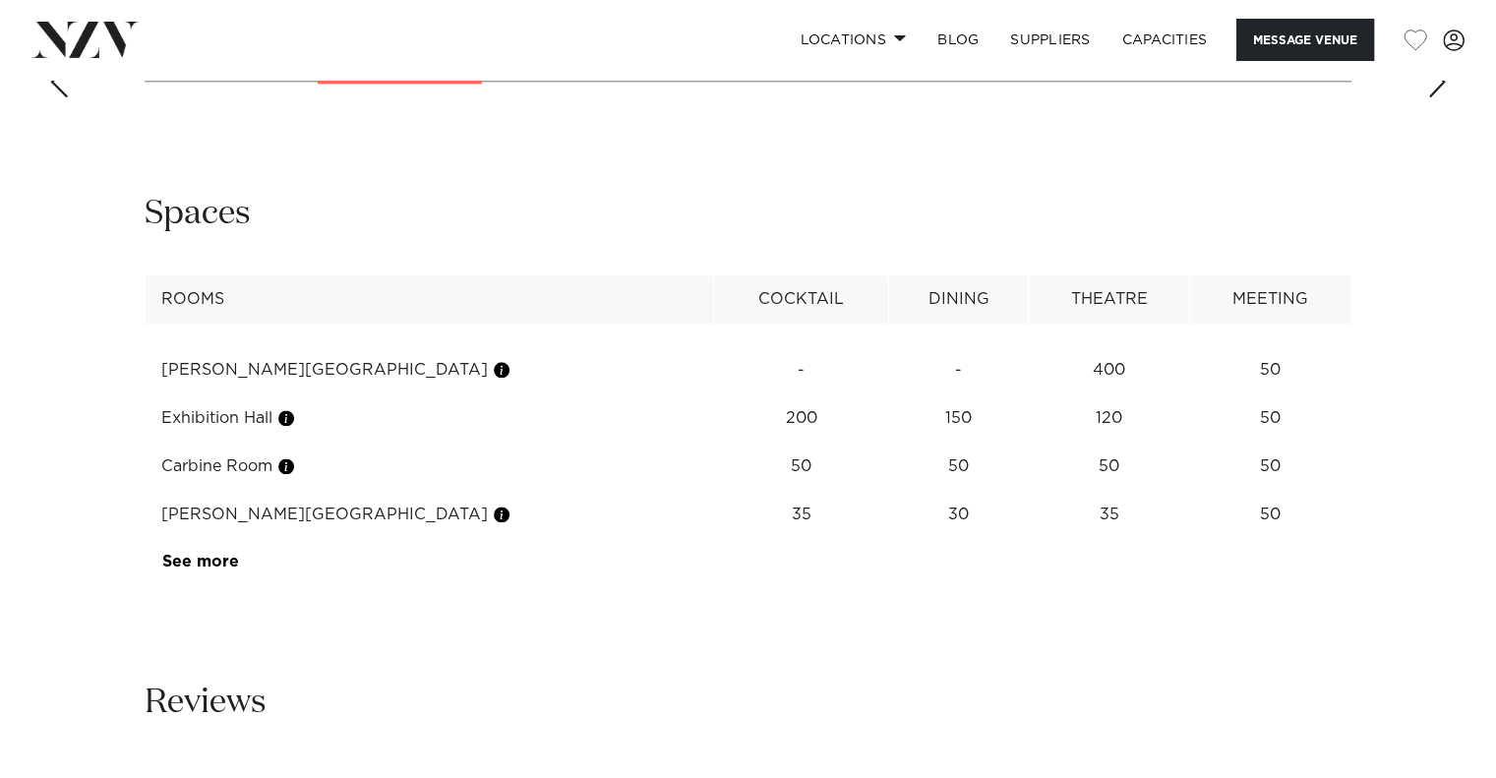
click at [232, 443] on td "Exhibition Hall" at bounding box center [430, 418] width 569 height 48
click at [296, 428] on button "button" at bounding box center [286, 418] width 20 height 20
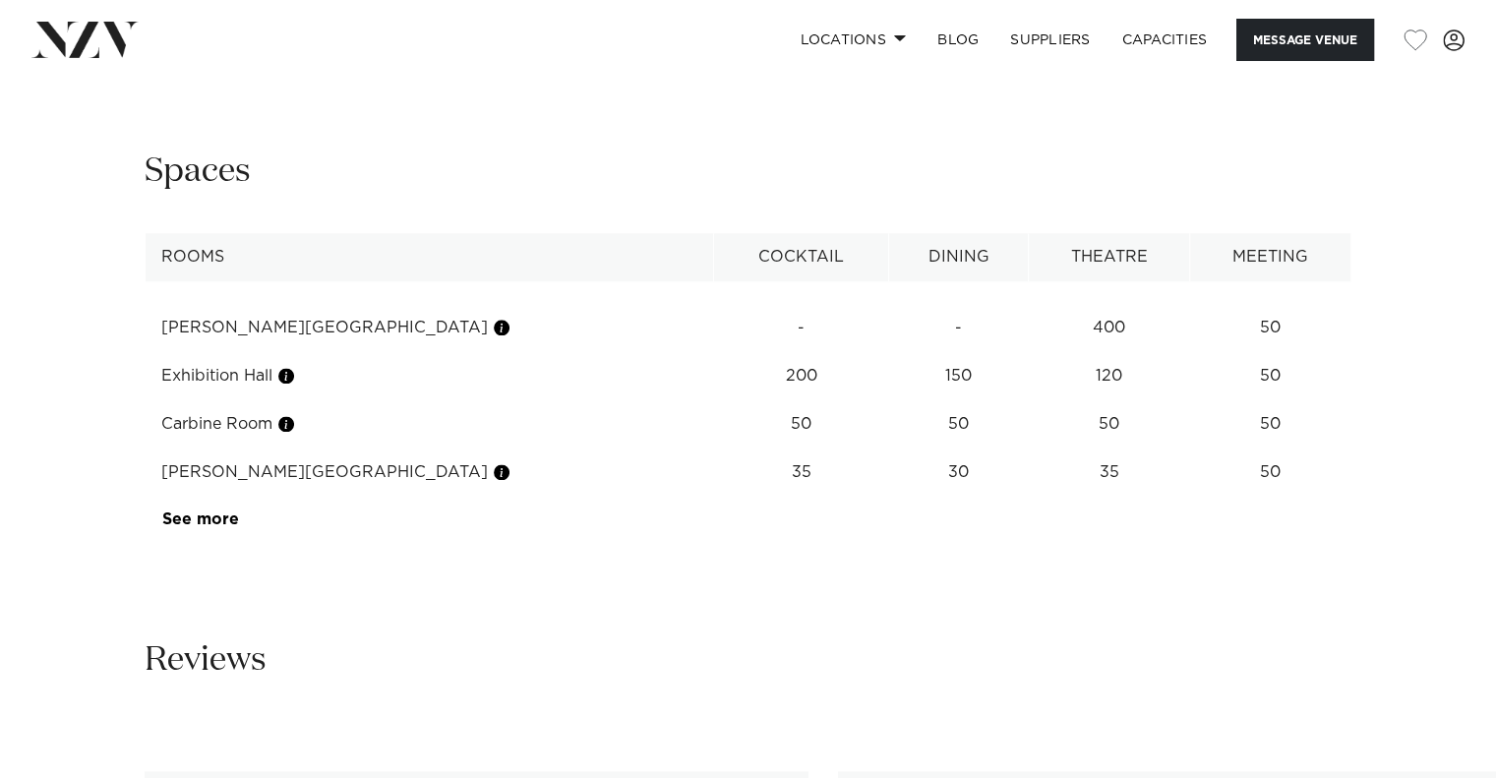
scroll to position [2491, 0]
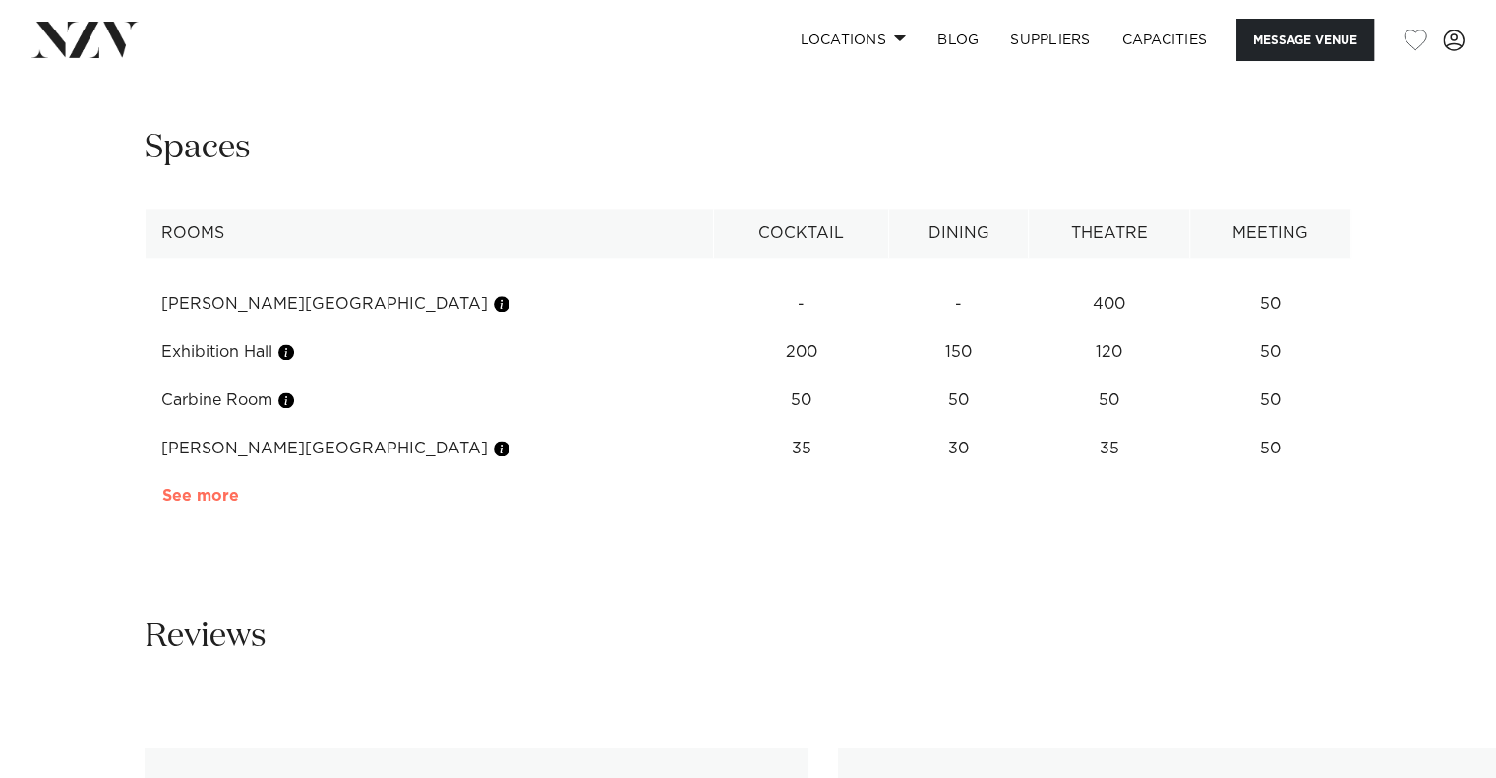
click at [175, 504] on link "See more" at bounding box center [238, 496] width 153 height 16
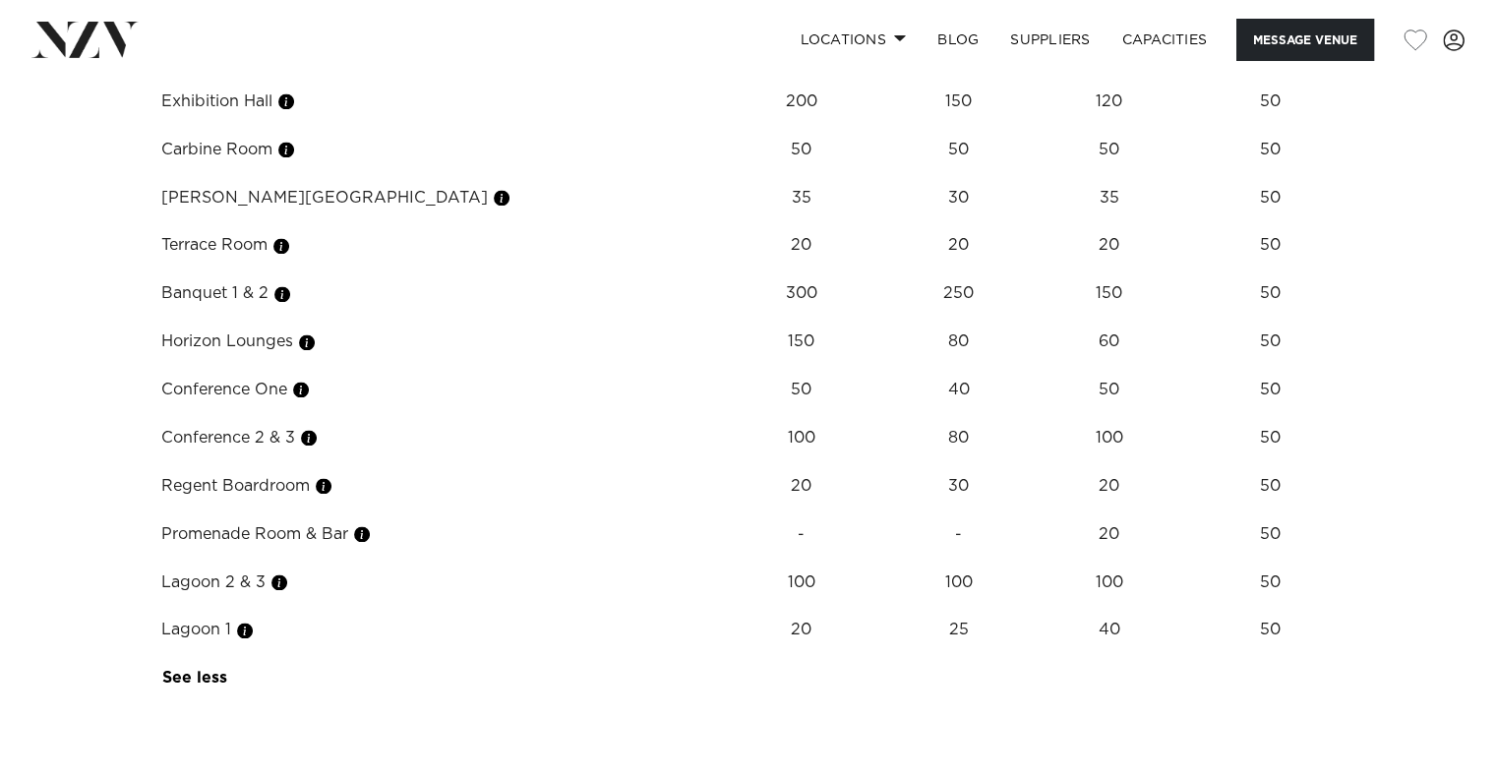
scroll to position [2754, 0]
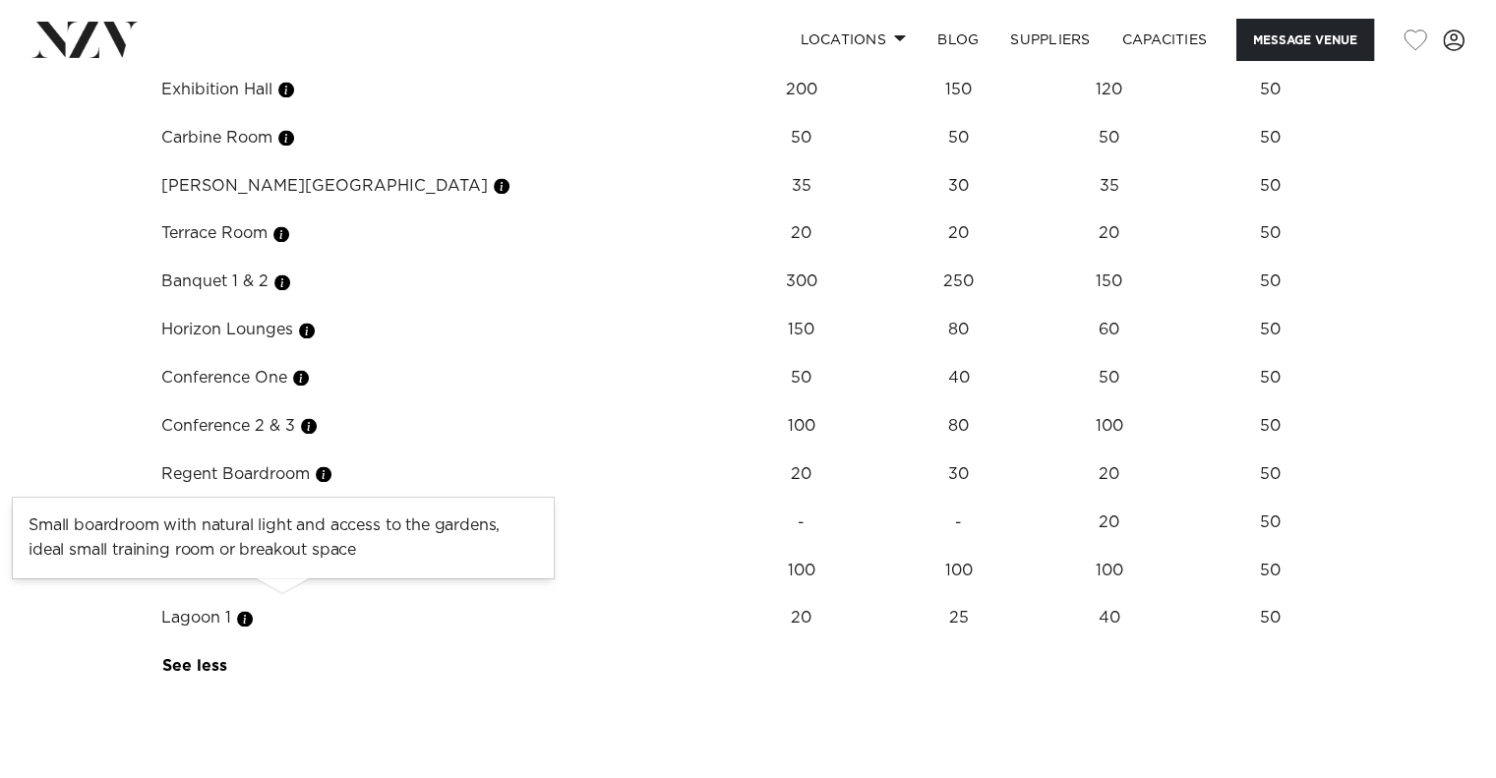
click at [287, 580] on button "button" at bounding box center [280, 571] width 20 height 20
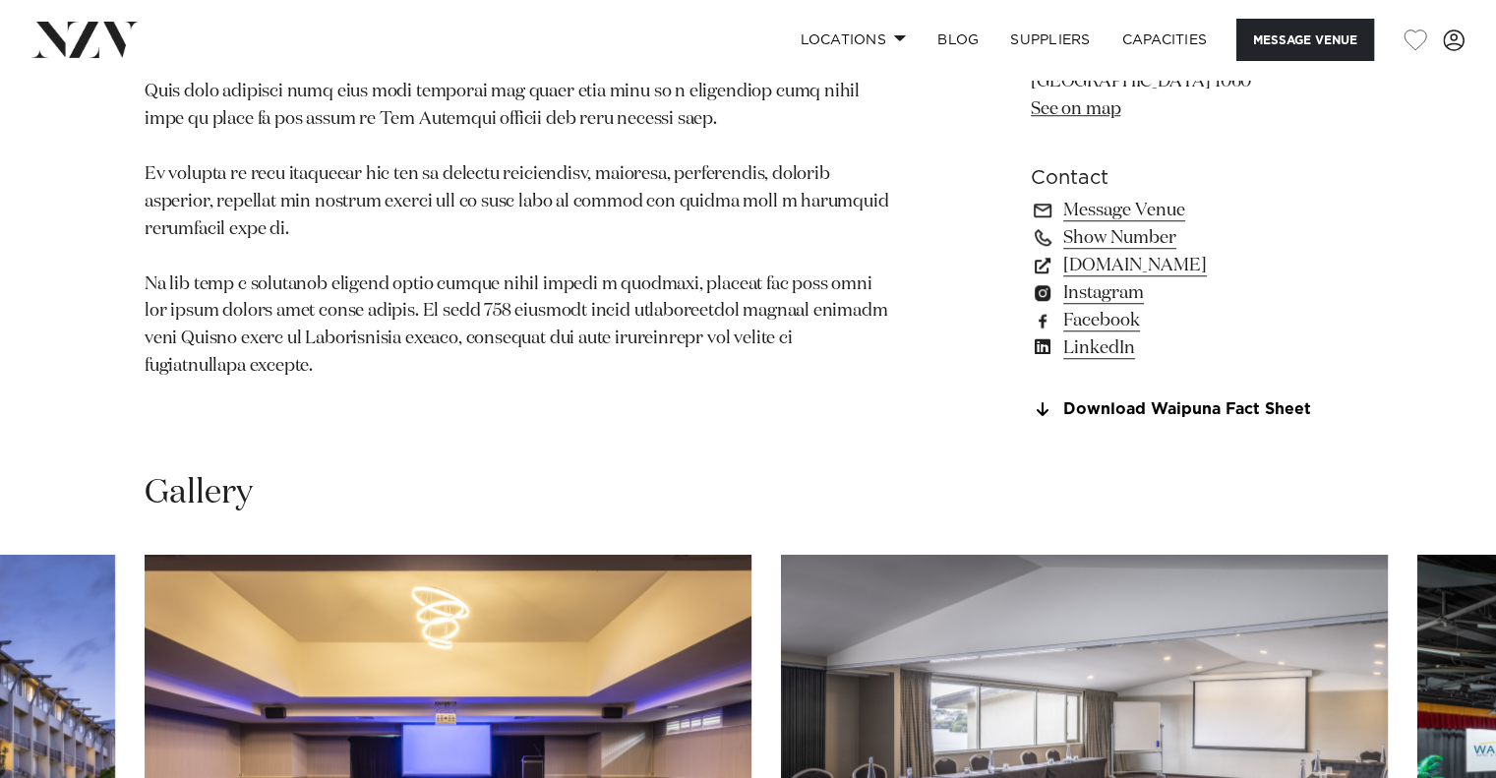
scroll to position [1442, 0]
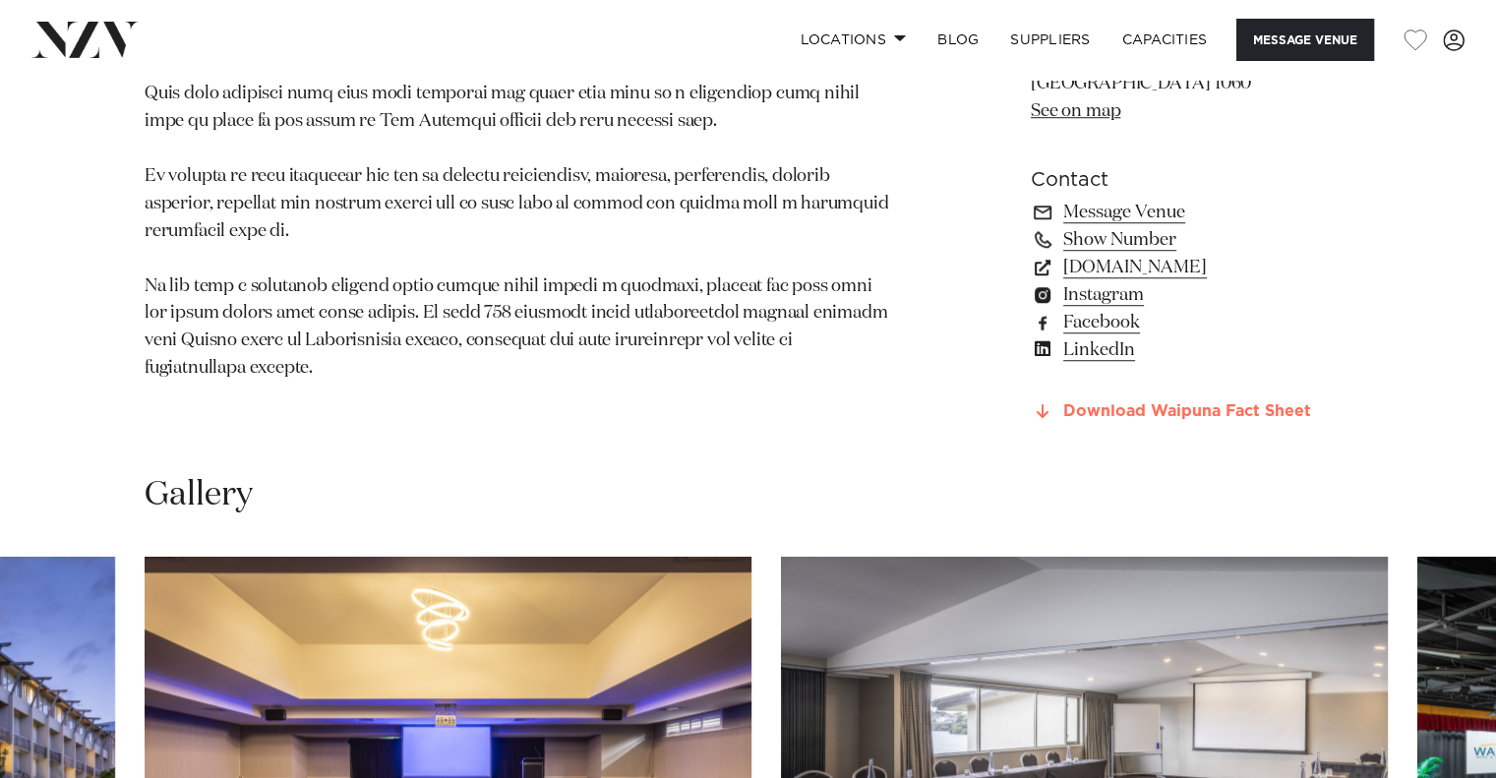
click at [1271, 421] on link "Download Waipuna Fact Sheet" at bounding box center [1191, 412] width 321 height 18
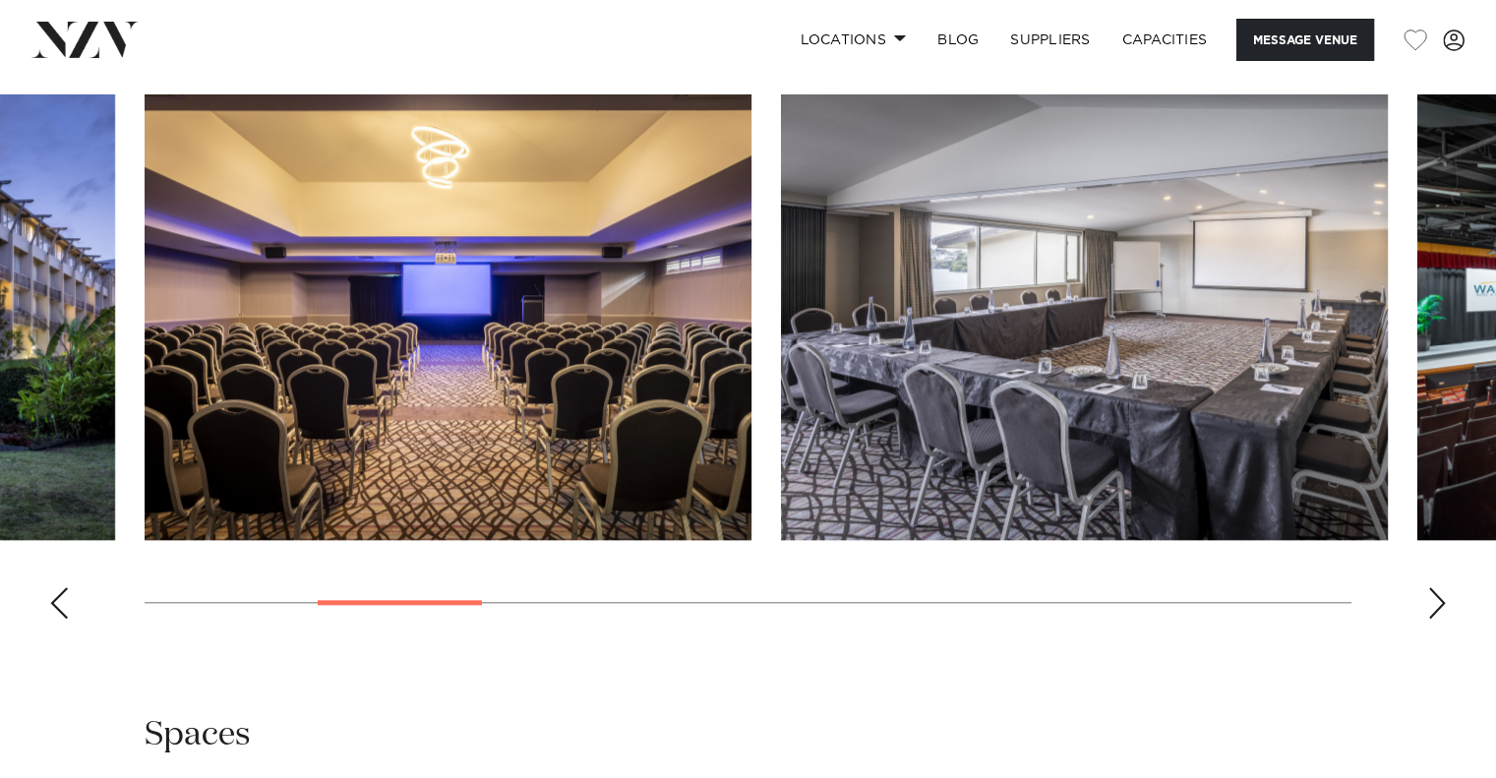
scroll to position [1901, 0]
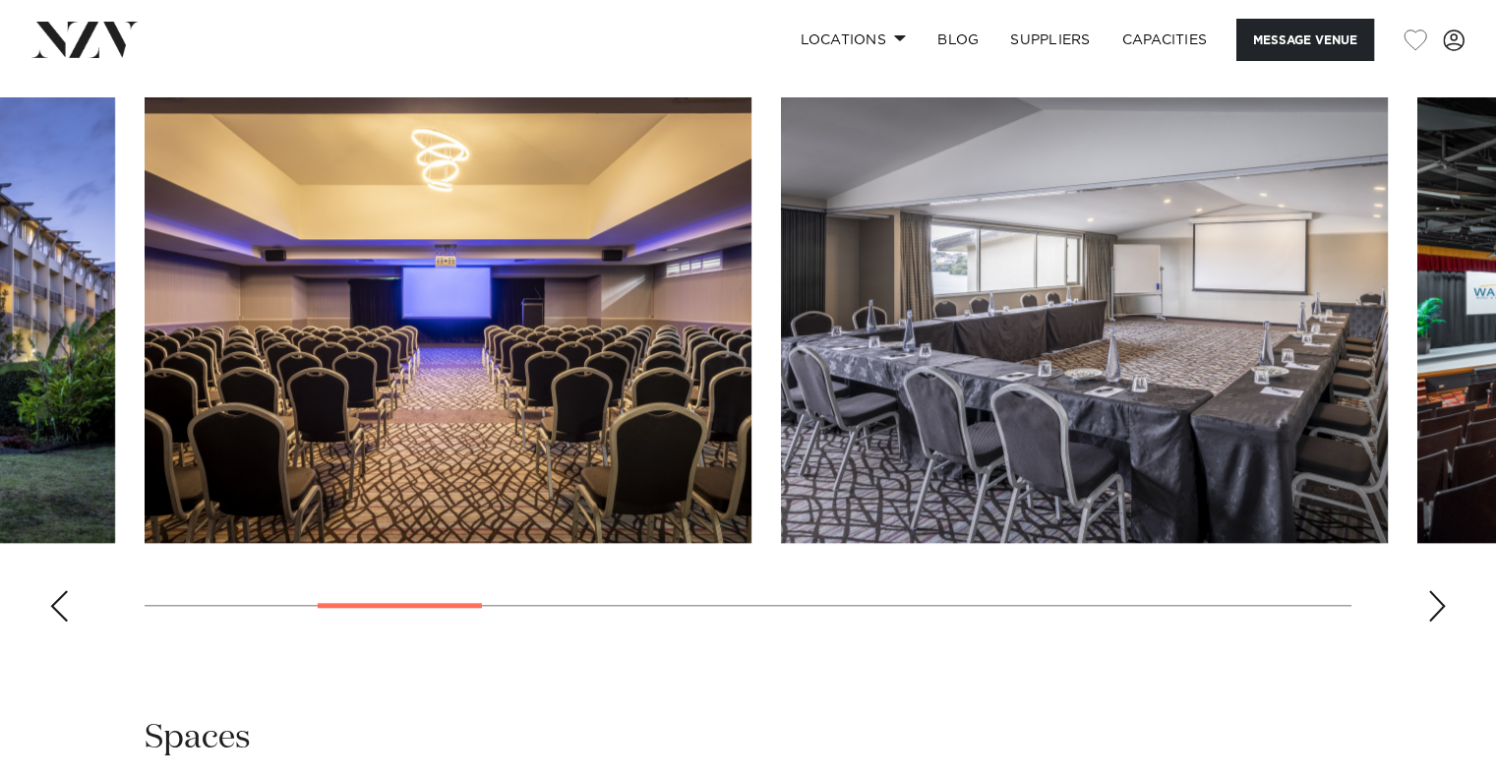
click at [1249, 312] on img "4 / 14" at bounding box center [1084, 320] width 607 height 446
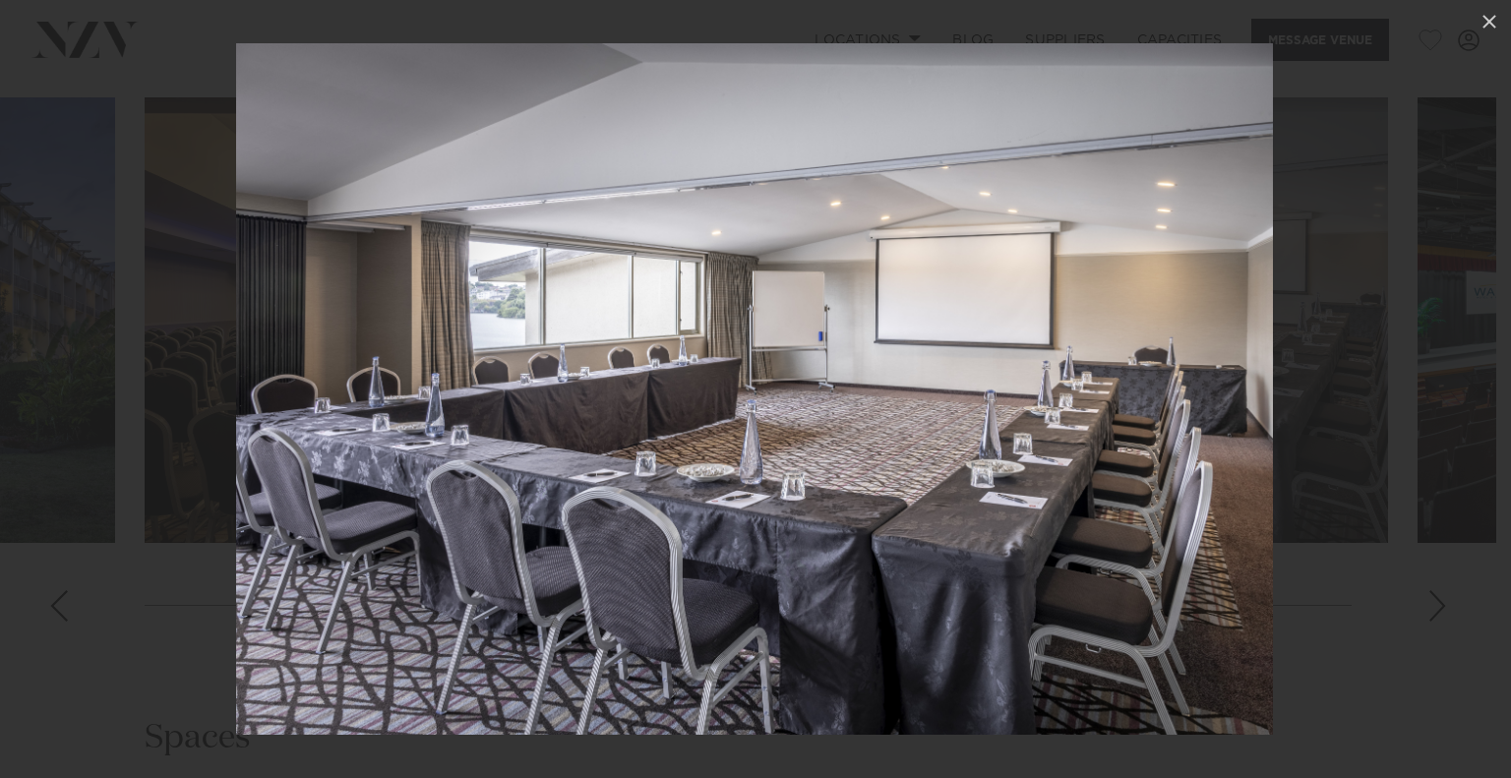
click at [1440, 613] on div at bounding box center [755, 389] width 1511 height 778
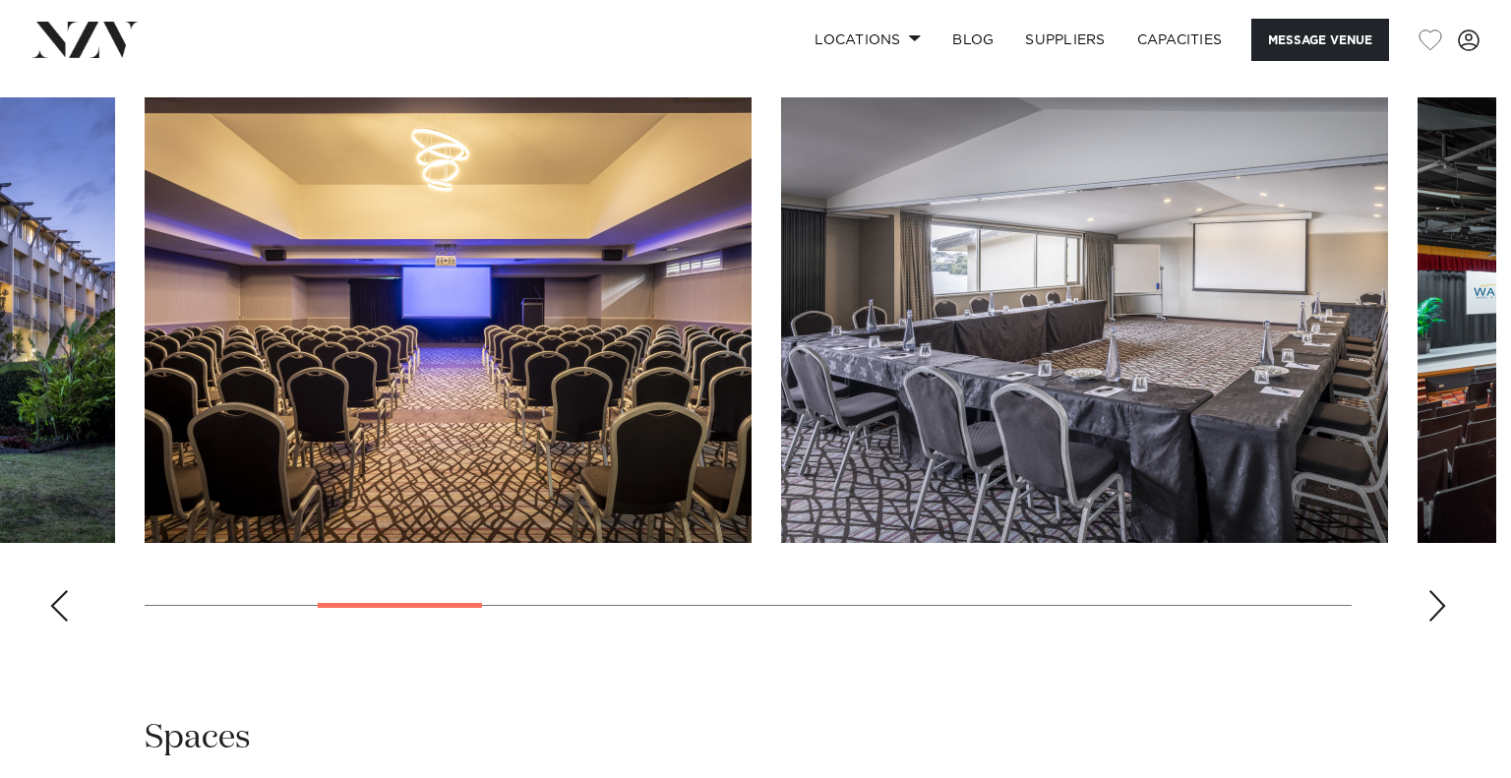
click at [1440, 625] on div at bounding box center [755, 389] width 1511 height 778
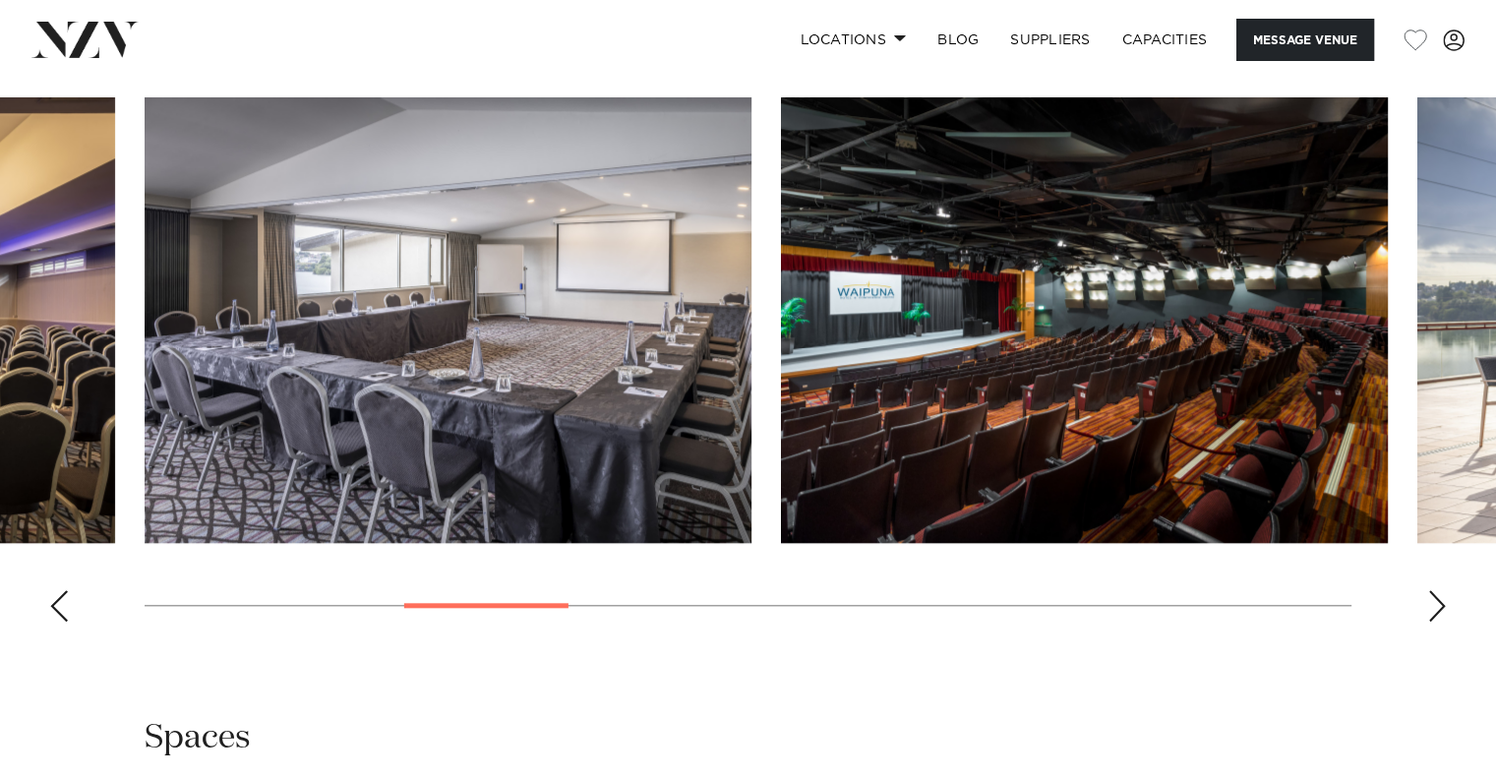
click at [1290, 416] on img "5 / 14" at bounding box center [1084, 320] width 607 height 446
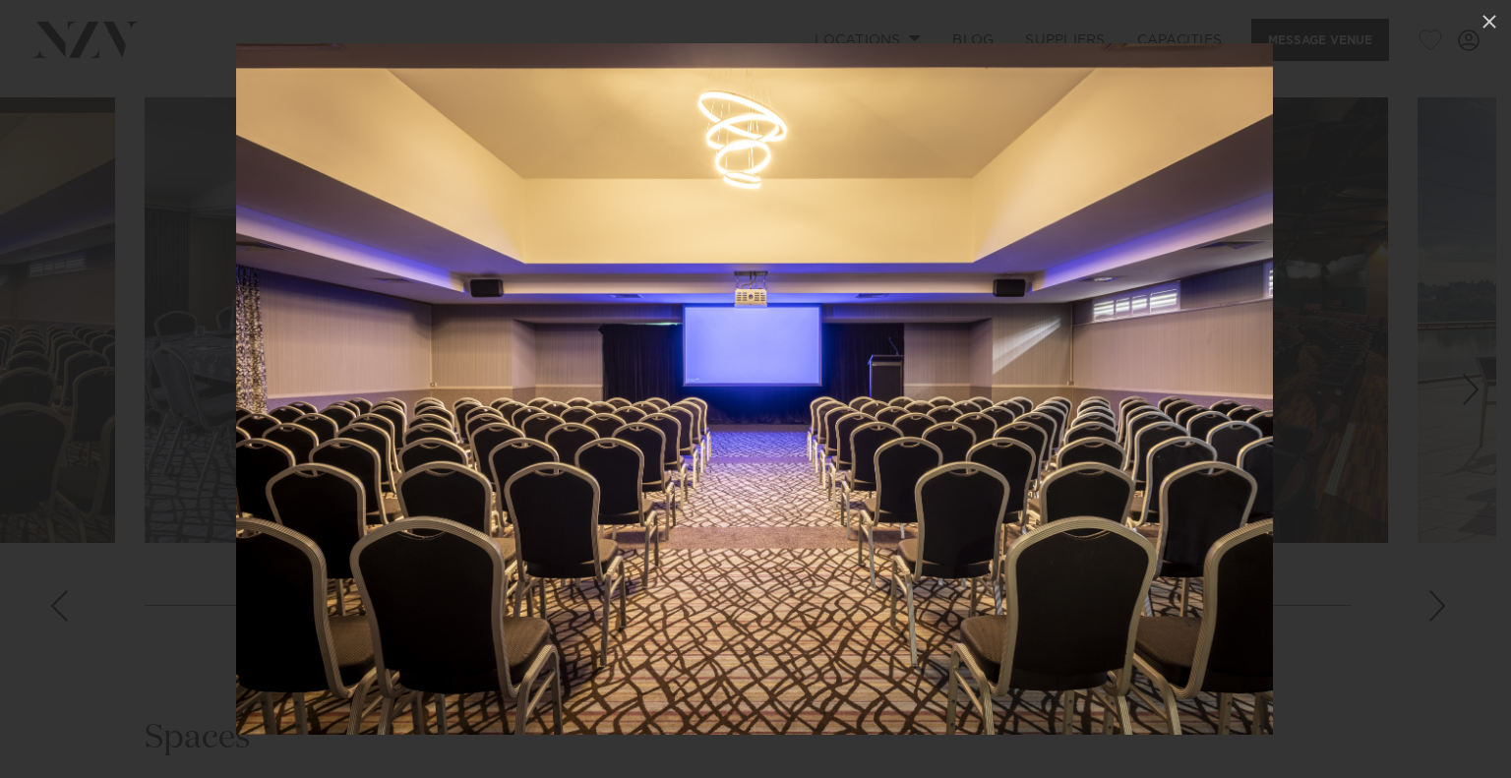
click at [1405, 650] on div at bounding box center [755, 389] width 1511 height 778
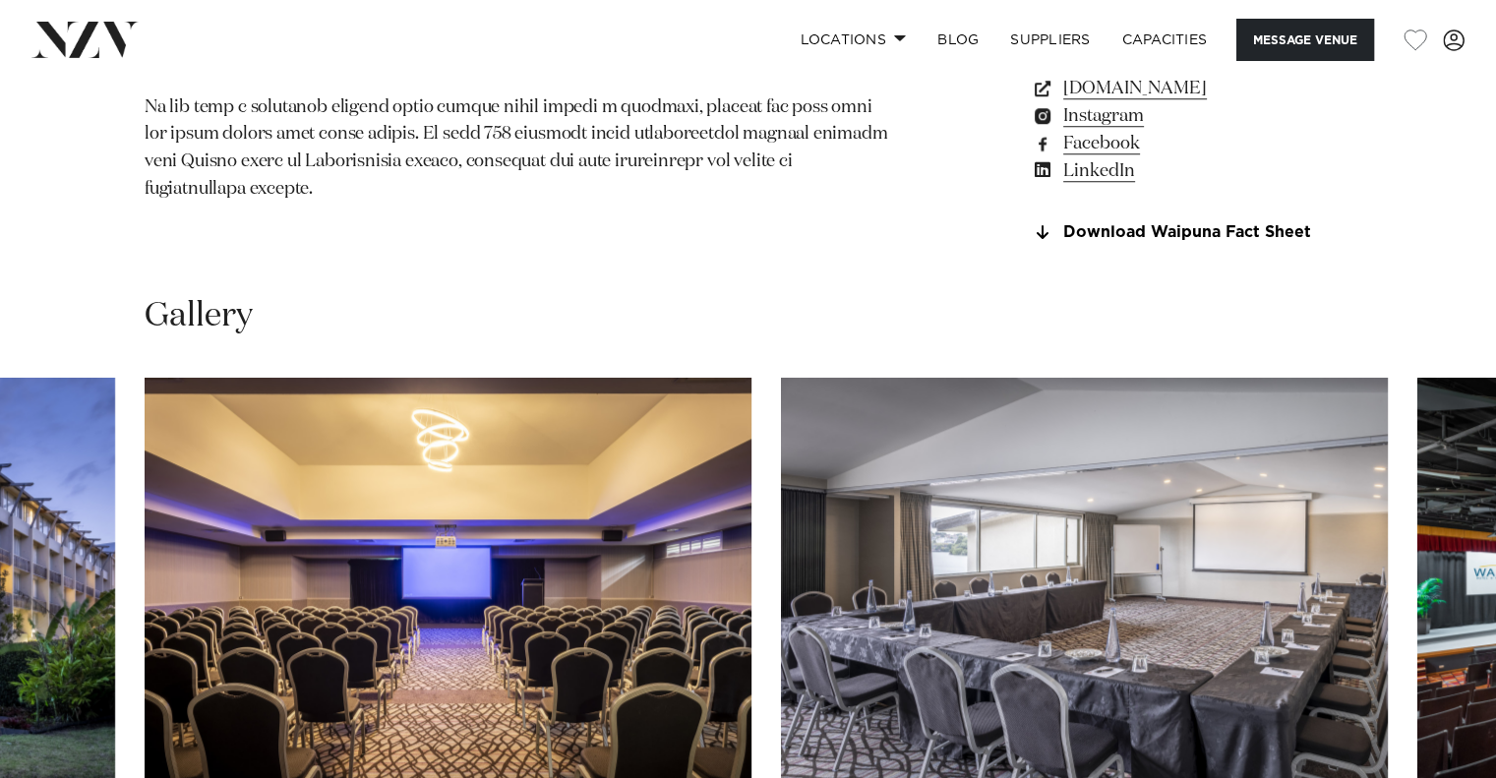
scroll to position [1377, 0]
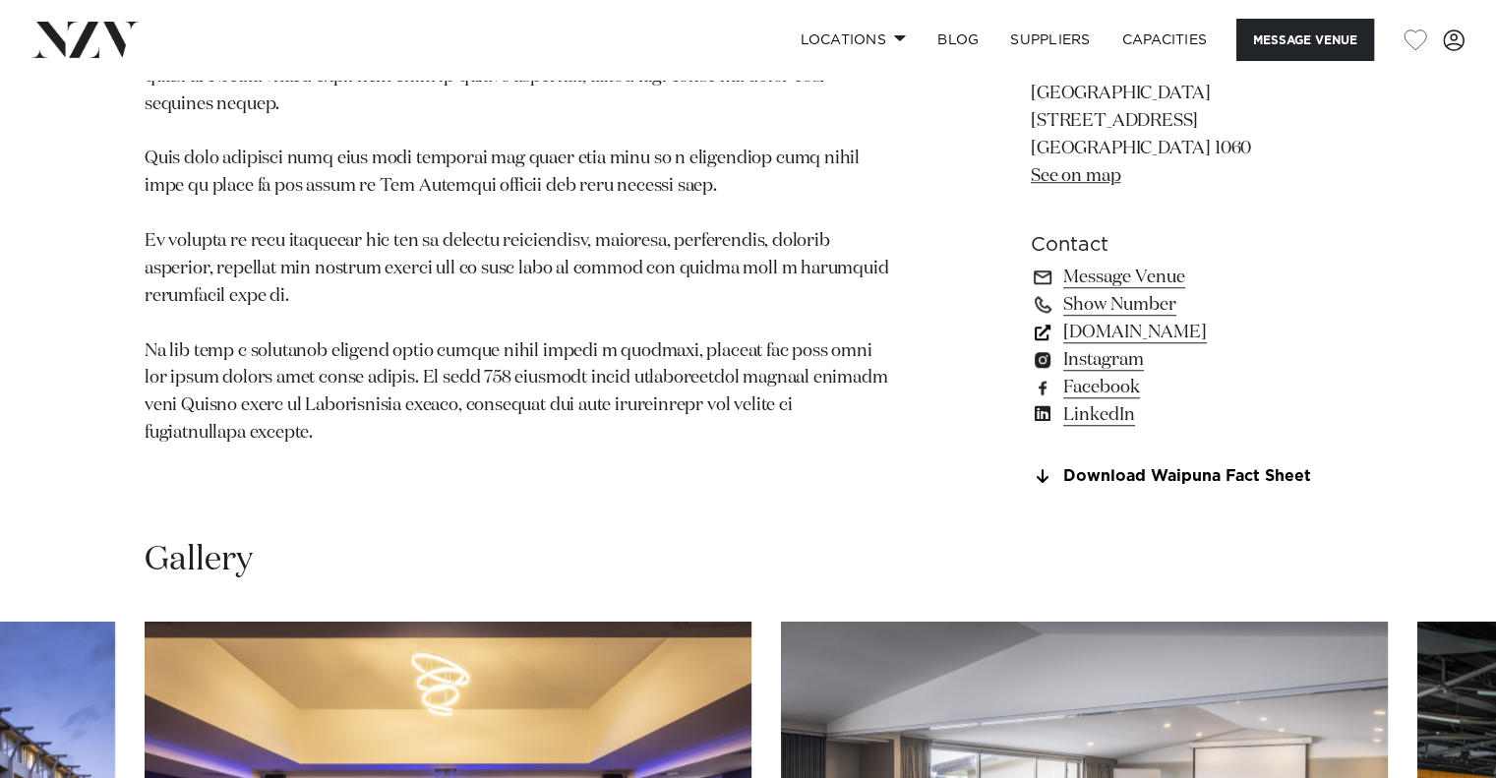
click at [1165, 346] on link "www.waipunahotel.co.nz" at bounding box center [1191, 333] width 321 height 28
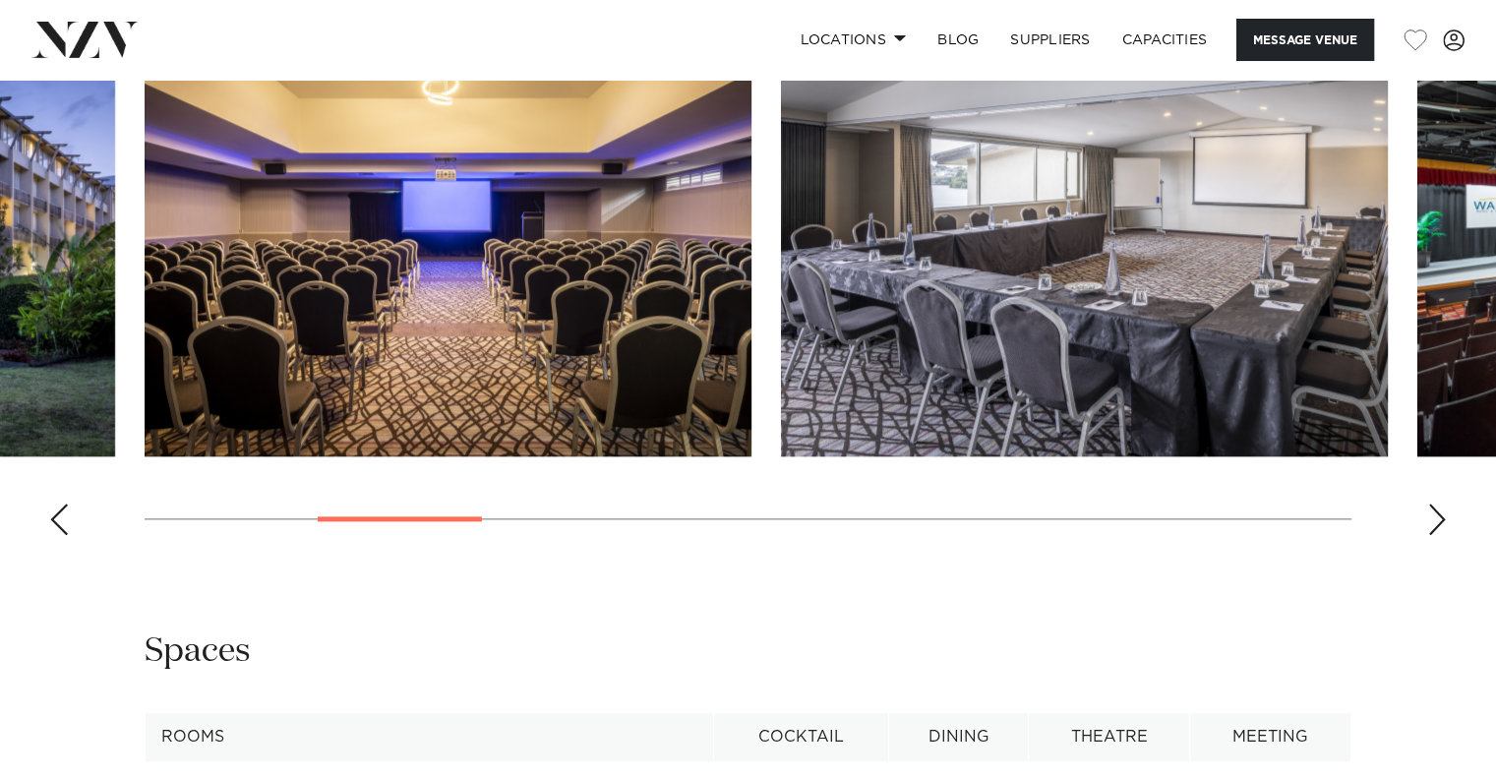
scroll to position [1967, 0]
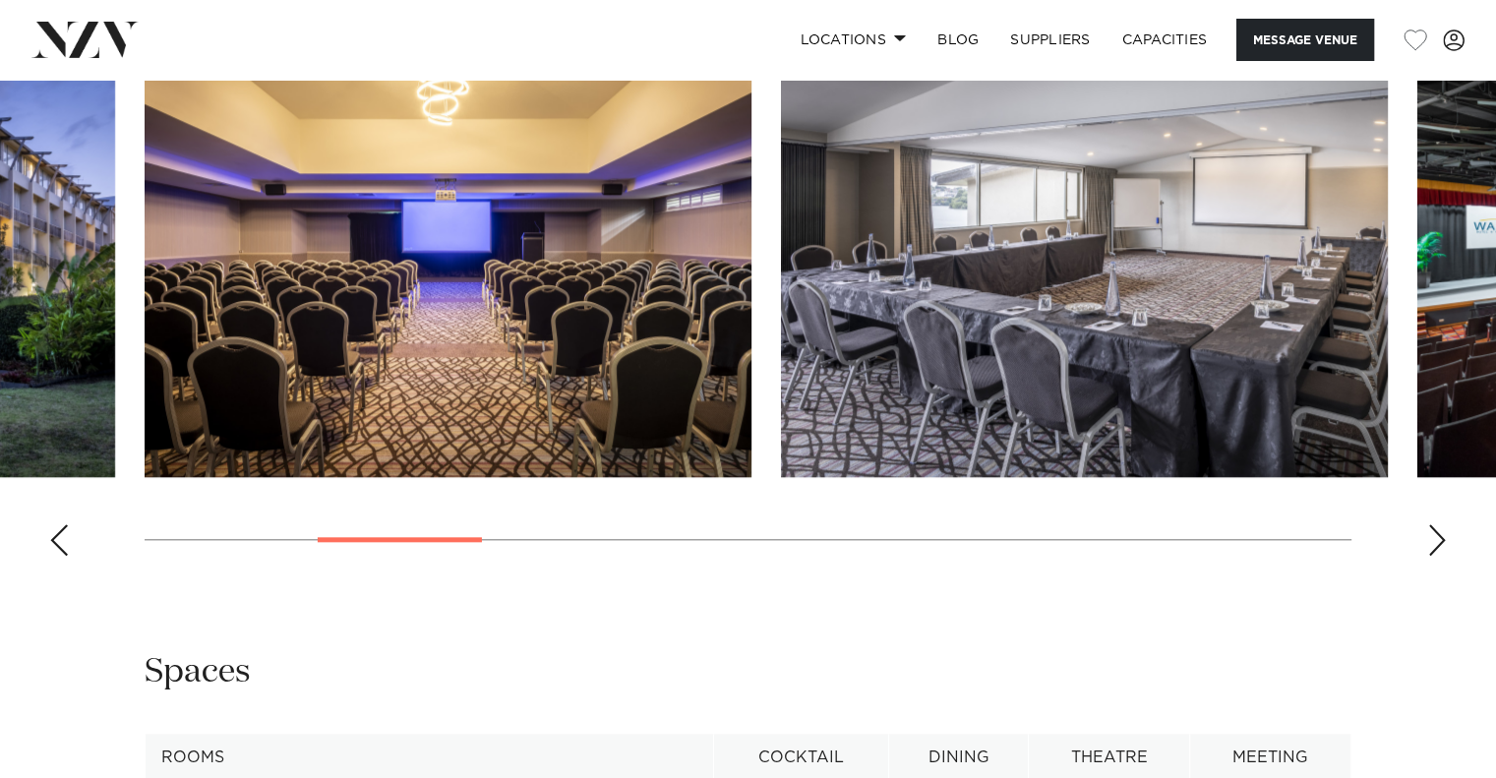
click at [556, 570] on swiper-container at bounding box center [748, 301] width 1496 height 540
click at [1437, 556] on div "Next slide" at bounding box center [1437, 539] width 20 height 31
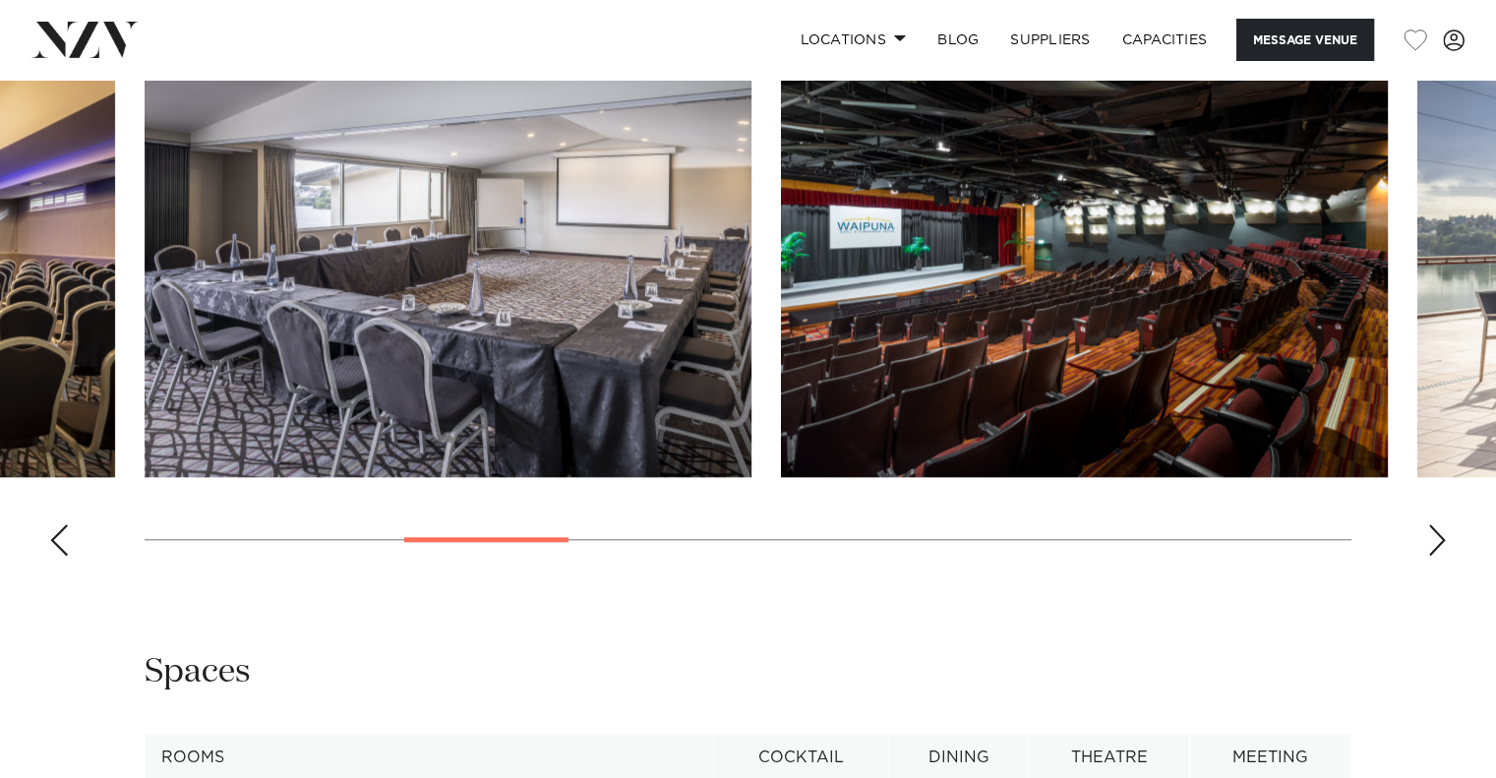
click at [1437, 556] on div "Next slide" at bounding box center [1437, 539] width 20 height 31
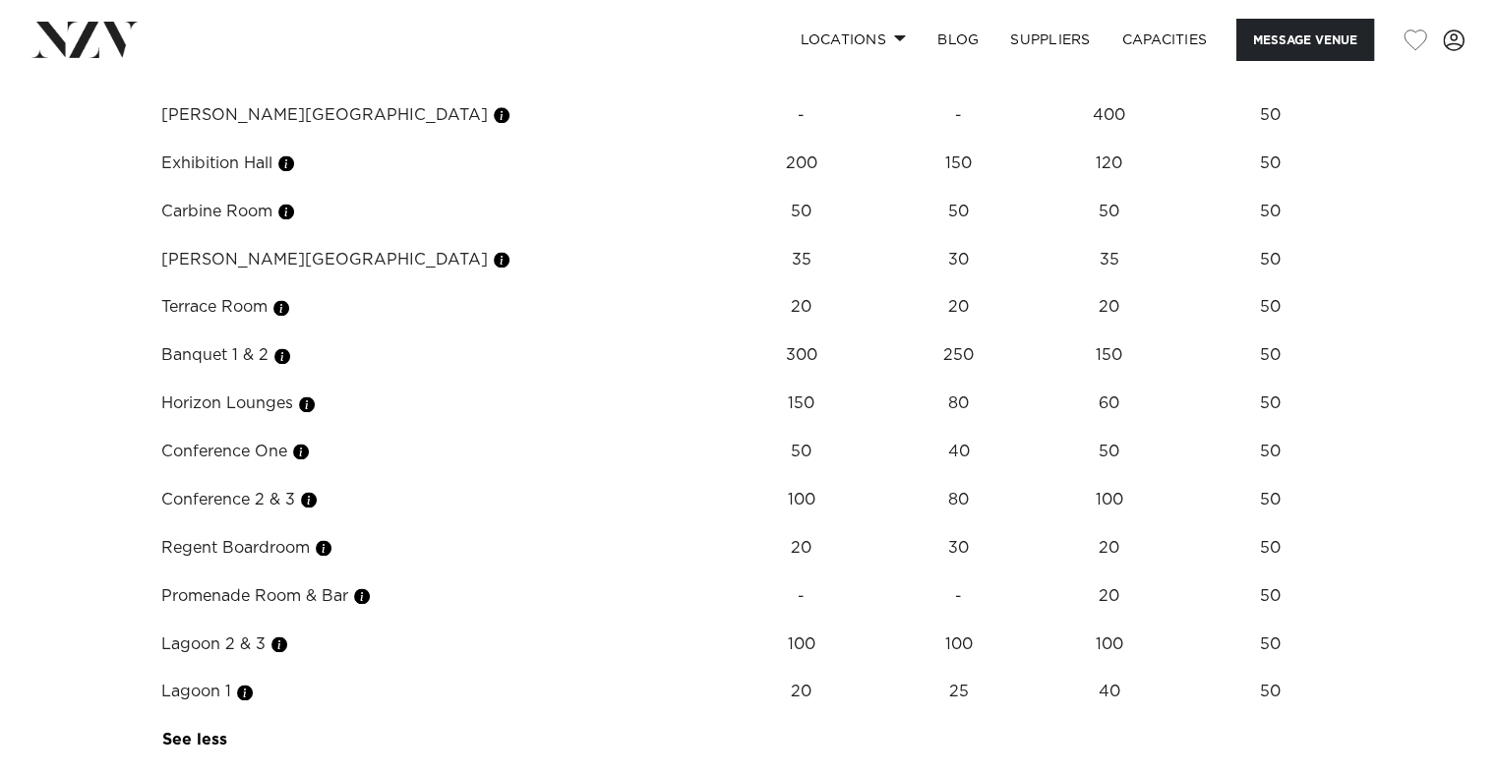
scroll to position [2688, 0]
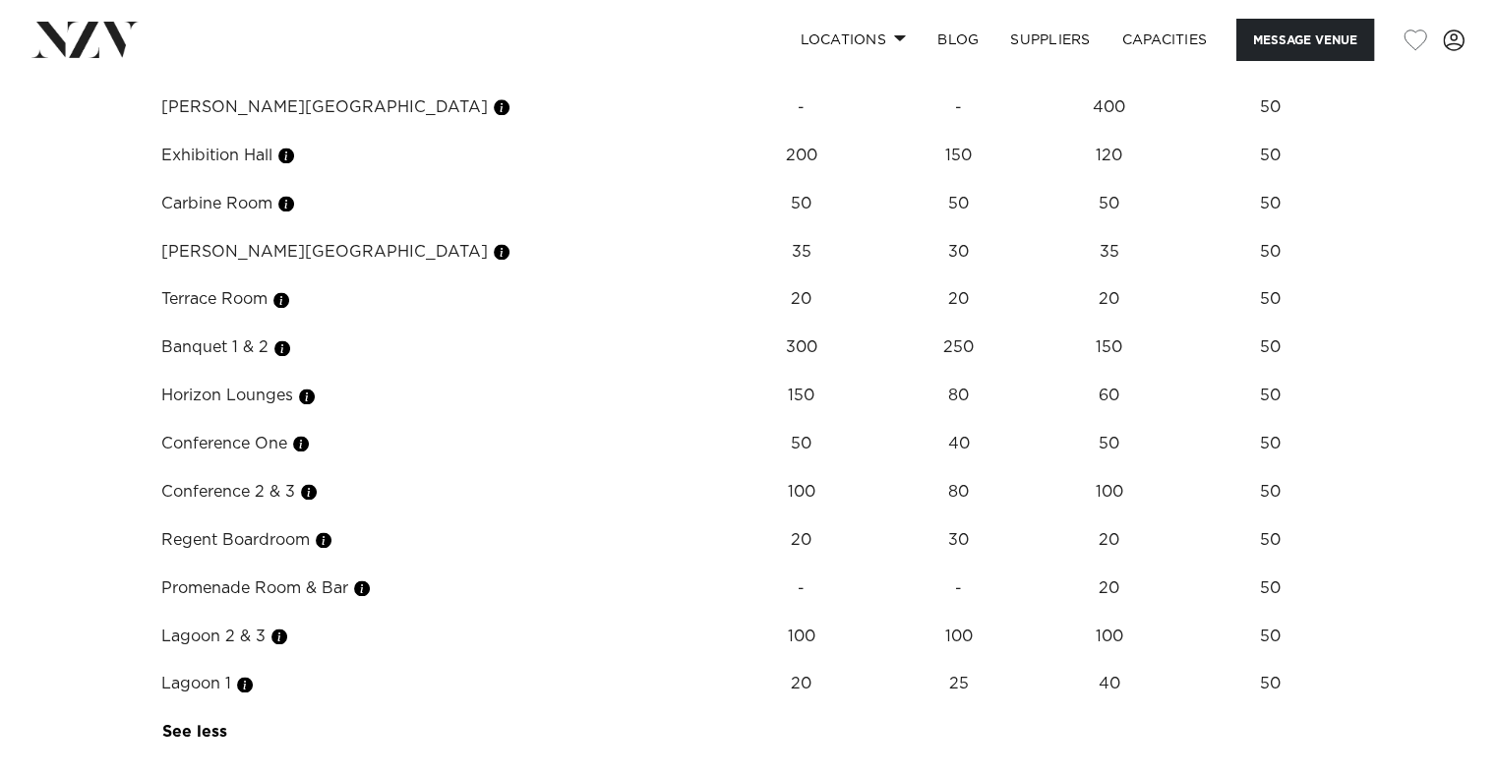
click at [296, 372] on td "Banquet 1 & 2" at bounding box center [430, 348] width 569 height 48
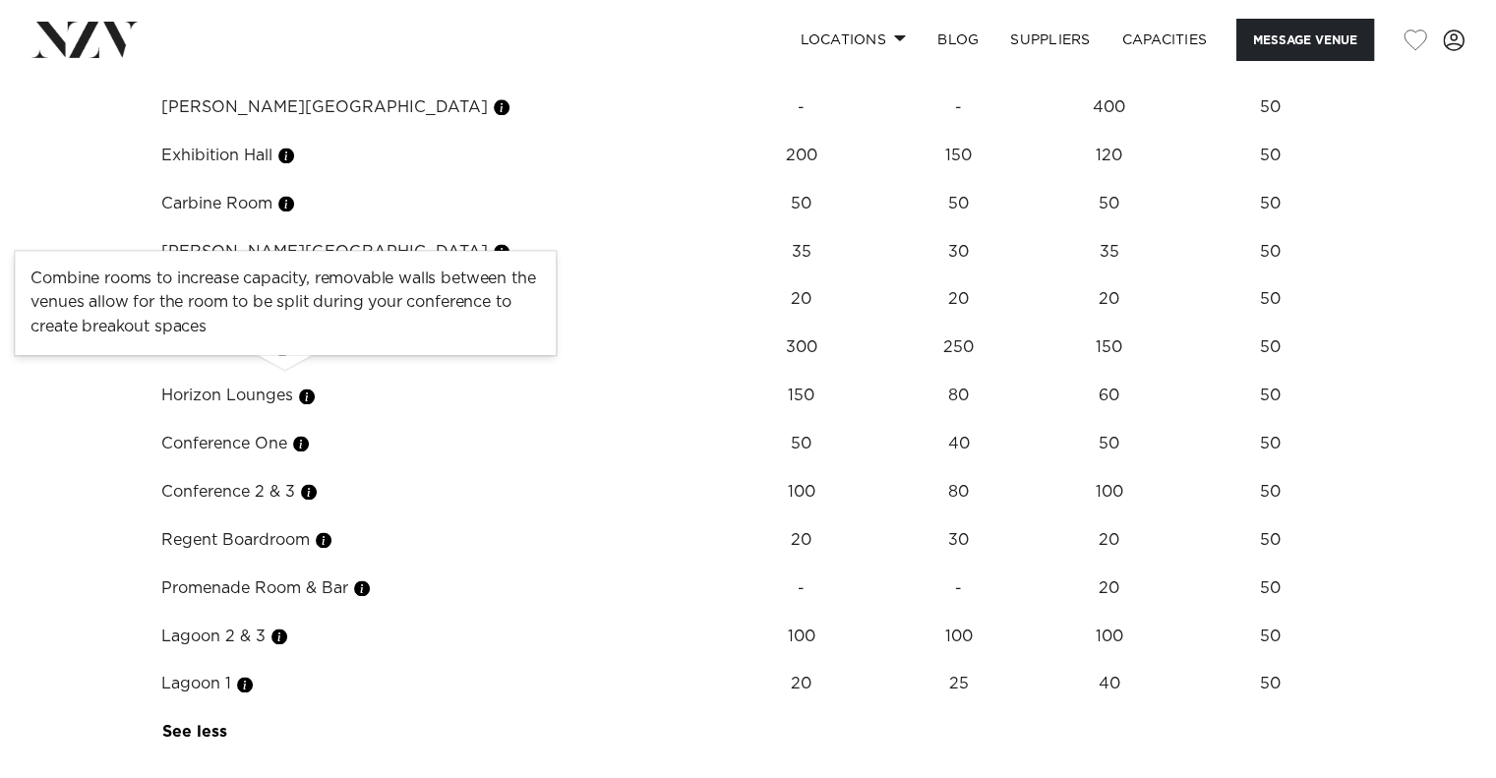
click at [279, 358] on button "button" at bounding box center [282, 348] width 20 height 20
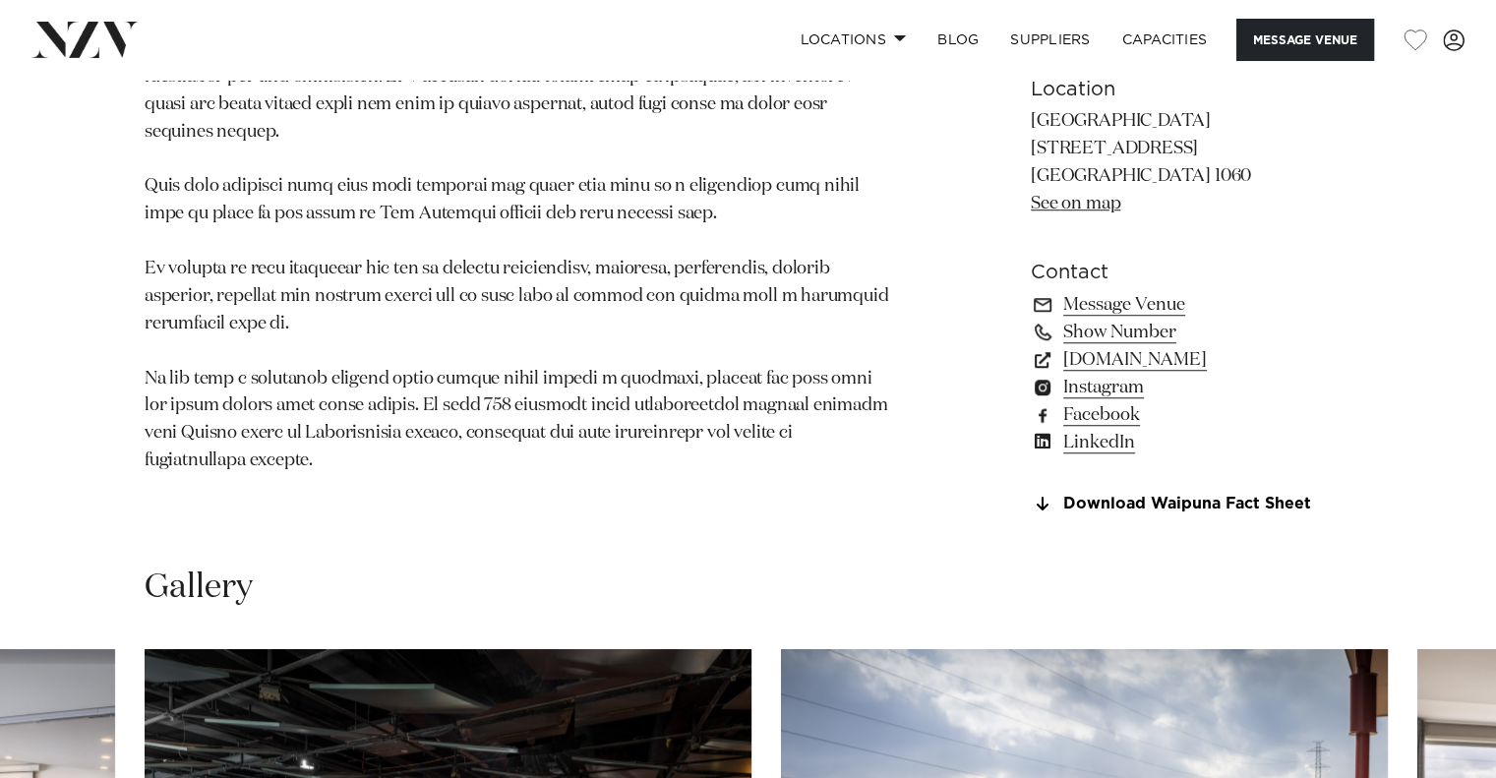
scroll to position [1311, 0]
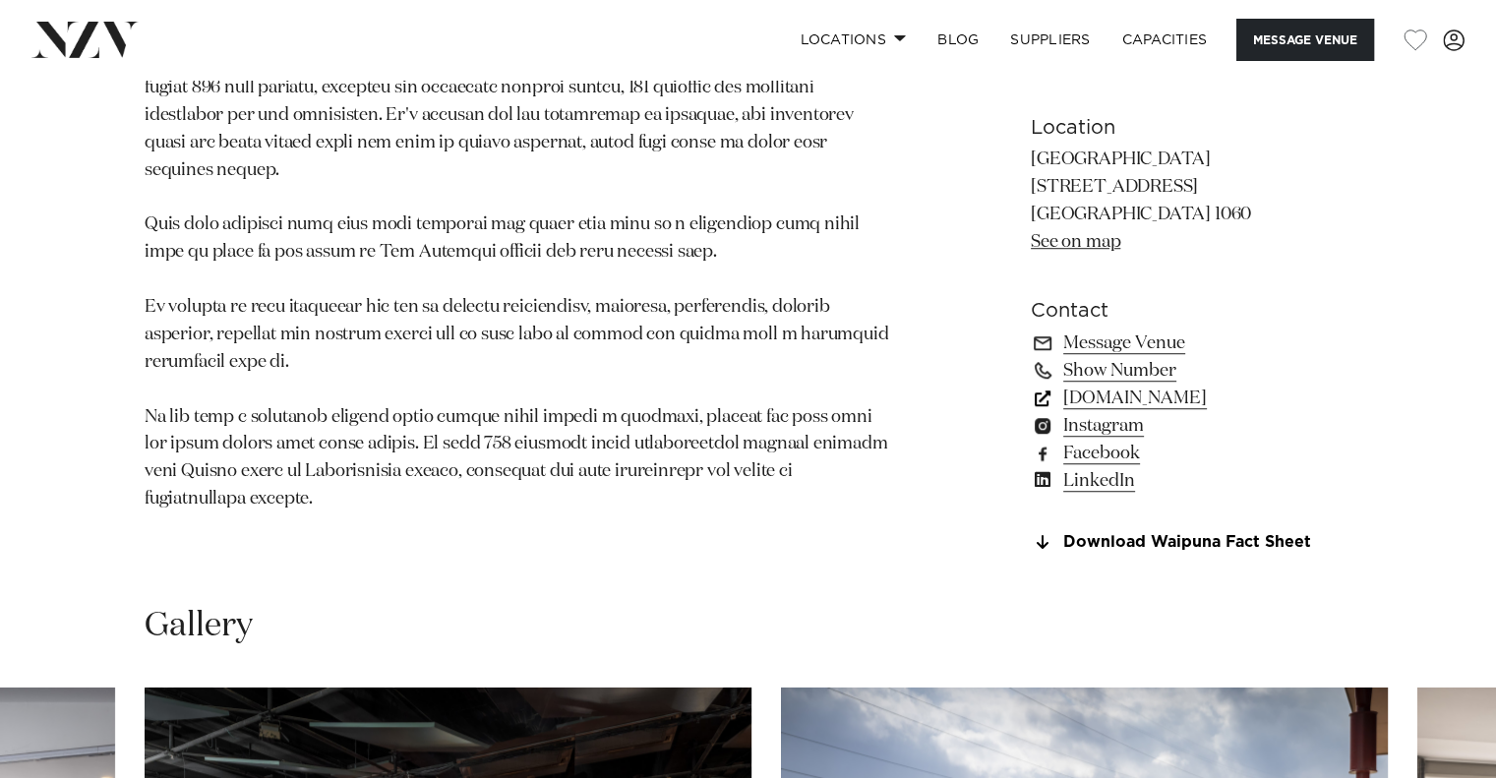
click at [1228, 412] on link "www.waipunahotel.co.nz" at bounding box center [1191, 399] width 321 height 28
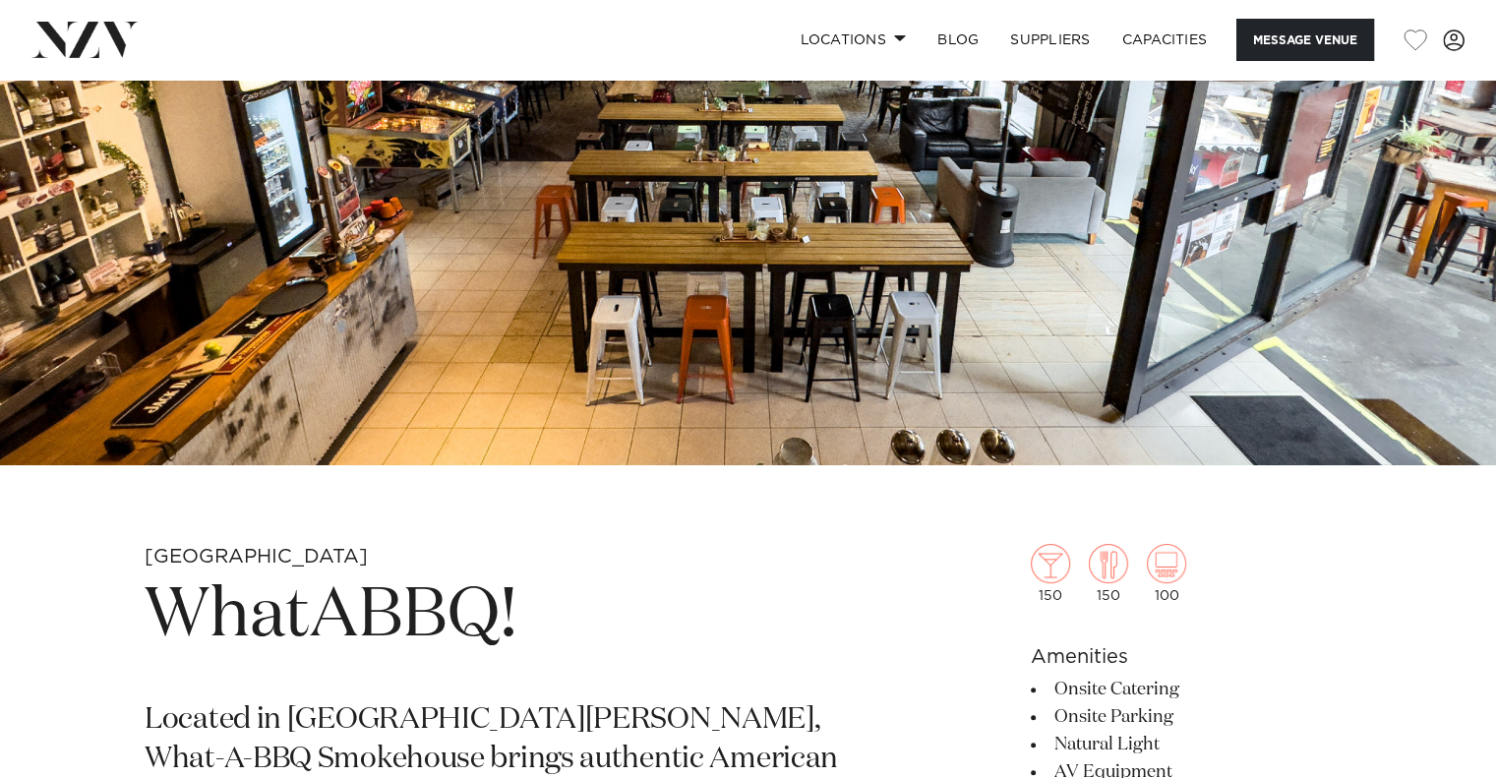
scroll to position [328, 0]
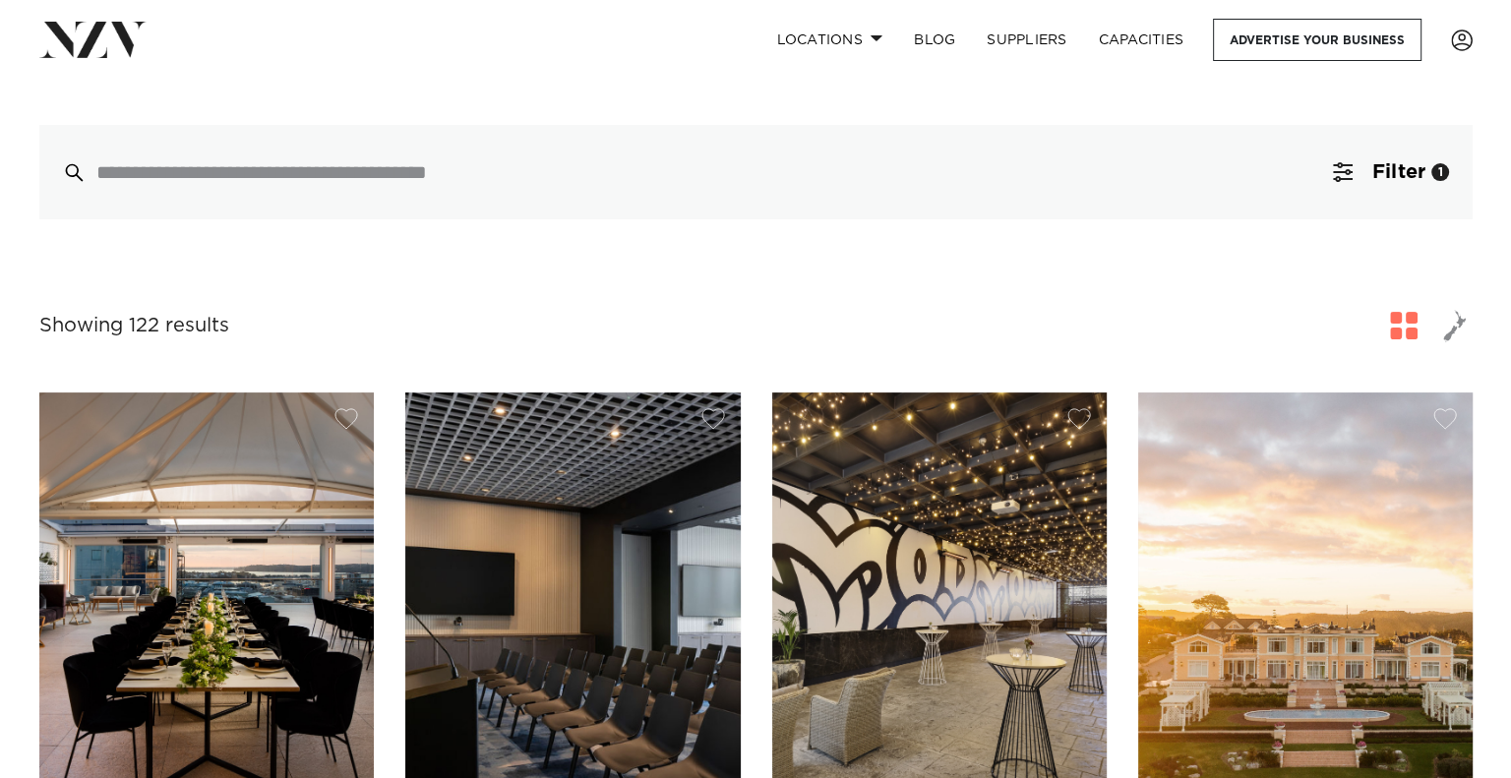
scroll to position [458, 0]
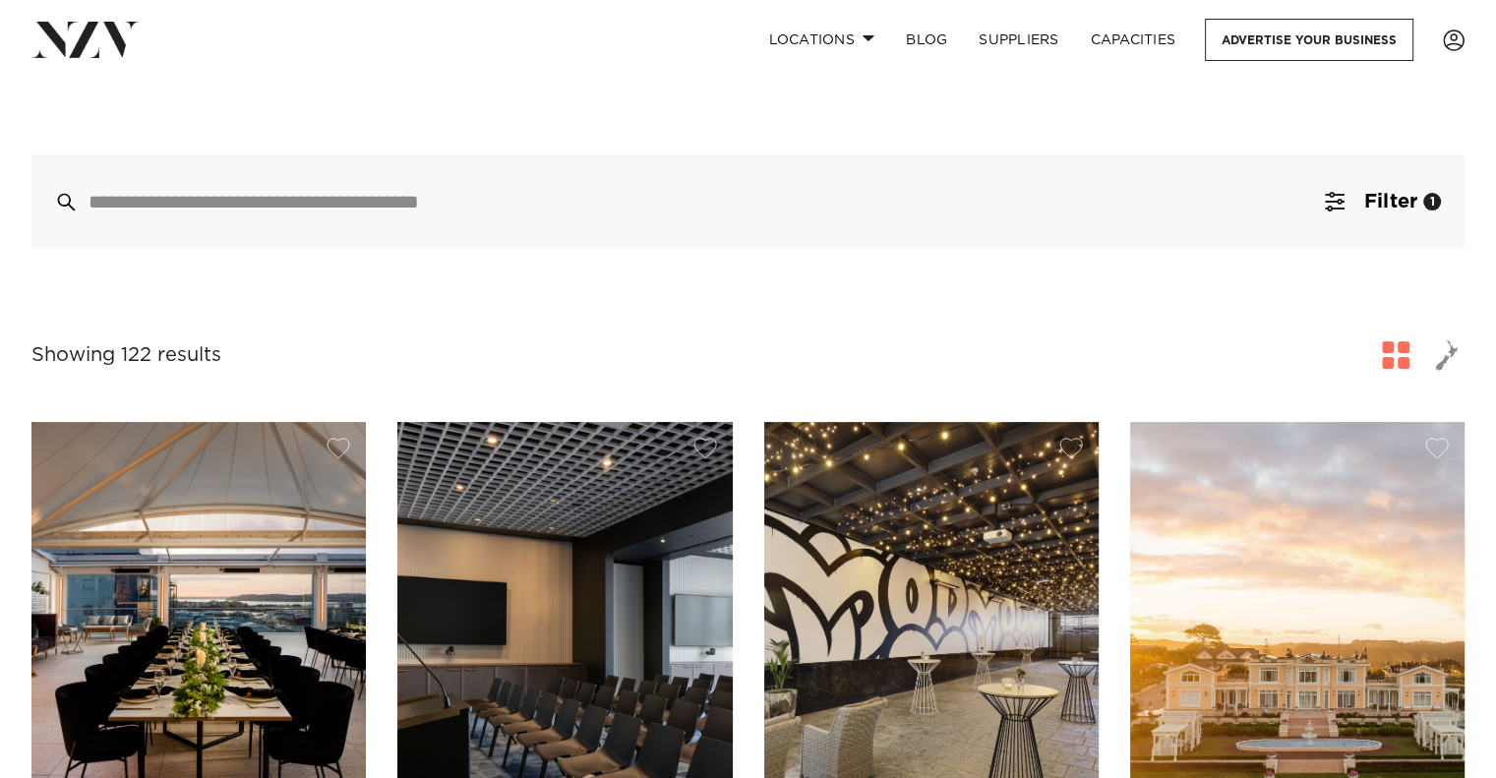
click at [1385, 341] on span "button" at bounding box center [1396, 355] width 28 height 28
click at [1404, 188] on button "Filter 1" at bounding box center [1382, 201] width 163 height 94
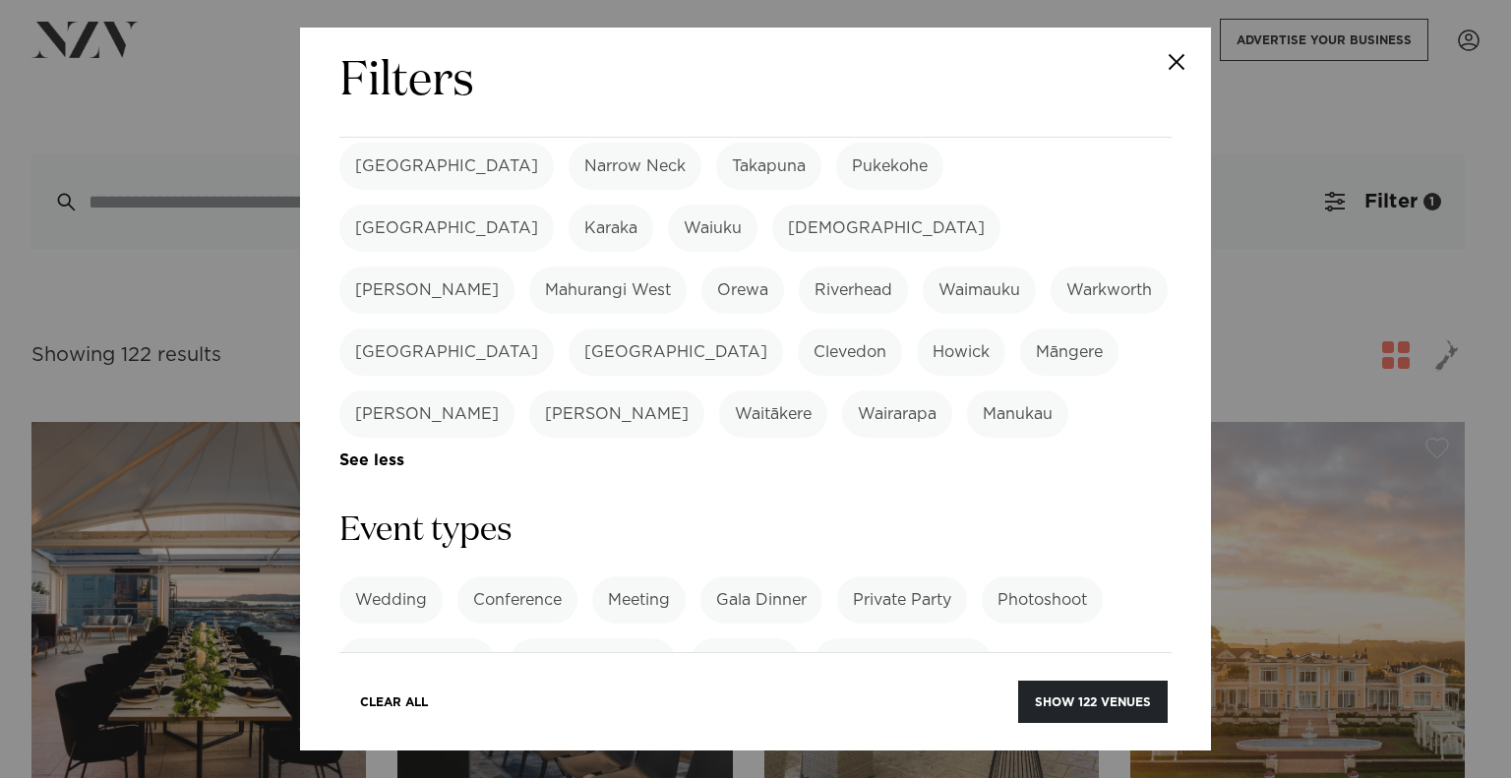
scroll to position [590, 0]
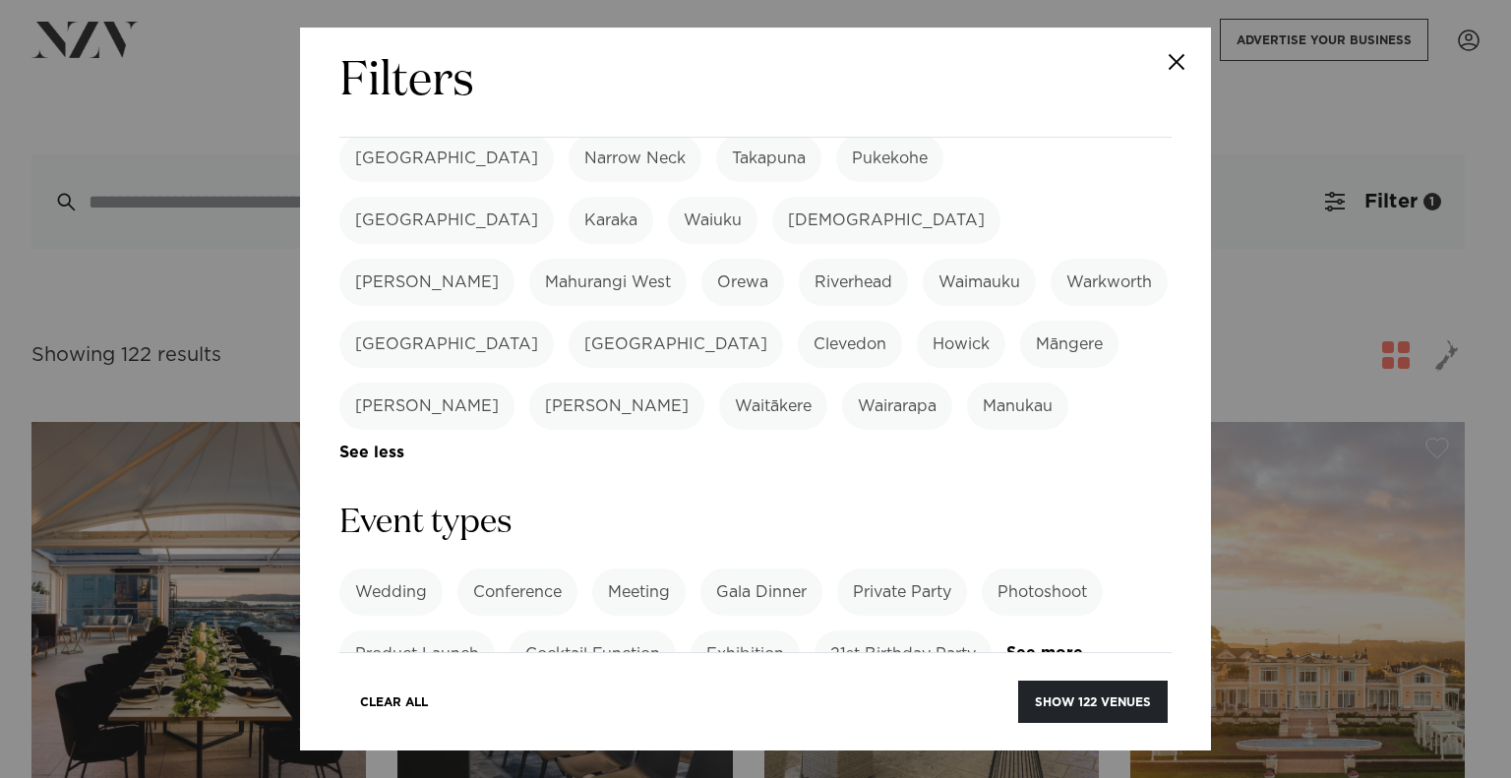
click at [870, 569] on label "Private Party" at bounding box center [902, 592] width 130 height 47
click at [873, 630] on label "21st Birthday Party" at bounding box center [902, 653] width 177 height 47
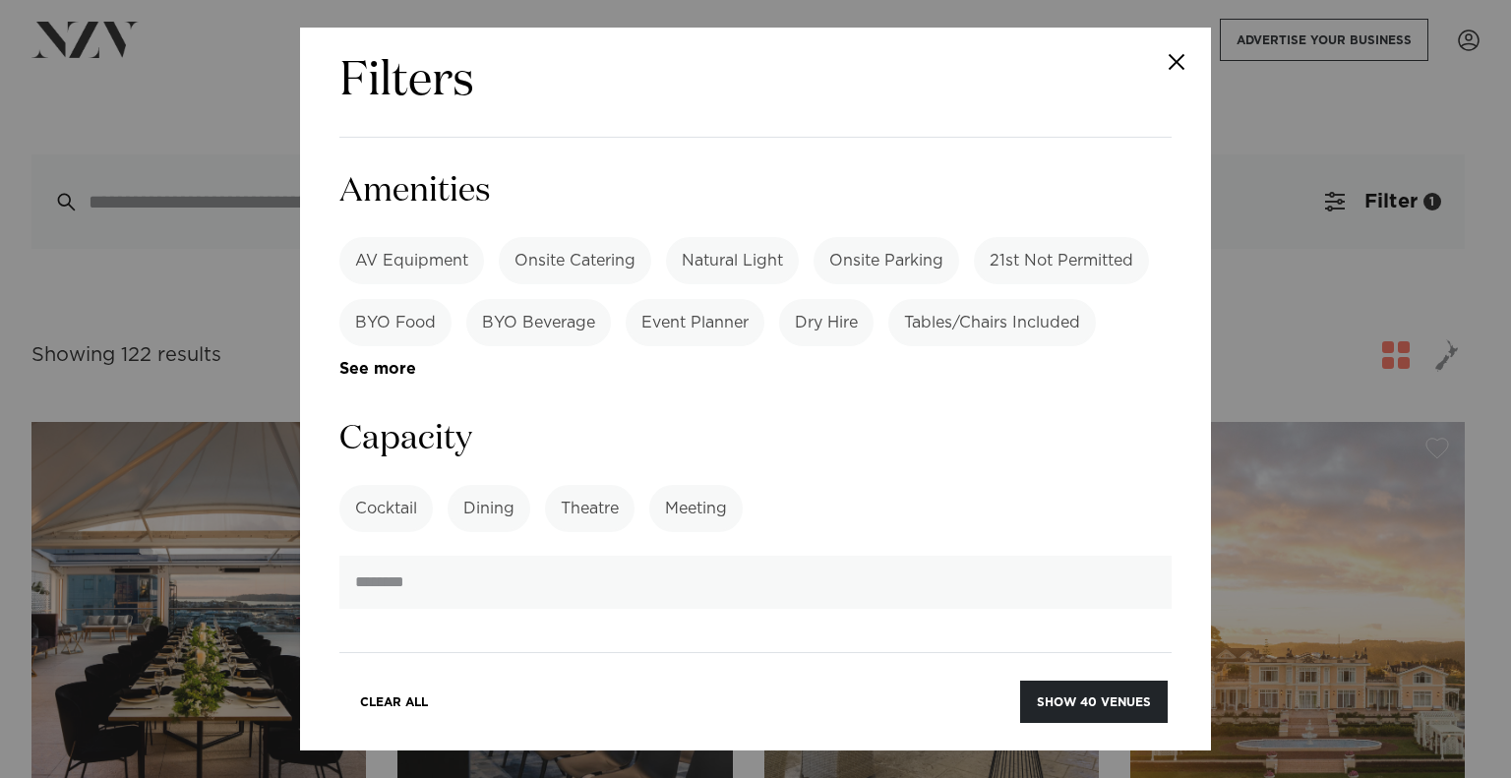
scroll to position [1377, 0]
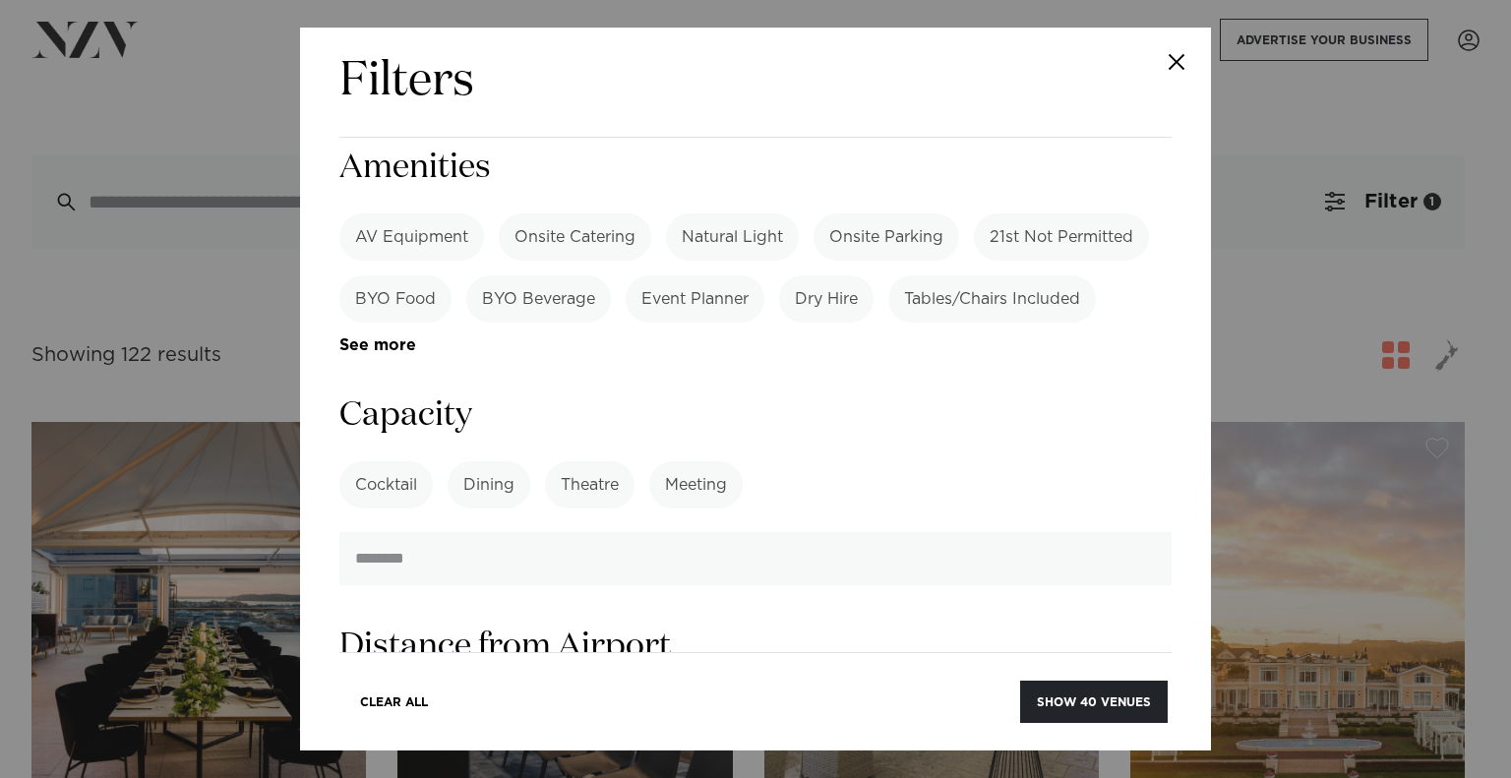
click at [500, 461] on label "Dining" at bounding box center [489, 484] width 83 height 47
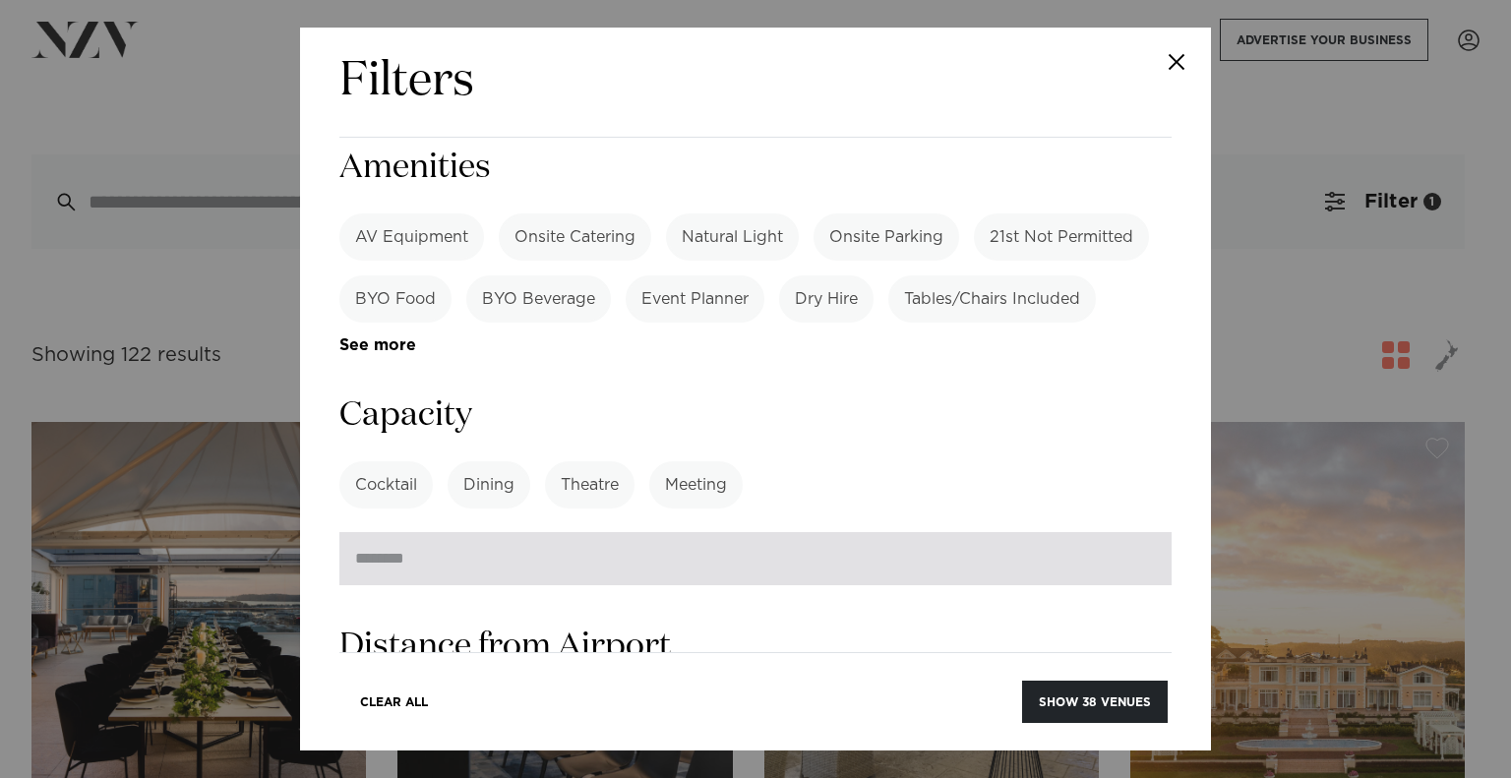
click at [515, 532] on input "number" at bounding box center [755, 558] width 832 height 53
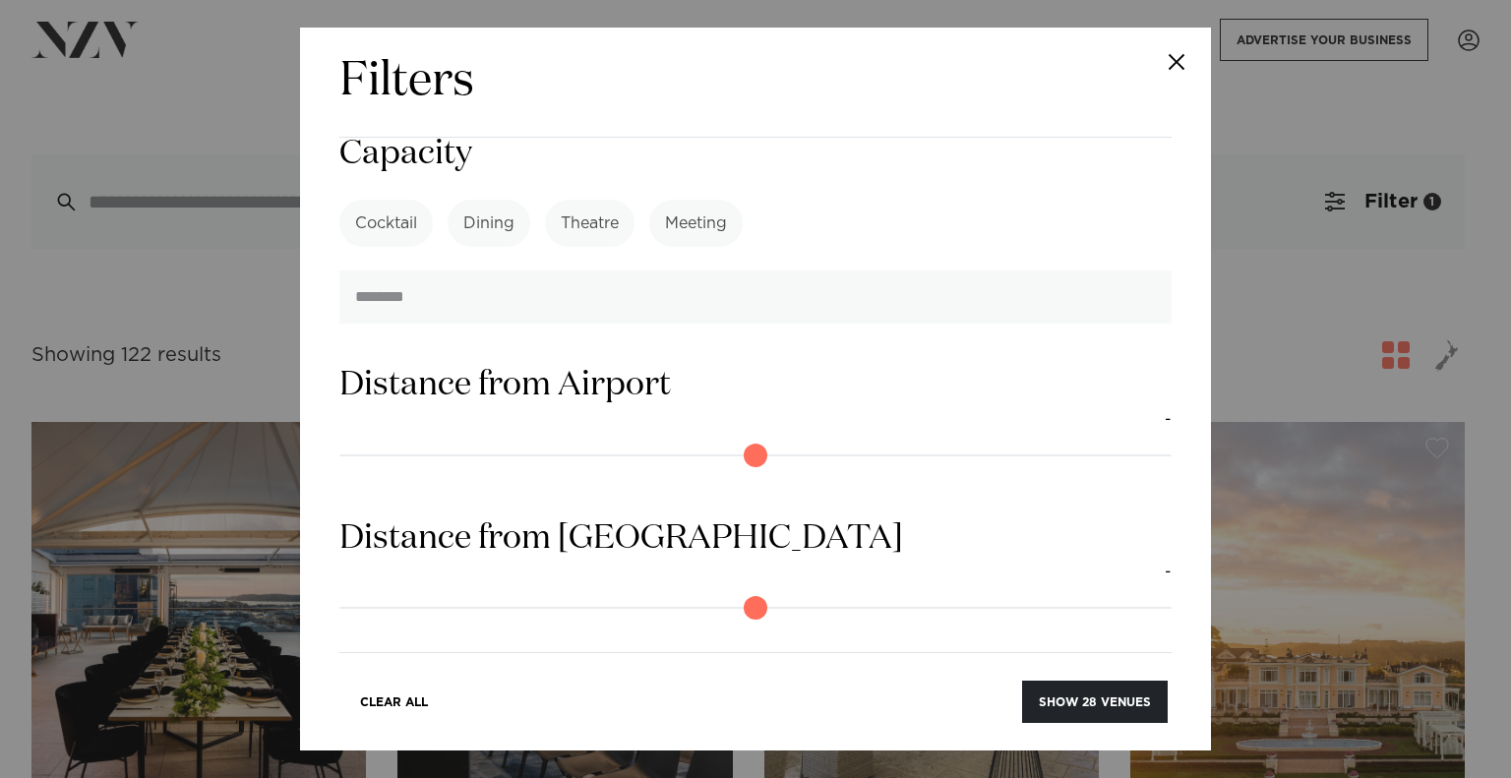
scroll to position [1765, 0]
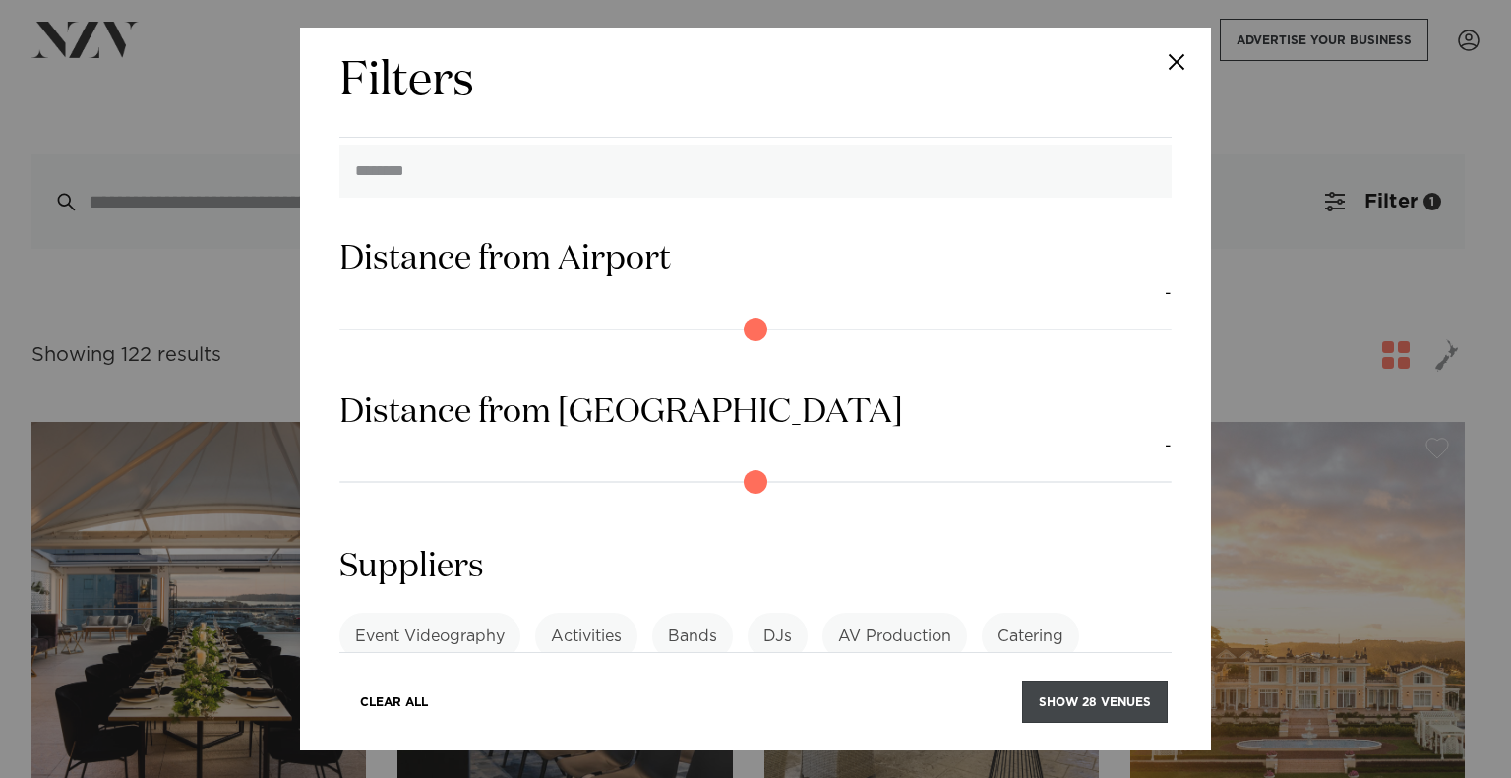
type input "***"
click at [1117, 699] on button "Show 28 venues" at bounding box center [1095, 702] width 146 height 42
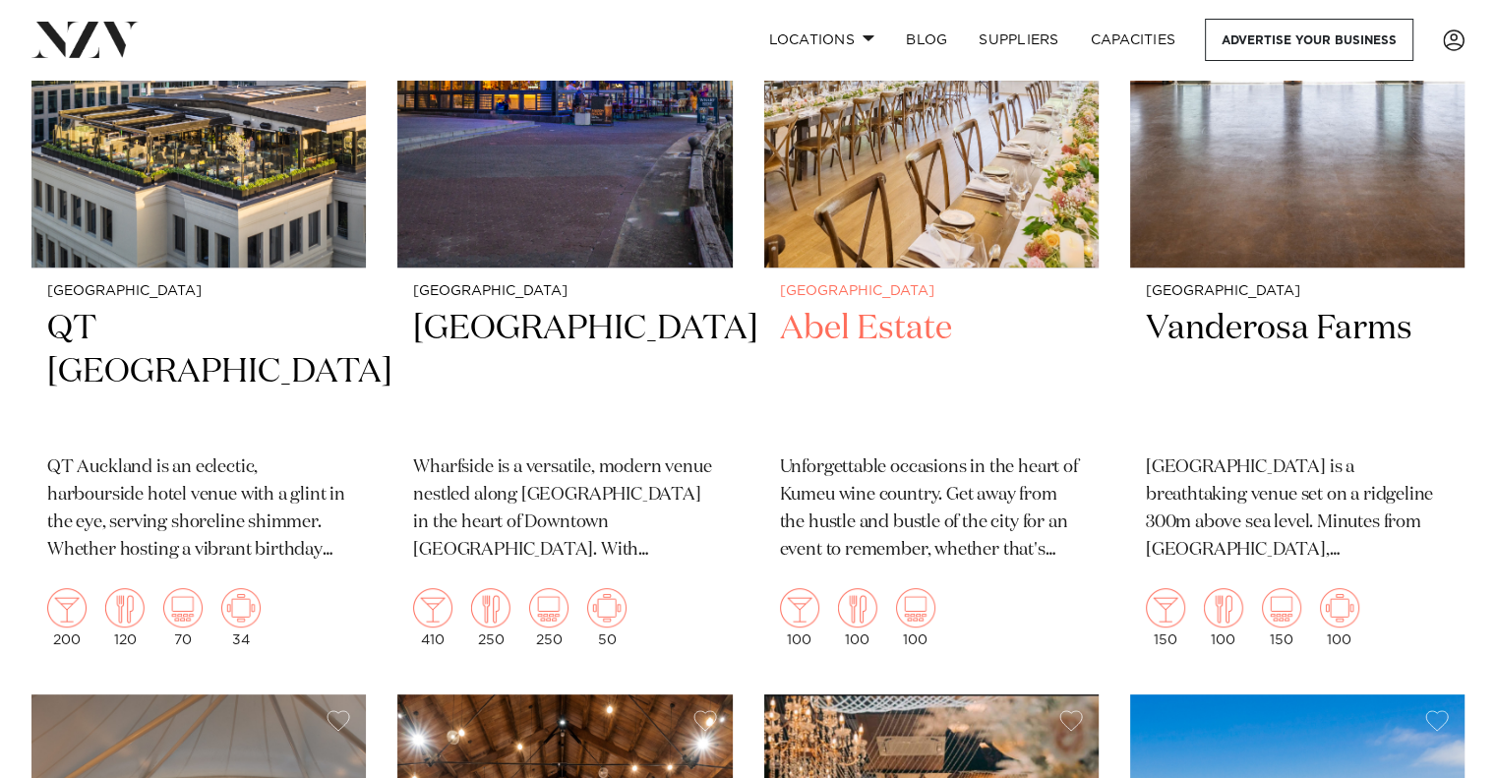
scroll to position [721, 0]
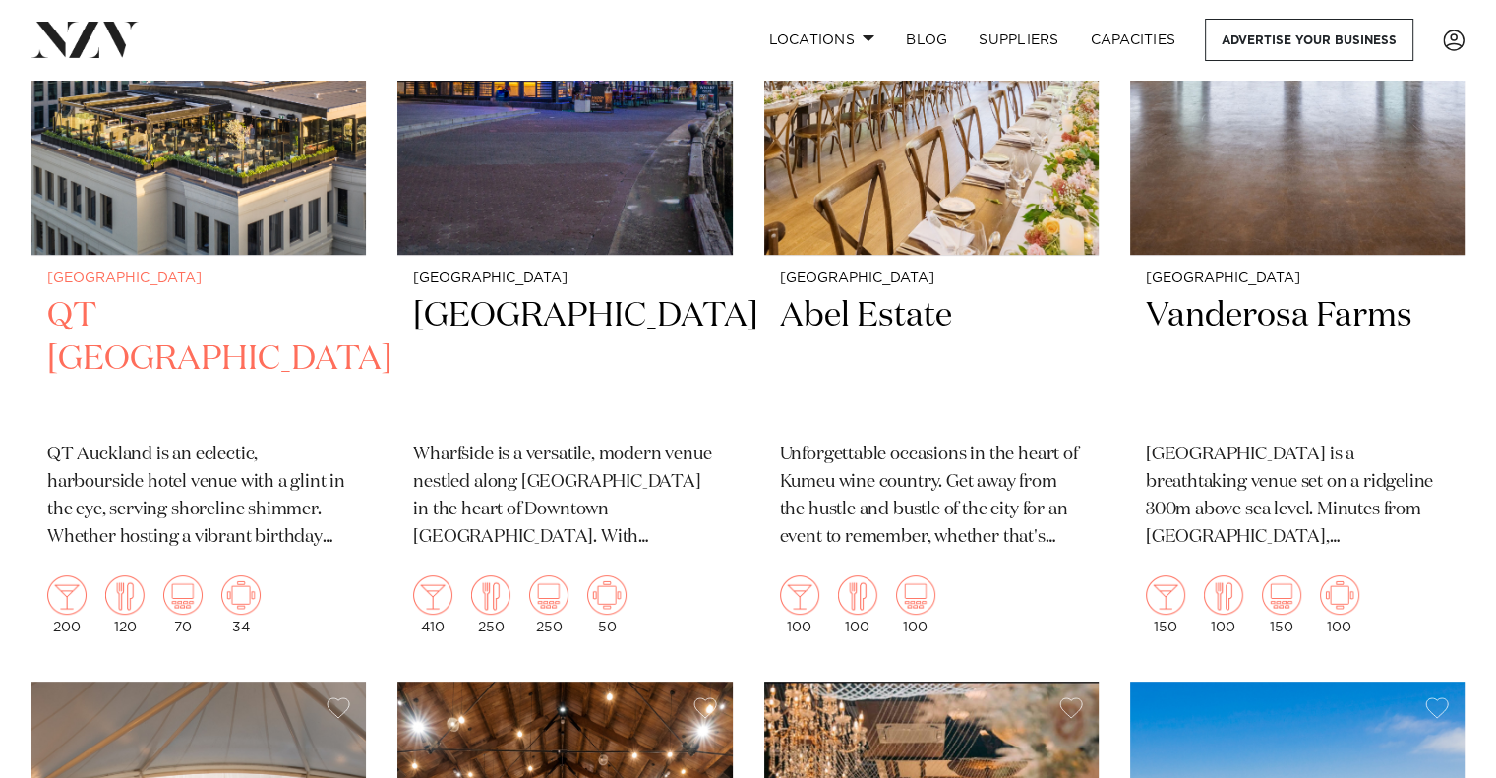
click at [232, 472] on p "QT Auckland is an eclectic, harbourside hotel venue with a glint in the eye, se…" at bounding box center [198, 497] width 303 height 110
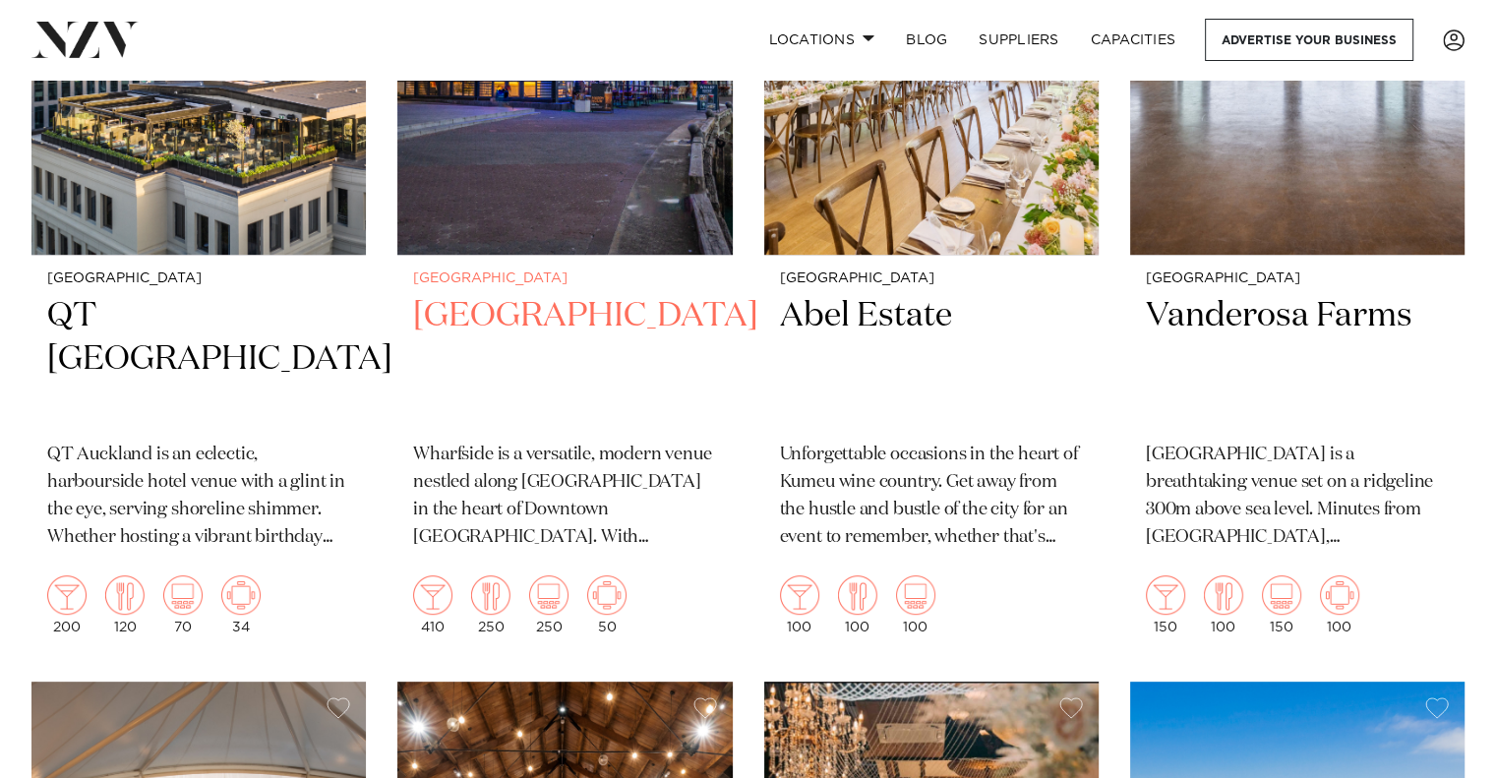
click at [570, 189] on img at bounding box center [564, 30] width 334 height 449
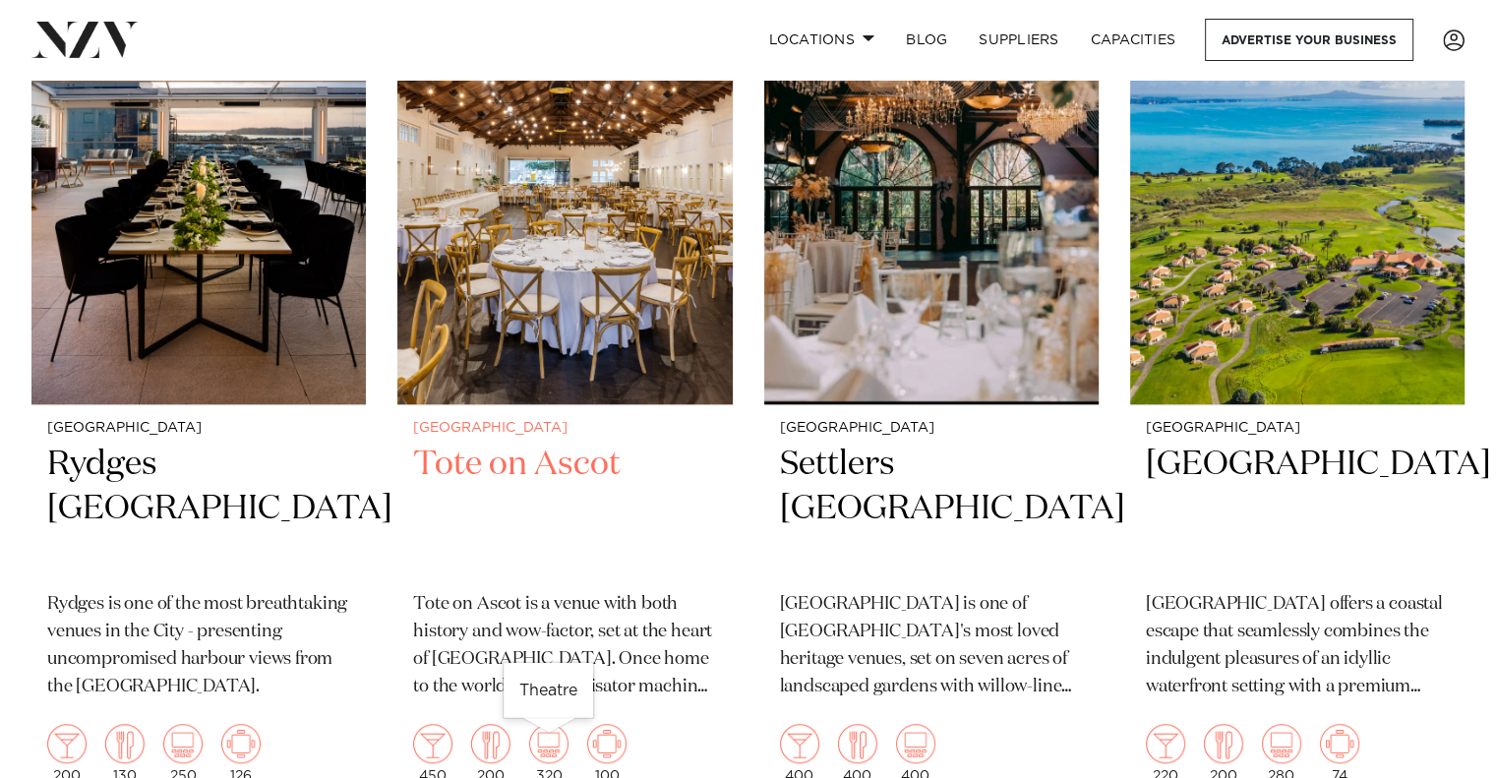
scroll to position [1442, 0]
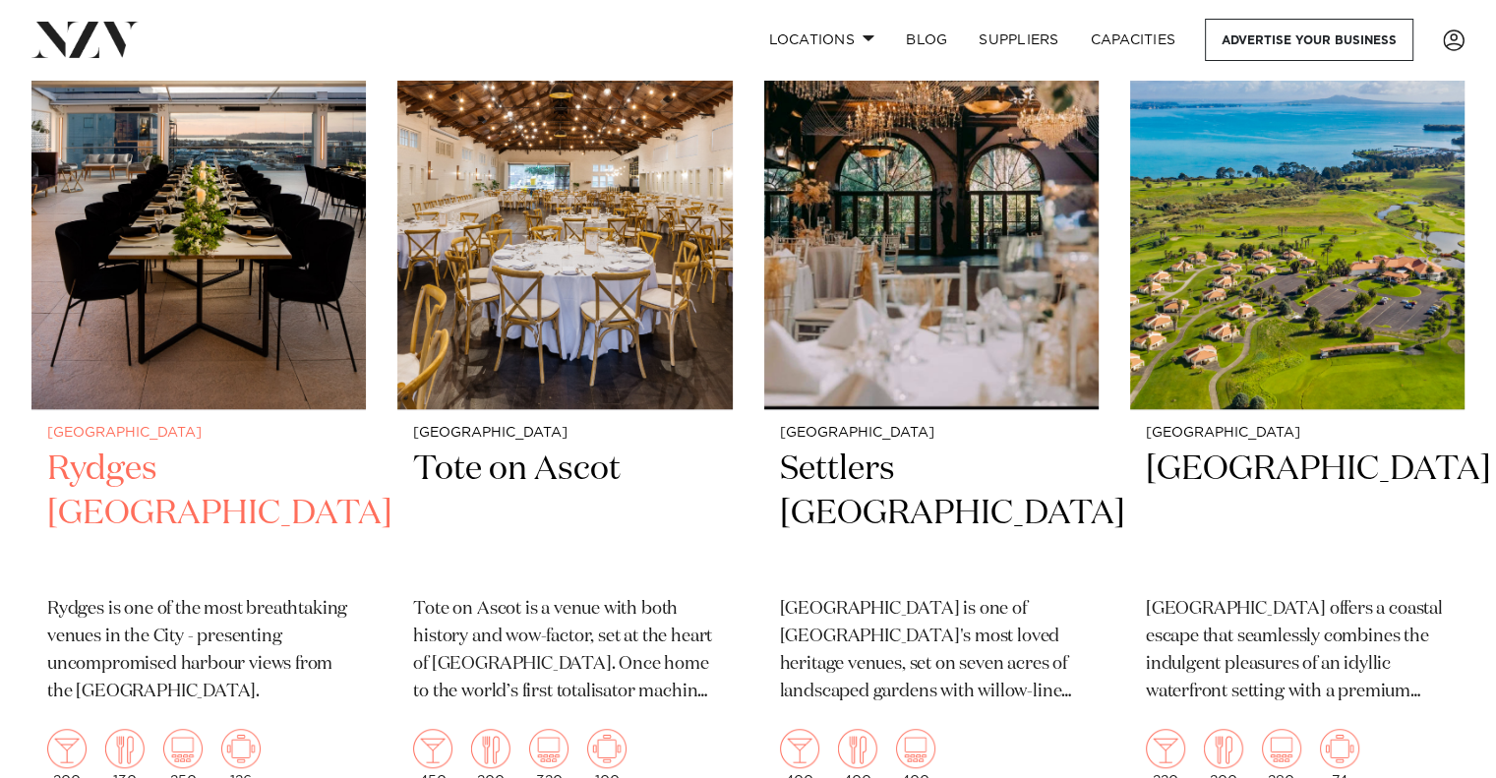
click at [262, 376] on img at bounding box center [198, 185] width 334 height 449
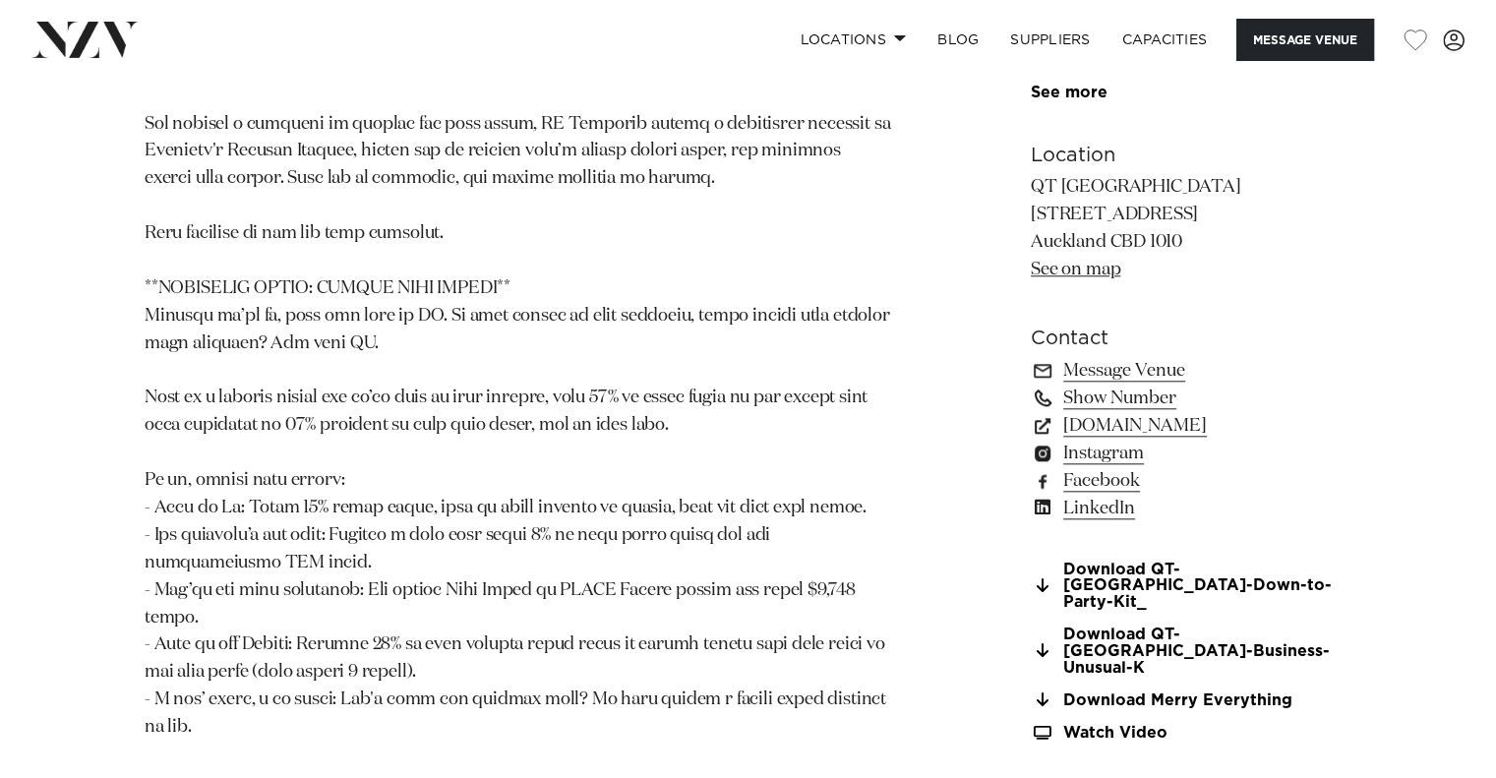
scroll to position [1901, 0]
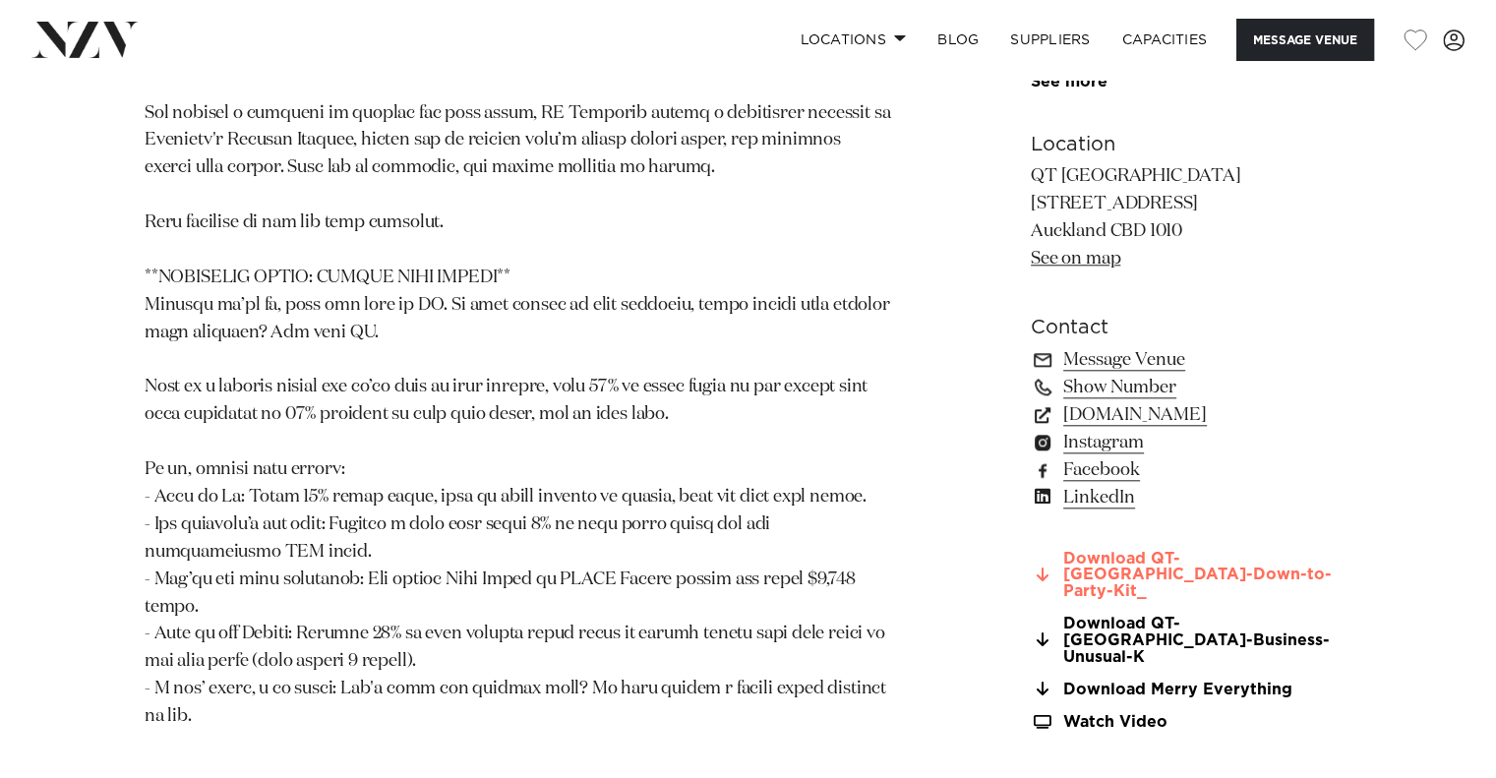
click at [1302, 551] on link "Download QT-[GEOGRAPHIC_DATA]-Down-to-Party-Kit_" at bounding box center [1191, 575] width 321 height 49
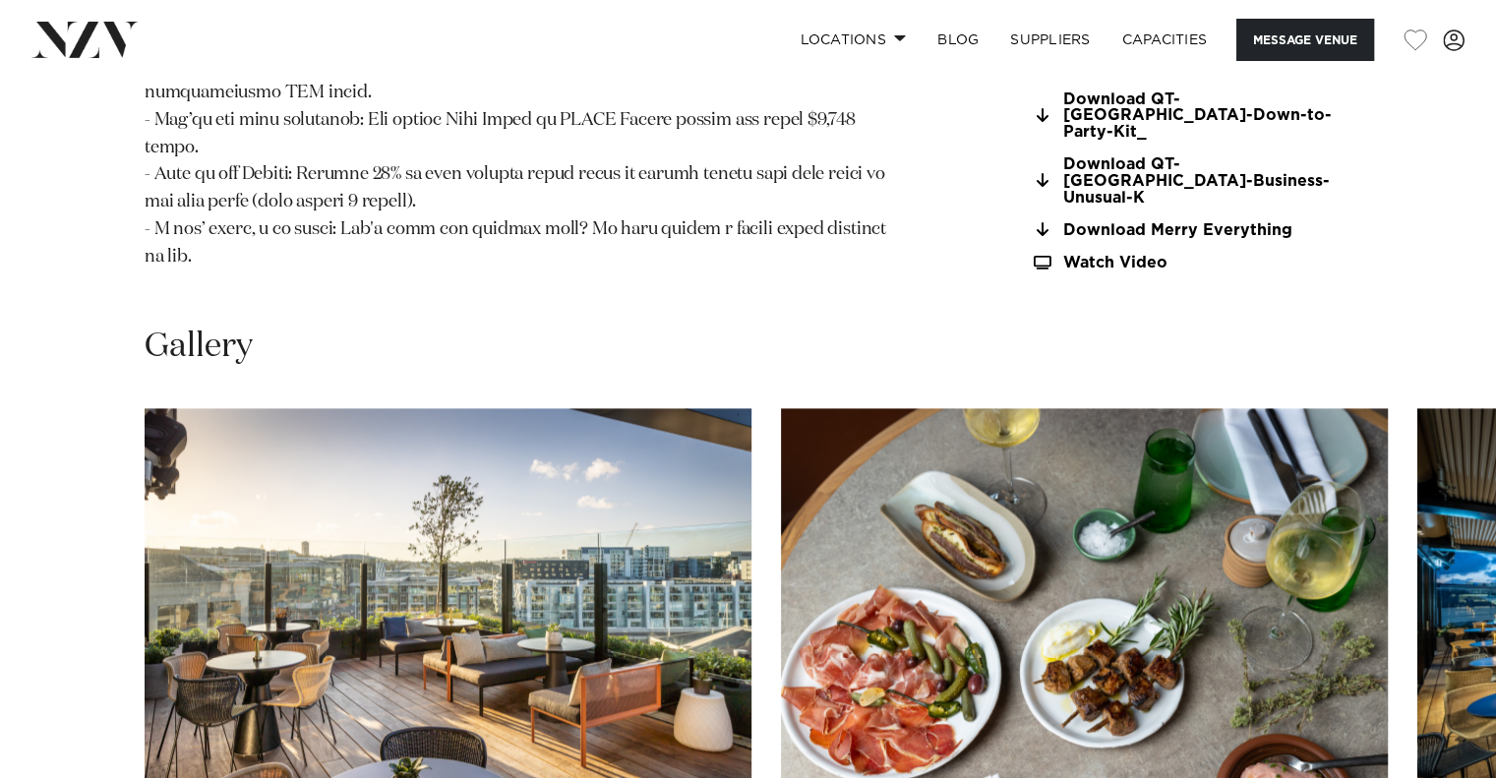
scroll to position [2688, 0]
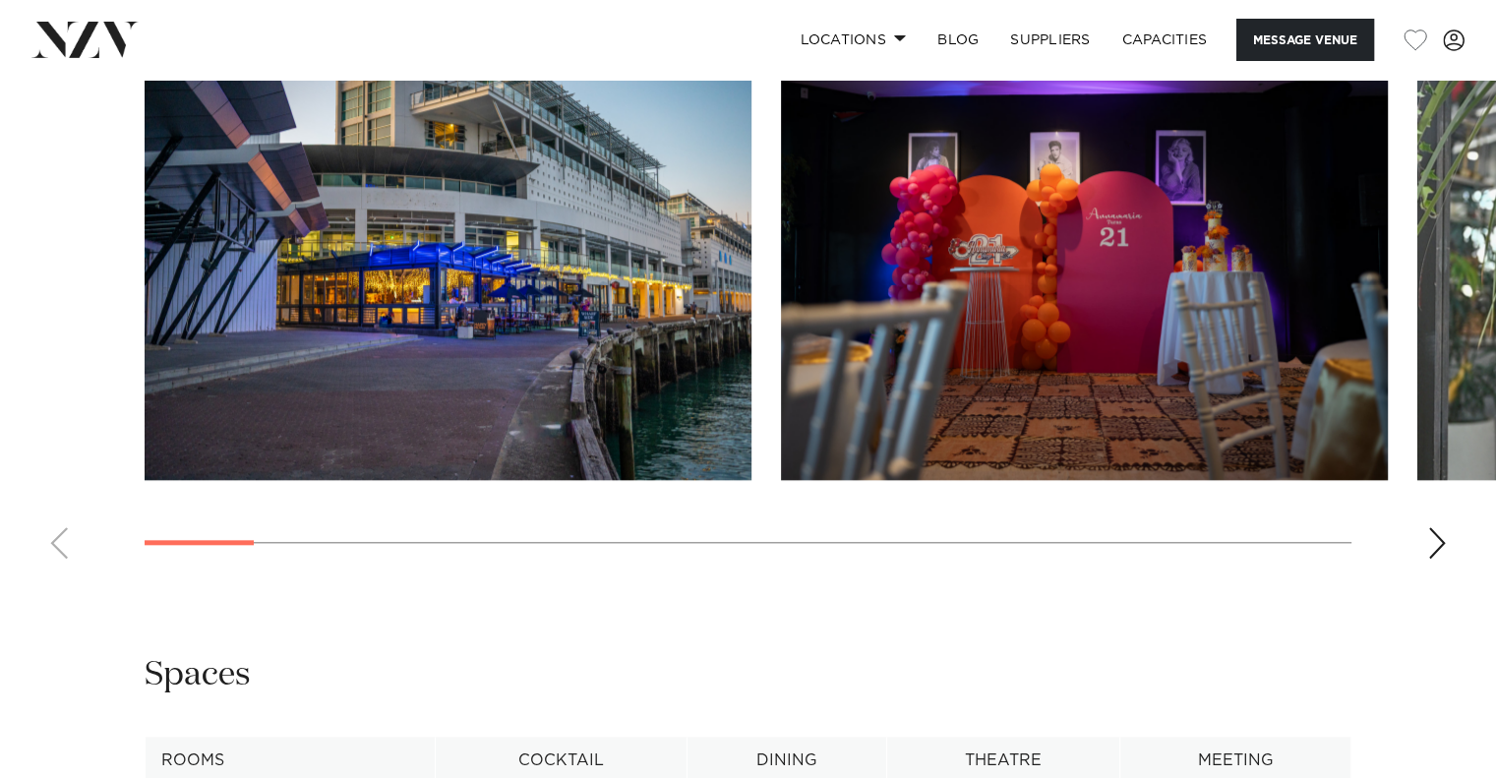
scroll to position [1835, 0]
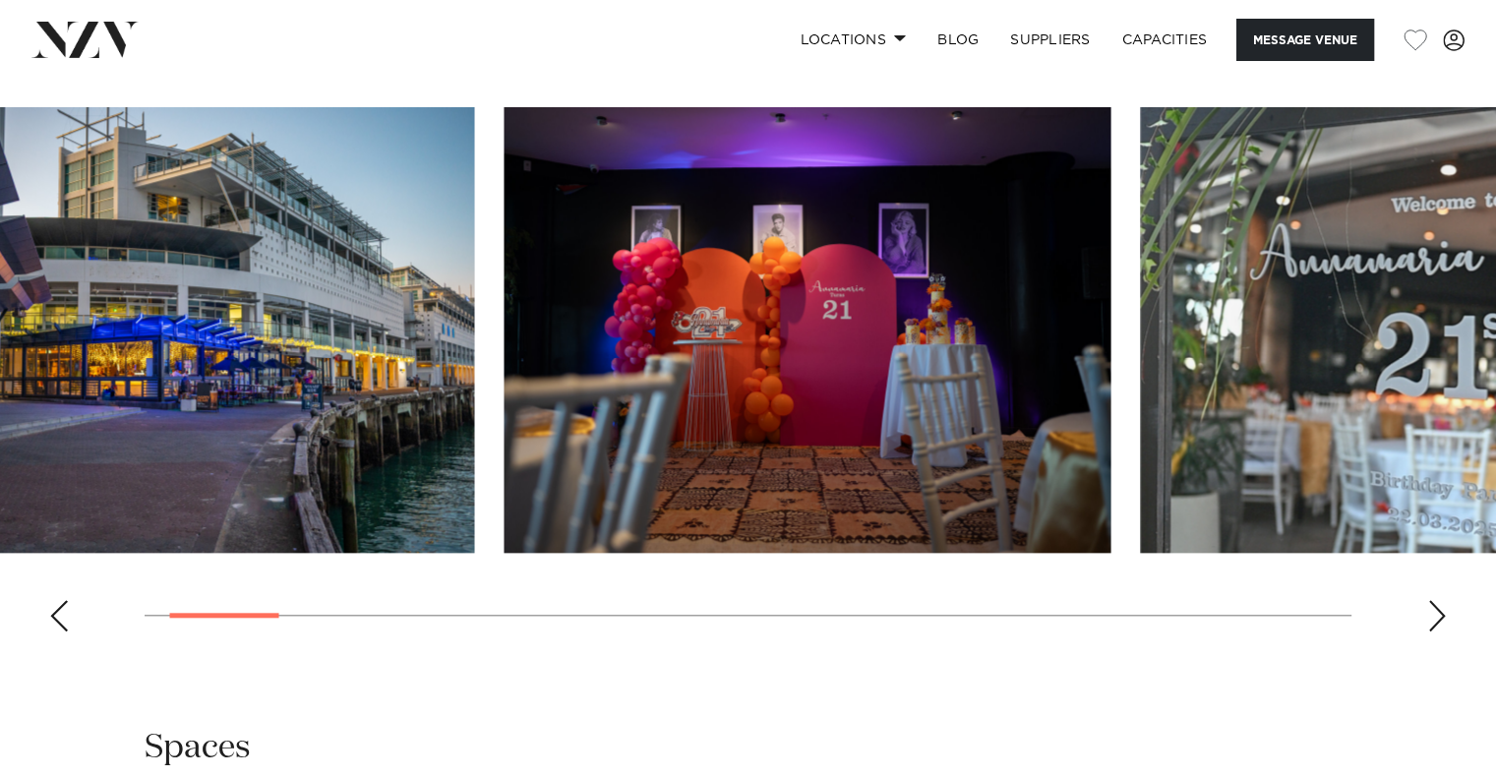
click at [514, 399] on img "2 / 21" at bounding box center [807, 330] width 607 height 446
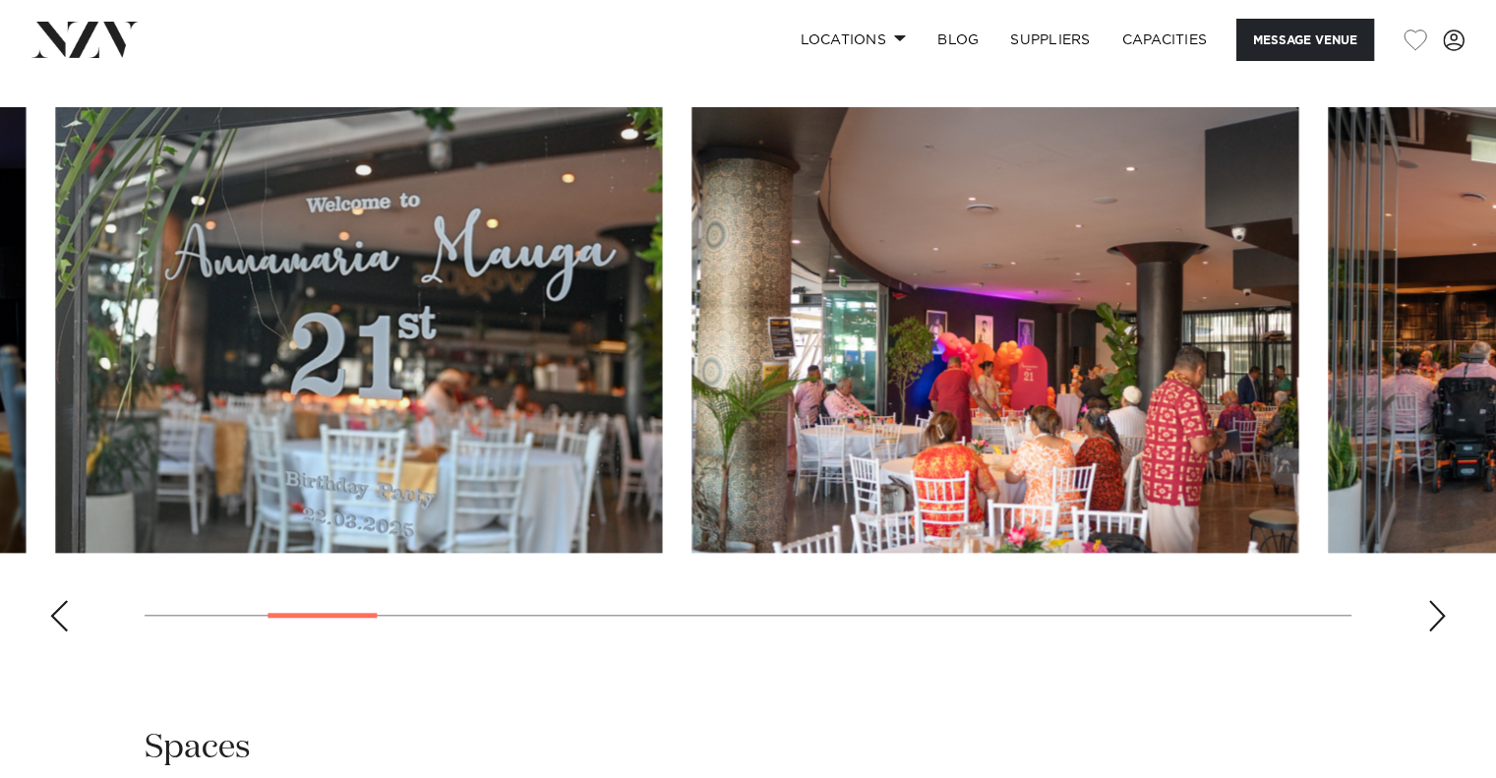
click at [229, 499] on img "3 / 21" at bounding box center [358, 330] width 607 height 446
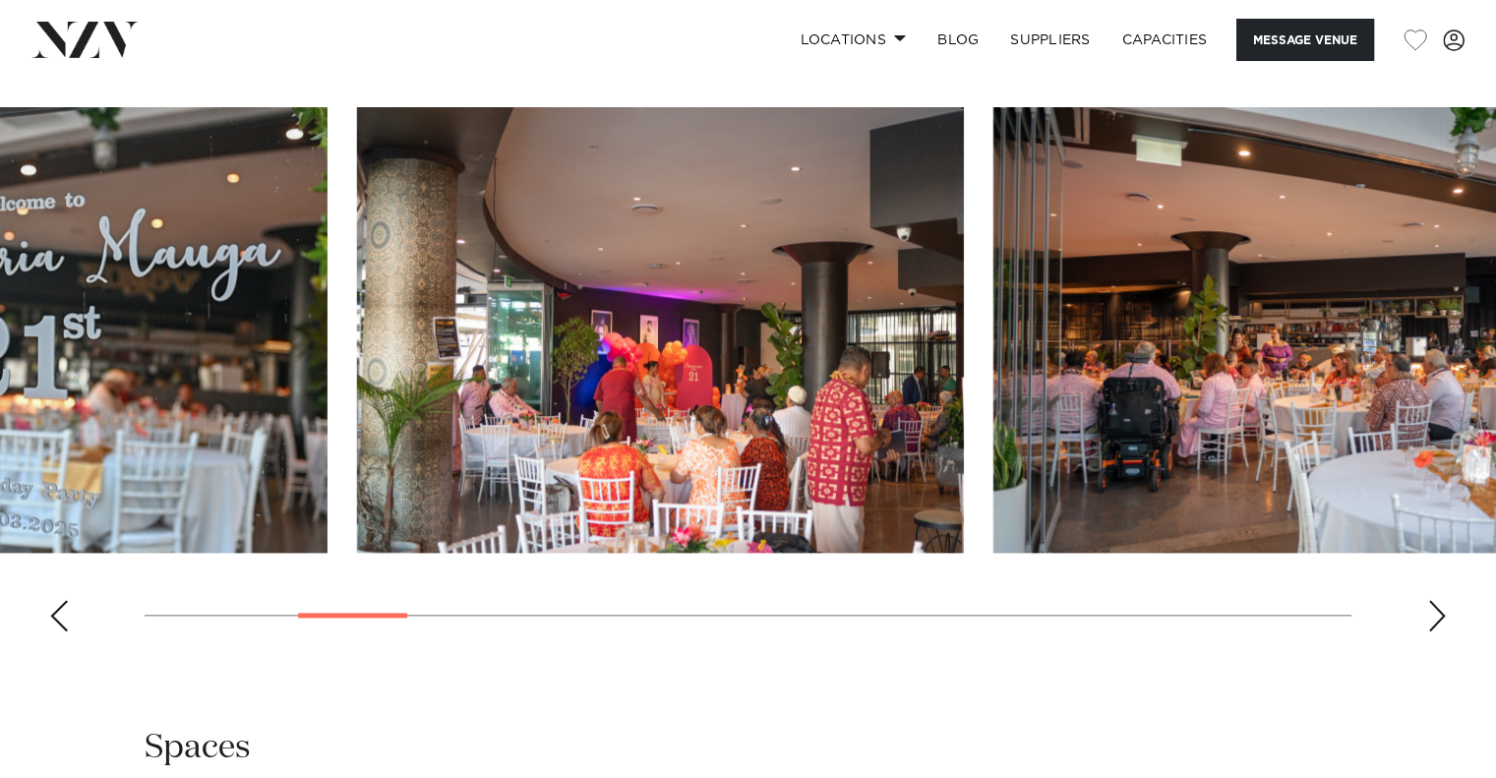
click at [364, 492] on img "4 / 21" at bounding box center [660, 330] width 607 height 446
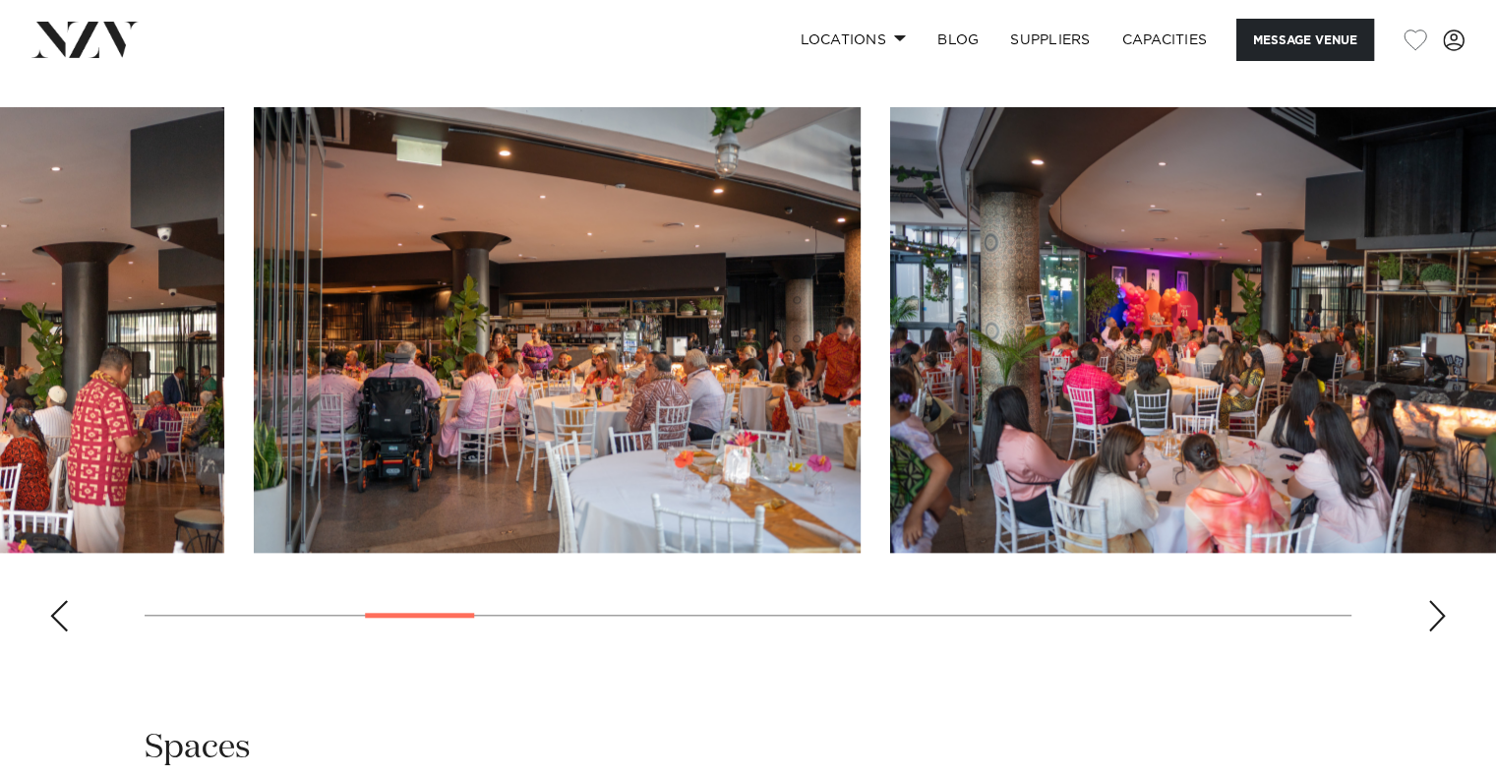
click at [360, 491] on img "5 / 21" at bounding box center [557, 330] width 607 height 446
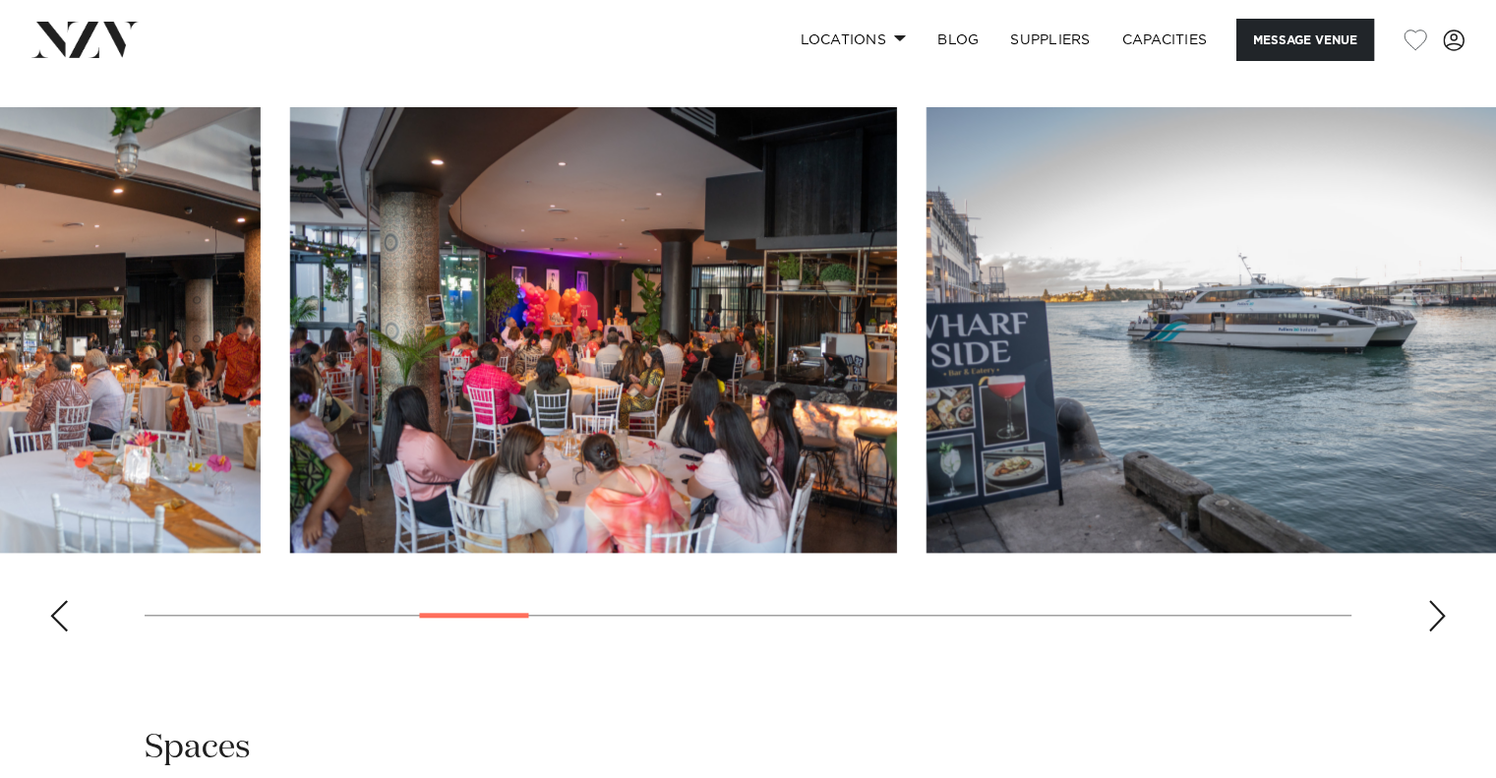
click at [591, 477] on img "6 / 21" at bounding box center [593, 330] width 607 height 446
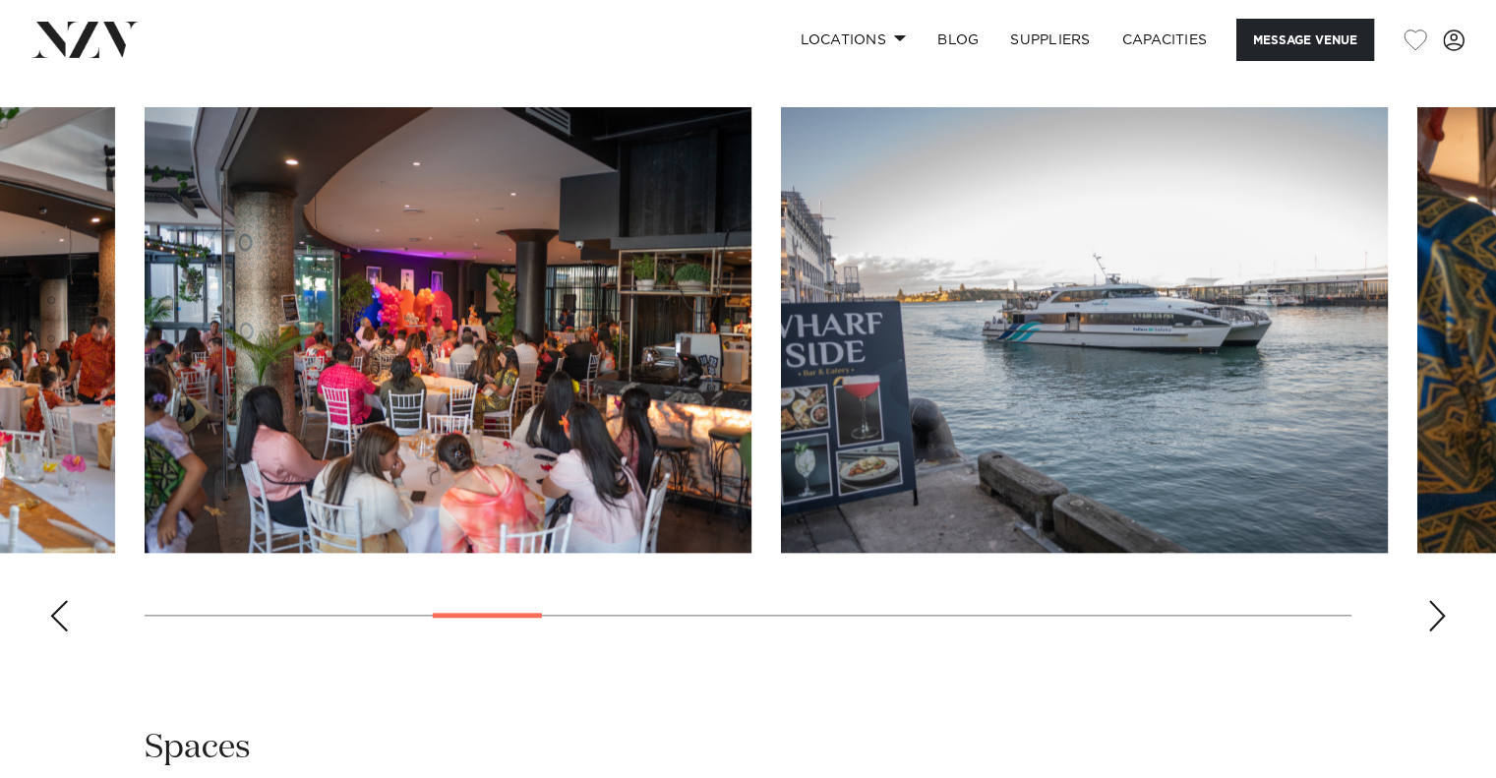
click at [781, 508] on img "7 / 21" at bounding box center [1084, 330] width 607 height 446
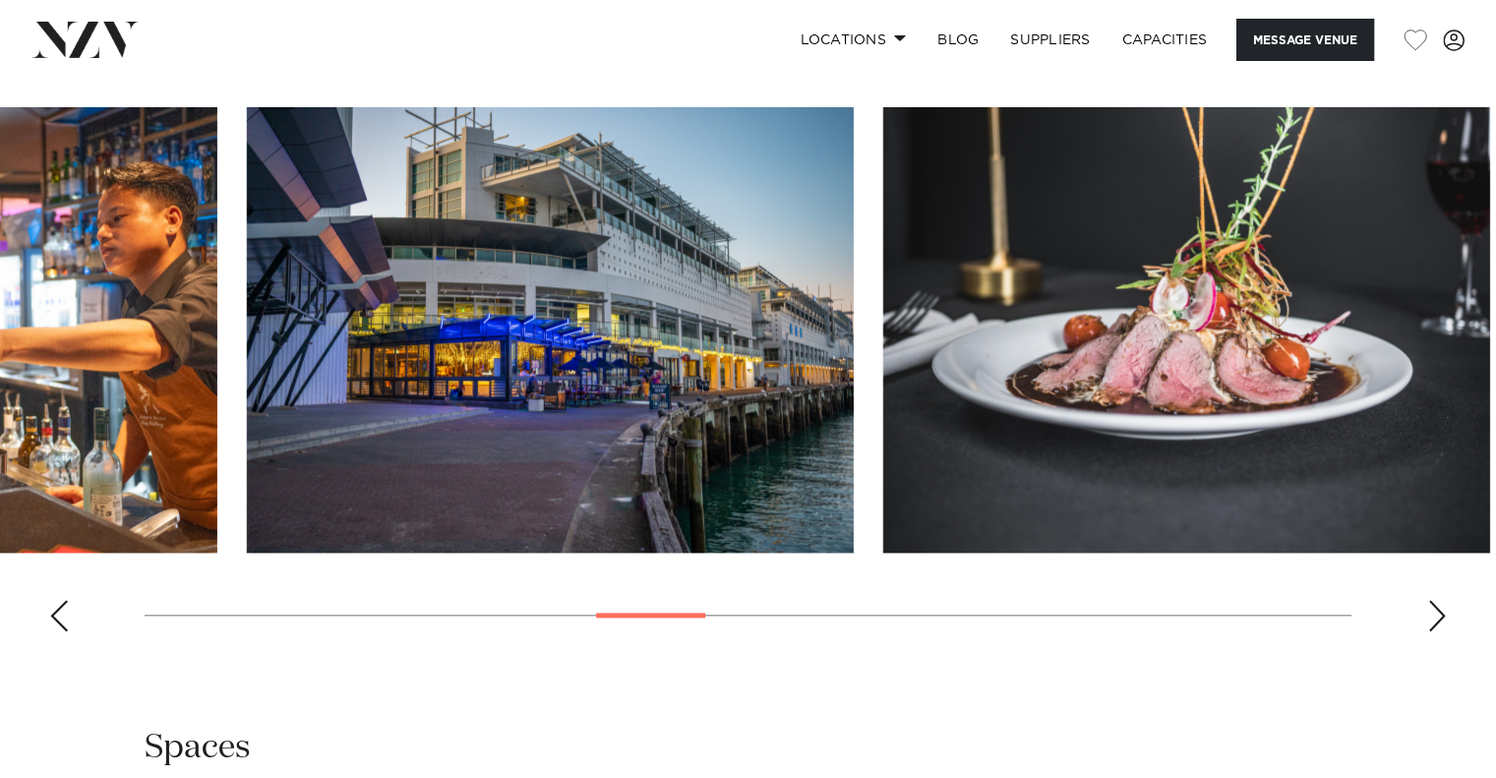
click at [274, 514] on img "9 / 21" at bounding box center [550, 330] width 607 height 446
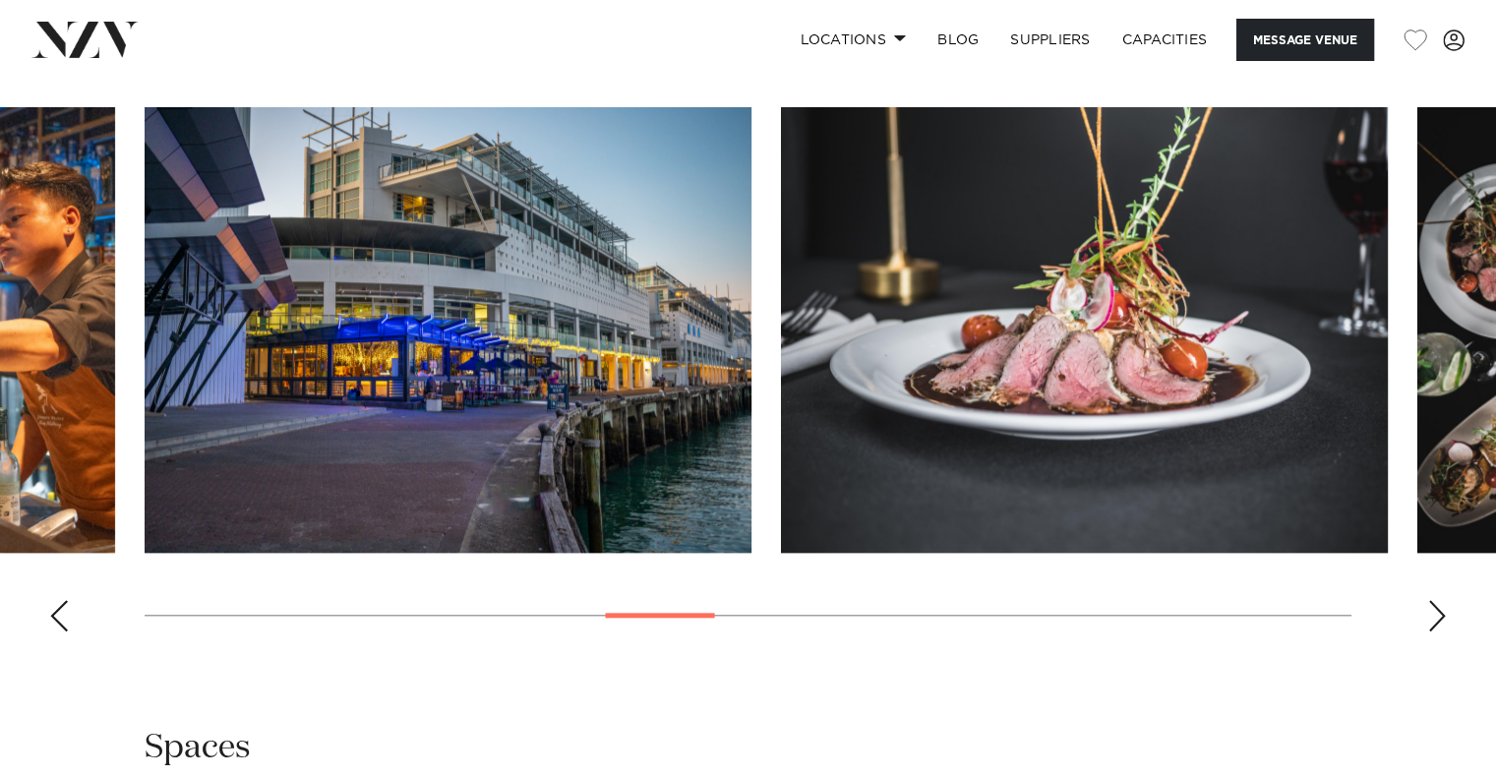
click at [154, 552] on swiper-container at bounding box center [748, 377] width 1496 height 540
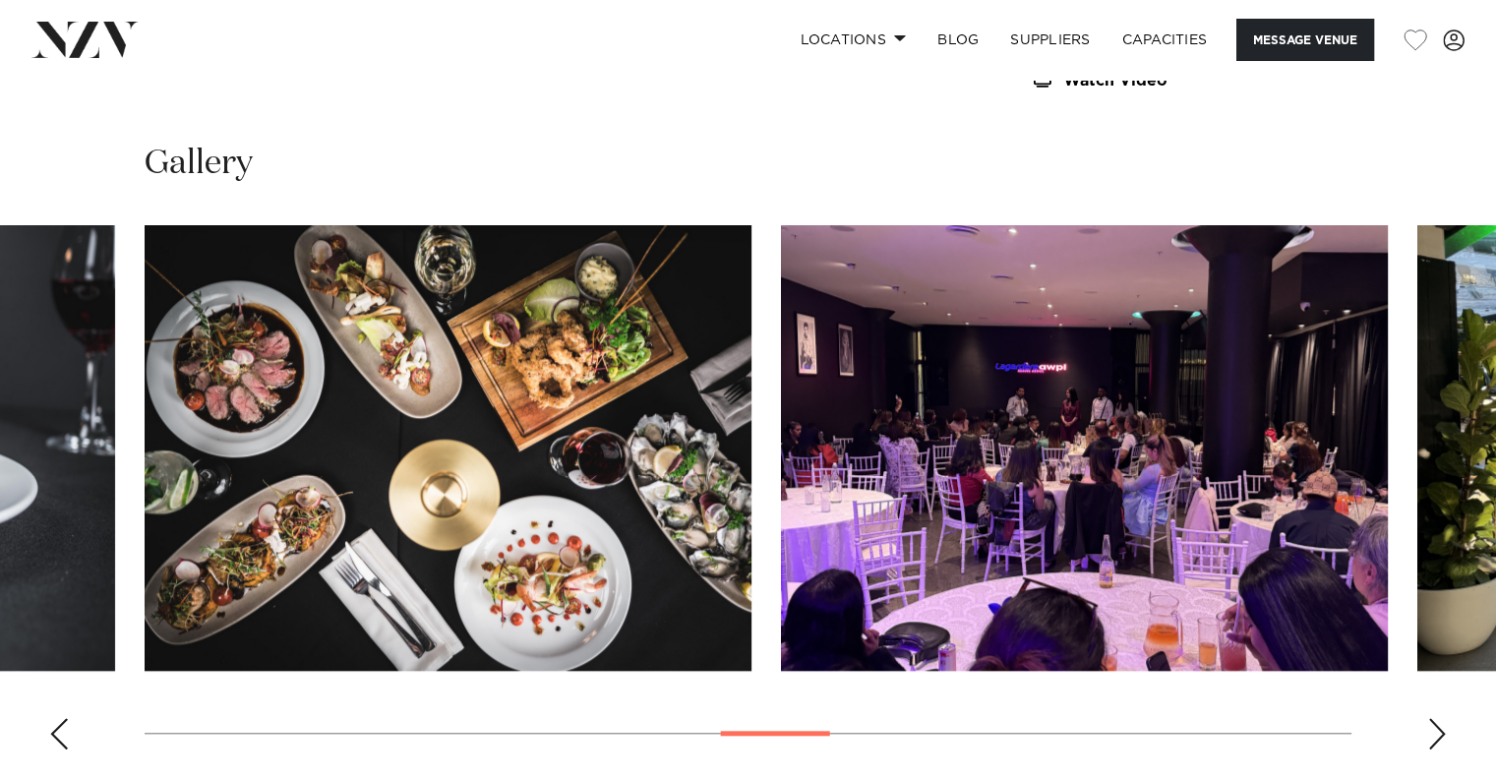
scroll to position [1705, 0]
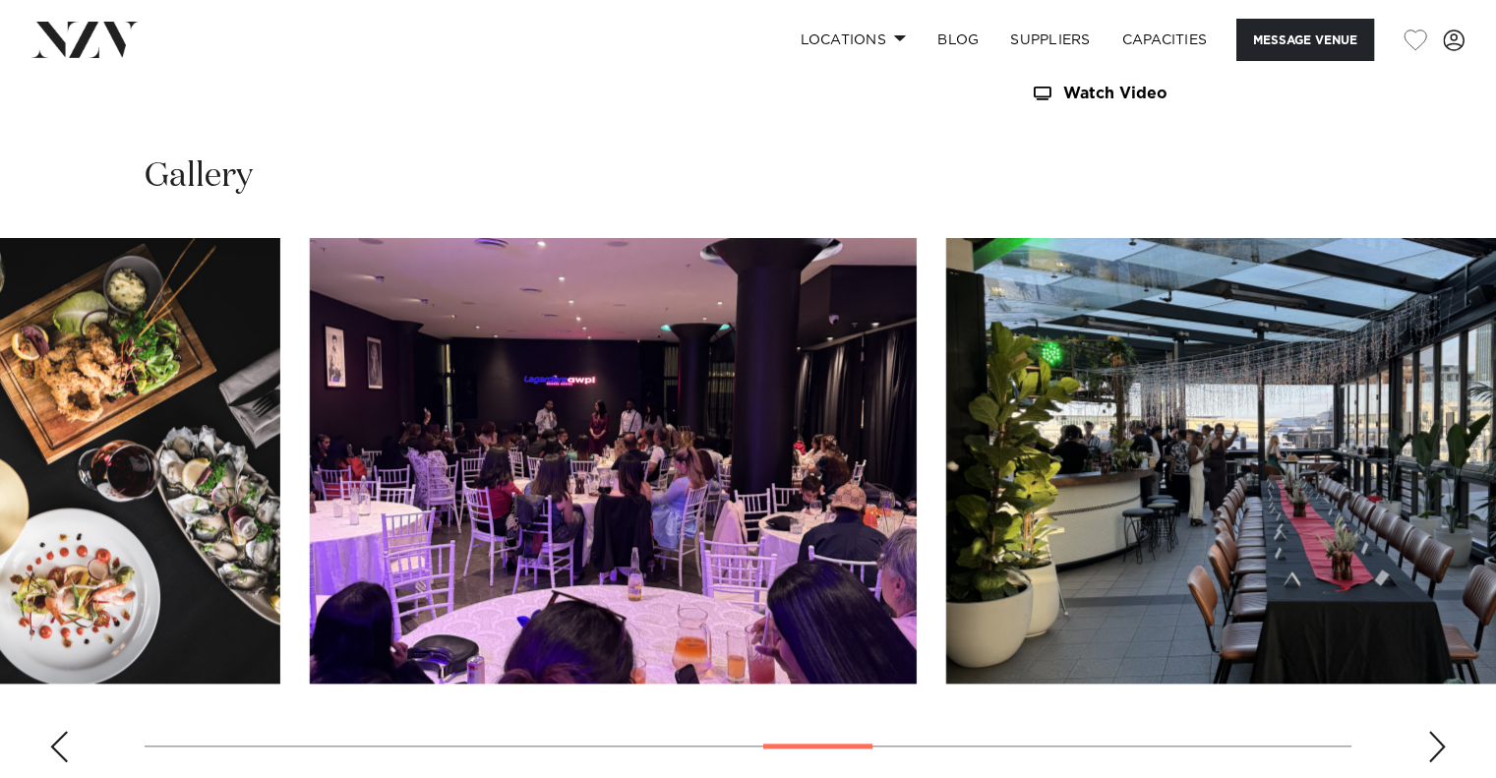
click at [310, 562] on img "12 / 21" at bounding box center [613, 461] width 607 height 446
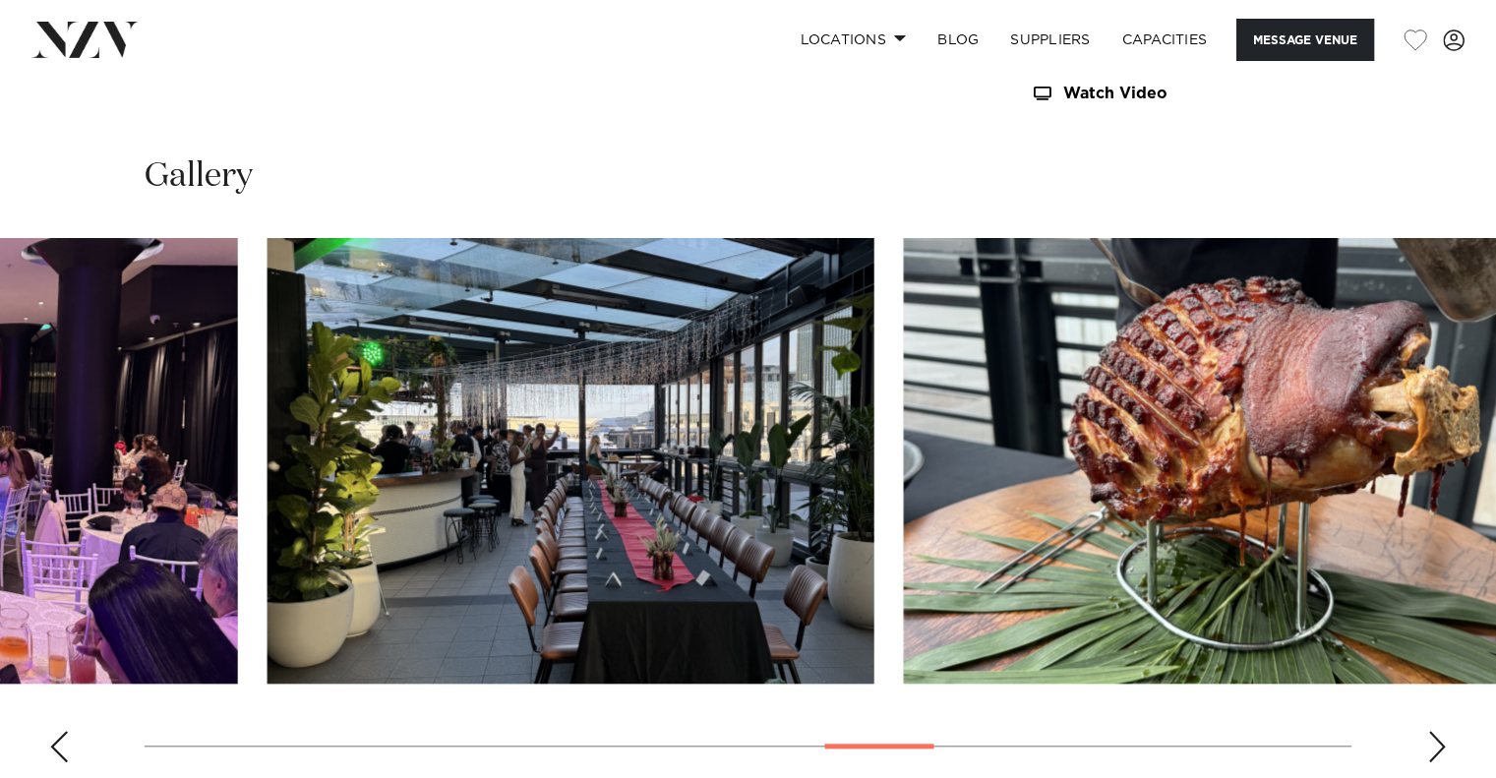
click at [268, 556] on img "13 / 21" at bounding box center [571, 461] width 607 height 446
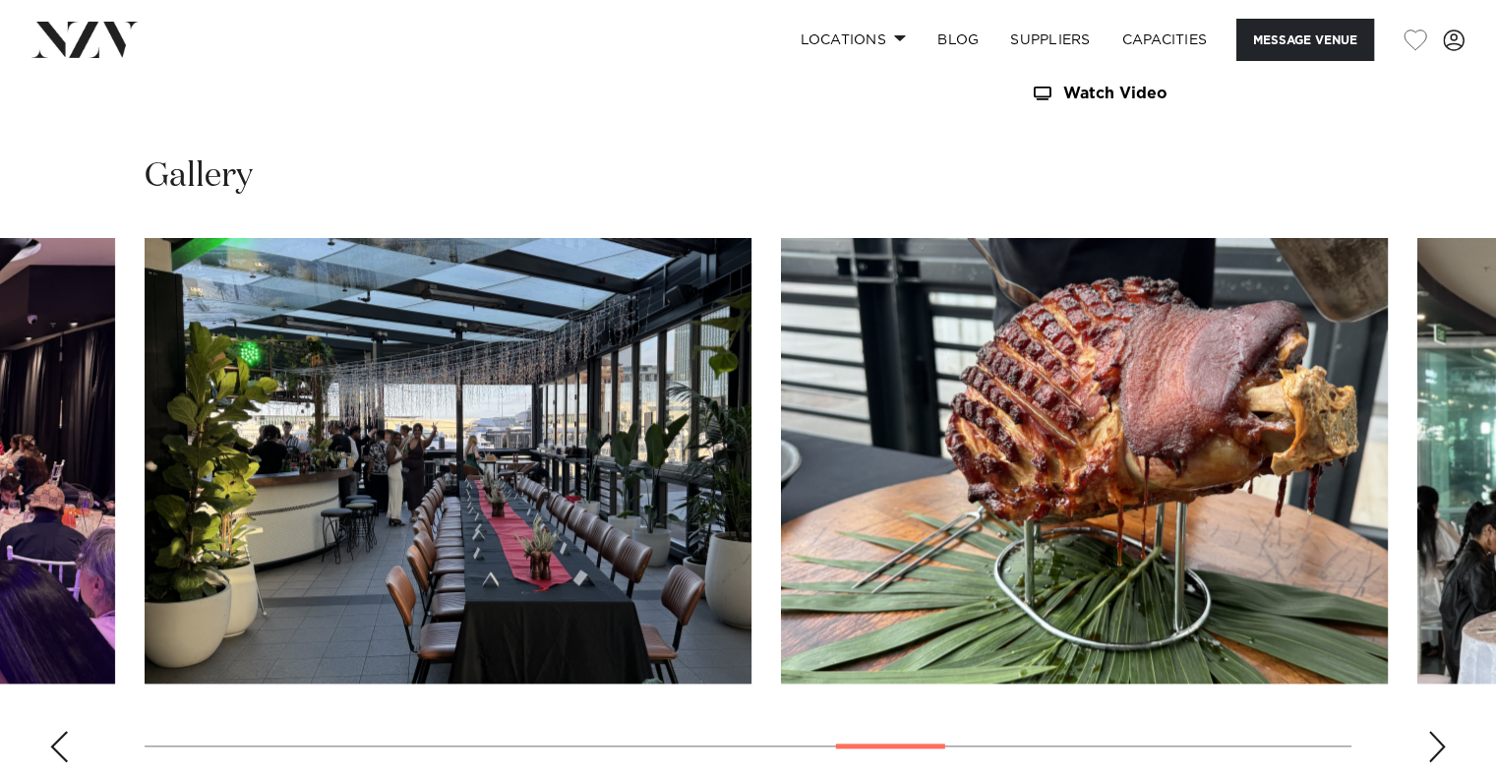
click at [781, 558] on img "14 / 21" at bounding box center [1084, 461] width 607 height 446
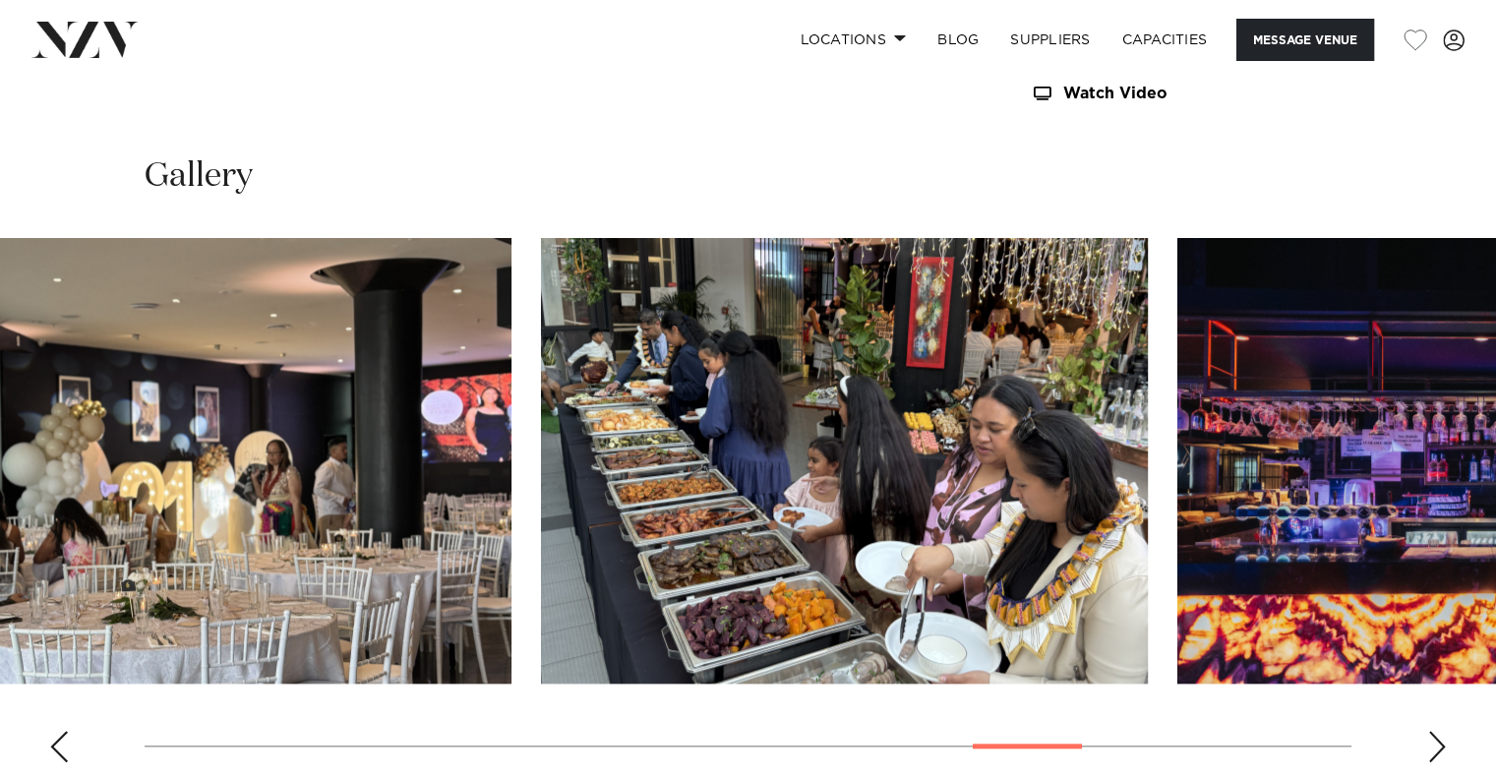
click at [158, 559] on img "15 / 21" at bounding box center [208, 461] width 607 height 446
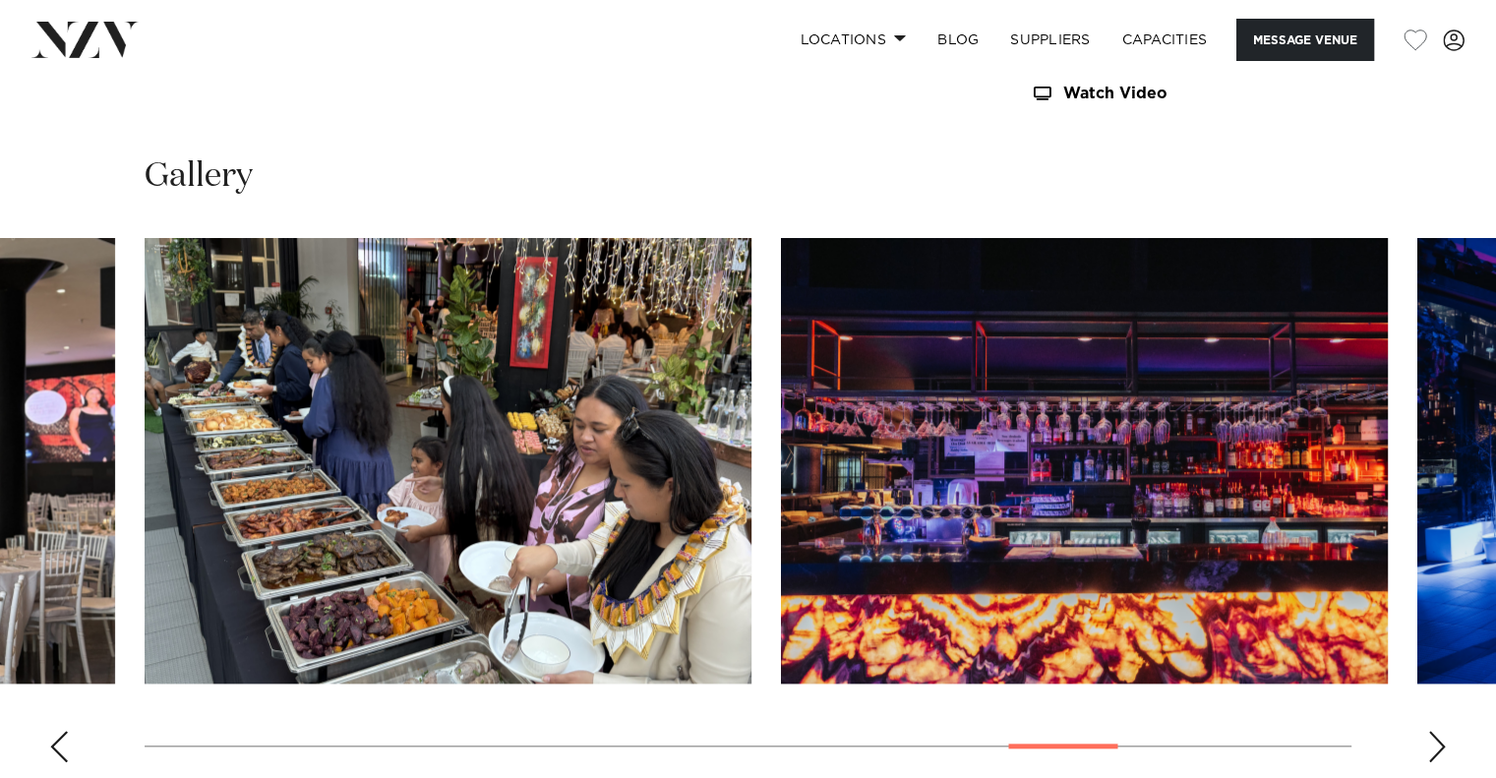
click at [781, 543] on img "17 / 21" at bounding box center [1084, 461] width 607 height 446
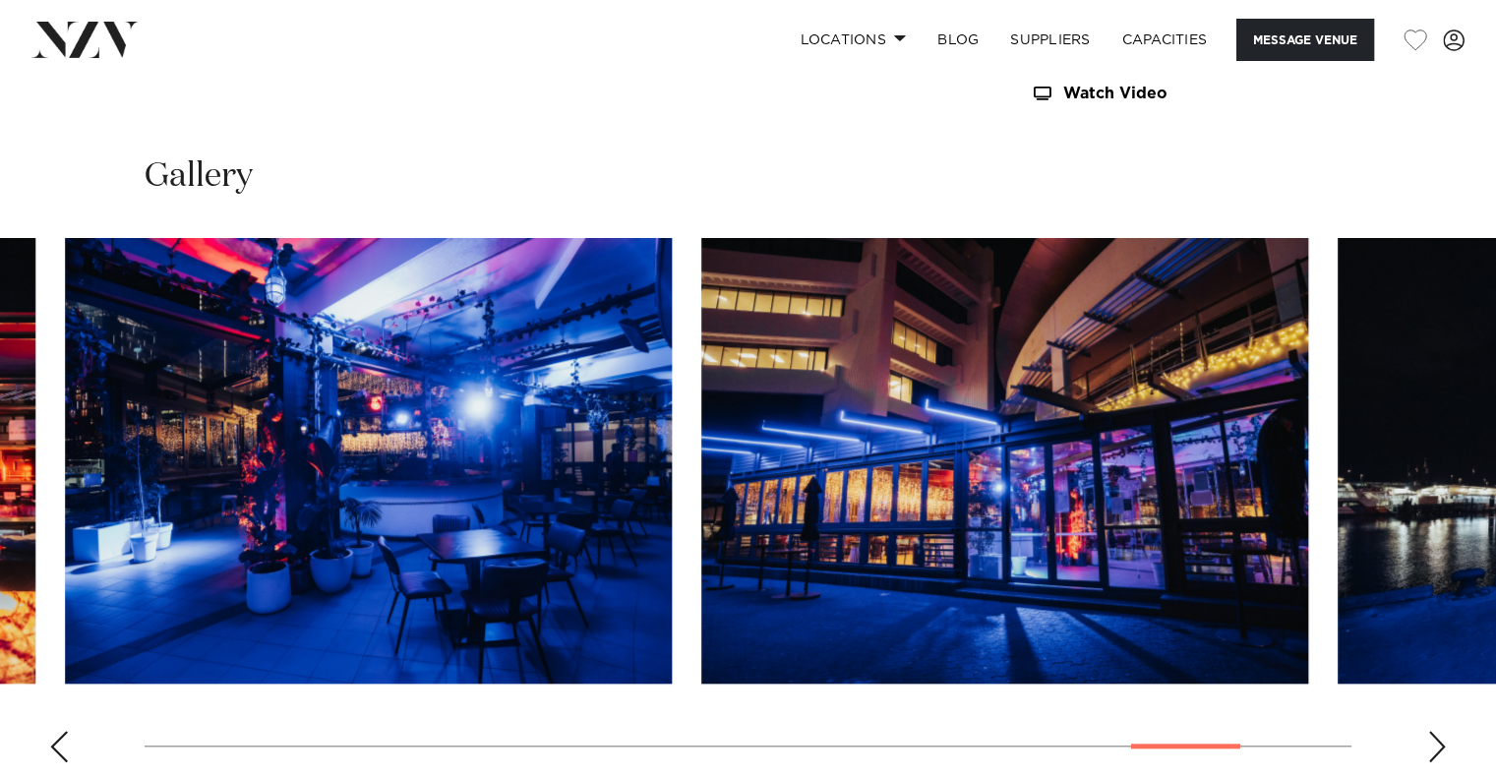
click at [701, 546] on img "19 / 21" at bounding box center [1004, 461] width 607 height 446
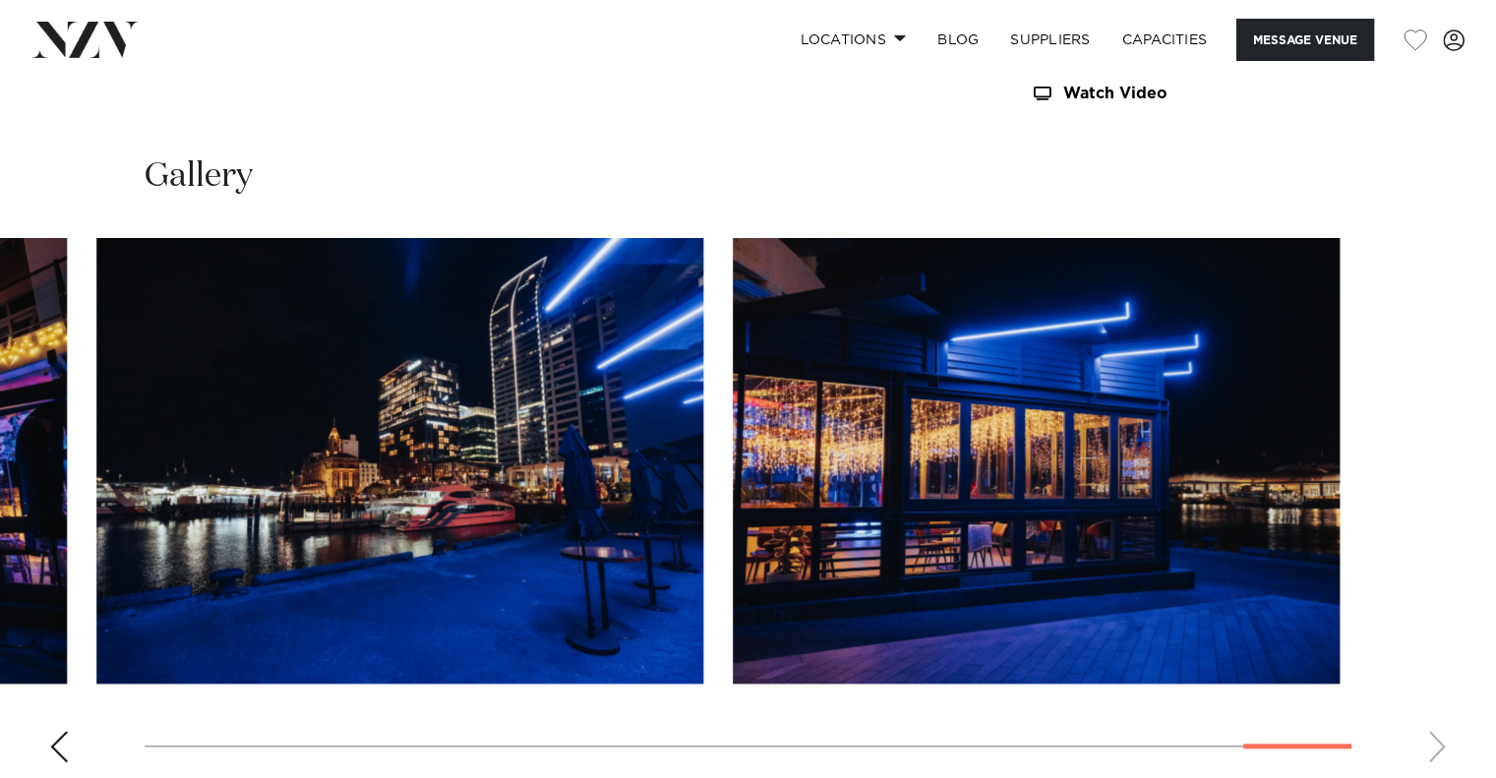
click at [415, 588] on img "20 / 21" at bounding box center [399, 461] width 607 height 446
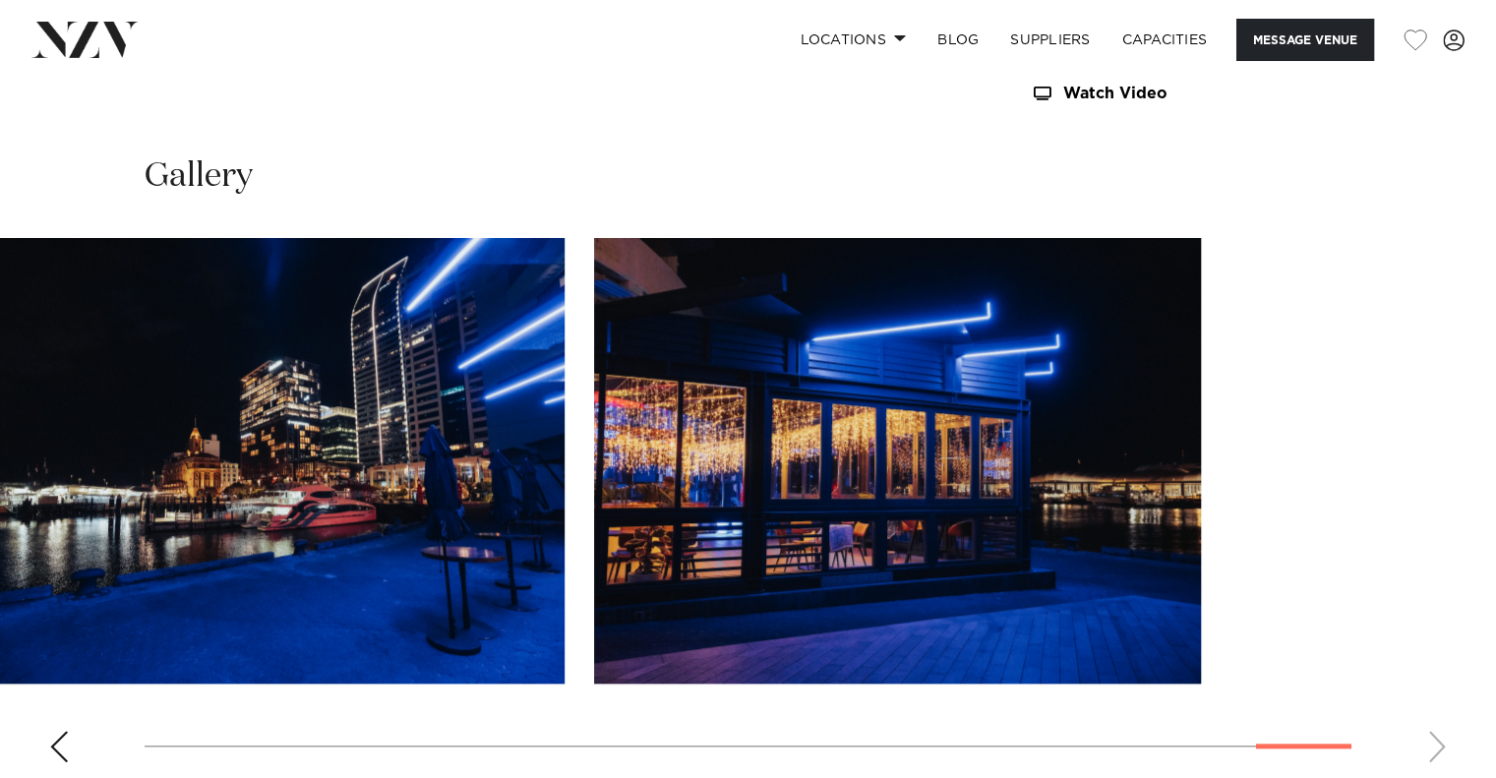
click at [0, 0] on slot at bounding box center [0, 0] width 0 height 0
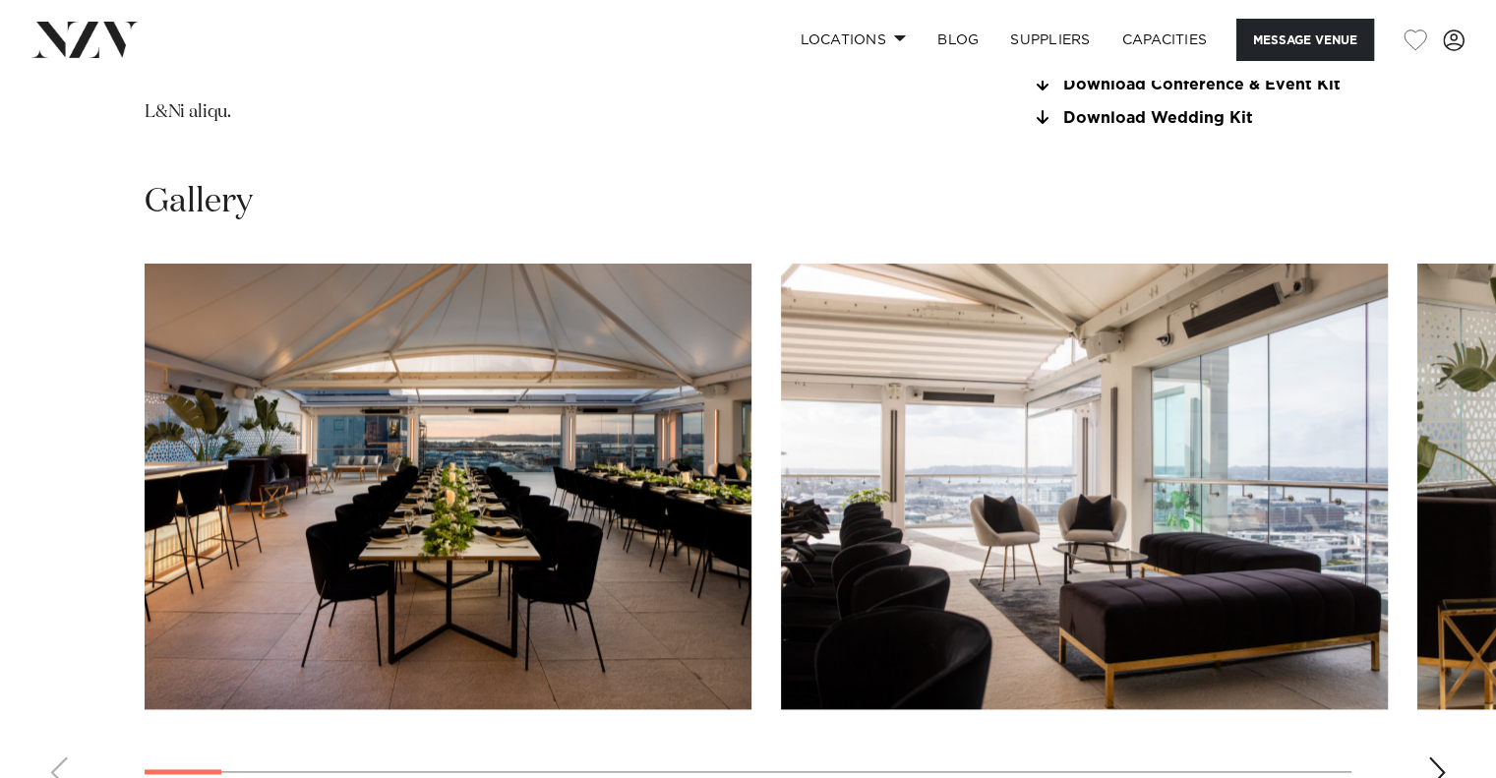
scroll to position [2491, 0]
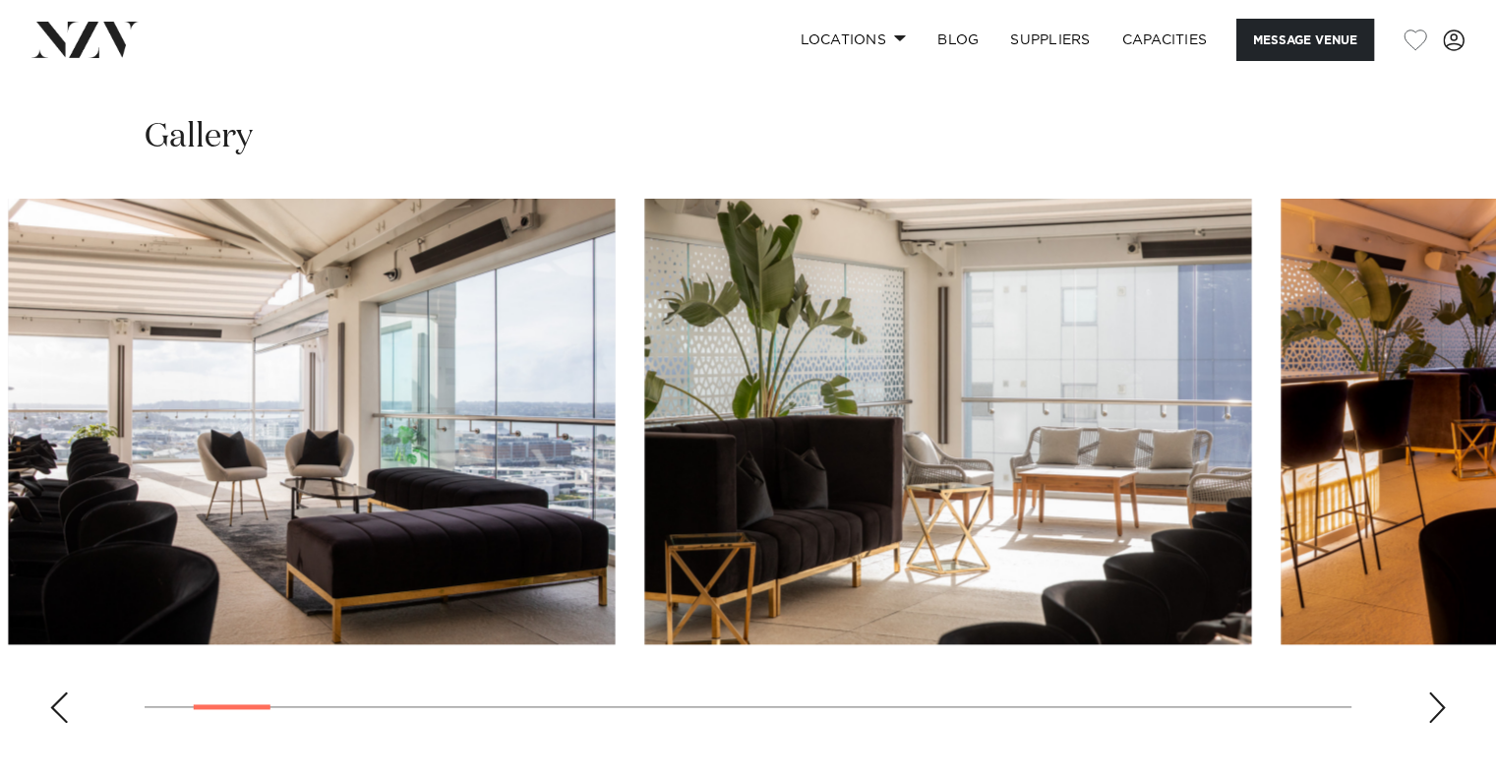
click at [38, 400] on img "2 / 30" at bounding box center [311, 422] width 607 height 446
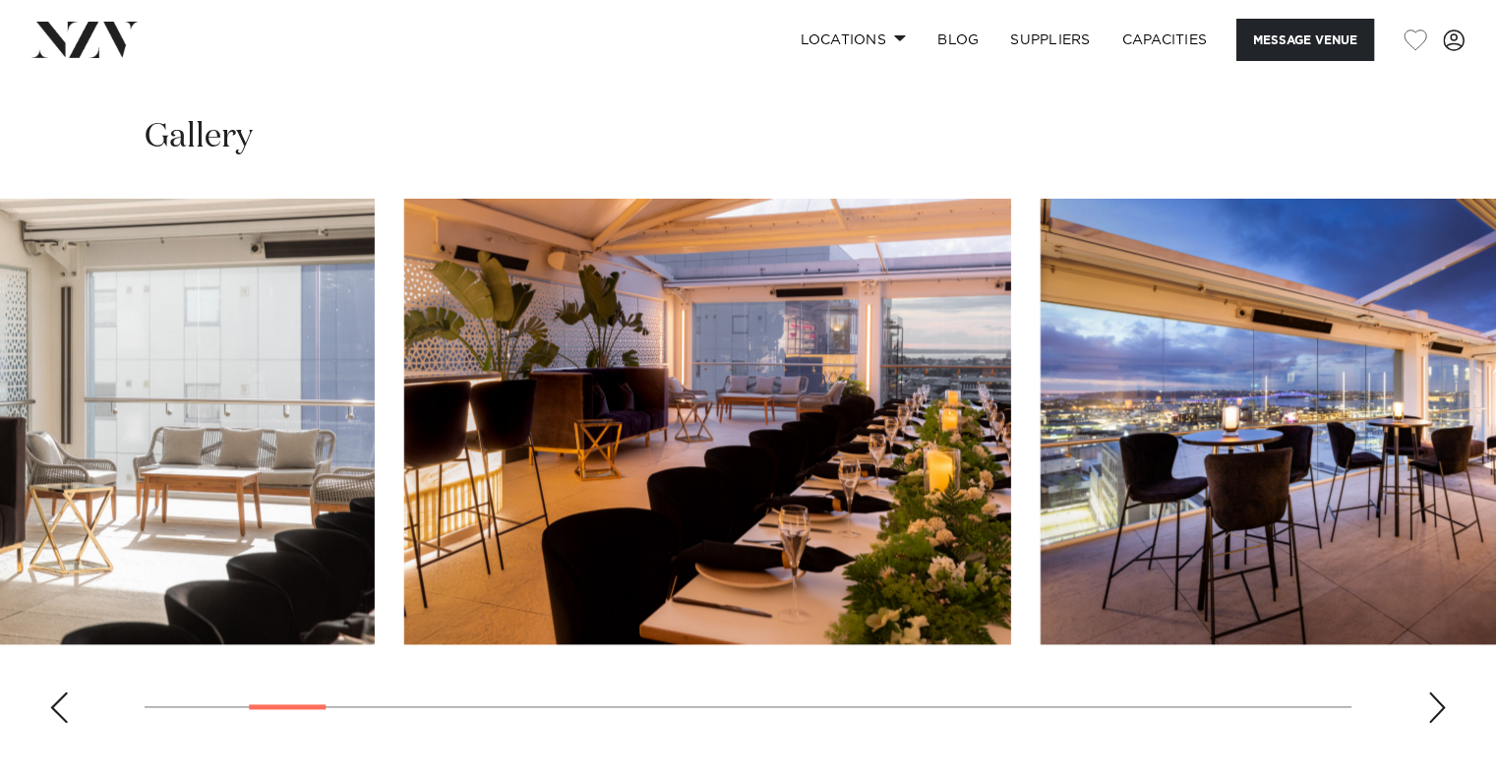
click at [404, 463] on img "4 / 30" at bounding box center [707, 422] width 607 height 446
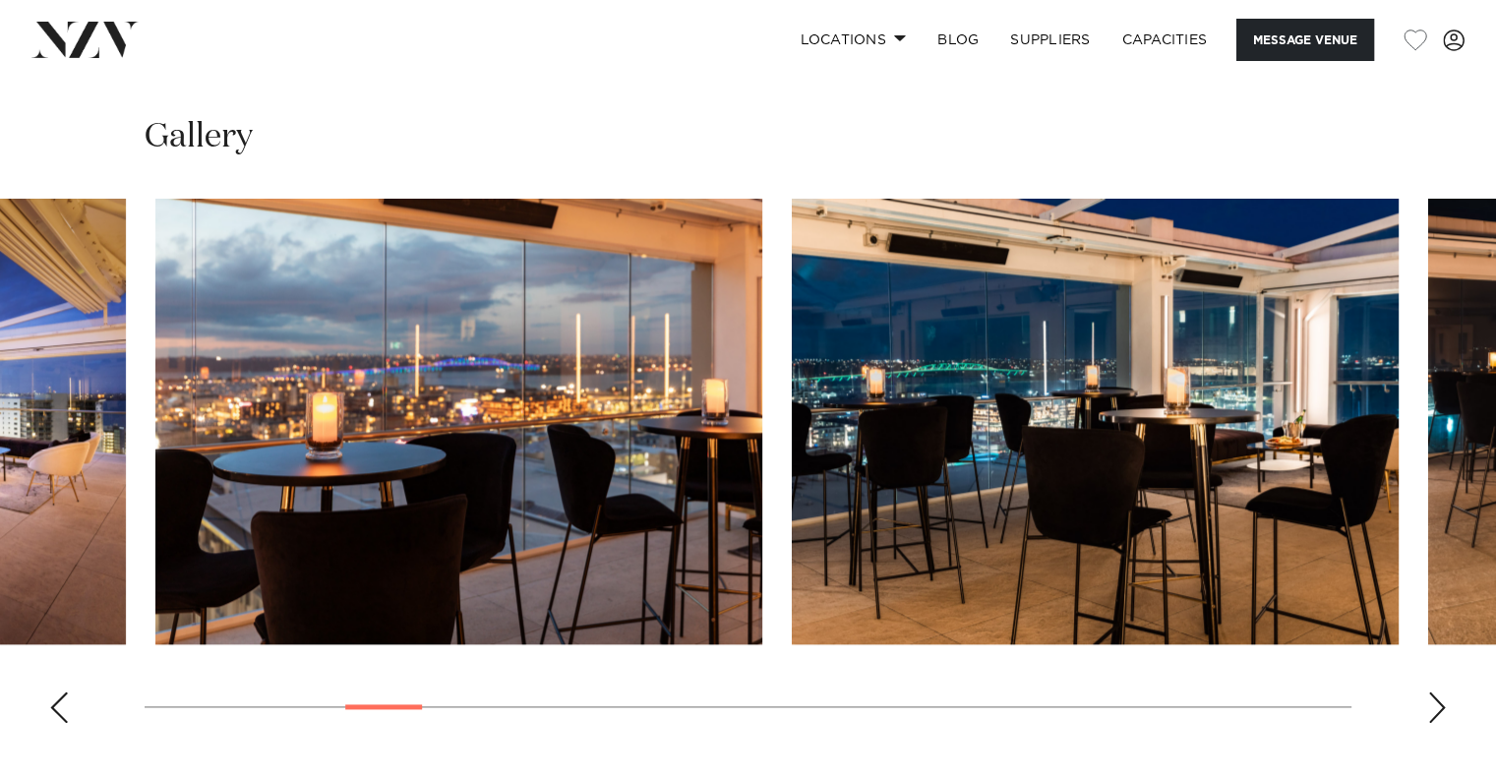
click at [215, 515] on img "6 / 30" at bounding box center [458, 422] width 607 height 446
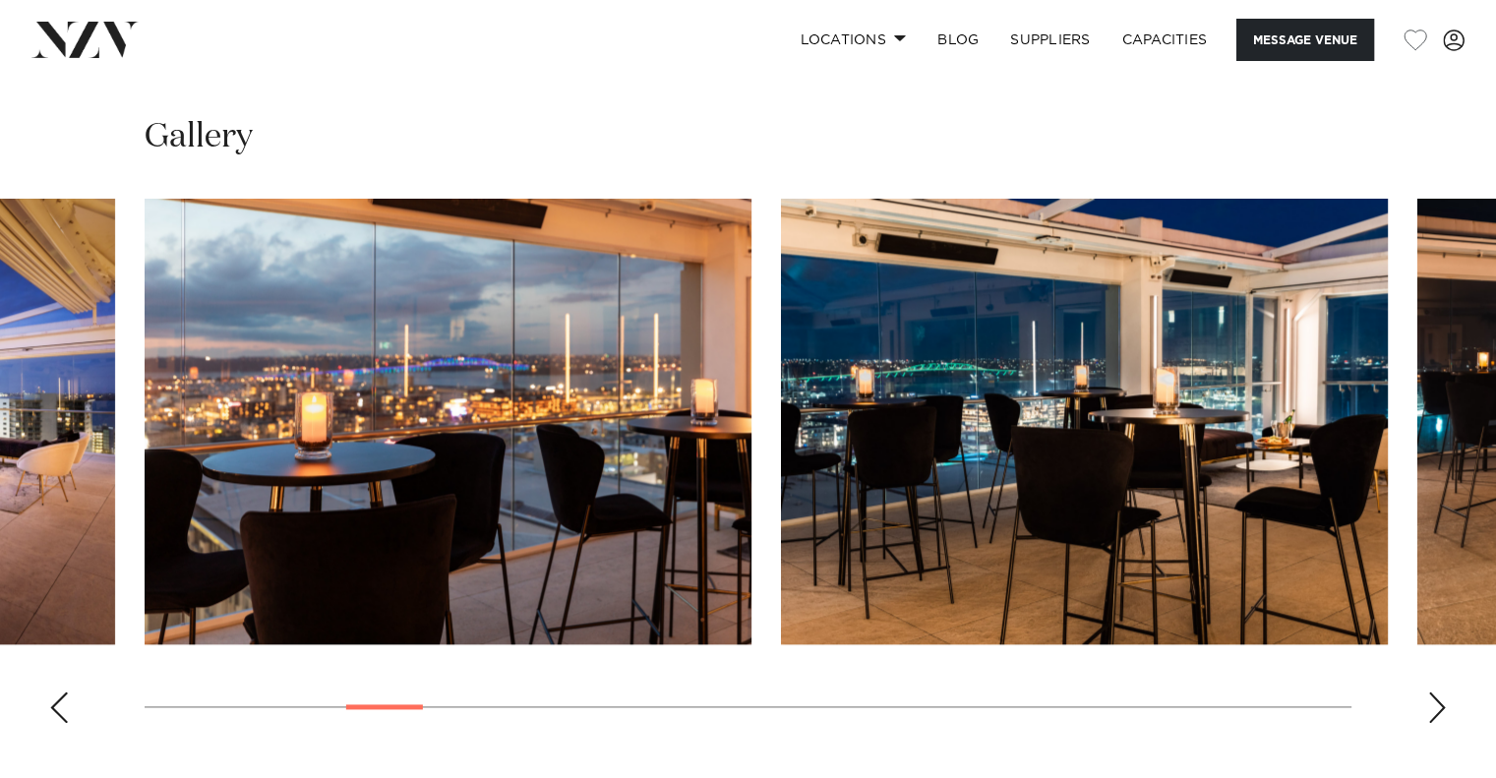
click at [781, 518] on img "7 / 30" at bounding box center [1084, 422] width 607 height 446
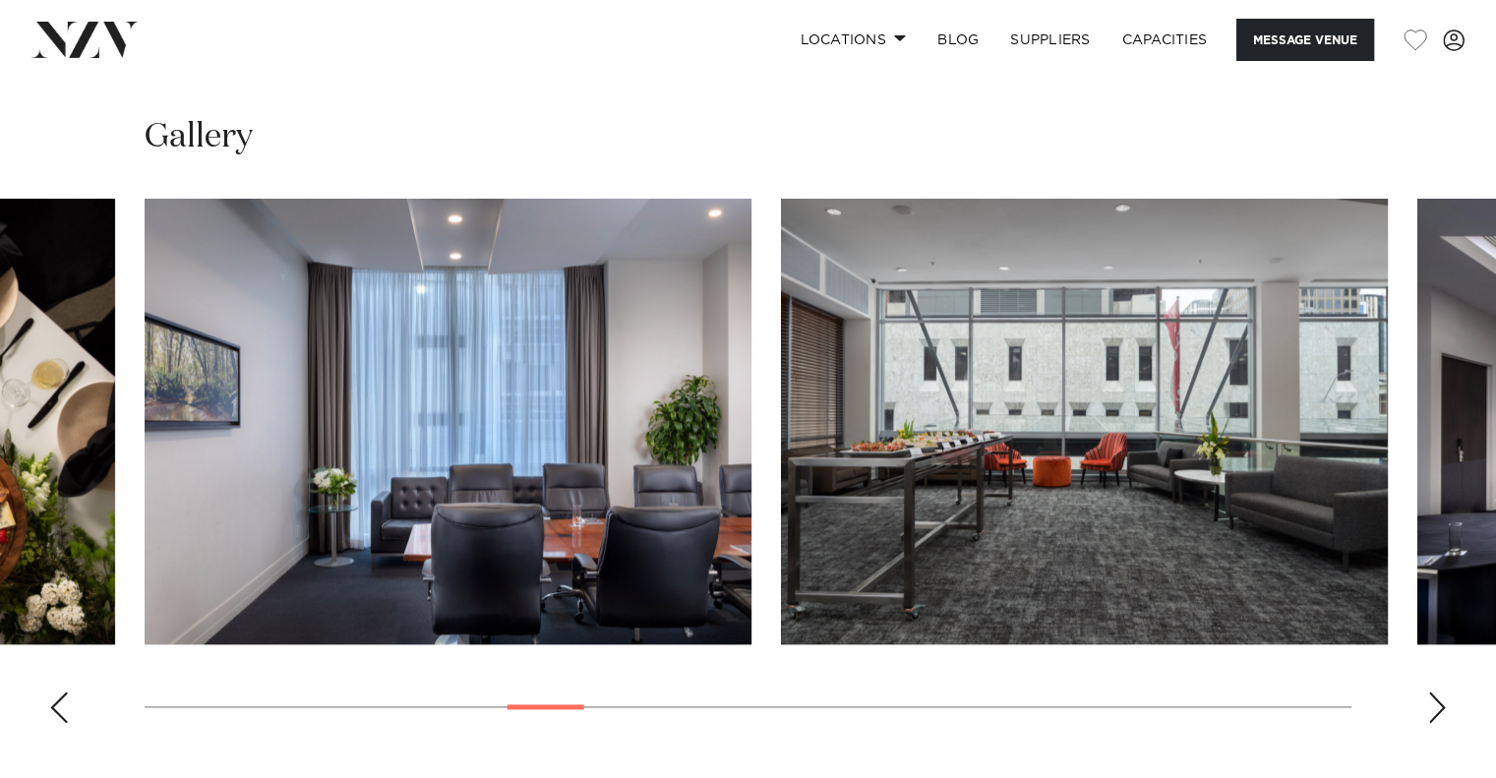
click at [145, 479] on img "10 / 30" at bounding box center [448, 422] width 607 height 446
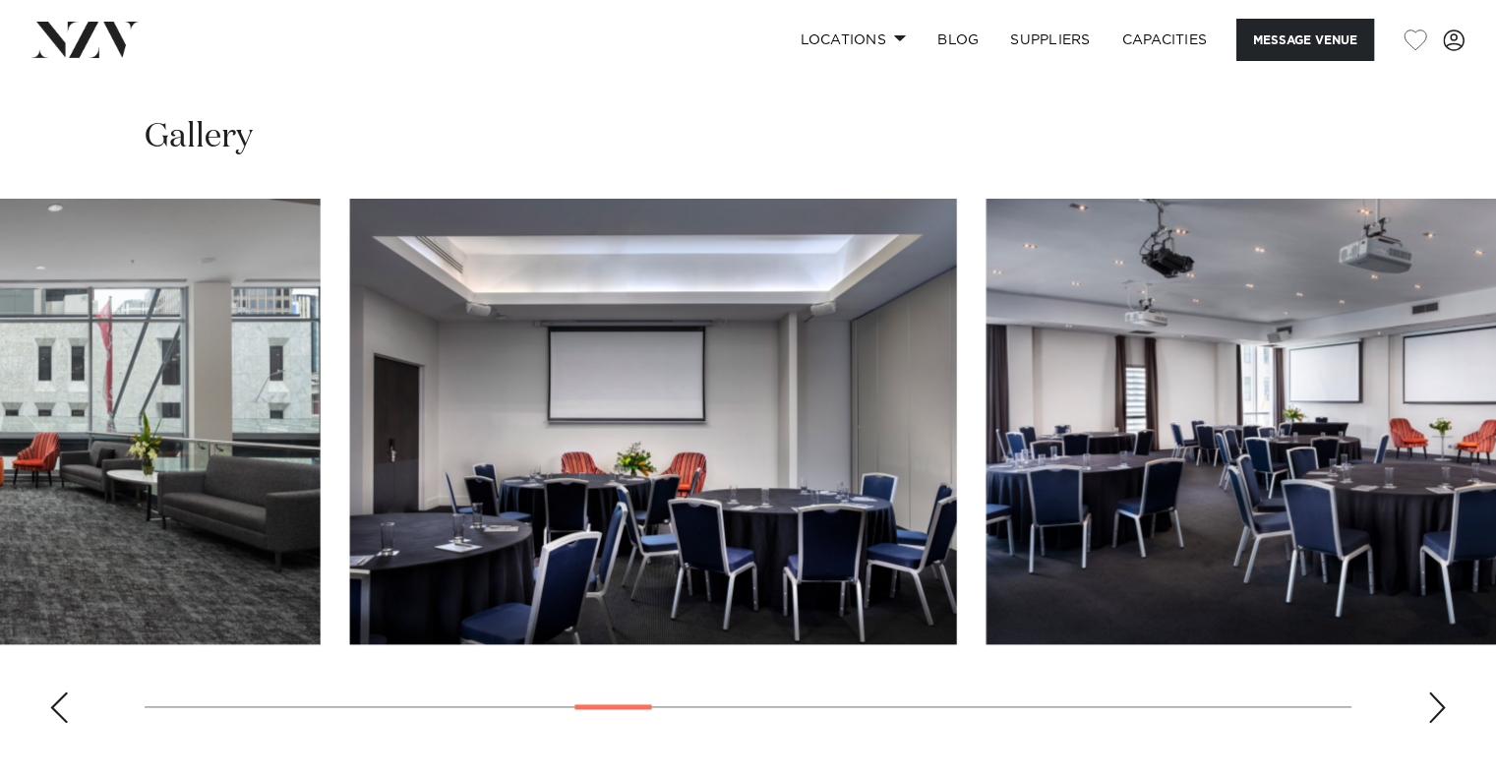
click at [163, 516] on img "11 / 30" at bounding box center [17, 422] width 607 height 446
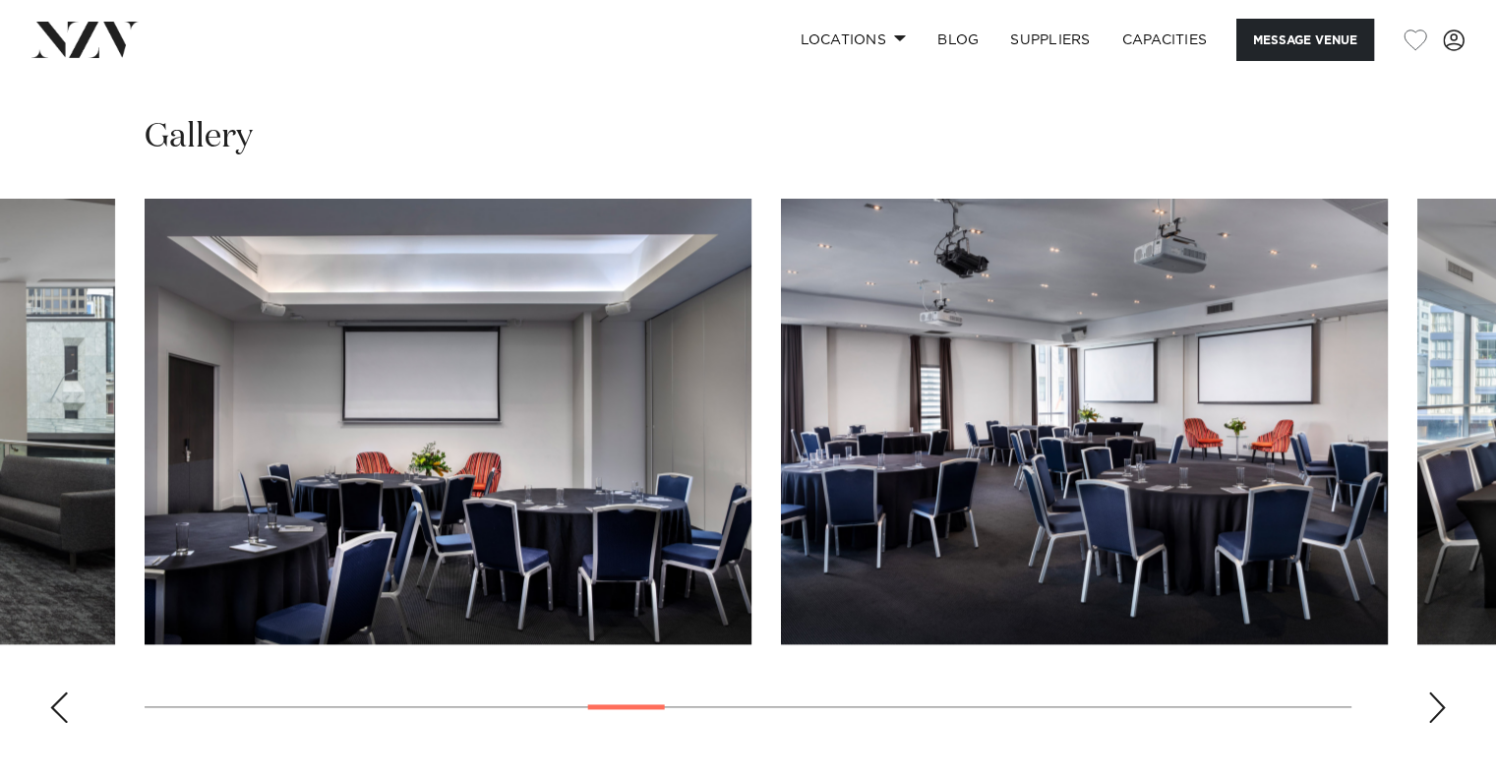
click at [145, 492] on img "12 / 30" at bounding box center [448, 422] width 607 height 446
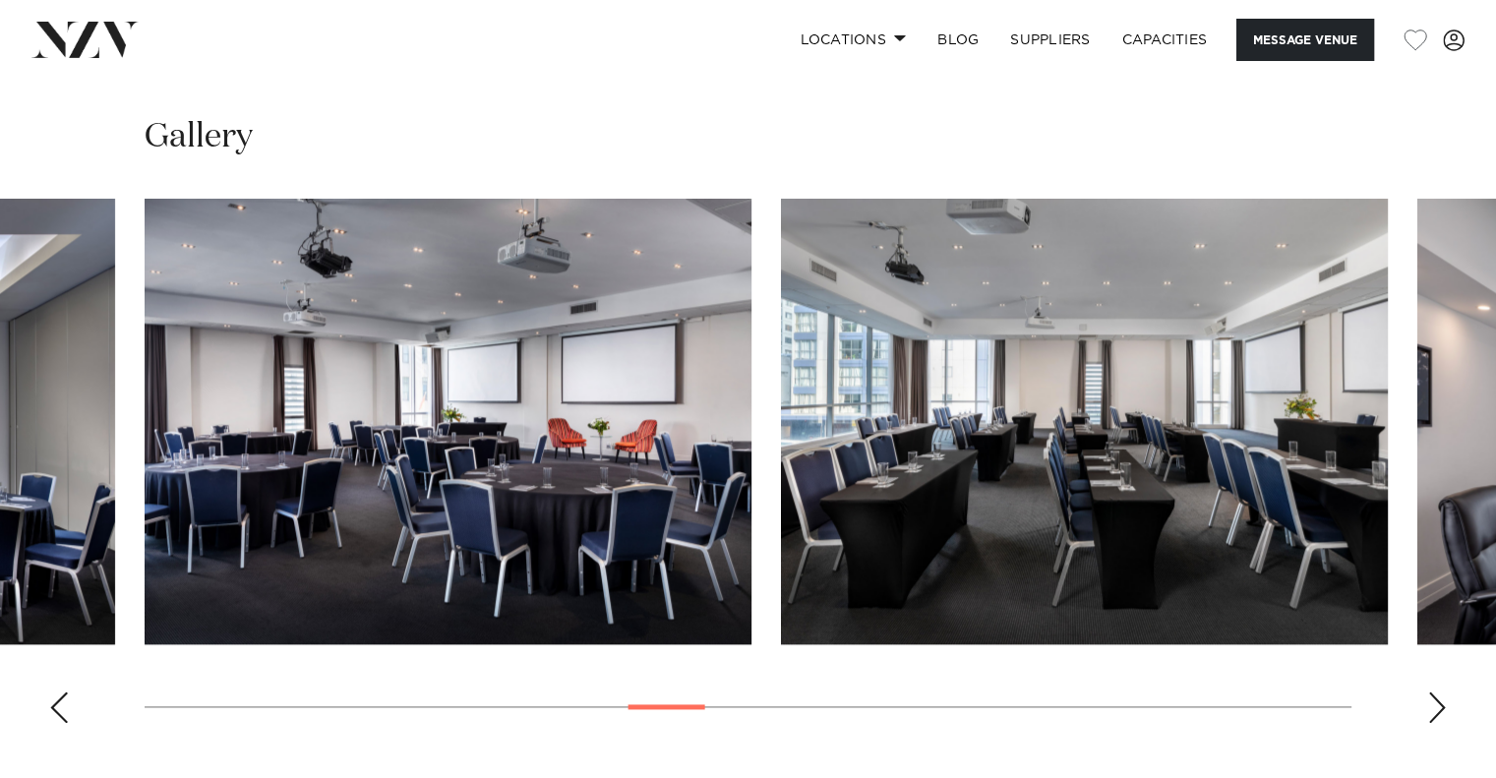
click at [781, 475] on img "14 / 30" at bounding box center [1084, 422] width 607 height 446
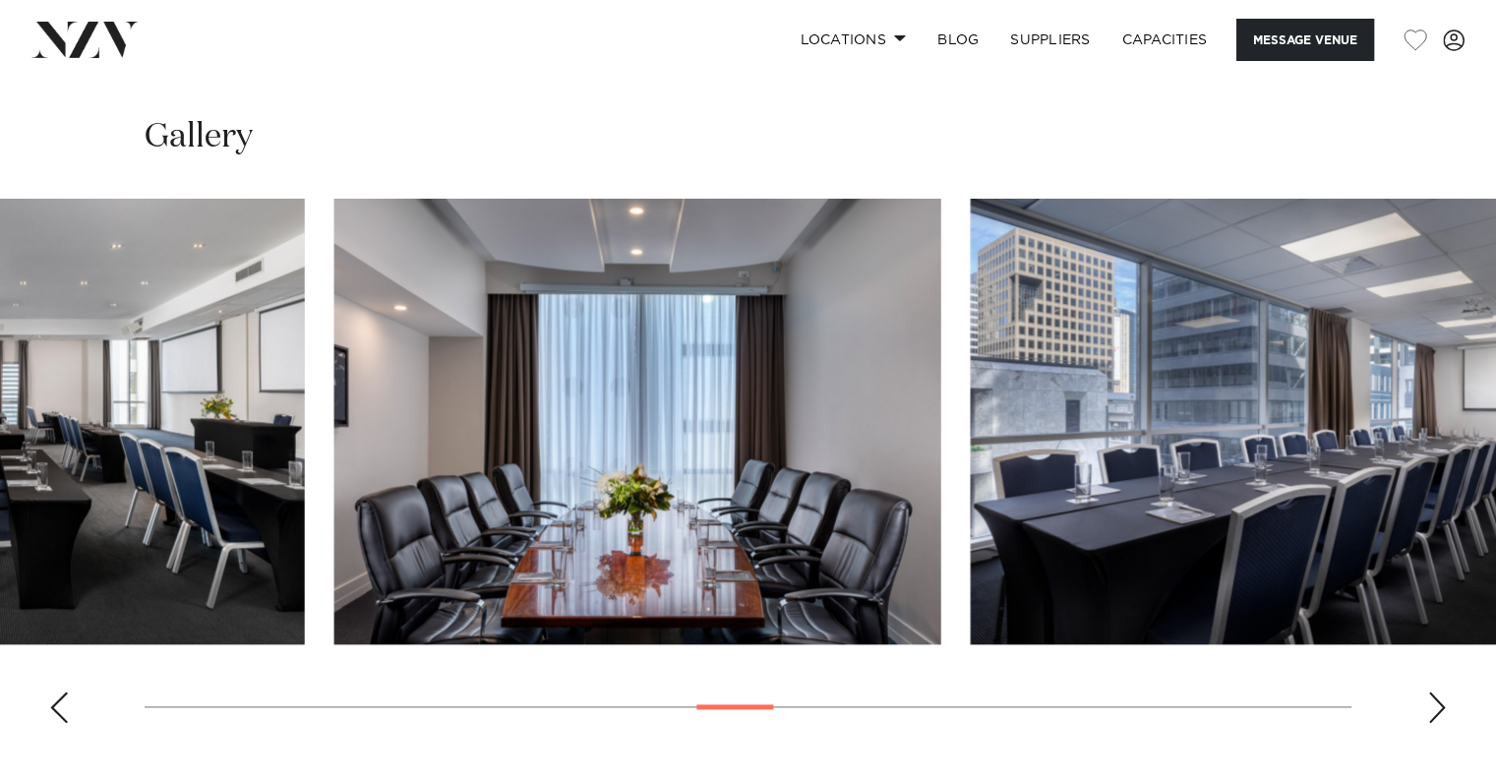
click at [334, 511] on img "15 / 30" at bounding box center [637, 422] width 607 height 446
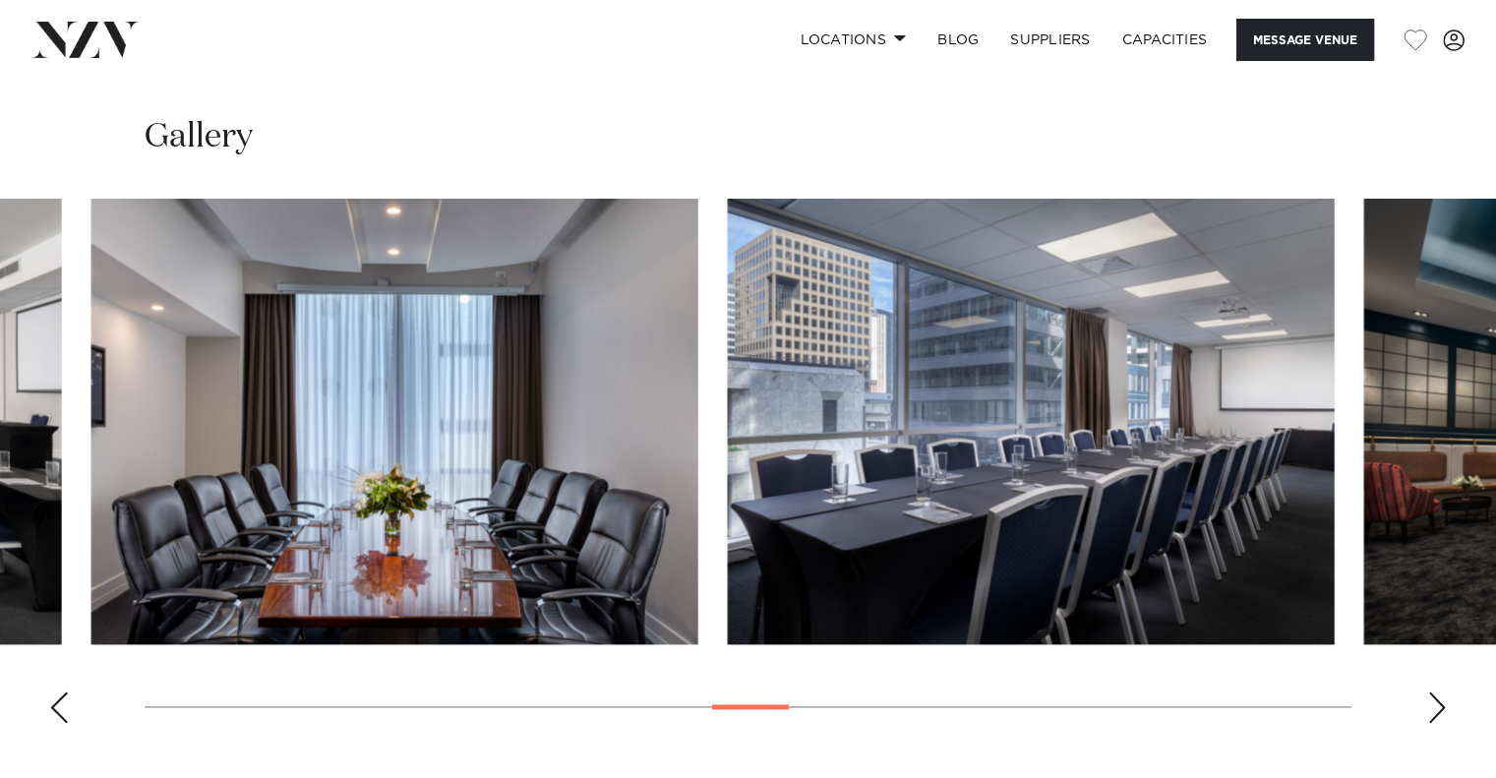
click at [728, 507] on img "16 / 30" at bounding box center [1031, 422] width 607 height 446
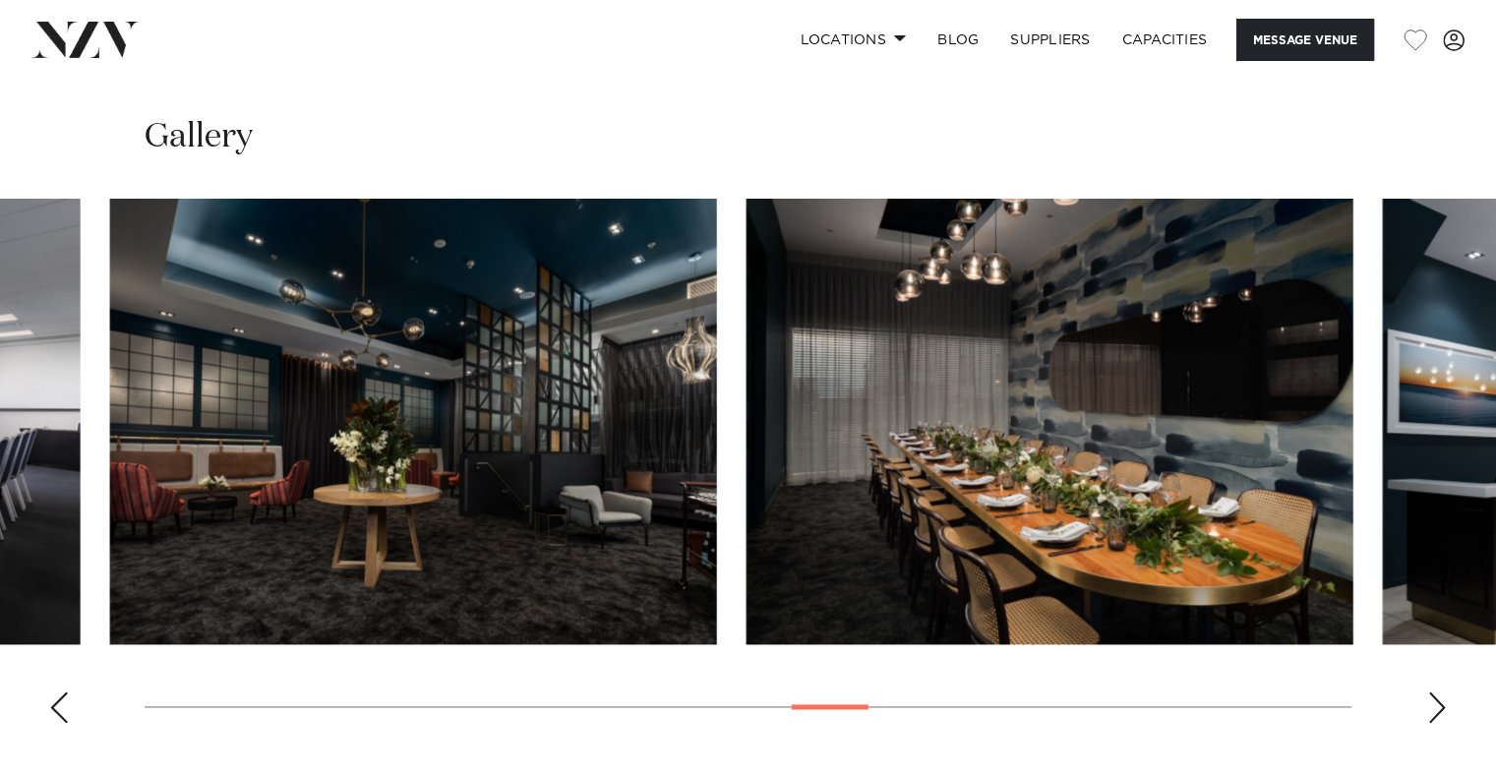
click at [322, 506] on img "17 / 30" at bounding box center [413, 422] width 607 height 446
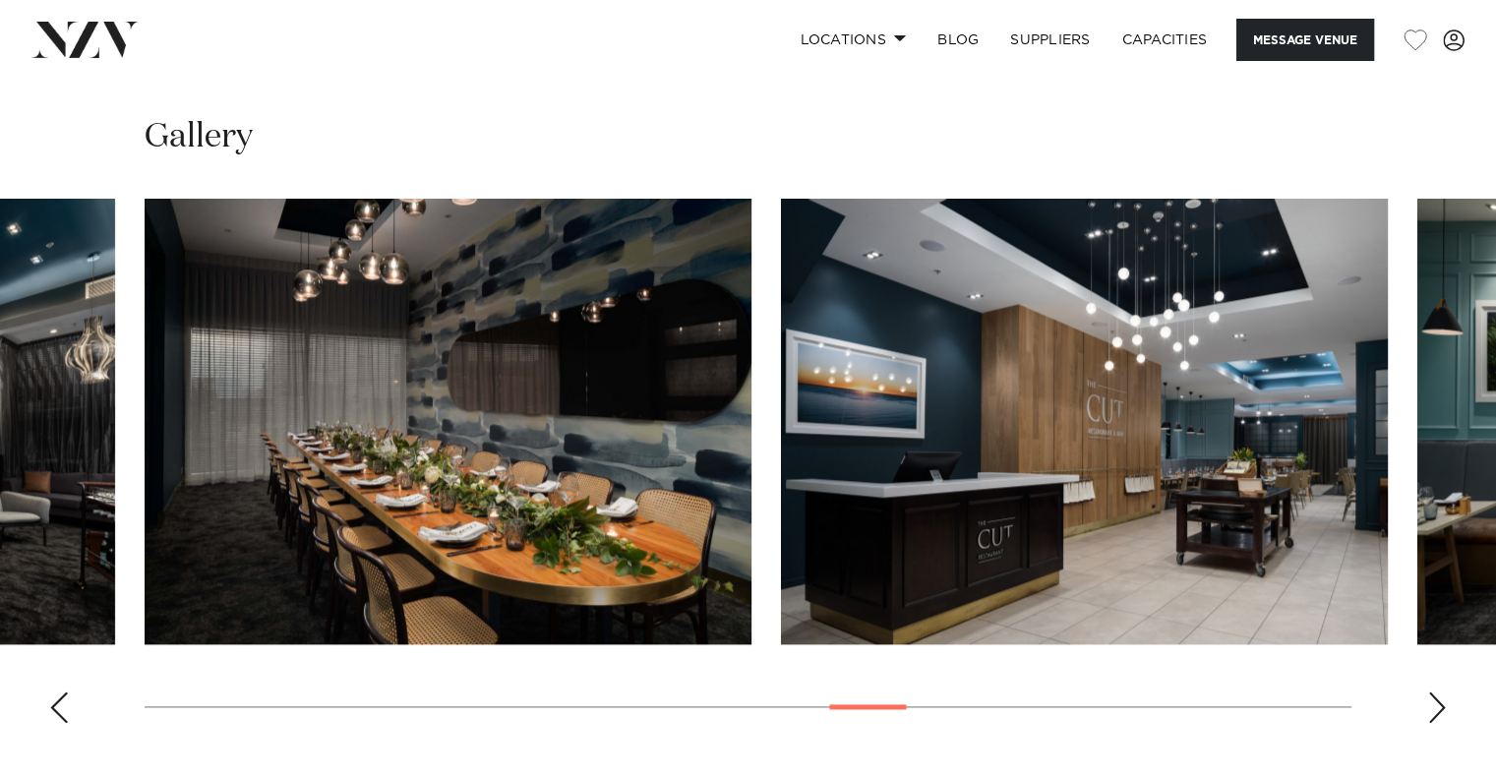
click at [781, 438] on img "19 / 30" at bounding box center [1084, 422] width 607 height 446
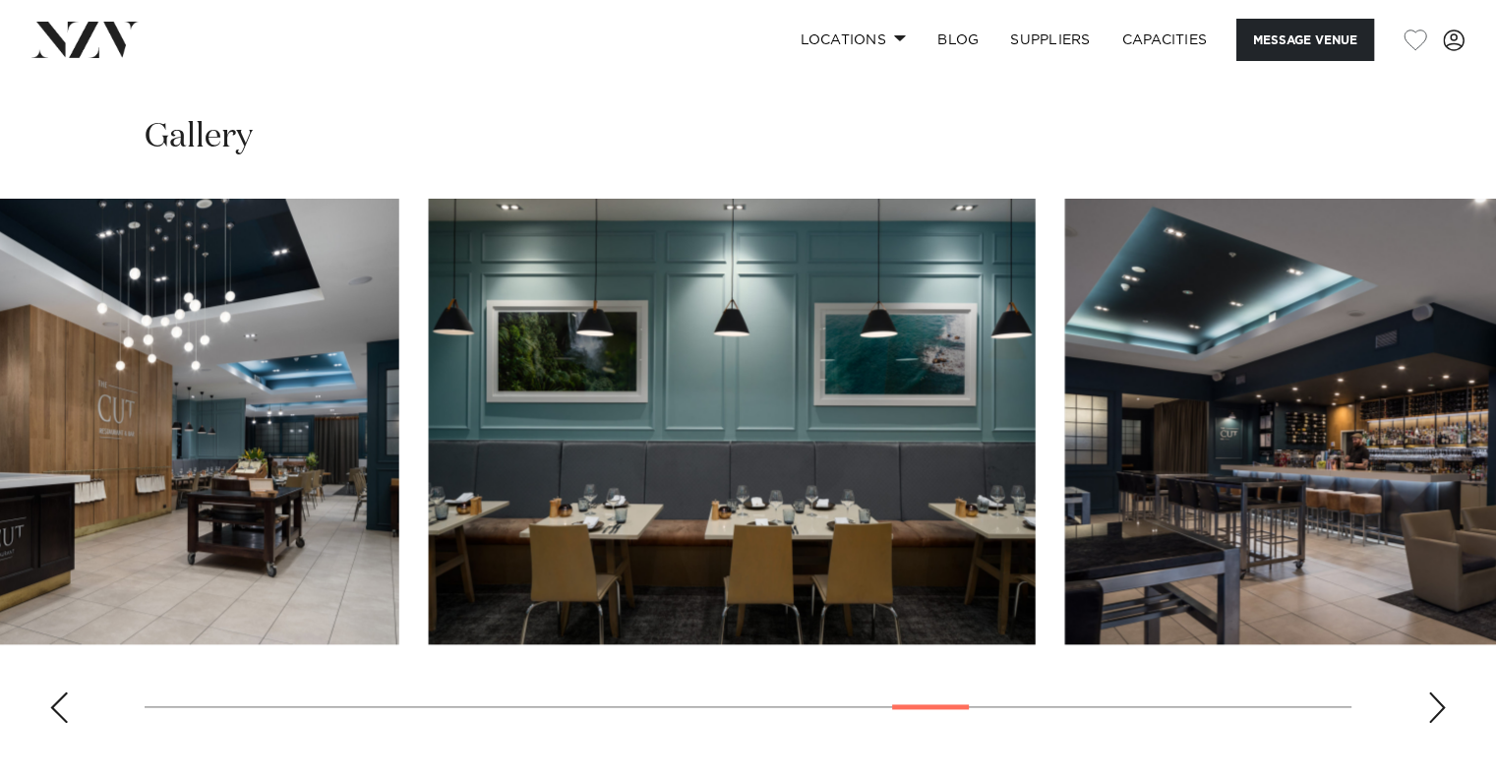
click at [275, 420] on img "19 / 30" at bounding box center [95, 422] width 607 height 446
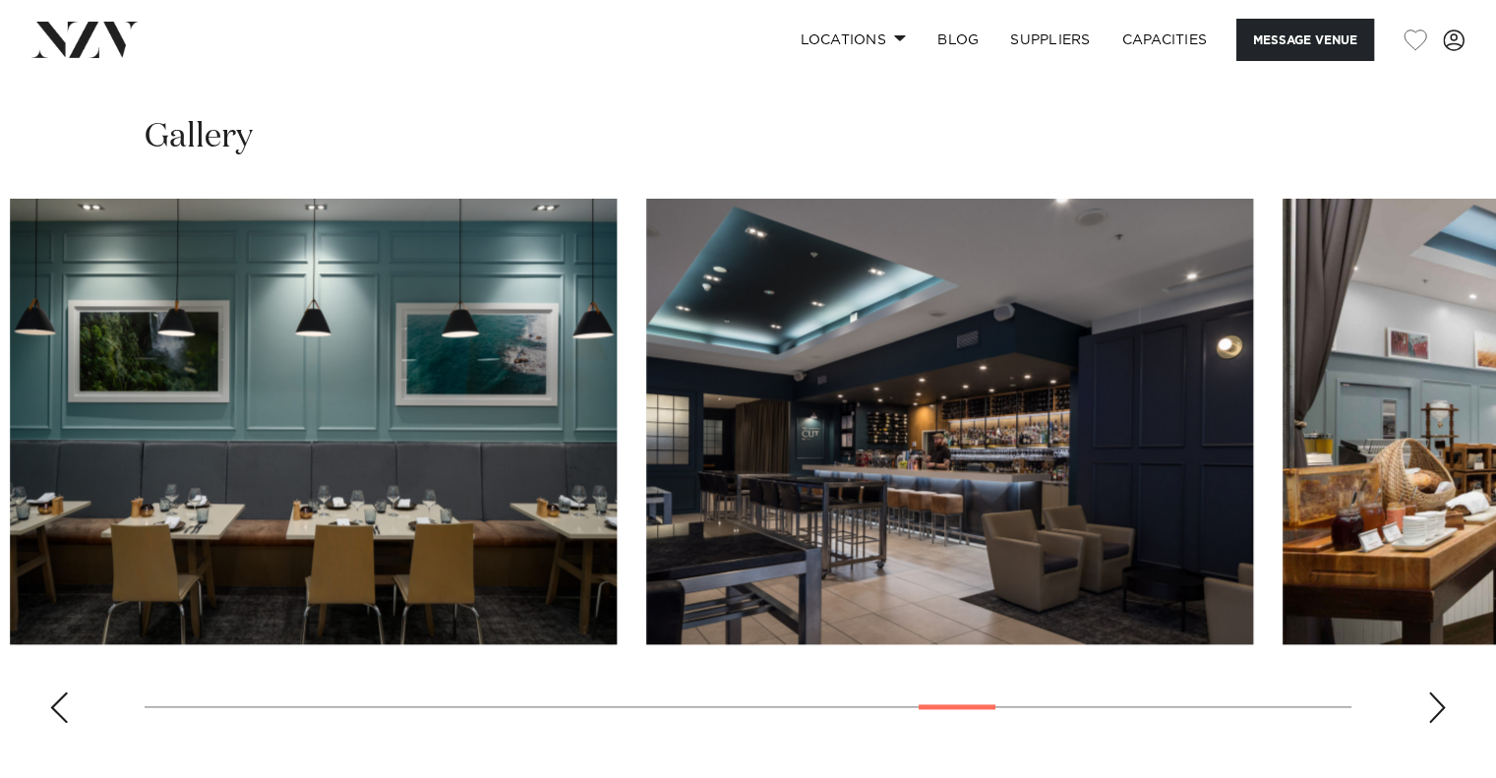
click at [265, 445] on swiper-container at bounding box center [748, 469] width 1496 height 540
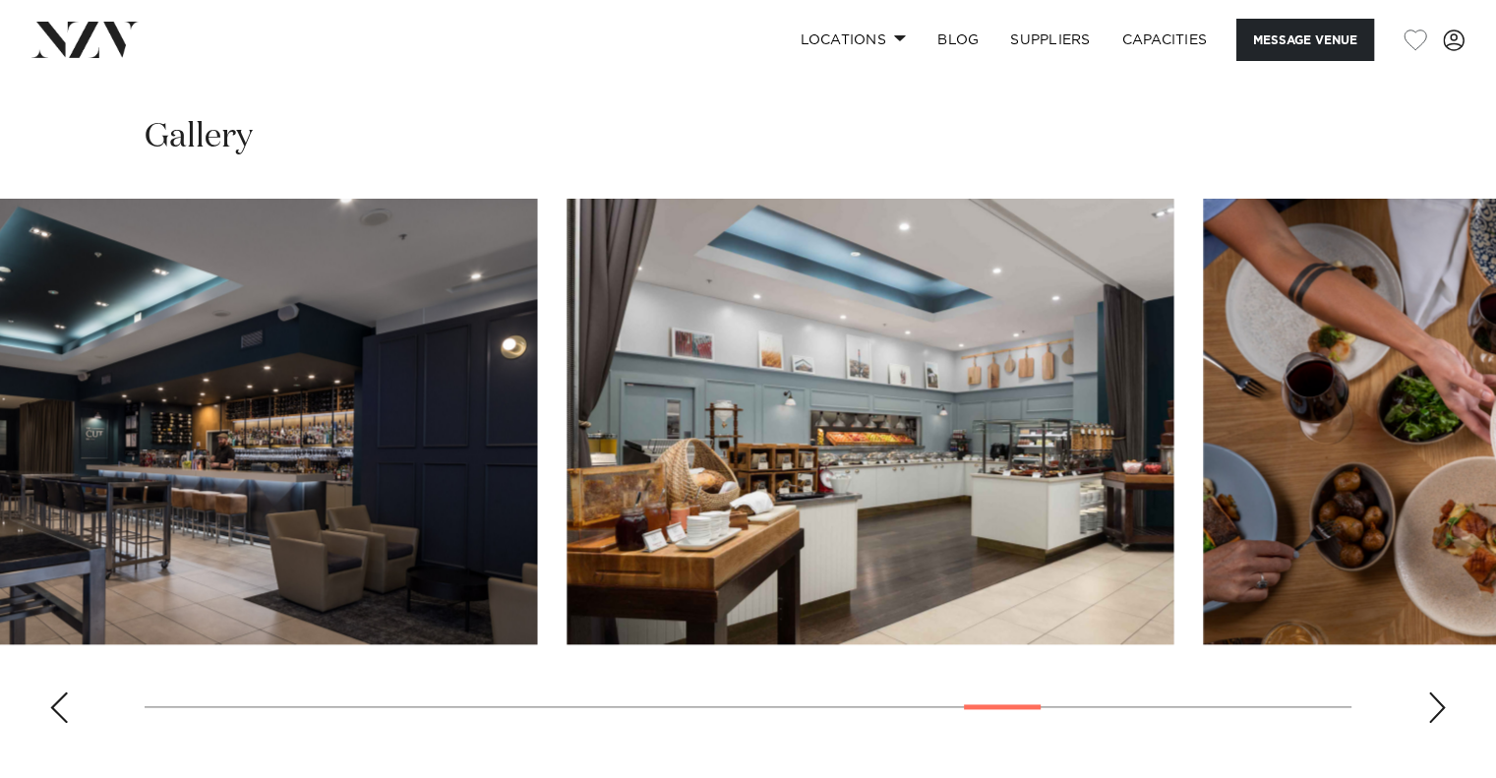
click at [91, 475] on swiper-container at bounding box center [748, 469] width 1496 height 540
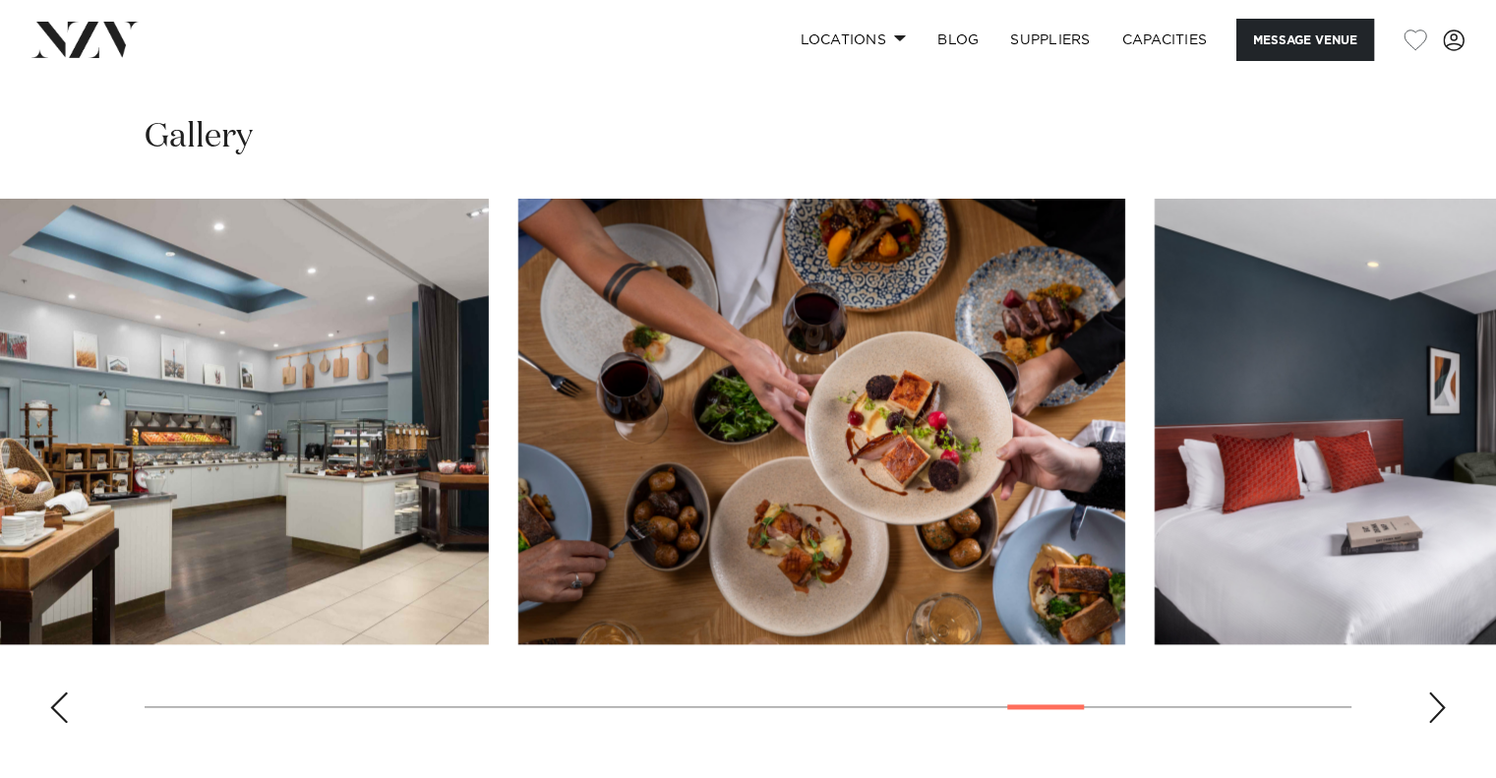
click at [0, 0] on slot at bounding box center [0, 0] width 0 height 0
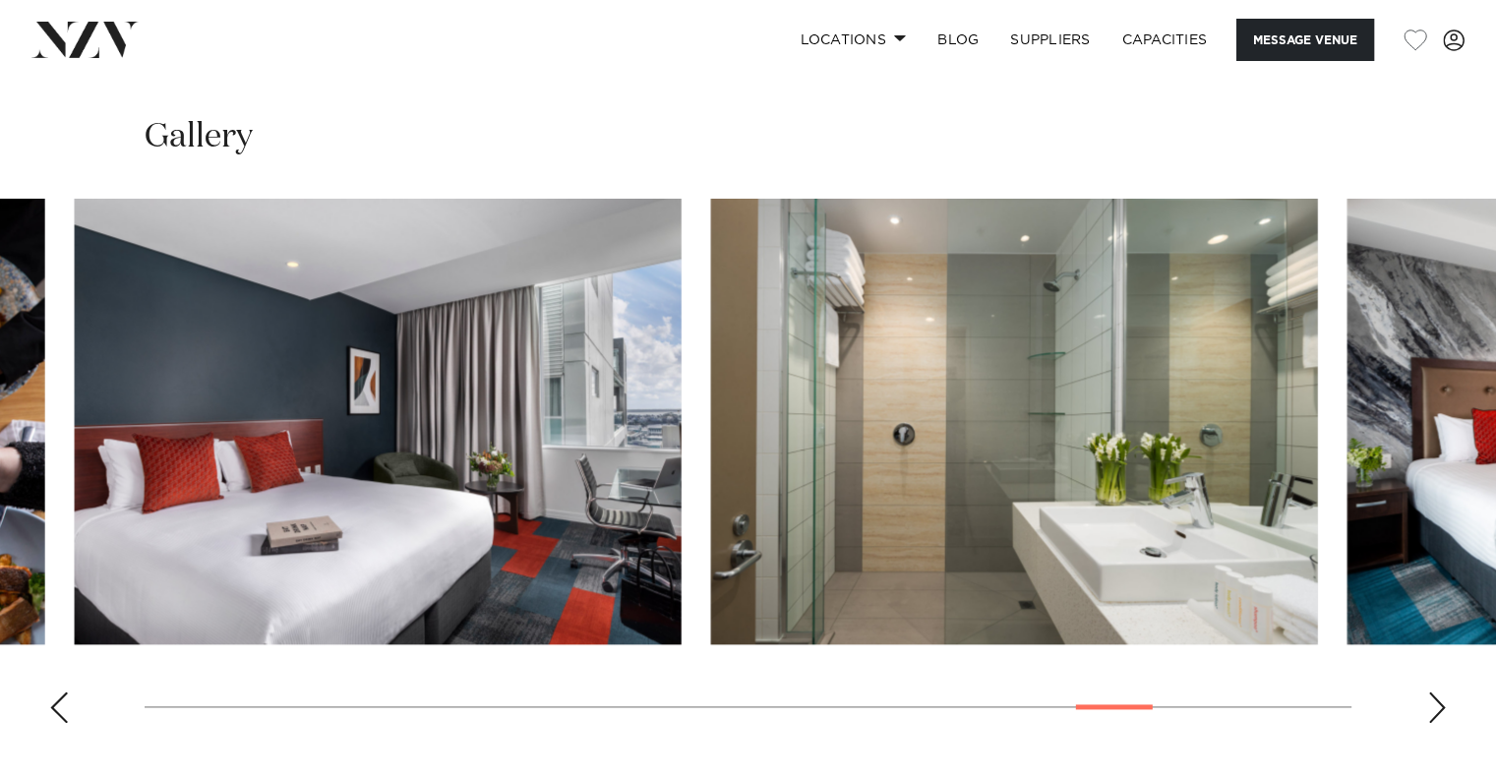
click at [142, 483] on img "24 / 30" at bounding box center [378, 422] width 607 height 446
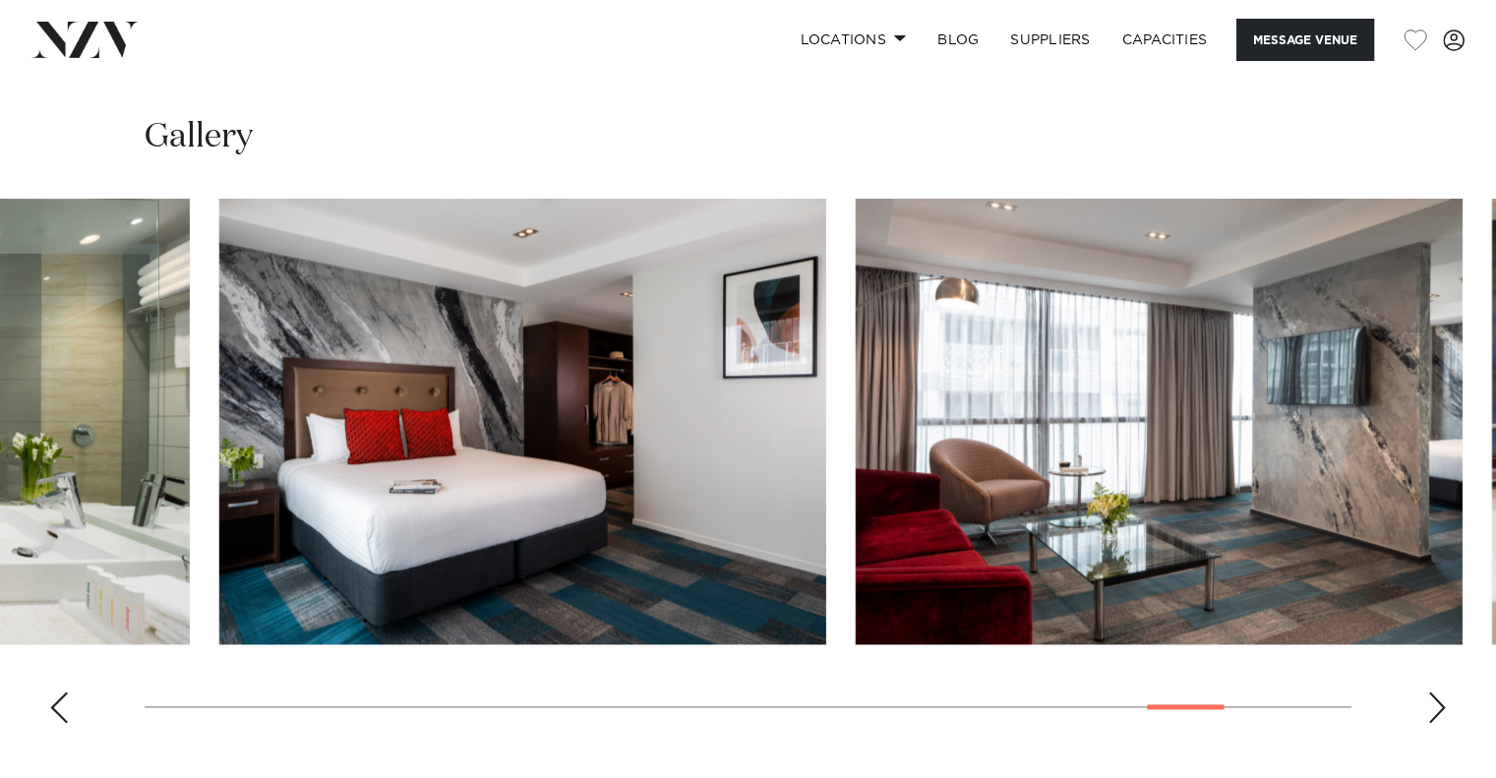
click at [219, 471] on img "26 / 30" at bounding box center [522, 422] width 607 height 446
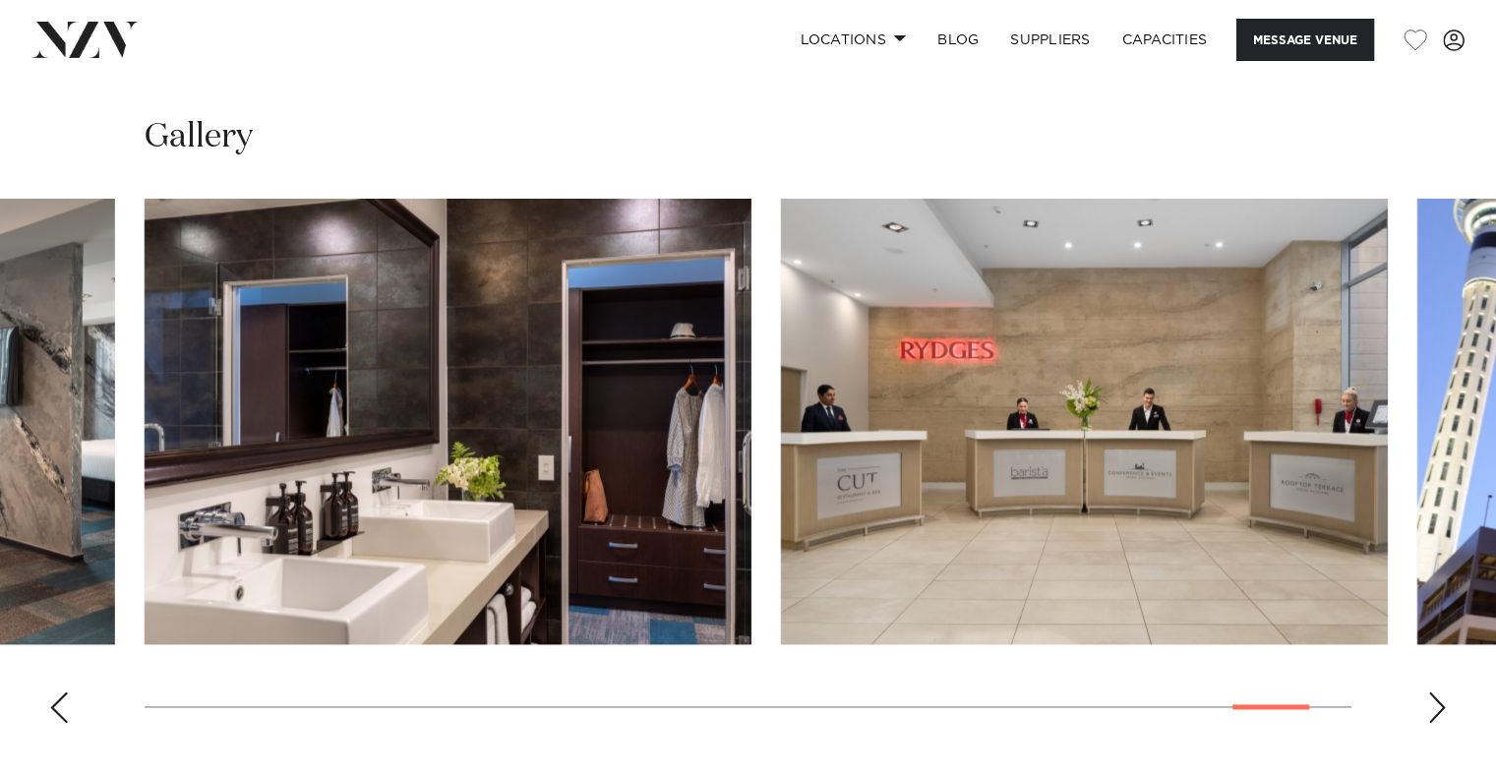
click at [212, 482] on img "28 / 30" at bounding box center [448, 422] width 607 height 446
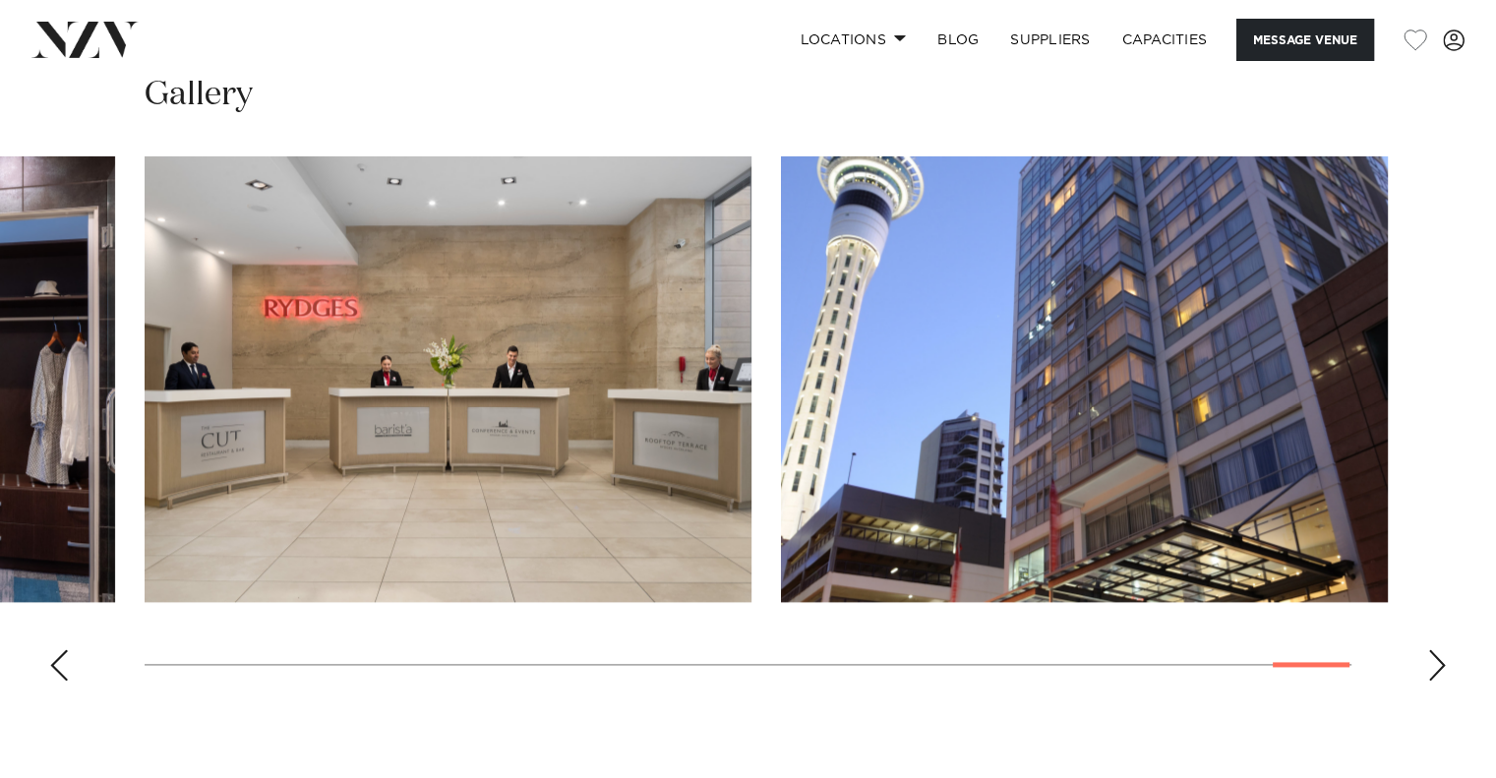
scroll to position [2557, 0]
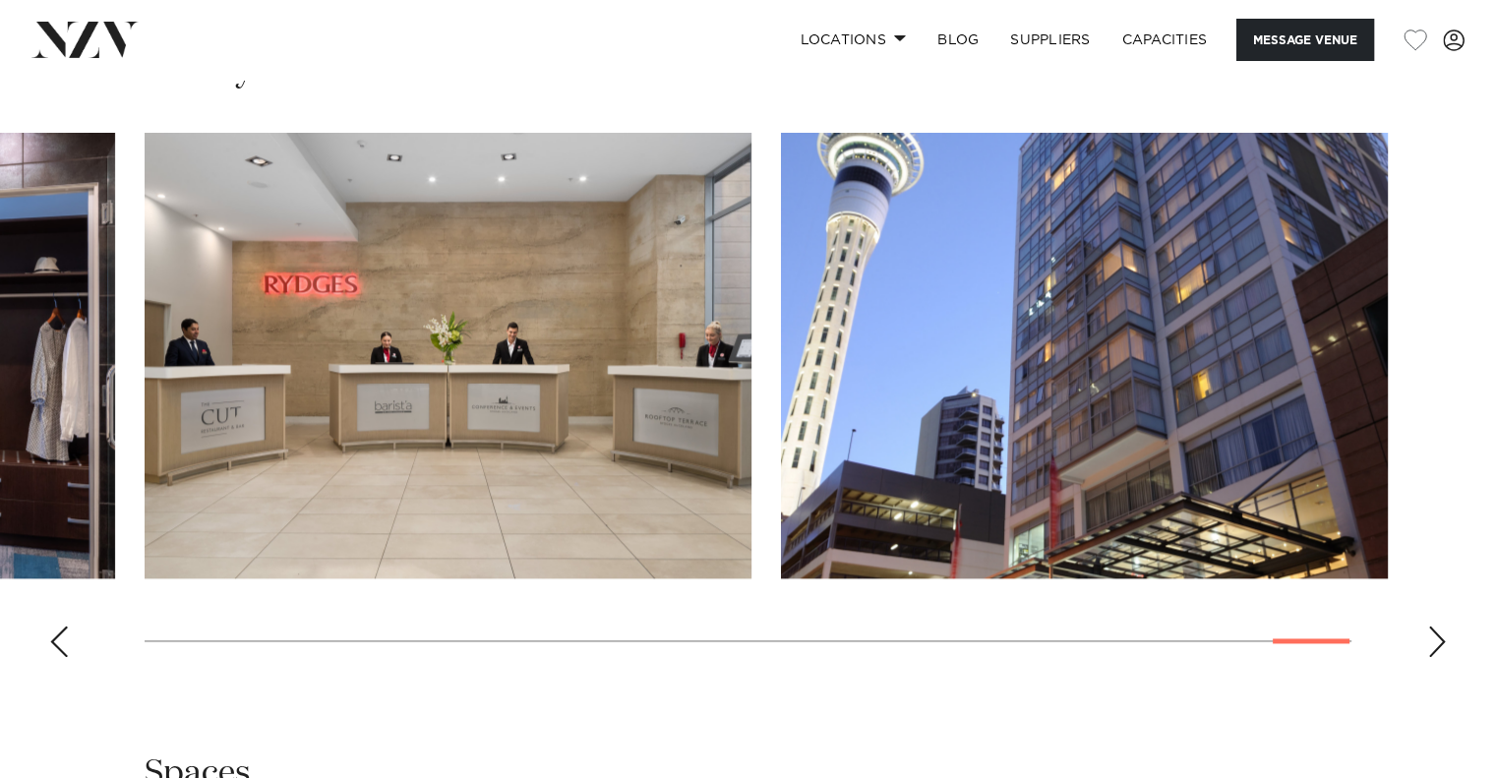
click at [0, 0] on slot at bounding box center [0, 0] width 0 height 0
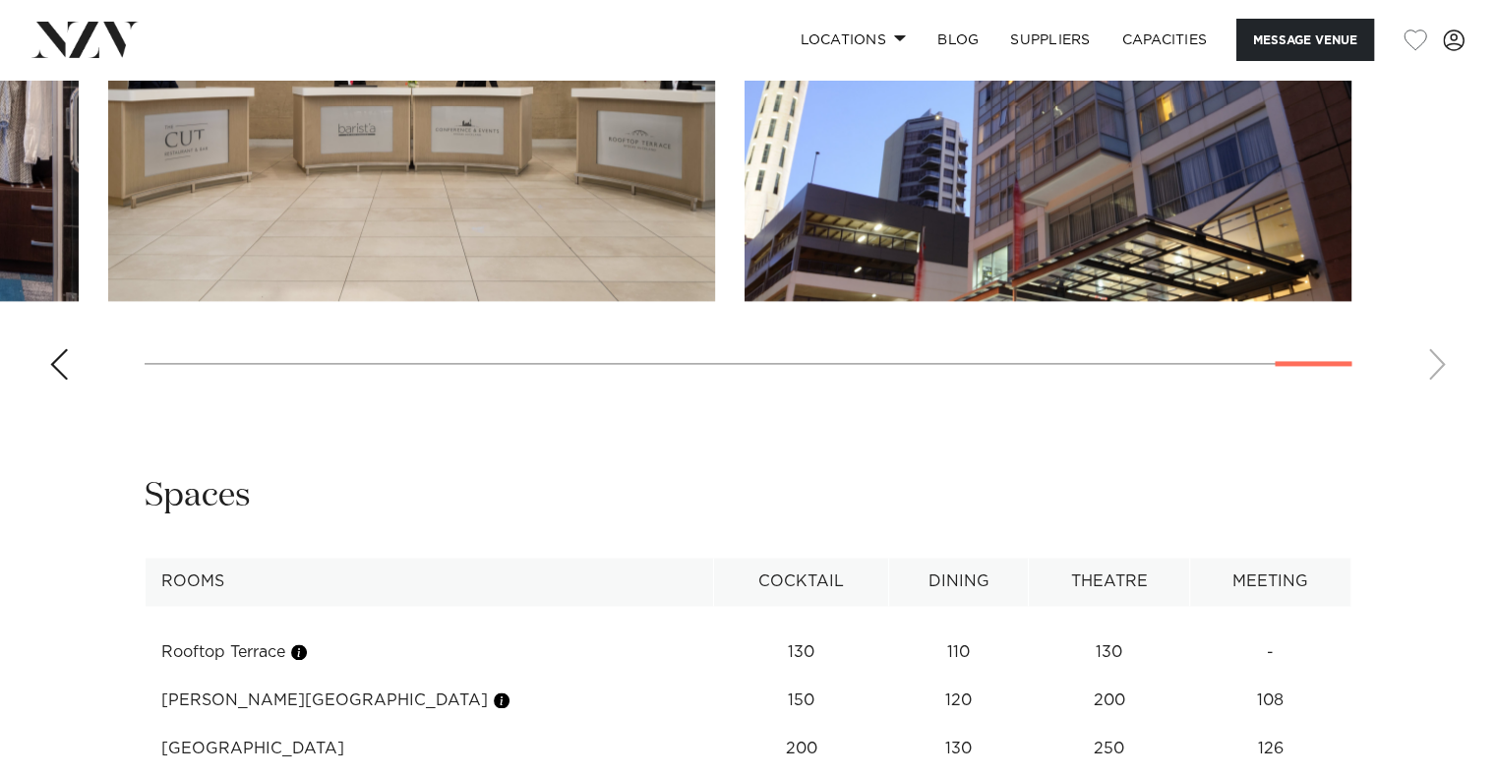
scroll to position [2885, 0]
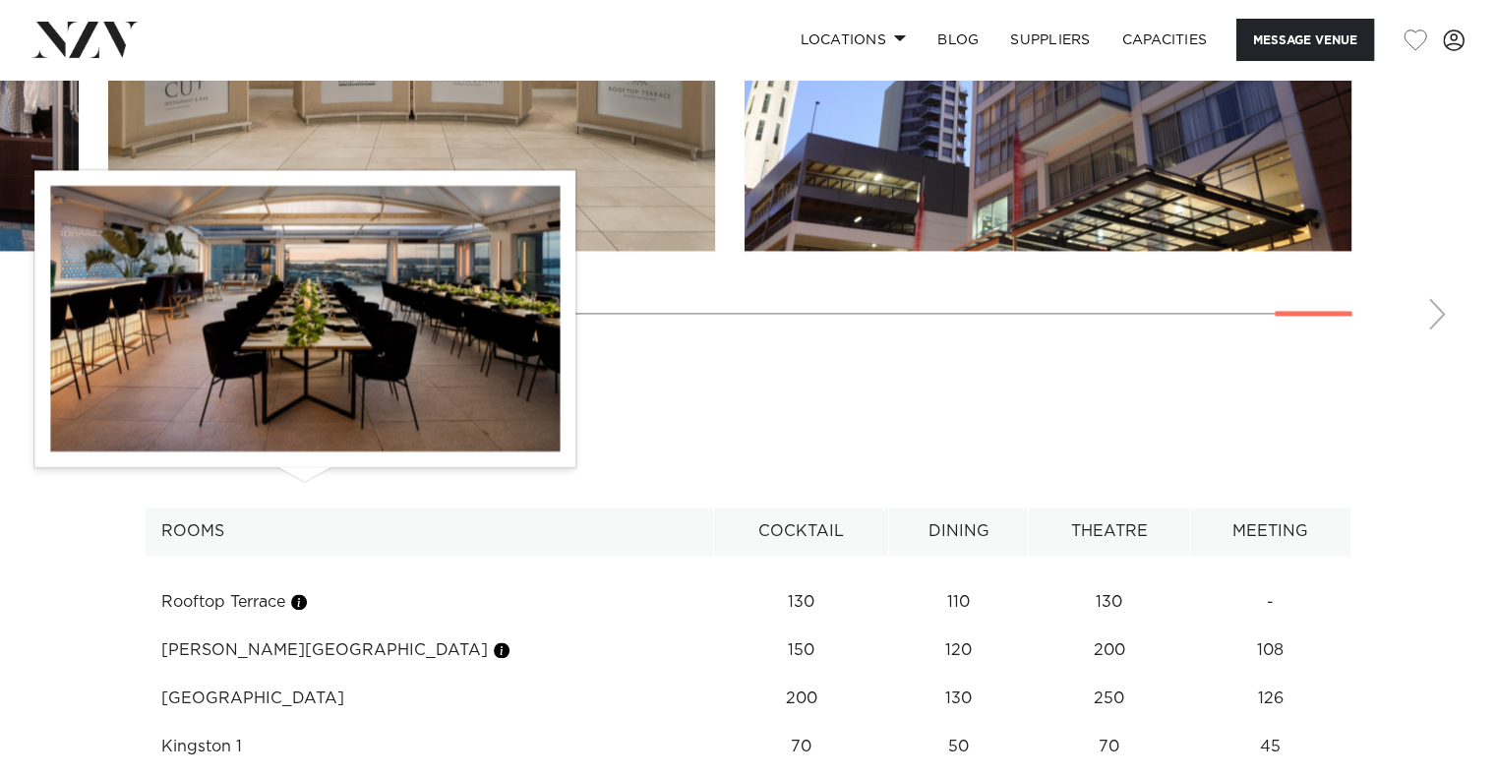
click at [297, 592] on button "button" at bounding box center [299, 602] width 20 height 20
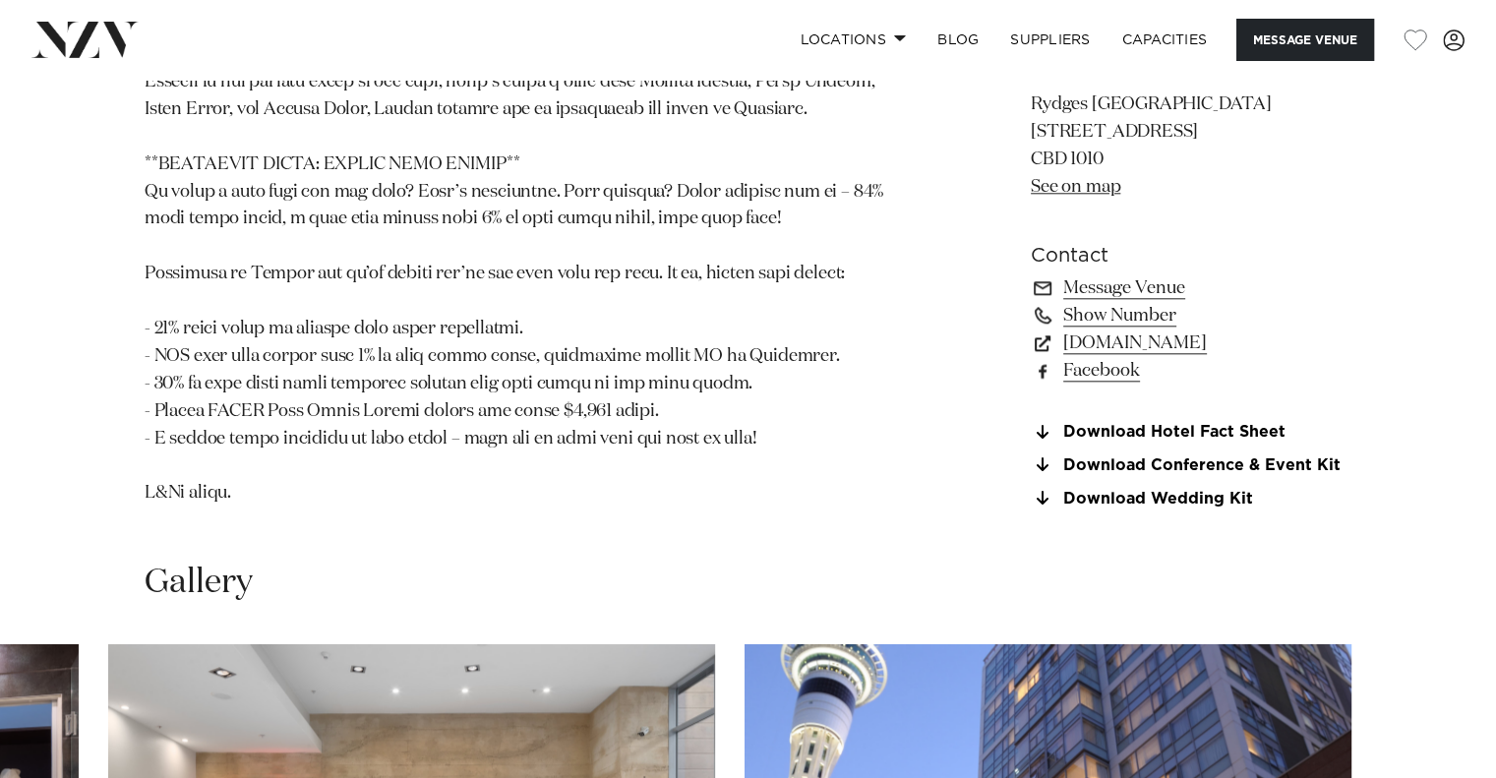
scroll to position [2032, 0]
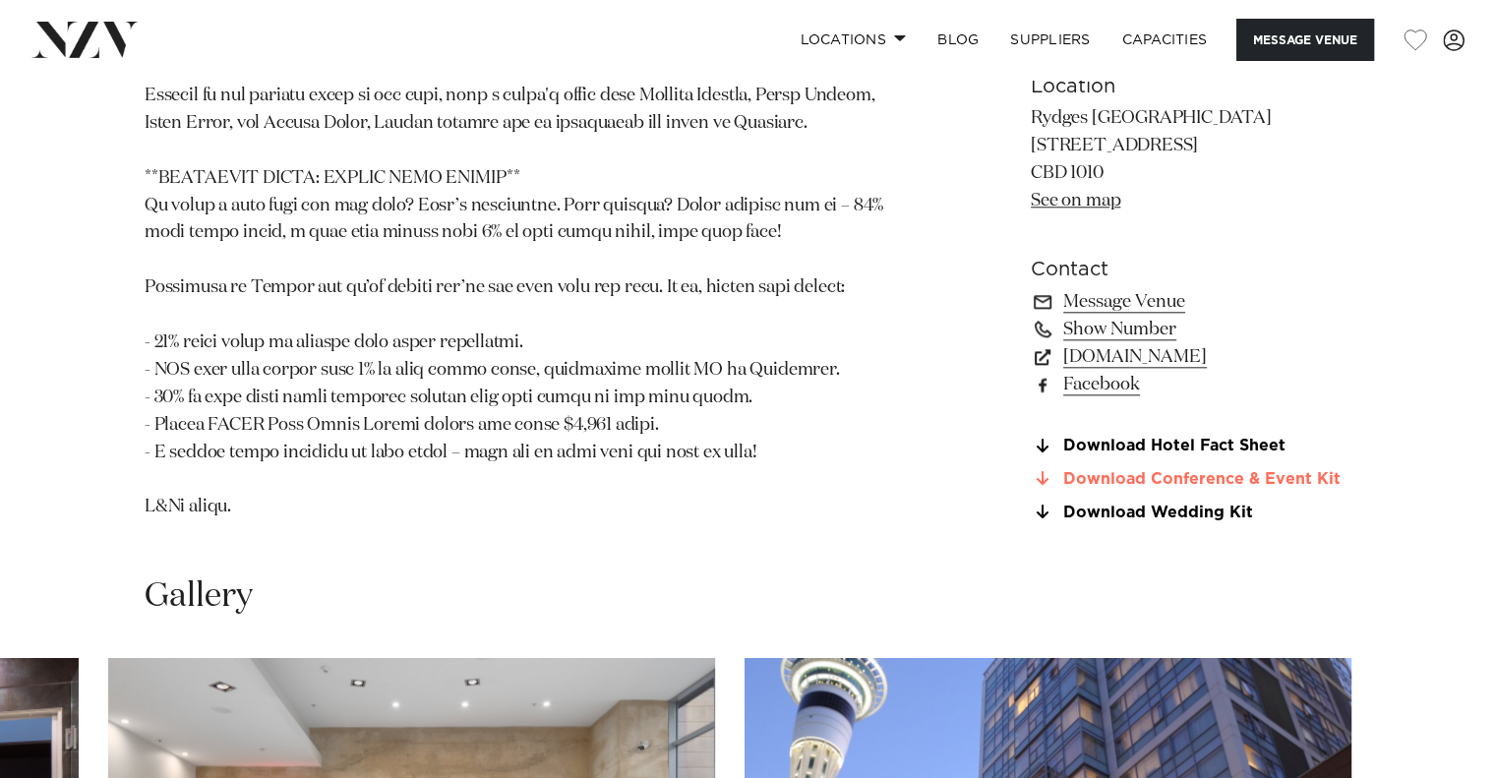
click at [1294, 471] on link "Download Conference & Event Kit" at bounding box center [1191, 480] width 321 height 18
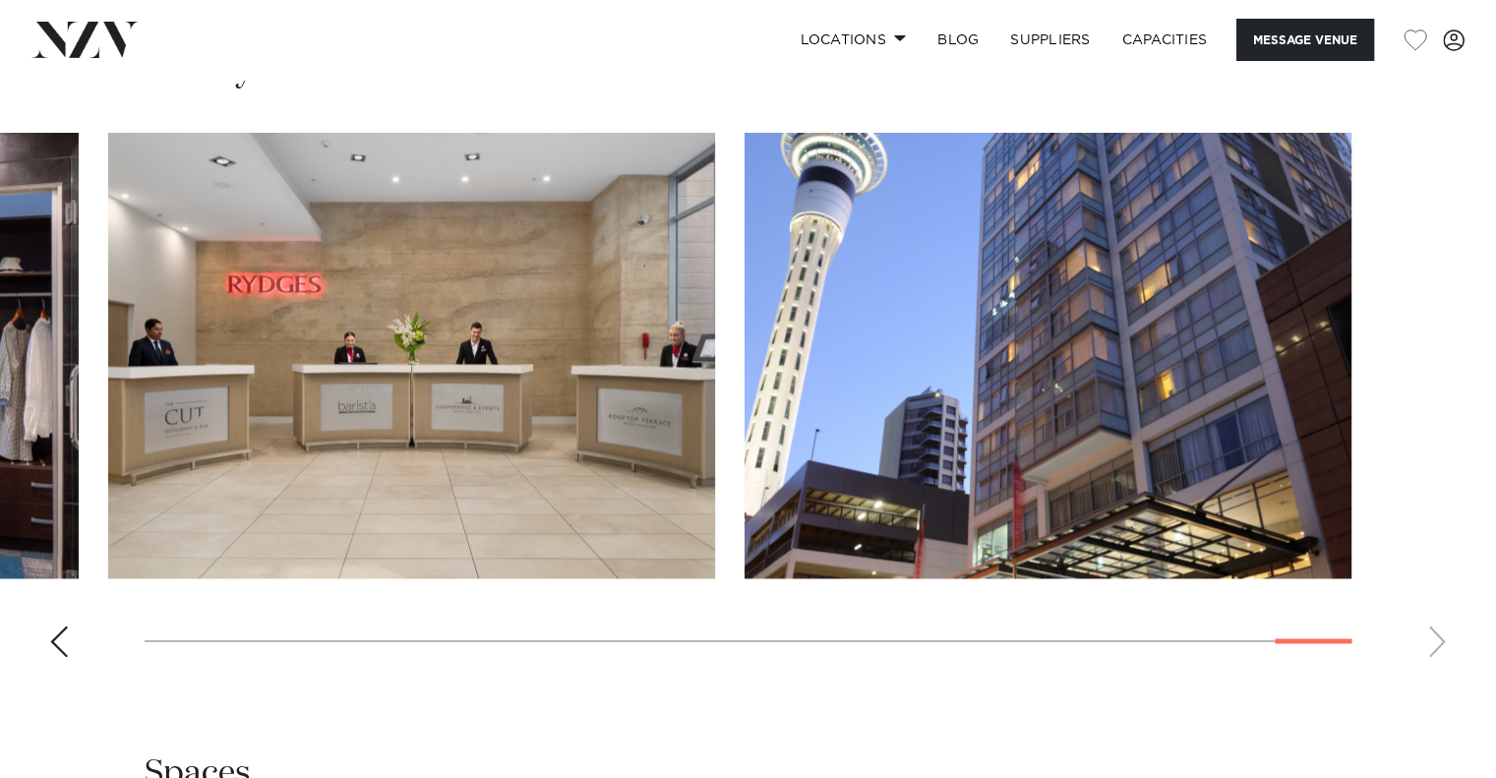
scroll to position [2819, 0]
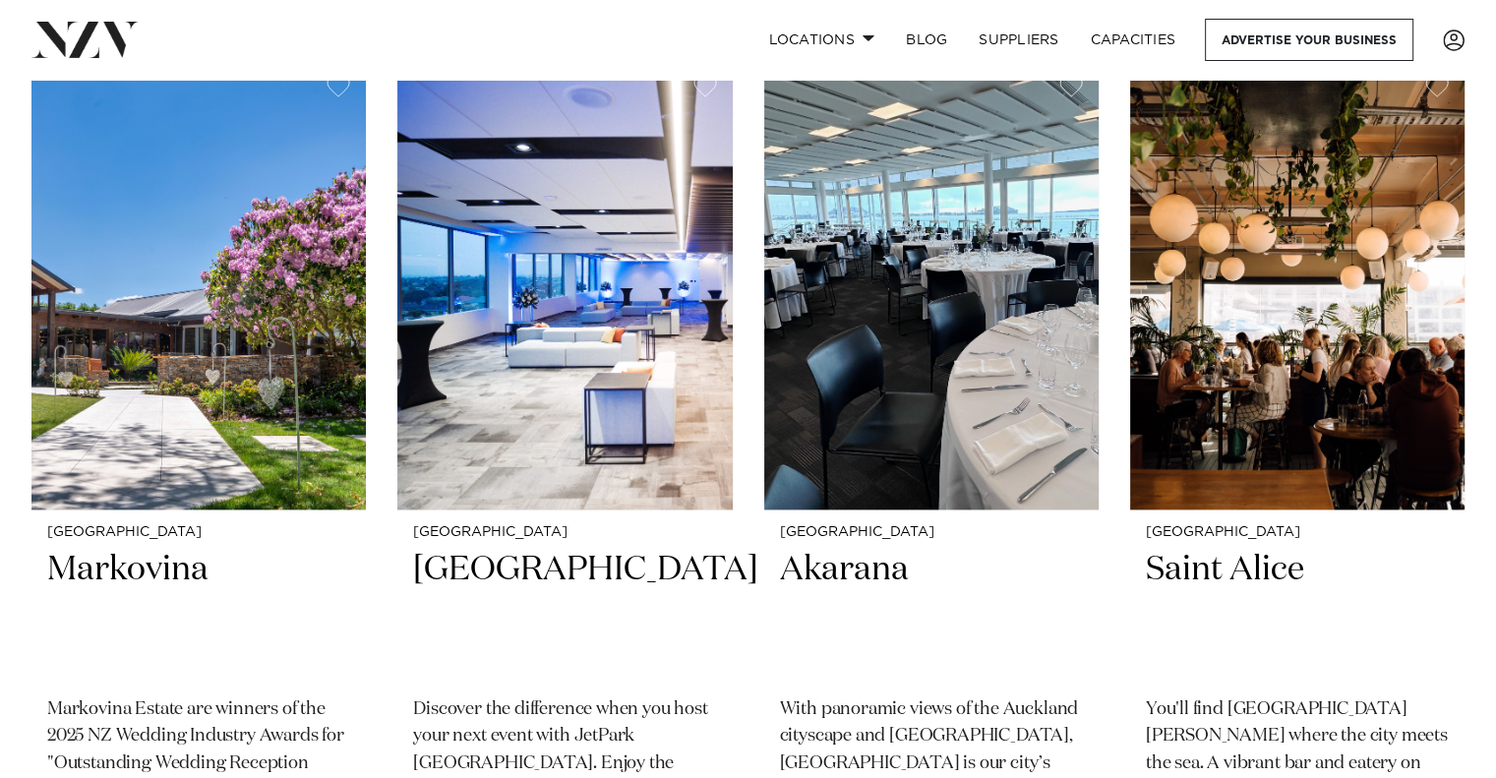
scroll to position [2229, 0]
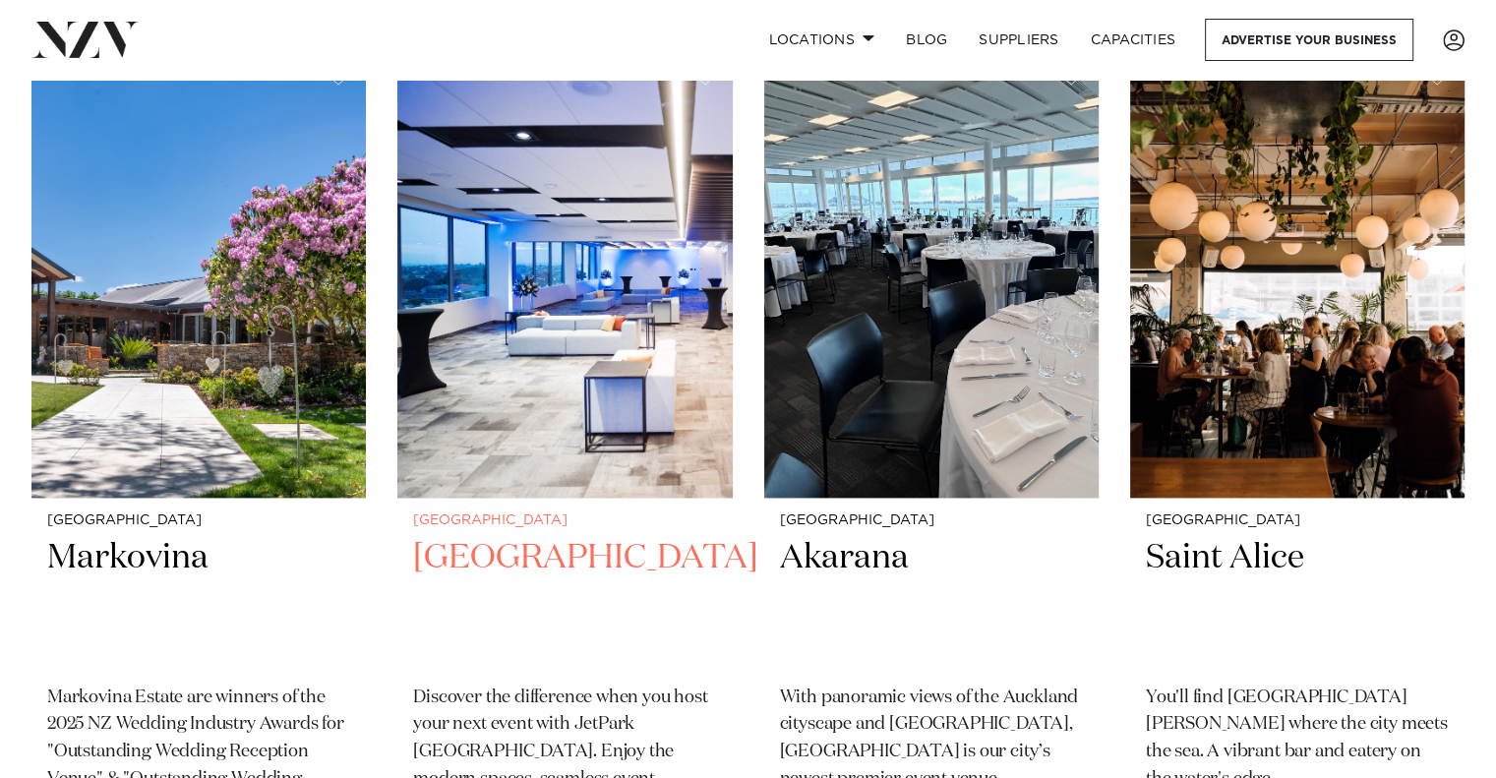
click at [661, 368] on img at bounding box center [564, 272] width 334 height 449
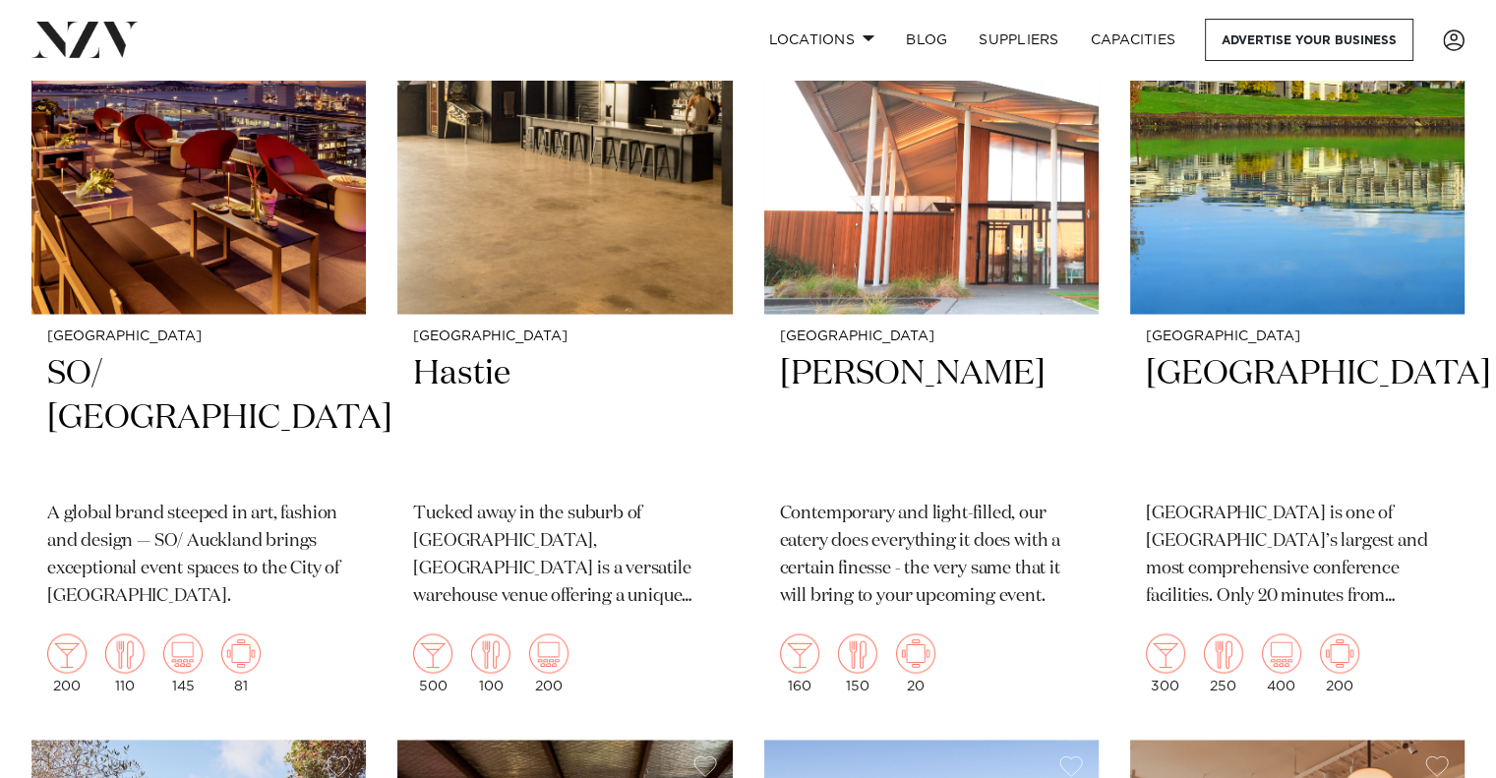
scroll to position [3212, 0]
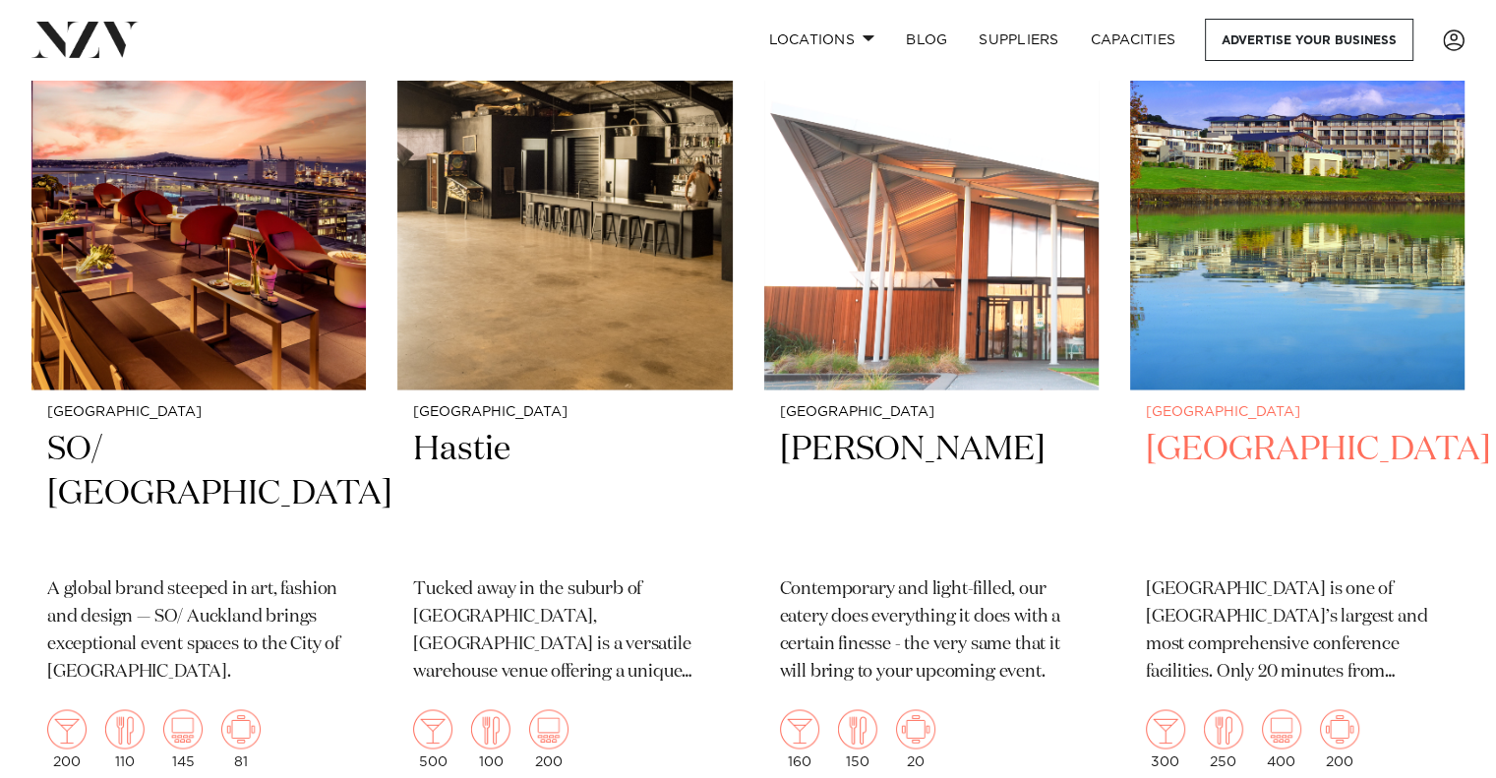
click at [1372, 180] on img at bounding box center [1297, 164] width 334 height 449
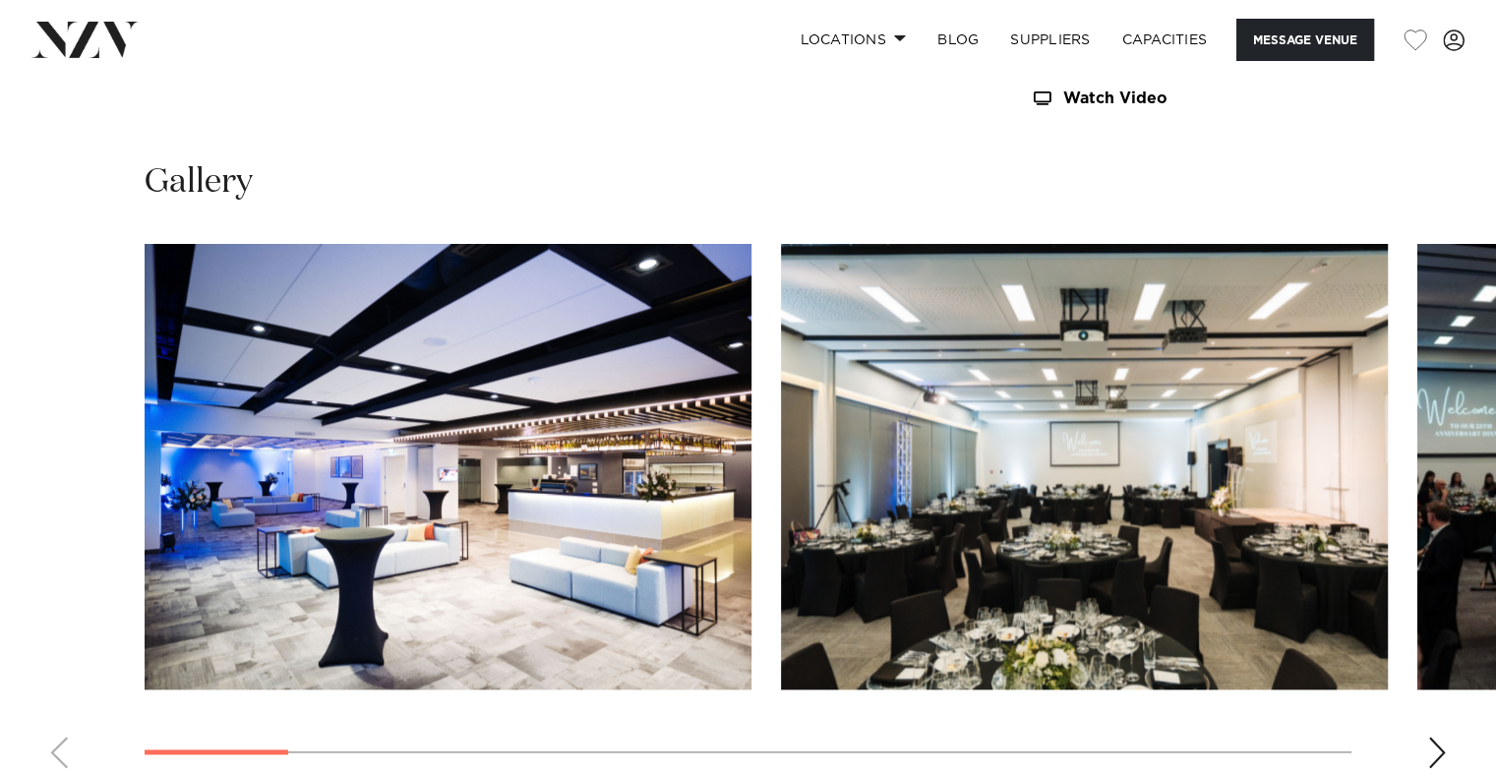
scroll to position [2164, 0]
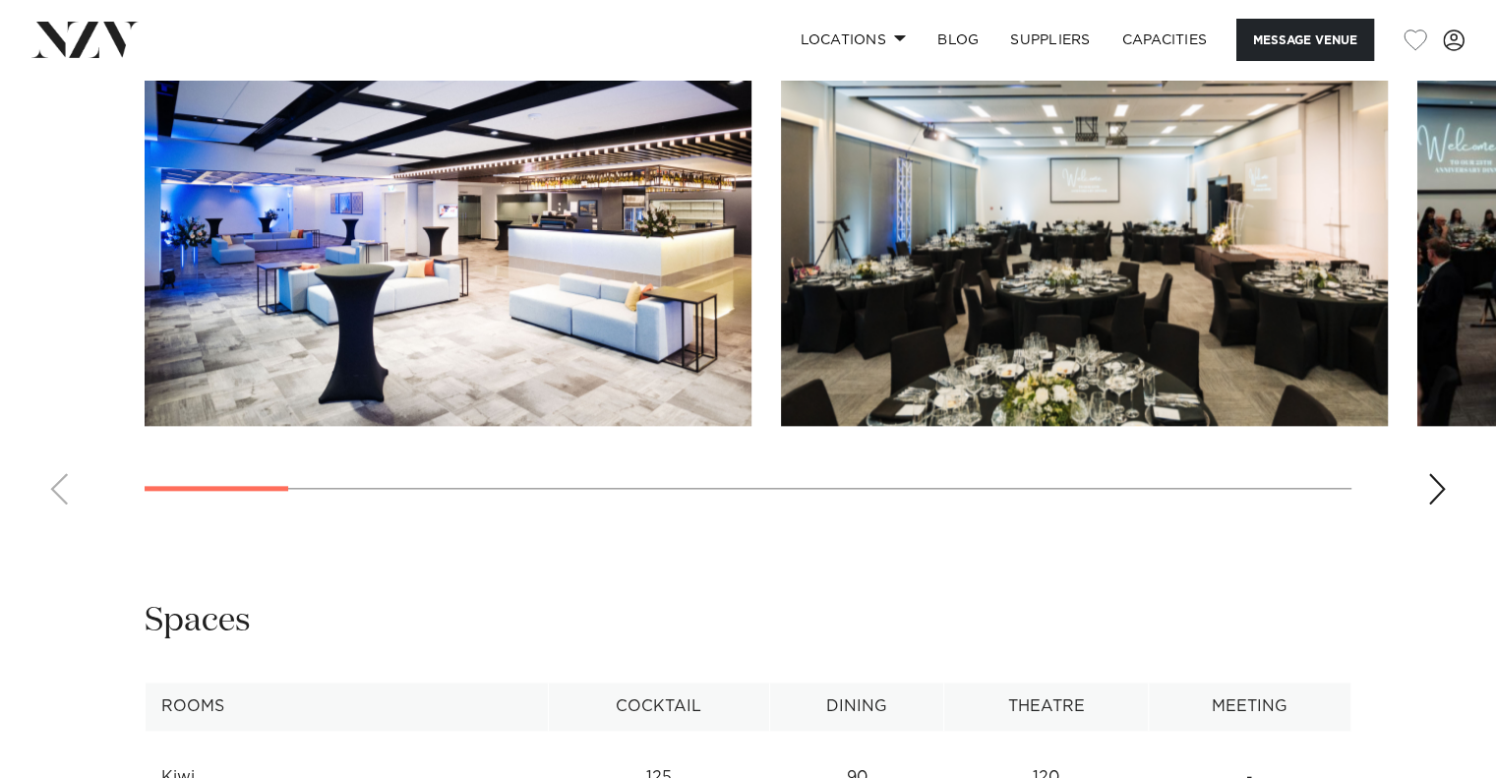
click at [1075, 260] on img "2 / 16" at bounding box center [1084, 203] width 607 height 446
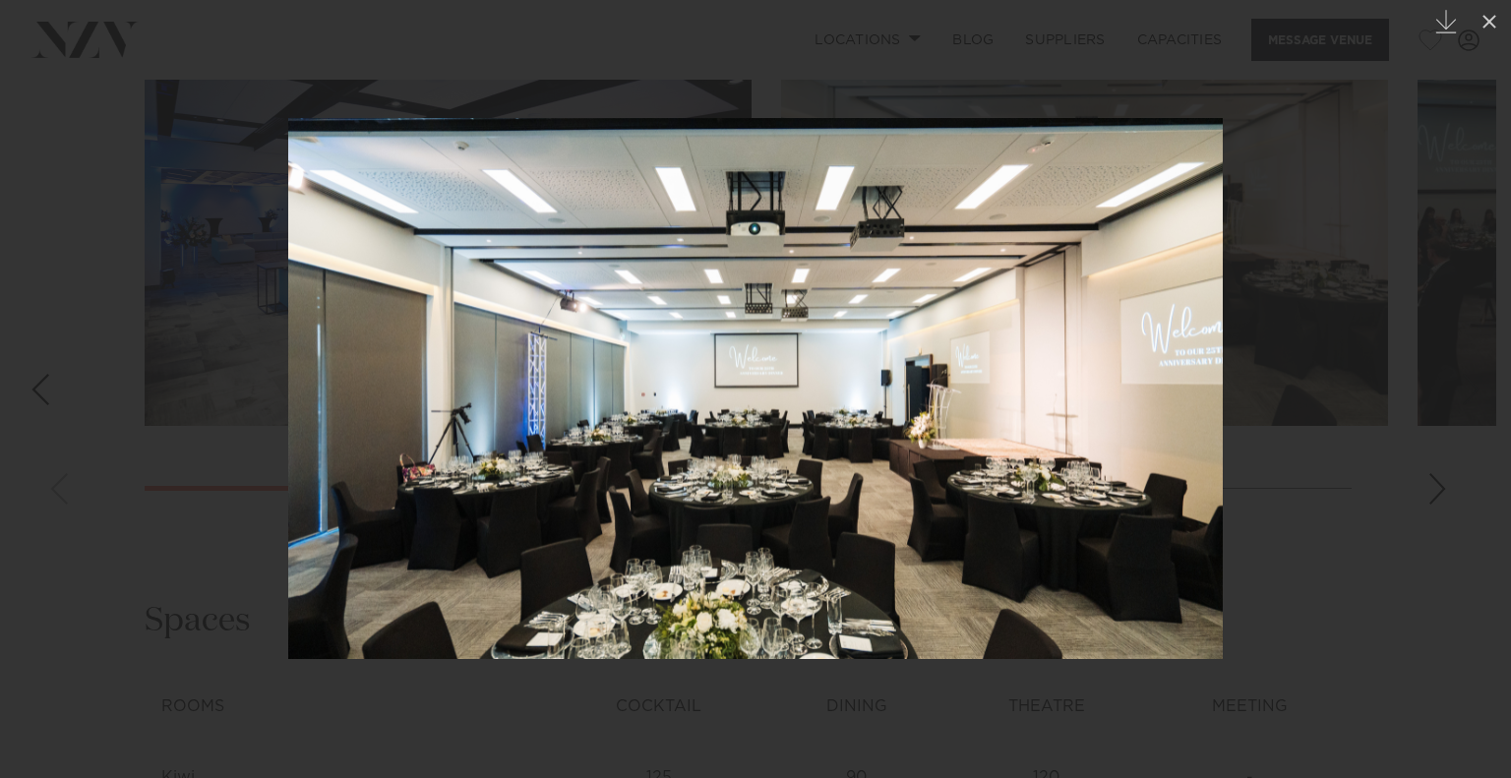
click at [1448, 487] on div at bounding box center [755, 389] width 1511 height 778
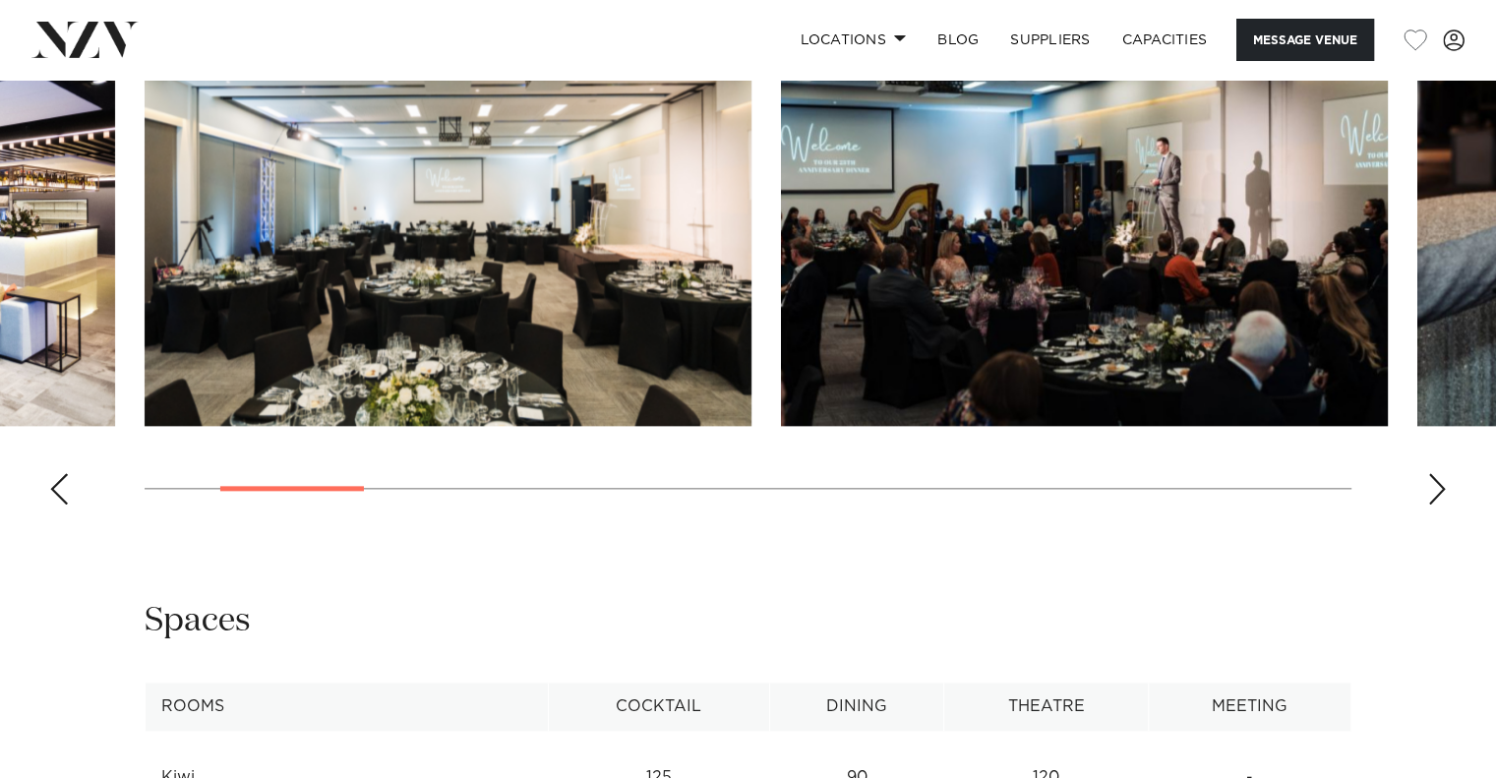
click at [1448, 486] on swiper-container at bounding box center [748, 250] width 1496 height 540
click at [1271, 278] on img "3 / 16" at bounding box center [1084, 203] width 607 height 446
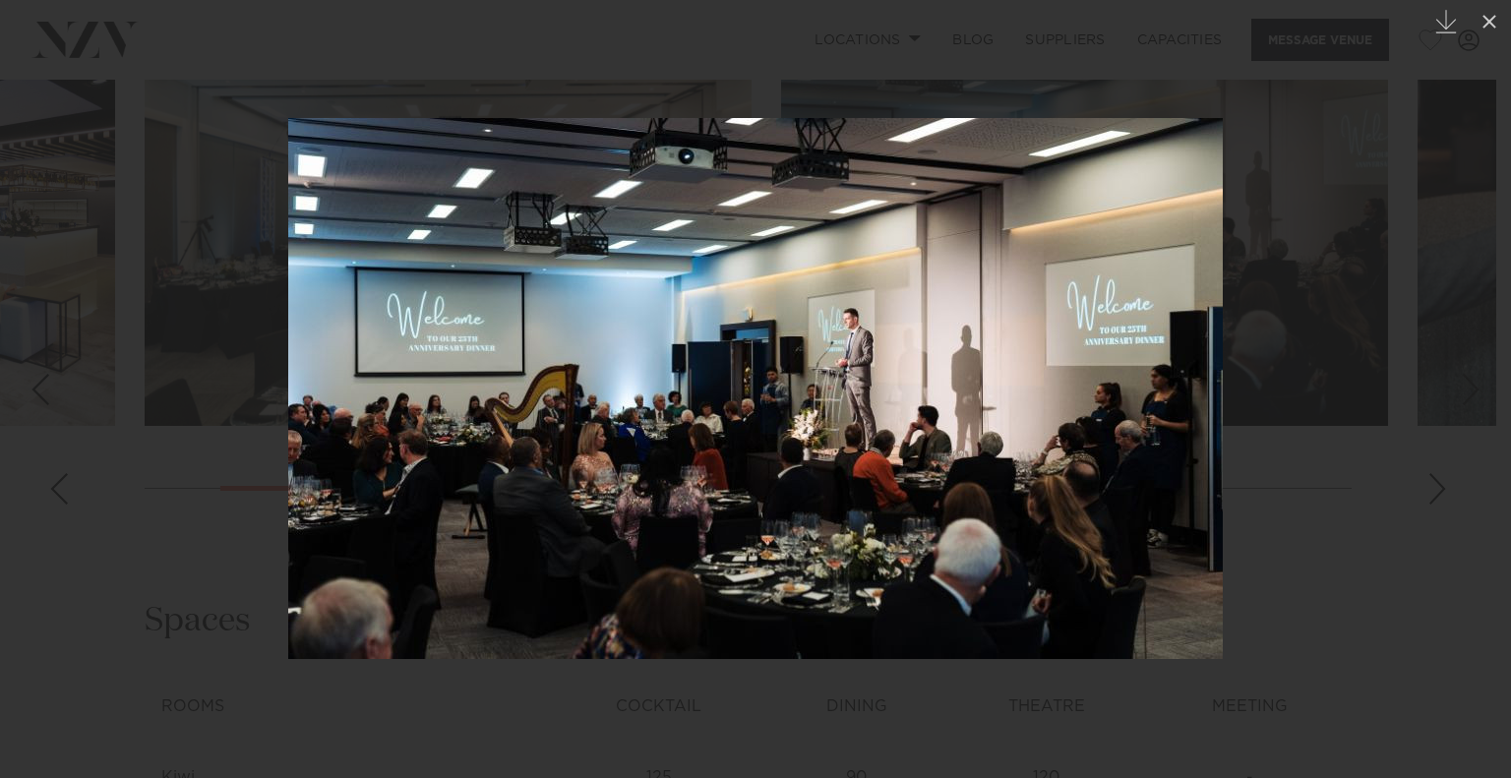
click at [1449, 479] on div at bounding box center [755, 389] width 1511 height 778
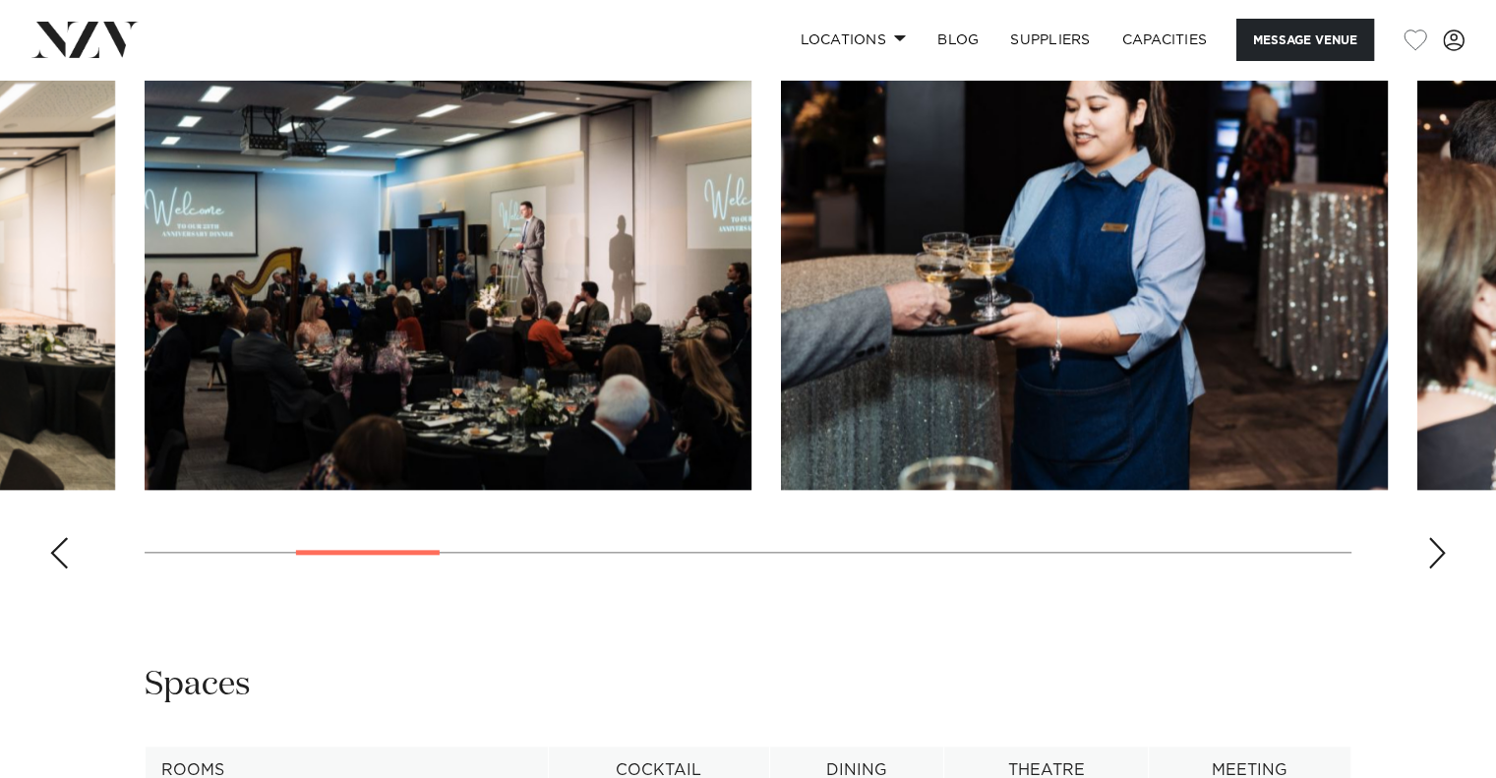
scroll to position [2032, 0]
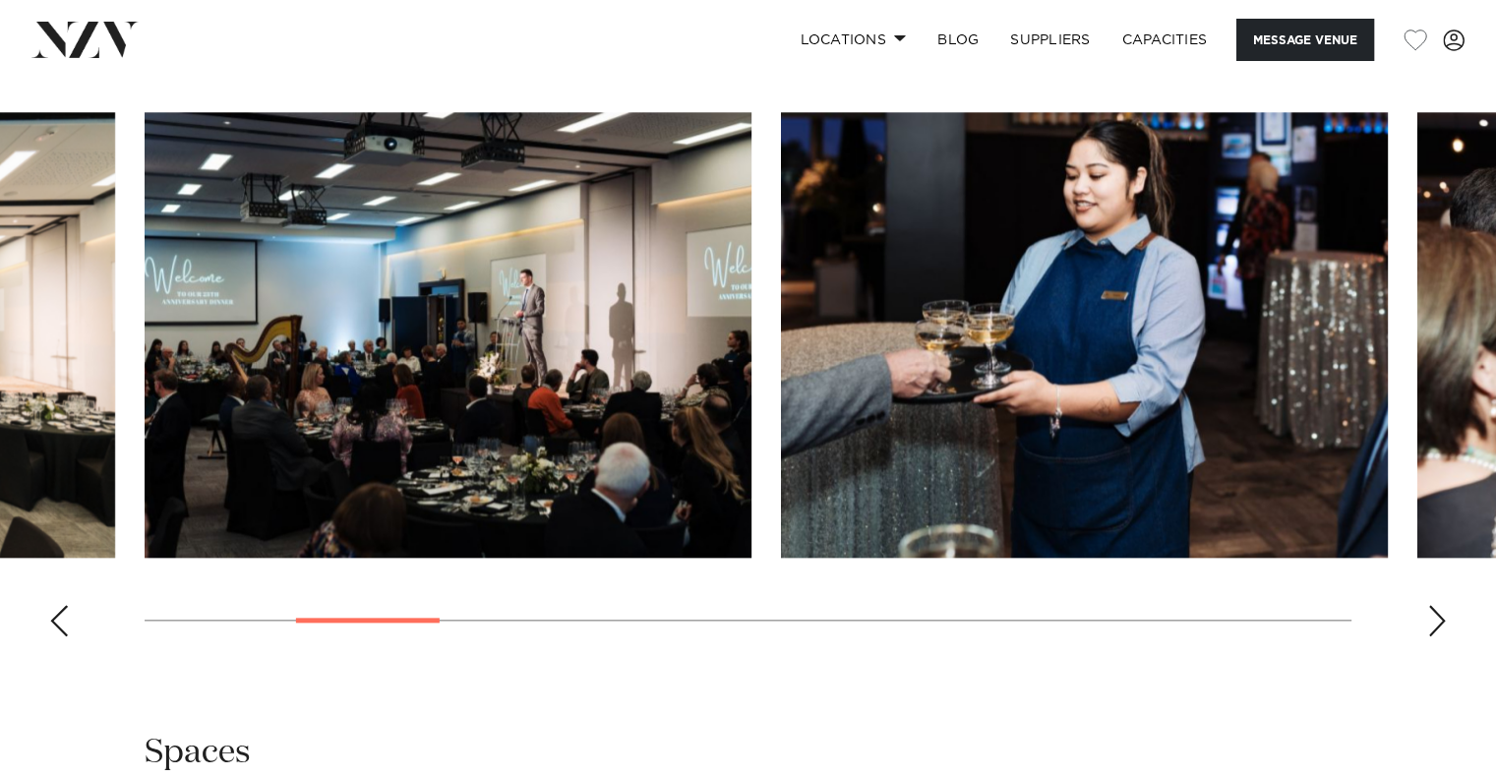
click at [1304, 366] on img "4 / 16" at bounding box center [1084, 335] width 607 height 446
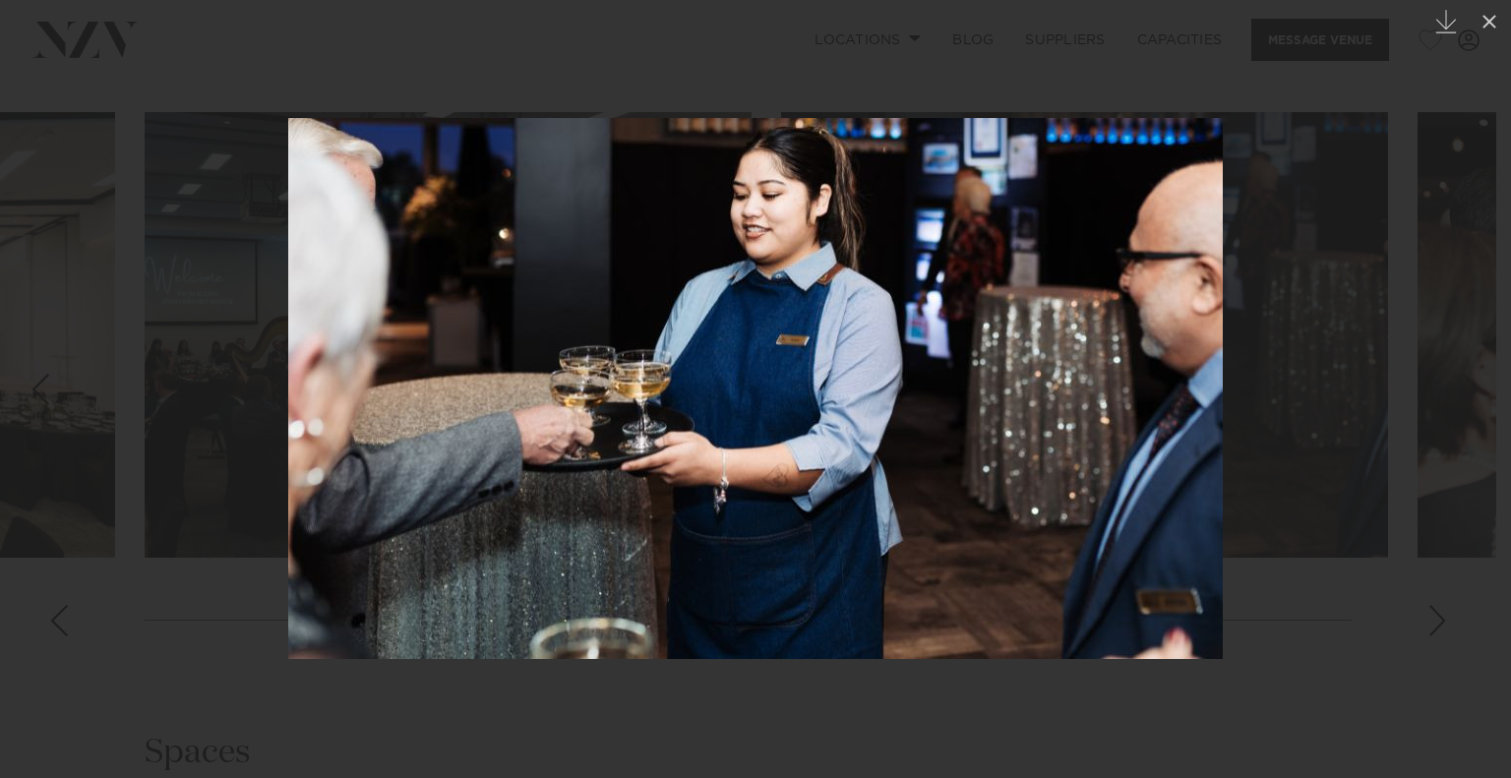
click at [1412, 598] on div at bounding box center [755, 389] width 1511 height 778
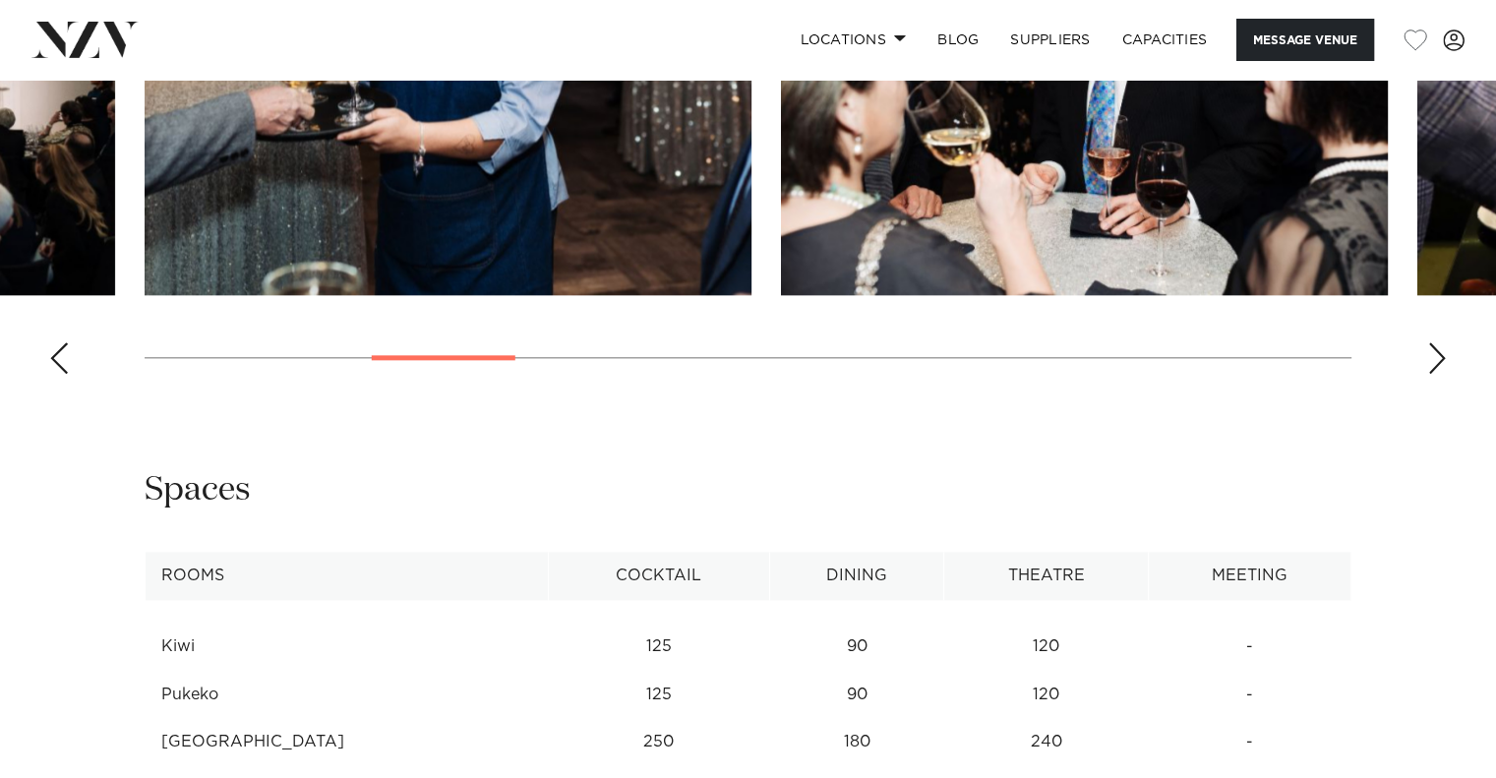
scroll to position [2557, 0]
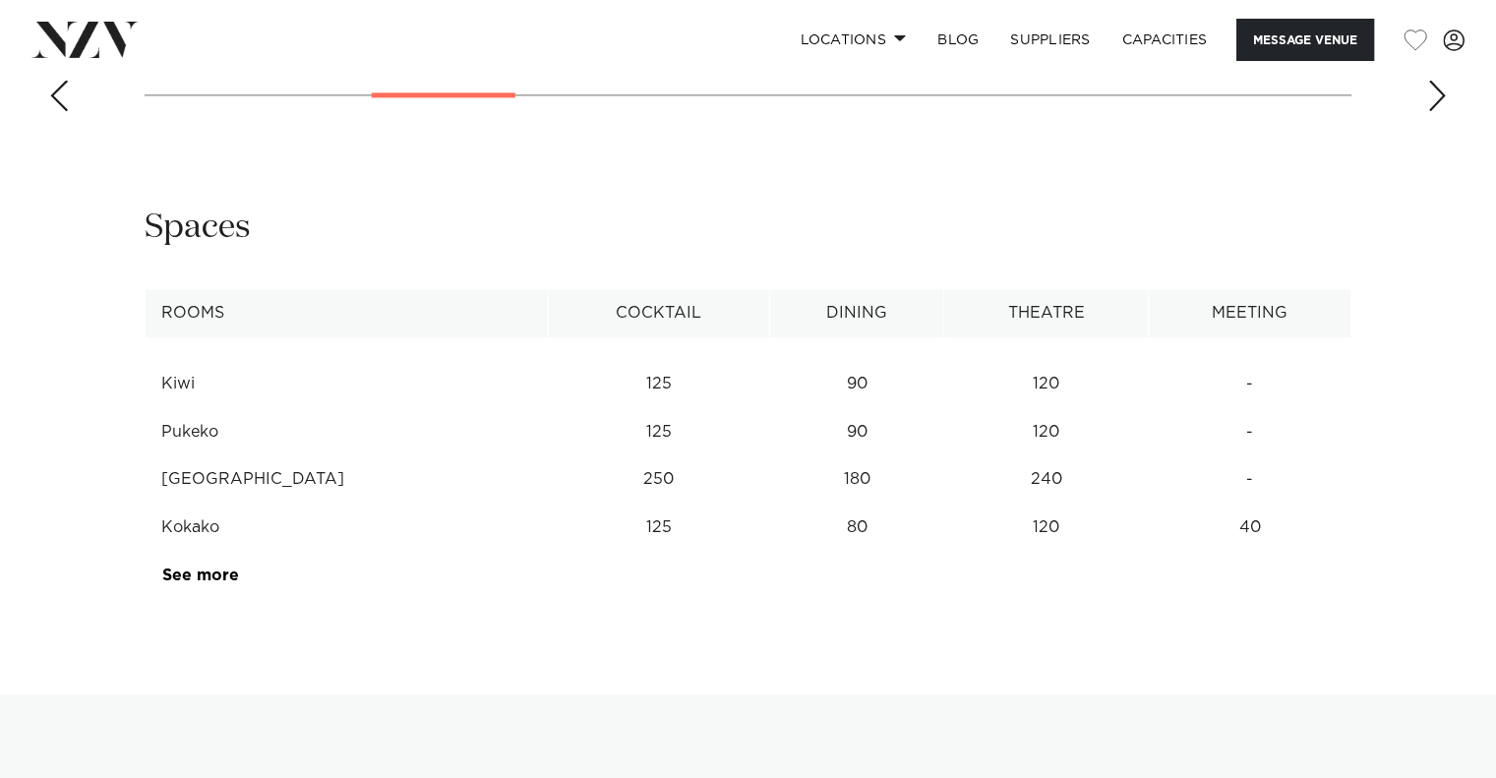
click at [243, 574] on td "See more" at bounding box center [239, 576] width 186 height 48
click at [215, 568] on link "See more" at bounding box center [238, 576] width 153 height 16
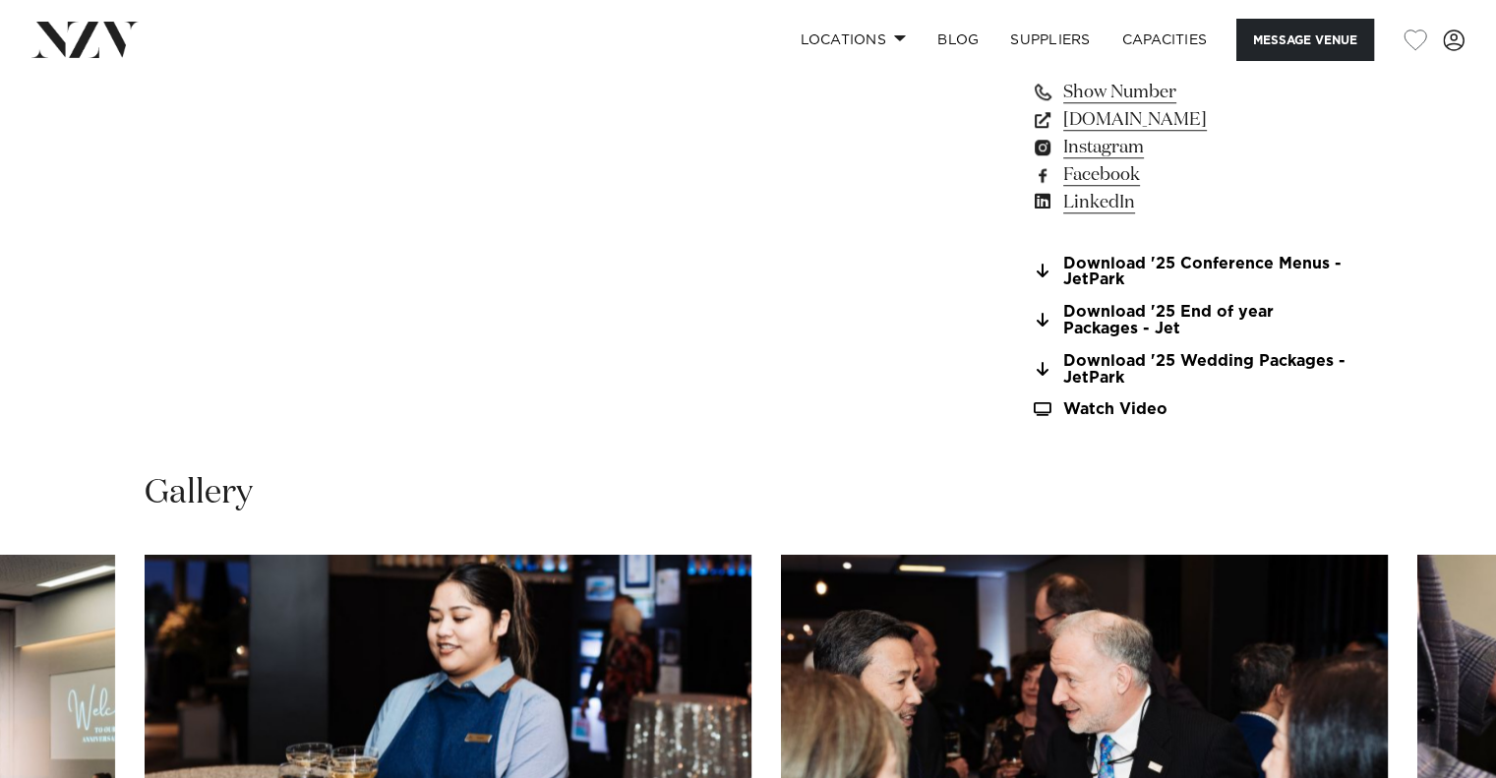
scroll to position [1574, 0]
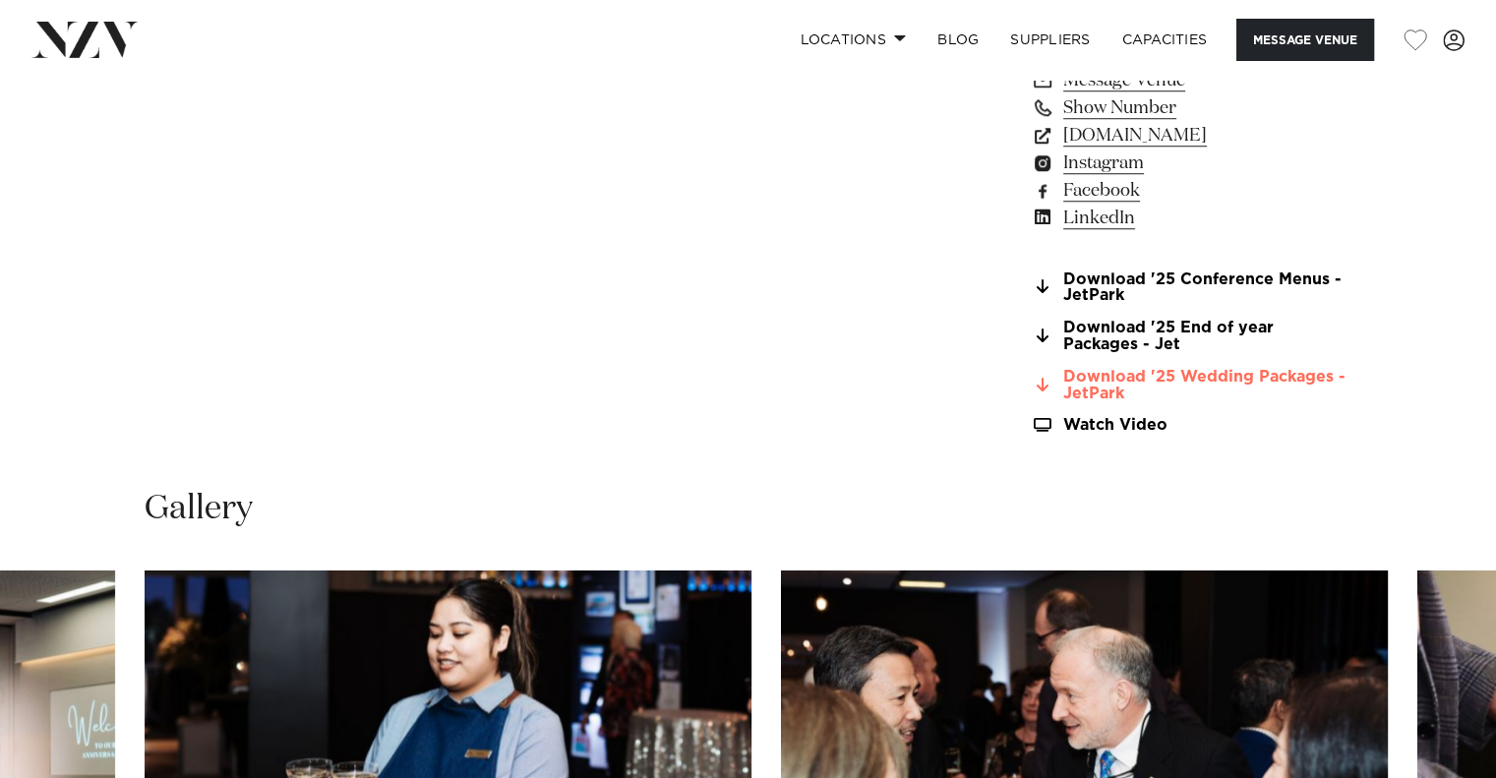
click at [1227, 379] on link "Download '25 Wedding Packages - JetPark" at bounding box center [1191, 385] width 321 height 33
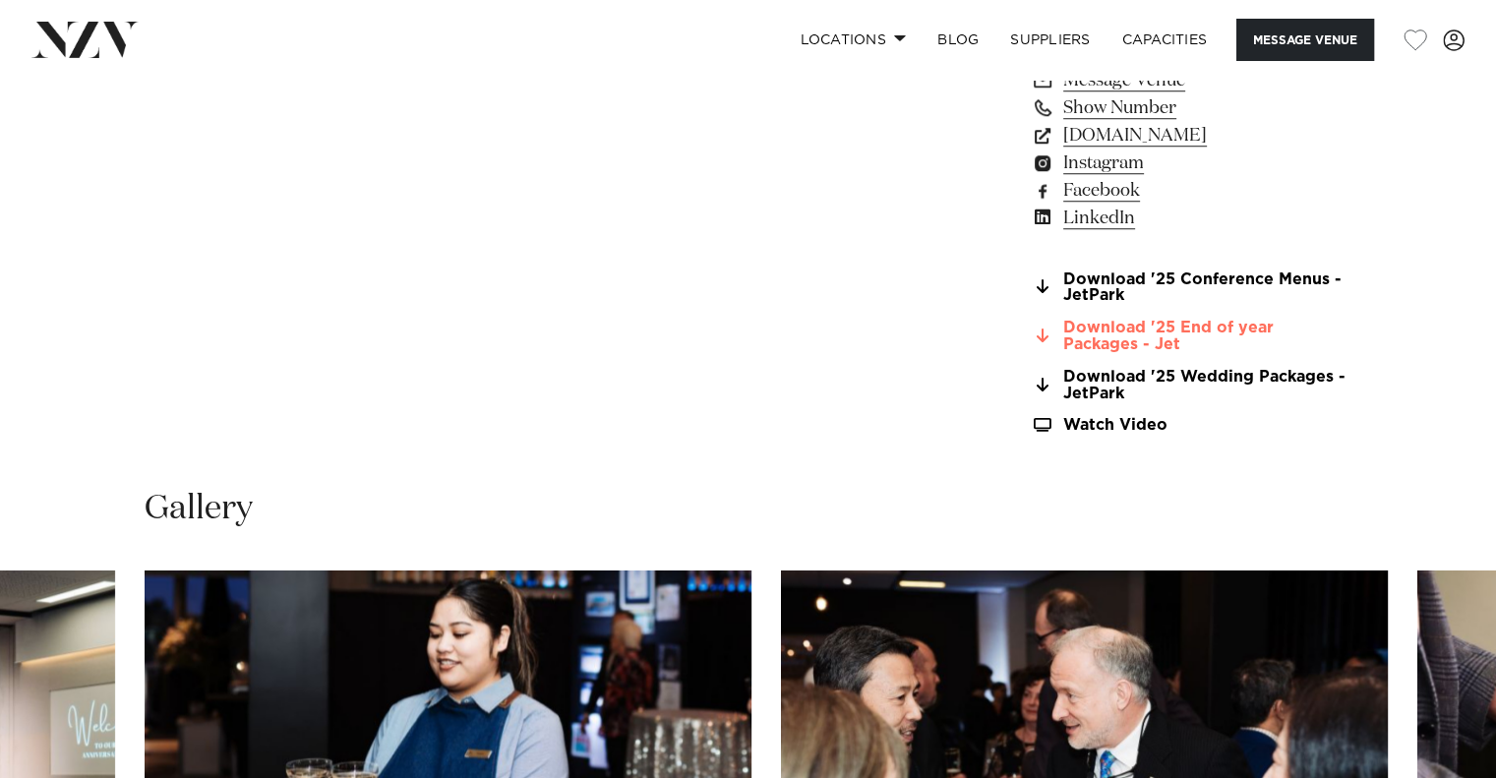
click at [1143, 331] on link "Download '25 End of year Packages - Jet" at bounding box center [1191, 336] width 321 height 33
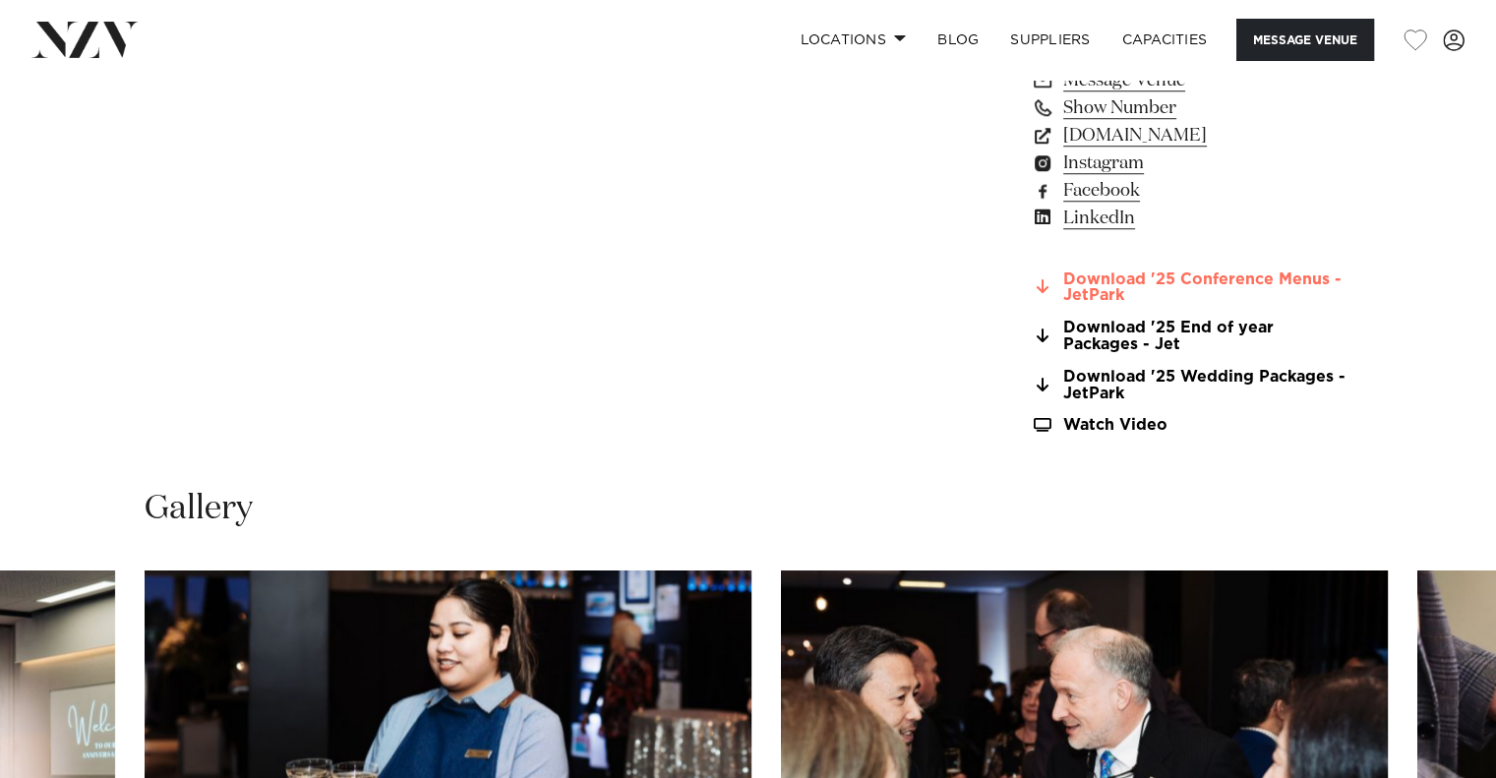
click at [1118, 272] on link "Download '25 Conference Menus - JetPark" at bounding box center [1191, 287] width 321 height 33
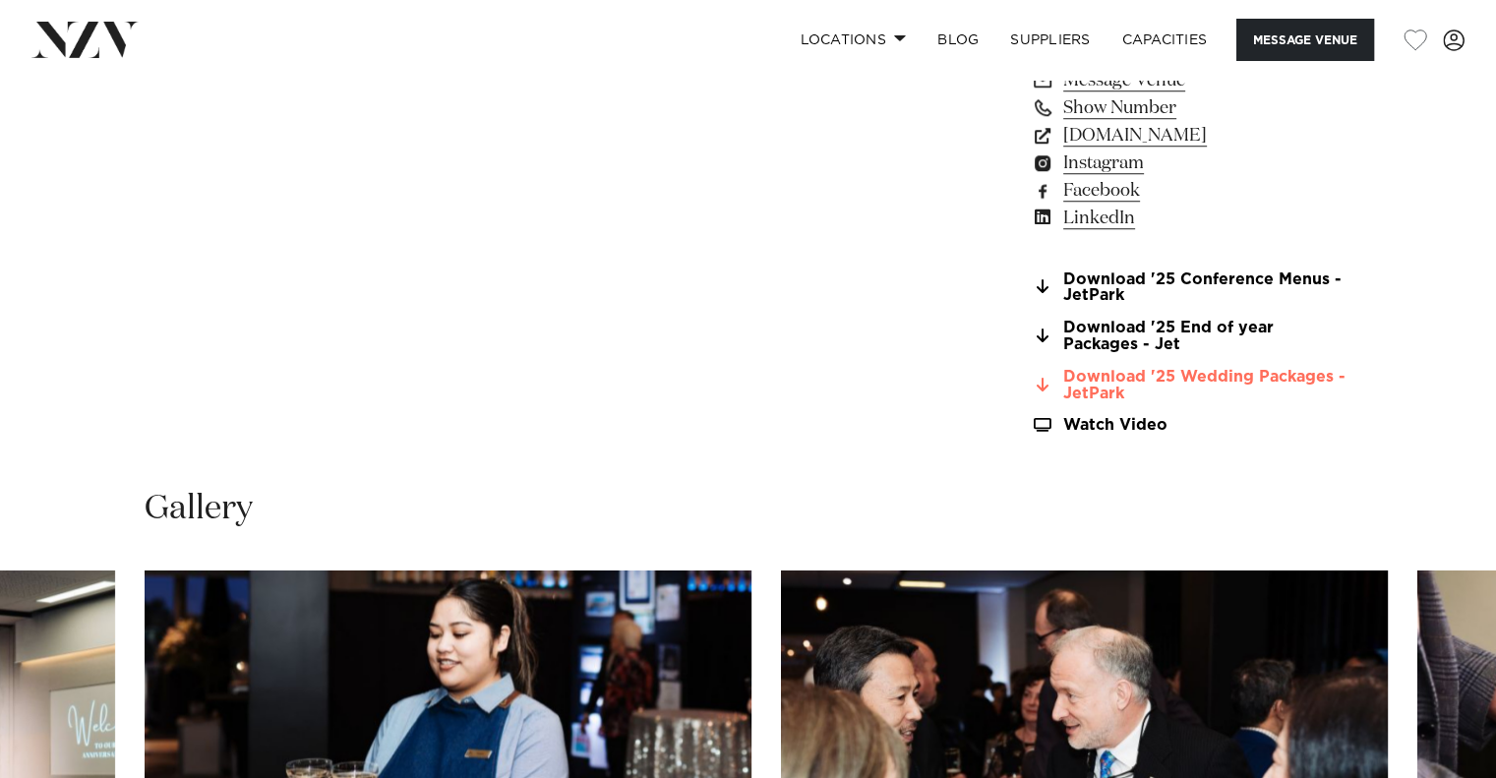
click at [1148, 377] on link "Download '25 Wedding Packages - JetPark" at bounding box center [1191, 385] width 321 height 33
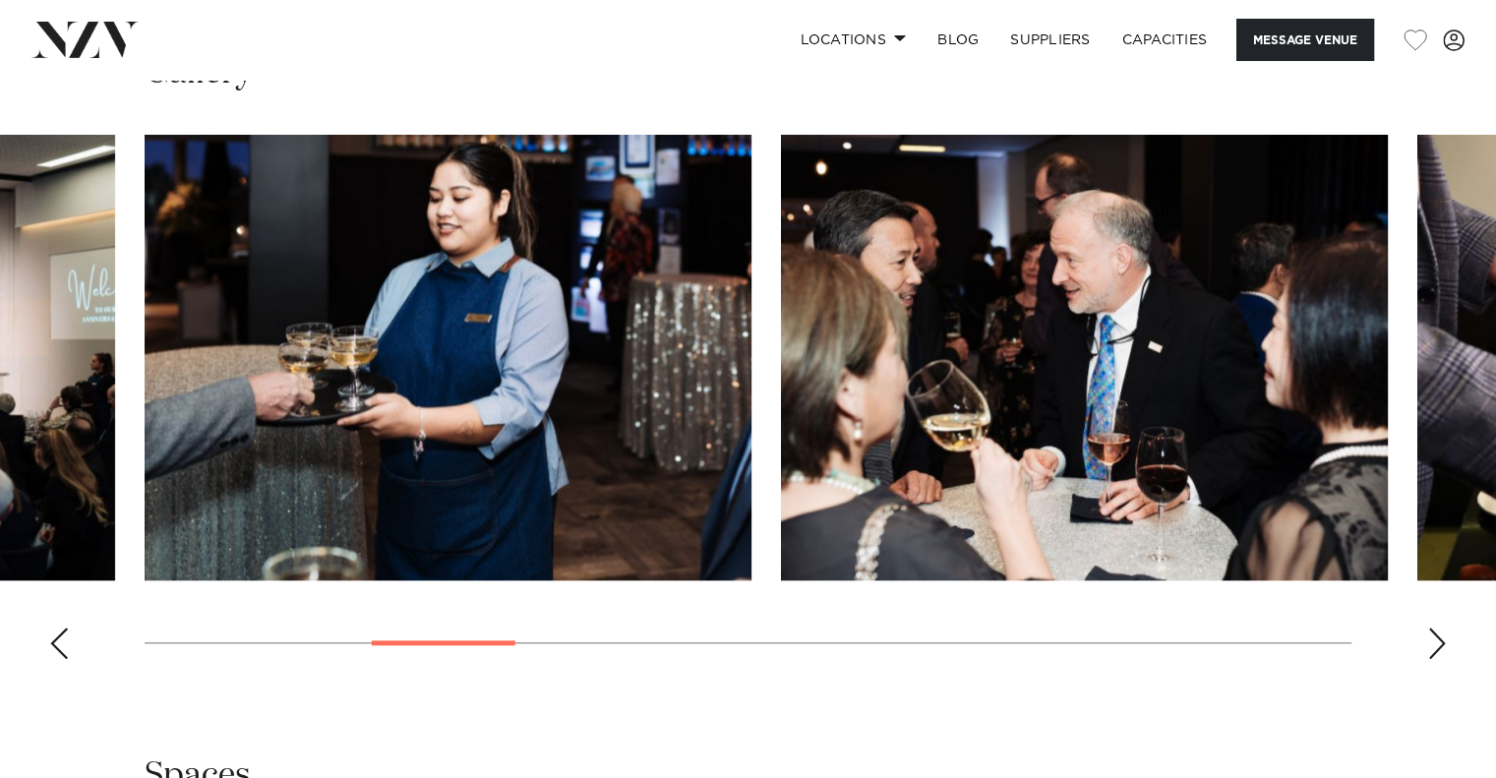
scroll to position [2164, 0]
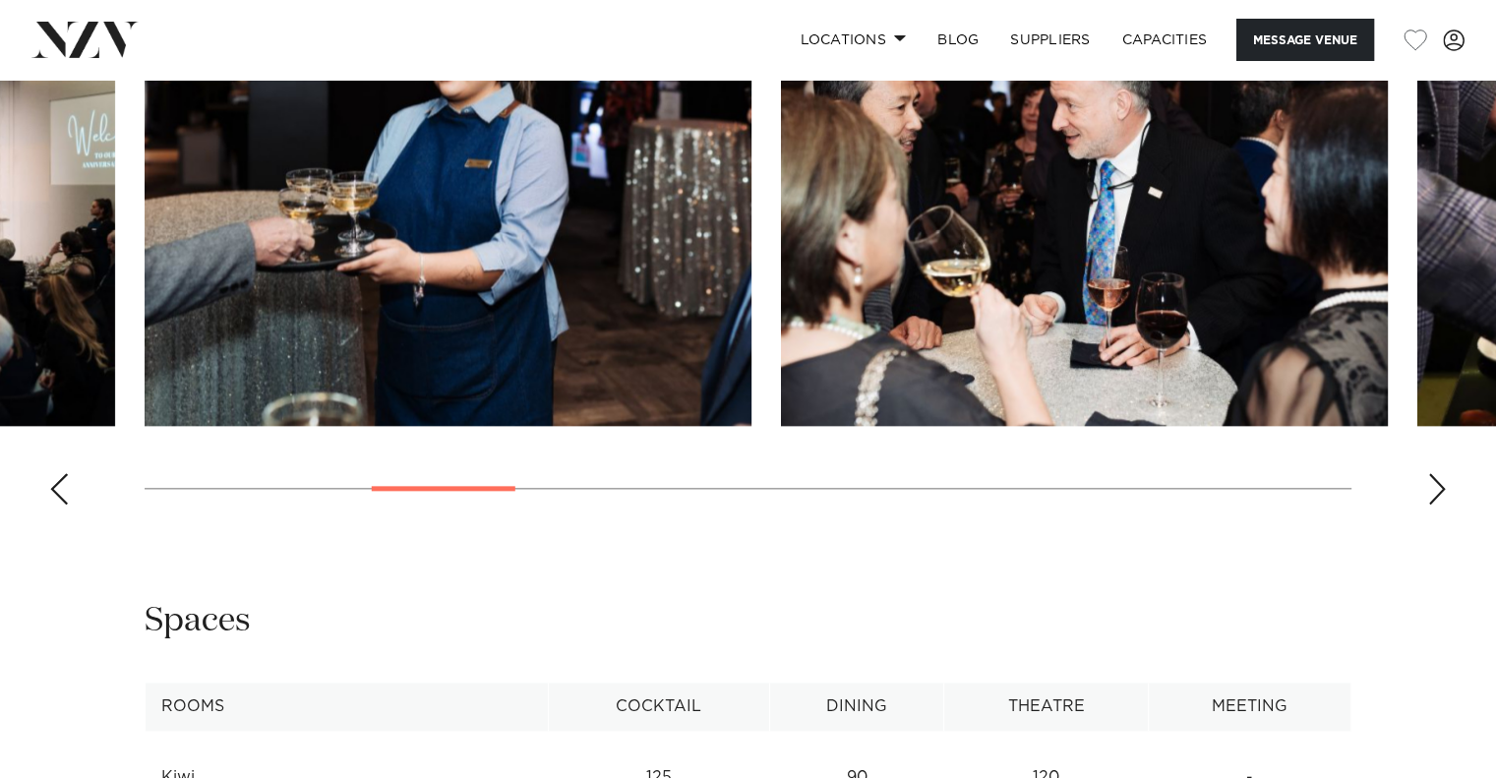
click at [1424, 483] on swiper-container at bounding box center [748, 250] width 1496 height 540
click at [1439, 485] on div "Next slide" at bounding box center [1437, 488] width 20 height 31
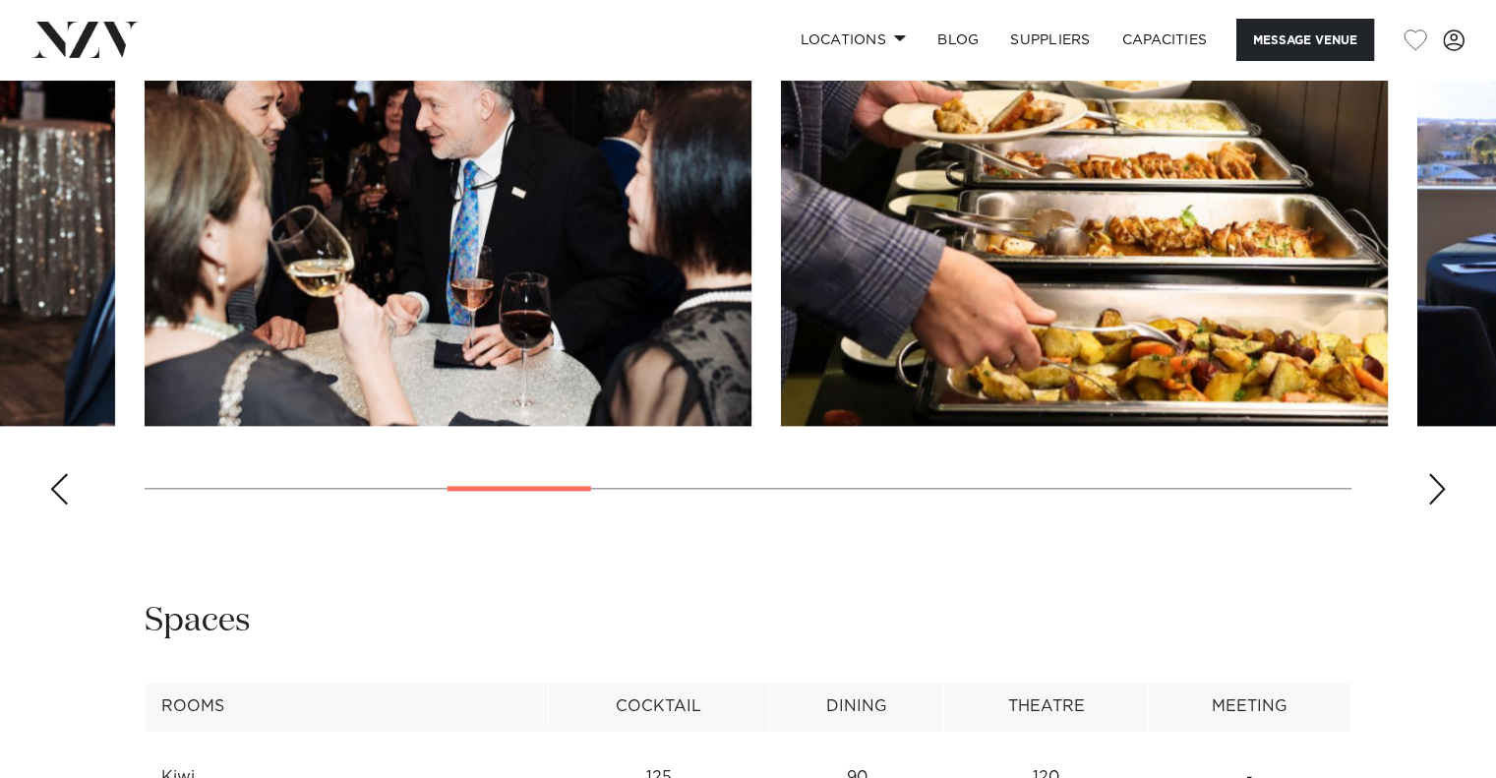
click at [1440, 485] on div "Next slide" at bounding box center [1437, 488] width 20 height 31
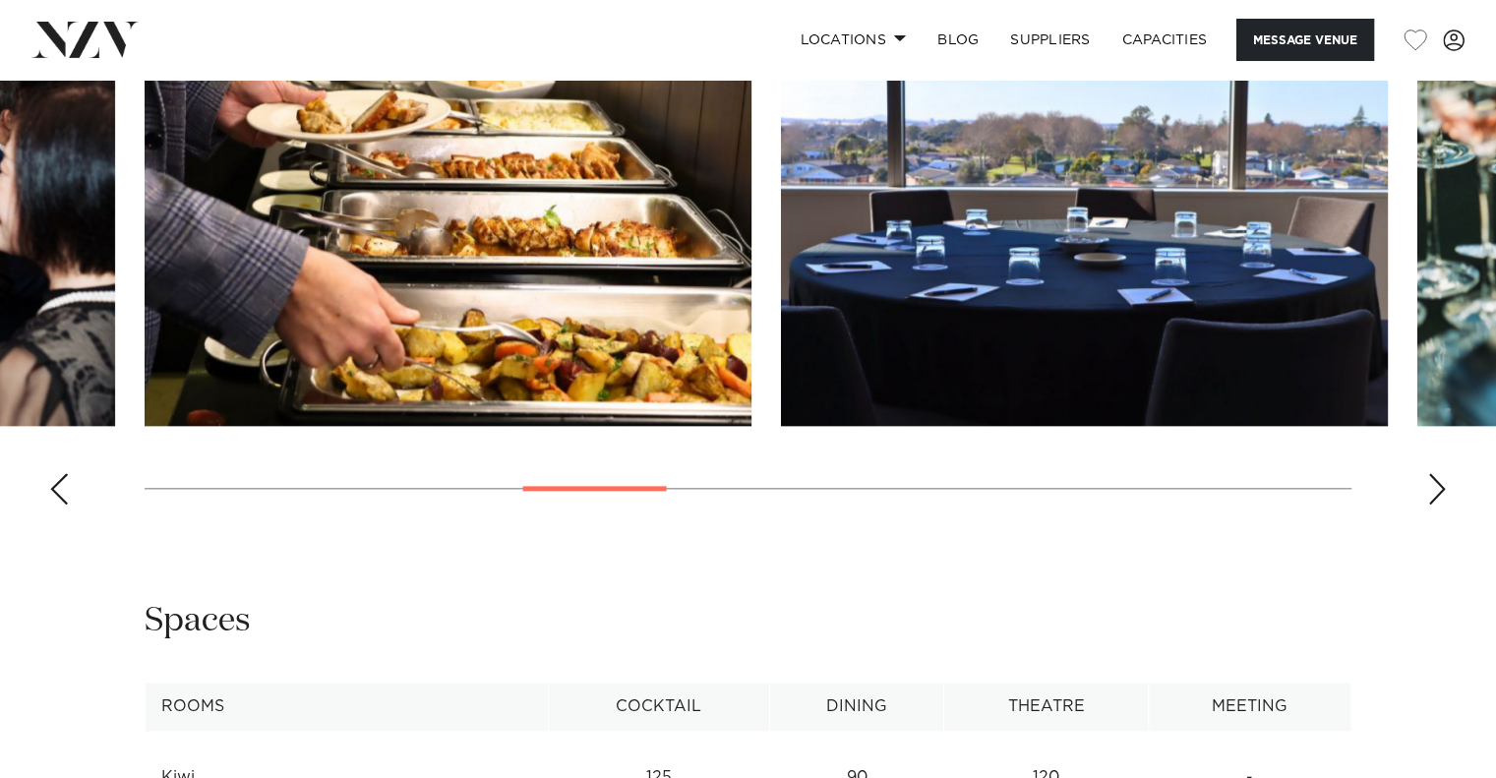
click at [1440, 485] on div "Next slide" at bounding box center [1437, 488] width 20 height 31
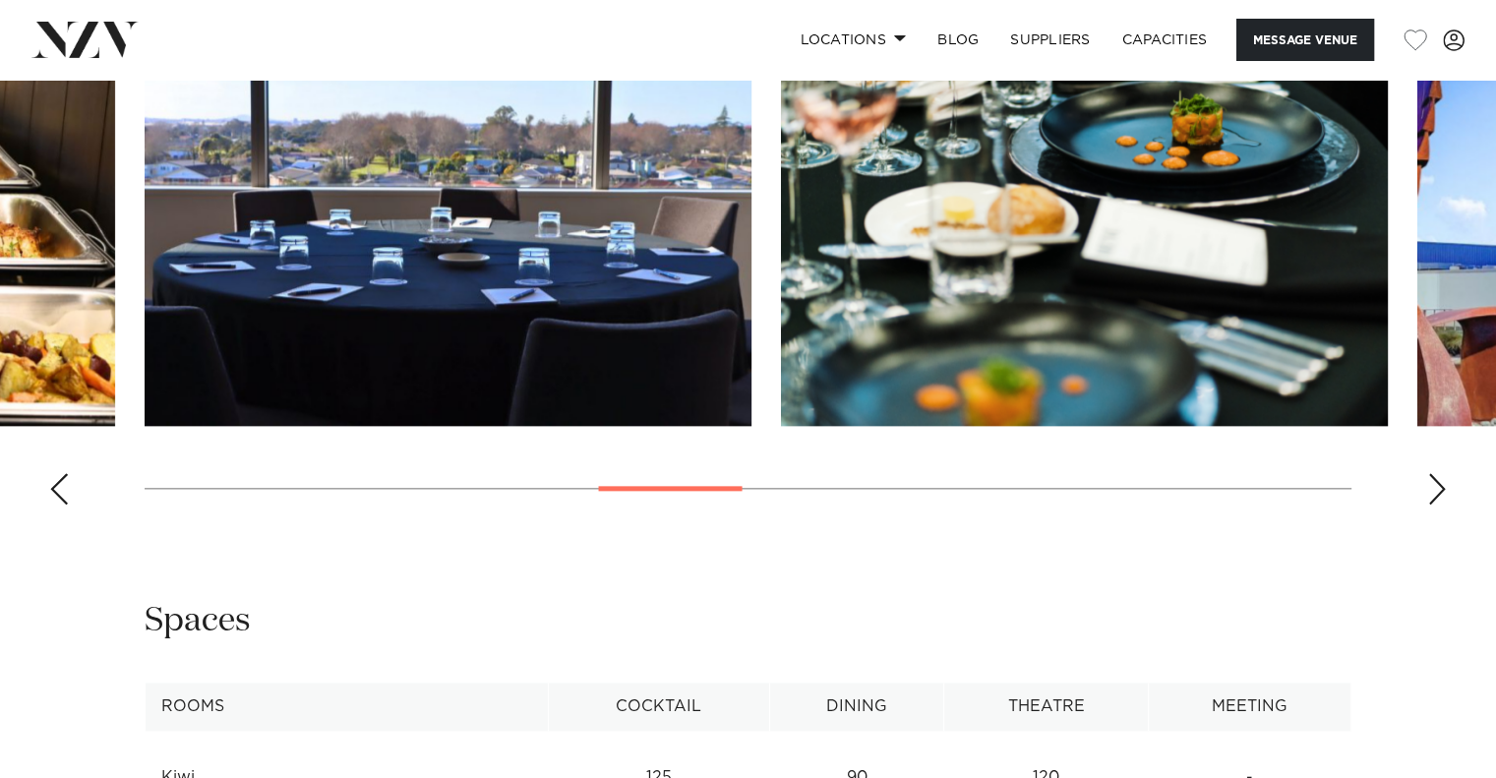
click at [1440, 485] on div "Next slide" at bounding box center [1437, 488] width 20 height 31
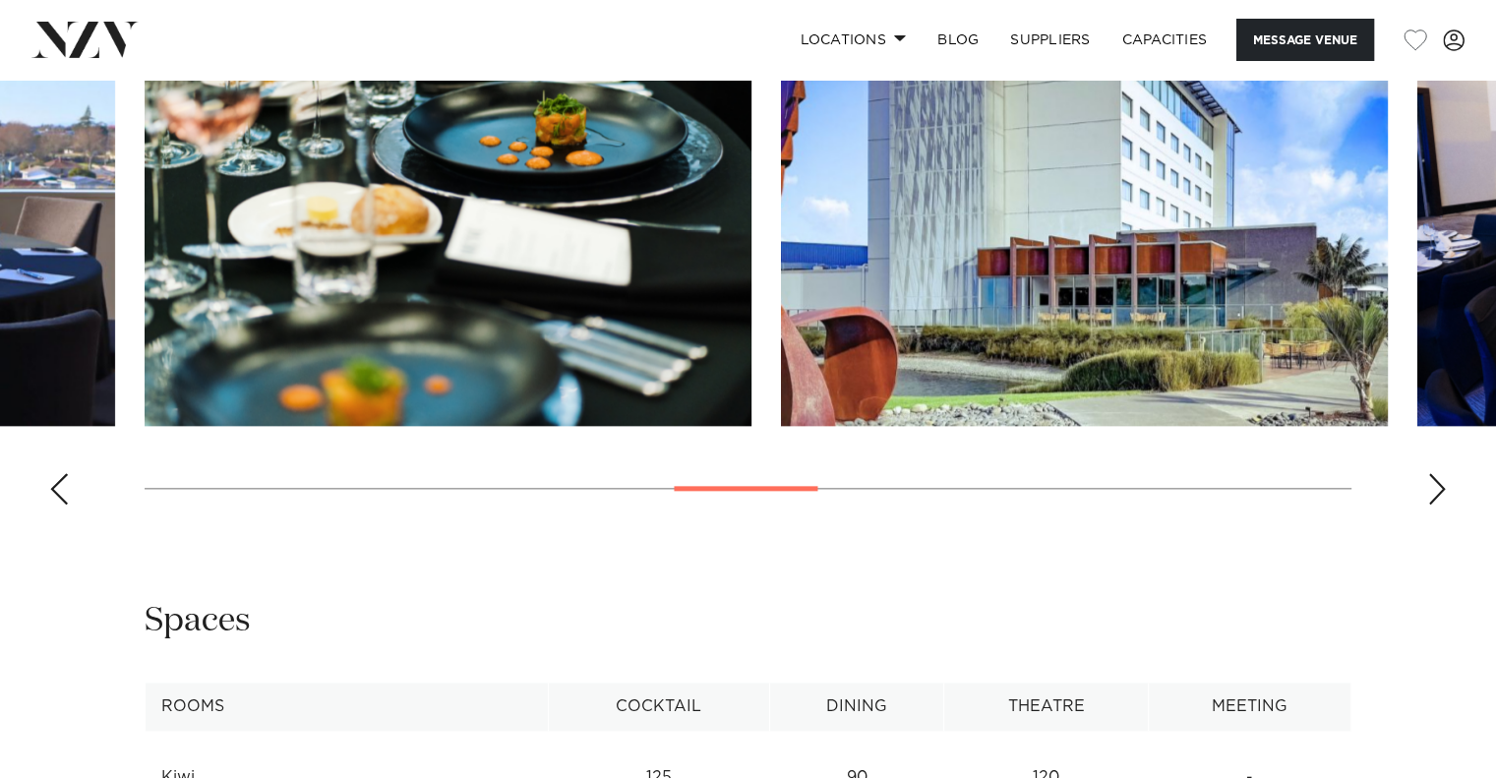
click at [1440, 485] on div "Next slide" at bounding box center [1437, 488] width 20 height 31
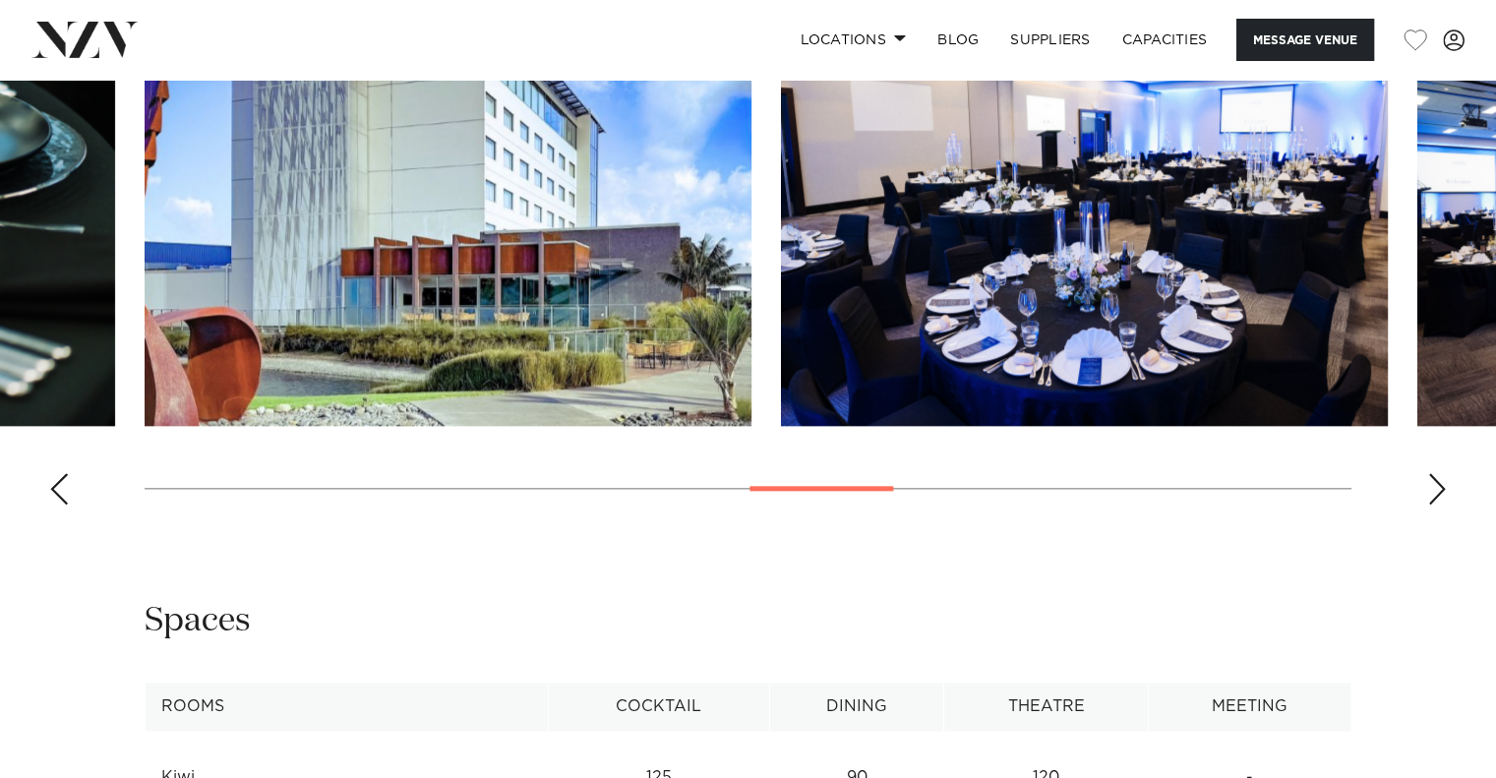
click at [1440, 485] on div "Next slide" at bounding box center [1437, 488] width 20 height 31
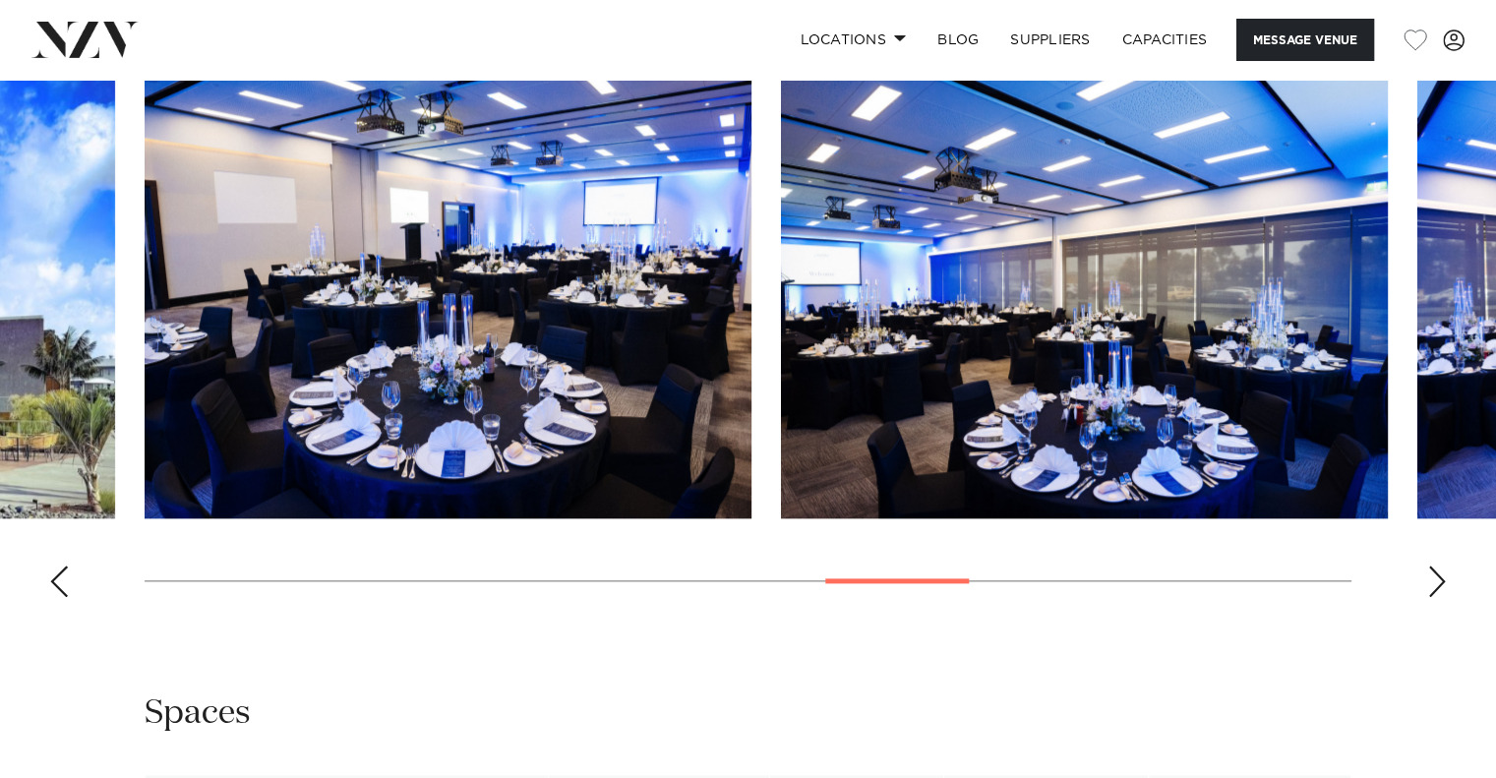
scroll to position [2032, 0]
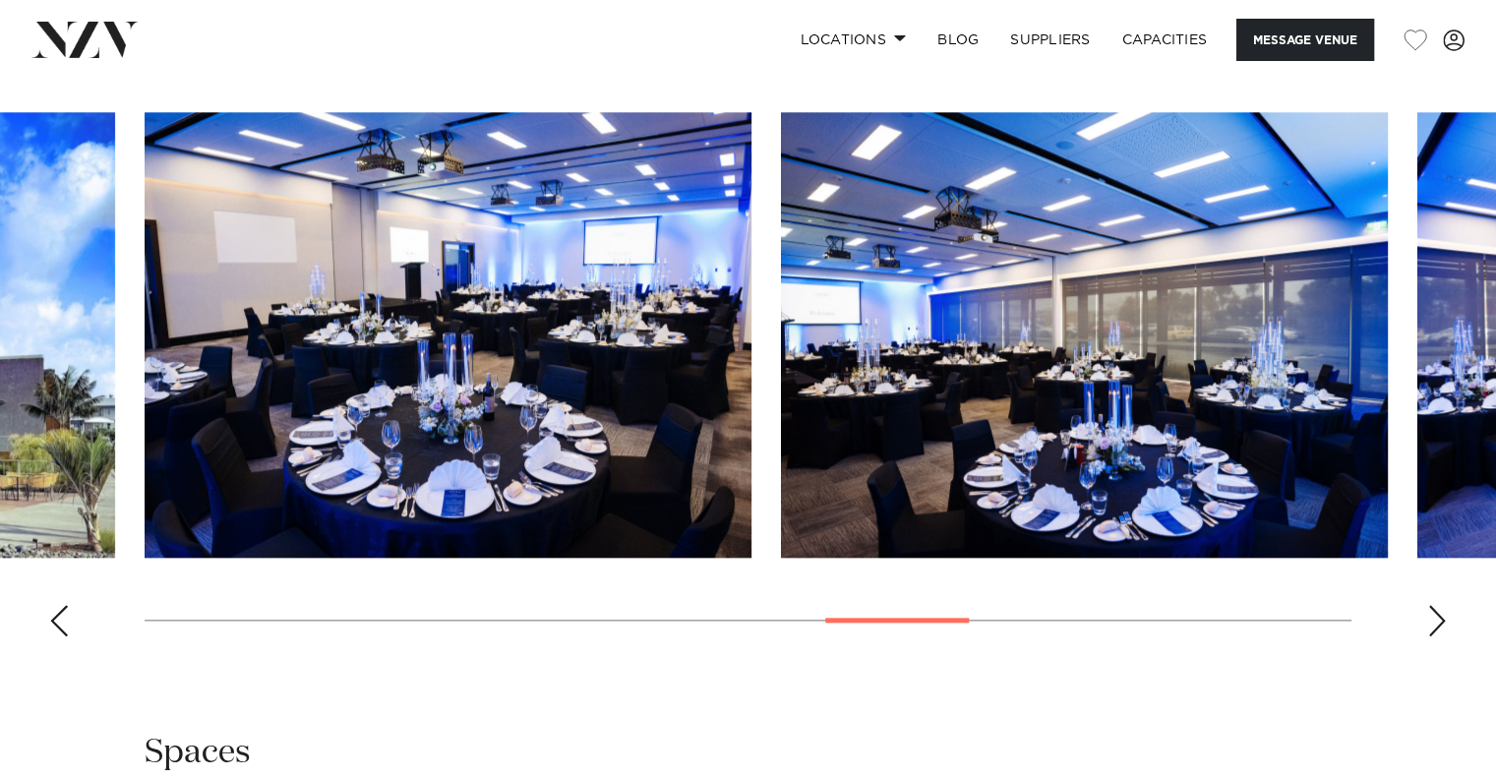
click at [1452, 615] on swiper-container at bounding box center [748, 382] width 1496 height 540
click at [1443, 620] on div "Next slide" at bounding box center [1437, 620] width 20 height 31
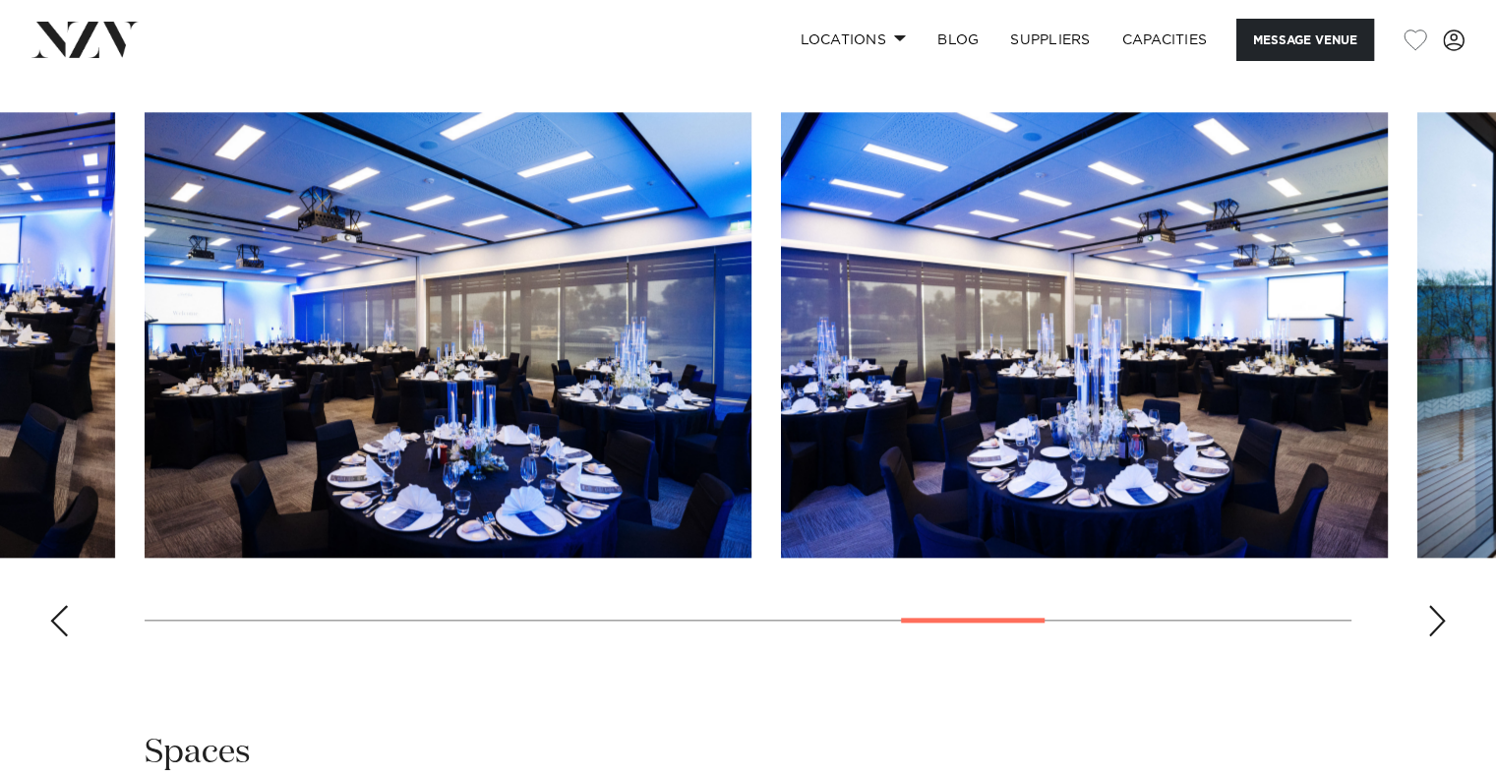
click at [1443, 620] on div "Next slide" at bounding box center [1437, 620] width 20 height 31
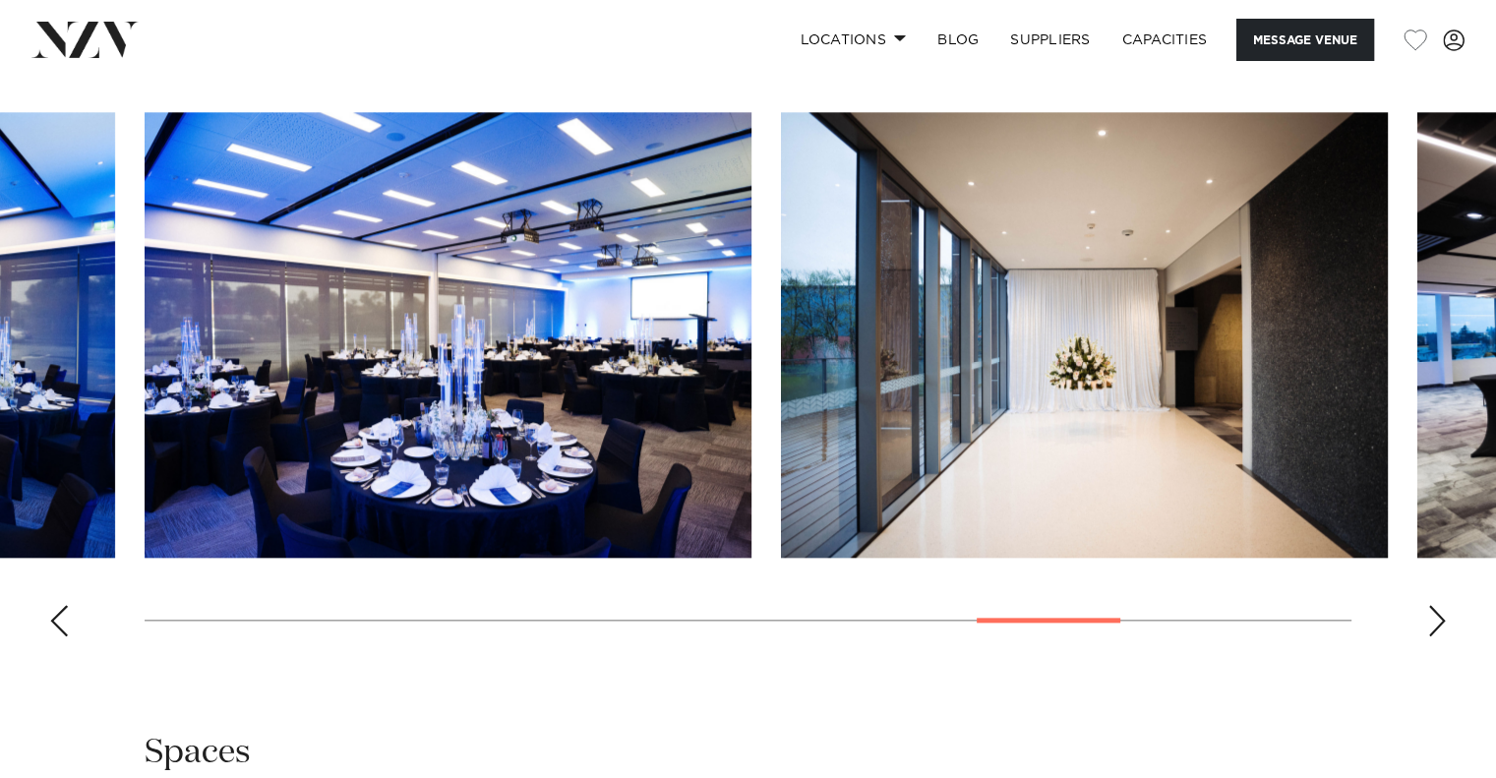
click at [1443, 620] on div "Next slide" at bounding box center [1437, 620] width 20 height 31
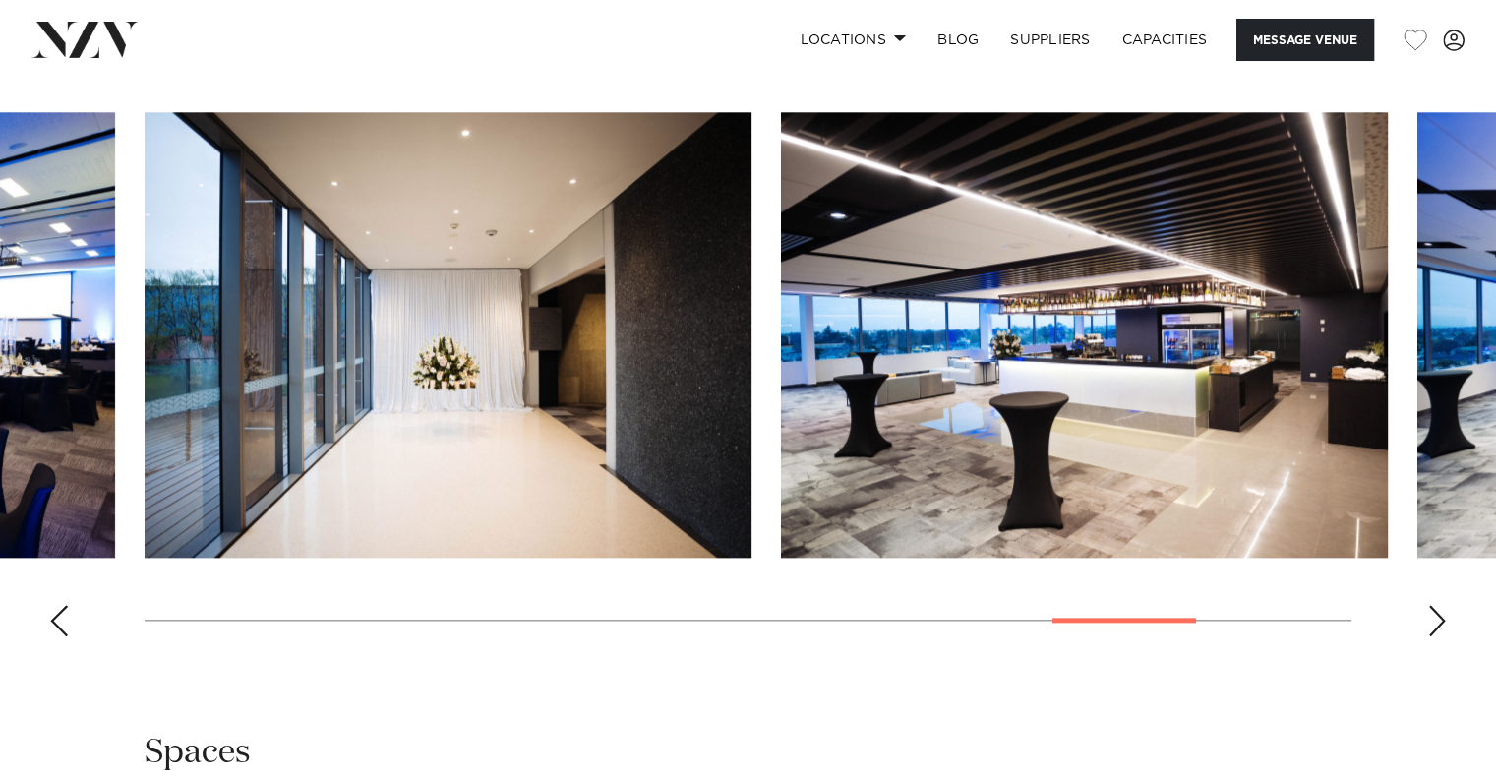
click at [1443, 620] on div "Next slide" at bounding box center [1437, 620] width 20 height 31
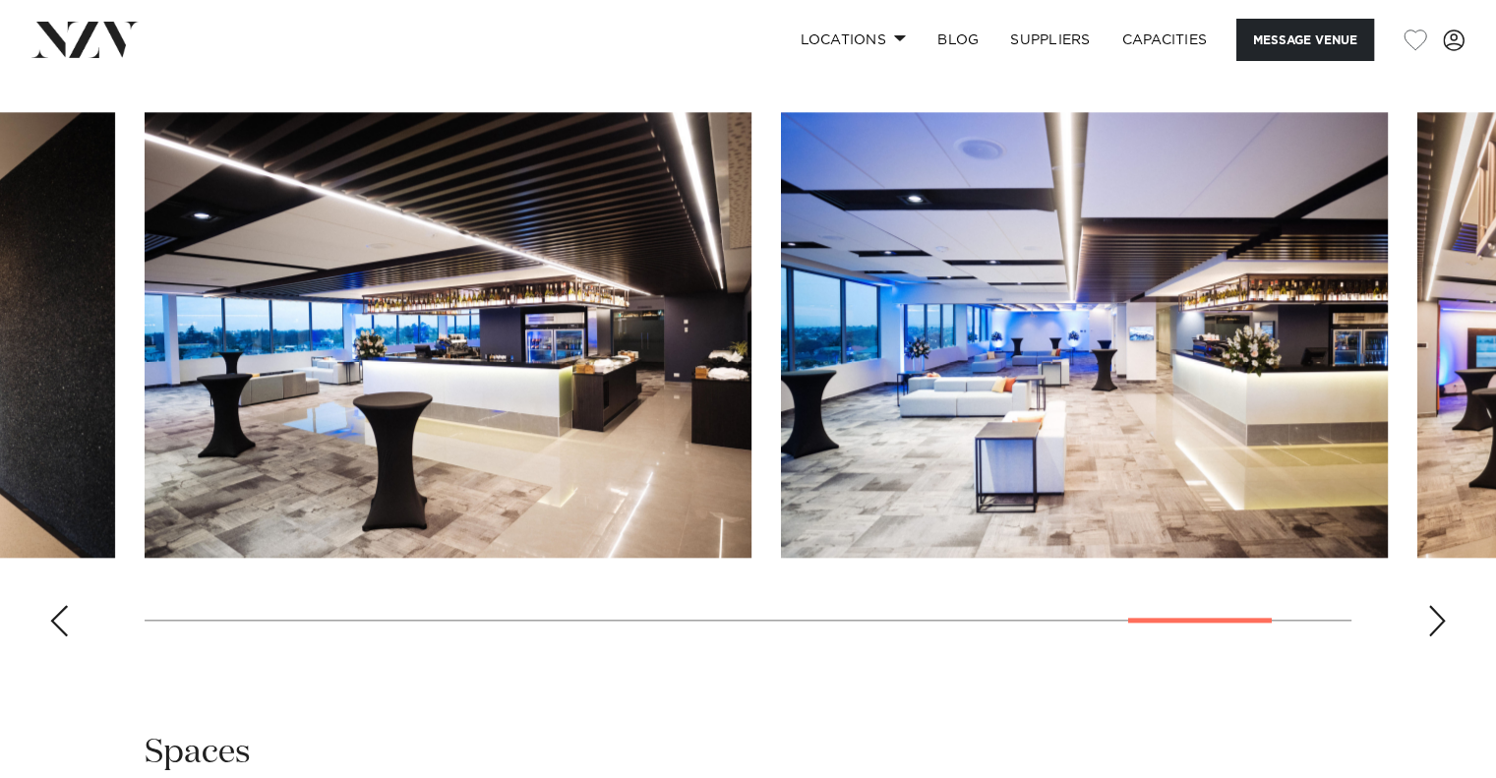
click at [1443, 620] on div "Next slide" at bounding box center [1437, 620] width 20 height 31
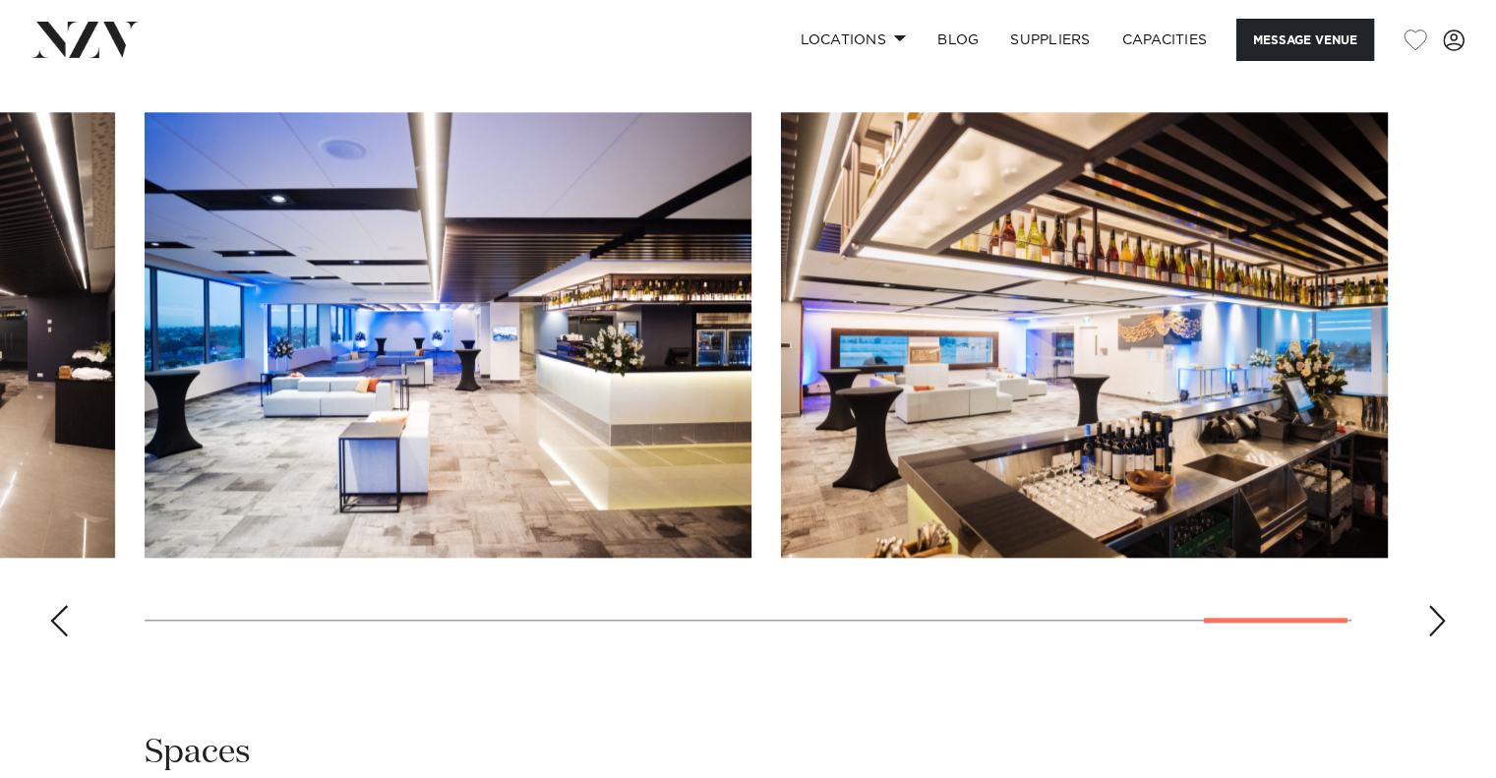
click at [1443, 620] on div "Next slide" at bounding box center [1437, 620] width 20 height 31
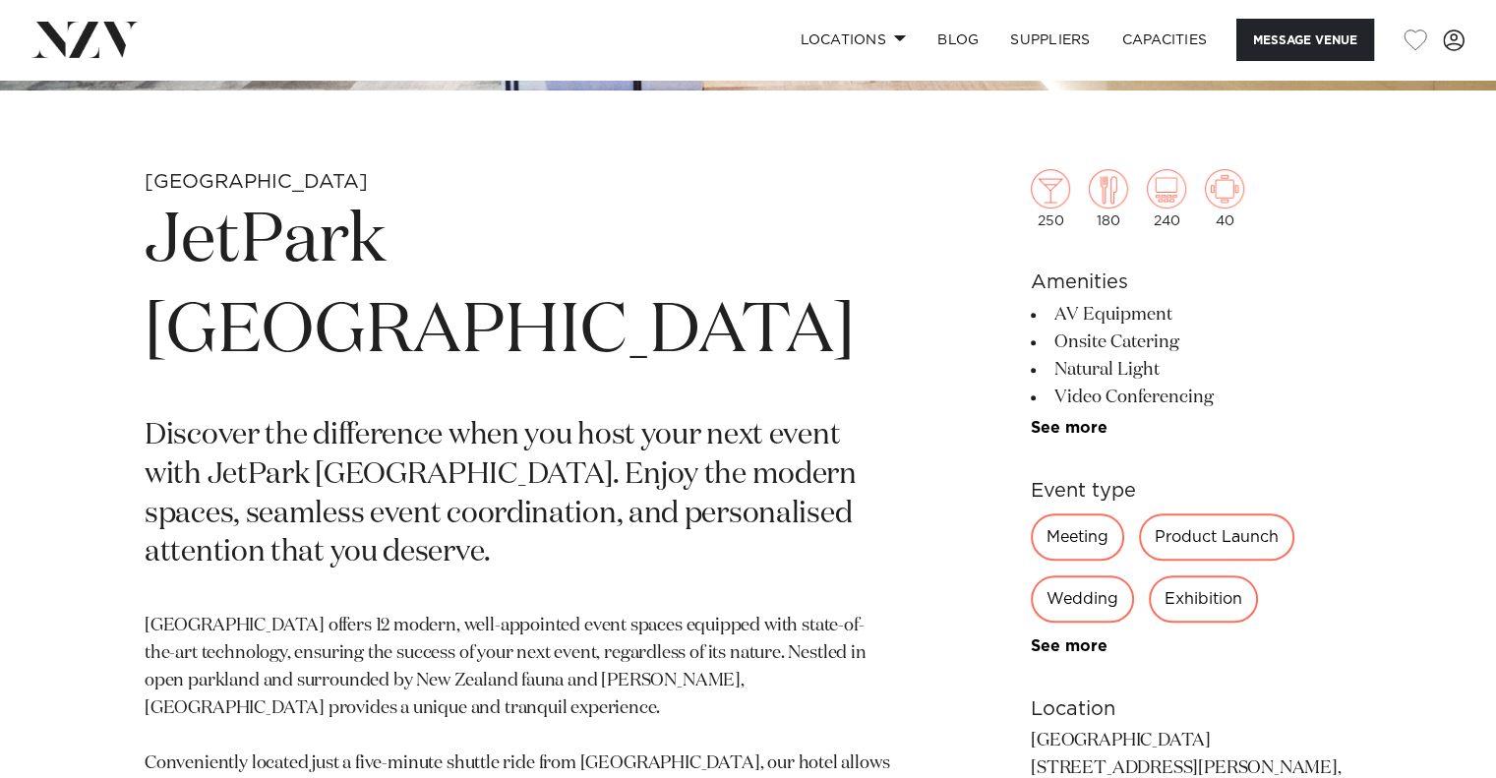
scroll to position [721, 0]
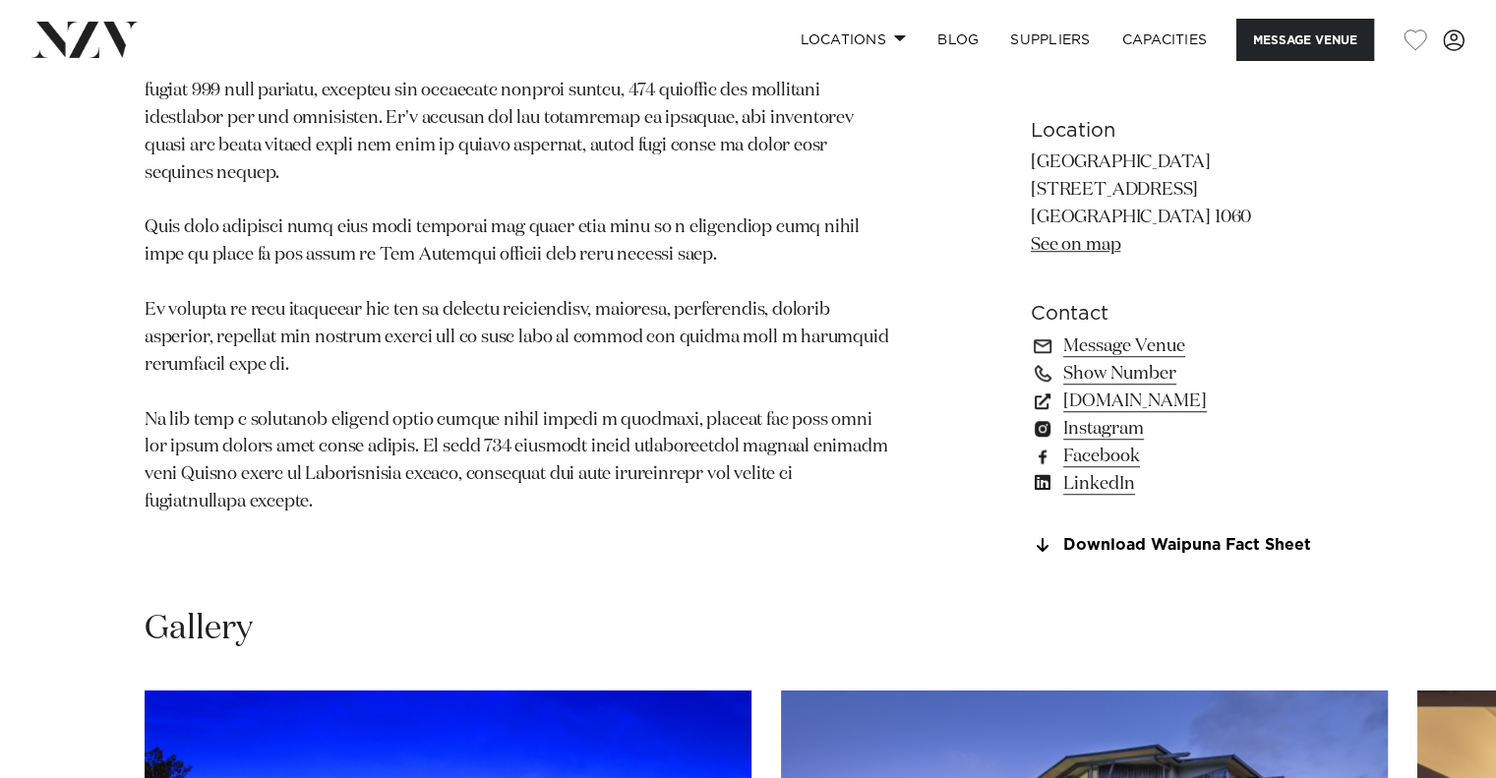
scroll to position [1311, 0]
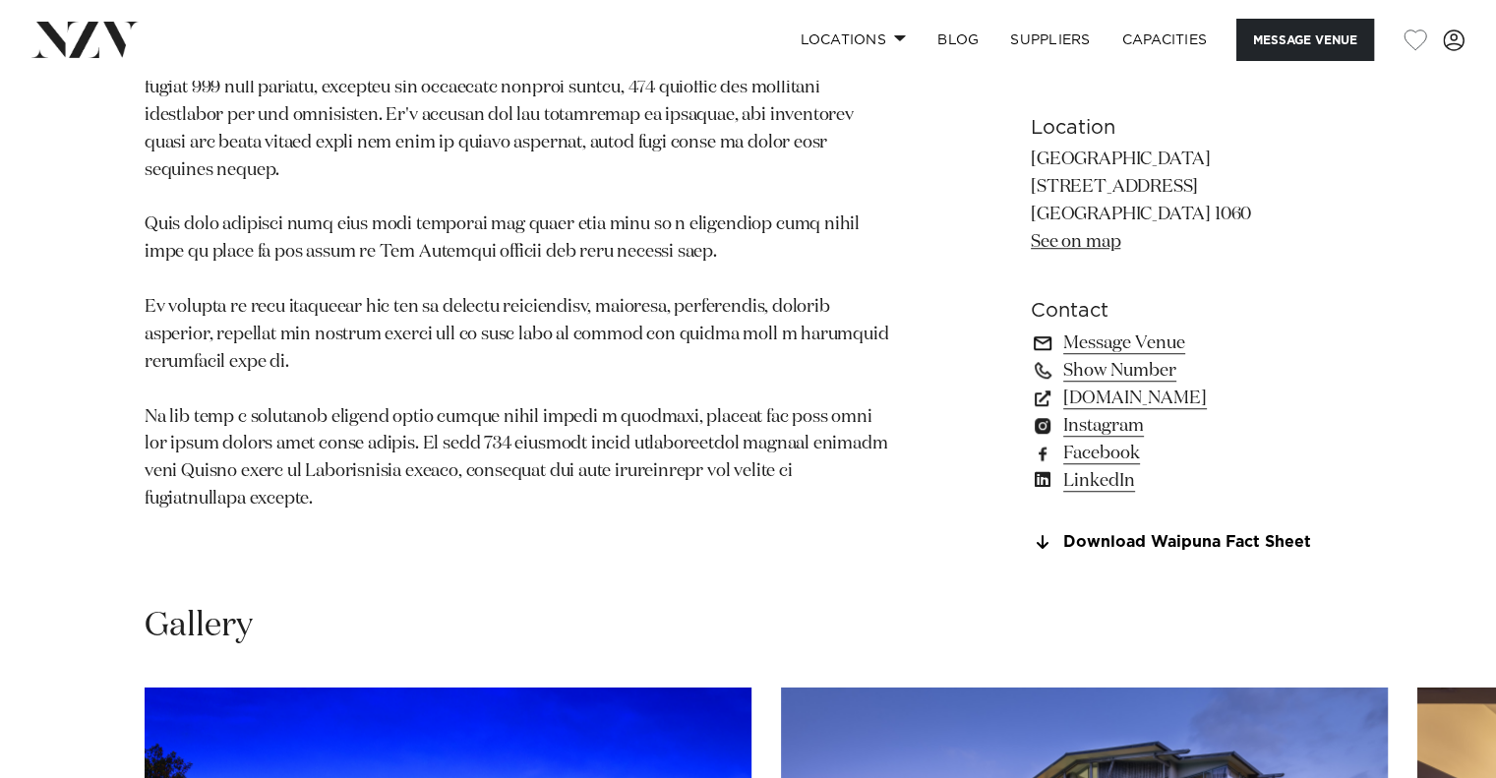
click at [1135, 357] on link "Message Venue" at bounding box center [1191, 344] width 321 height 28
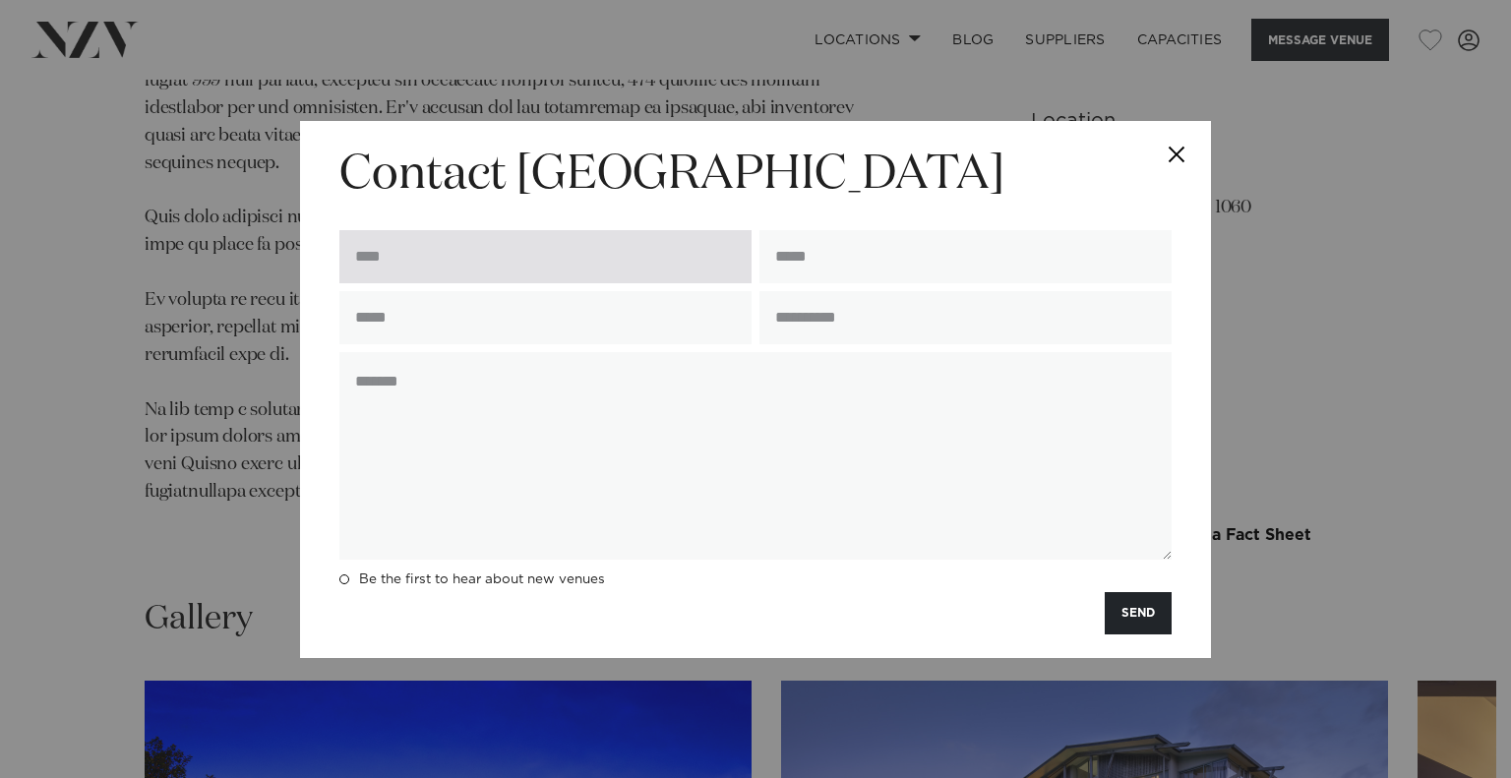
click at [735, 283] on input "text" at bounding box center [545, 256] width 412 height 53
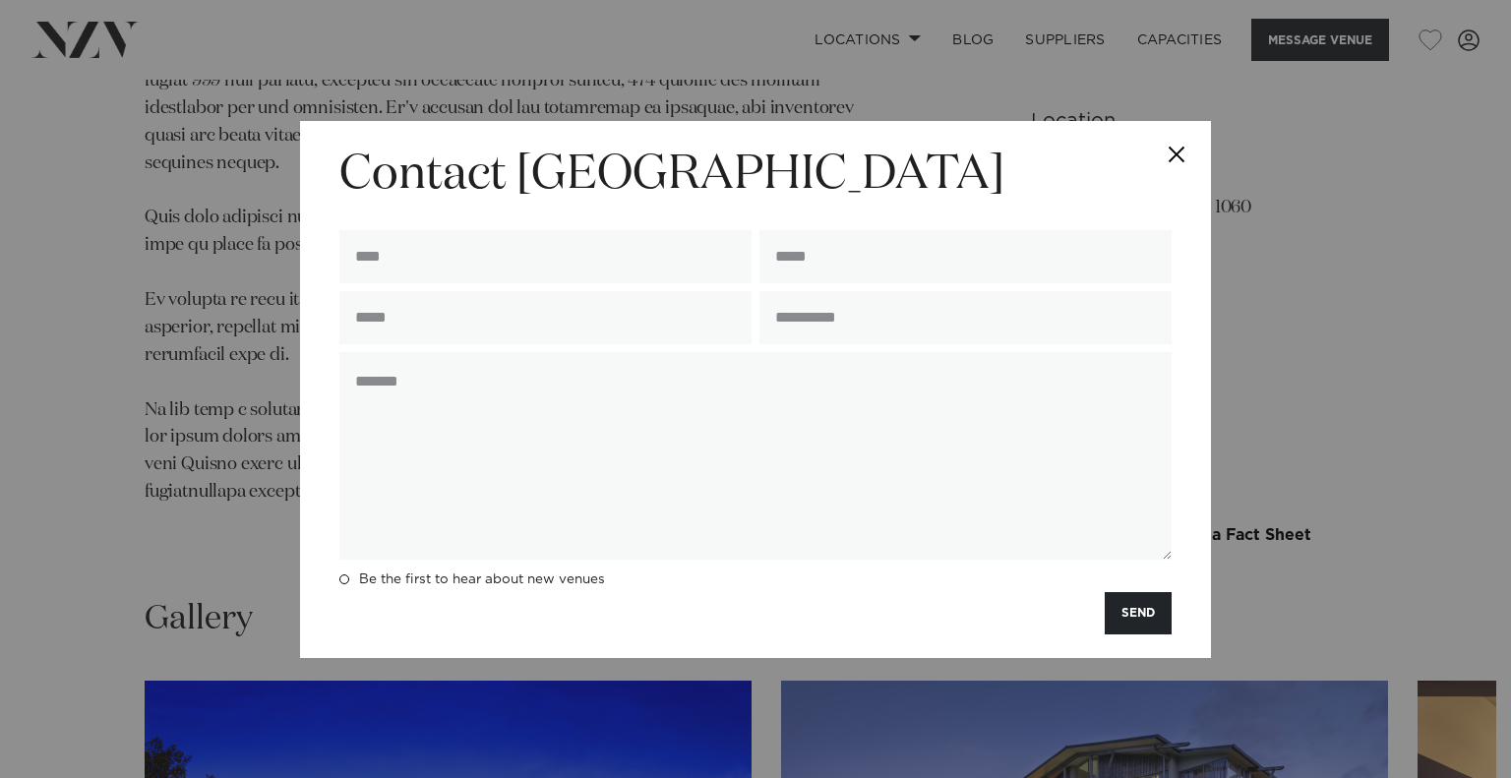
type input "******"
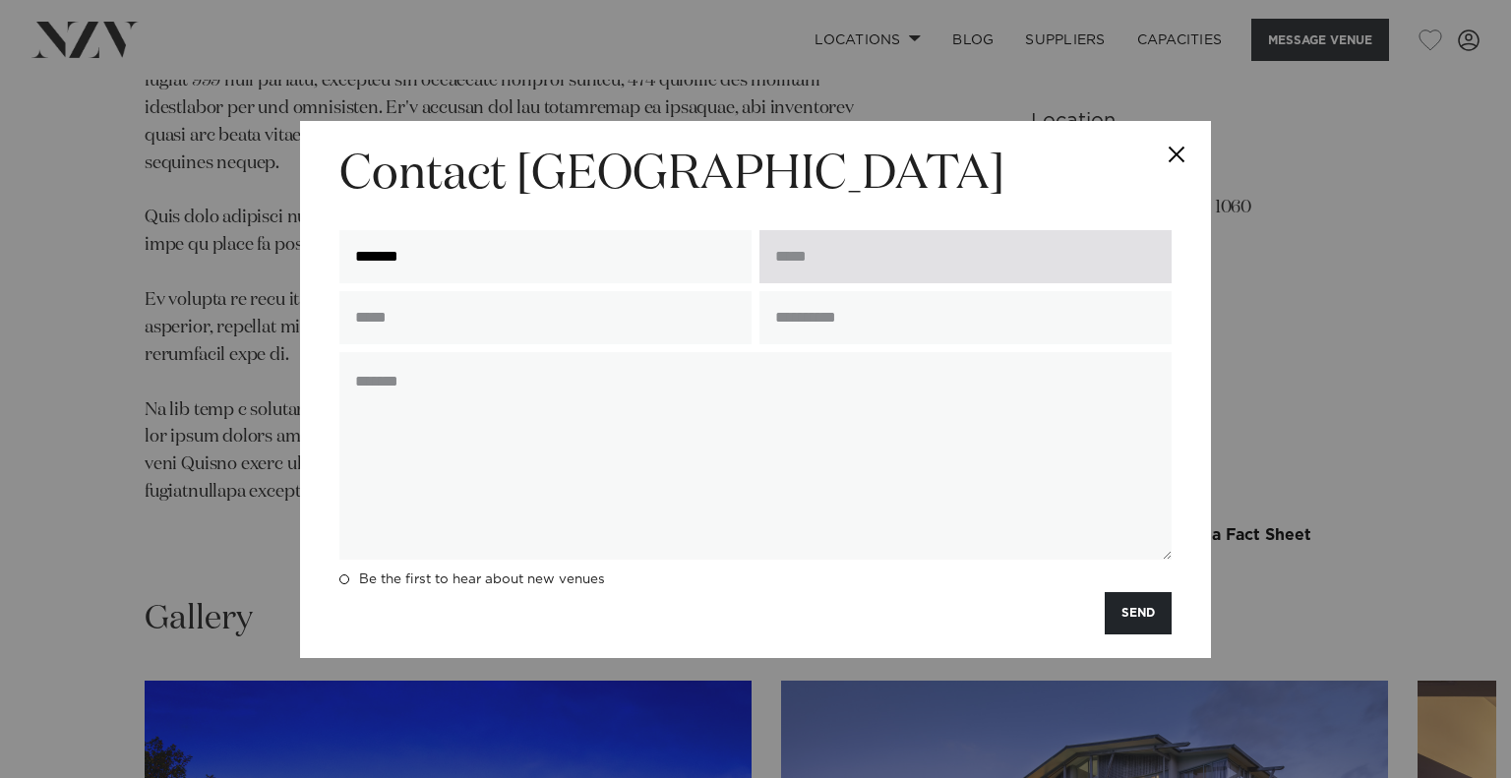
click at [924, 283] on input "email" at bounding box center [965, 256] width 412 height 53
type input "**********"
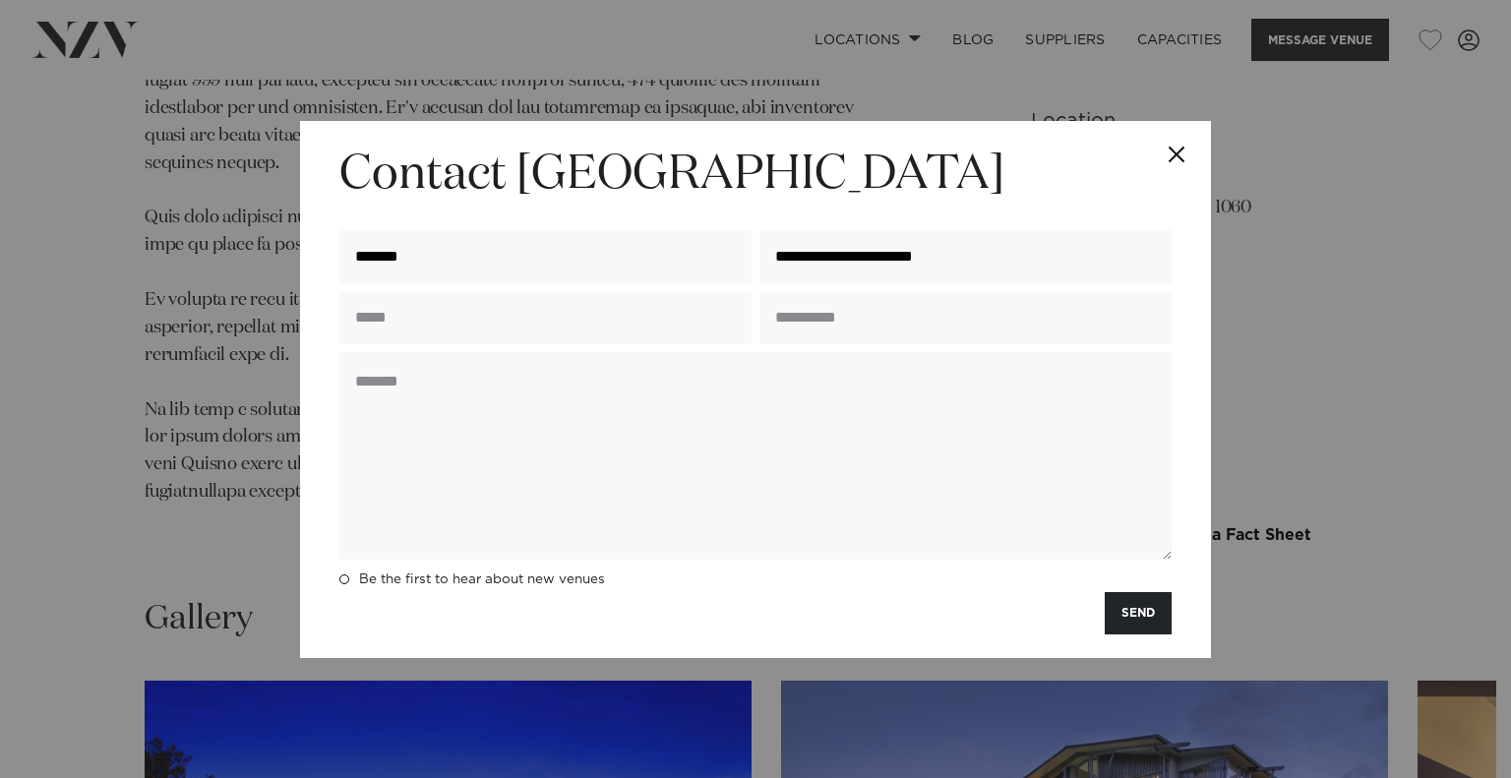
click at [315, 358] on div "**********" at bounding box center [755, 389] width 911 height 537
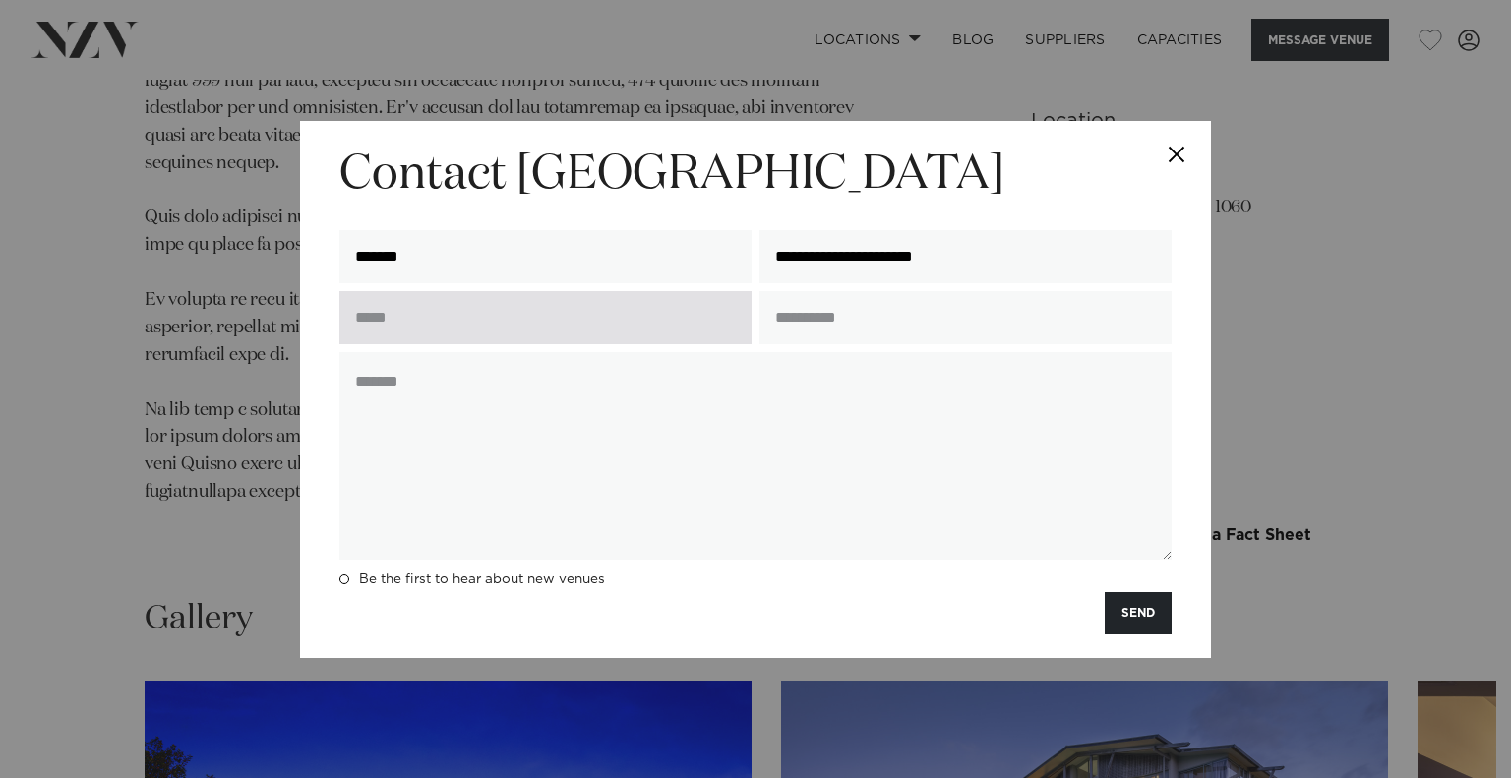
click at [401, 339] on input "text" at bounding box center [545, 317] width 412 height 53
type input "**********"
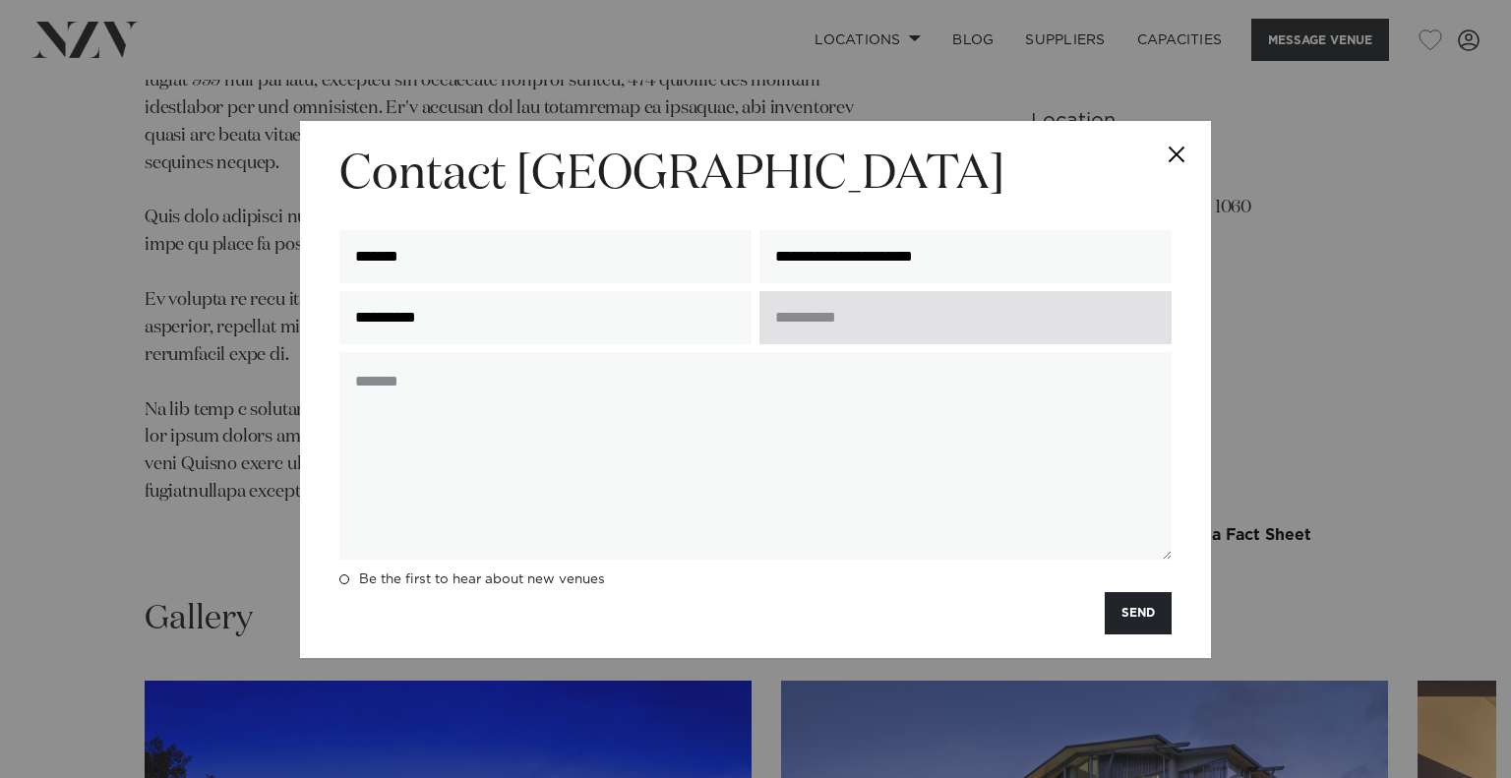
click at [899, 344] on input "text" at bounding box center [965, 317] width 412 height 53
type input "*********"
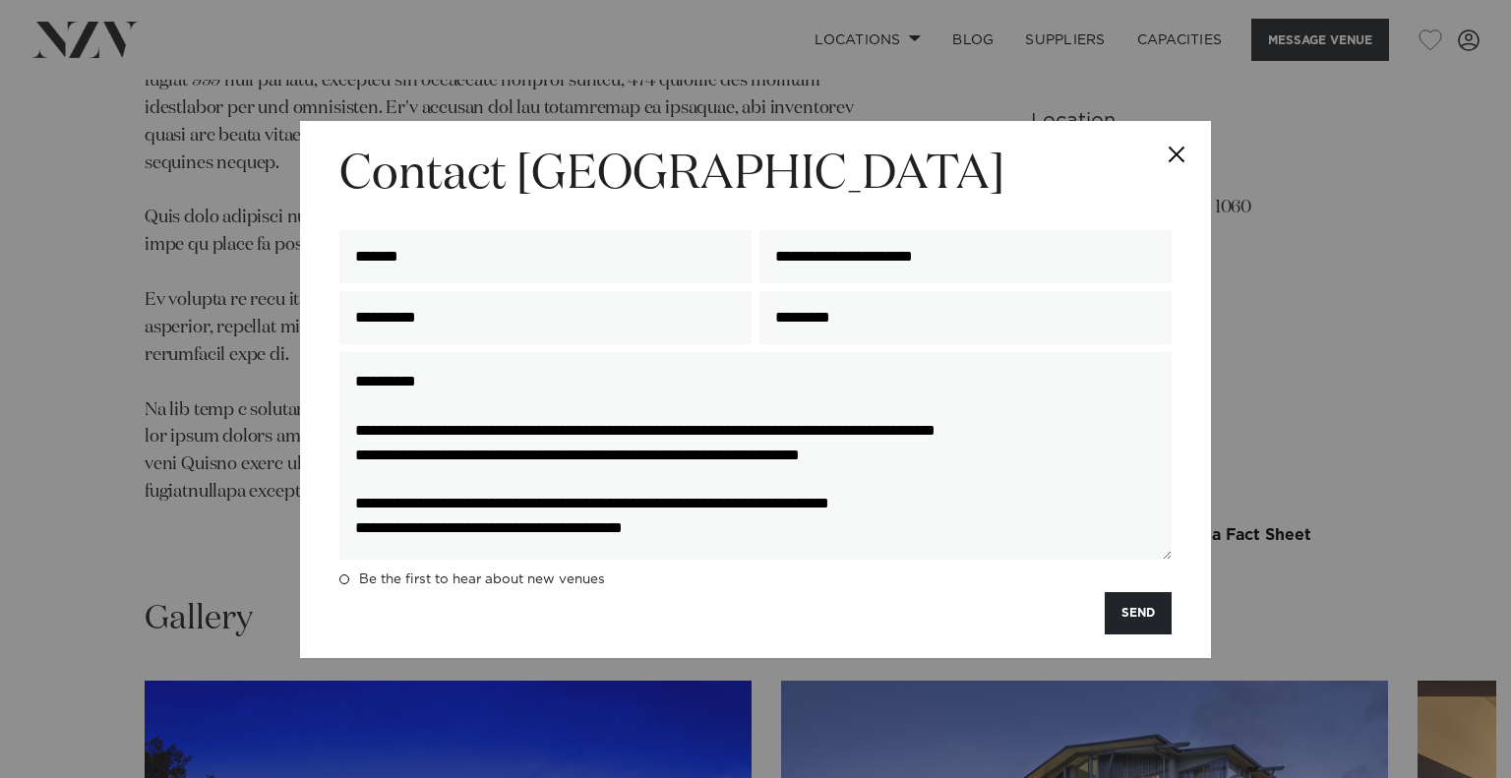
type textarea "**********"
click at [1182, 654] on div "**********" at bounding box center [755, 389] width 911 height 537
click at [1161, 634] on button "SEND" at bounding box center [1138, 613] width 67 height 42
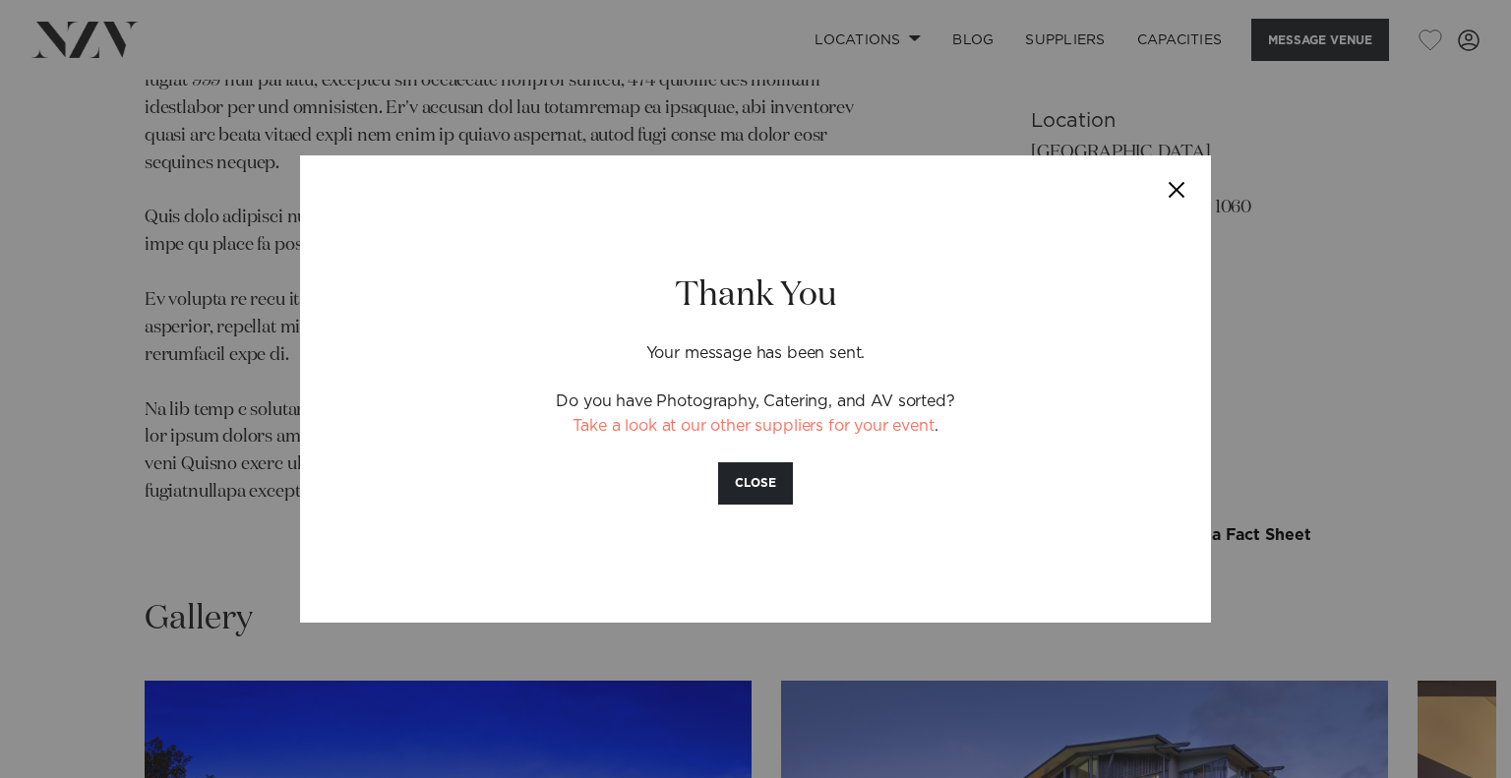
click at [1176, 192] on button "Close" at bounding box center [1176, 189] width 69 height 69
